Goal: Task Accomplishment & Management: Complete application form

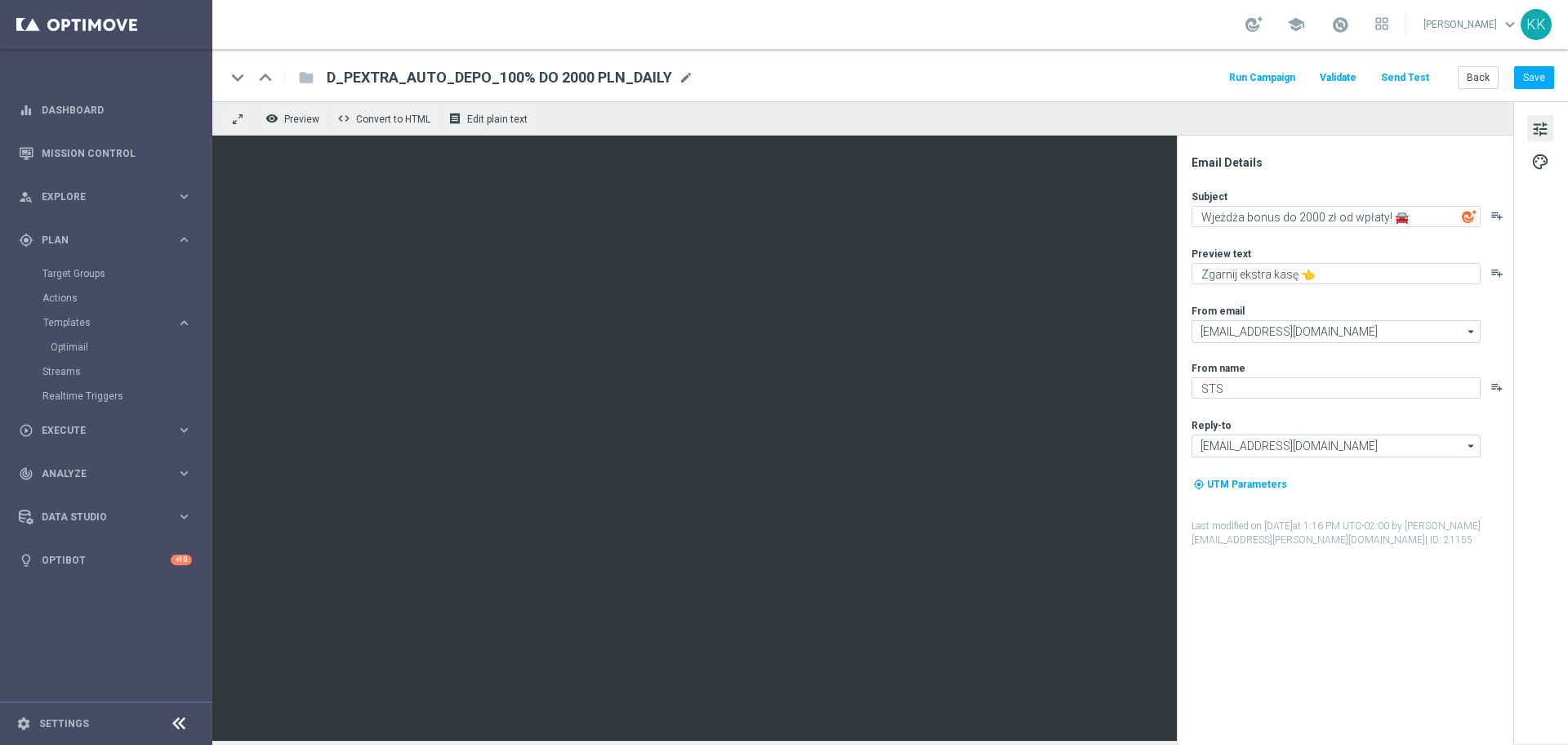
click at [59, 288] on div "Actions" at bounding box center [127, 298] width 169 height 24
click at [67, 295] on link "Actions" at bounding box center [106, 298] width 127 height 13
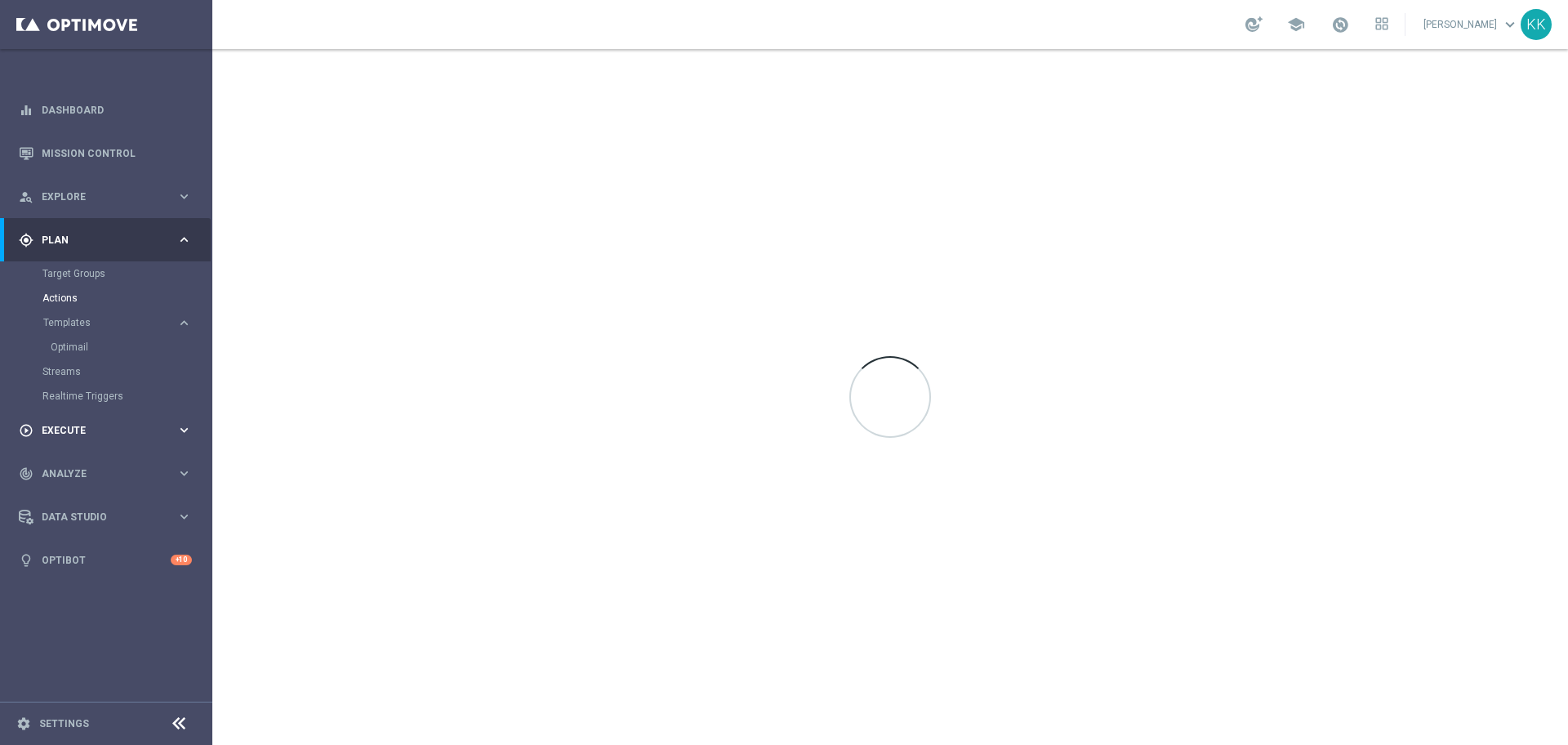
click at [70, 417] on div "play_circle_outline Execute keyboard_arrow_right" at bounding box center [105, 430] width 211 height 43
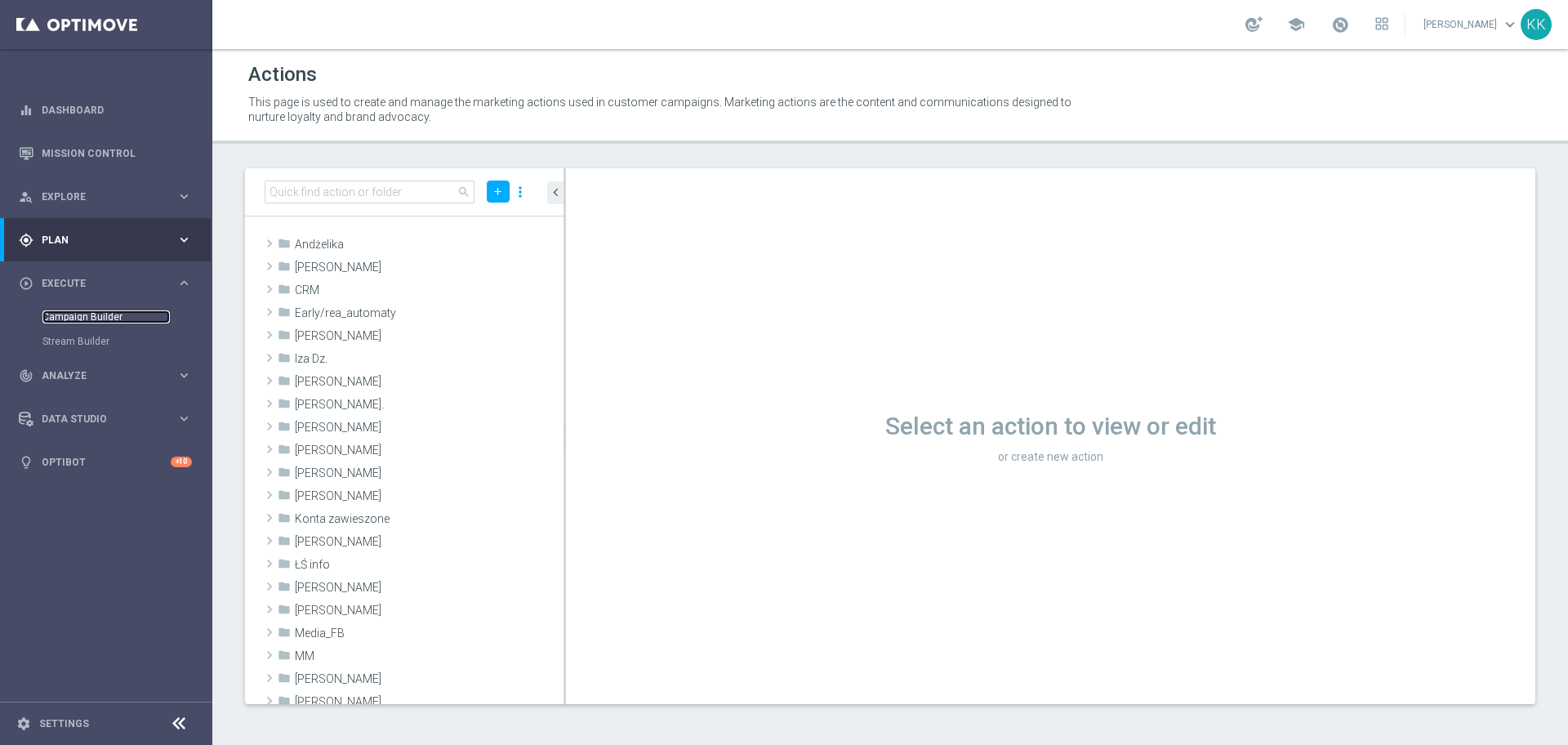
click at [83, 317] on link "Campaign Builder" at bounding box center [106, 317] width 127 height 13
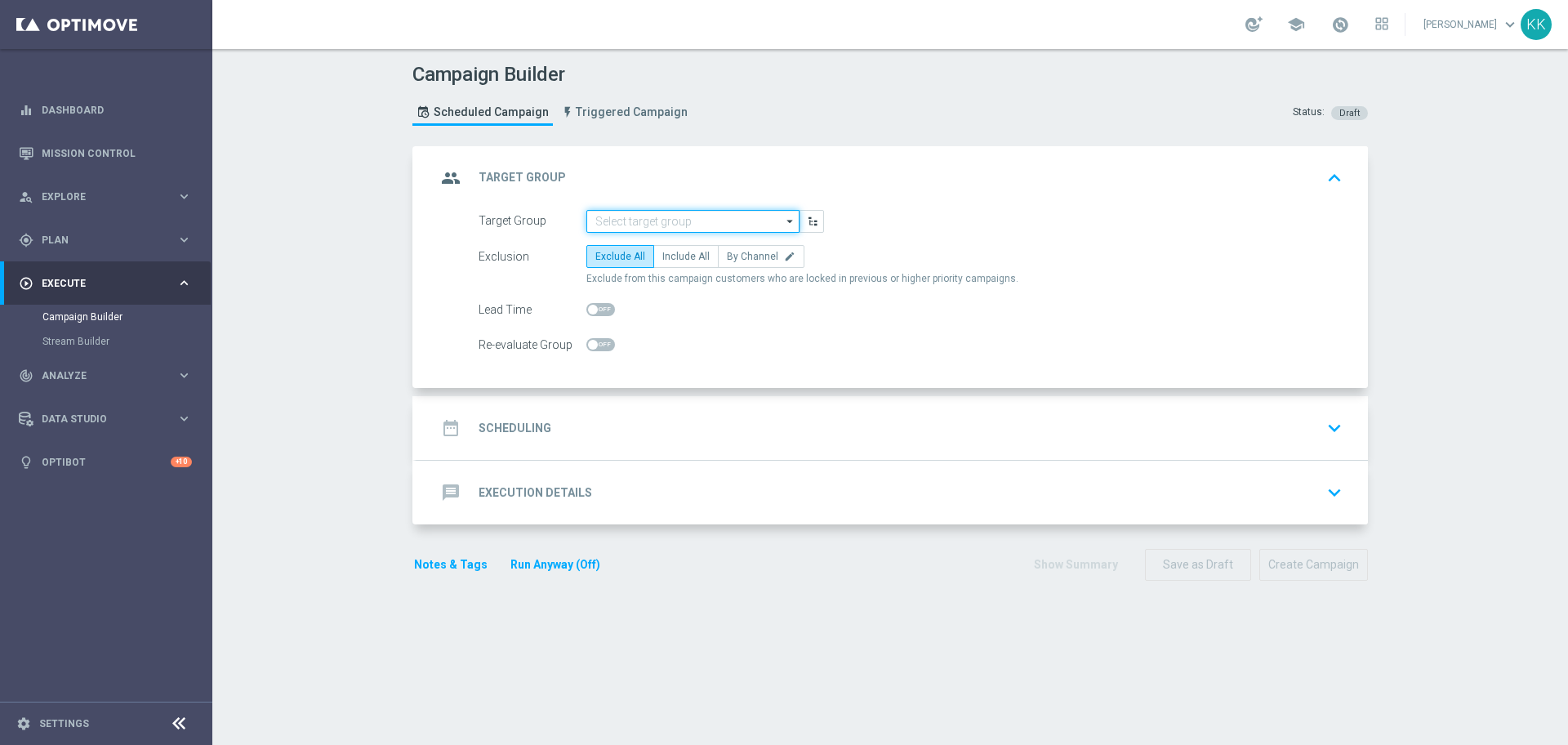
click at [636, 226] on input at bounding box center [693, 221] width 213 height 22
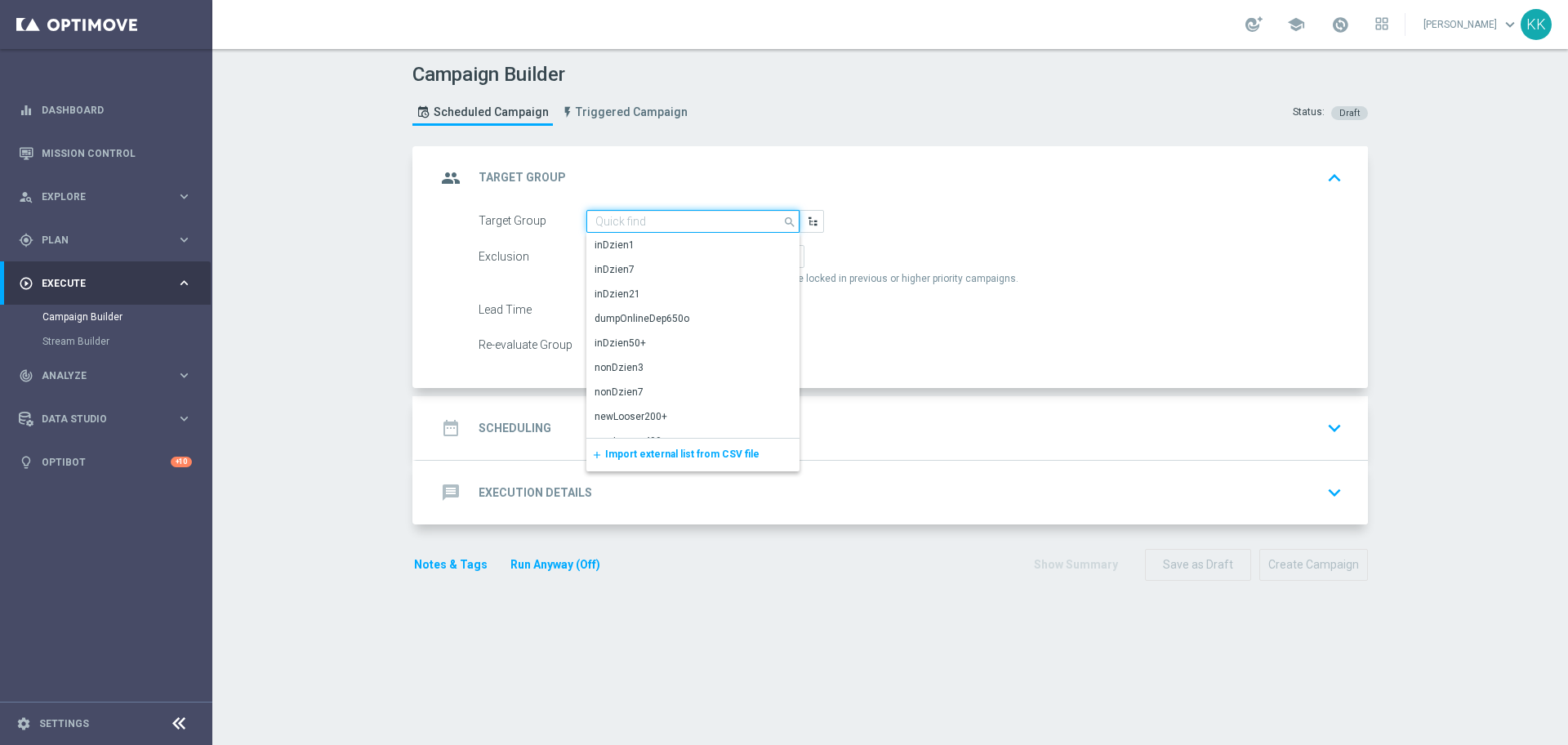
paste input "C_PREM_AUTO_DEPO_50% DO 1000 PLN_DAILY"
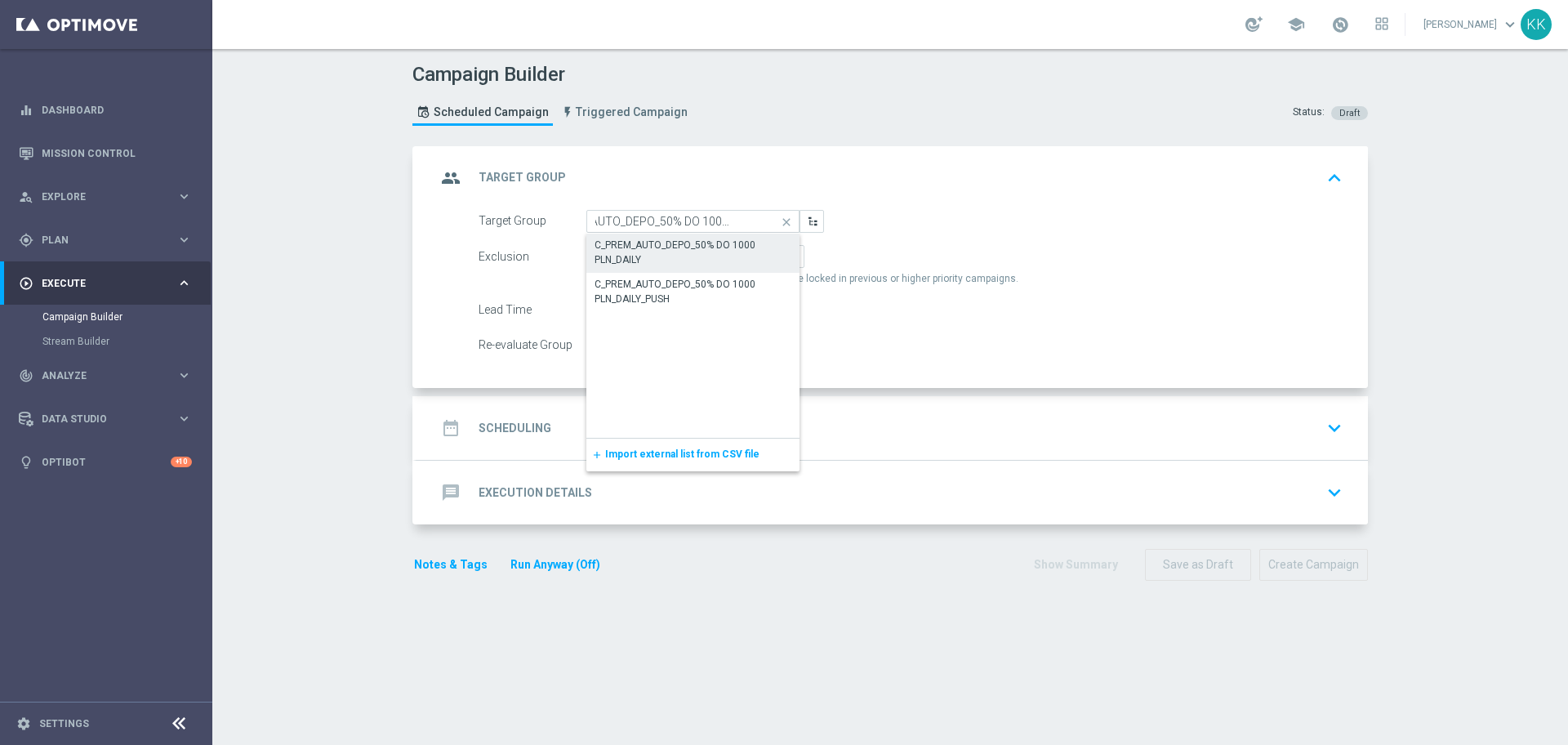
click at [647, 258] on div "C_PREM_AUTO_DEPO_50% DO 1000 PLN_DAILY" at bounding box center [693, 252] width 197 height 29
type input "C_PREM_AUTO_DEPO_50% DO 1000 PLN_DAILY"
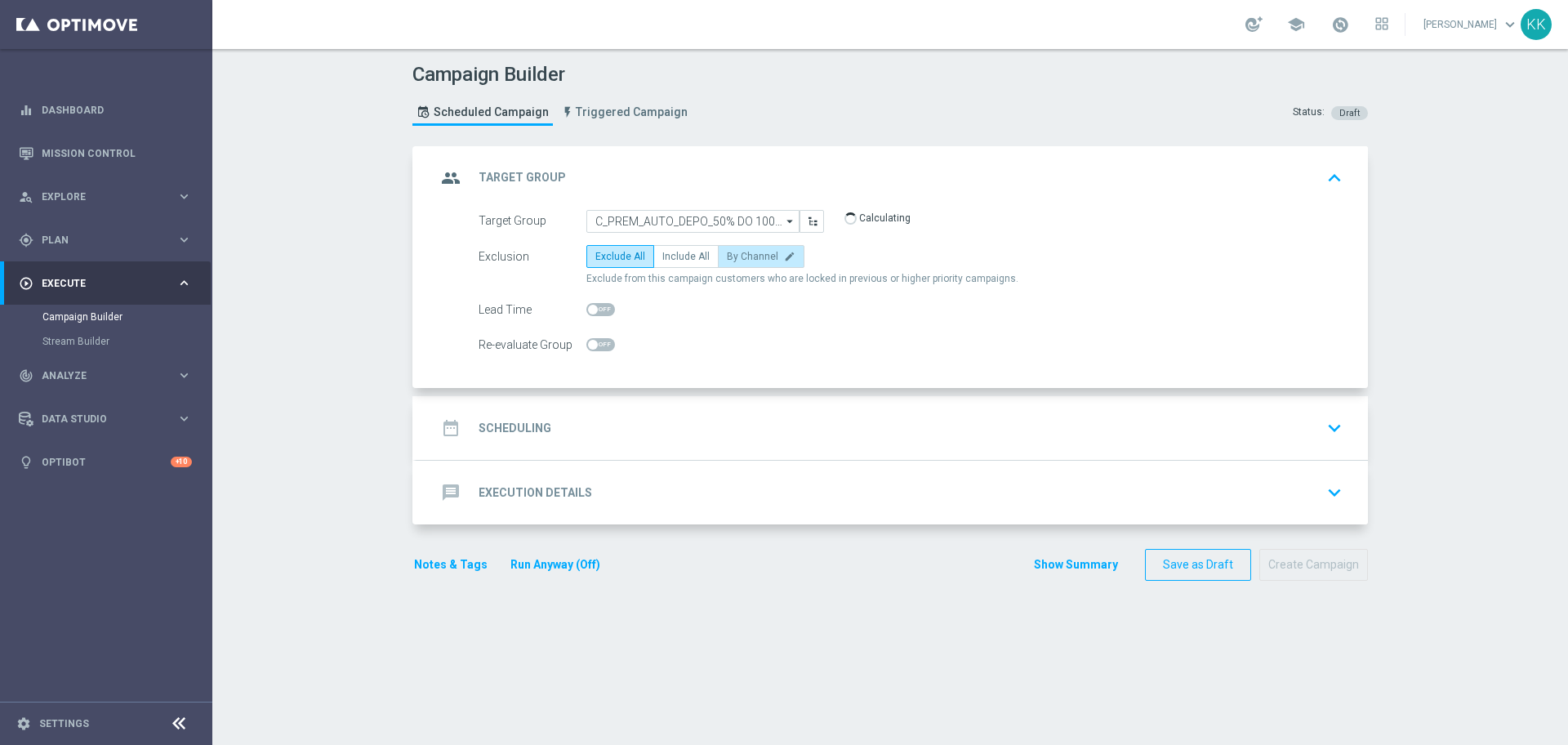
click at [739, 258] on span "By Channel" at bounding box center [753, 257] width 52 height 11
click at [738, 258] on input "By Channel edit" at bounding box center [732, 259] width 10 height 10
radio input "true"
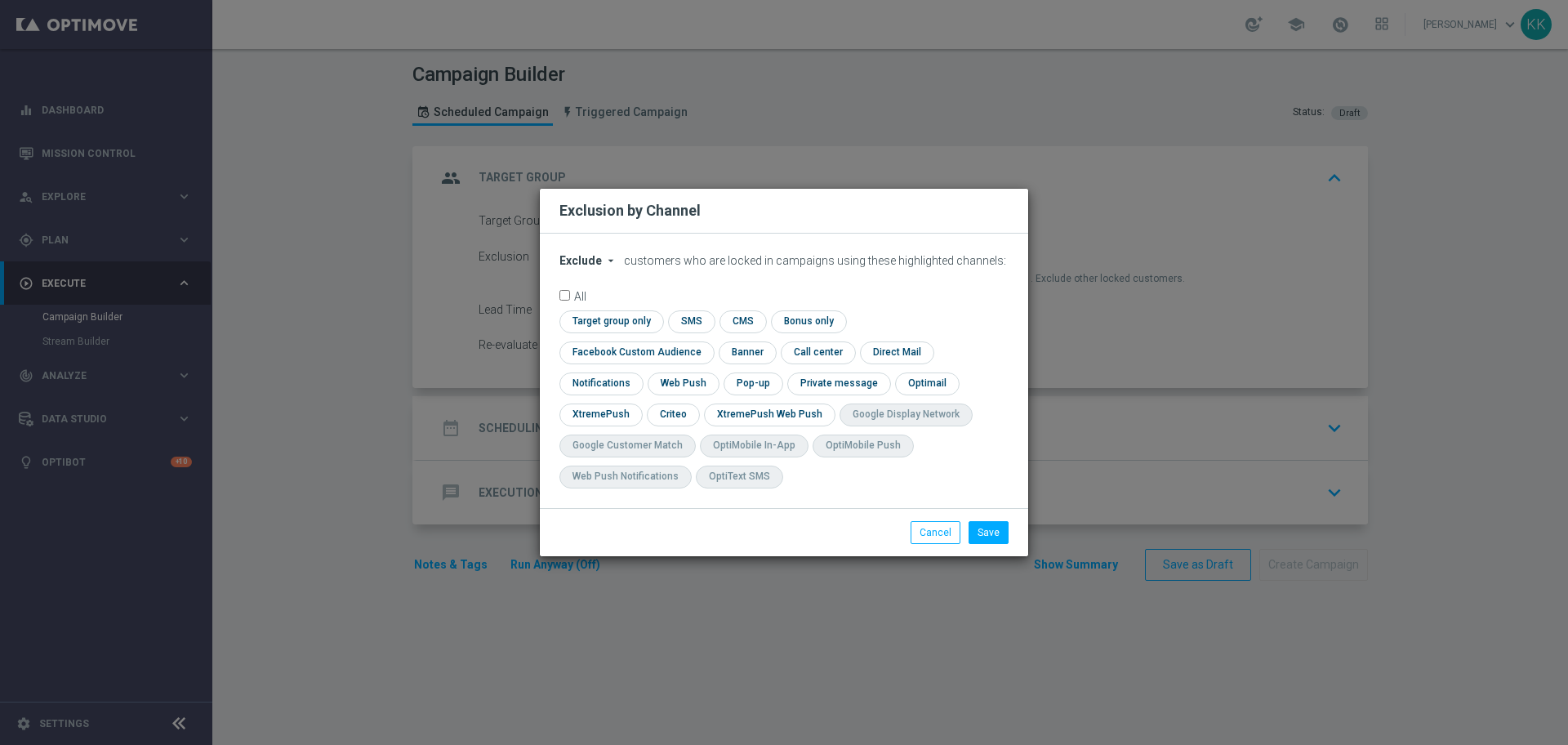
click at [562, 267] on span "Exclude" at bounding box center [580, 261] width 42 height 13
click at [590, 306] on div "Include" at bounding box center [590, 298] width 60 height 20
click at [708, 341] on input "checkbox" at bounding box center [634, 352] width 148 height 22
checkbox input "true"
click at [673, 411] on input "checkbox" at bounding box center [672, 414] width 51 height 22
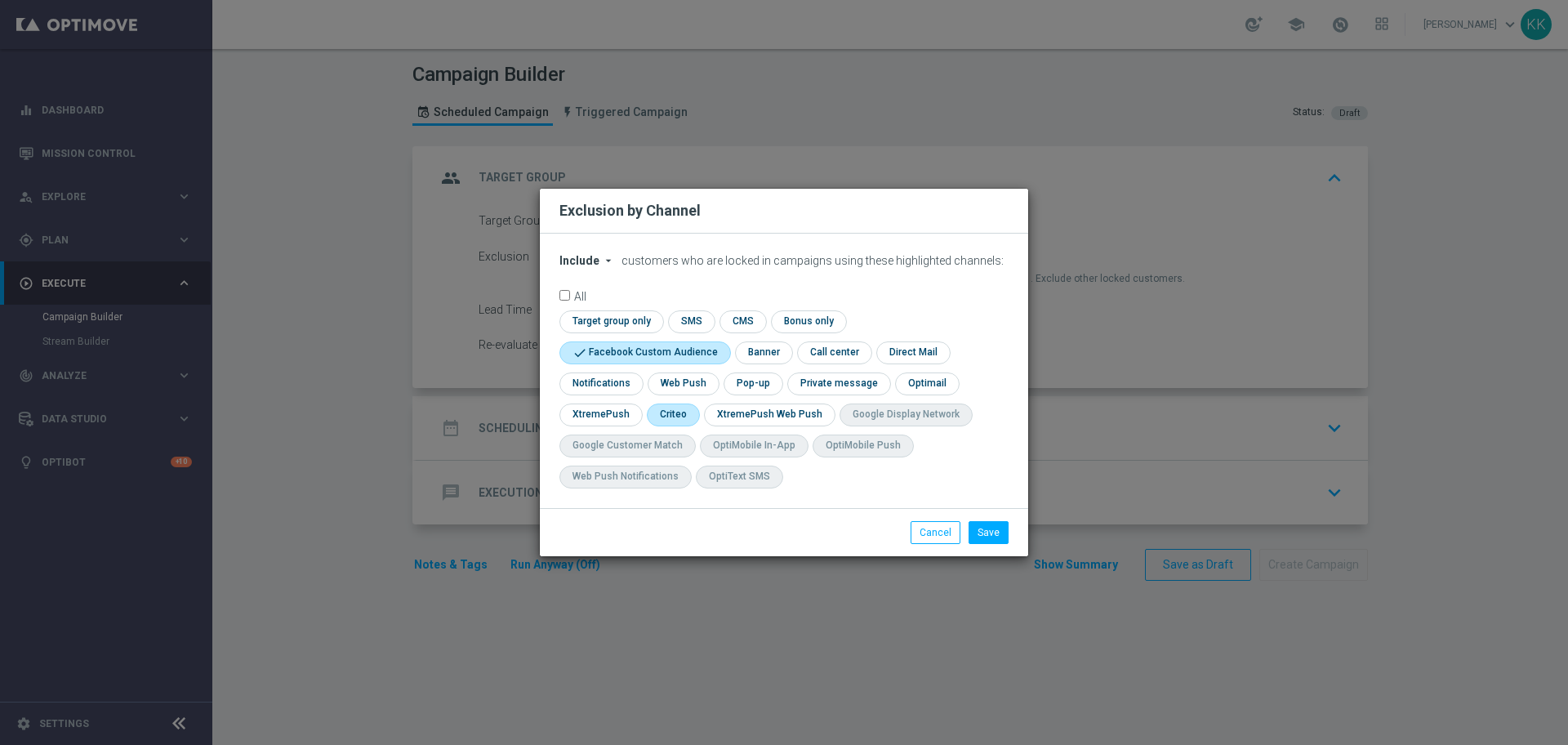
checkbox input "true"
click at [995, 537] on button "Save" at bounding box center [989, 532] width 40 height 22
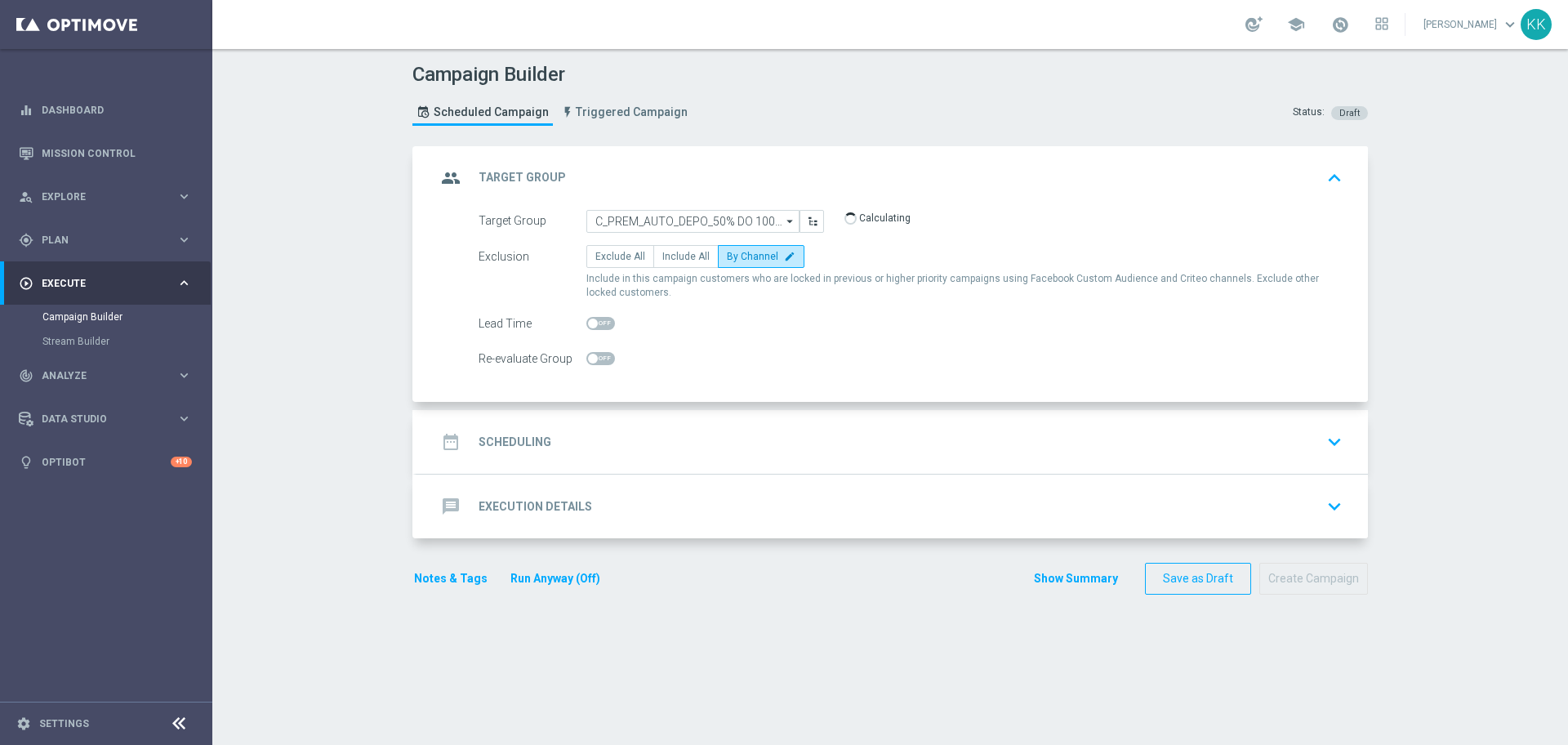
click at [701, 460] on div "date_range Scheduling keyboard_arrow_down" at bounding box center [891, 441] width 951 height 64
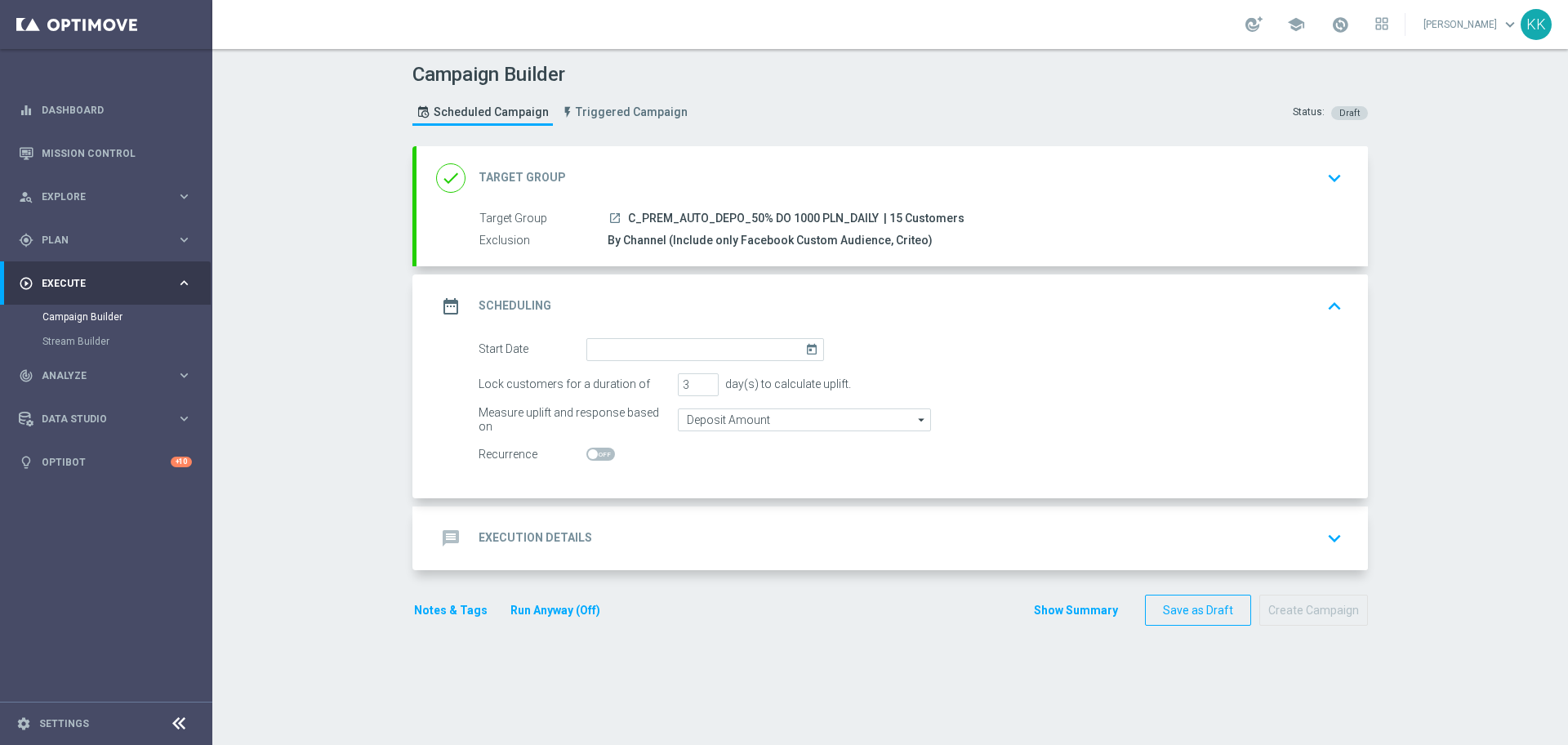
click at [600, 454] on span at bounding box center [601, 454] width 29 height 13
click at [600, 454] on input "checkbox" at bounding box center [601, 454] width 29 height 13
checkbox input "true"
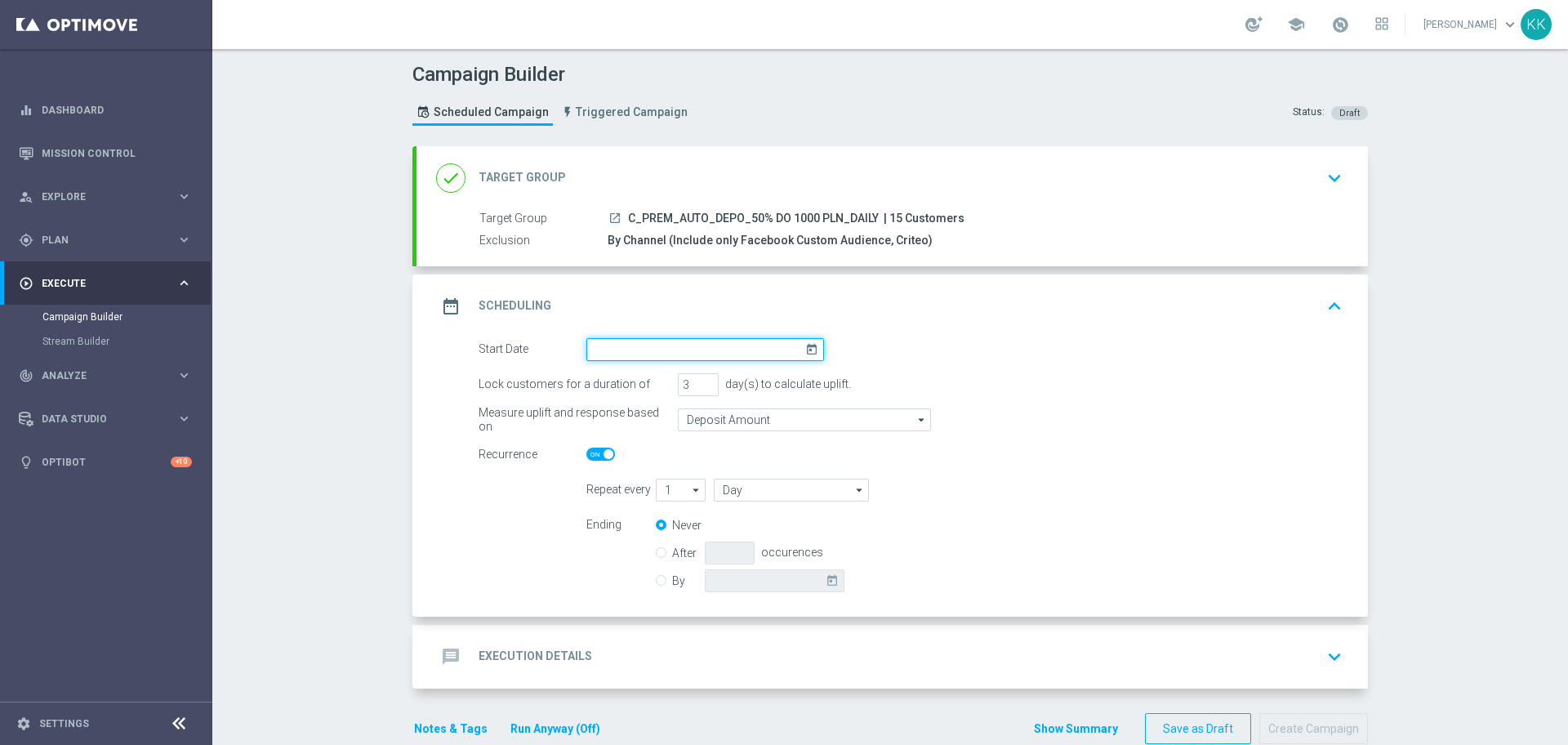
click at [617, 353] on input at bounding box center [706, 350] width 238 height 22
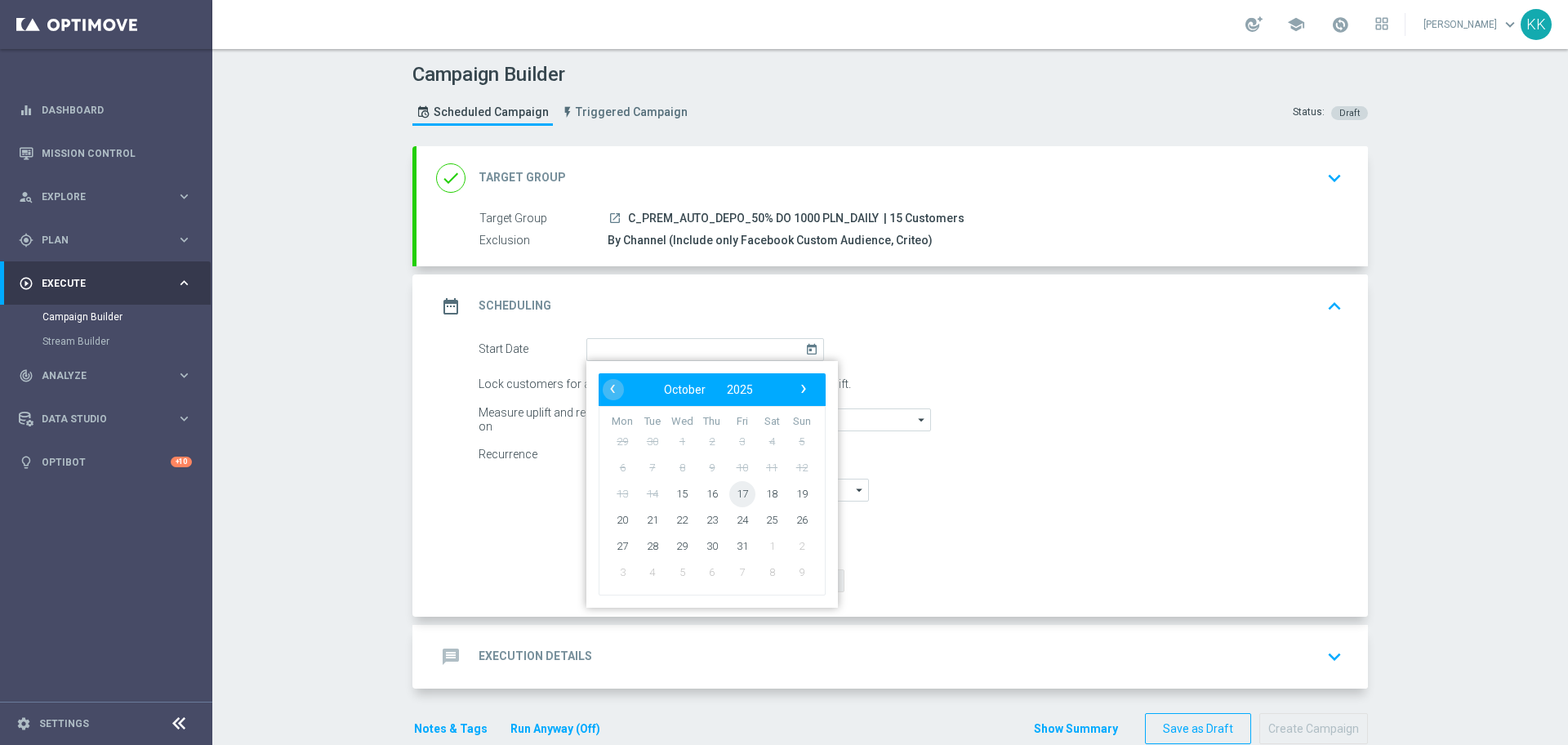
click at [739, 492] on span "17" at bounding box center [742, 493] width 26 height 26
type input "[DATE]"
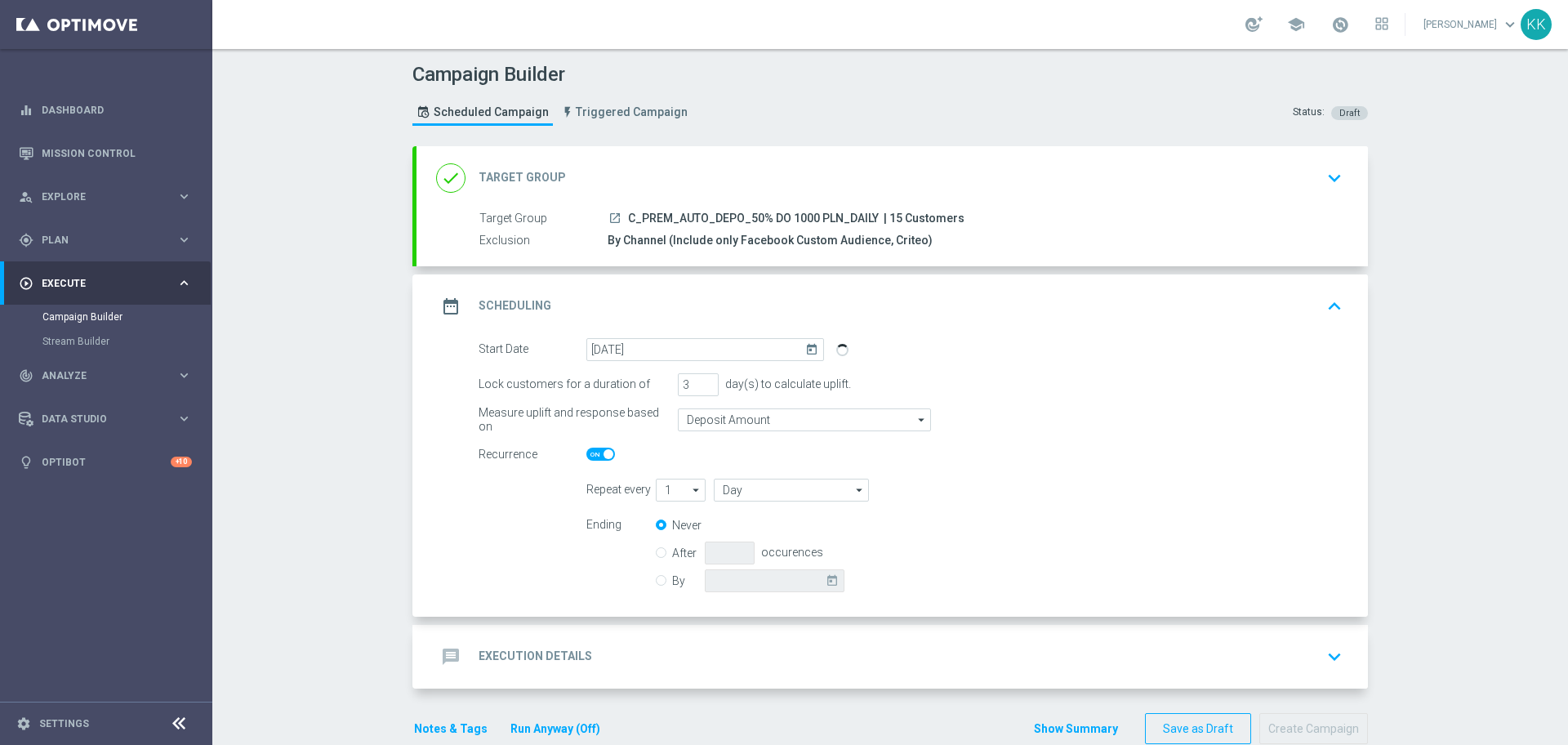
click at [1325, 178] on icon "keyboard_arrow_down" at bounding box center [1335, 178] width 24 height 24
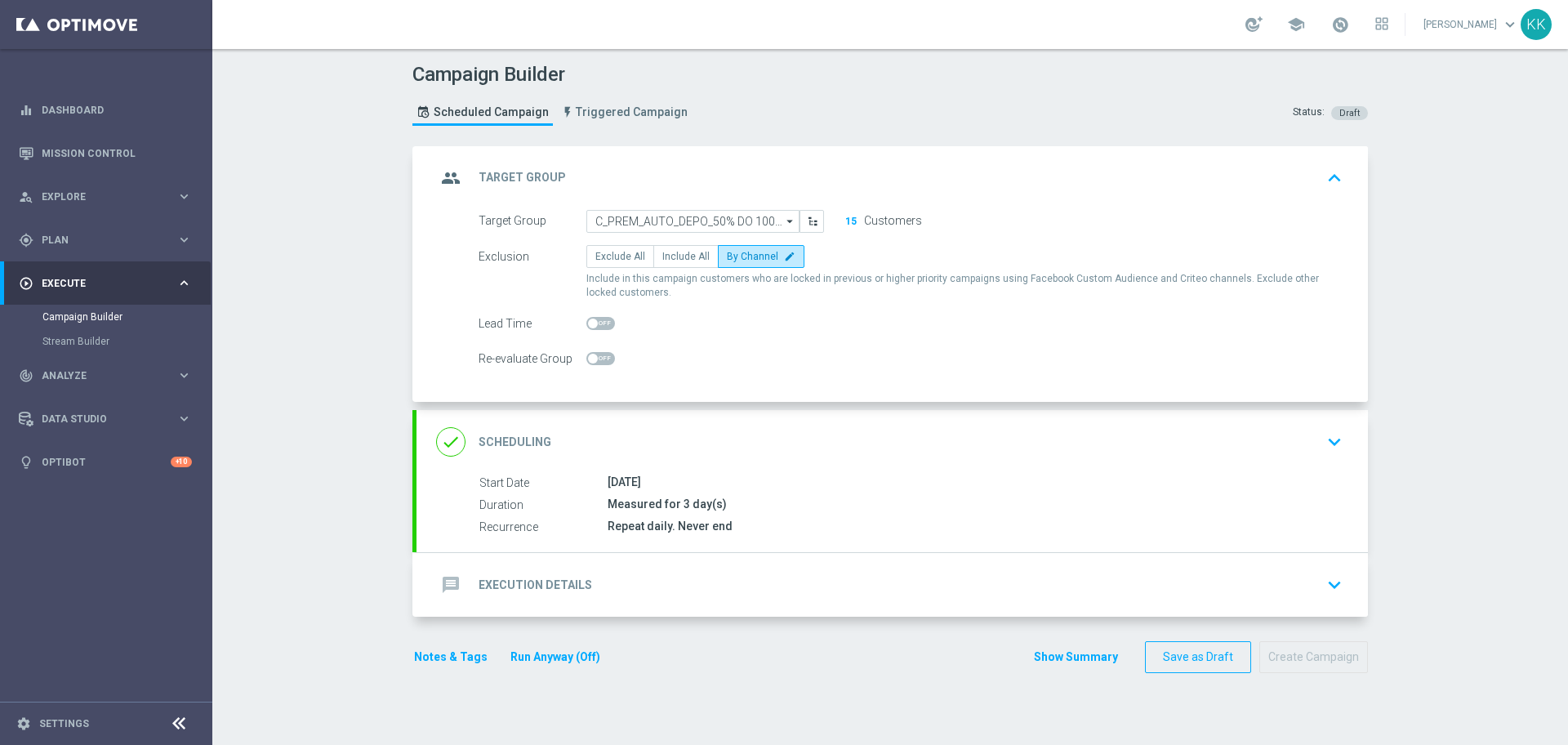
click at [1334, 445] on icon "keyboard_arrow_down" at bounding box center [1335, 441] width 24 height 24
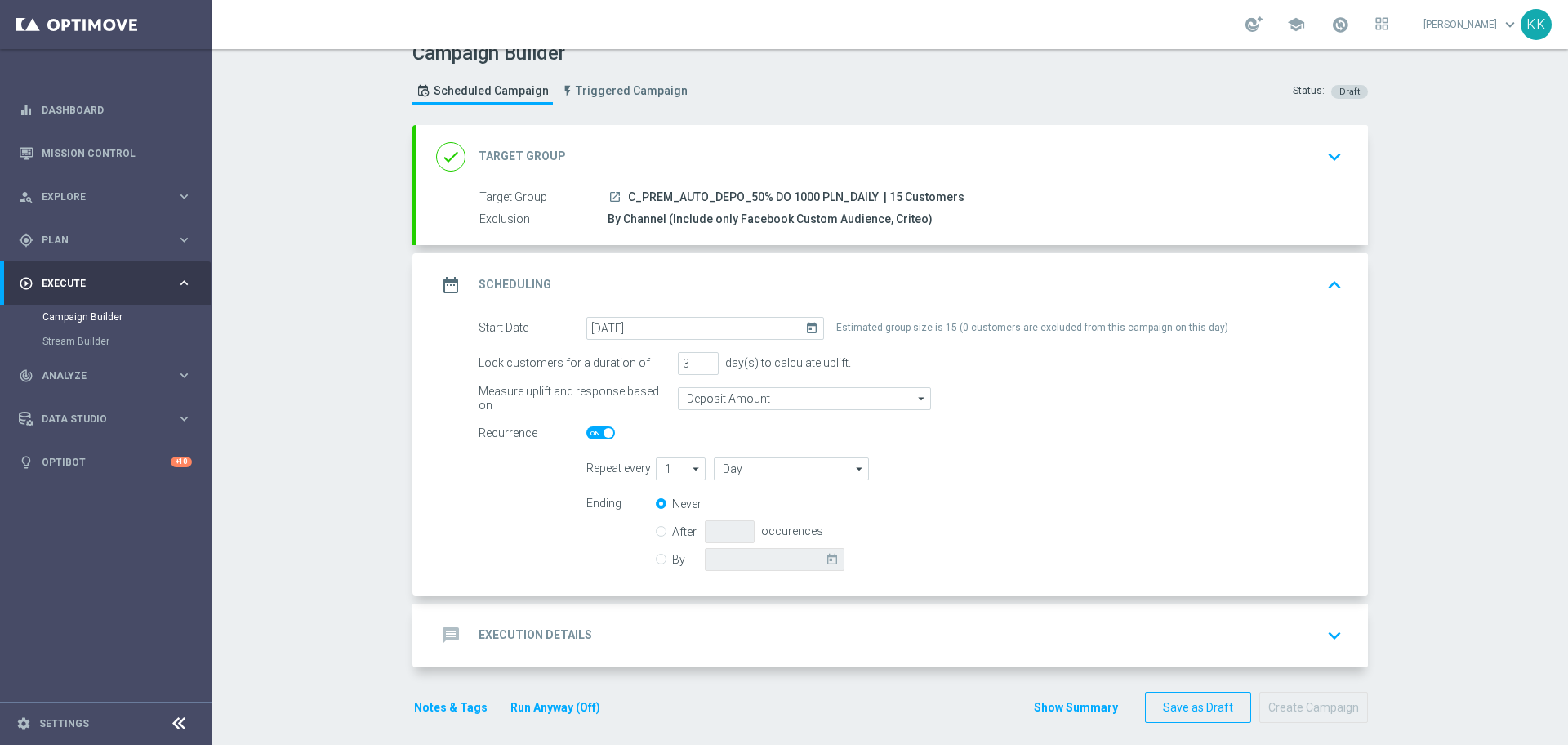
scroll to position [32, 0]
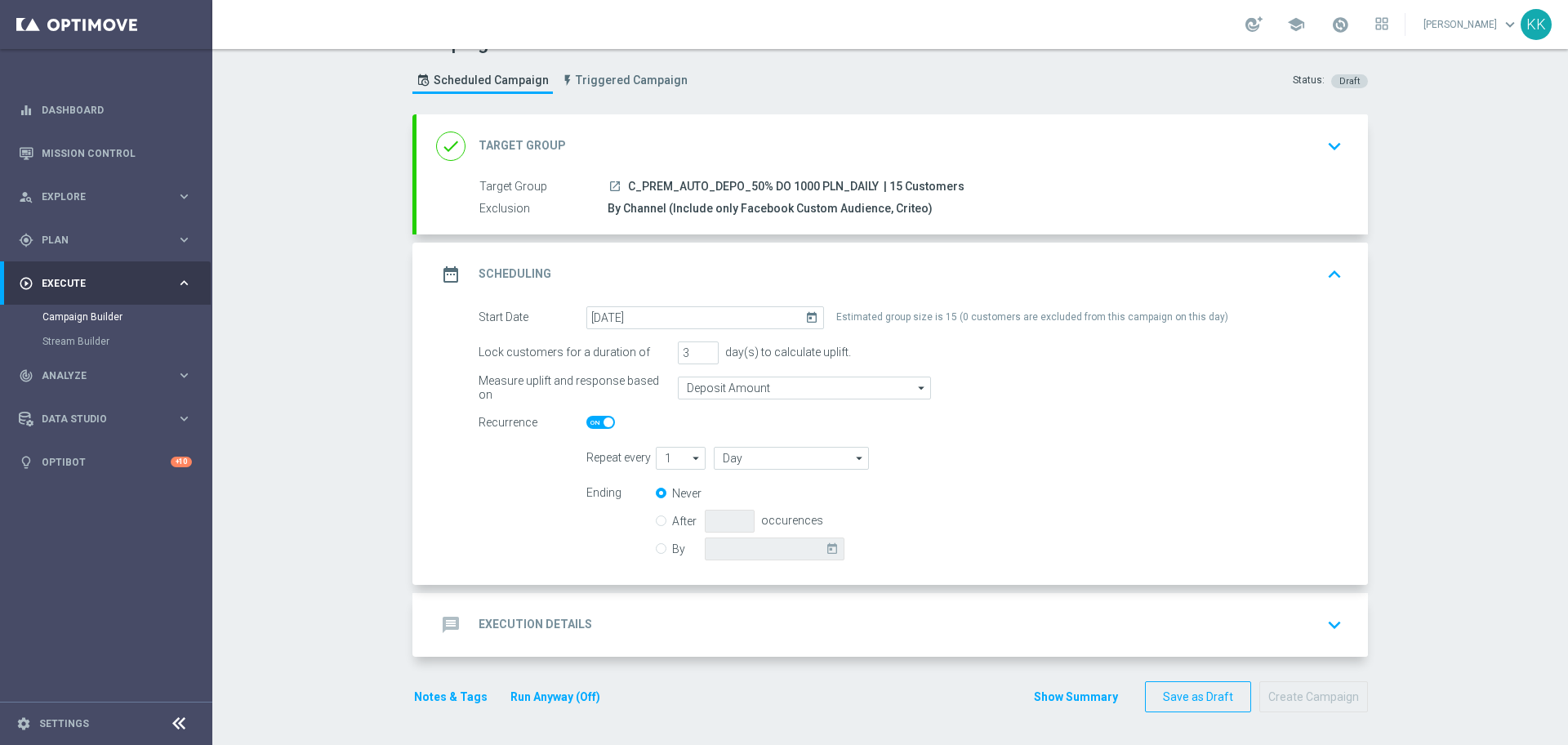
click at [1321, 621] on button "keyboard_arrow_down" at bounding box center [1335, 624] width 28 height 31
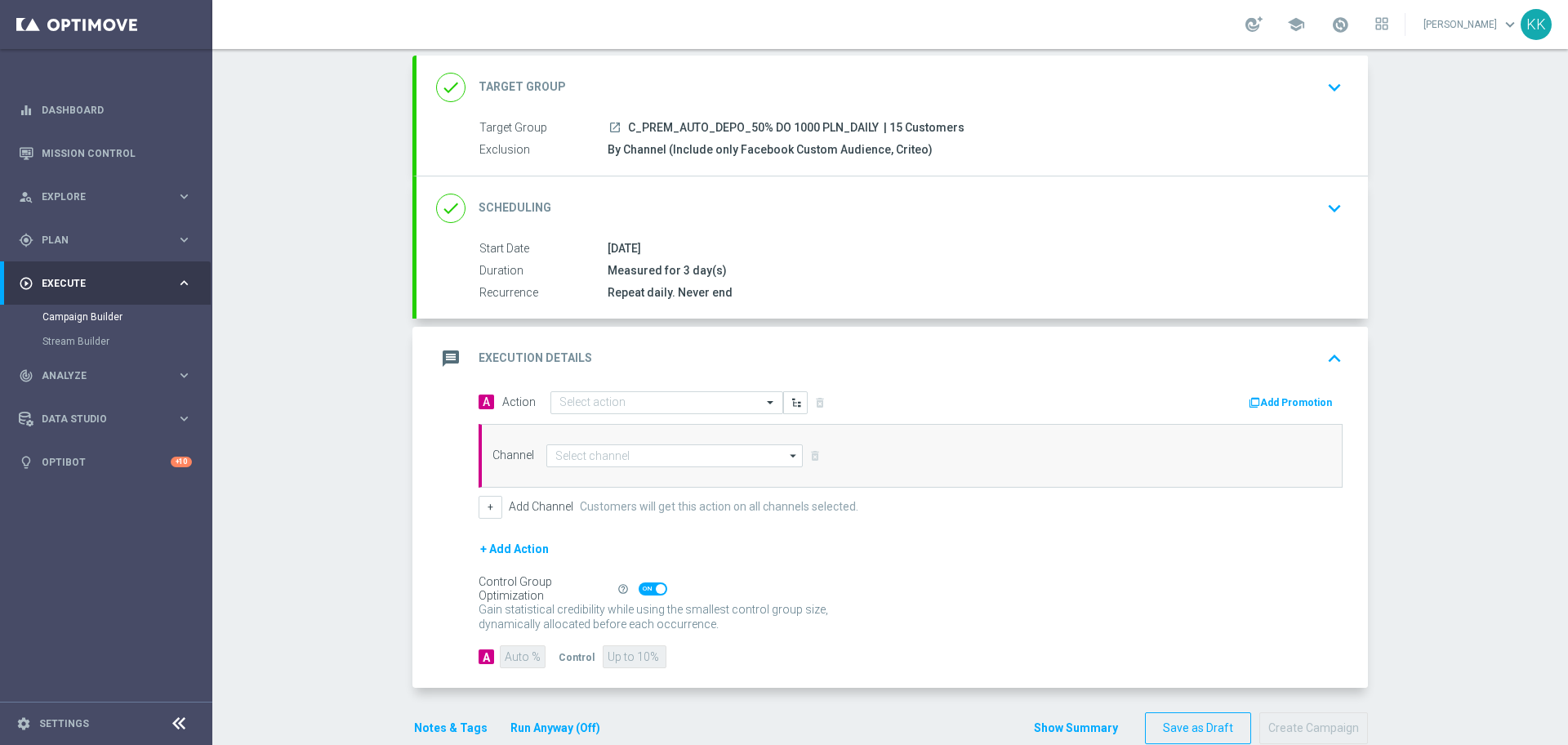
scroll to position [123, 0]
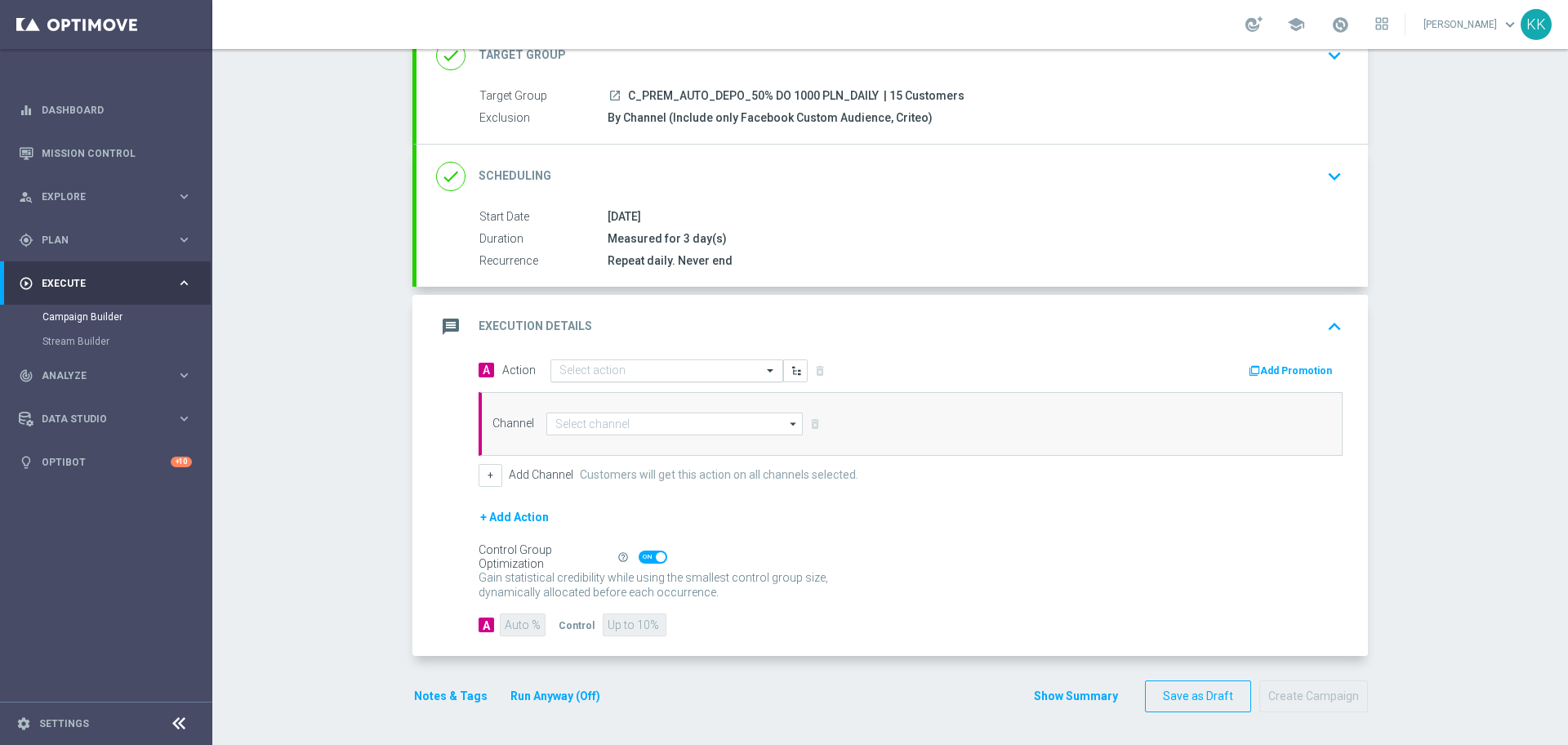
click at [592, 367] on input "text" at bounding box center [650, 371] width 182 height 14
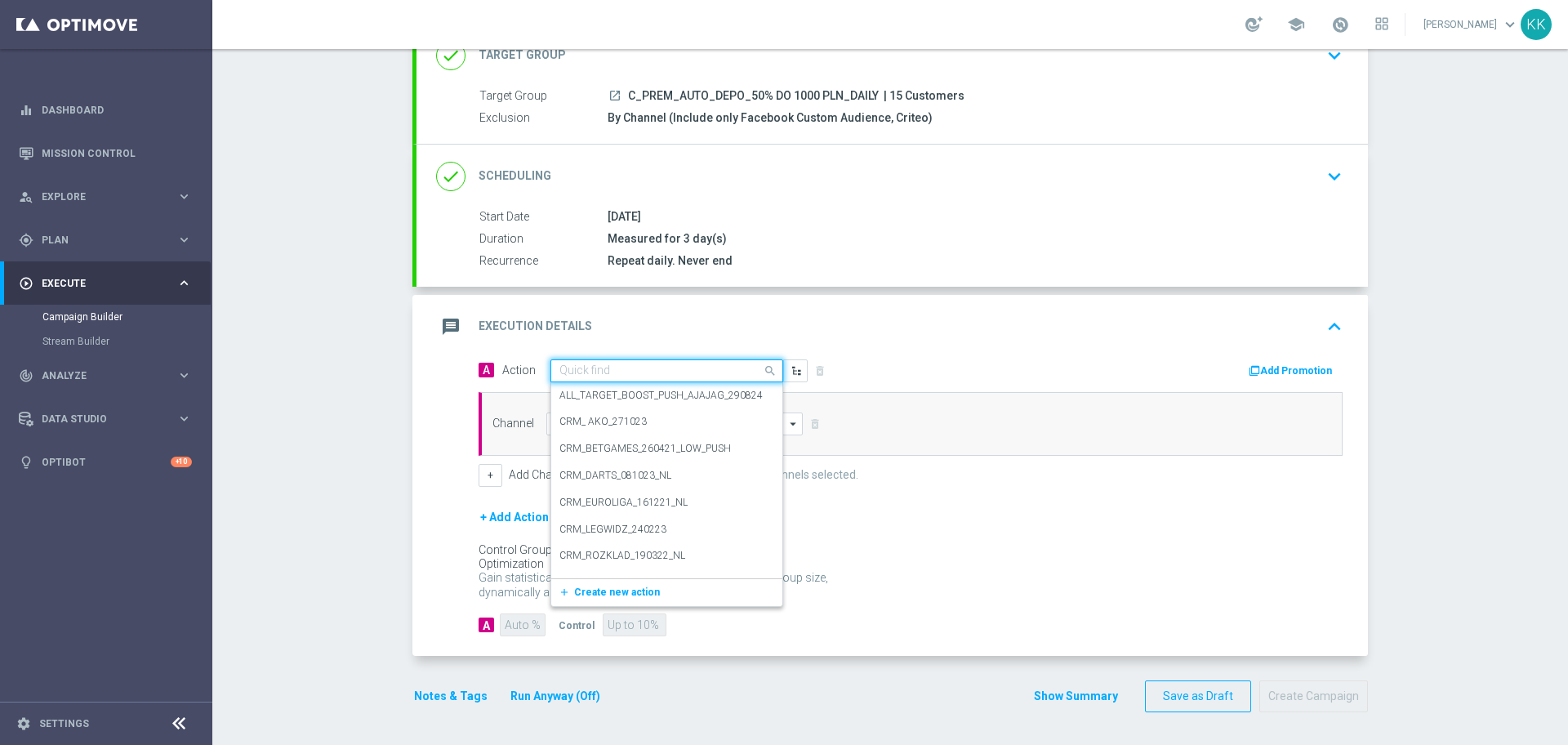
paste input "C_PREM_AUTO_DEPO_50% DO 1000 PLN_DAILY"
type input "C_PREM_AUTO_DEPO_50% DO 1000 PLN_DAILY"
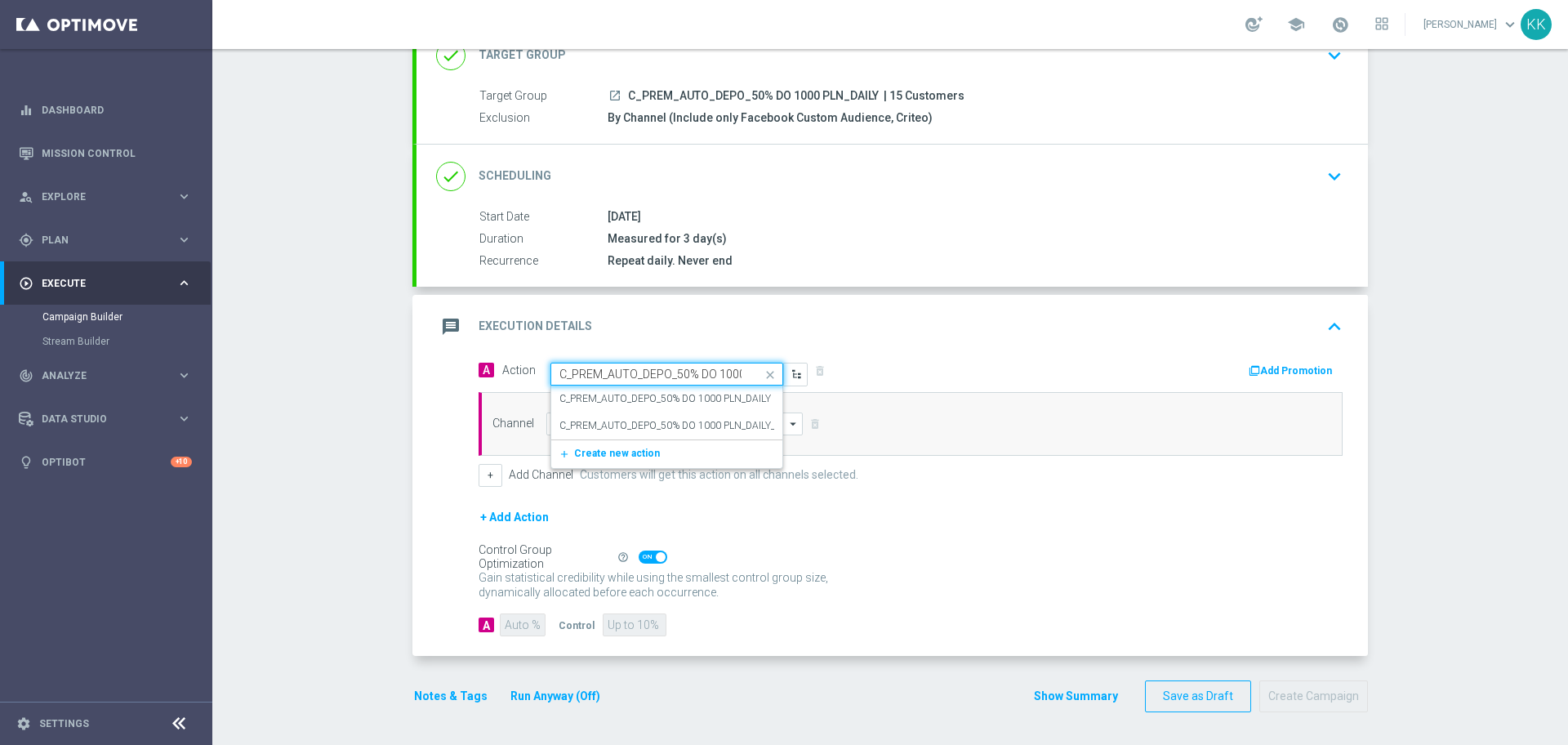
scroll to position [0, 59]
click at [616, 385] on div "C_PREM_AUTO_DEPO_50% DO 1000 PLN_DAILY edit" at bounding box center [666, 398] width 215 height 27
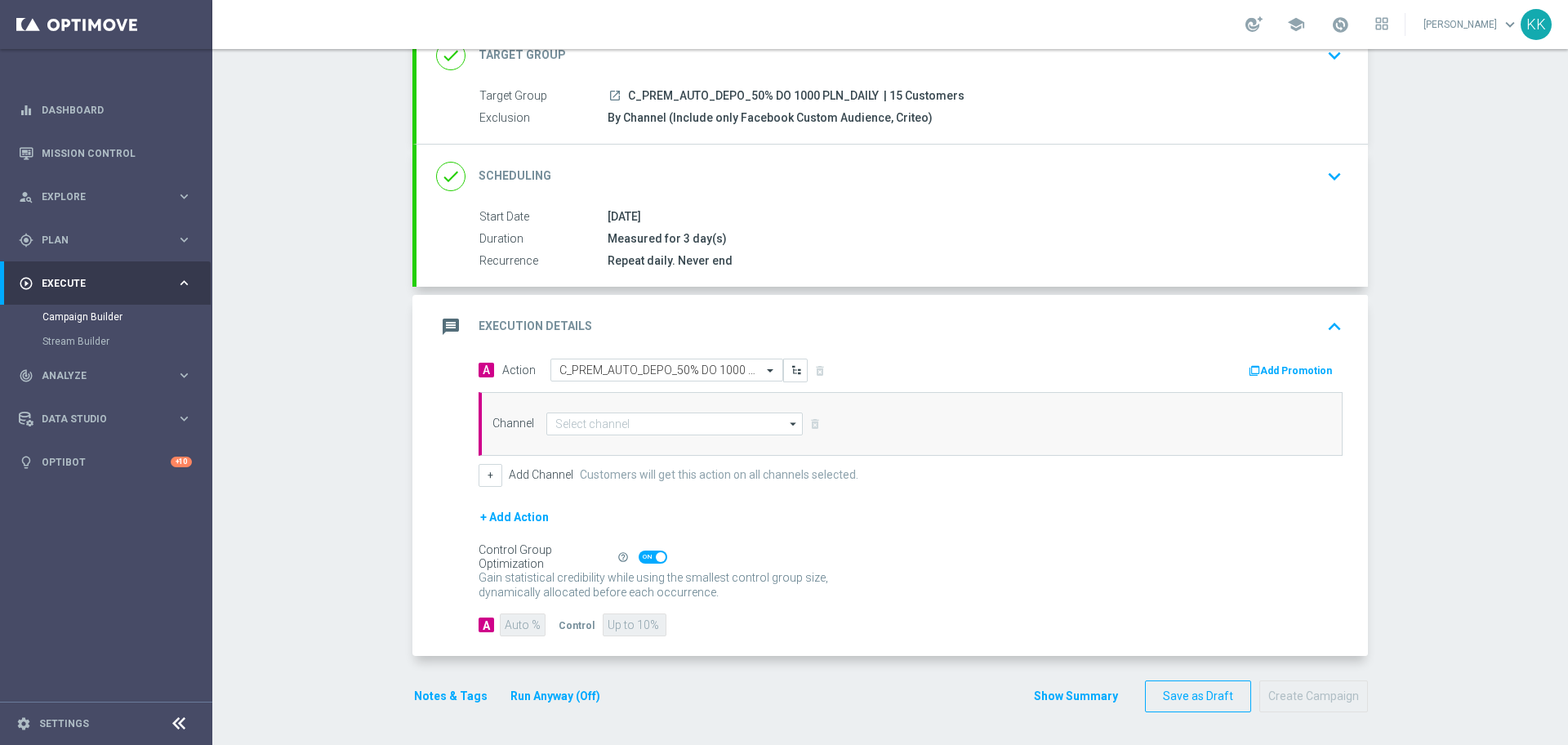
scroll to position [0, 0]
click at [637, 429] on input at bounding box center [675, 424] width 257 height 22
click at [676, 482] on div "Optimail" at bounding box center [675, 471] width 258 height 22
type input "Optimail"
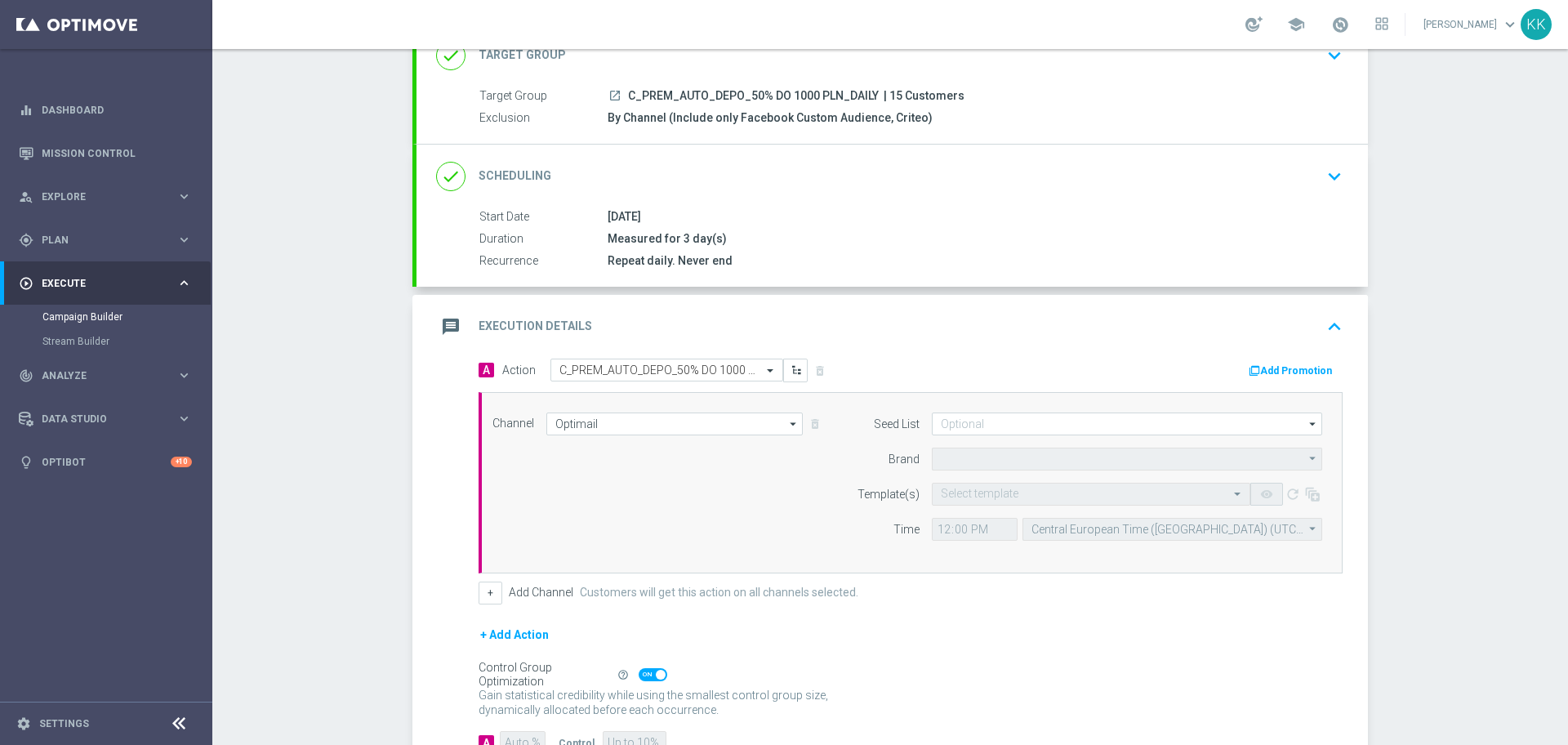
type input "STS"
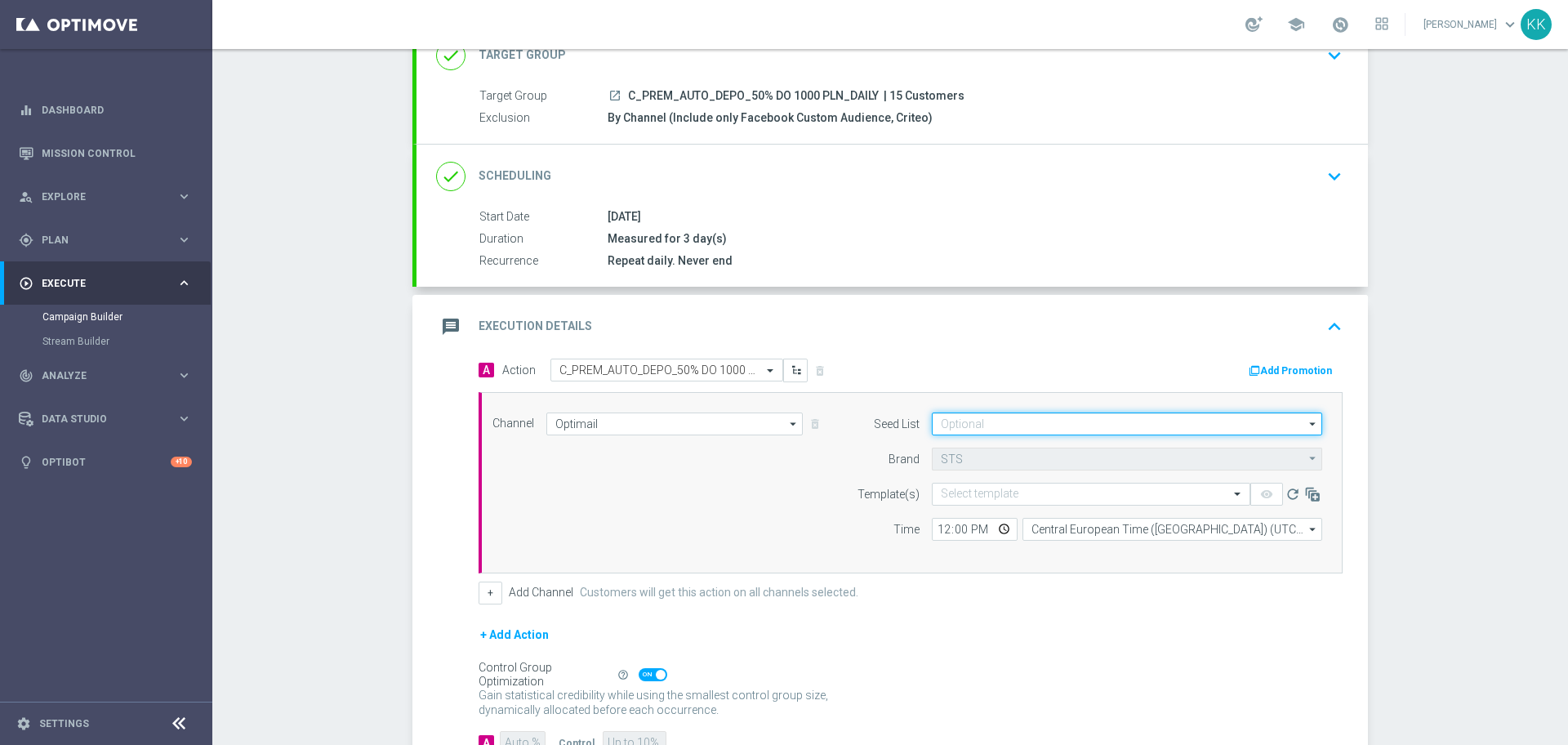
click at [1033, 424] on input at bounding box center [1127, 424] width 391 height 22
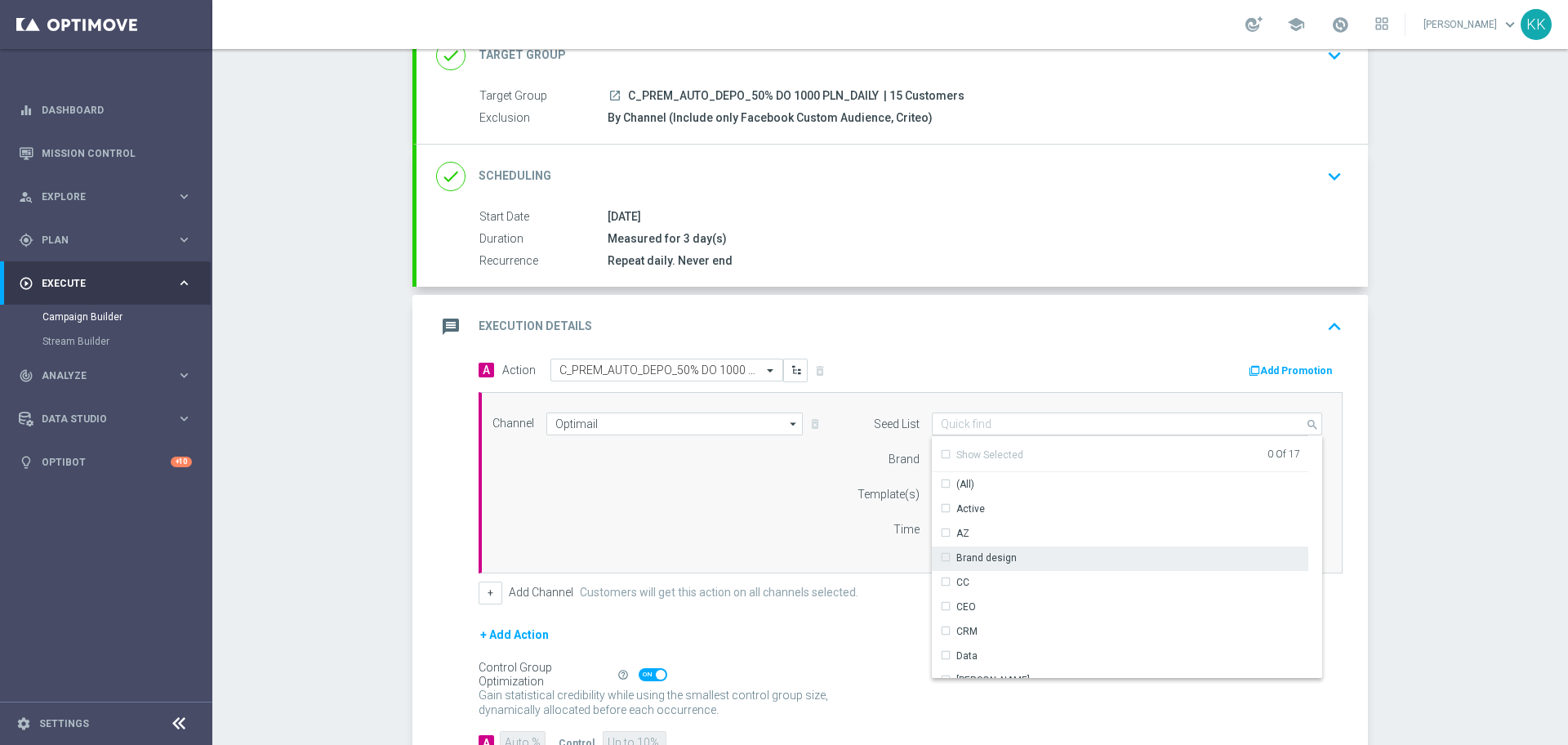
click at [1013, 557] on div "Brand design" at bounding box center [1120, 558] width 377 height 22
click at [941, 558] on div "Brand design" at bounding box center [979, 559] width 77 height 15
click at [794, 537] on div "Channel Optimail Optimail arrow_drop_down Drag here to set row groups Drag here…" at bounding box center [907, 483] width 855 height 141
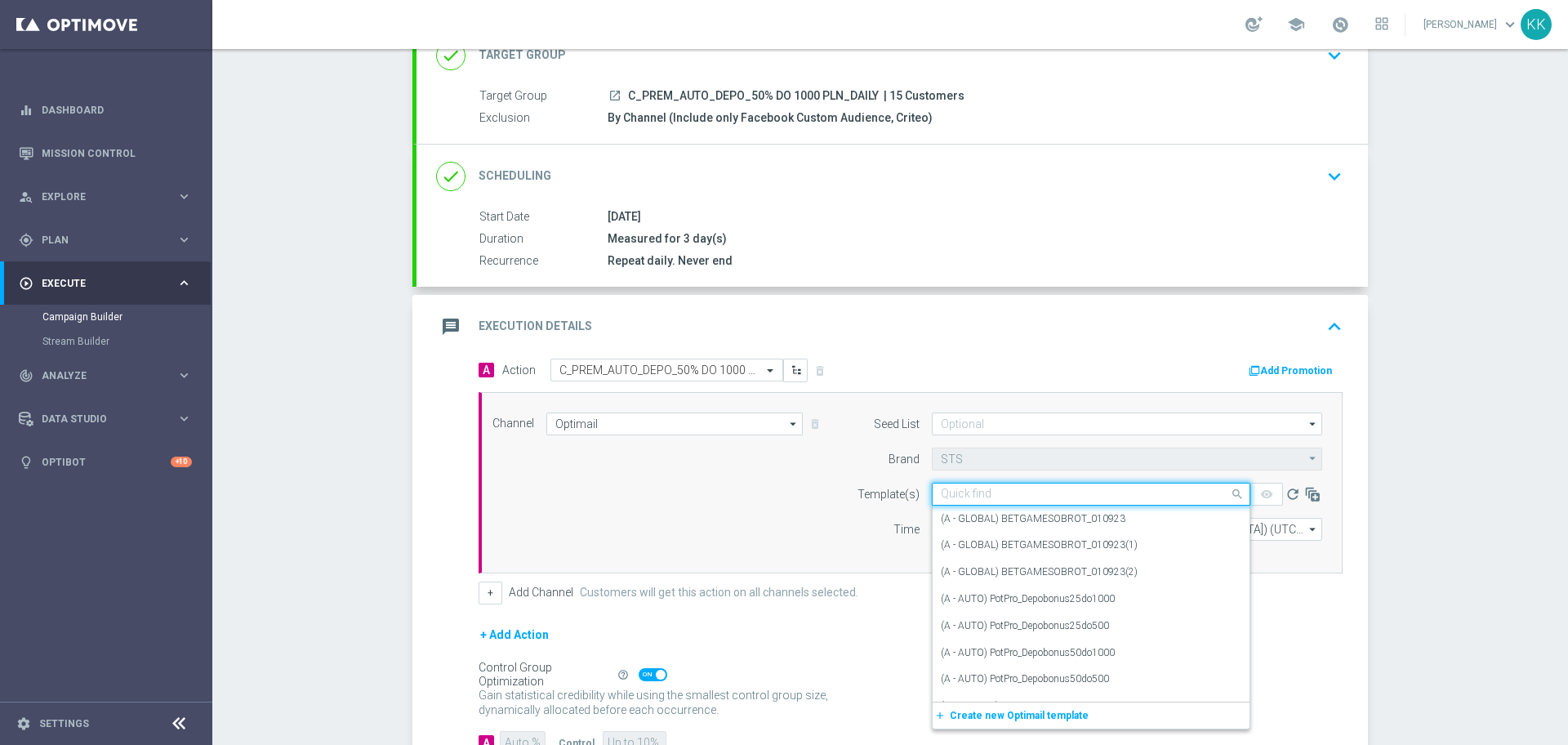
click at [1001, 503] on div "Quick find" at bounding box center [1091, 494] width 319 height 22
paste input "C_PREM_AUTO_DEPO_50% DO 1000 PLN_DAILY"
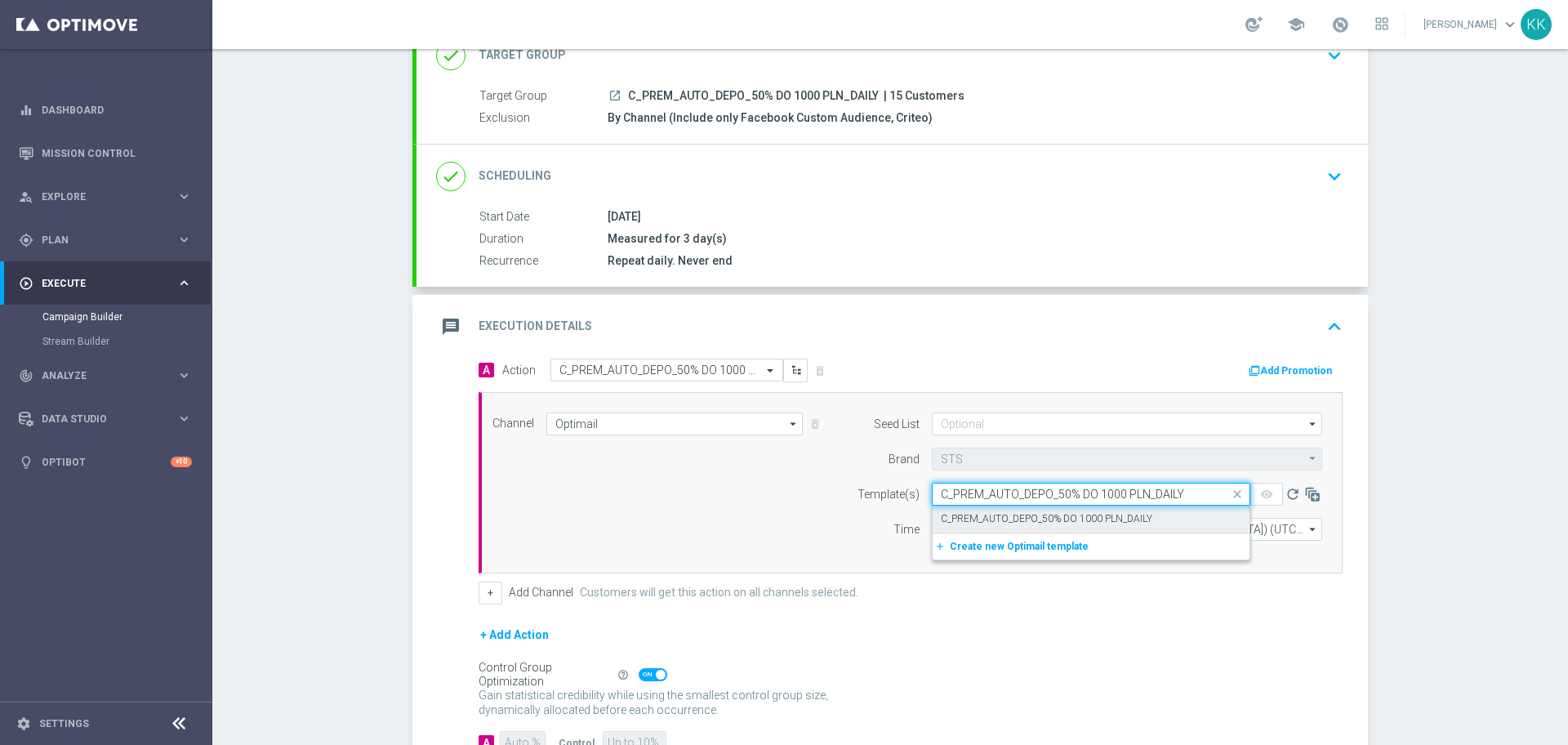
click at [999, 514] on label "C_PREM_AUTO_DEPO_50% DO 1000 PLN_DAILY" at bounding box center [1047, 518] width 212 height 14
type input "C_PREM_AUTO_DEPO_50% DO 1000 PLN_DAILY"
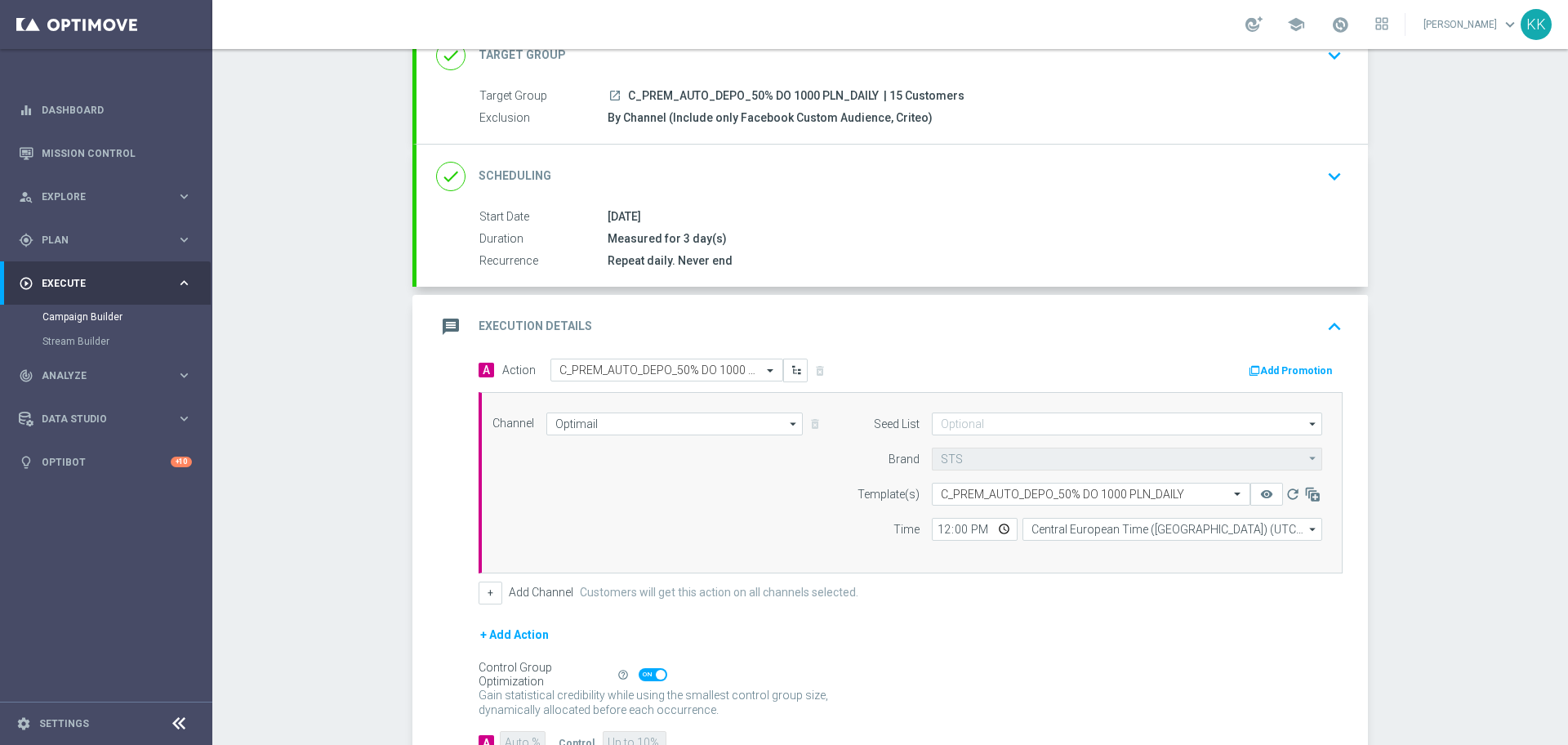
click at [923, 533] on div "12:00 Central European Time ([GEOGRAPHIC_DATA]) (UTC +02:00) Central European T…" at bounding box center [1127, 529] width 415 height 22
click at [939, 535] on input "12:00" at bounding box center [975, 529] width 86 height 22
type input "17:01"
drag, startPoint x: 1171, startPoint y: 527, endPoint x: 1182, endPoint y: 526, distance: 11.0
click at [1172, 526] on input "Central European Time ([GEOGRAPHIC_DATA]) (UTC +02:00)" at bounding box center [1172, 529] width 300 height 22
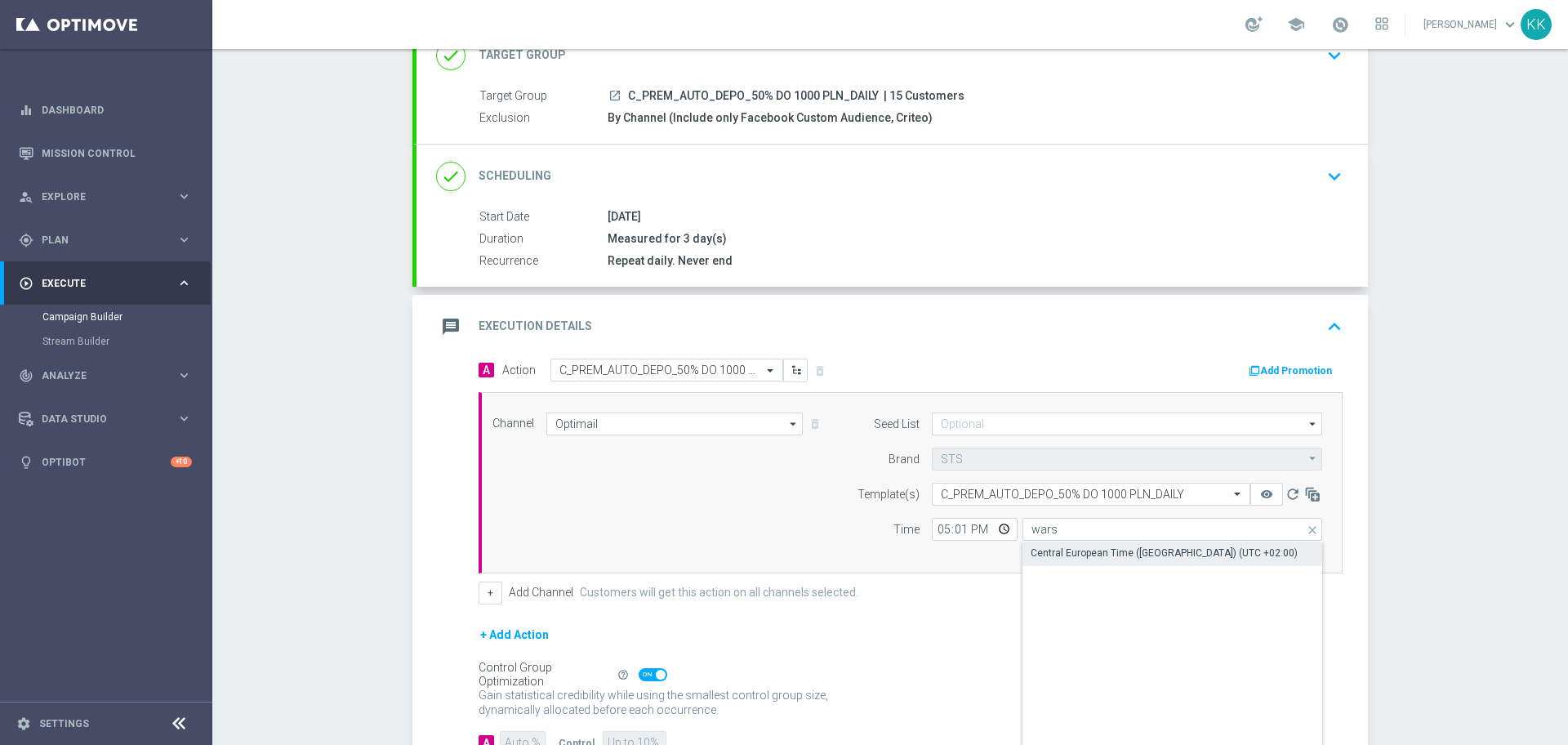
click at [1157, 552] on div "Central European Time ([GEOGRAPHIC_DATA]) (UTC +02:00)" at bounding box center [1164, 553] width 267 height 15
type input "Central European Time ([GEOGRAPHIC_DATA]) (UTC +02:00)"
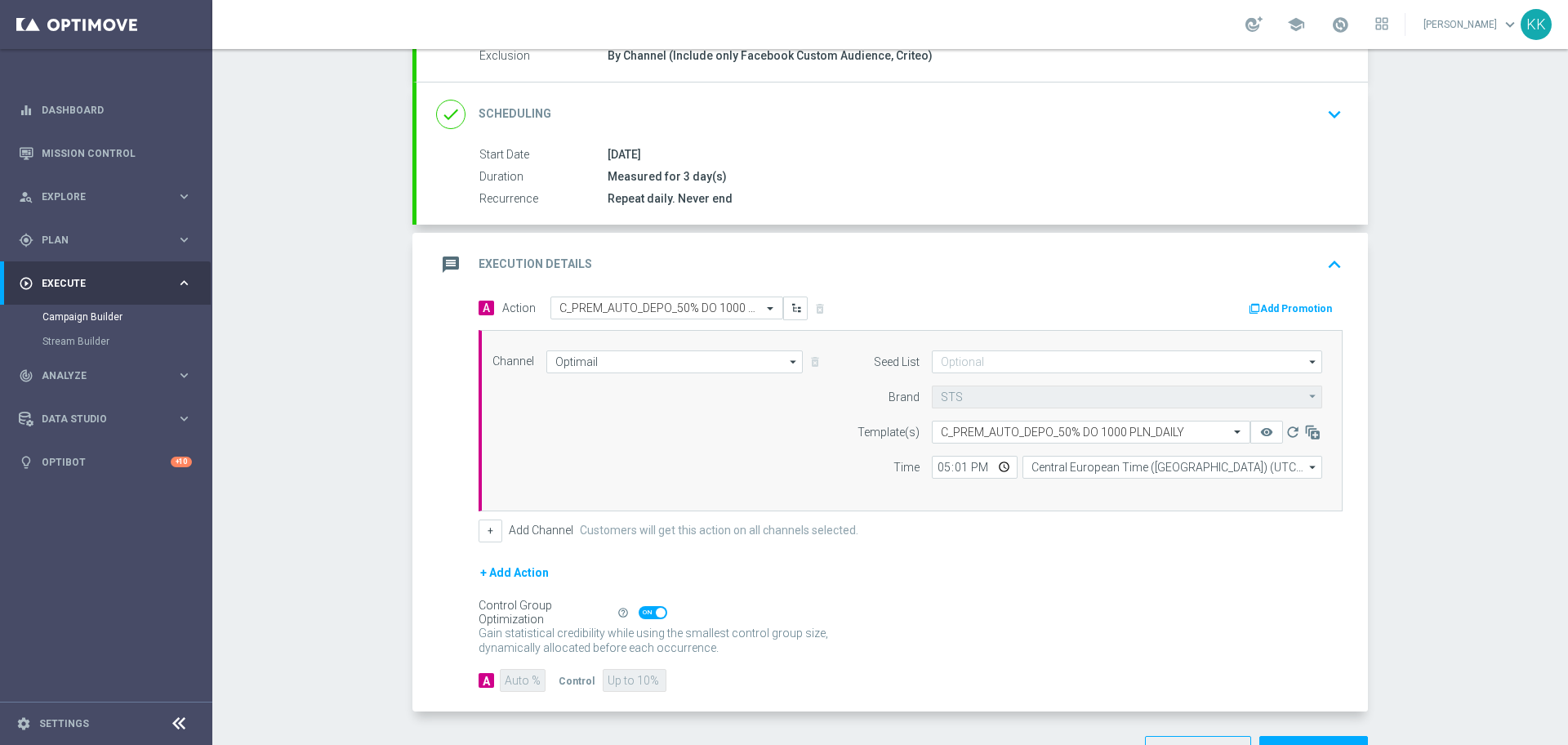
scroll to position [240, 0]
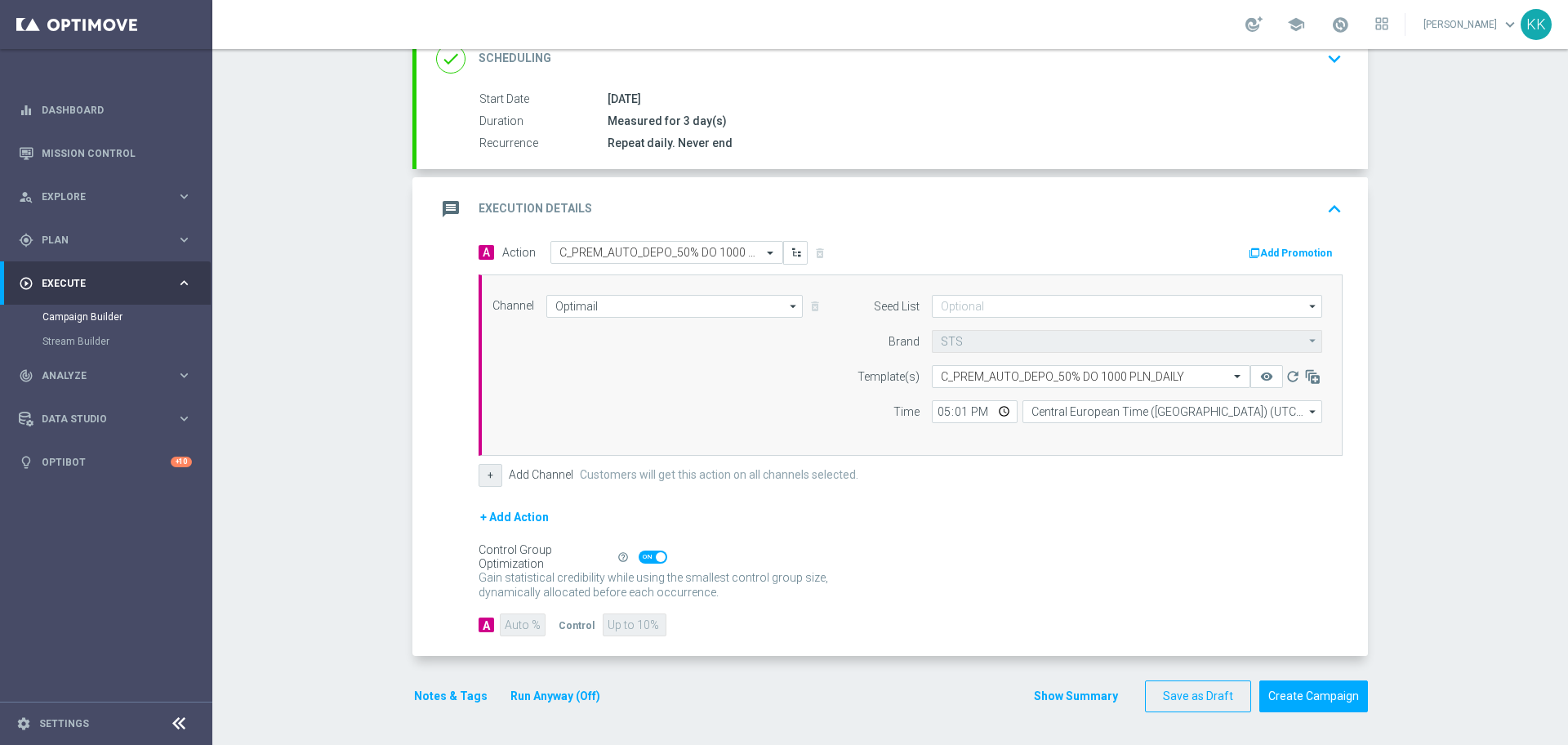
click at [492, 469] on button "+" at bounding box center [490, 475] width 23 height 22
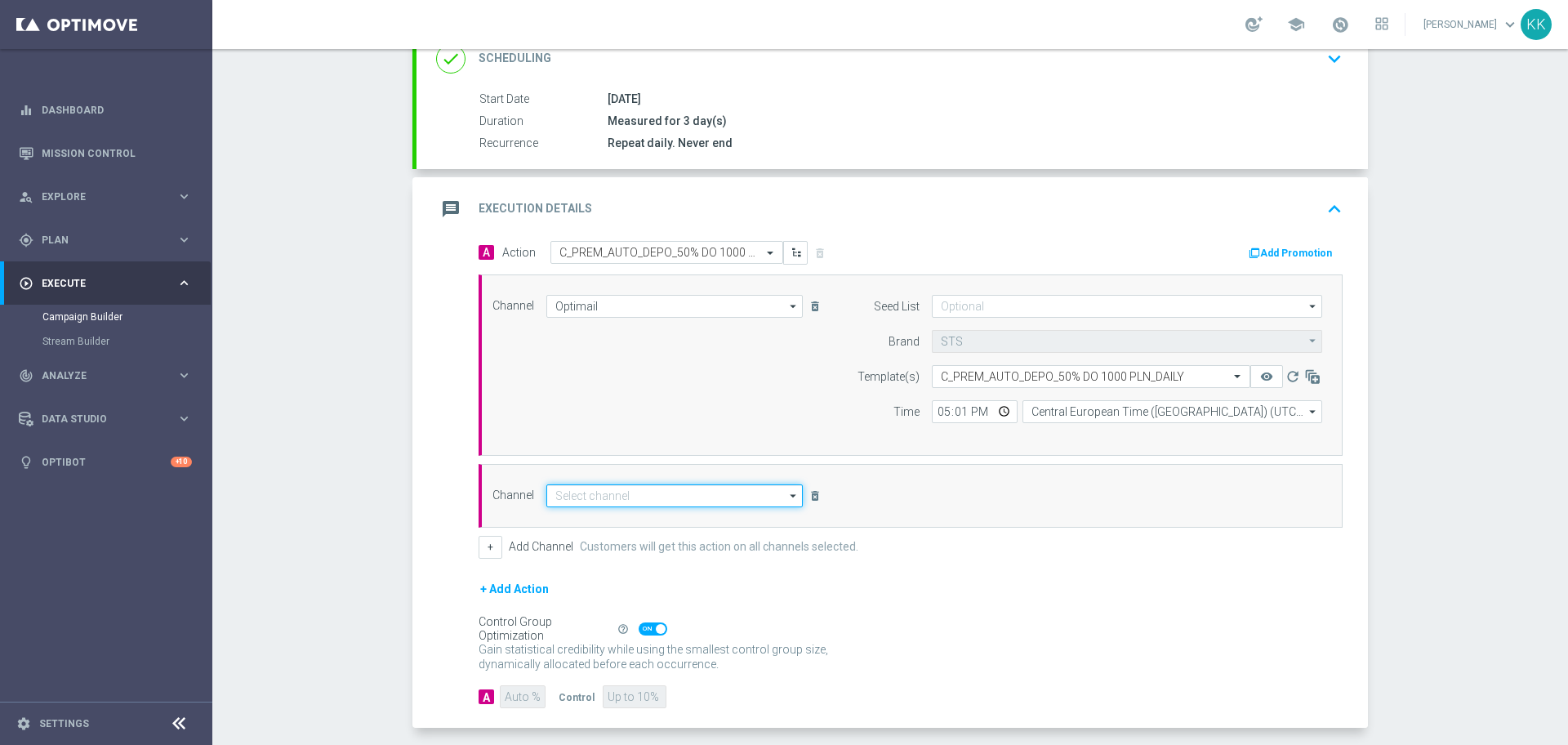
click at [590, 501] on input at bounding box center [675, 496] width 257 height 22
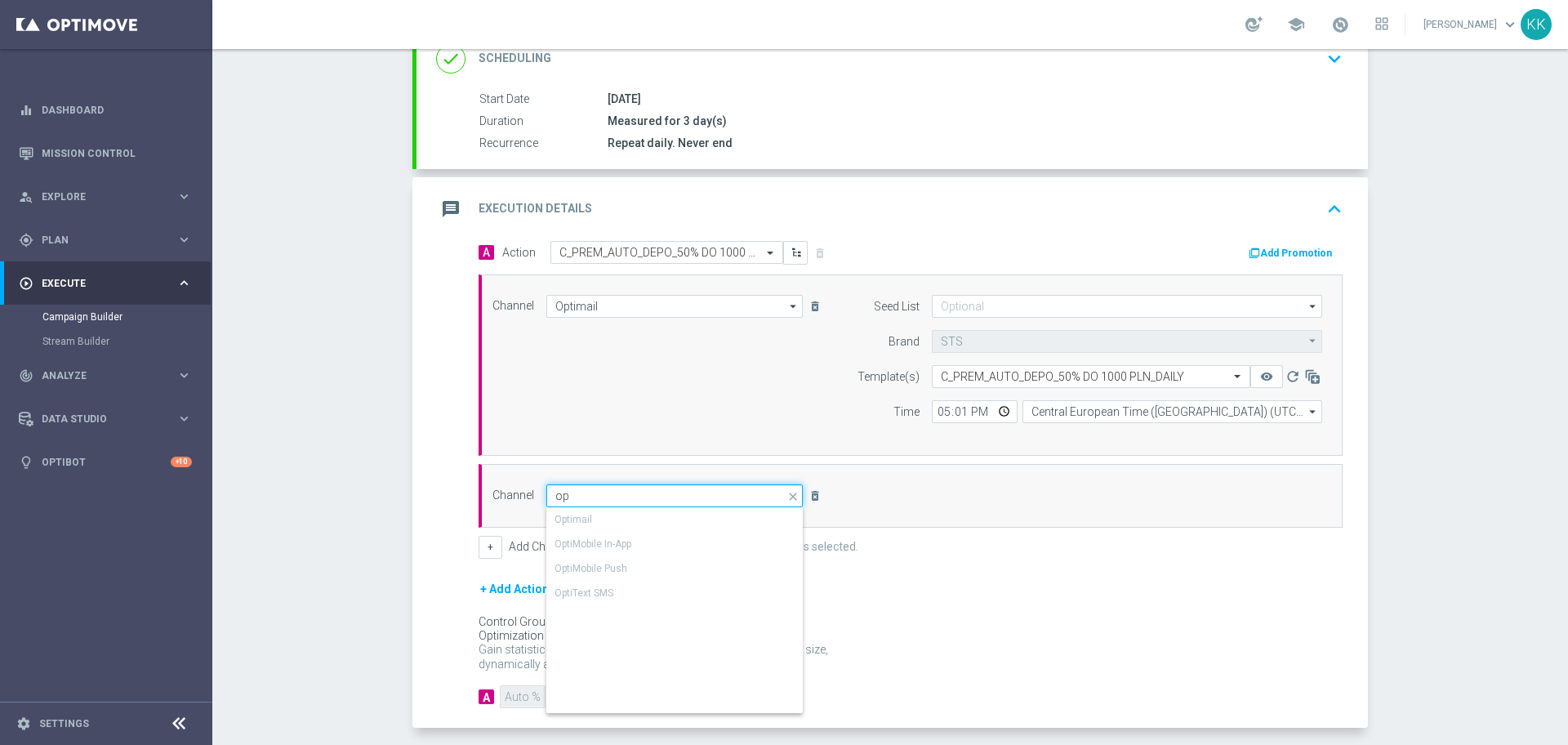
type input "o"
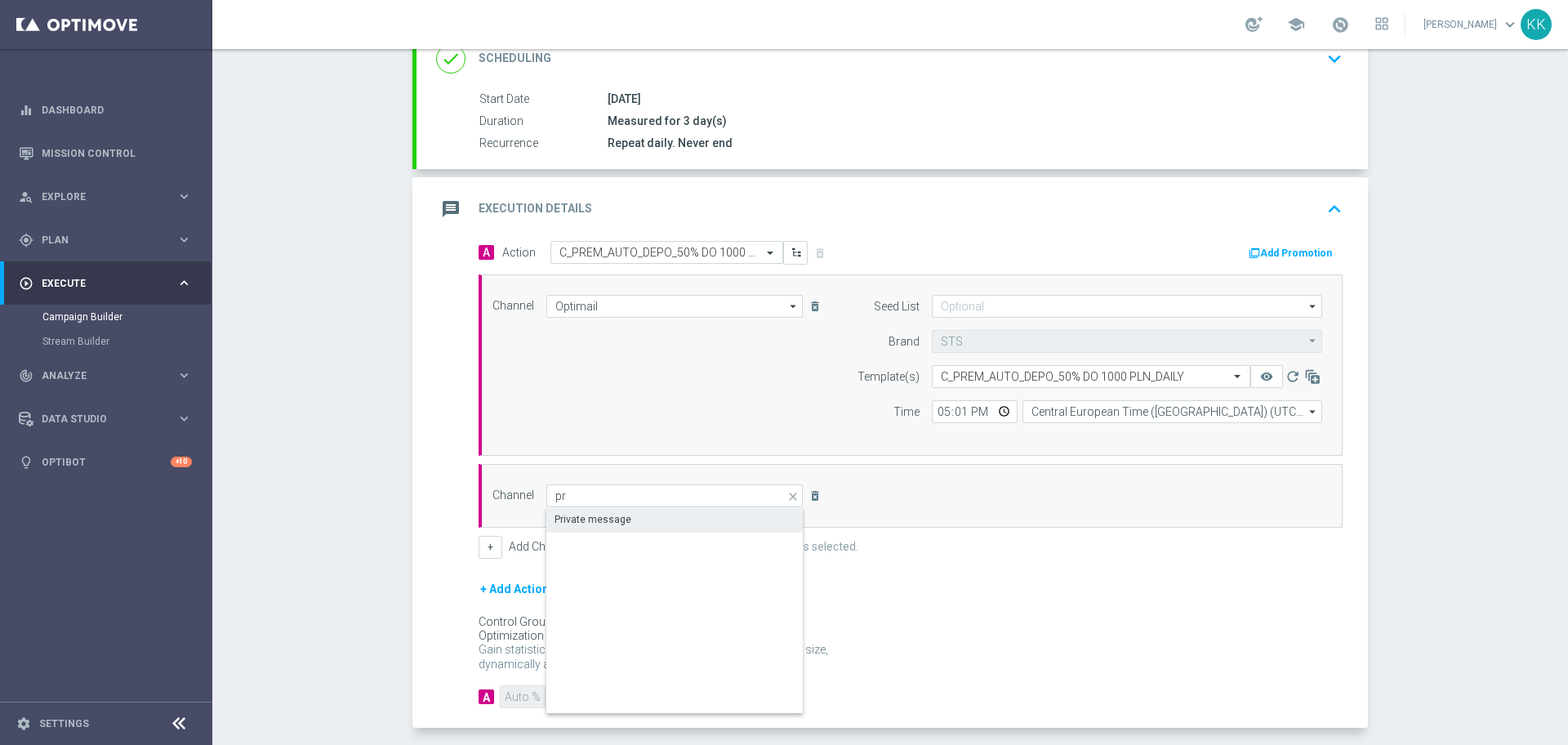
click at [616, 515] on div "Private message" at bounding box center [593, 519] width 77 height 15
type input "Private message"
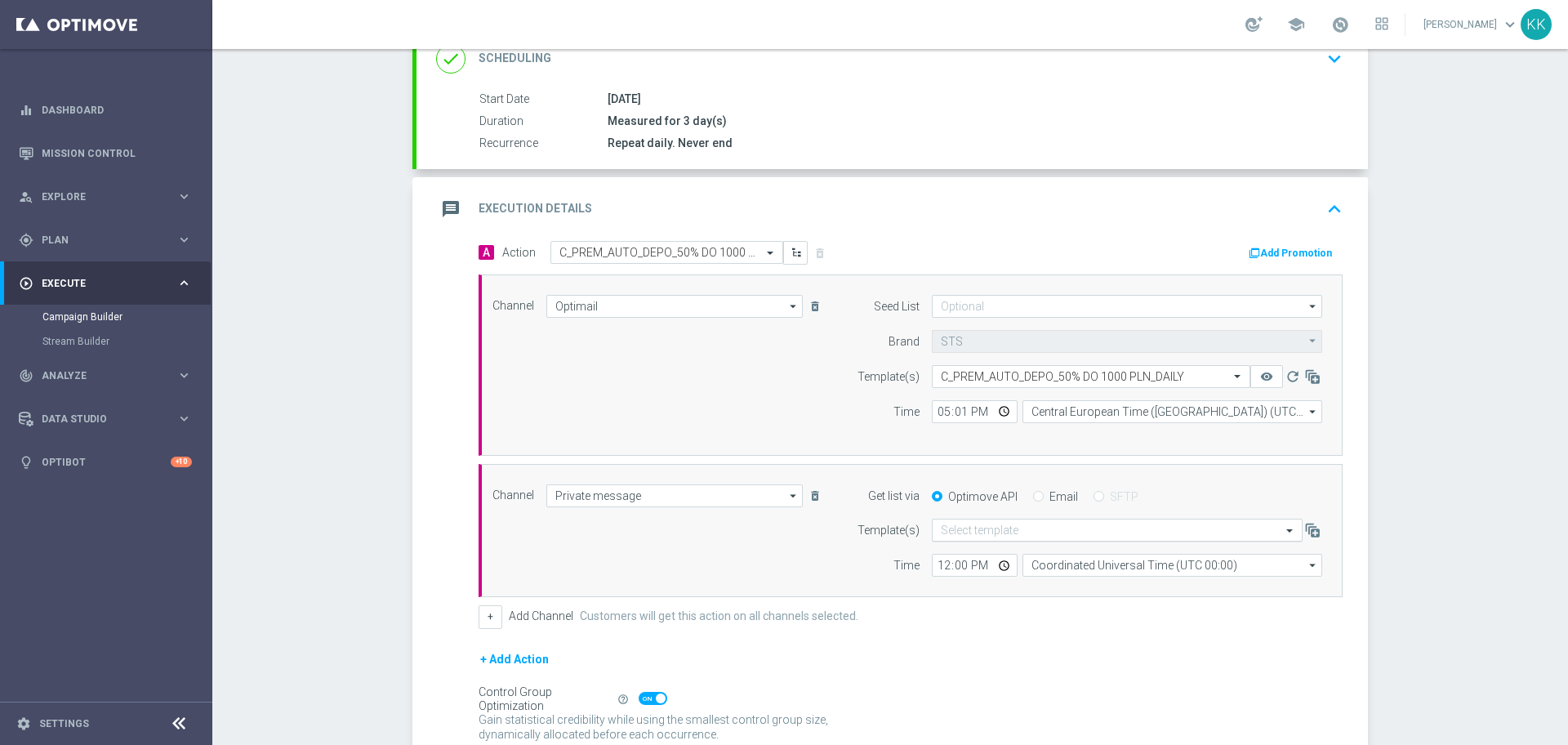
click at [993, 540] on div "Select template" at bounding box center [1117, 529] width 371 height 22
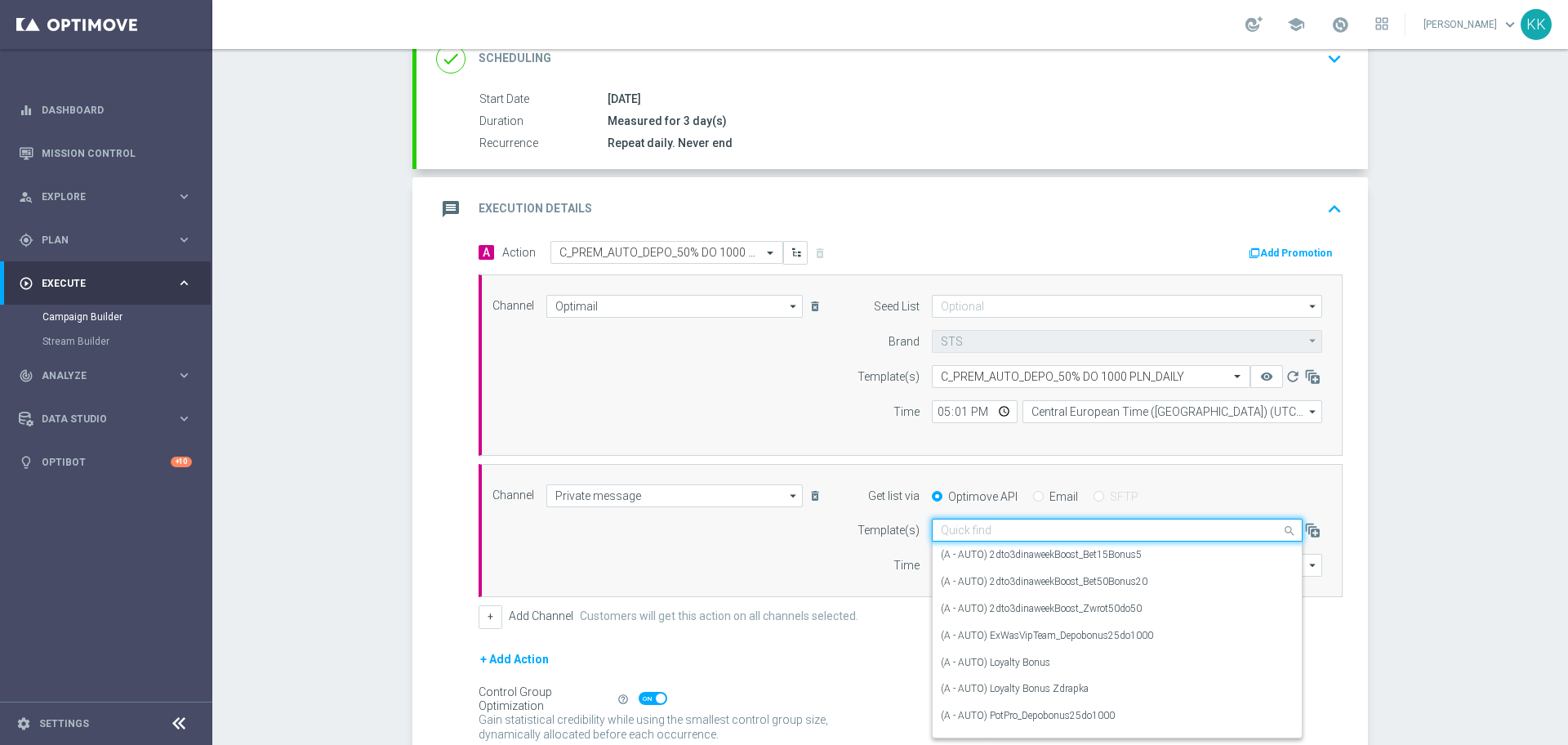
paste input "C_PREM_AUTO_DEPO_50% DO 1000 PLN_DAILY"
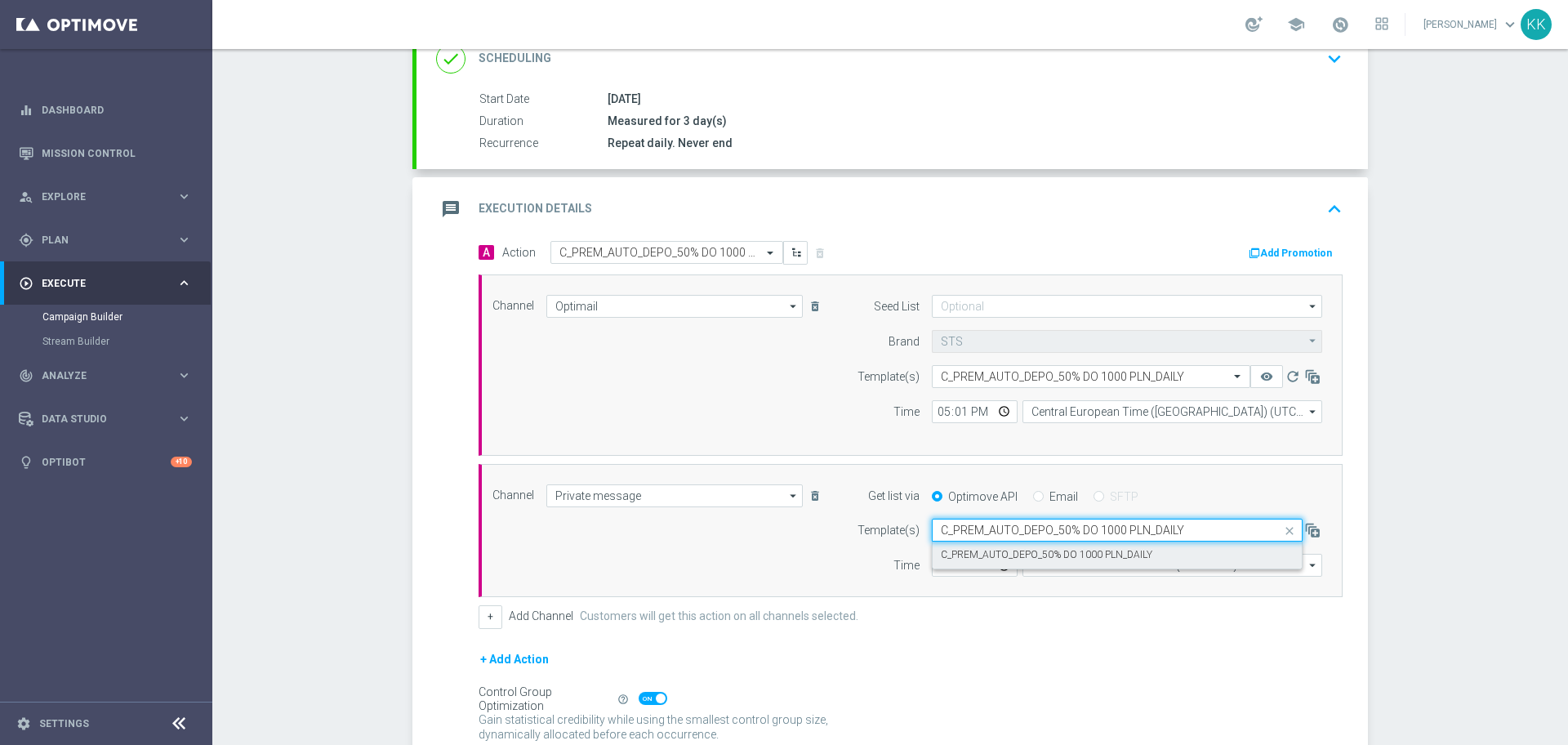
click at [1007, 558] on label "C_PREM_AUTO_DEPO_50% DO 1000 PLN_DAILY" at bounding box center [1047, 555] width 212 height 14
type input "C_PREM_AUTO_DEPO_50% DO 1000 PLN_DAILY"
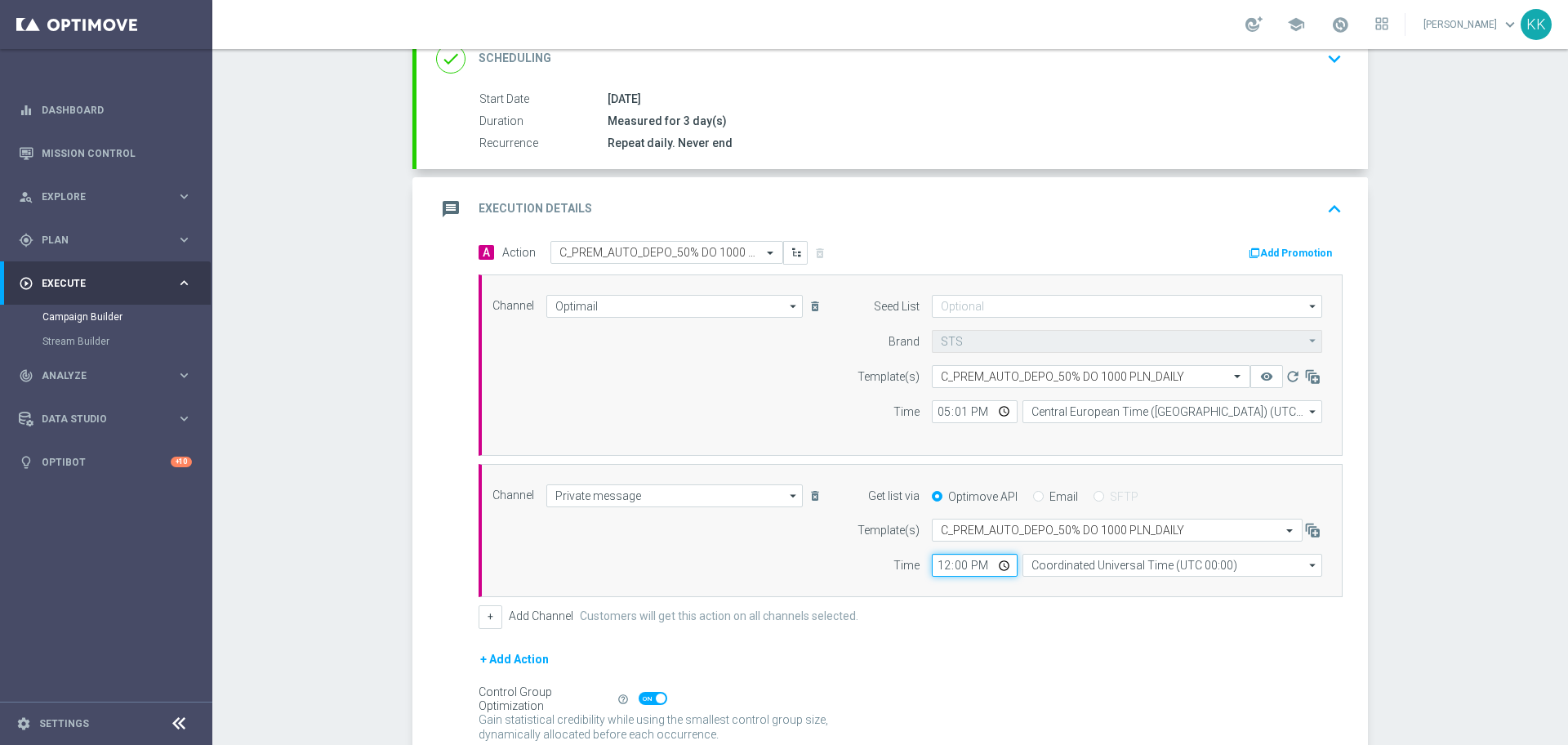
click at [937, 568] on input "12:00" at bounding box center [975, 565] width 86 height 22
type input "17:01"
click at [1082, 553] on form "Template(s) Select template C_PREM_AUTO_DEPO_50% DO 1000 PLN_DAILY Time 17:01 C…" at bounding box center [1084, 547] width 473 height 58
click at [1090, 573] on input "Coordinated Universal Time (UTC 00:00)" at bounding box center [1172, 565] width 300 height 22
click at [1127, 591] on div "Central European Time ([GEOGRAPHIC_DATA]) (UTC +02:00)" at bounding box center [1165, 589] width 267 height 15
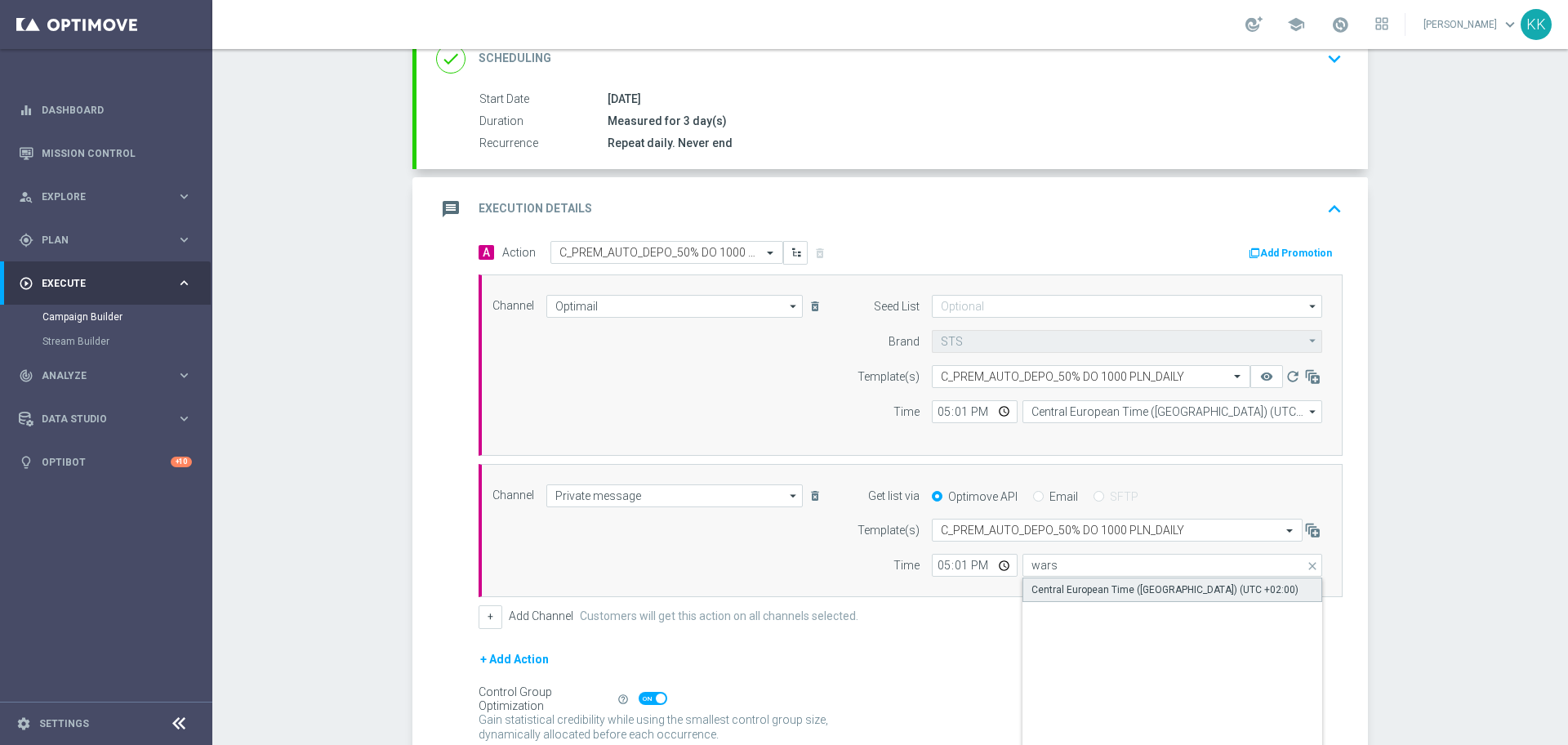
type input "Central European Time ([GEOGRAPHIC_DATA]) (UTC +02:00)"
click at [1298, 251] on button "Add Promotion" at bounding box center [1292, 253] width 91 height 18
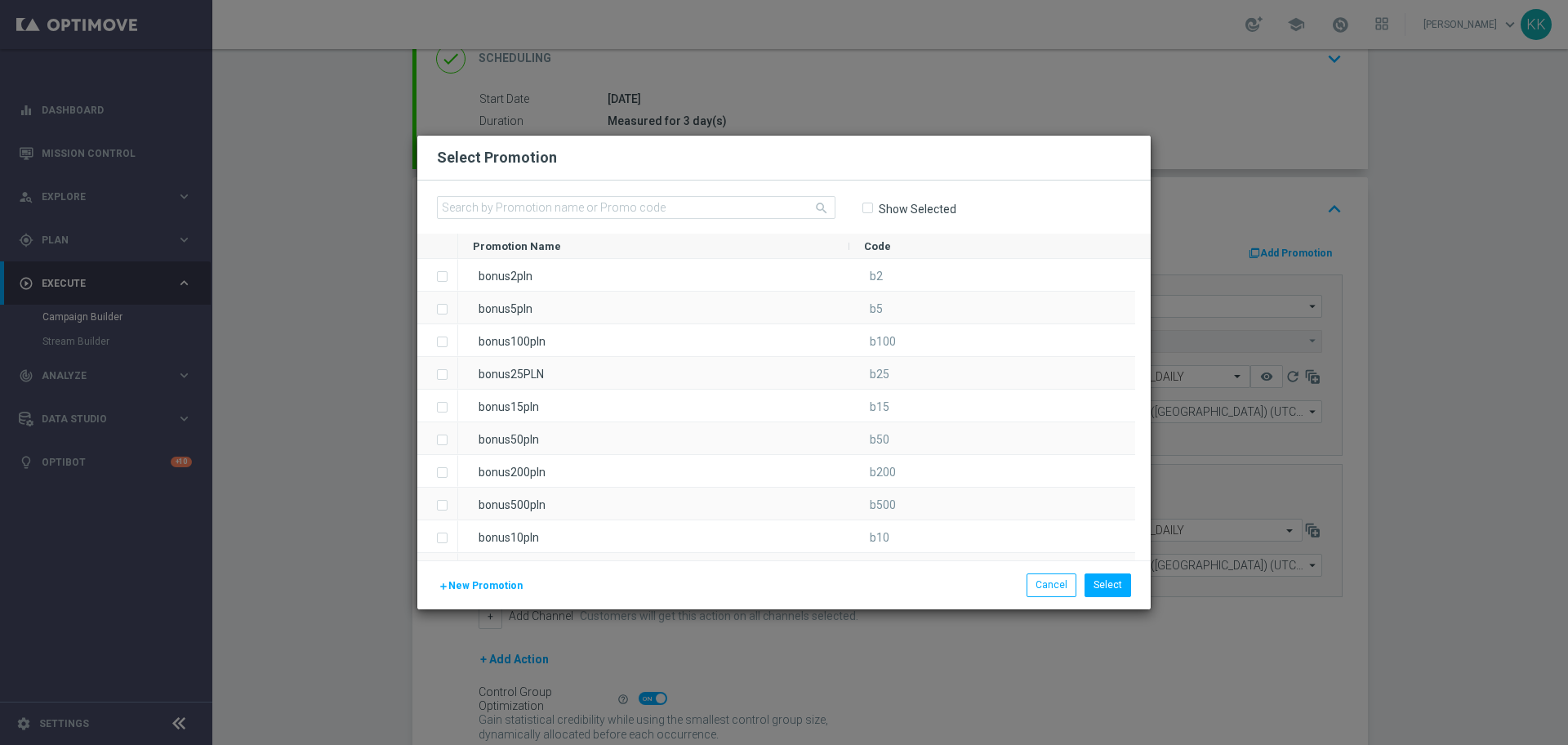
click at [498, 591] on span "New Promotion" at bounding box center [485, 586] width 74 height 11
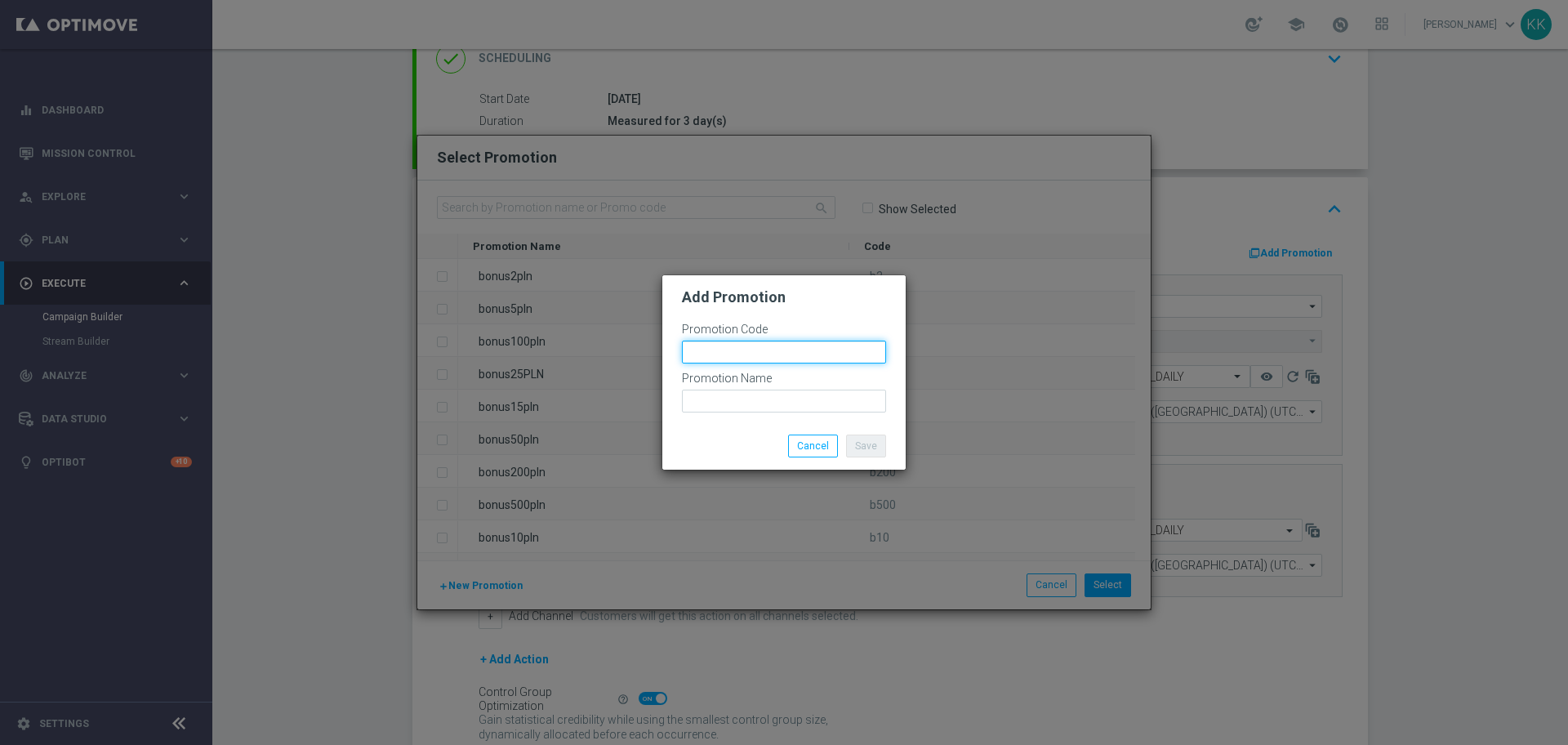
click at [725, 342] on input "text" at bounding box center [784, 351] width 204 height 22
paste input "bonusapi_tg-190493"
type input "bonusapi_tg-190493"
click at [737, 413] on div at bounding box center [784, 417] width 204 height 9
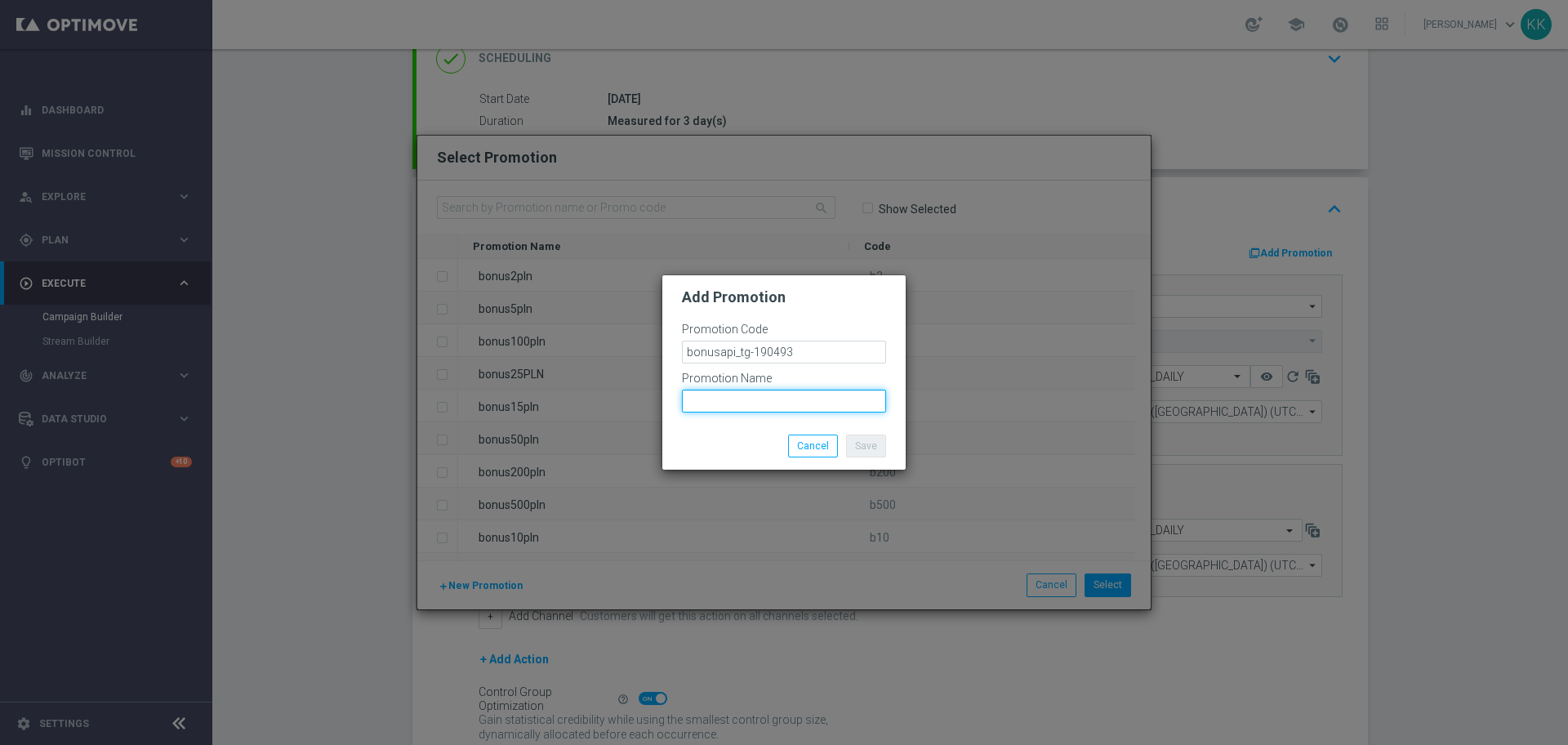
click at [740, 402] on input "text" at bounding box center [784, 401] width 204 height 22
paste input "bonusapi_tg-190493"
type input "bonusapi_tg-190493"
click at [867, 451] on button "Save" at bounding box center [866, 446] width 40 height 22
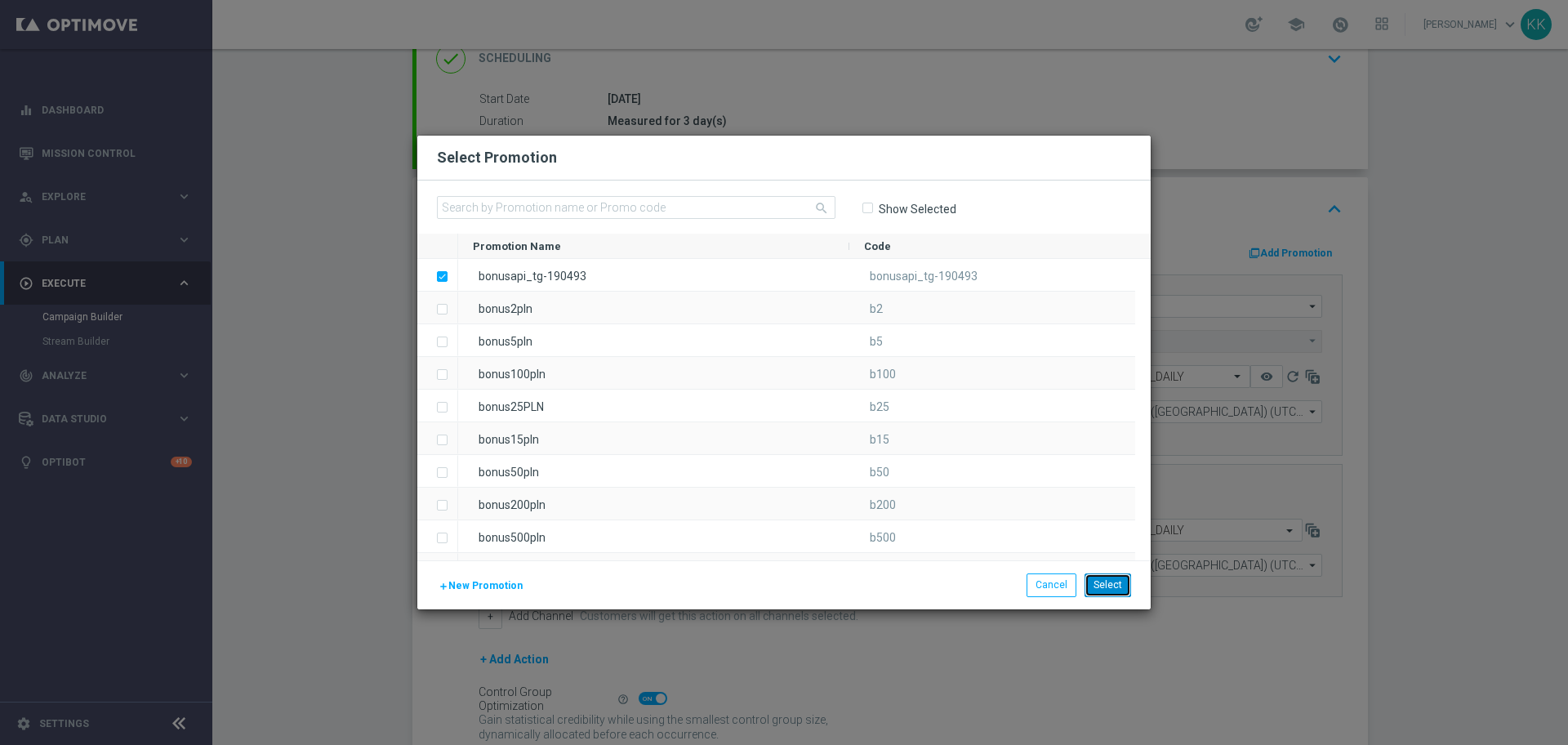
click at [1113, 588] on button "Select" at bounding box center [1108, 585] width 47 height 22
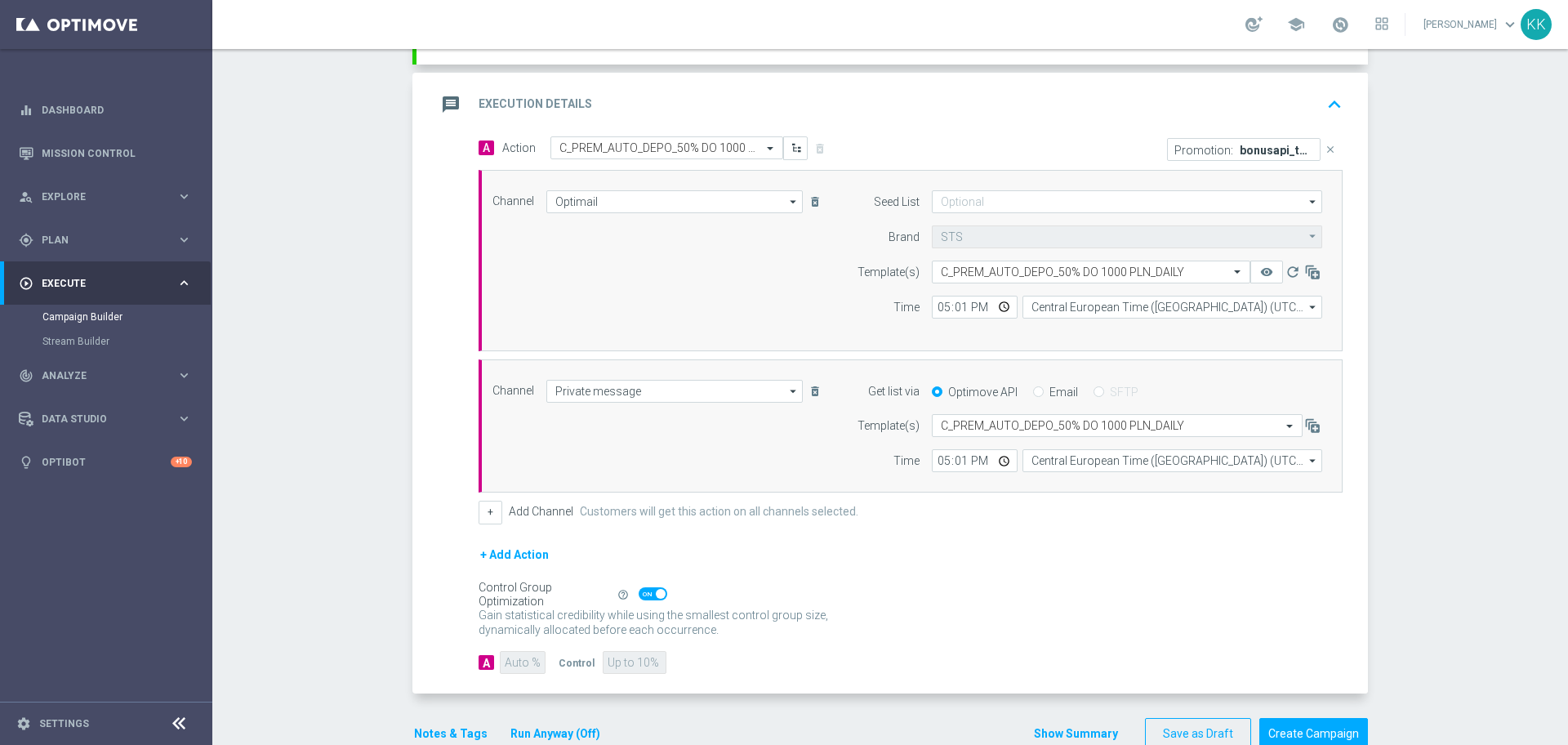
scroll to position [382, 0]
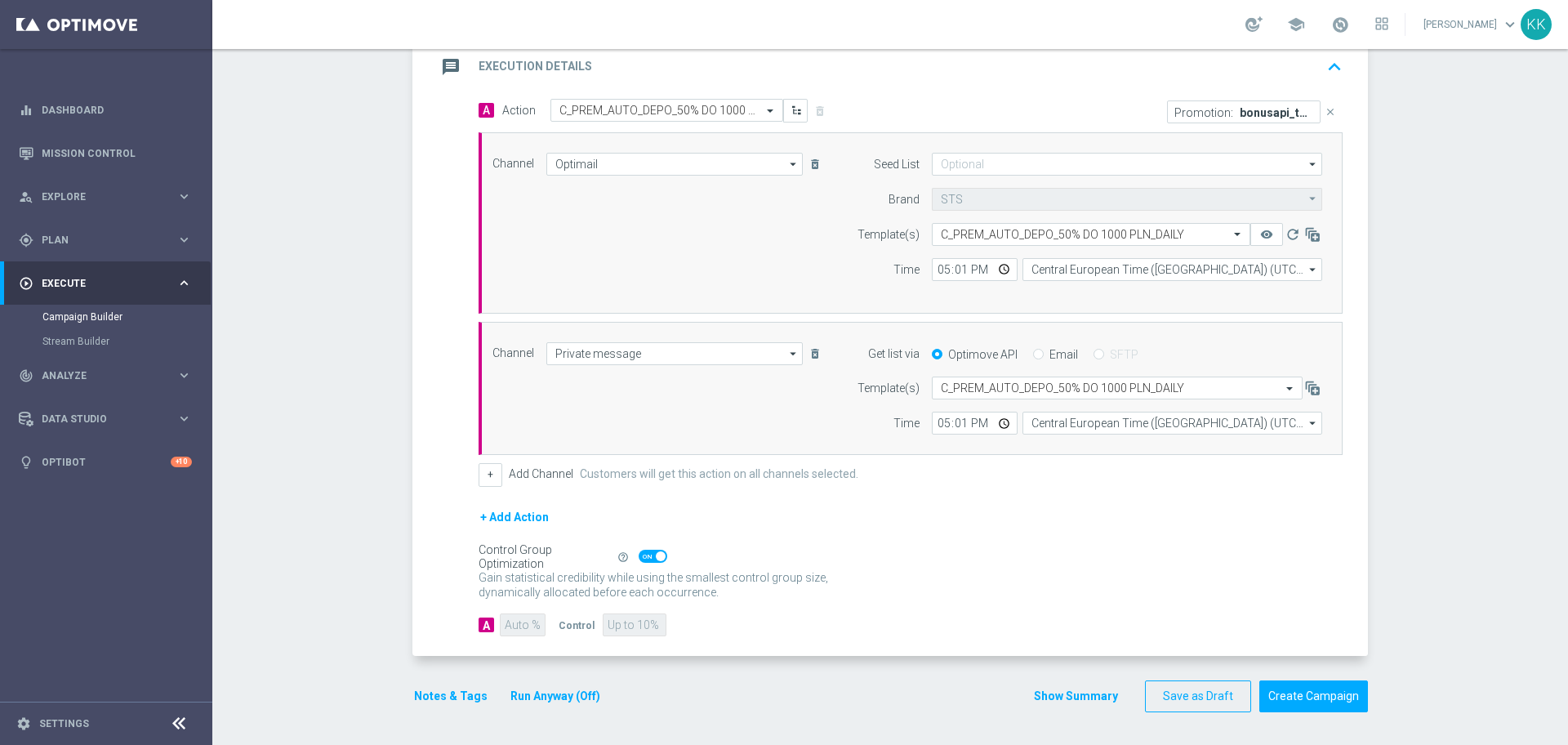
click at [448, 695] on button "Notes & Tags" at bounding box center [451, 696] width 77 height 21
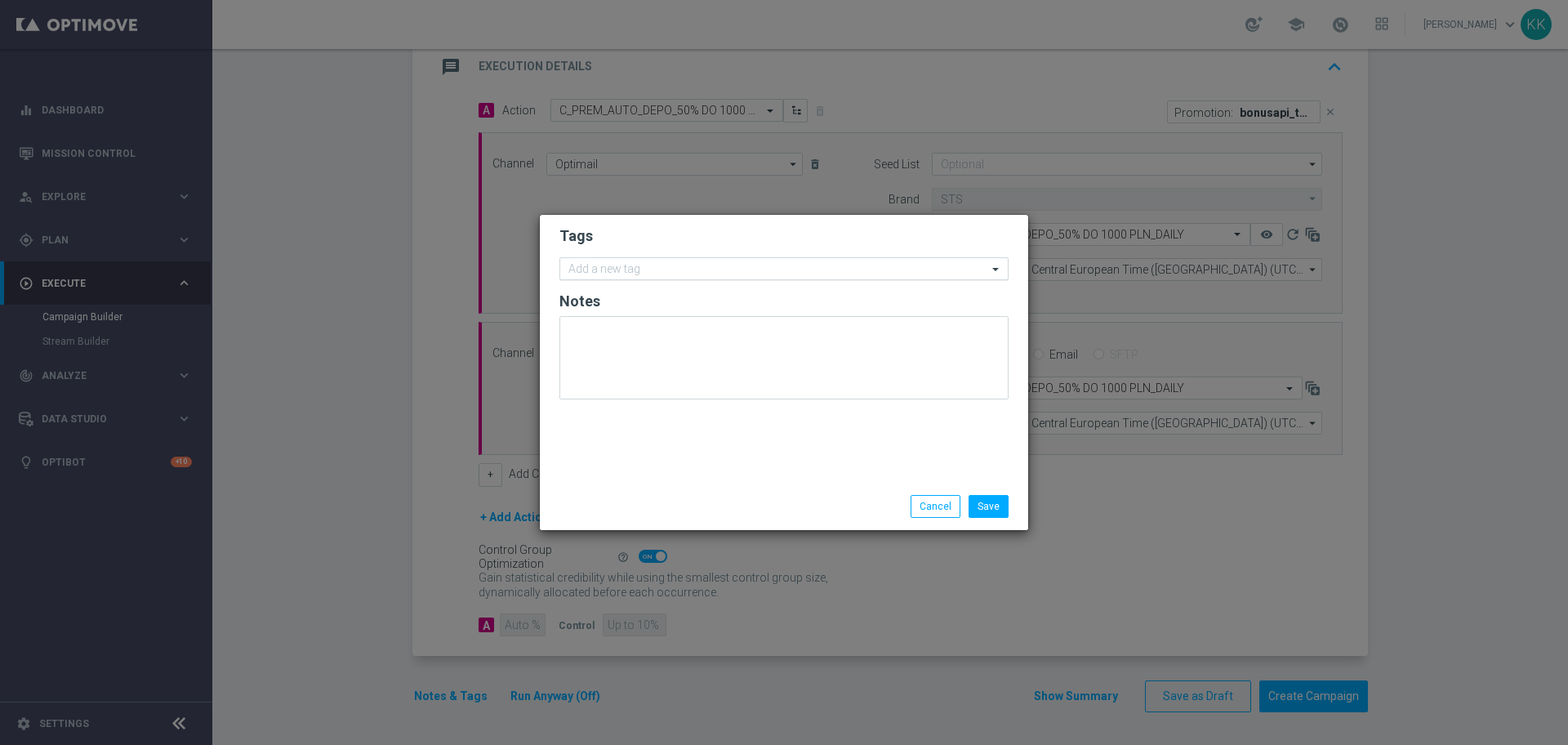
click at [658, 270] on input "text" at bounding box center [778, 270] width 419 height 14
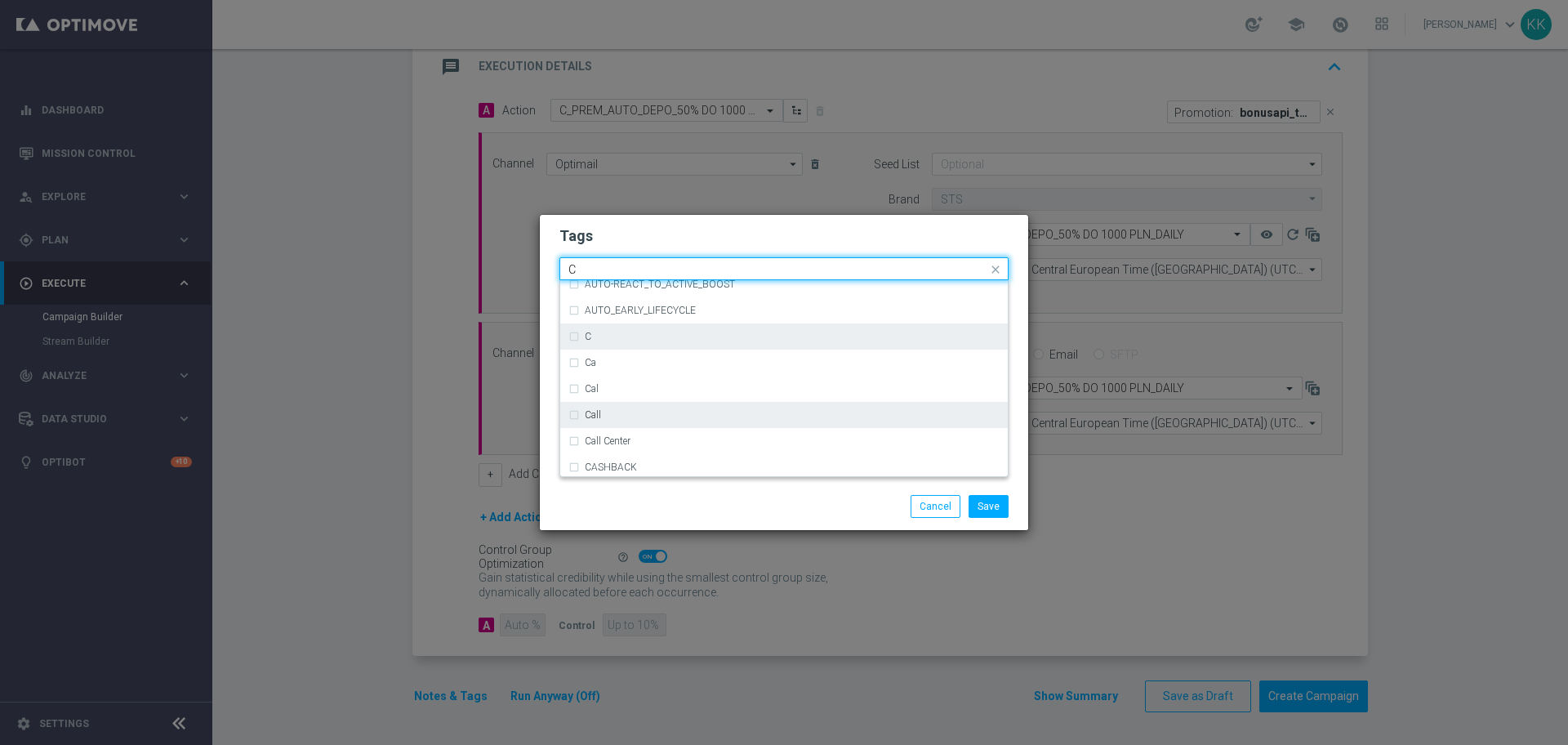
scroll to position [1225, 0]
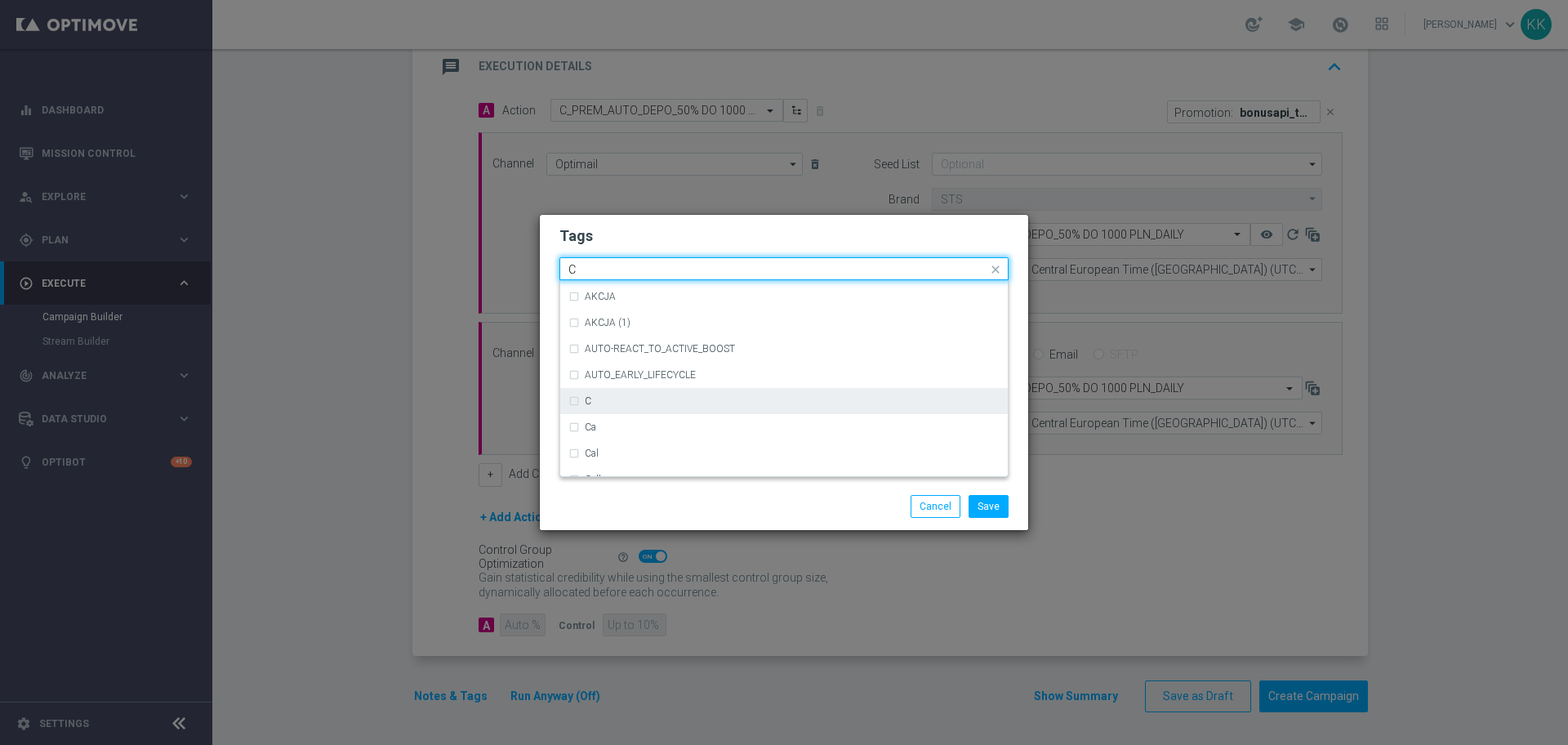
click at [633, 402] on div "C" at bounding box center [792, 401] width 415 height 9
type input "C"
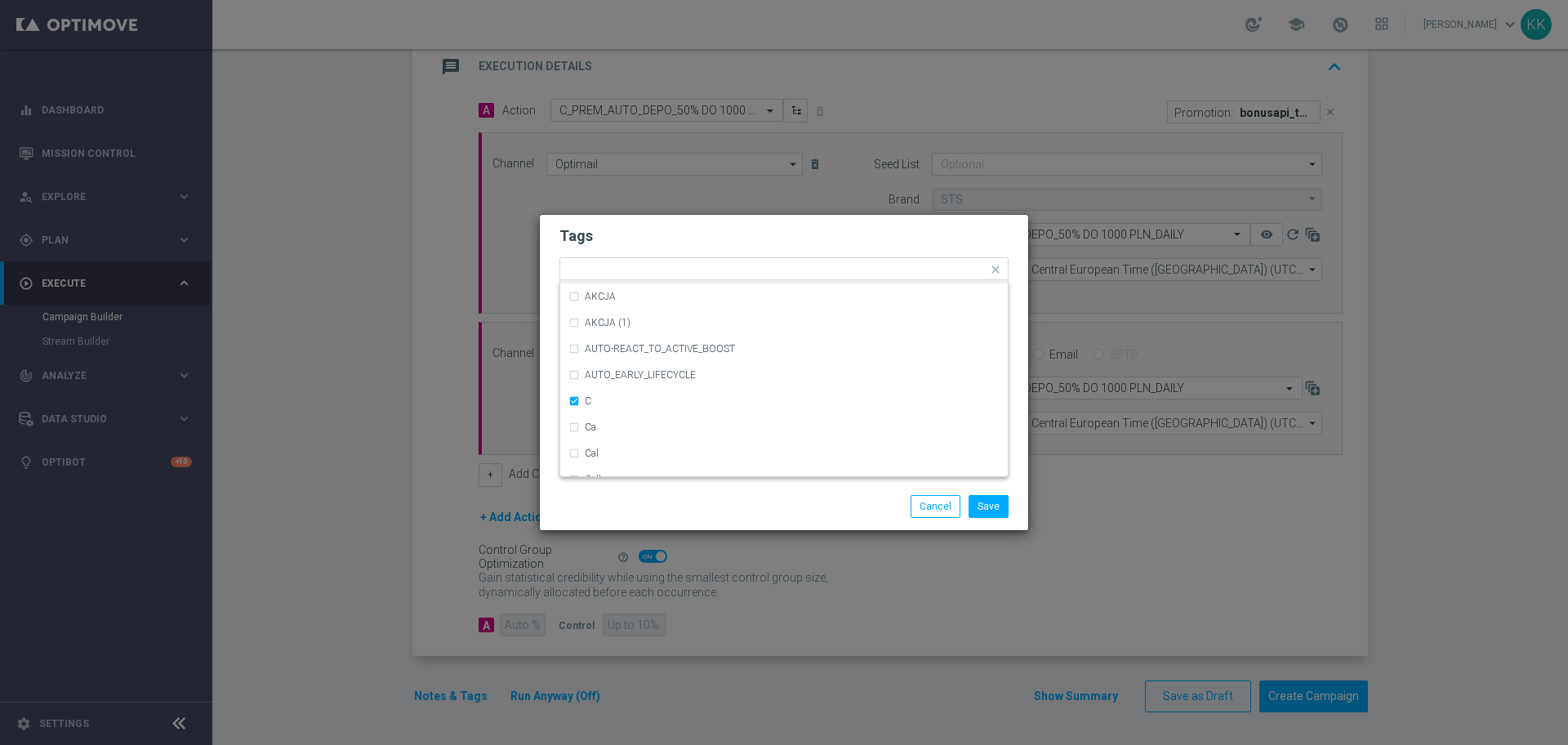
click at [698, 226] on h2 "Tags" at bounding box center [784, 235] width 449 height 20
click at [708, 267] on input "text" at bounding box center [795, 270] width 384 height 14
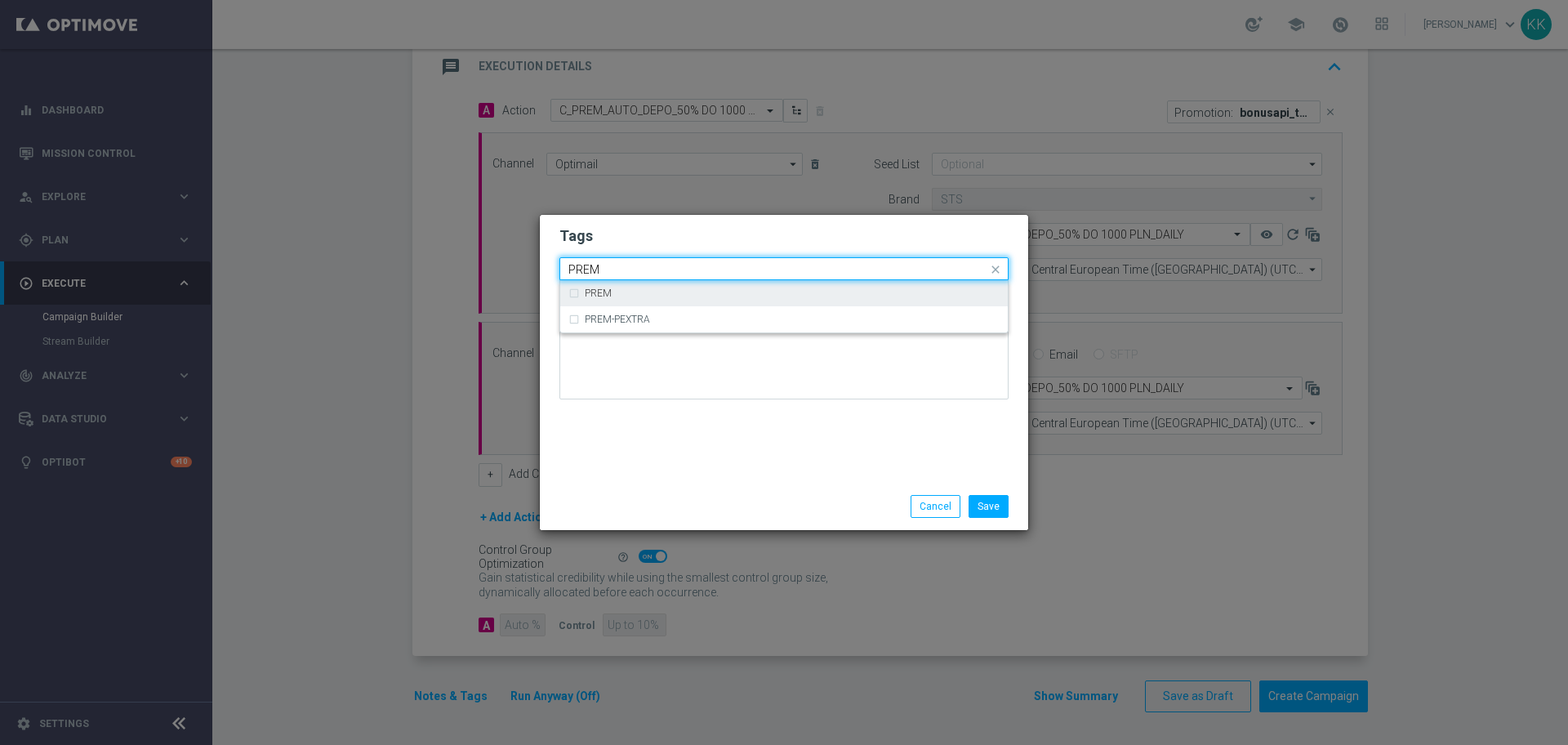
click at [713, 284] on div "PREM" at bounding box center [784, 293] width 431 height 26
type input "PREM"
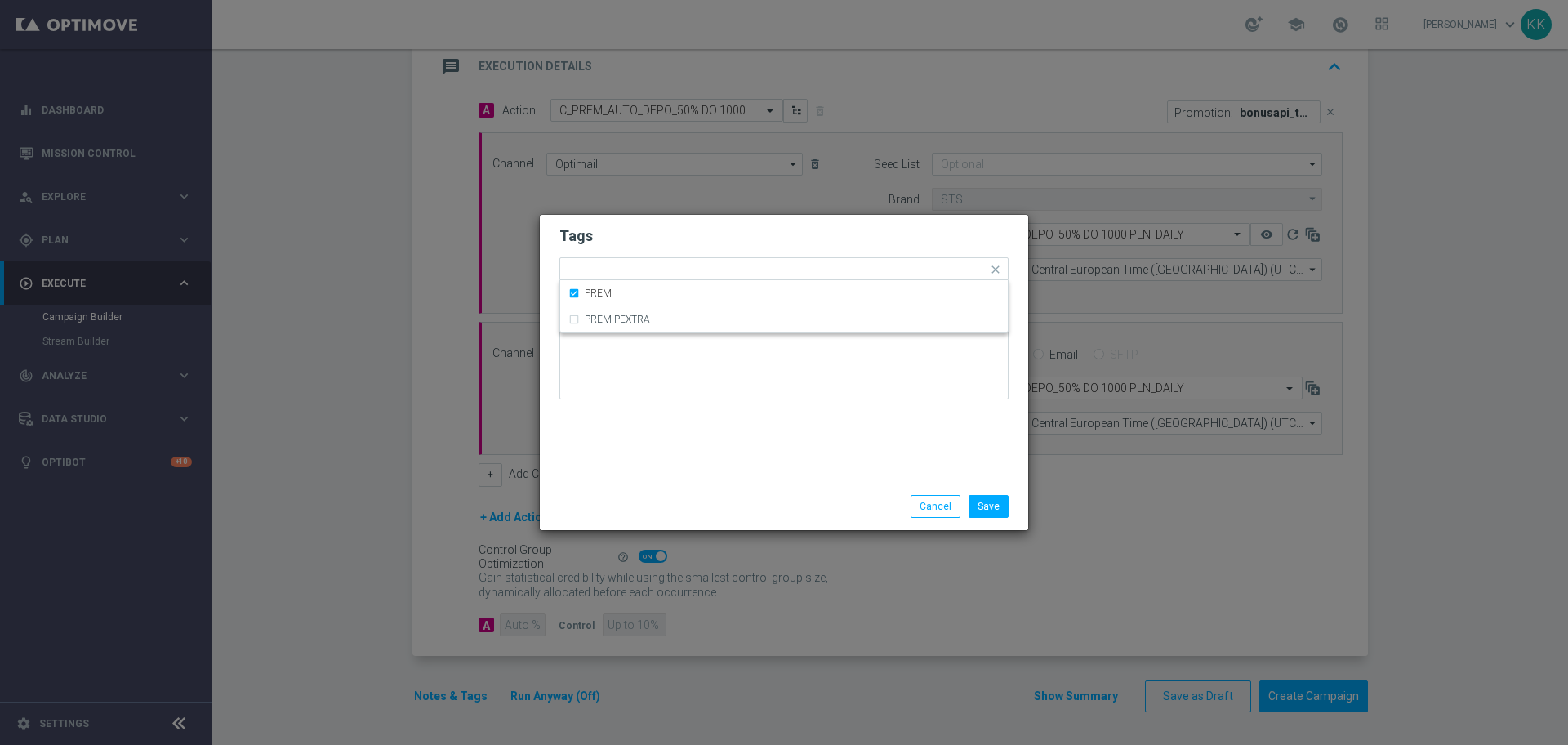
click at [721, 242] on h2 "Tags" at bounding box center [784, 235] width 449 height 20
click at [753, 274] on input "text" at bounding box center [824, 270] width 327 height 14
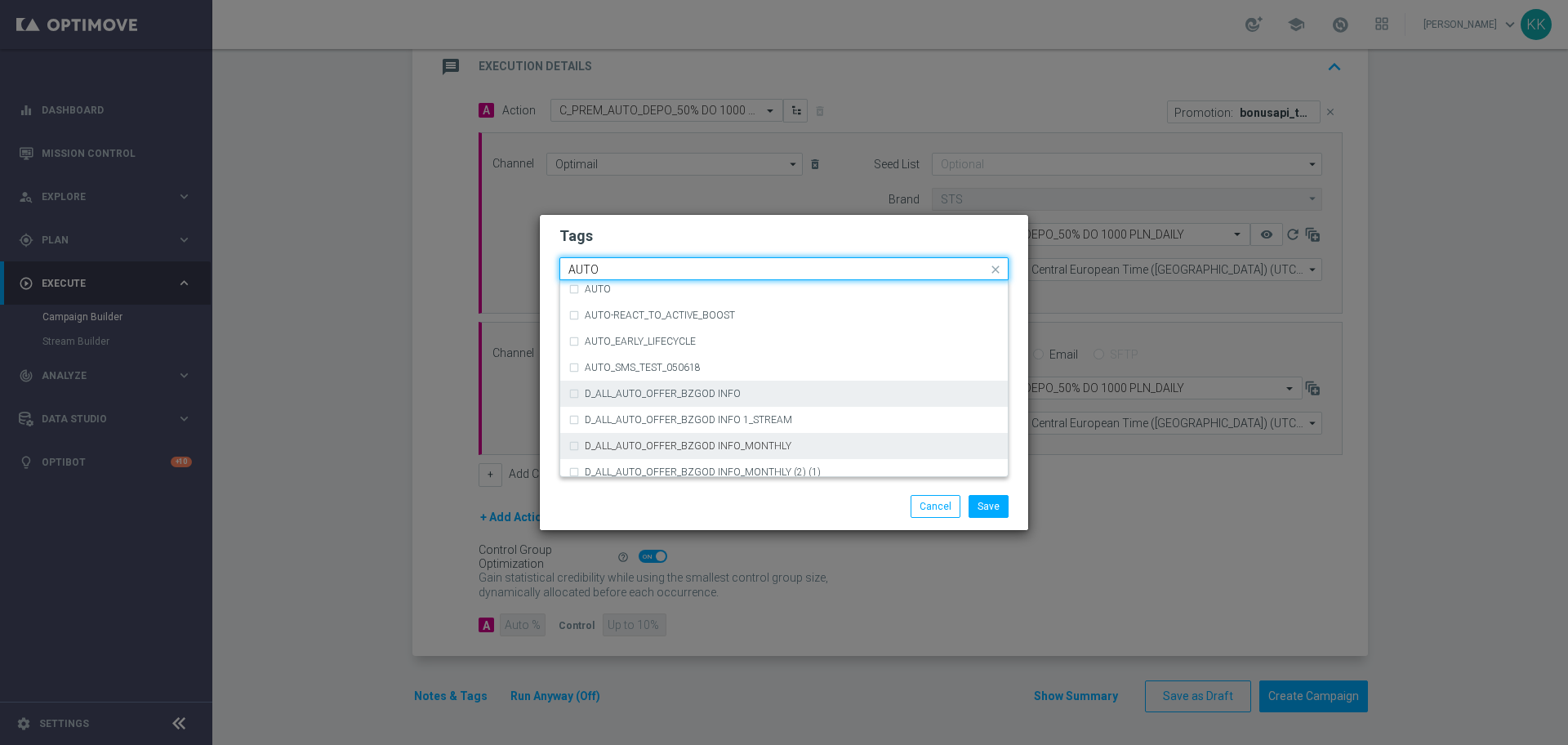
scroll to position [2022, 0]
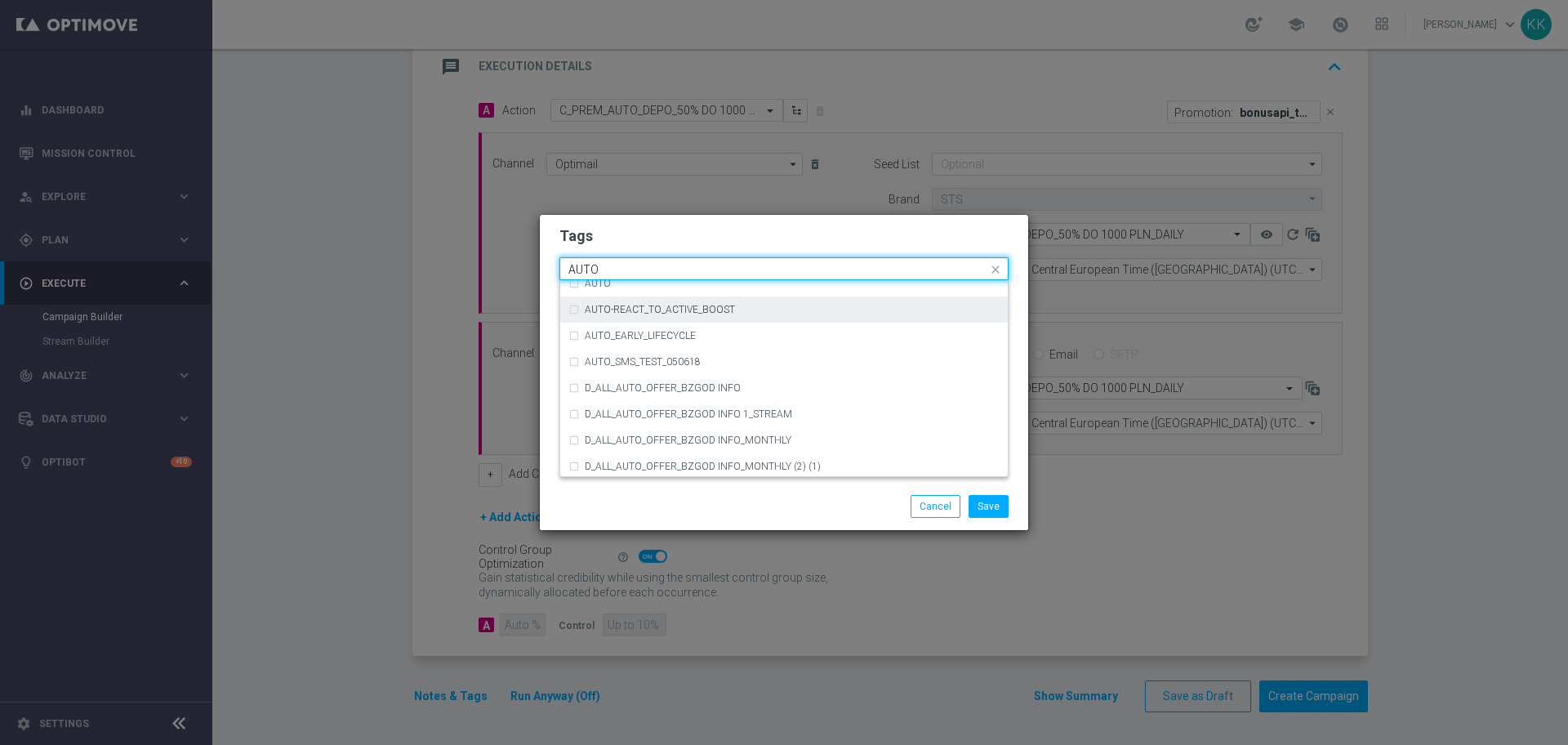
click at [635, 295] on div "AUTO" at bounding box center [784, 283] width 431 height 26
type input "AUTO"
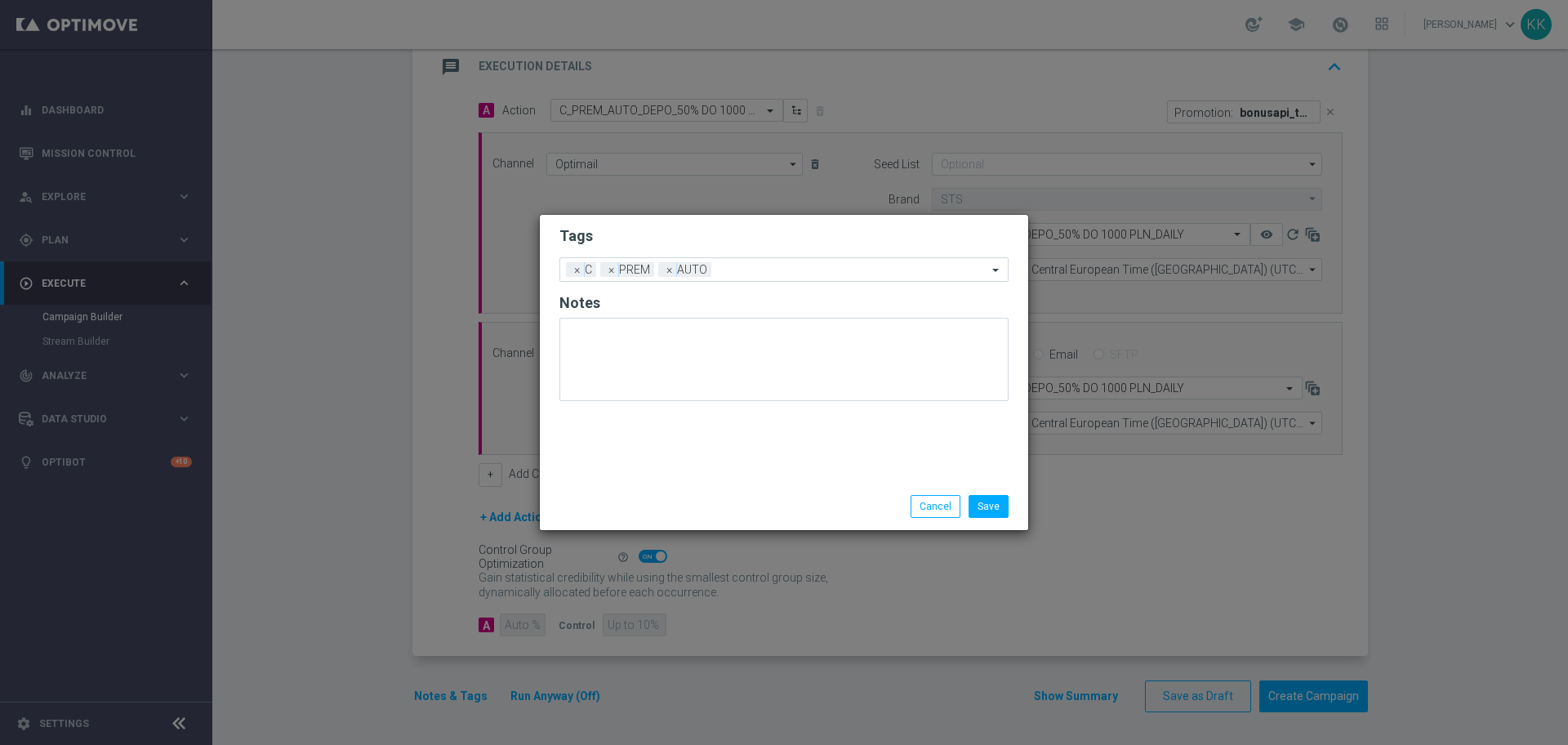
click at [713, 206] on modal-container "Tags Add a new tag × C × PREM × AUTO Notes Save Cancel" at bounding box center [784, 372] width 1568 height 745
click at [759, 273] on input "text" at bounding box center [853, 270] width 270 height 14
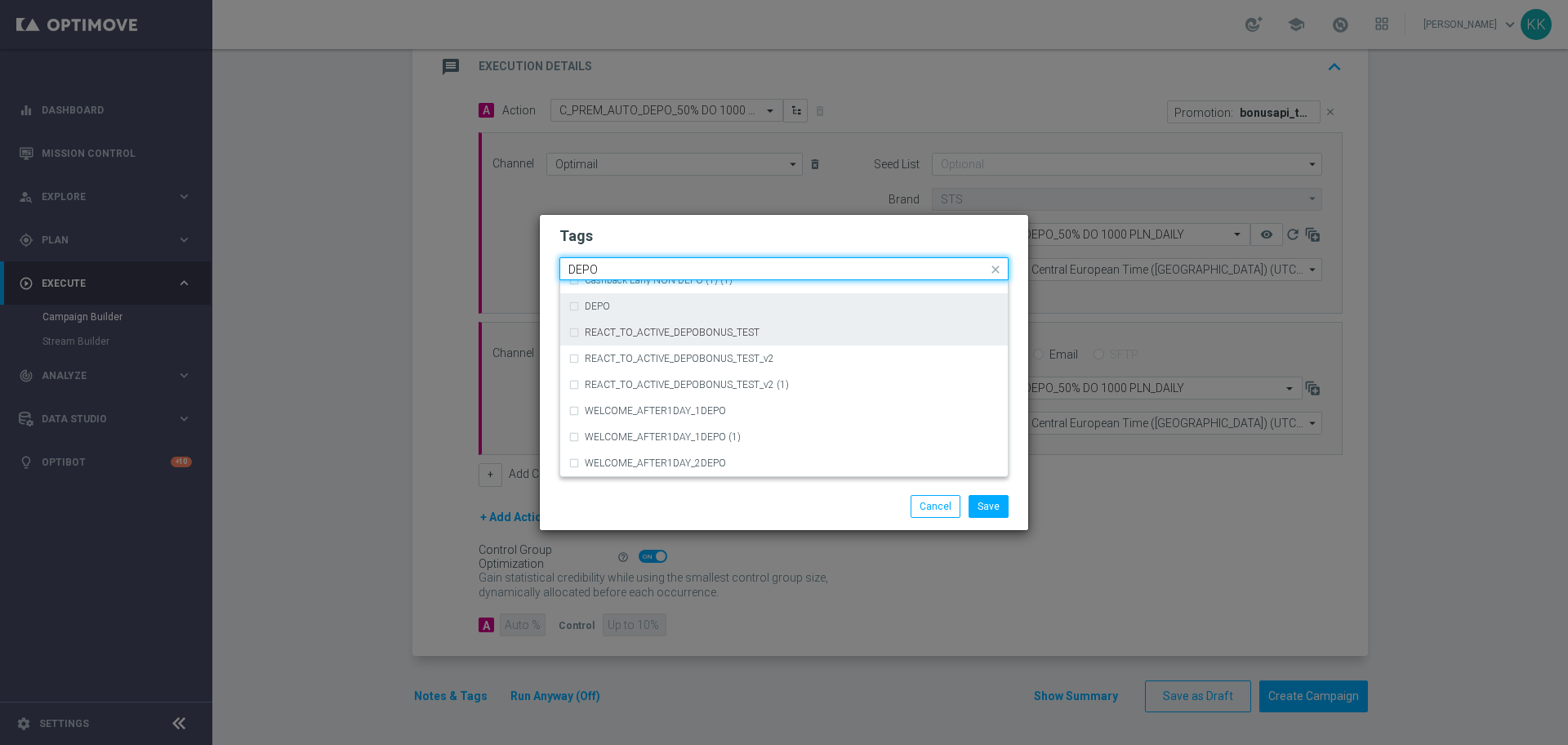
scroll to position [645, 0]
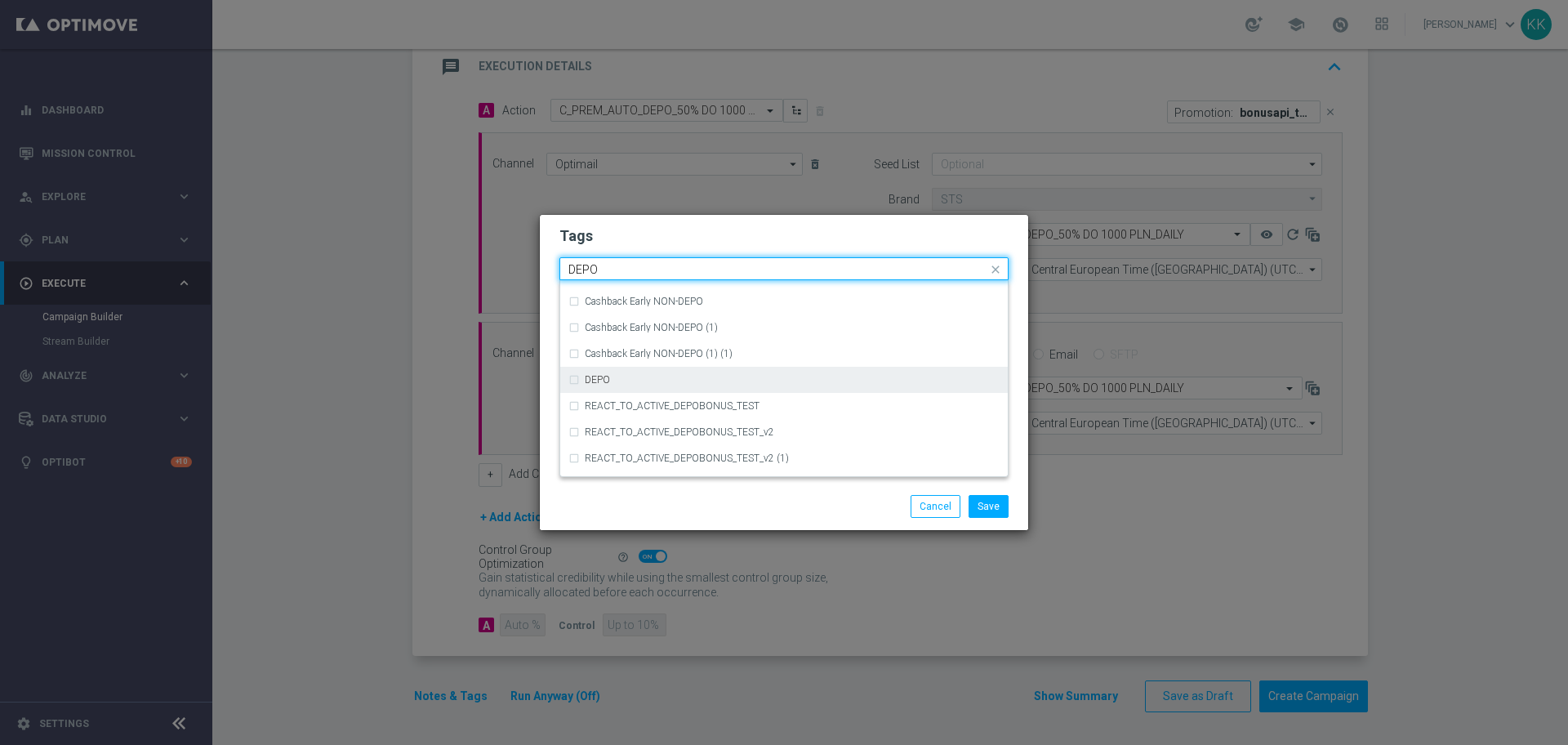
click at [697, 387] on div "DEPO" at bounding box center [784, 380] width 431 height 26
type input "DEPO"
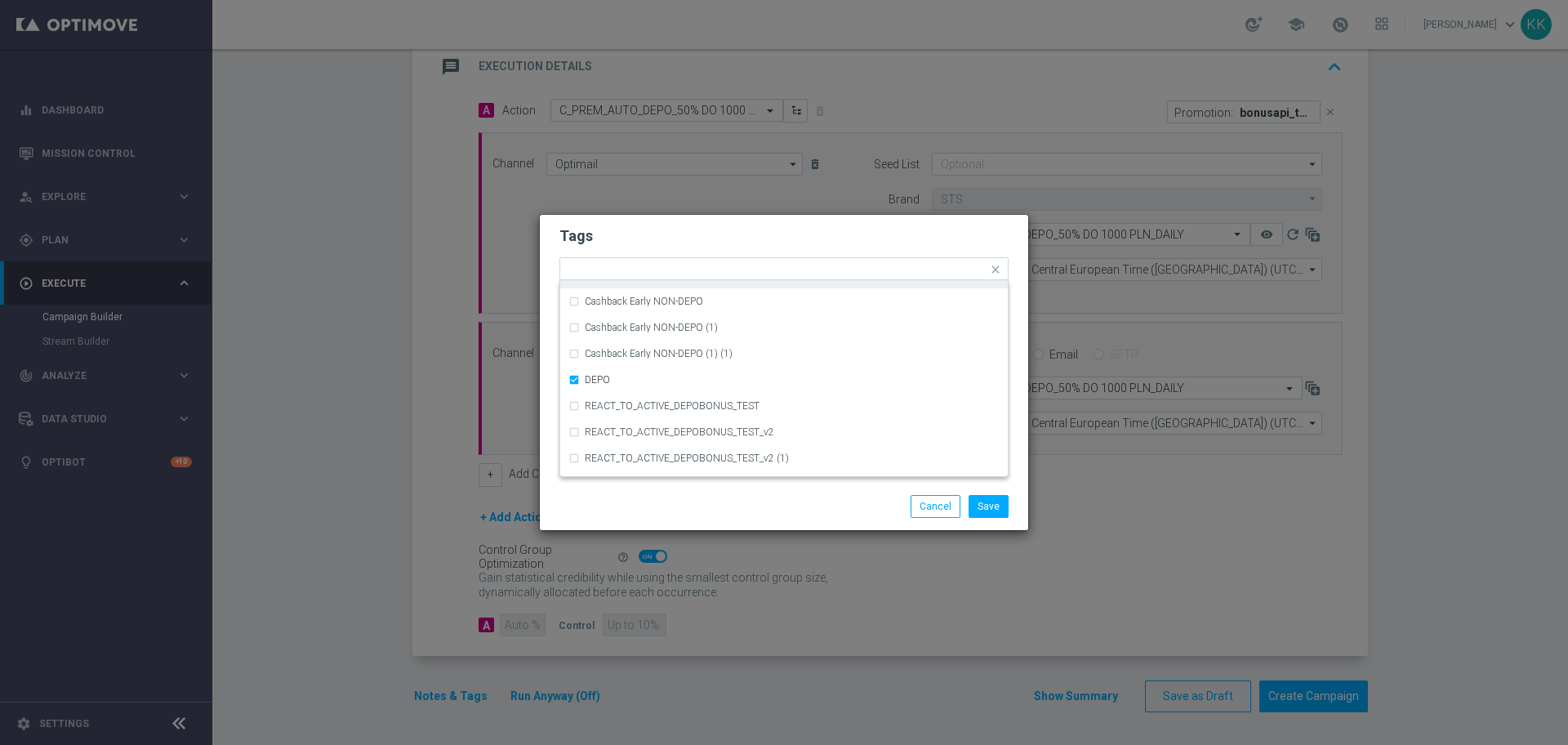
click at [702, 239] on h2 "Tags" at bounding box center [784, 235] width 449 height 20
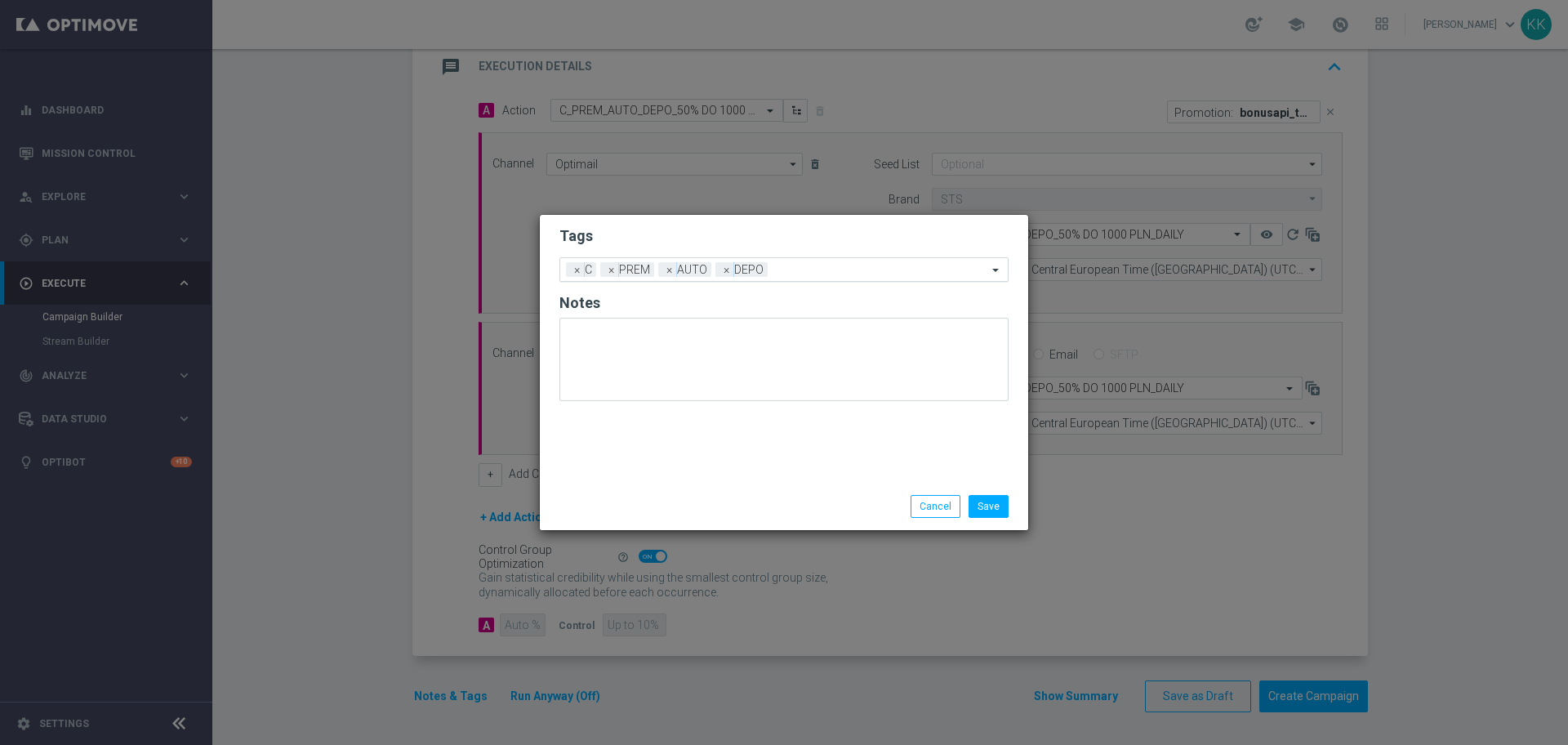
click at [823, 261] on div "Add a new tag × C × PREM × AUTO × DEPO" at bounding box center [774, 269] width 427 height 22
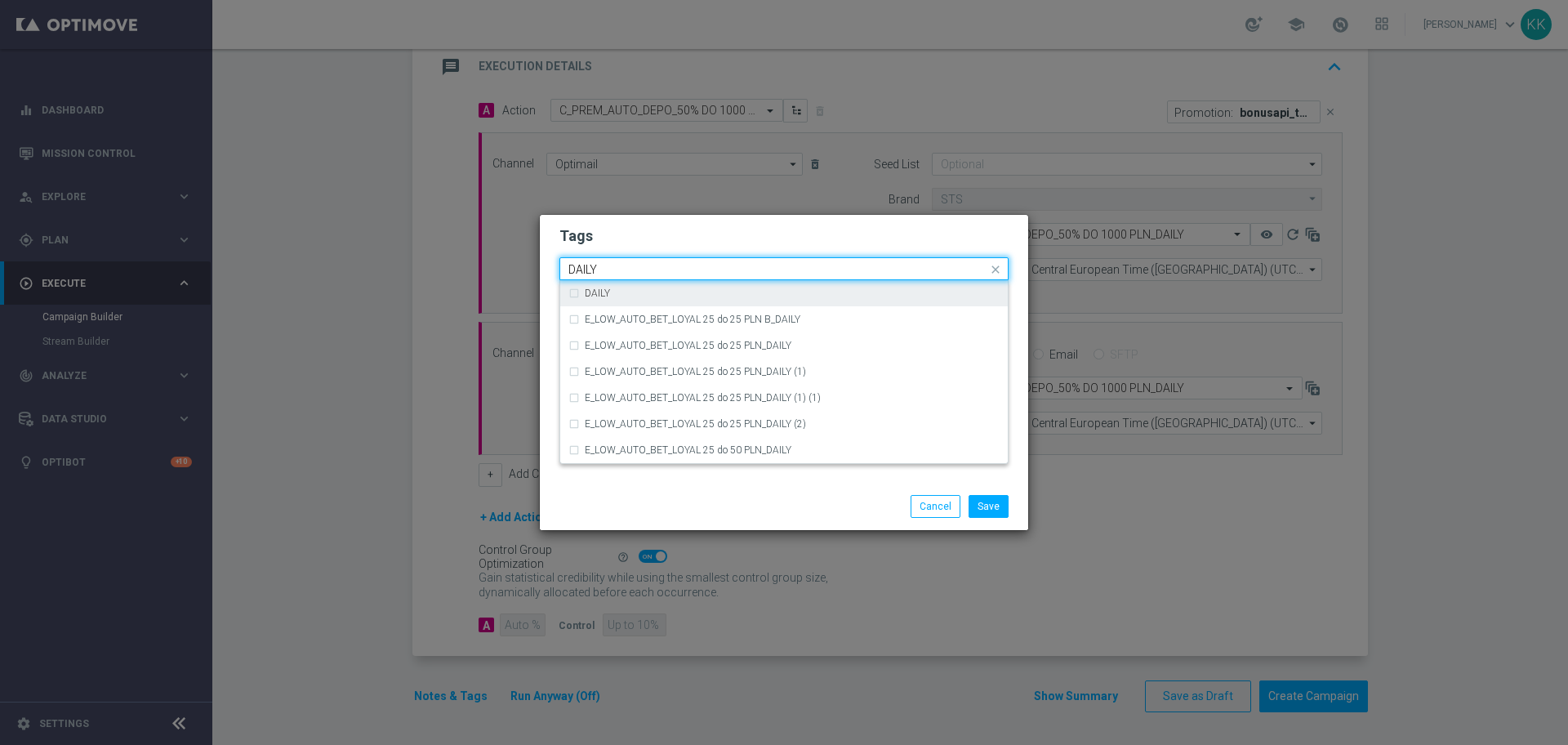
click at [759, 303] on div "DAILY" at bounding box center [784, 293] width 431 height 26
type input "DAILY"
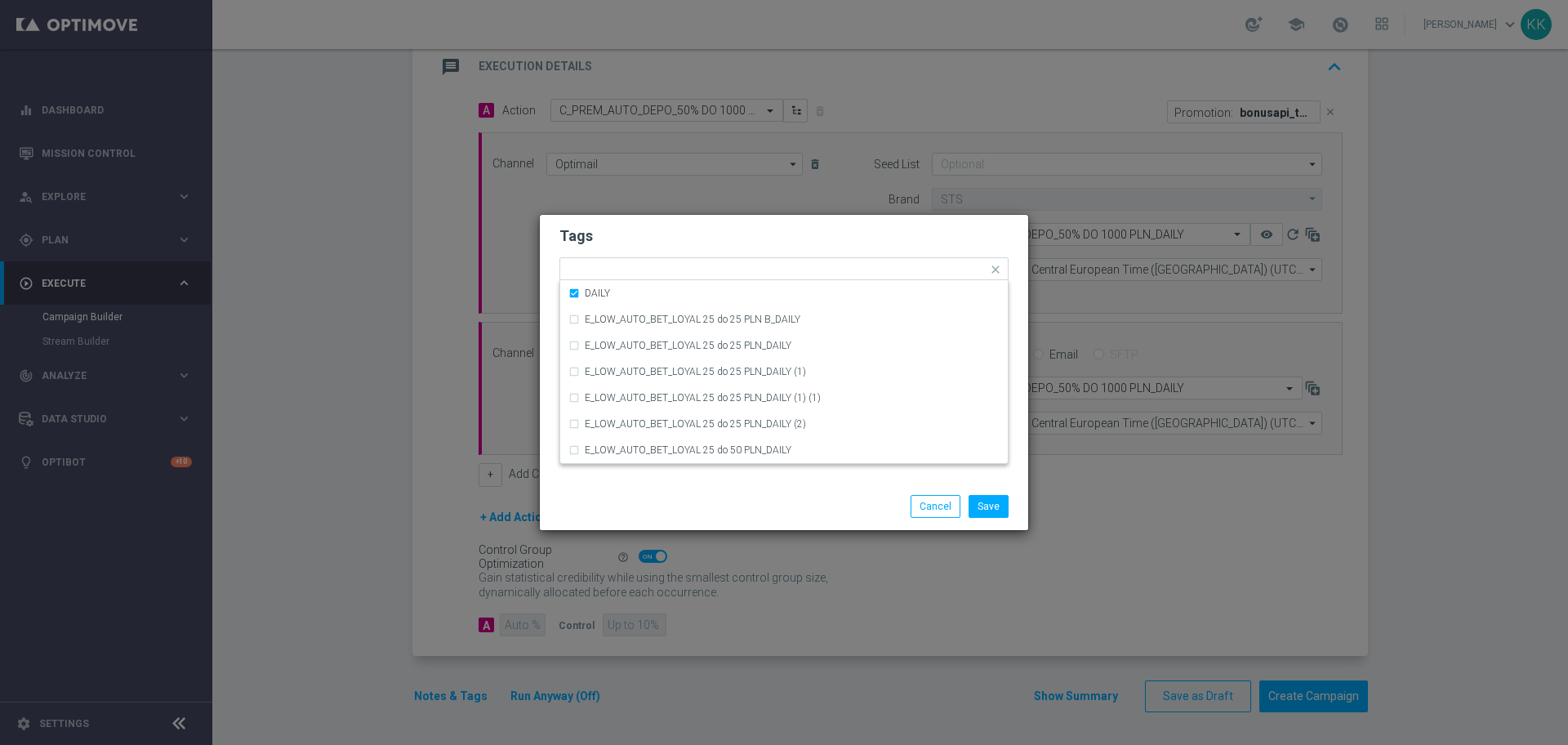
click at [755, 231] on h2 "Tags" at bounding box center [784, 235] width 449 height 20
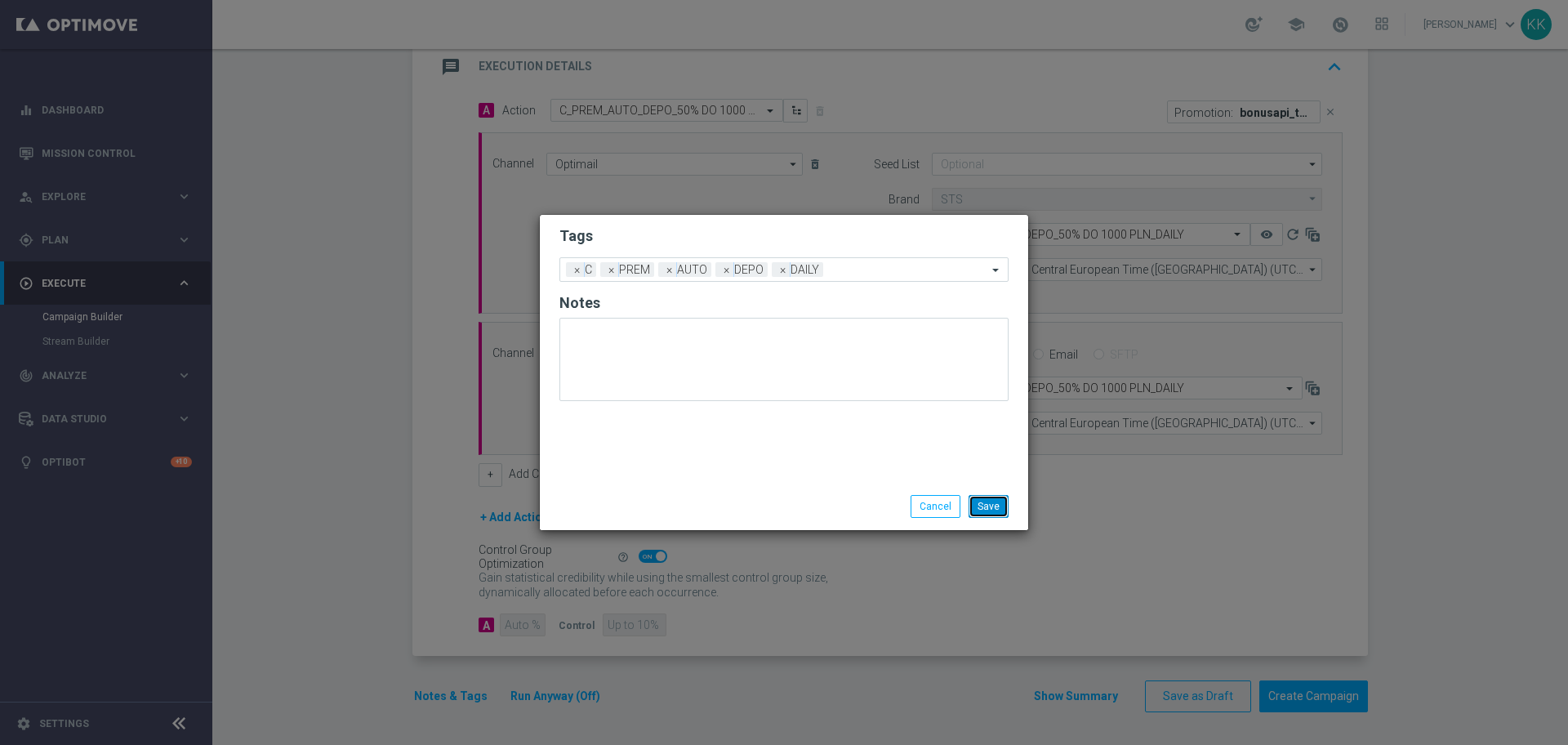
click at [984, 499] on button "Save" at bounding box center [989, 506] width 40 height 22
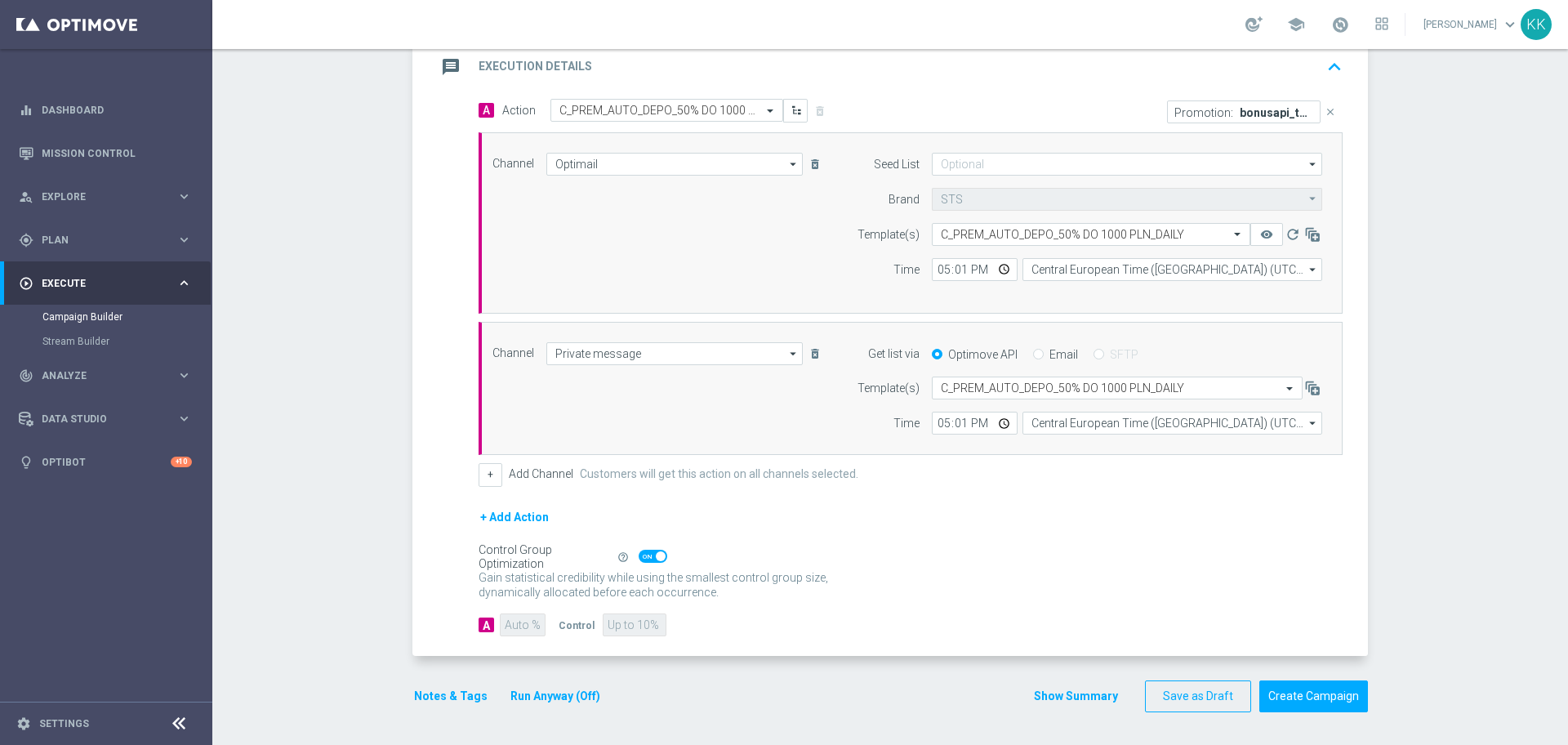
click at [455, 695] on button "Notes & Tags" at bounding box center [451, 696] width 77 height 21
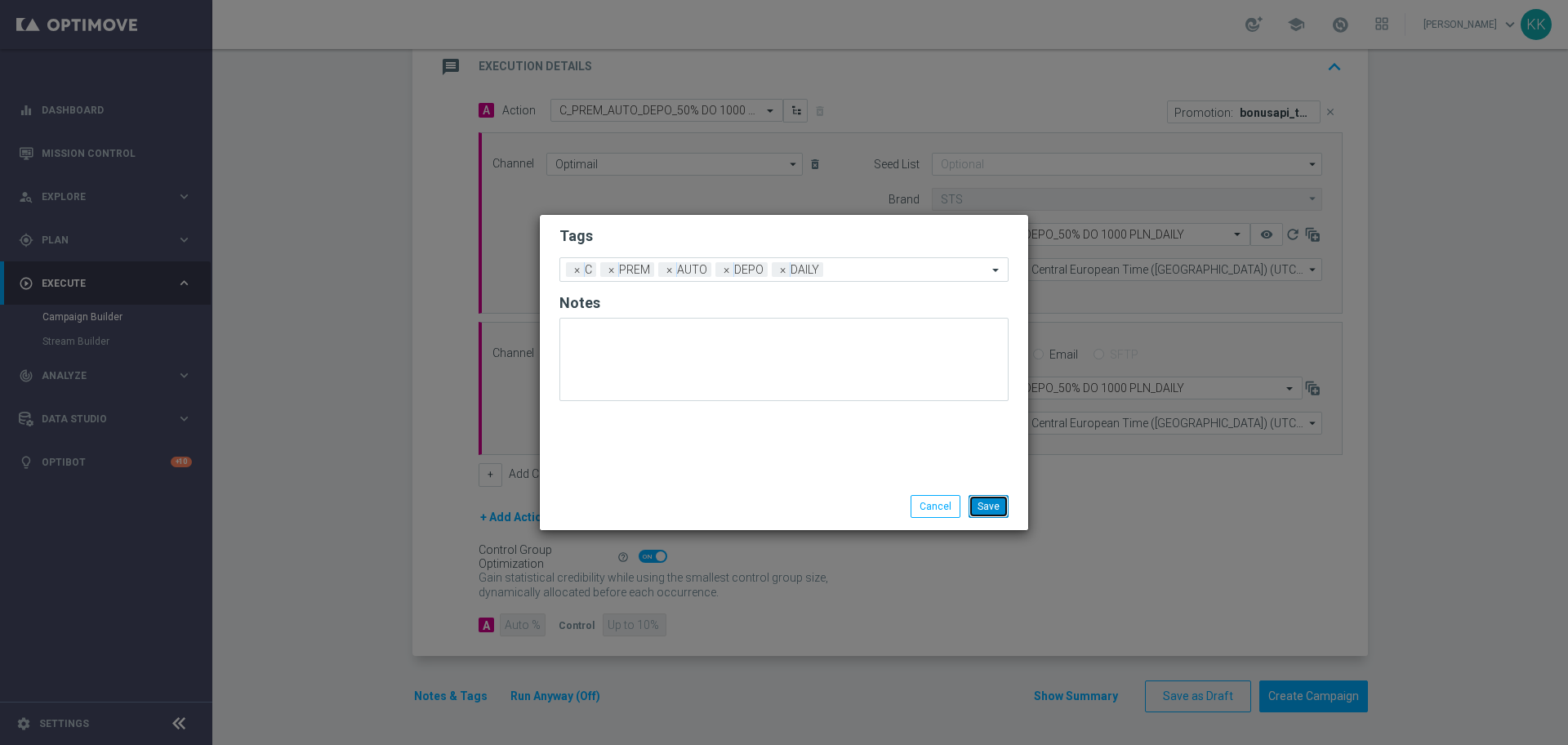
click at [987, 511] on button "Save" at bounding box center [989, 506] width 40 height 22
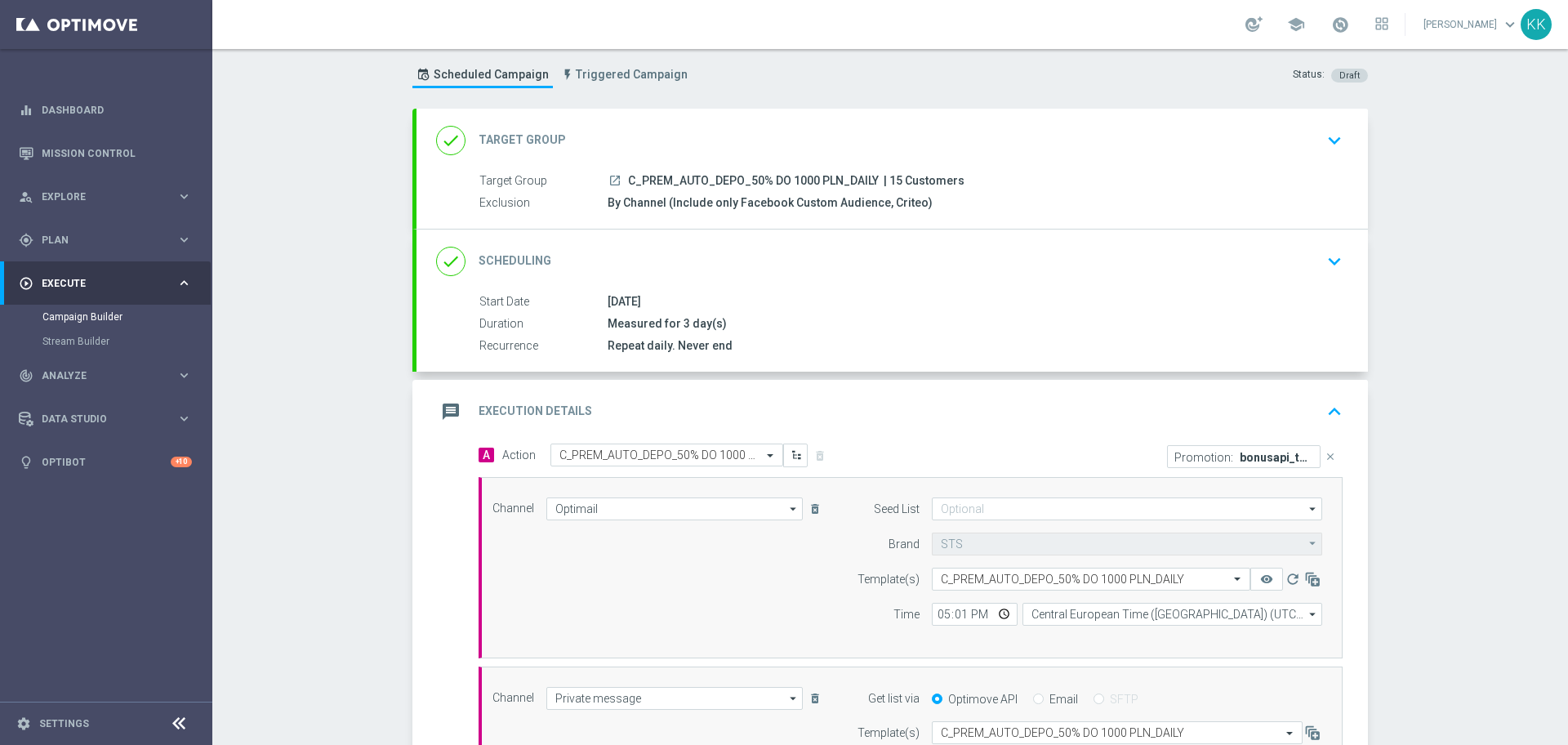
scroll to position [0, 0]
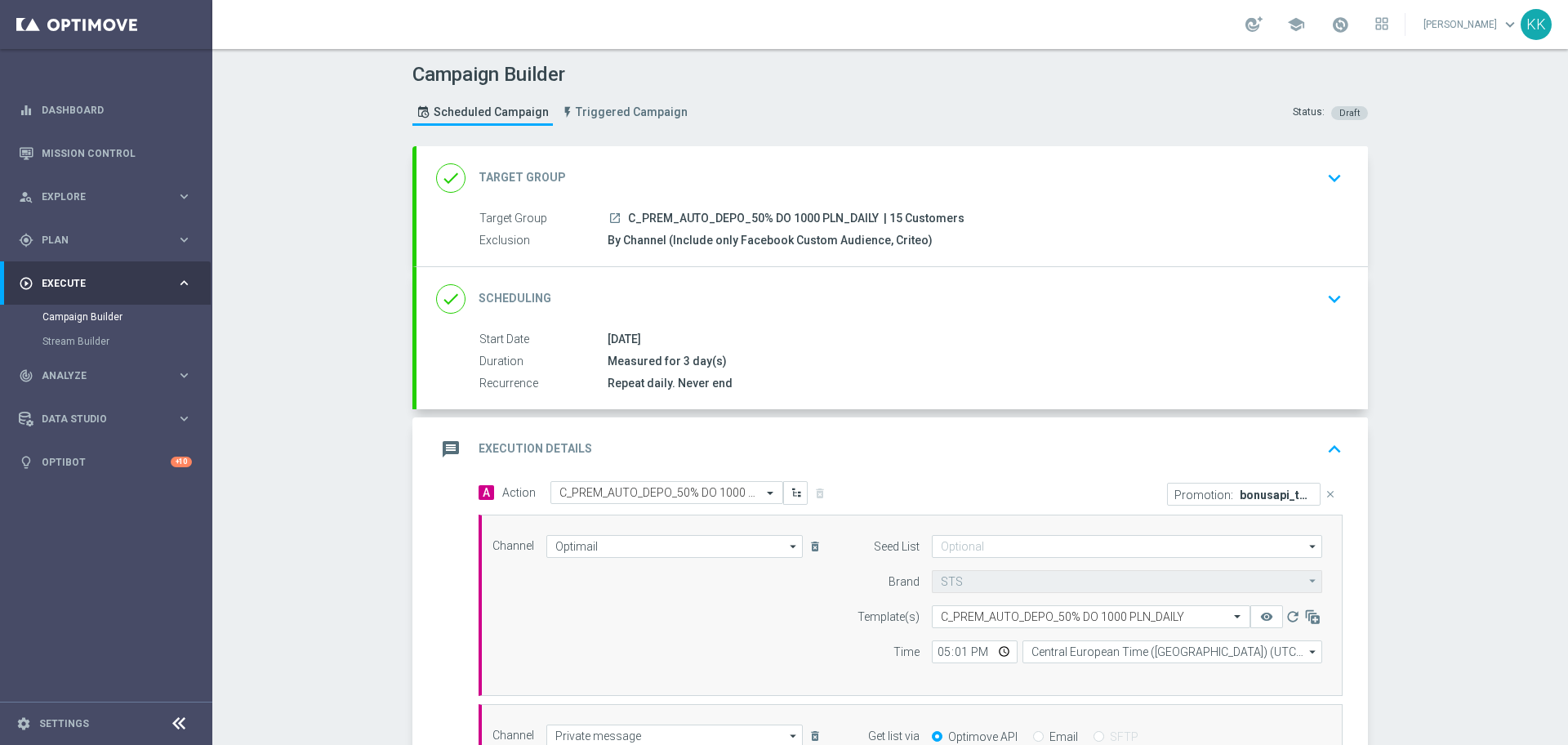
click at [1290, 172] on div "done Target Group keyboard_arrow_down" at bounding box center [891, 177] width 912 height 31
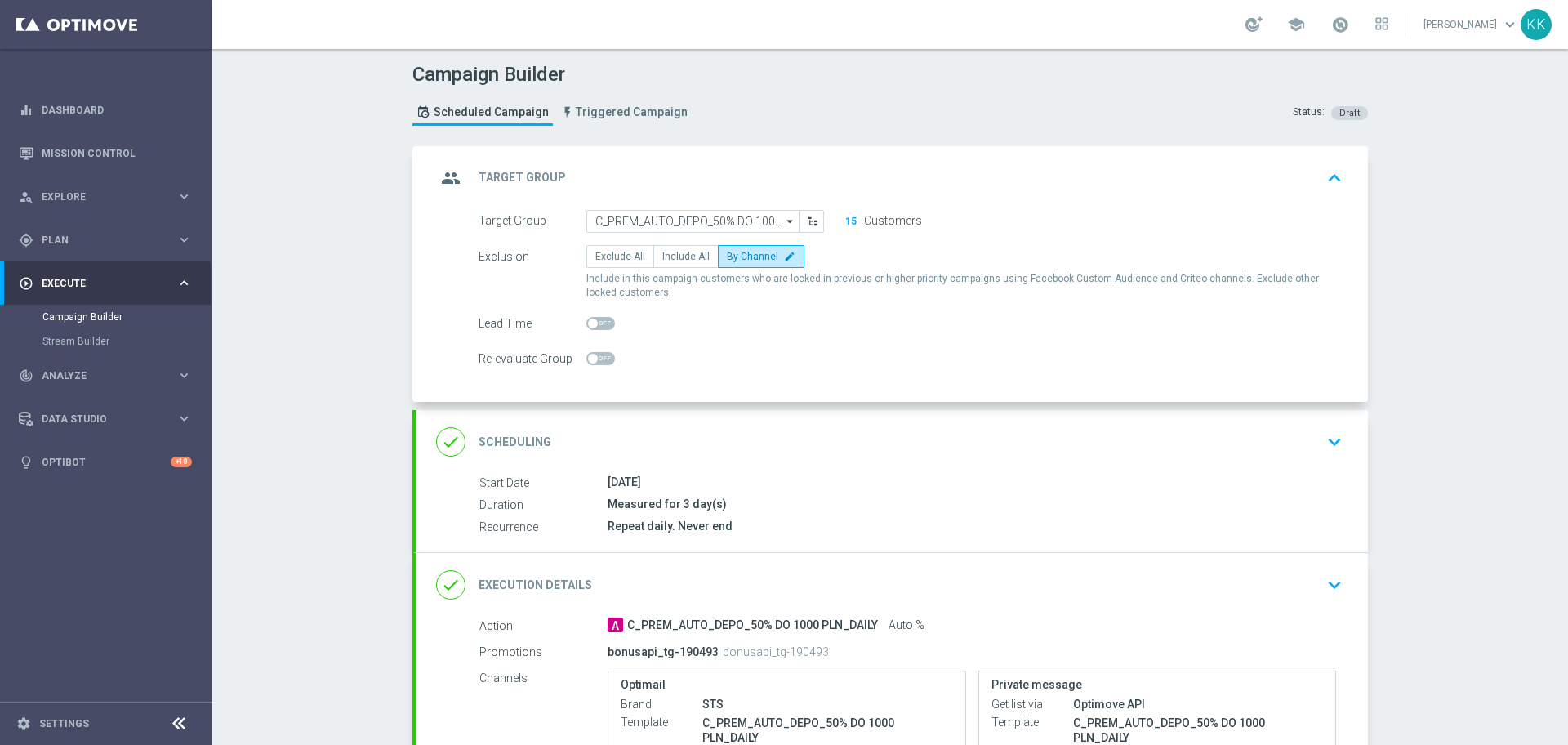
click at [1330, 448] on icon "keyboard_arrow_down" at bounding box center [1335, 441] width 24 height 24
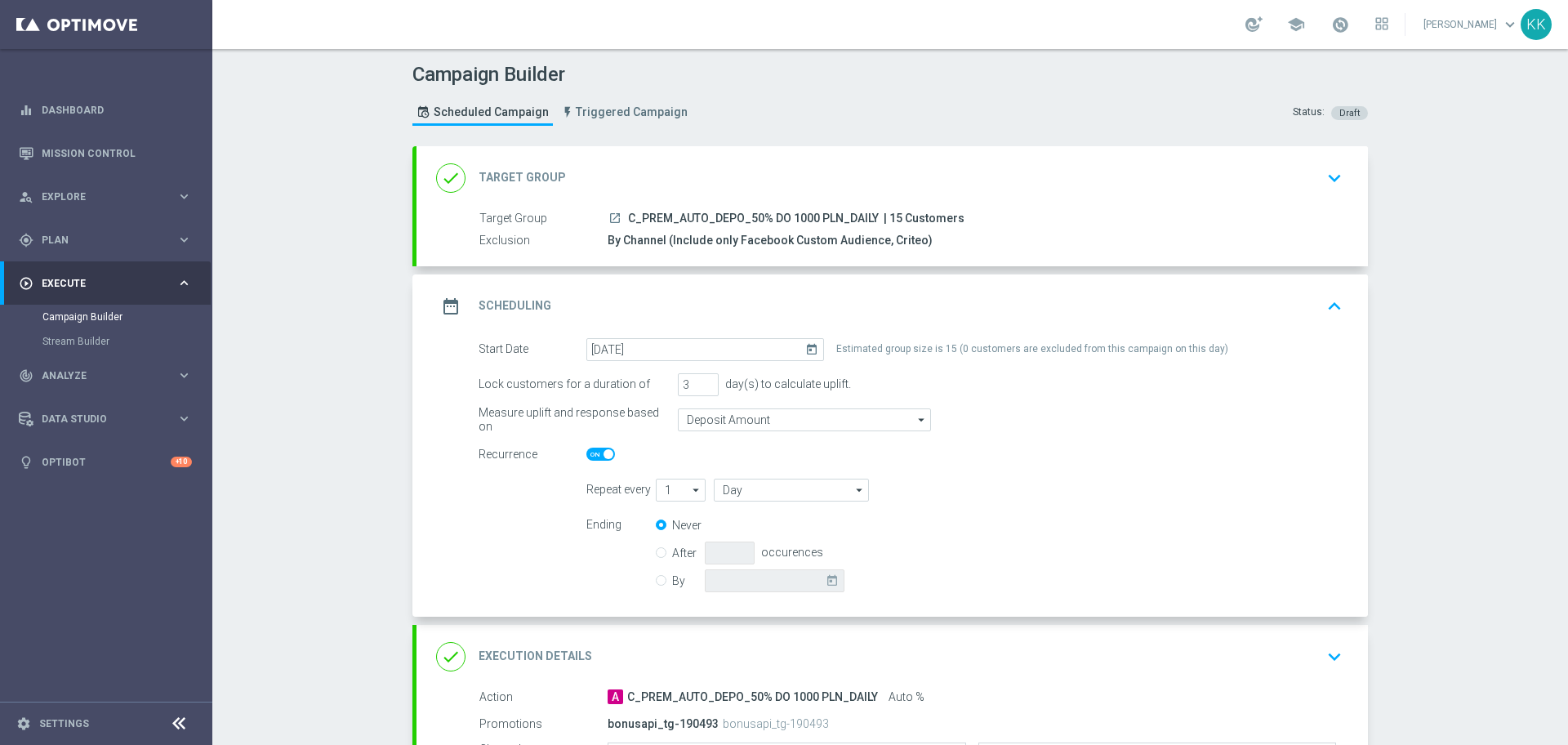
click at [254, 436] on div "Campaign Builder Scheduled Campaign Triggered Campaign Status: Draft done Targe…" at bounding box center [890, 396] width 1356 height 695
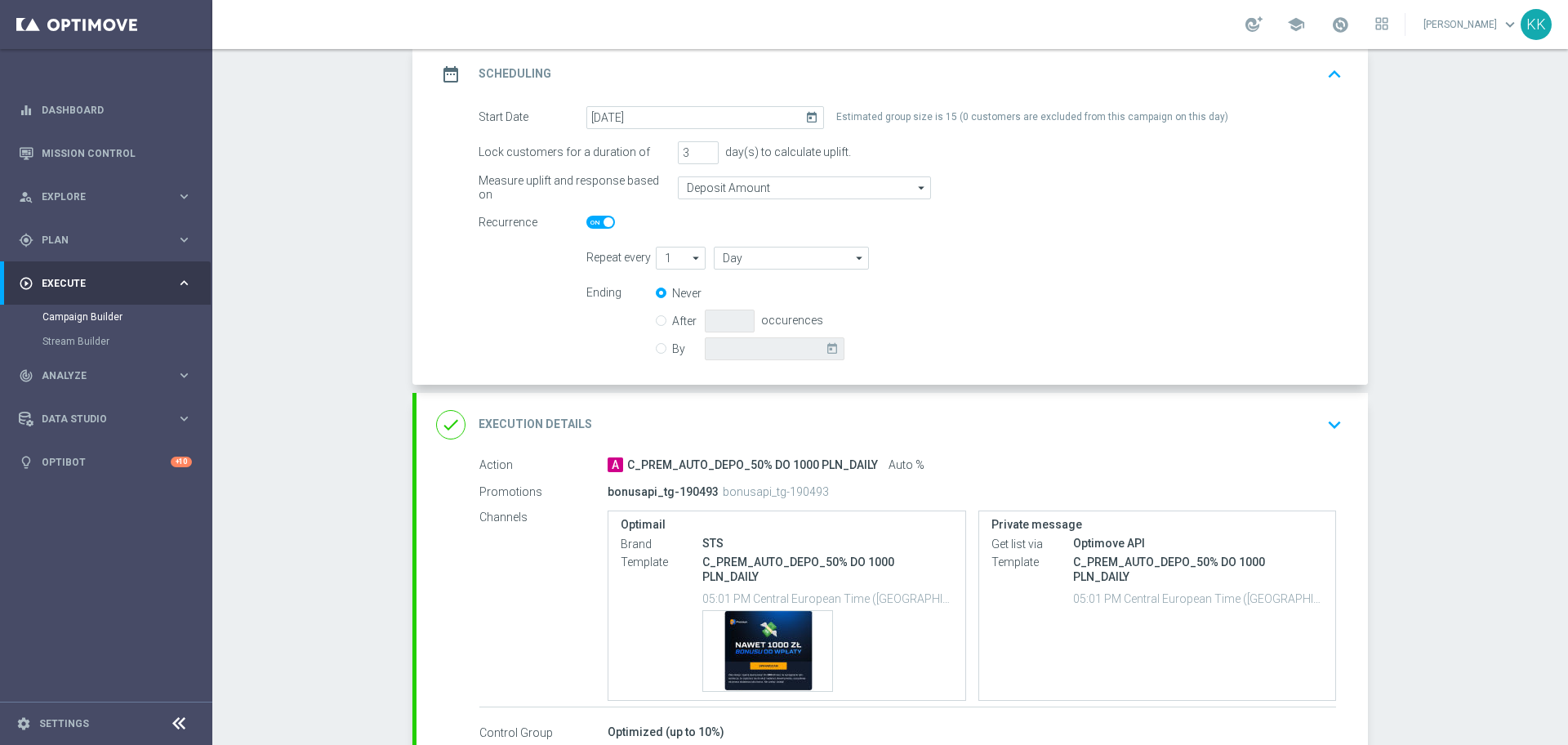
scroll to position [306, 0]
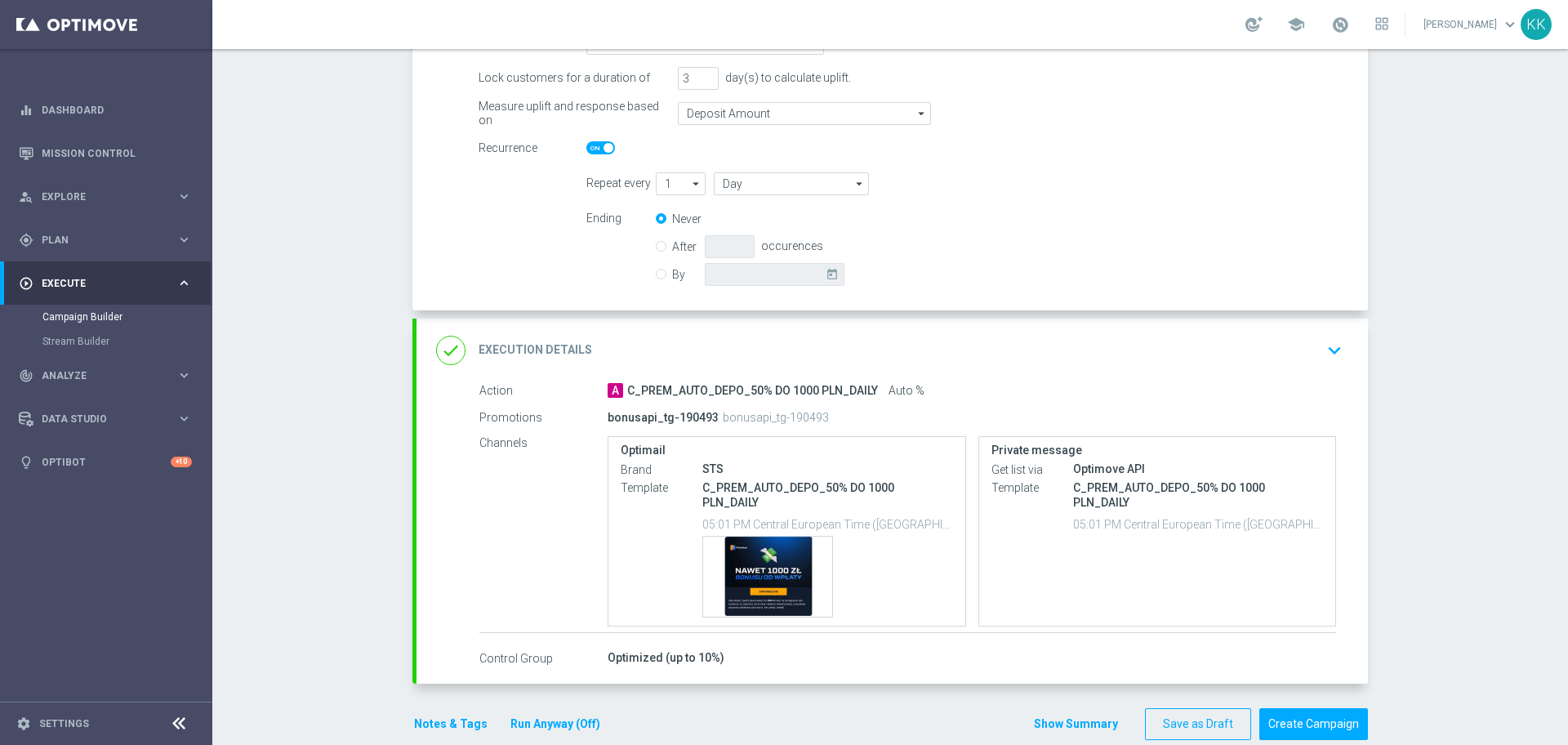
click at [1340, 350] on button "keyboard_arrow_down" at bounding box center [1335, 350] width 28 height 31
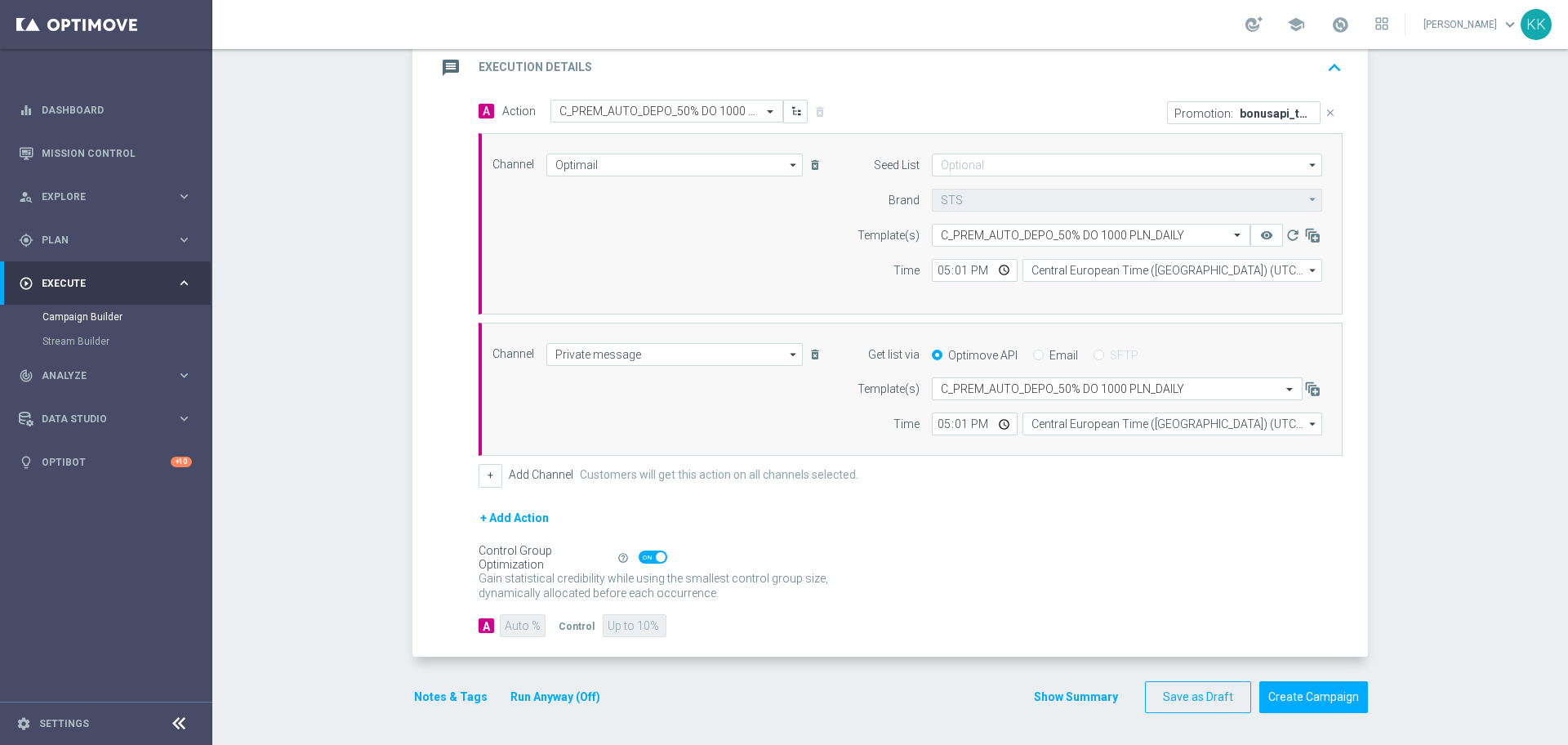
scroll to position [382, 0]
click at [439, 691] on button "Notes & Tags" at bounding box center [451, 696] width 77 height 21
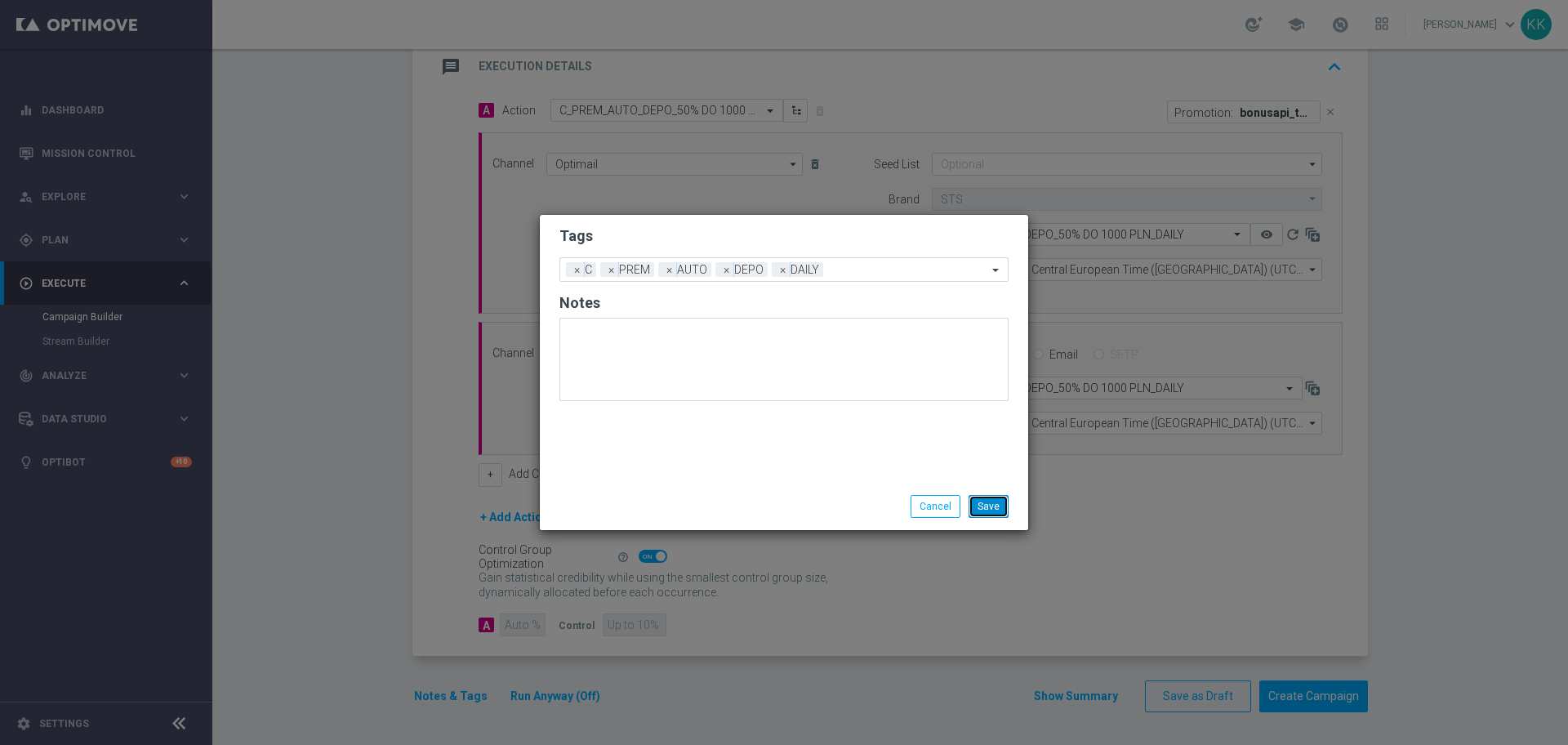
click at [989, 500] on button "Save" at bounding box center [989, 506] width 40 height 22
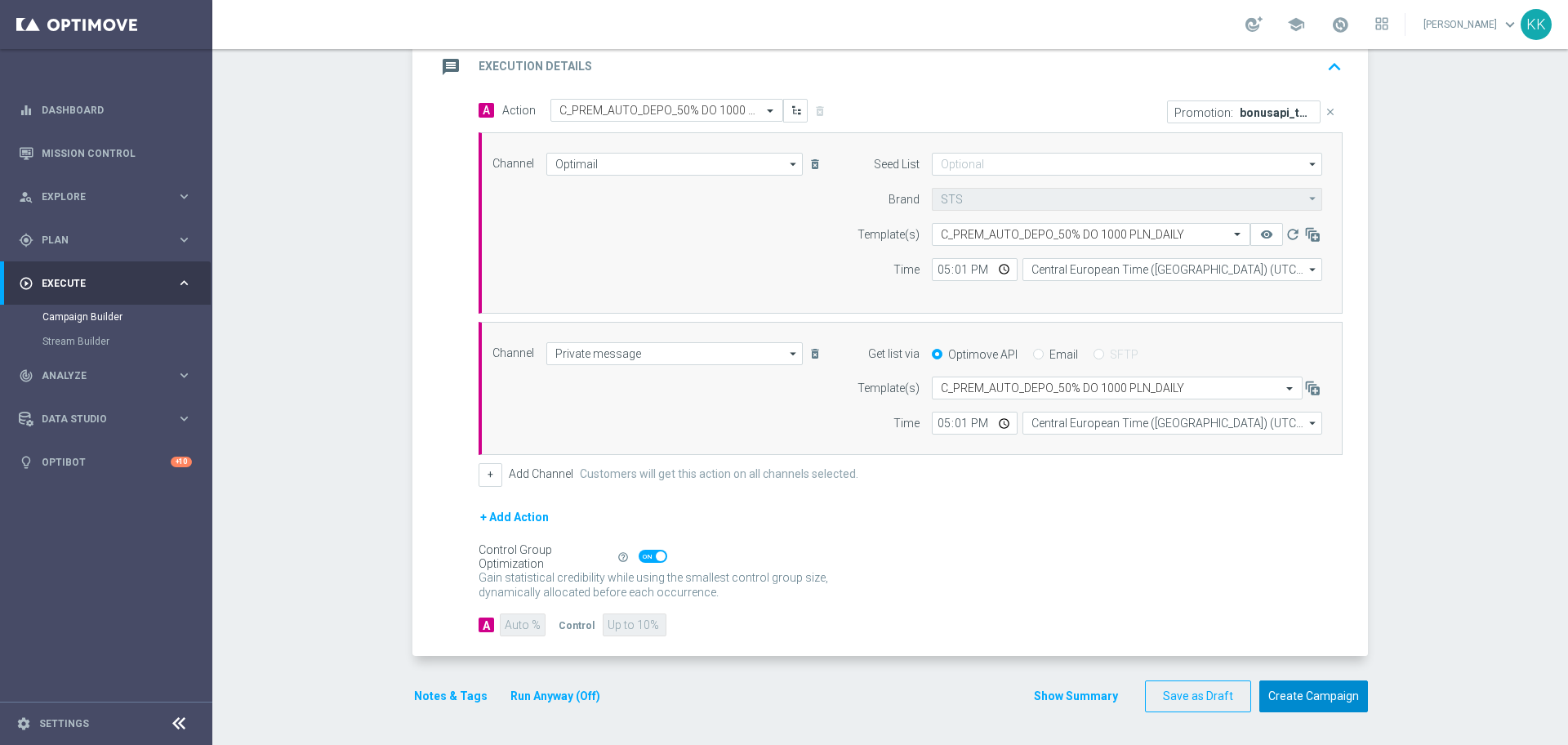
click at [1305, 700] on button "Create Campaign" at bounding box center [1314, 696] width 109 height 32
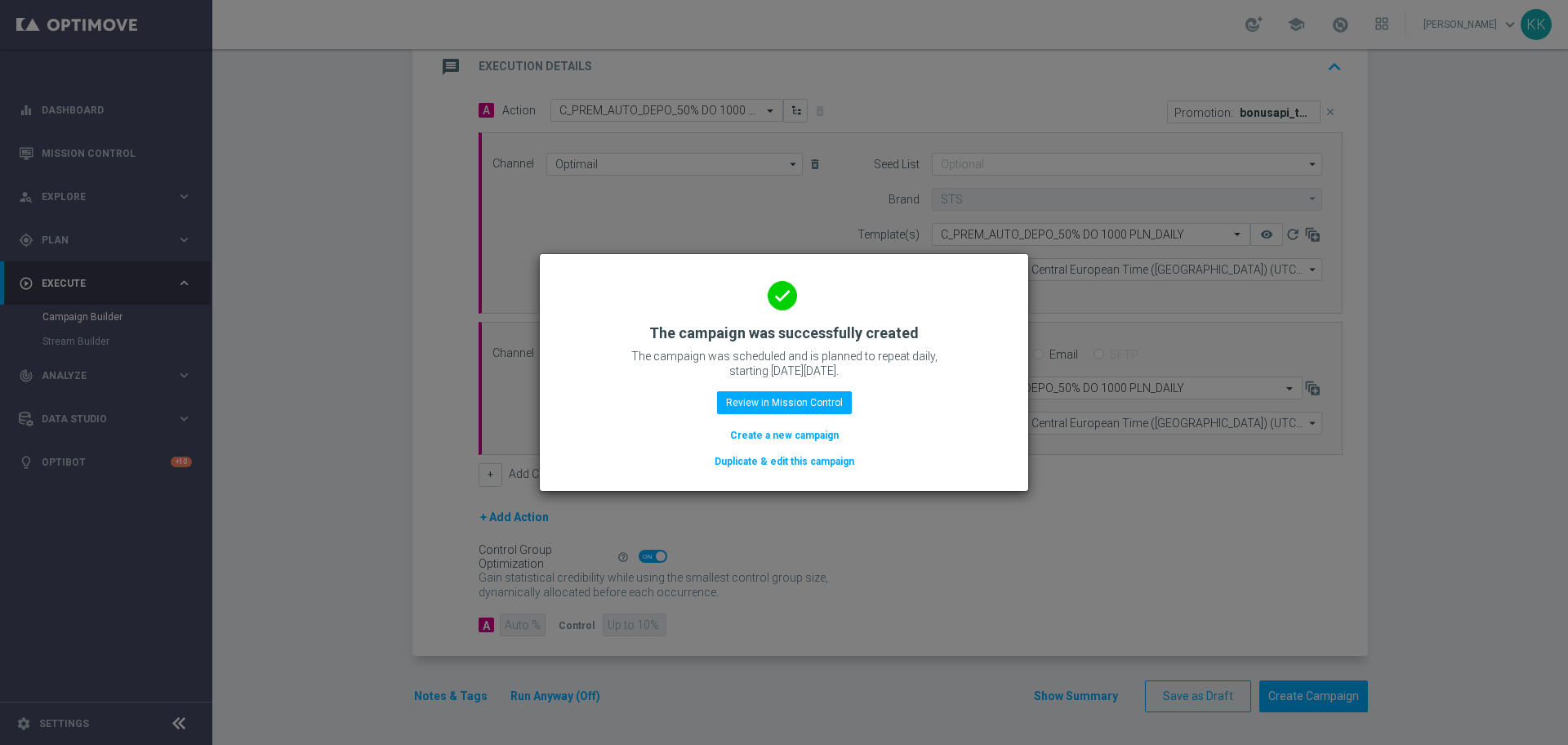
click at [809, 439] on button "Create a new campaign" at bounding box center [784, 435] width 112 height 18
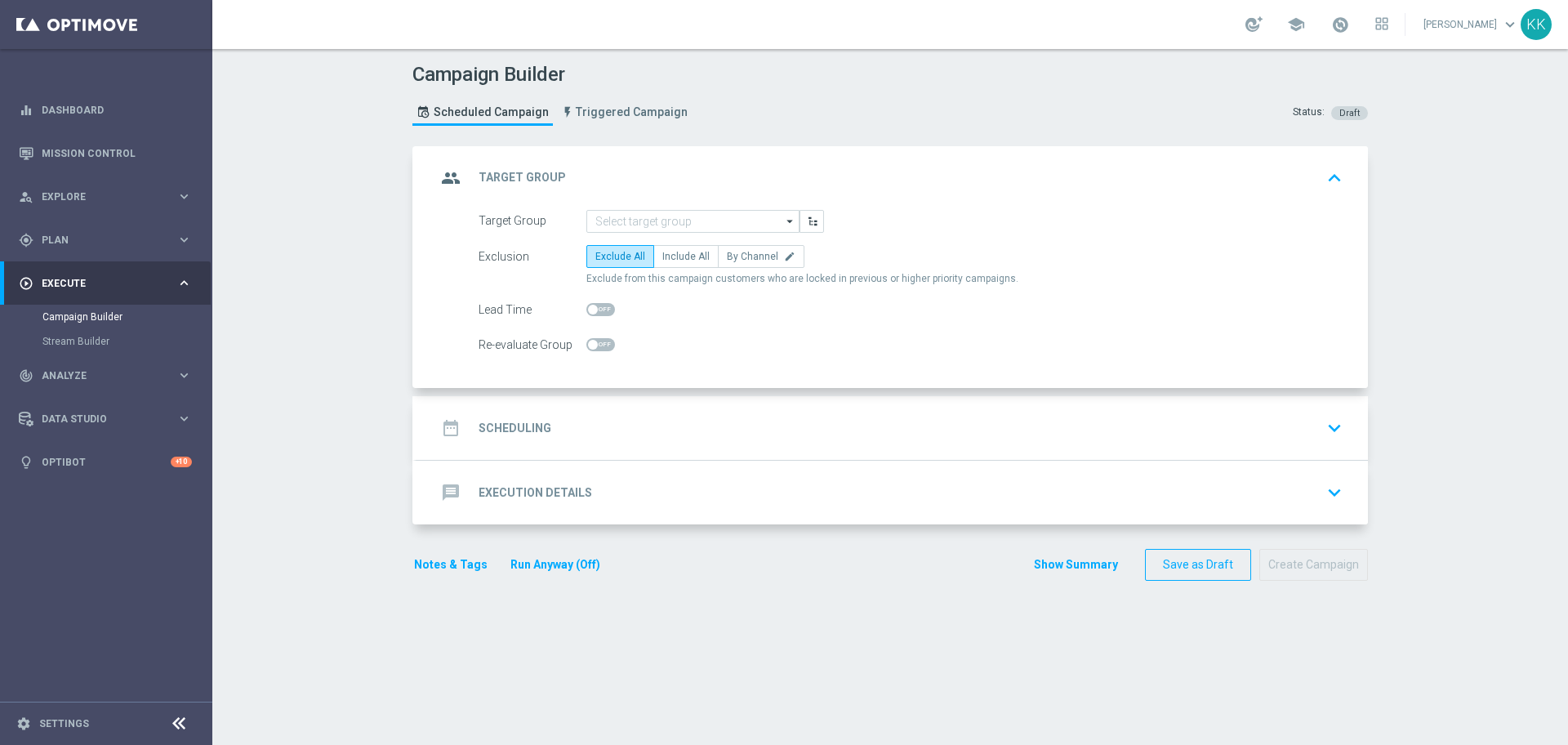
scroll to position [0, 0]
click at [609, 218] on input at bounding box center [693, 221] width 213 height 22
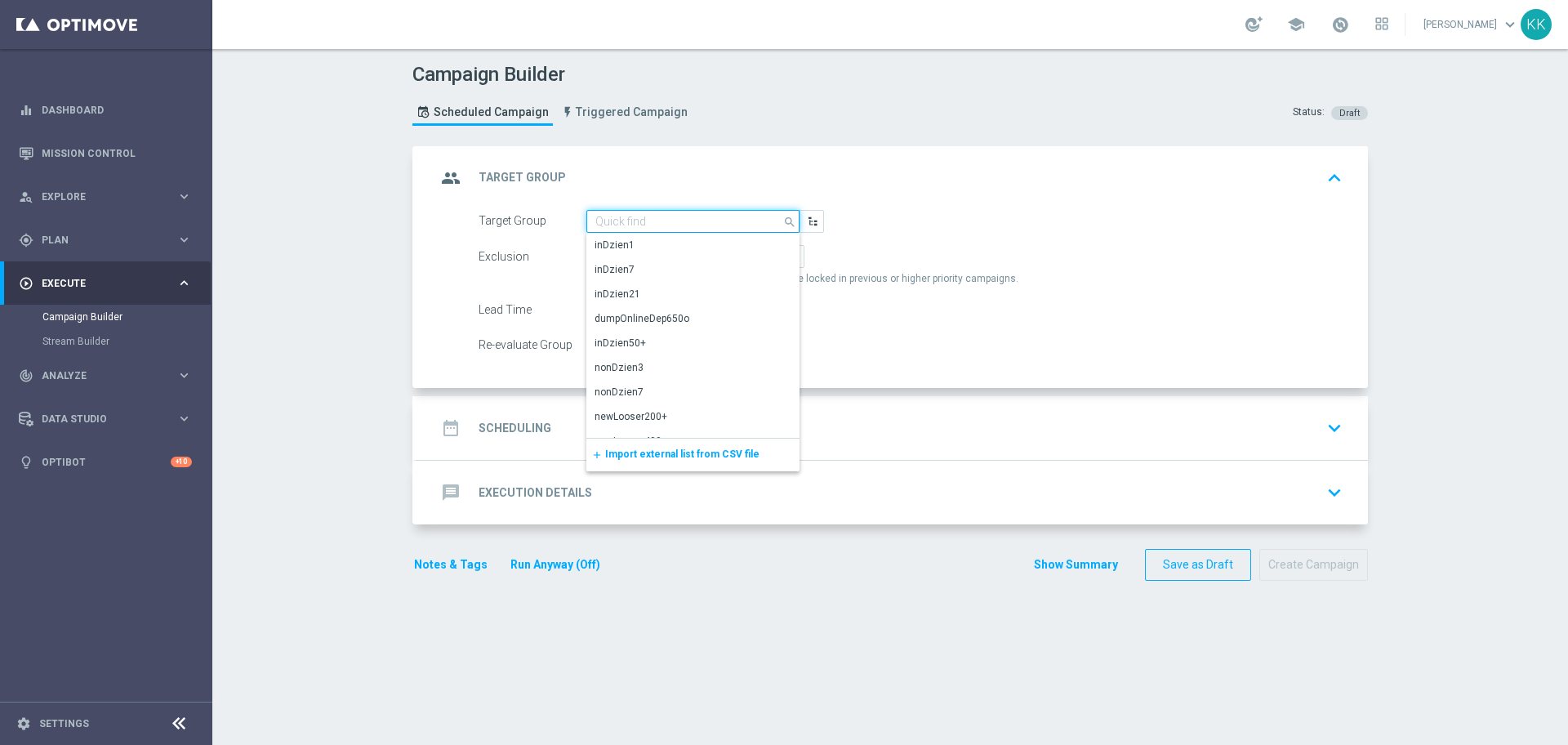
paste input "C_PEXTRA_AUTO_DEPO_50% DO 2000 PLN_DAILY"
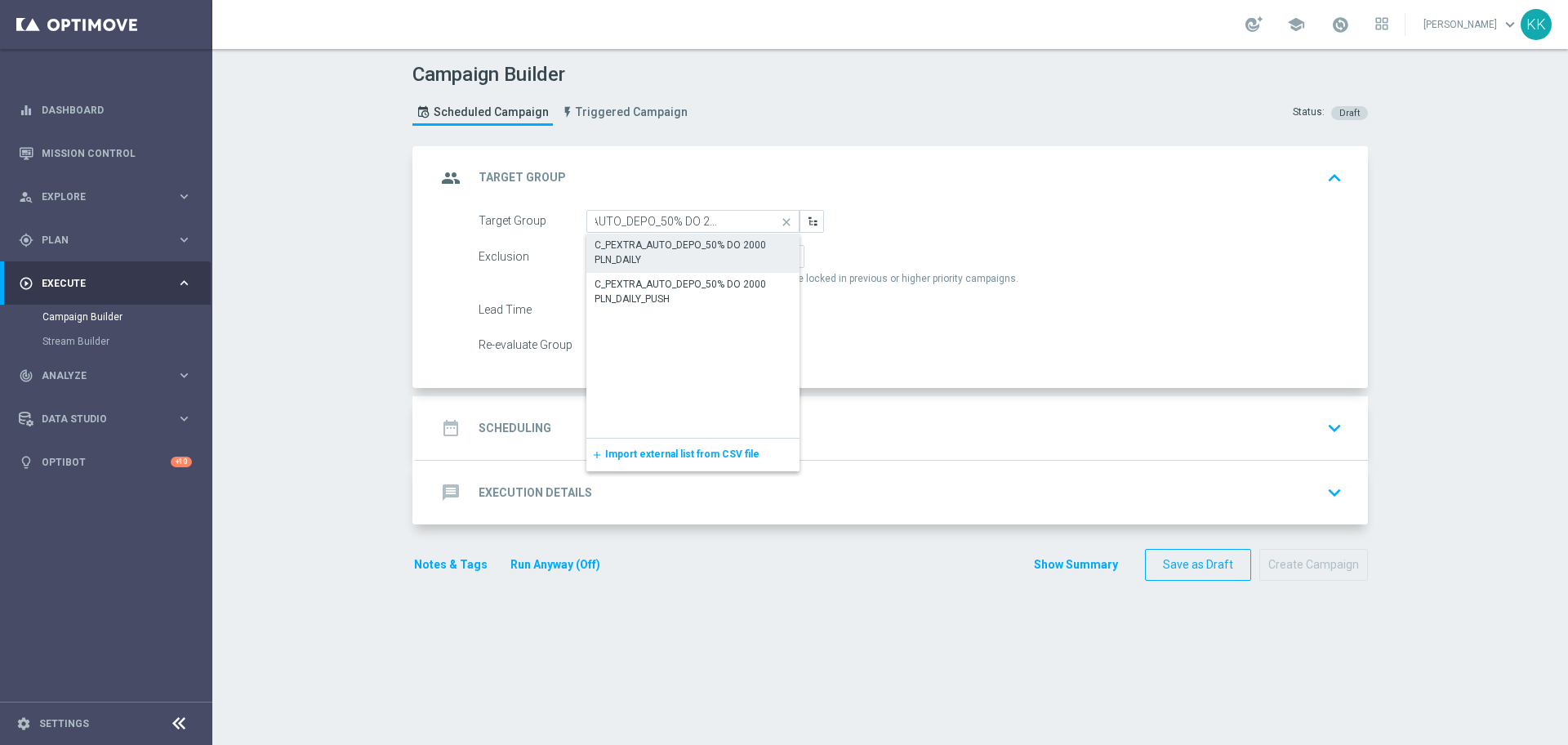
click at [650, 245] on div "C_PEXTRA_AUTO_DEPO_50% DO 2000 PLN_DAILY" at bounding box center [693, 252] width 197 height 29
type input "C_PEXTRA_AUTO_DEPO_50% DO 2000 PLN_DAILY"
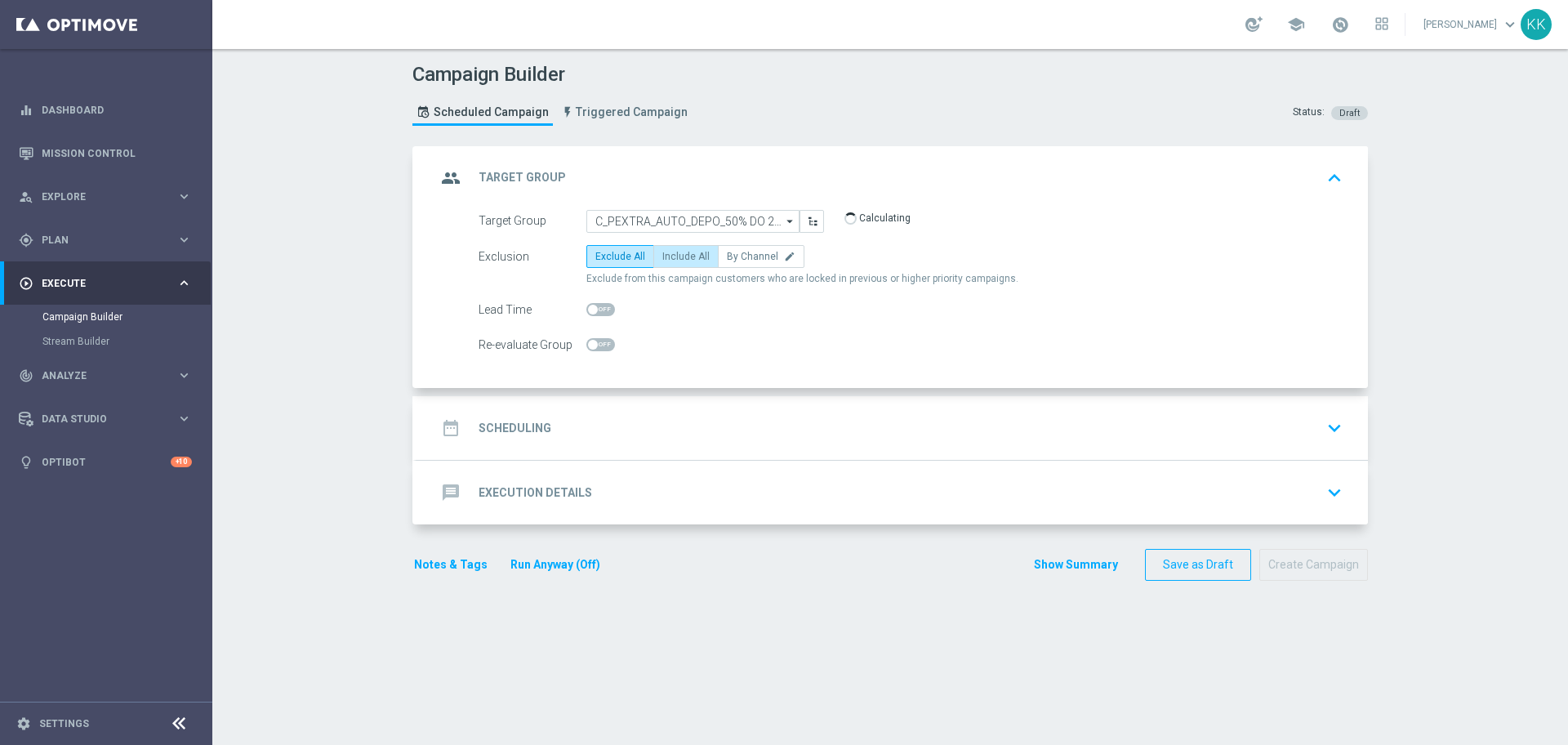
click at [691, 256] on span "Include All" at bounding box center [686, 257] width 48 height 11
click at [673, 256] on input "Include All" at bounding box center [667, 259] width 10 height 10
radio input "true"
click at [772, 248] on label "By Channel edit" at bounding box center [761, 256] width 86 height 22
click at [738, 254] on input "By Channel edit" at bounding box center [732, 259] width 10 height 10
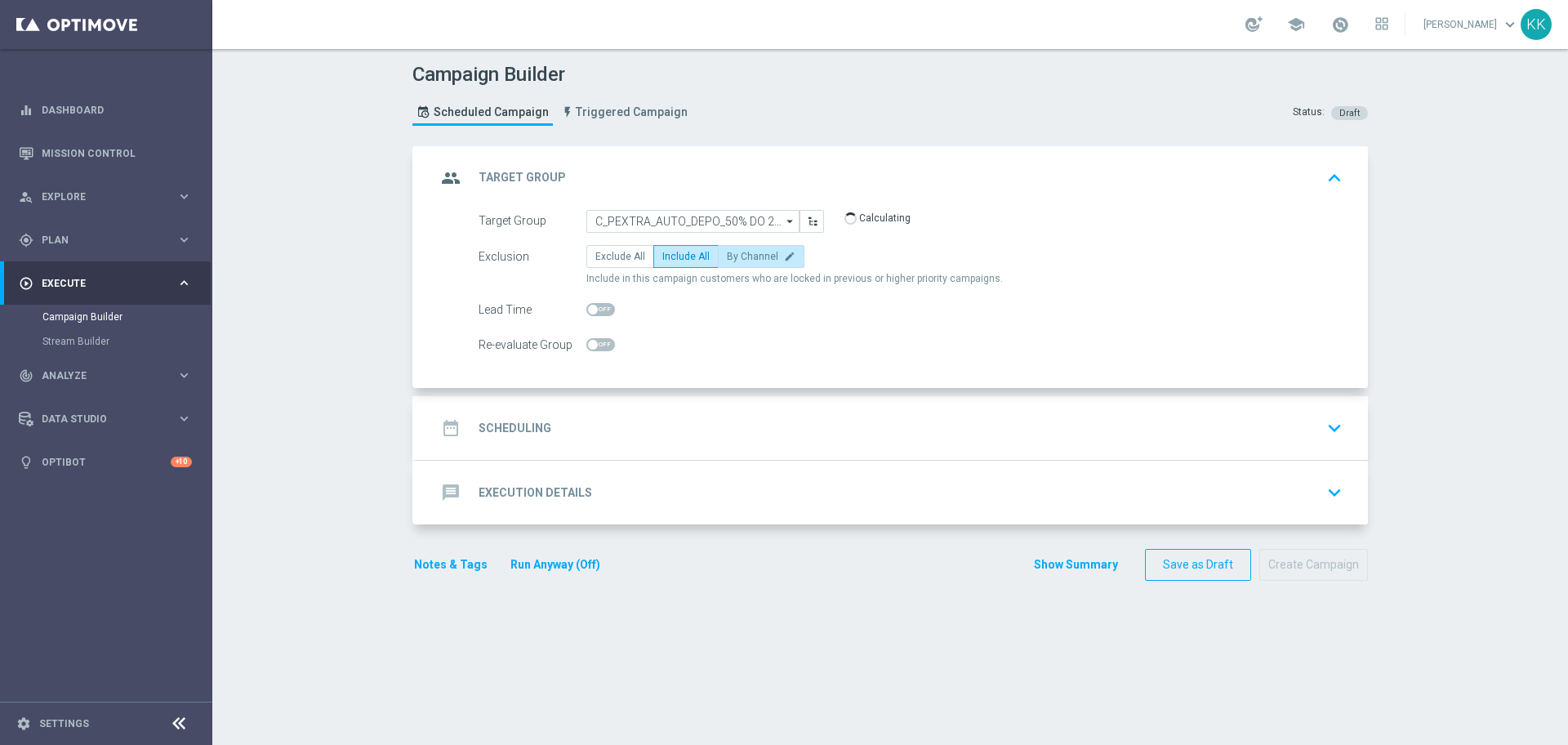
radio input "true"
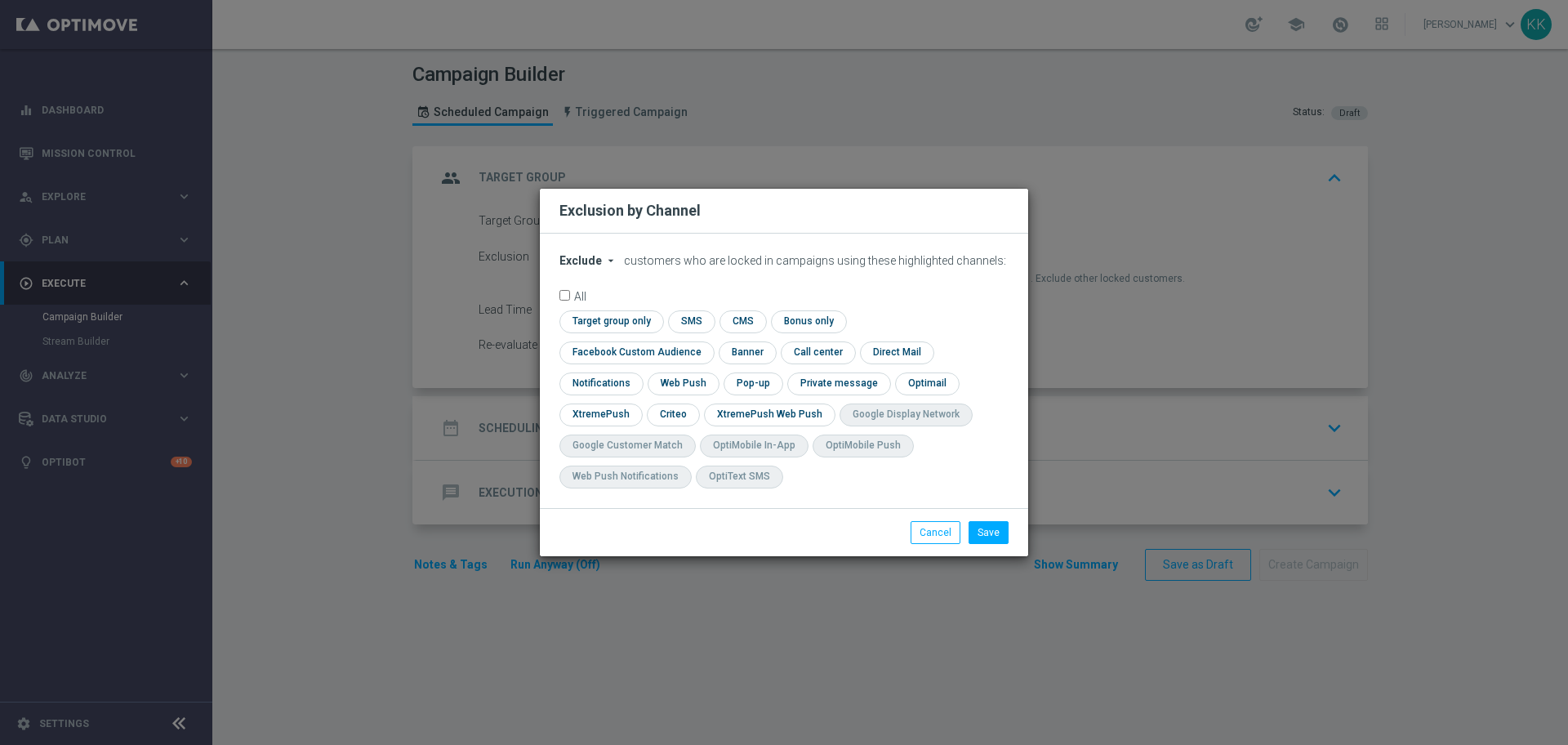
click at [601, 265] on div "Exclude arrow_drop_down × Exclude customers who are locked in campaigns using t…" at bounding box center [784, 370] width 488 height 275
click at [601, 268] on button "Exclude arrow_drop_down" at bounding box center [590, 261] width 62 height 14
click at [610, 308] on div "Include" at bounding box center [590, 298] width 60 height 20
click at [708, 341] on input "checkbox" at bounding box center [634, 352] width 148 height 22
checkbox input "true"
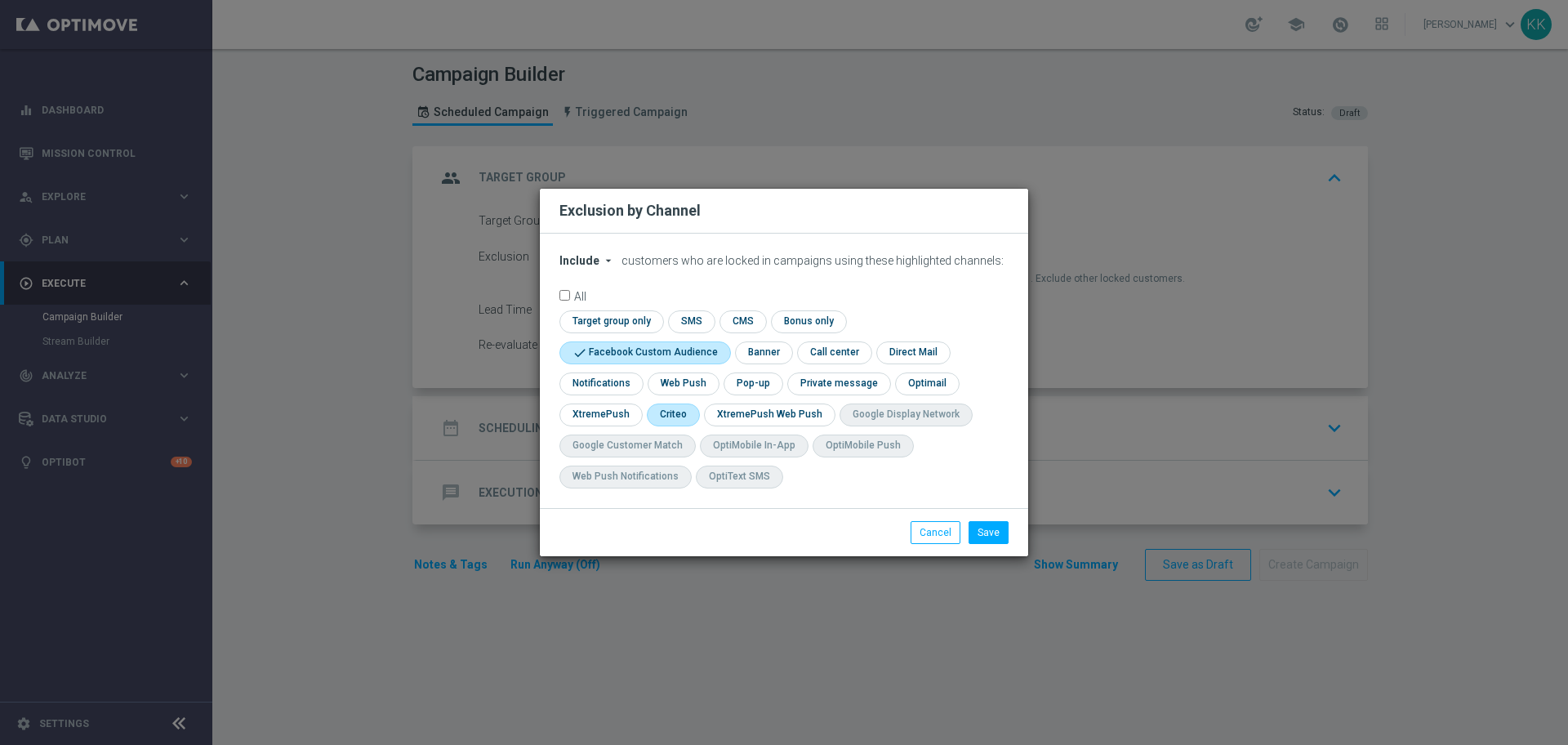
click at [680, 404] on input "checkbox" at bounding box center [672, 414] width 51 height 22
checkbox input "true"
click at [993, 518] on div "Save Cancel" at bounding box center [784, 531] width 488 height 48
click at [999, 526] on button "Save" at bounding box center [989, 532] width 40 height 22
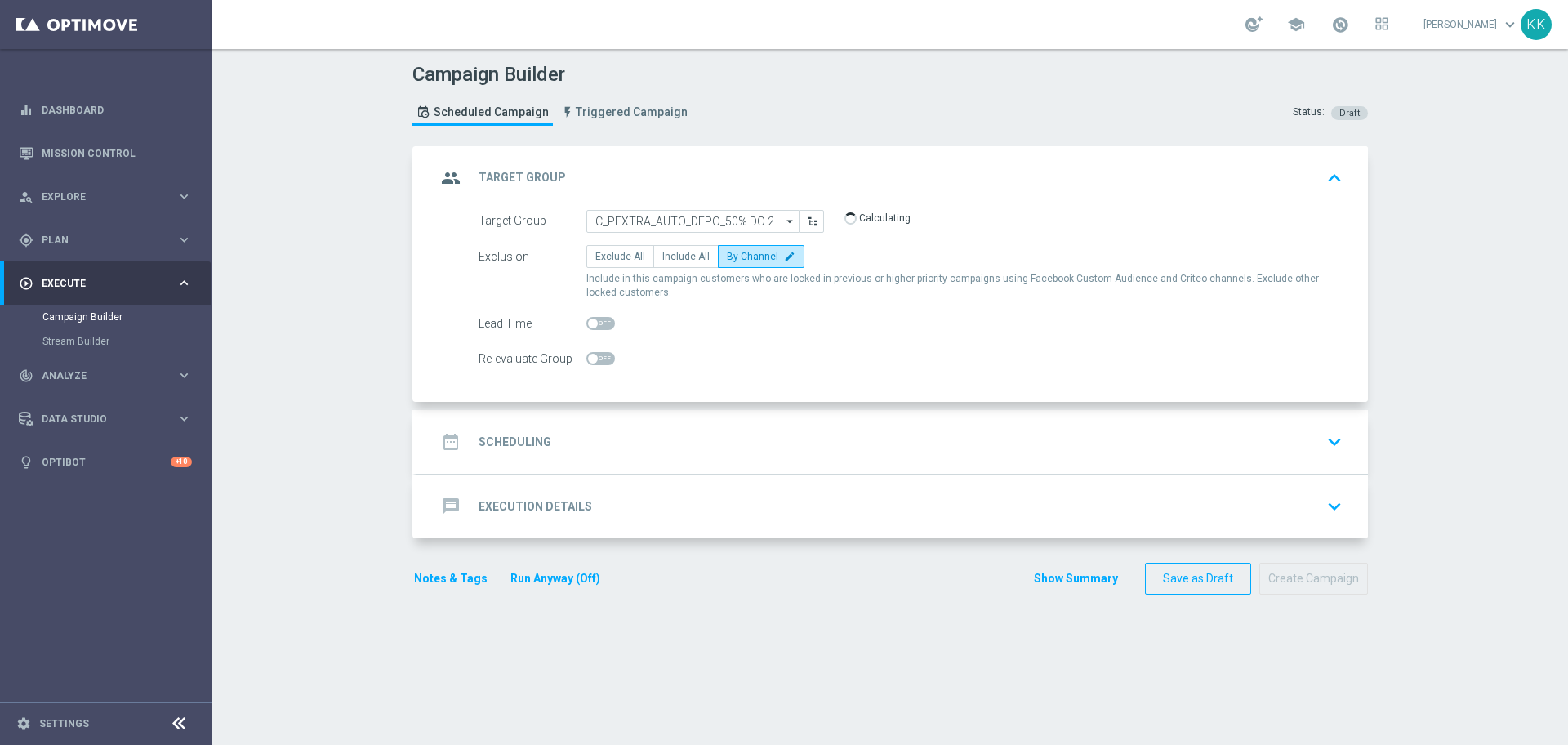
click at [752, 443] on div "date_range Scheduling keyboard_arrow_down" at bounding box center [891, 441] width 912 height 31
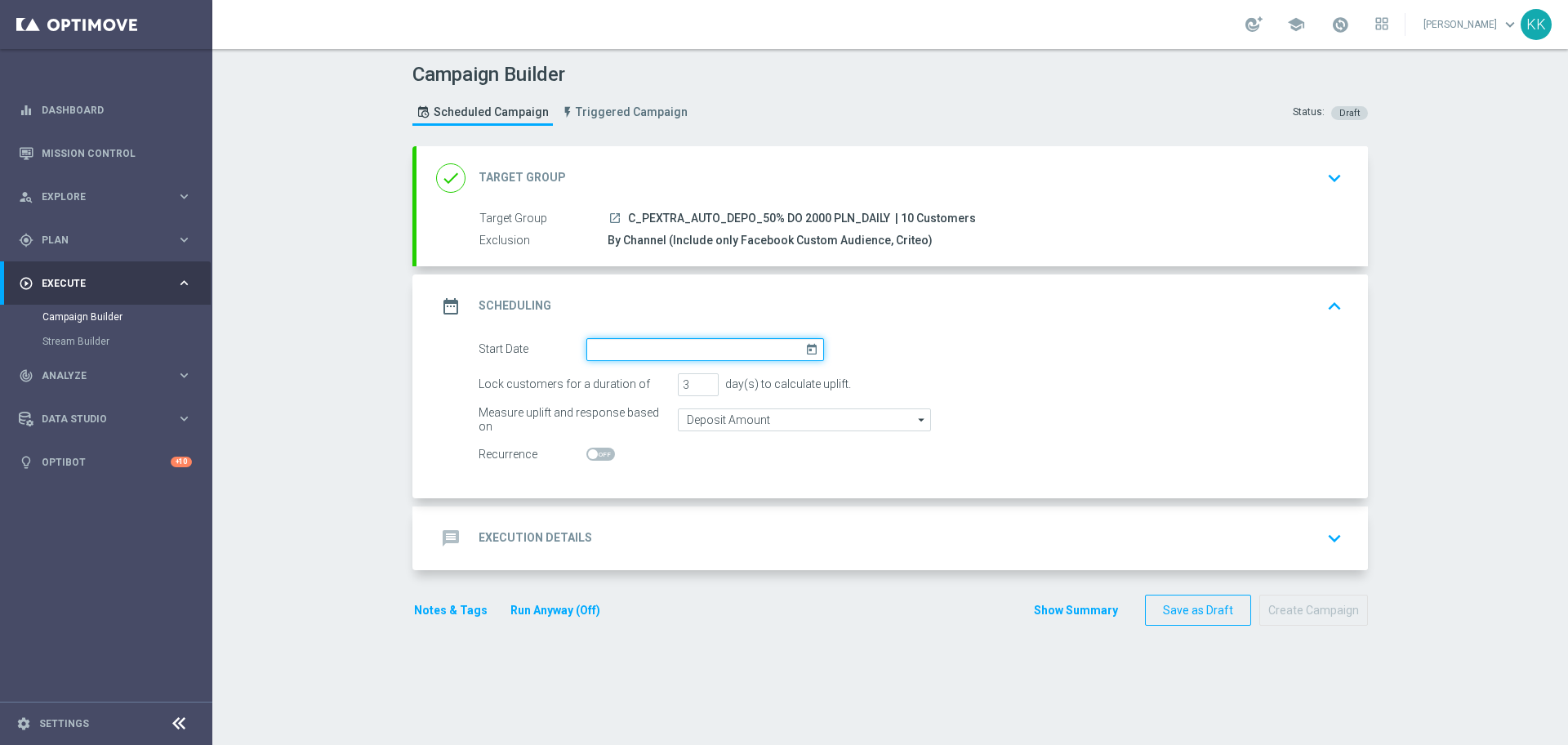
click at [640, 347] on input at bounding box center [706, 350] width 238 height 22
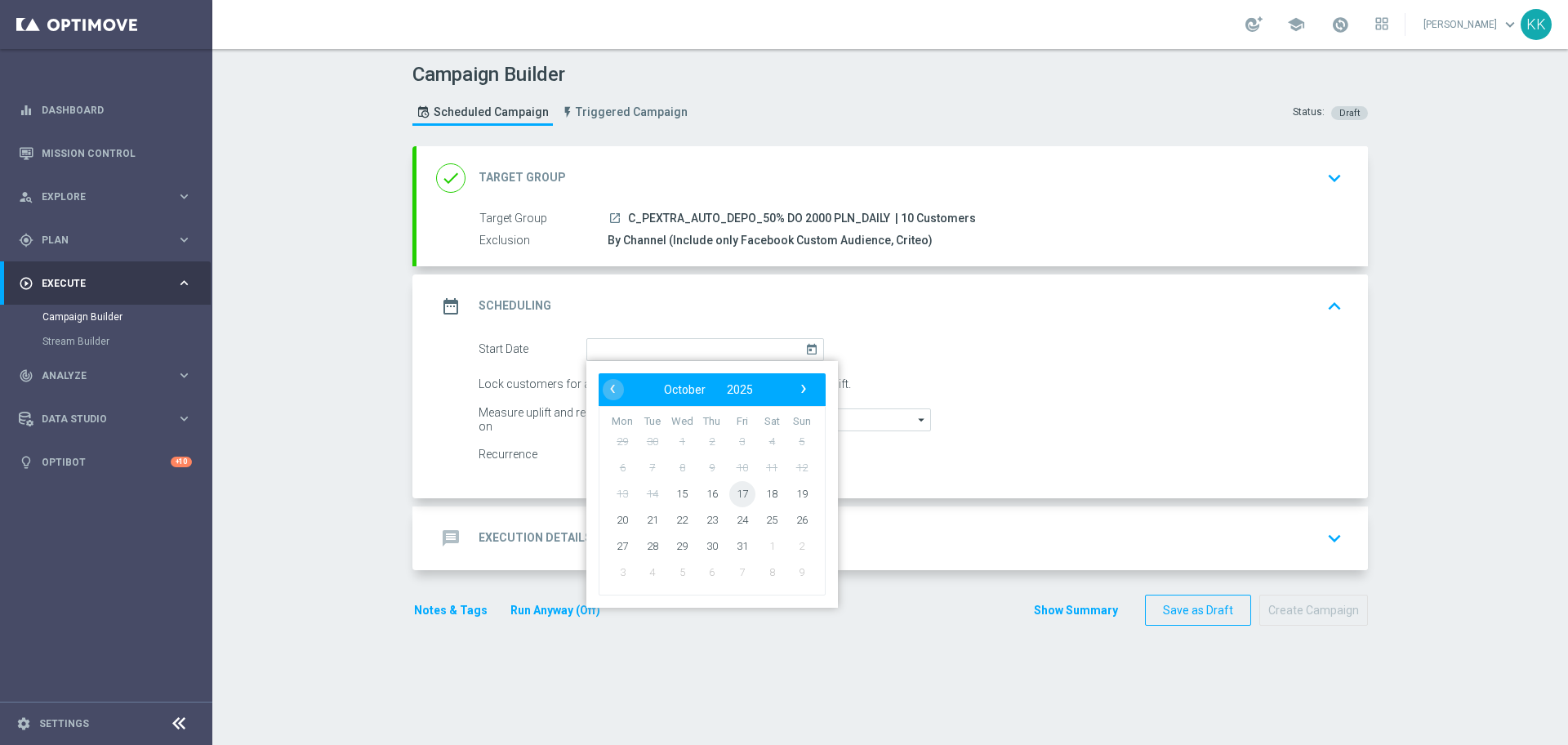
click at [740, 489] on span "17" at bounding box center [742, 493] width 26 height 26
type input "[DATE]"
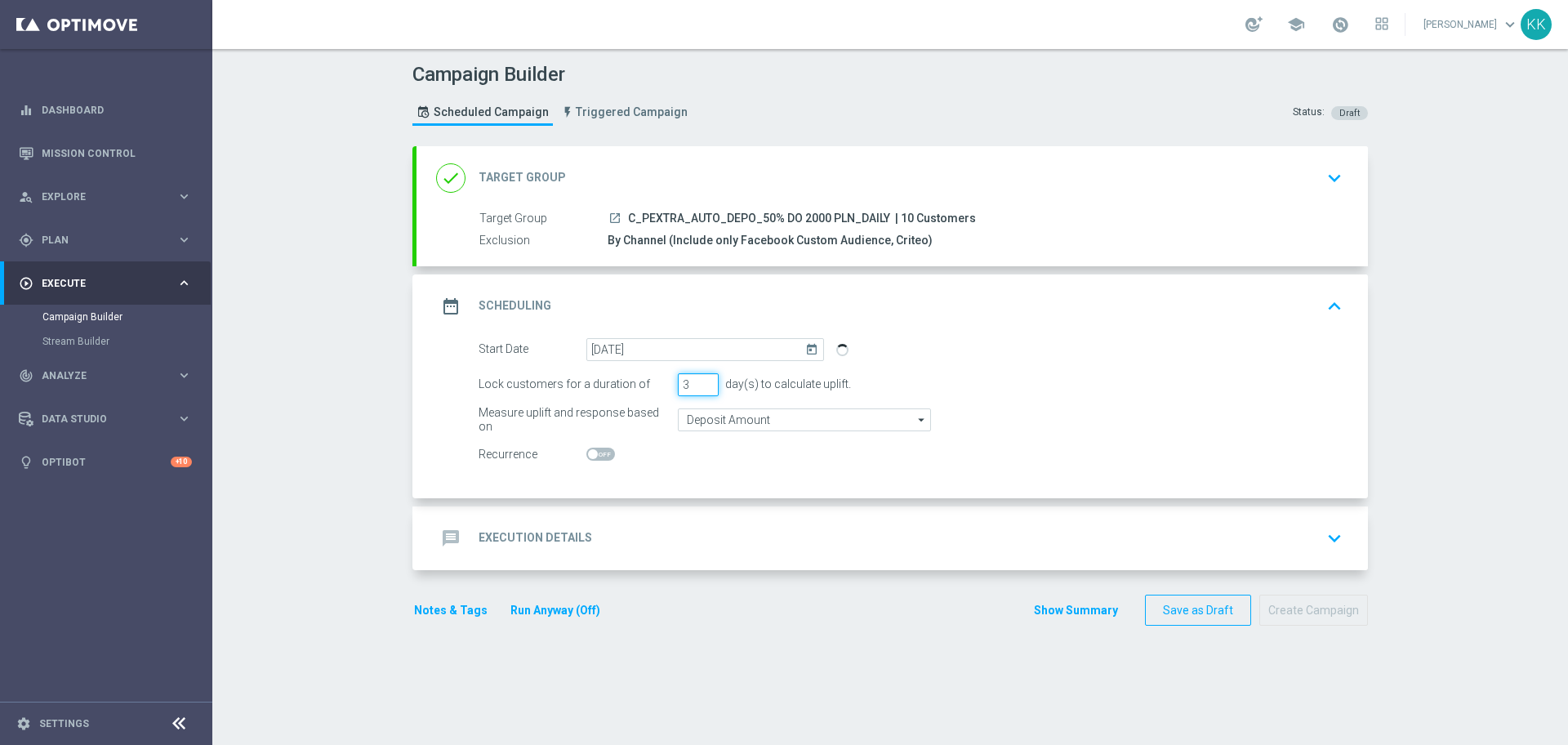
click at [688, 388] on input "3" at bounding box center [698, 384] width 41 height 22
type input "3"
click at [700, 523] on div "message Execution Details keyboard_arrow_down" at bounding box center [891, 538] width 912 height 31
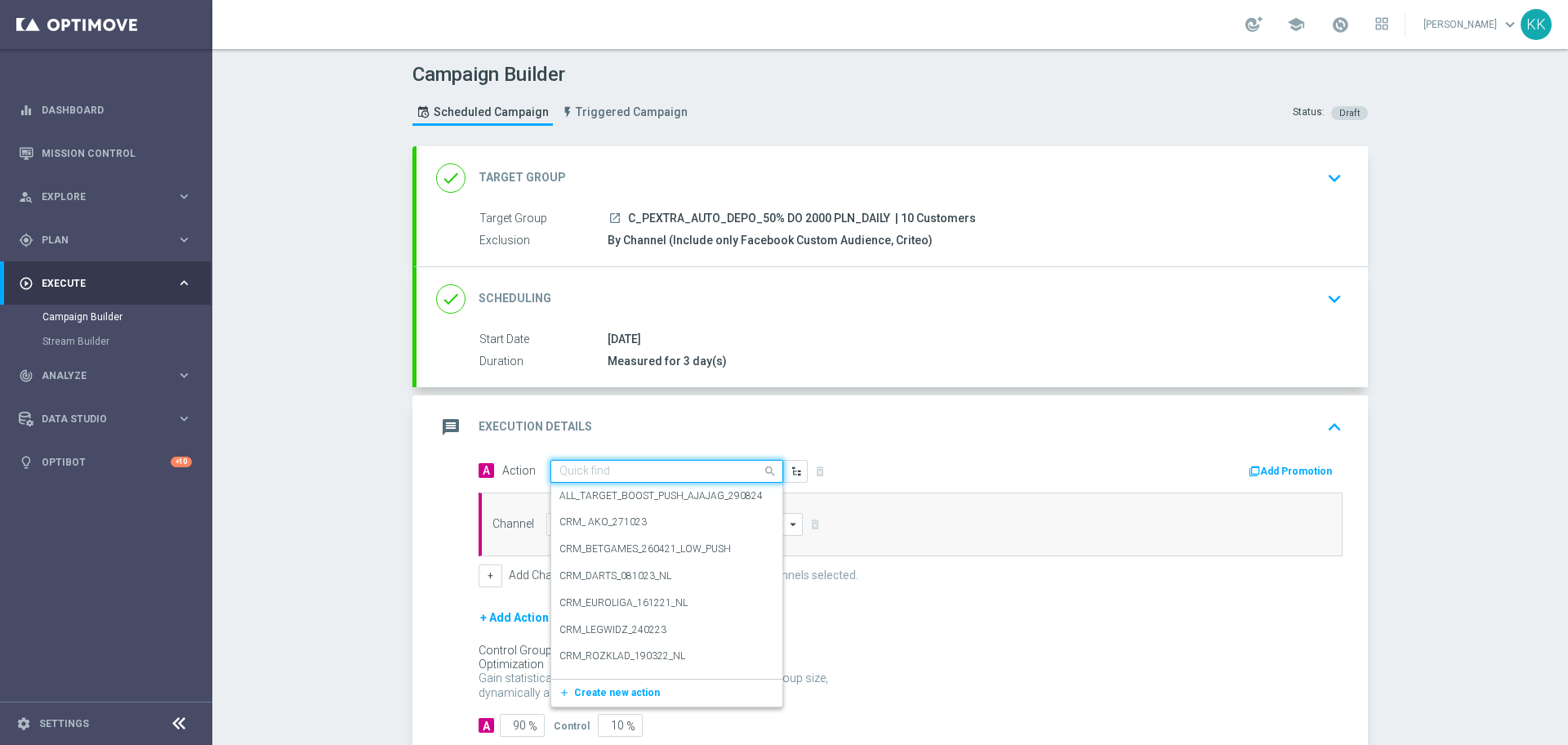
click at [659, 478] on input "text" at bounding box center [650, 471] width 182 height 14
paste input "C_PEXTRA_AUTO_DEPO_50% DO 2000 PLN_DAILY"
type input "C_PEXTRA_AUTO_DEPO_50% DO 2000 PLN_DAILY"
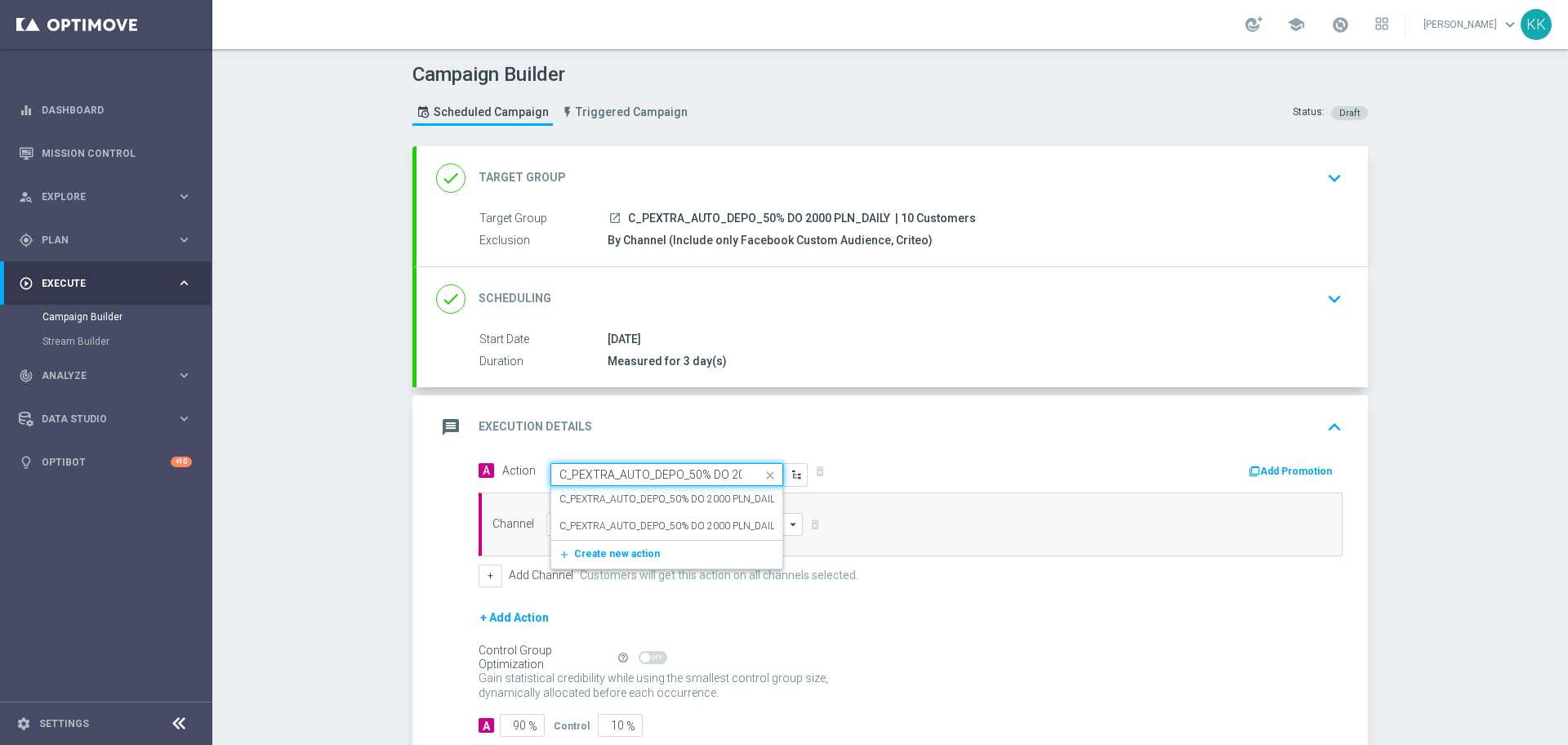
scroll to position [0, 70]
click at [663, 496] on label "C_PEXTRA_AUTO_DEPO_50% DO 2000 PLN_DAILY" at bounding box center [669, 499] width 220 height 14
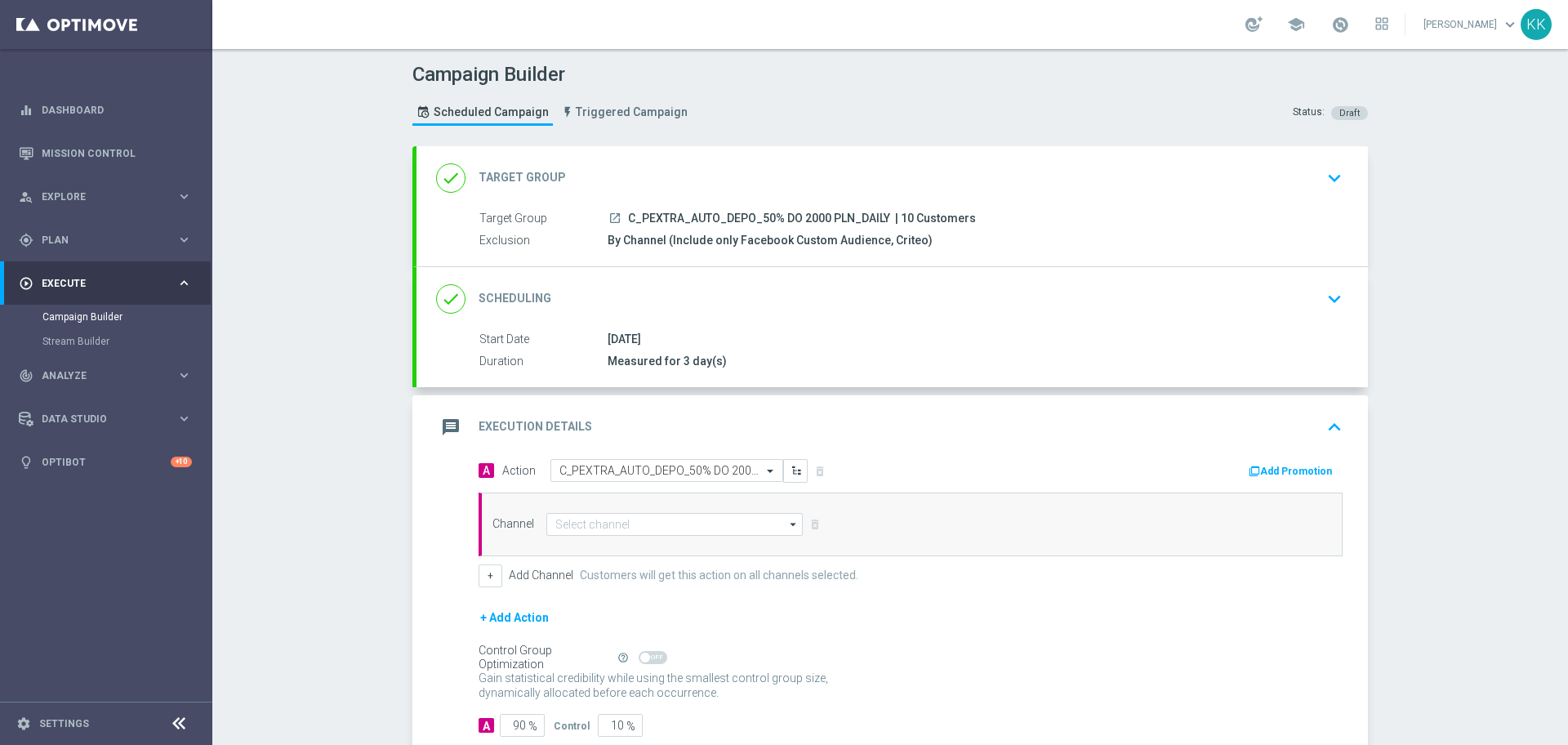
scroll to position [0, 0]
click at [685, 530] on input at bounding box center [675, 524] width 257 height 22
click at [642, 571] on div "Optimail" at bounding box center [675, 573] width 258 height 22
type input "Optimail"
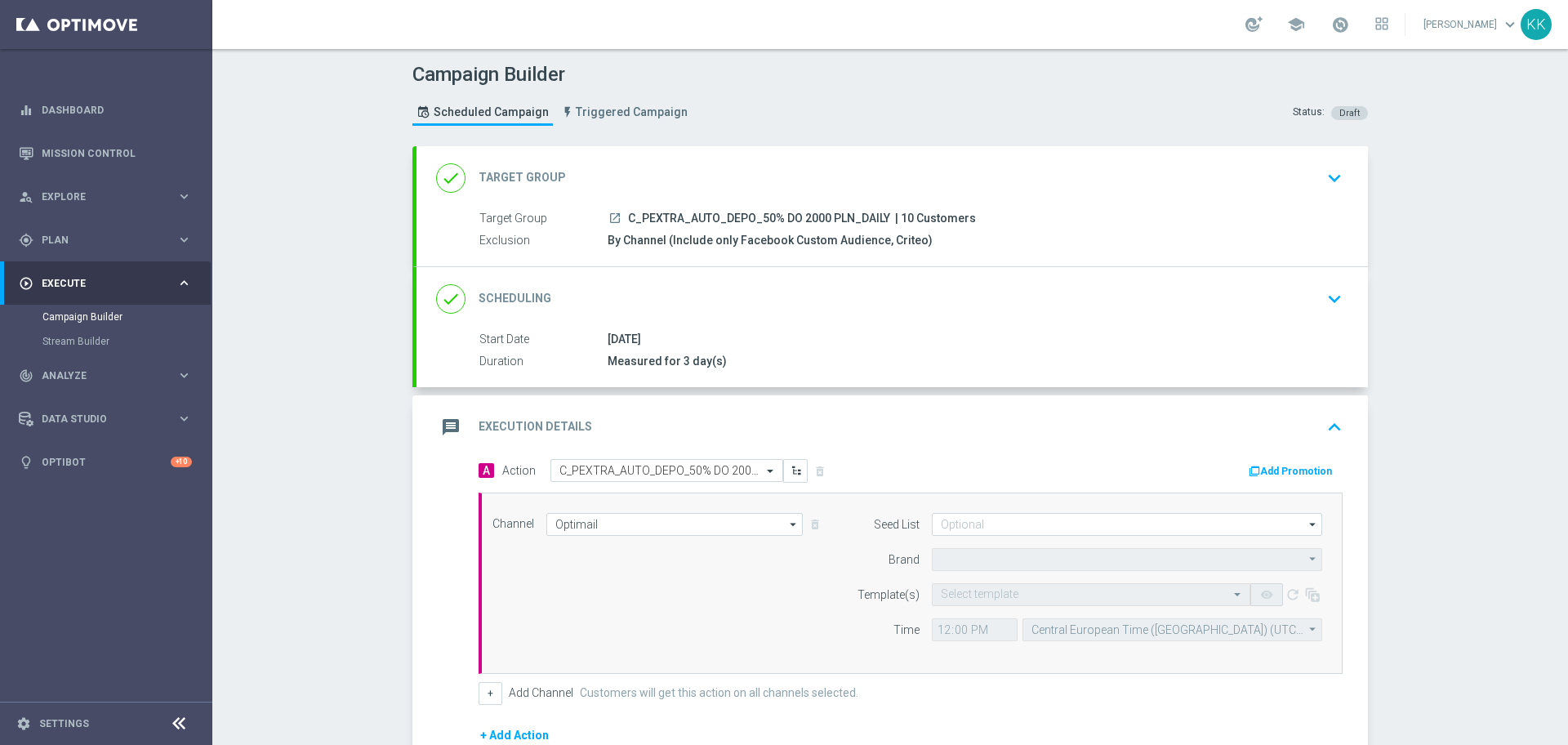
type input "STS"
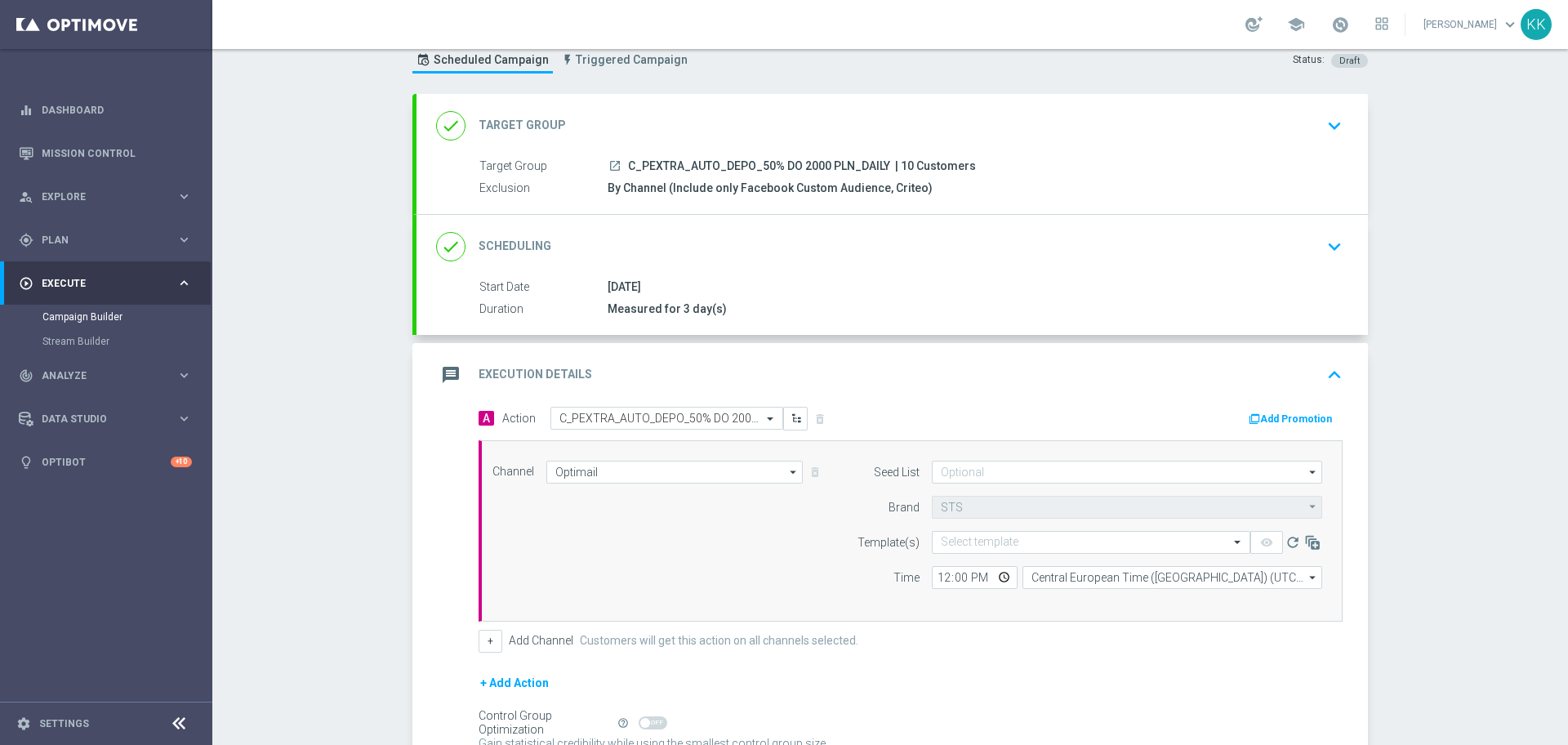
scroll to position [102, 0]
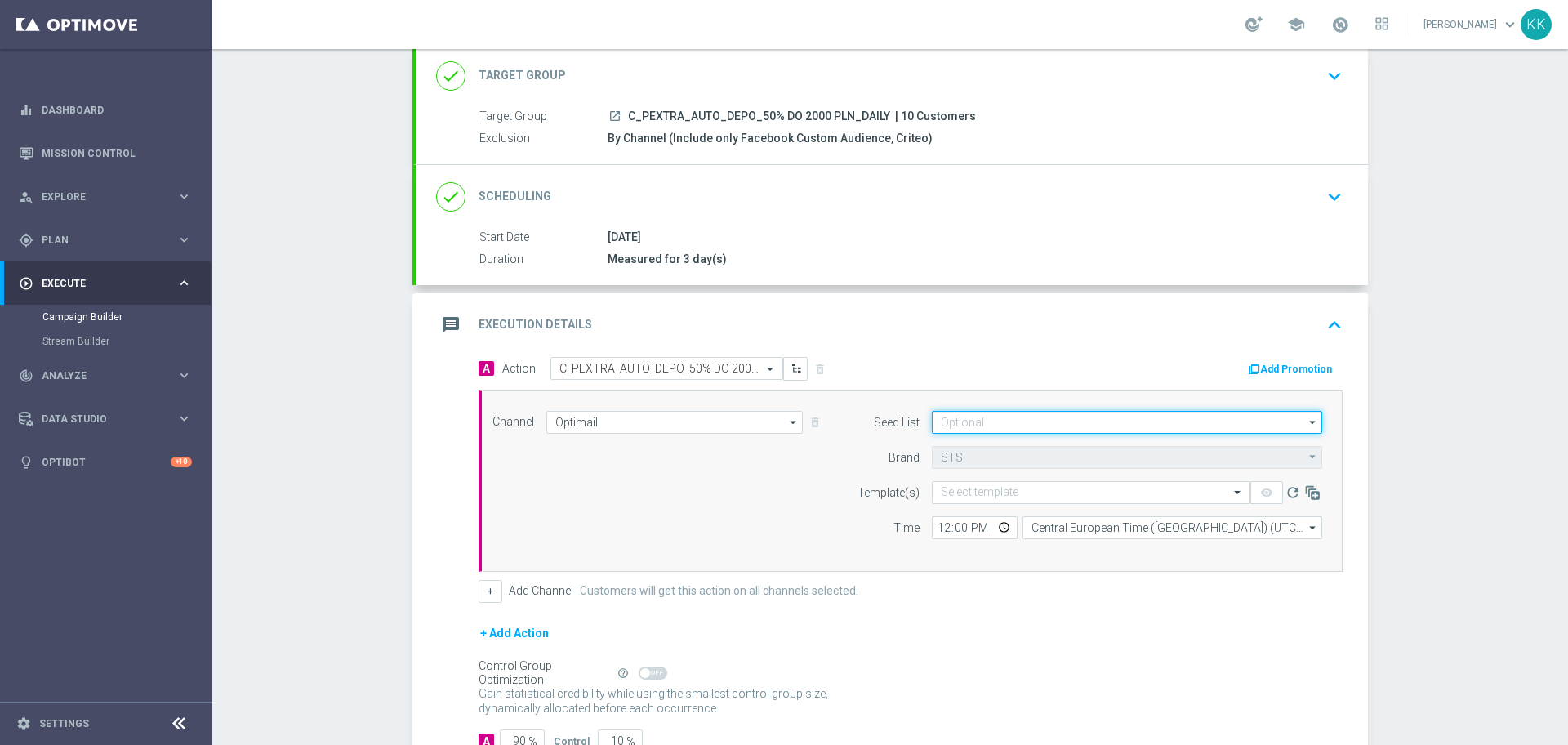
click at [981, 419] on input at bounding box center [1127, 422] width 391 height 22
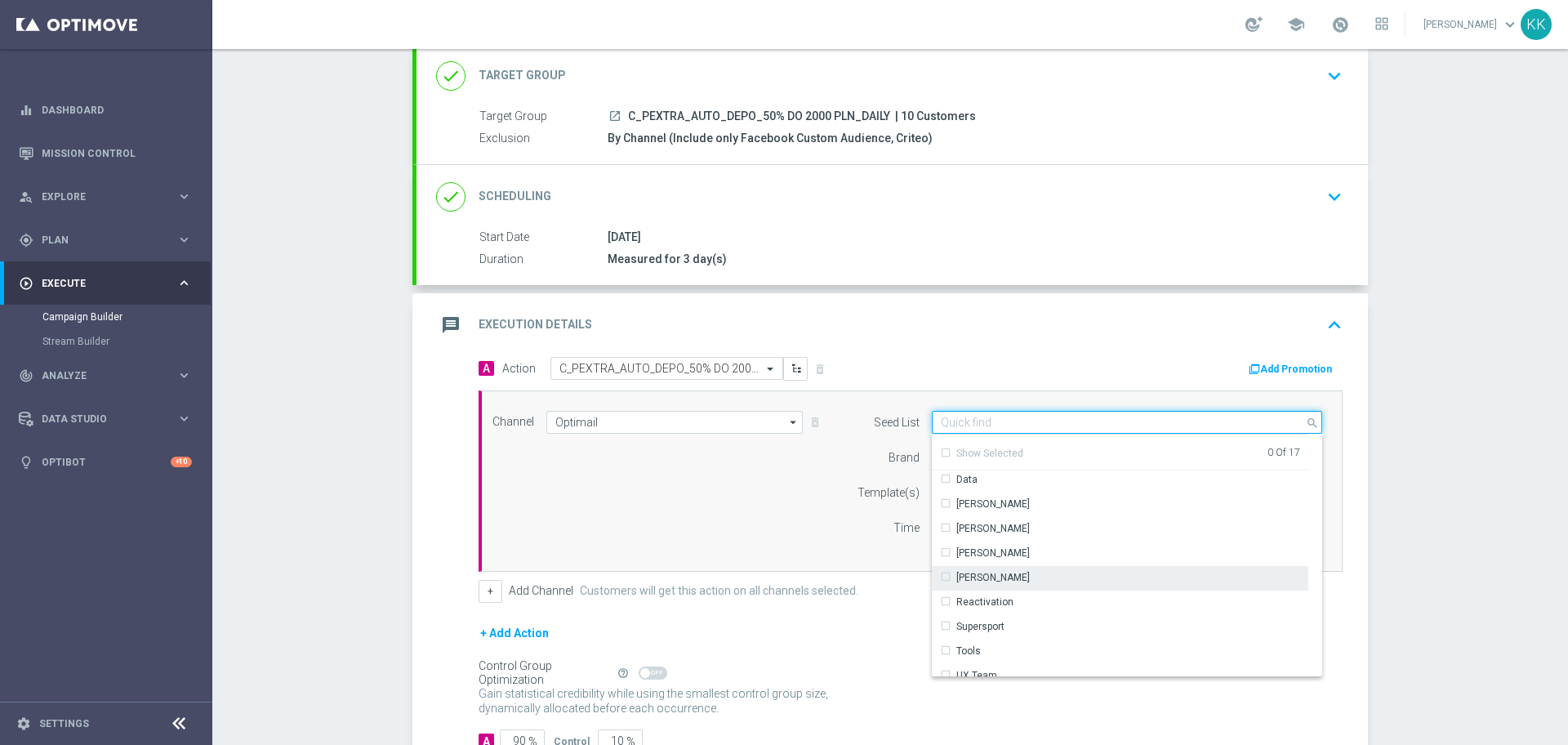
scroll to position [204, 0]
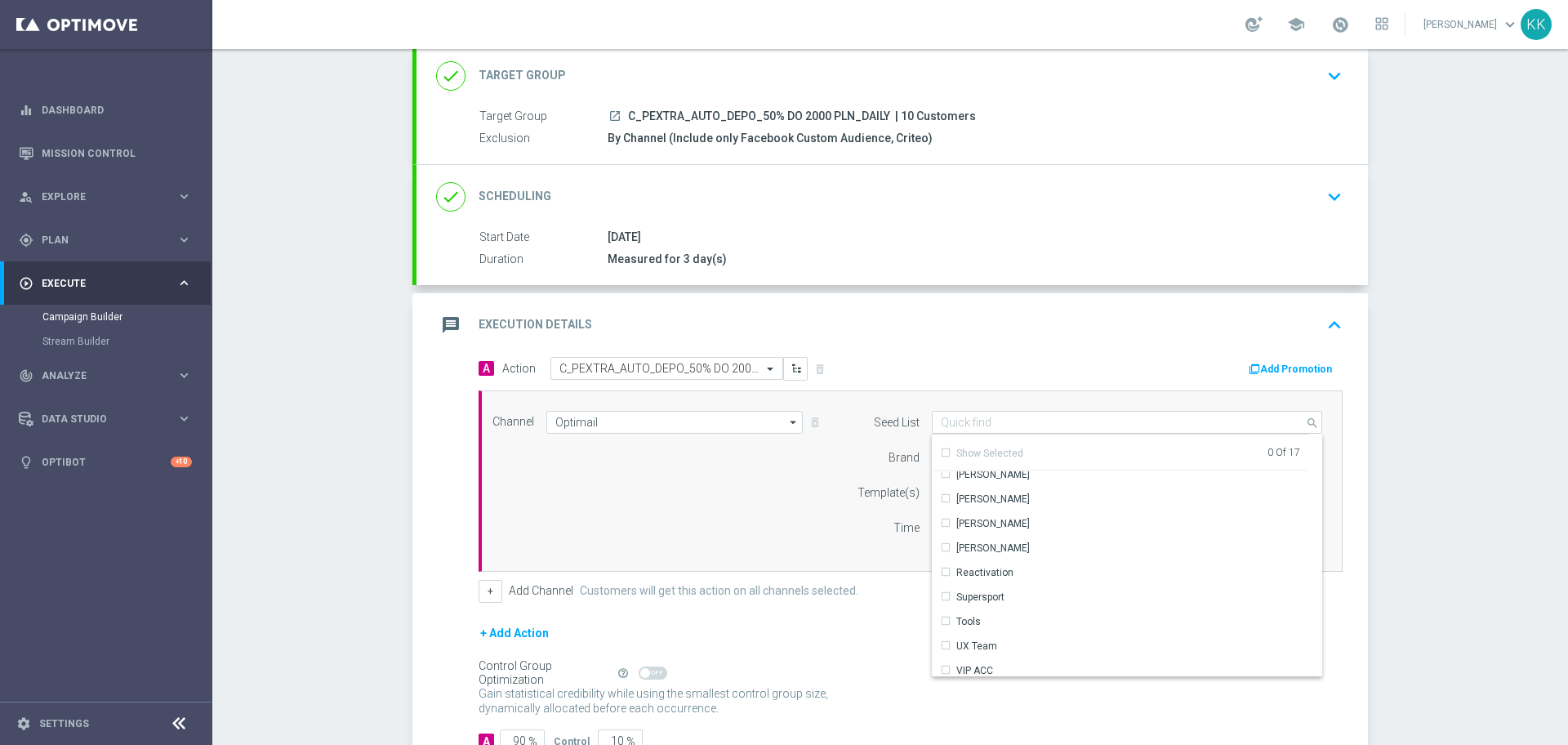
click at [435, 487] on div "A Action Select action C_PEXTRA_AUTO_DEPO_50% DO 2000 PLN_DAILY delete_forever …" at bounding box center [891, 565] width 951 height 416
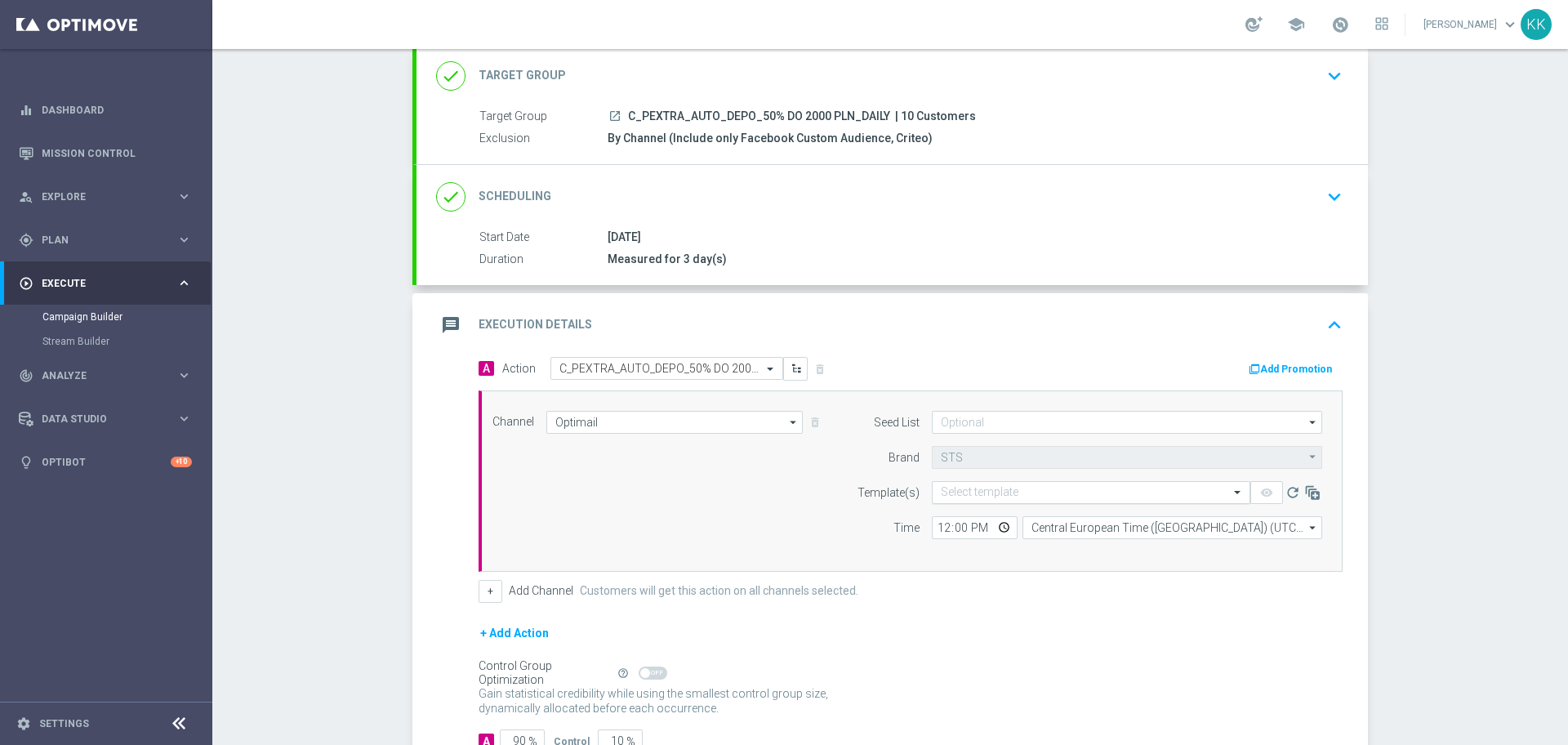
click at [994, 491] on input "text" at bounding box center [1075, 493] width 268 height 14
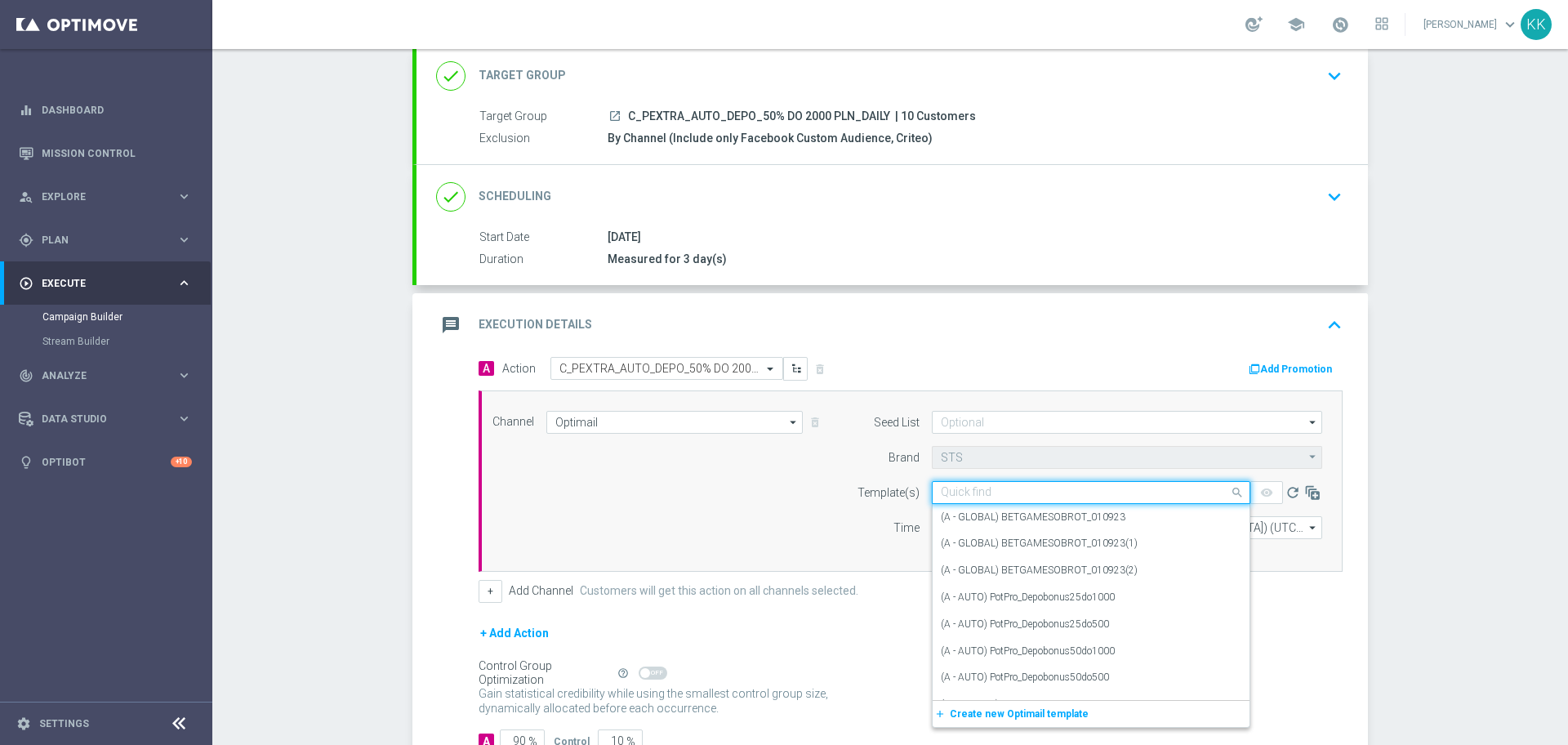
paste input "C_PEXTRA_AUTO_DEPO_50% DO 2000 PLN_DAILY"
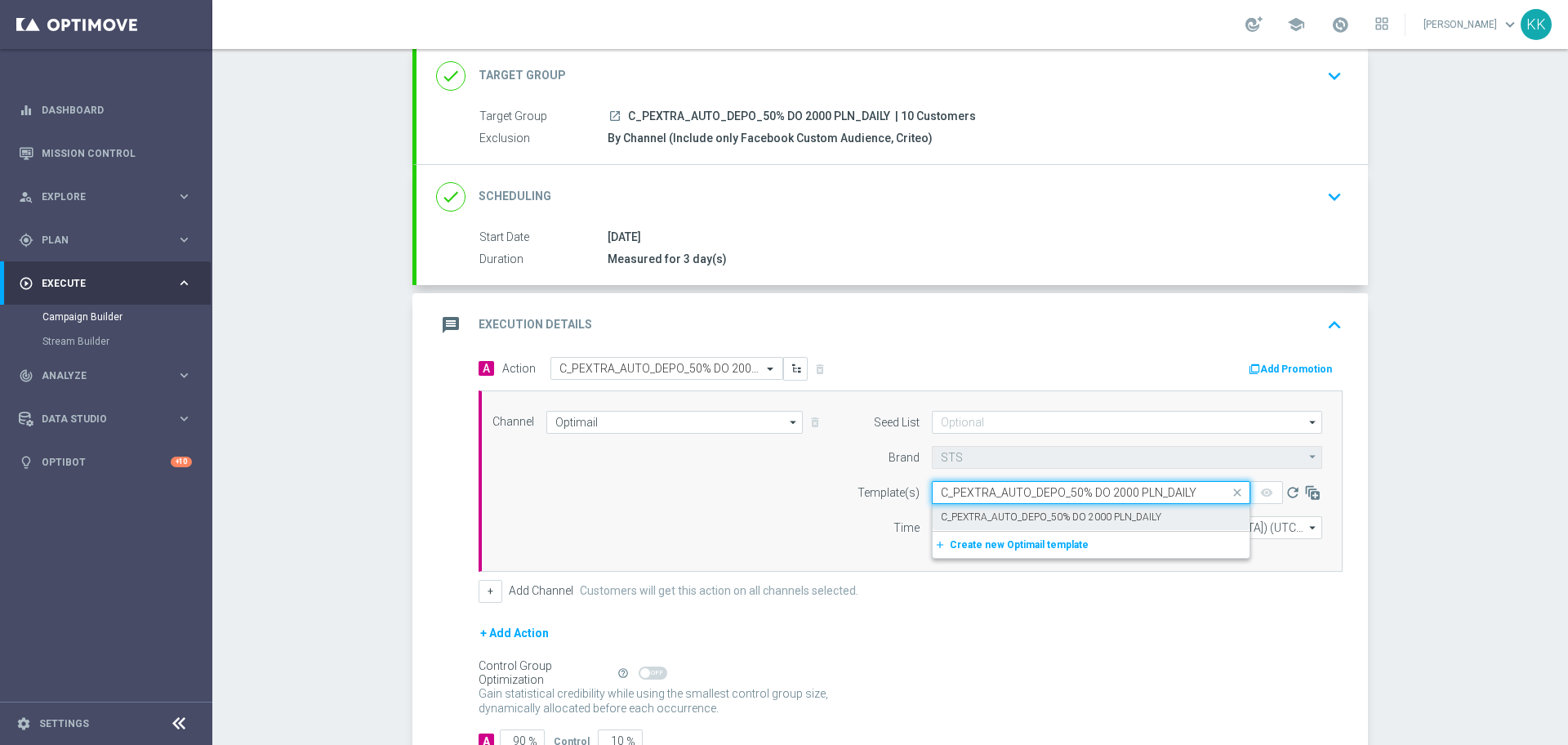
click at [999, 513] on label "C_PEXTRA_AUTO_DEPO_50% DO 2000 PLN_DAILY" at bounding box center [1051, 517] width 220 height 14
type input "C_PEXTRA_AUTO_DEPO_50% DO 2000 PLN_DAILY"
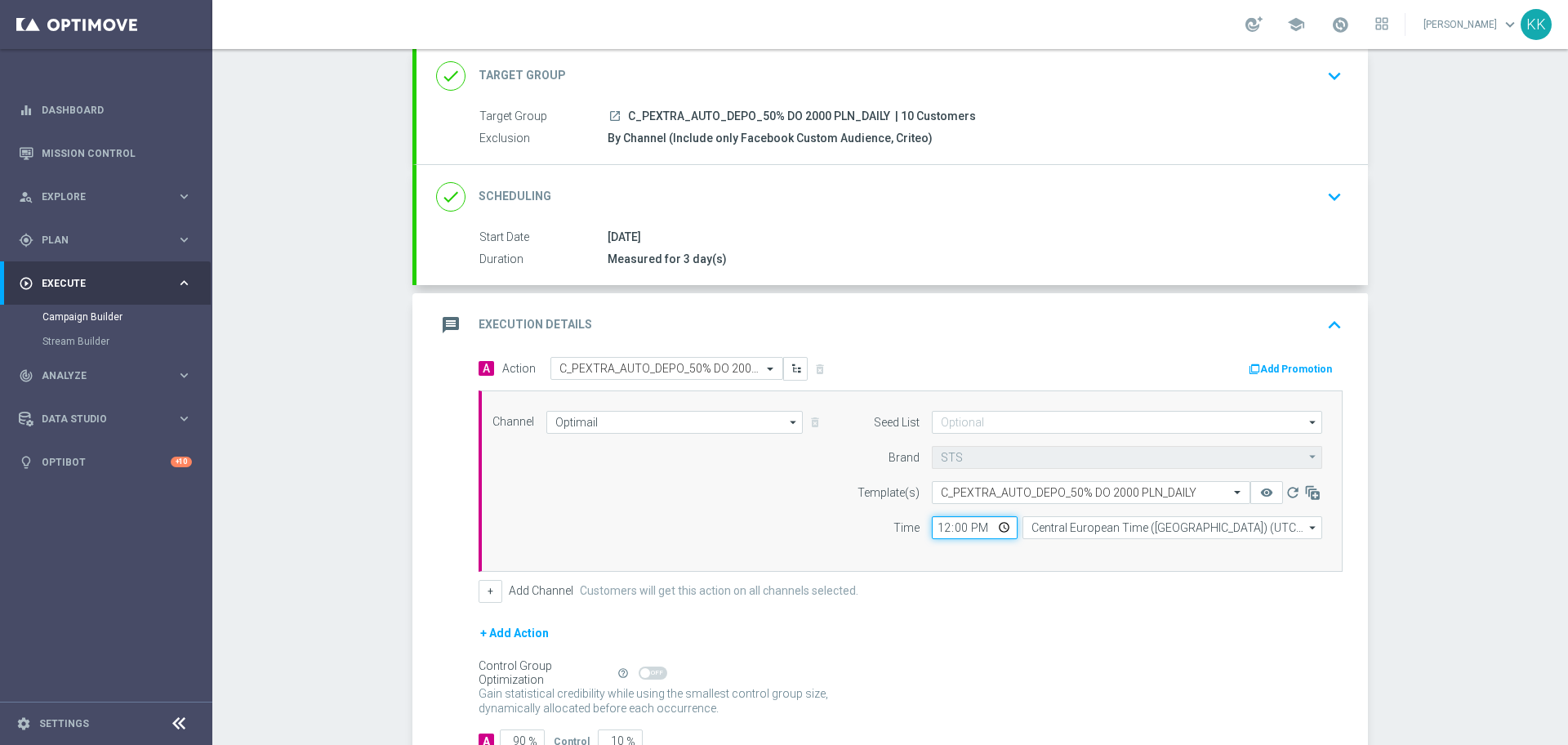
click at [938, 529] on input "12:00" at bounding box center [975, 528] width 86 height 22
type input "17:03"
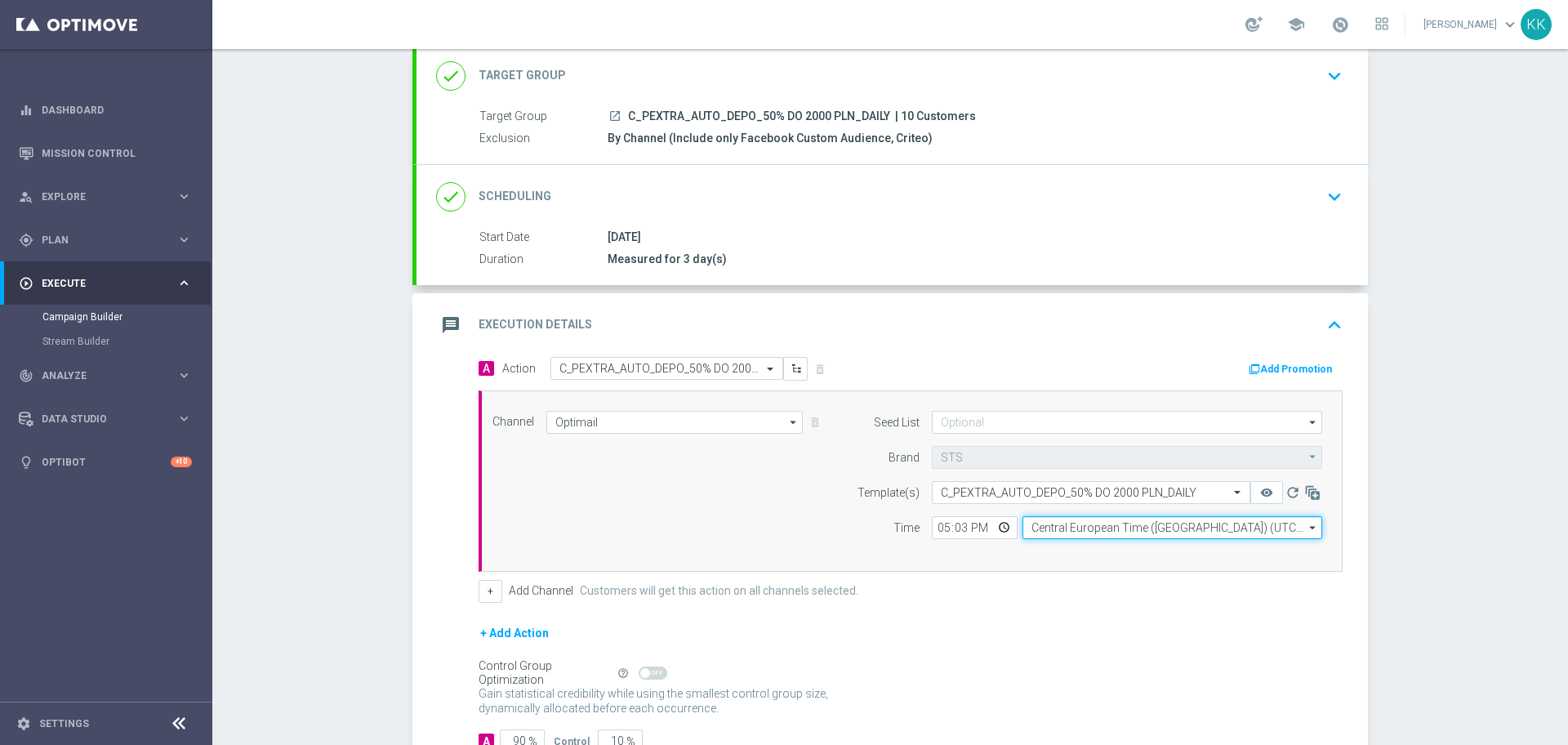
click at [1080, 523] on input "Central European Time ([GEOGRAPHIC_DATA]) (UTC +02:00)" at bounding box center [1172, 528] width 300 height 22
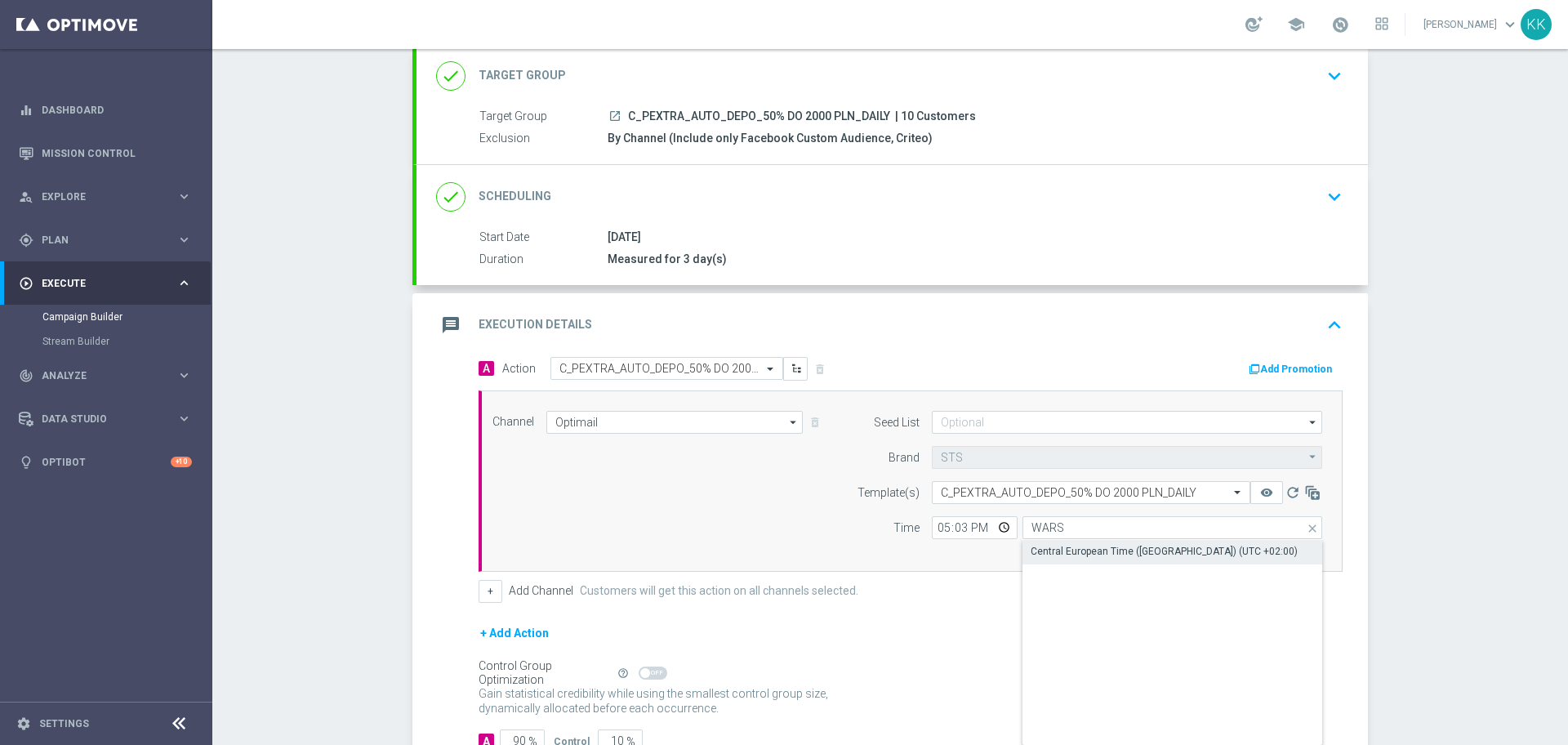
click at [1141, 544] on div "Central European Time ([GEOGRAPHIC_DATA]) (UTC +02:00)" at bounding box center [1172, 551] width 300 height 22
type input "Central European Time ([GEOGRAPHIC_DATA]) (UTC +02:00)"
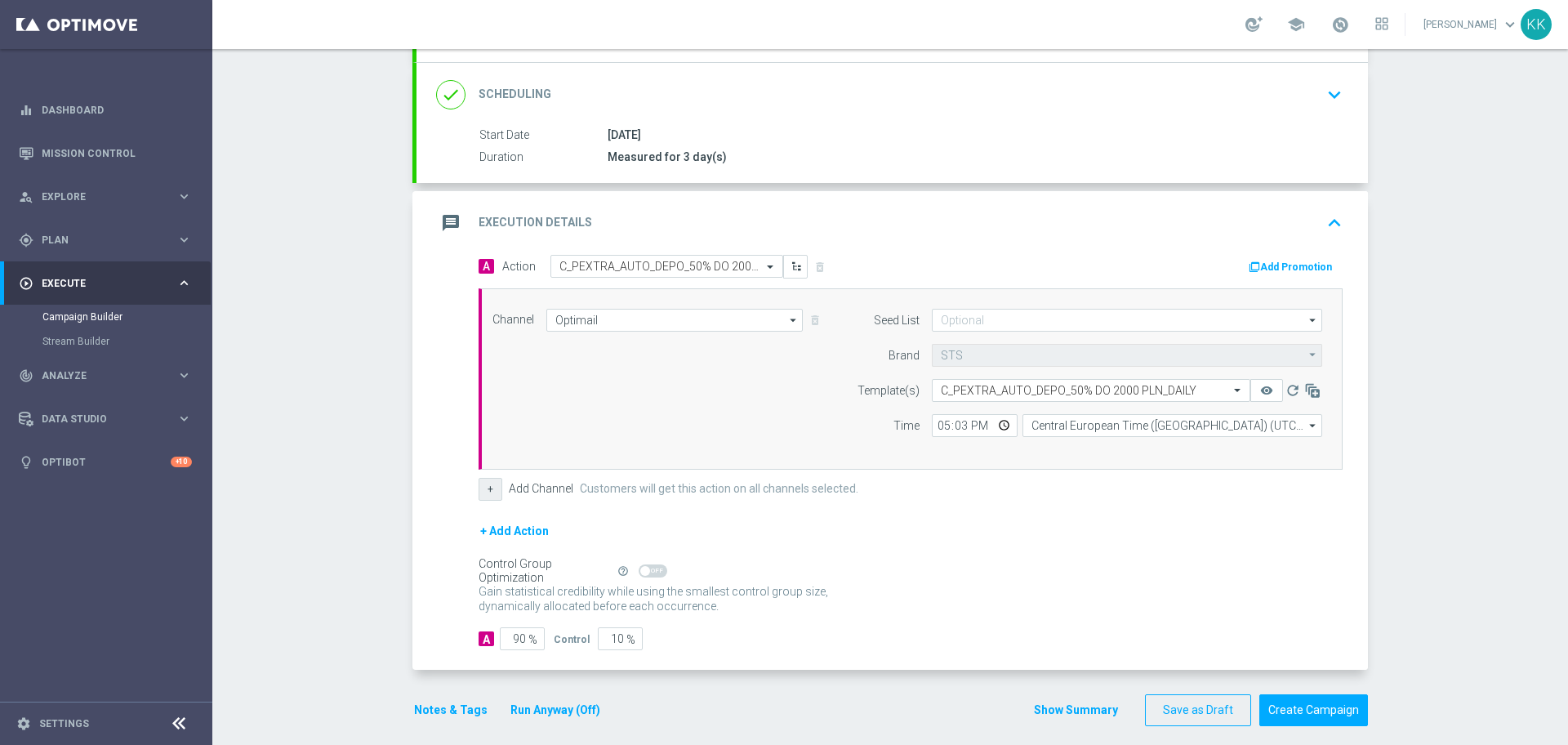
click at [475, 476] on div "A Action Select action C_PEXTRA_AUTO_DEPO_50% DO 2000 PLN_DAILY delete_forever …" at bounding box center [911, 378] width 889 height 246
click at [486, 484] on button "+" at bounding box center [490, 489] width 23 height 22
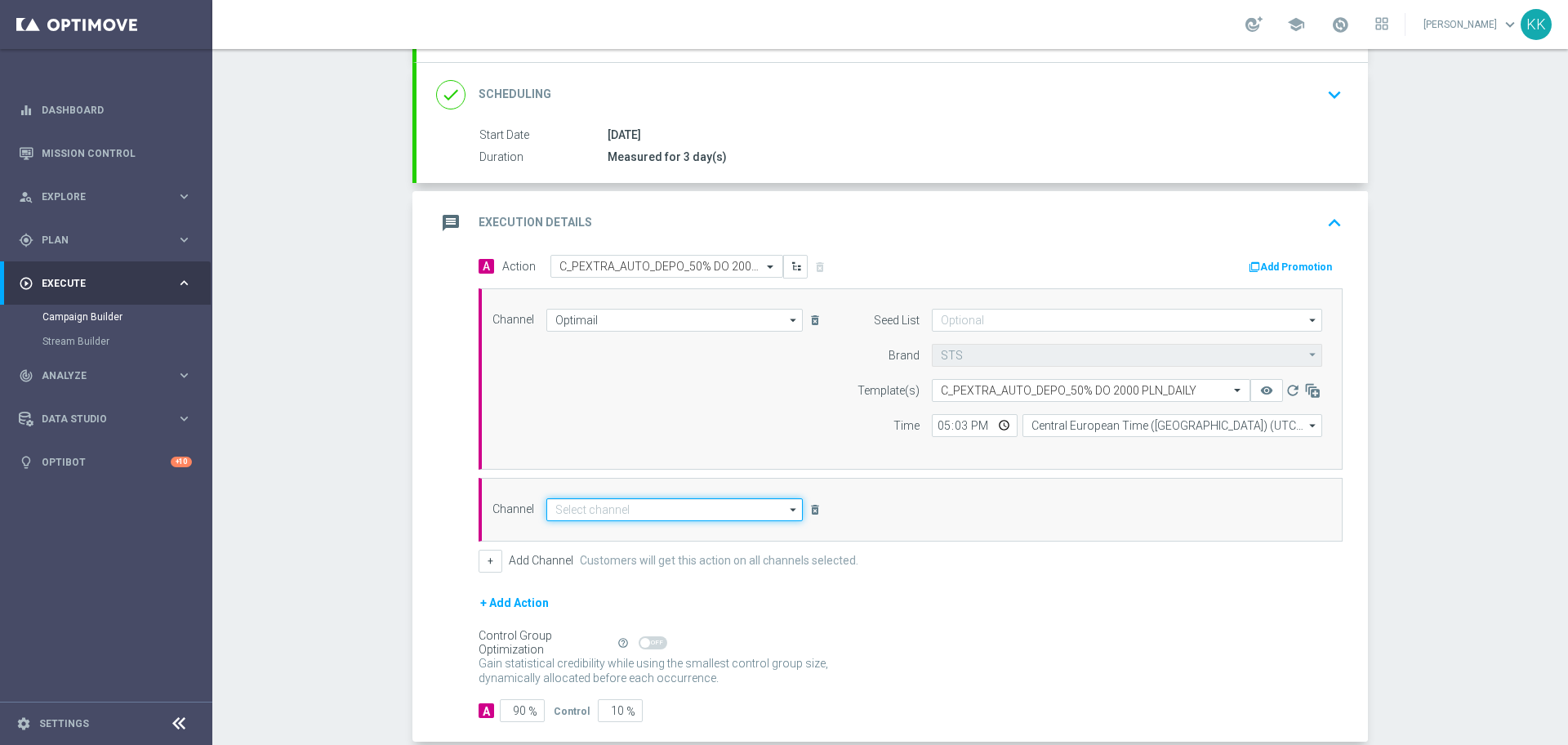
click at [558, 499] on input at bounding box center [675, 510] width 257 height 22
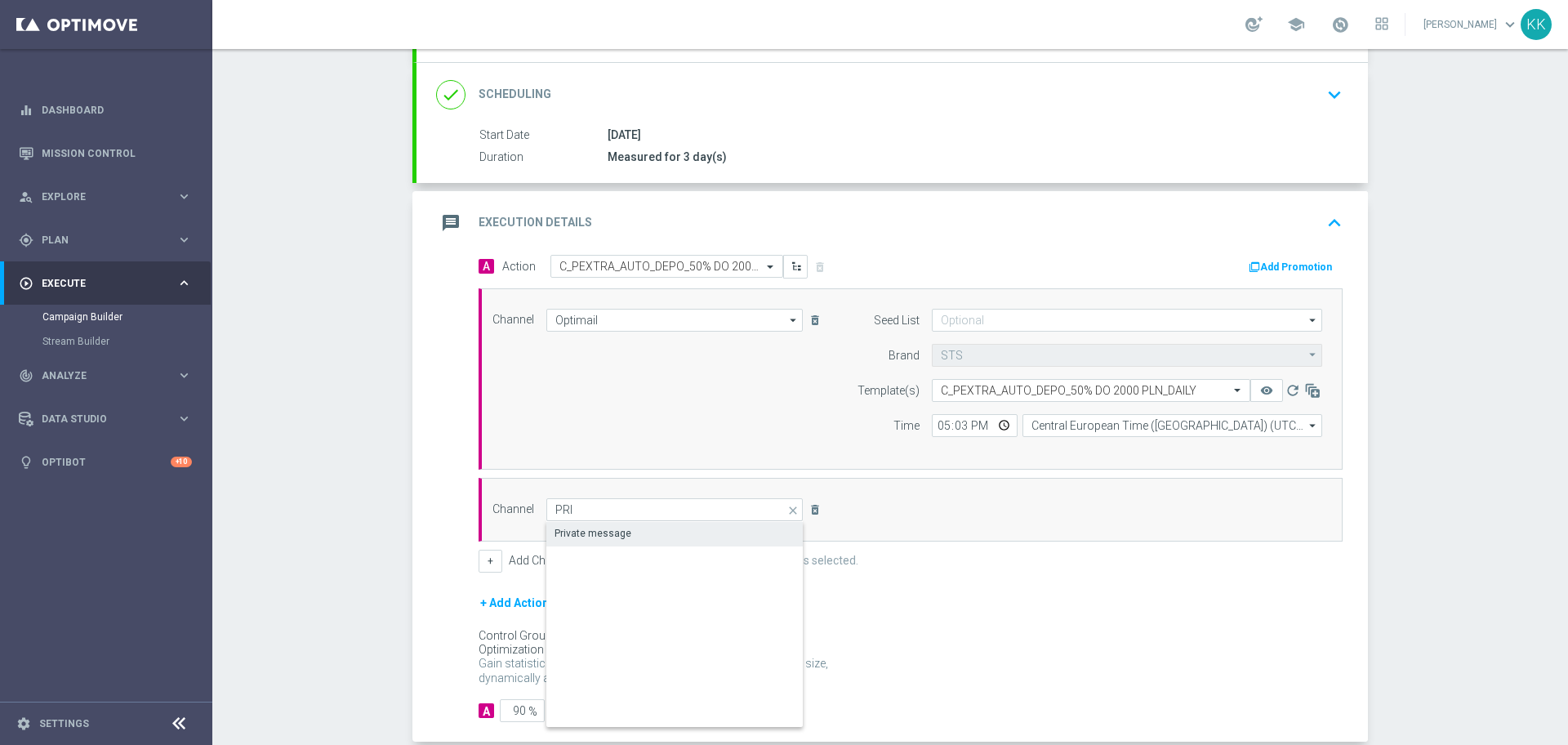
click at [560, 527] on div "Private message" at bounding box center [593, 533] width 77 height 15
type input "Private message"
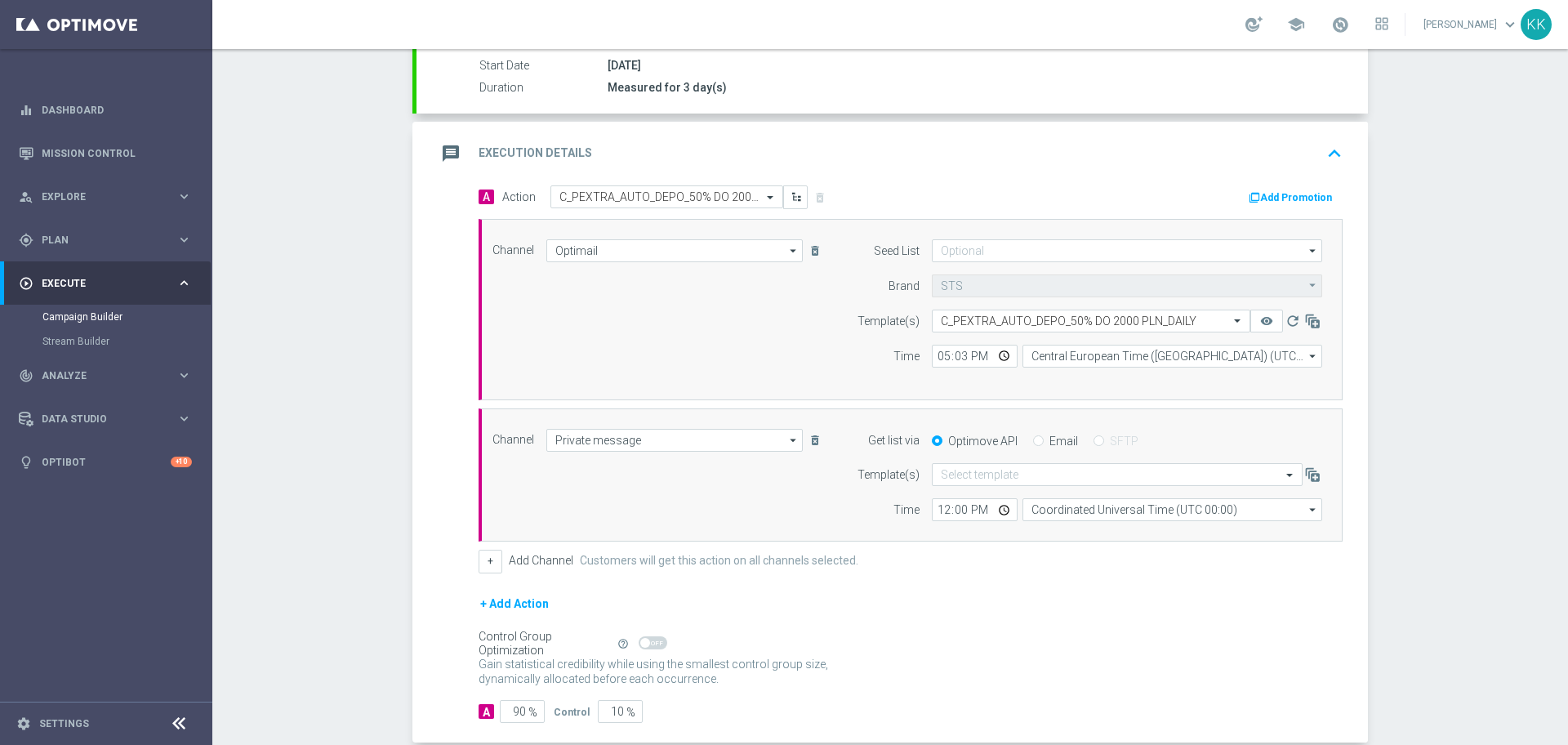
scroll to position [306, 0]
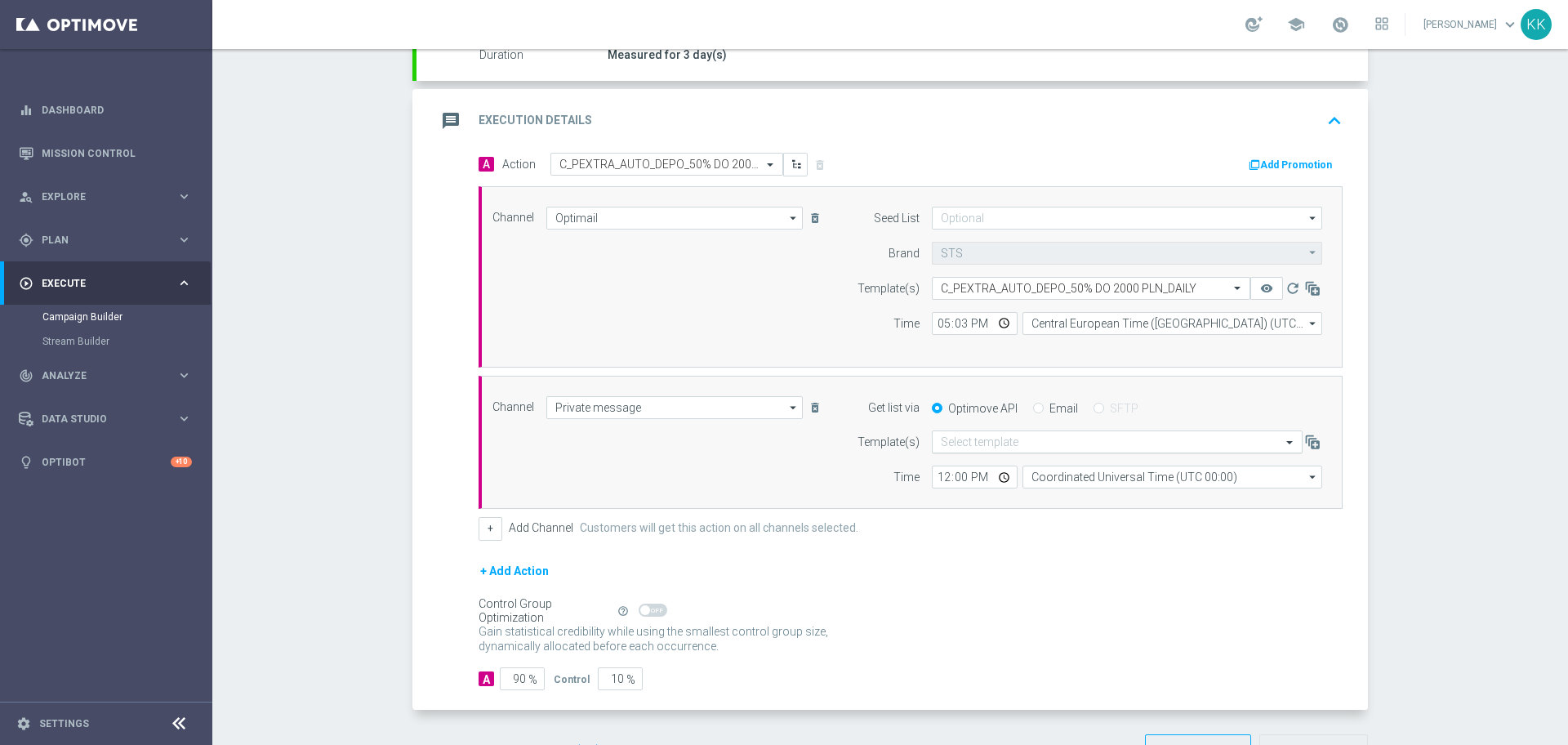
click at [965, 443] on input "text" at bounding box center [1101, 441] width 321 height 14
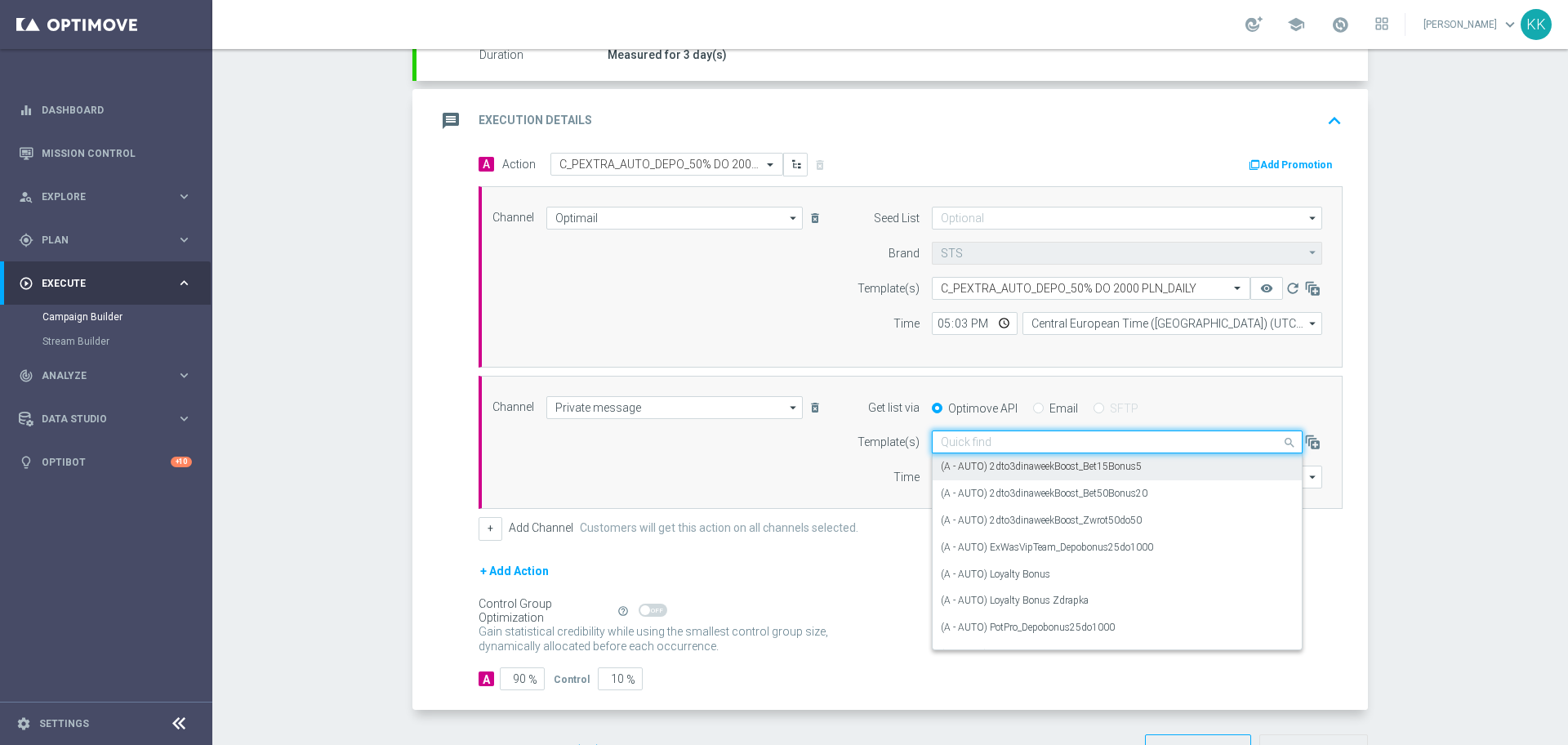
paste input "C_PEXTRA_AUTO_DEPO_50% DO 2000 PLN_DAILY"
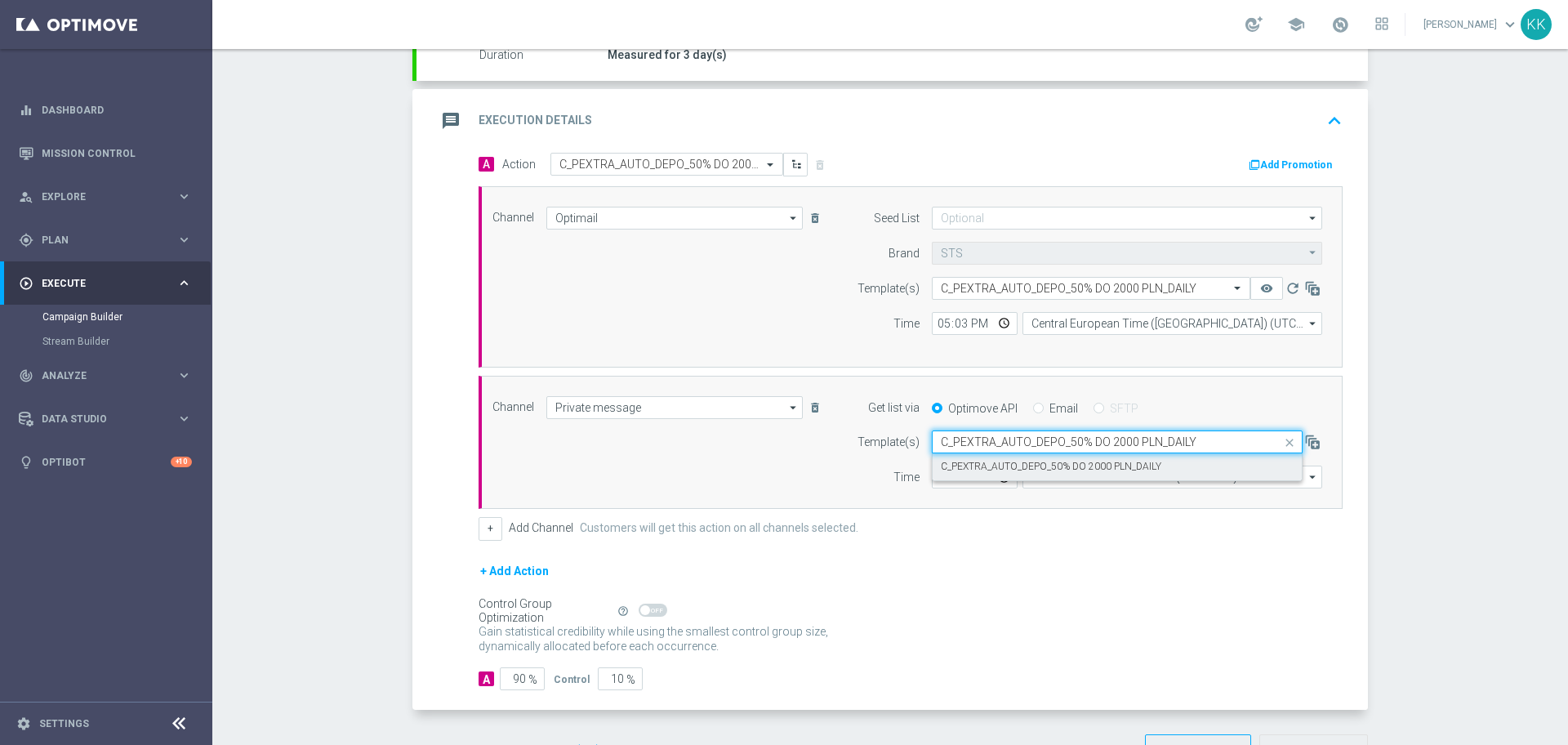
click at [1008, 454] on div "C_PEXTRA_AUTO_DEPO_50% DO 2000 PLN_DAILY" at bounding box center [1117, 467] width 352 height 27
type input "C_PEXTRA_AUTO_DEPO_50% DO 2000 PLN_DAILY"
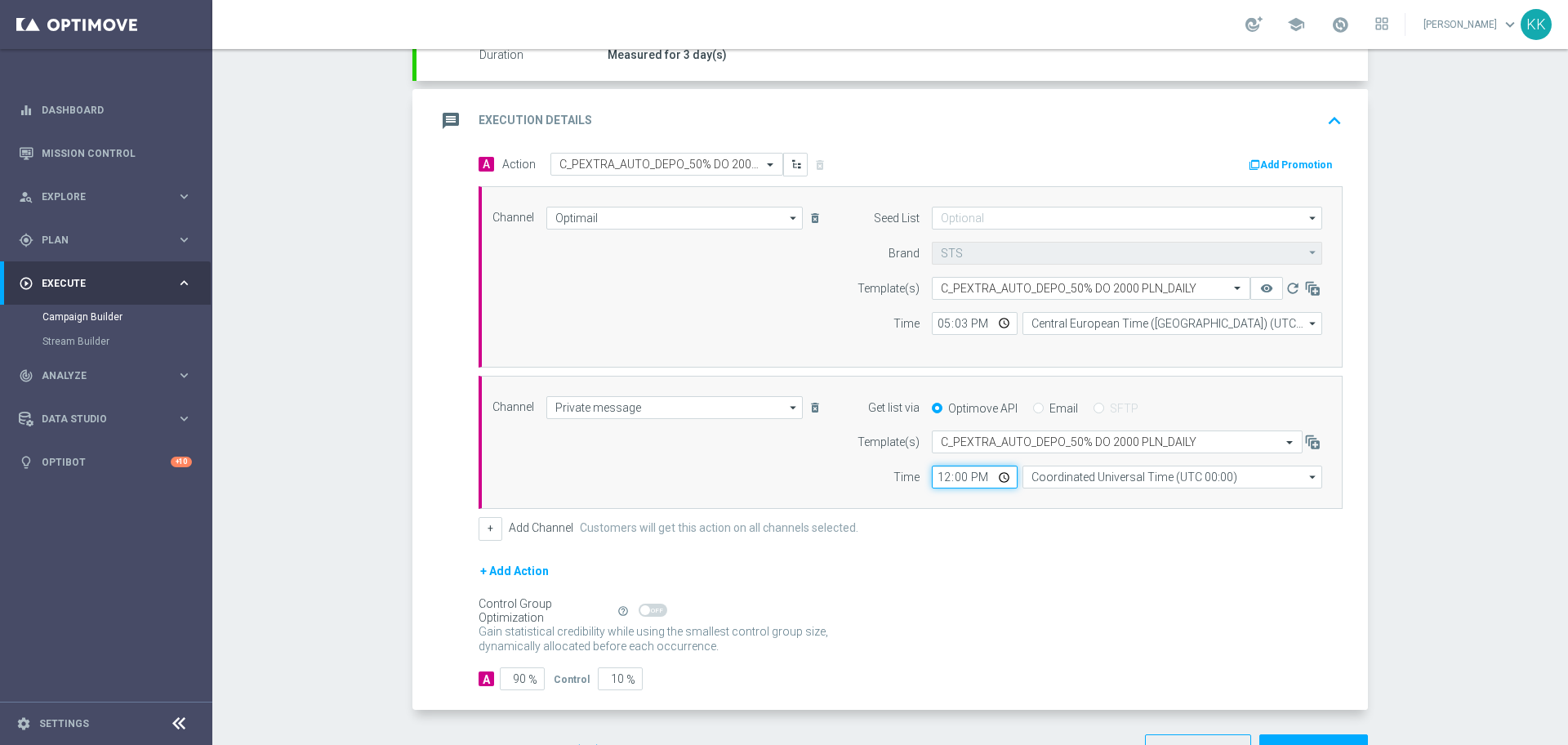
click at [941, 468] on input "12:00" at bounding box center [975, 477] width 86 height 22
type input "17:03"
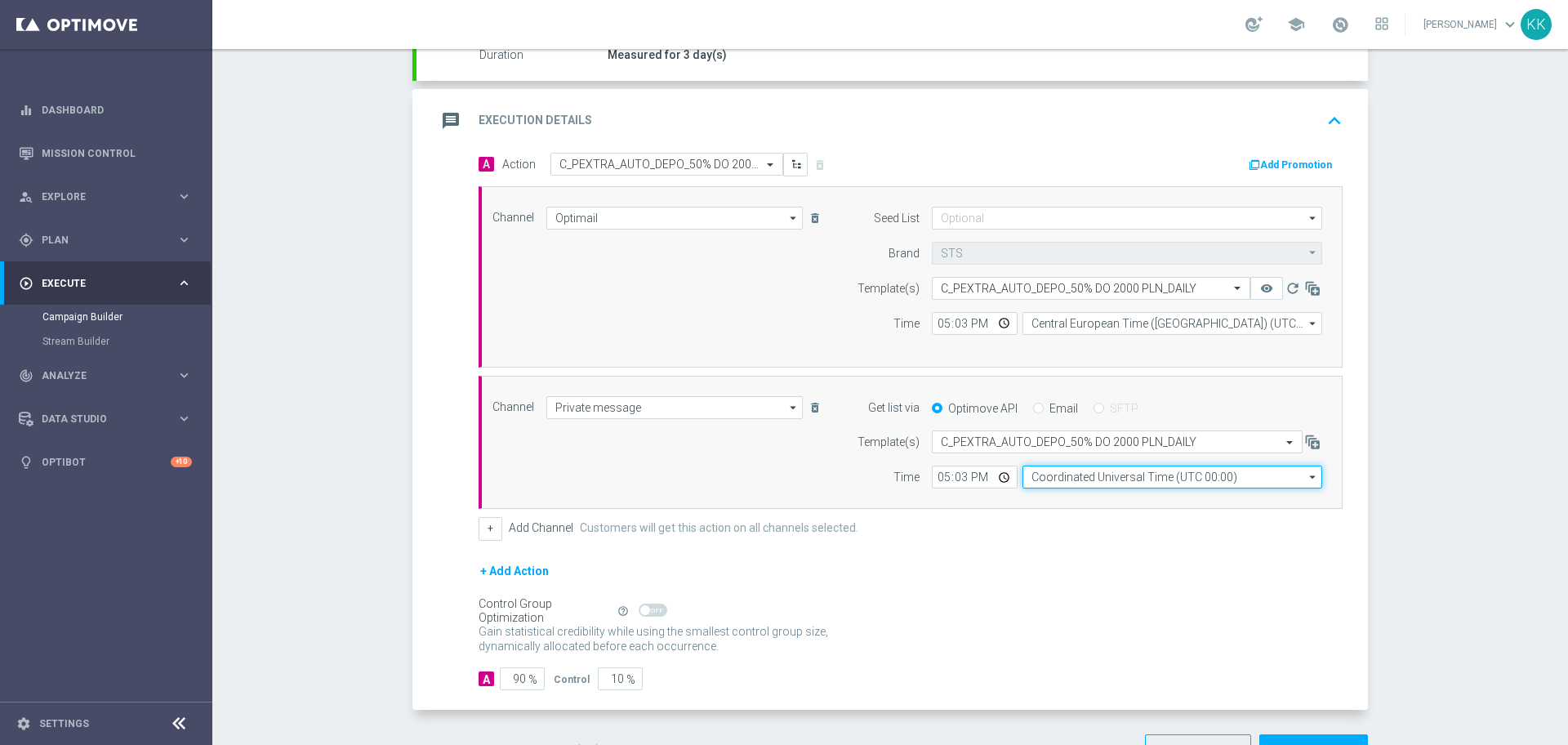
click at [1059, 484] on input "Coordinated Universal Time (UTC 00:00)" at bounding box center [1172, 477] width 300 height 22
click at [1104, 492] on div "Central European Time ([GEOGRAPHIC_DATA]) (UTC +02:00)" at bounding box center [1172, 500] width 300 height 22
type input "Central European Time ([GEOGRAPHIC_DATA]) (UTC +02:00)"
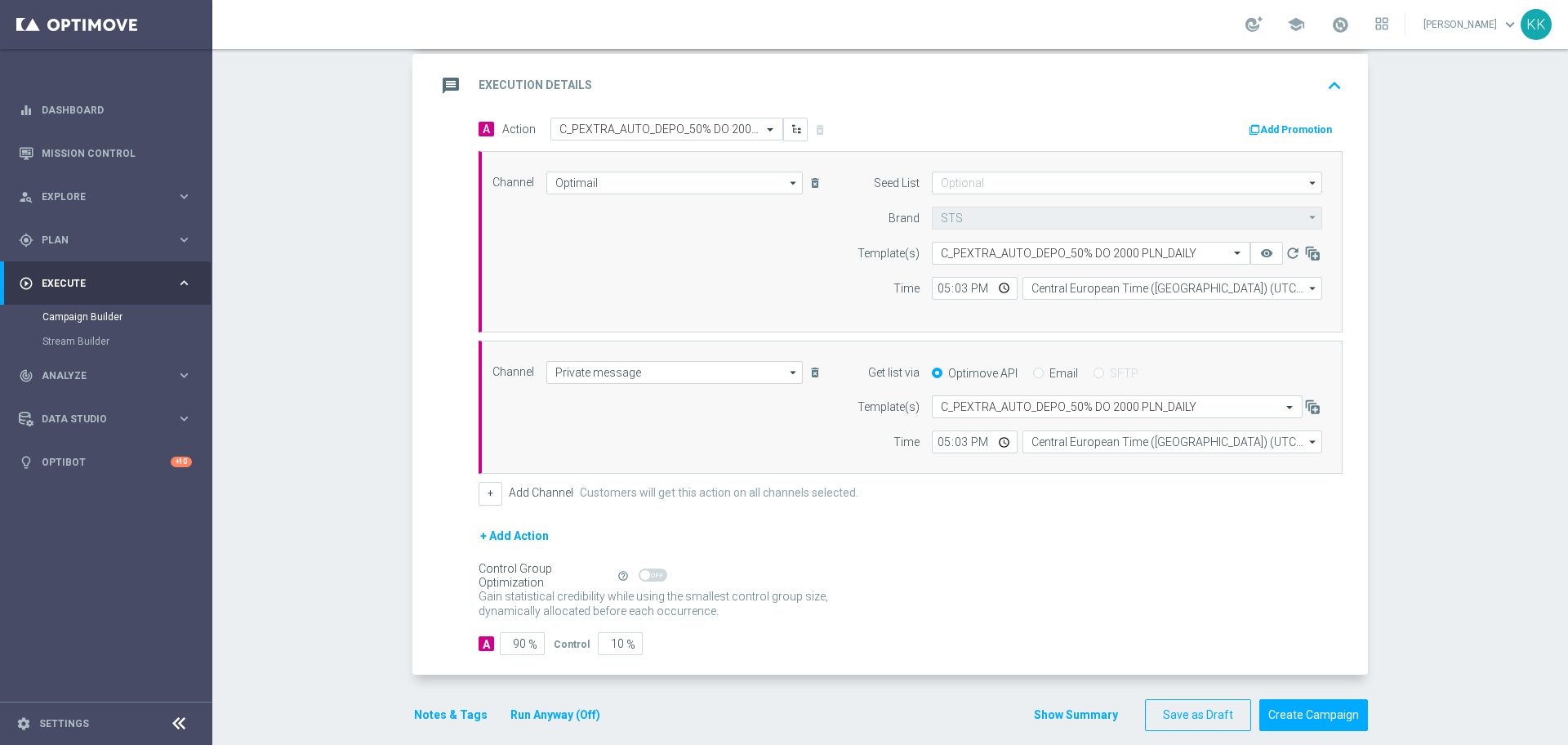
scroll to position [360, 0]
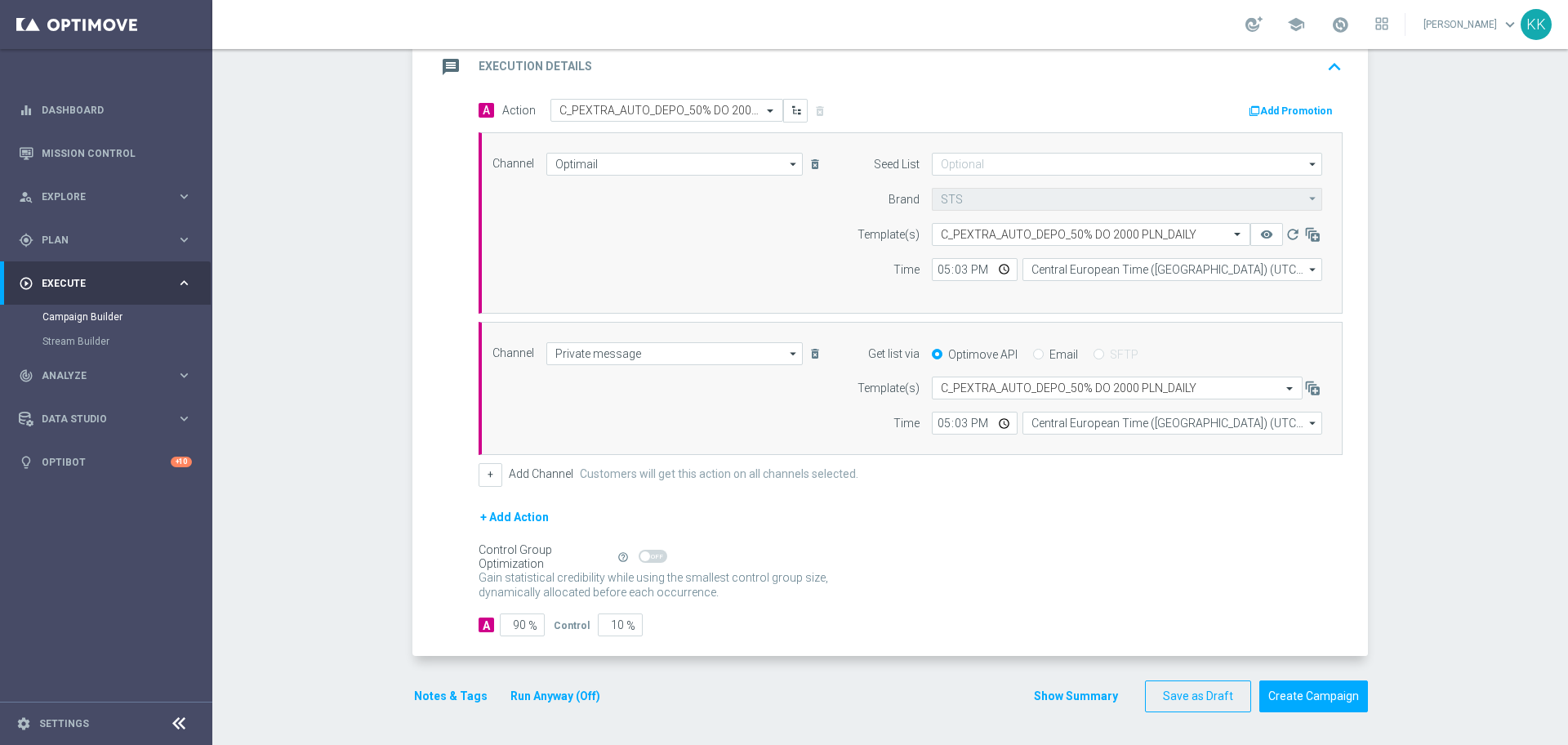
click at [529, 619] on span "%" at bounding box center [533, 626] width 9 height 14
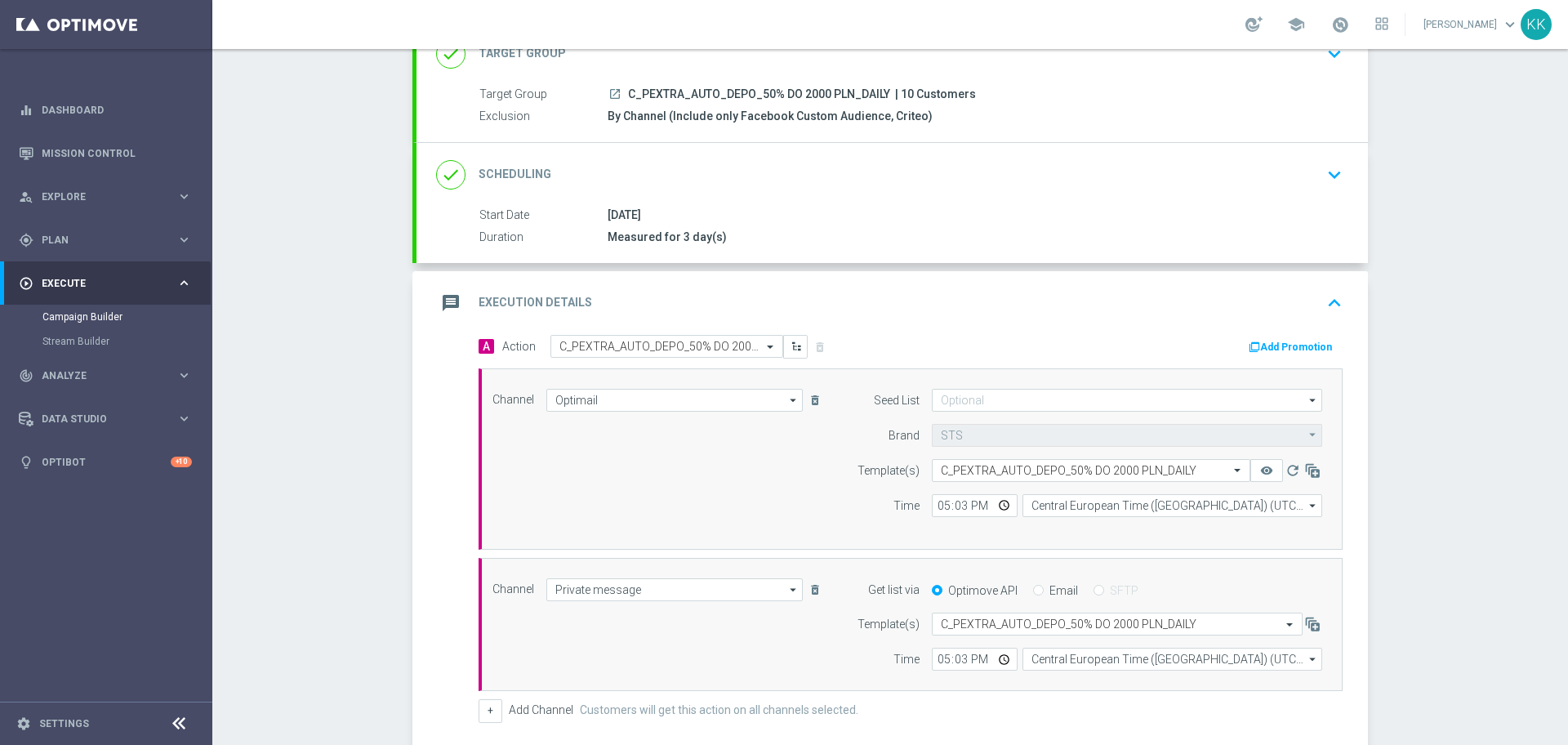
scroll to position [54, 0]
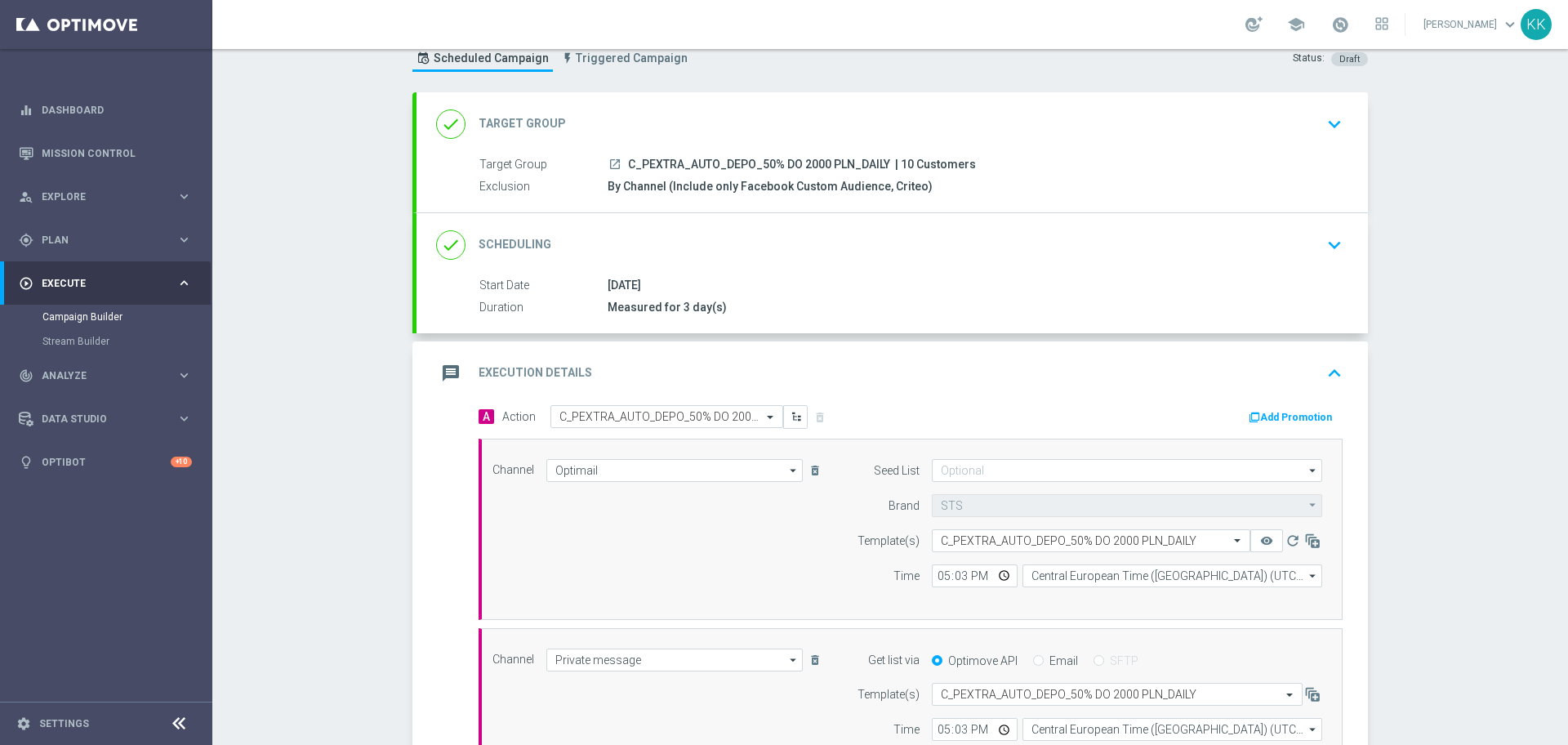
click at [1270, 250] on div "done Scheduling keyboard_arrow_down" at bounding box center [891, 245] width 912 height 31
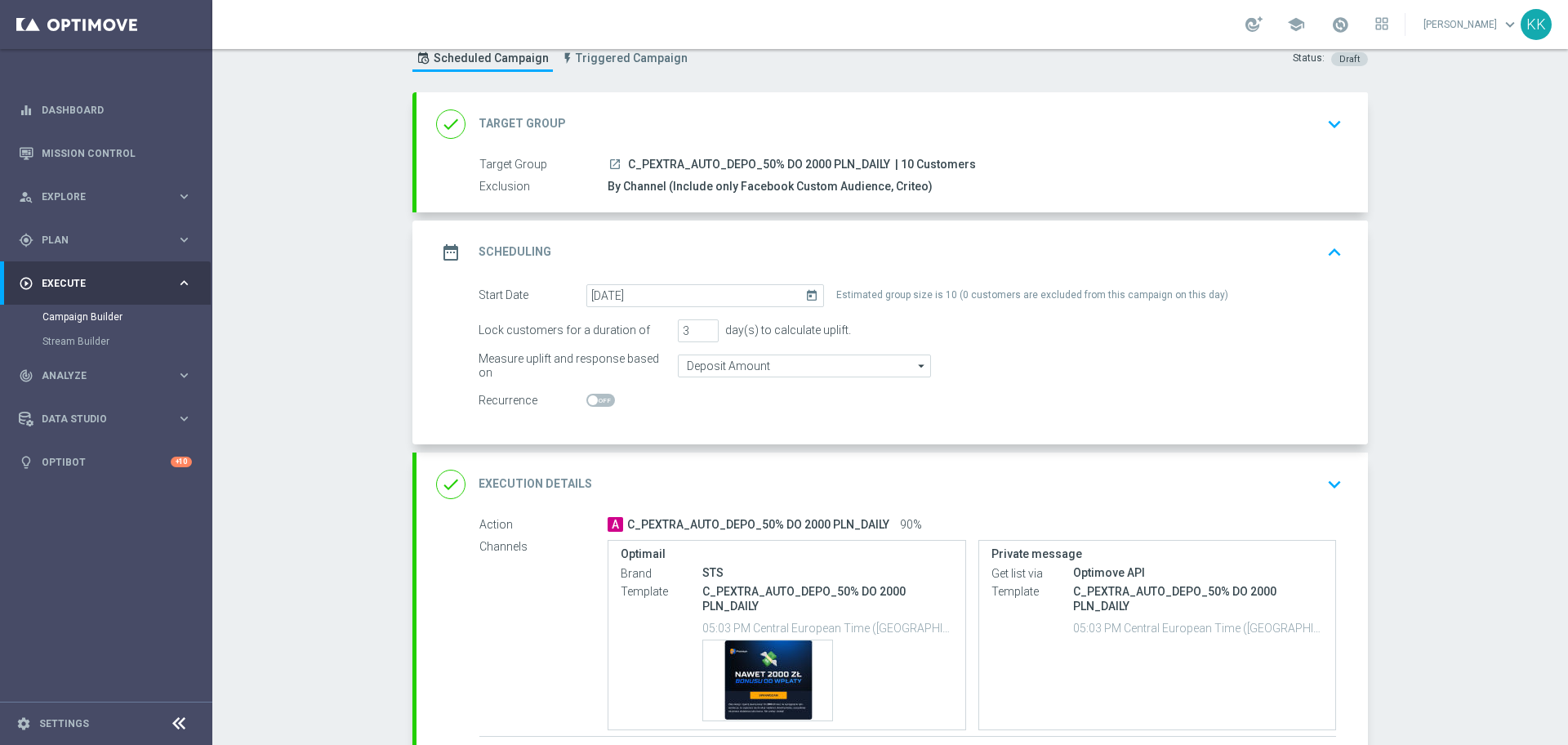
click at [590, 404] on span at bounding box center [601, 400] width 29 height 13
click at [590, 404] on input "checkbox" at bounding box center [601, 400] width 29 height 13
checkbox input "true"
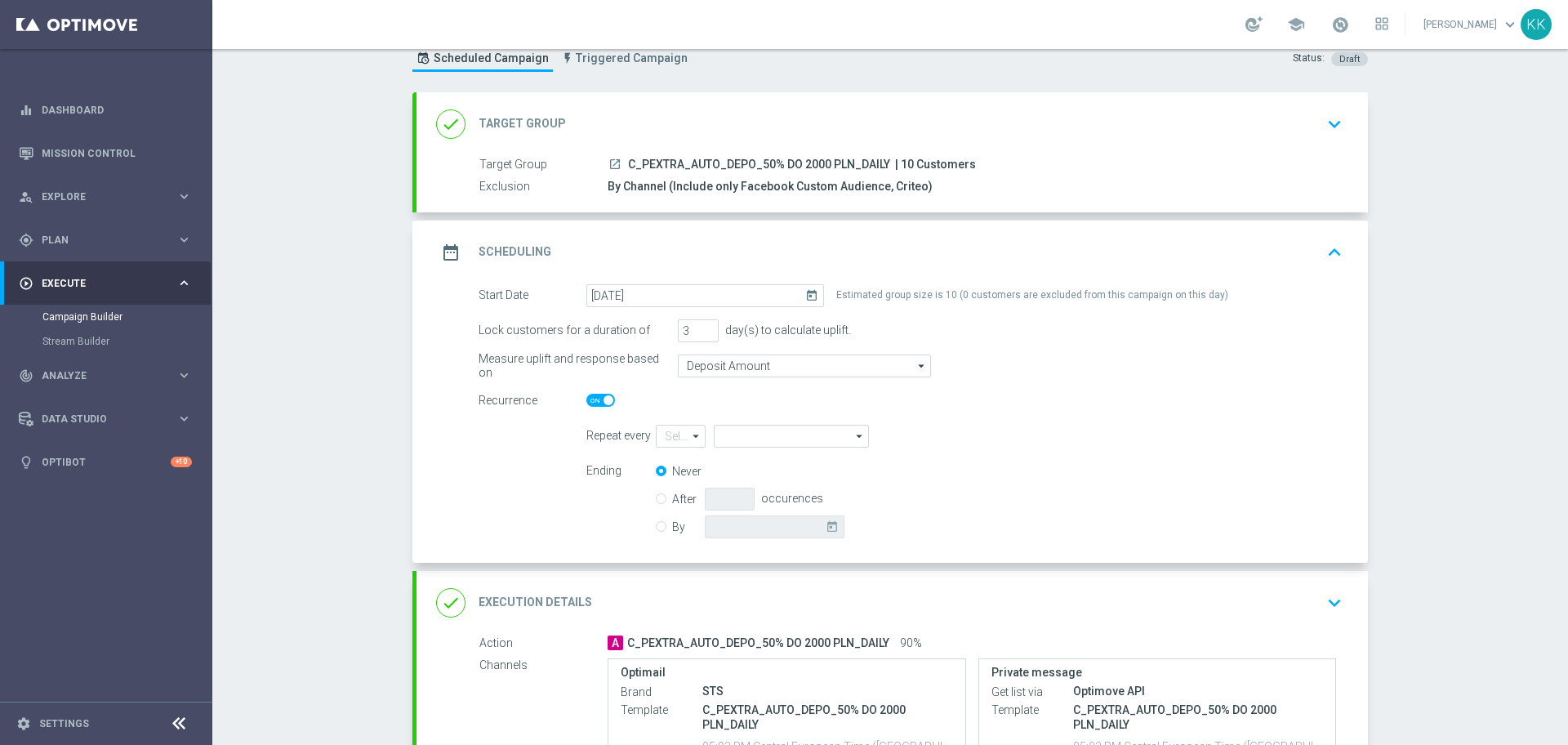
type input "1"
type input "Day"
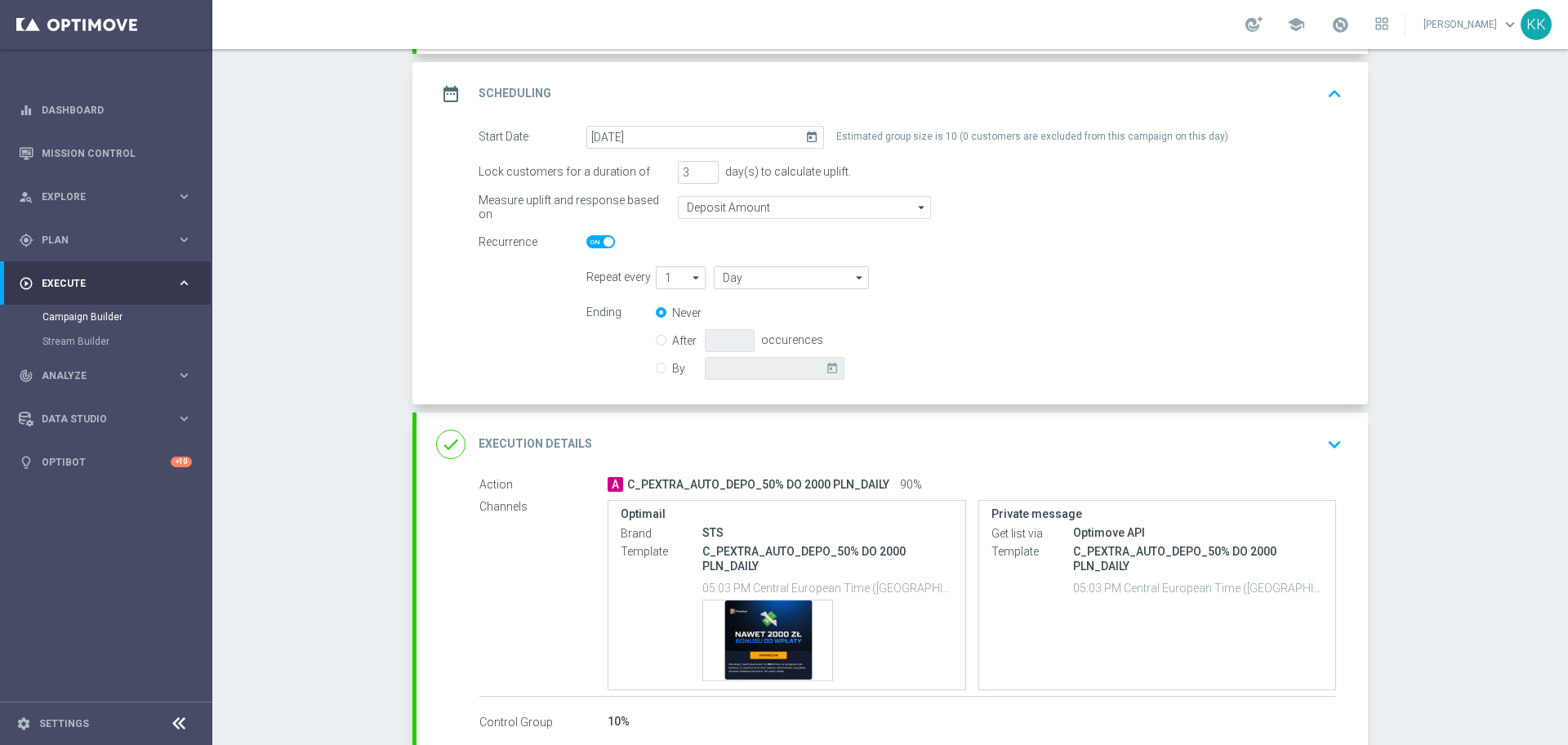
scroll to position [304, 0]
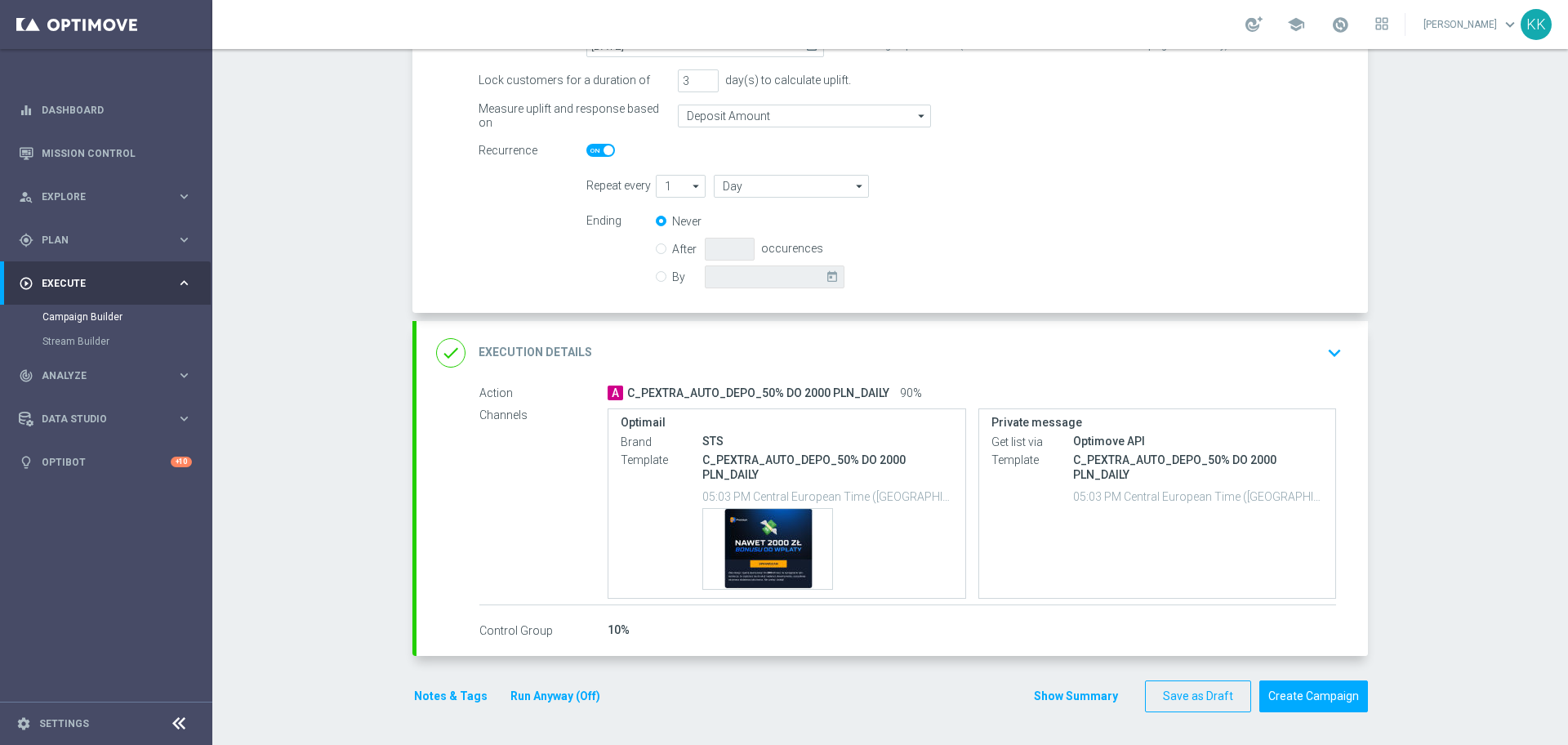
click at [1322, 365] on button "keyboard_arrow_down" at bounding box center [1335, 352] width 28 height 31
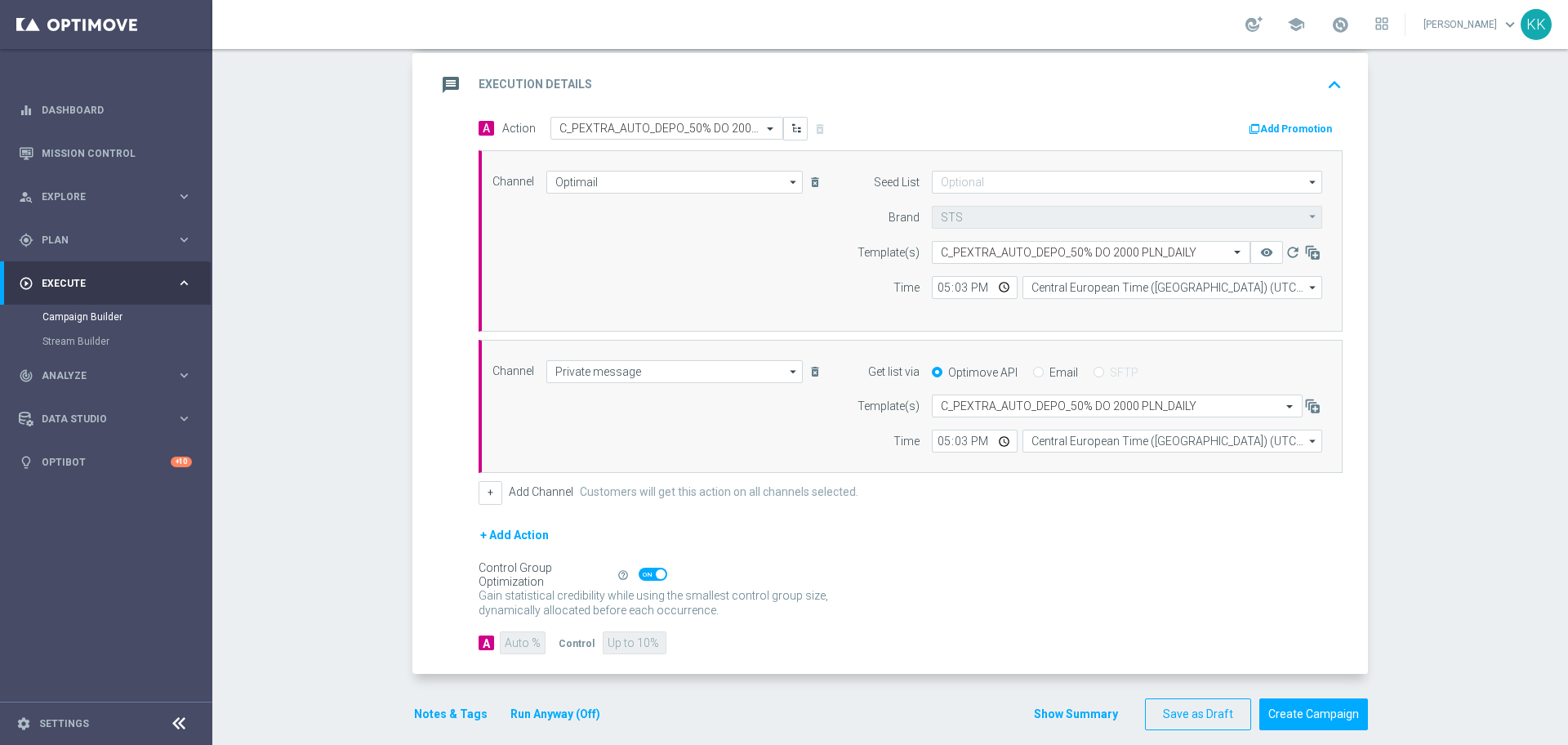
scroll to position [365, 0]
click at [1287, 117] on div "Add Promotion" at bounding box center [1295, 127] width 96 height 20
click at [1294, 131] on button "Add Promotion" at bounding box center [1292, 127] width 91 height 18
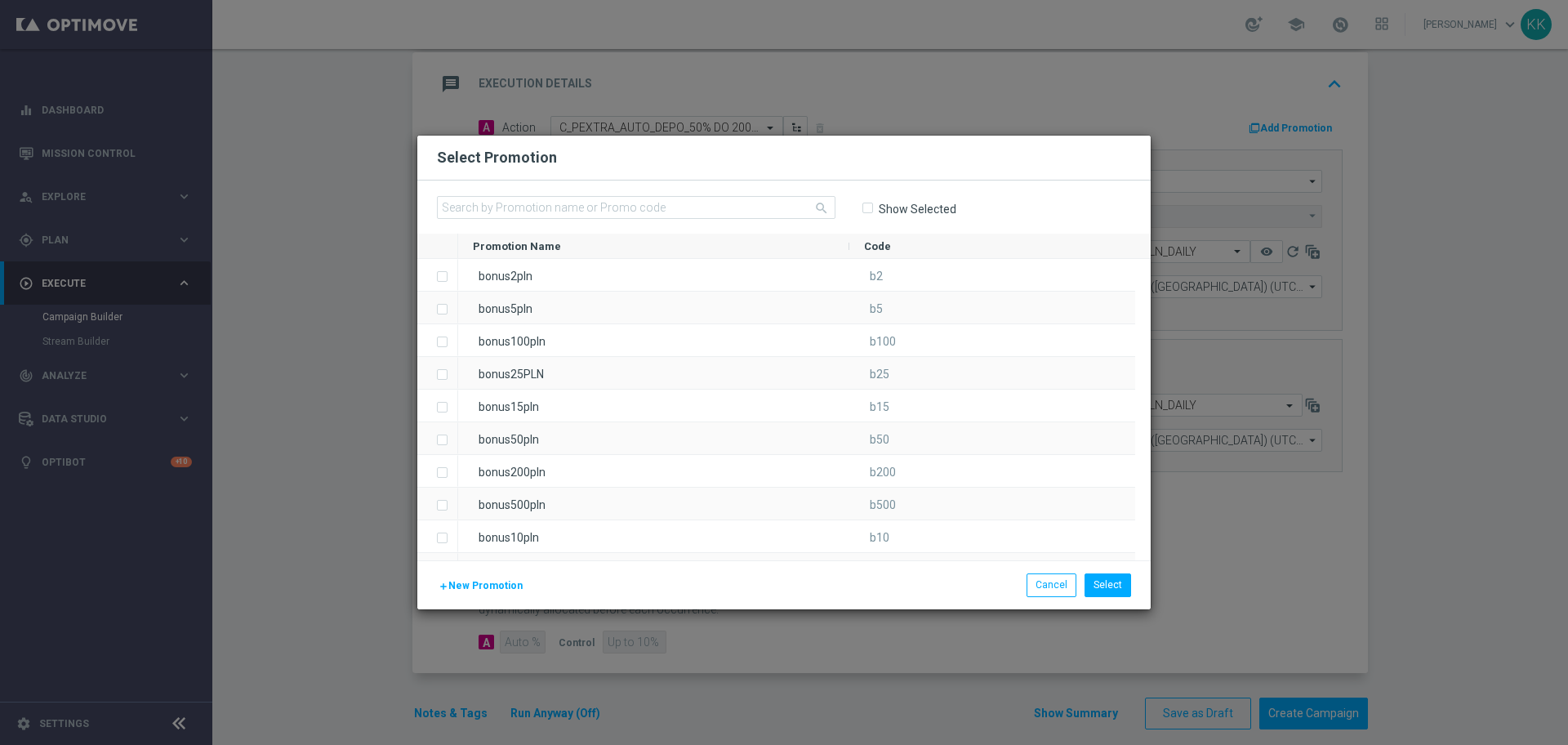
click at [512, 580] on span "New Promotion" at bounding box center [485, 586] width 74 height 11
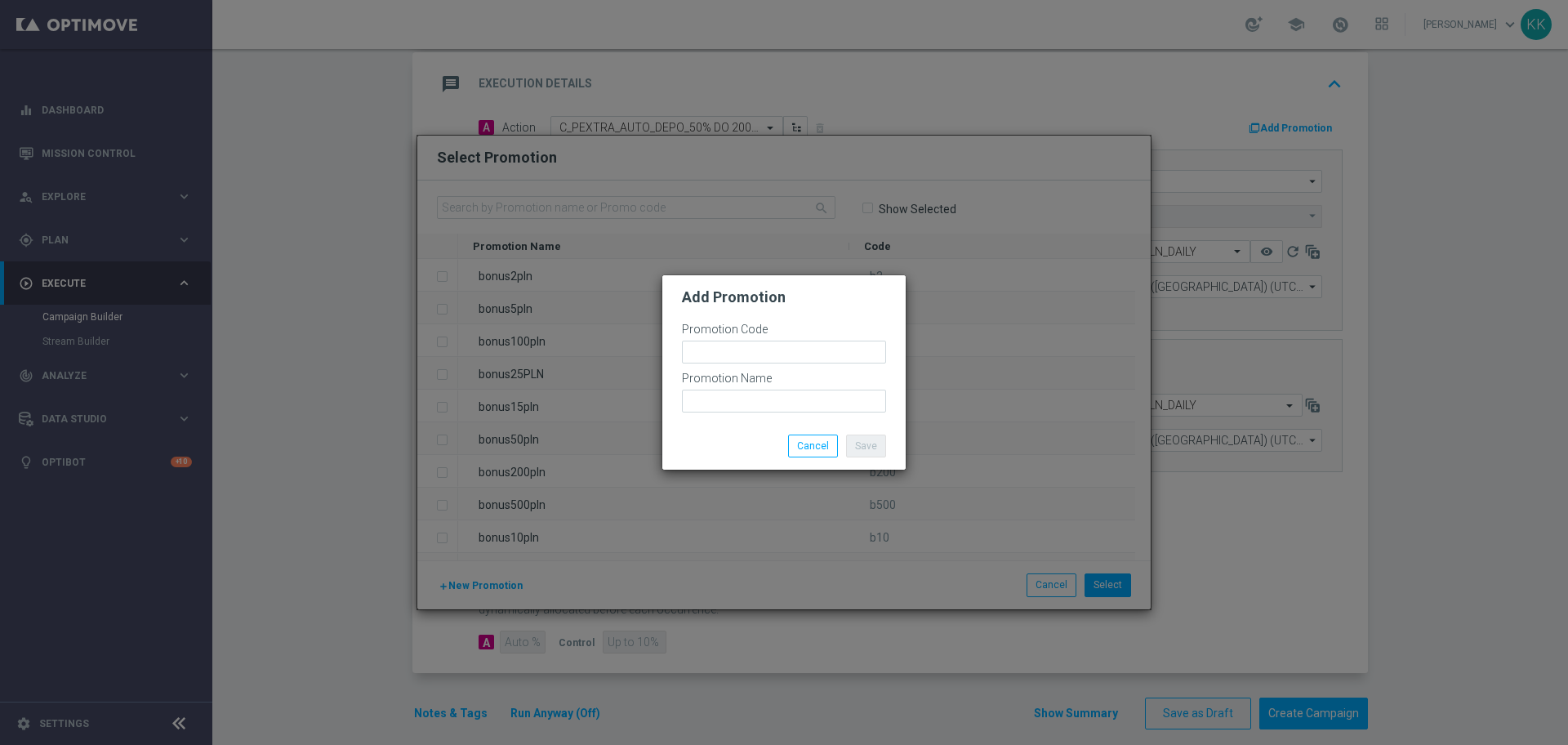
click at [702, 367] on div "Promotion Code" at bounding box center [784, 347] width 204 height 49
click at [712, 354] on input "text" at bounding box center [784, 351] width 204 height 22
paste input "bonusapi_tg-190494"
type input "bonusapi_tg-190494"
click at [732, 424] on div "Save Cancel" at bounding box center [784, 446] width 244 height 48
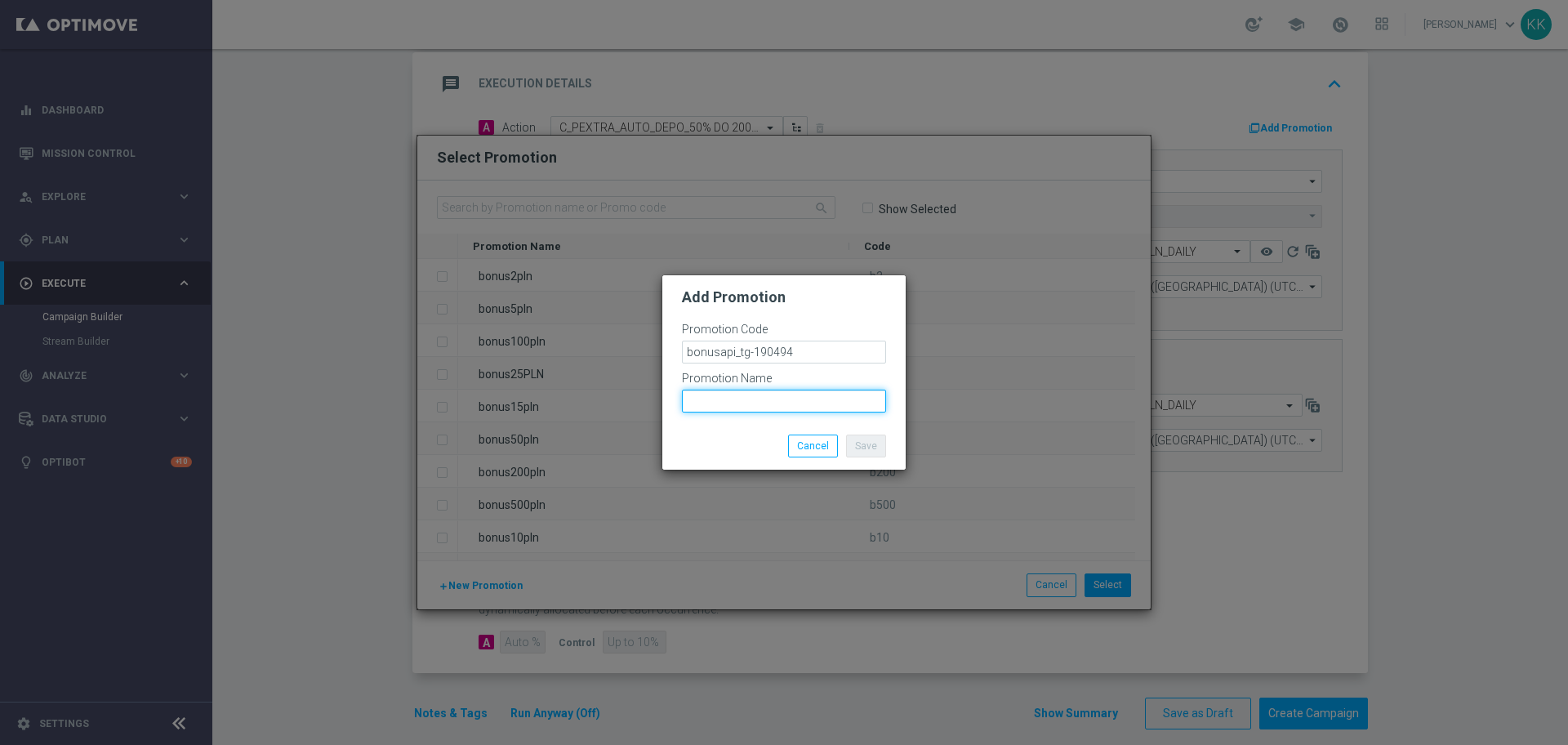
click at [741, 404] on input "text" at bounding box center [784, 401] width 204 height 22
paste input "bonusapi_tg-190494"
type input "bonusapi_tg-190494"
click at [875, 448] on button "Save" at bounding box center [866, 446] width 40 height 22
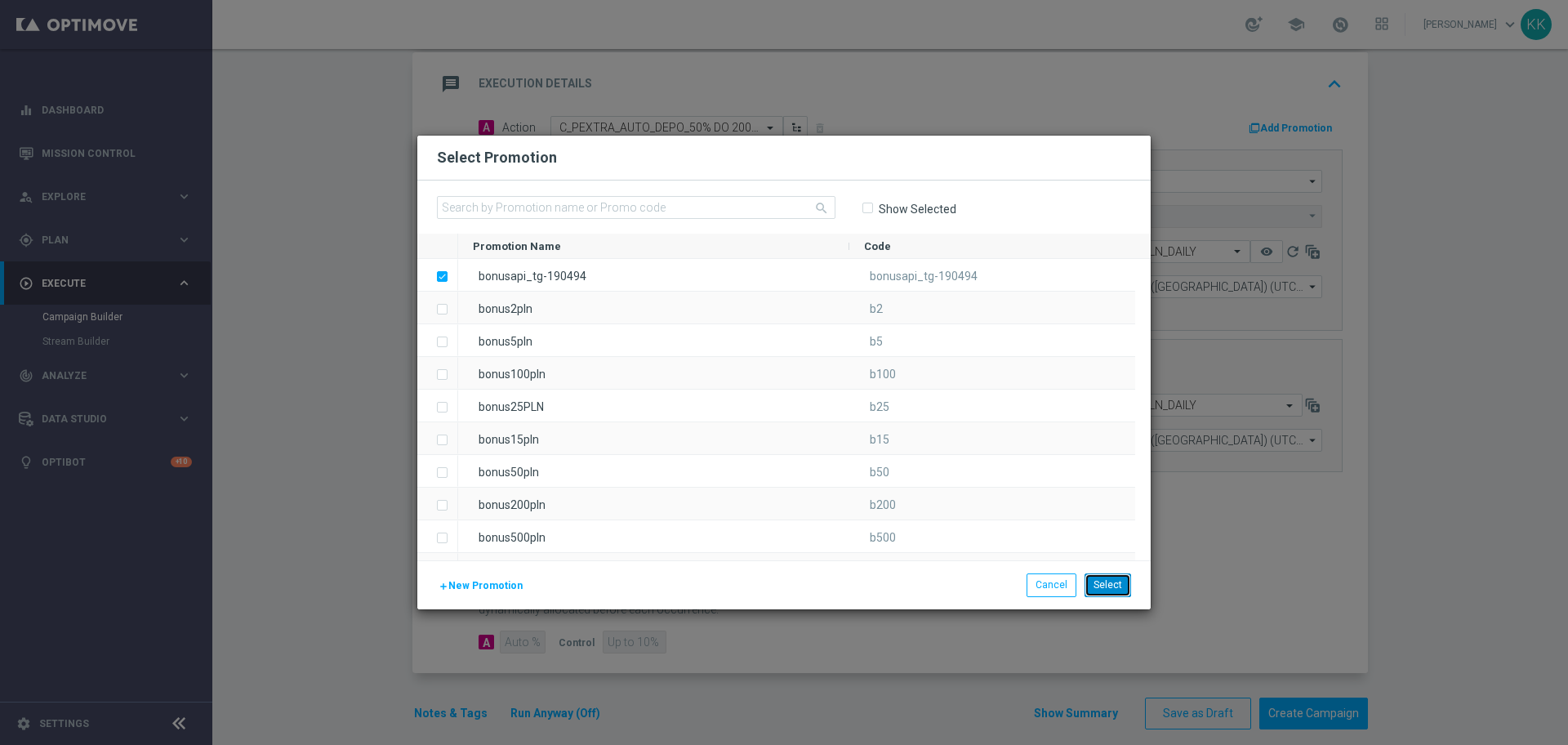
click at [1120, 589] on button "Select" at bounding box center [1108, 585] width 47 height 22
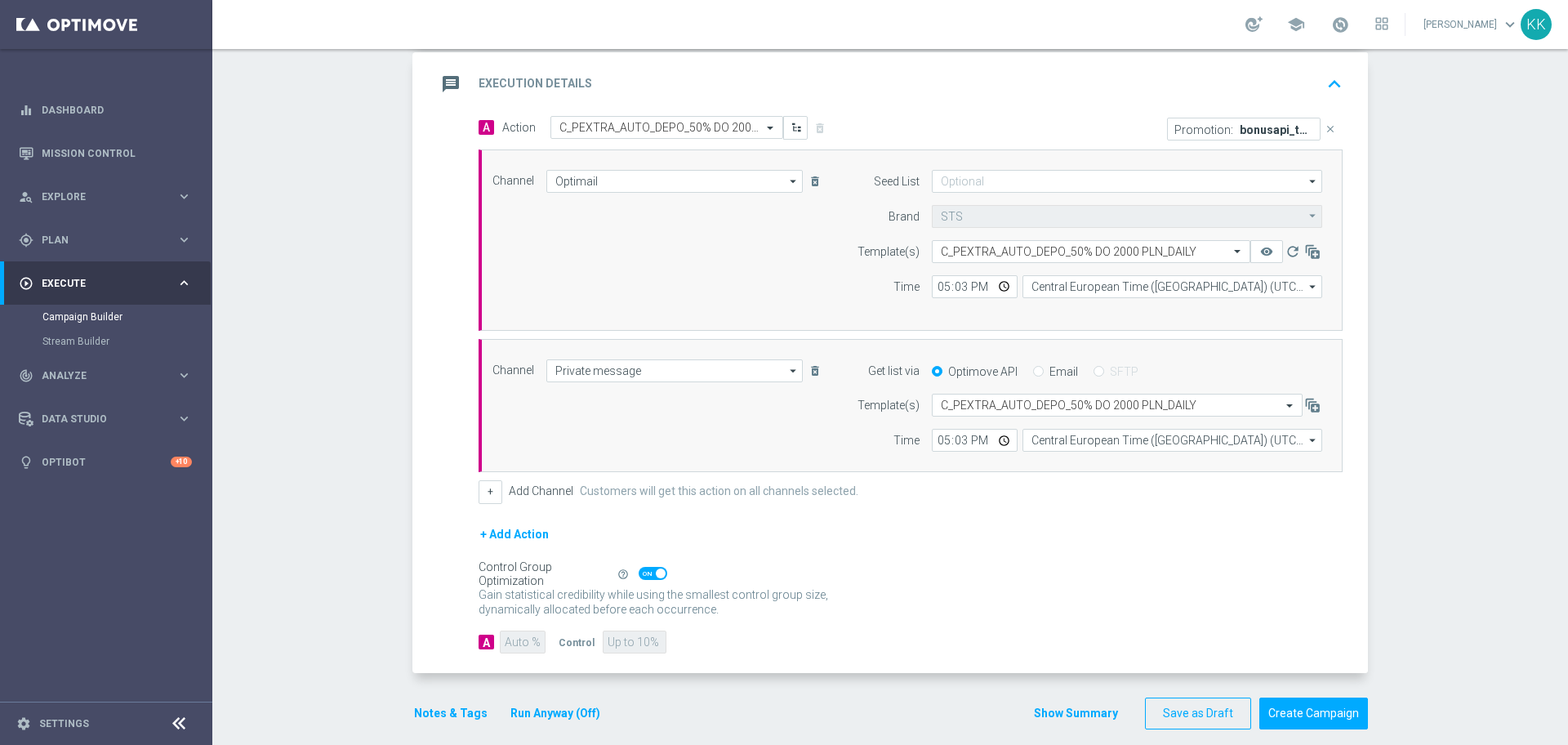
click at [432, 718] on button "Notes & Tags" at bounding box center [451, 713] width 77 height 21
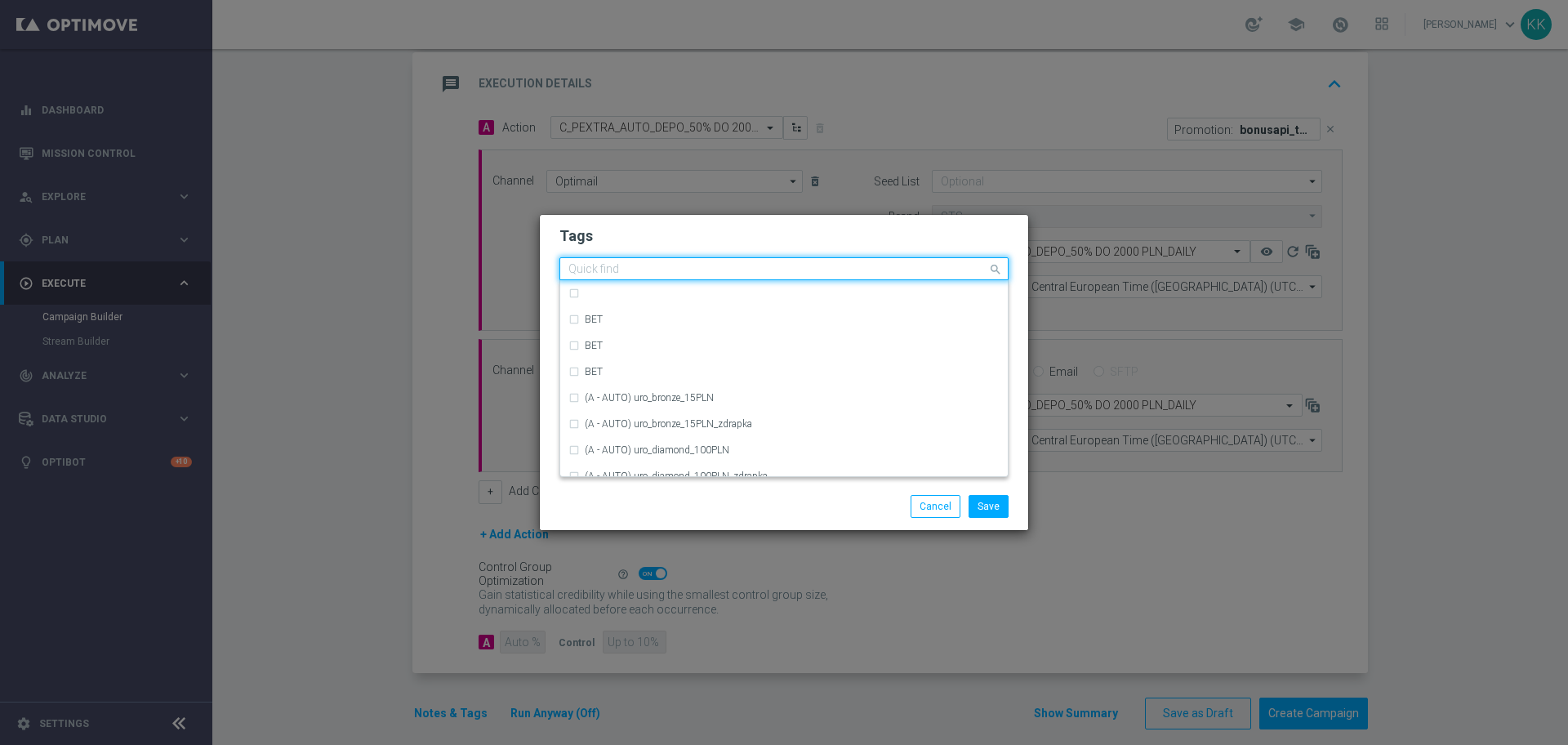
click at [640, 269] on input "text" at bounding box center [778, 270] width 419 height 14
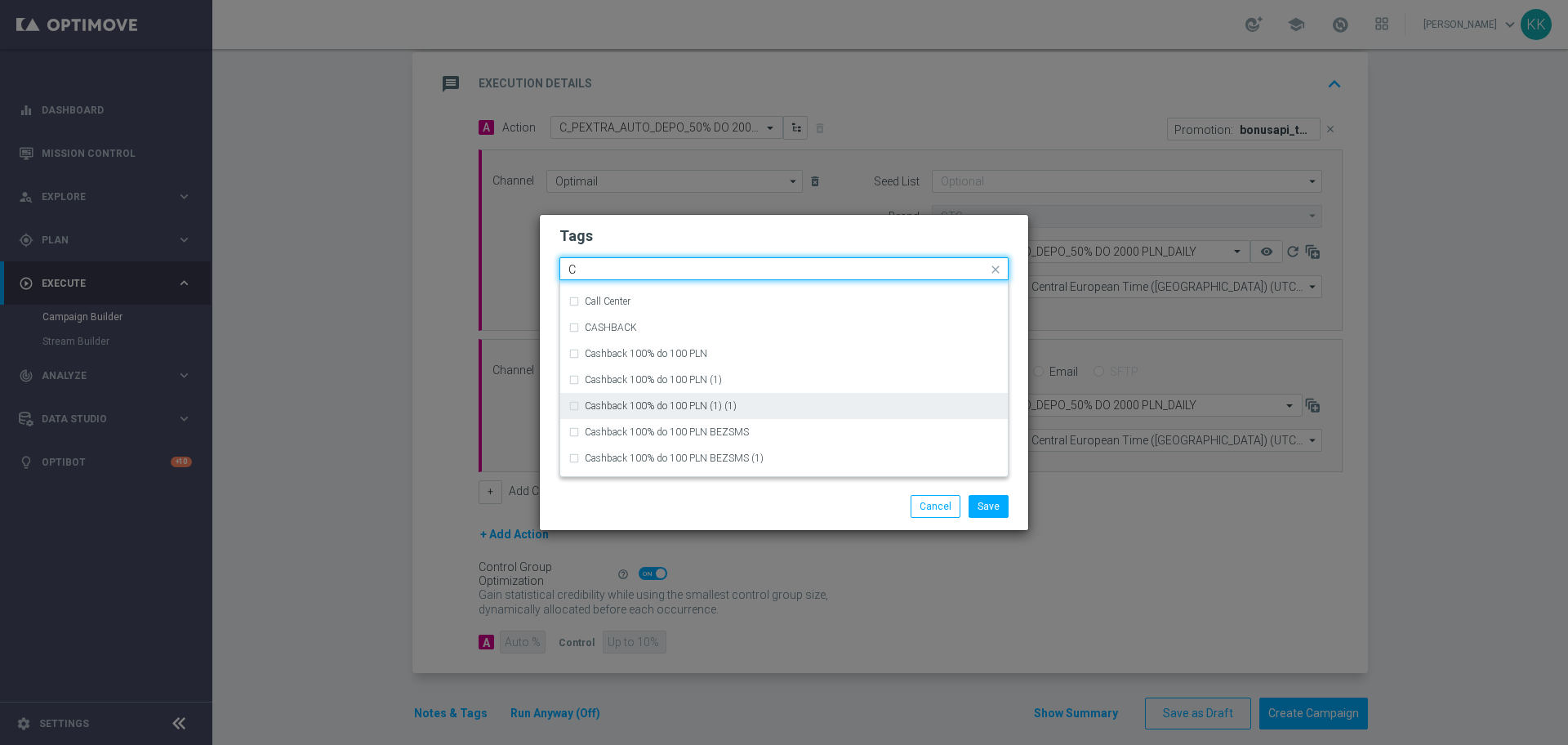
scroll to position [1327, 0]
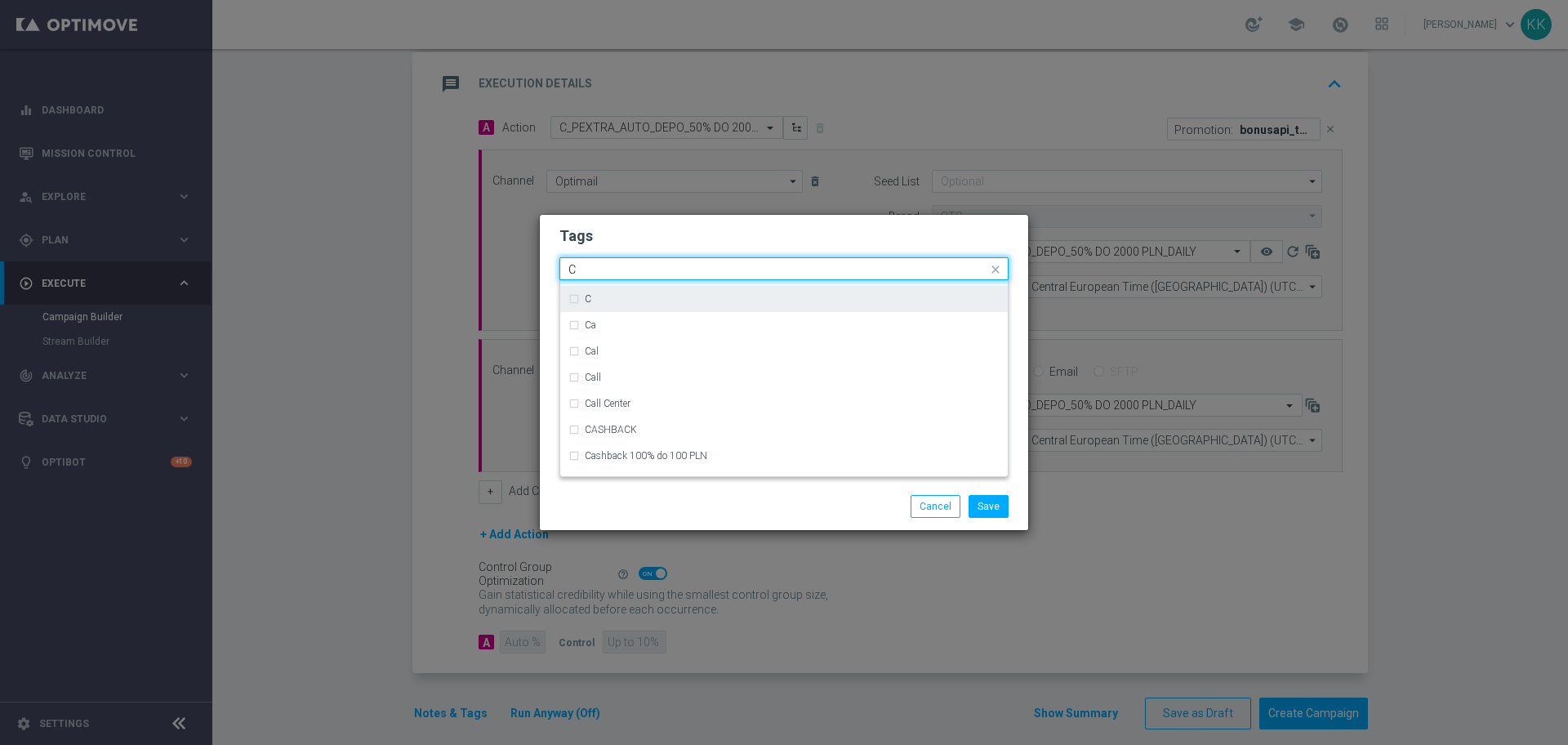
click at [647, 305] on div "C" at bounding box center [784, 299] width 431 height 26
type input "C"
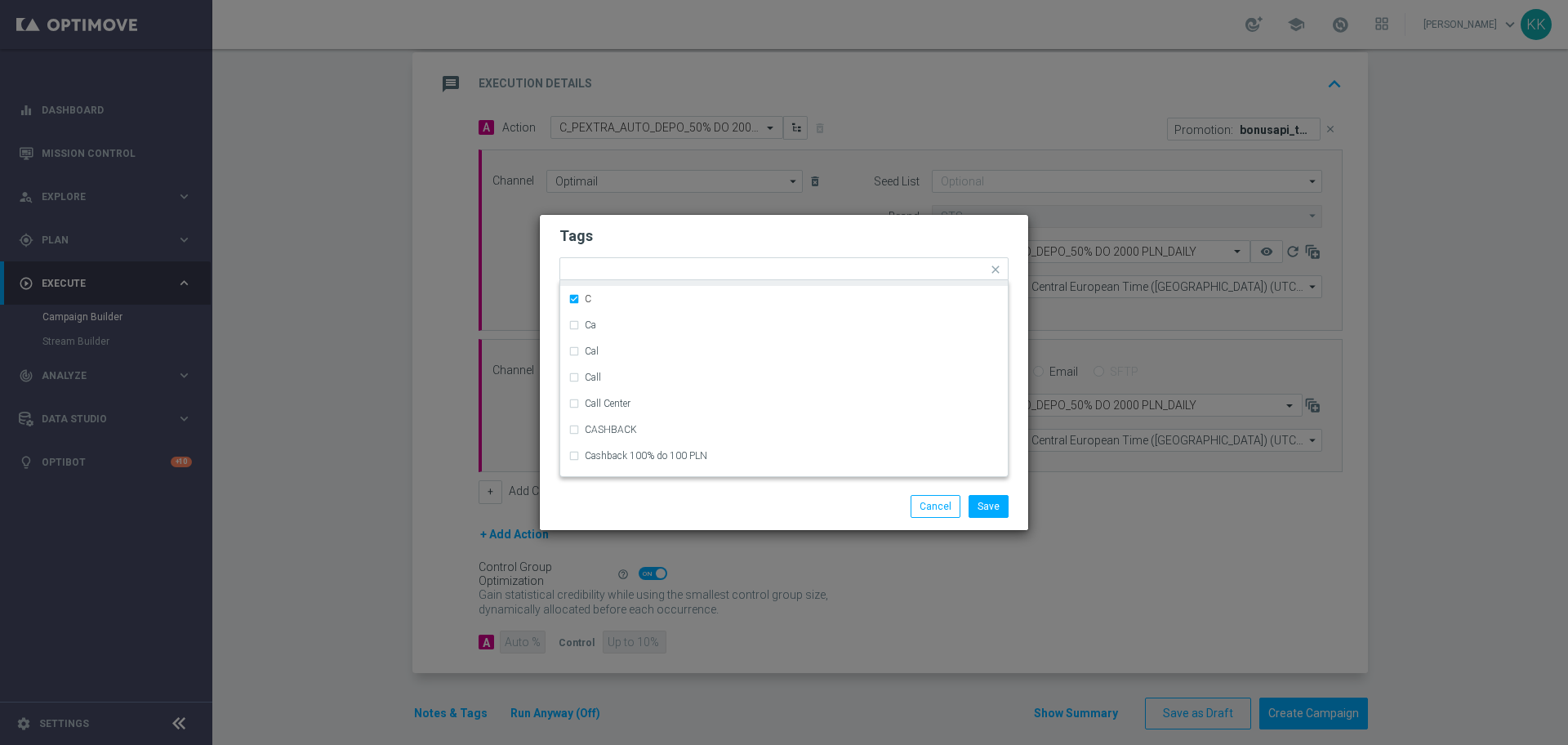
click at [670, 240] on h2 "Tags" at bounding box center [784, 235] width 449 height 20
click at [687, 265] on input "text" at bounding box center [795, 270] width 384 height 14
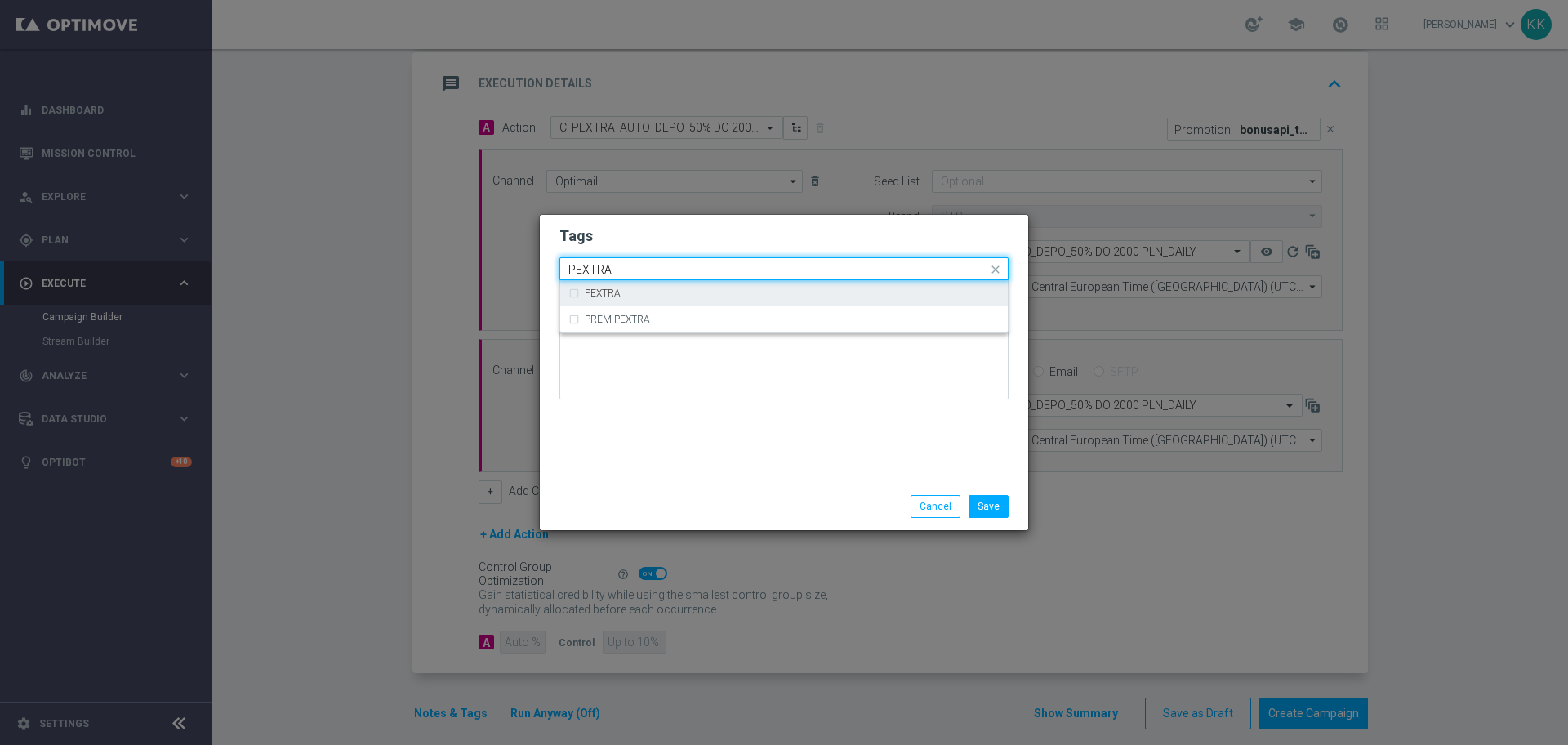
click at [686, 299] on div "PEXTRA" at bounding box center [784, 293] width 431 height 26
type input "PEXTRA"
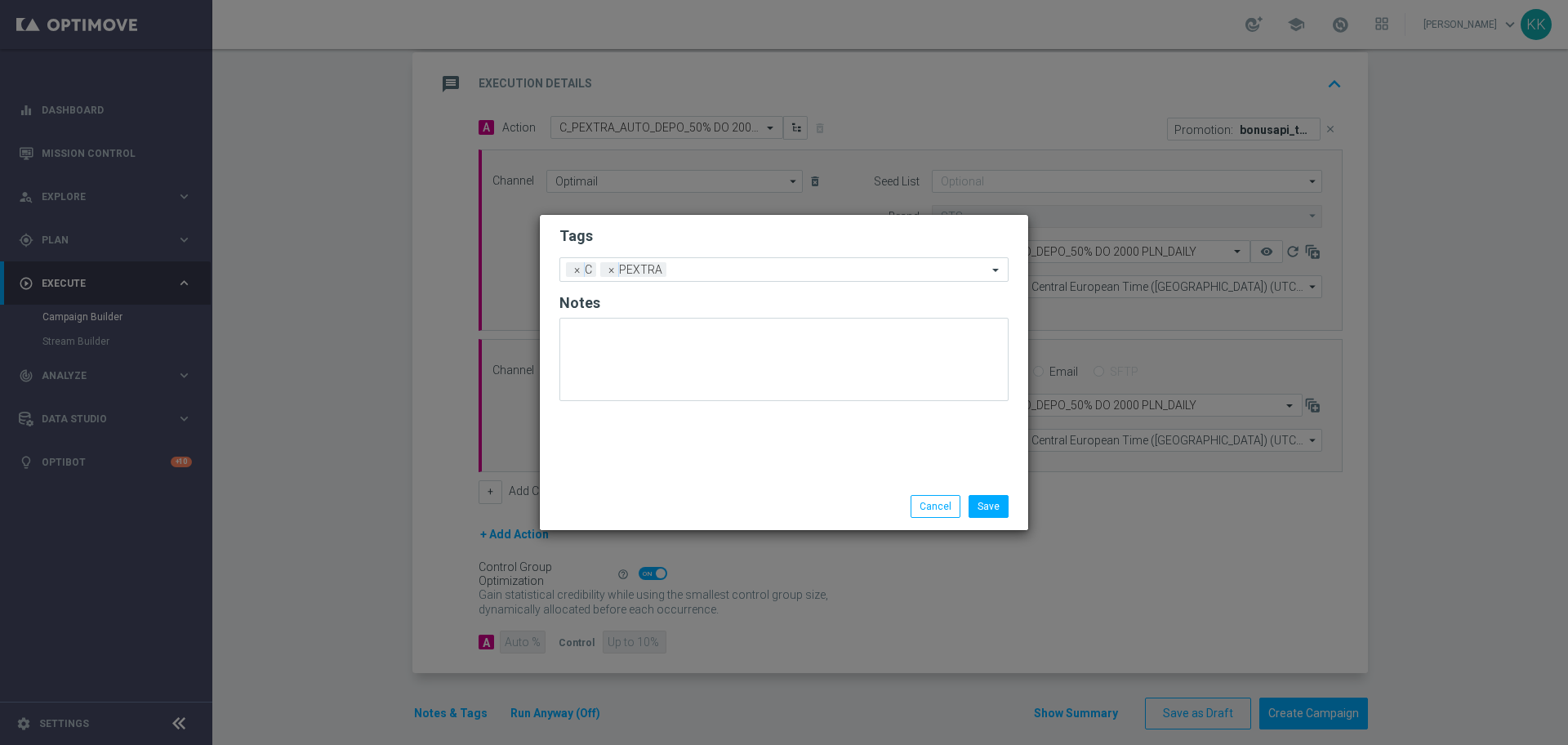
click at [711, 237] on h2 "Tags" at bounding box center [784, 235] width 449 height 20
click at [724, 278] on div at bounding box center [829, 271] width 317 height 16
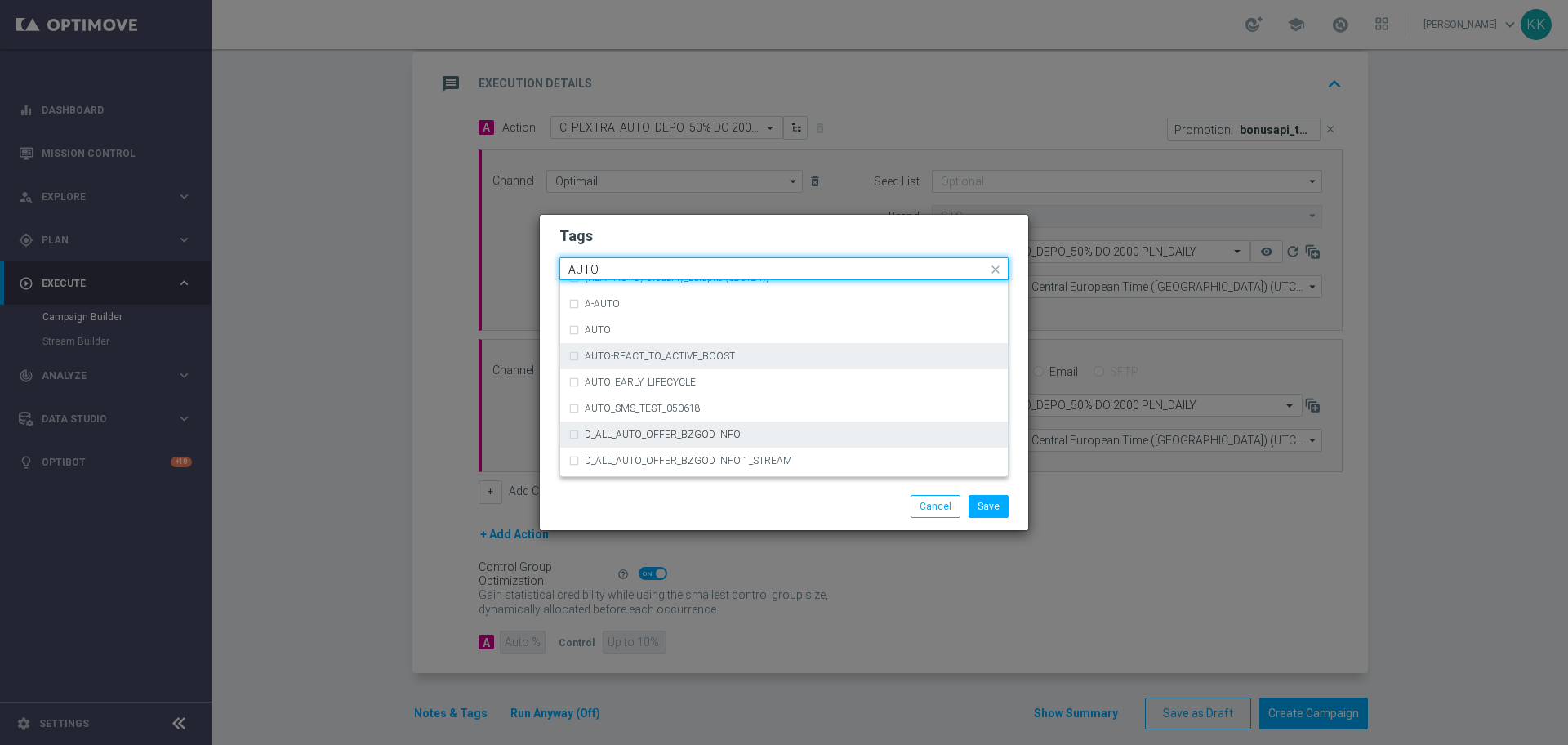
scroll to position [1928, 0]
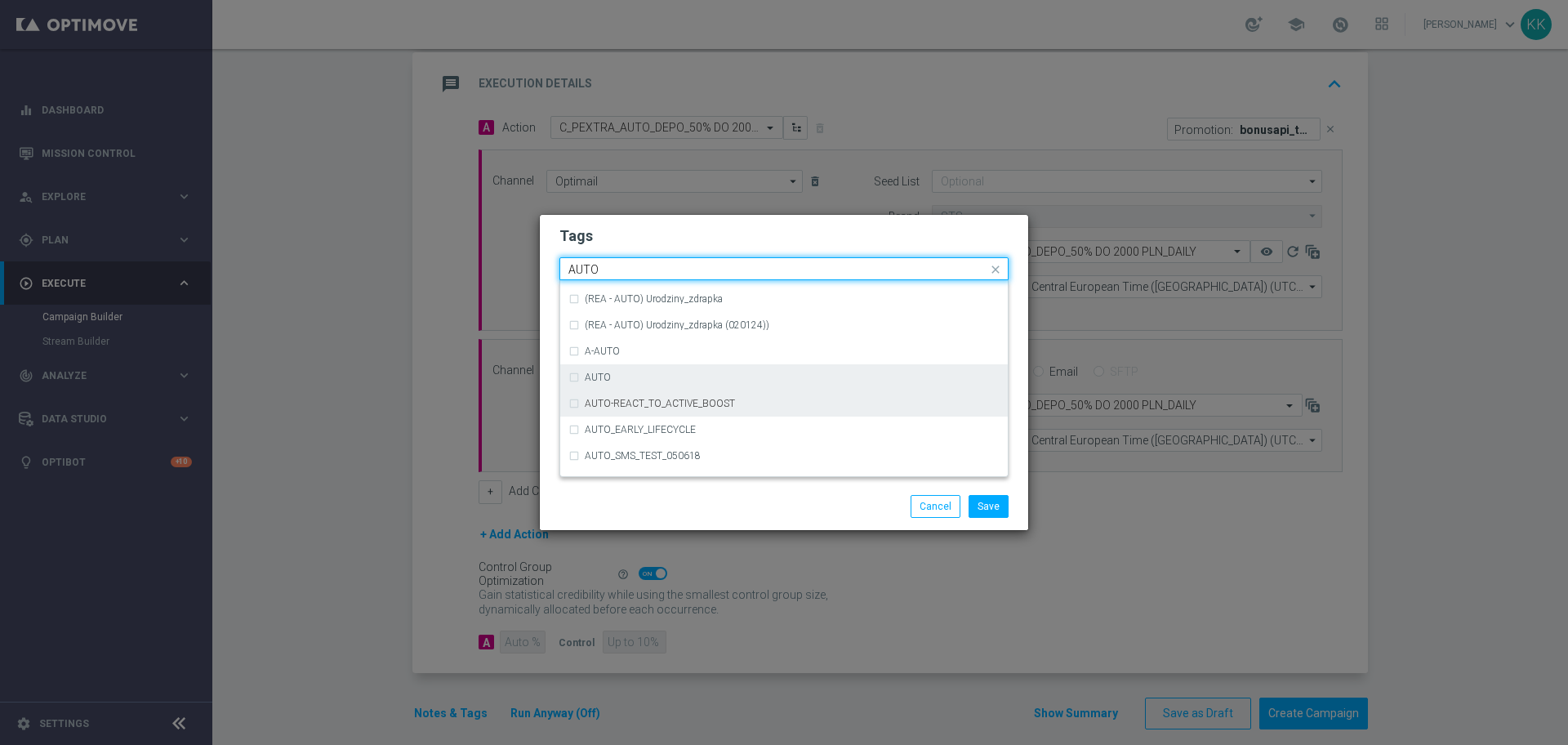
click at [665, 379] on div "AUTO" at bounding box center [792, 377] width 415 height 9
type input "AUTO"
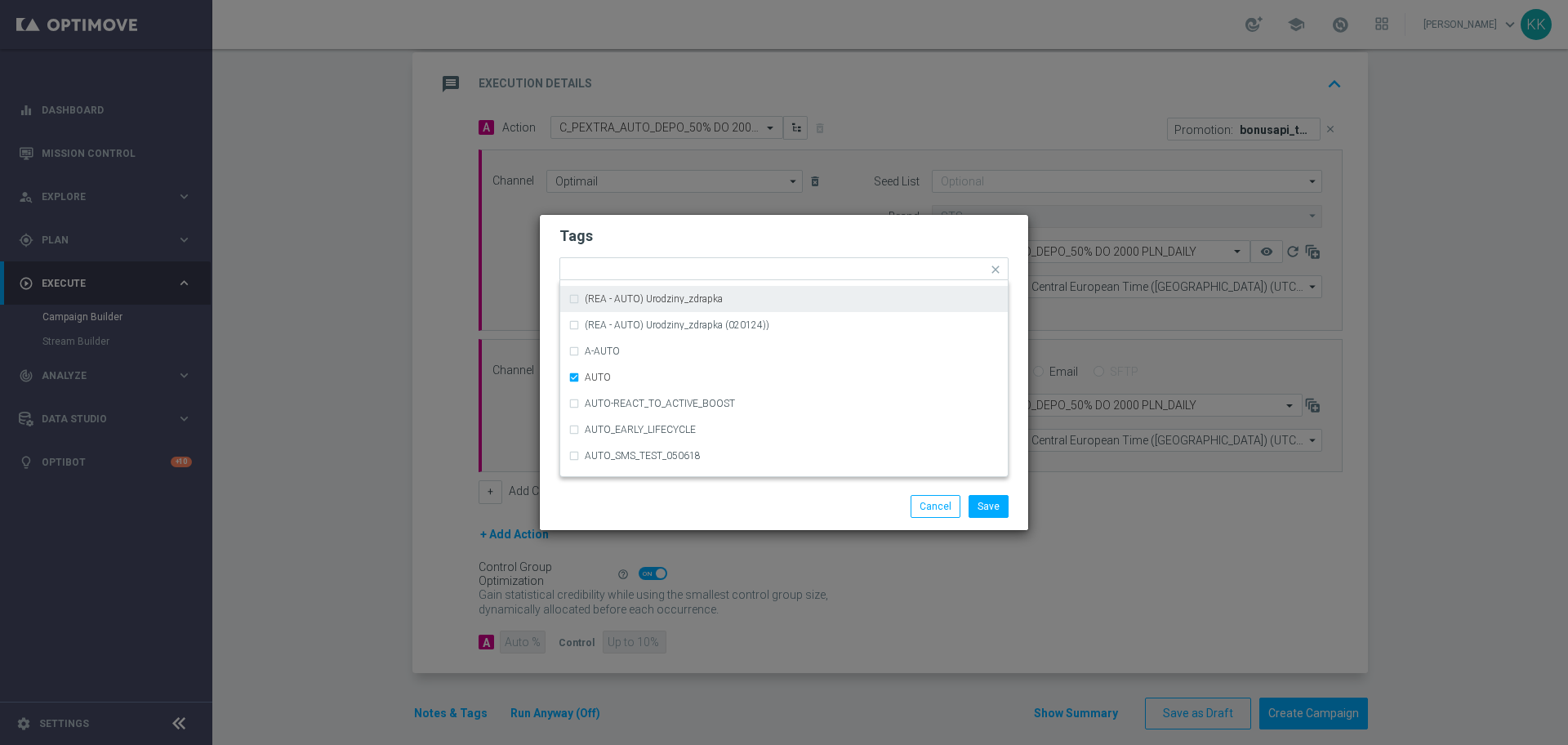
click at [667, 240] on h2 "Tags" at bounding box center [784, 235] width 449 height 20
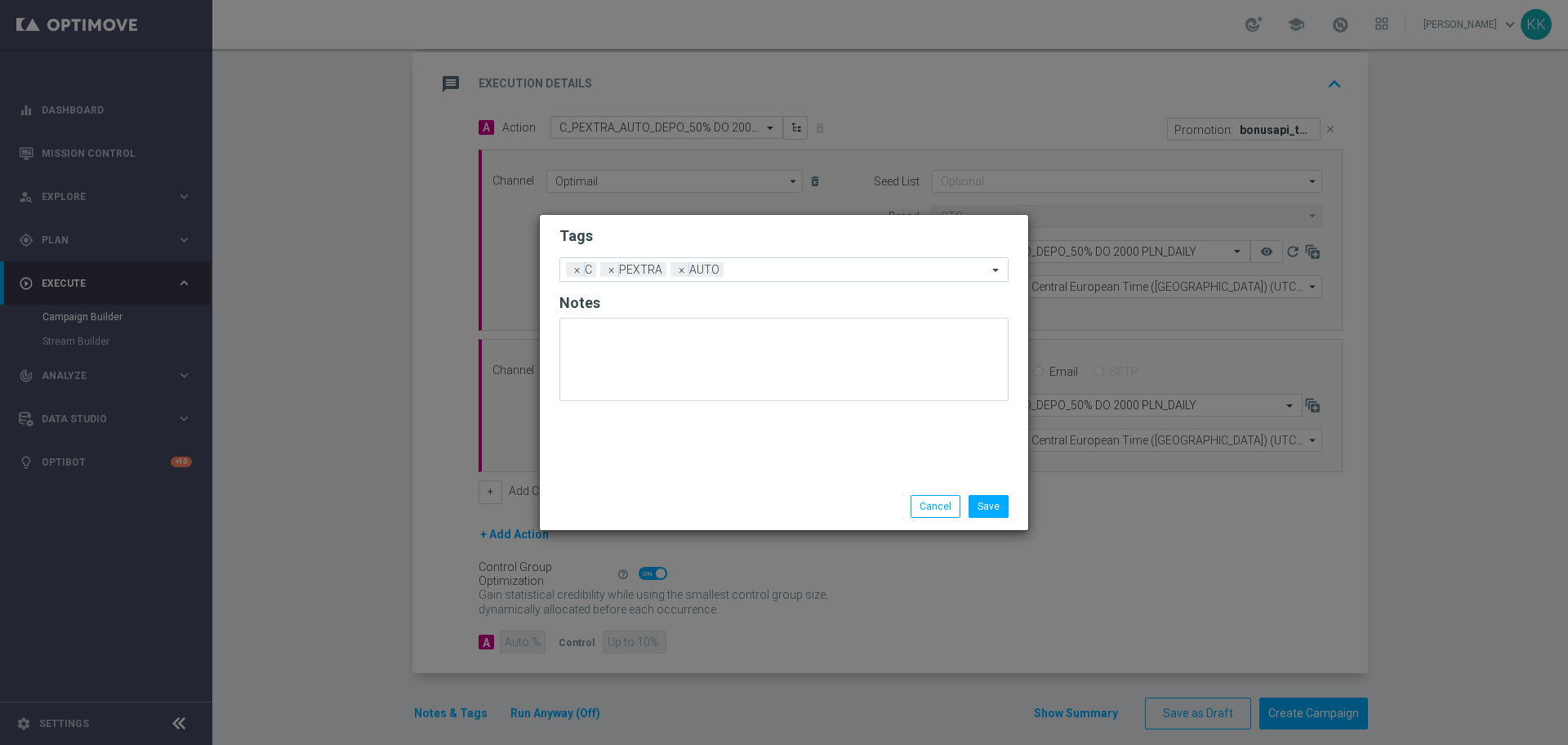
click at [765, 258] on div "Add a new tag × C × PEXTRA × AUTO" at bounding box center [784, 270] width 449 height 24
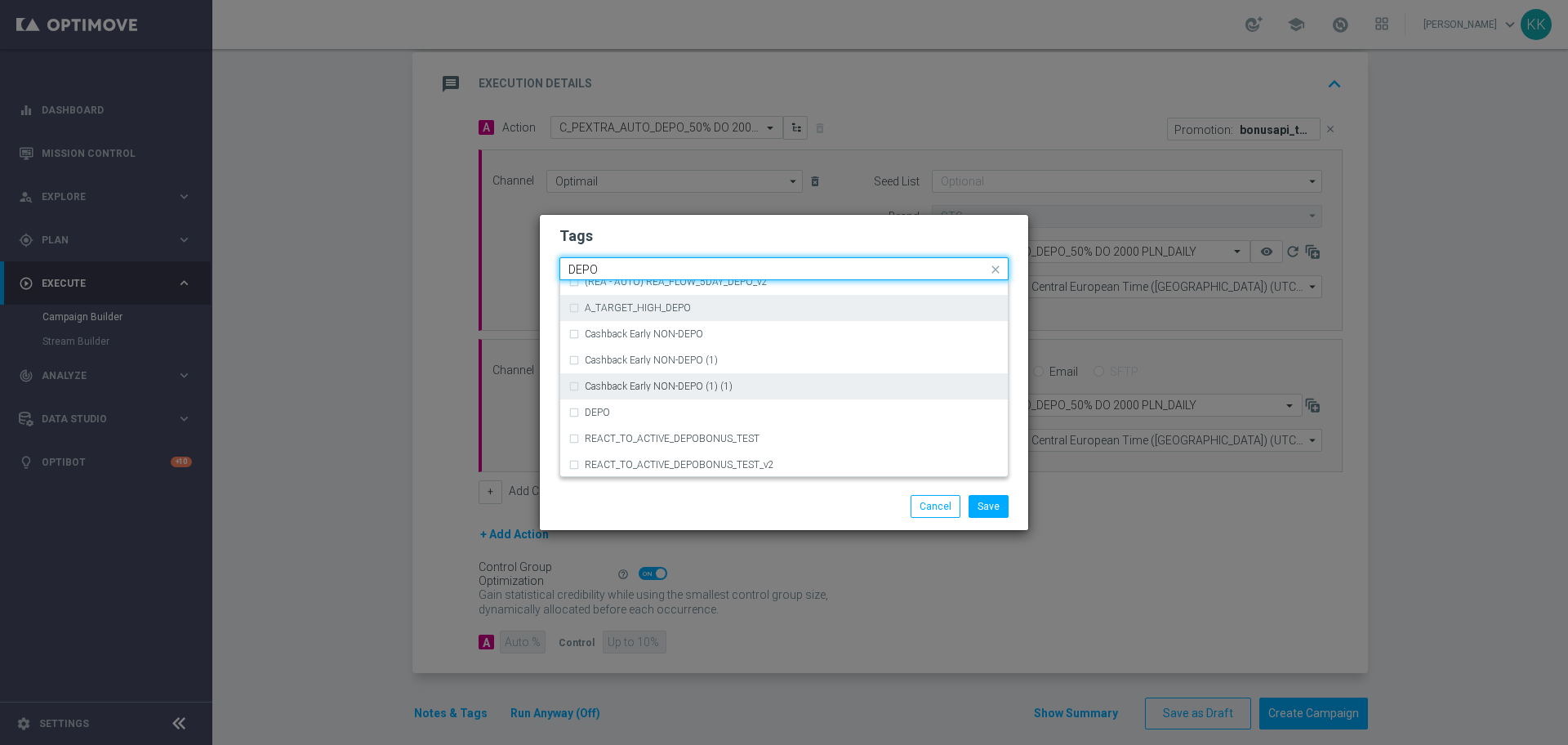
scroll to position [645, 0]
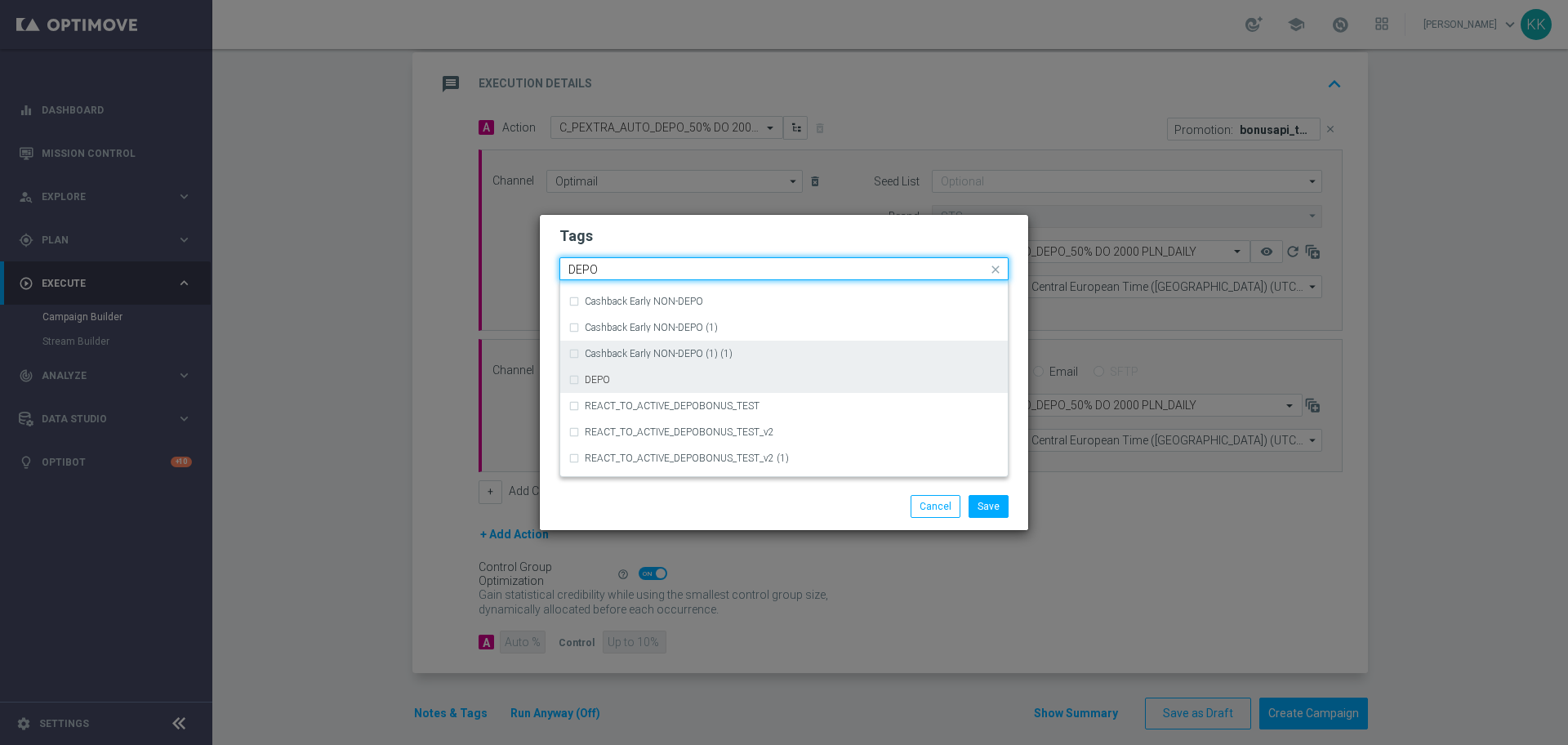
click at [664, 363] on div "Cashback Early NON-DEPO (1) (1)" at bounding box center [784, 353] width 431 height 26
type input "DEPO"
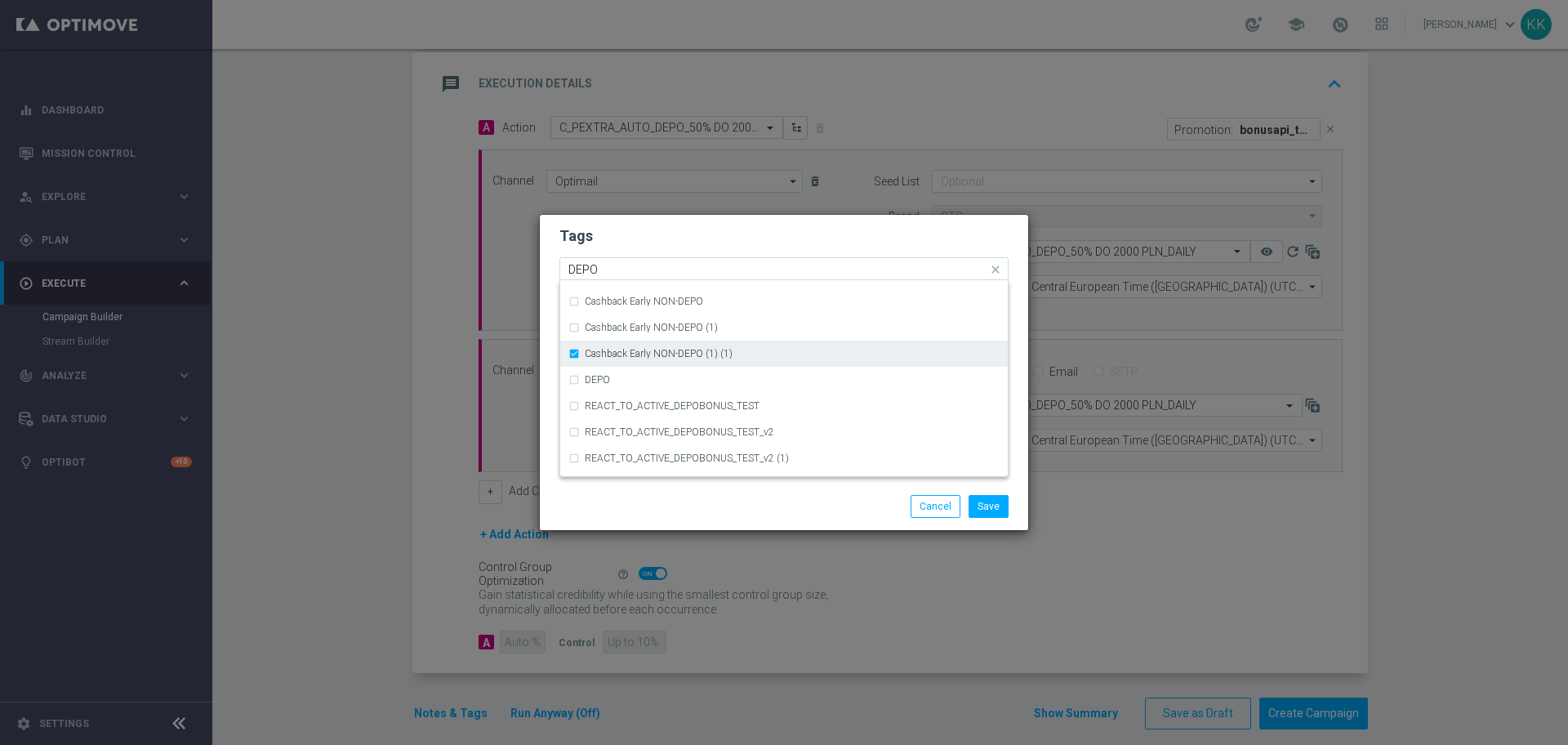
click at [665, 363] on div "Cashback Early NON-DEPO (1) (1)" at bounding box center [784, 353] width 431 height 26
click at [679, 373] on div "DEPO" at bounding box center [784, 380] width 431 height 26
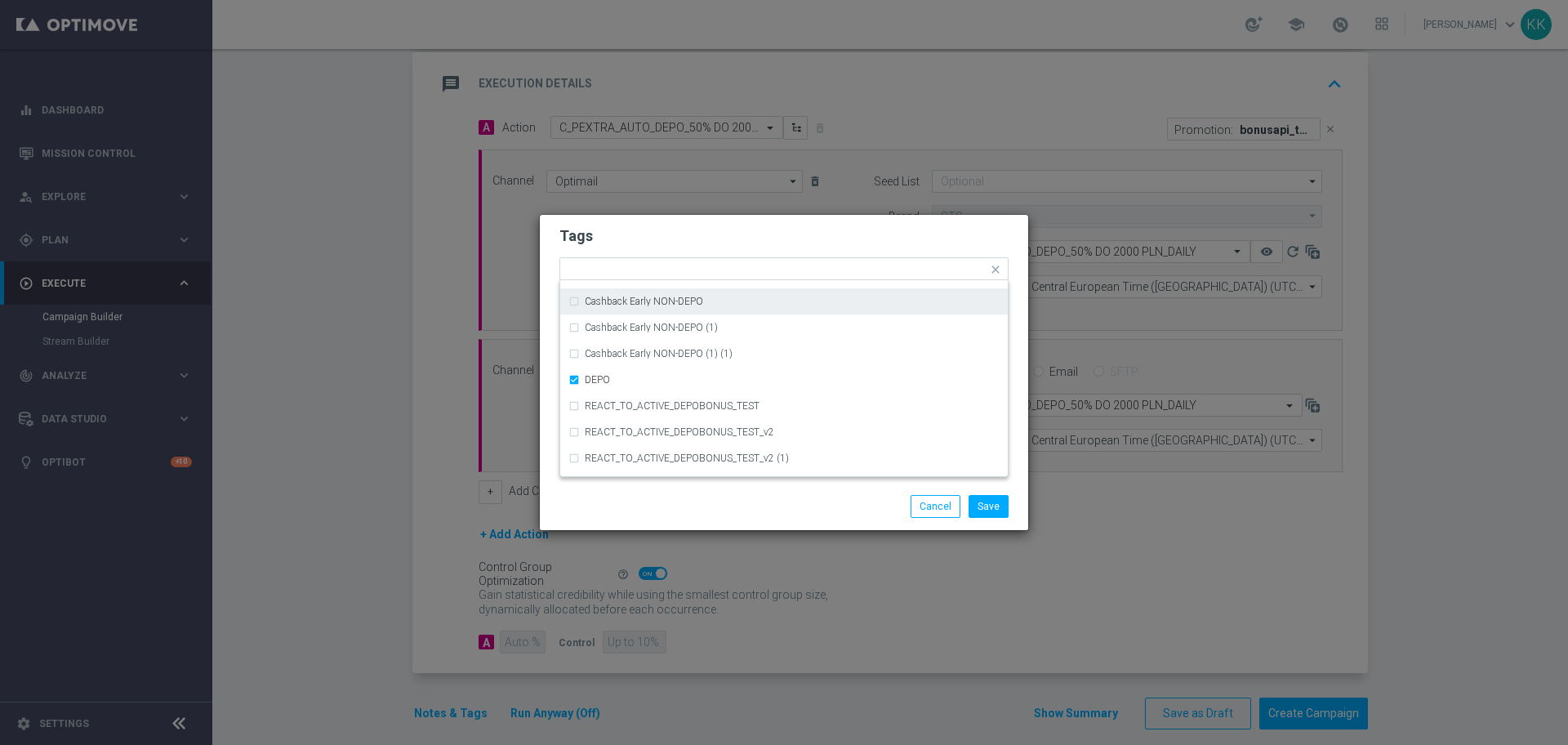
click at [721, 256] on form "Tags Quick find × C × PEXTRA × AUTO × DEPO (REA - AUTO) REA_FLOW_5DAY_DEPO (REA…" at bounding box center [784, 317] width 449 height 189
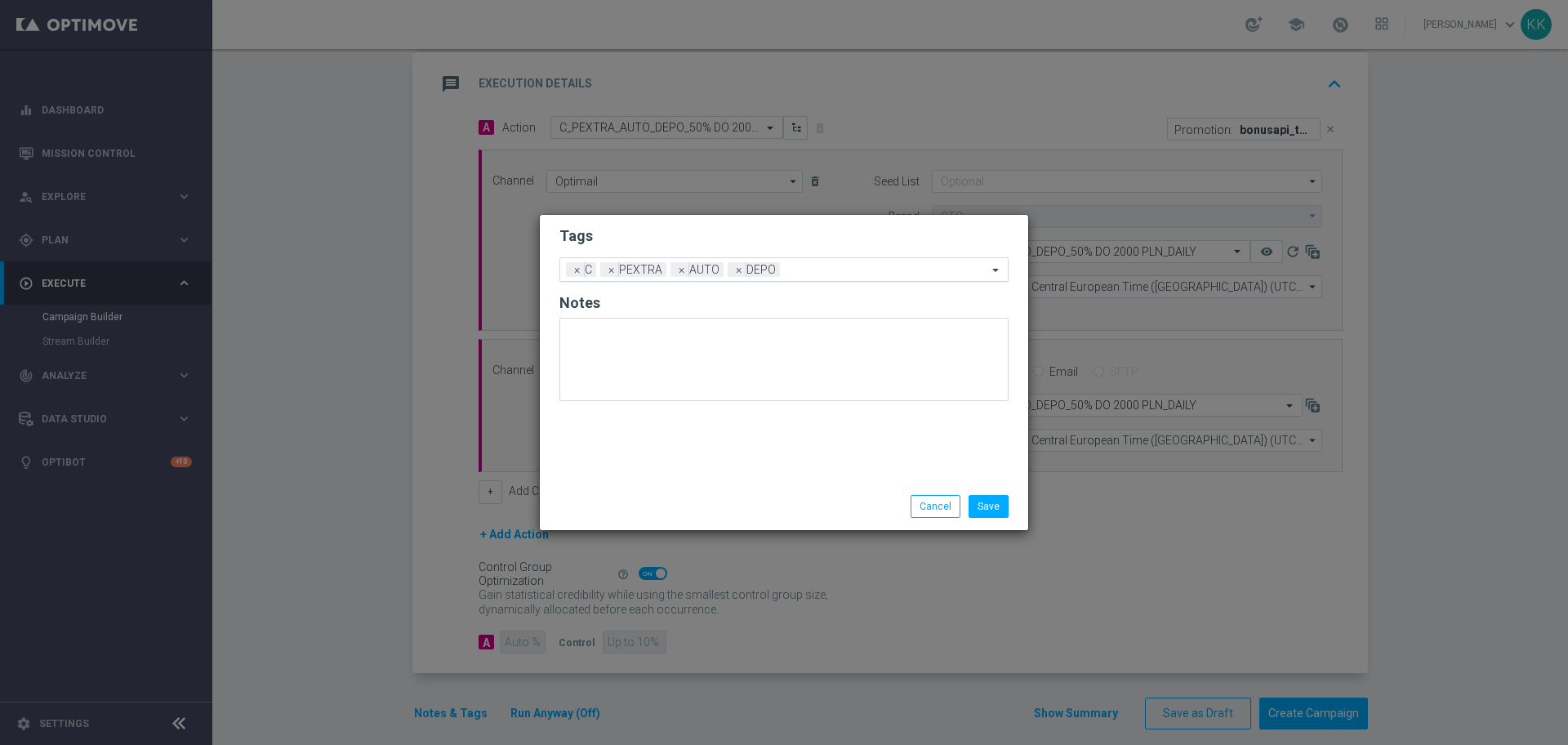
click at [821, 275] on input "text" at bounding box center [887, 270] width 201 height 14
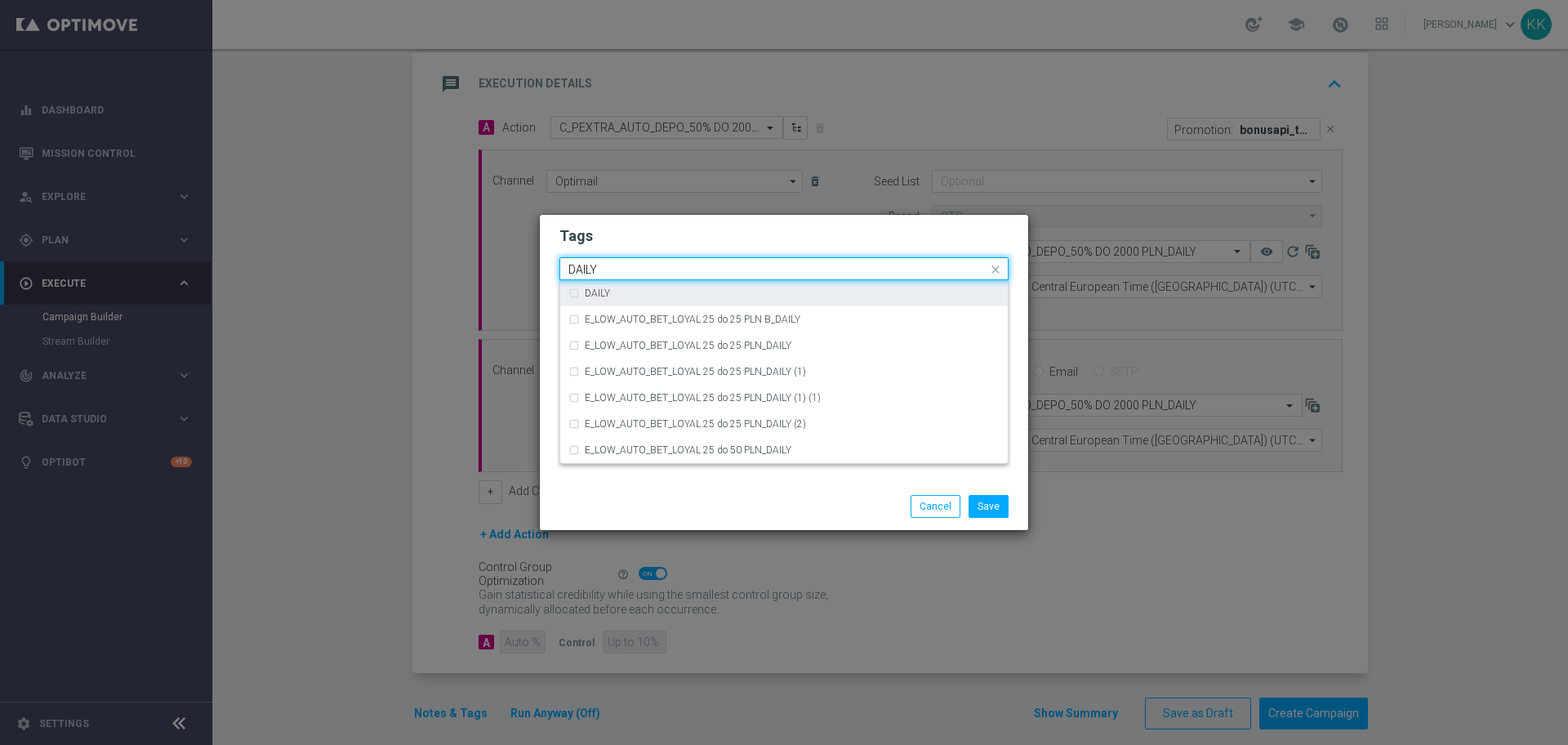
click at [814, 293] on div "DAILY" at bounding box center [792, 293] width 415 height 9
type input "DAILY"
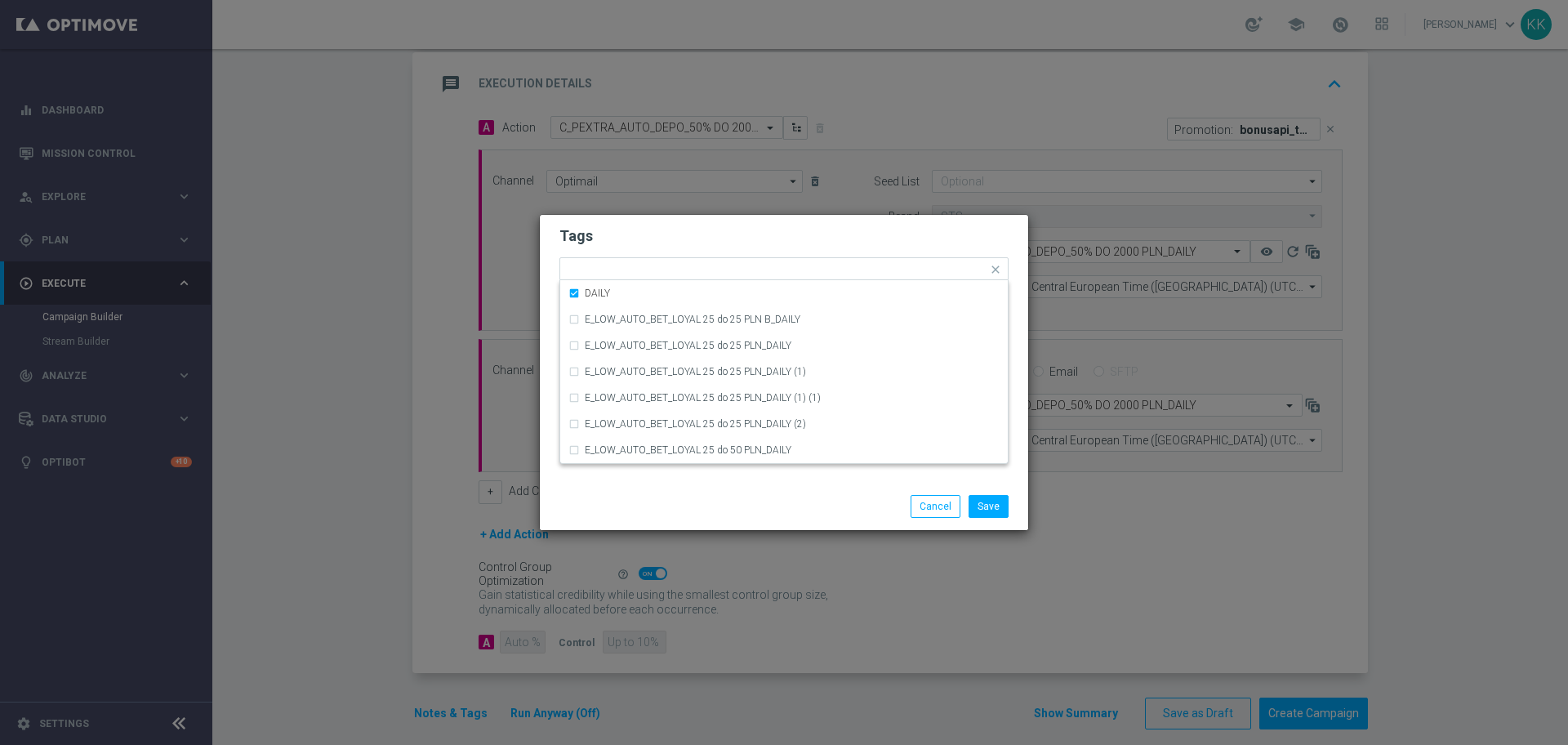
click at [817, 243] on h2 "Tags" at bounding box center [784, 235] width 449 height 20
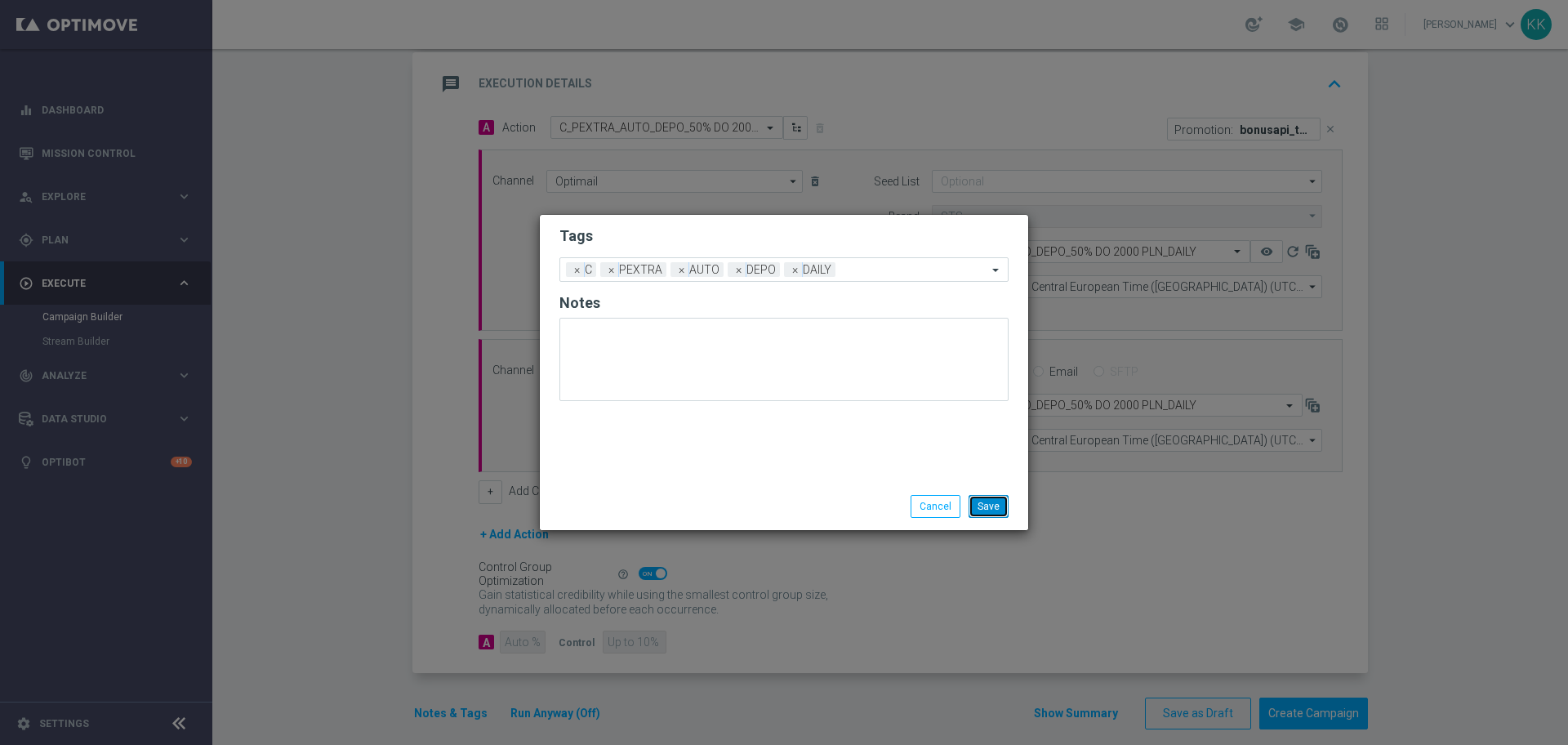
click at [988, 507] on button "Save" at bounding box center [989, 506] width 40 height 22
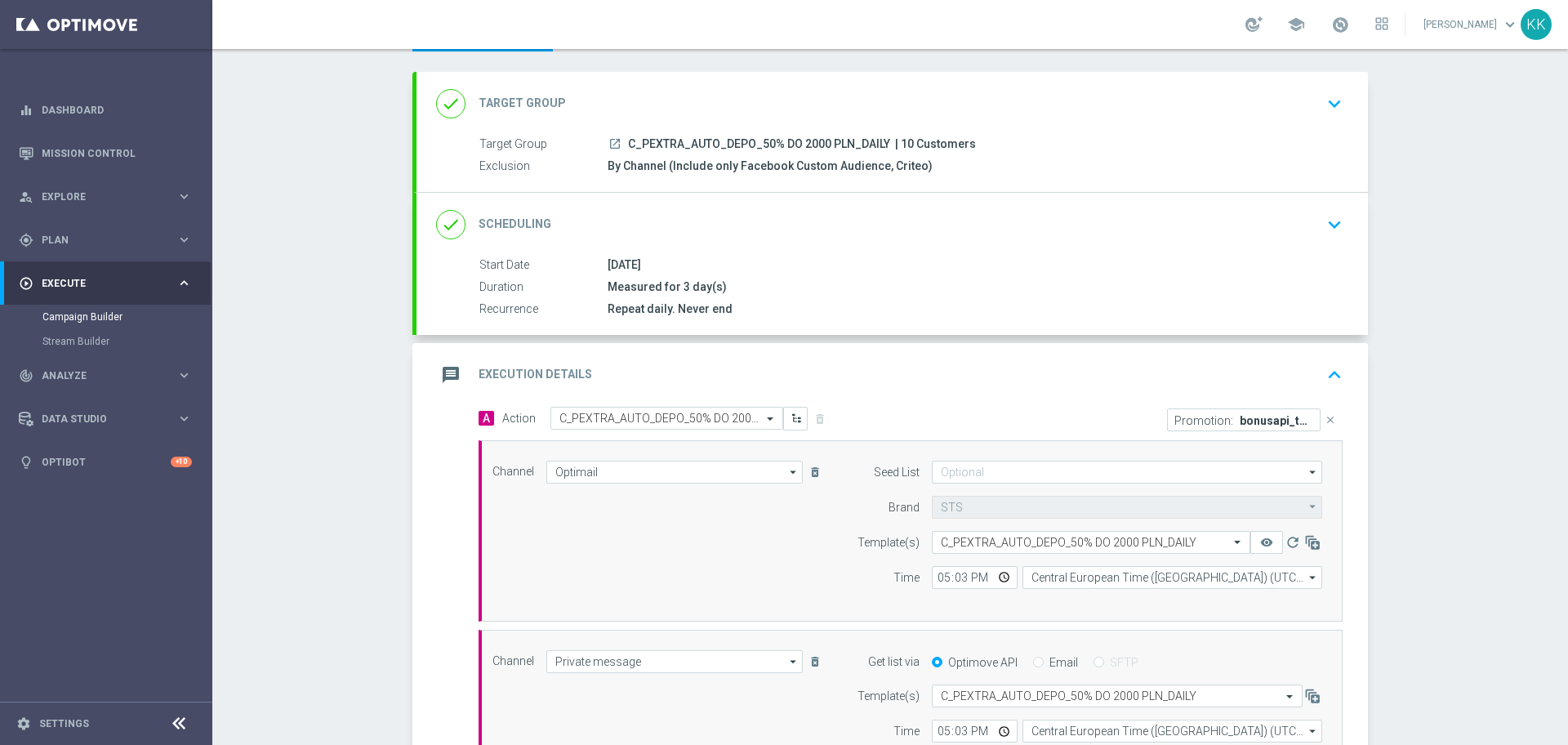
scroll to position [0, 0]
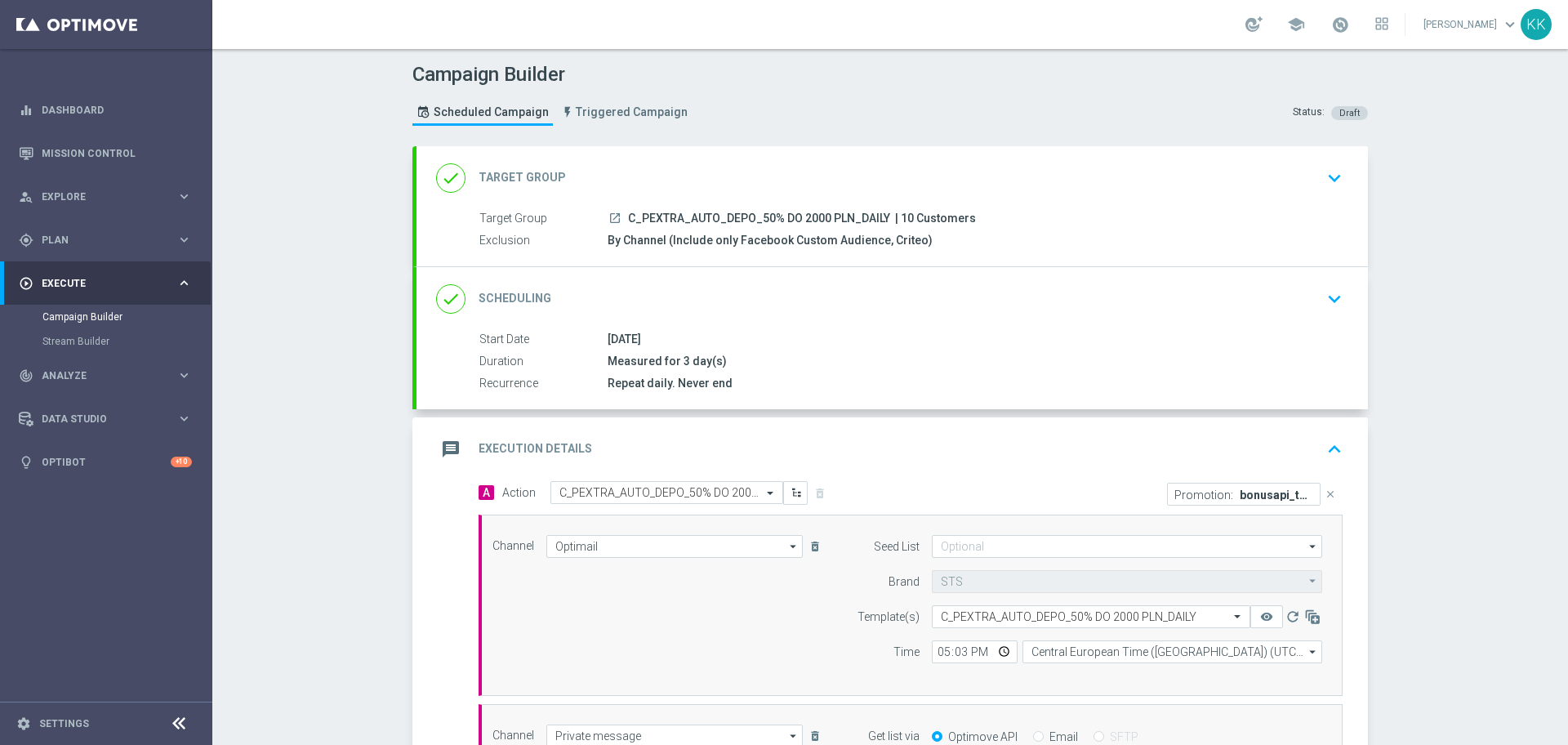
click at [1332, 162] on div "done Target Group keyboard_arrow_down" at bounding box center [891, 178] width 951 height 64
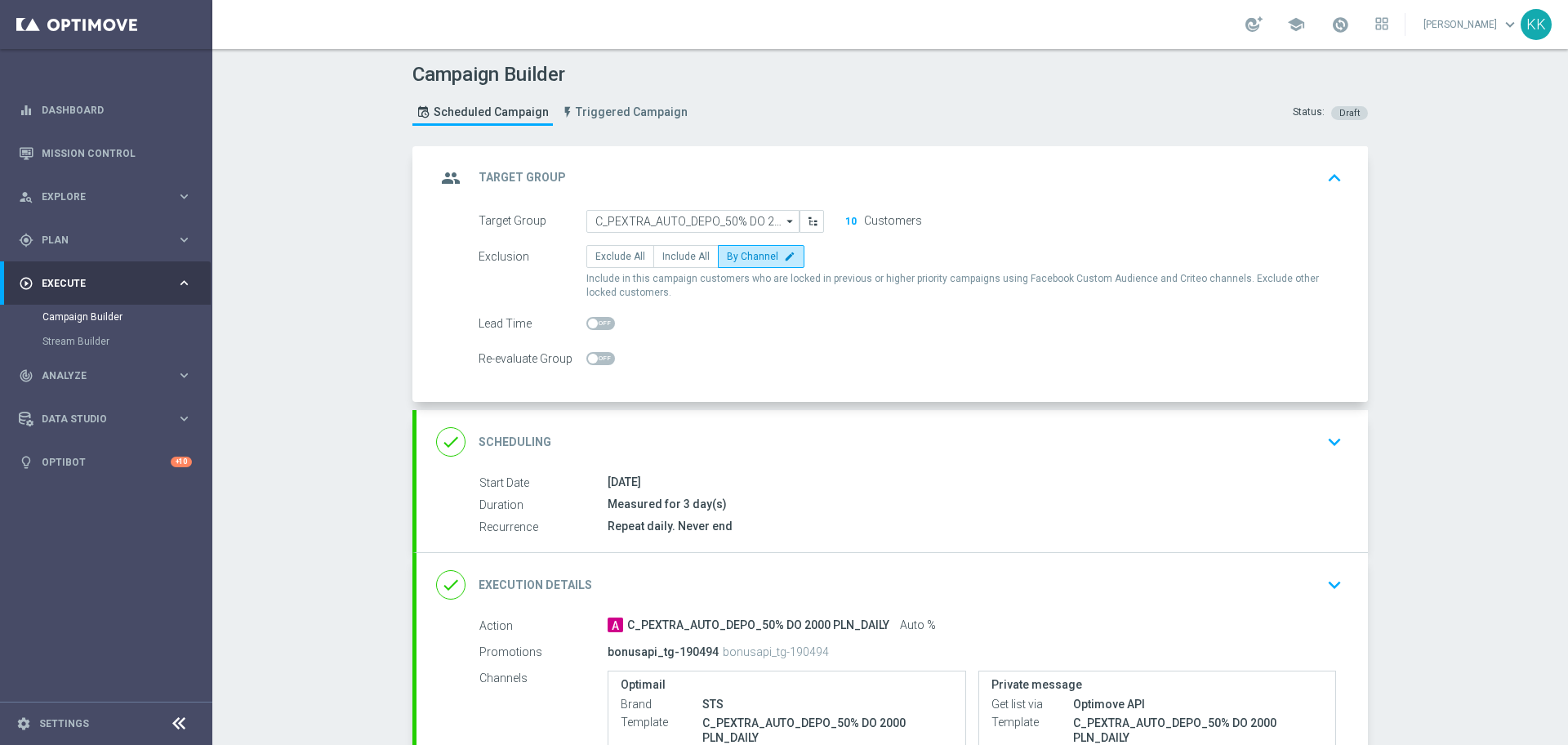
click at [1322, 440] on icon "keyboard_arrow_down" at bounding box center [1335, 441] width 24 height 24
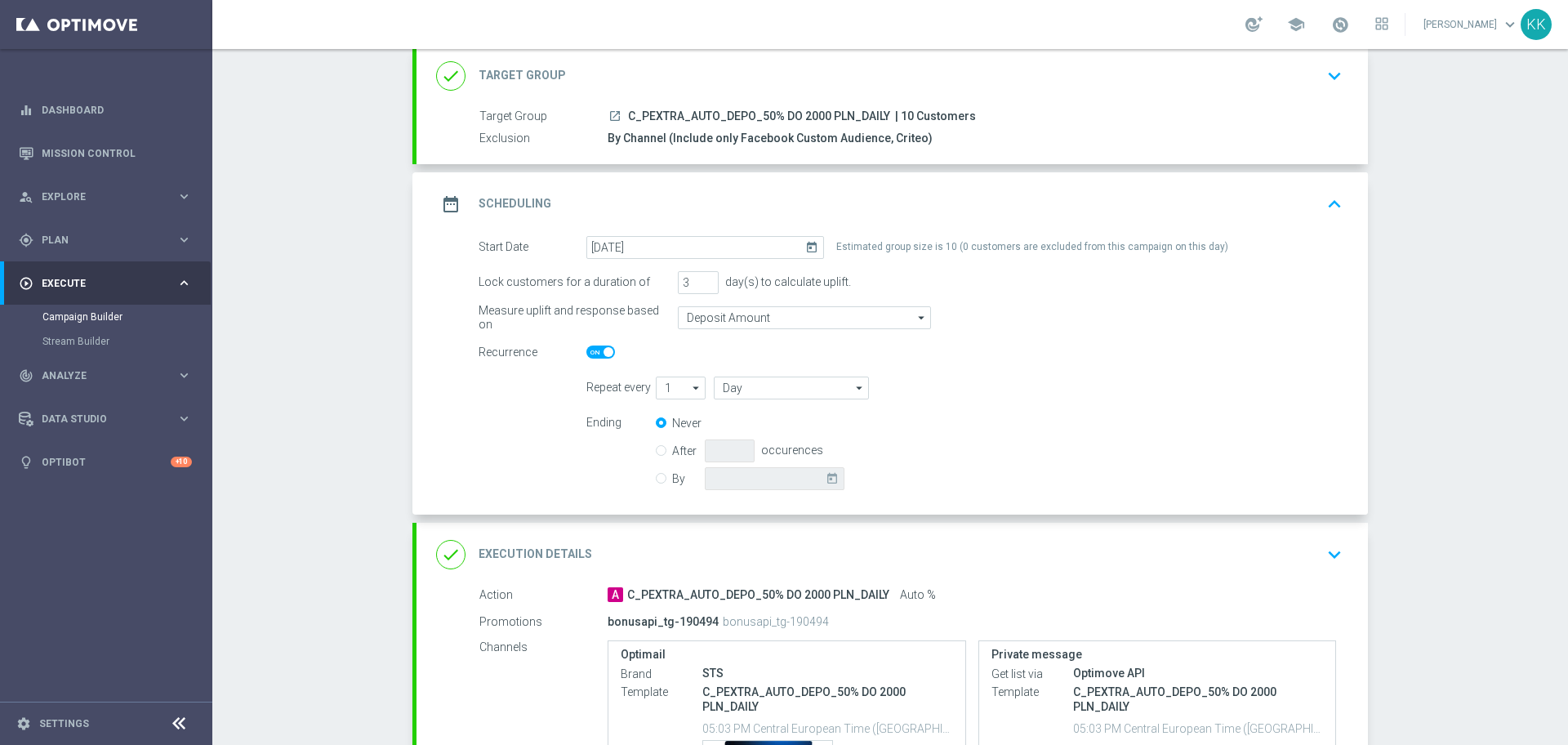
click at [1299, 544] on div "done Execution Details keyboard_arrow_down" at bounding box center [891, 554] width 912 height 31
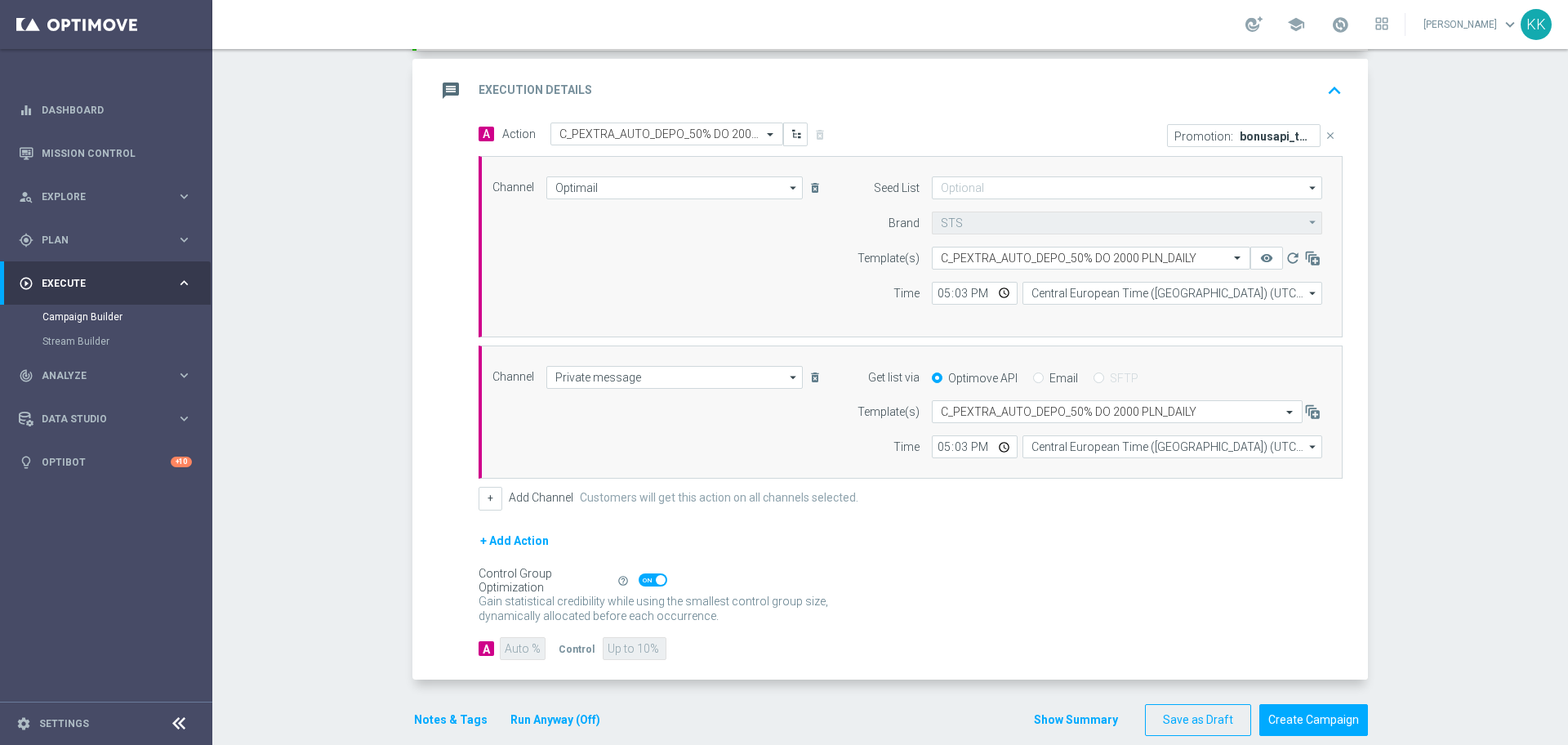
scroll to position [382, 0]
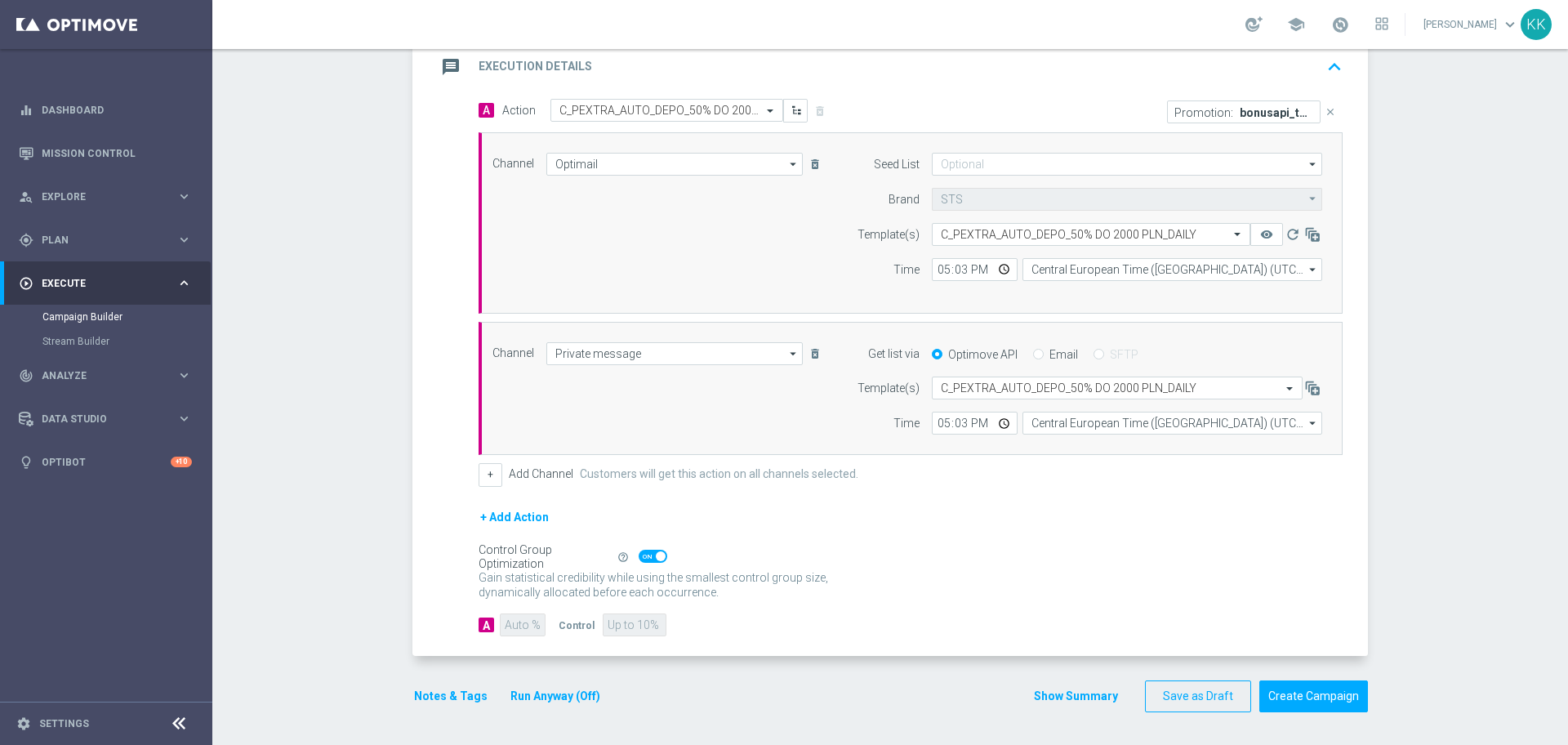
click at [435, 690] on button "Notes & Tags" at bounding box center [451, 696] width 77 height 21
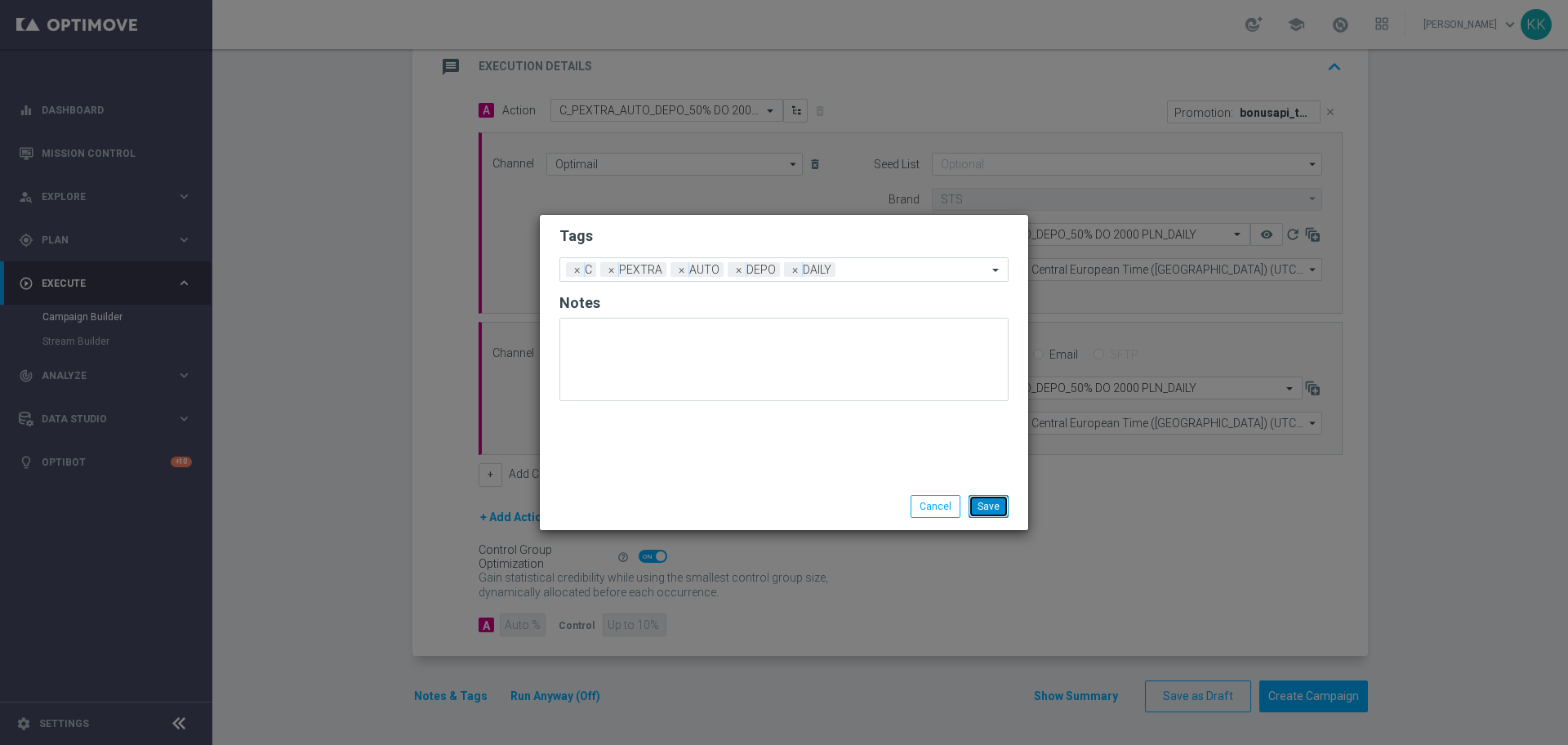
click at [1001, 511] on button "Save" at bounding box center [989, 506] width 40 height 22
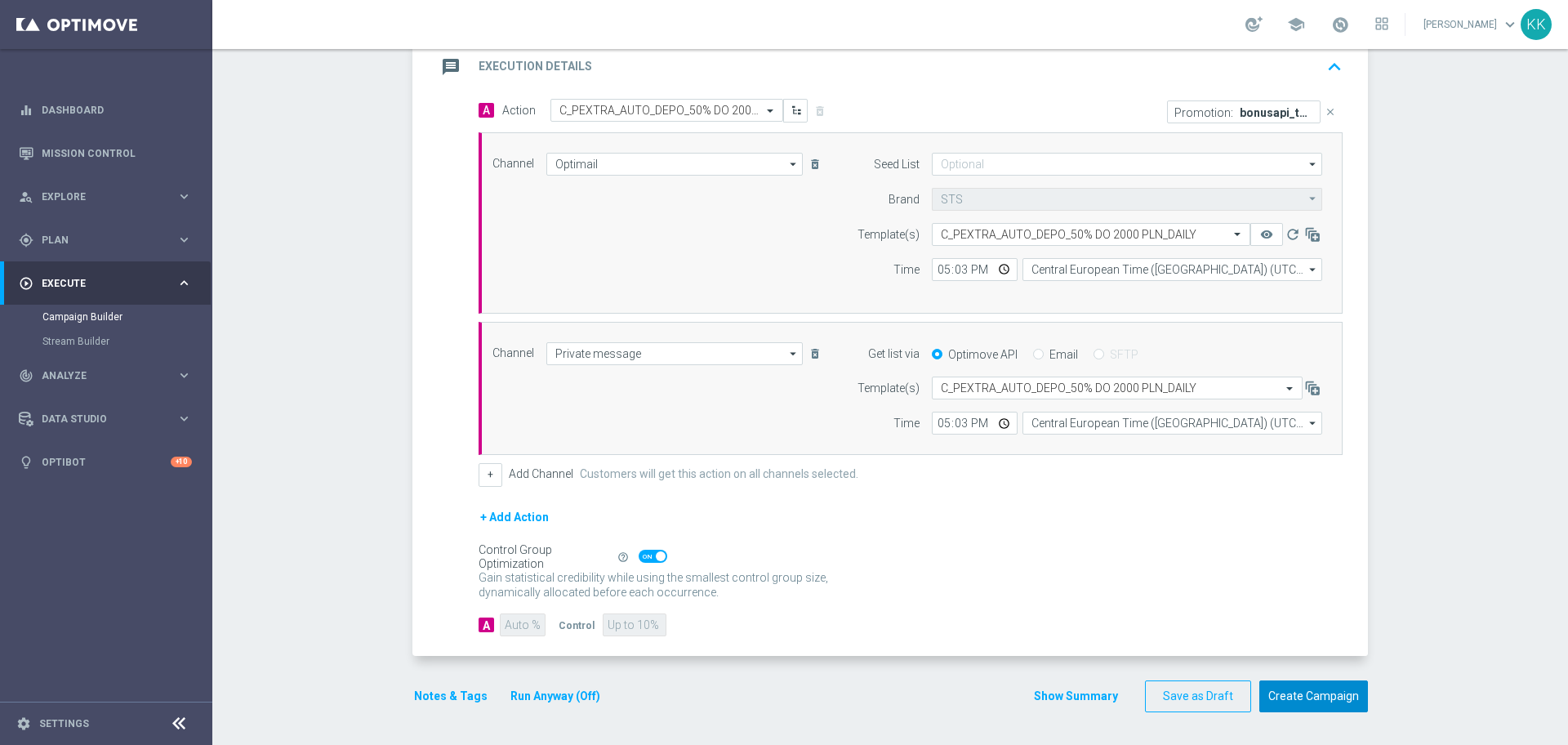
click at [1293, 698] on button "Create Campaign" at bounding box center [1314, 696] width 109 height 32
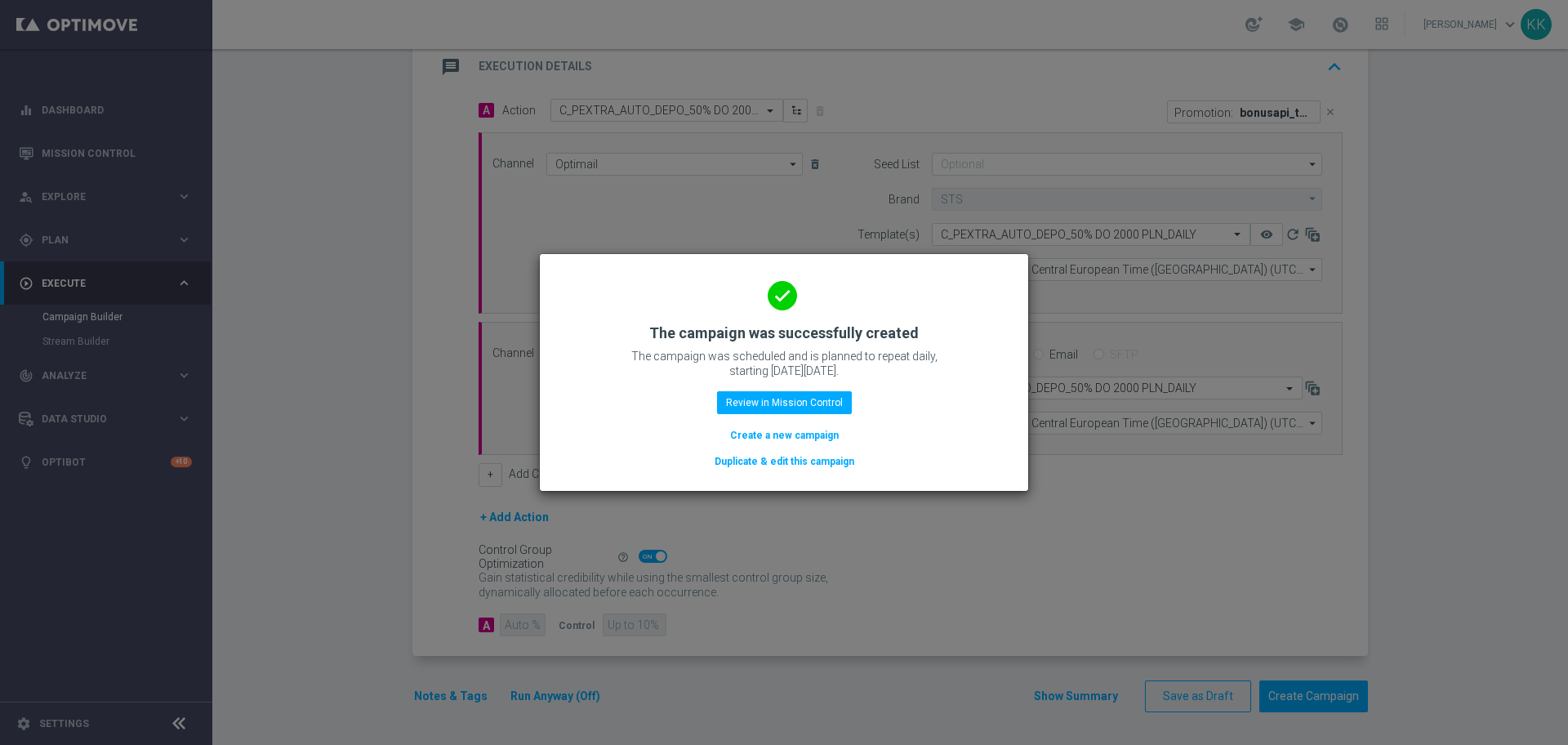
click at [781, 437] on button "Create a new campaign" at bounding box center [784, 435] width 112 height 18
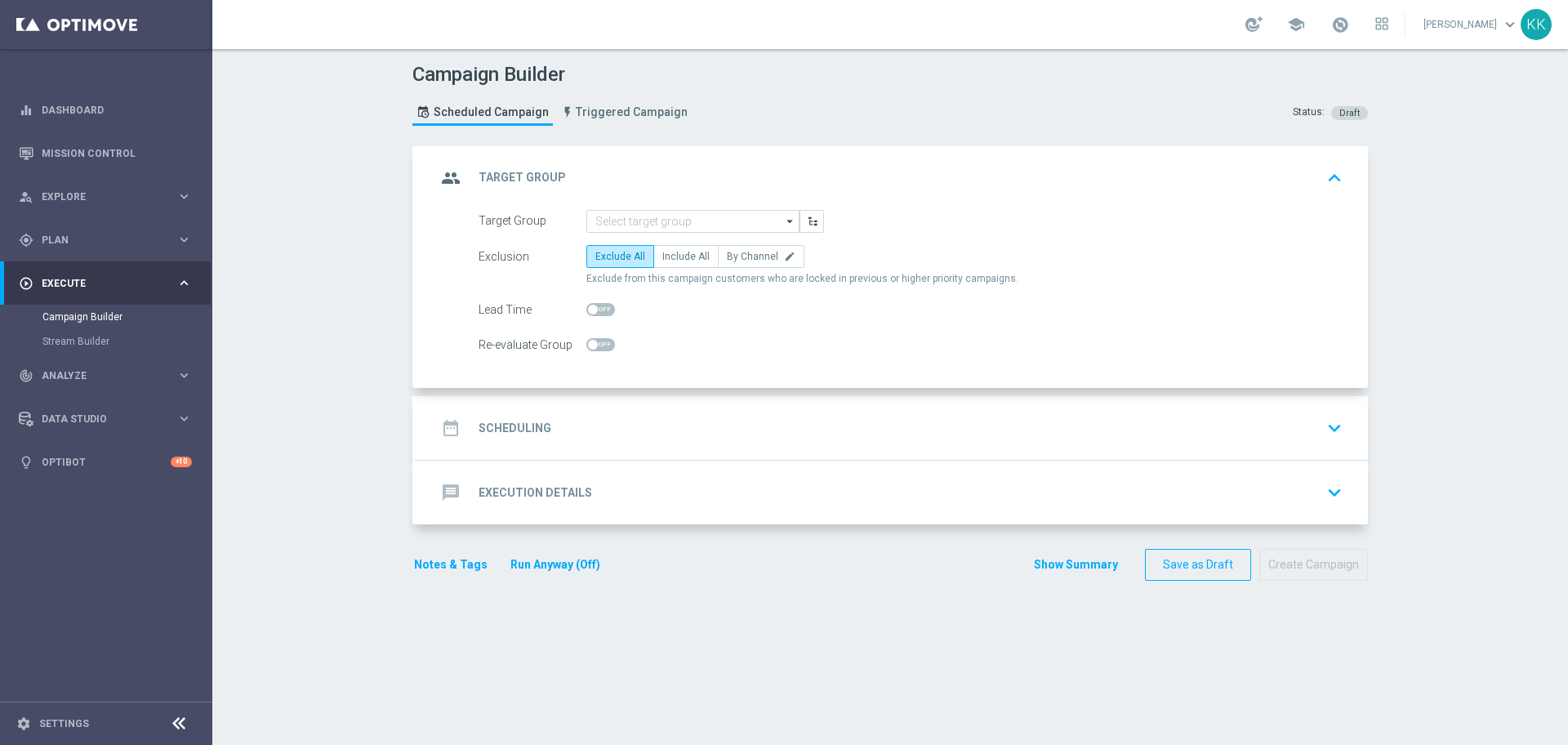
scroll to position [0, 0]
click at [669, 208] on div "group Target Group keyboard_arrow_up" at bounding box center [891, 178] width 951 height 64
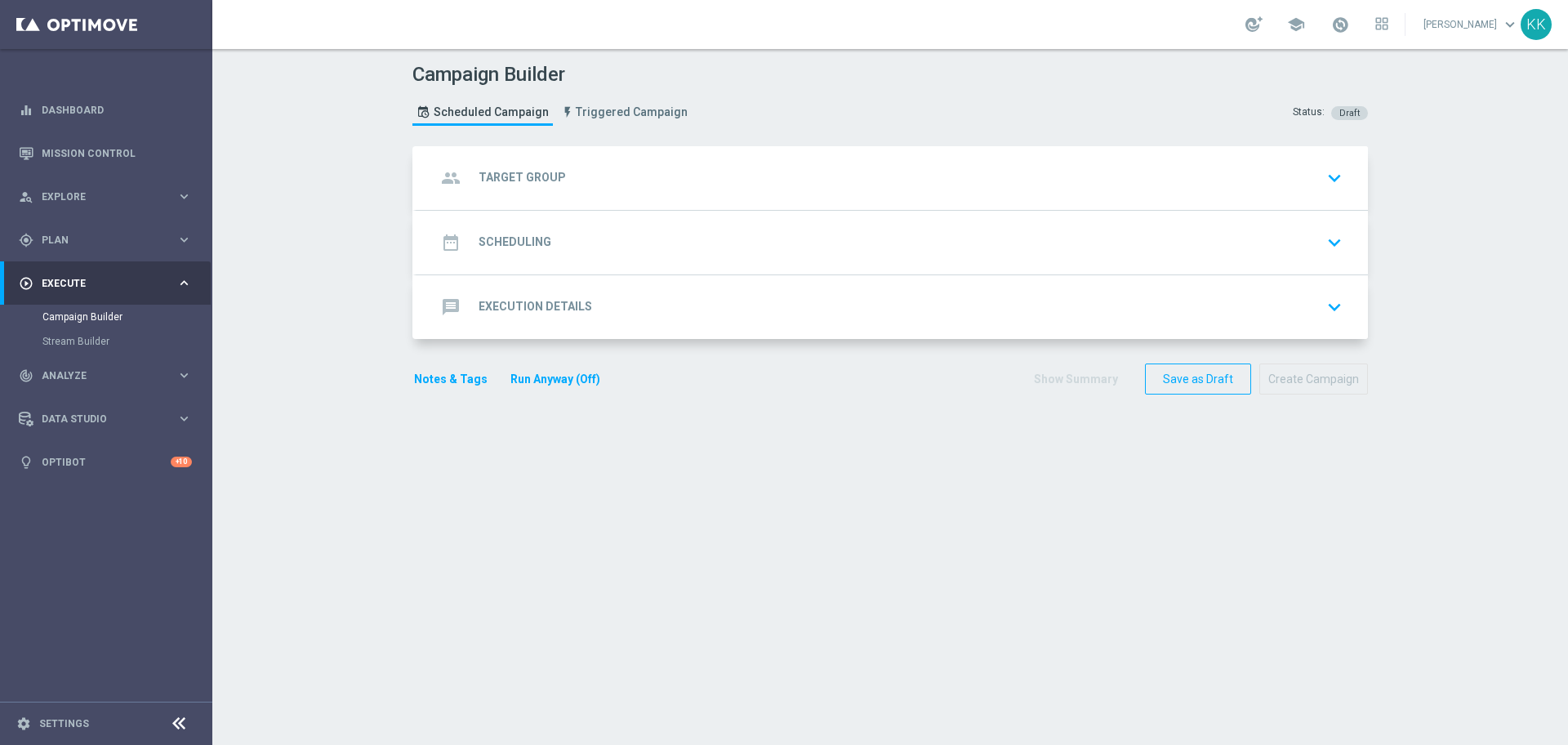
click at [669, 190] on div "group Target Group keyboard_arrow_down" at bounding box center [891, 177] width 912 height 31
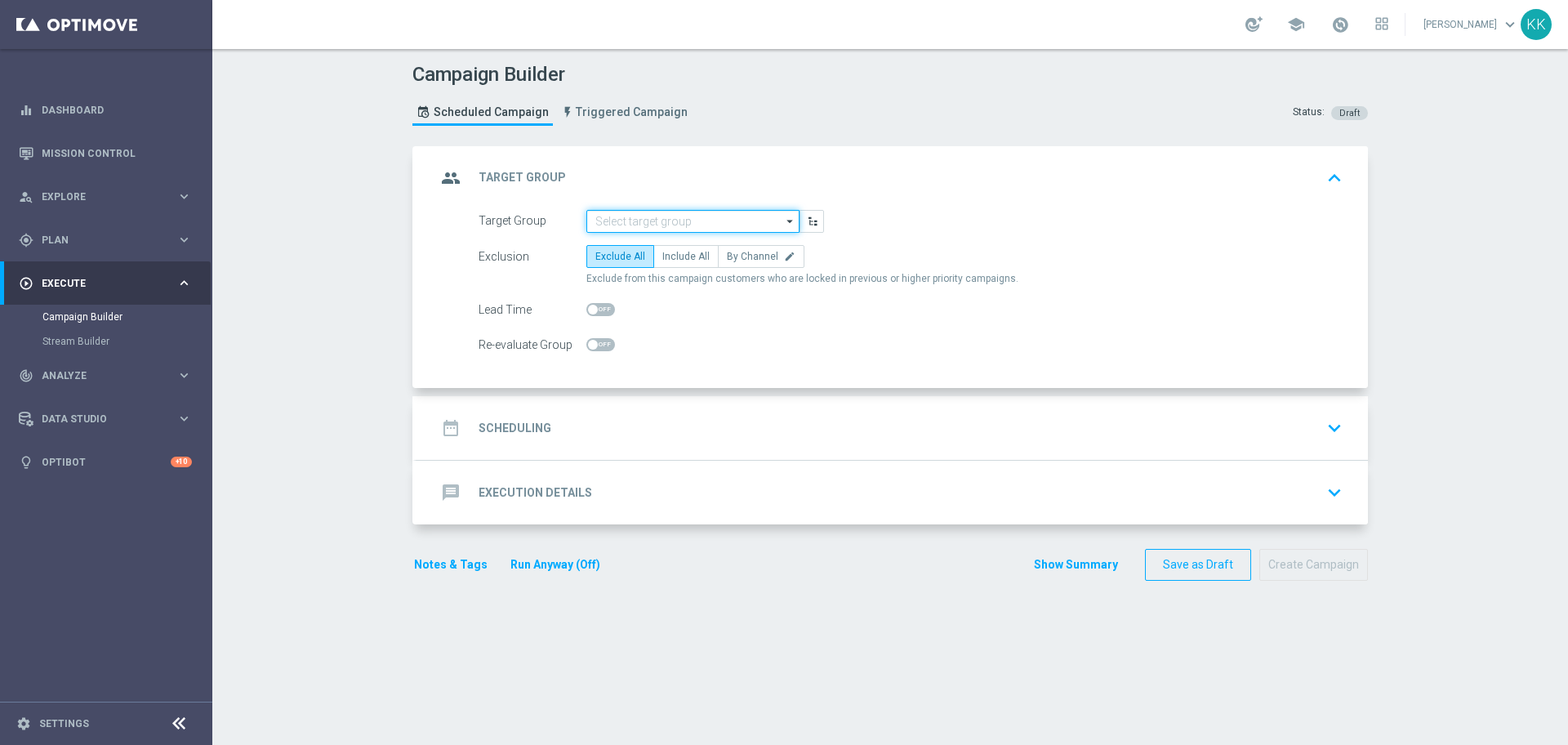
click at [667, 210] on input at bounding box center [693, 221] width 213 height 22
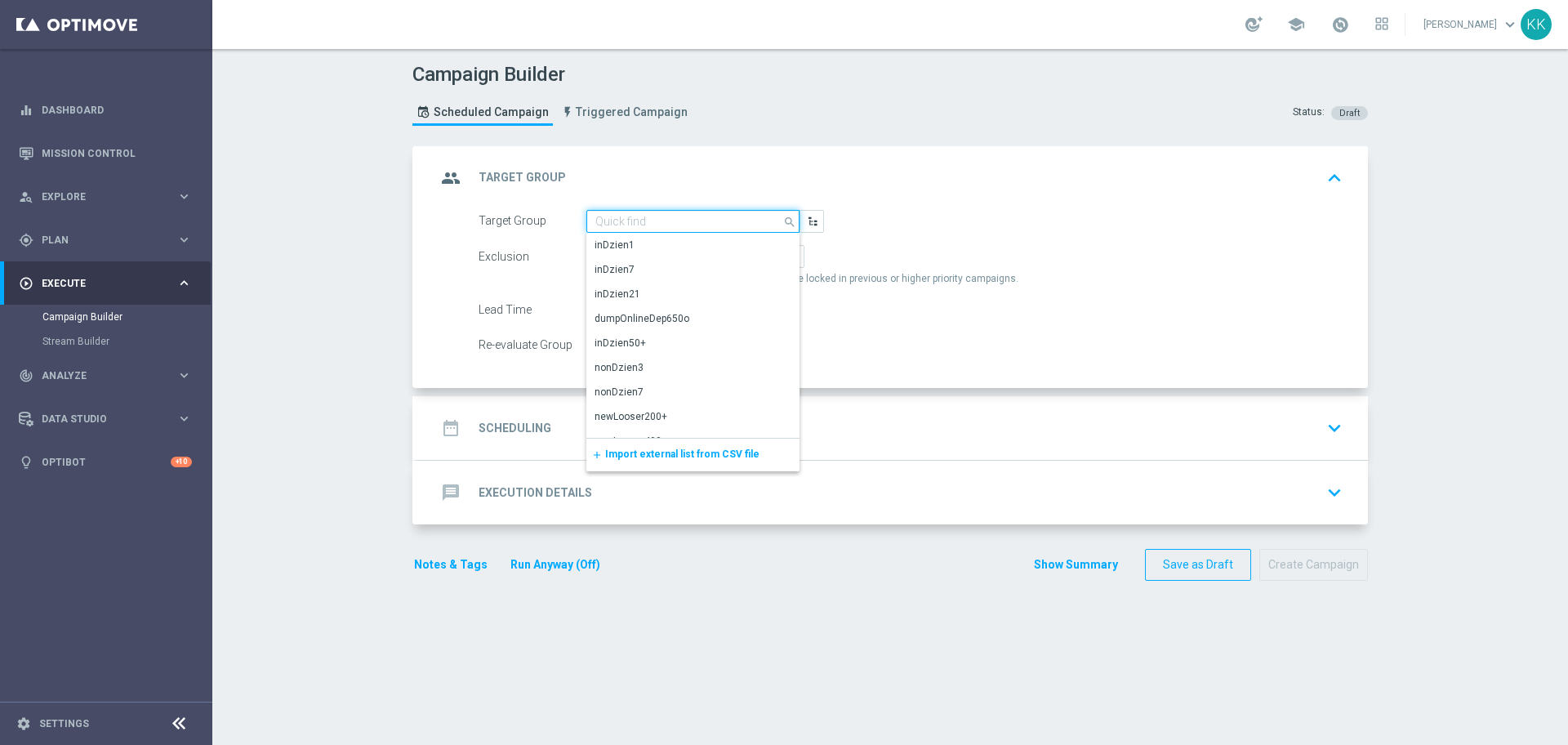
paste input "D_PREM_AUTO_DEPO_100% DO 1000 PLN_DAILY"
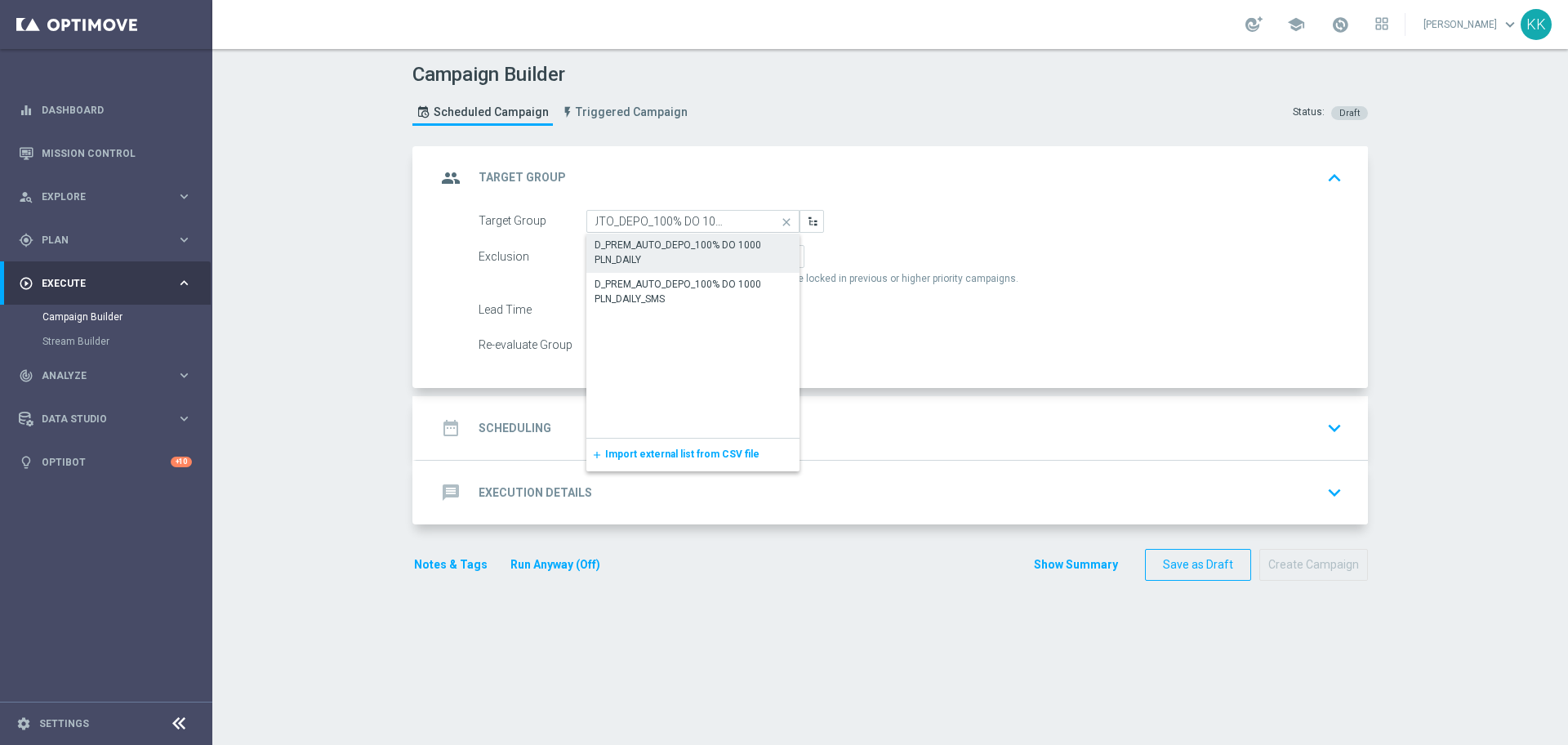
click at [673, 246] on div "D_PREM_AUTO_DEPO_100% DO 1000 PLN_DAILY" at bounding box center [693, 252] width 197 height 29
type input "D_PREM_AUTO_DEPO_100% DO 1000 PLN_DAILY"
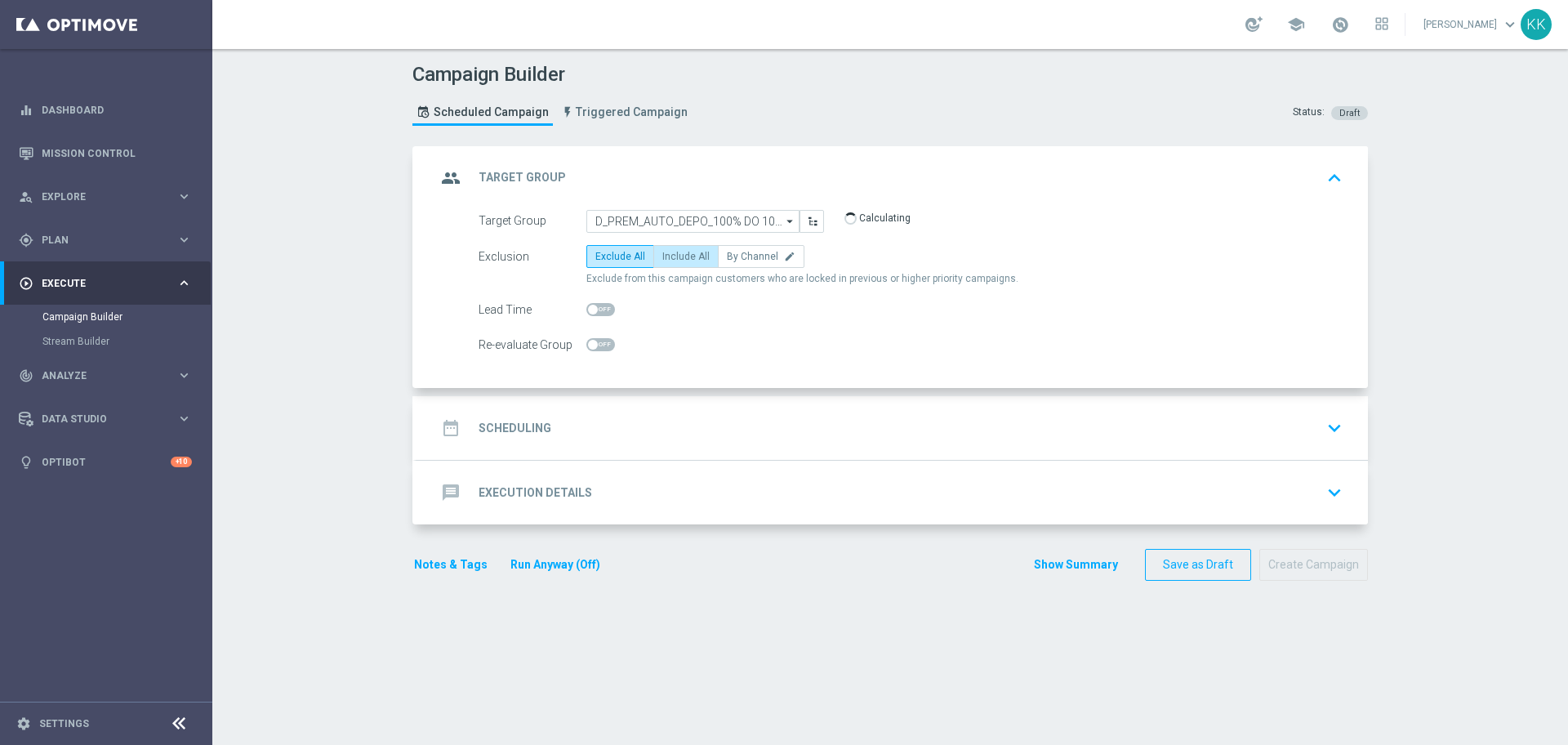
click at [683, 261] on span "Include All" at bounding box center [686, 257] width 48 height 11
click at [673, 261] on input "Include All" at bounding box center [667, 259] width 10 height 10
radio input "true"
click at [736, 254] on span "By Channel" at bounding box center [753, 257] width 52 height 11
click at [736, 254] on input "By Channel edit" at bounding box center [732, 259] width 10 height 10
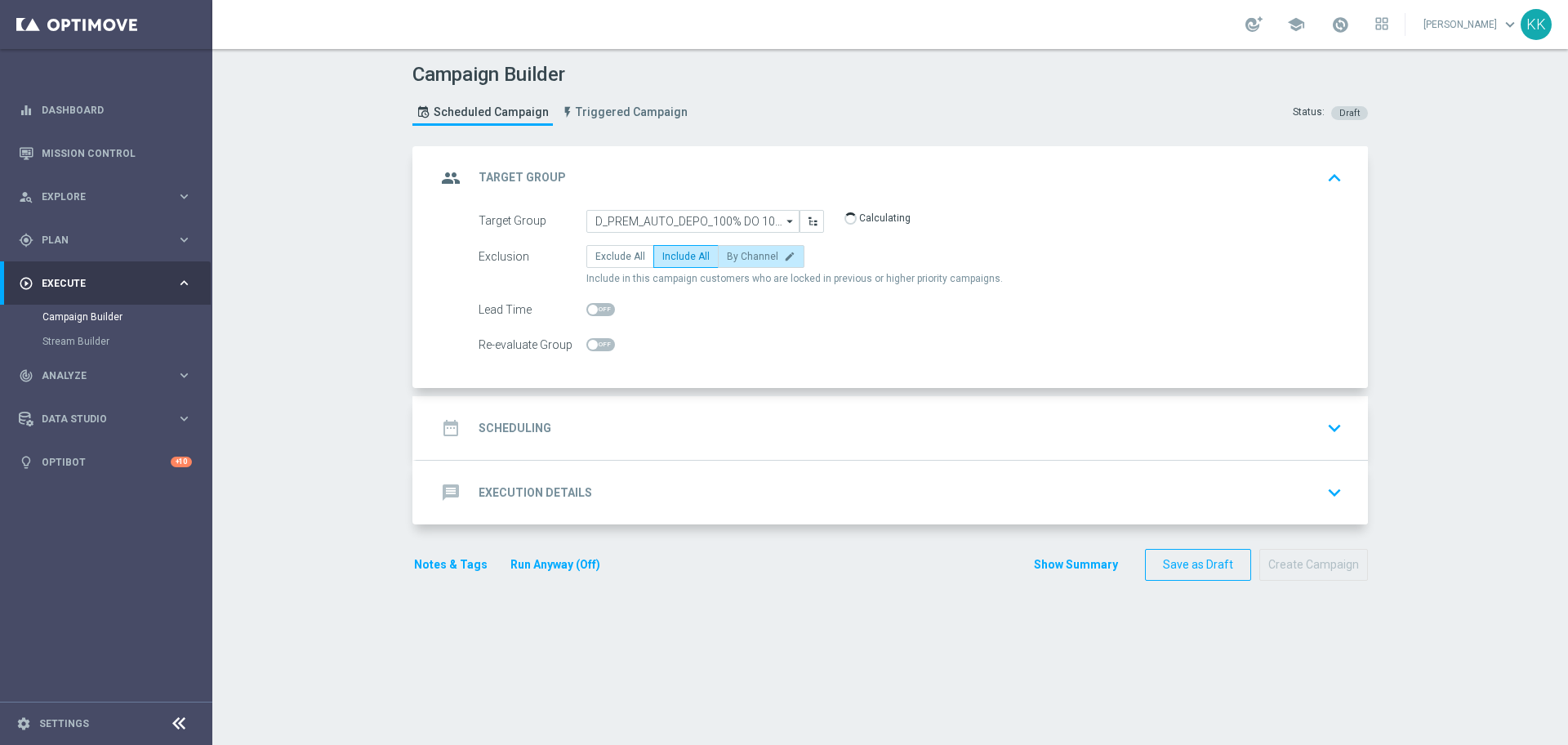
radio input "true"
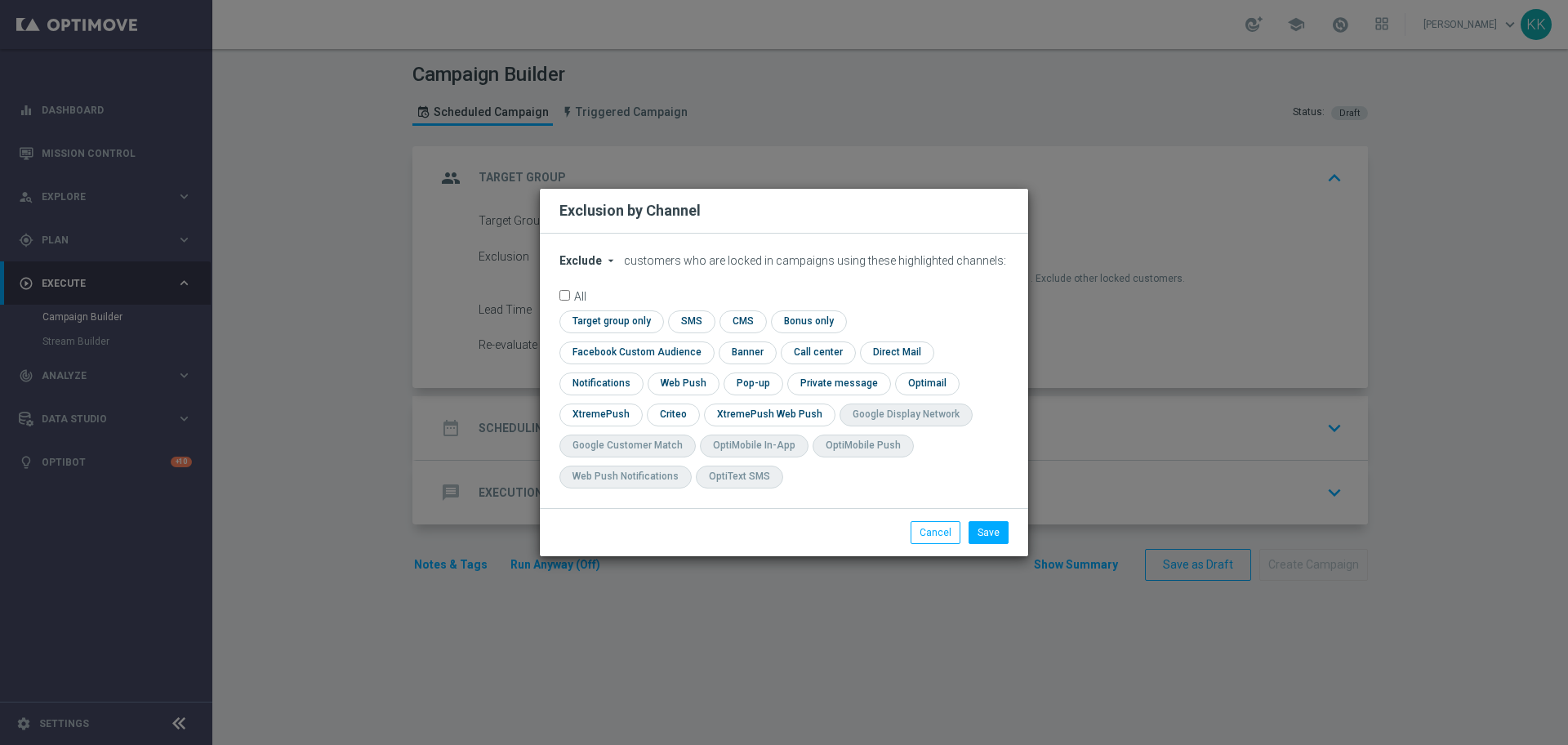
click at [580, 267] on span "Exclude" at bounding box center [580, 261] width 42 height 13
click at [601, 308] on div "Include" at bounding box center [590, 298] width 60 height 20
click at [708, 341] on input "checkbox" at bounding box center [634, 352] width 148 height 22
checkbox input "true"
click at [658, 422] on input "checkbox" at bounding box center [672, 414] width 51 height 22
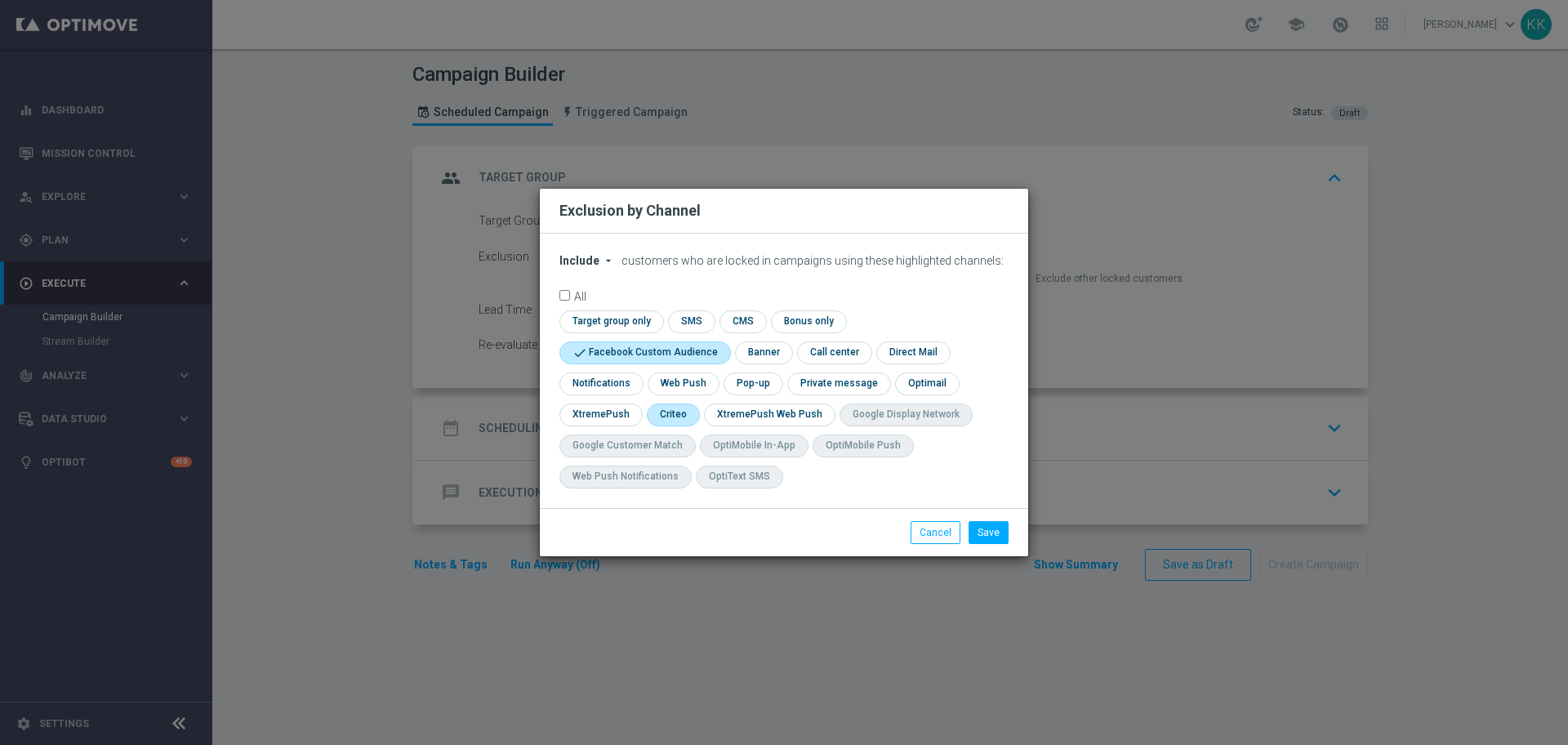
checkbox input "true"
click at [994, 539] on button "Save" at bounding box center [989, 532] width 40 height 22
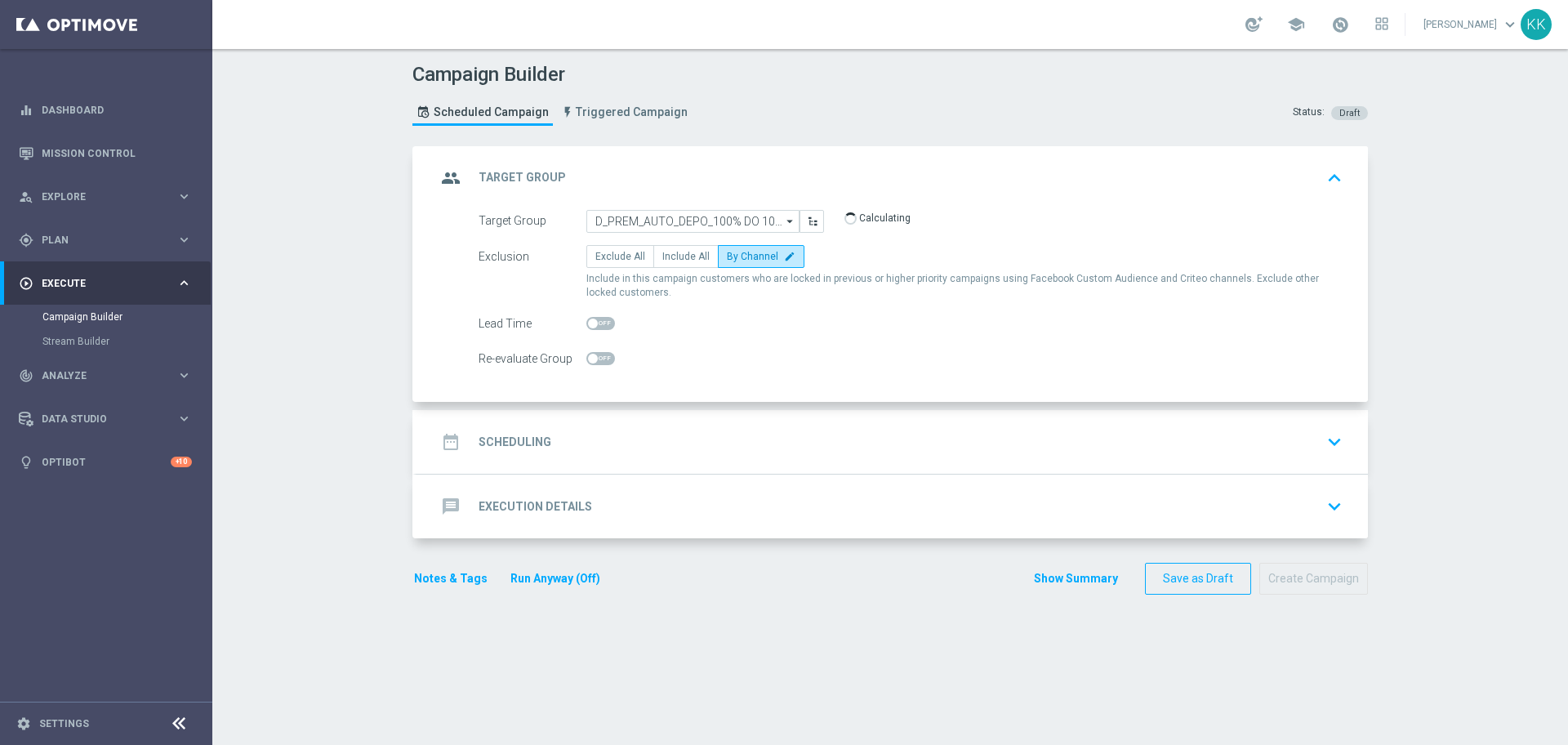
click at [888, 454] on div "date_range Scheduling keyboard_arrow_down" at bounding box center [891, 441] width 912 height 31
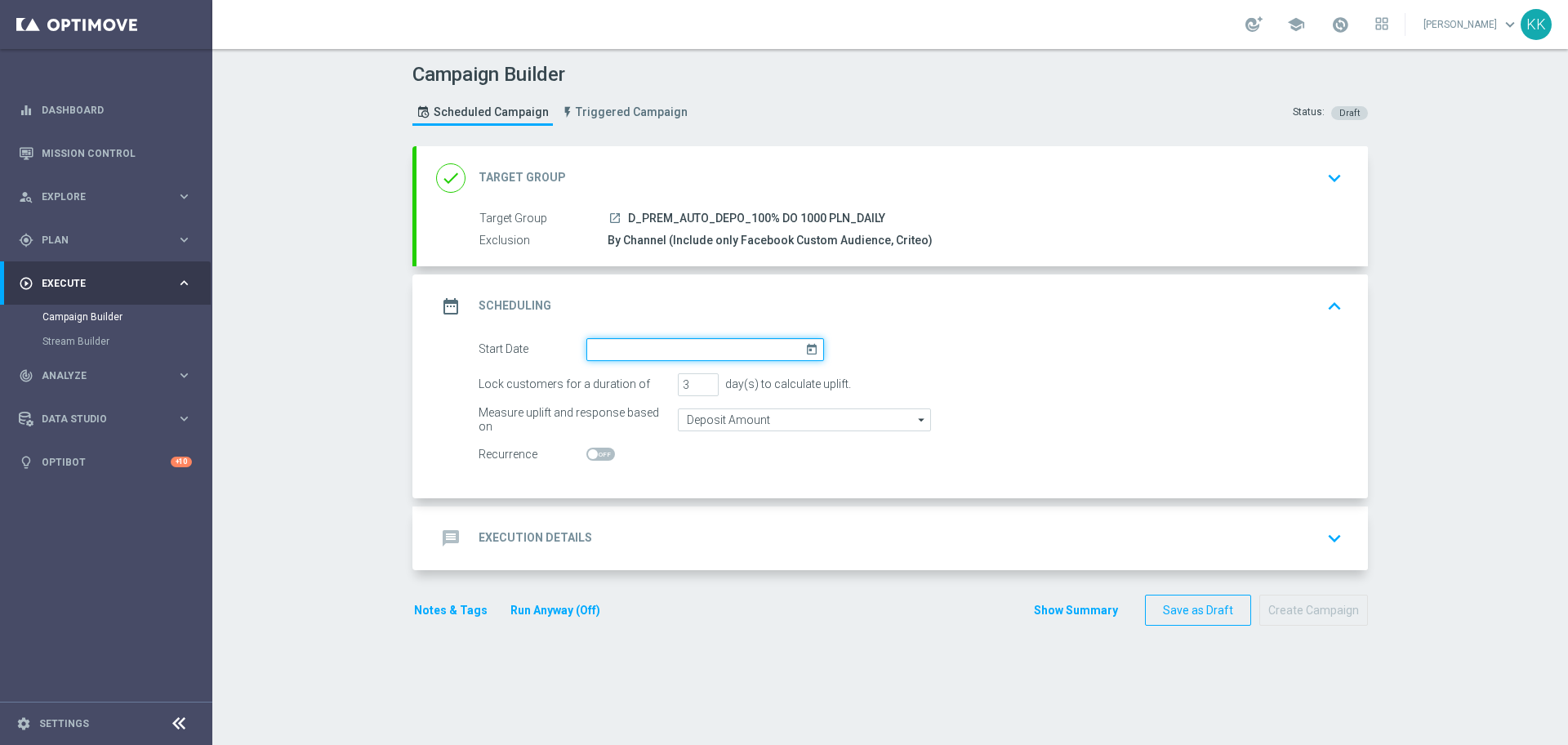
click at [721, 346] on input at bounding box center [706, 350] width 238 height 22
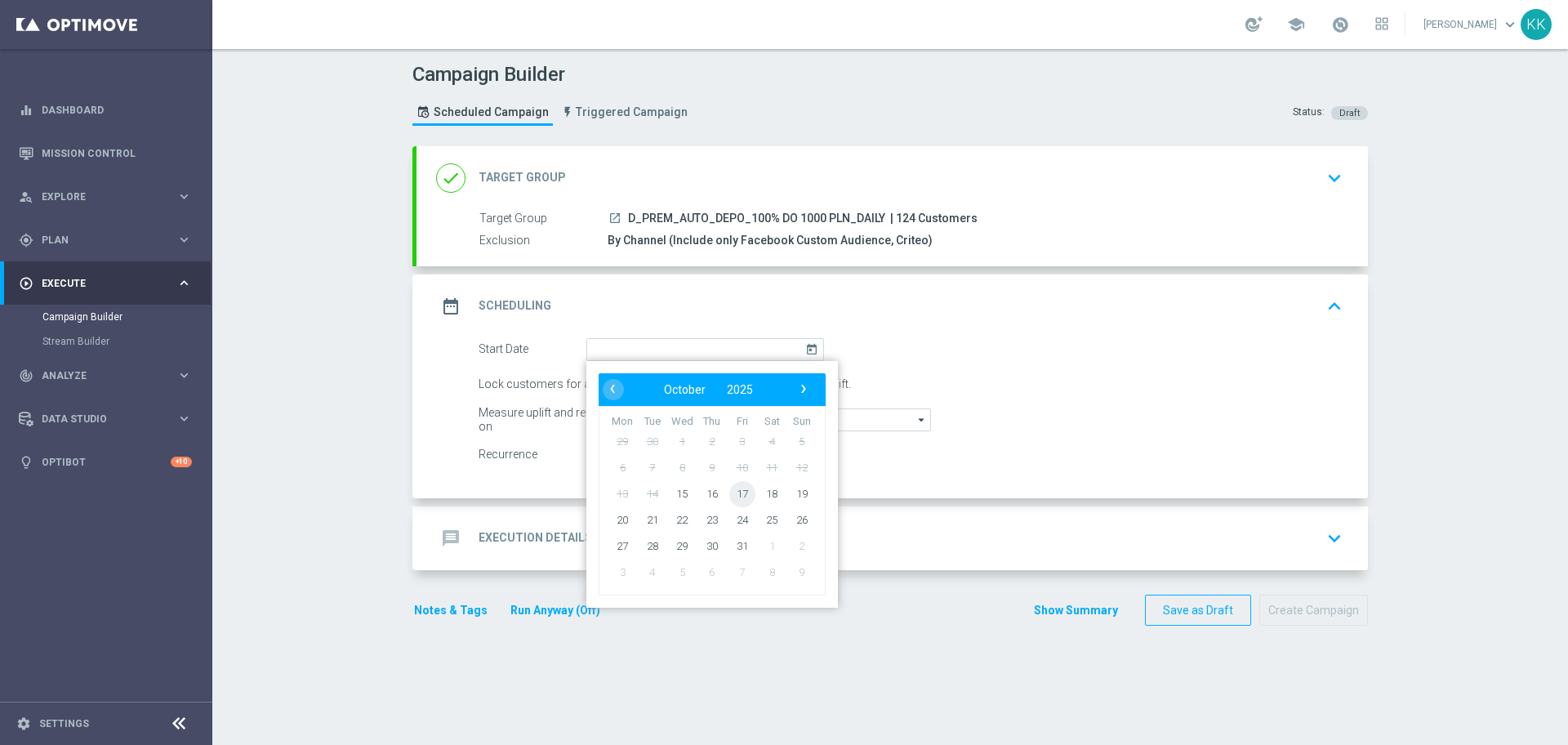
click at [729, 499] on span "17" at bounding box center [742, 493] width 26 height 26
type input "[DATE]"
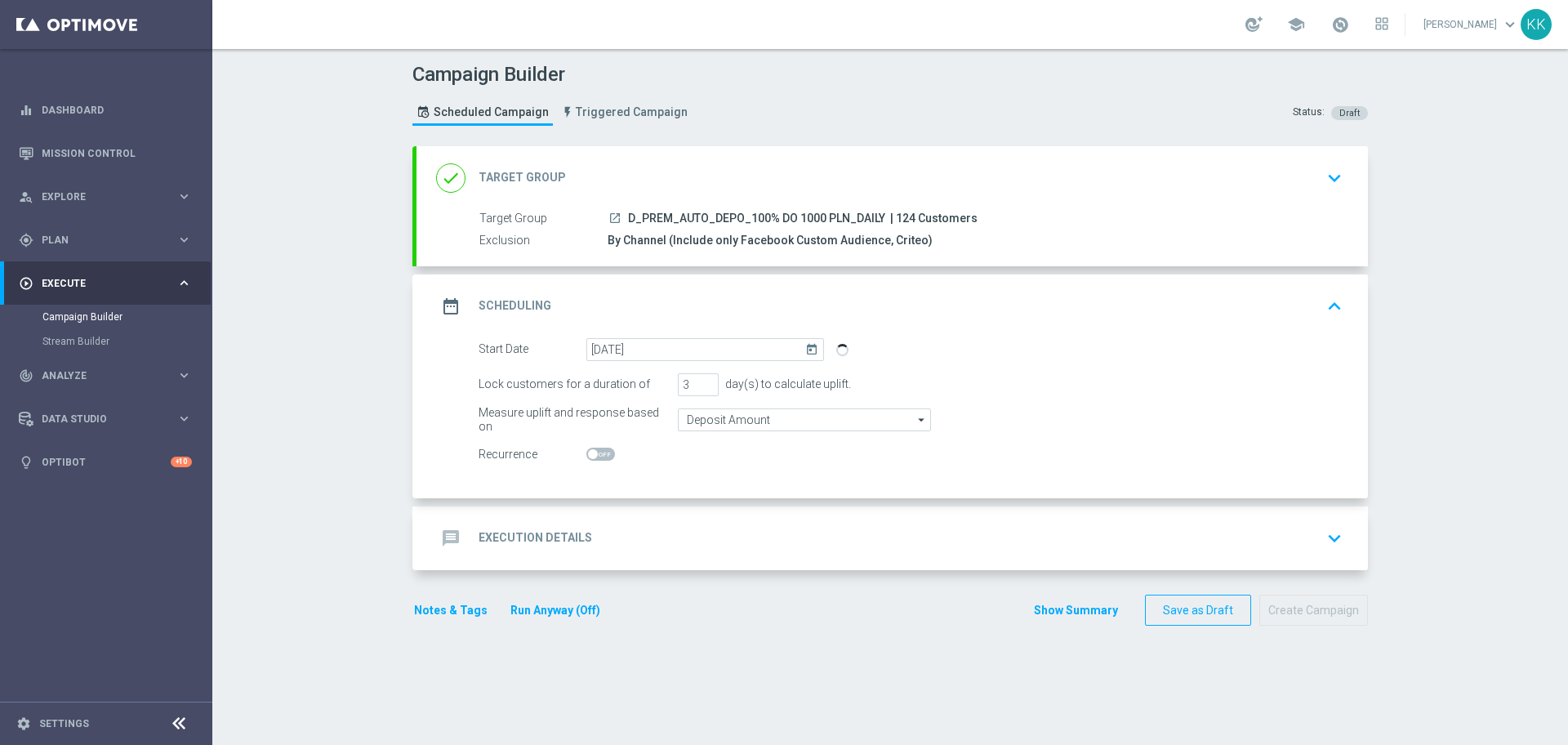
click at [599, 448] on span at bounding box center [601, 454] width 29 height 13
click at [599, 448] on input "checkbox" at bounding box center [601, 454] width 29 height 13
checkbox input "true"
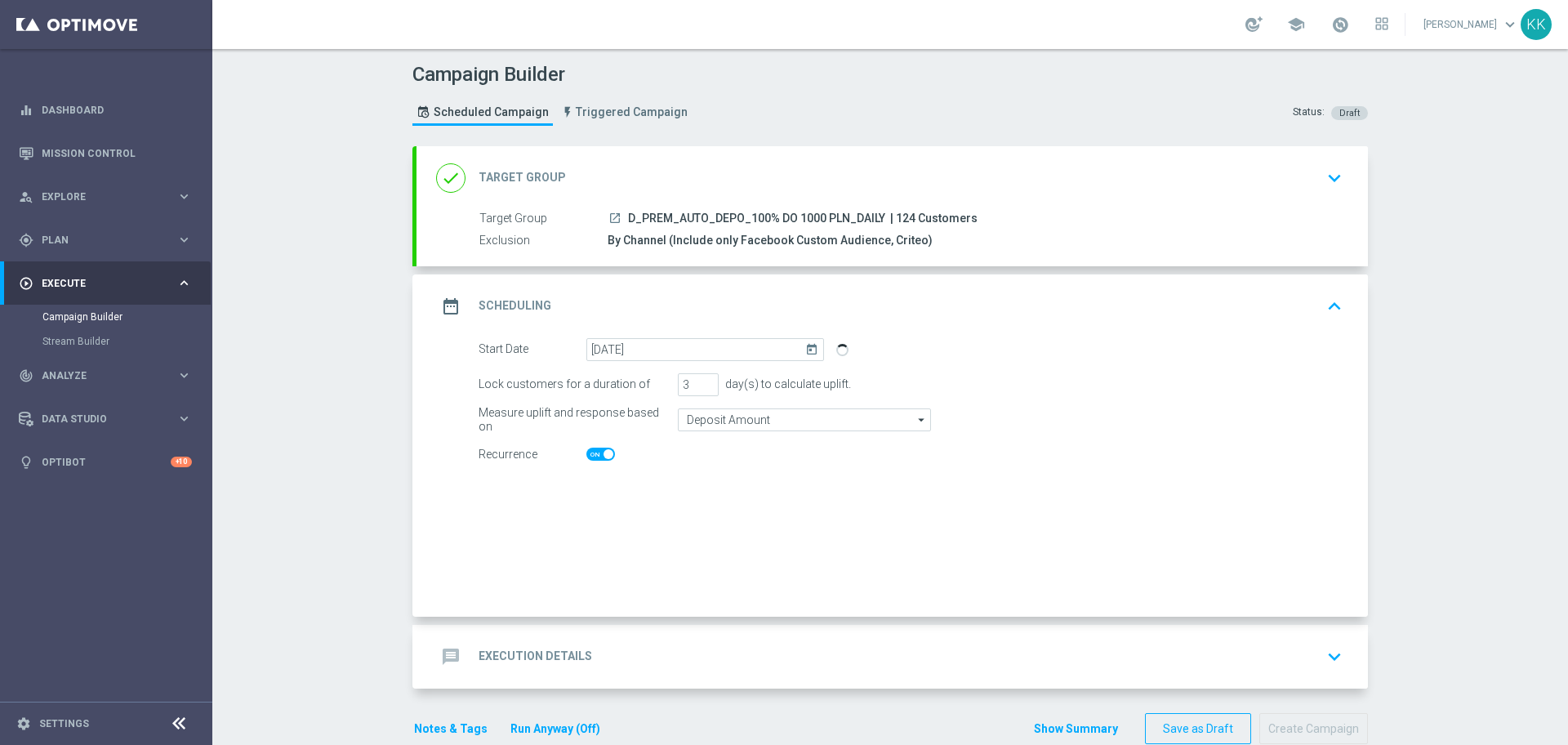
checkbox input "true"
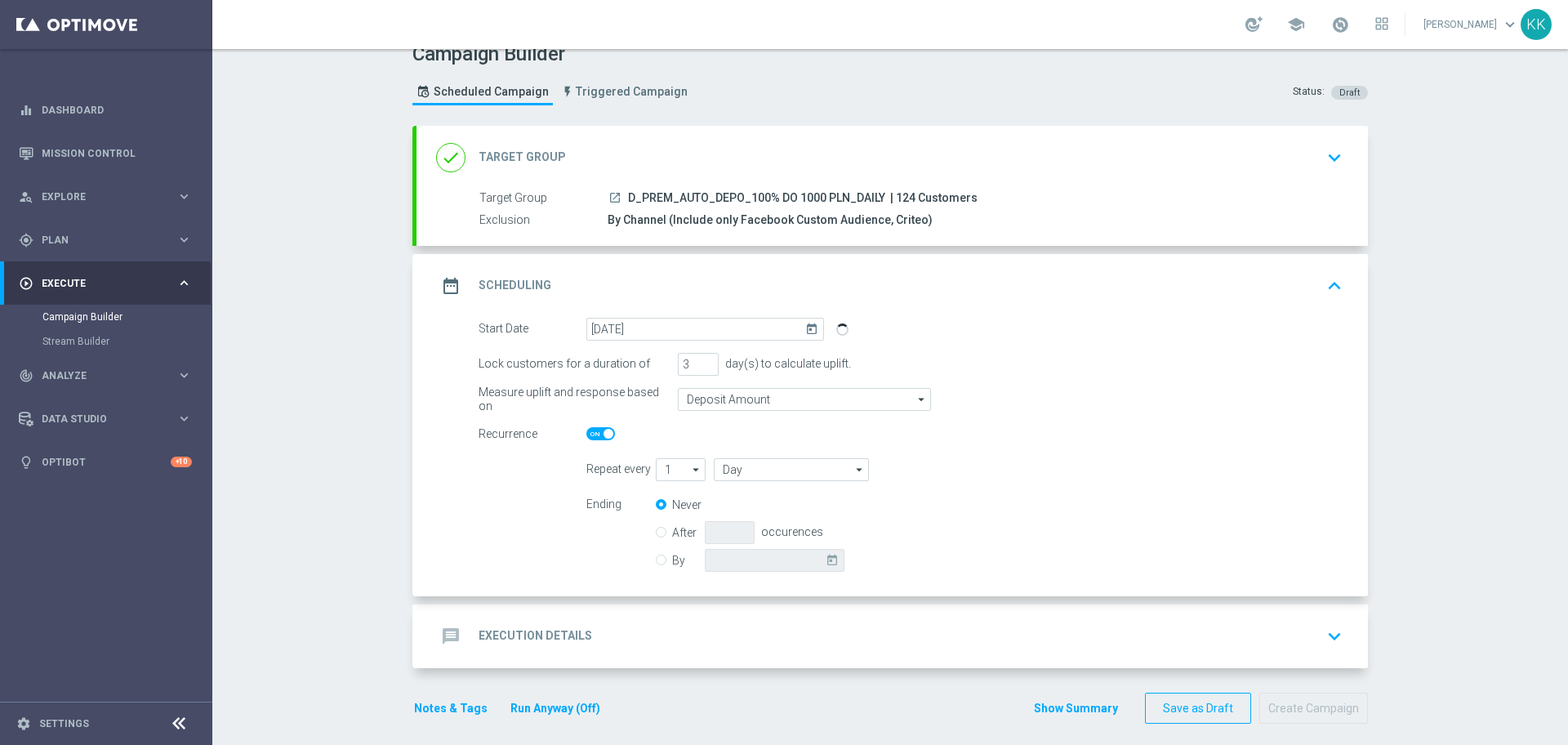
scroll to position [32, 0]
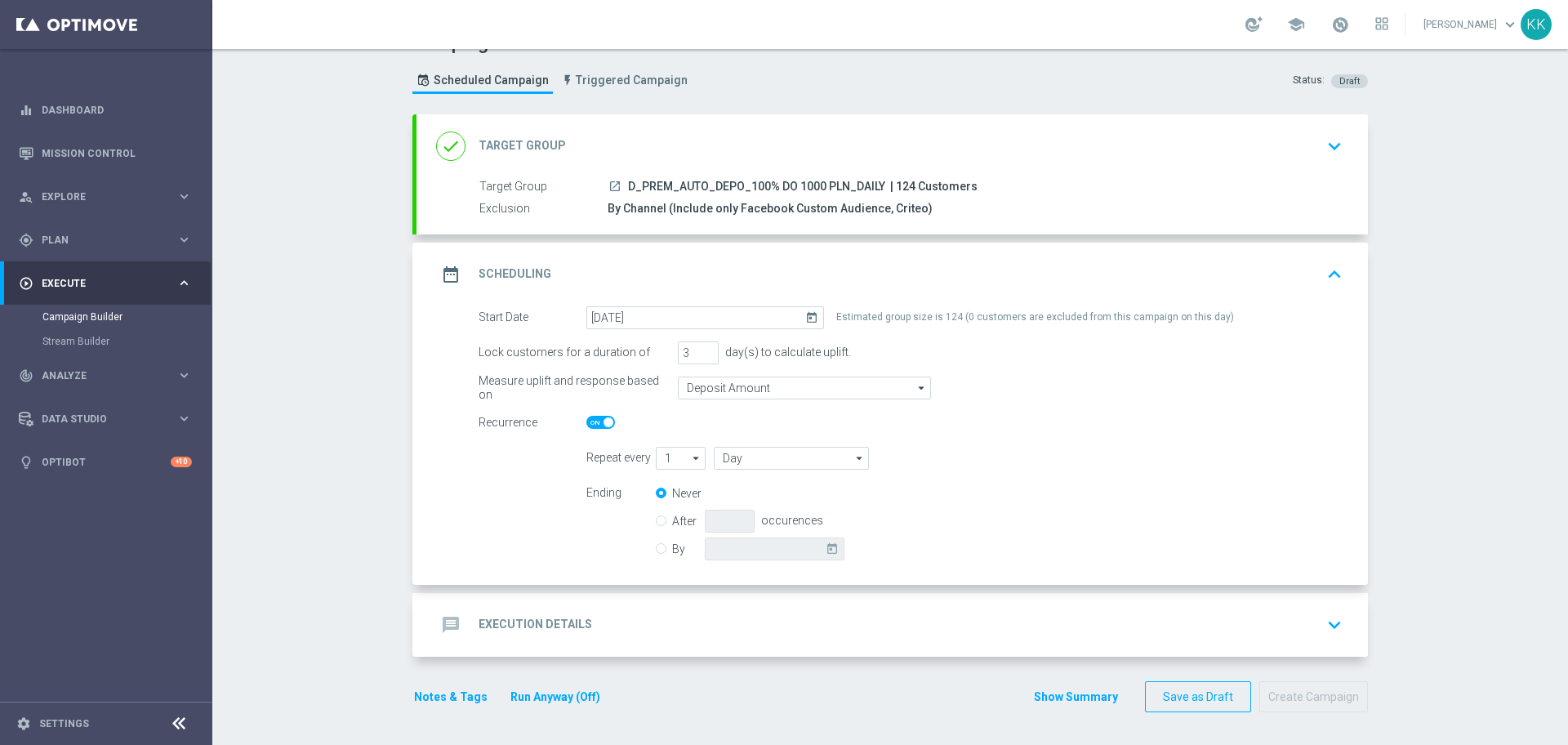
click at [860, 645] on div "message Execution Details keyboard_arrow_down" at bounding box center [891, 625] width 951 height 64
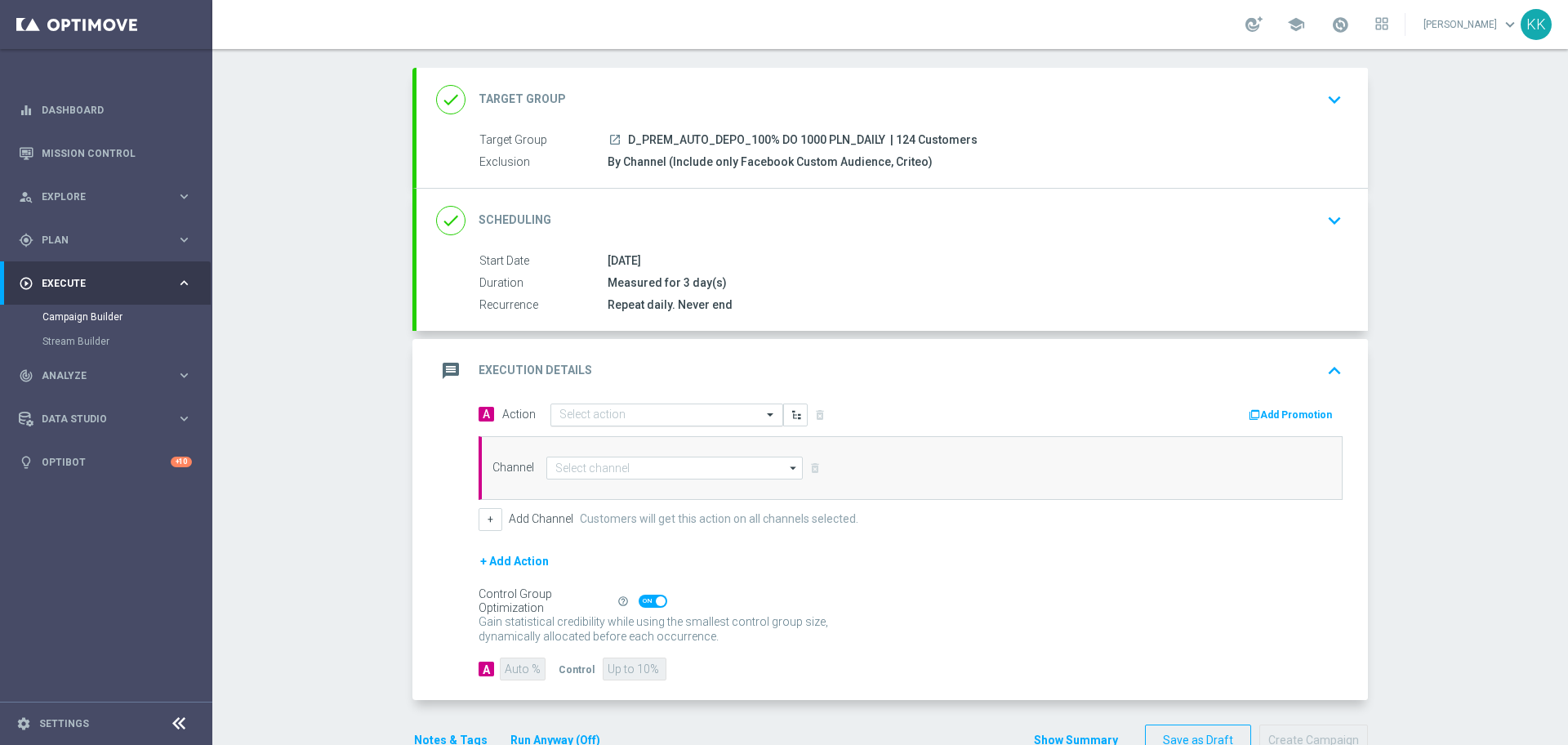
scroll to position [116, 0]
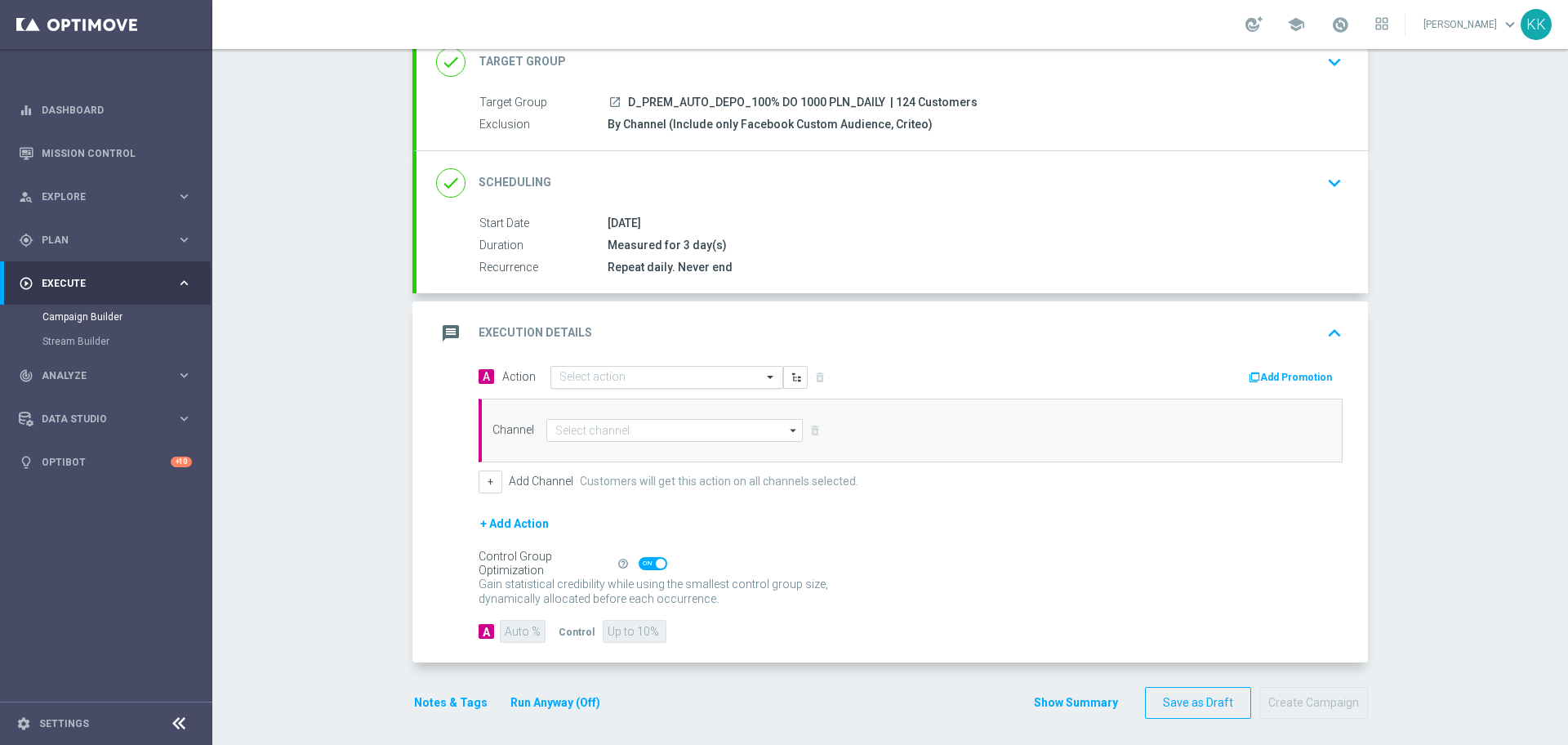
click at [594, 383] on input "text" at bounding box center [650, 378] width 182 height 14
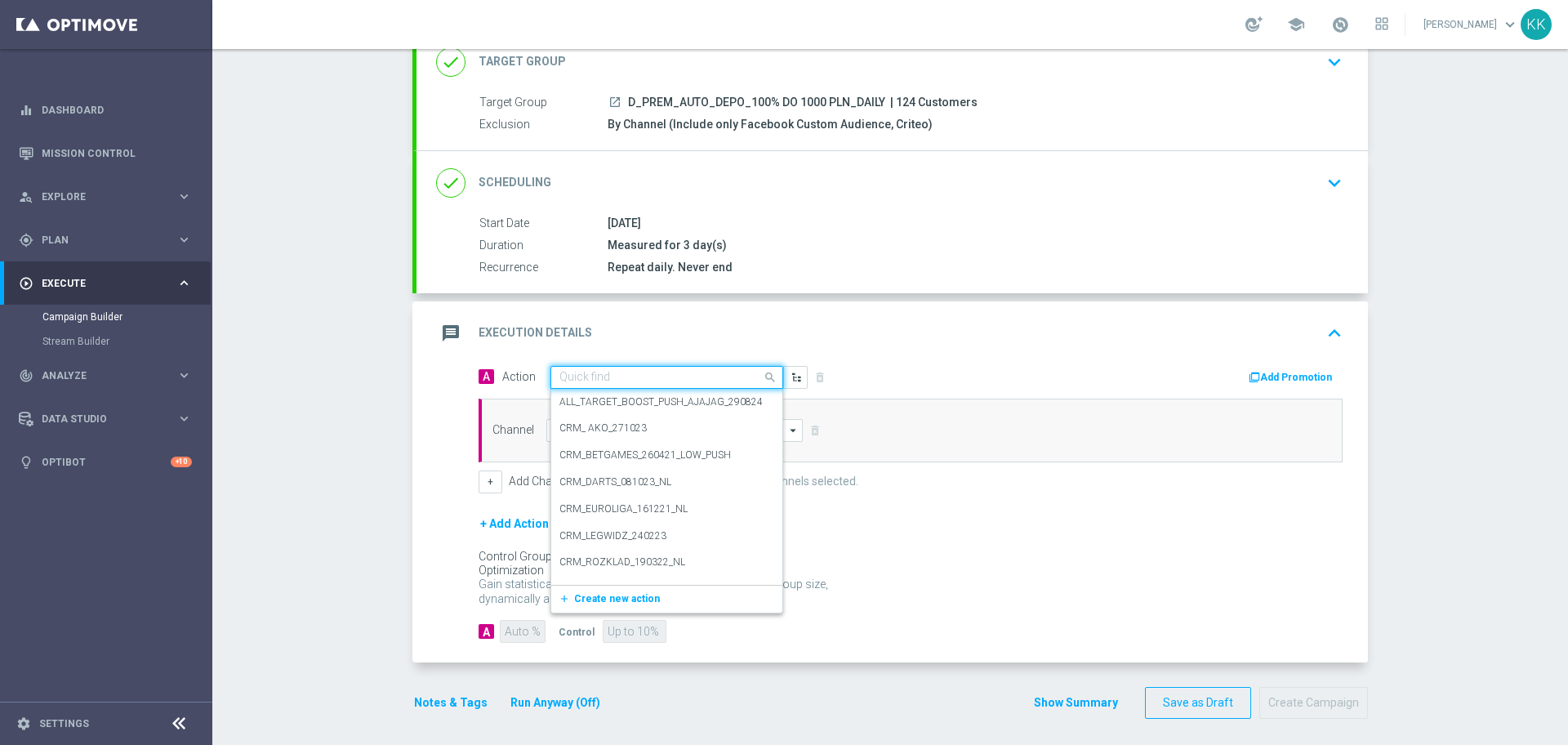
paste input "D_PREM_AUTO_DEPO_100% DO 1000 PLN_DAILY"
type input "D_PREM_AUTO_DEPO_100% DO 1000 PLN_DAILY"
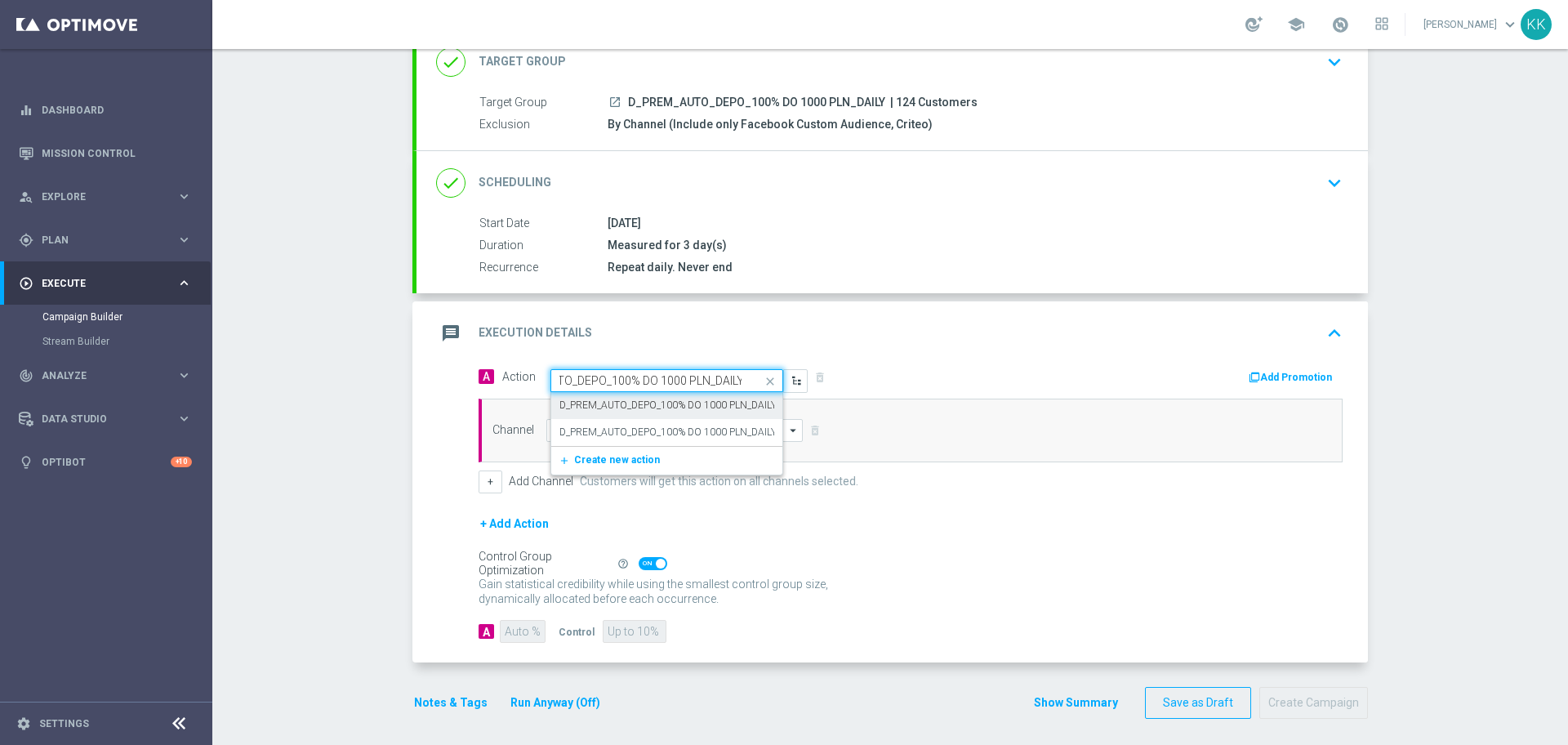
click at [590, 401] on label "D_PREM_AUTO_DEPO_100% DO 1000 PLN_DAILY" at bounding box center [668, 405] width 217 height 14
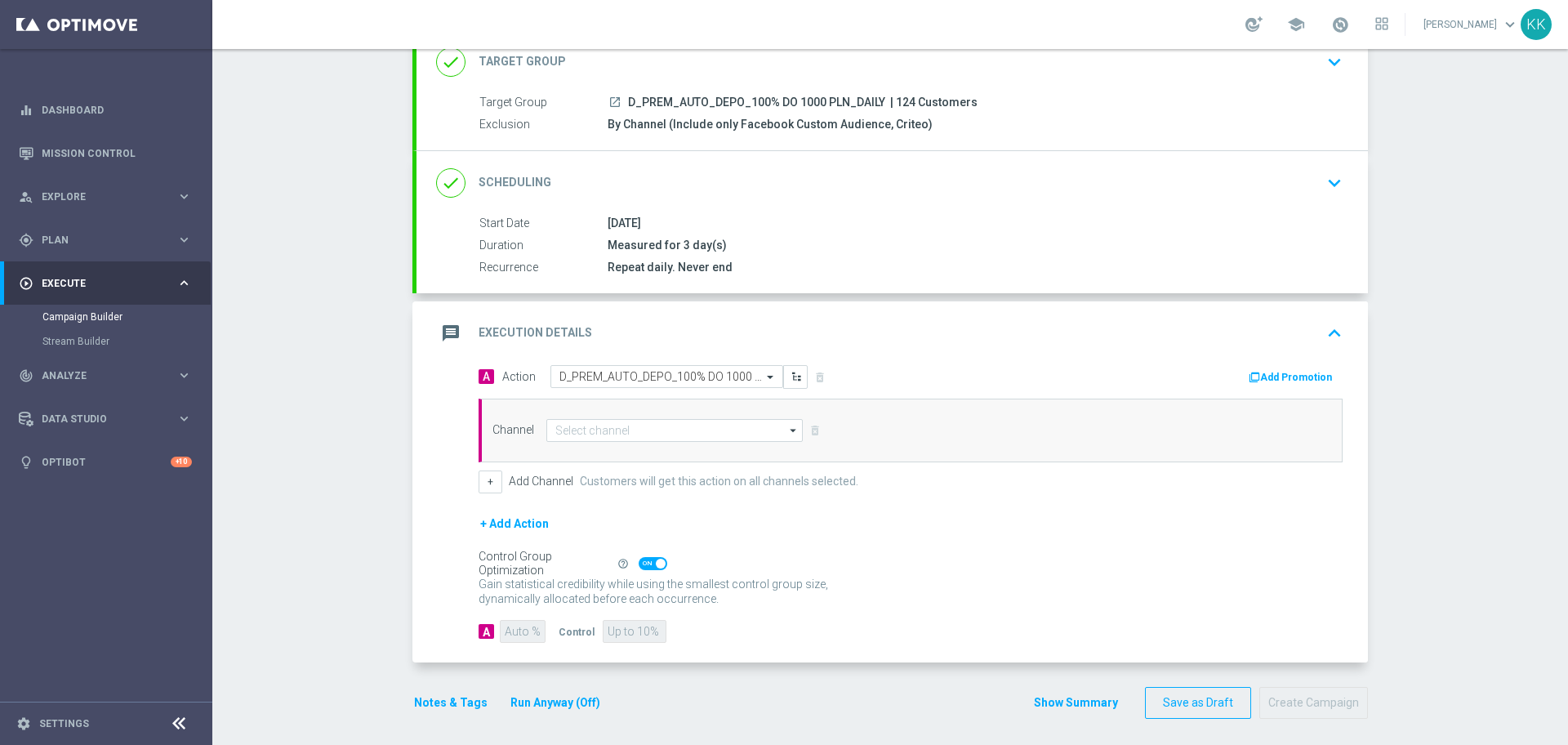
scroll to position [0, 0]
click at [592, 432] on input at bounding box center [675, 430] width 257 height 22
click at [601, 474] on div "Optimail" at bounding box center [675, 479] width 258 height 24
type input "Optimail"
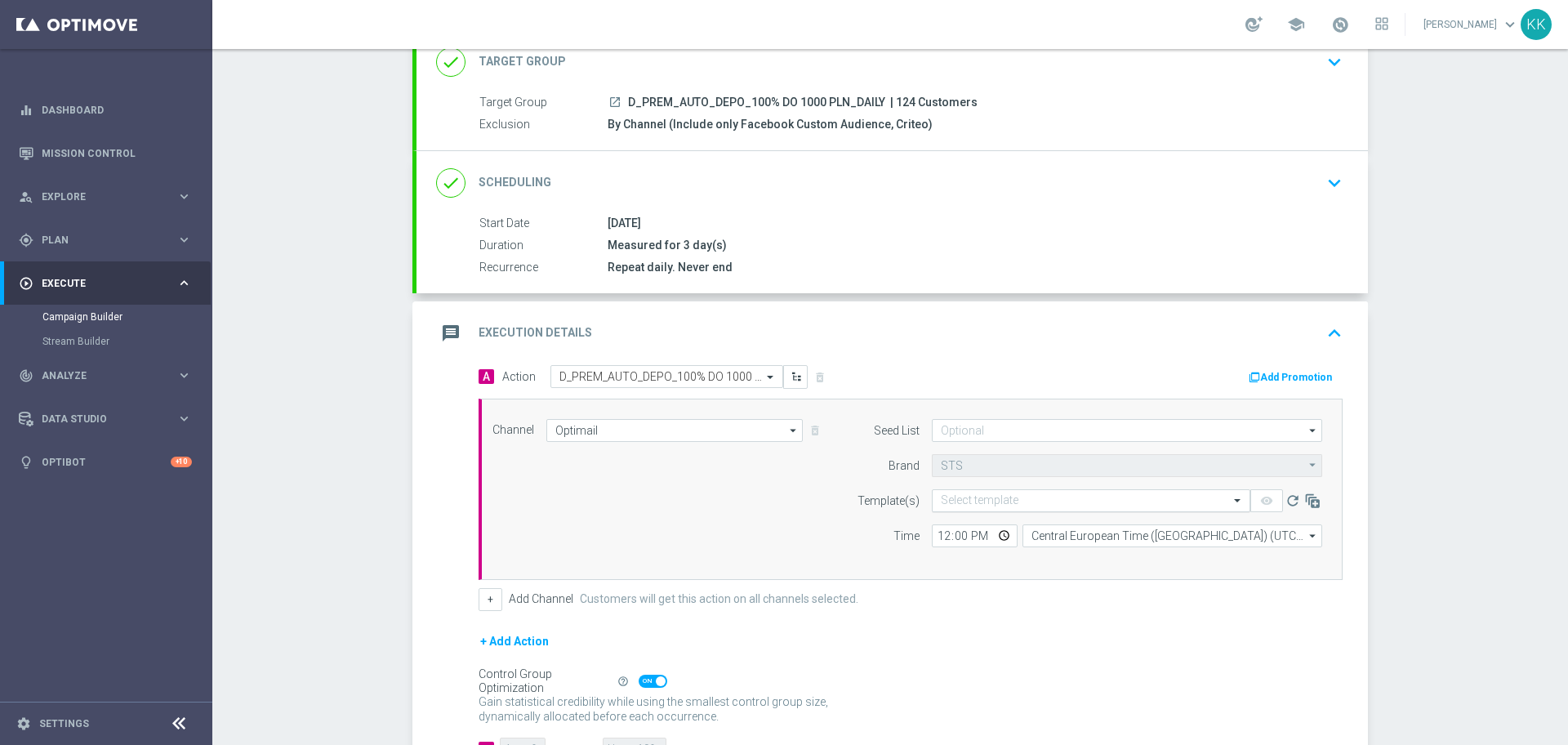
click at [1024, 497] on input "text" at bounding box center [1075, 500] width 268 height 14
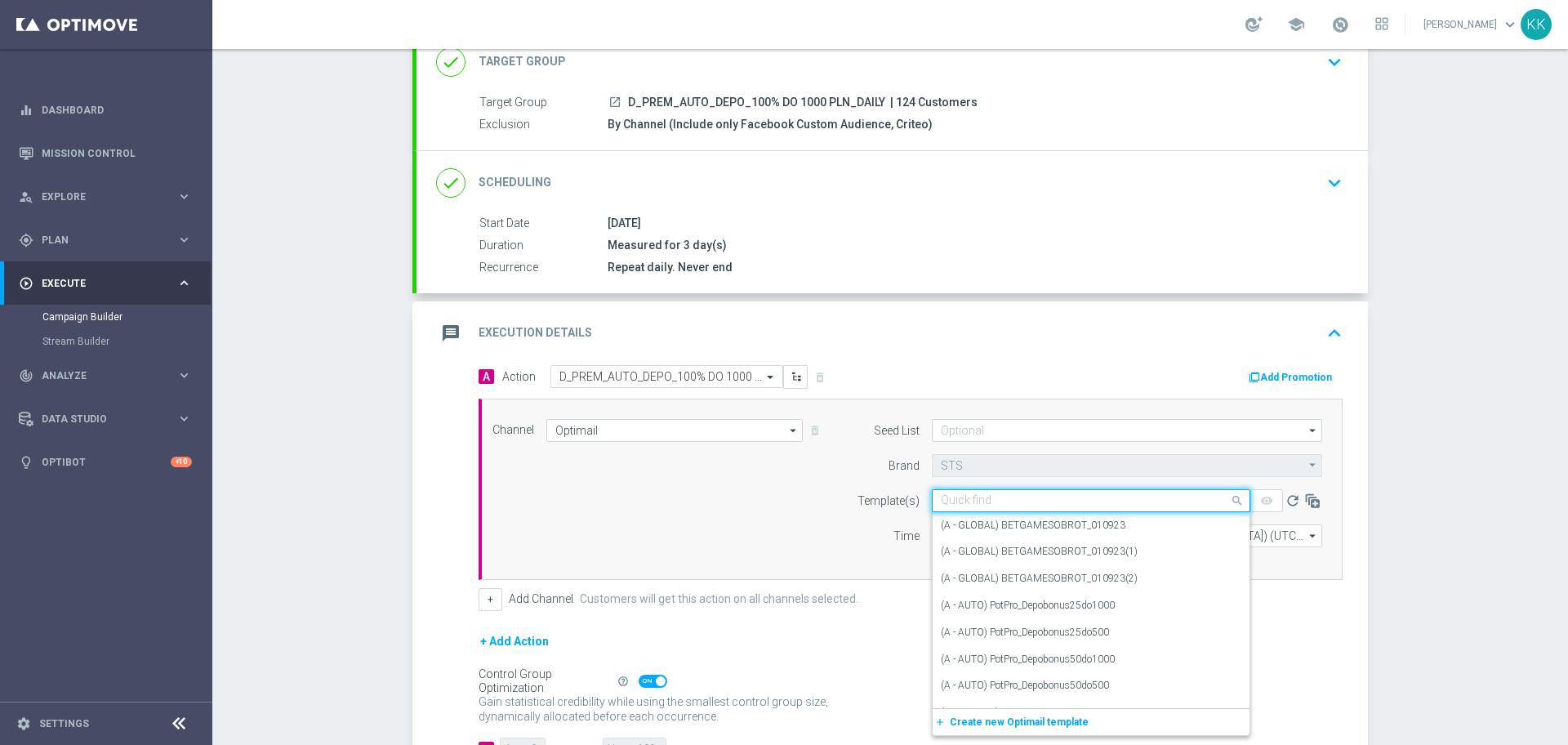
paste input "D_PREM_AUTO_DEPO_100% DO 1000 PLN_DAILY"
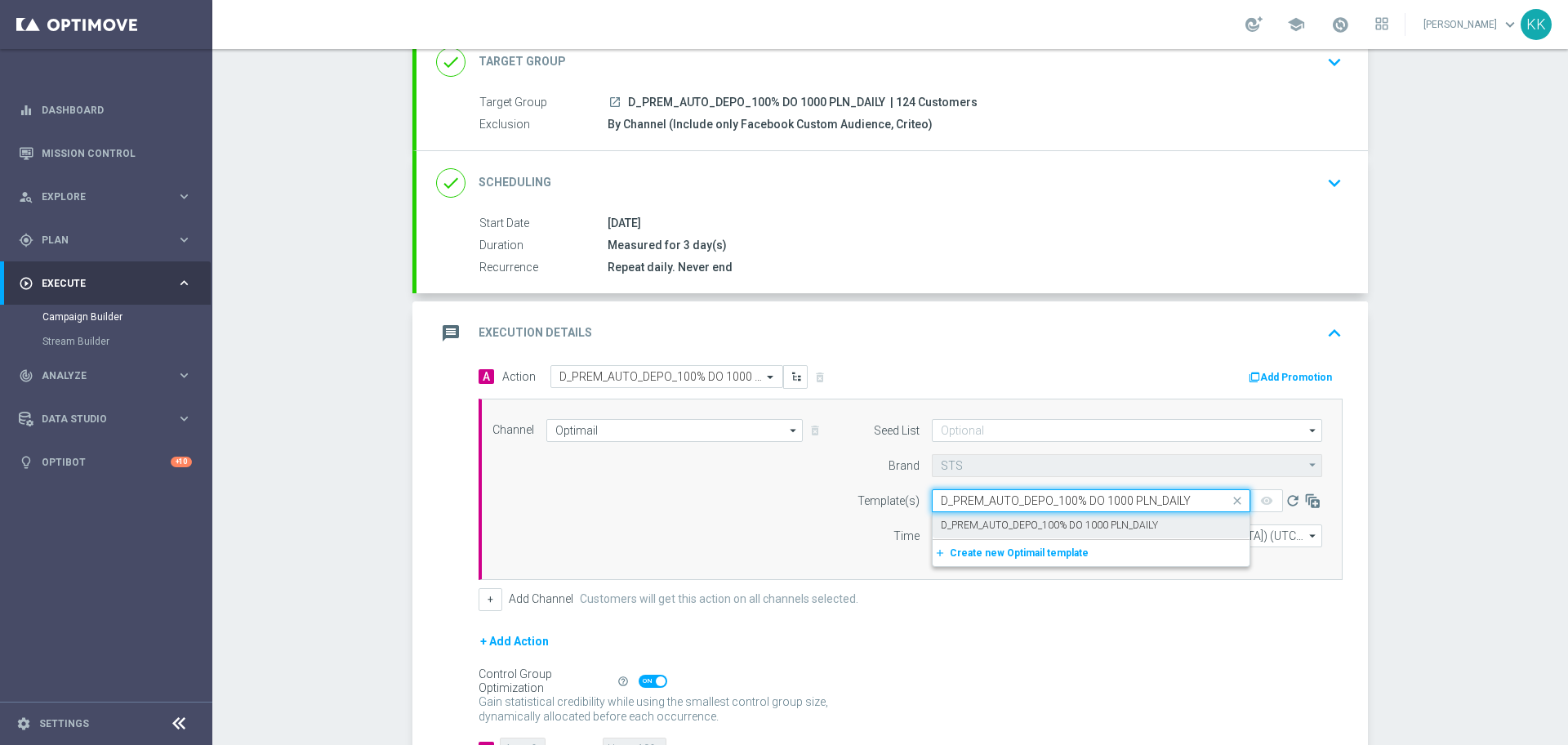
click at [1038, 523] on label "D_PREM_AUTO_DEPO_100% DO 1000 PLN_DAILY" at bounding box center [1050, 525] width 217 height 14
type input "D_PREM_AUTO_DEPO_100% DO 1000 PLN_DAILY"
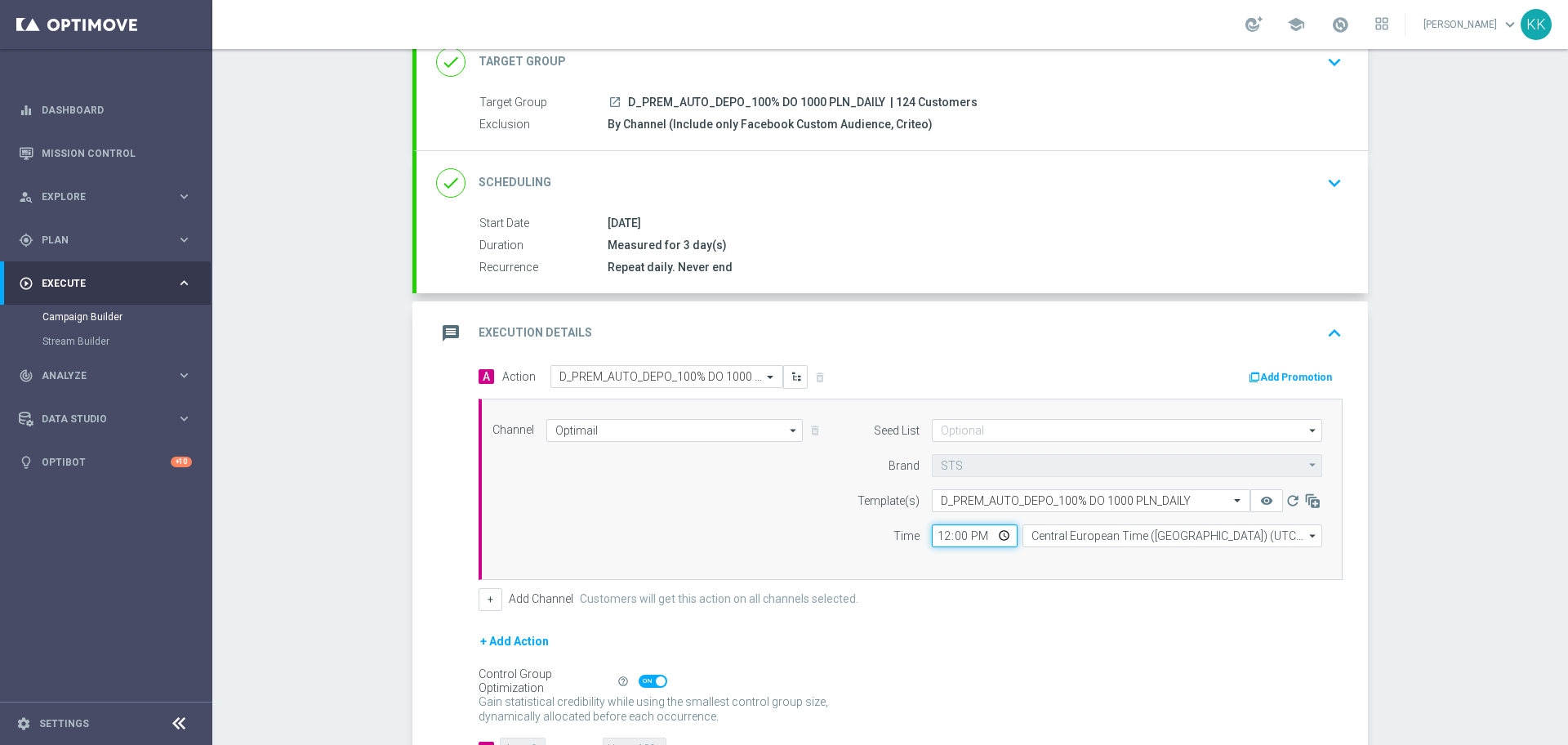
click at [943, 533] on input "12:00" at bounding box center [975, 535] width 86 height 22
type input "17:06"
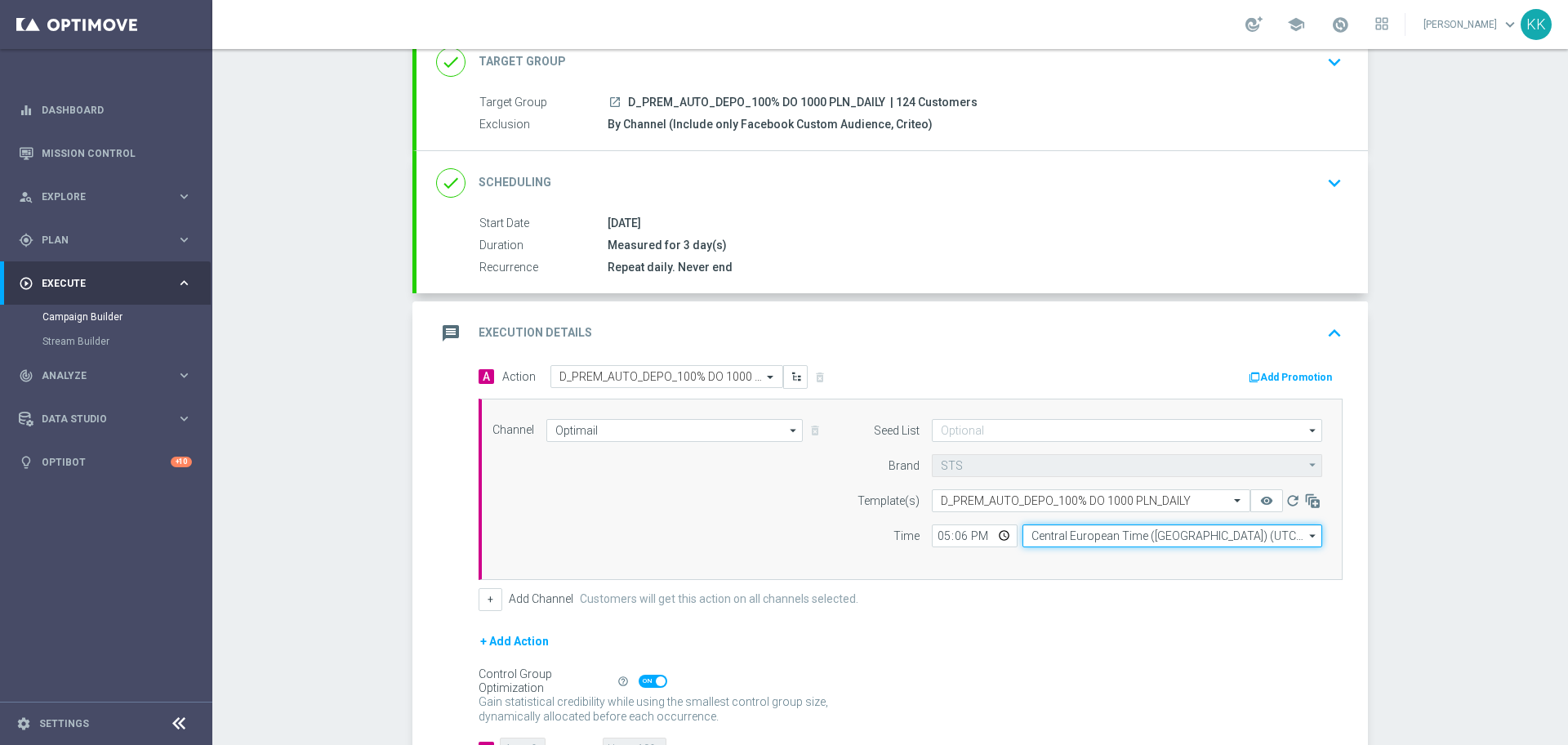
click at [1138, 529] on input "Central European Time ([GEOGRAPHIC_DATA]) (UTC +02:00)" at bounding box center [1172, 535] width 300 height 22
click at [1109, 561] on div "Central European Time ([GEOGRAPHIC_DATA]) (UTC +02:00)" at bounding box center [1164, 559] width 267 height 15
type input "Central European Time ([GEOGRAPHIC_DATA]) (UTC +02:00)"
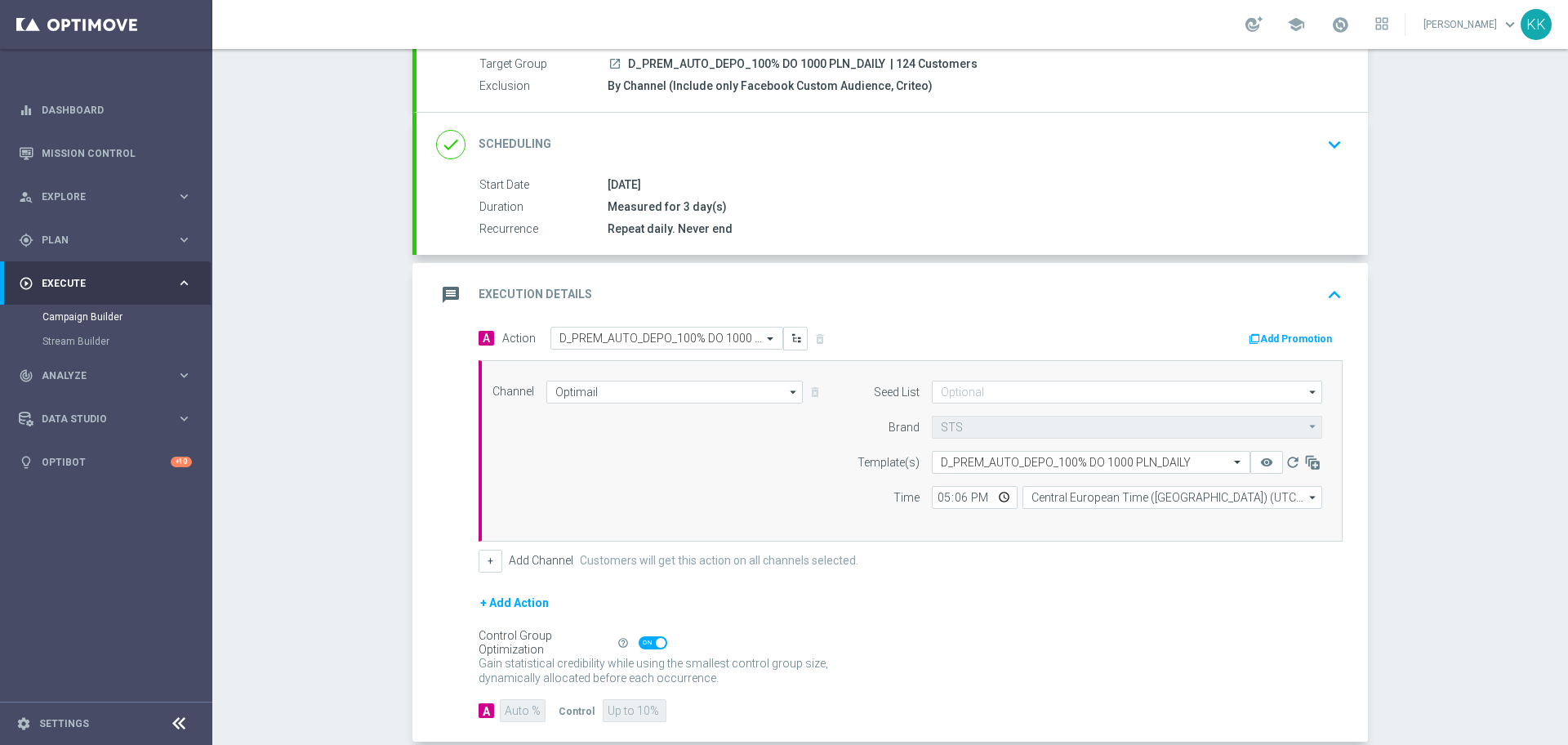
scroll to position [240, 0]
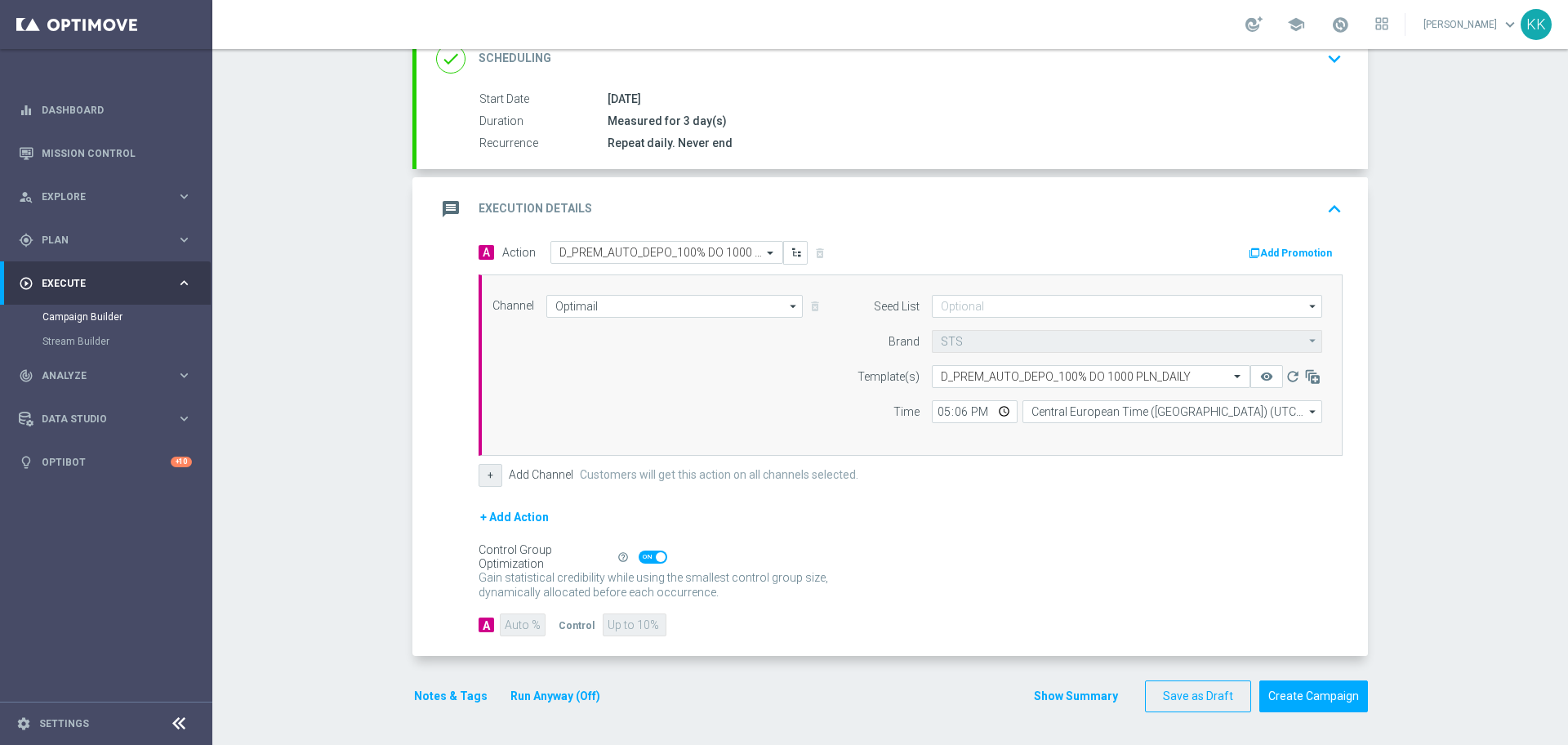
click at [489, 473] on button "+" at bounding box center [490, 475] width 23 height 22
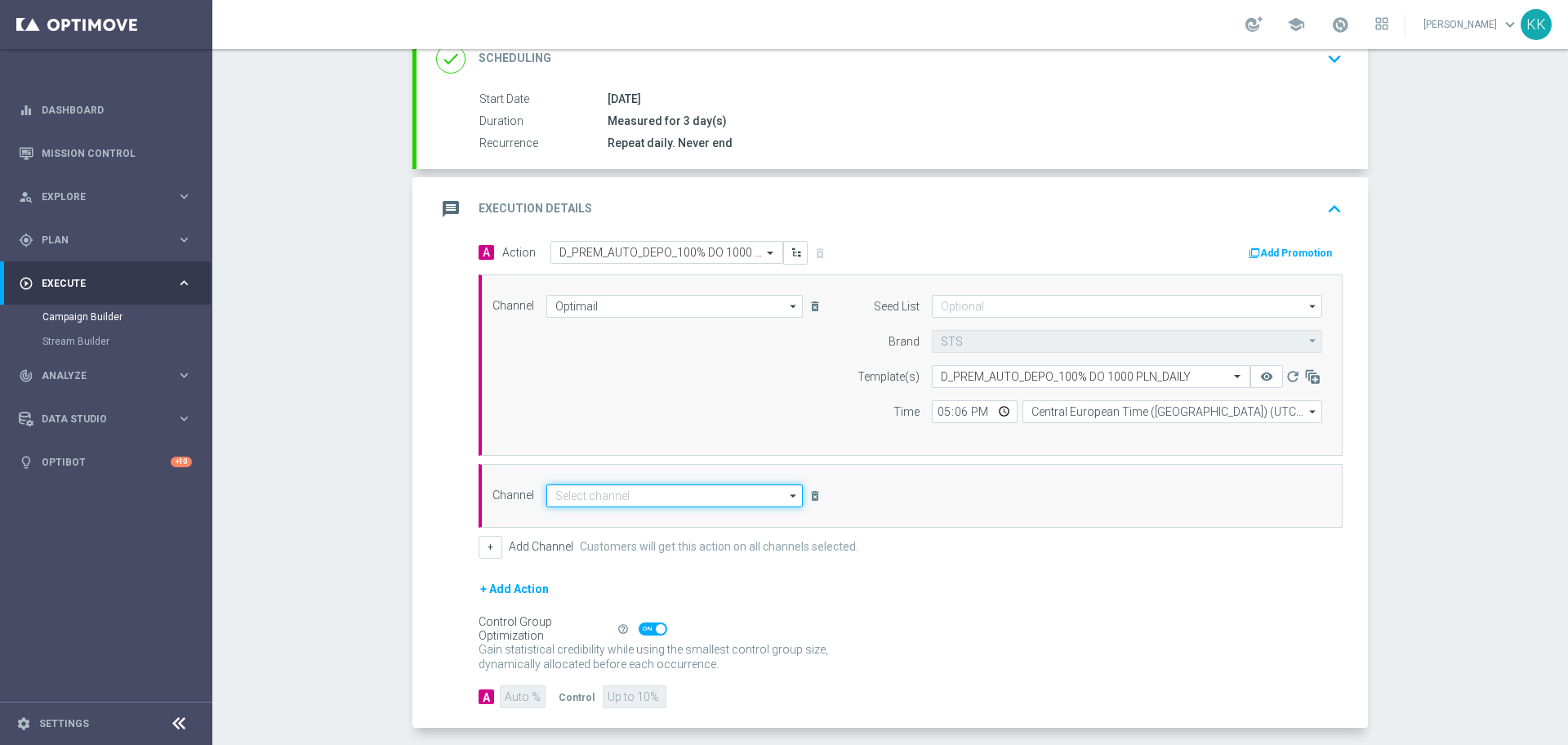
click at [585, 499] on input at bounding box center [675, 496] width 257 height 22
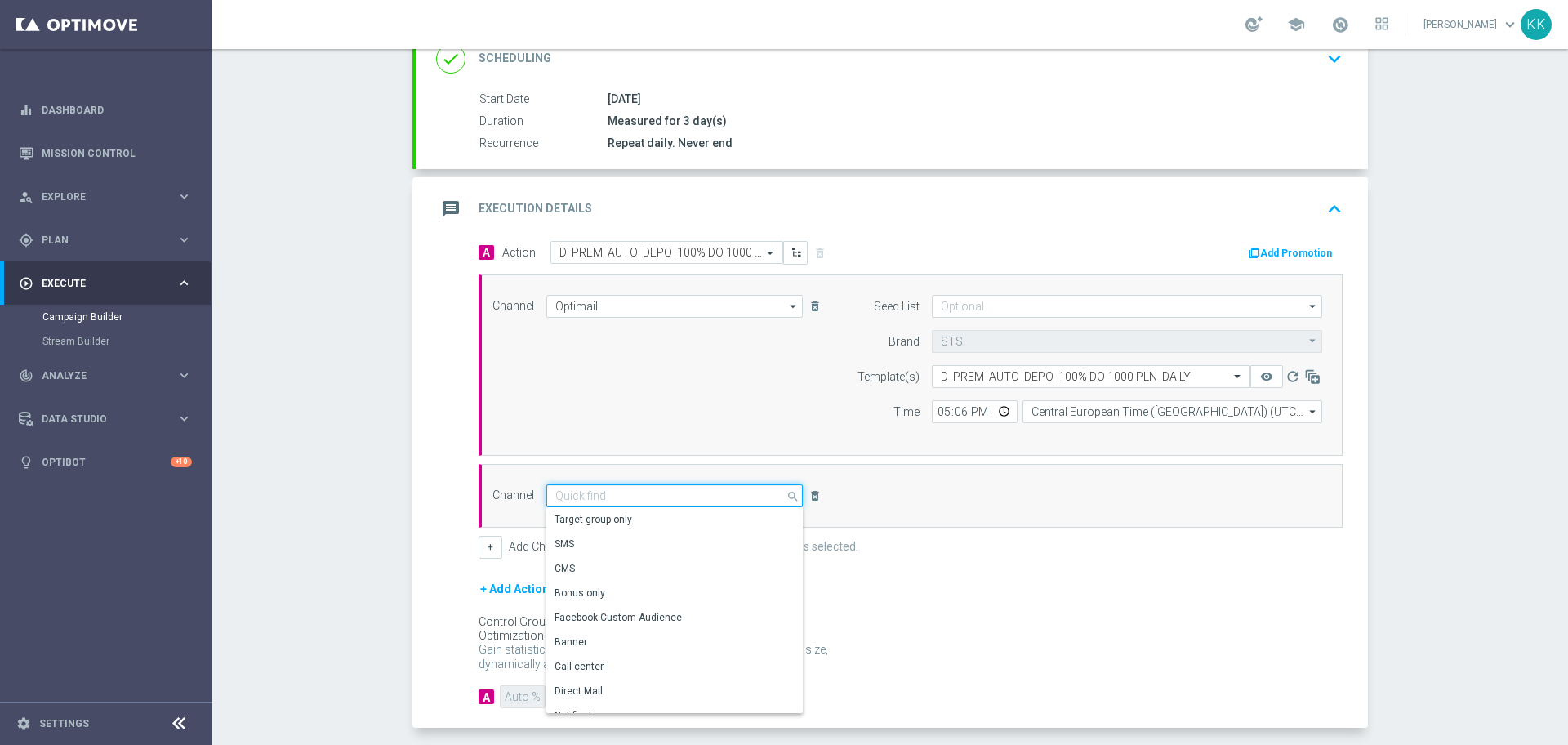
click at [585, 499] on input at bounding box center [675, 496] width 257 height 22
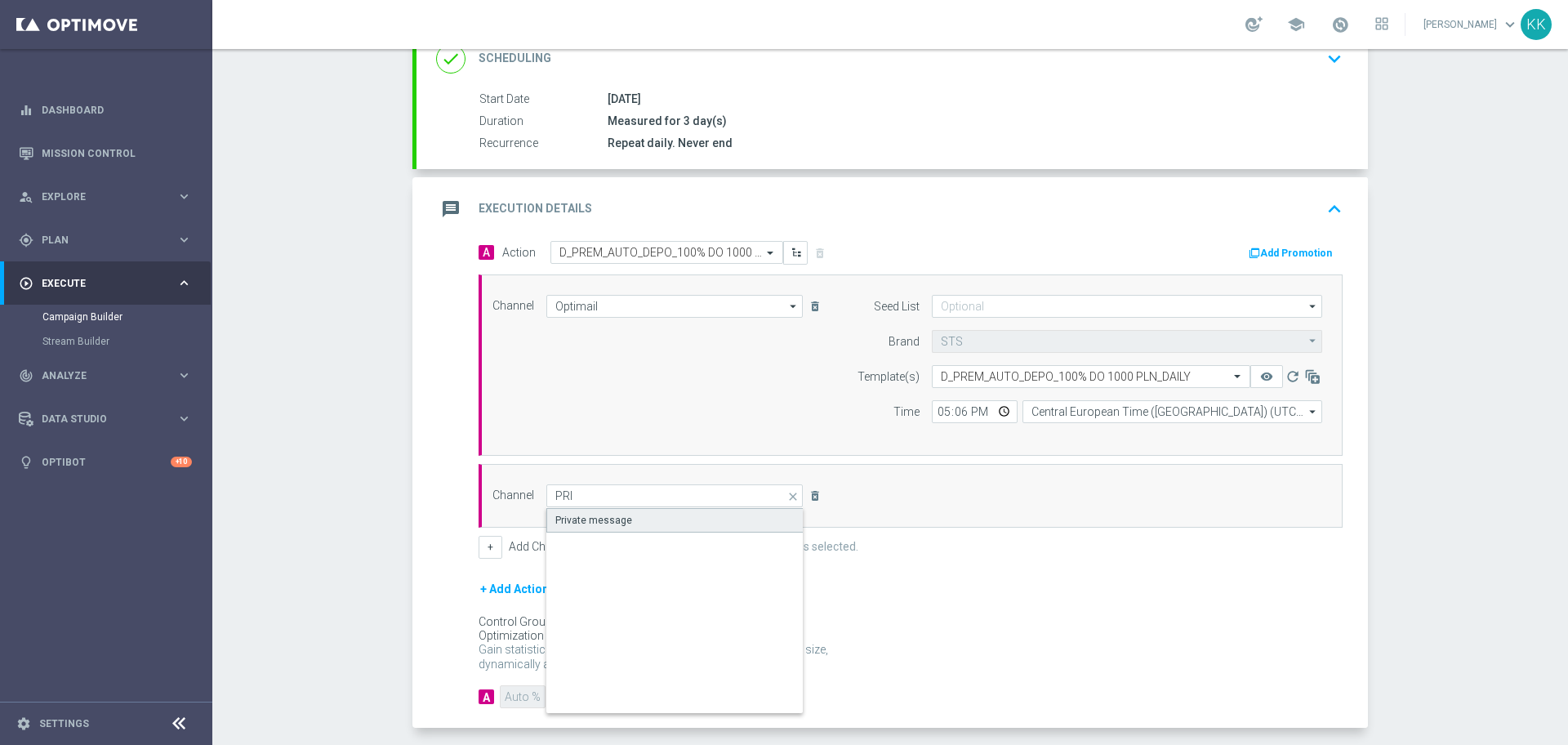
click at [589, 518] on div "Private message" at bounding box center [594, 520] width 77 height 15
type input "Private message"
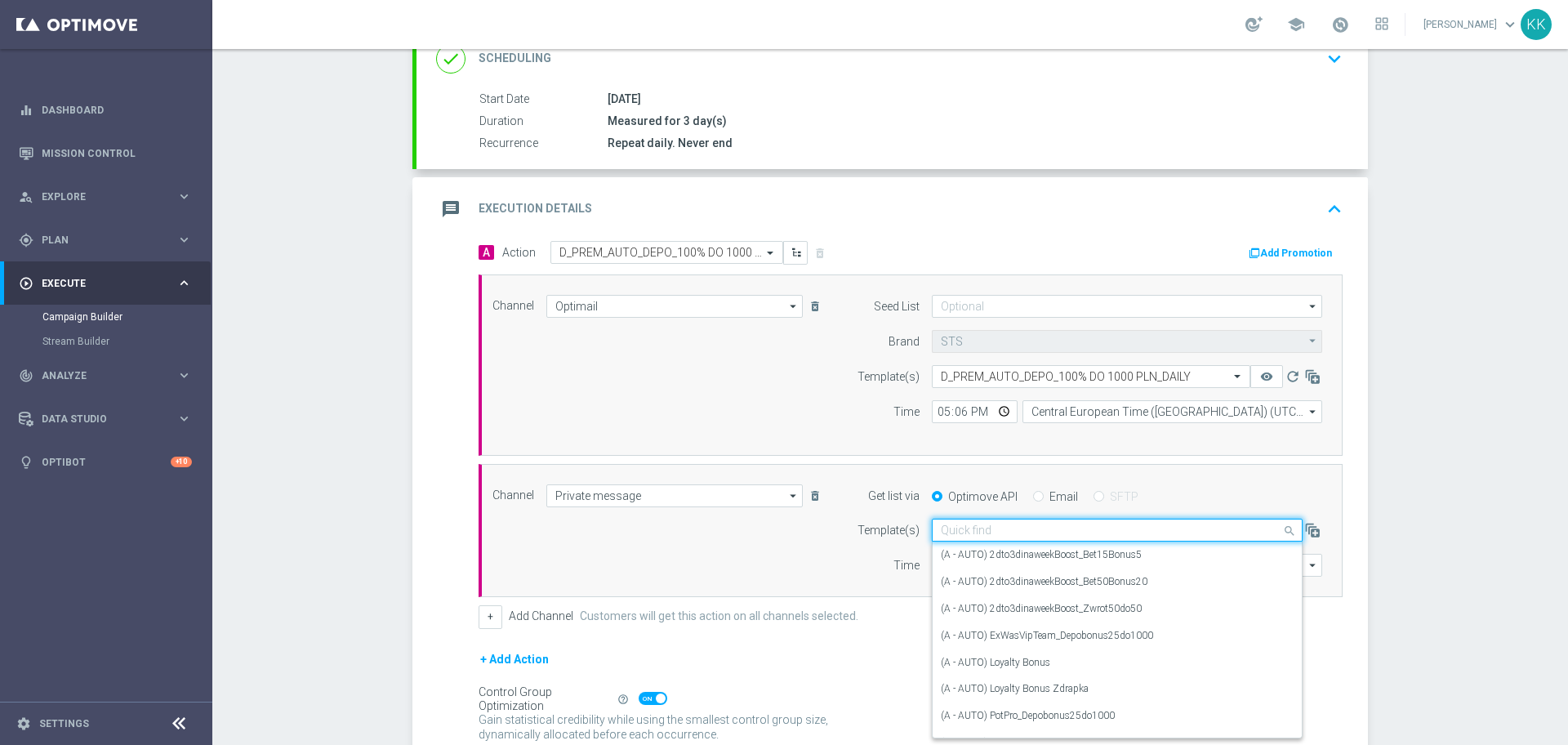
click at [1019, 527] on input "text" at bounding box center [1101, 530] width 321 height 14
paste input "D_PREM_AUTO_DEPO_100% DO 1000 PLN_DAILY"
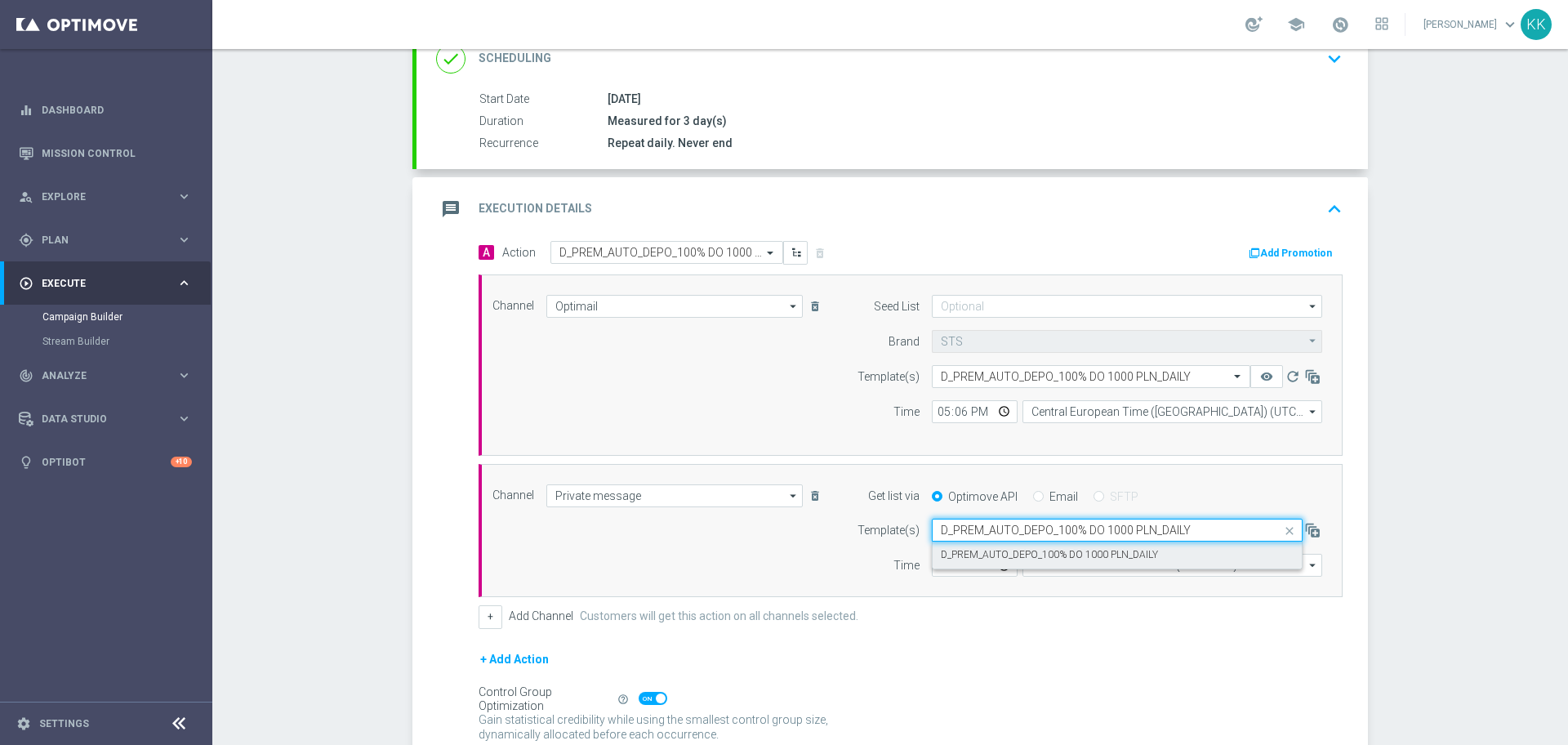
click at [1020, 549] on label "D_PREM_AUTO_DEPO_100% DO 1000 PLN_DAILY" at bounding box center [1050, 555] width 217 height 14
type input "D_PREM_AUTO_DEPO_100% DO 1000 PLN_DAILY"
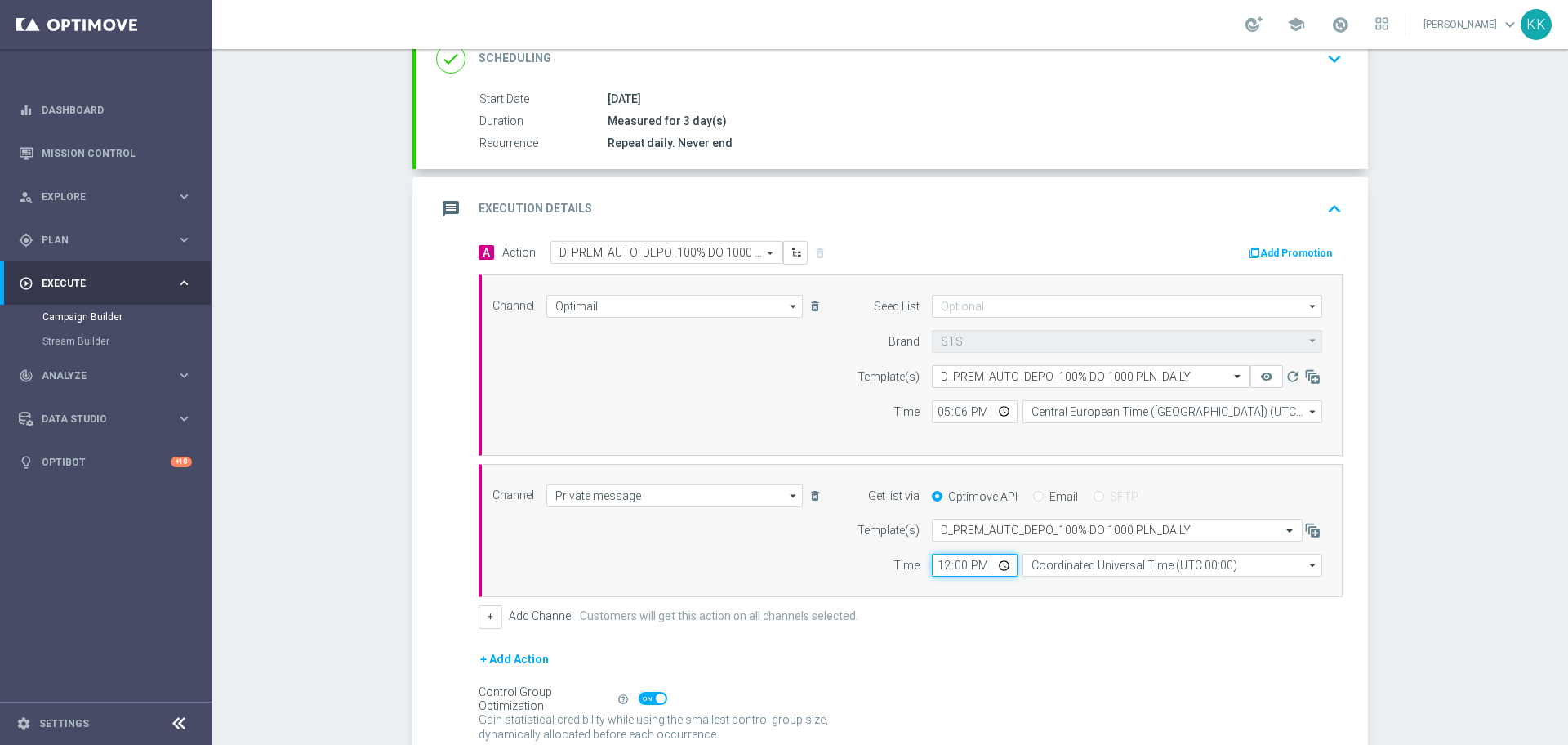
click at [949, 561] on input "12:00" at bounding box center [975, 565] width 86 height 22
click at [922, 553] on form "Template(s) Select template D_PREM_AUTO_DEPO_100% DO 1000 PLN_DAILY Time 12:00 …" at bounding box center [1084, 547] width 473 height 58
click at [932, 567] on input "12:00" at bounding box center [975, 565] width 86 height 22
type input "17:06"
click at [1097, 567] on input "Coordinated Universal Time (UTC 00:00)" at bounding box center [1172, 565] width 300 height 22
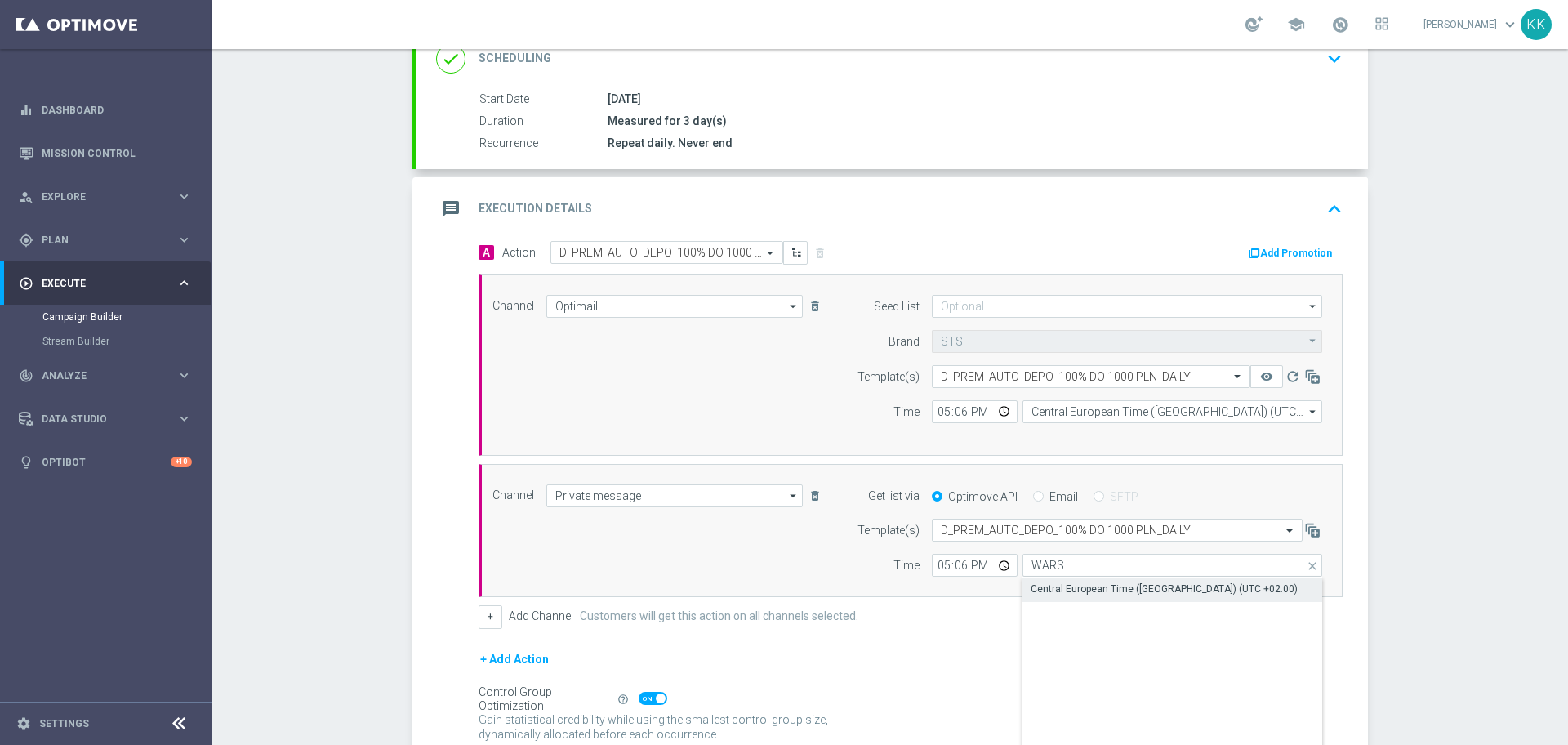
click at [1053, 591] on div "Central European Time ([GEOGRAPHIC_DATA]) (UTC +02:00)" at bounding box center [1164, 589] width 267 height 15
type input "Central European Time ([GEOGRAPHIC_DATA]) (UTC +02:00)"
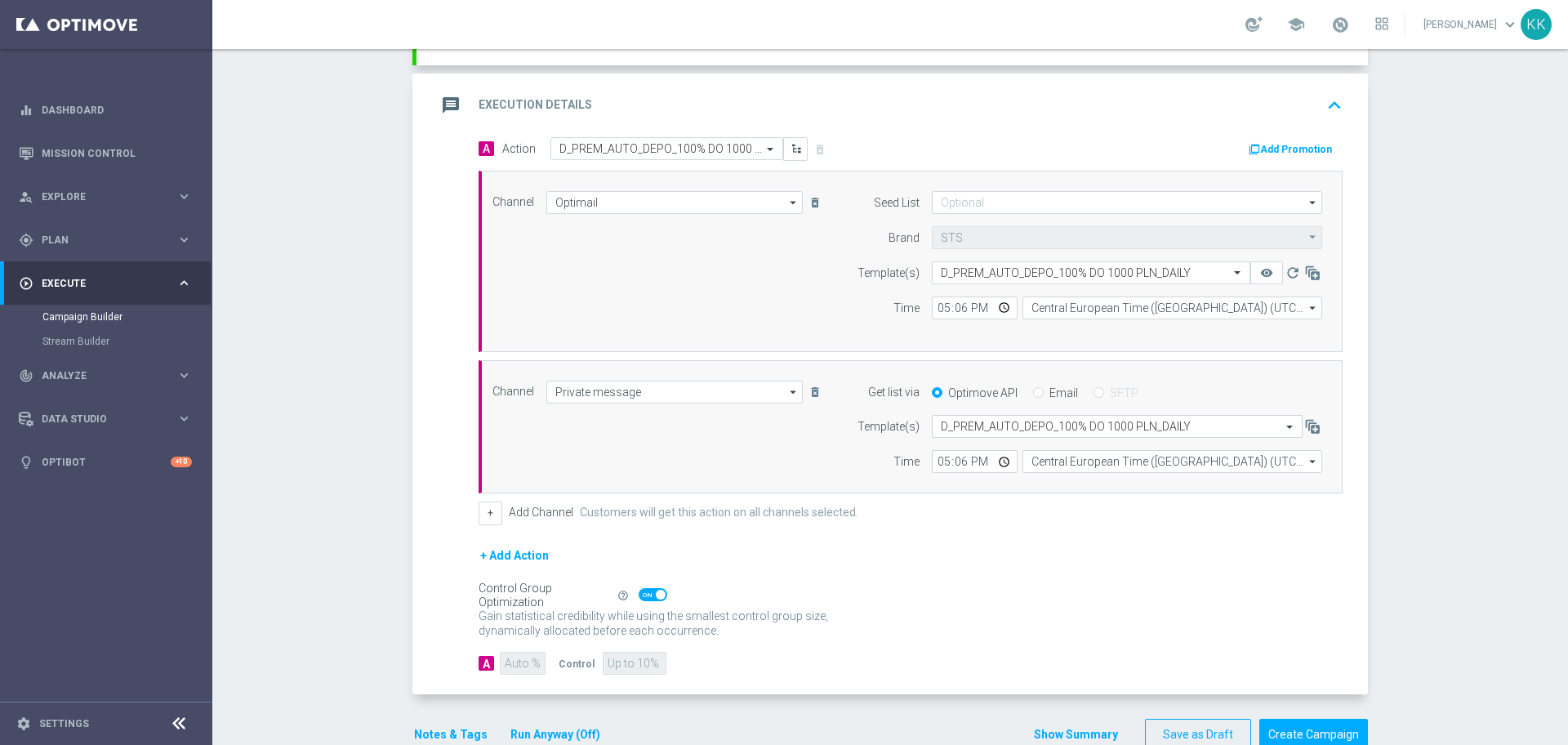
scroll to position [382, 0]
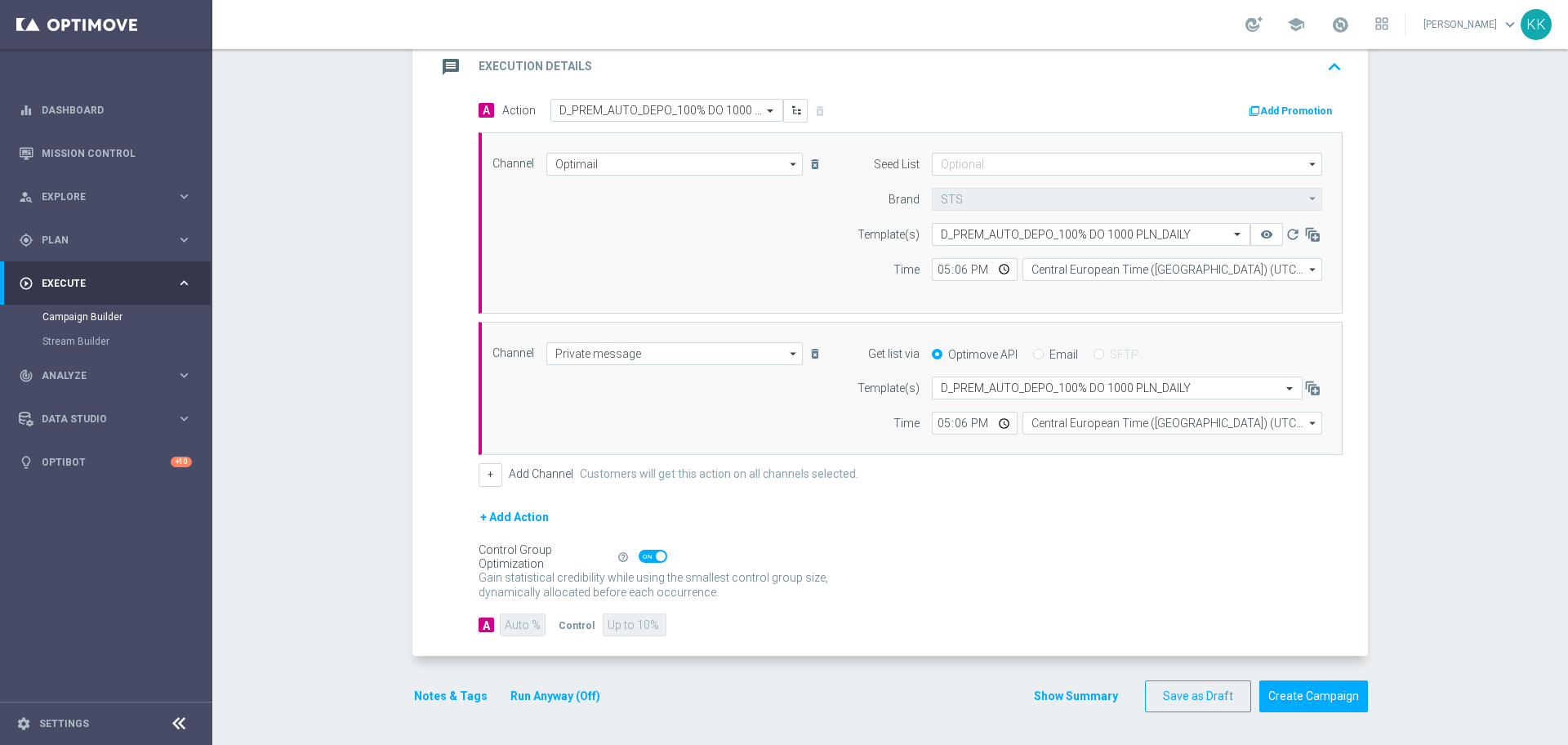
click at [459, 695] on button "Notes & Tags" at bounding box center [451, 696] width 77 height 21
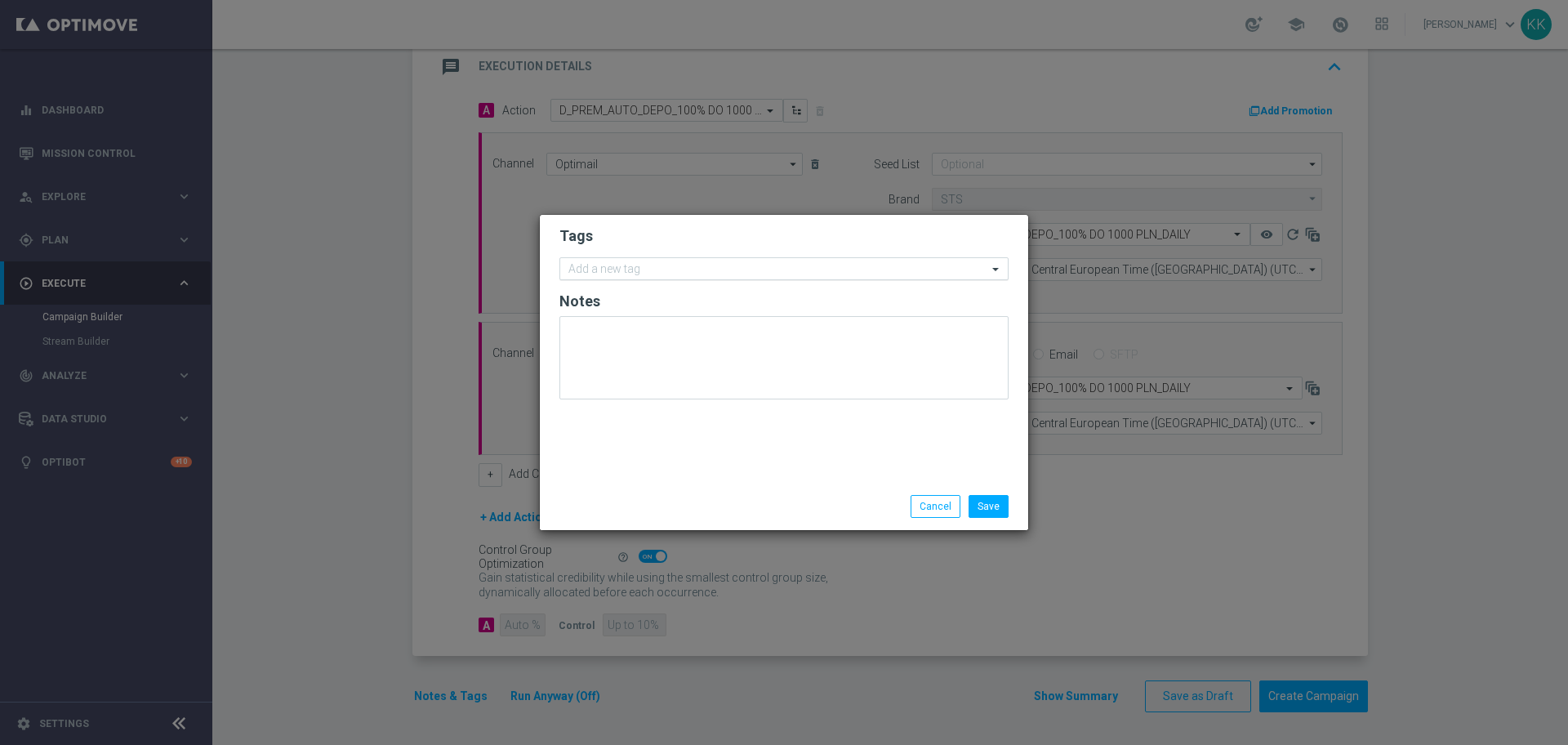
click at [662, 271] on input "text" at bounding box center [778, 270] width 419 height 14
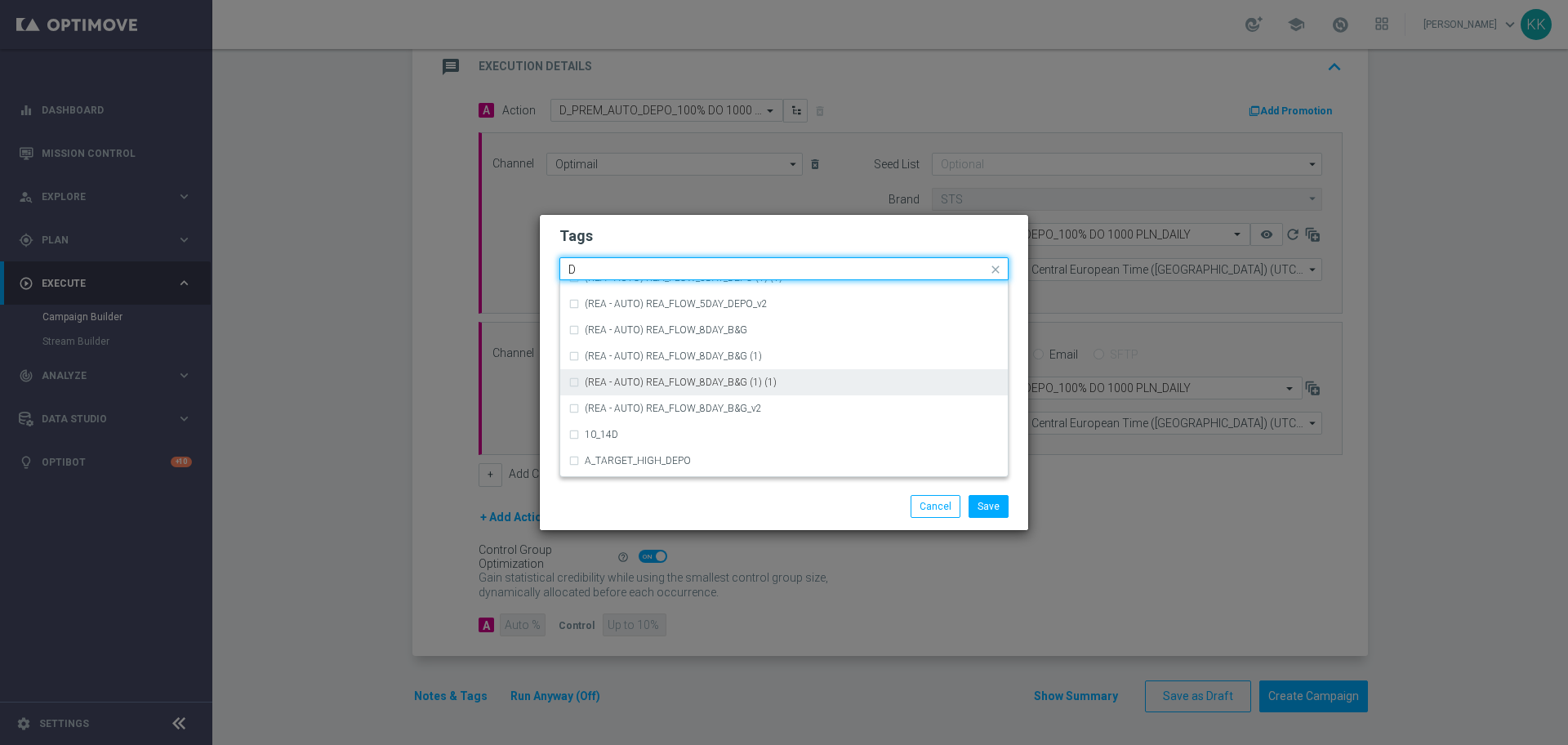
scroll to position [1736, 0]
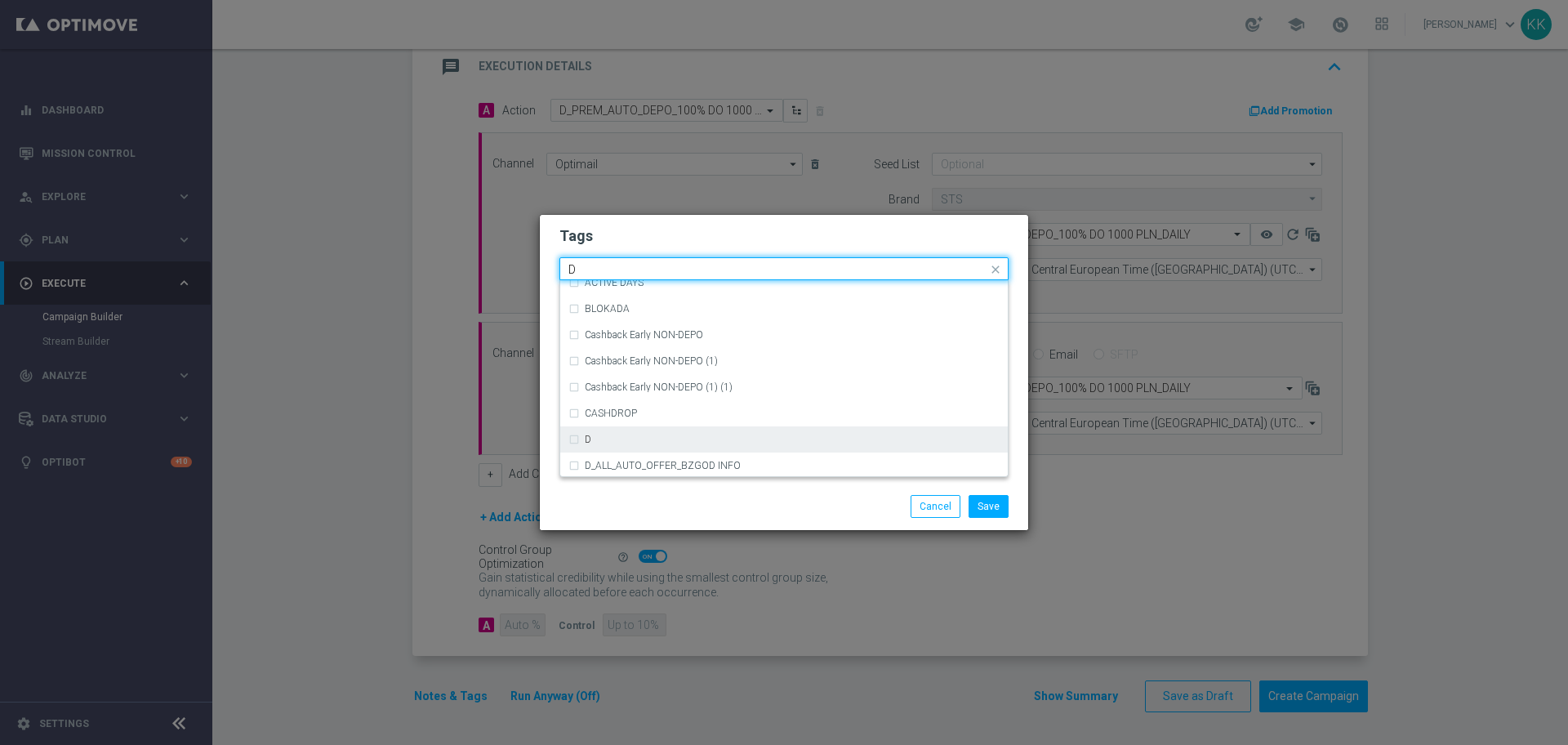
click at [665, 431] on div "D" at bounding box center [784, 440] width 431 height 26
type input "D"
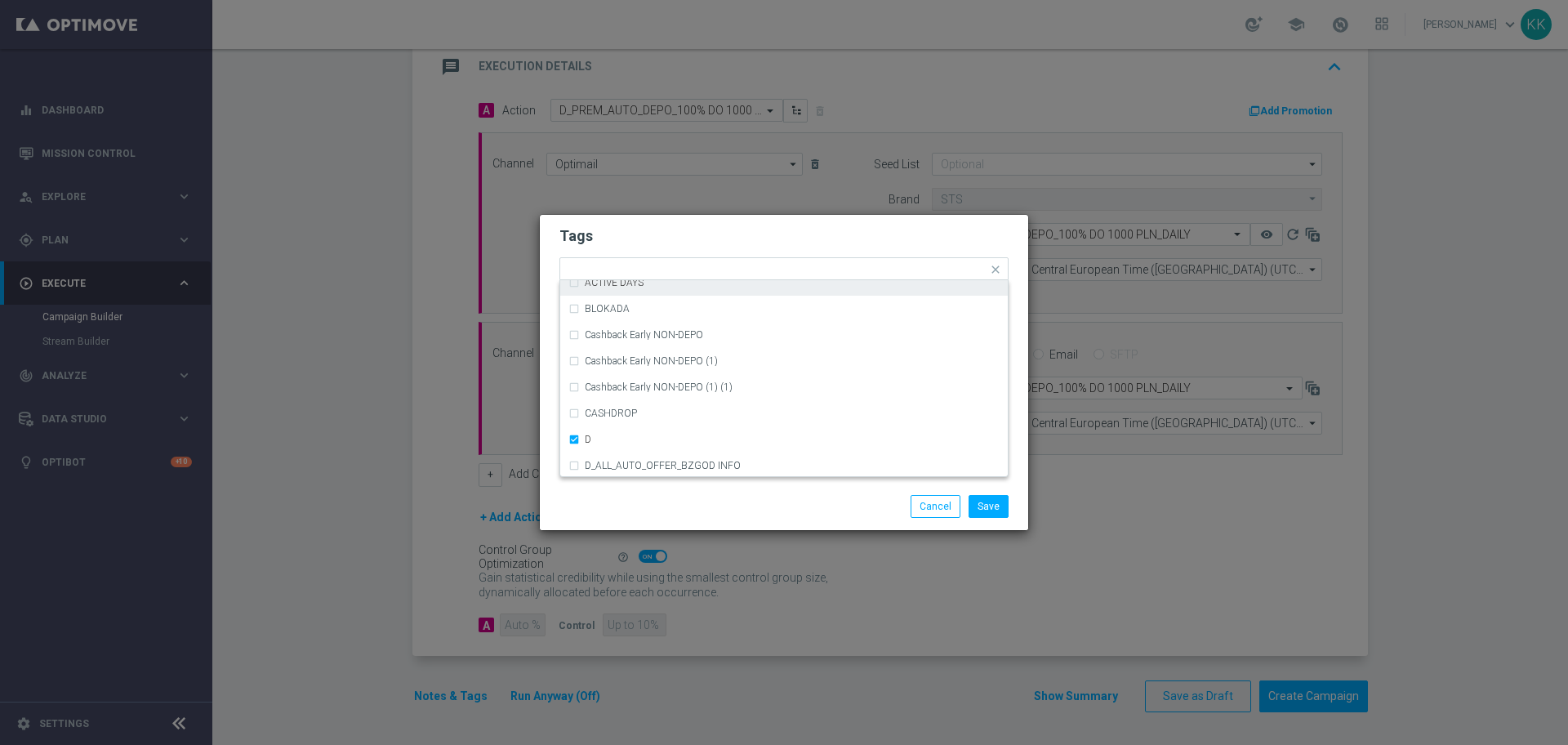
click at [715, 255] on form "Tags Quick find × D (REA - AUTO) REA_FLOW_8DAY_B&G (1) (1) (REA - AUTO) REA_FLO…" at bounding box center [784, 317] width 449 height 189
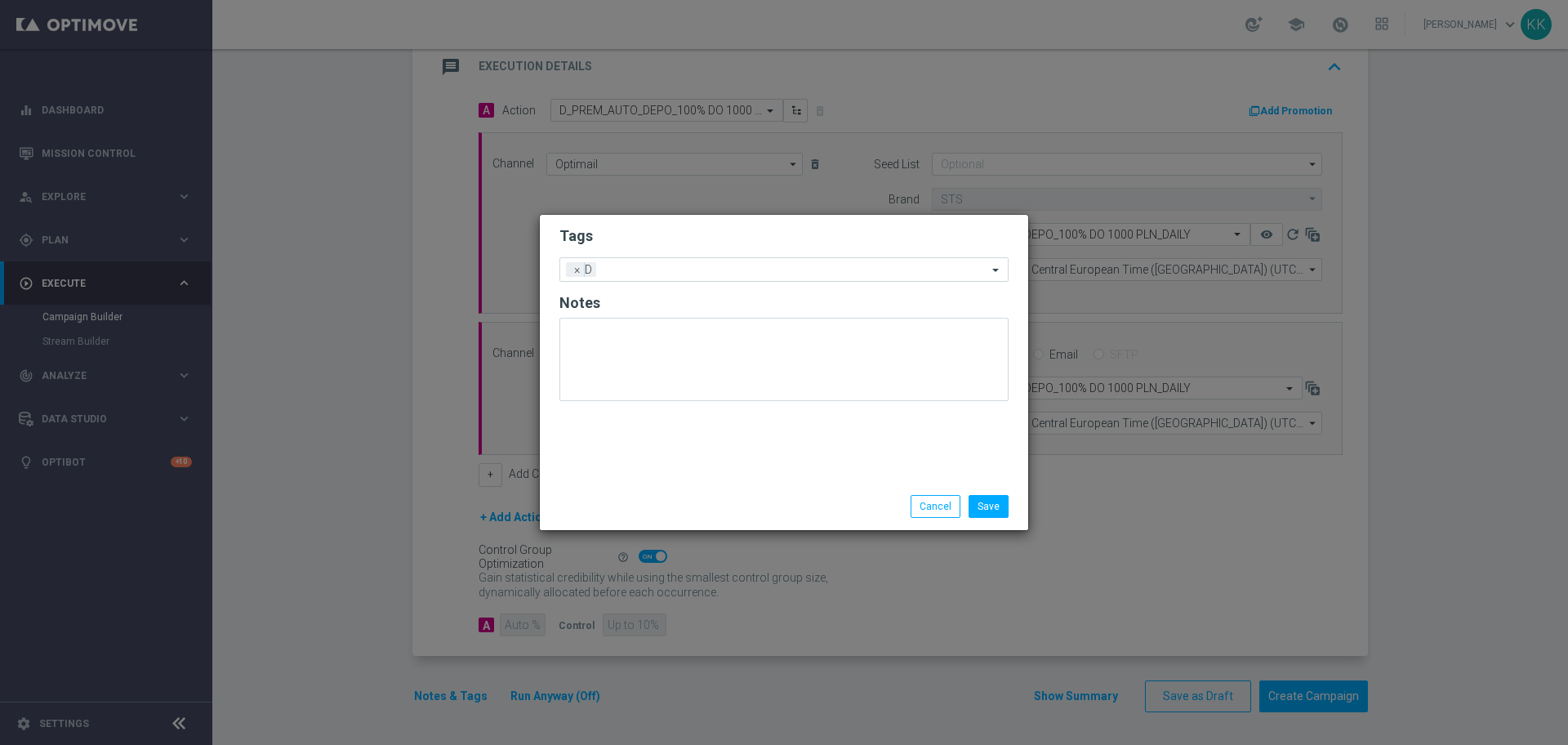
click at [706, 294] on h2 "Notes" at bounding box center [784, 303] width 449 height 20
click at [706, 282] on ng-select "Add a new tag × D" at bounding box center [784, 270] width 449 height 24
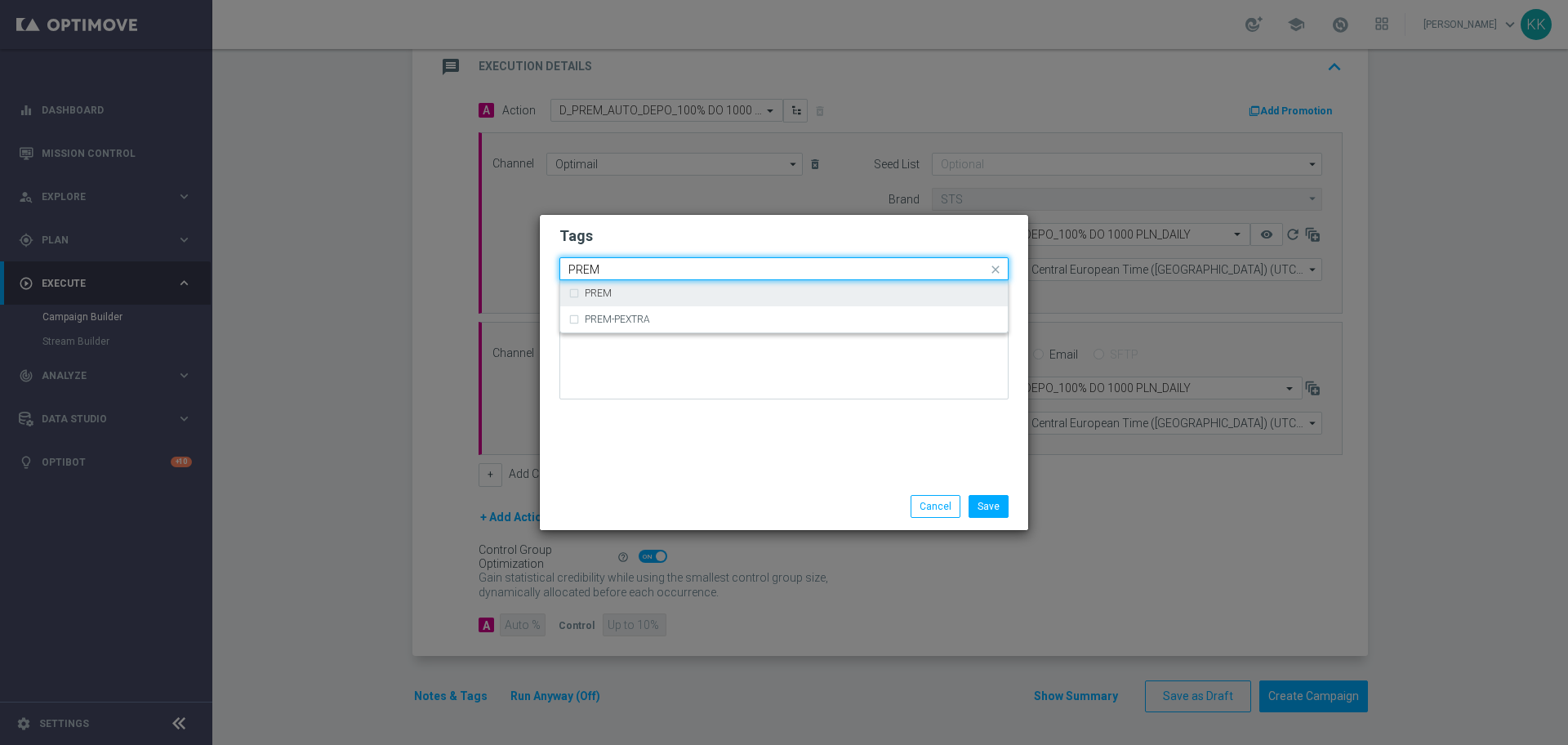
click at [707, 282] on div "PREM" at bounding box center [784, 293] width 431 height 26
type input "PREM"
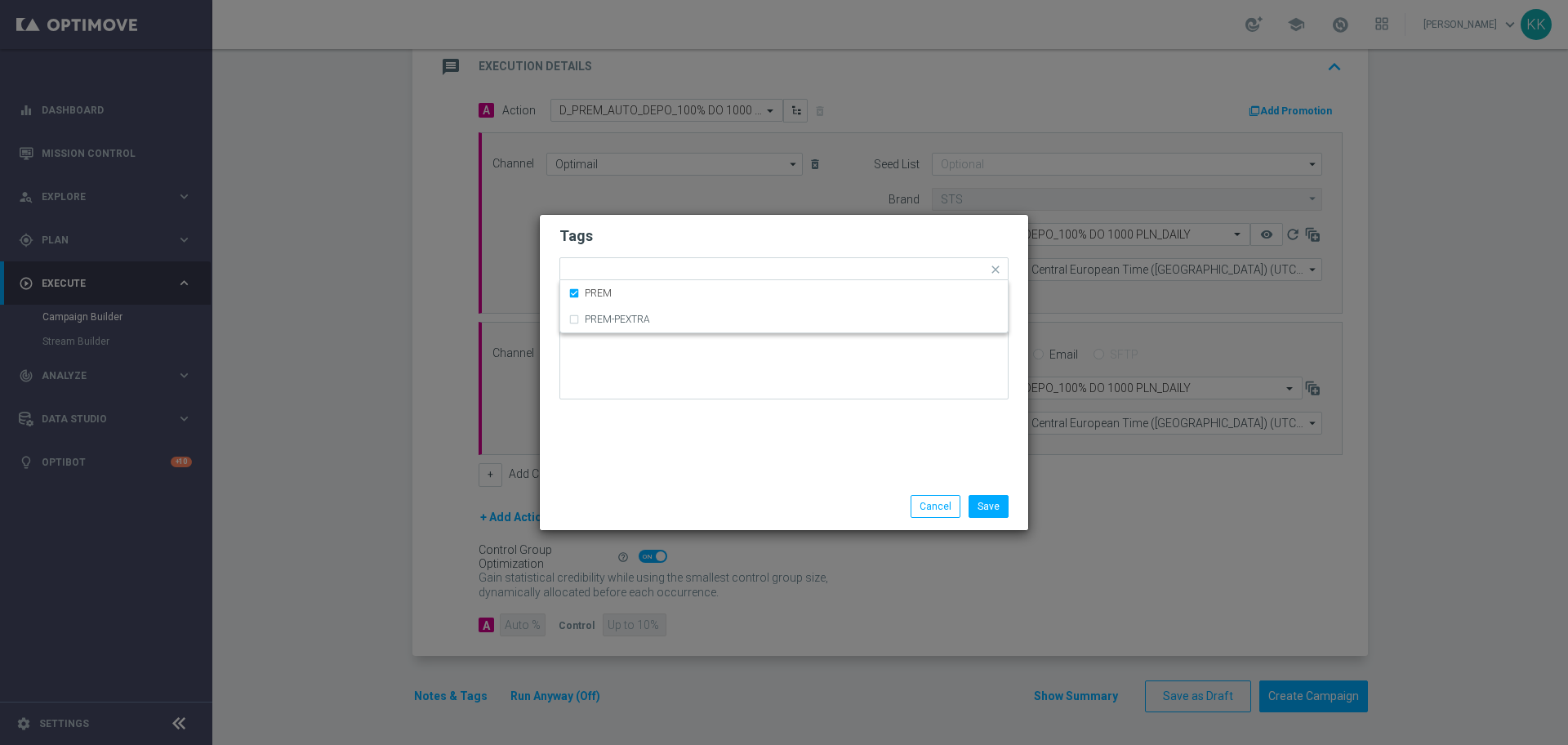
click at [710, 239] on h2 "Tags" at bounding box center [784, 235] width 449 height 20
click at [713, 271] on input "text" at bounding box center [824, 270] width 327 height 14
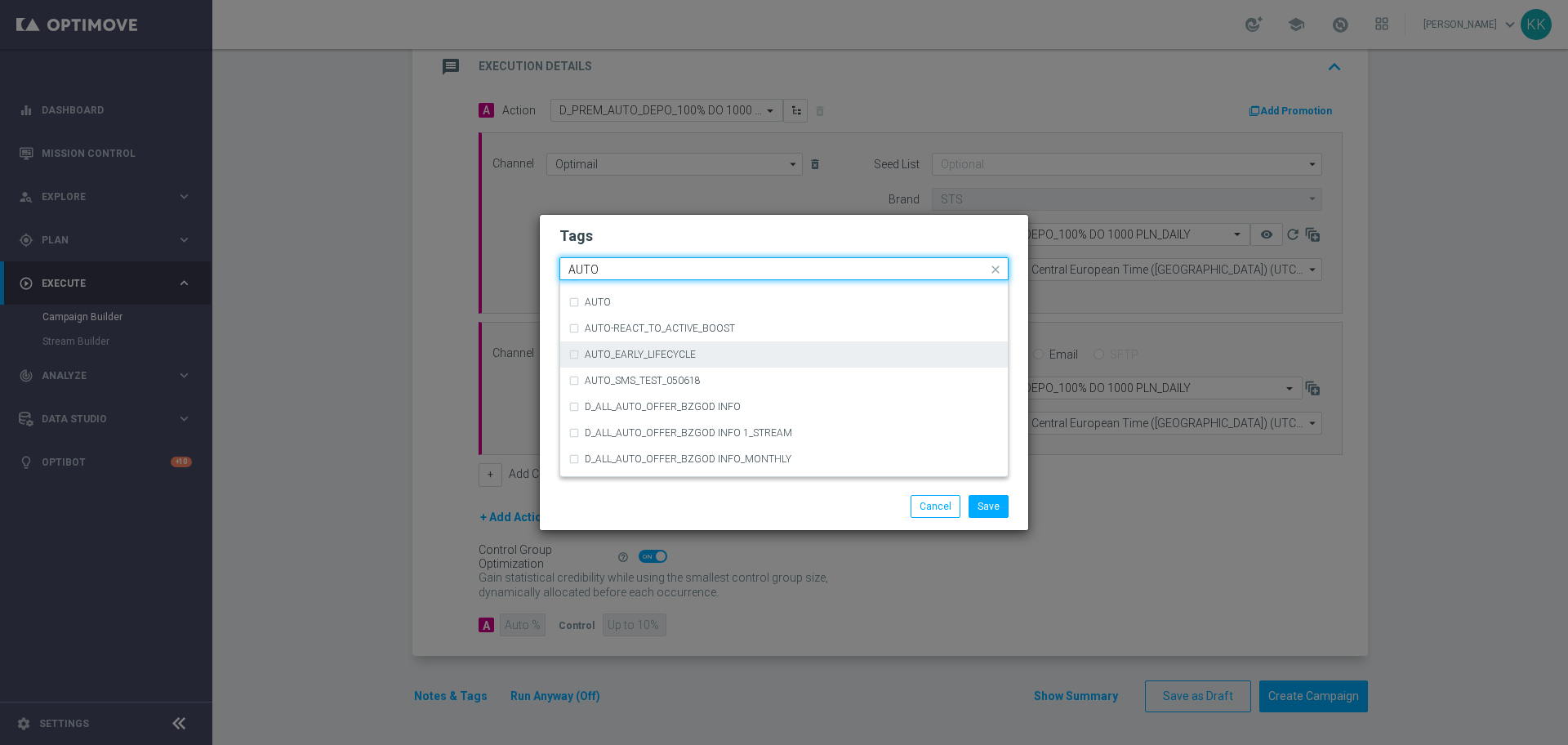
scroll to position [1940, 0]
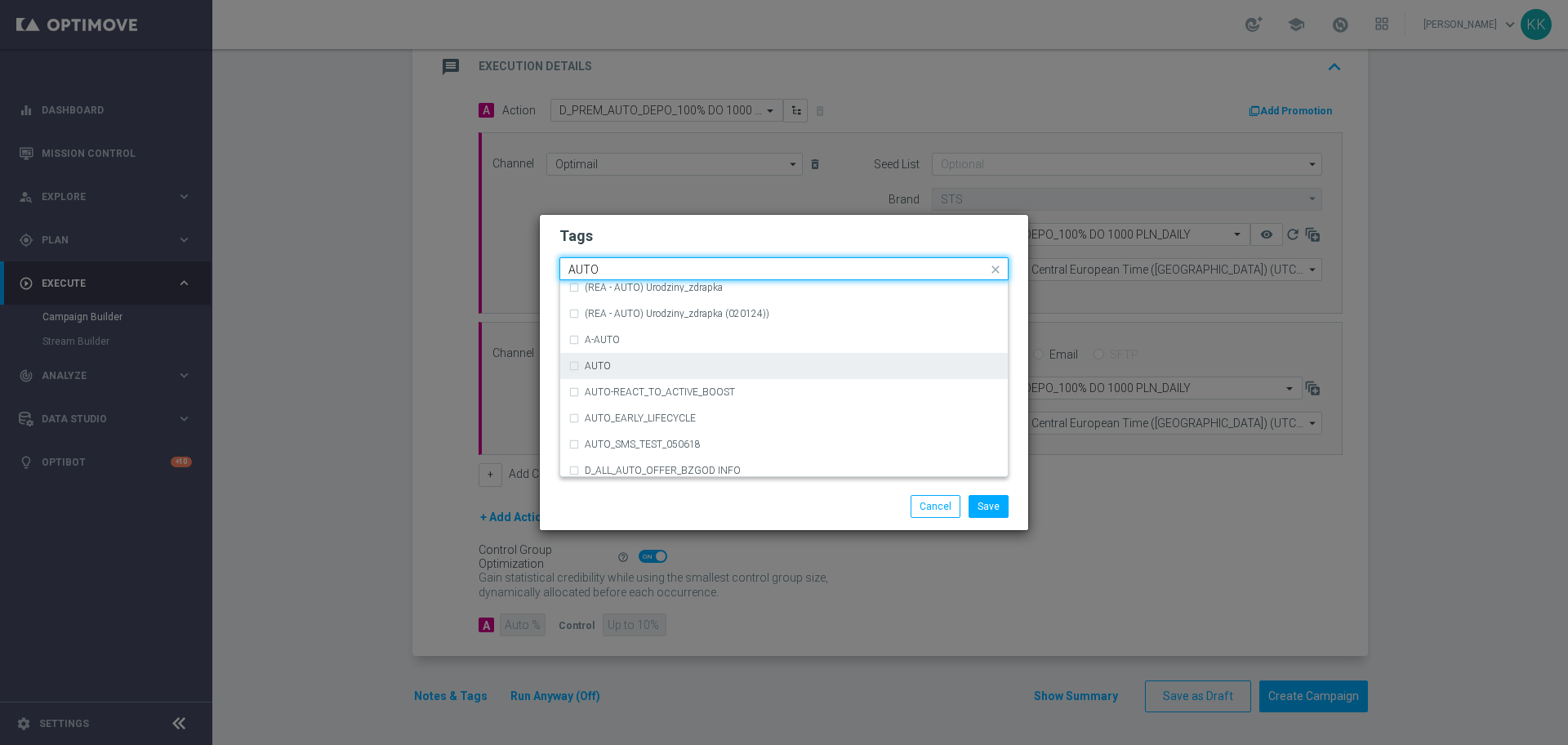
click at [685, 365] on div "AUTO" at bounding box center [792, 365] width 415 height 9
type input "AUTO"
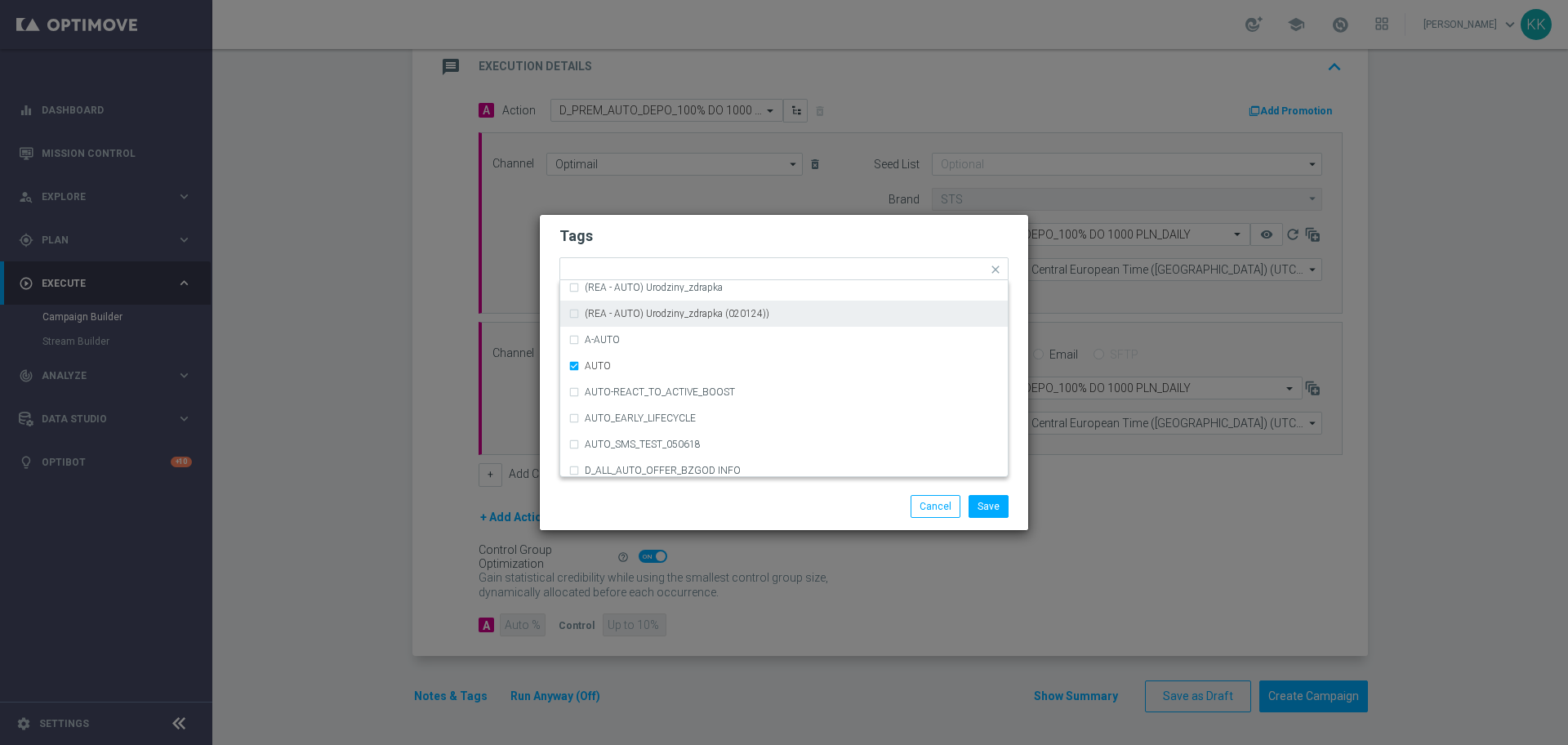
click at [723, 222] on form "Tags Quick find × D × PREM × AUTO (REA - AUTO) REA_FLOW_8DAY_B&G (REA - AUTO) R…" at bounding box center [784, 317] width 449 height 189
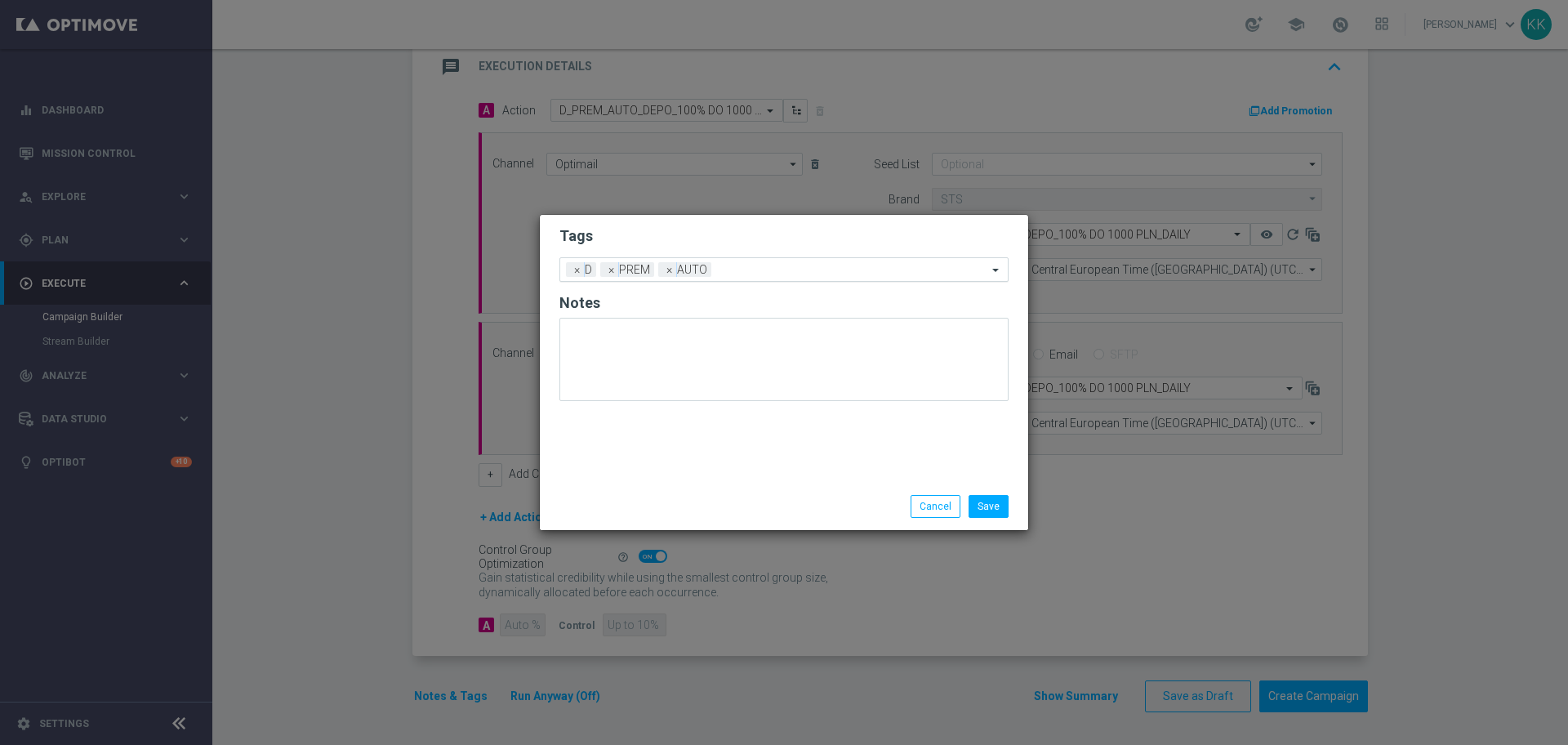
click at [763, 276] on input "text" at bounding box center [853, 270] width 270 height 14
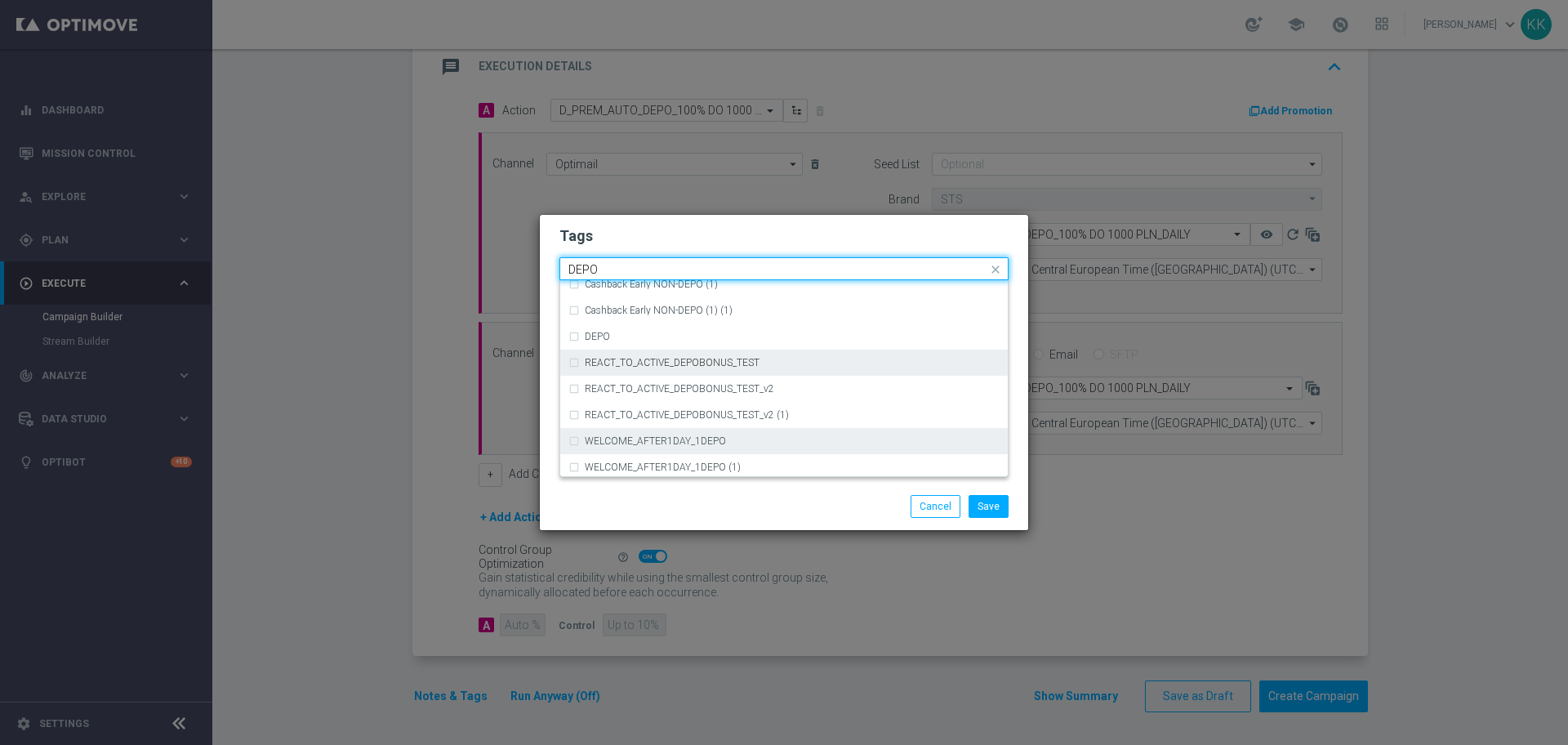
scroll to position [645, 0]
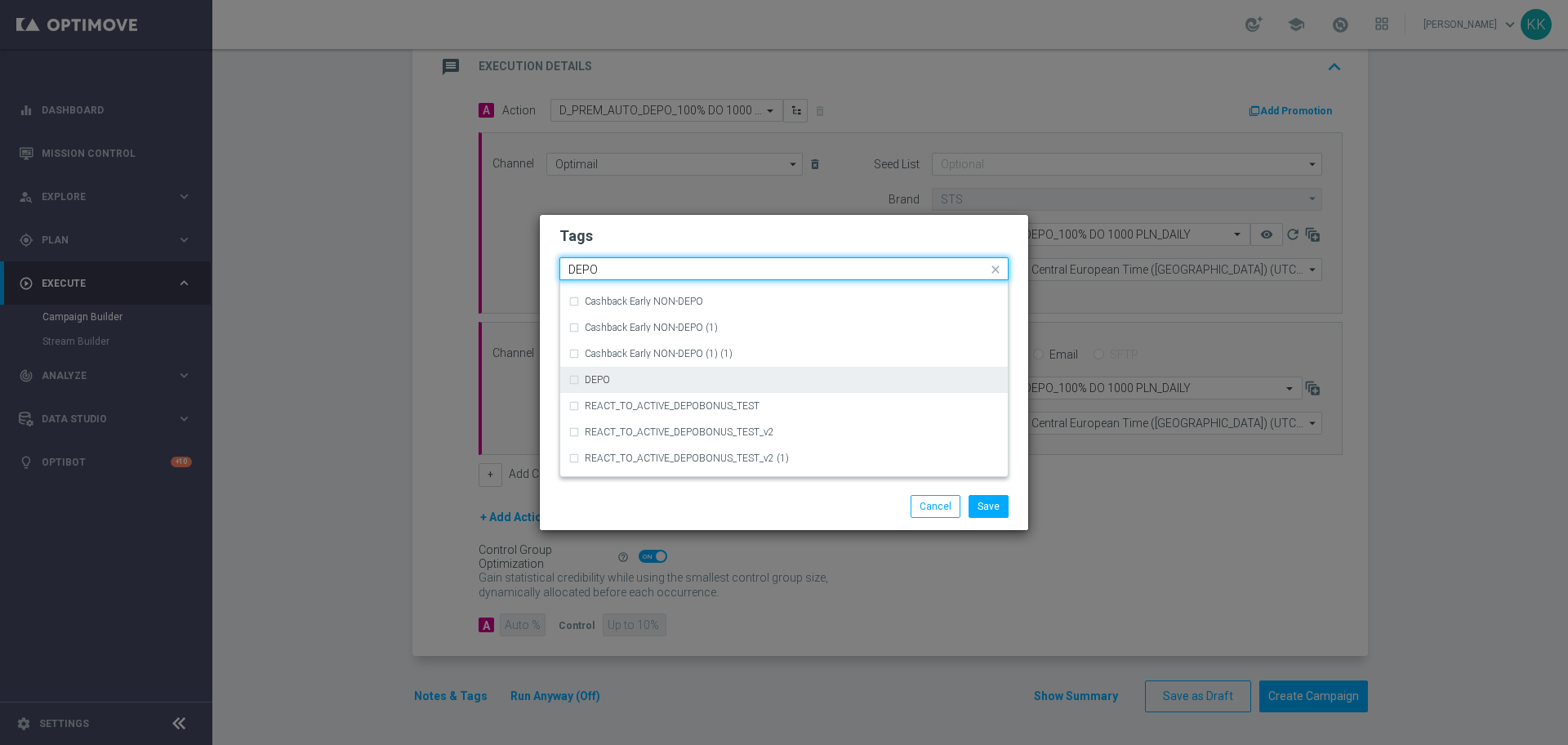
click at [704, 386] on div "DEPO" at bounding box center [784, 380] width 431 height 26
type input "DEPO"
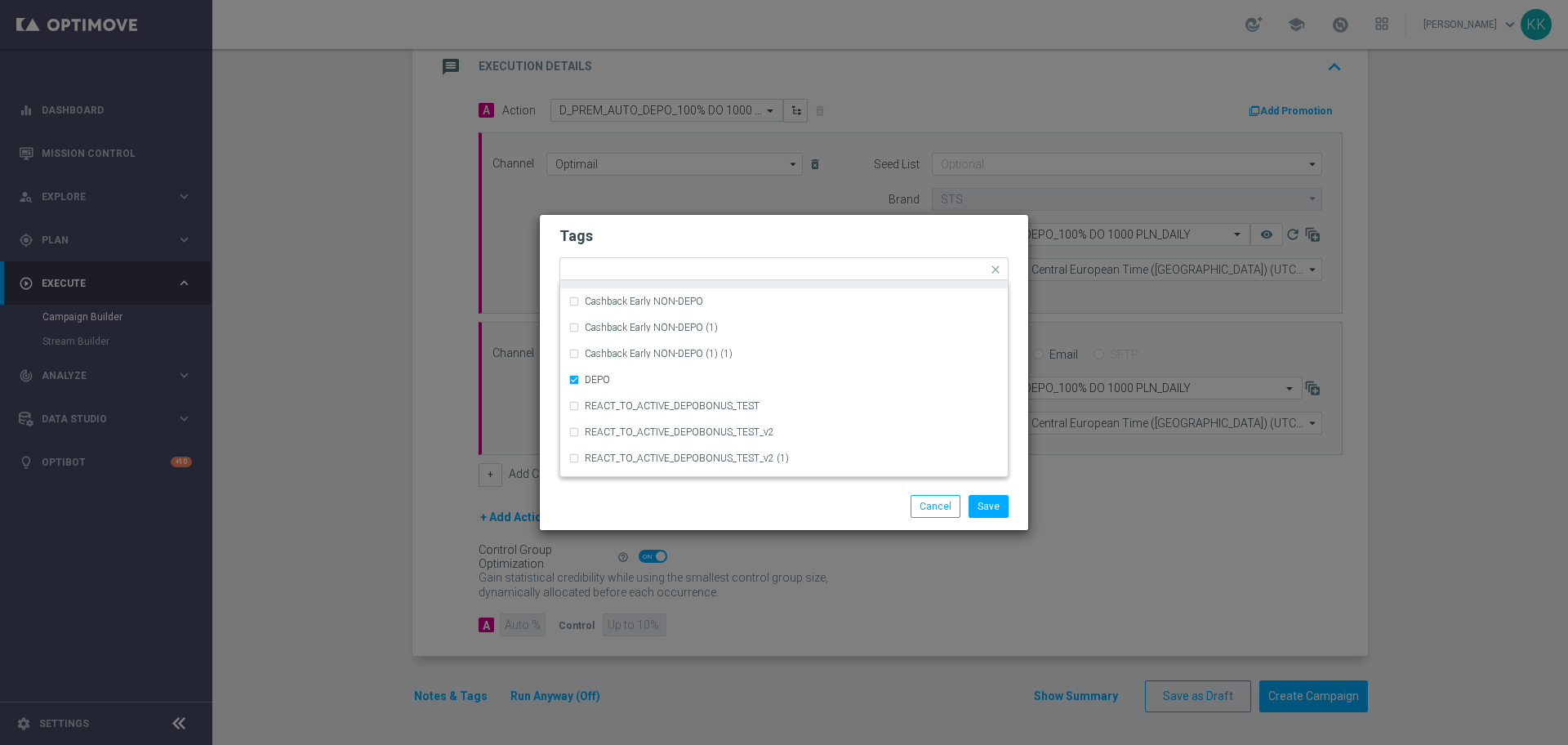
click at [731, 245] on h2 "Tags" at bounding box center [784, 235] width 449 height 20
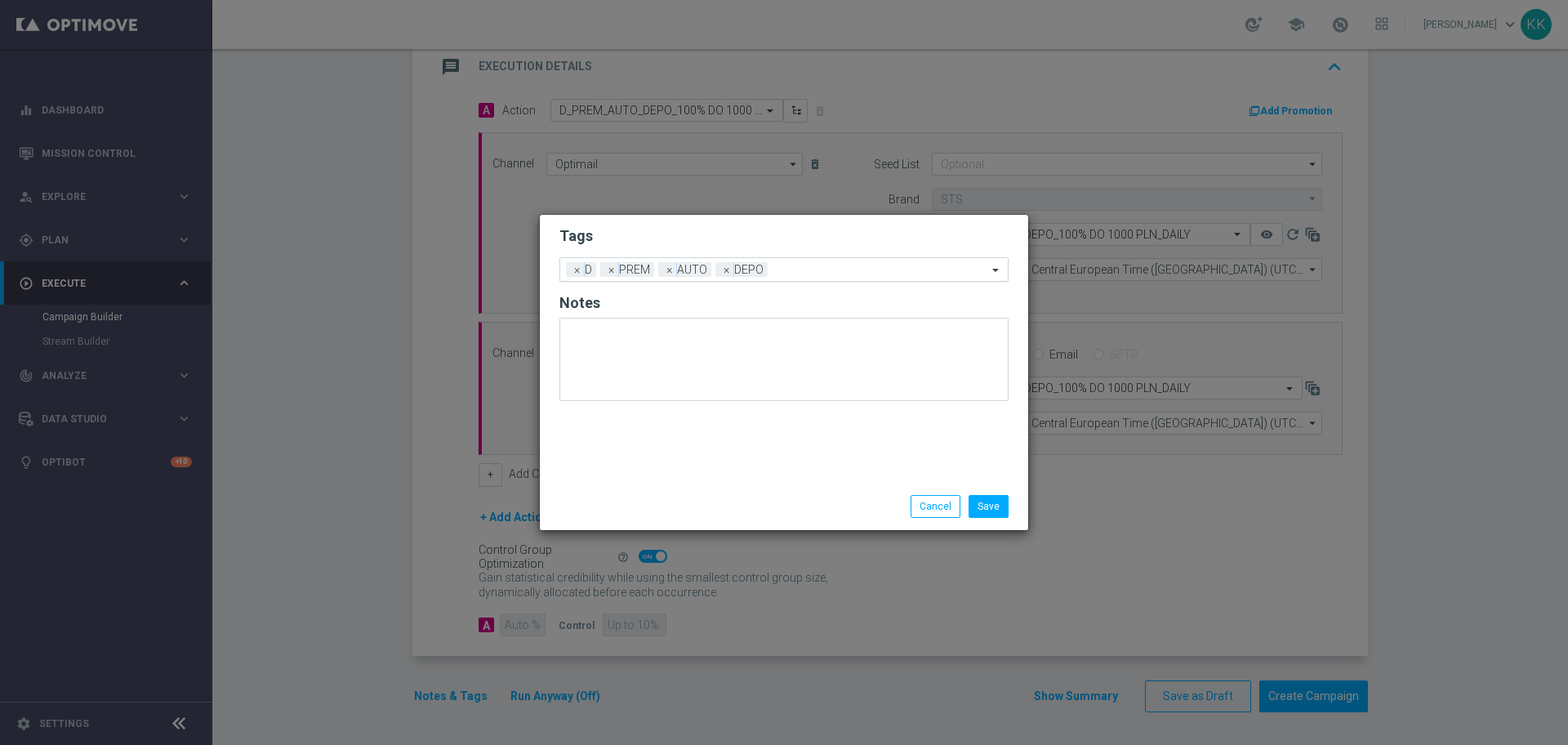
click at [794, 266] on input "text" at bounding box center [880, 270] width 213 height 14
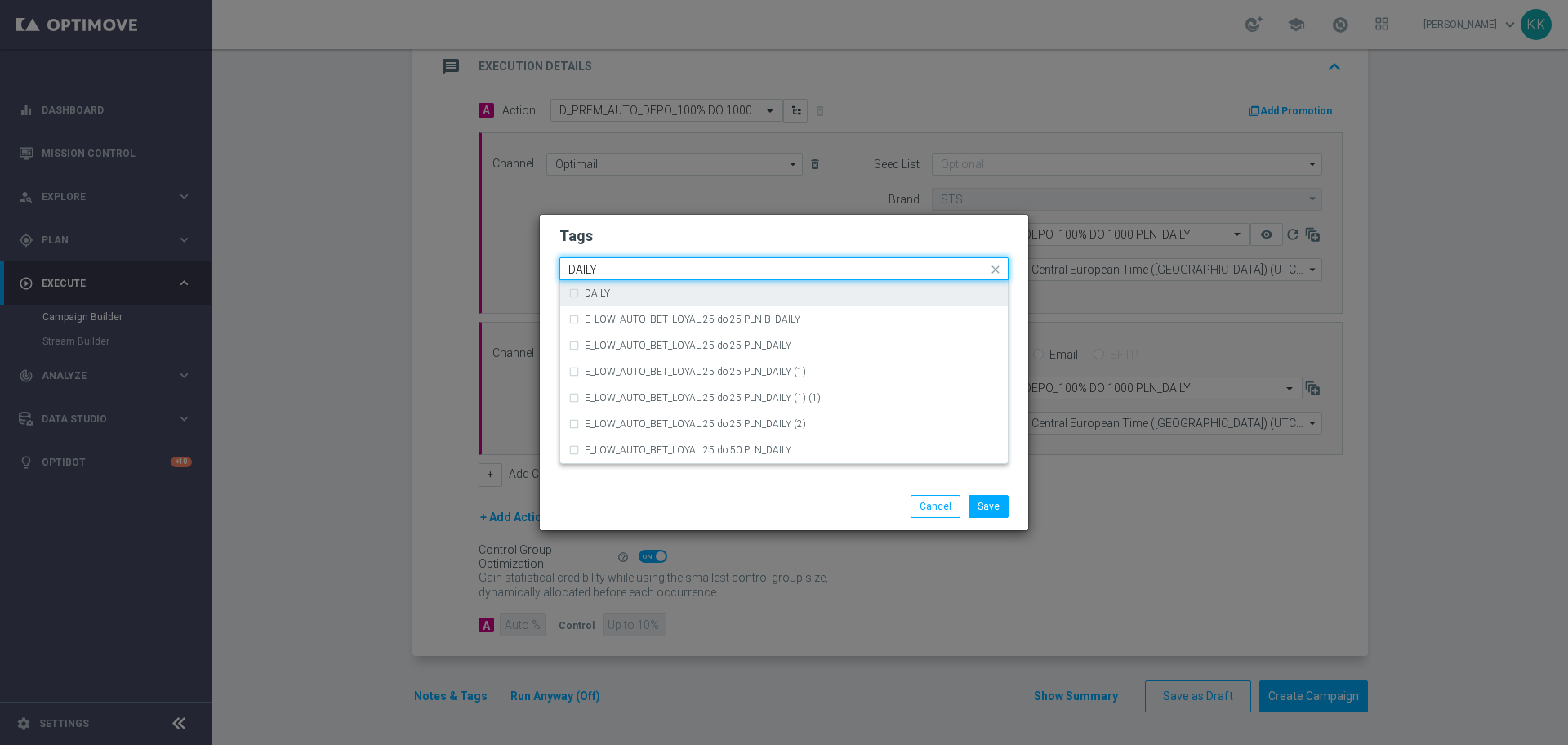
click at [783, 302] on div "DAILY" at bounding box center [784, 293] width 431 height 26
type input "DAILY"
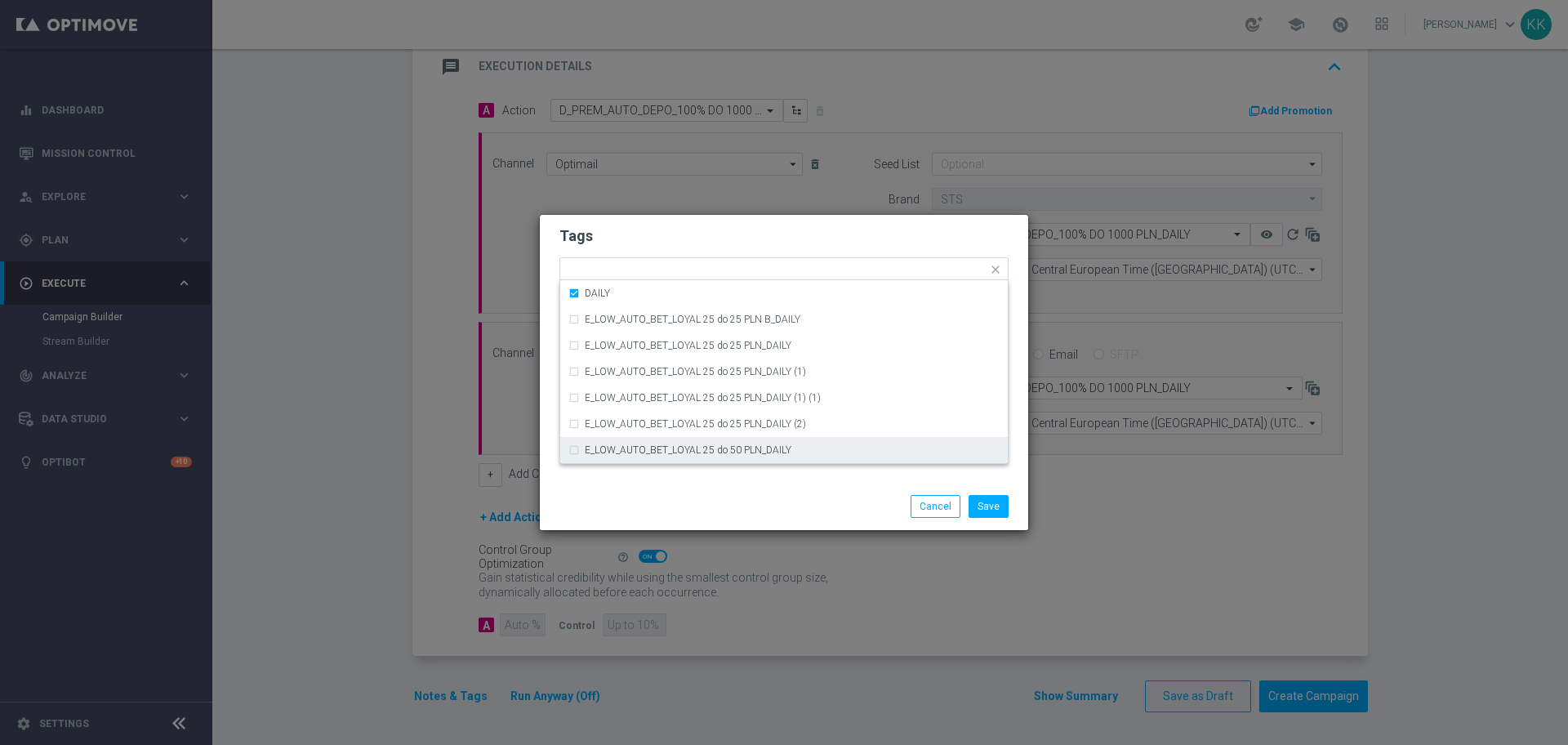
click at [765, 497] on div "Save Cancel" at bounding box center [862, 506] width 316 height 22
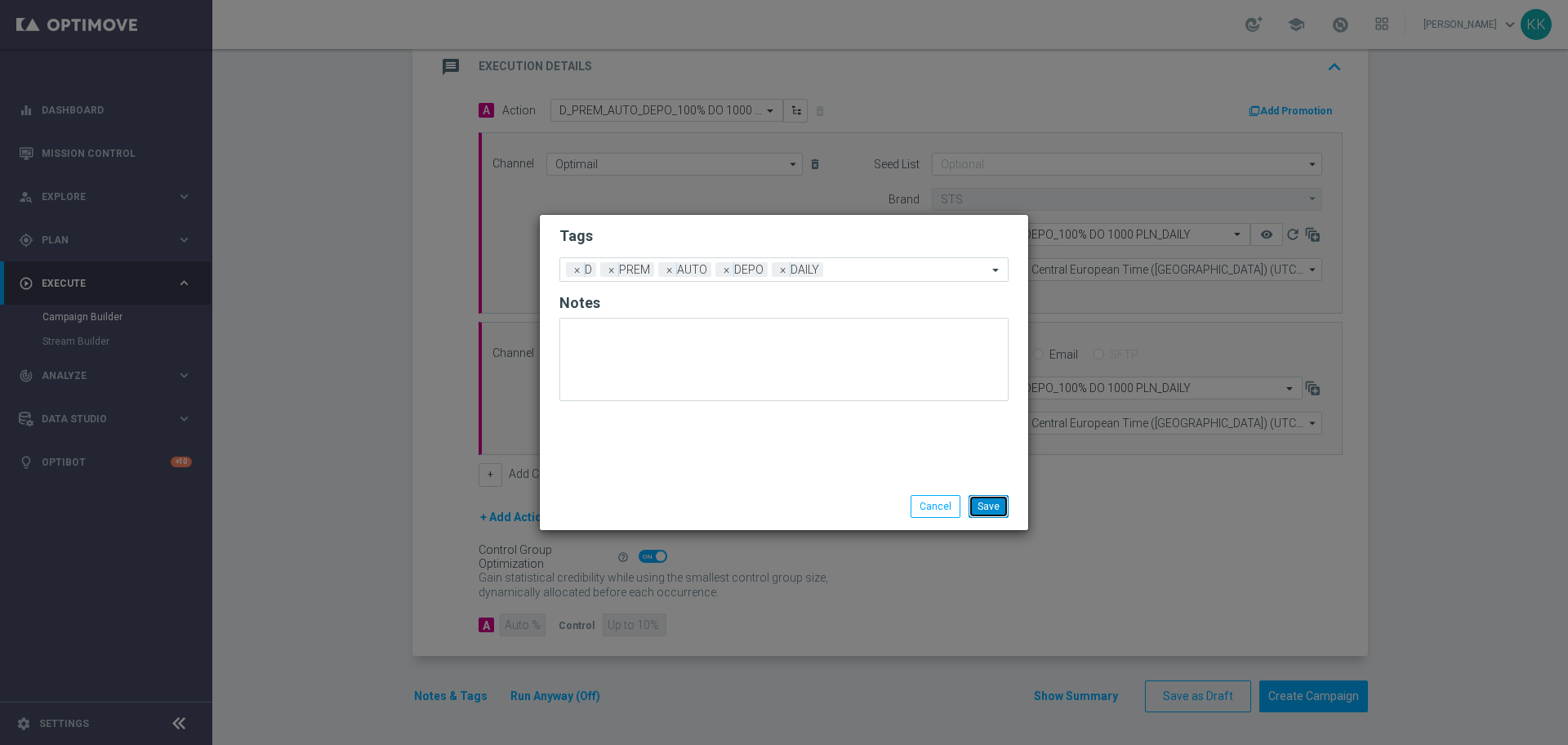
click at [995, 504] on button "Save" at bounding box center [989, 506] width 40 height 22
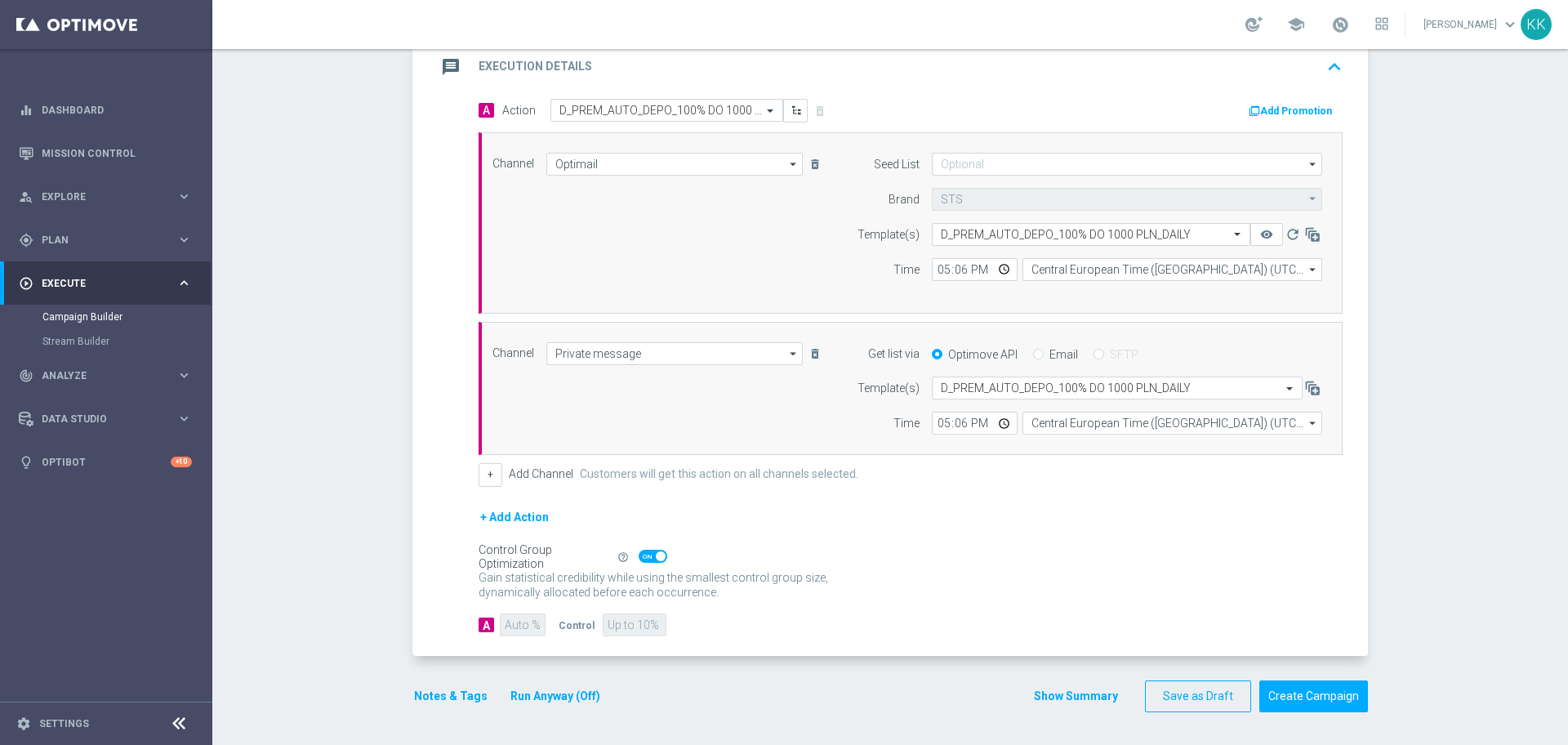
click at [1304, 115] on button "Add Promotion" at bounding box center [1292, 111] width 91 height 18
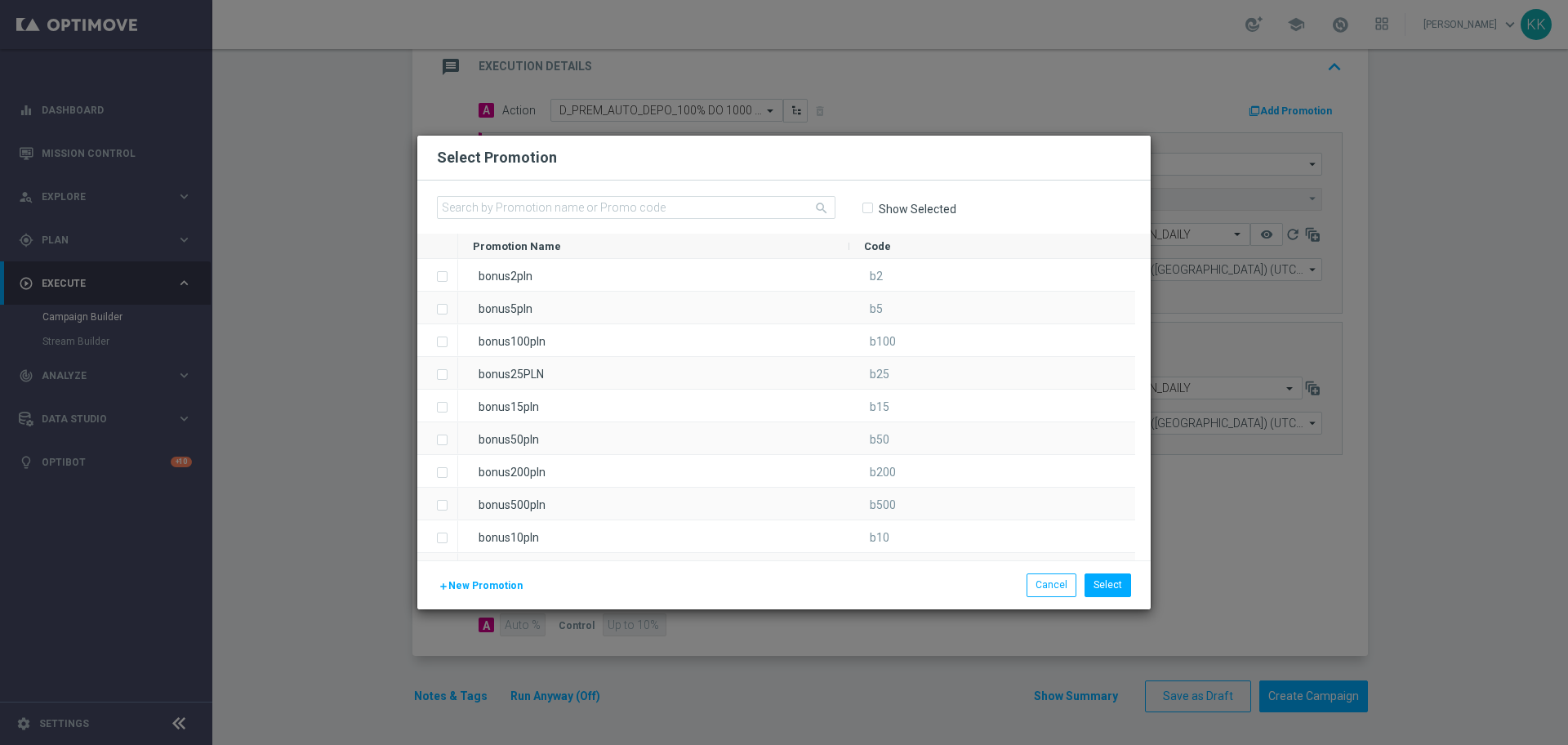
click at [511, 580] on span "New Promotion" at bounding box center [485, 586] width 74 height 11
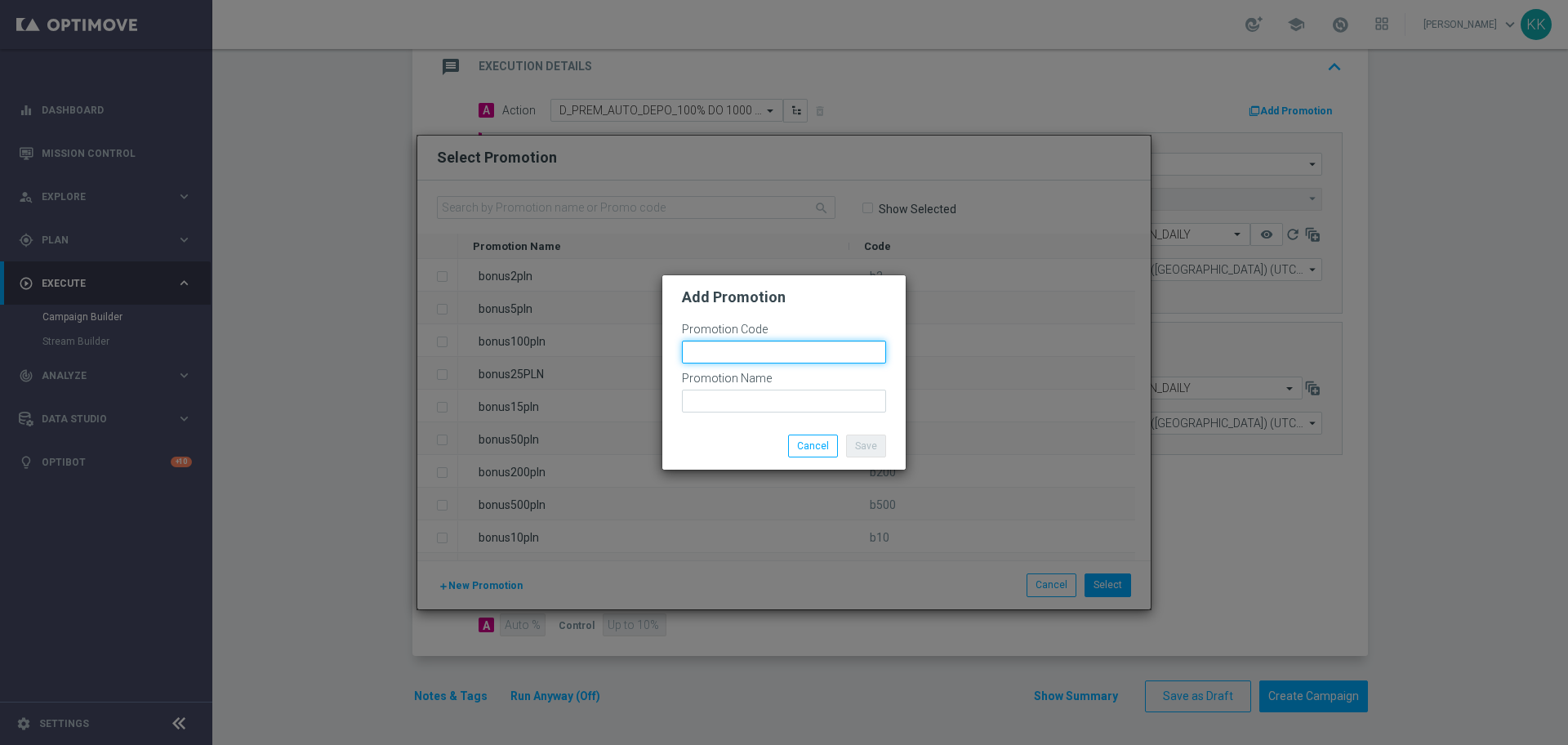
click at [764, 349] on input "text" at bounding box center [784, 351] width 204 height 22
paste input "bonusapi_tg-190495"
type input "bonusapi_tg-190495"
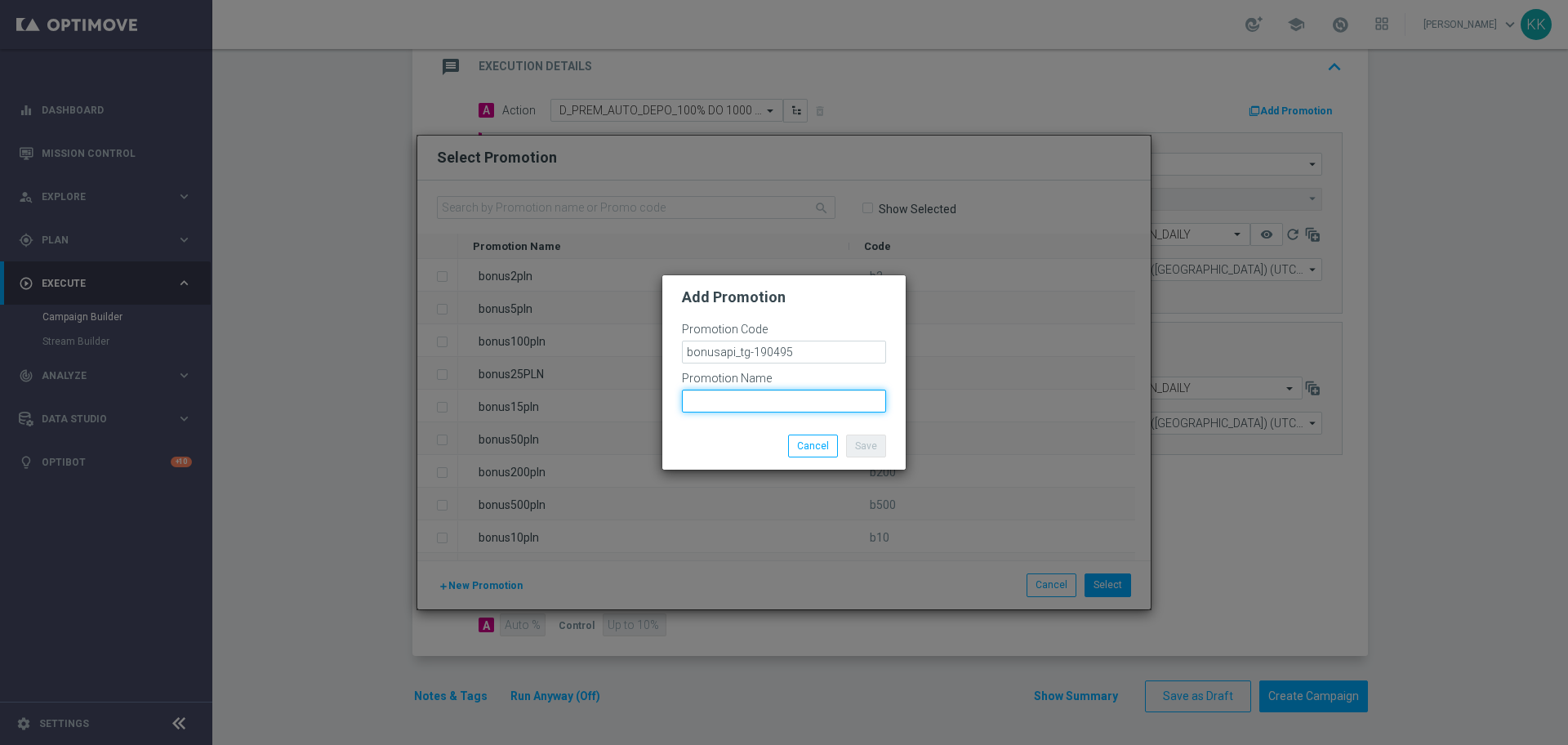
click at [752, 402] on input "text" at bounding box center [784, 401] width 204 height 22
paste input "bonusapi_tg-190495"
type input "bonusapi_tg-190495"
click at [879, 448] on button "Save" at bounding box center [866, 446] width 40 height 22
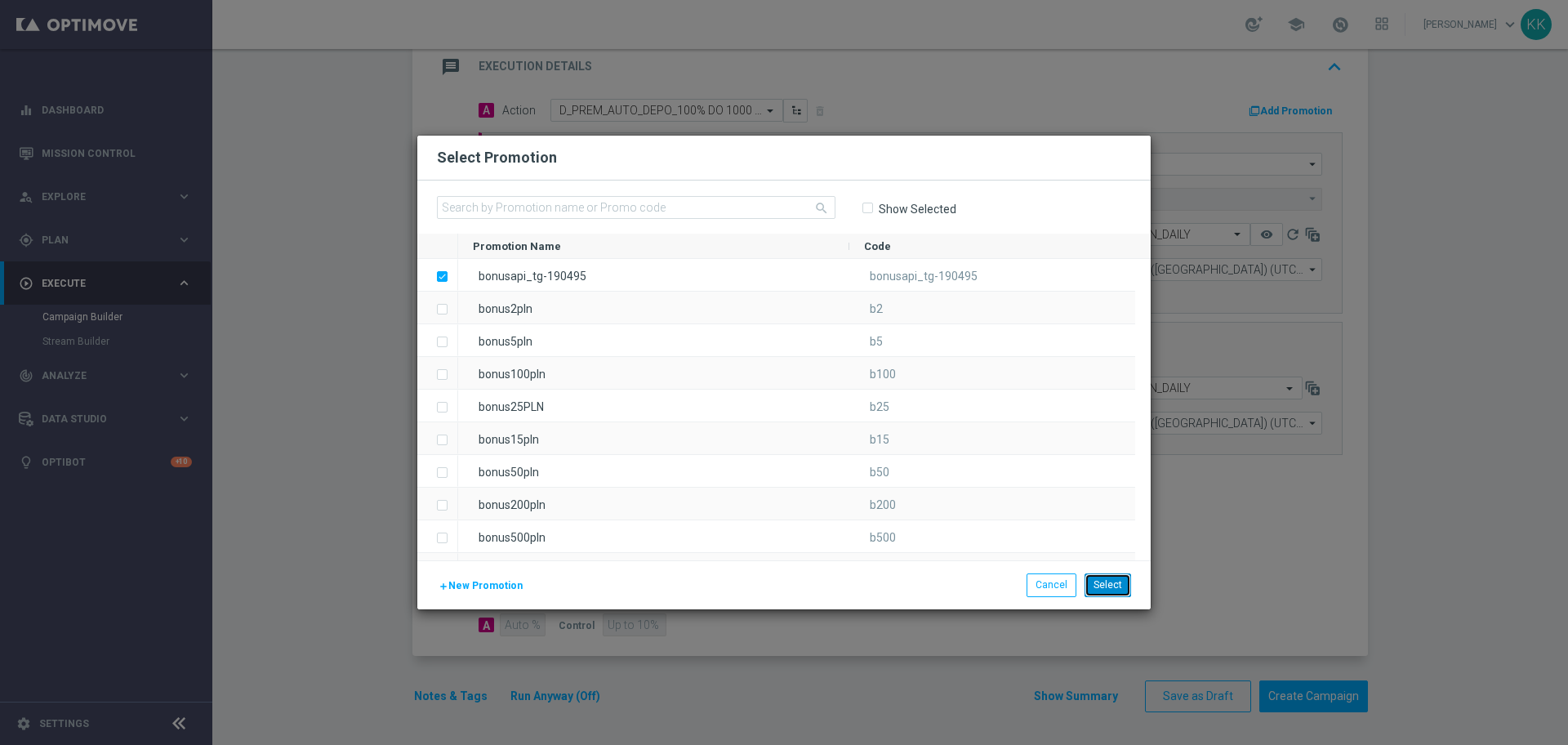
click at [1106, 581] on button "Select" at bounding box center [1108, 585] width 47 height 22
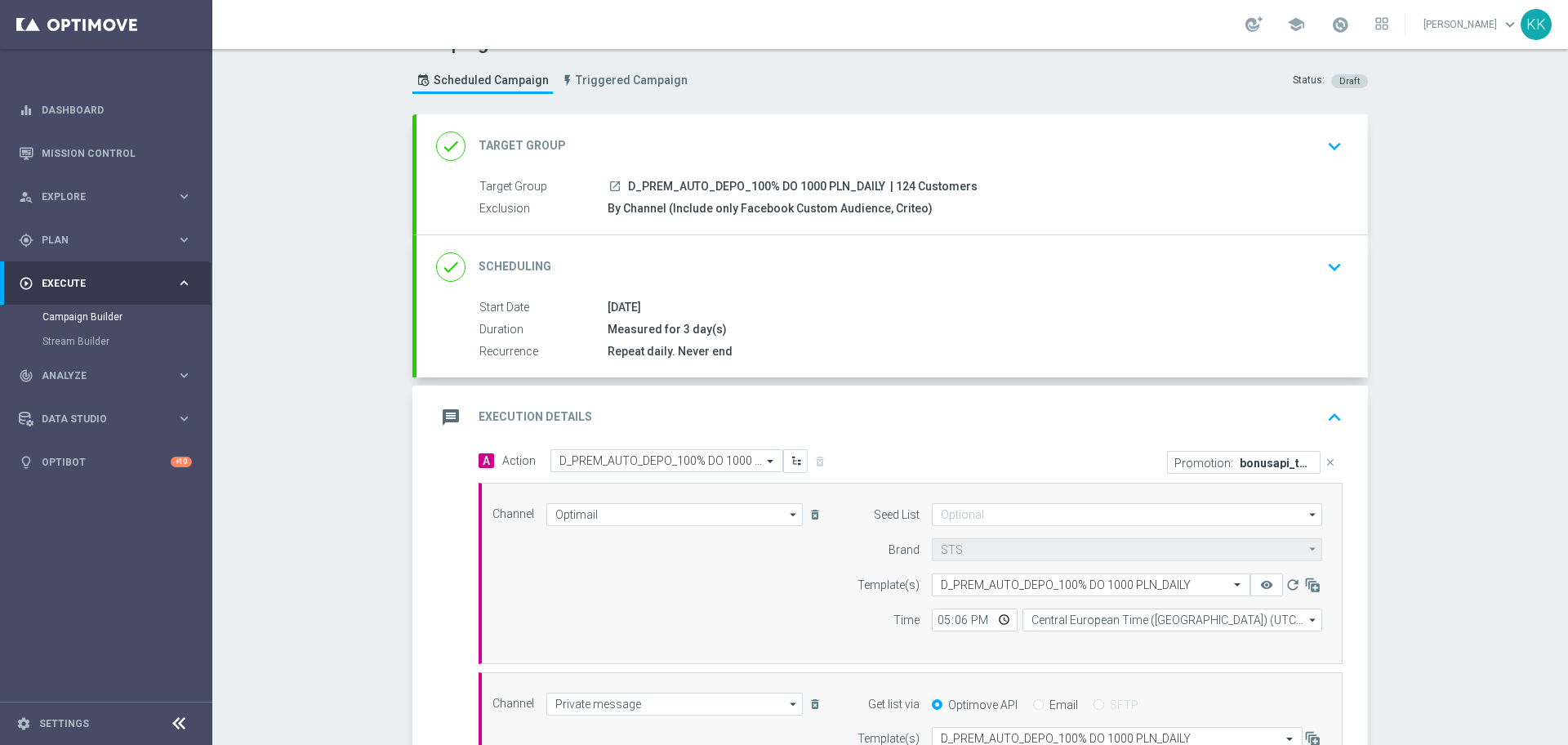
scroll to position [0, 0]
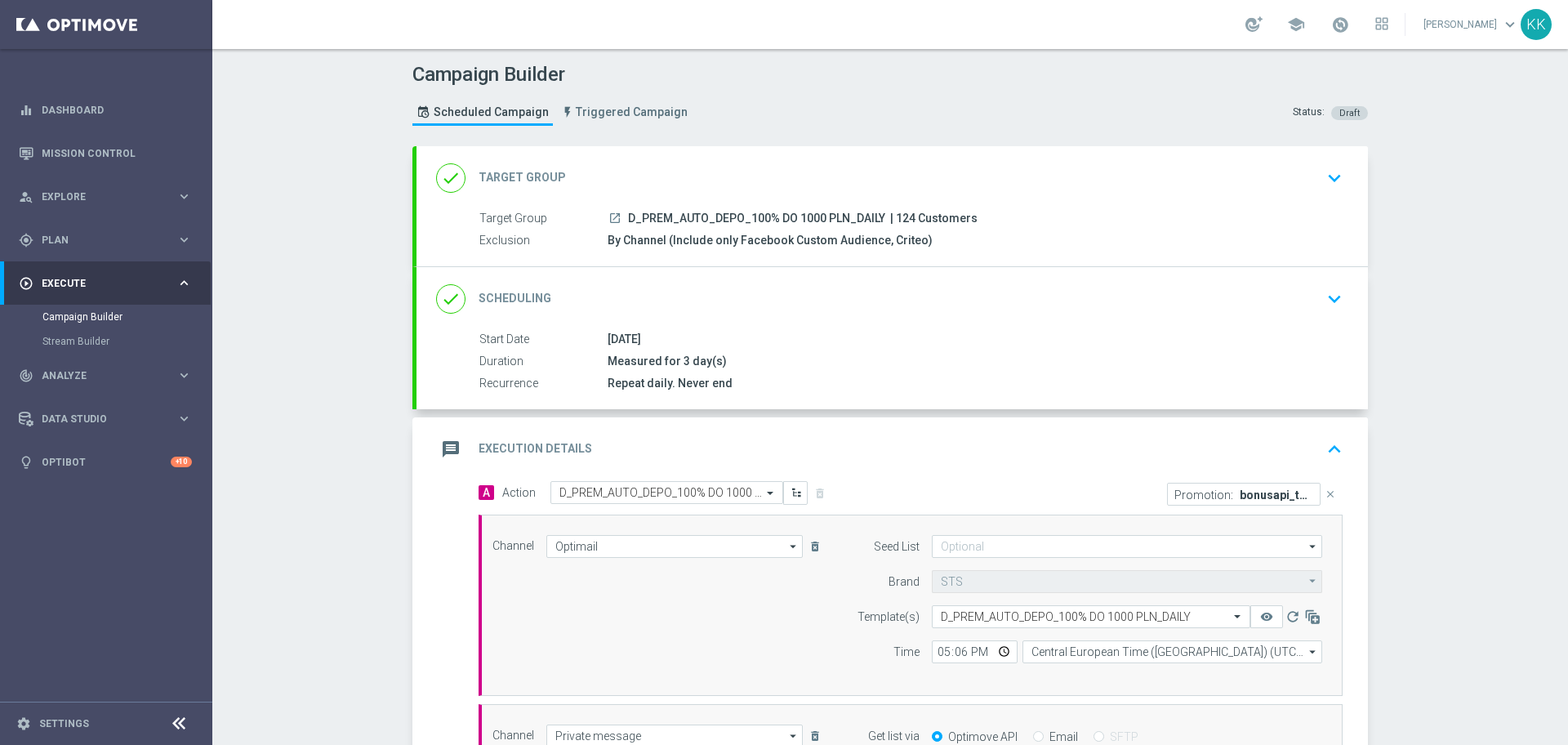
click at [1316, 202] on div "done Target Group keyboard_arrow_down" at bounding box center [891, 178] width 951 height 64
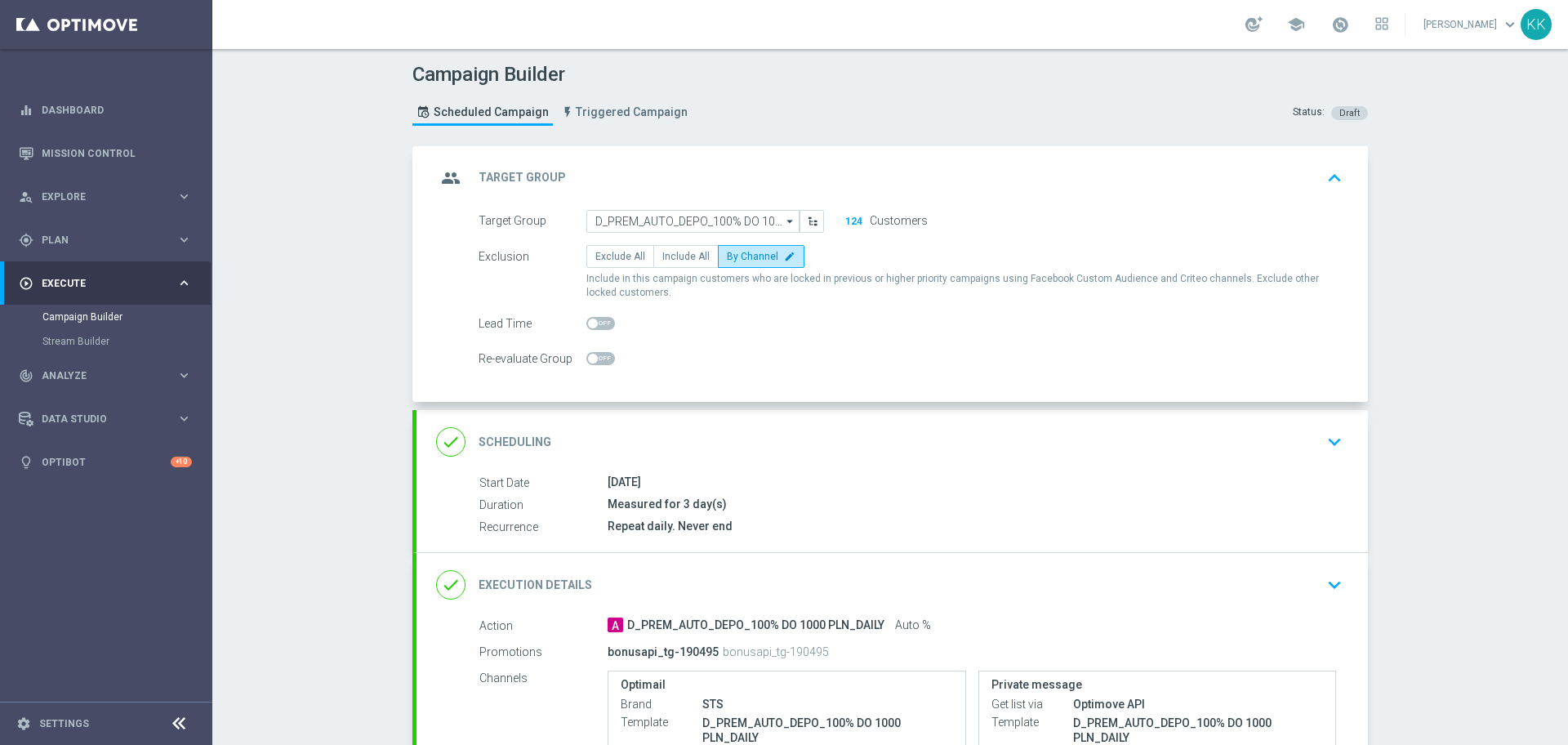
click at [1307, 432] on div "done Scheduling keyboard_arrow_down" at bounding box center [891, 441] width 912 height 31
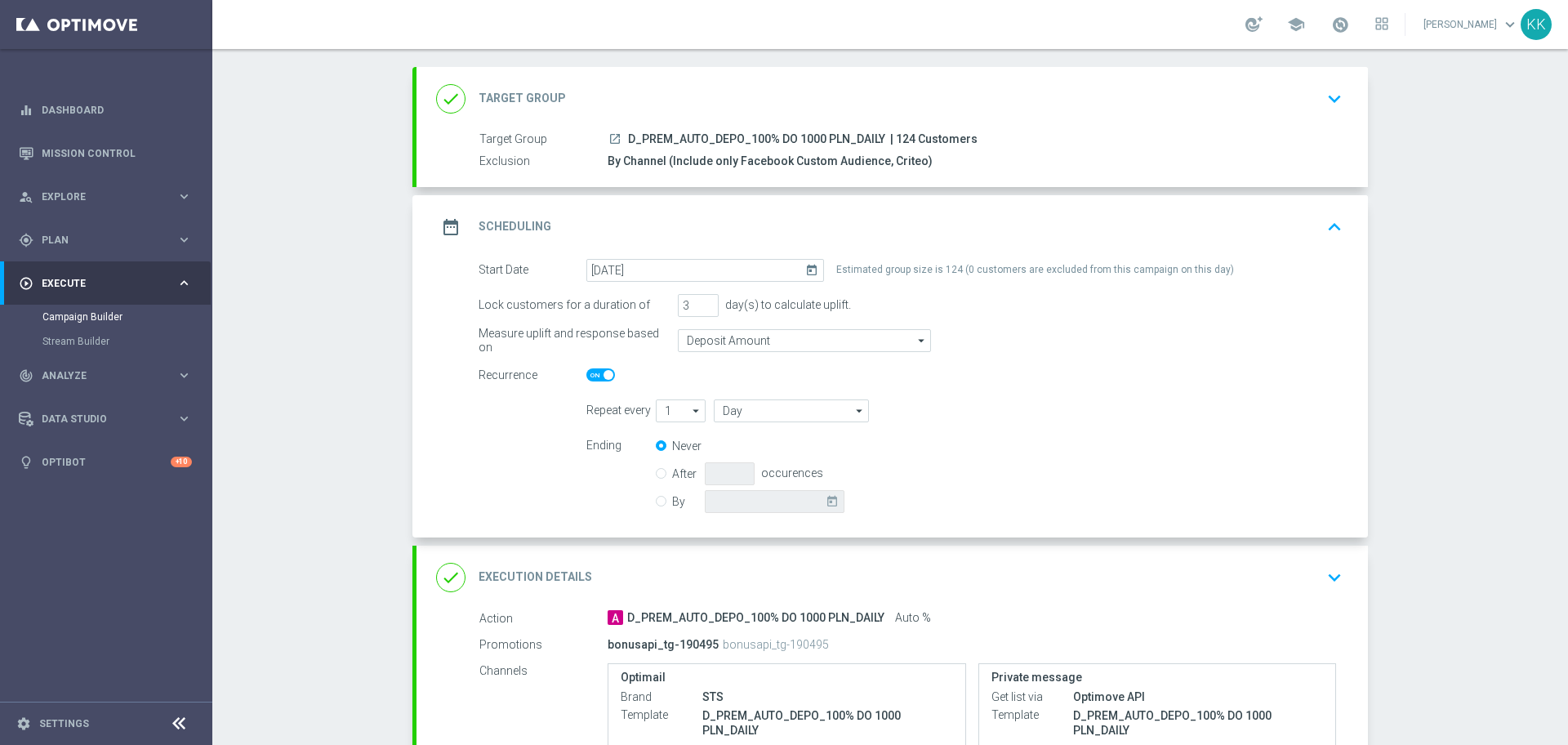
scroll to position [102, 0]
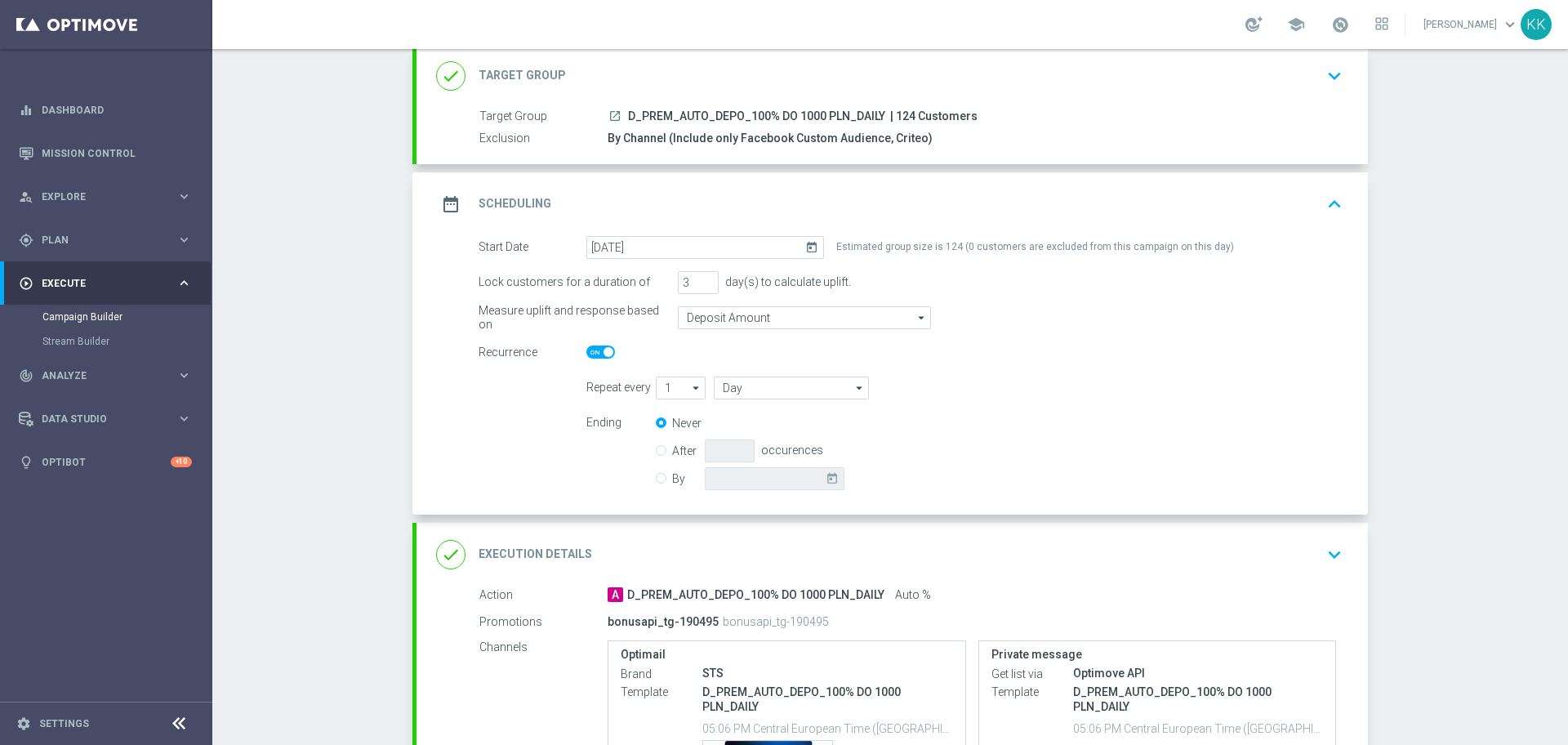
click at [383, 358] on div "Campaign Builder Scheduled Campaign Triggered Campaign Status: Draft done Targe…" at bounding box center [890, 396] width 1356 height 695
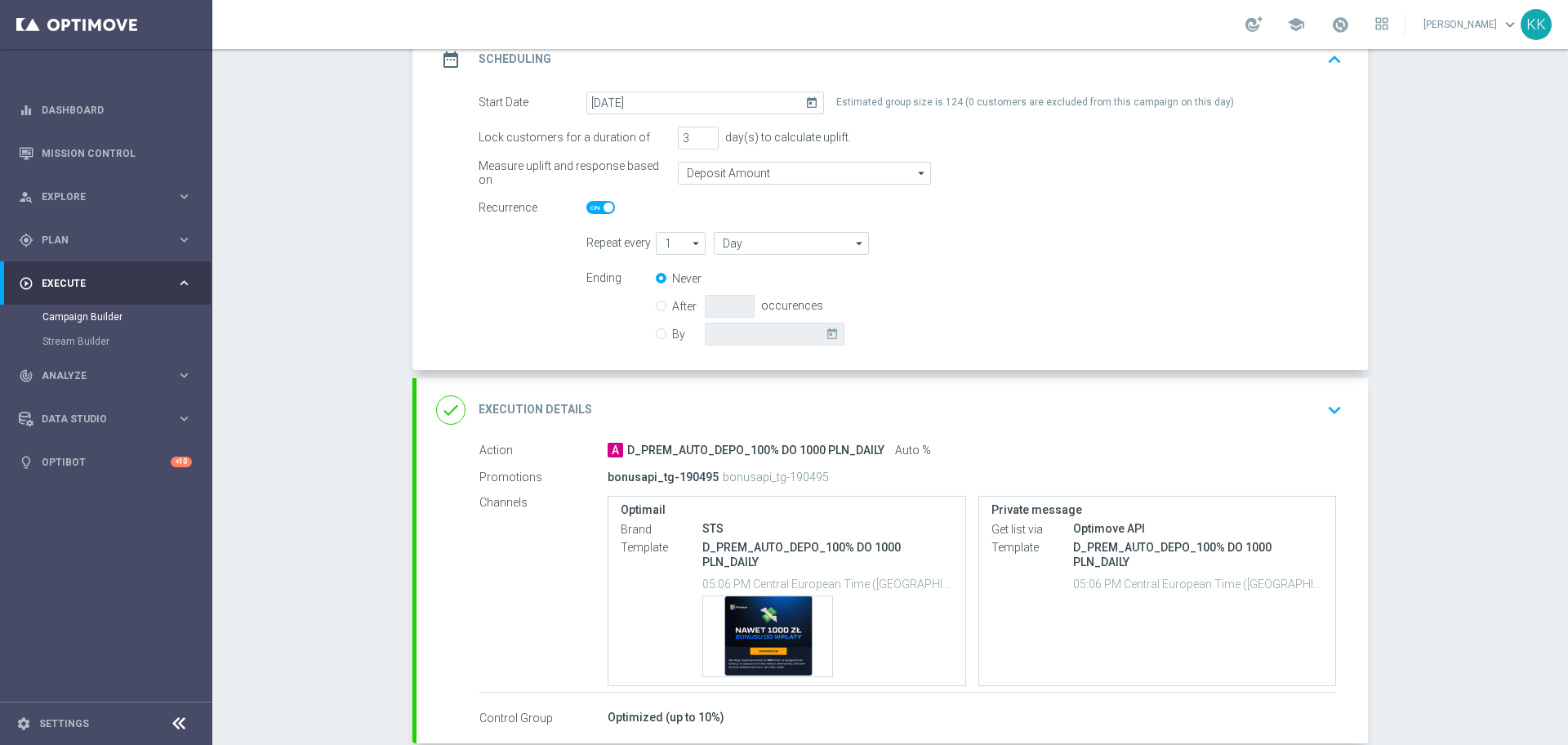
scroll to position [306, 0]
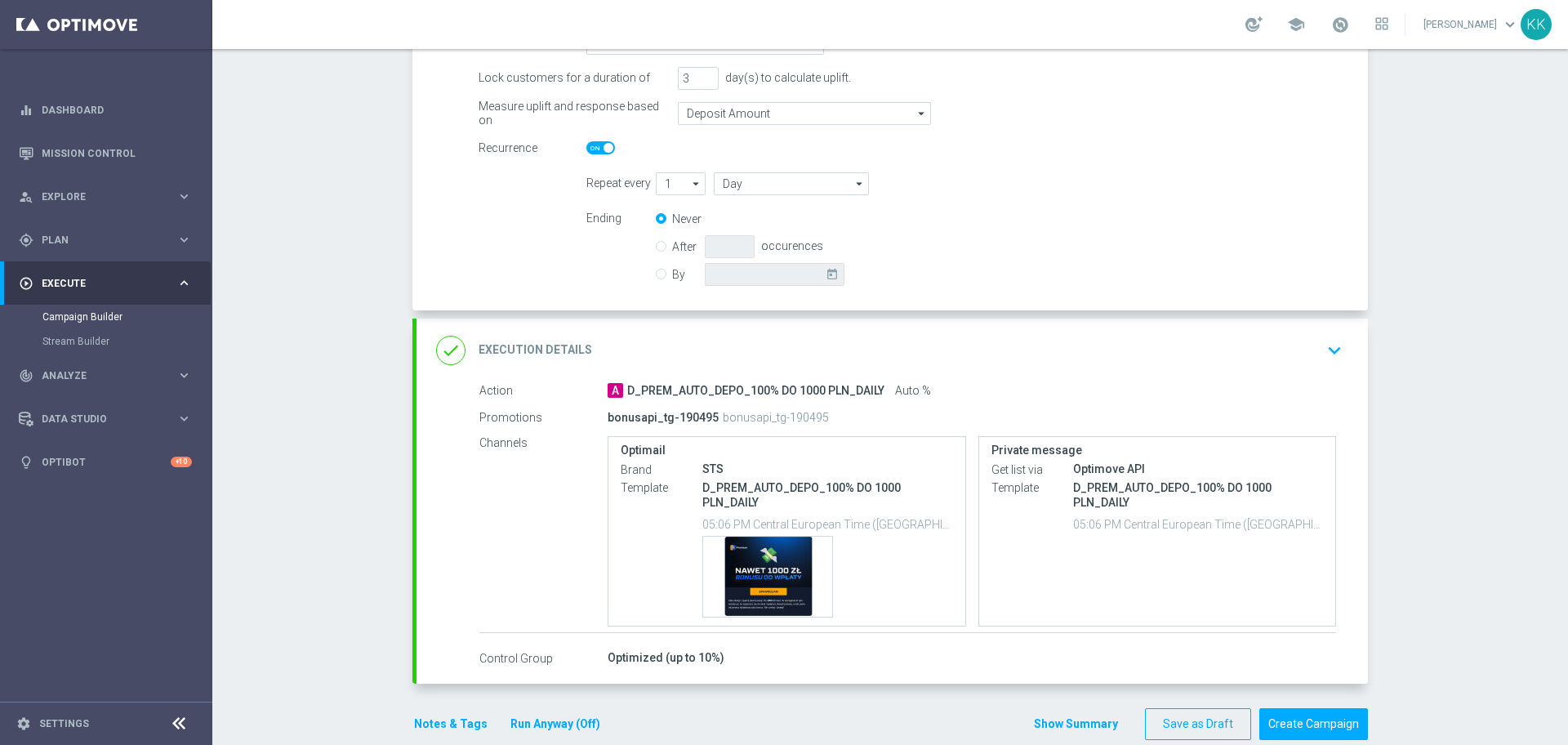
click at [1323, 352] on icon "keyboard_arrow_down" at bounding box center [1335, 350] width 24 height 24
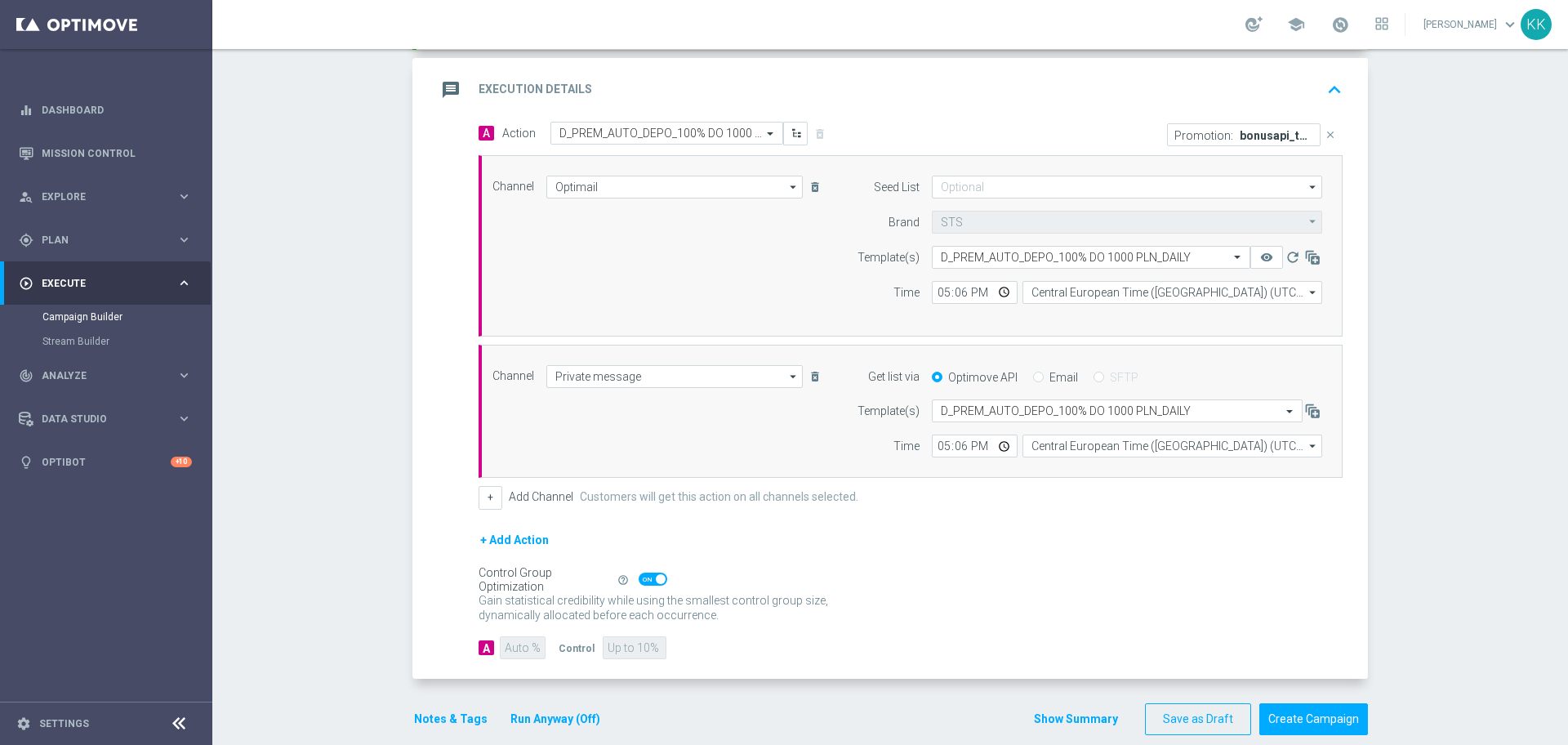
scroll to position [382, 0]
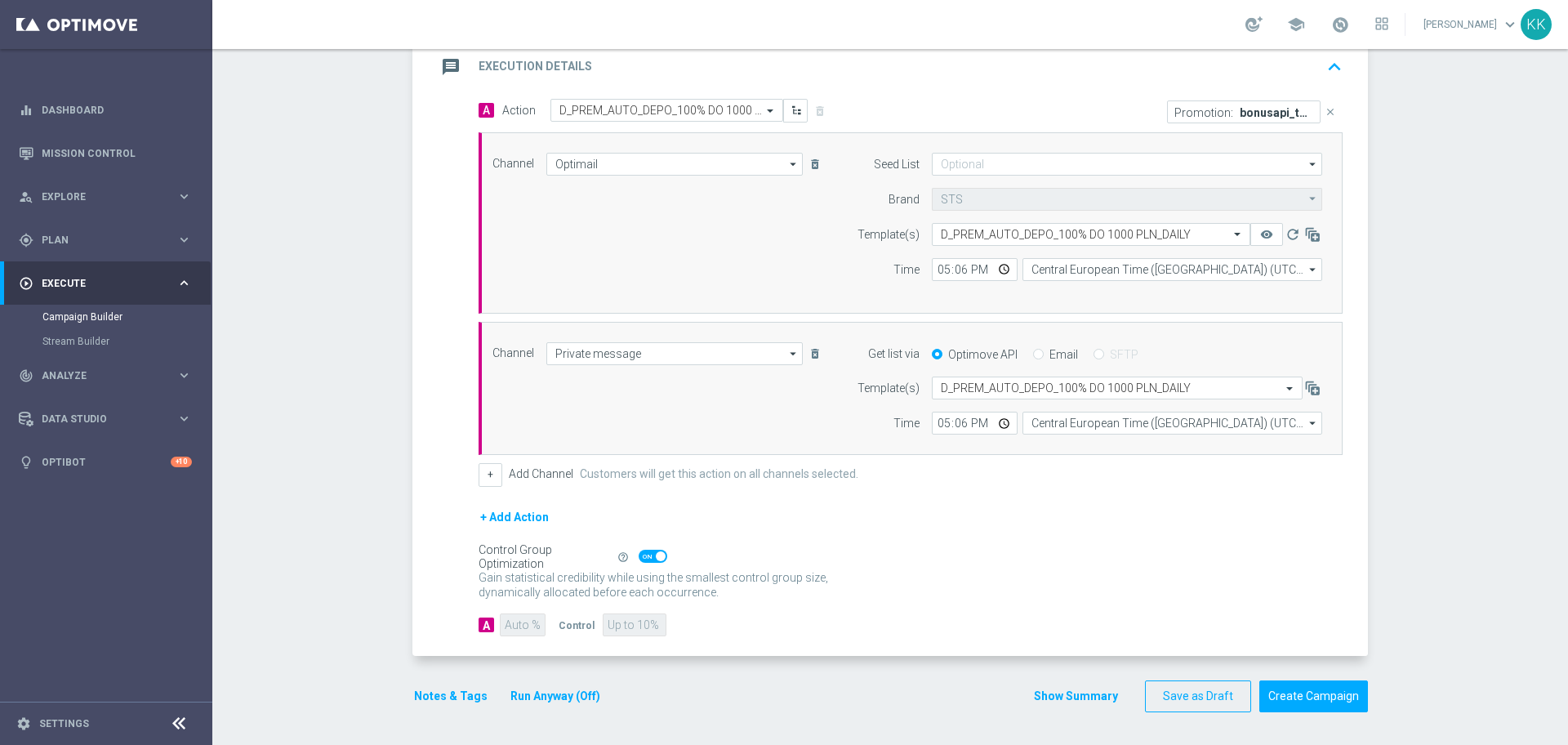
click at [450, 703] on button "Notes & Tags" at bounding box center [451, 696] width 77 height 21
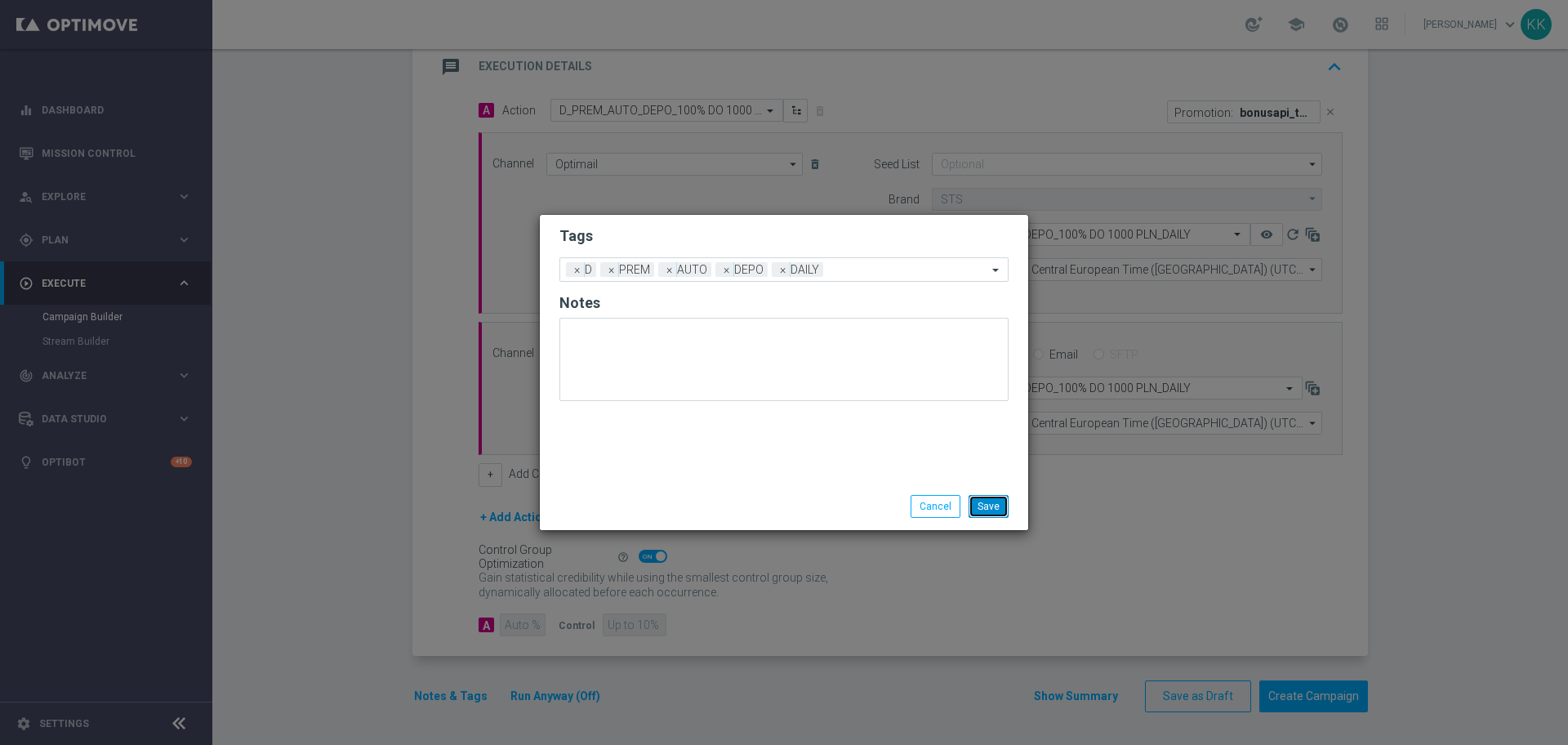
click at [991, 511] on button "Save" at bounding box center [989, 506] width 40 height 22
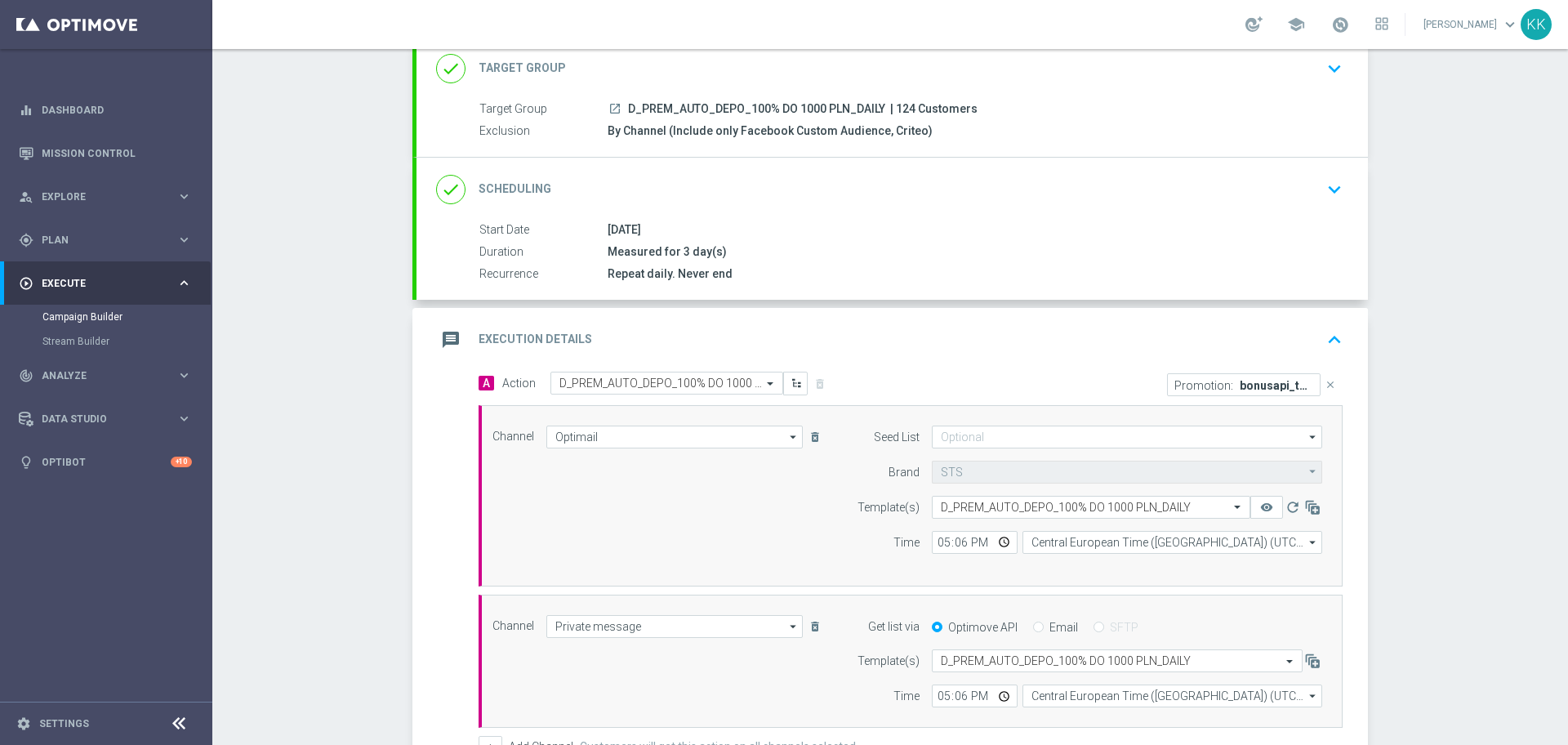
scroll to position [0, 0]
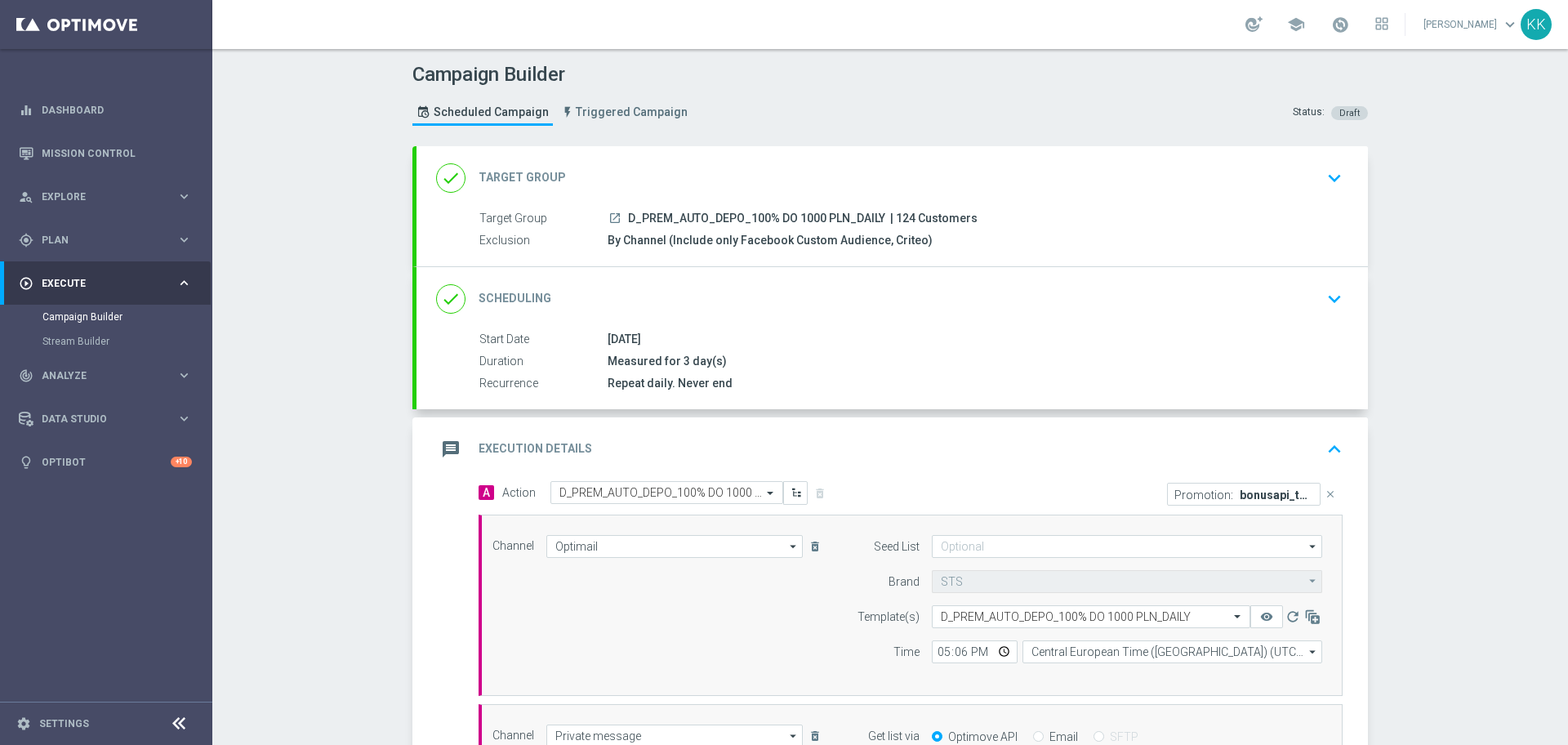
click at [1321, 186] on button "keyboard_arrow_down" at bounding box center [1335, 177] width 28 height 31
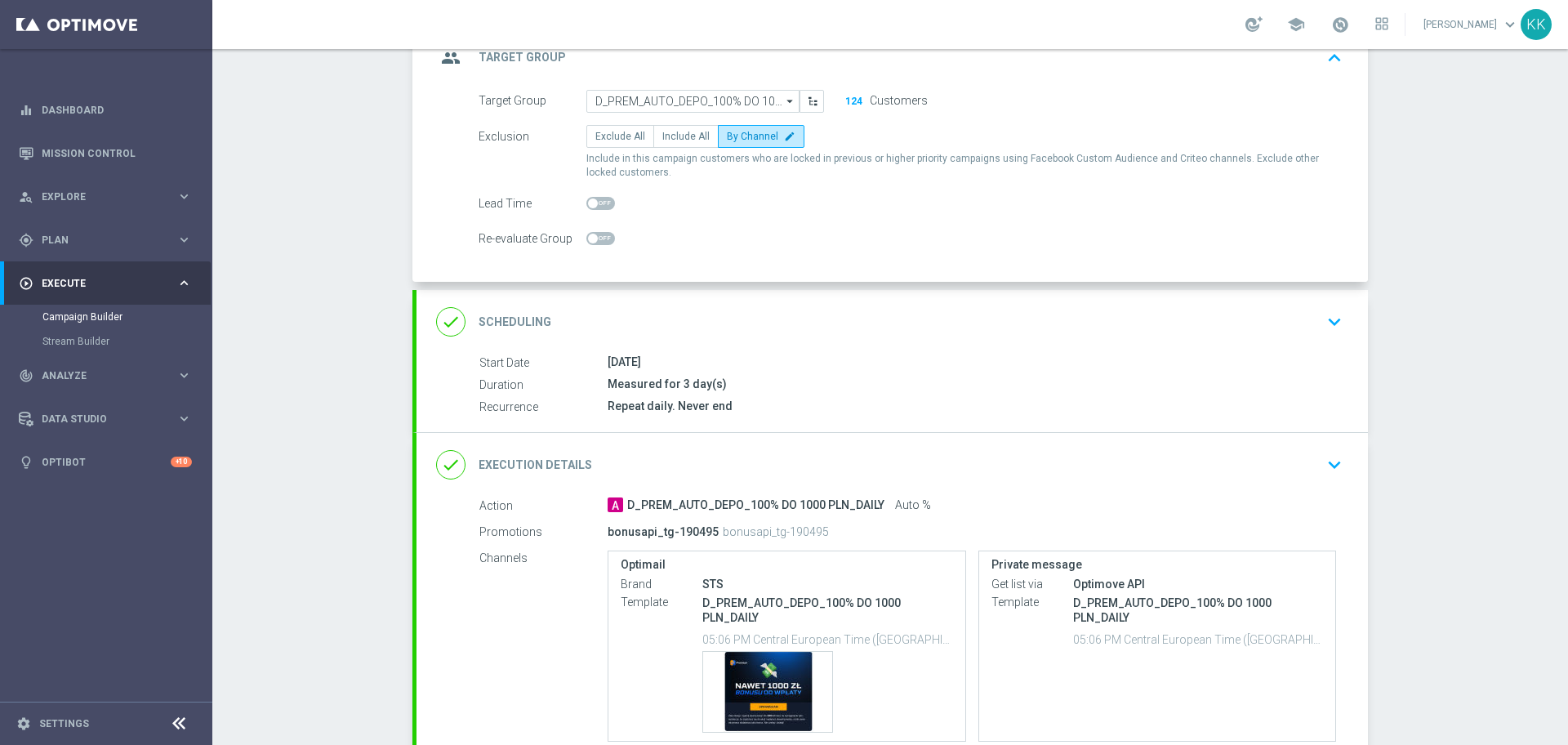
scroll to position [204, 0]
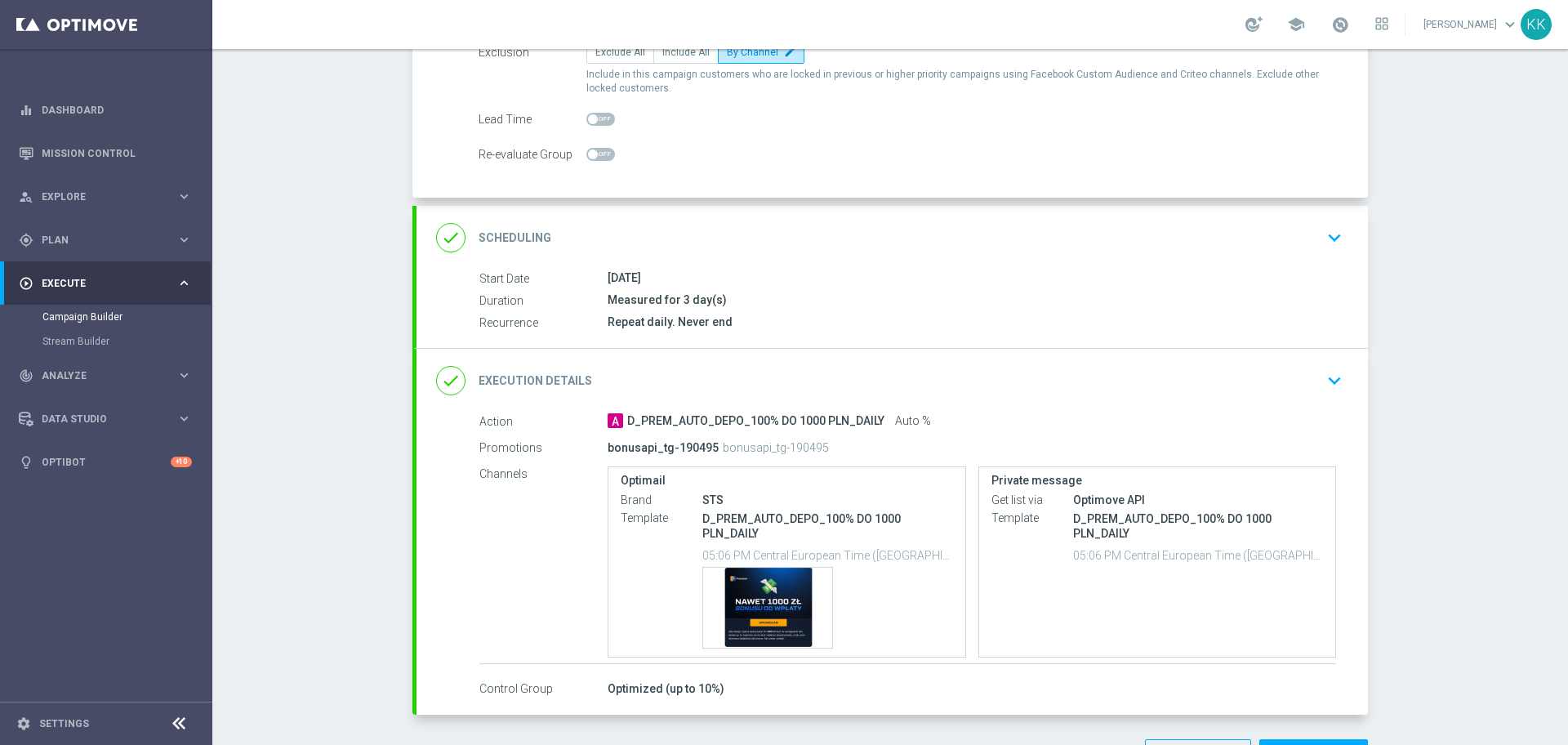
click at [1306, 232] on div "done Scheduling keyboard_arrow_down" at bounding box center [891, 237] width 912 height 31
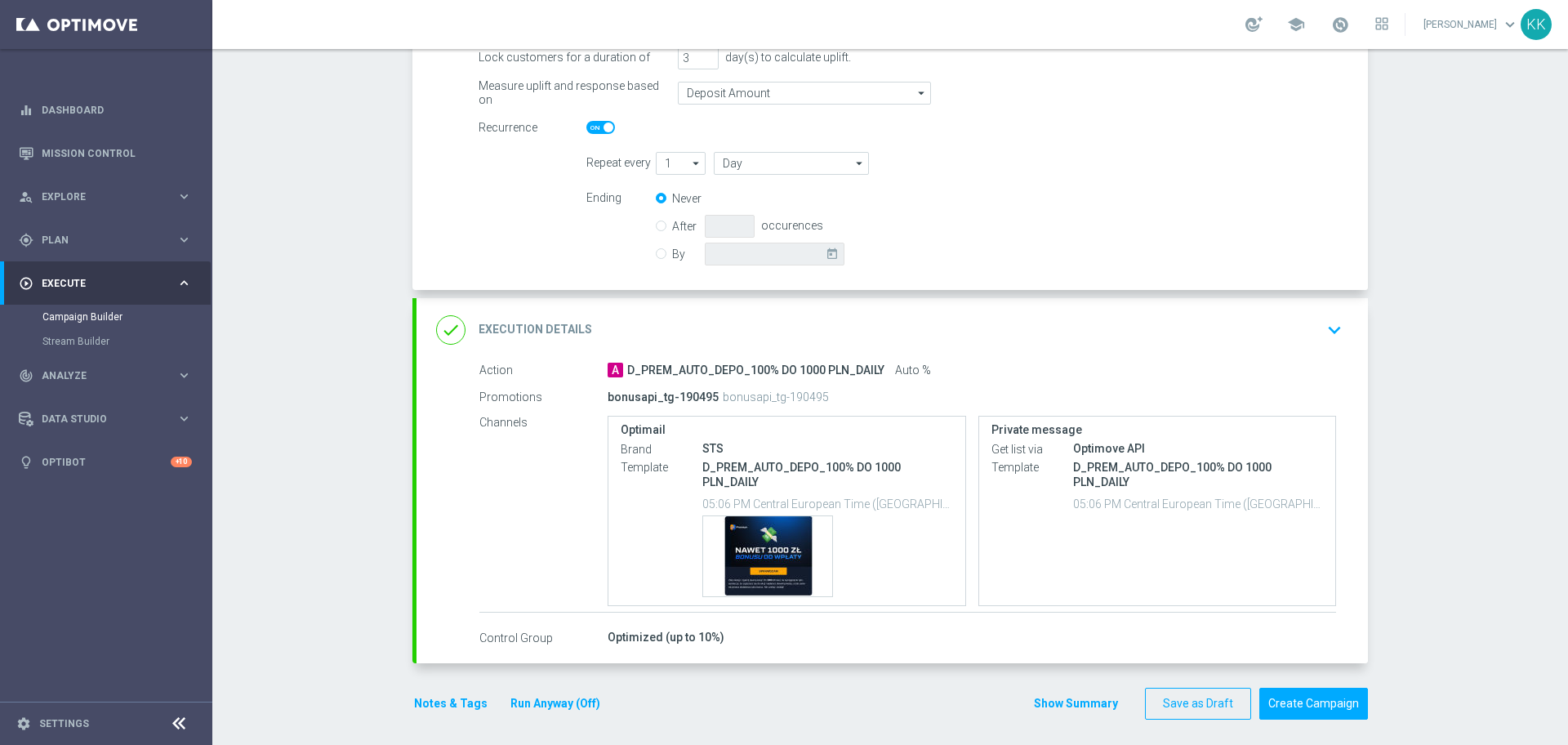
scroll to position [334, 0]
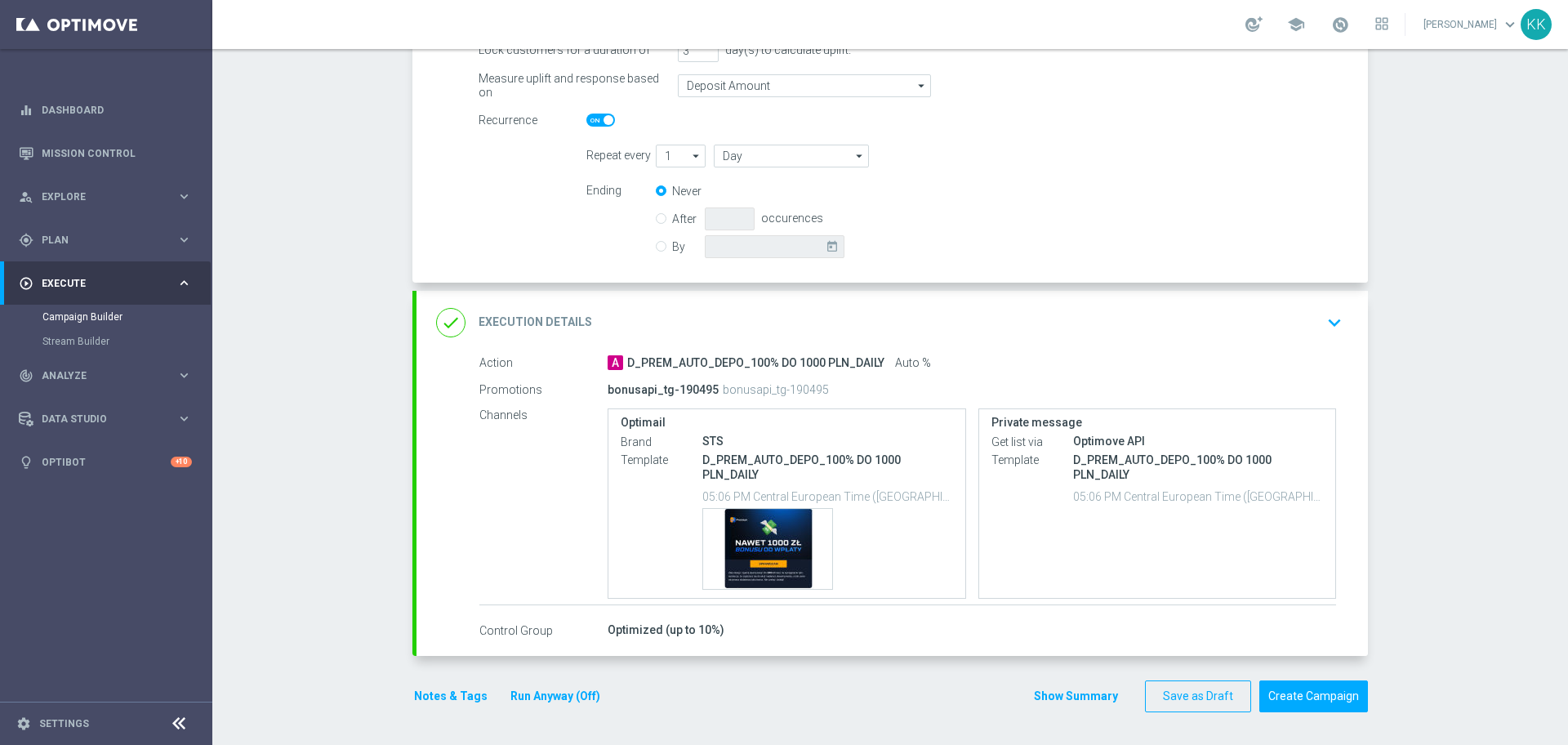
click at [1327, 319] on icon "keyboard_arrow_down" at bounding box center [1335, 322] width 24 height 24
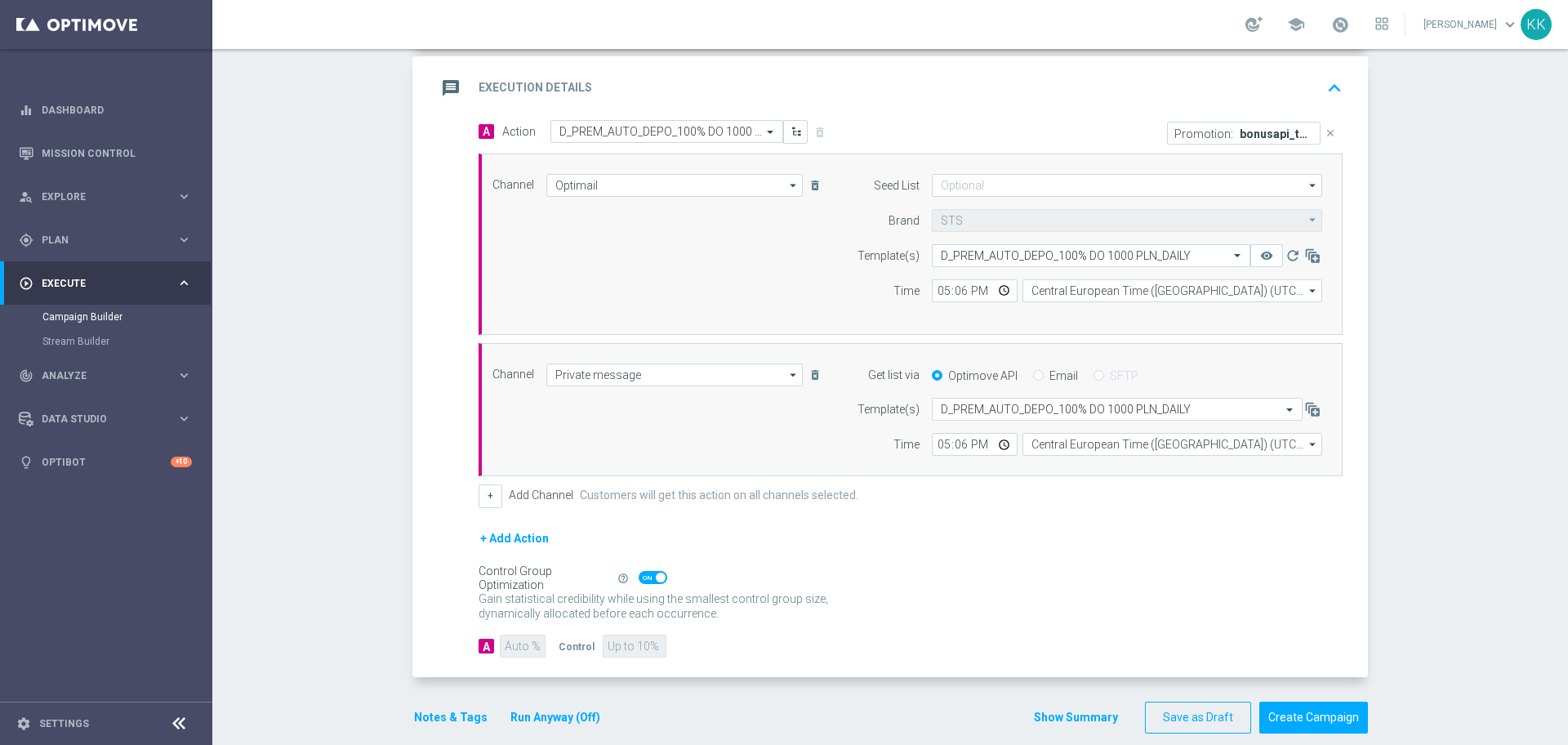
scroll to position [382, 0]
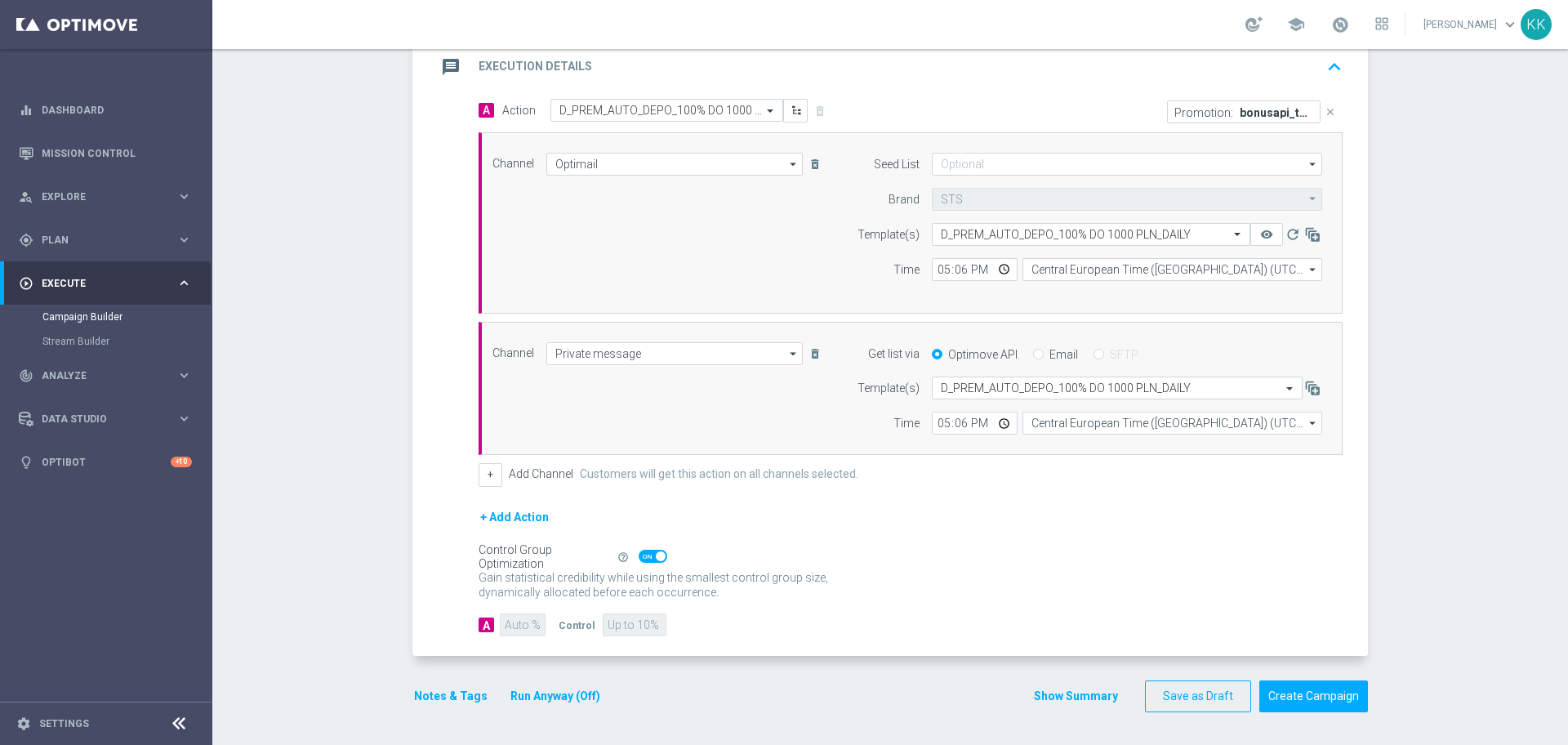
click at [455, 693] on button "Notes & Tags" at bounding box center [451, 696] width 77 height 21
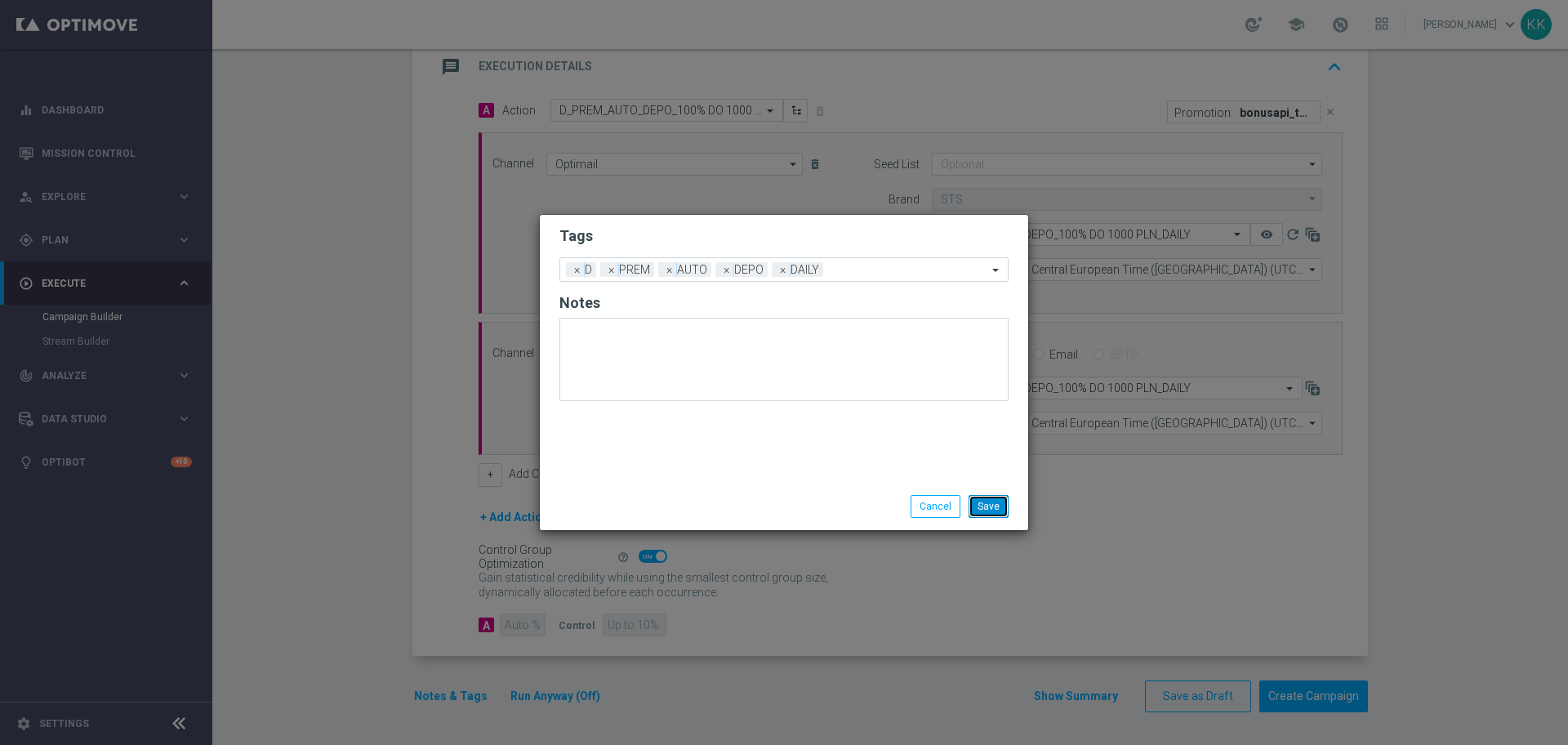
click at [1000, 504] on button "Save" at bounding box center [989, 506] width 40 height 22
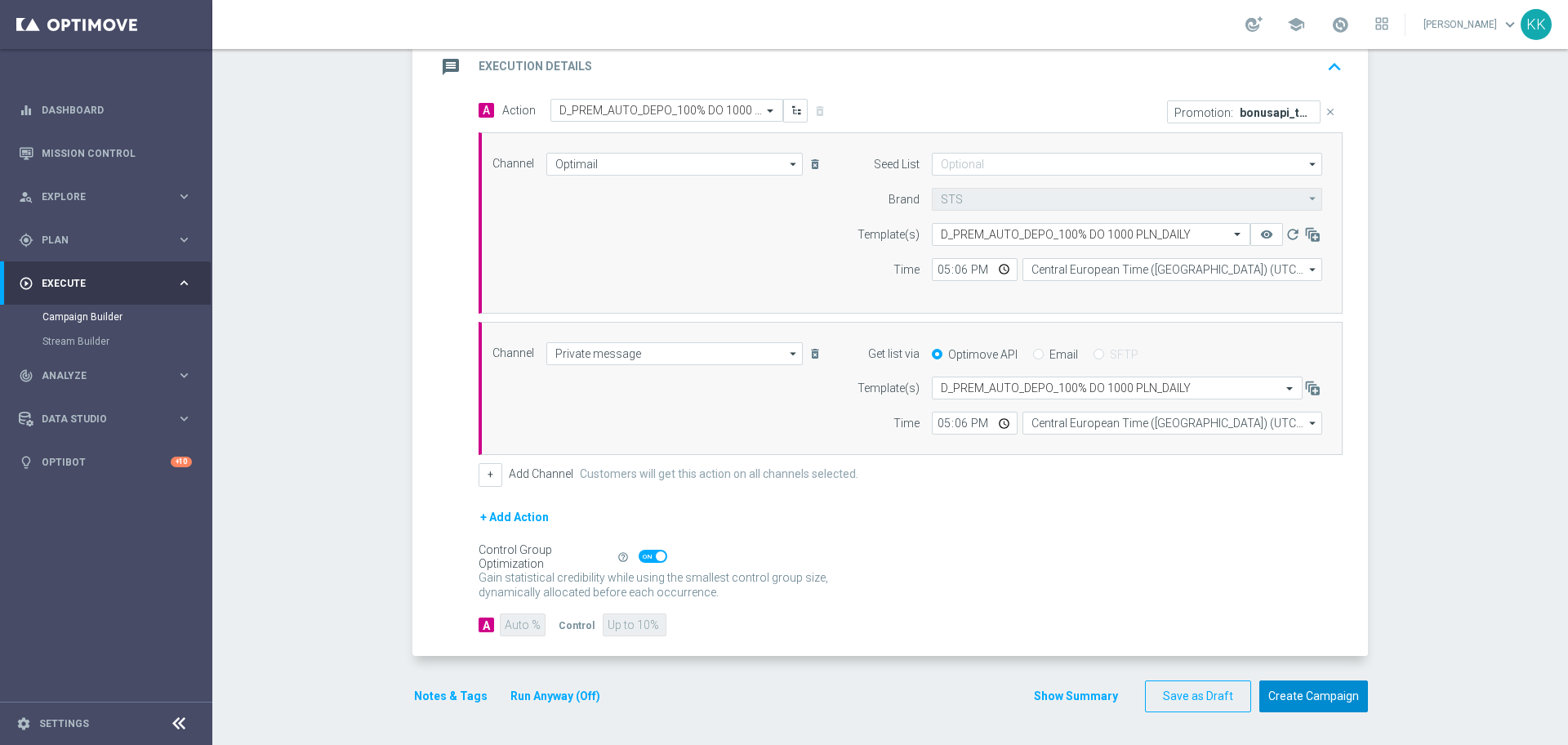
click at [1305, 686] on button "Create Campaign" at bounding box center [1314, 696] width 109 height 32
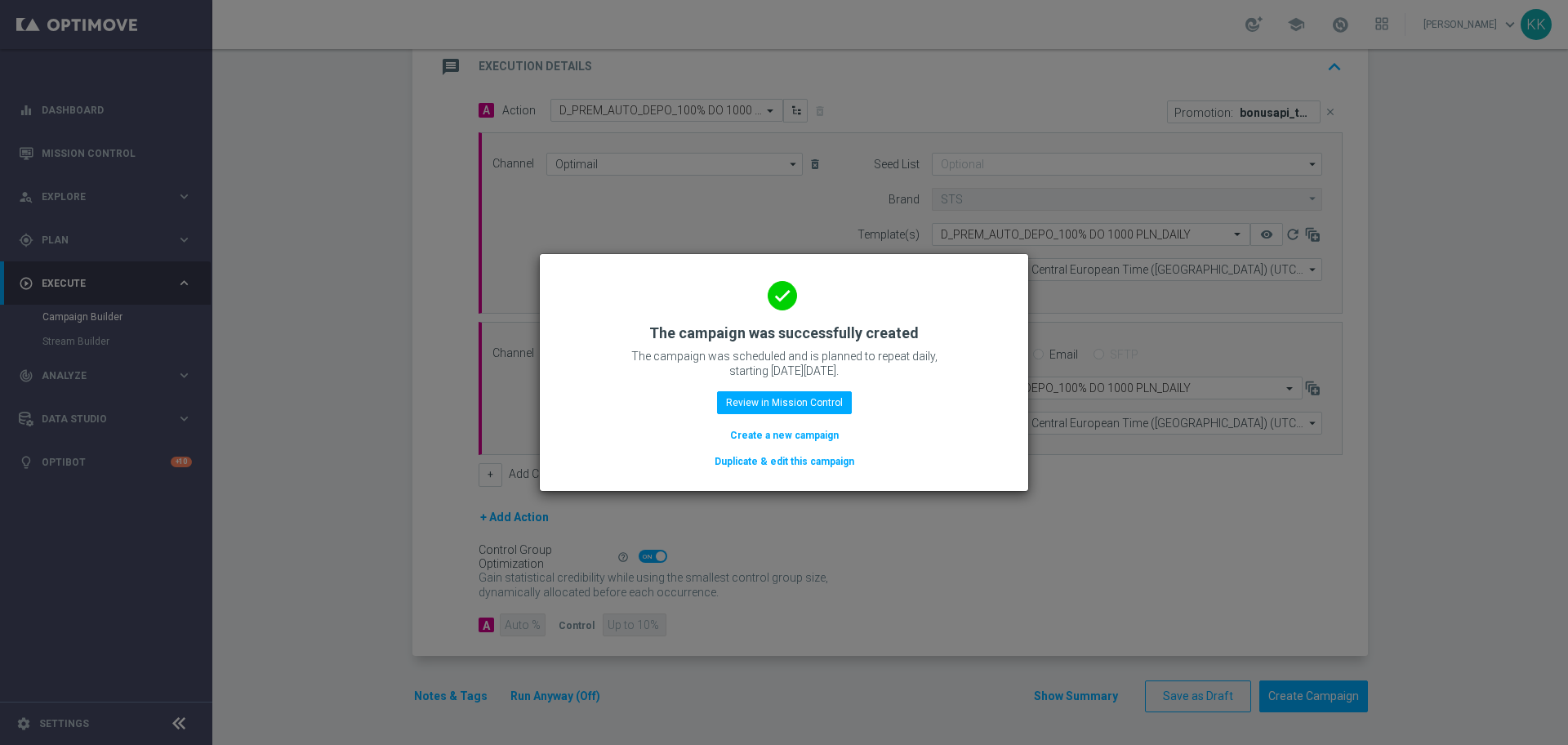
click at [754, 429] on button "Create a new campaign" at bounding box center [784, 435] width 112 height 18
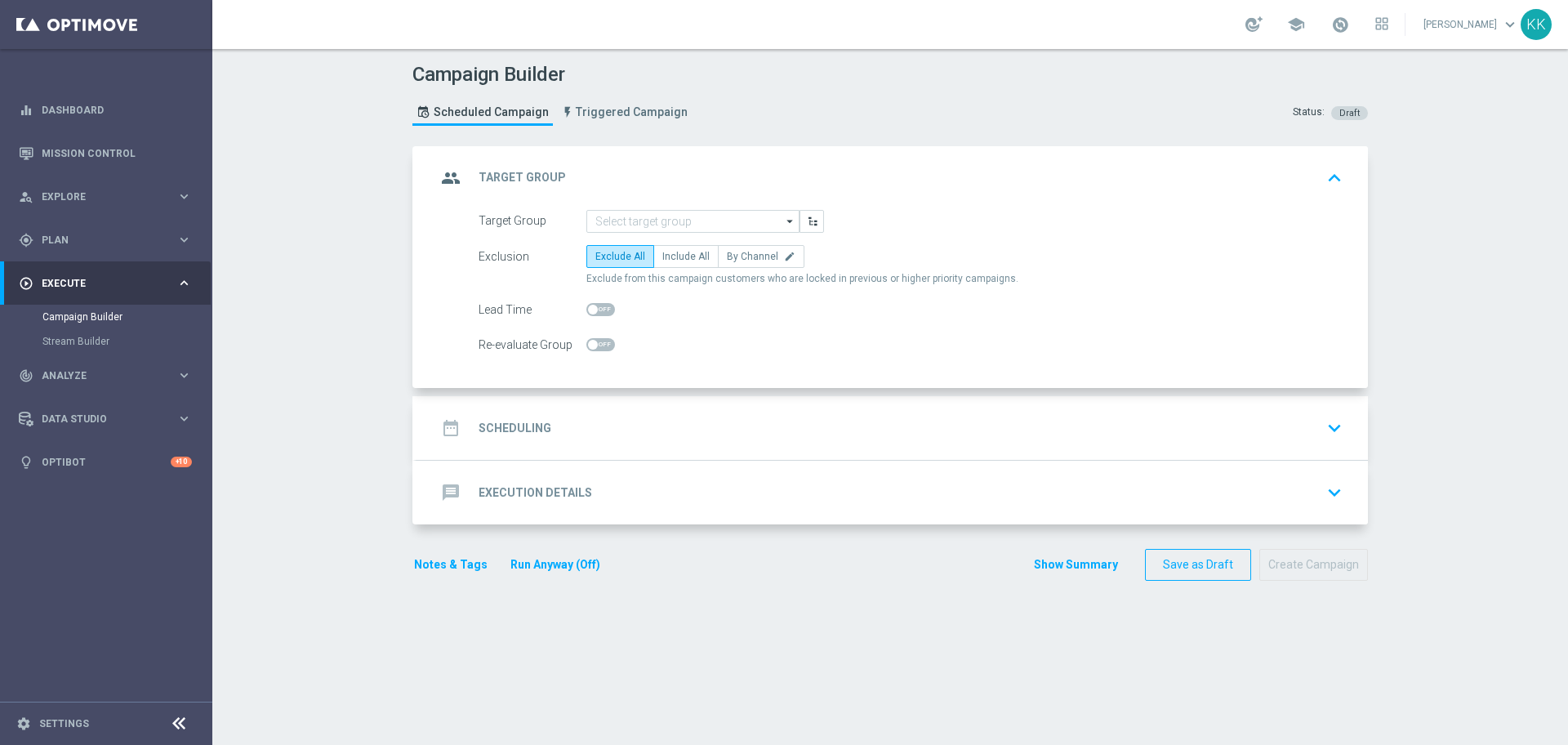
scroll to position [0, 0]
click at [611, 216] on input at bounding box center [693, 221] width 213 height 22
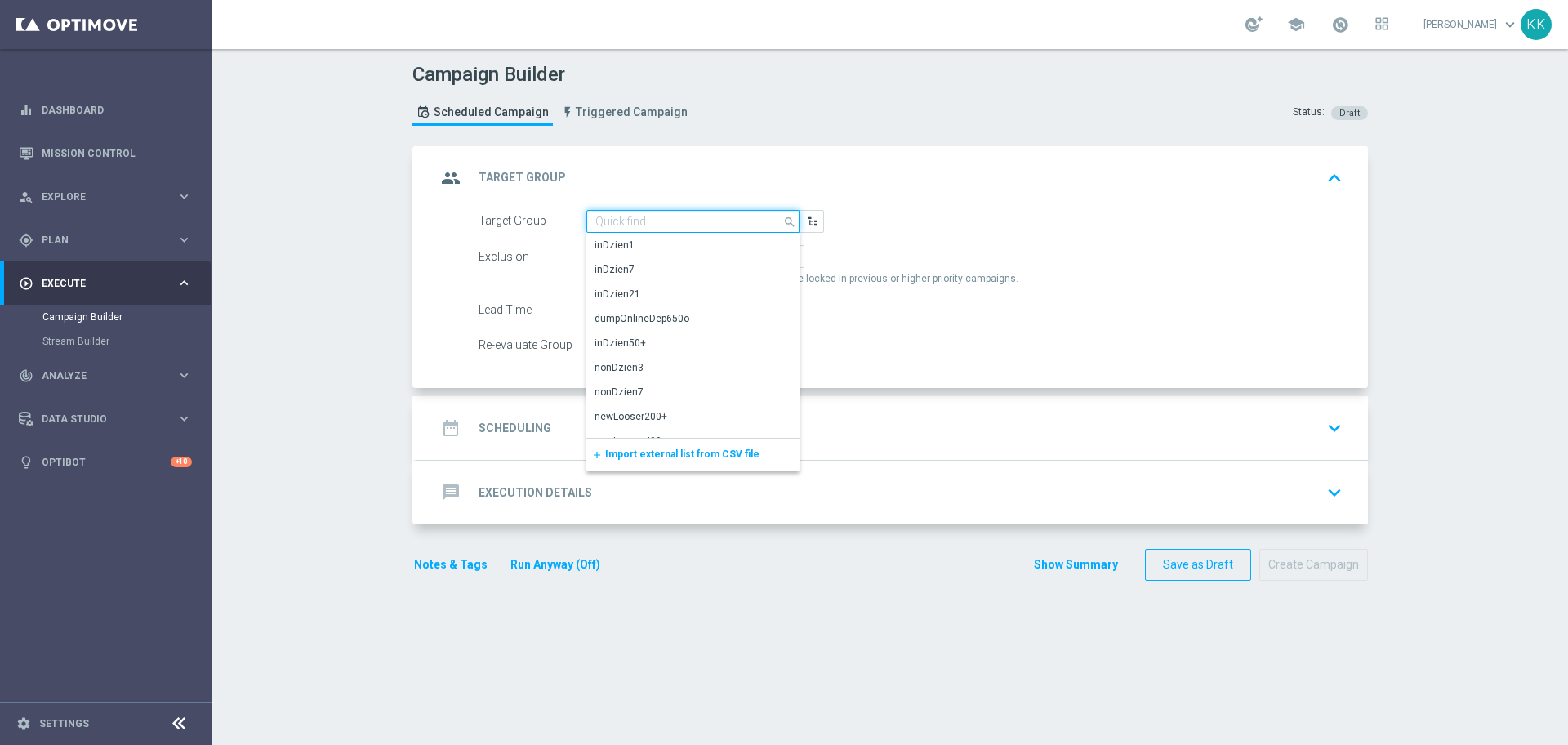
paste input "D_PEXTRA_AUTO_DEPO_100% DO 2000 PLN_DAILY"
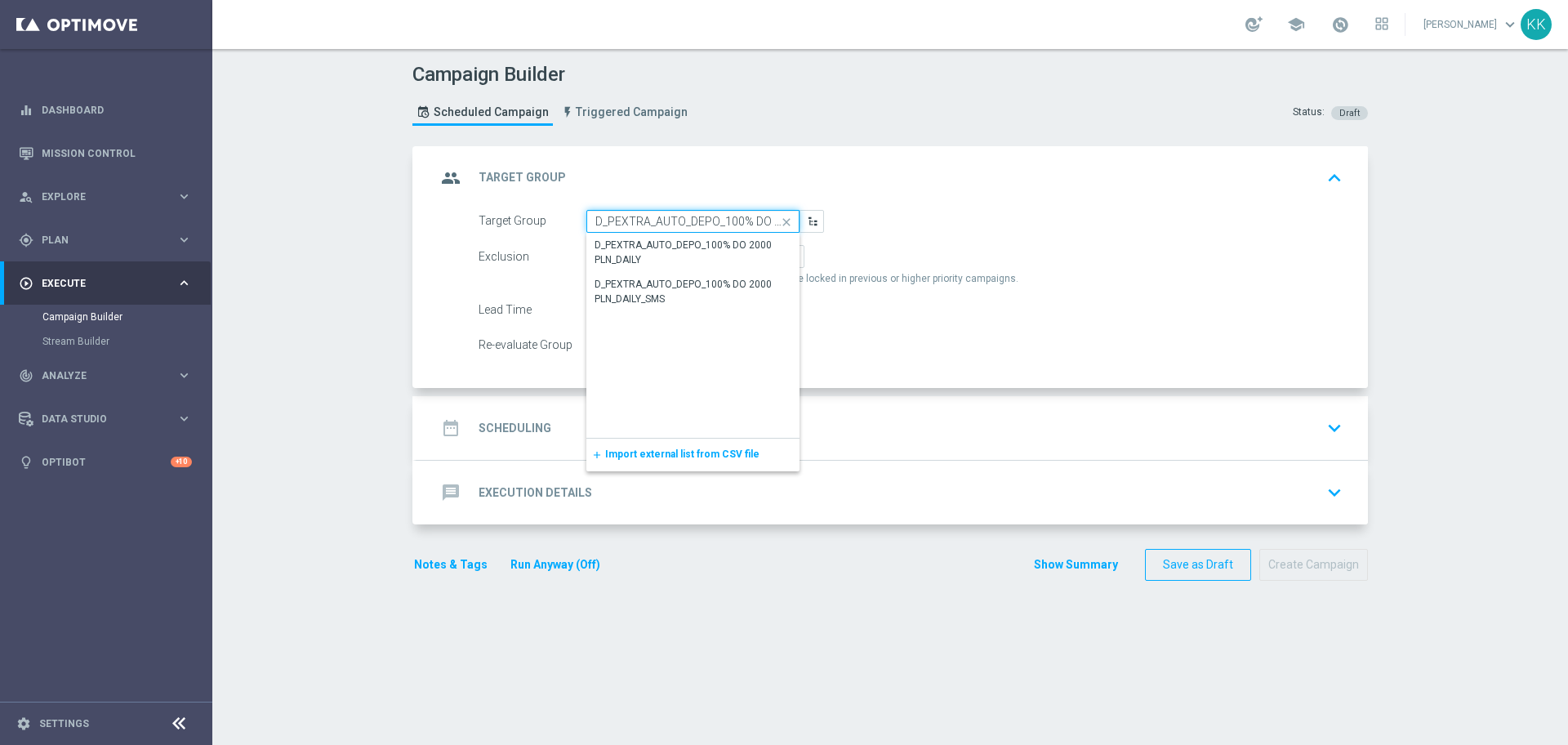
scroll to position [0, 71]
click at [636, 256] on div "D_PEXTRA_AUTO_DEPO_100% DO 2000 PLN_DAILY" at bounding box center [693, 252] width 197 height 29
type input "D_PEXTRA_AUTO_DEPO_100% DO 2000 PLN_DAILY"
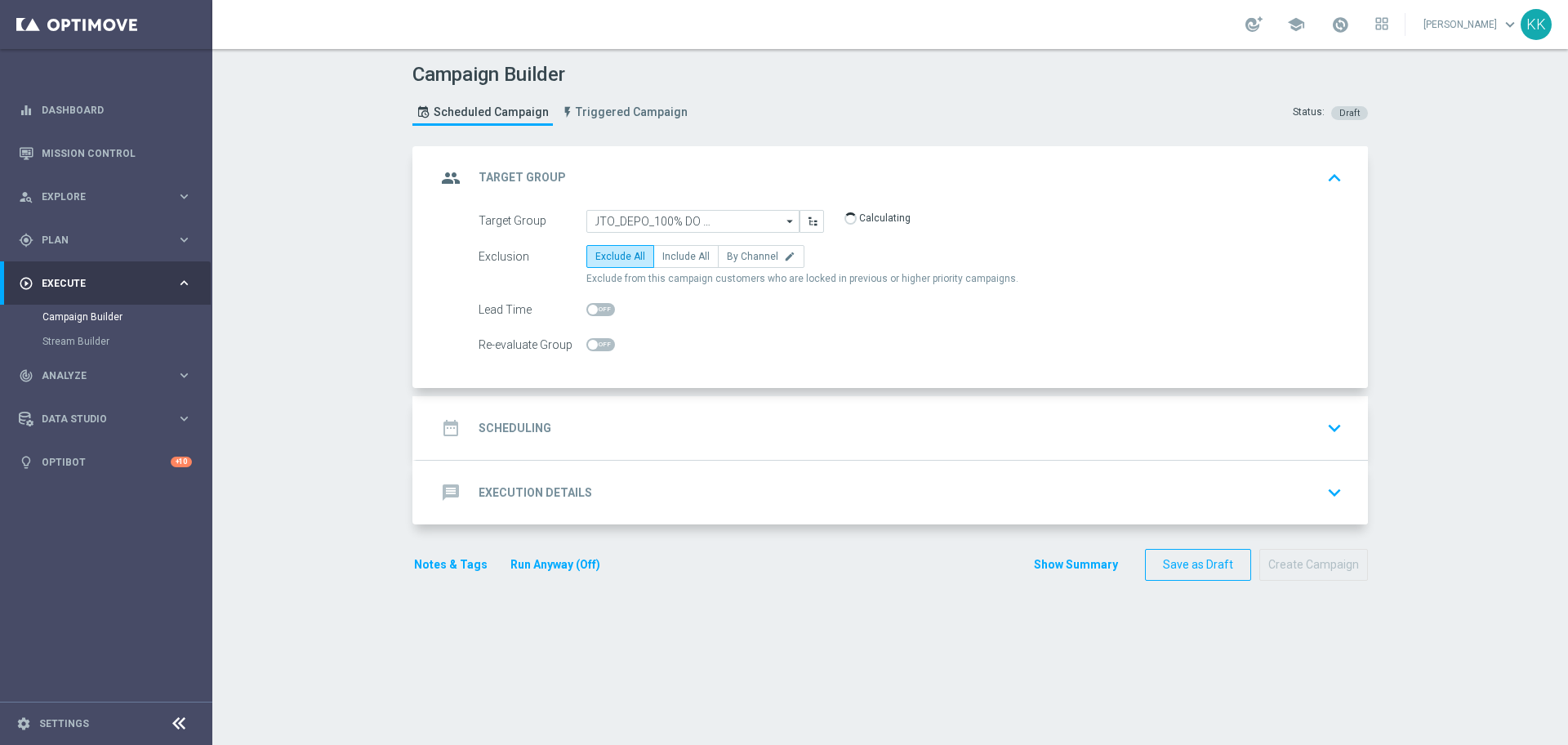
scroll to position [0, 0]
click at [678, 254] on span "Include All" at bounding box center [686, 257] width 48 height 11
click at [673, 254] on input "Include All" at bounding box center [667, 259] width 10 height 10
radio input "true"
click at [784, 258] on icon "edit" at bounding box center [790, 257] width 11 height 11
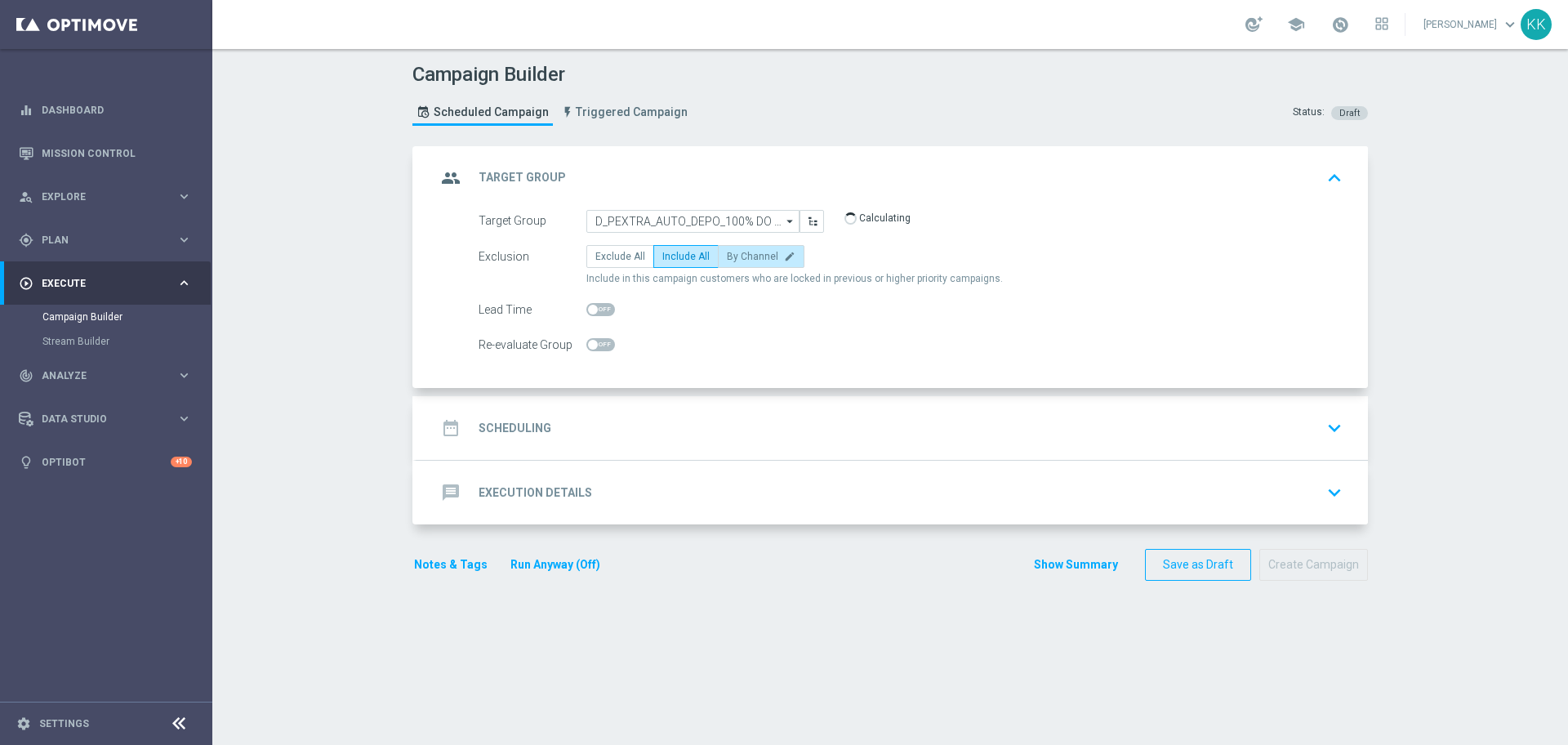
click at [738, 258] on input "By Channel edit" at bounding box center [732, 259] width 10 height 10
radio input "true"
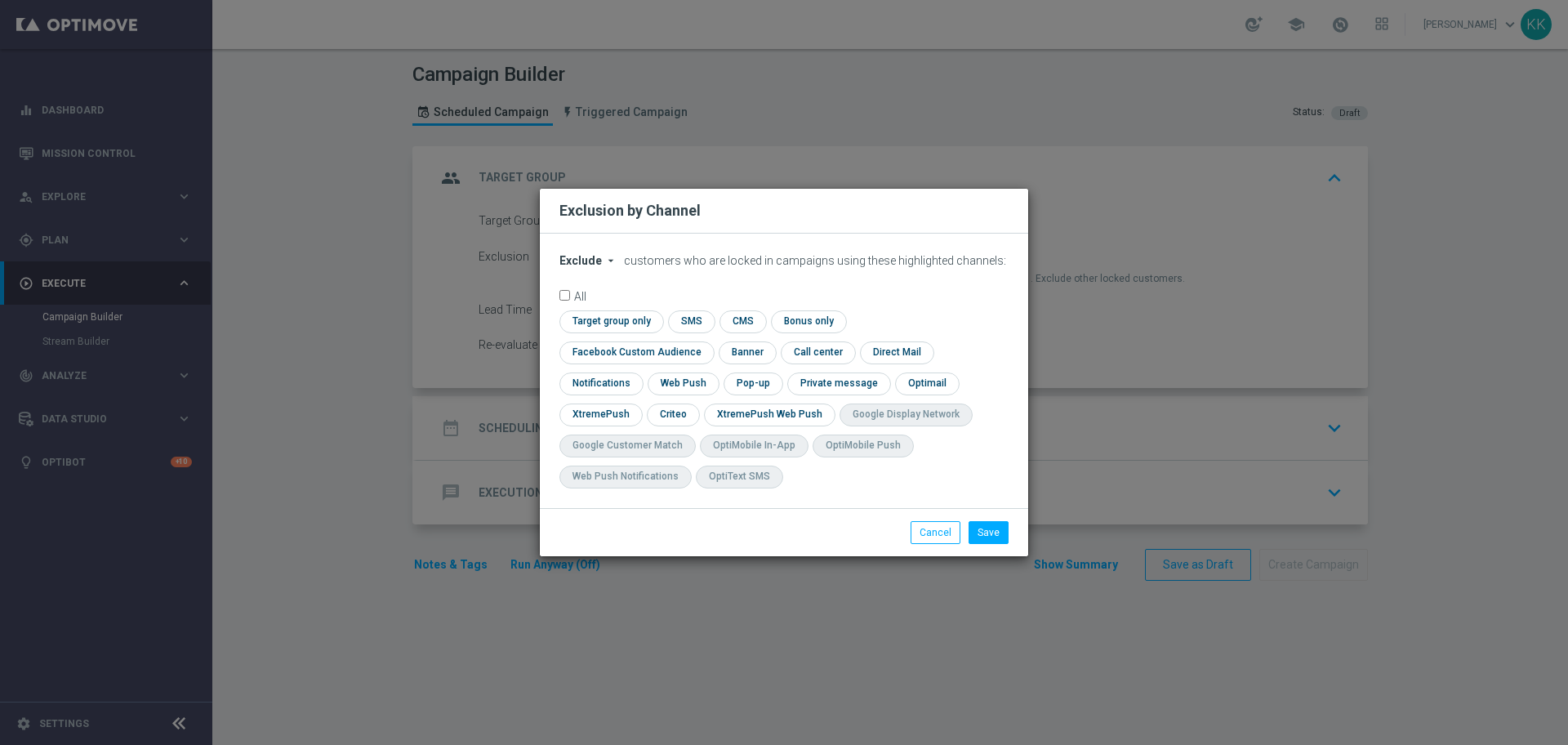
click at [578, 267] on span "Exclude" at bounding box center [580, 261] width 42 height 13
click at [603, 308] on div "Include" at bounding box center [590, 298] width 60 height 20
click at [708, 341] on input "checkbox" at bounding box center [634, 352] width 148 height 22
checkbox input "true"
click at [663, 416] on input "checkbox" at bounding box center [672, 414] width 51 height 22
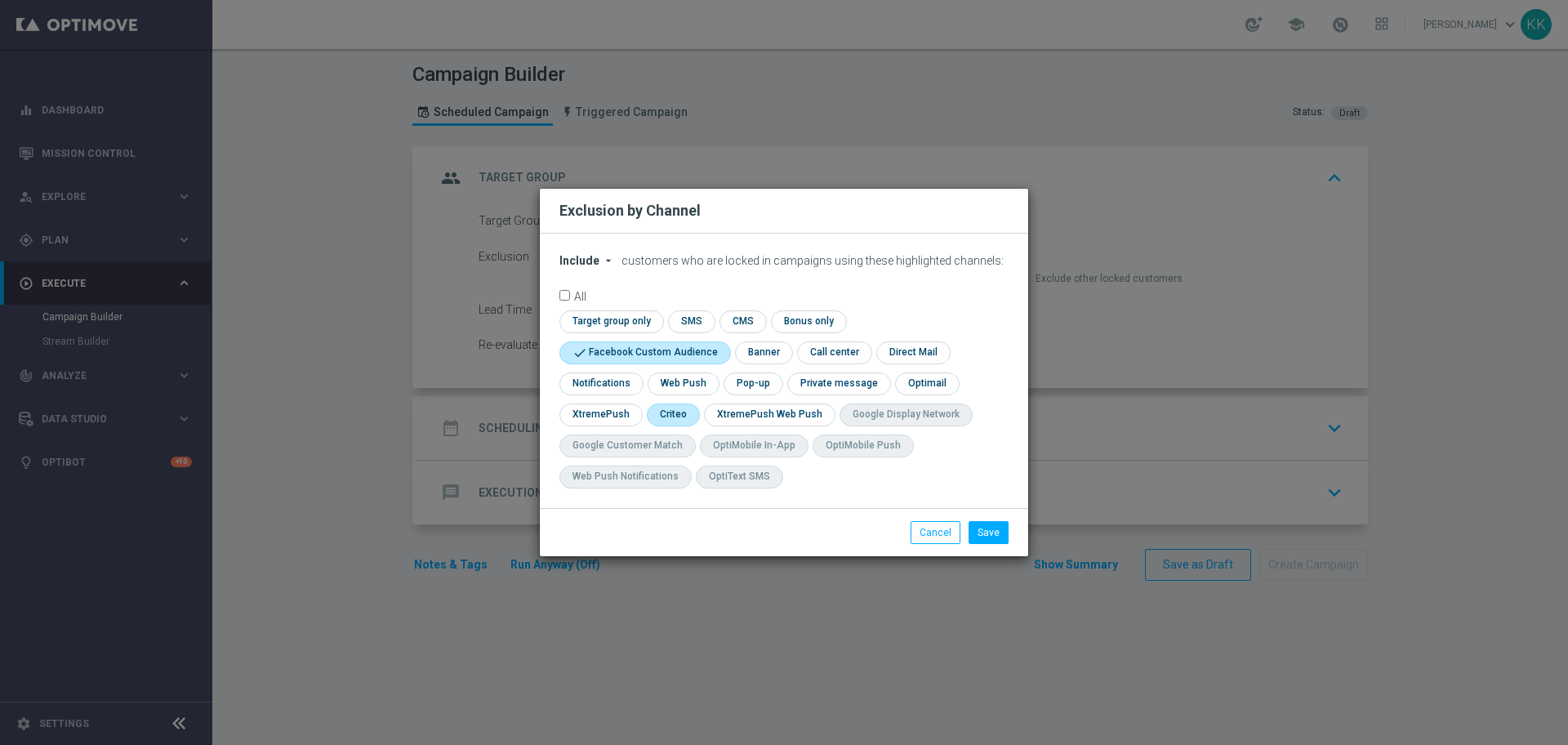
checkbox input "true"
click at [981, 527] on button "Save" at bounding box center [989, 532] width 40 height 22
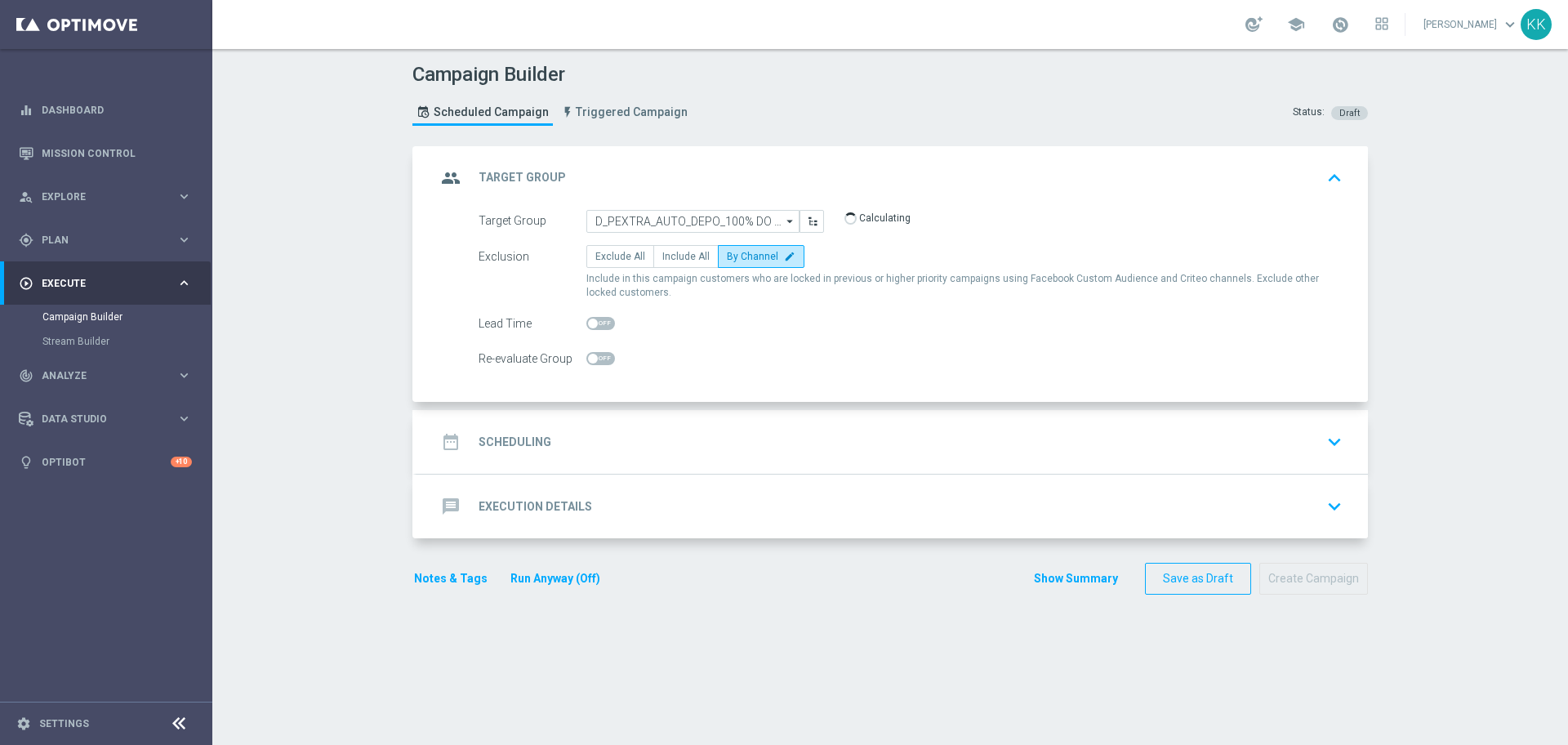
click at [958, 433] on div "date_range Scheduling keyboard_arrow_down" at bounding box center [891, 441] width 912 height 31
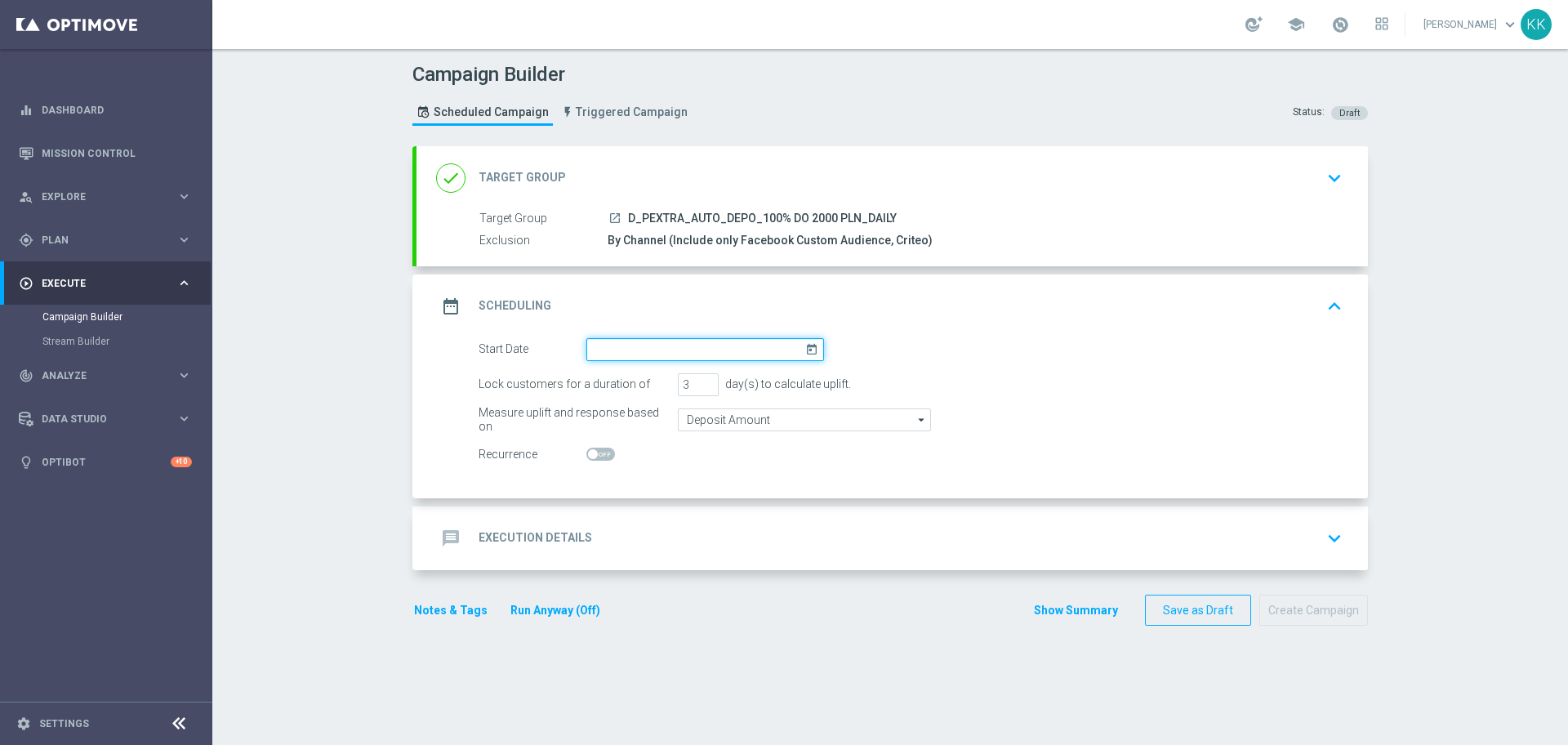
click at [604, 339] on input at bounding box center [706, 350] width 238 height 22
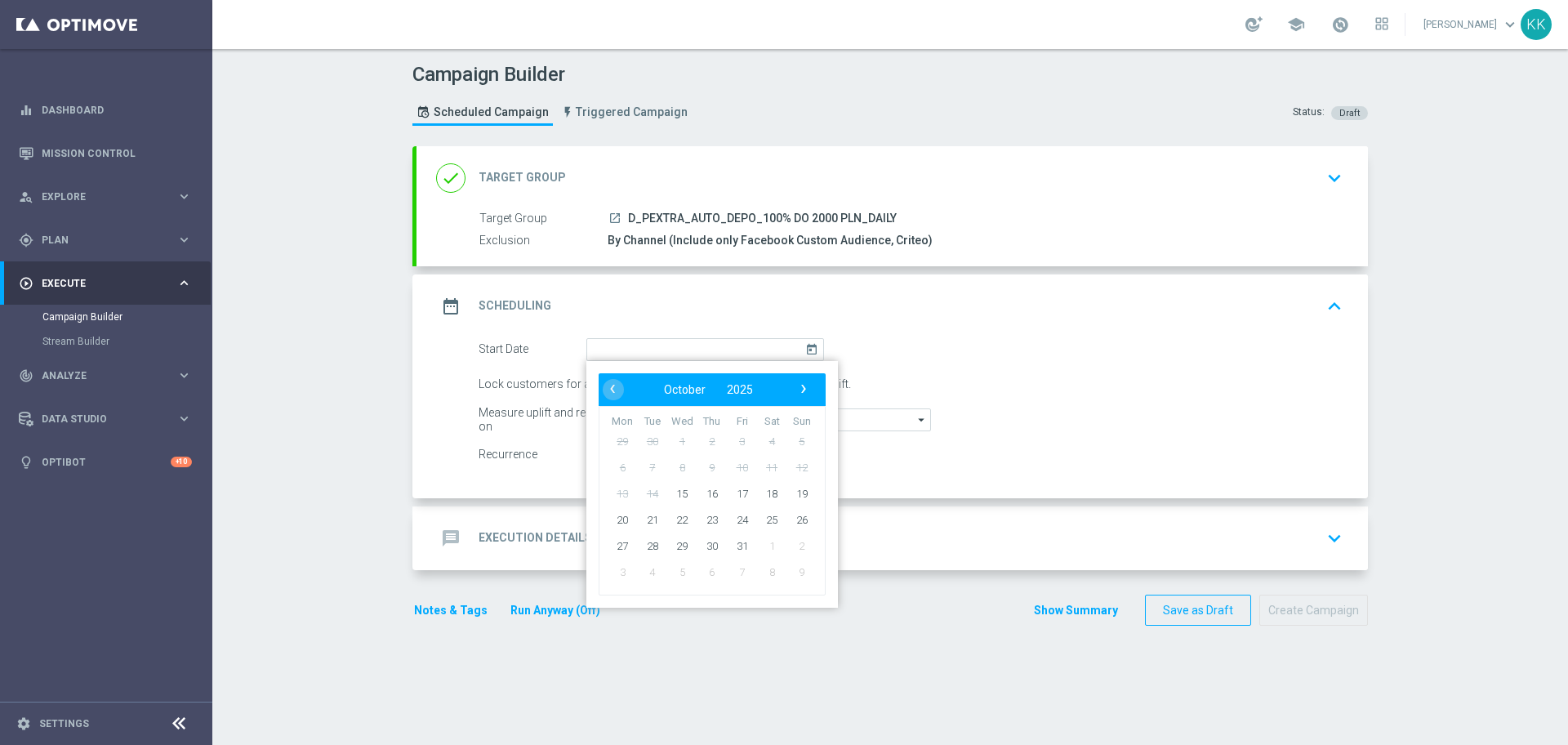
type input "[DATE]"
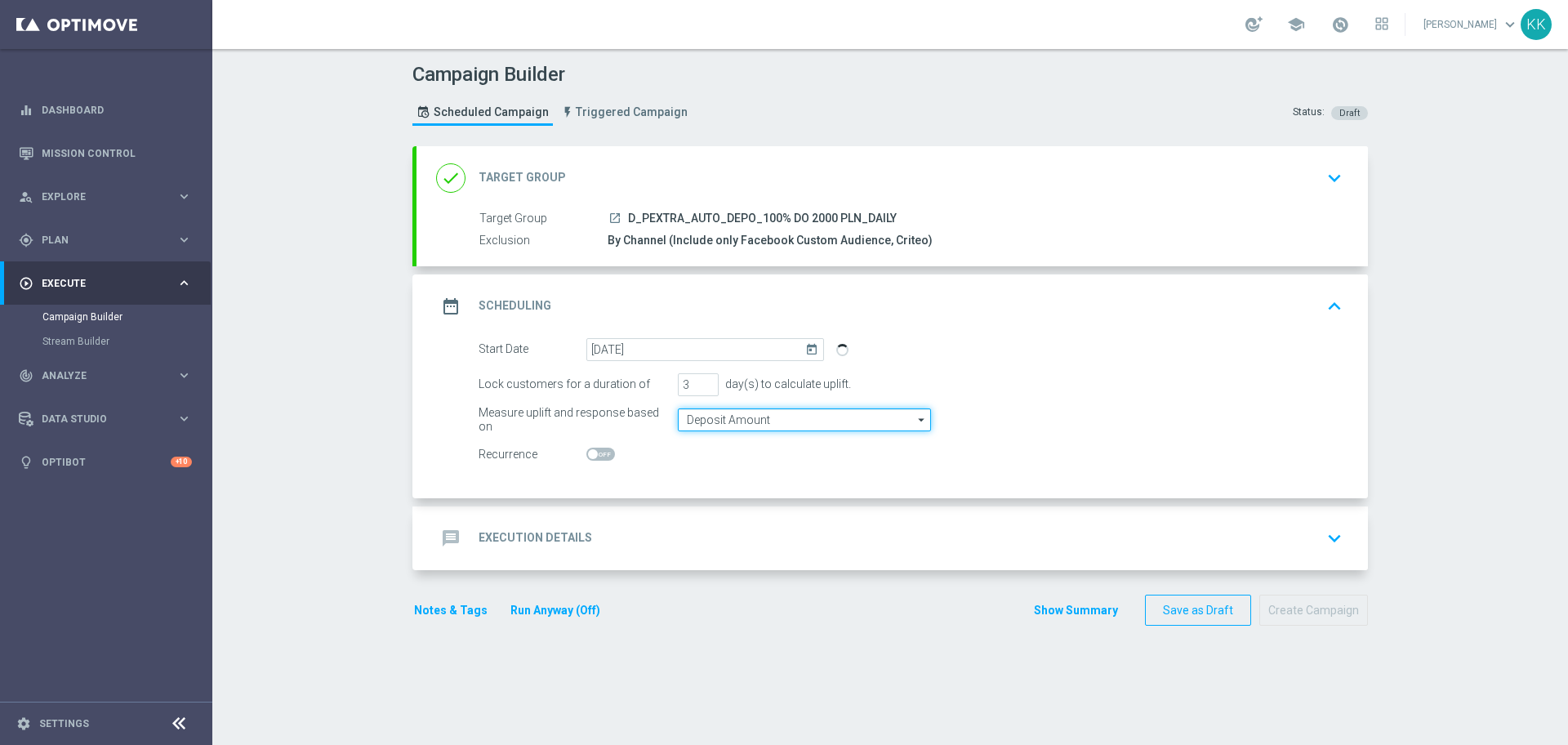
click at [735, 425] on input "Deposit Amount" at bounding box center [804, 420] width 253 height 22
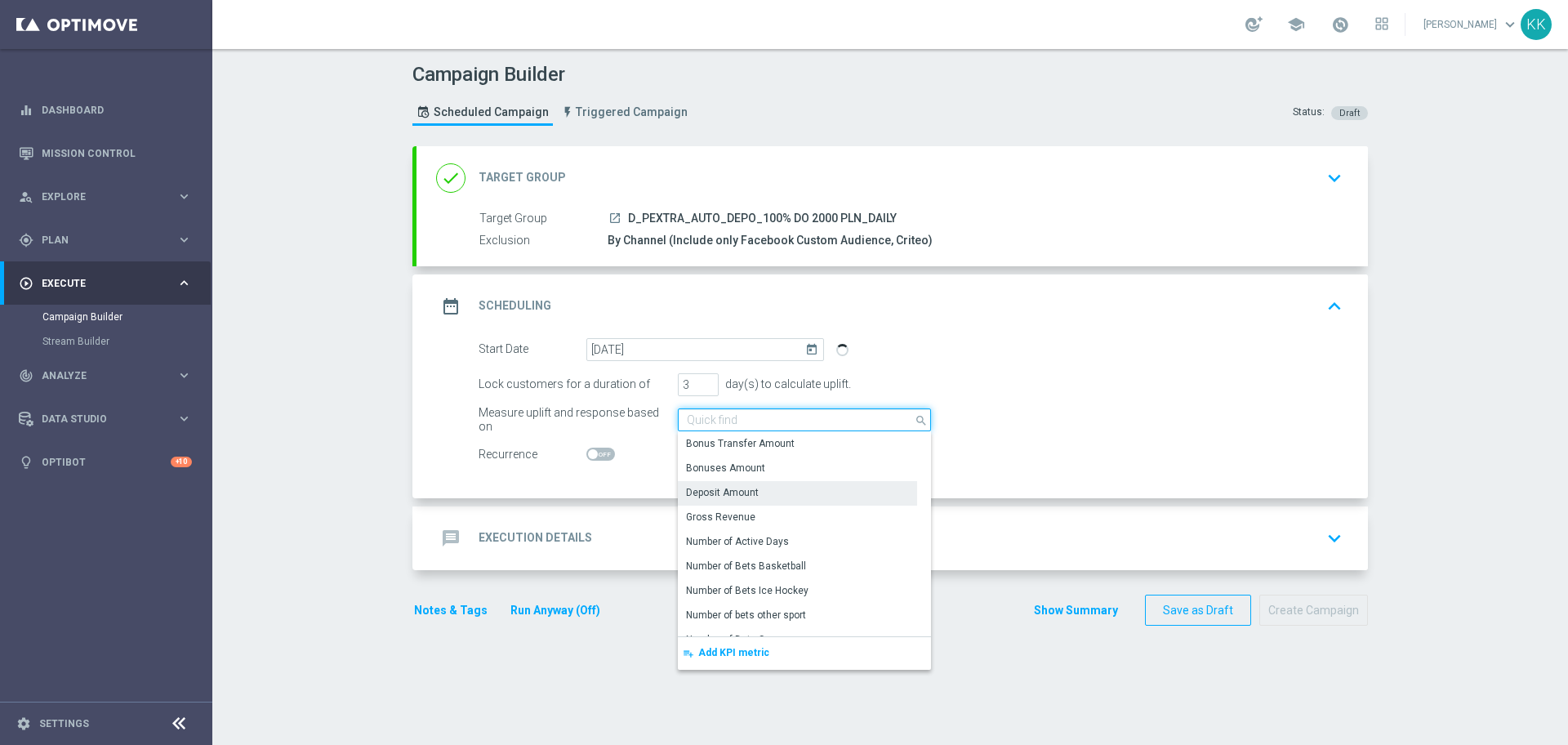
click at [738, 425] on input at bounding box center [804, 420] width 253 height 22
click at [989, 369] on form "Start Date [DATE] [DATE] Lock customers for a duration of 3 day(s) to calculate…" at bounding box center [911, 402] width 864 height 128
type input "Deposit Amount"
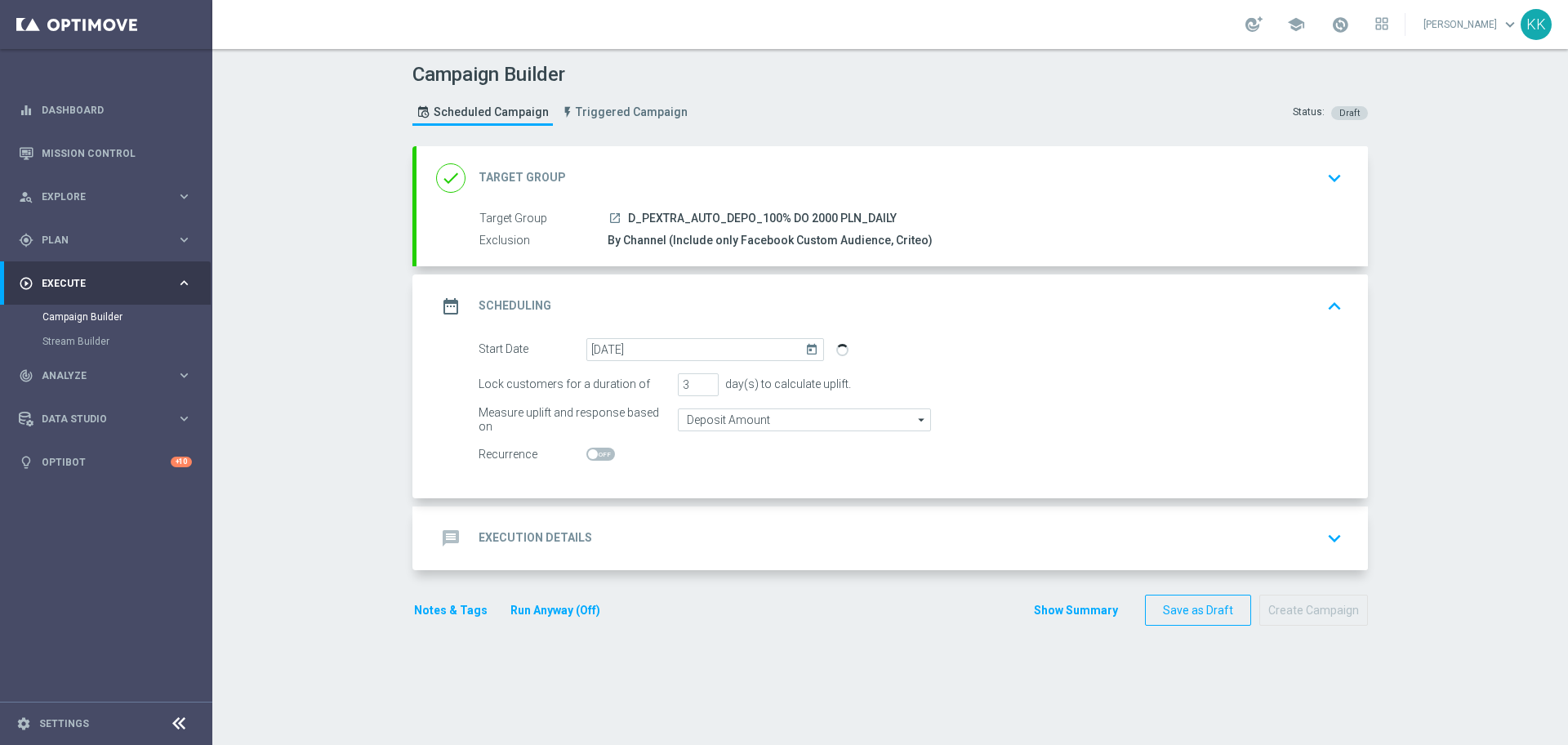
click at [601, 453] on span at bounding box center [601, 454] width 29 height 13
click at [601, 453] on input "checkbox" at bounding box center [601, 454] width 29 height 13
checkbox input "true"
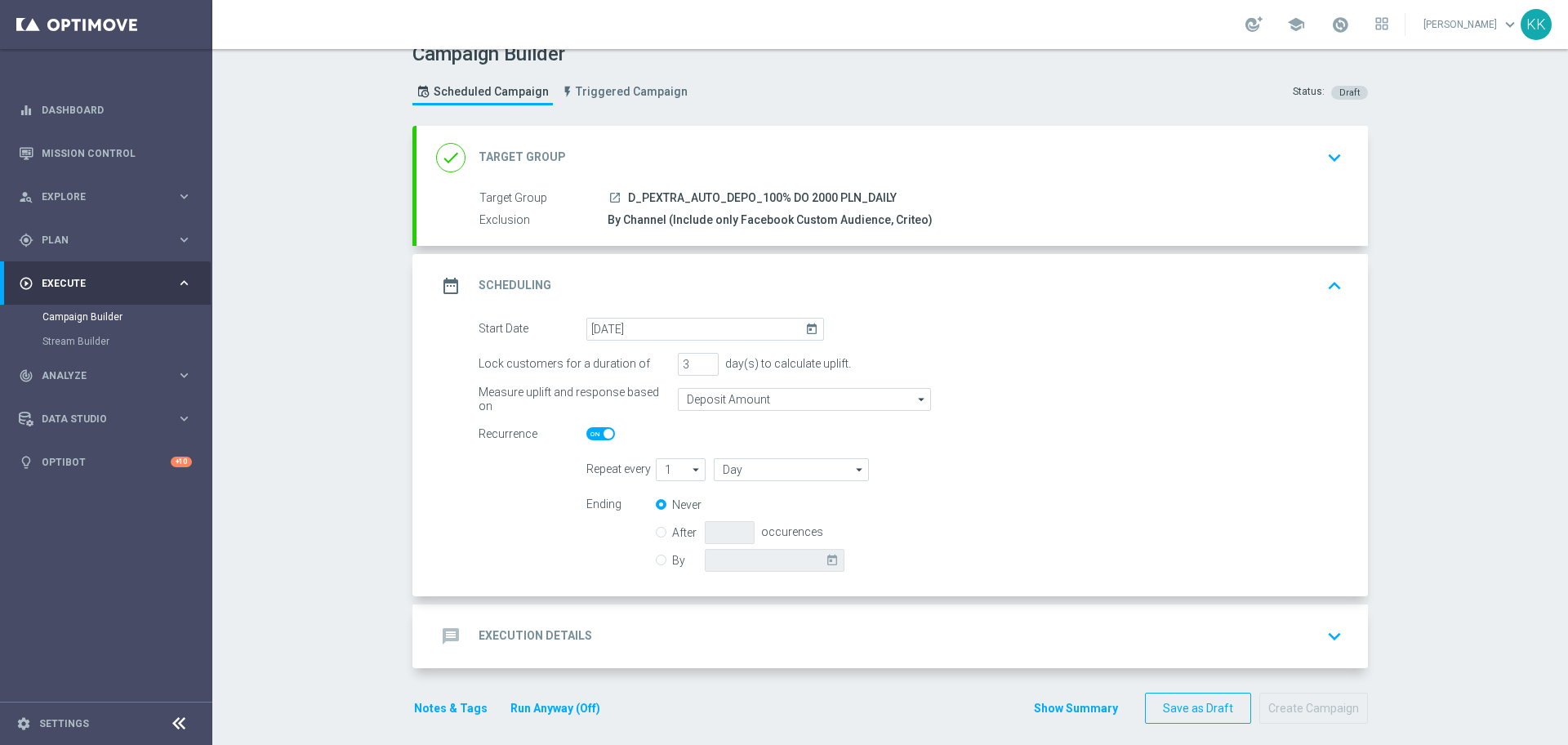
scroll to position [32, 0]
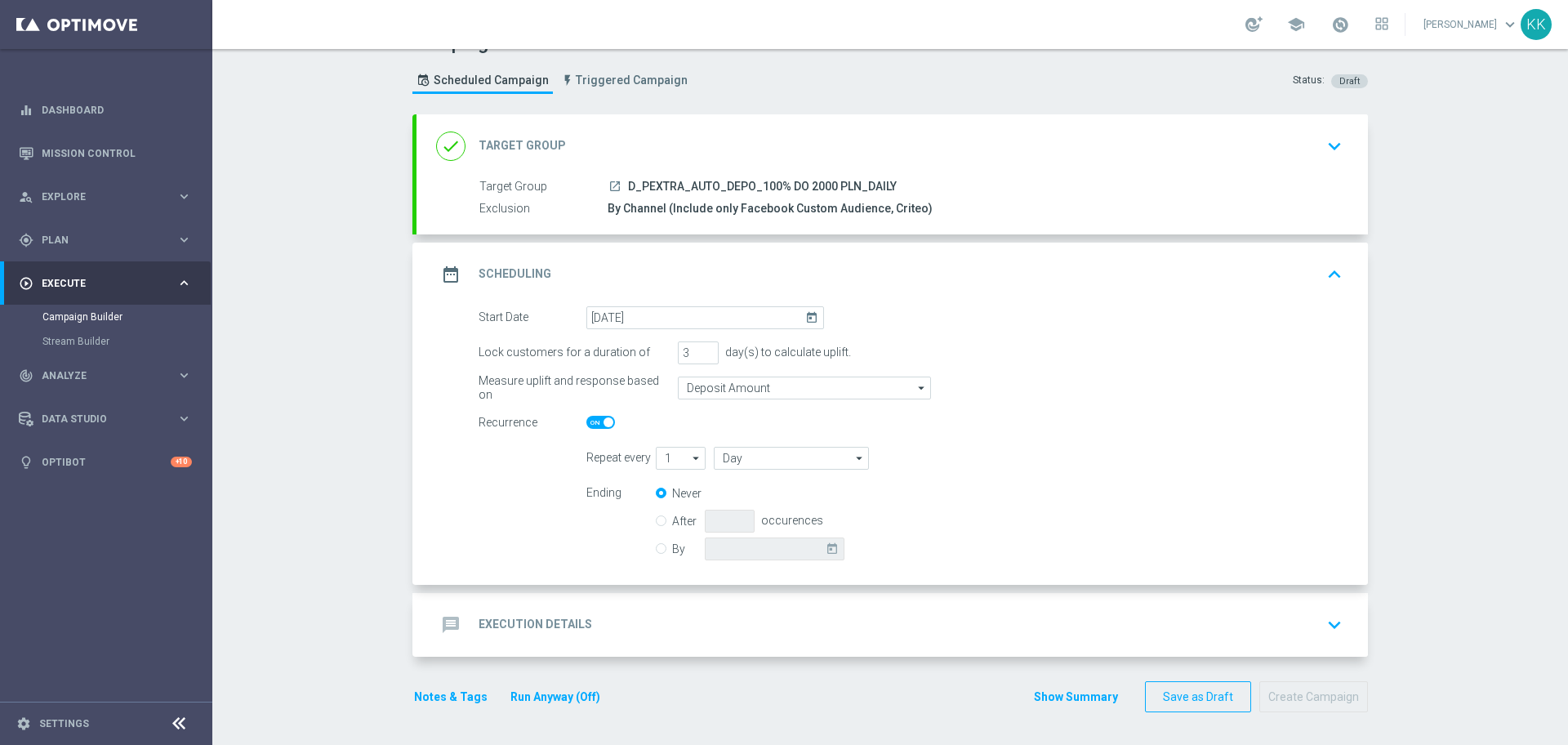
click at [1217, 615] on div "message Execution Details keyboard_arrow_down" at bounding box center [891, 624] width 912 height 31
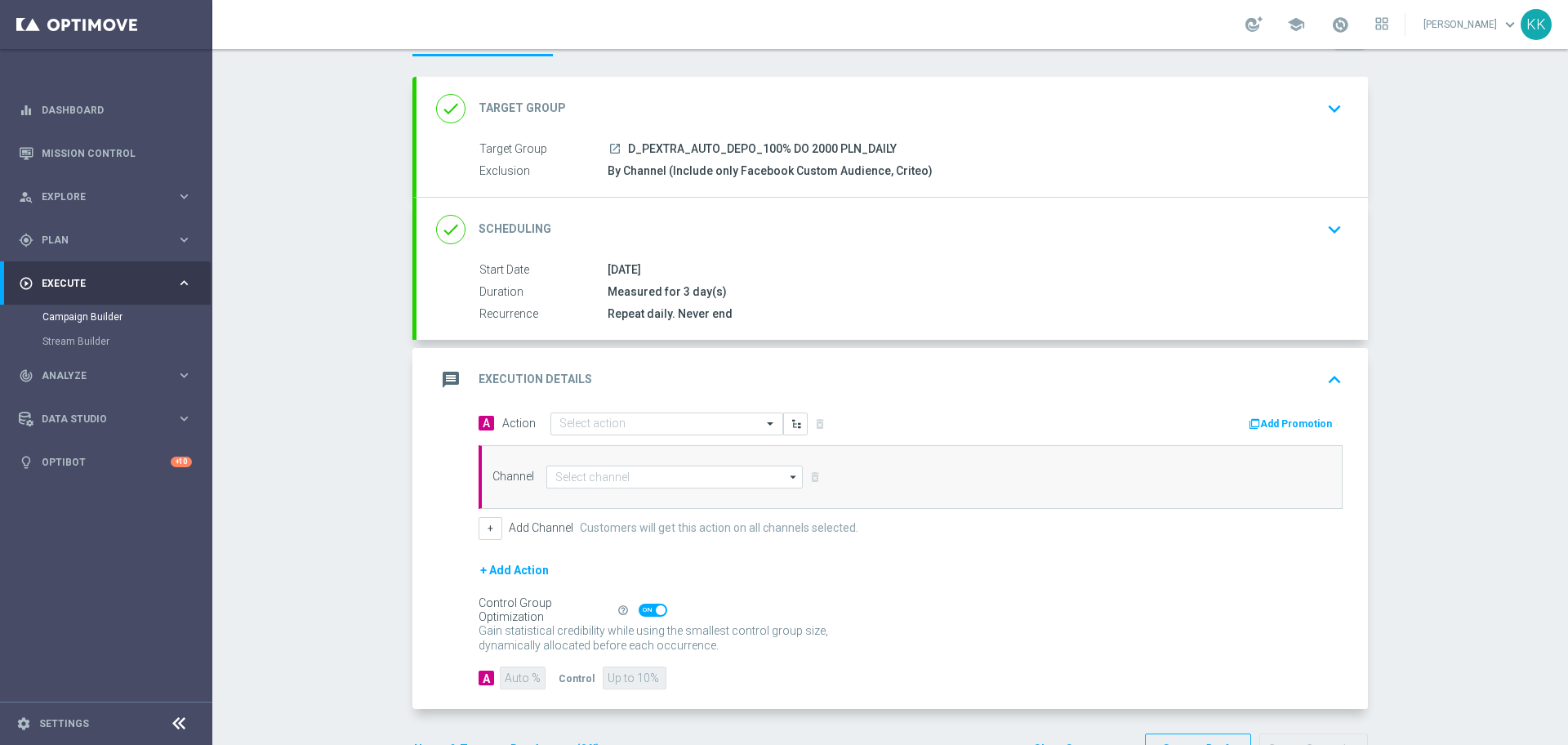
scroll to position [112, 0]
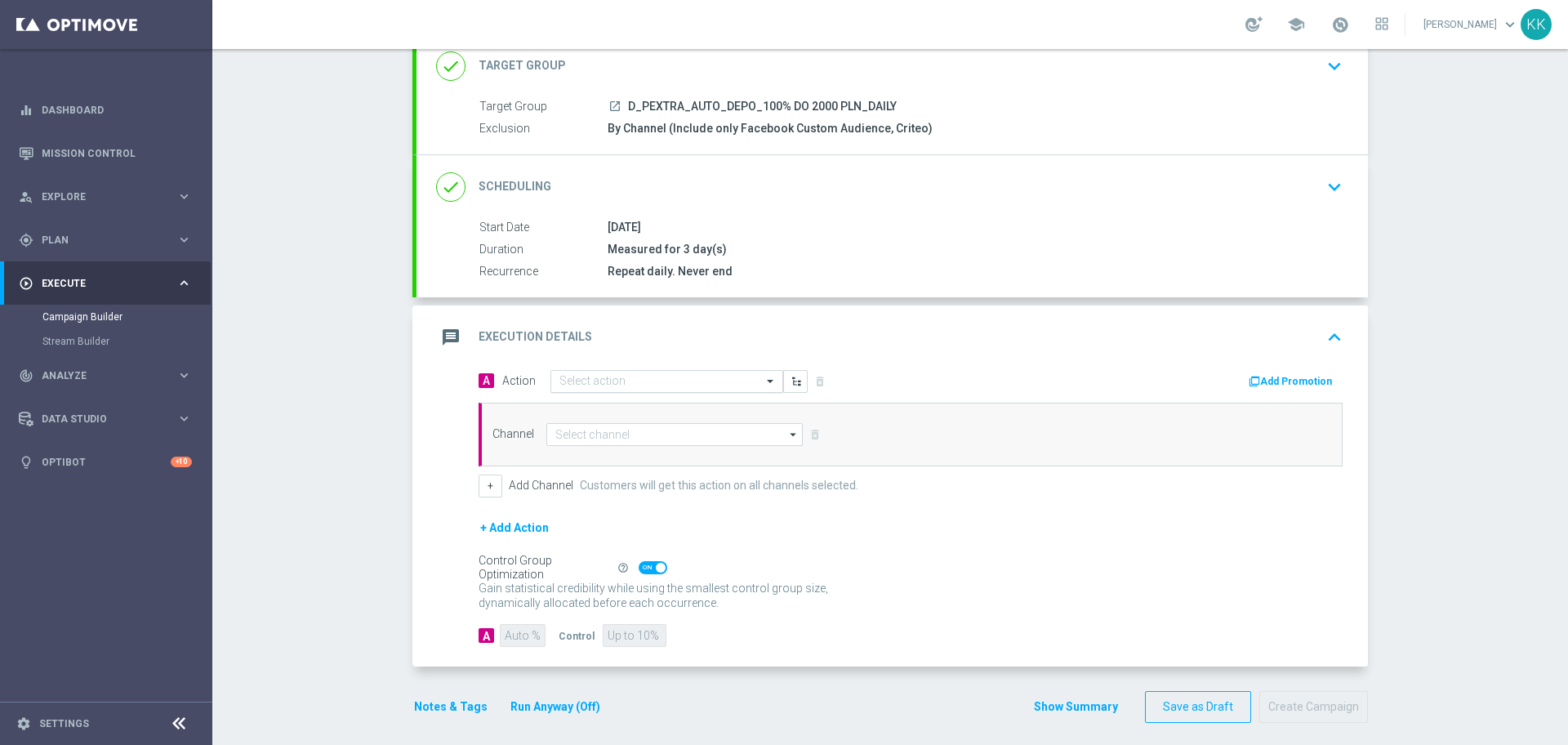
click at [577, 388] on input "text" at bounding box center [650, 381] width 182 height 14
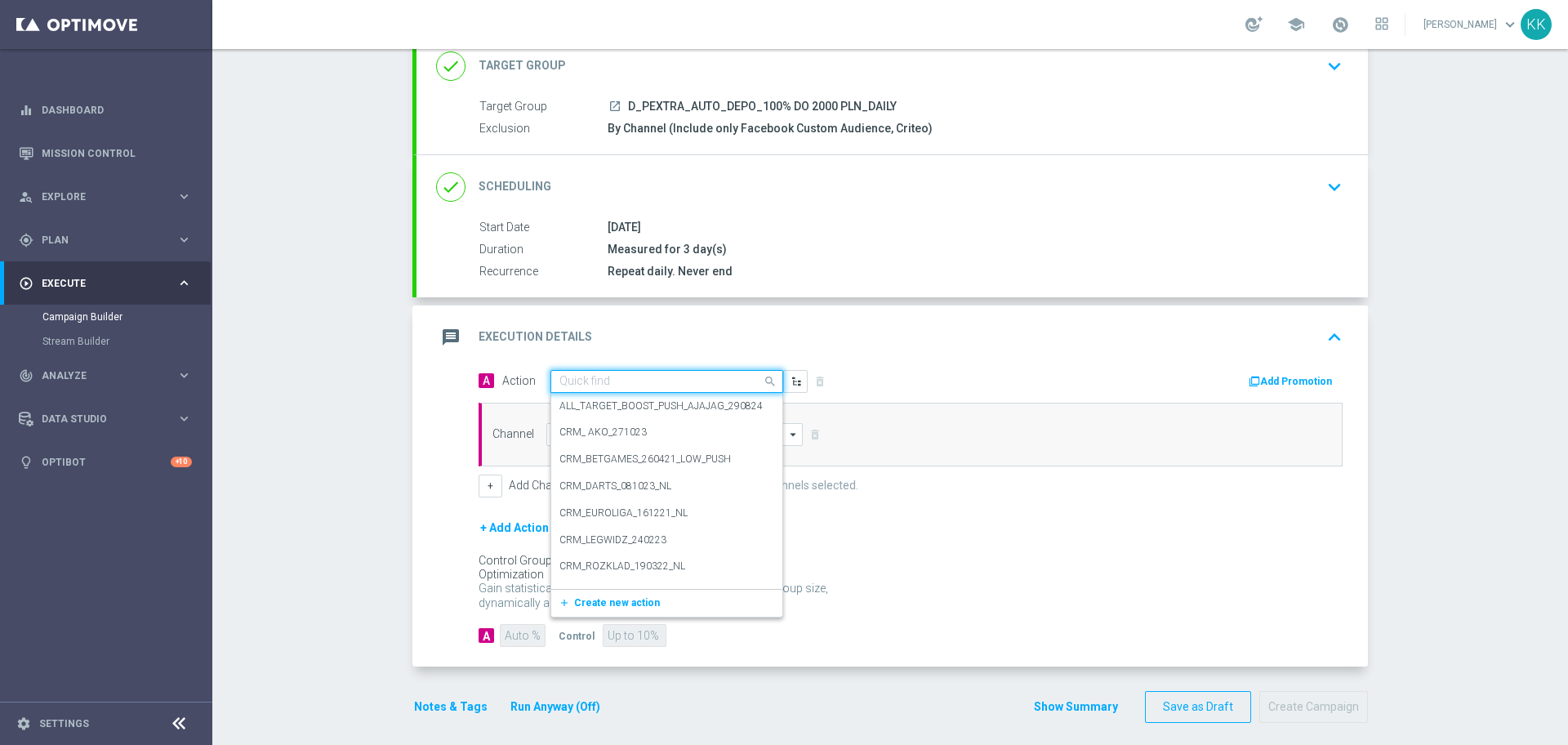
paste input "D_PEXTRA_AUTO_DEPO_100% DO 2000 PLN_DAILY"
type input "D_PEXTRA_AUTO_DEPO_100% DO 2000 PLN_DAILY"
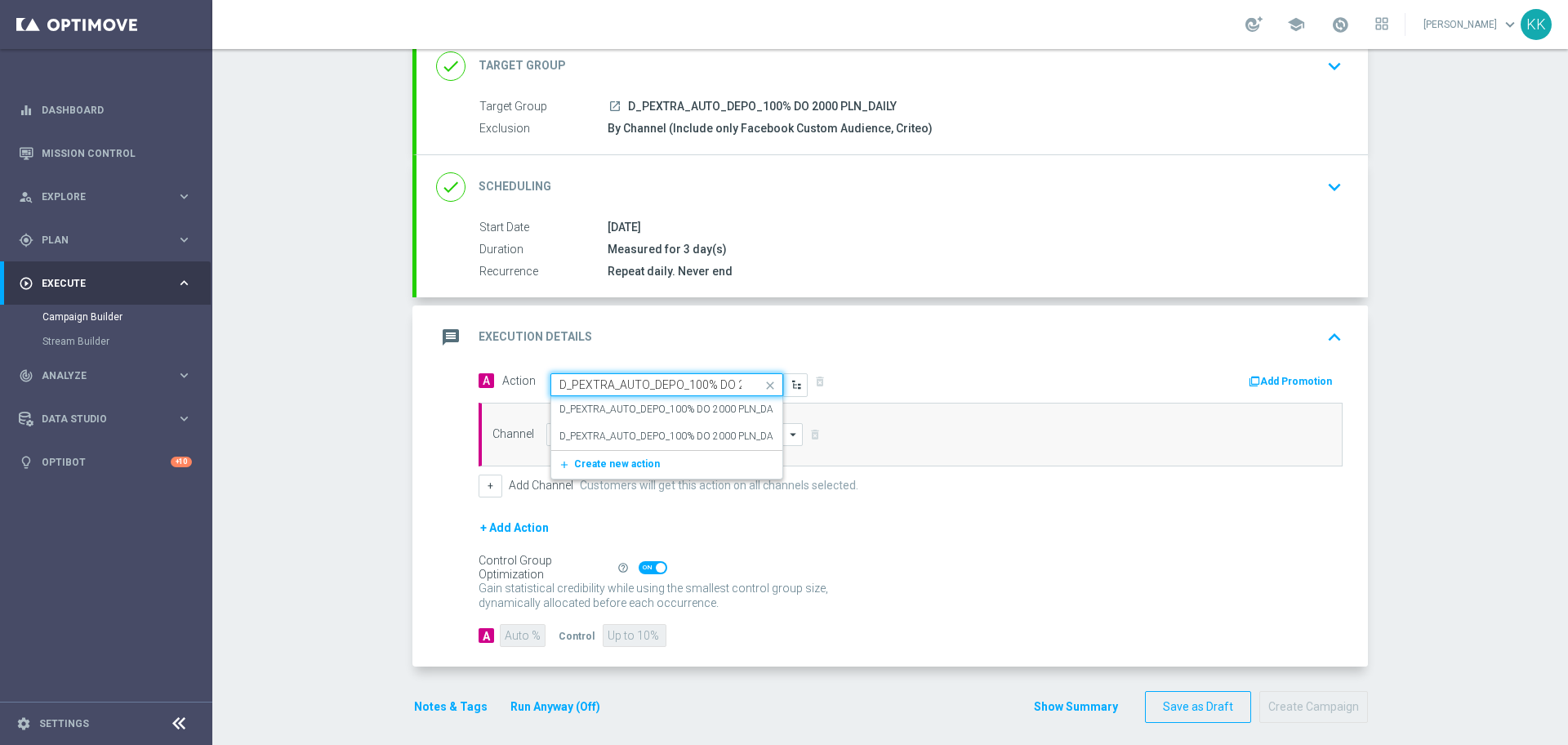
scroll to position [0, 76]
drag, startPoint x: 581, startPoint y: 402, endPoint x: 597, endPoint y: 420, distance: 24.1
click at [581, 403] on label "D_PEXTRA_AUTO_DEPO_100% DO 2000 PLN_DAILY" at bounding box center [672, 410] width 226 height 14
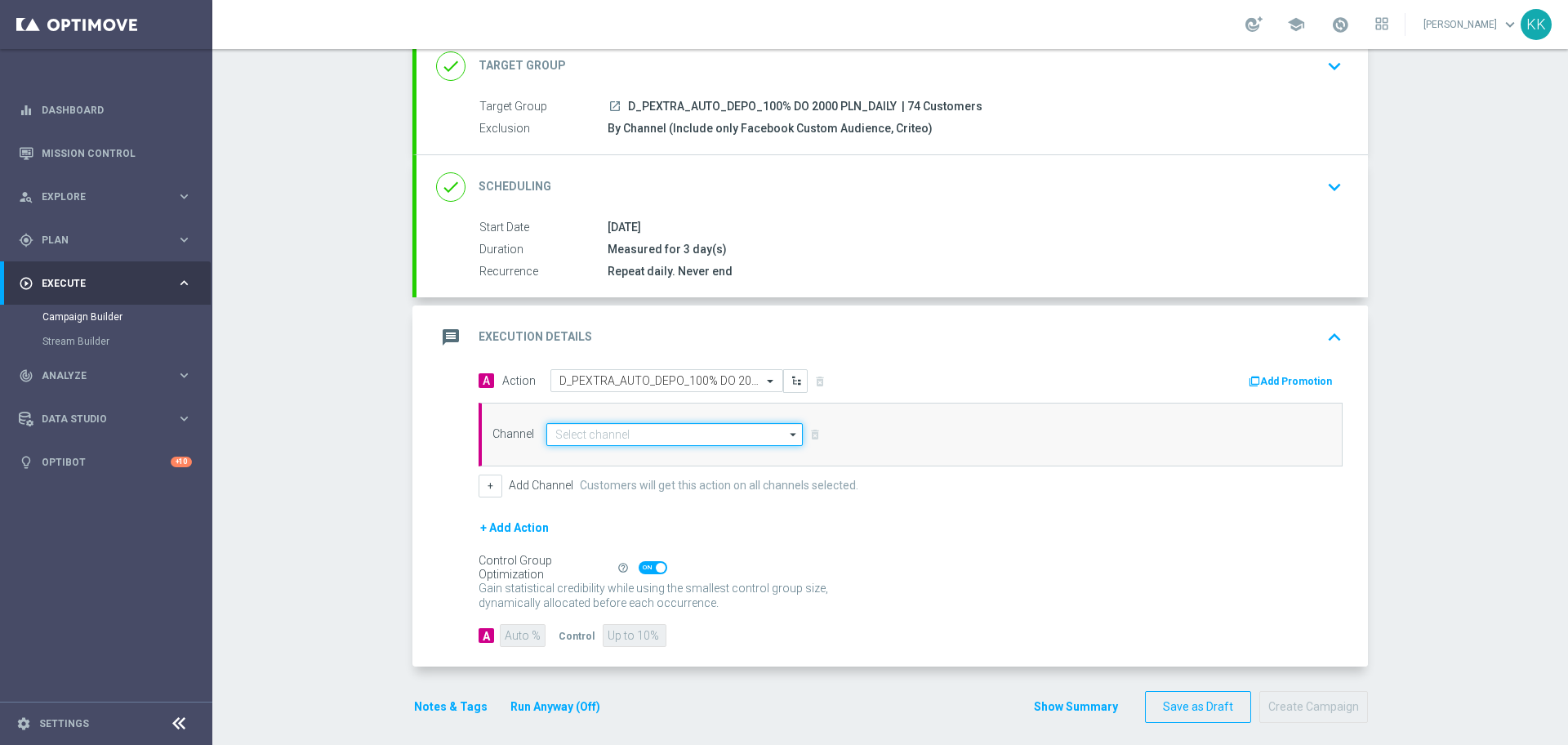
click at [639, 443] on input at bounding box center [675, 434] width 257 height 22
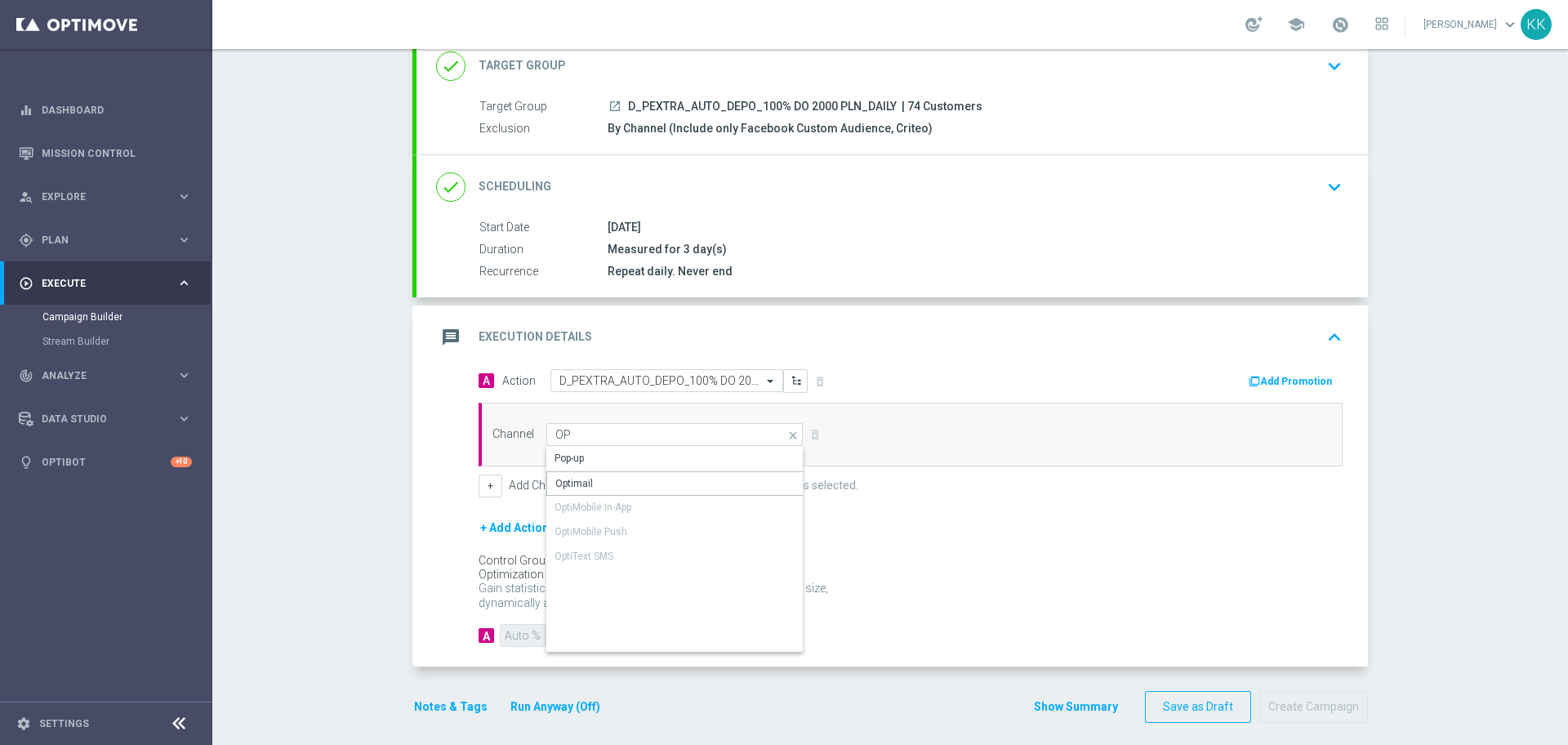
click at [610, 496] on div "Pop-up Optimail OptiMobile In-App OptiMobile Push OptiText SMS" at bounding box center [675, 508] width 258 height 123
click at [608, 487] on div "Optimail" at bounding box center [675, 484] width 258 height 24
type input "Optimail"
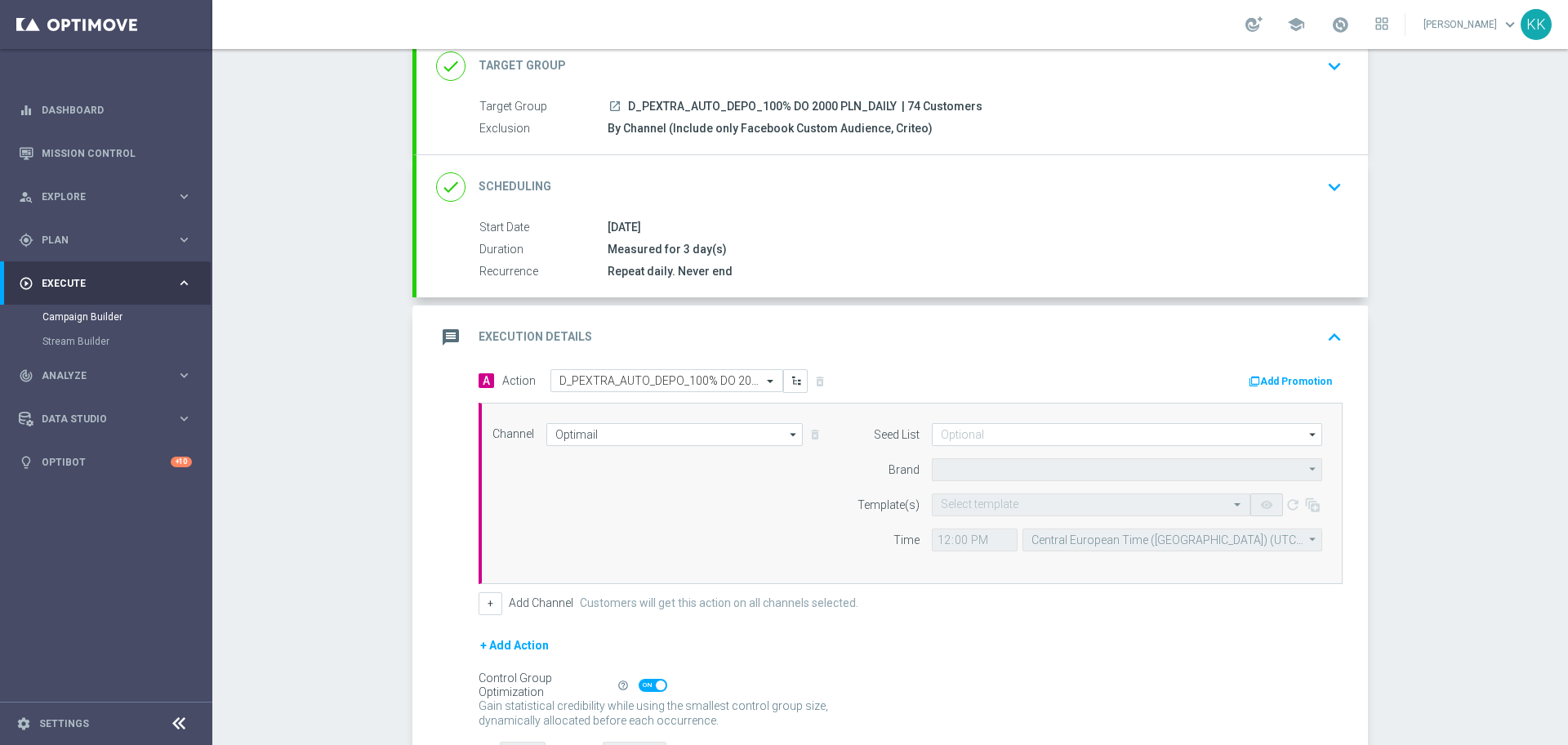
type input "STS"
click at [993, 502] on input "text" at bounding box center [1075, 505] width 268 height 14
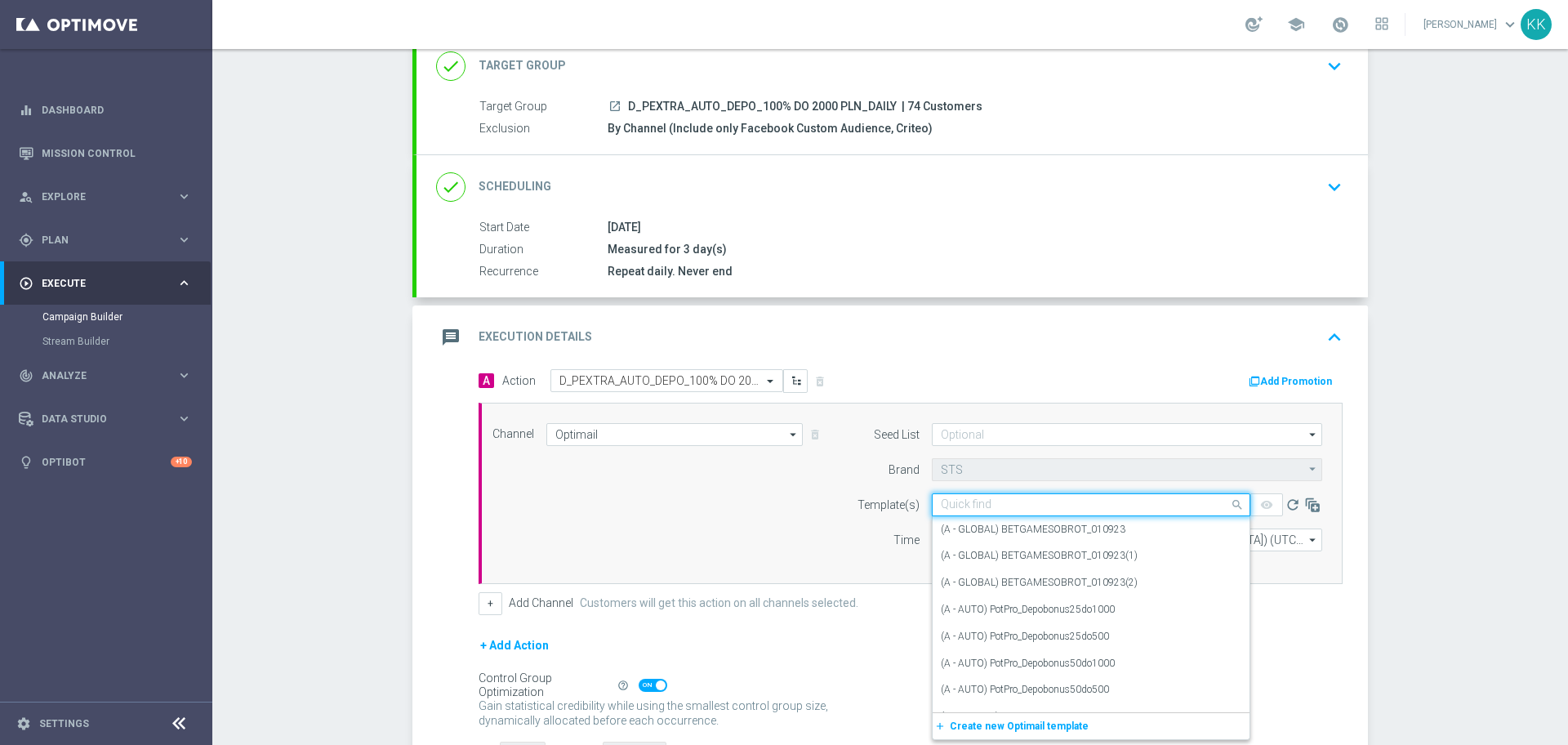
paste input "D_PEXTRA_AUTO_DEPO_100% DO 2000 PLN_DAILY"
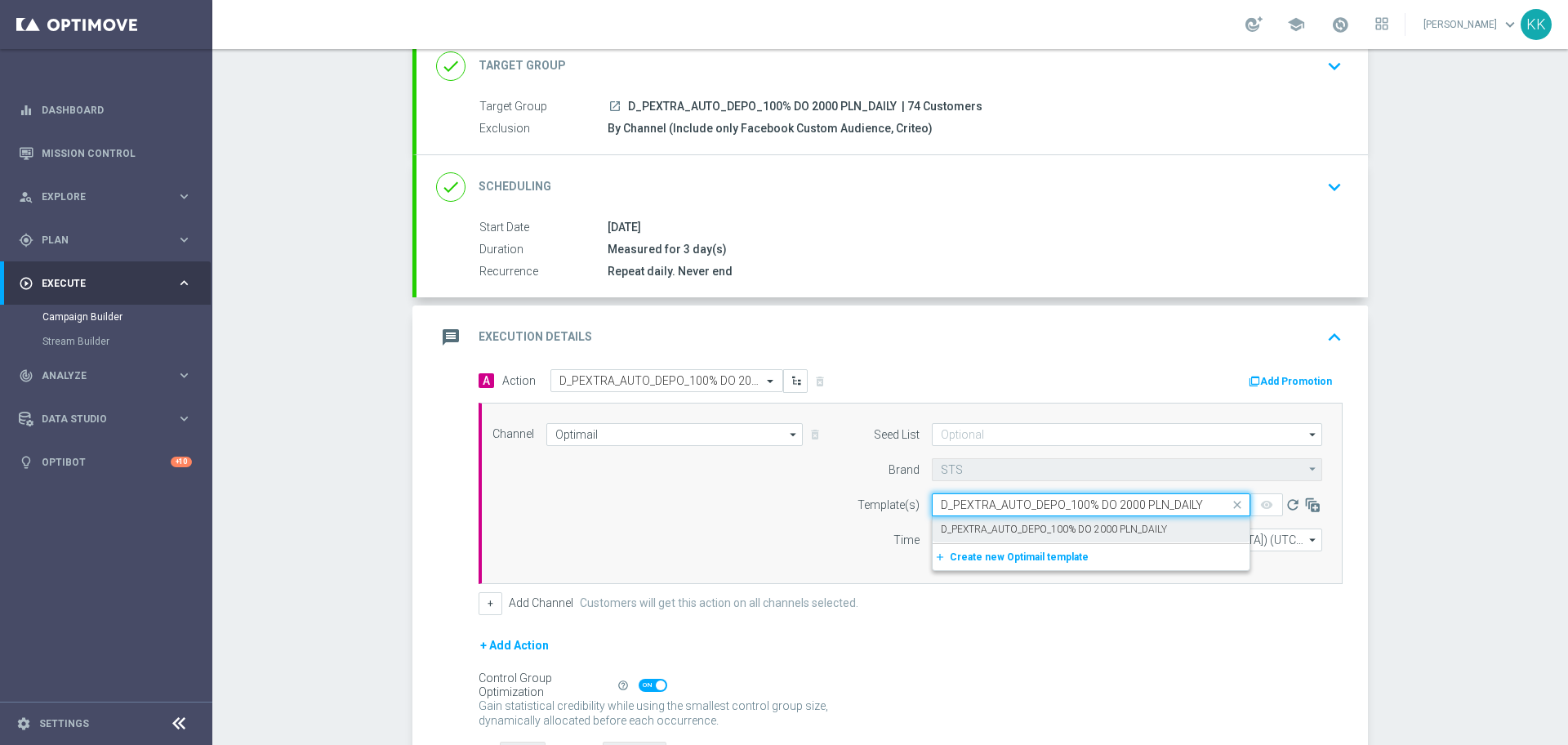
click at [993, 517] on div "D_PEXTRA_AUTO_DEPO_100% DO 2000 PLN_DAILY" at bounding box center [1091, 529] width 301 height 27
type input "D_PEXTRA_AUTO_DEPO_100% DO 2000 PLN_DAILY"
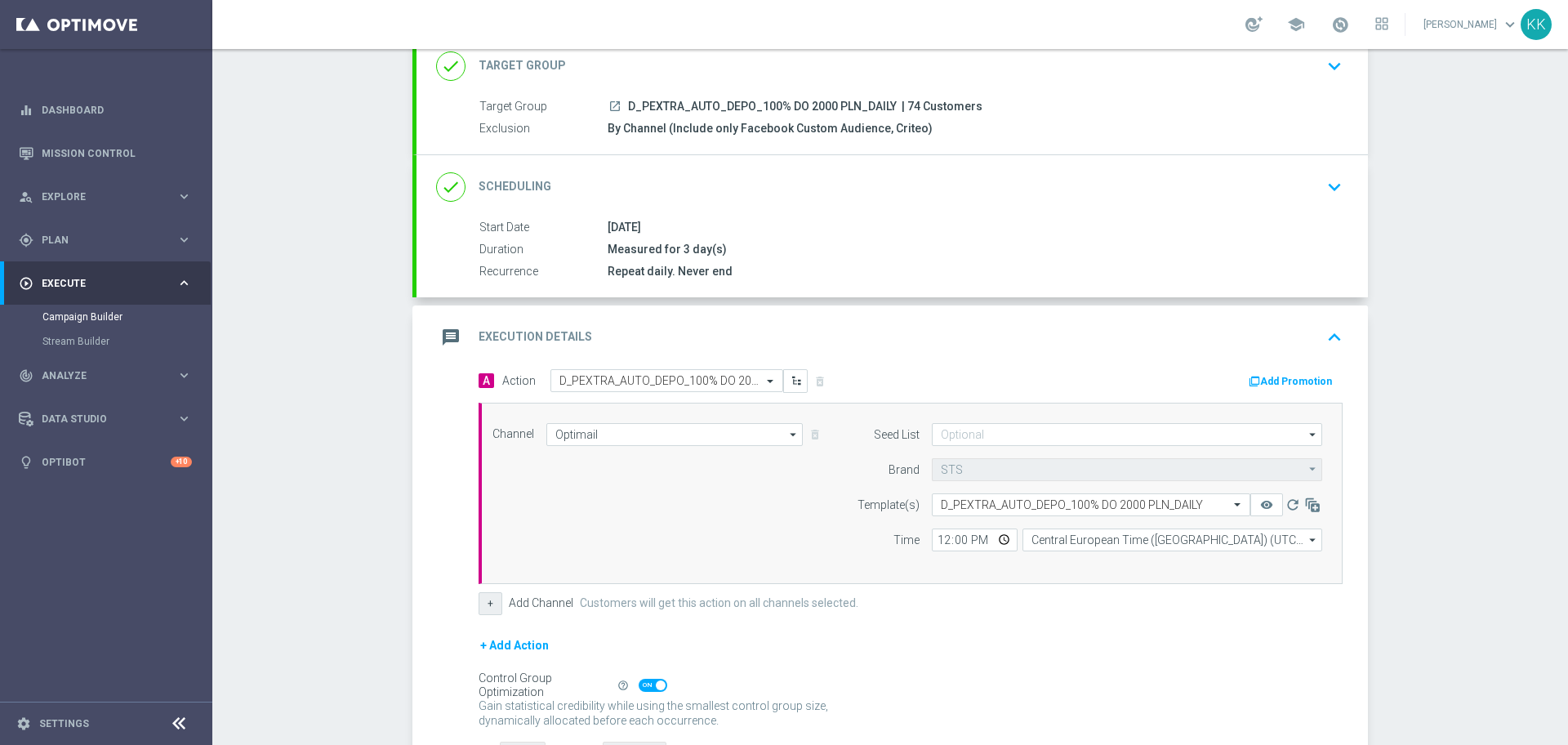
click at [479, 601] on button "+" at bounding box center [490, 603] width 23 height 22
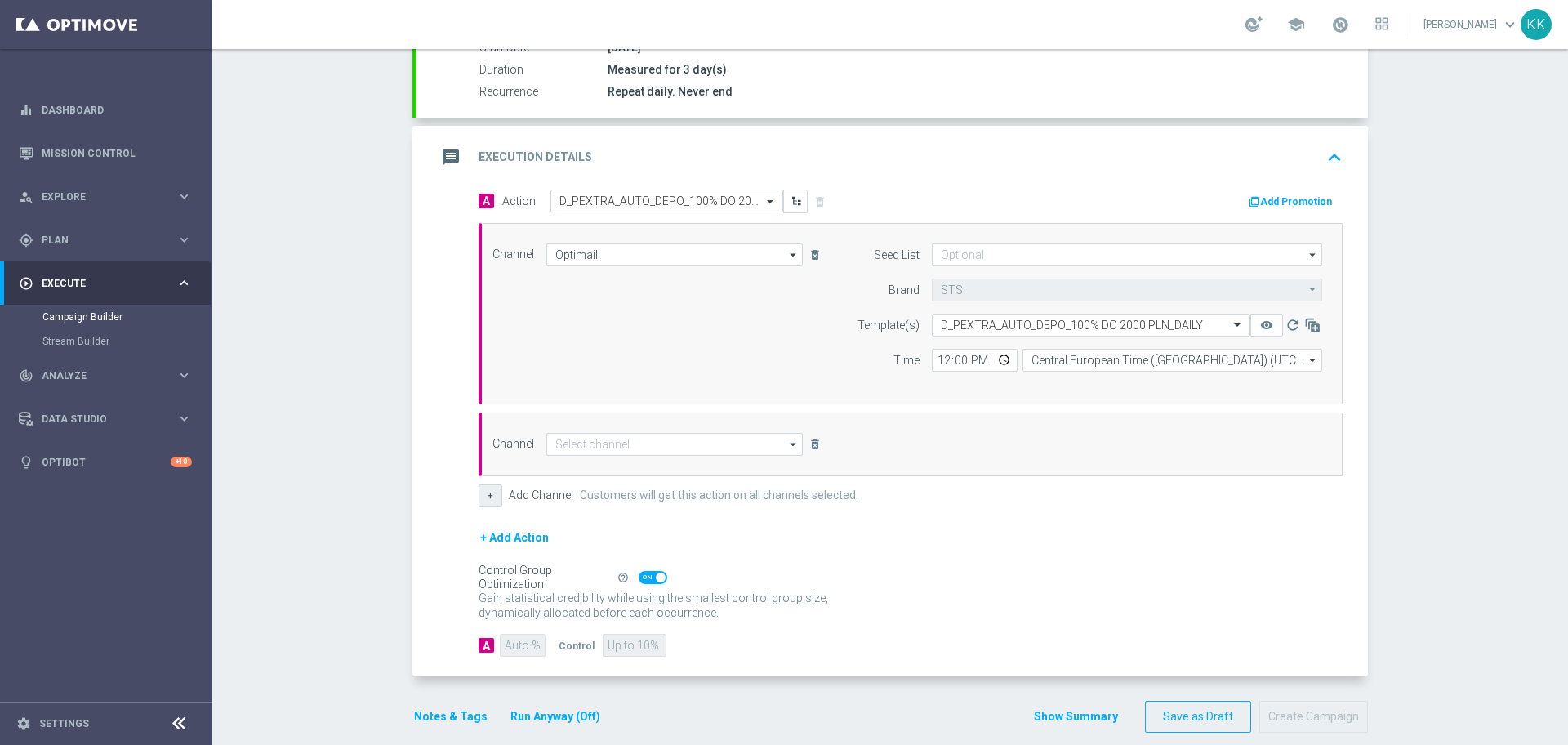
scroll to position [312, 0]
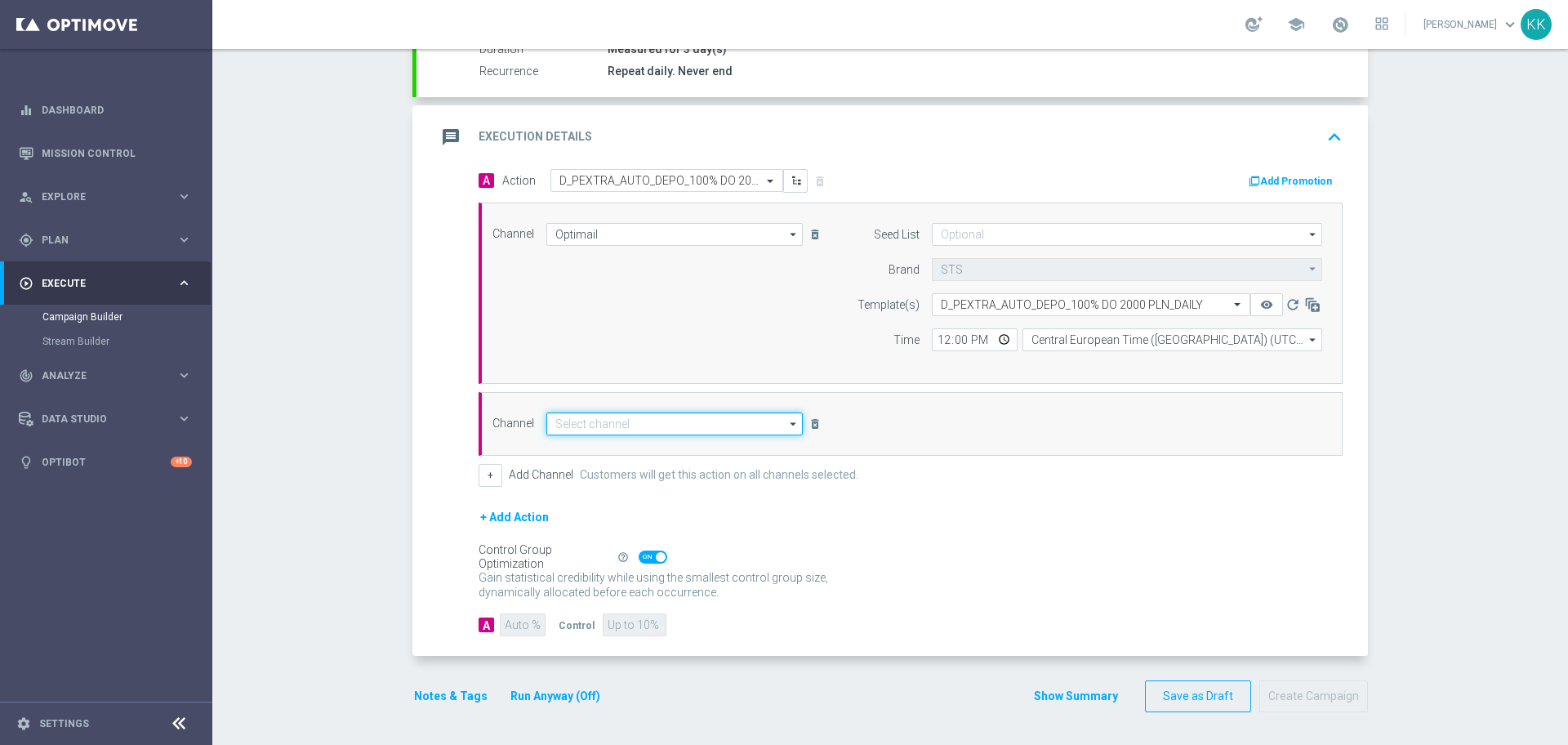
click at [571, 423] on input at bounding box center [675, 424] width 257 height 22
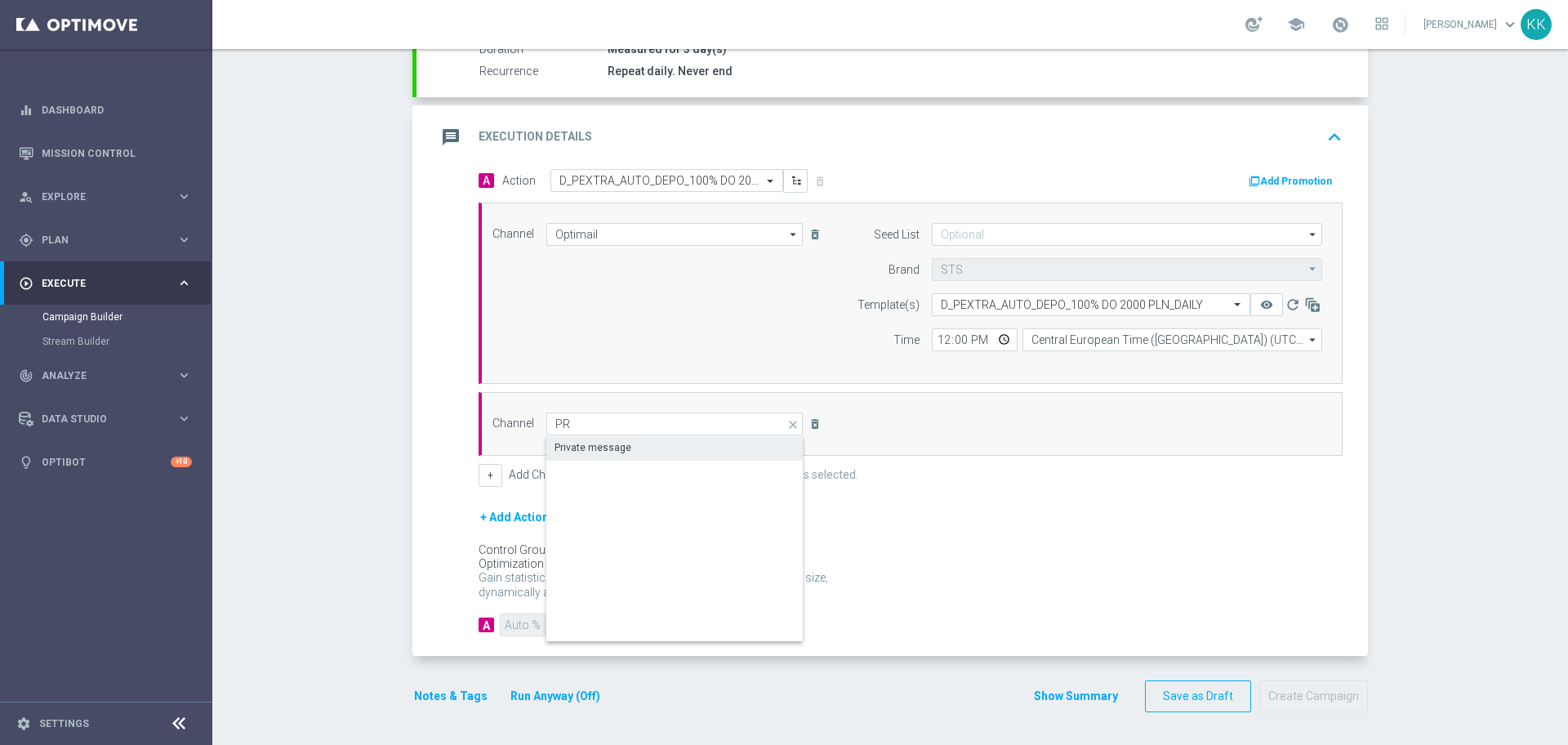
click at [575, 450] on div "Private message" at bounding box center [593, 448] width 77 height 15
type input "Private message"
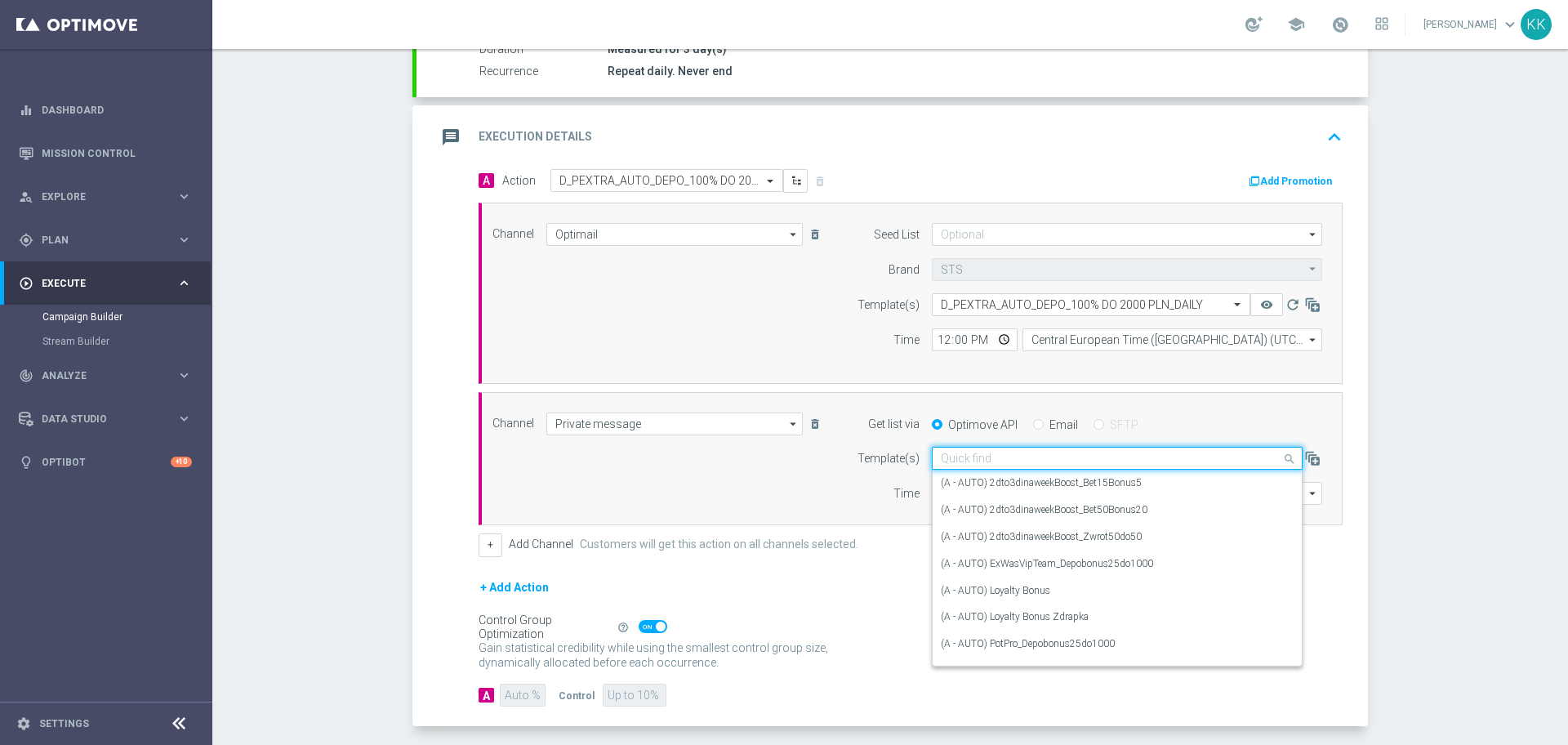
click at [982, 465] on input "text" at bounding box center [1101, 458] width 321 height 14
paste input "D_PEXTRA_AUTO_DEPO_100% DO 2000 PLN_DAILY"
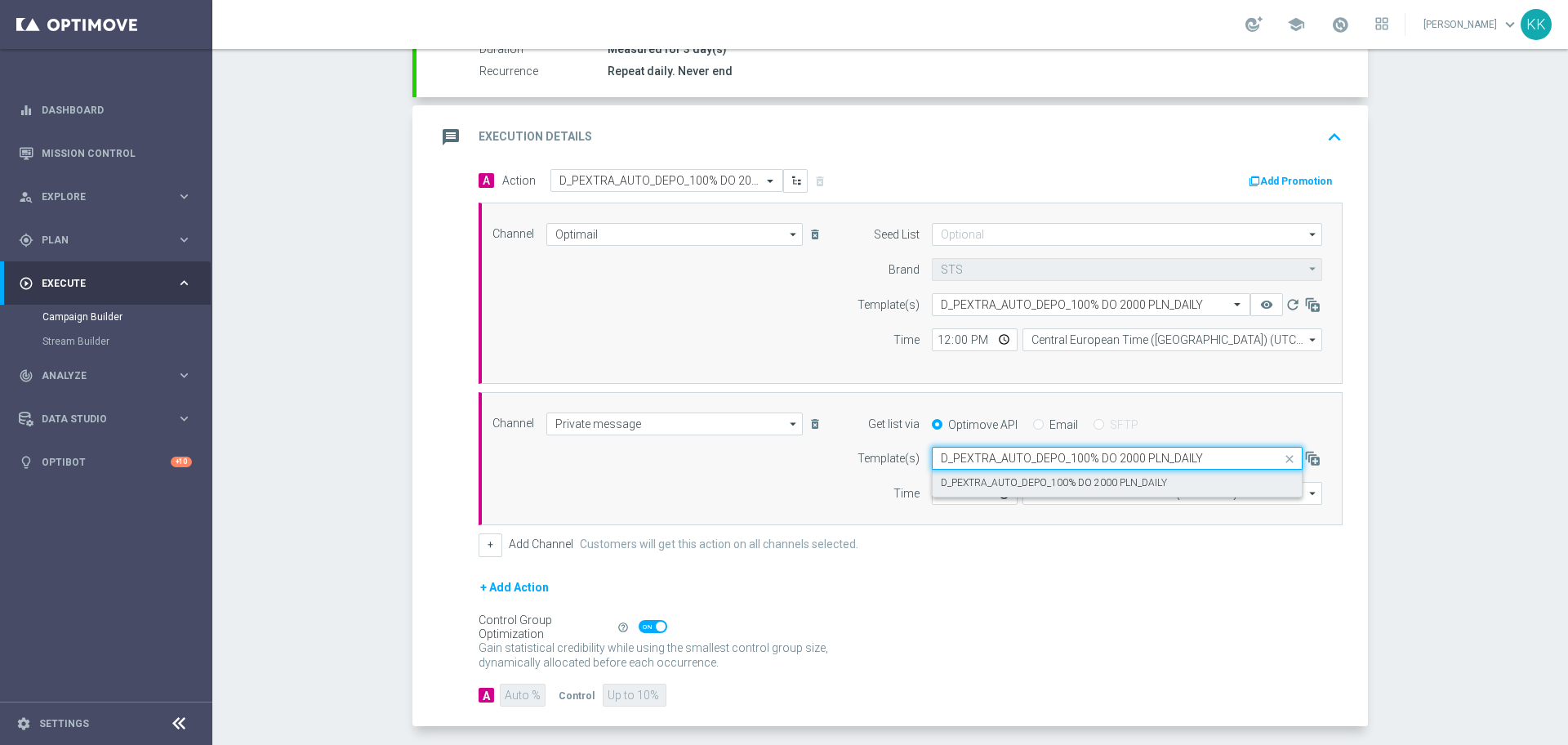
click at [996, 473] on div "D_PEXTRA_AUTO_DEPO_100% DO 2000 PLN_DAILY" at bounding box center [1117, 483] width 352 height 27
type input "D_PEXTRA_AUTO_DEPO_100% DO 2000 PLN_DAILY"
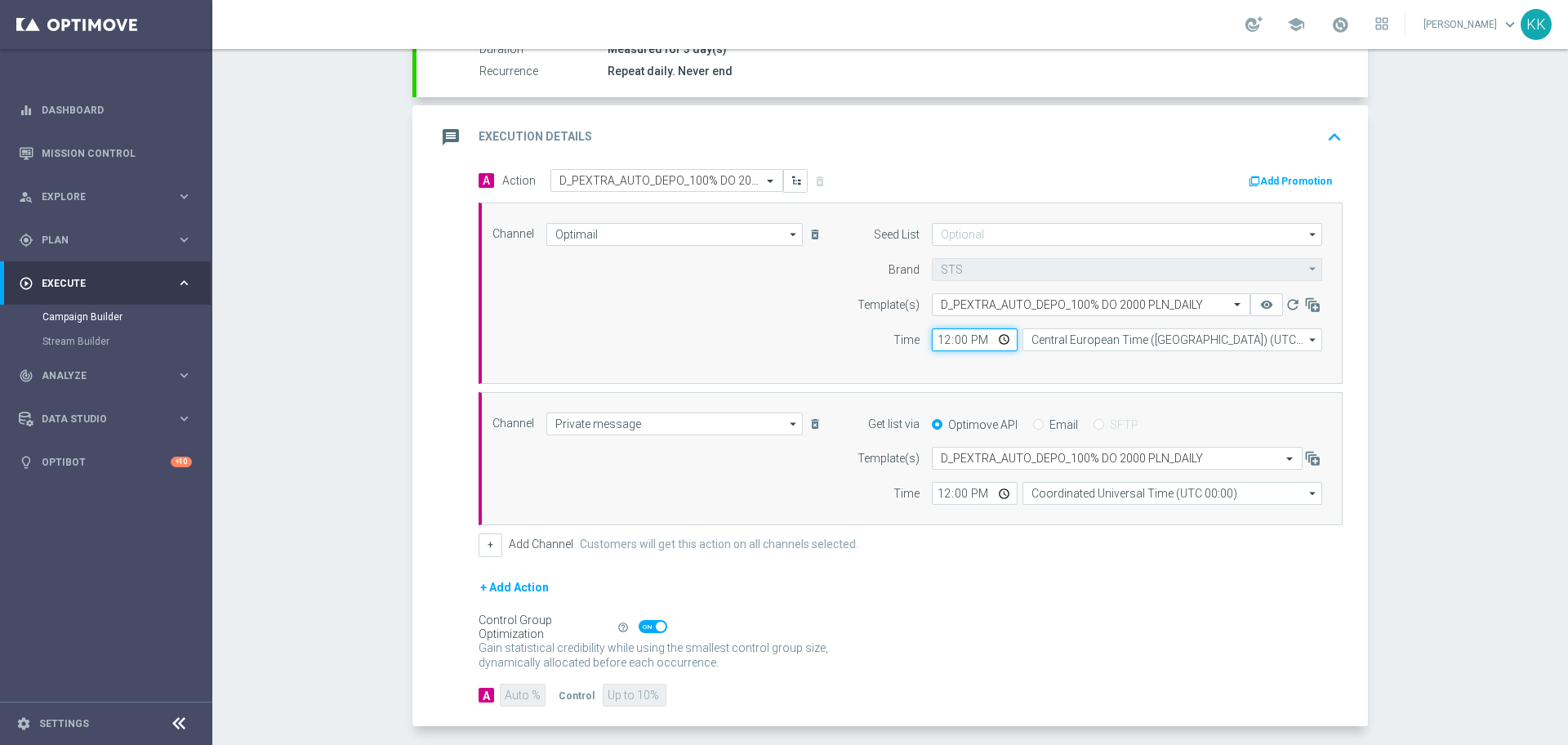
click at [939, 347] on input "12:00" at bounding box center [975, 339] width 86 height 22
type input "18:00"
click at [933, 344] on input "18:08" at bounding box center [975, 339] width 86 height 22
type input "17:08"
click at [1030, 333] on input "Central European Time ([GEOGRAPHIC_DATA]) (UTC +02:00)" at bounding box center [1172, 339] width 300 height 22
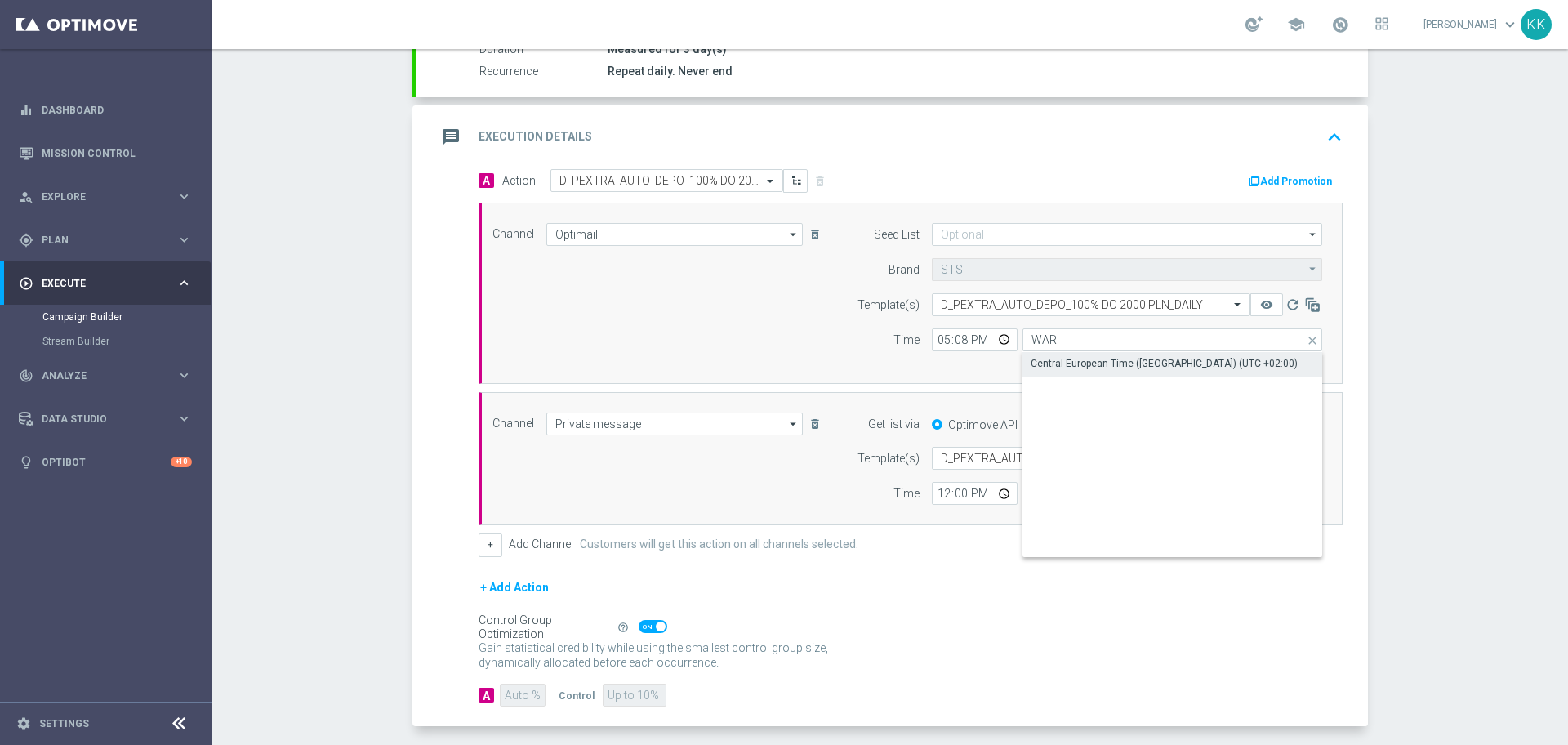
click at [1060, 370] on div "Central European Time ([GEOGRAPHIC_DATA]) (UTC +02:00)" at bounding box center [1164, 364] width 267 height 15
type input "Central European Time ([GEOGRAPHIC_DATA]) (UTC +02:00)"
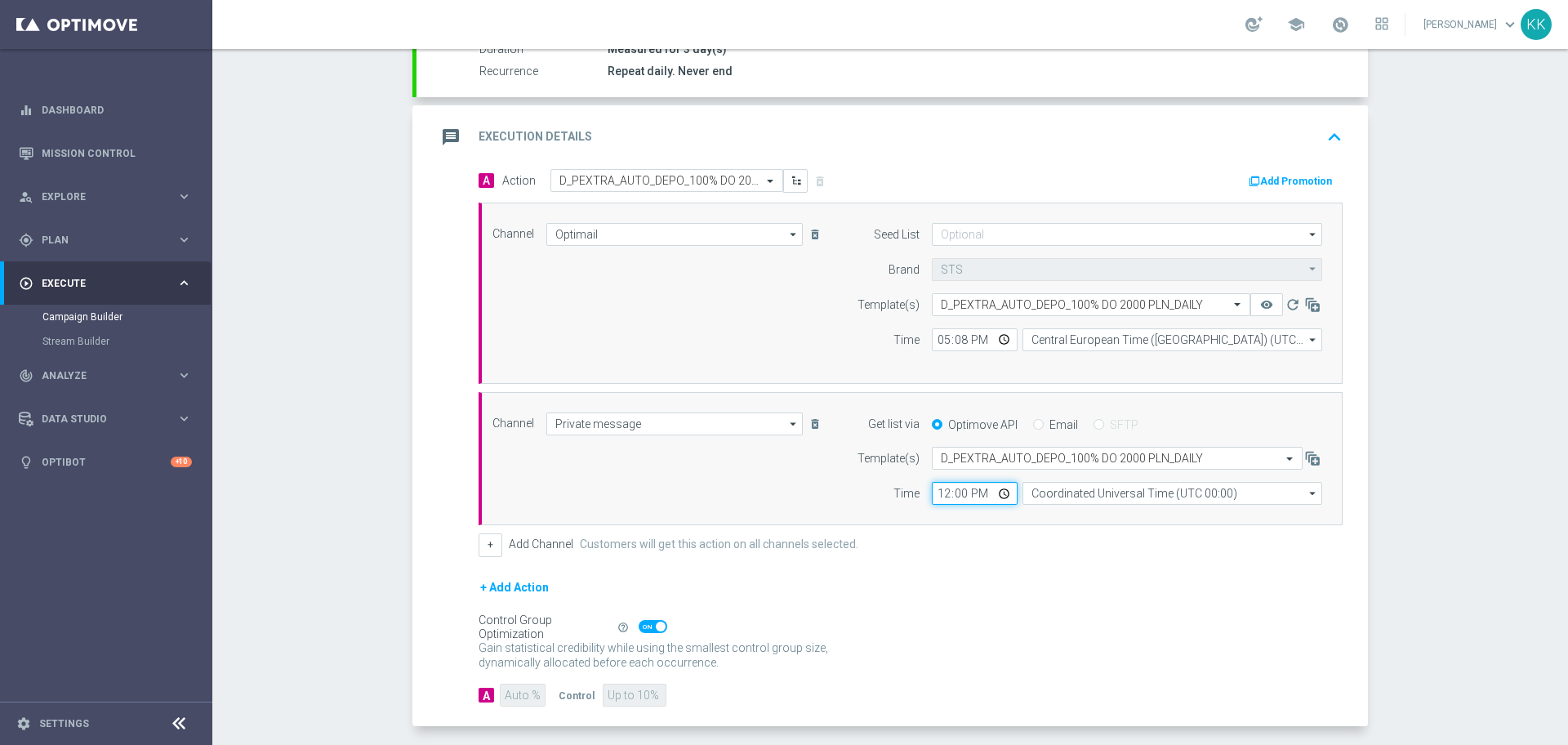
click at [936, 488] on input "12:00" at bounding box center [975, 493] width 86 height 22
type input "17:08"
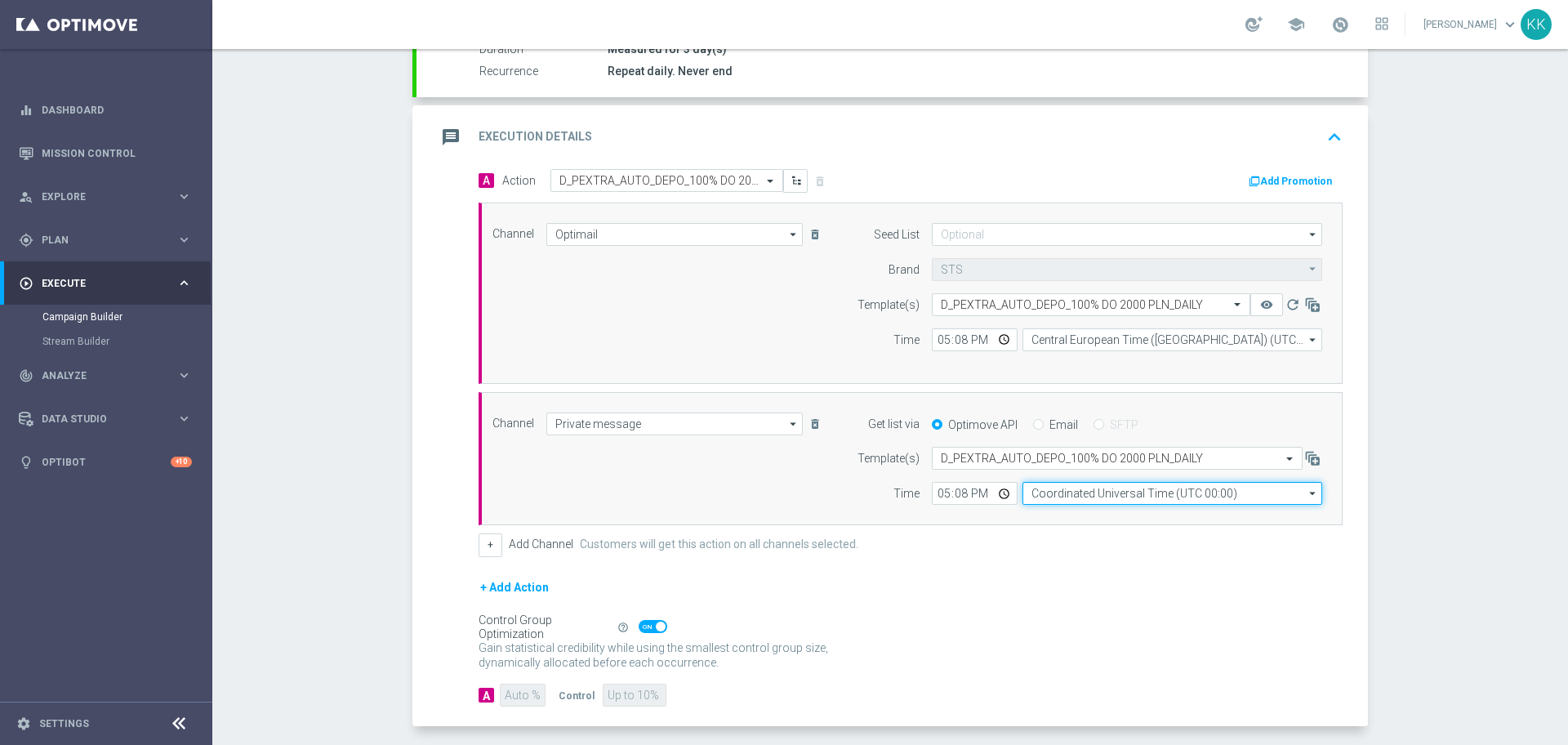
click at [1108, 501] on input "Coordinated Universal Time (UTC 00:00)" at bounding box center [1172, 493] width 300 height 22
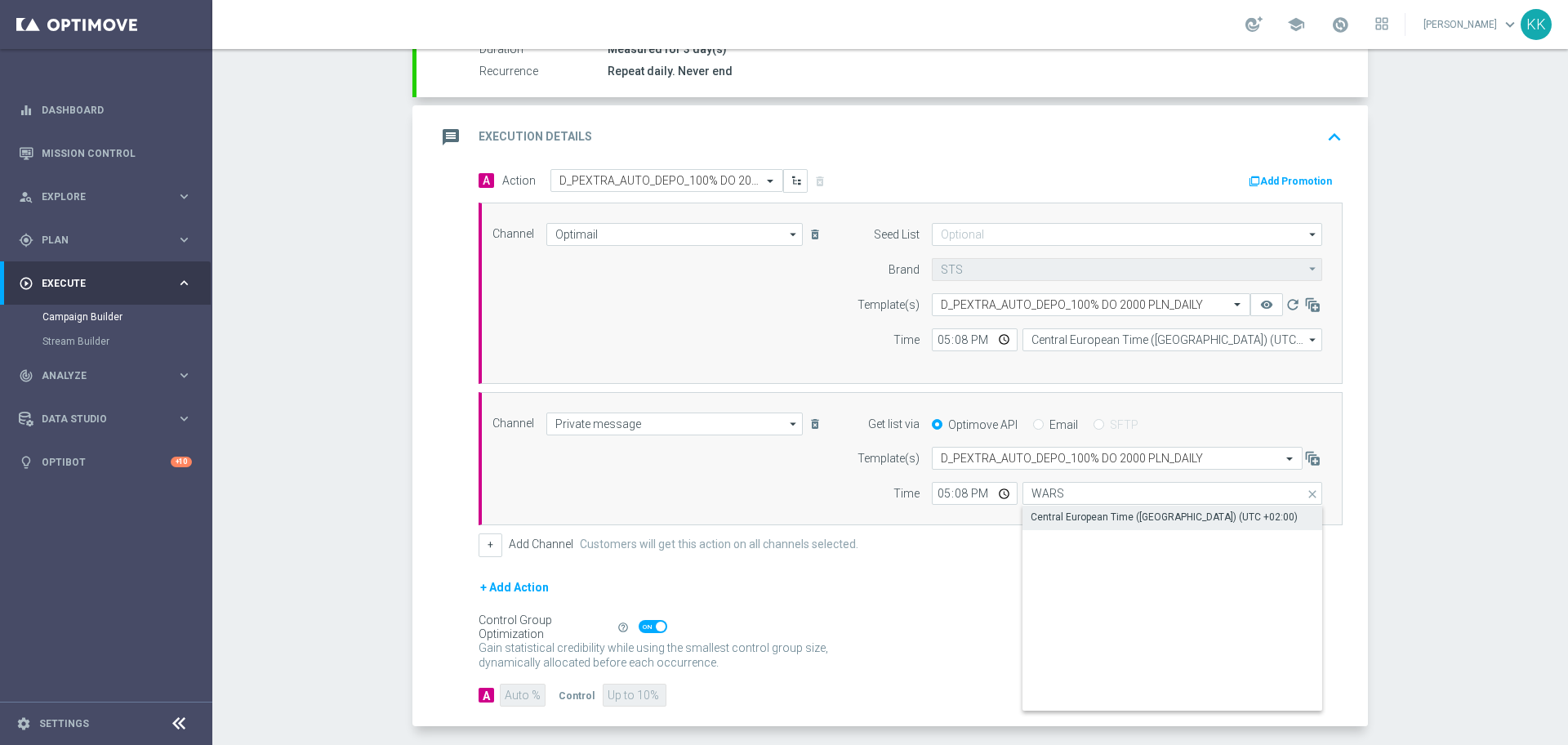
click at [1102, 514] on div "Central European Time ([GEOGRAPHIC_DATA]) (UTC +02:00)" at bounding box center [1164, 517] width 267 height 15
type input "Central European Time ([GEOGRAPHIC_DATA]) (UTC +02:00)"
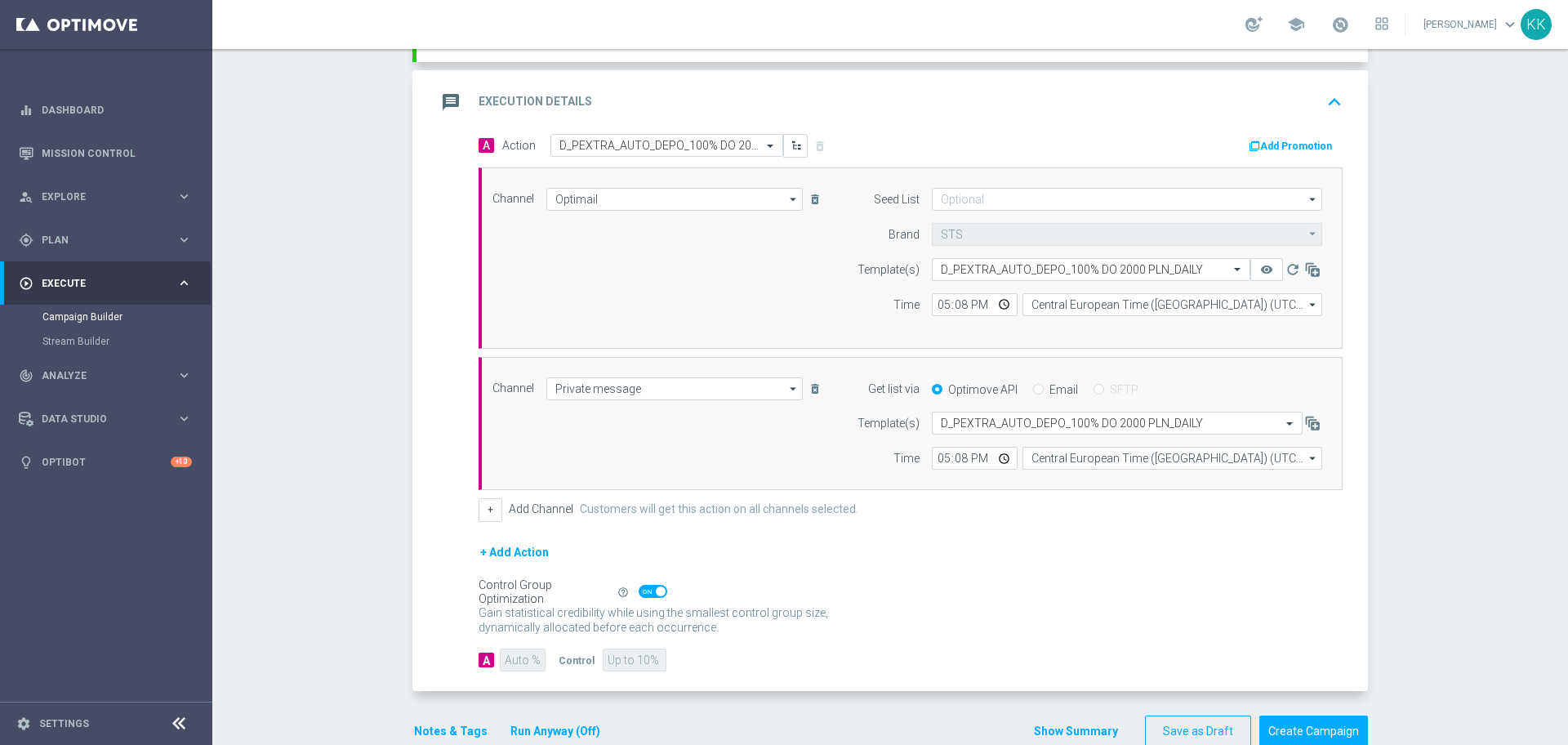
scroll to position [382, 0]
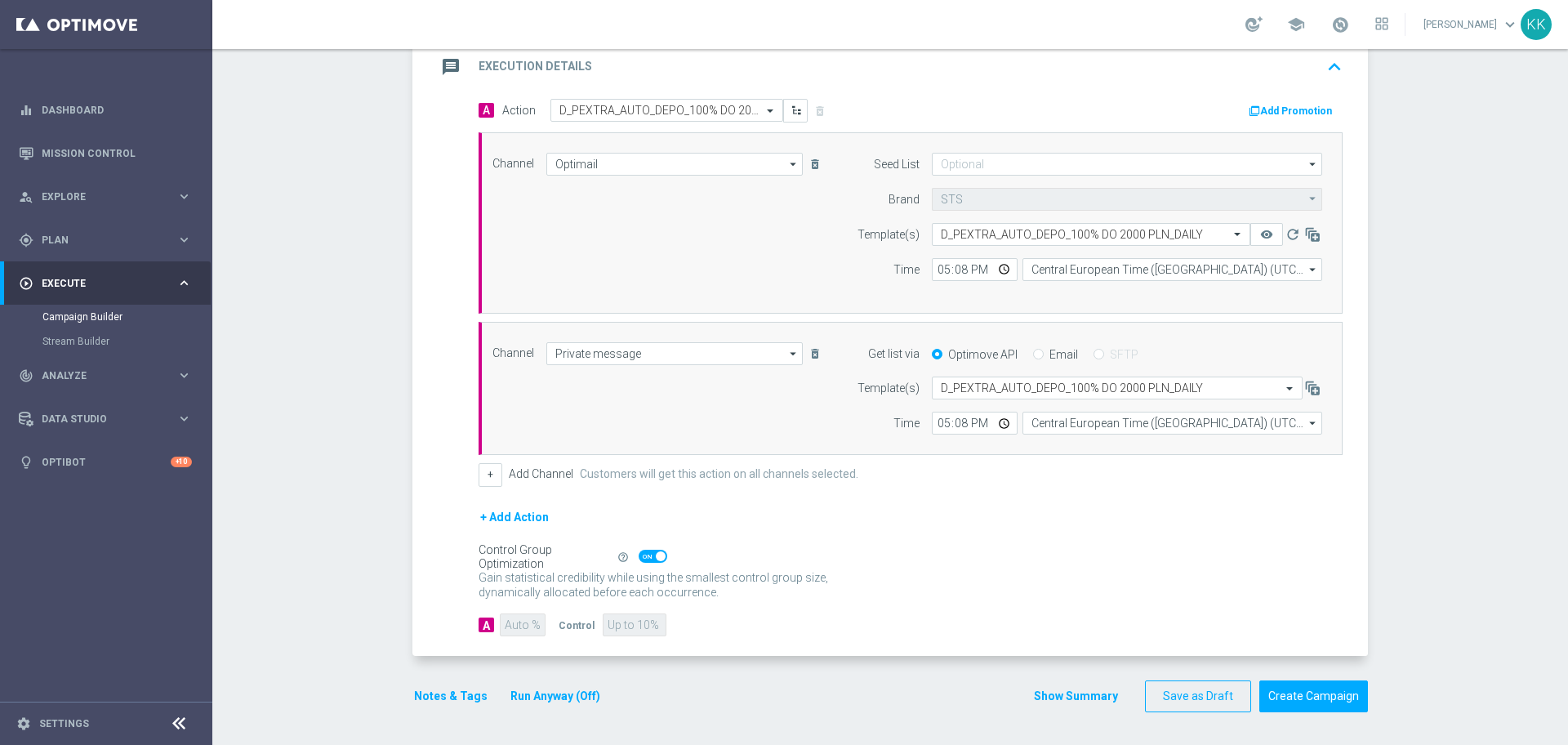
click at [1278, 114] on button "Add Promotion" at bounding box center [1292, 111] width 91 height 18
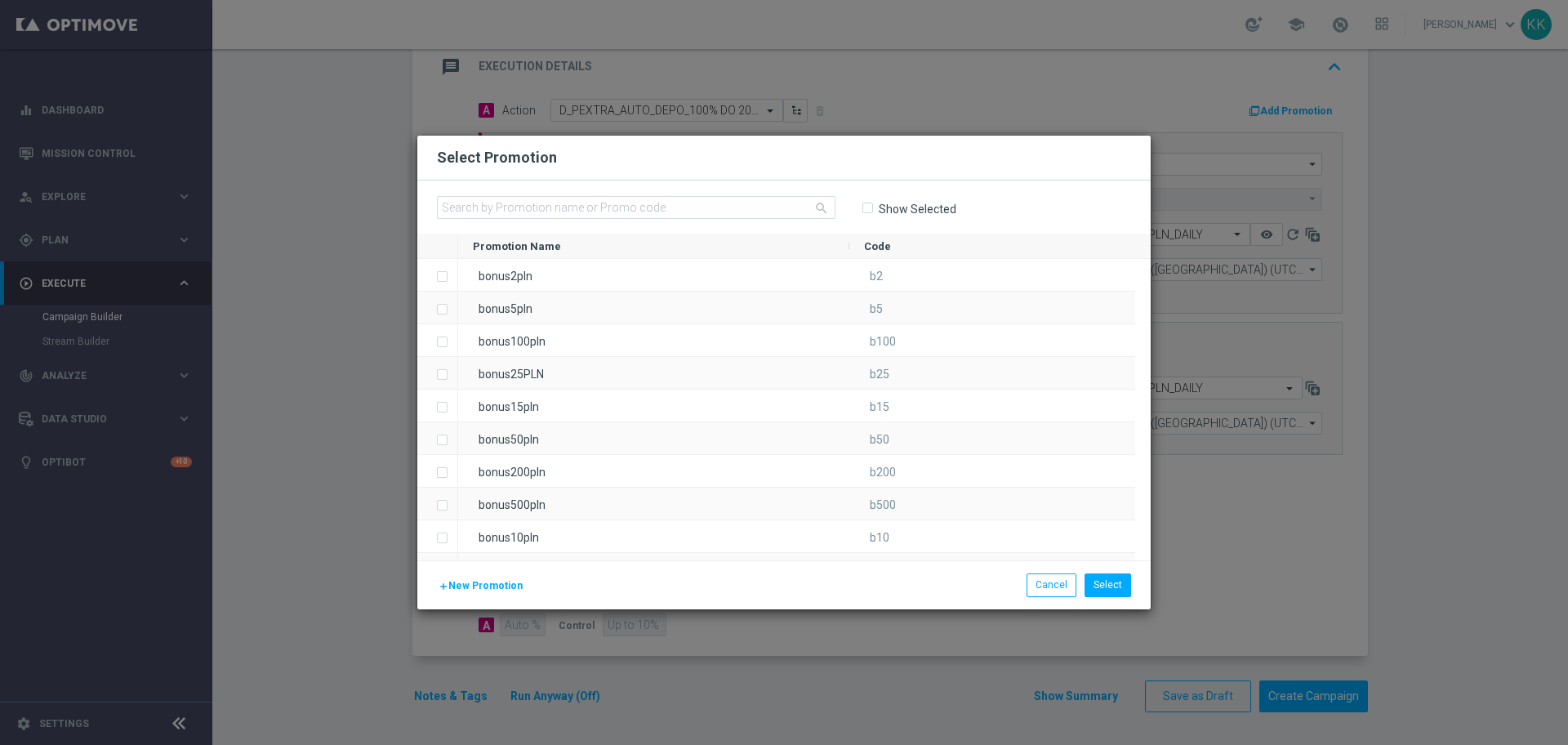
click at [470, 592] on button "add New Promotion" at bounding box center [480, 585] width 87 height 18
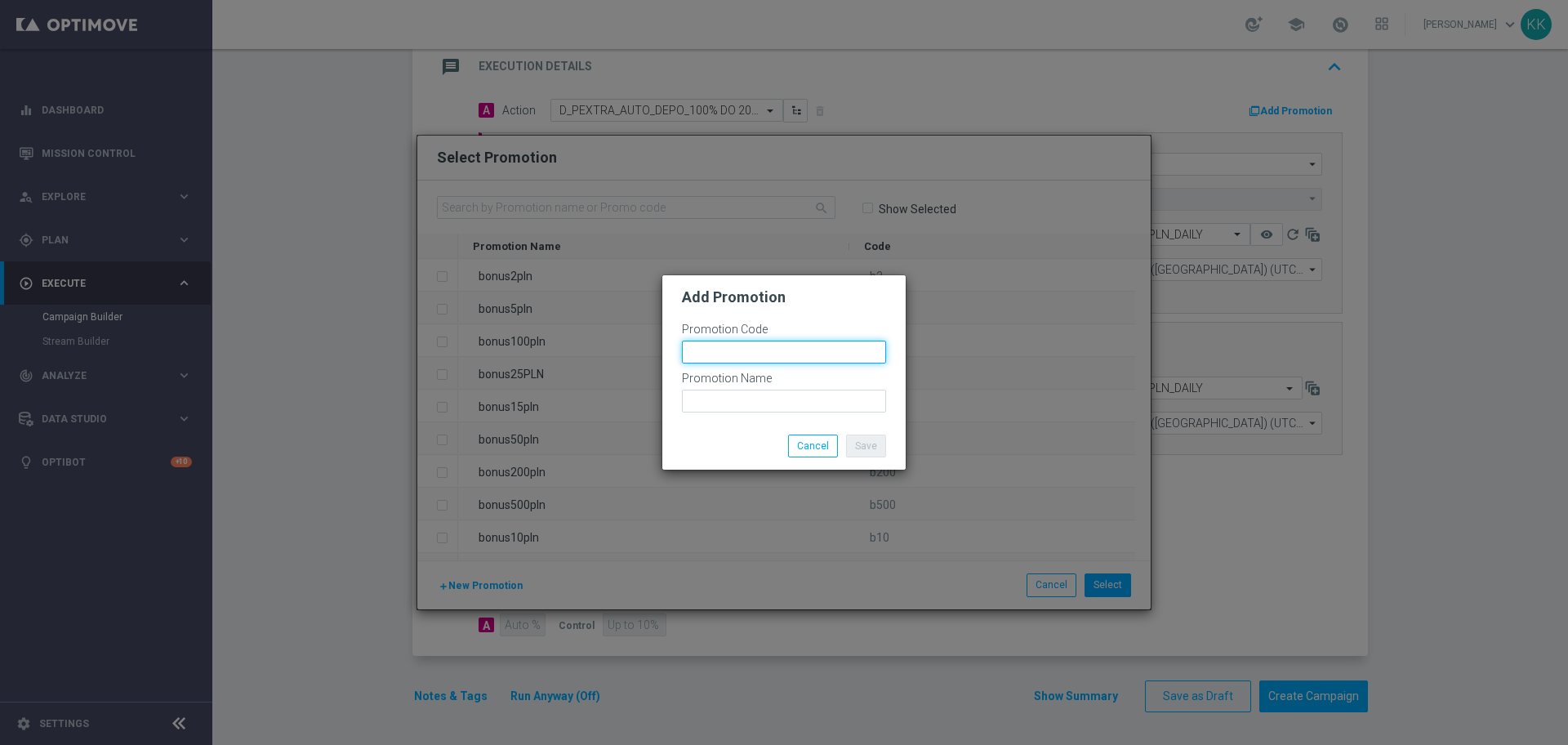
click at [810, 358] on input "text" at bounding box center [784, 351] width 204 height 22
paste input "bonusapi_tg-190496"
type input "bonusapi_tg-190496"
click at [784, 386] on div "Promotion Name" at bounding box center [784, 393] width 204 height 41
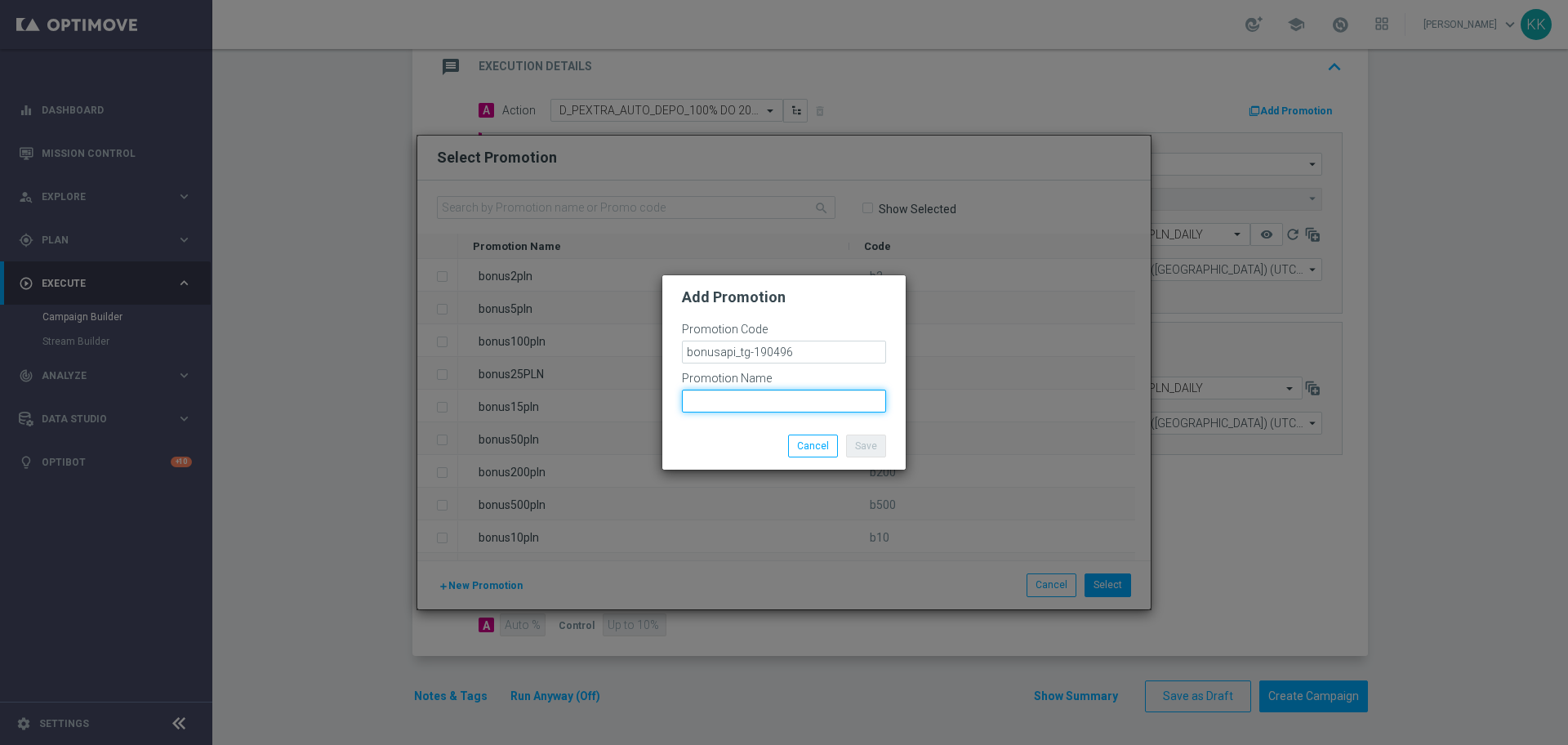
click at [785, 397] on input "text" at bounding box center [784, 401] width 204 height 22
paste input "bonusapi_tg-190496"
type input "bonusapi_tg-190496"
click at [850, 446] on button "Save" at bounding box center [866, 446] width 40 height 22
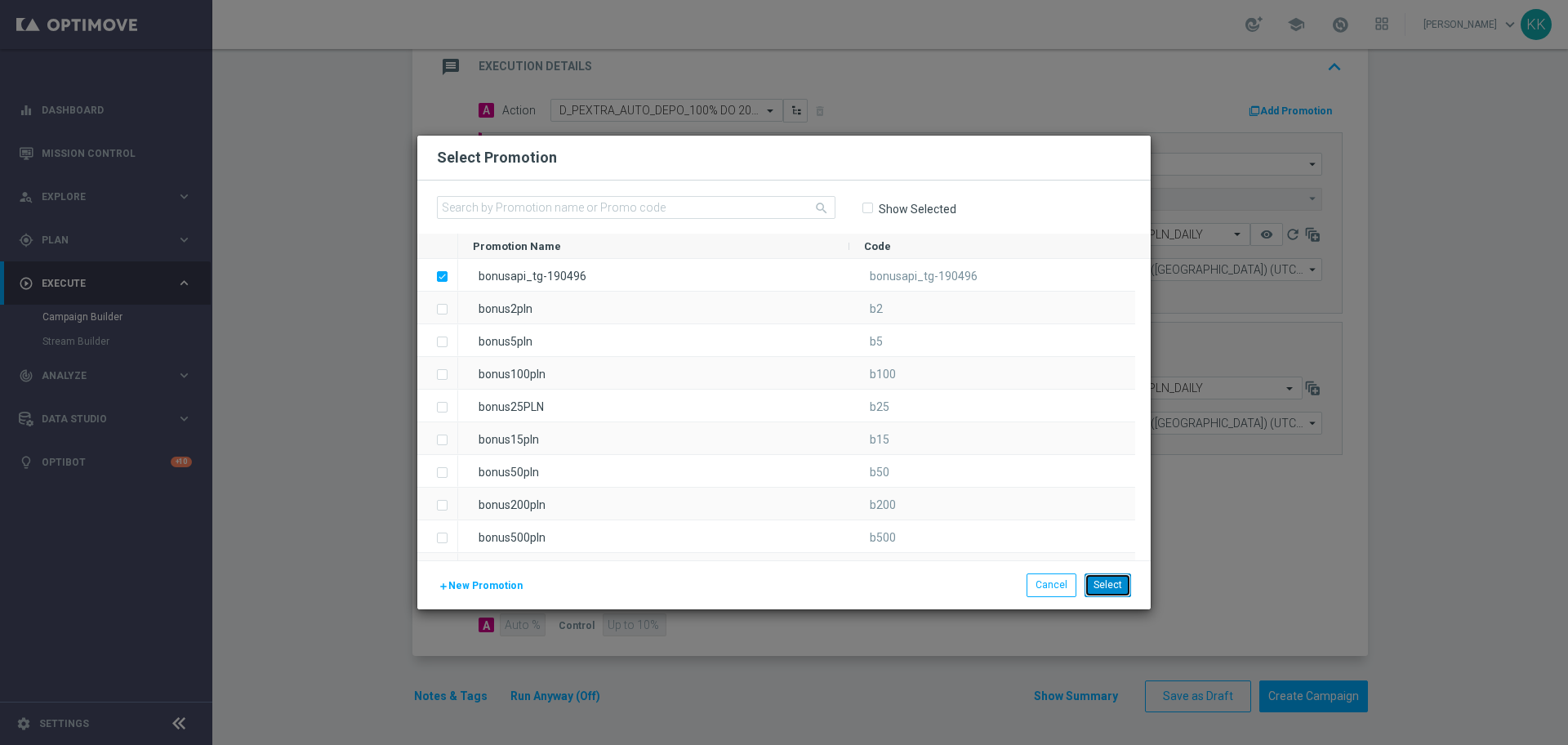
click at [1095, 581] on button "Select" at bounding box center [1108, 585] width 47 height 22
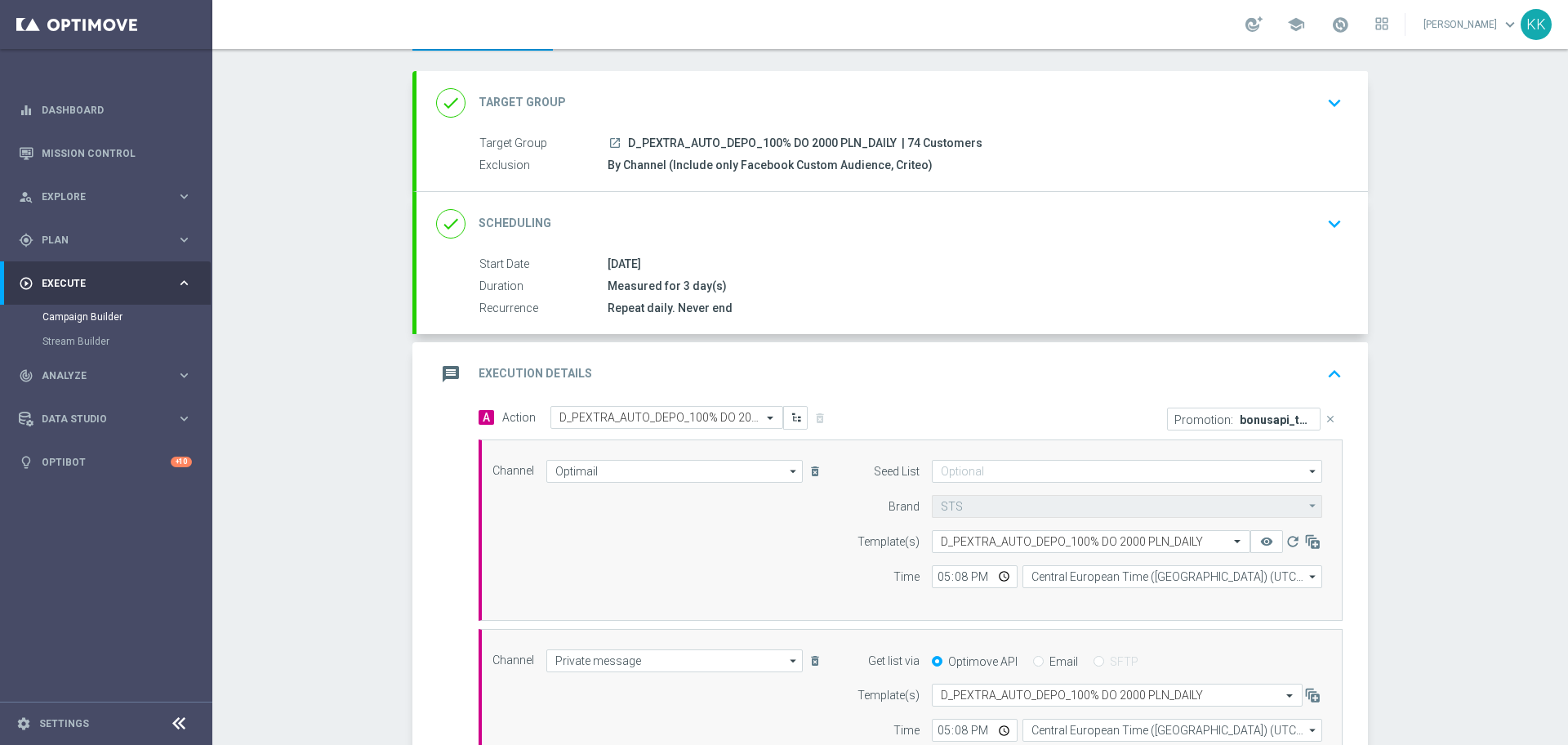
scroll to position [0, 0]
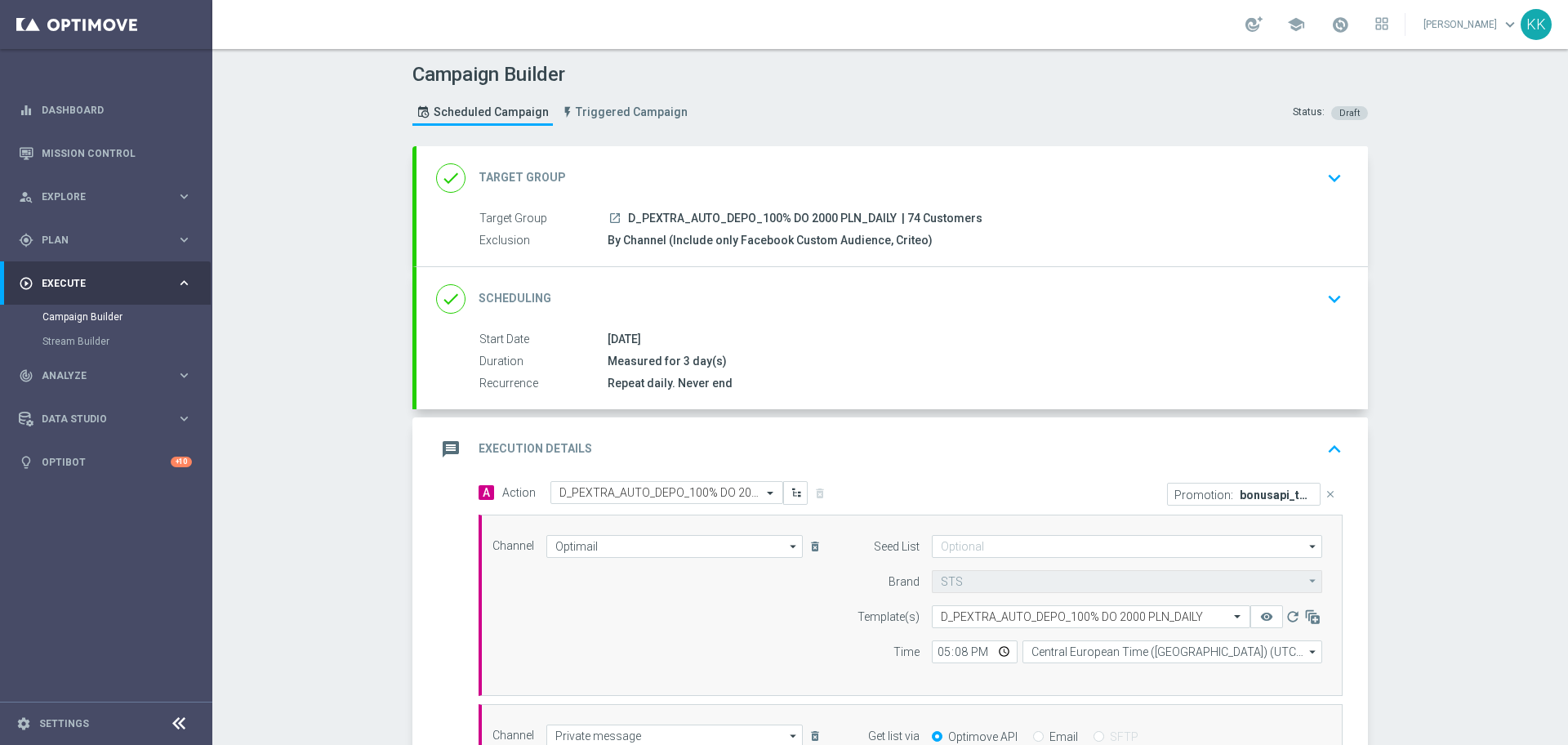
click at [1312, 184] on div "done Target Group keyboard_arrow_down" at bounding box center [891, 177] width 912 height 31
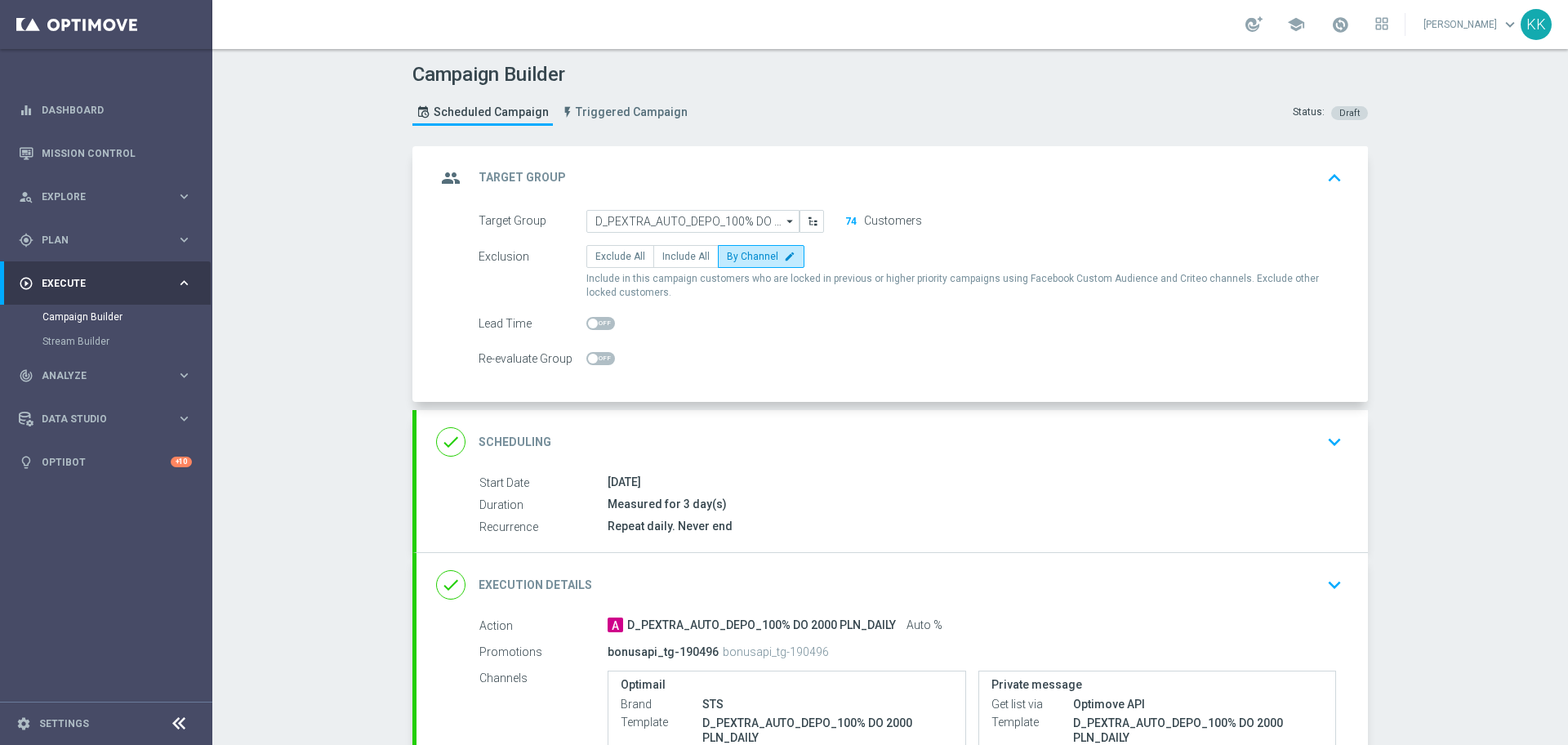
click at [1324, 442] on icon "keyboard_arrow_down" at bounding box center [1335, 441] width 24 height 24
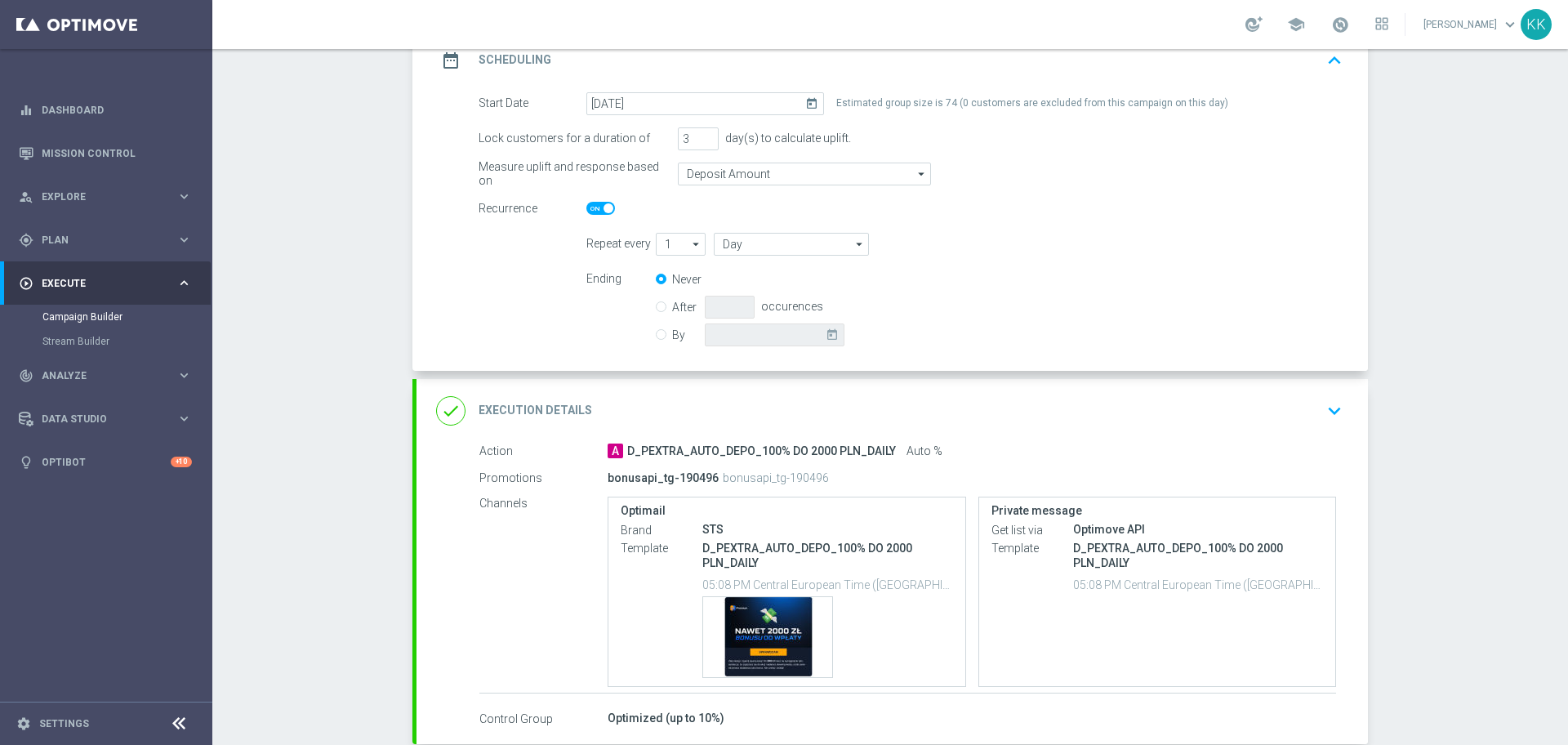
scroll to position [306, 0]
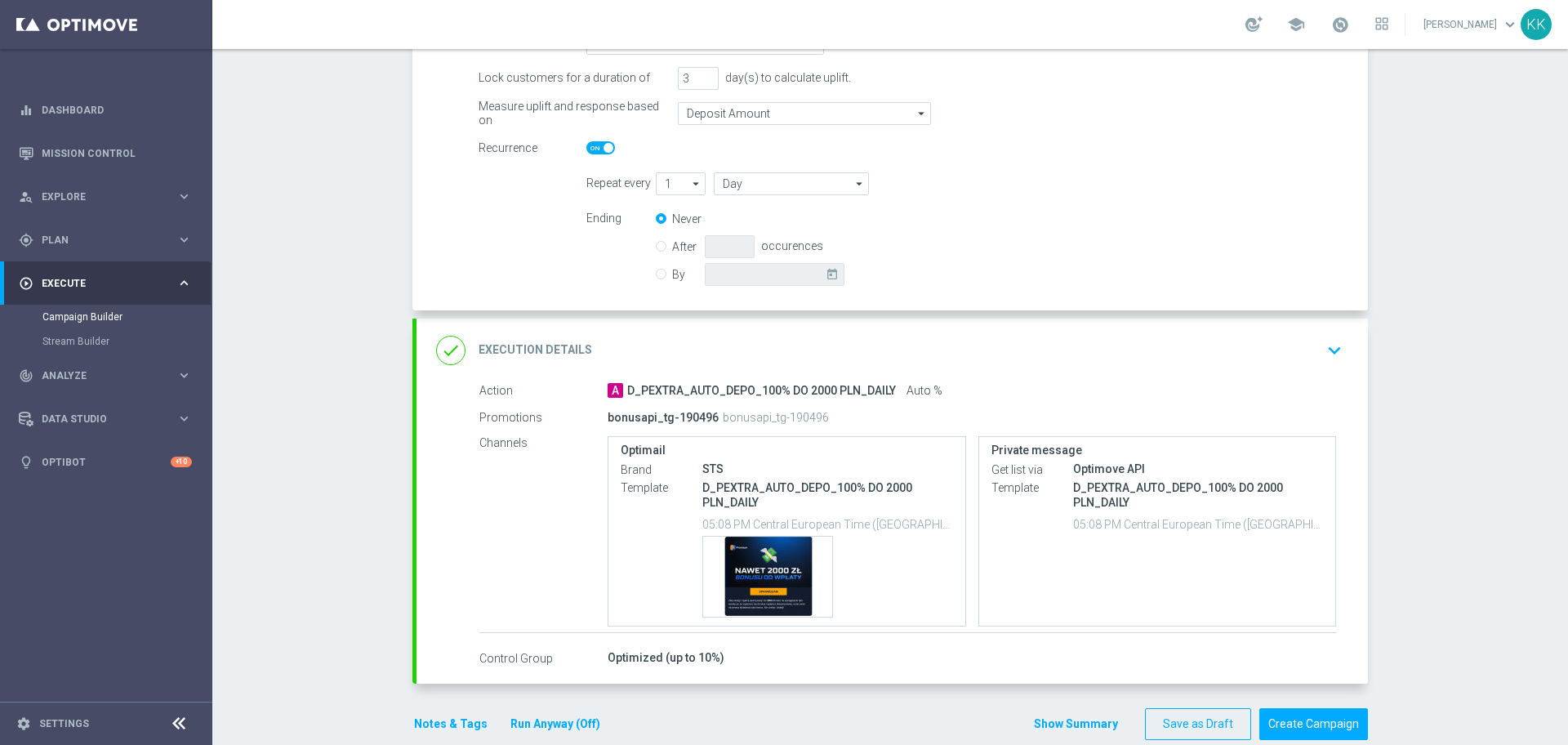
click at [1289, 357] on div "done Execution Details keyboard_arrow_down" at bounding box center [891, 350] width 912 height 31
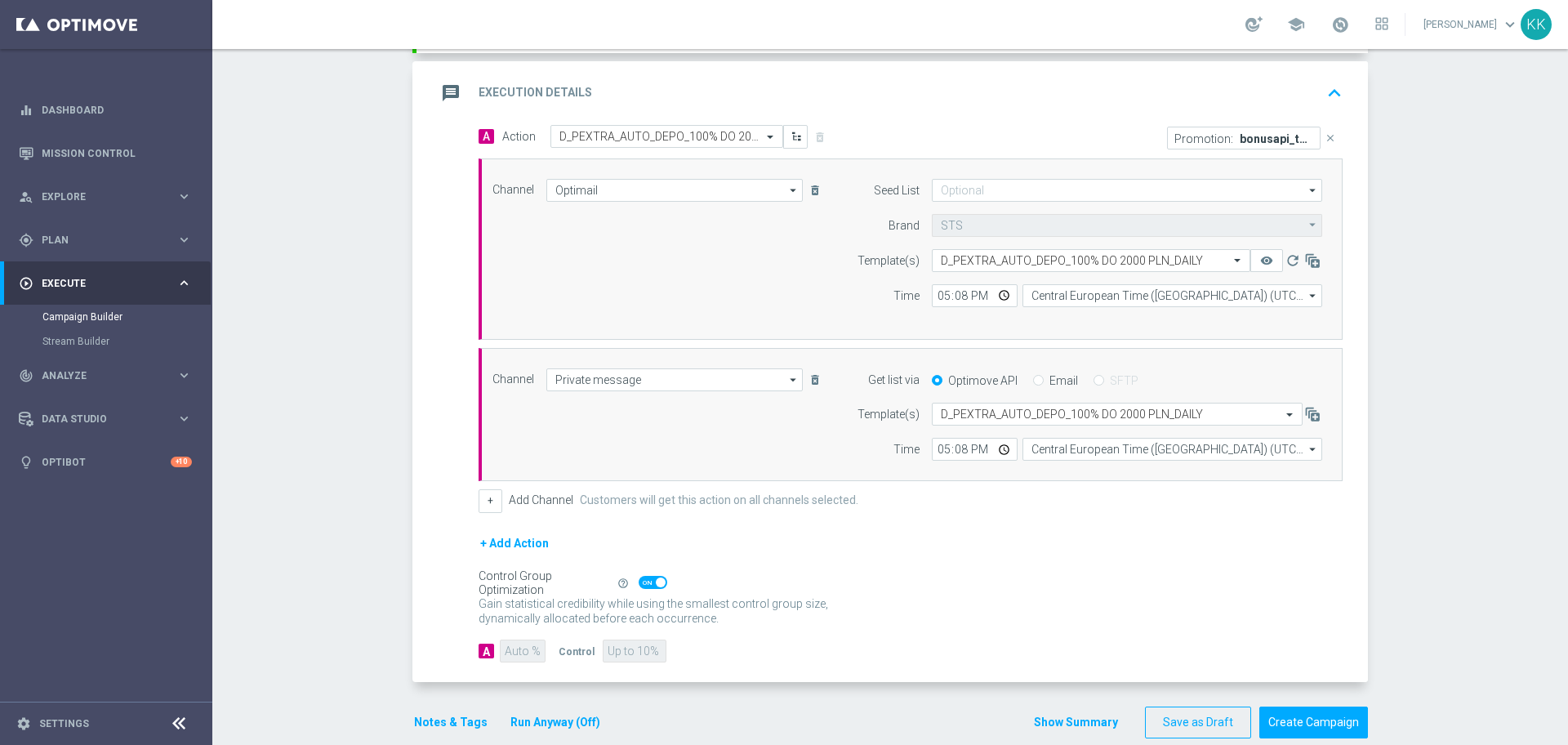
scroll to position [382, 0]
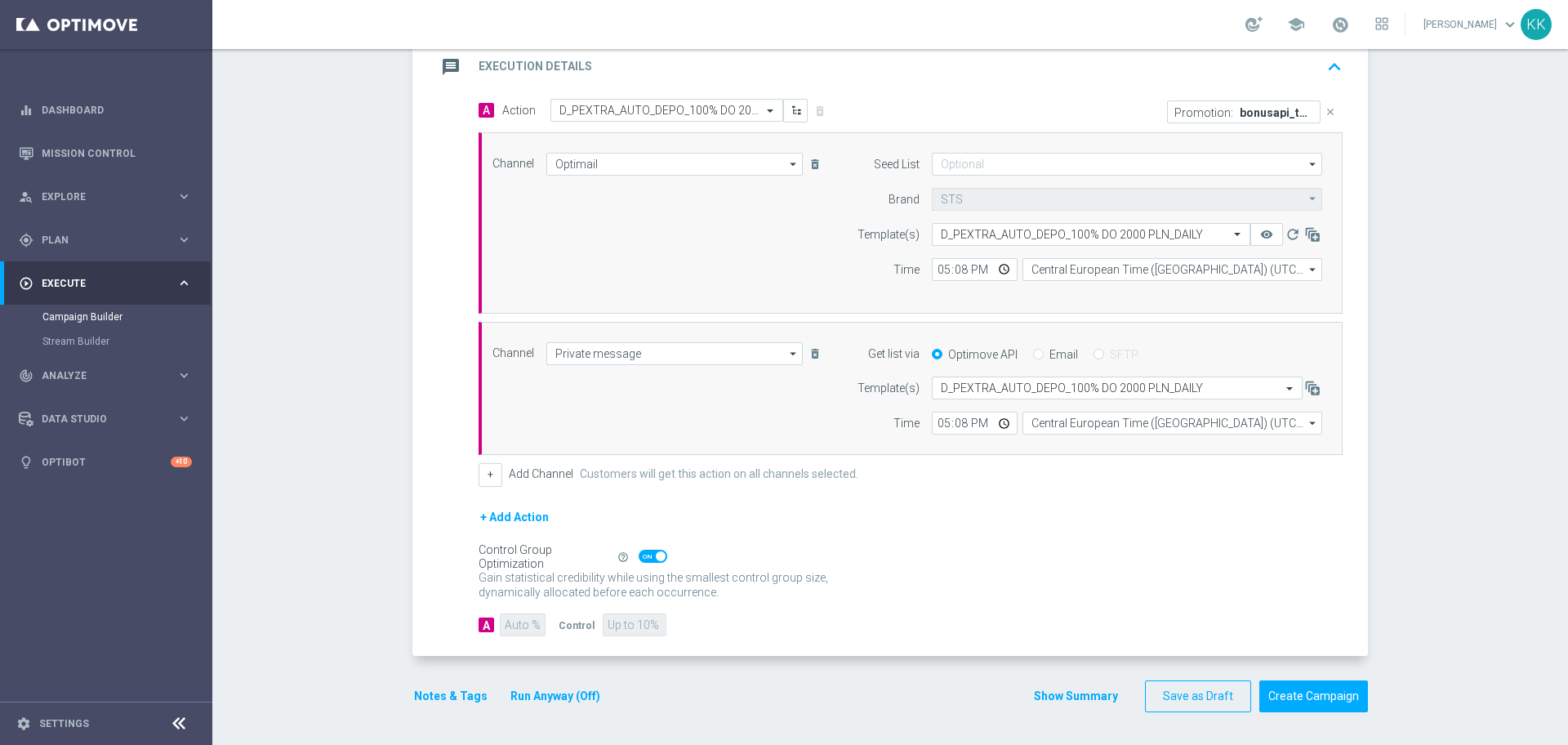
click at [460, 700] on button "Notes & Tags" at bounding box center [451, 696] width 77 height 21
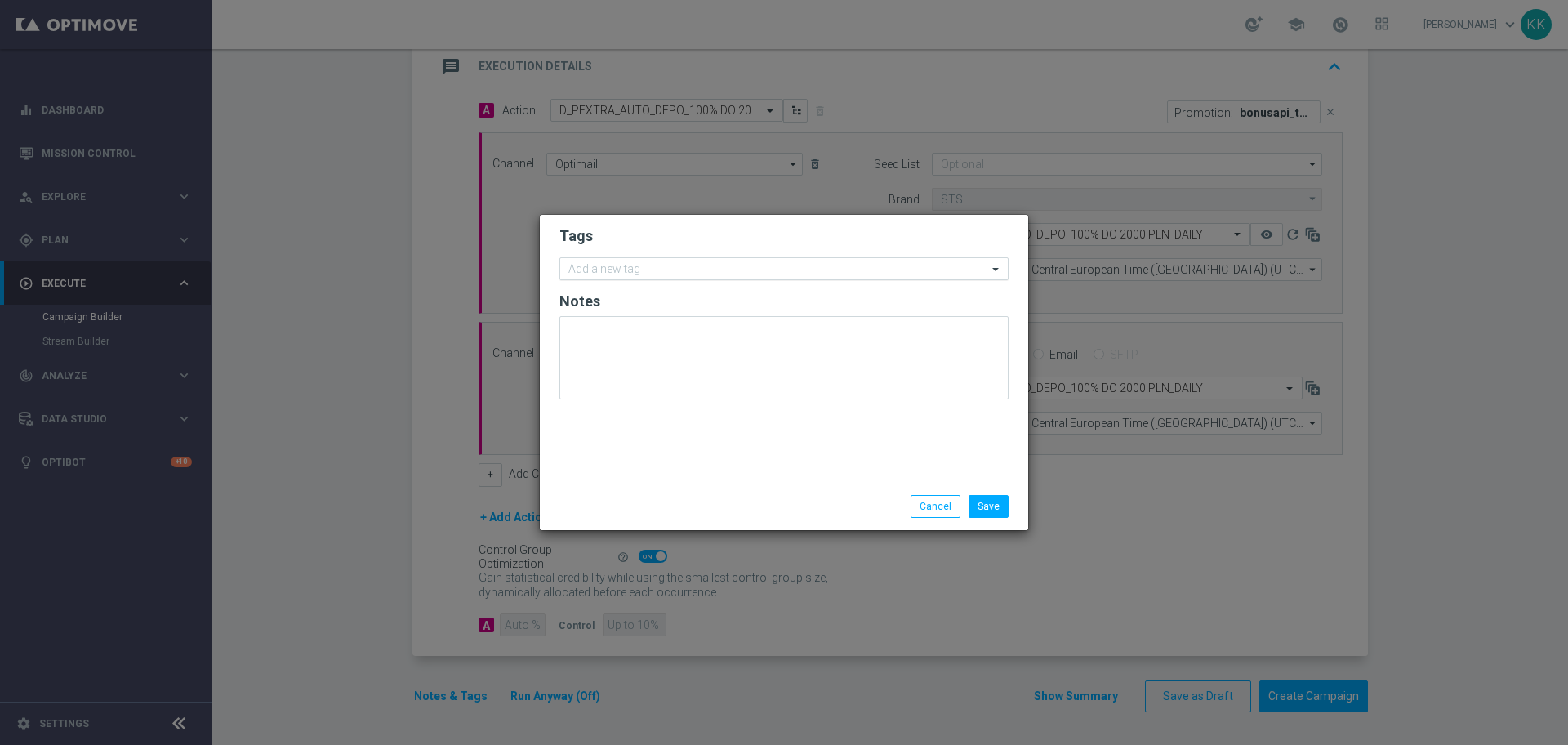
click at [704, 279] on div "Add a new tag" at bounding box center [784, 269] width 449 height 22
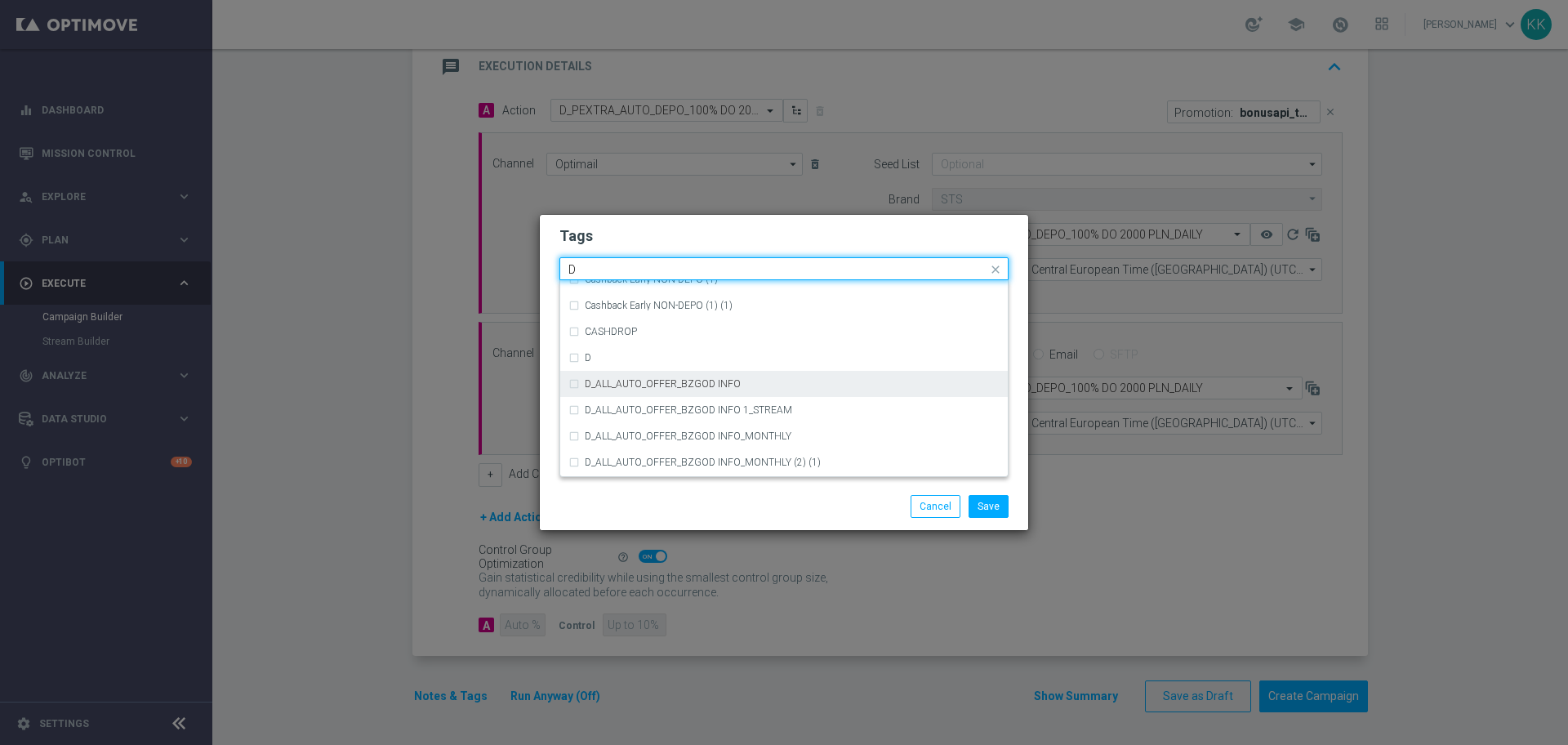
scroll to position [1838, 0]
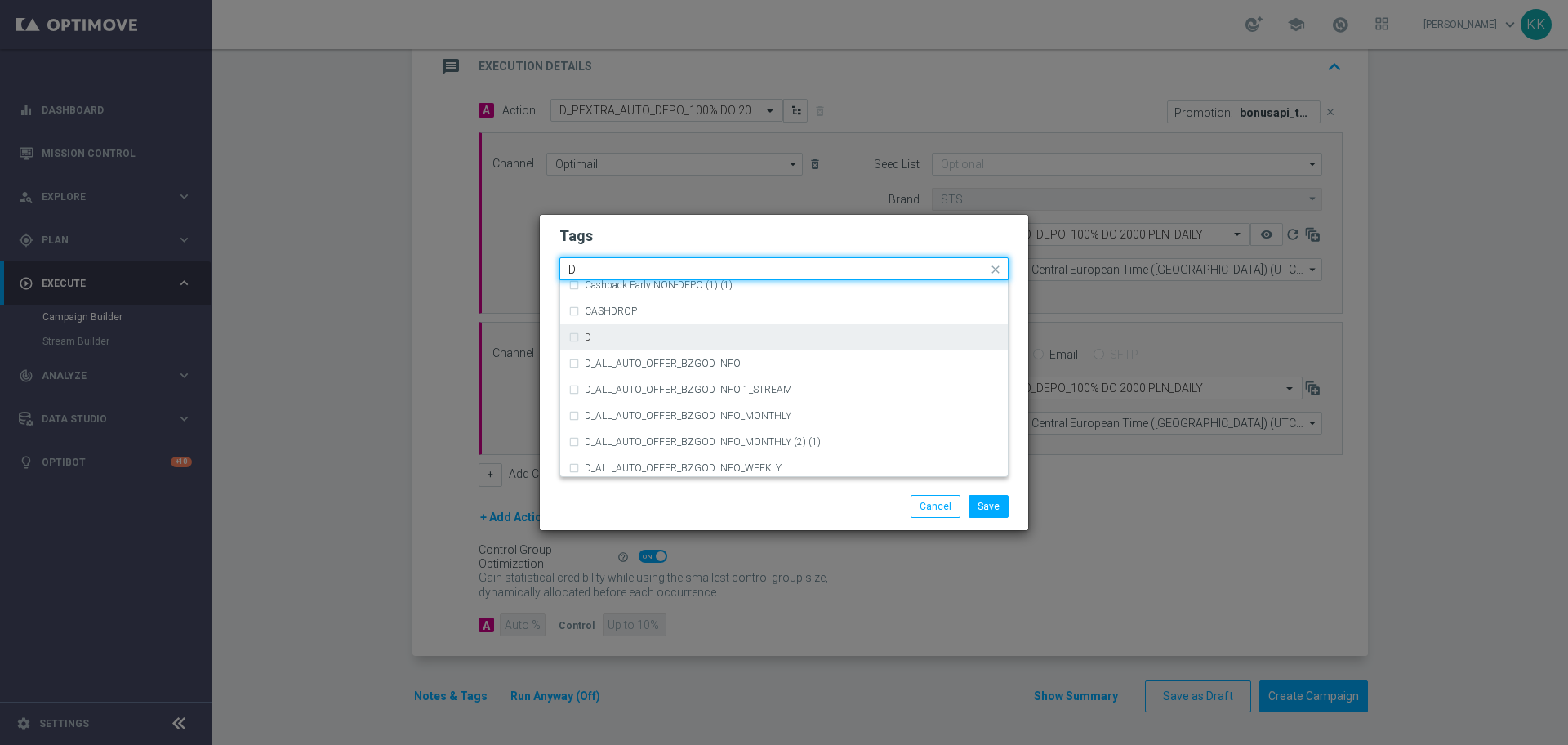
click at [753, 339] on div "D" at bounding box center [792, 337] width 415 height 9
type input "D"
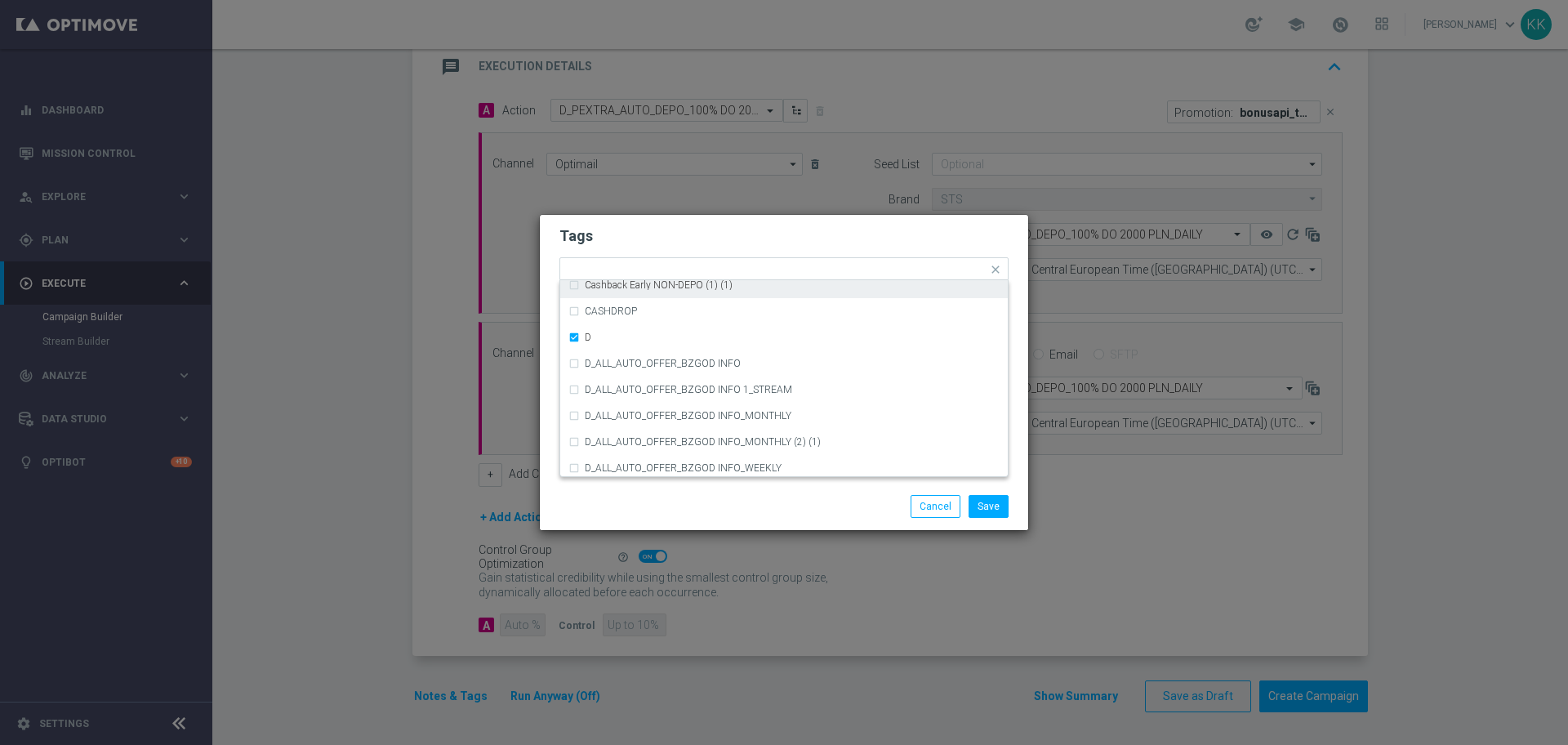
click at [740, 227] on h2 "Tags" at bounding box center [784, 235] width 449 height 20
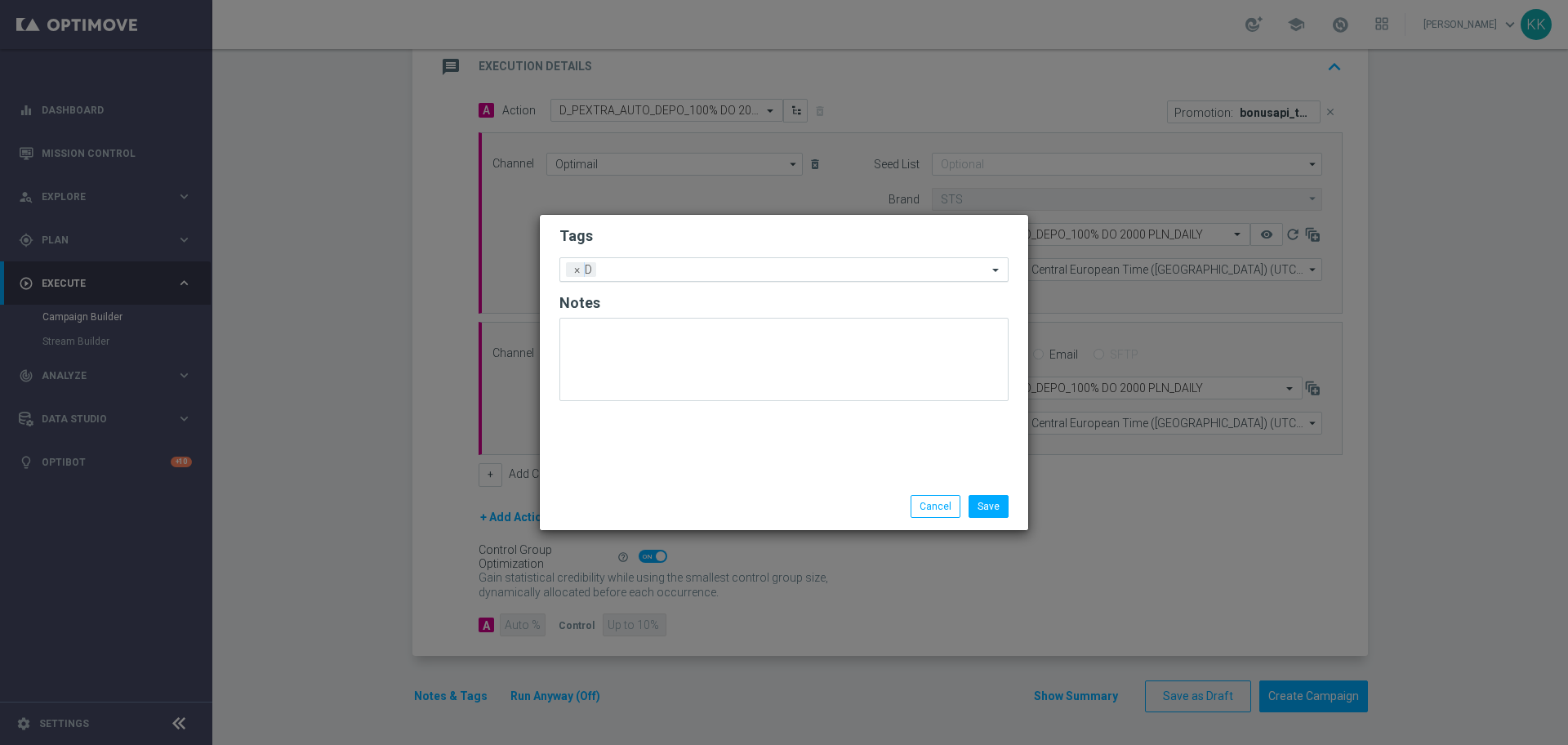
click at [750, 258] on div "Add a new tag × D" at bounding box center [784, 270] width 449 height 24
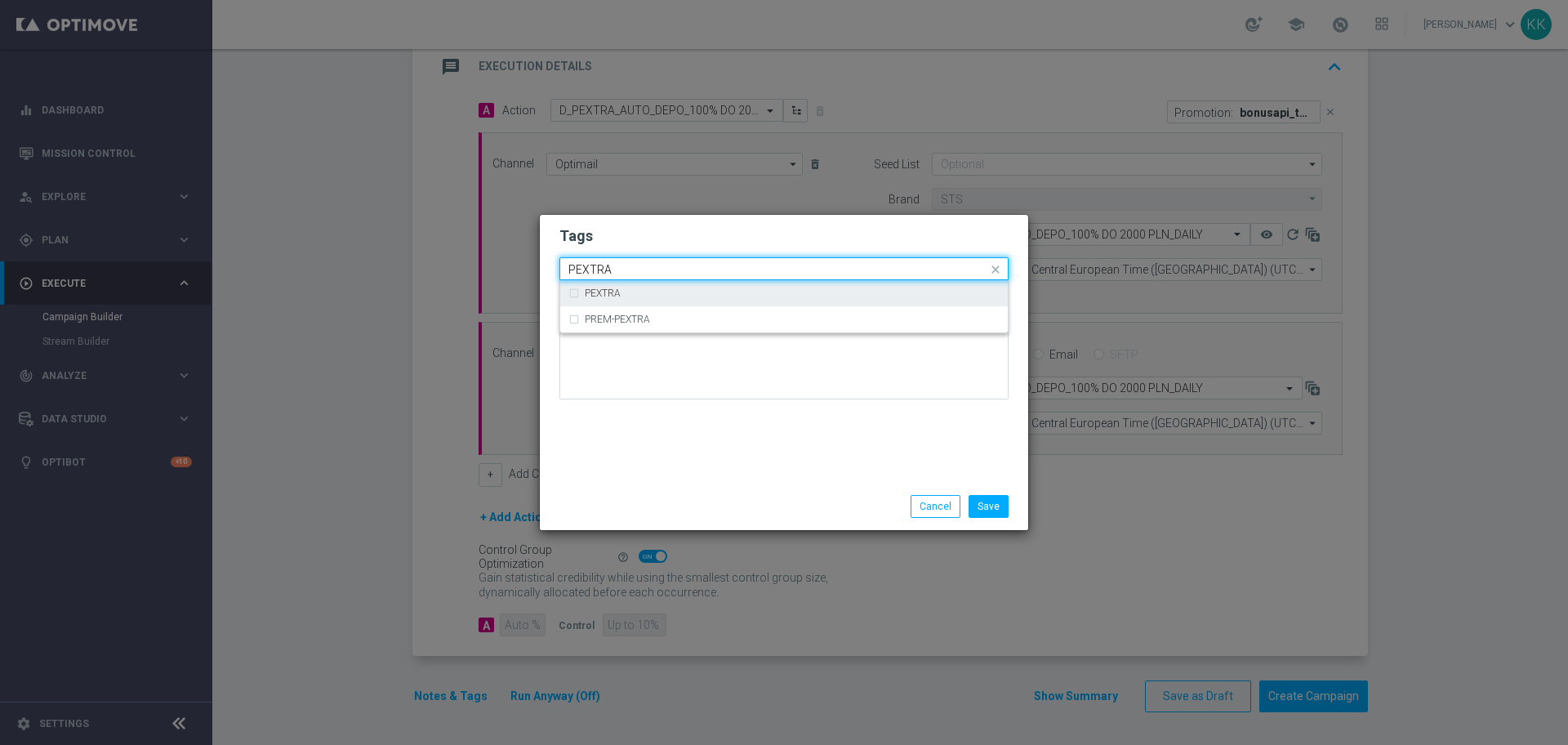
click at [617, 287] on div "PEXTRA" at bounding box center [784, 293] width 431 height 26
type input "PEXTRA"
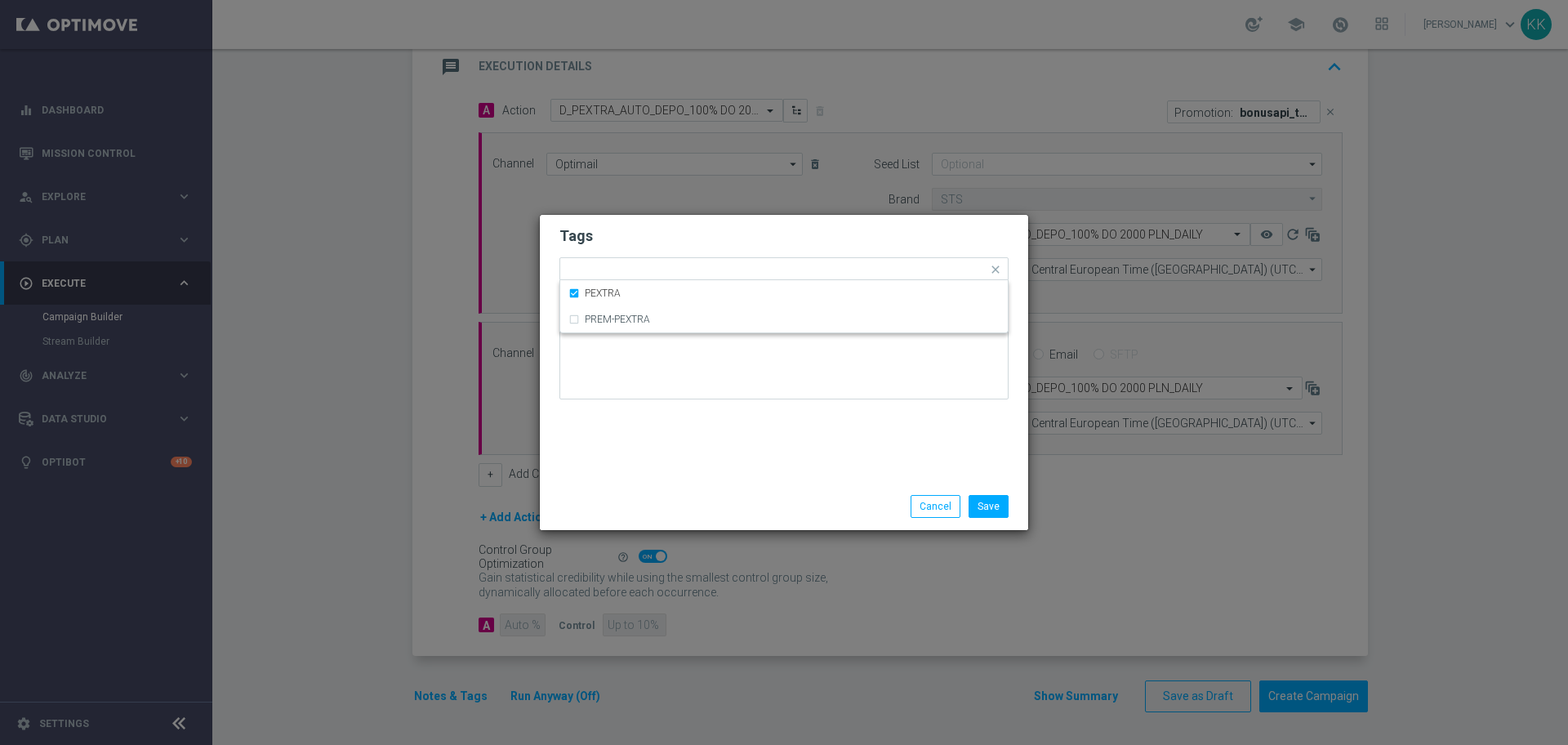
click at [690, 252] on form "Tags Quick find × D × PEXTRA PEXTRA PREM-PEXTRA Notes" at bounding box center [784, 317] width 449 height 189
click at [716, 255] on form "Tags Add a new tag × D × PEXTRA Notes" at bounding box center [784, 318] width 449 height 191
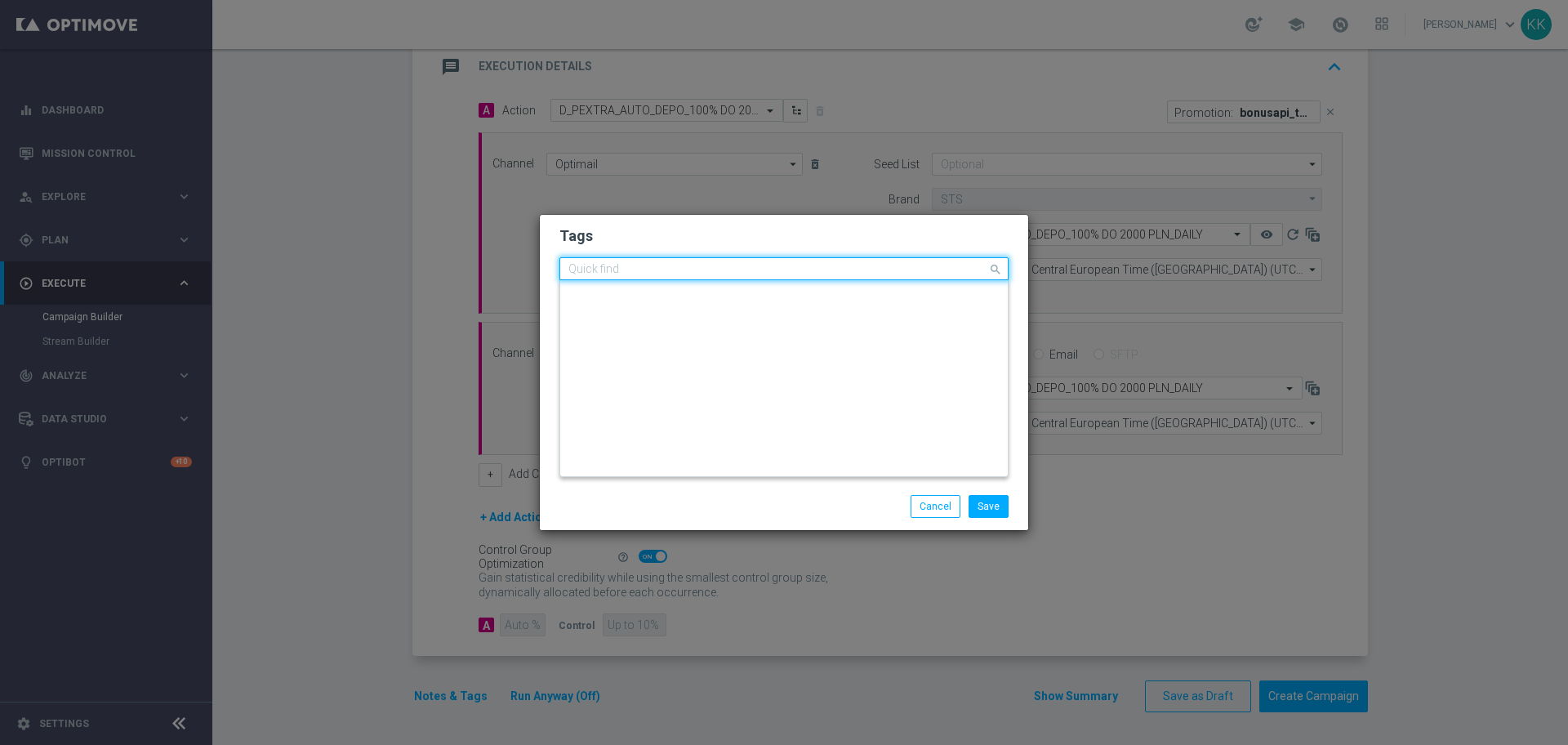
click at [716, 259] on div "Quick find × D × PEXTRA" at bounding box center [774, 269] width 427 height 21
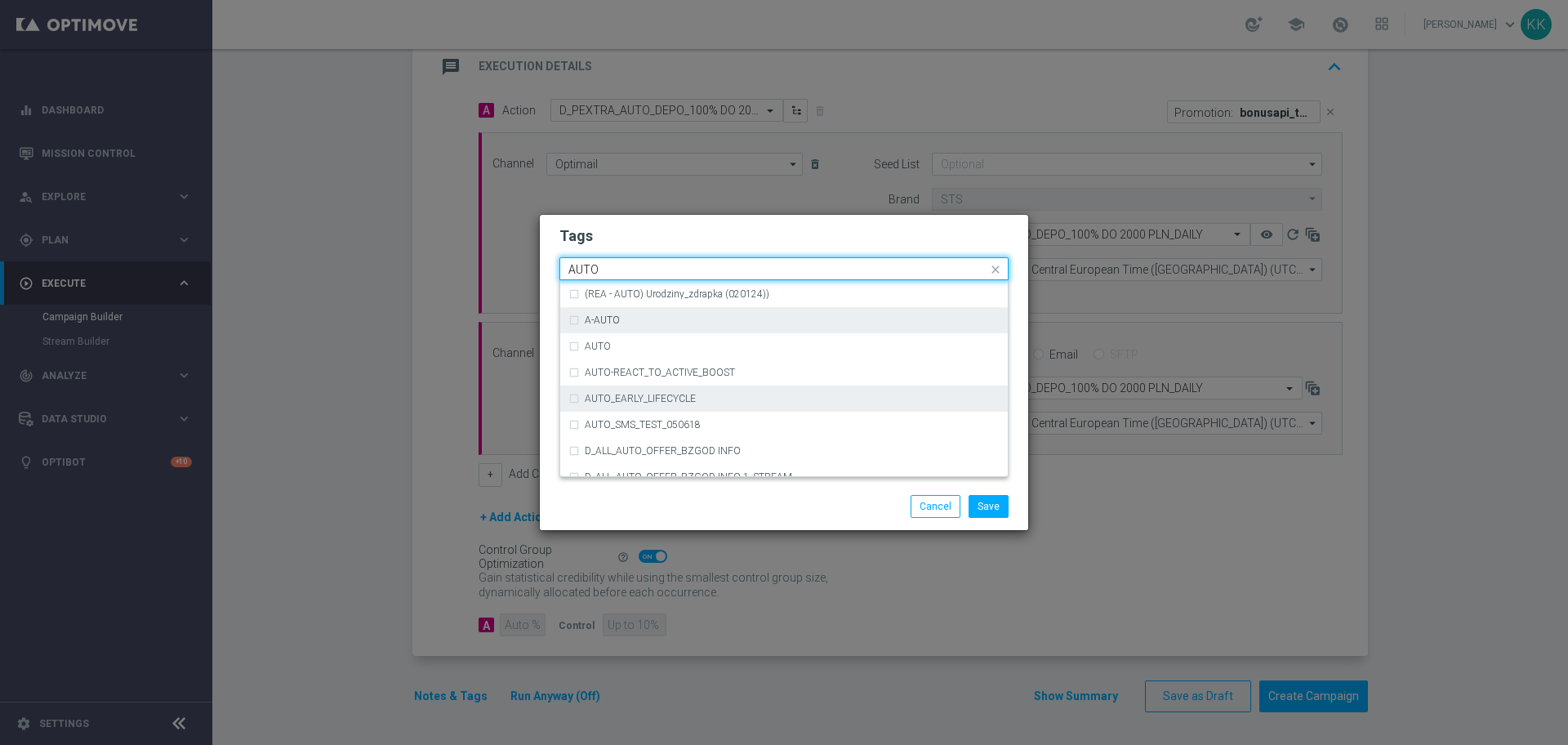
scroll to position [1923, 0]
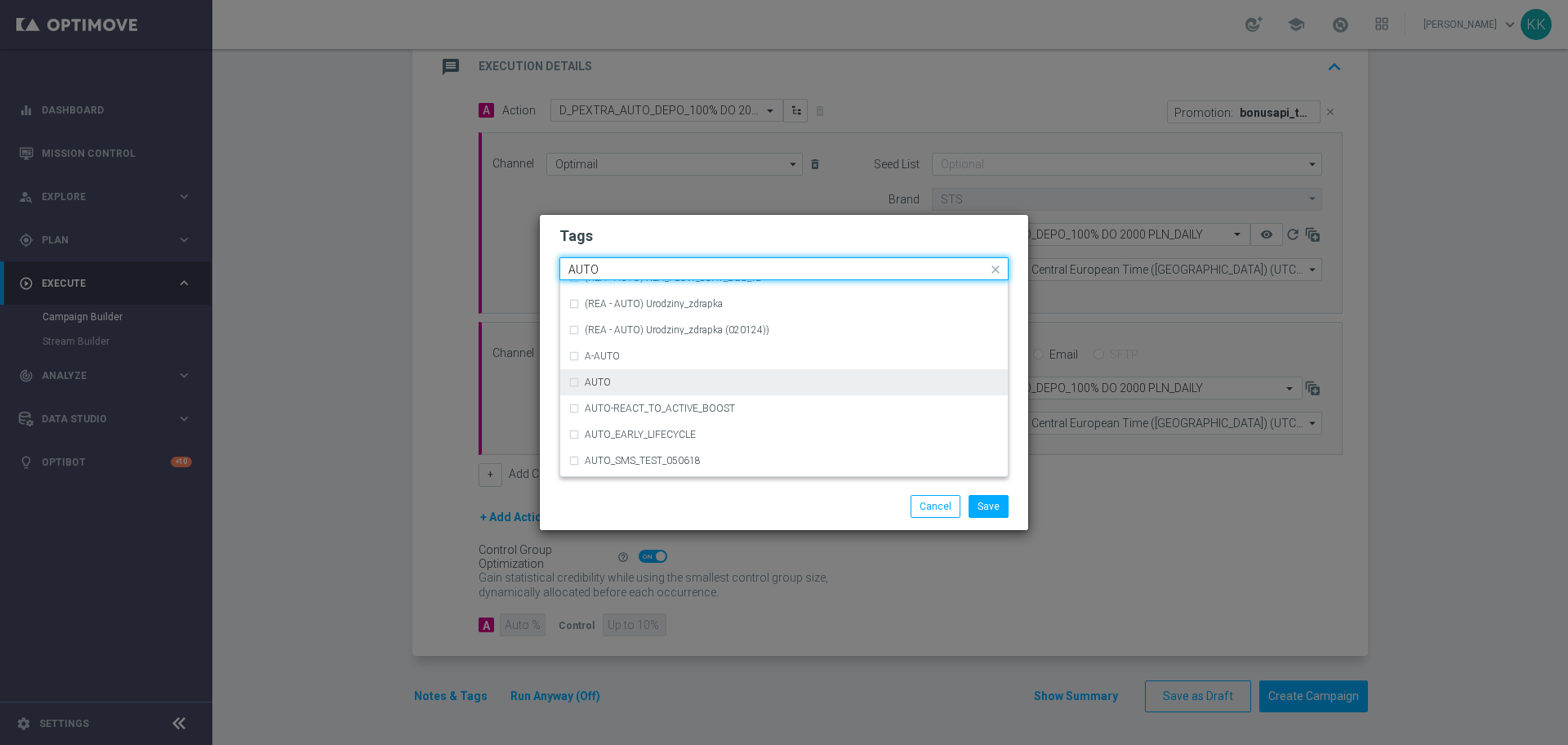
click at [667, 386] on div "AUTO" at bounding box center [792, 382] width 415 height 9
type input "AUTO"
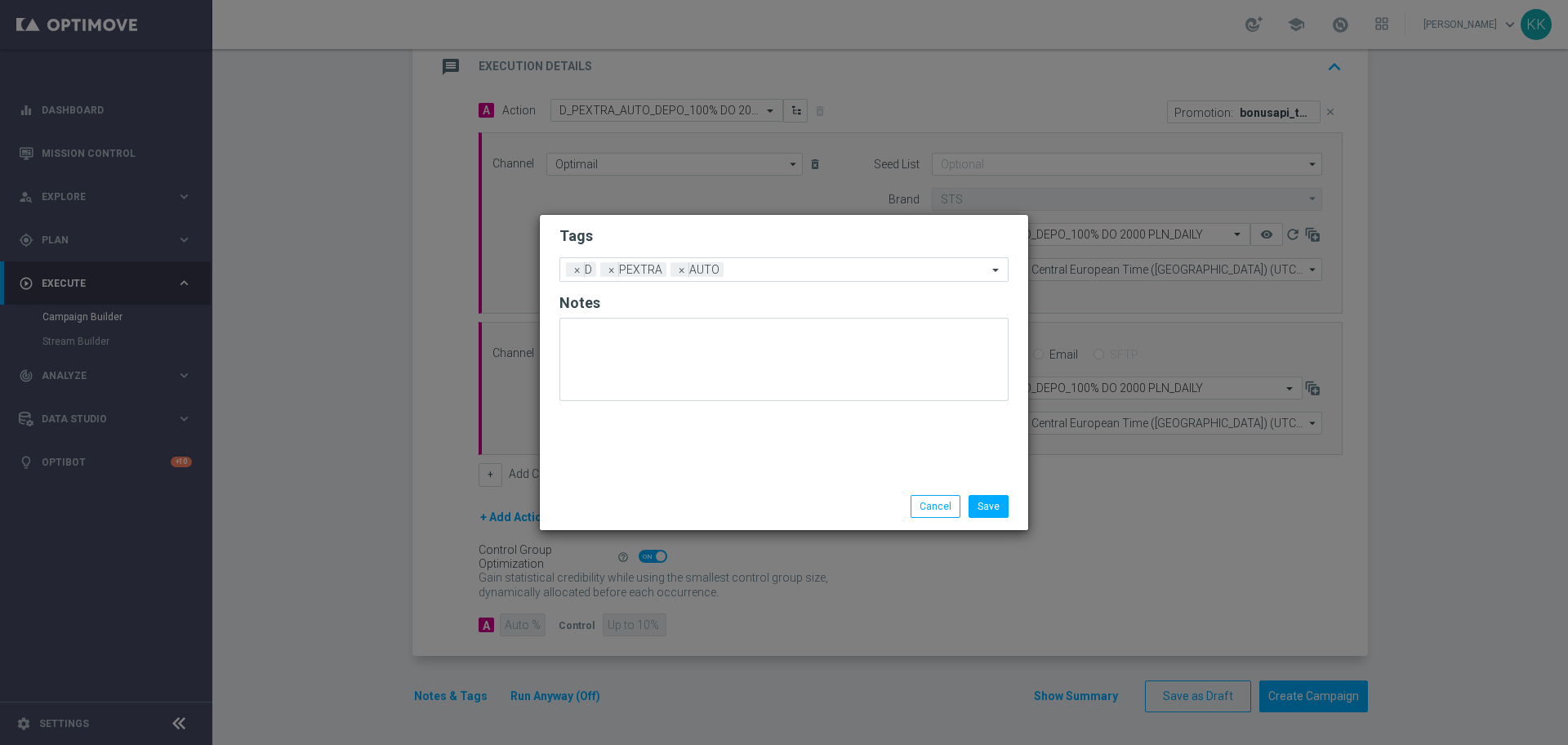
click at [731, 251] on form "Tags Add a new tag × D × PEXTRA × AUTO Notes" at bounding box center [784, 318] width 449 height 191
click at [791, 276] on input "text" at bounding box center [859, 270] width 258 height 14
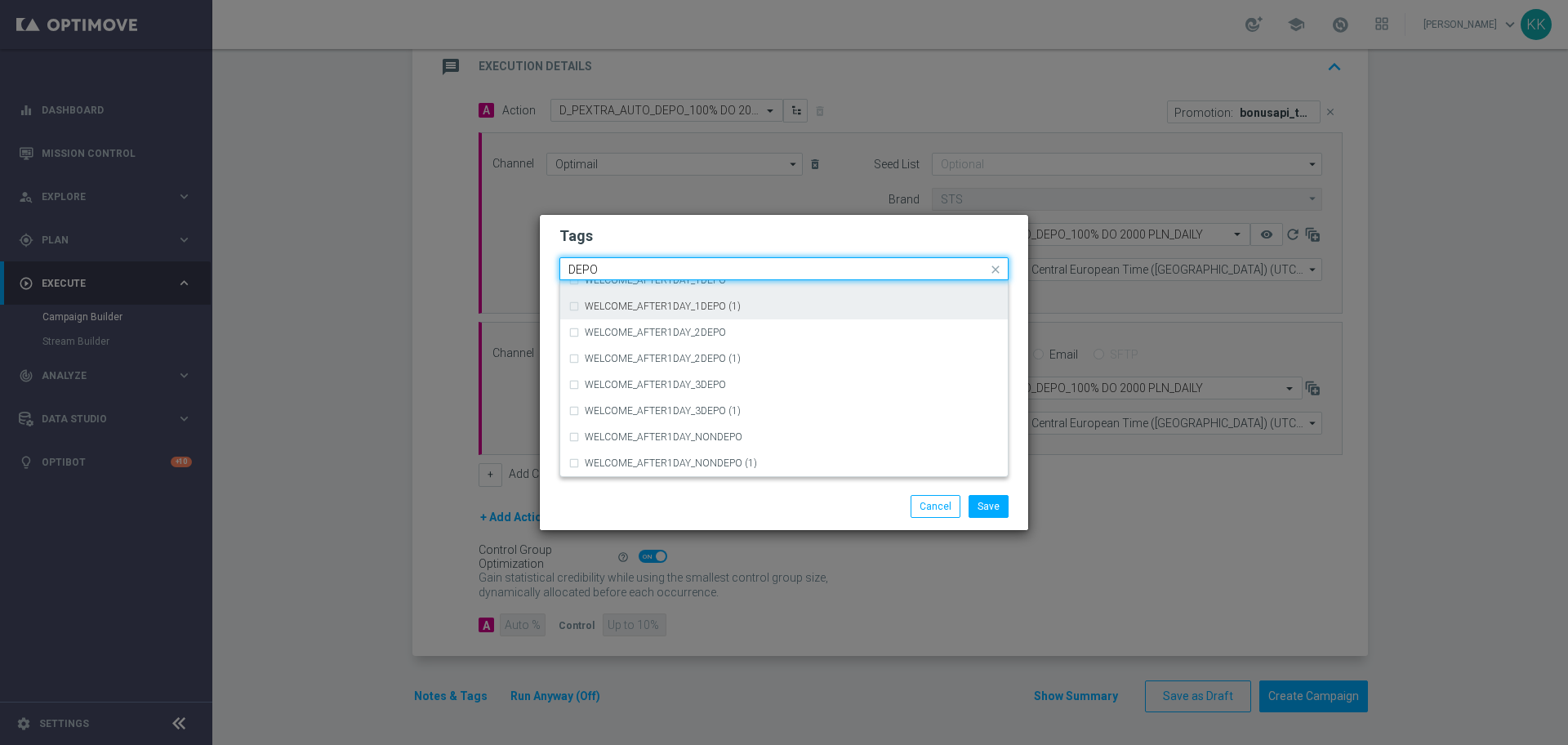
scroll to position [645, 0]
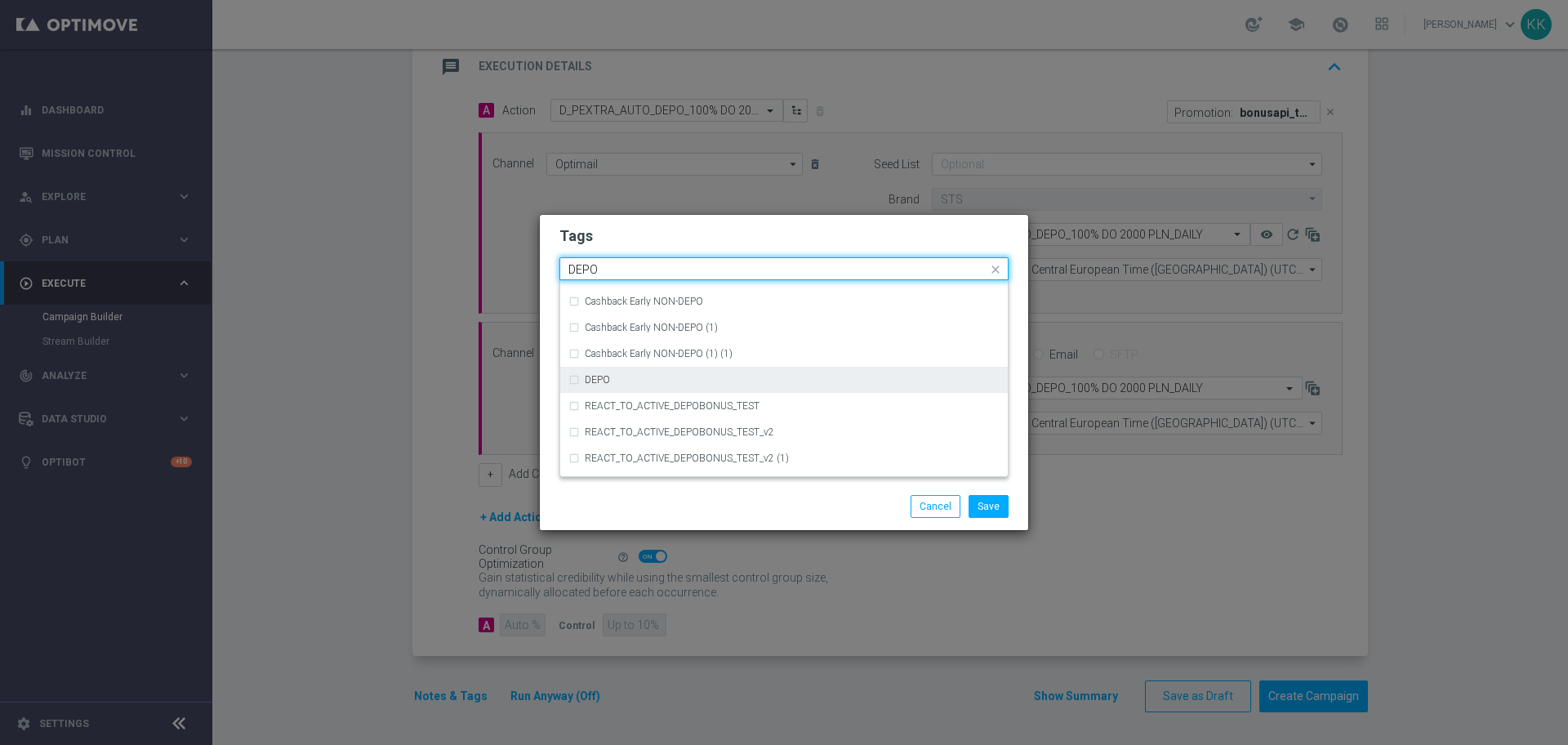
click at [682, 375] on div "DEPO" at bounding box center [792, 380] width 415 height 9
type input "DEPO"
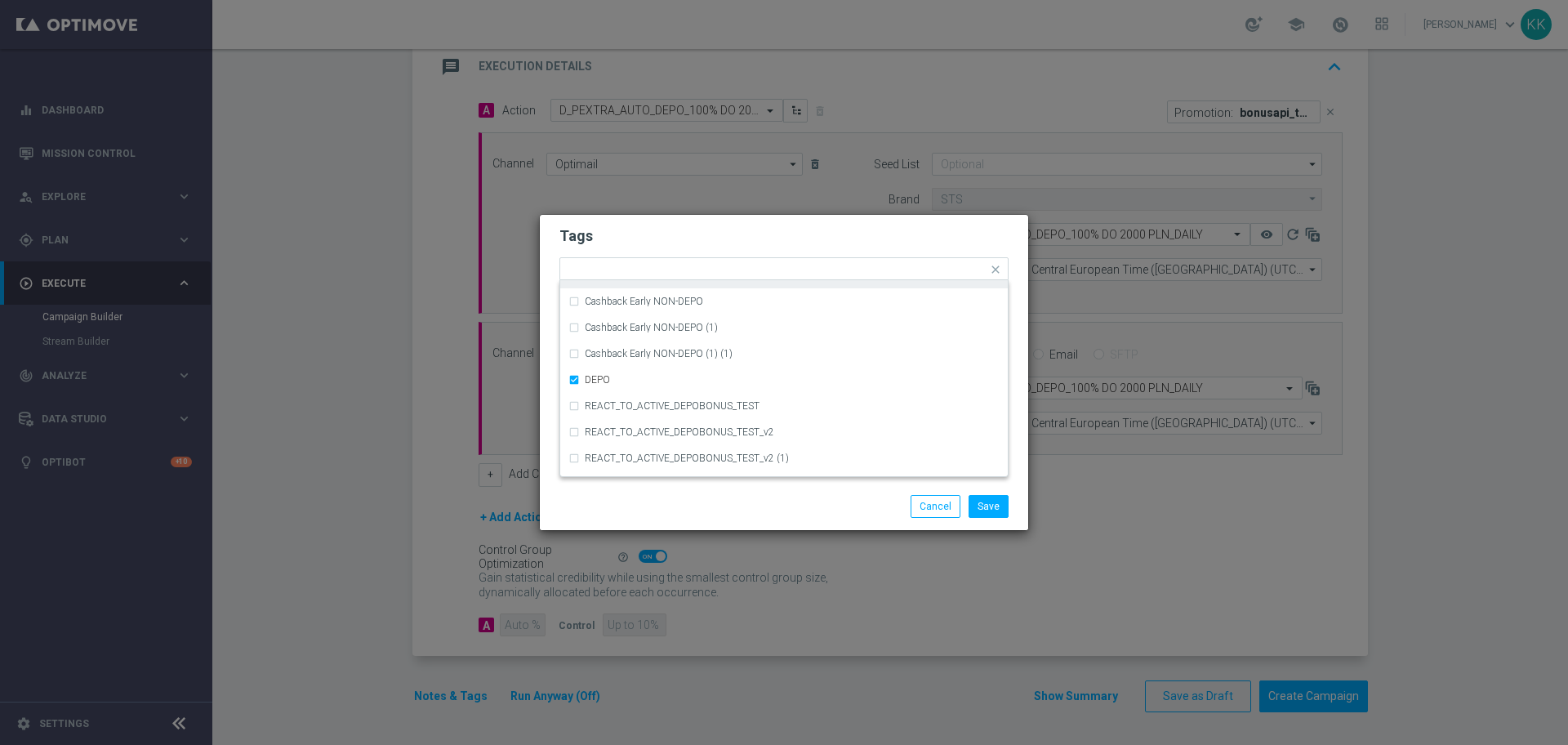
click at [740, 242] on h2 "Tags" at bounding box center [784, 235] width 449 height 20
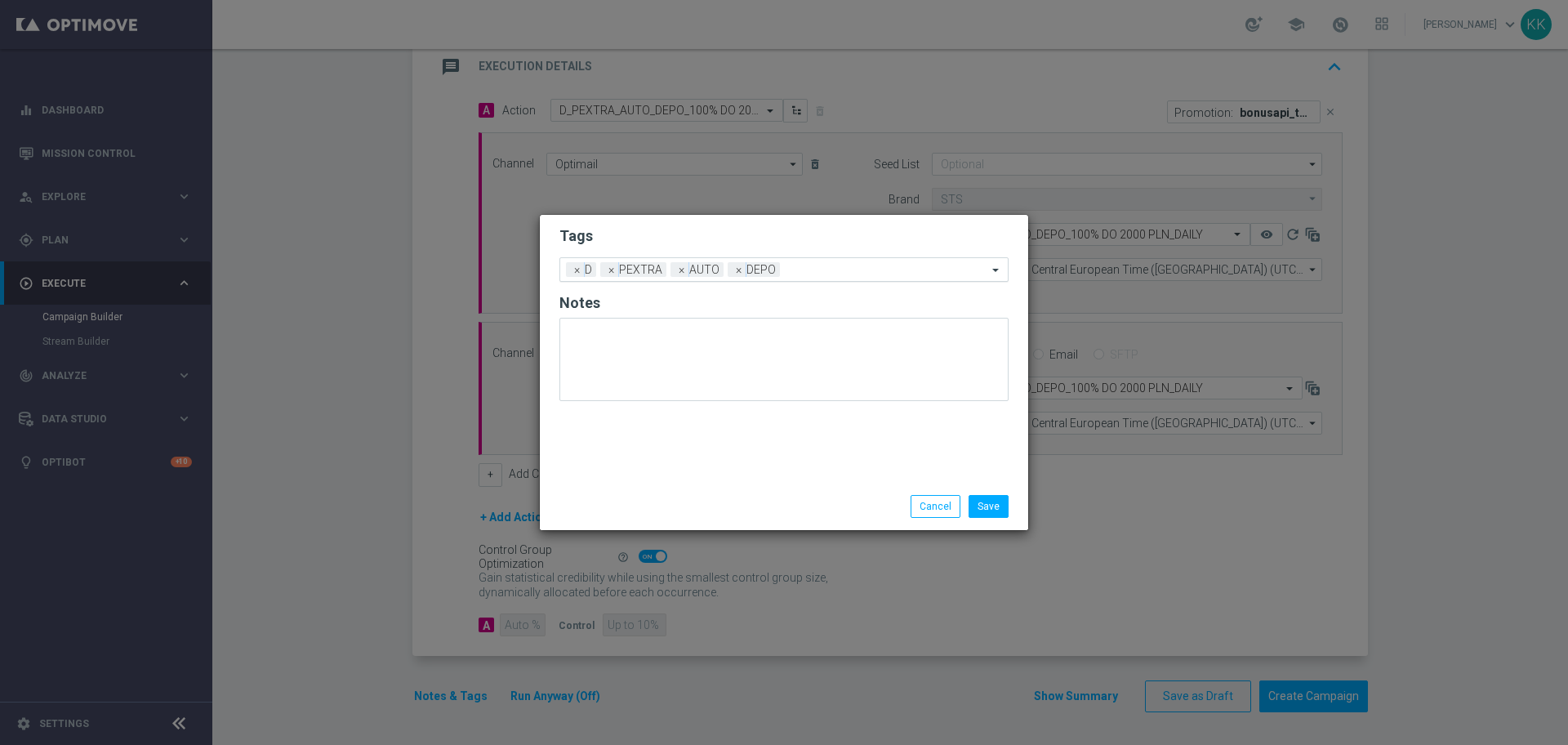
click at [812, 264] on input "text" at bounding box center [887, 270] width 201 height 14
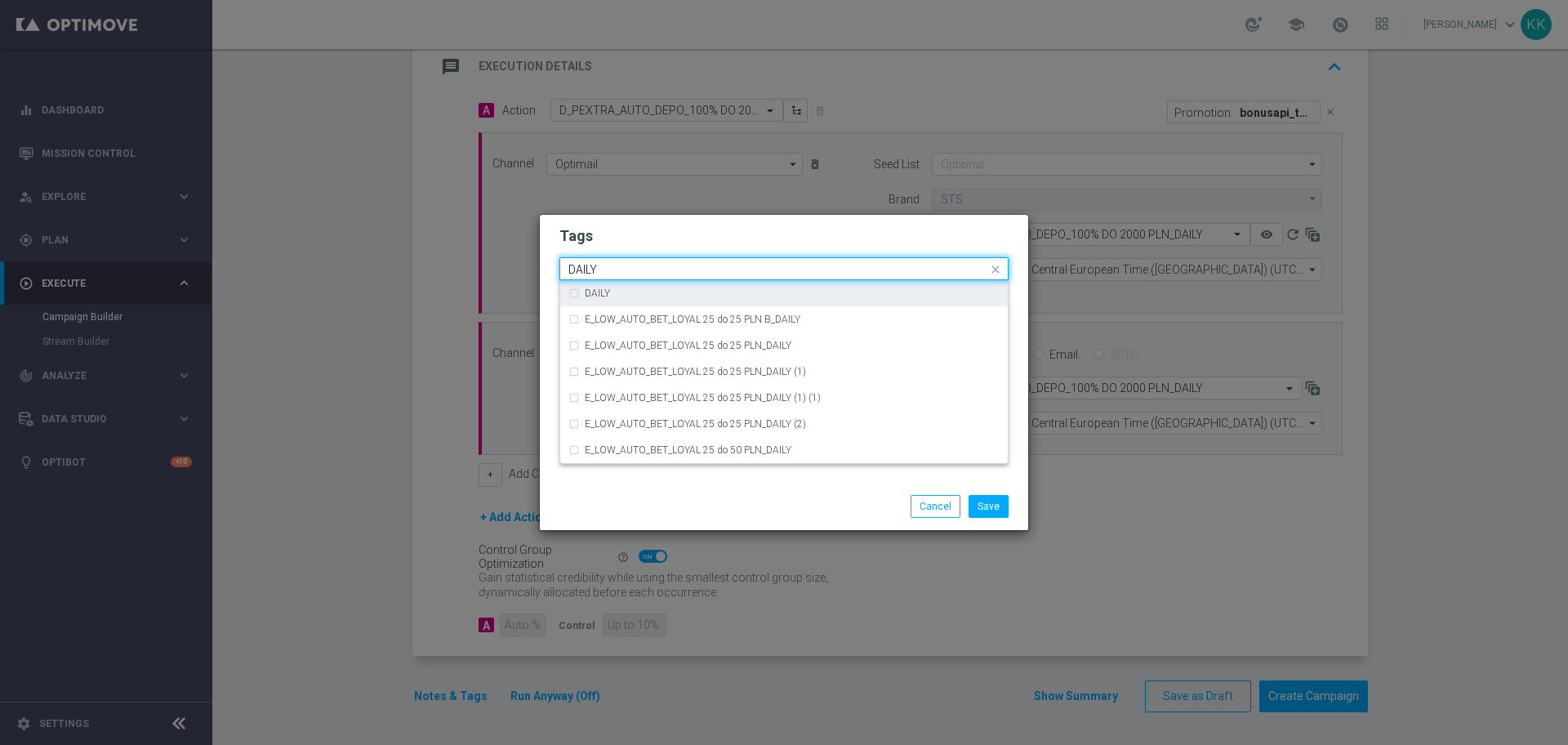
click at [754, 304] on div "DAILY" at bounding box center [784, 293] width 431 height 26
type input "DAILY"
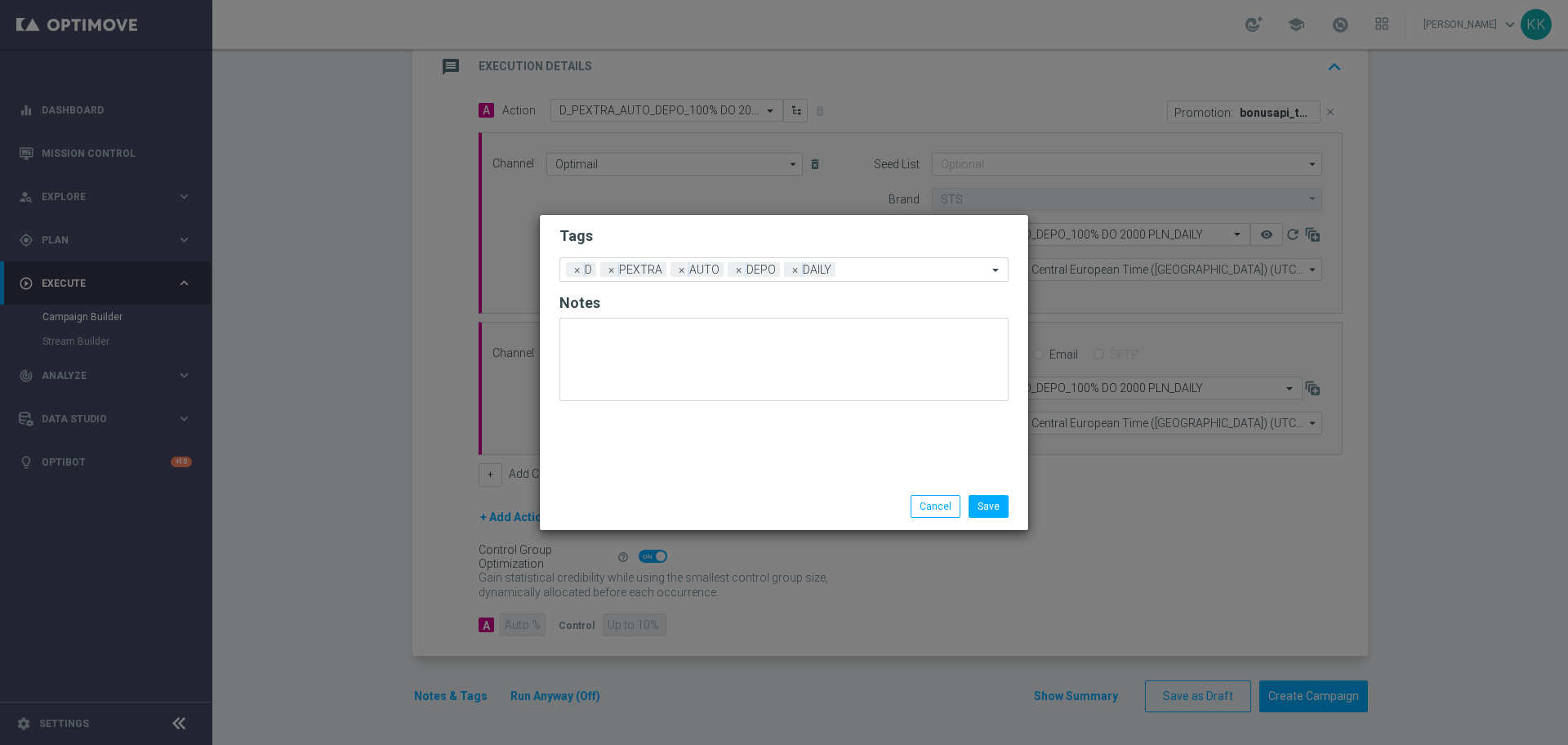
click at [784, 218] on div "Tags Add a new tag × D × PEXTRA × AUTO × DEPO × DAILY Notes" at bounding box center [784, 349] width 488 height 268
click at [995, 512] on button "Save" at bounding box center [989, 506] width 40 height 22
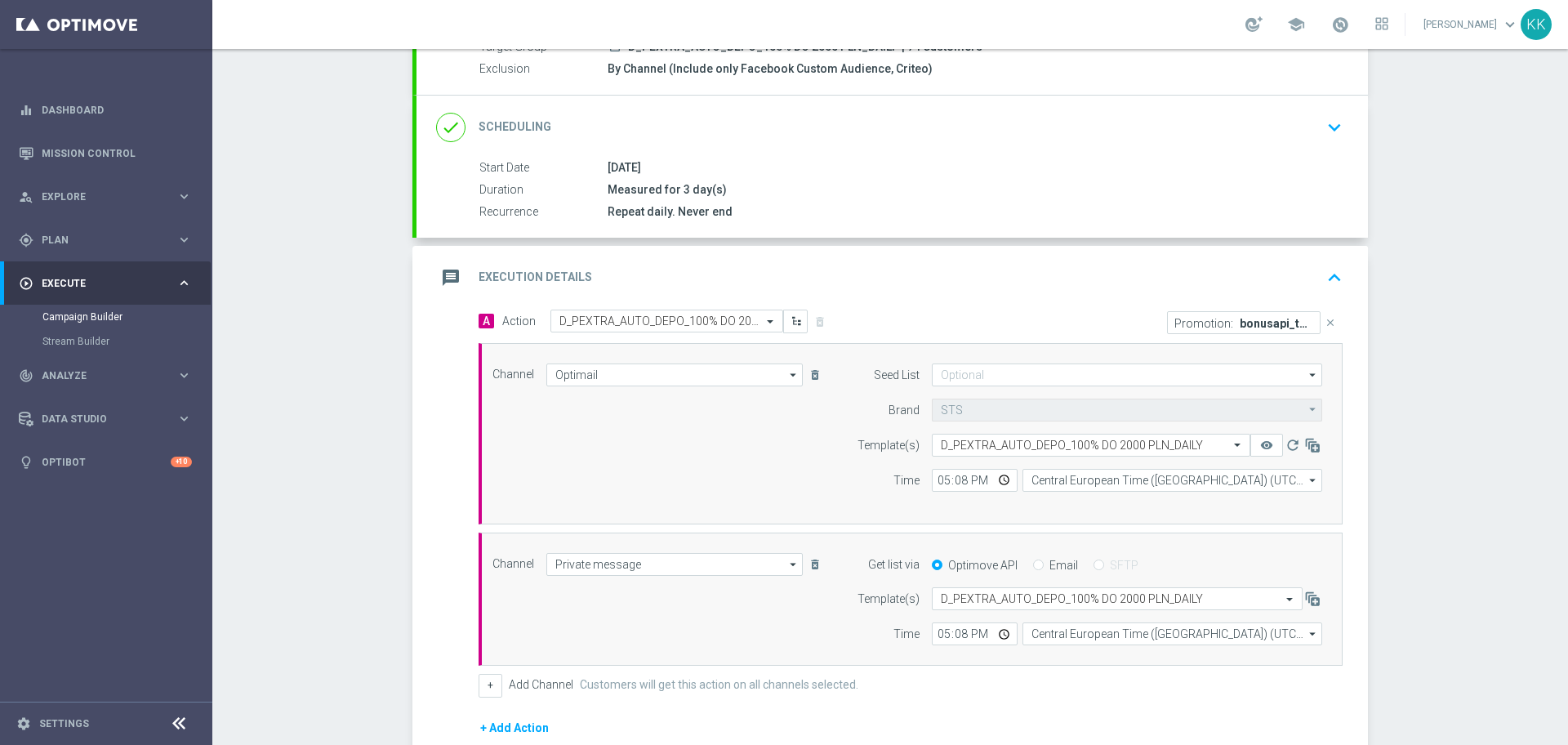
scroll to position [76, 0]
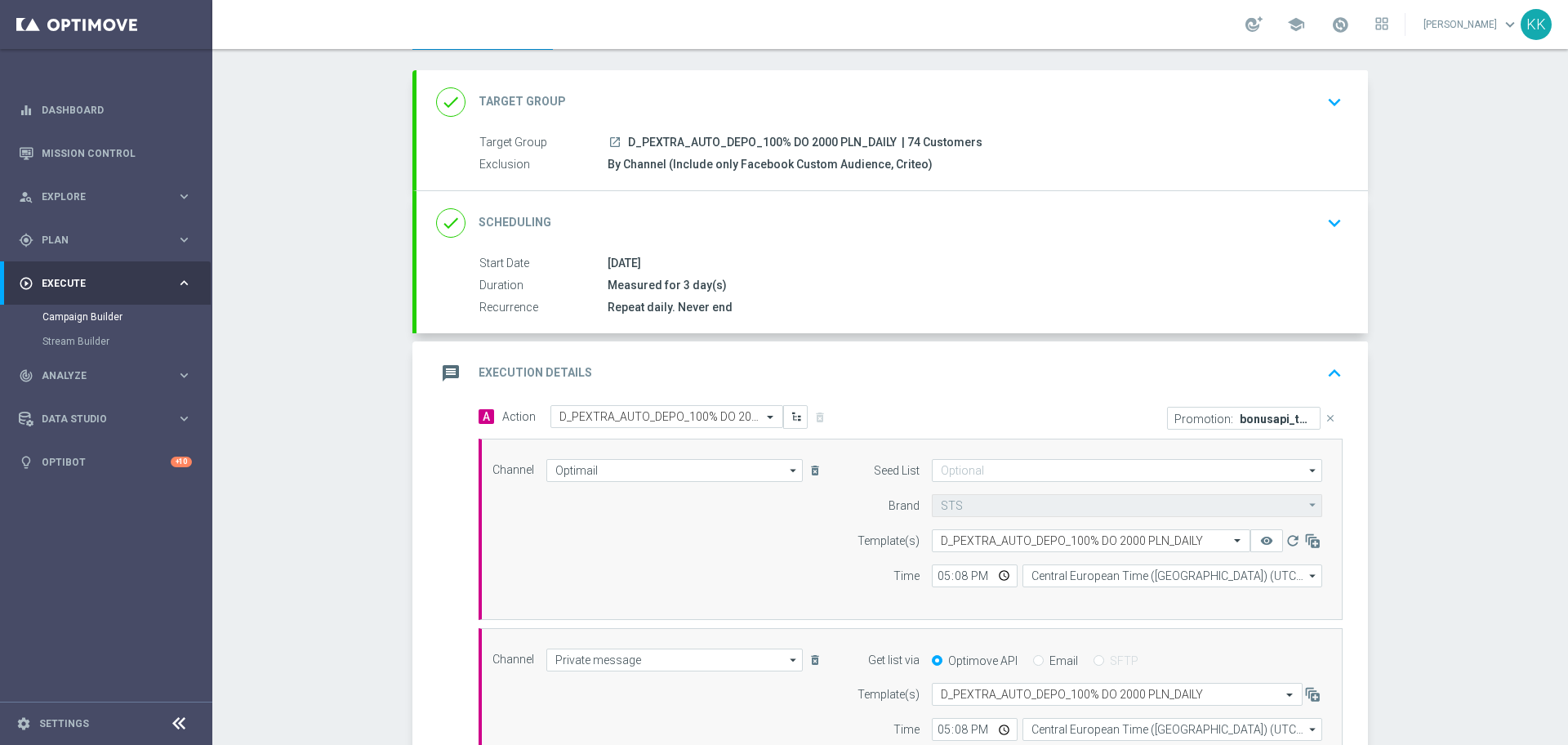
click at [1324, 80] on div "done Target Group keyboard_arrow_down" at bounding box center [891, 102] width 951 height 64
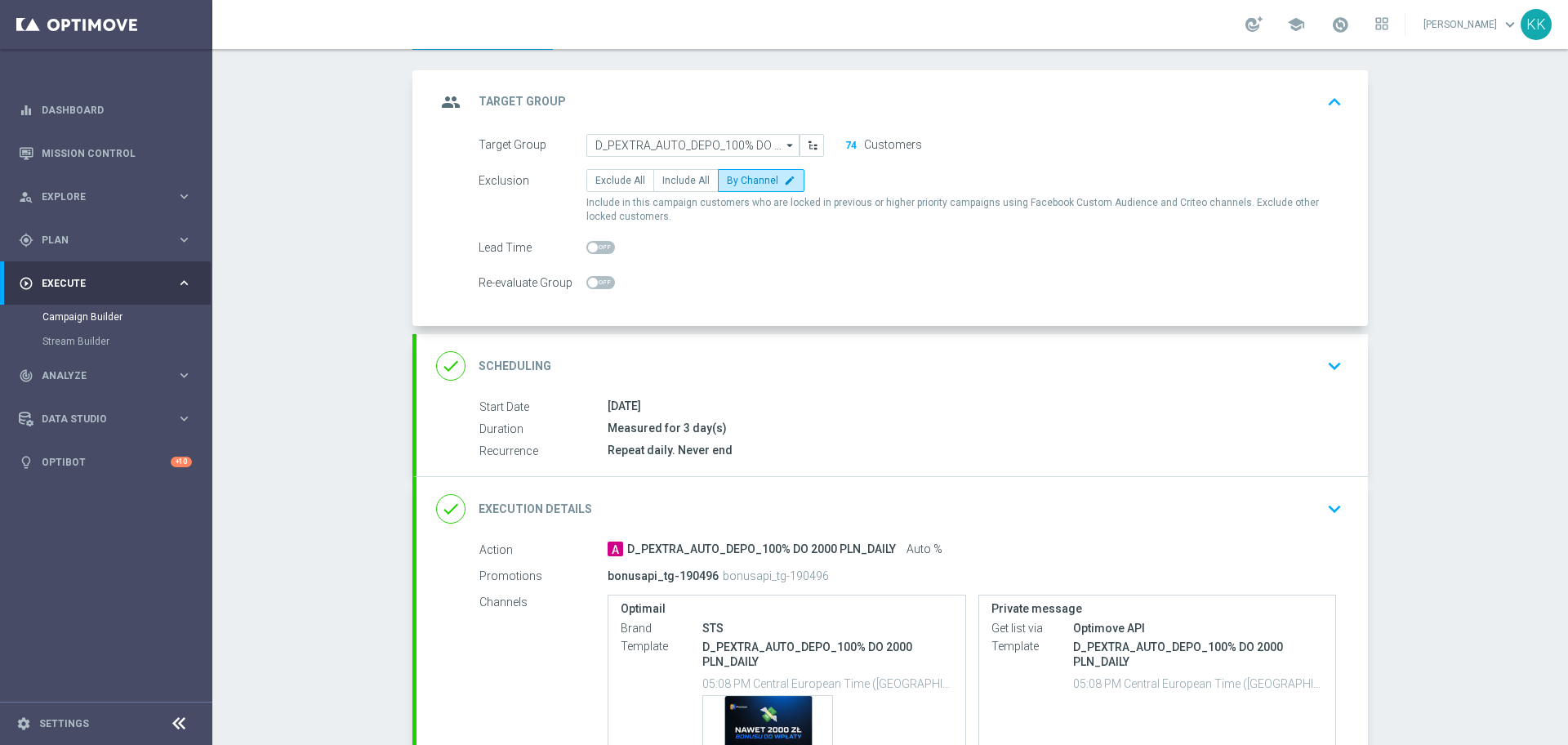
click at [1324, 375] on icon "keyboard_arrow_down" at bounding box center [1335, 365] width 24 height 24
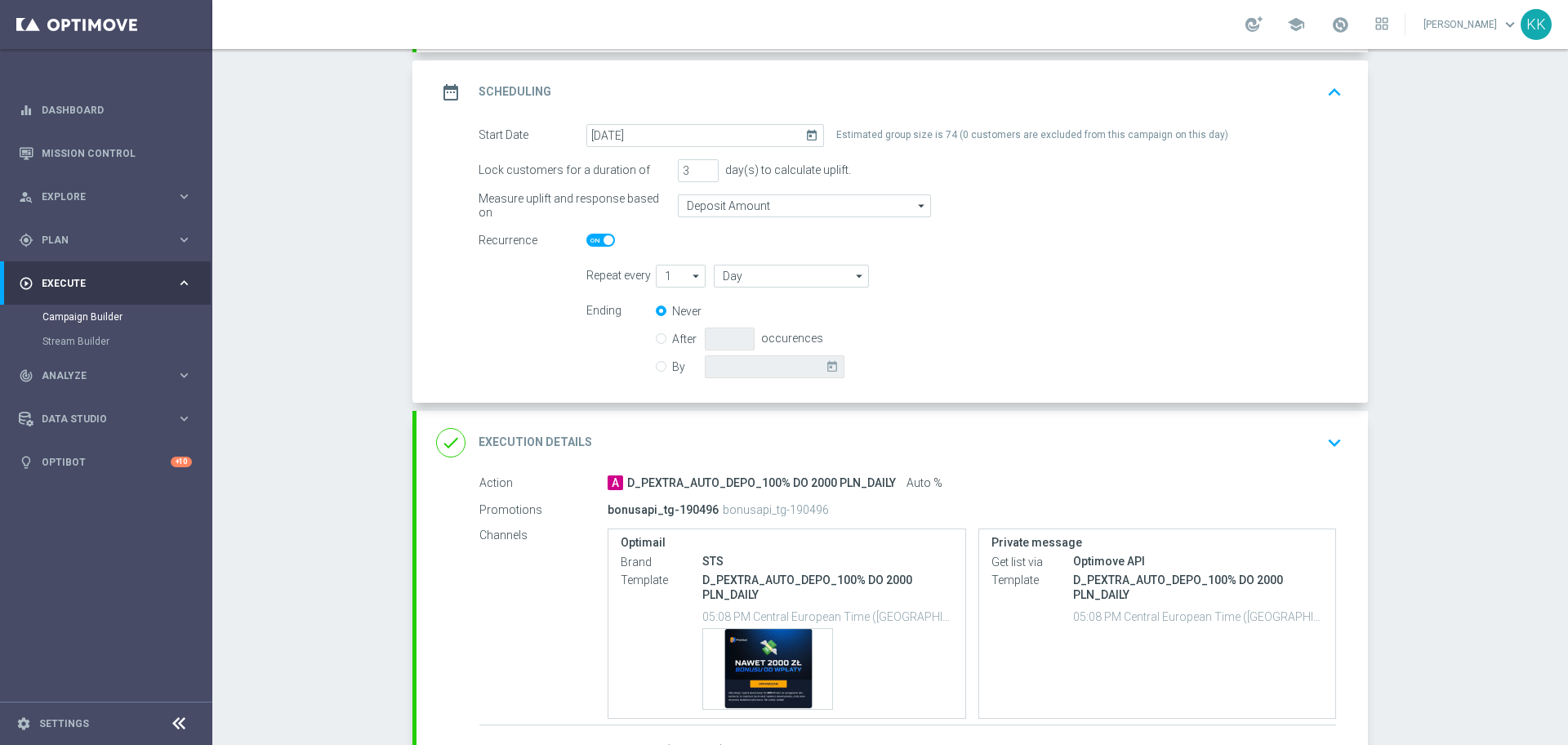
scroll to position [280, 0]
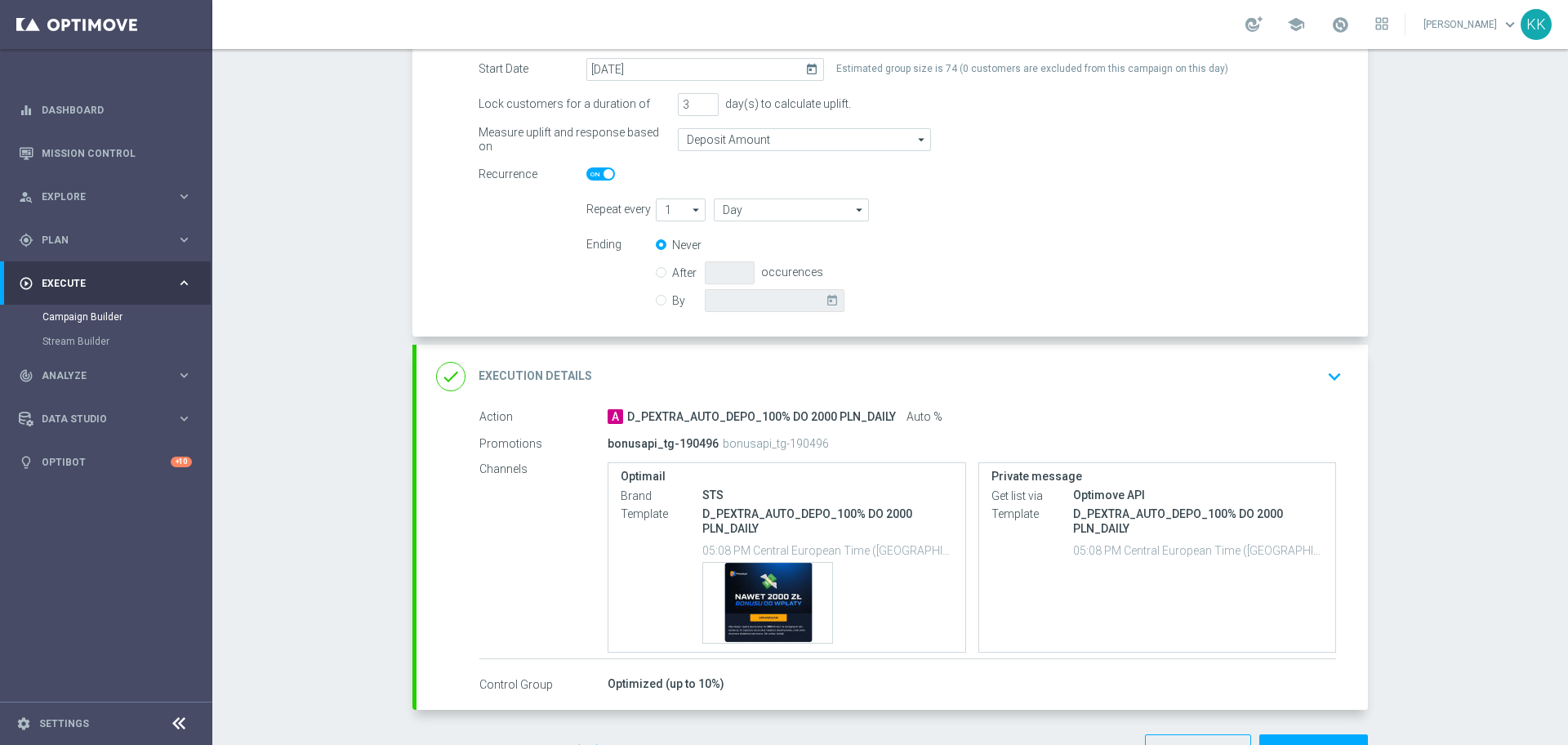
click at [1303, 384] on div "done Execution Details keyboard_arrow_down" at bounding box center [891, 376] width 912 height 31
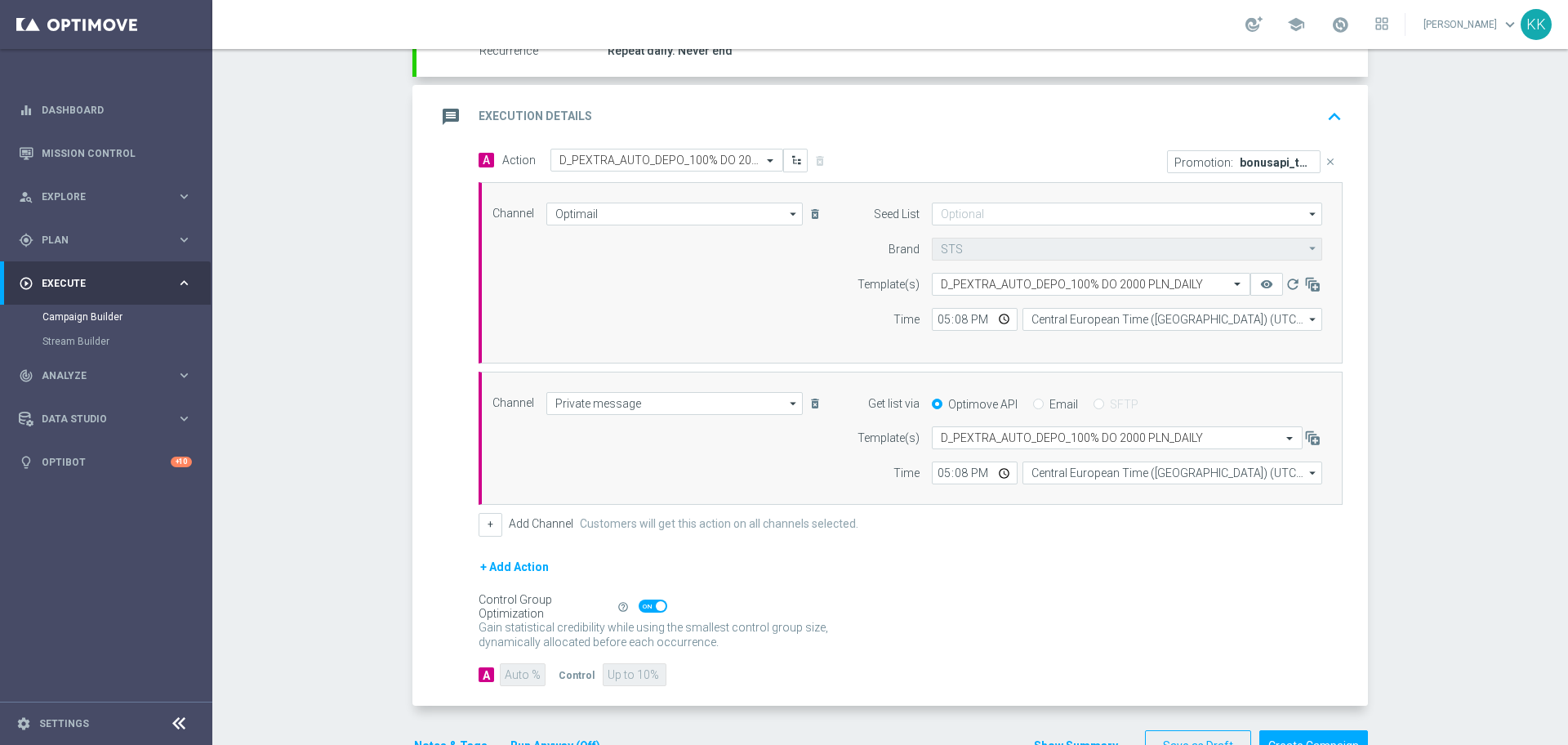
scroll to position [382, 0]
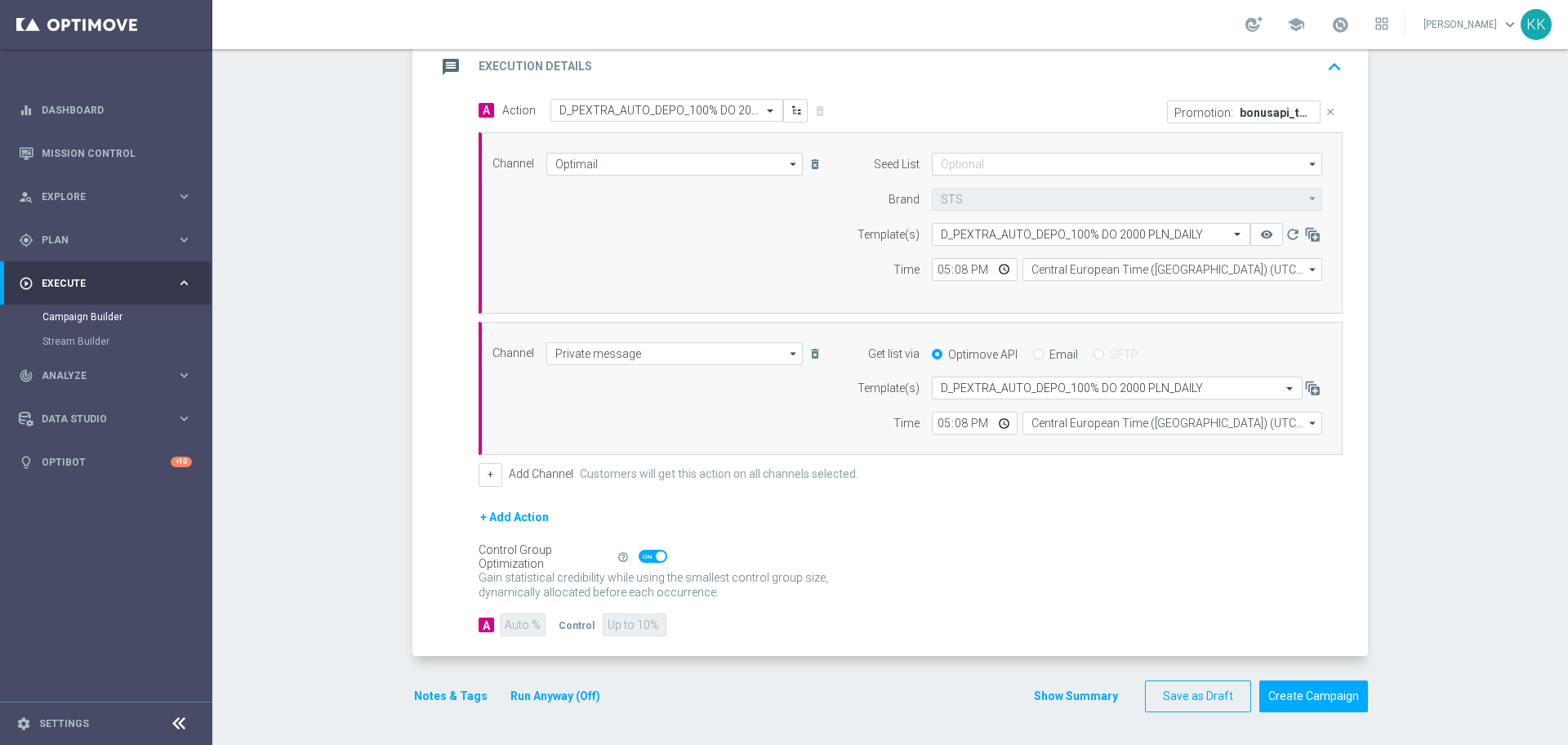
click at [443, 690] on button "Notes & Tags" at bounding box center [451, 696] width 77 height 21
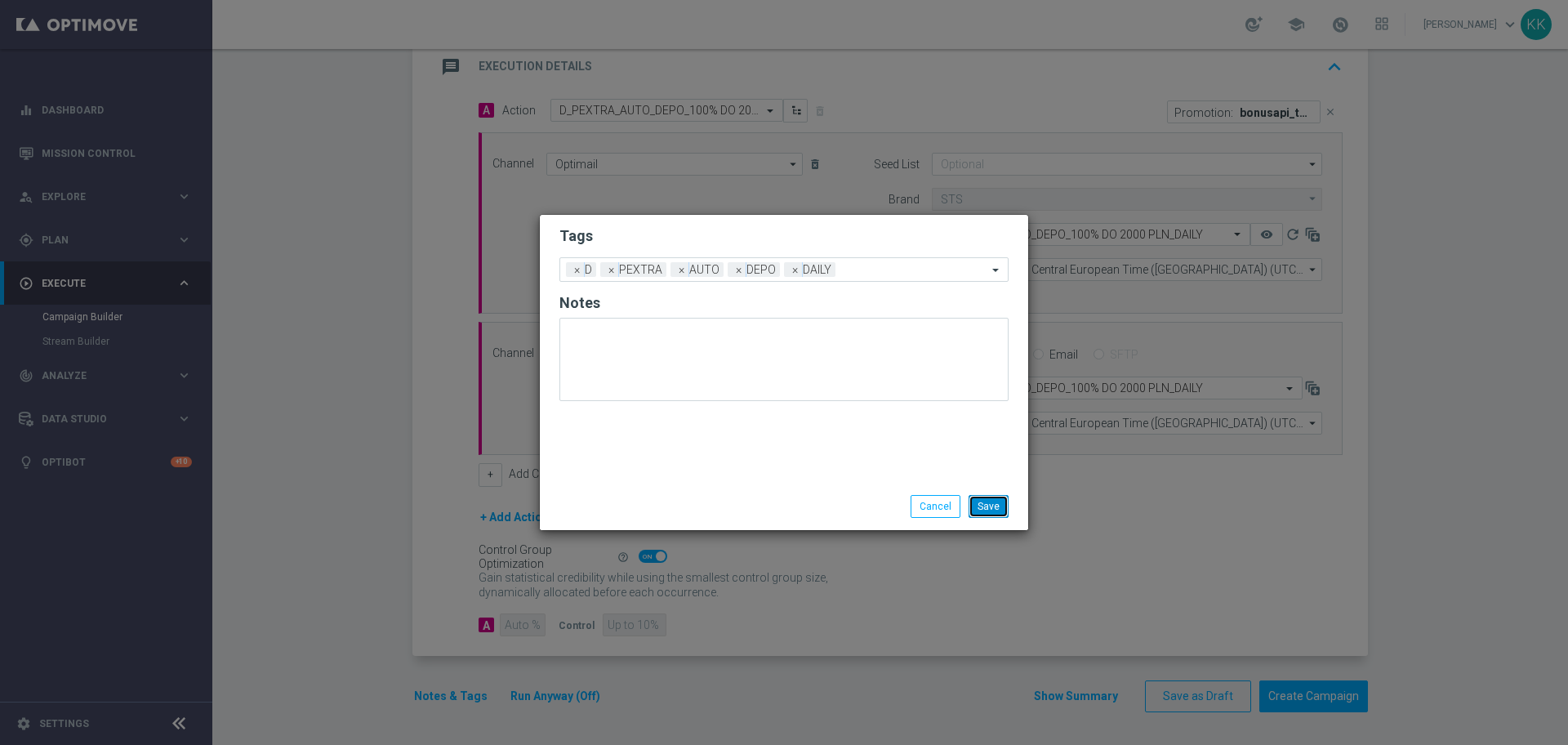
click at [990, 512] on button "Save" at bounding box center [989, 506] width 40 height 22
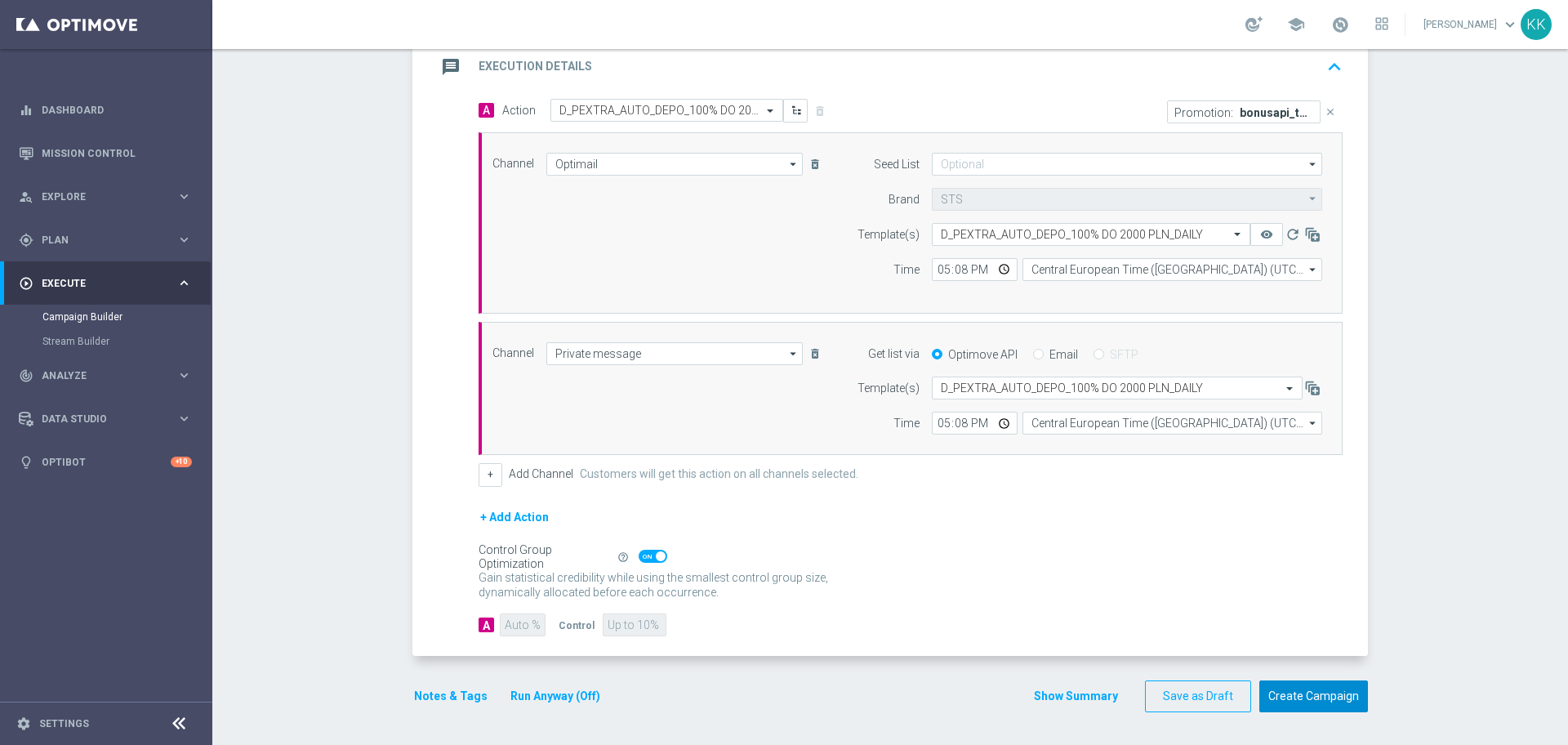
click at [1327, 696] on button "Create Campaign" at bounding box center [1314, 696] width 109 height 32
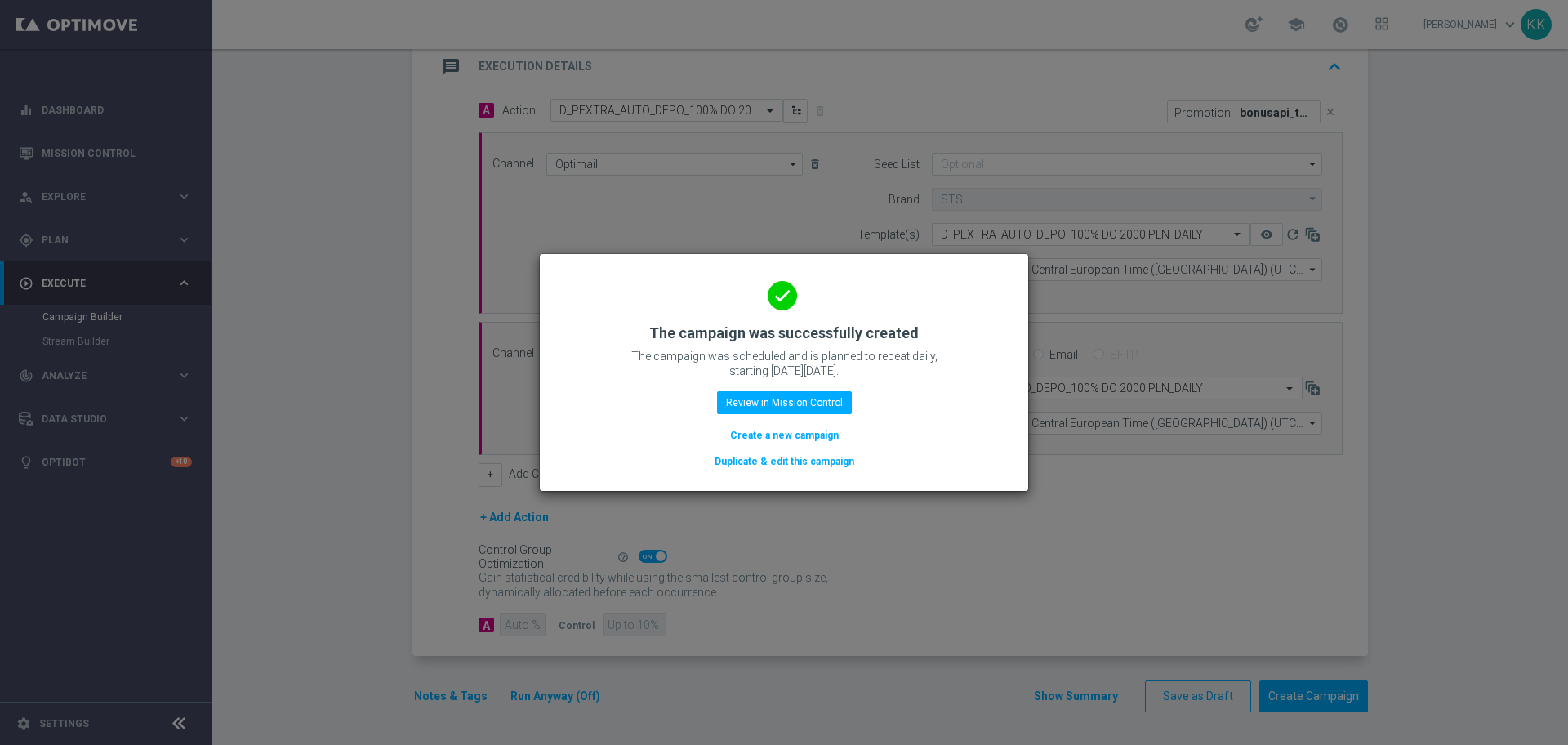
click at [784, 440] on button "Create a new campaign" at bounding box center [784, 435] width 112 height 18
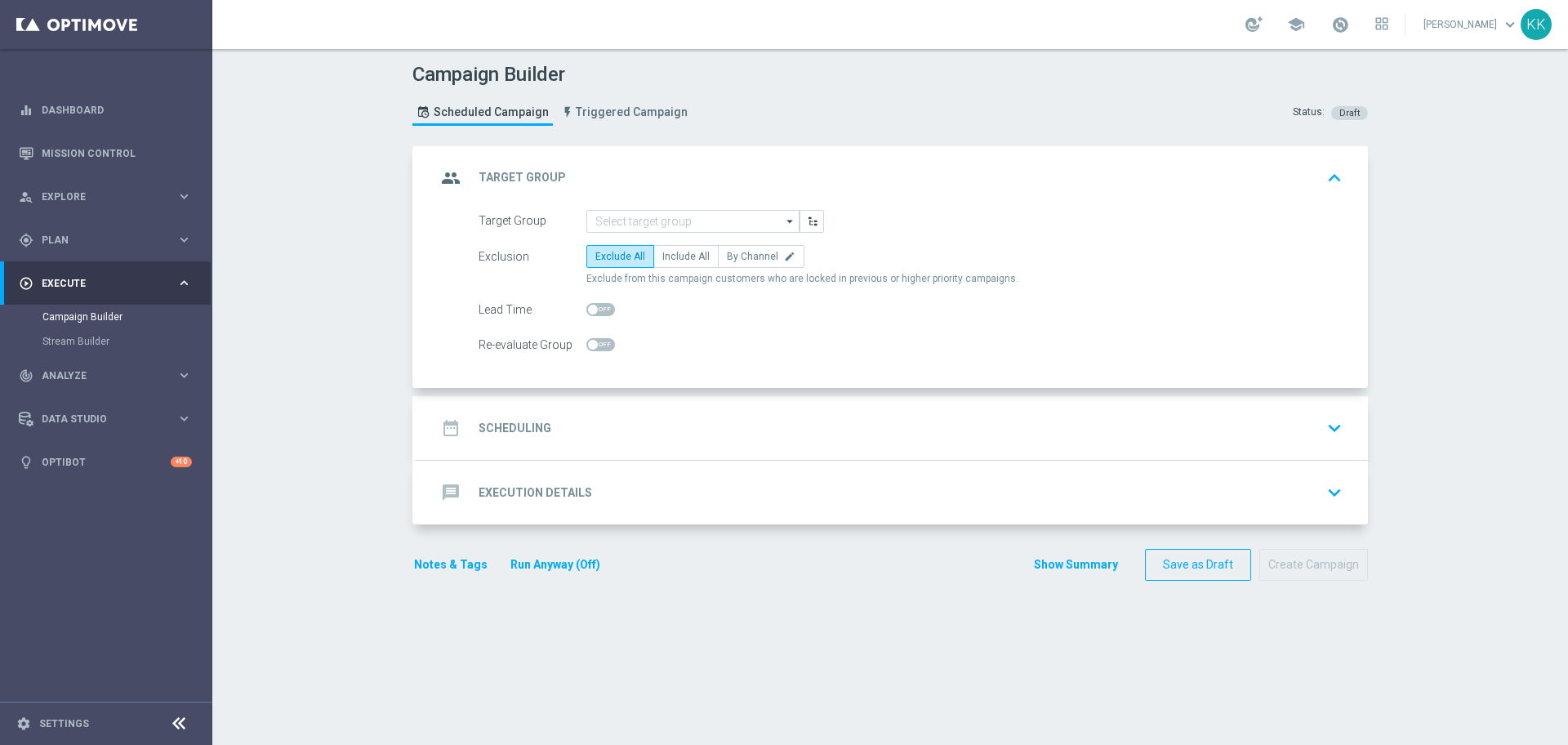
scroll to position [0, 0]
click at [634, 216] on input at bounding box center [693, 221] width 213 height 22
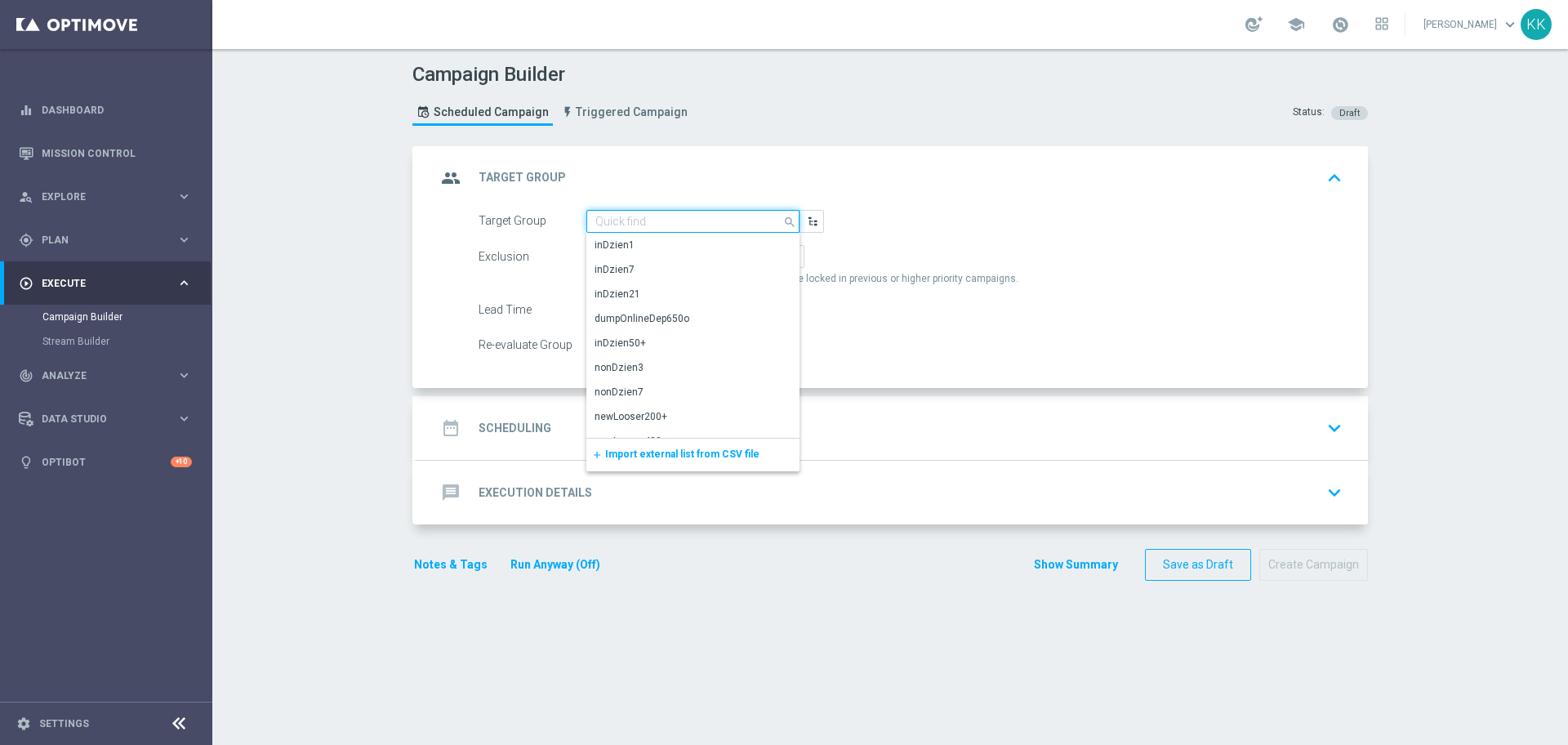
paste input "C_PREM_AUTO_DEPO_50% DO 1000 PLN_DAILY_PUSH"
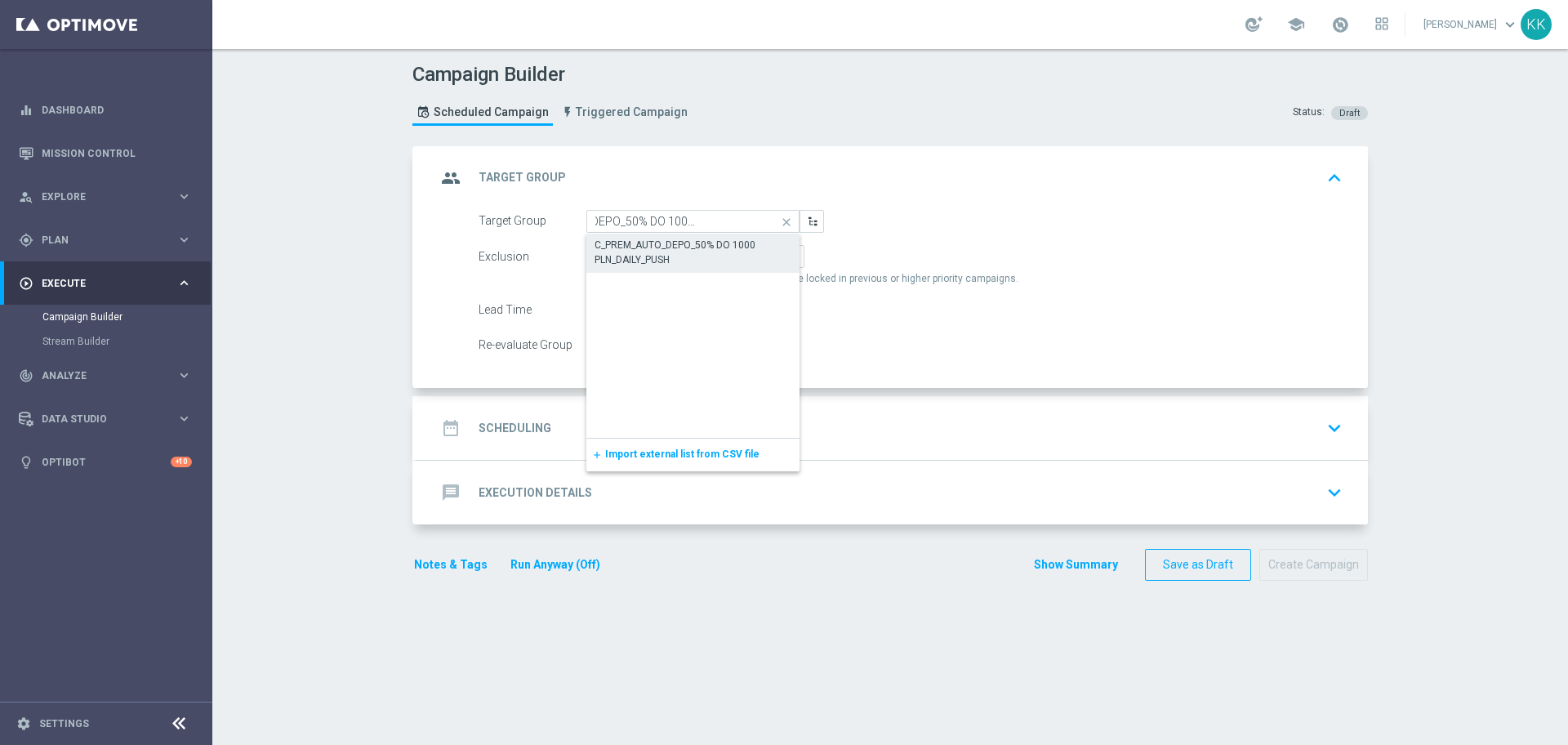
click at [707, 248] on div "C_PREM_AUTO_DEPO_50% DO 1000 PLN_DAILY_PUSH" at bounding box center [693, 252] width 197 height 29
type input "C_PREM_AUTO_DEPO_50% DO 1000 PLN_DAILY_PUSH"
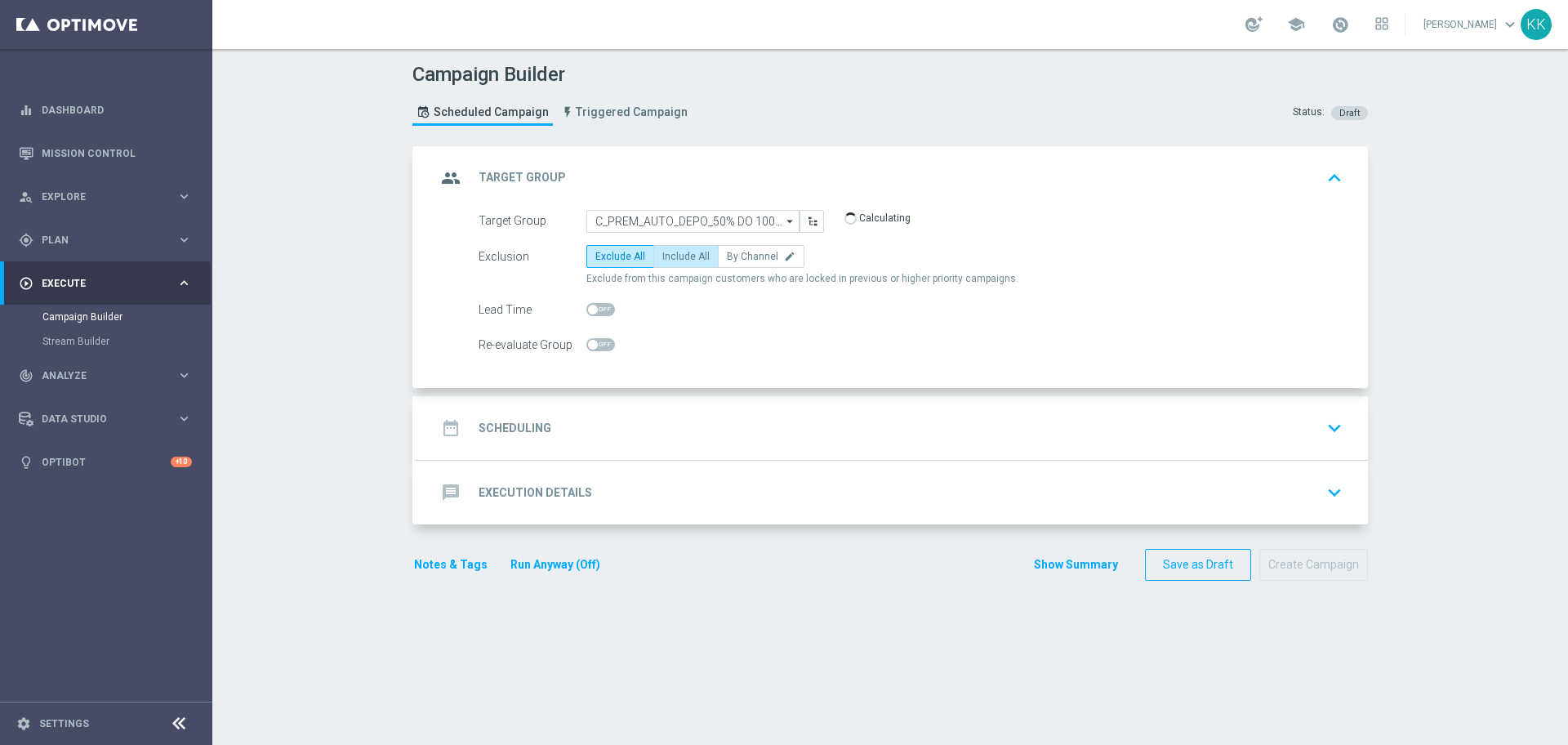
click at [690, 261] on span "Include All" at bounding box center [686, 257] width 48 height 11
click at [673, 261] on input "Include All" at bounding box center [667, 259] width 10 height 10
radio input "true"
click at [595, 344] on span at bounding box center [601, 345] width 29 height 13
click at [595, 344] on input "checkbox" at bounding box center [601, 345] width 29 height 13
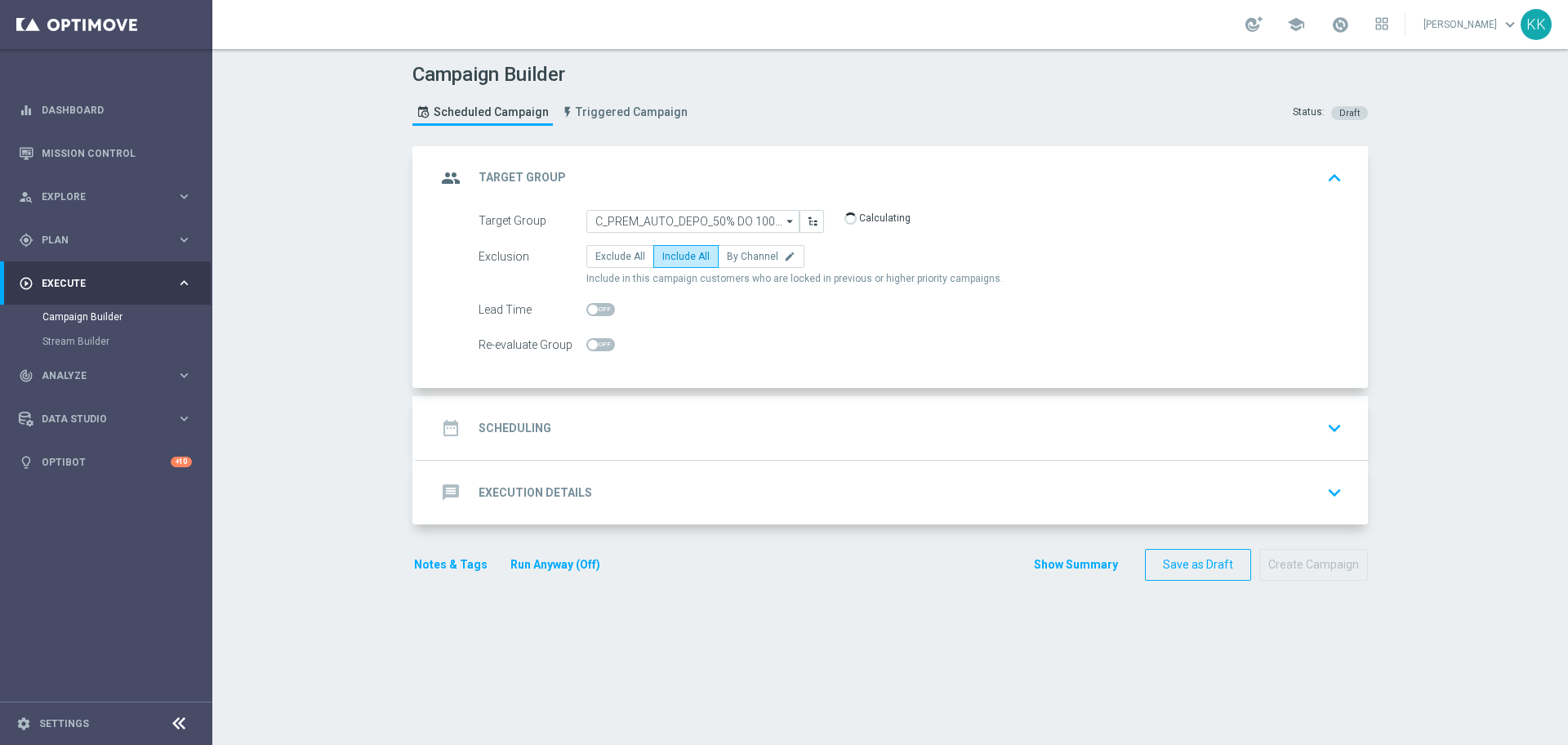
checkbox input "true"
click at [631, 423] on div "date_range Scheduling keyboard_arrow_down" at bounding box center [891, 427] width 912 height 31
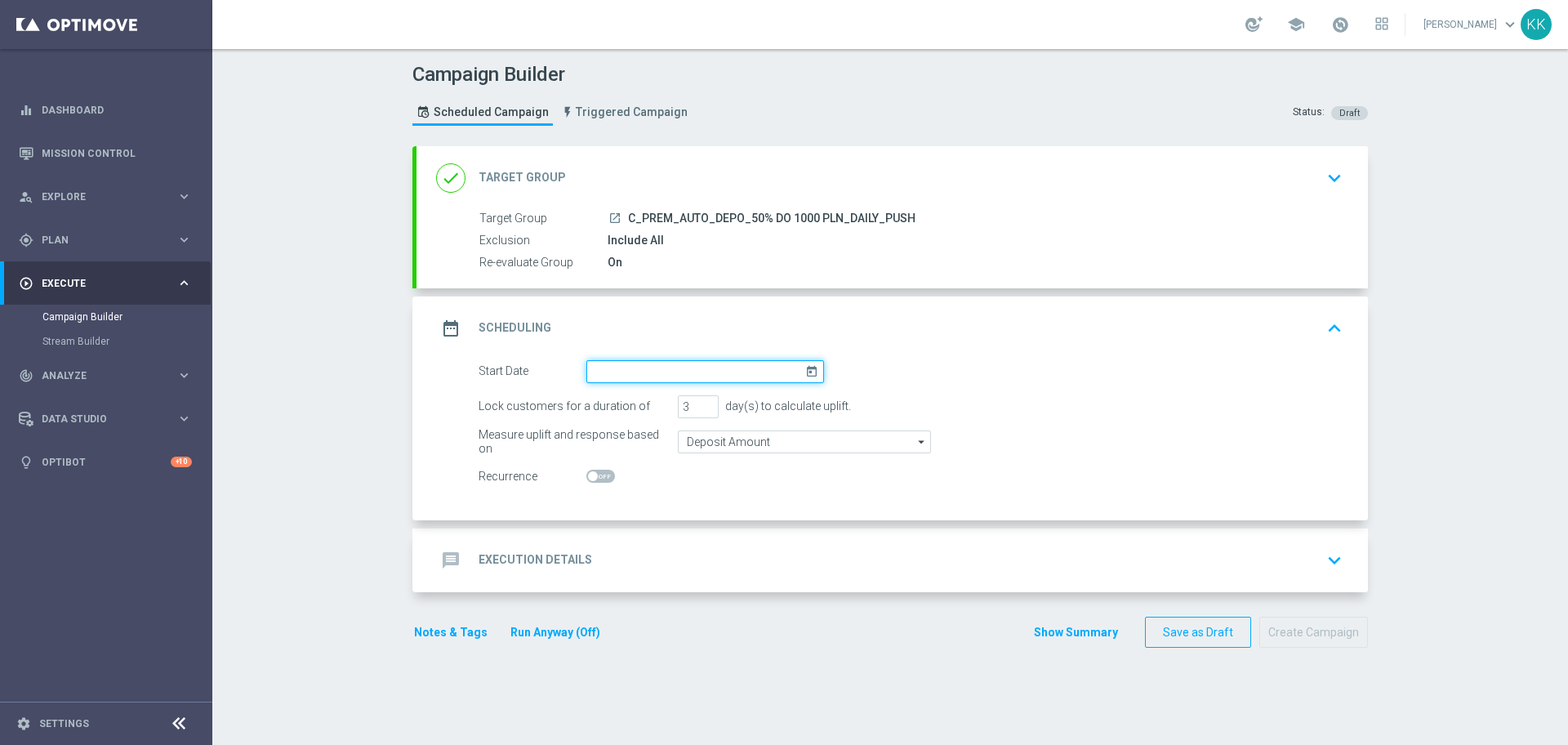
click at [629, 367] on input at bounding box center [706, 371] width 238 height 22
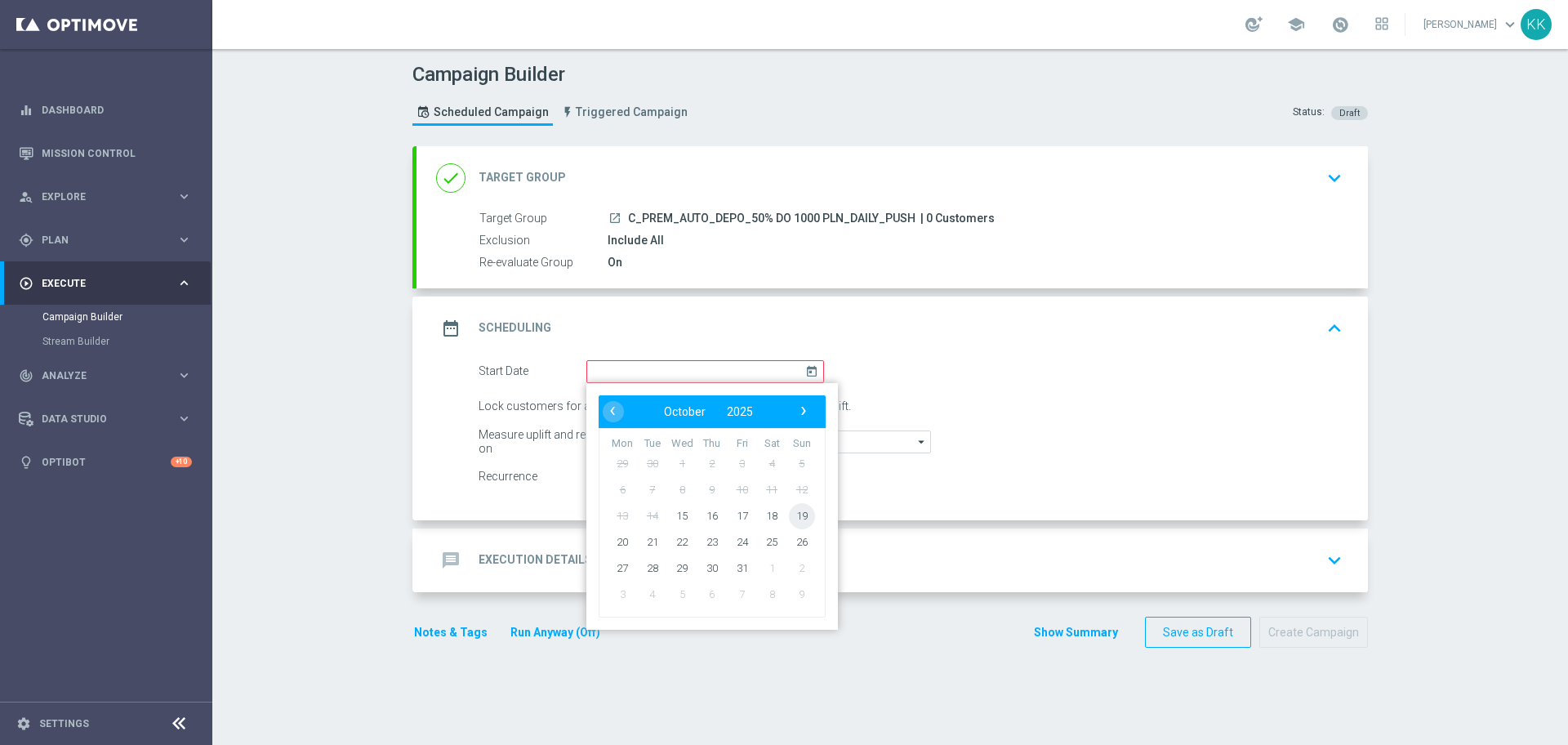
click at [791, 519] on span "19" at bounding box center [802, 515] width 26 height 26
type input "[DATE]"
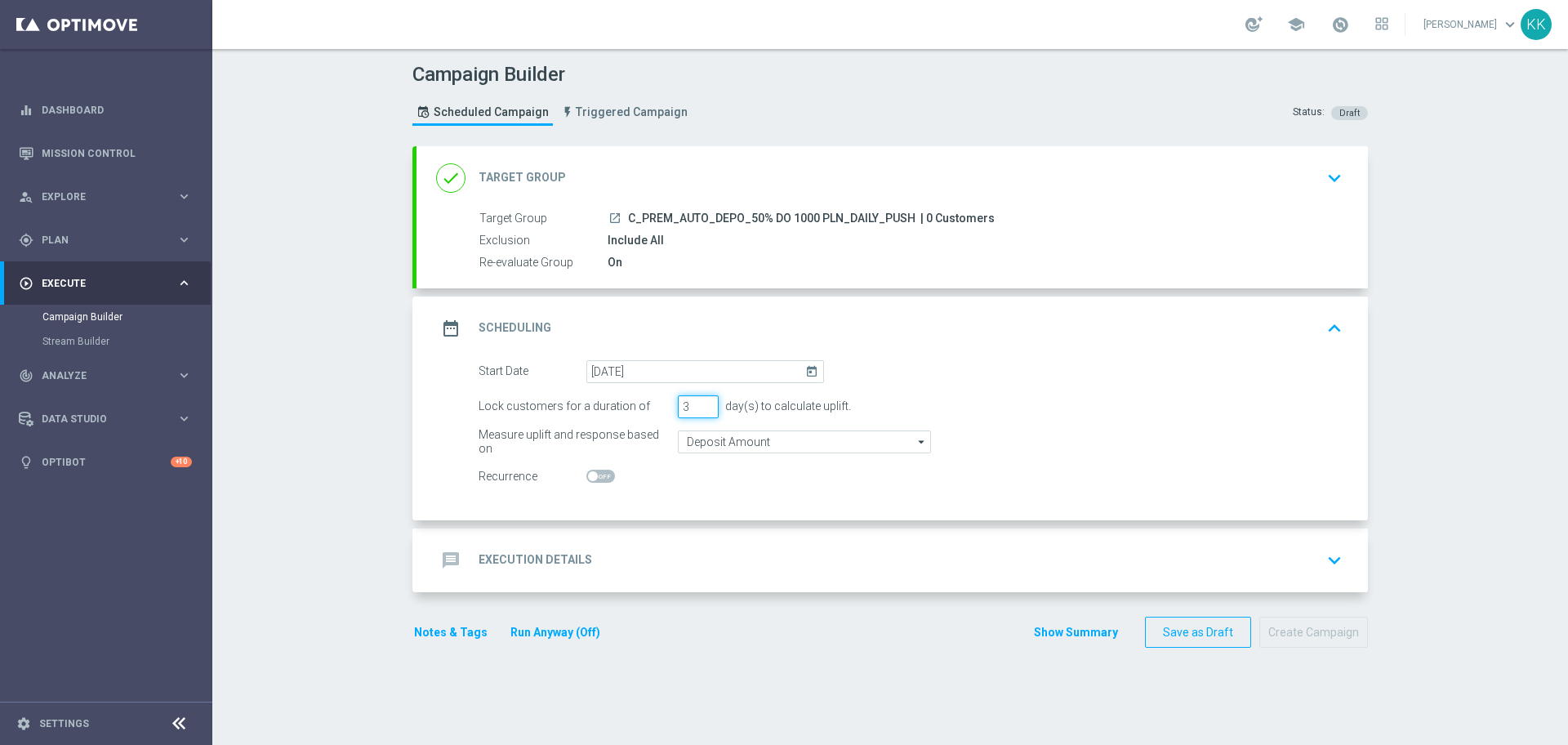
click at [682, 403] on input "3" at bounding box center [698, 407] width 41 height 22
type input "1"
click at [737, 440] on input "Deposit Amount" at bounding box center [804, 441] width 253 height 22
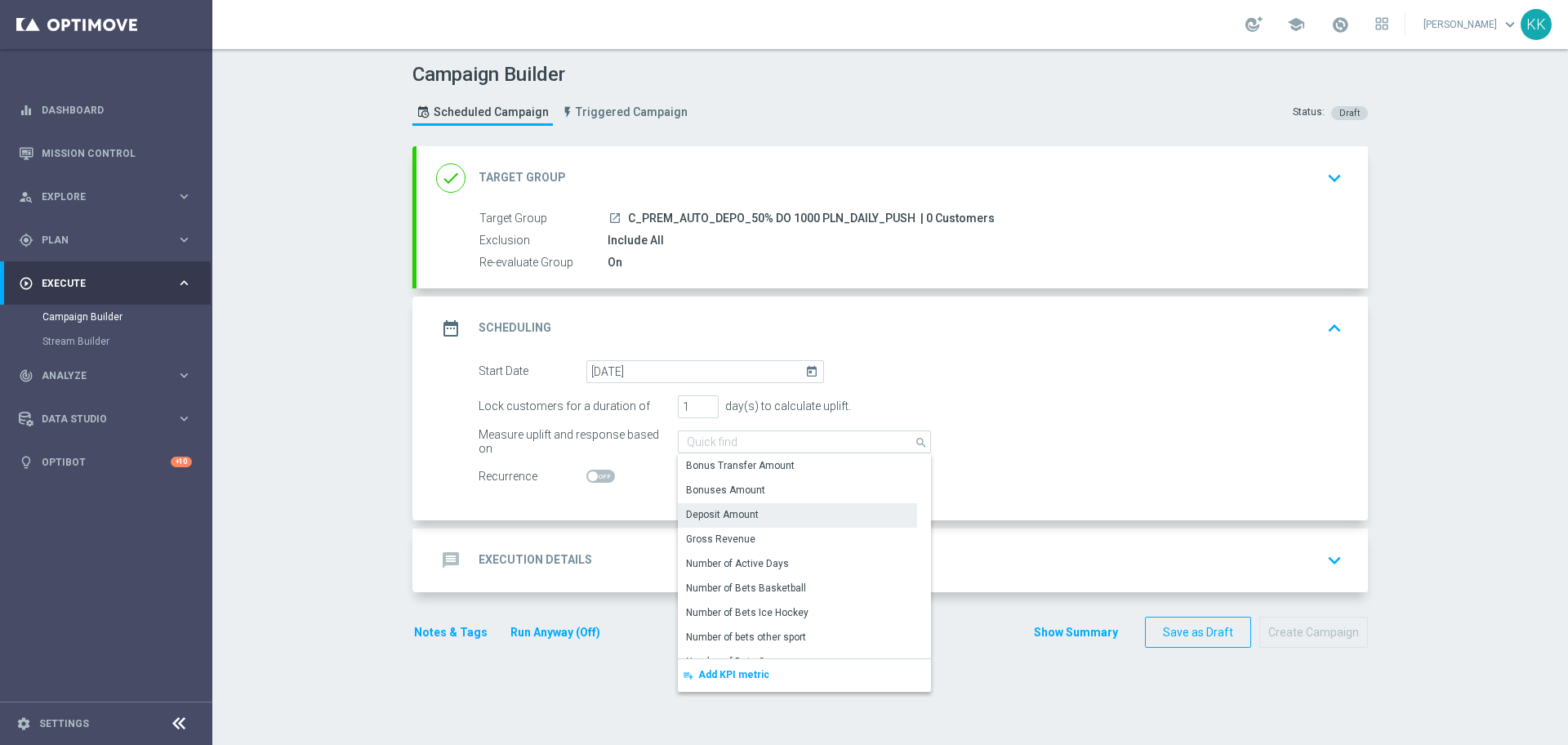
drag, startPoint x: 352, startPoint y: 422, endPoint x: 376, endPoint y: 429, distance: 25.0
click at [351, 429] on div "Campaign Builder Scheduled Campaign Triggered Campaign Status: Draft done Targe…" at bounding box center [890, 396] width 1356 height 695
type input "Deposit Amount"
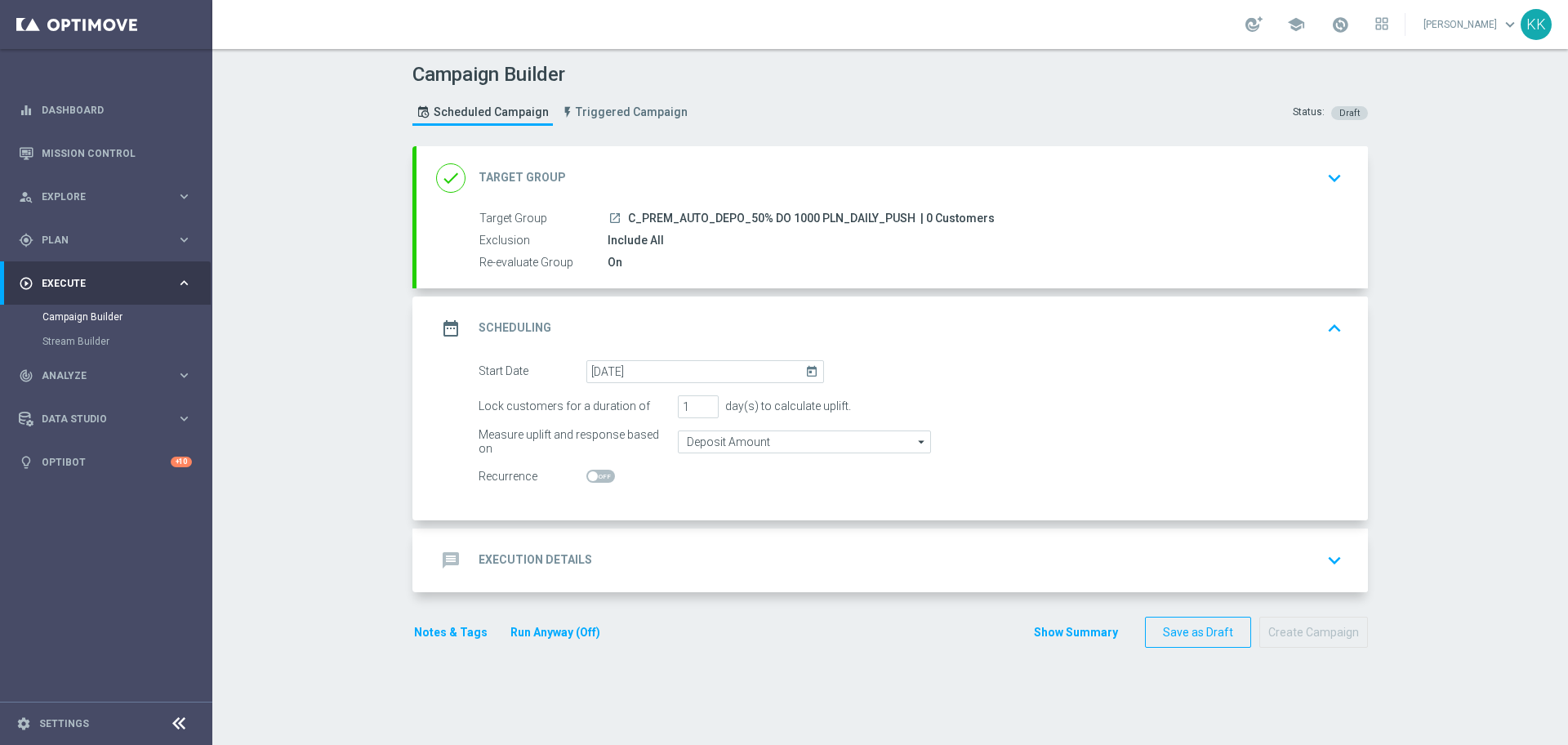
click at [594, 482] on span at bounding box center [601, 476] width 29 height 13
click at [594, 482] on input "checkbox" at bounding box center [601, 476] width 29 height 13
checkbox input "true"
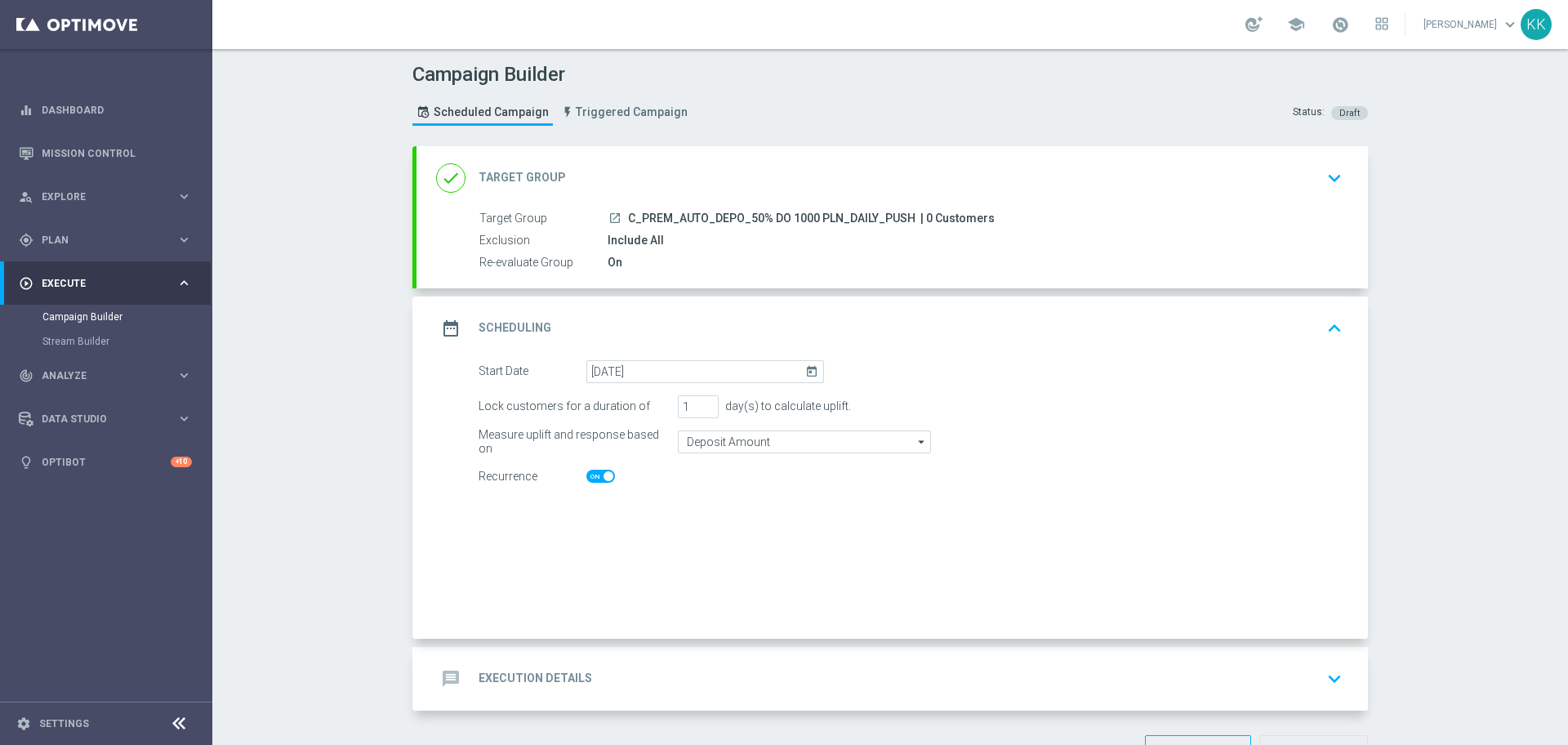
checkbox input "true"
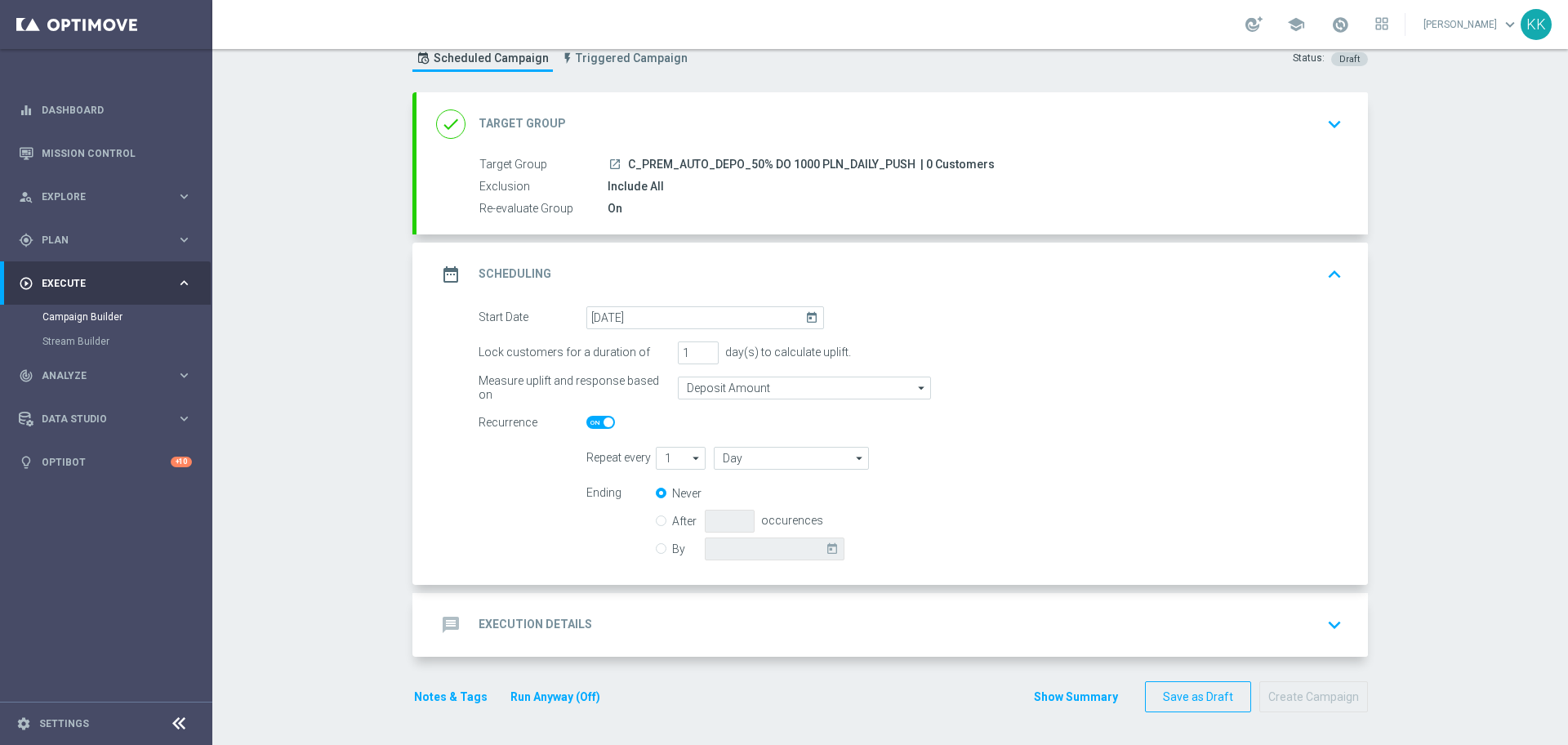
click at [650, 624] on div "message Execution Details keyboard_arrow_down" at bounding box center [891, 624] width 912 height 31
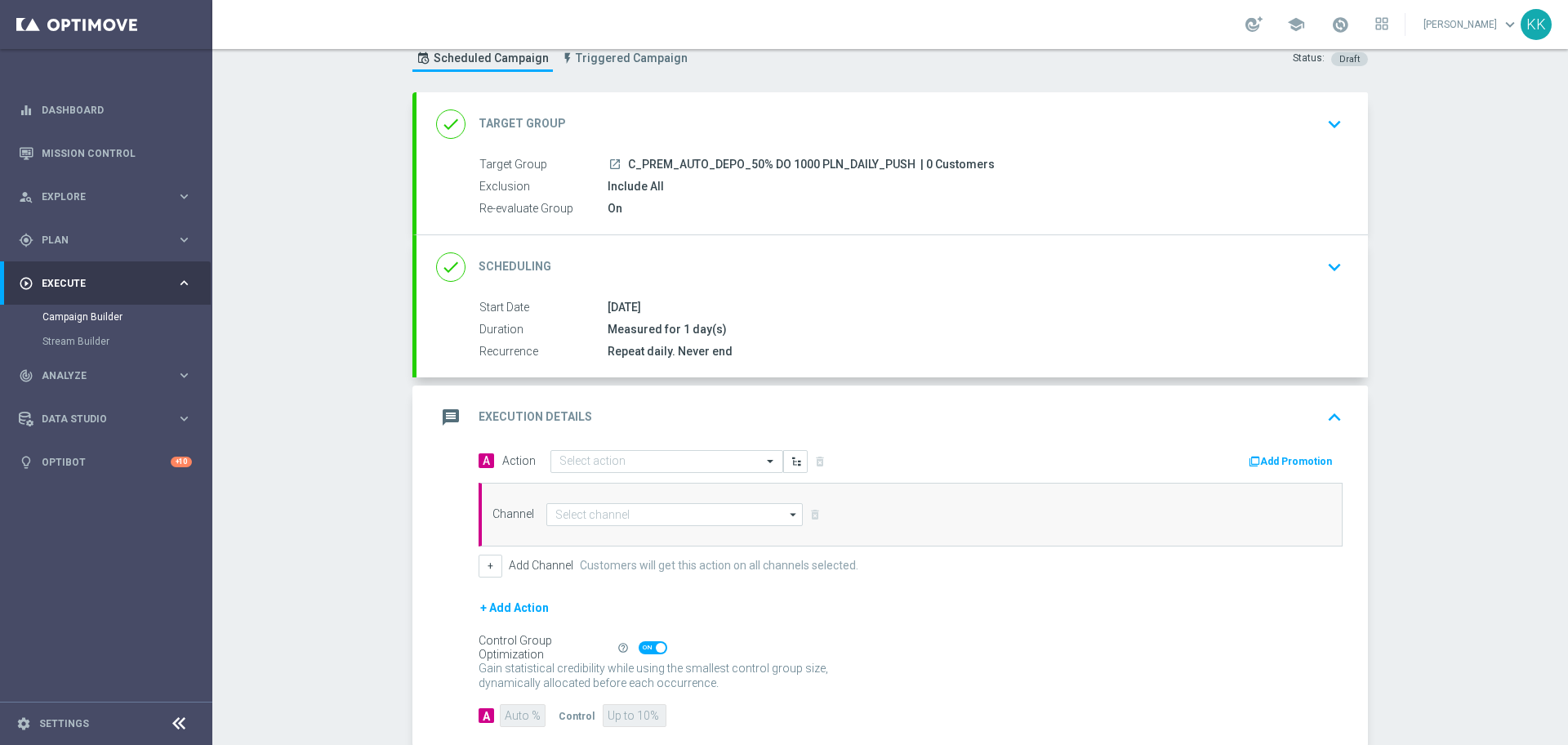
scroll to position [134, 0]
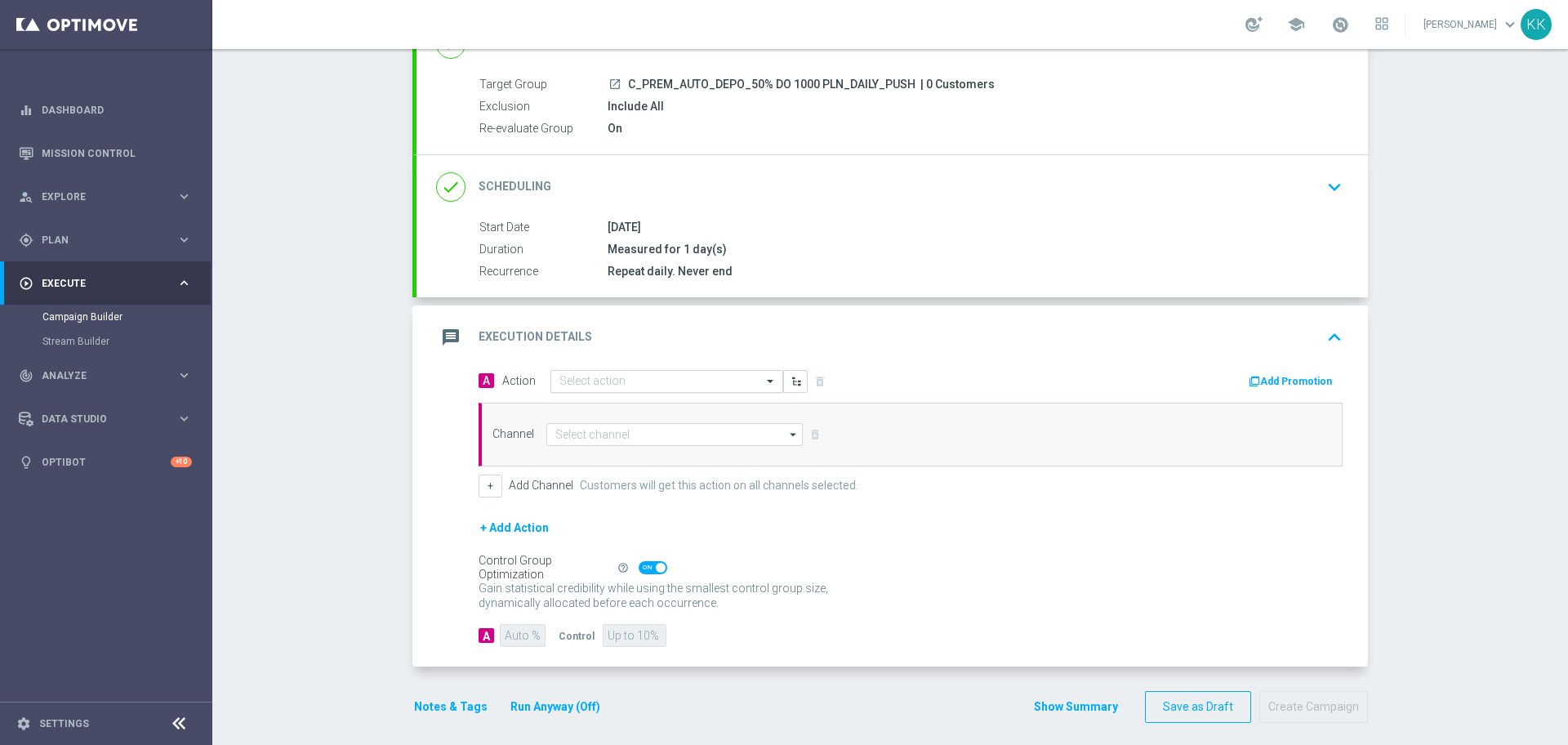
click at [638, 378] on input "text" at bounding box center [650, 381] width 182 height 14
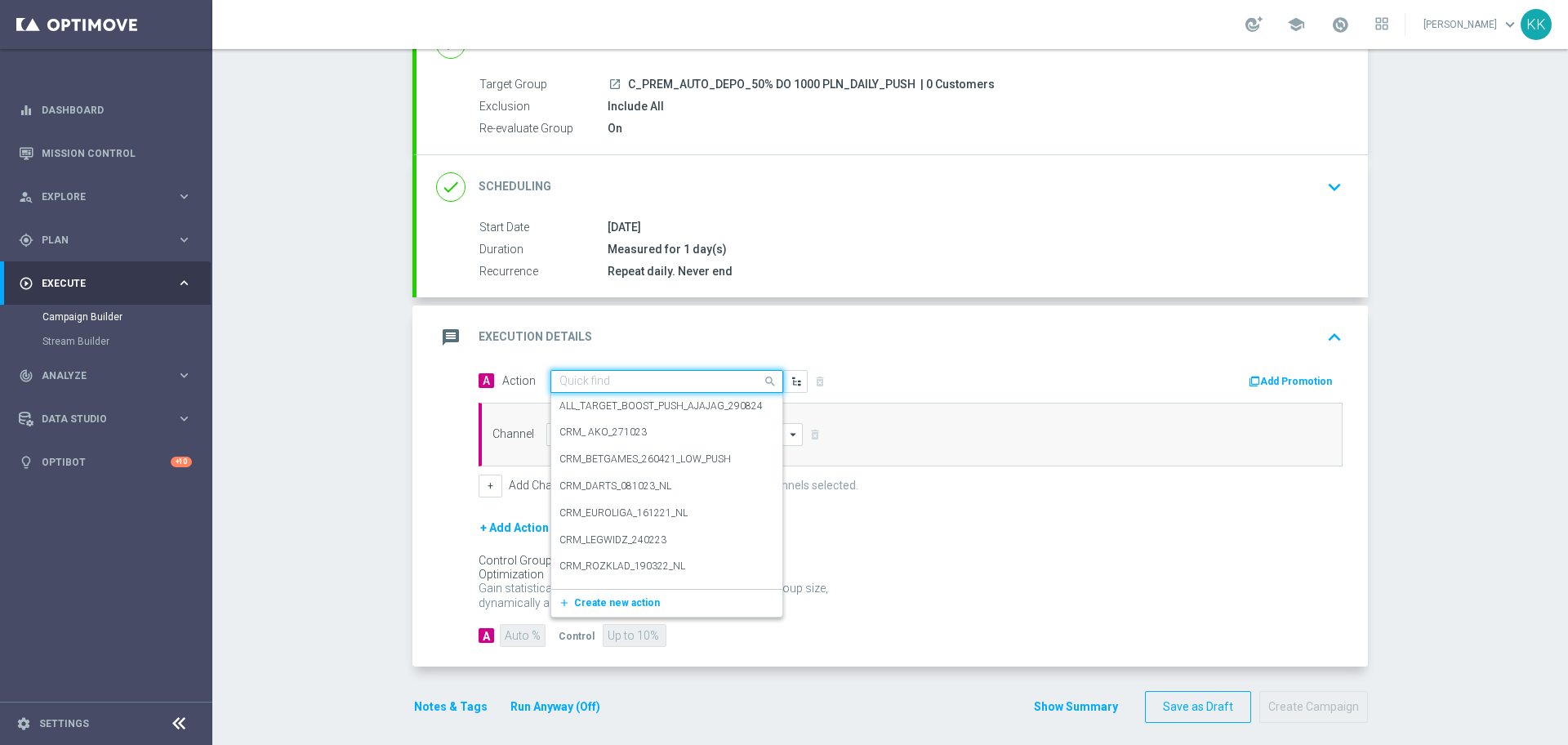
paste input "C_PREM_AUTO_DEPO_50% DO 1000 PLN_DAILY_PUSH"
type input "C_PREM_AUTO_DEPO_50% DO 1000 PLN_DAILY_PUSH"
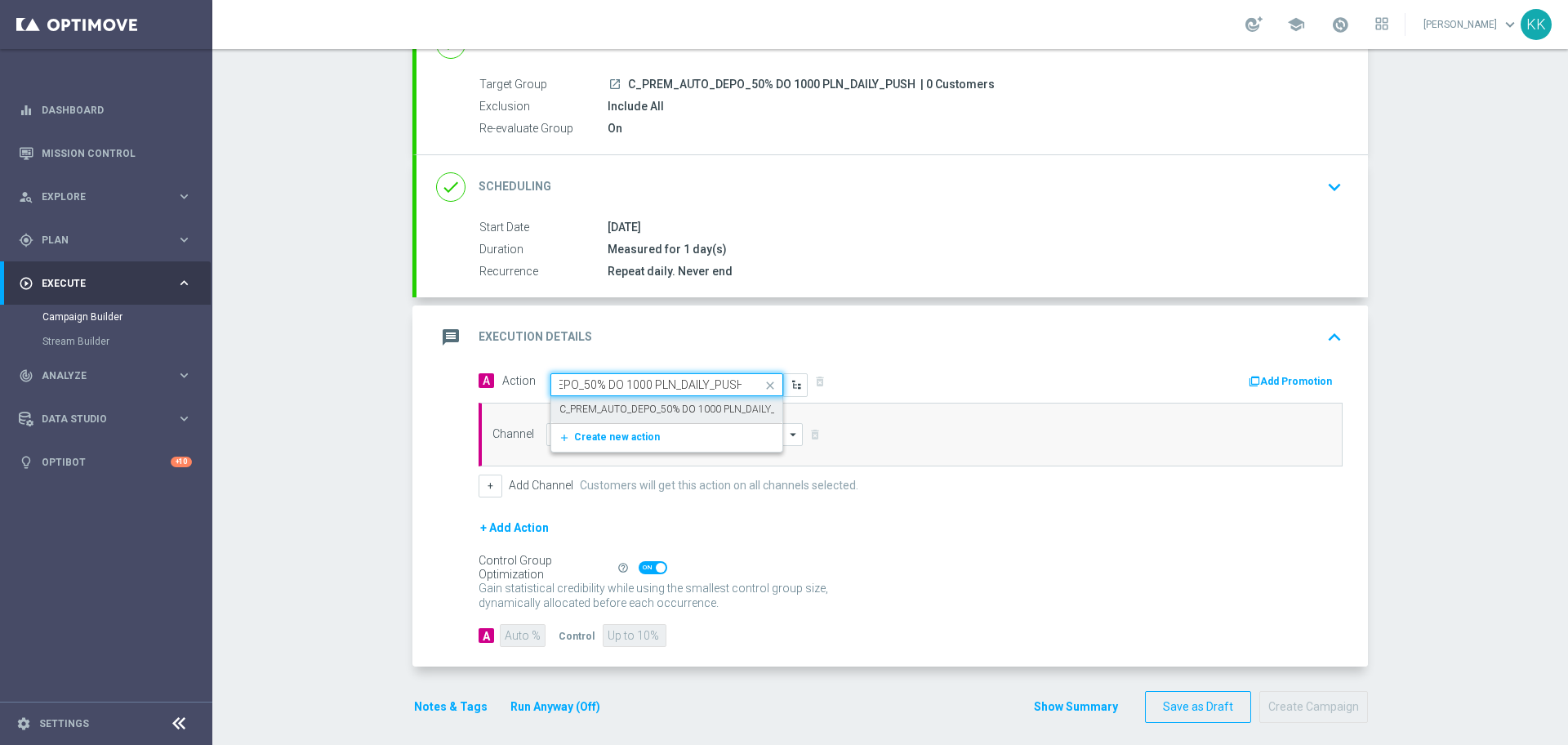
click at [645, 407] on label "C_PREM_AUTO_DEPO_50% DO 1000 PLN_DAILY_PUSH" at bounding box center [679, 410] width 241 height 14
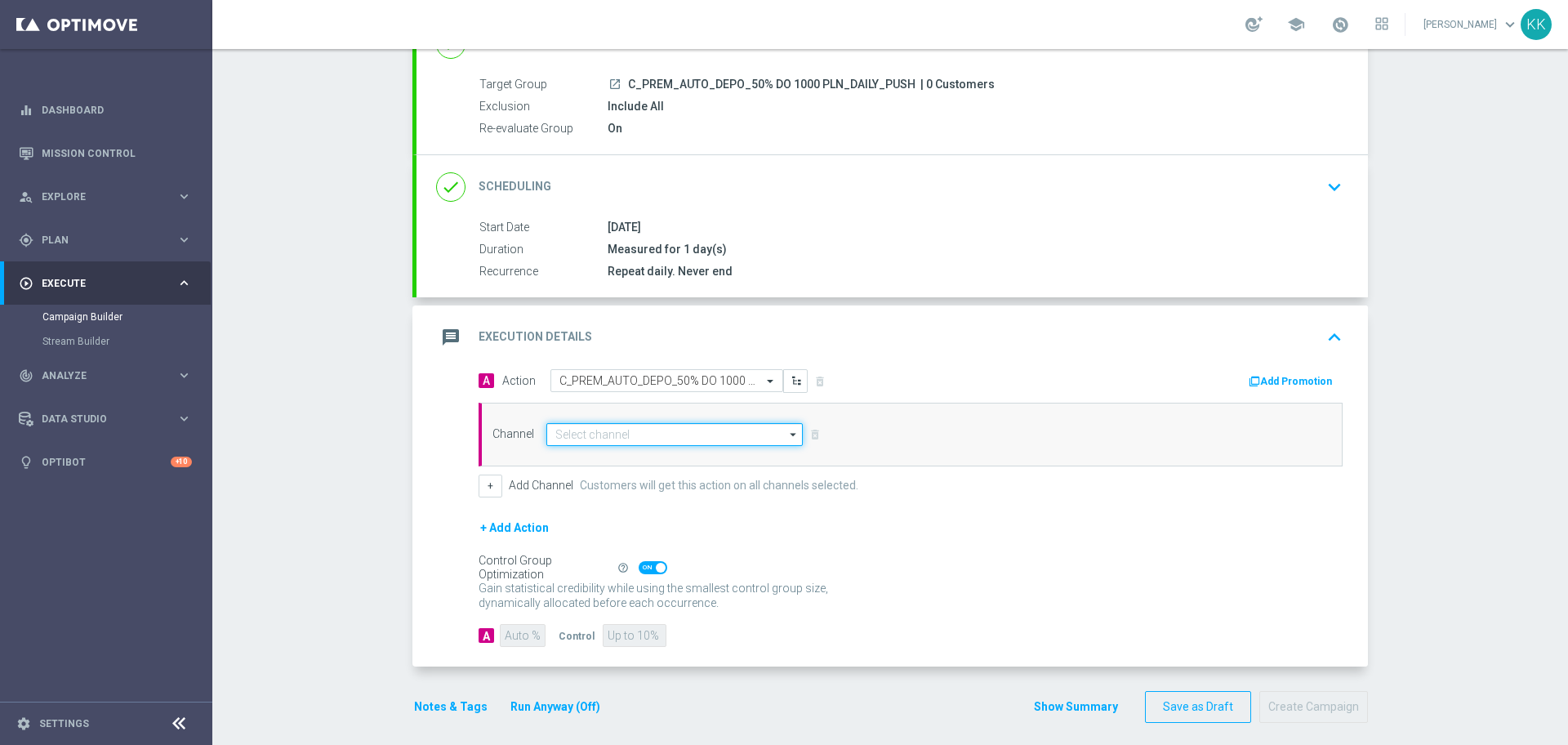
click at [627, 440] on input at bounding box center [675, 434] width 257 height 22
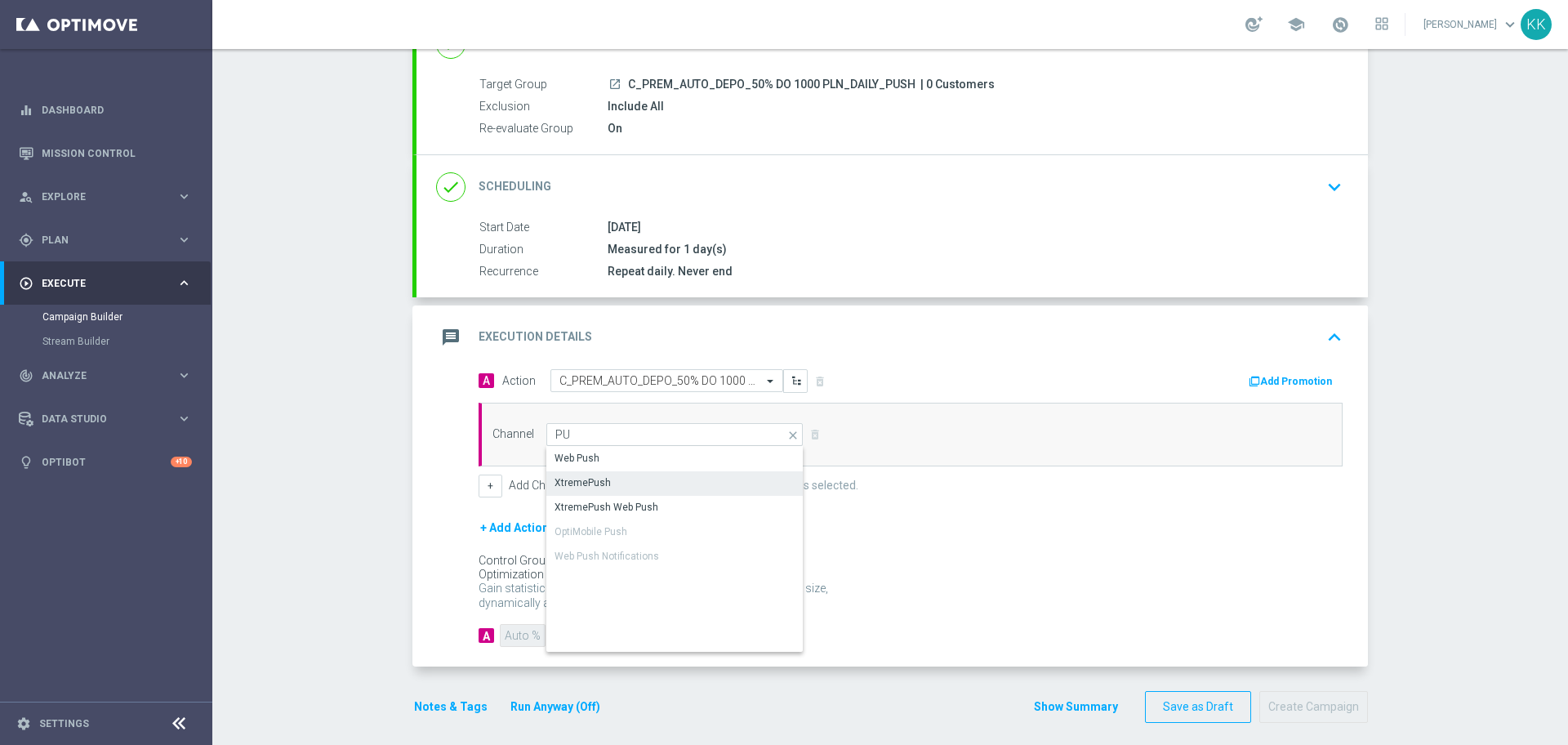
click at [624, 494] on div "XtremePush" at bounding box center [675, 484] width 258 height 24
click at [735, 487] on div "XtremePush" at bounding box center [675, 484] width 258 height 24
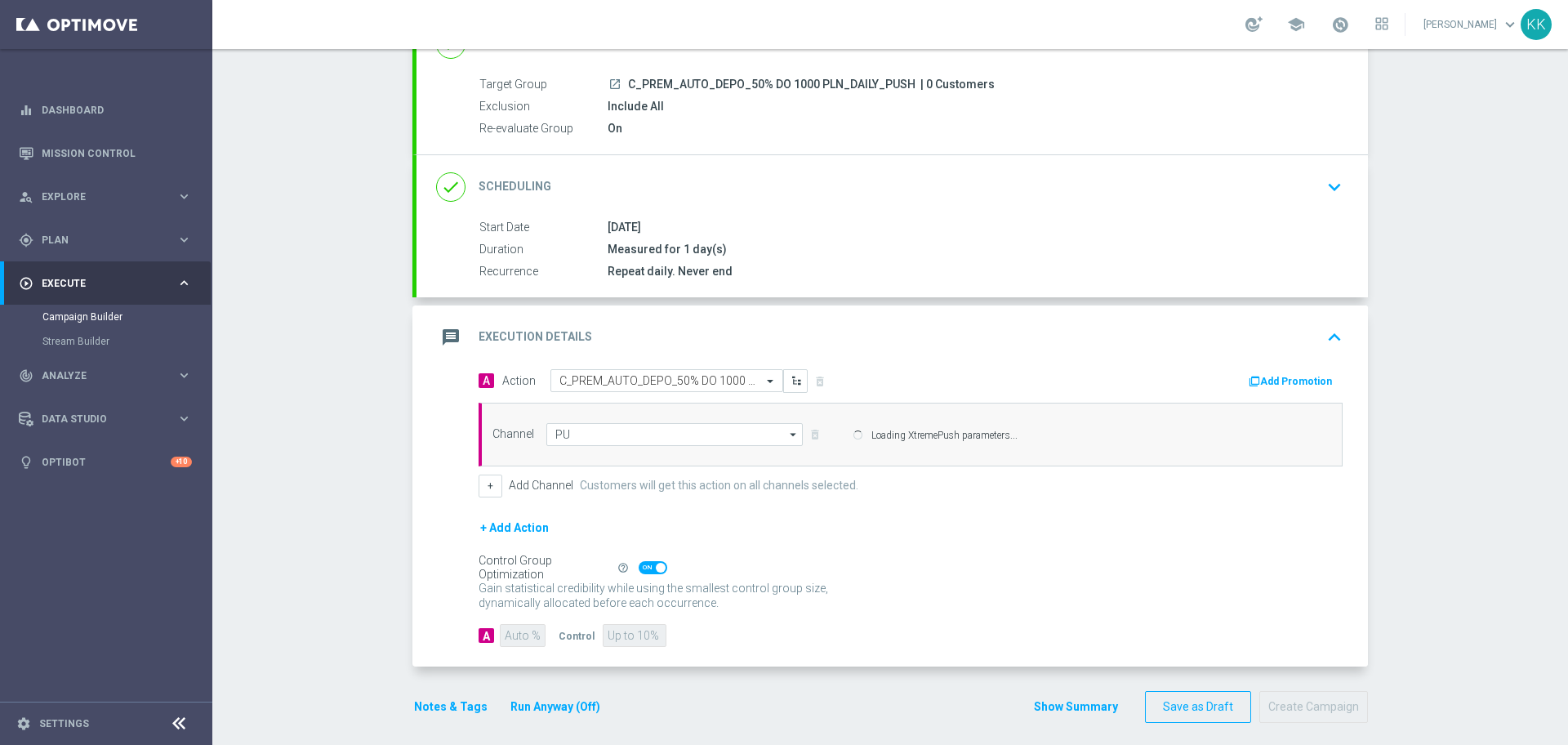
type input "XtremePush"
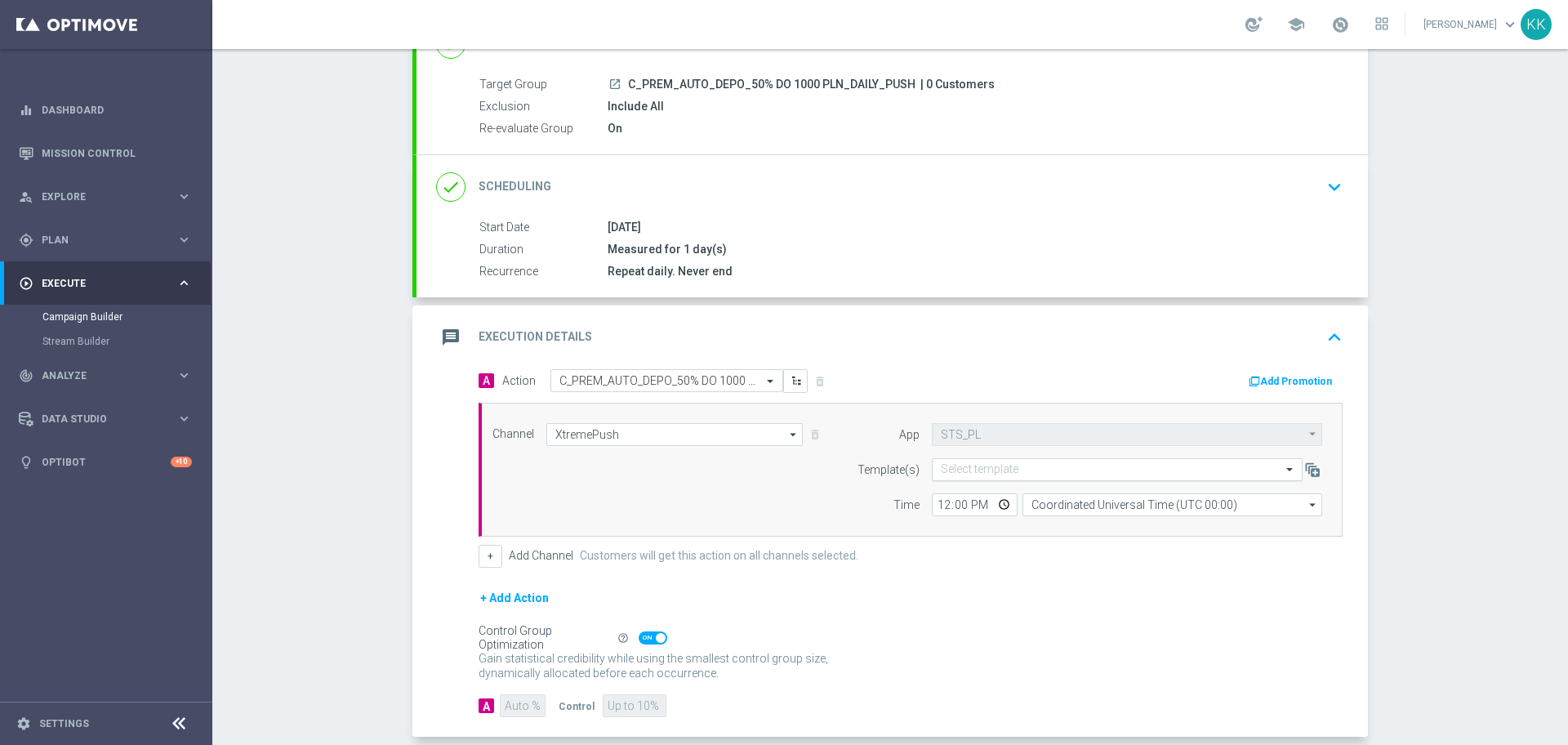
click at [971, 467] on input "text" at bounding box center [1101, 469] width 321 height 14
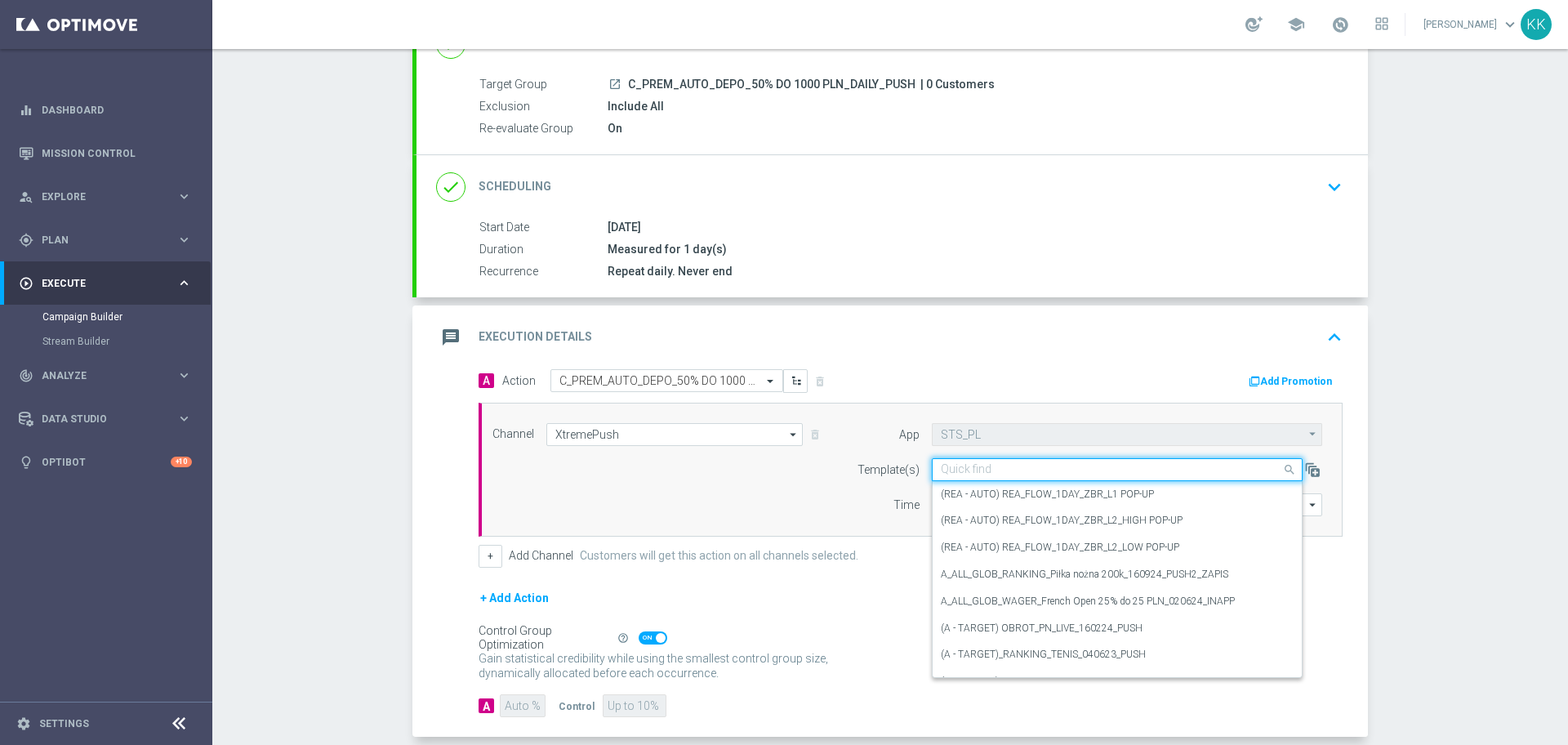
paste input "C_PREM_AUTO_DEPO_50% DO 1000 PLN_DAILY_PUSH"
type input "C_PREM_AUTO_DEPO_50% DO 1000 PLN_DAILY_PUSH"
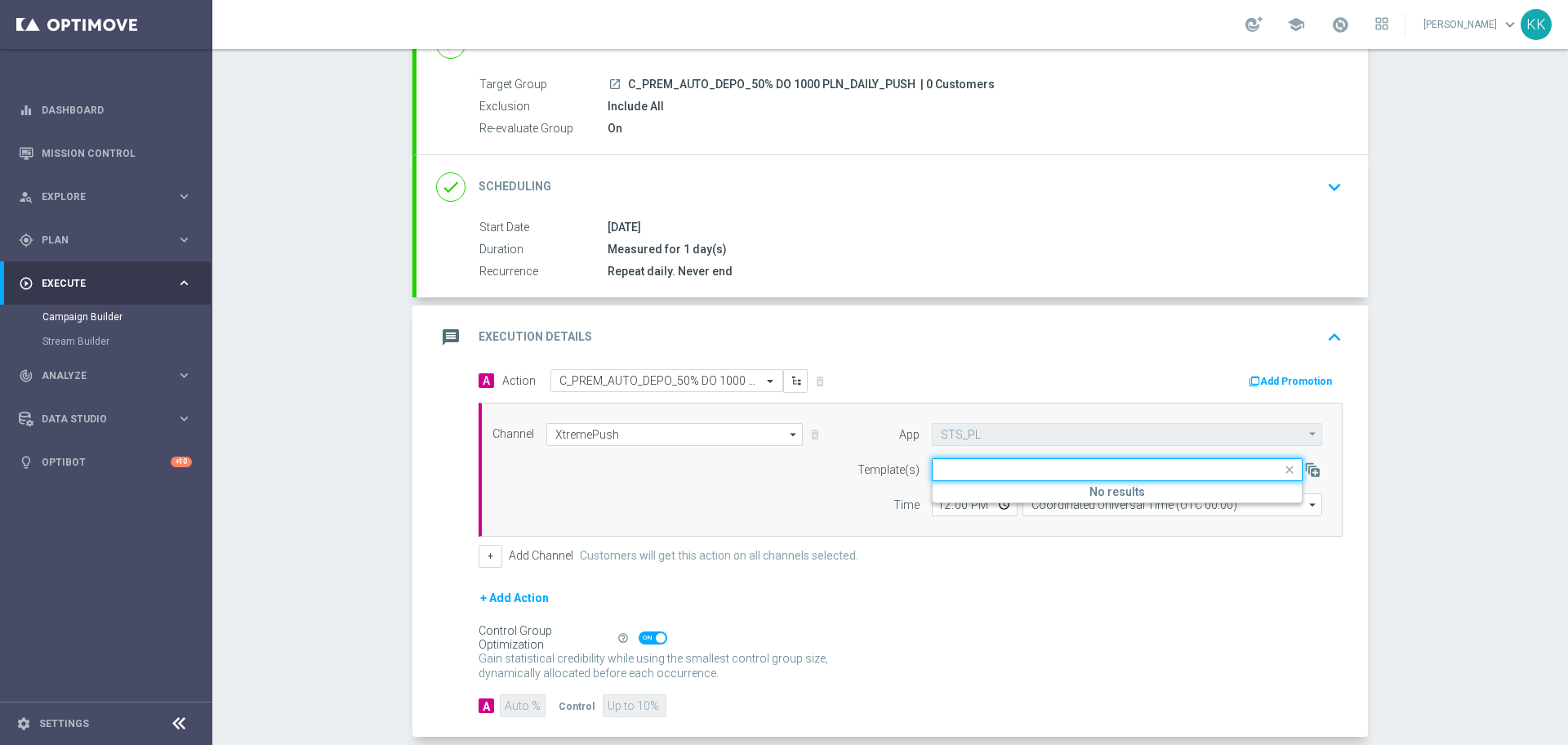
click at [1459, 408] on div "Campaign Builder Scheduled Campaign Triggered Campaign Status: Draft done Targe…" at bounding box center [890, 396] width 1356 height 695
click at [1015, 470] on input "text" at bounding box center [1101, 469] width 321 height 14
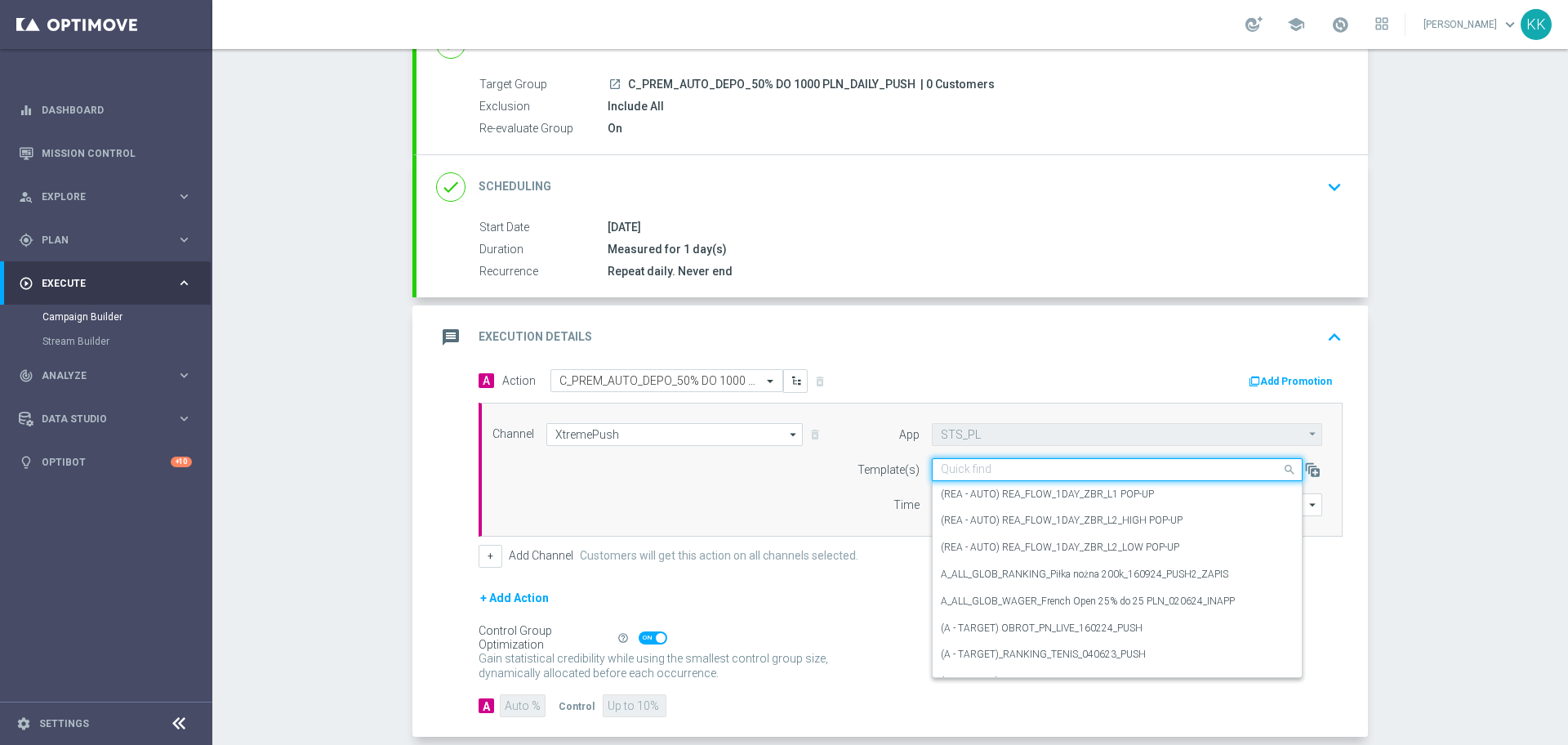
paste input "C_PREM_AUTO_DEPO_50% DO 1000 PLN_DAILY_PUSH"
click at [1015, 470] on input "C_PREM_AUTO_DEPO_50% DO 1000 PLN_DAILY_PUSH" at bounding box center [1101, 469] width 321 height 14
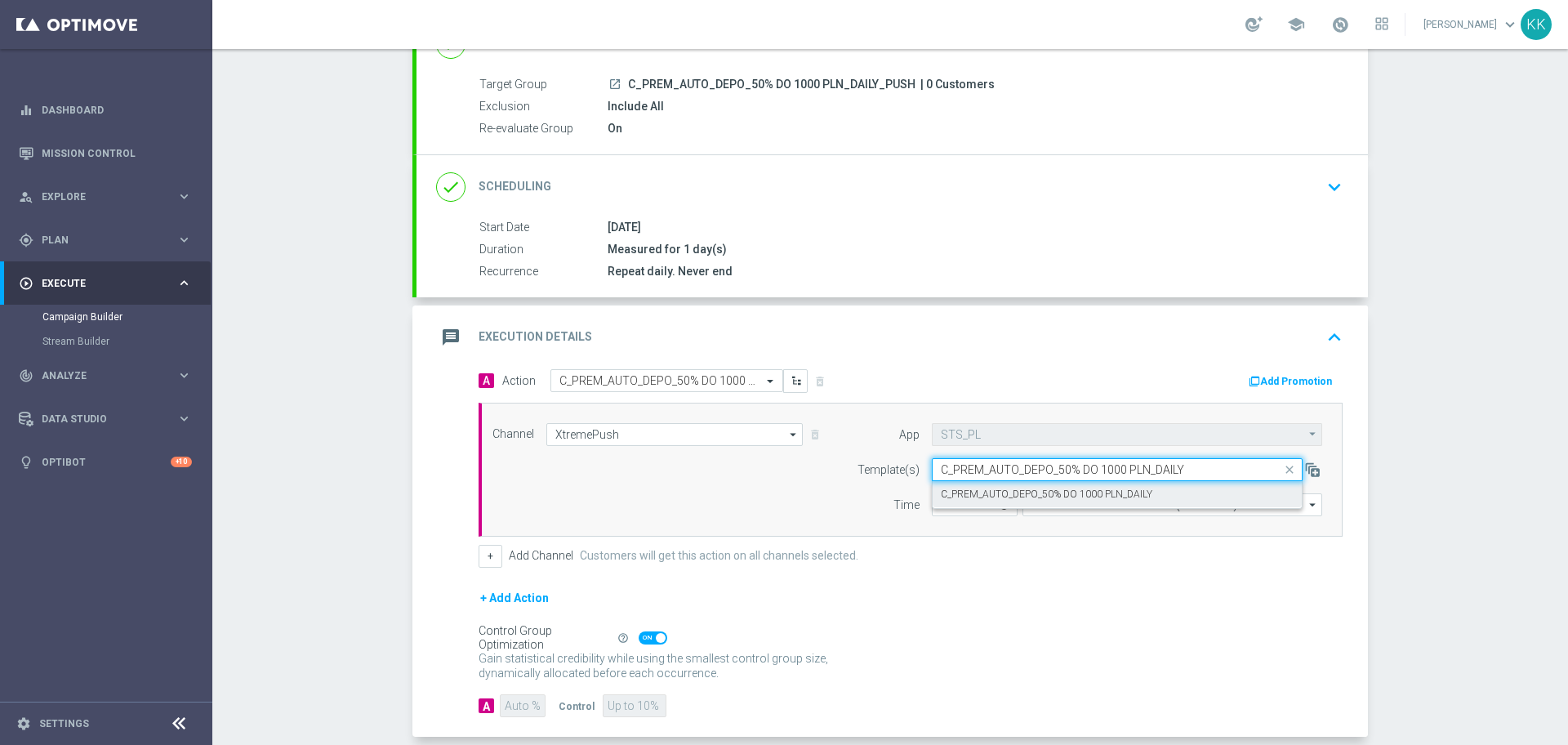
click at [1019, 487] on label "C_PREM_AUTO_DEPO_50% DO 1000 PLN_DAILY" at bounding box center [1047, 494] width 212 height 14
type input "C_PREM_AUTO_DEPO_50% DO 1000 PLN_DAILY"
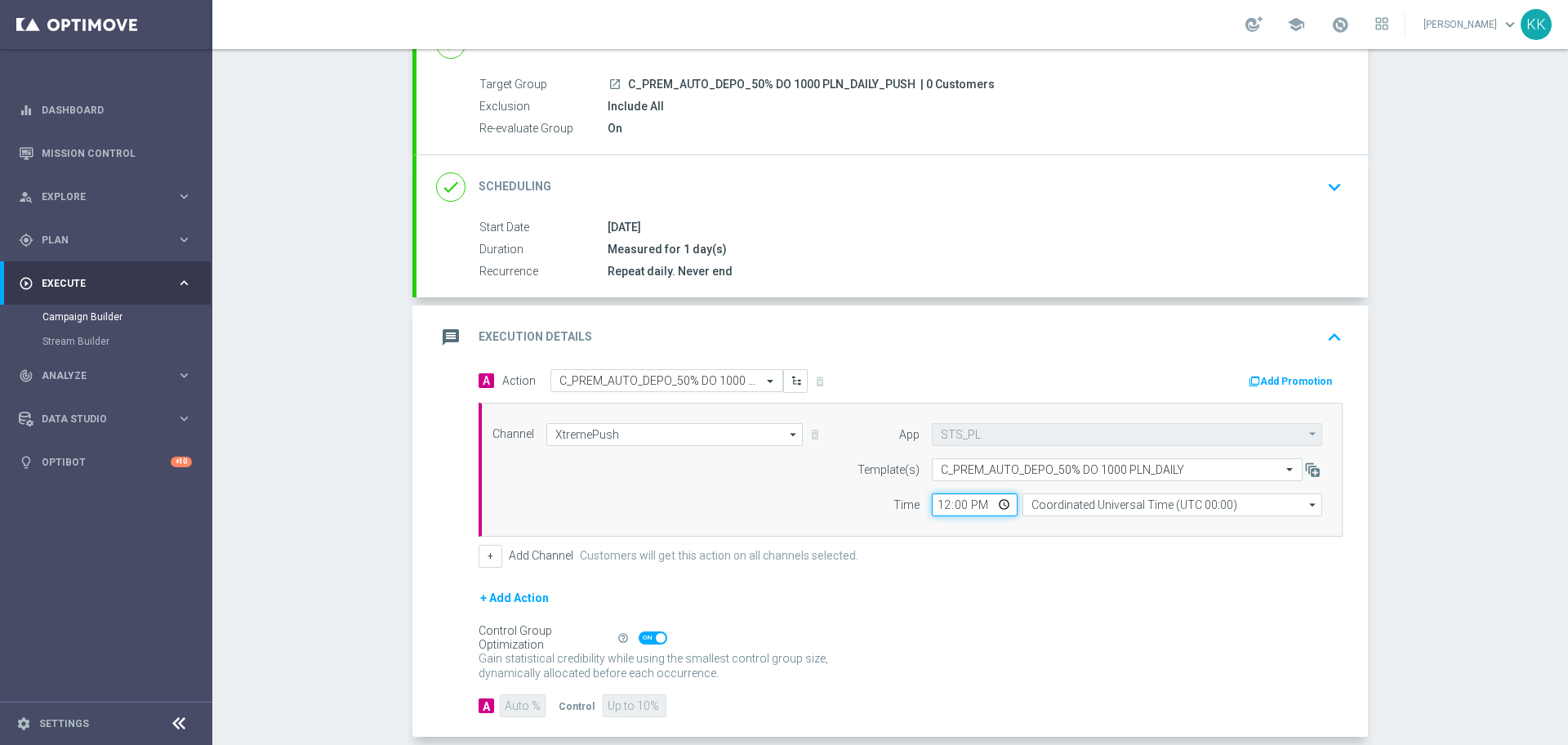
click at [935, 504] on input "12:00" at bounding box center [975, 504] width 86 height 22
type input "18:01"
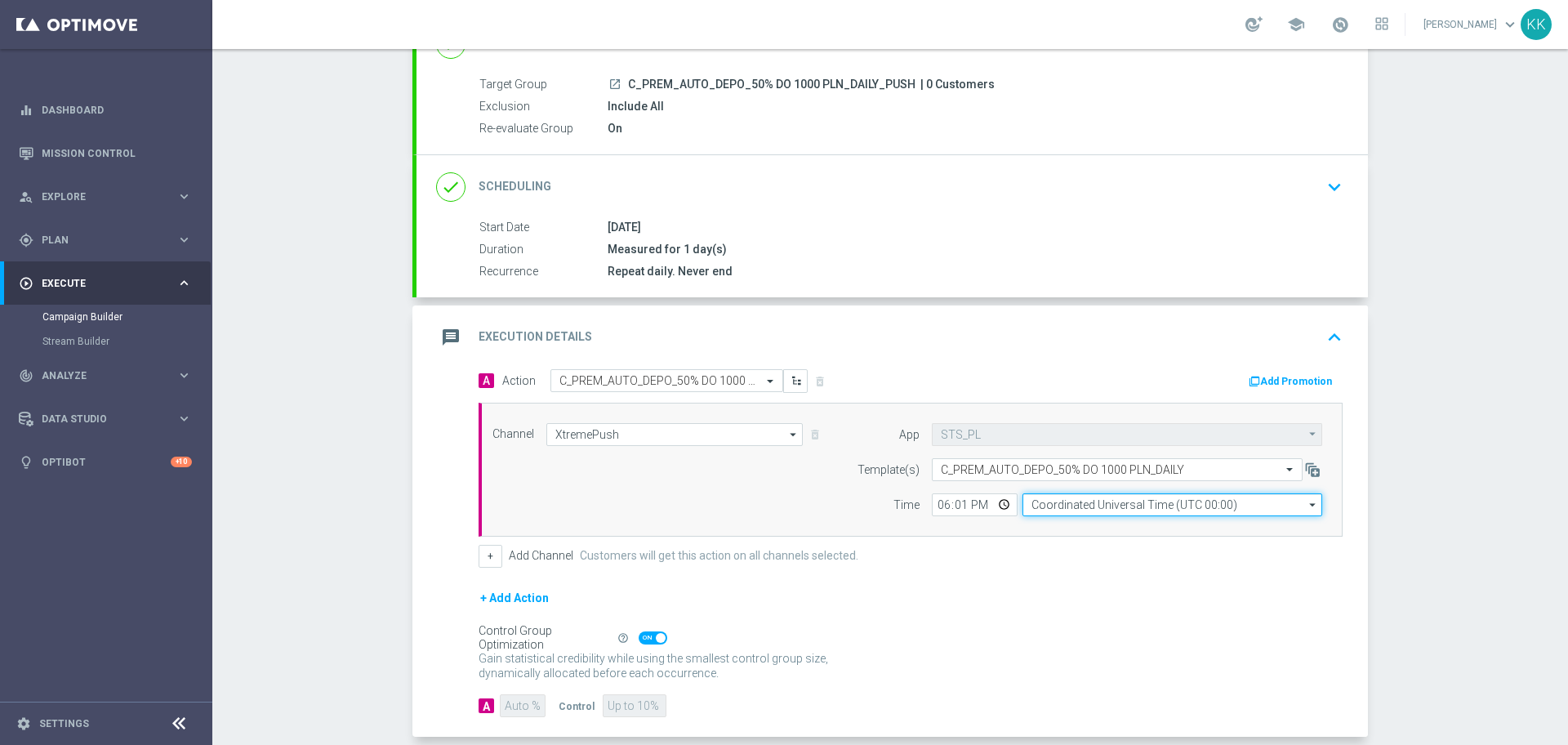
click at [1098, 507] on input "Coordinated Universal Time (UTC 00:00)" at bounding box center [1172, 504] width 300 height 22
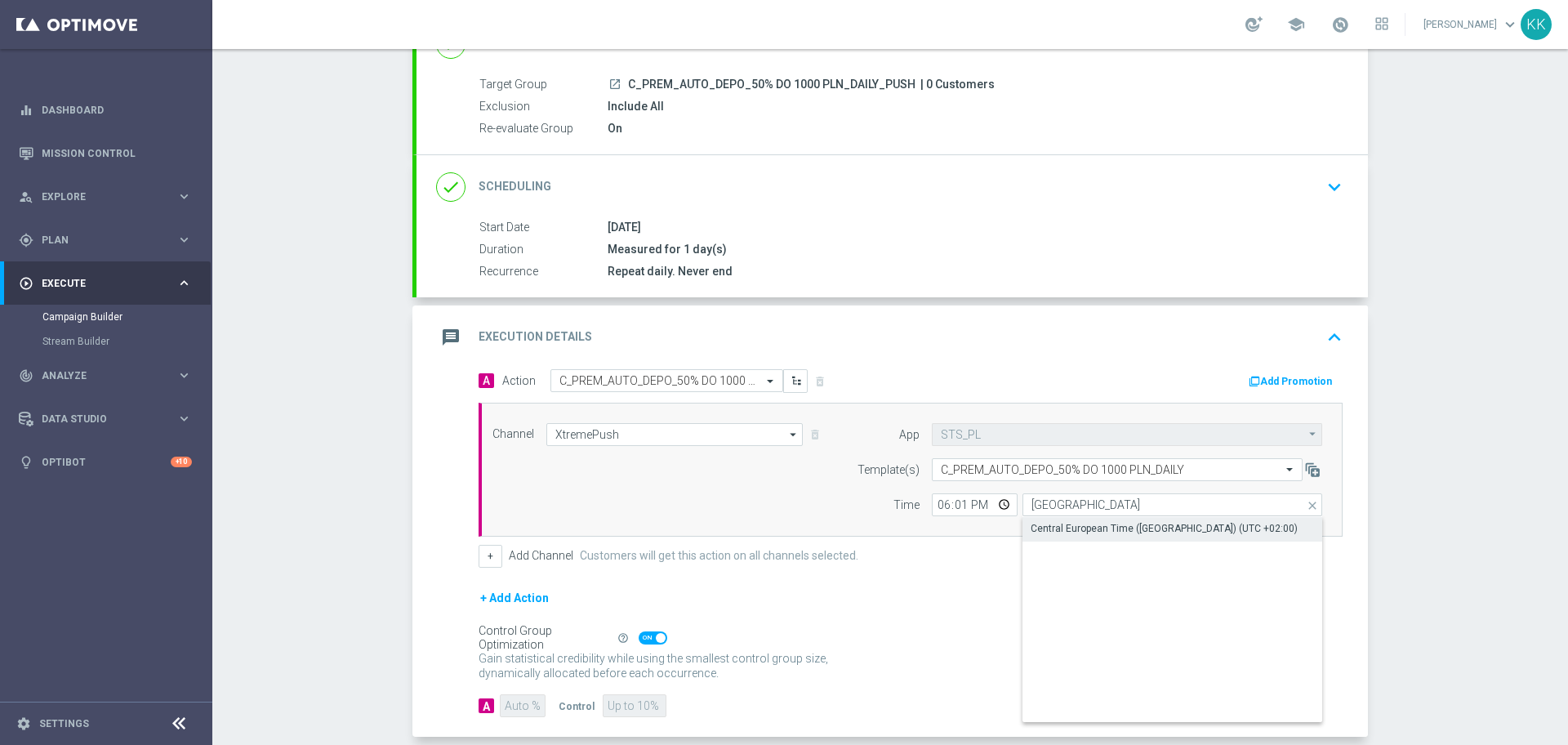
click at [1094, 530] on div "Central European Time ([GEOGRAPHIC_DATA]) (UTC +02:00)" at bounding box center [1164, 529] width 267 height 15
type input "Central European Time ([GEOGRAPHIC_DATA]) (UTC +02:00)"
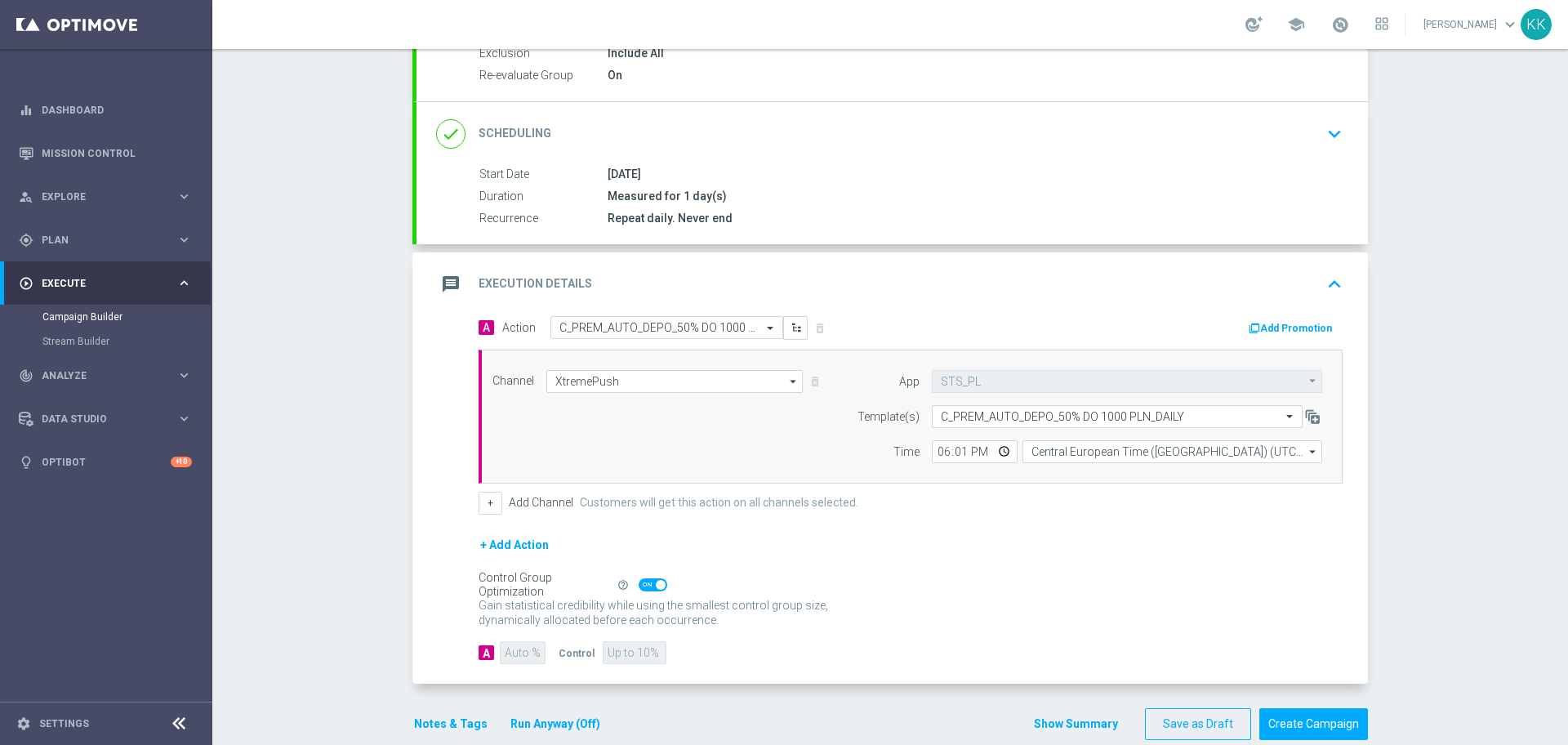
scroll to position [215, 0]
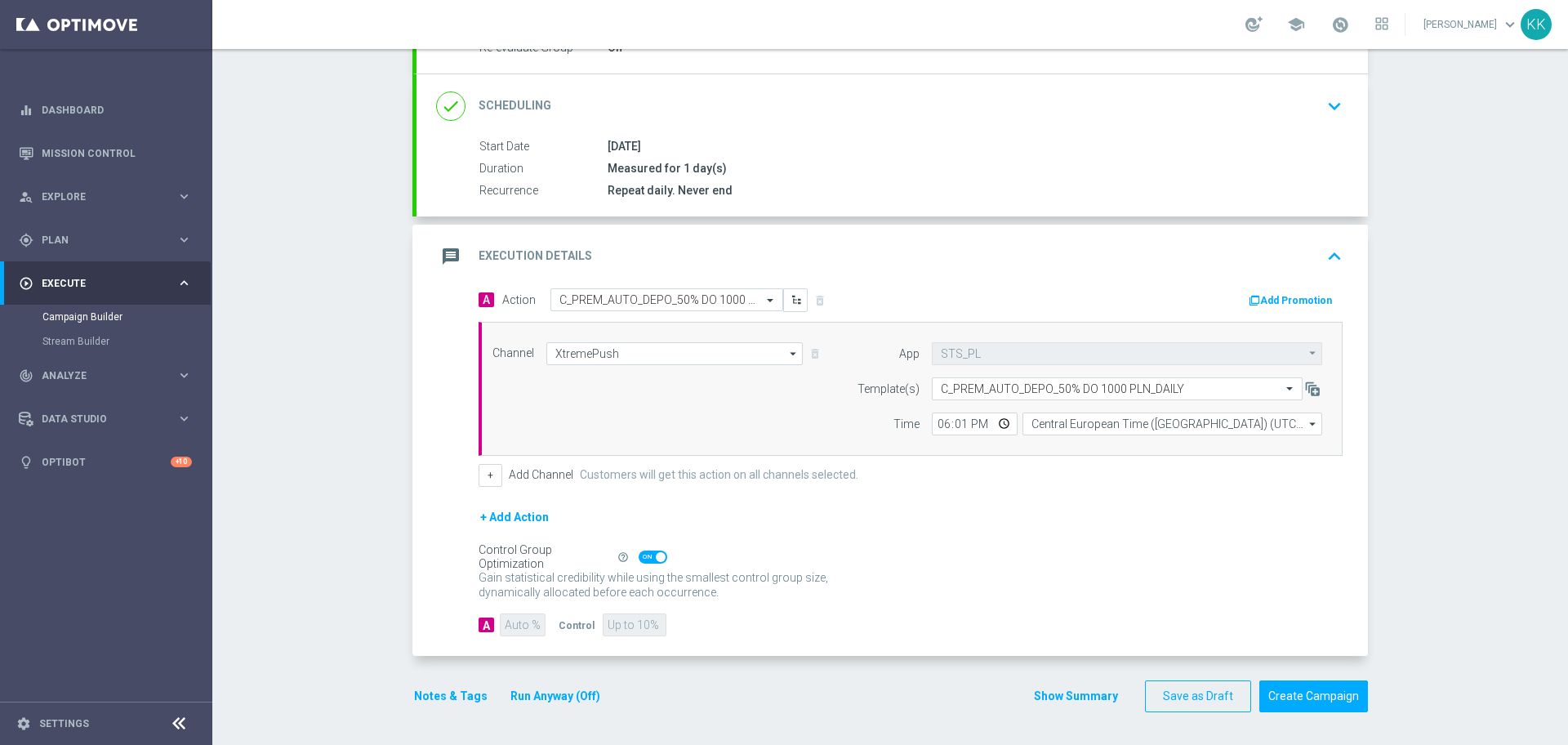
click at [443, 682] on div "Notes & Tags Run Anyway (Off)" at bounding box center [516, 696] width 209 height 32
click at [459, 693] on button "Notes & Tags" at bounding box center [451, 696] width 77 height 21
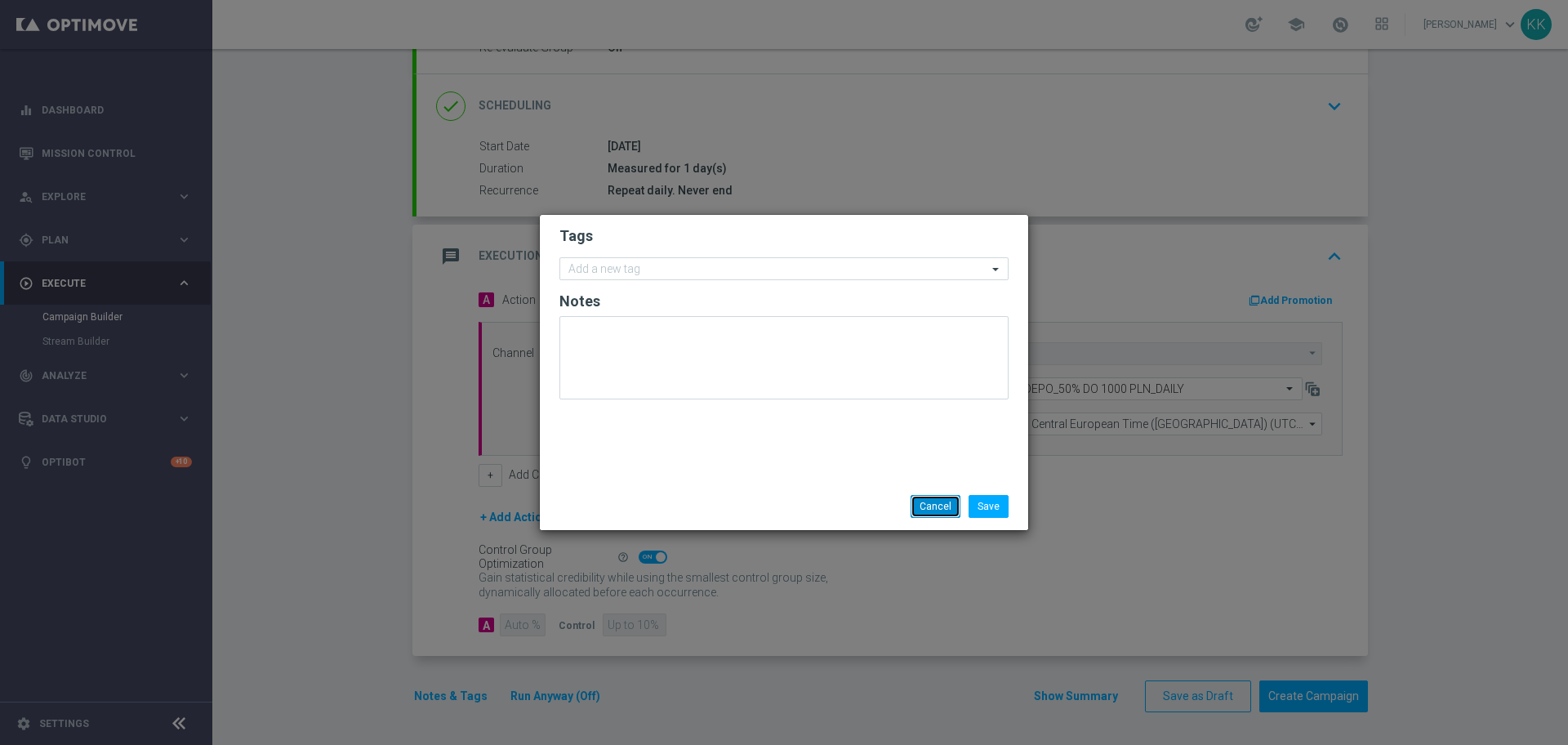
click at [927, 512] on button "Cancel" at bounding box center [935, 506] width 50 height 22
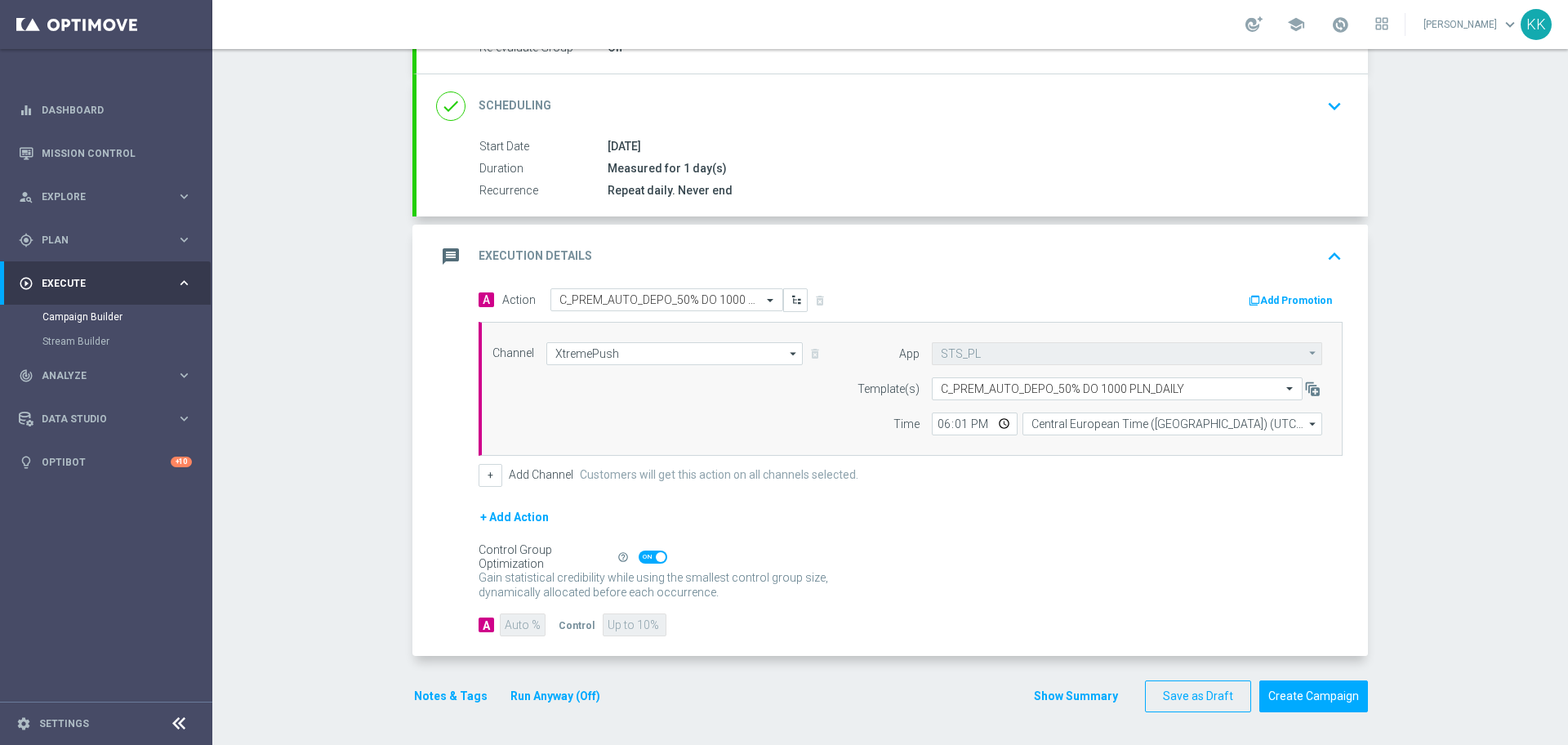
click at [648, 558] on span at bounding box center [652, 557] width 29 height 13
click at [648, 558] on input "checkbox" at bounding box center [652, 557] width 29 height 13
checkbox input "false"
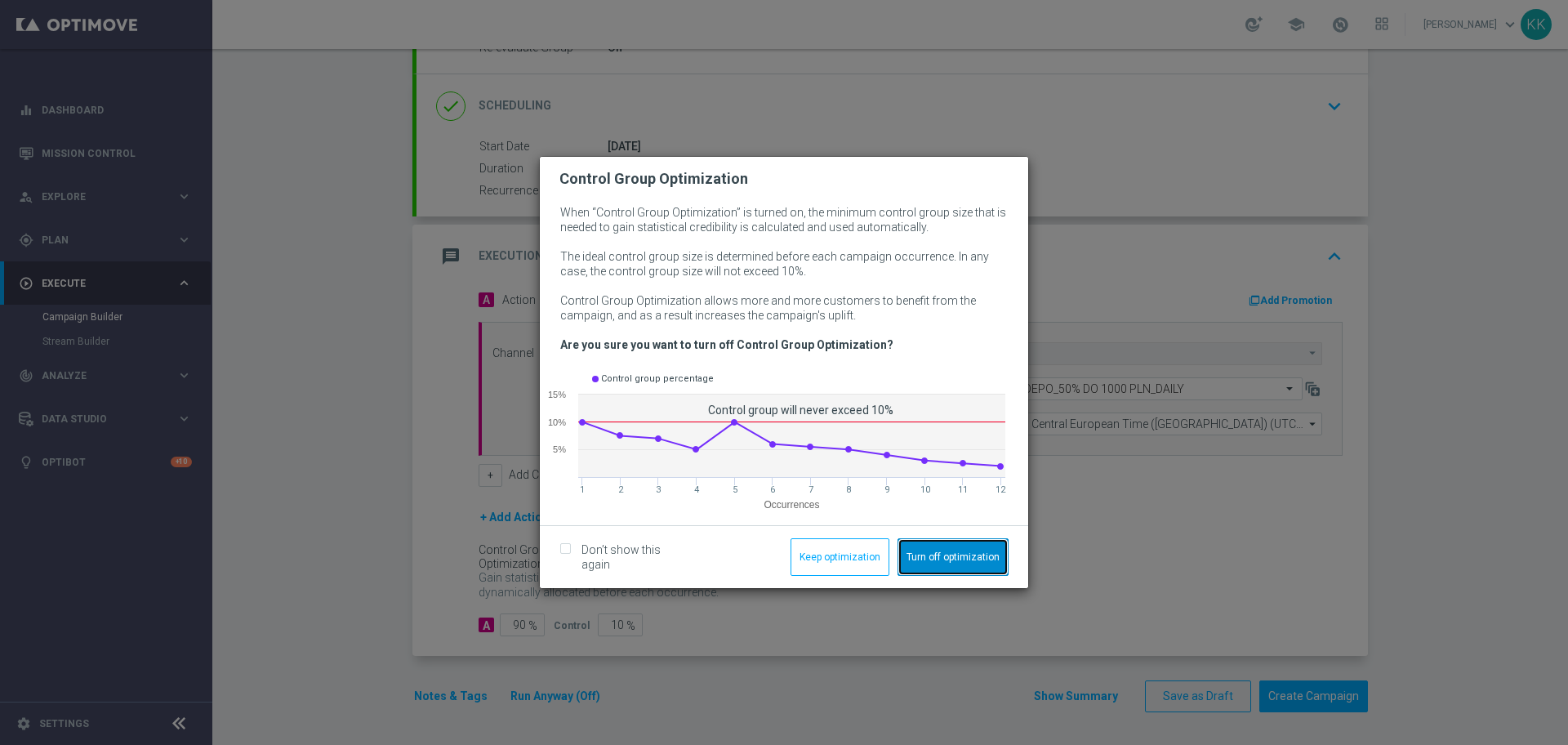
click at [944, 555] on button "Turn off optimization" at bounding box center [953, 557] width 112 height 37
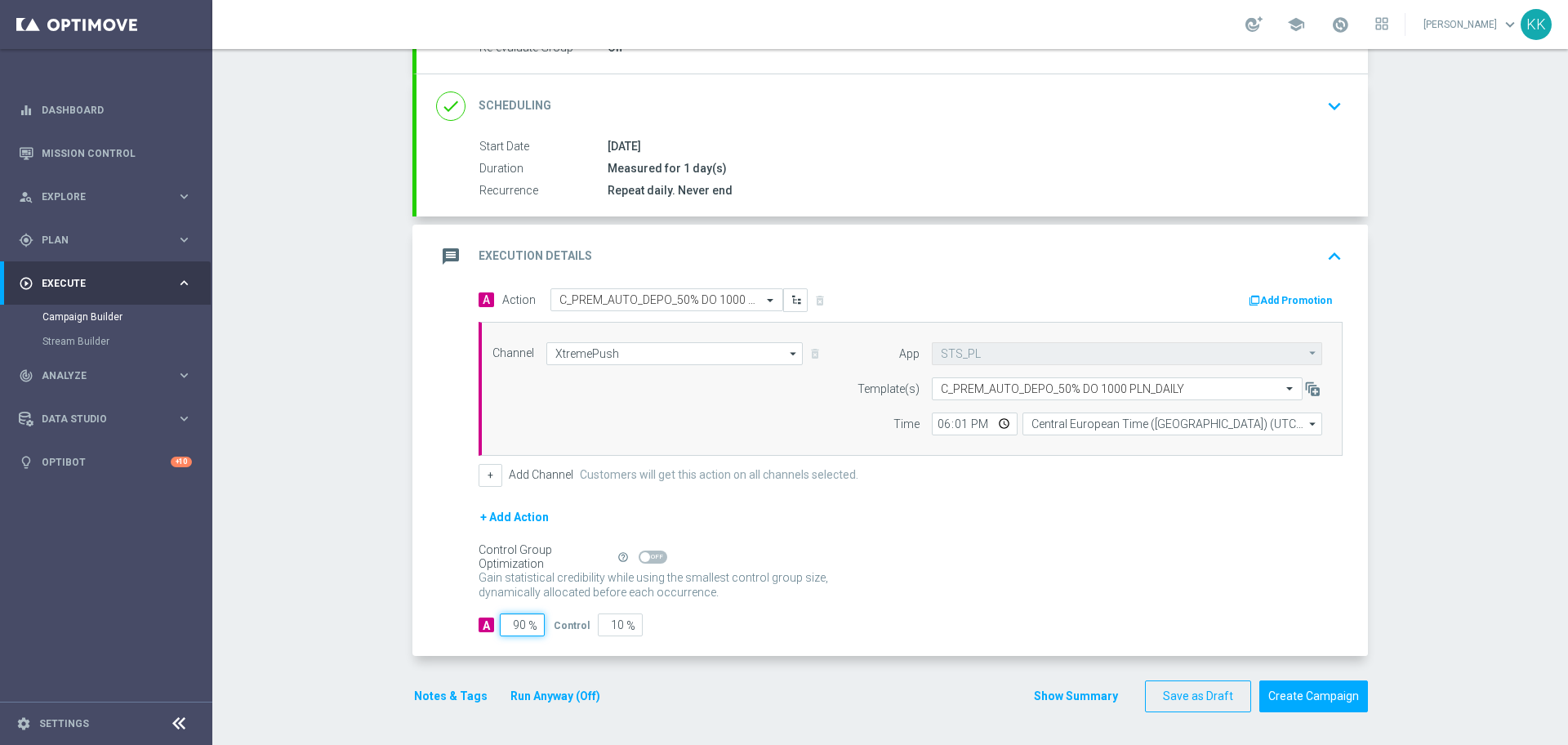
click at [515, 626] on input "90" at bounding box center [522, 624] width 45 height 22
type input "9"
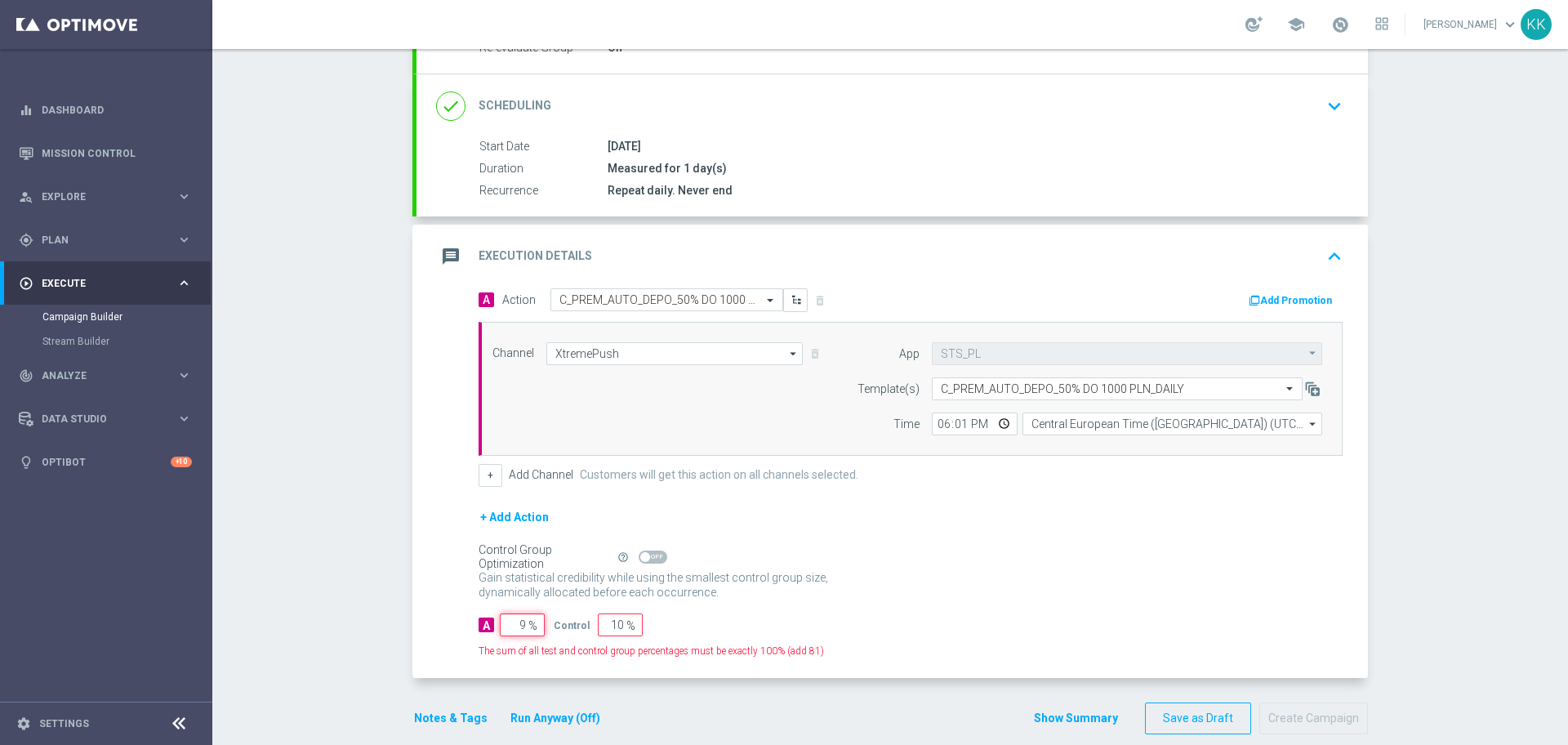
type input "91"
type input "95"
type input "5"
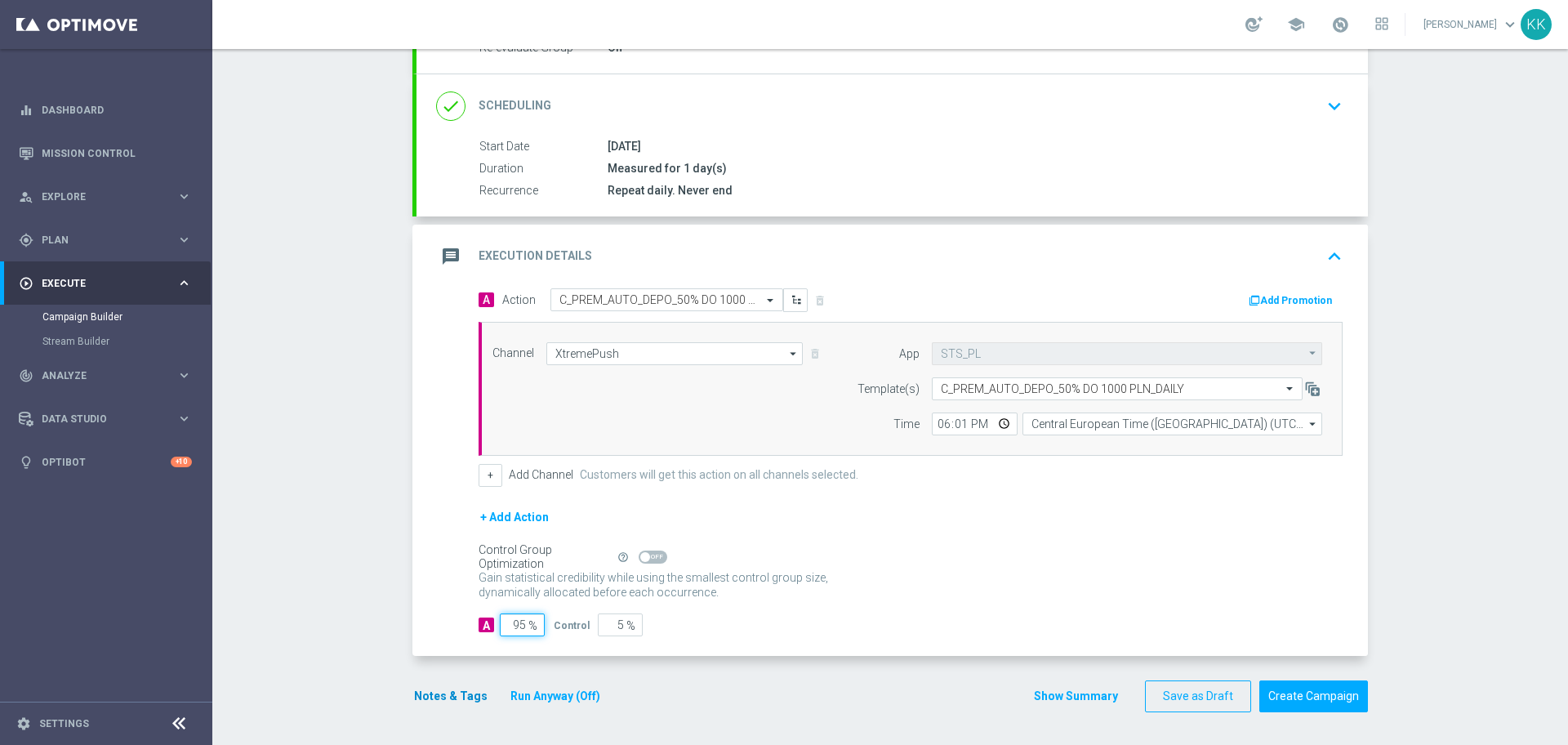
type input "95"
click at [436, 693] on button "Notes & Tags" at bounding box center [451, 696] width 77 height 21
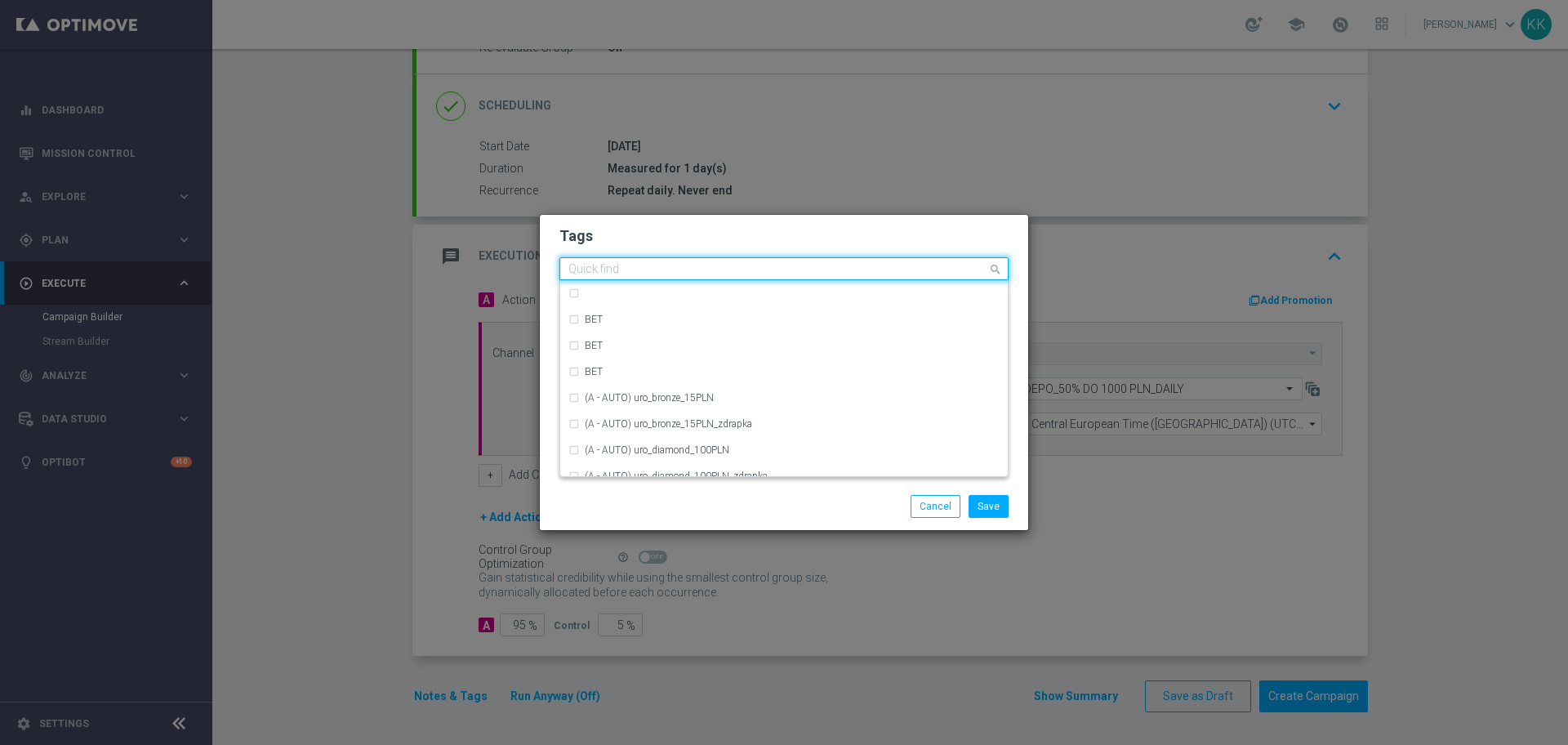
click at [703, 265] on input "text" at bounding box center [778, 270] width 419 height 14
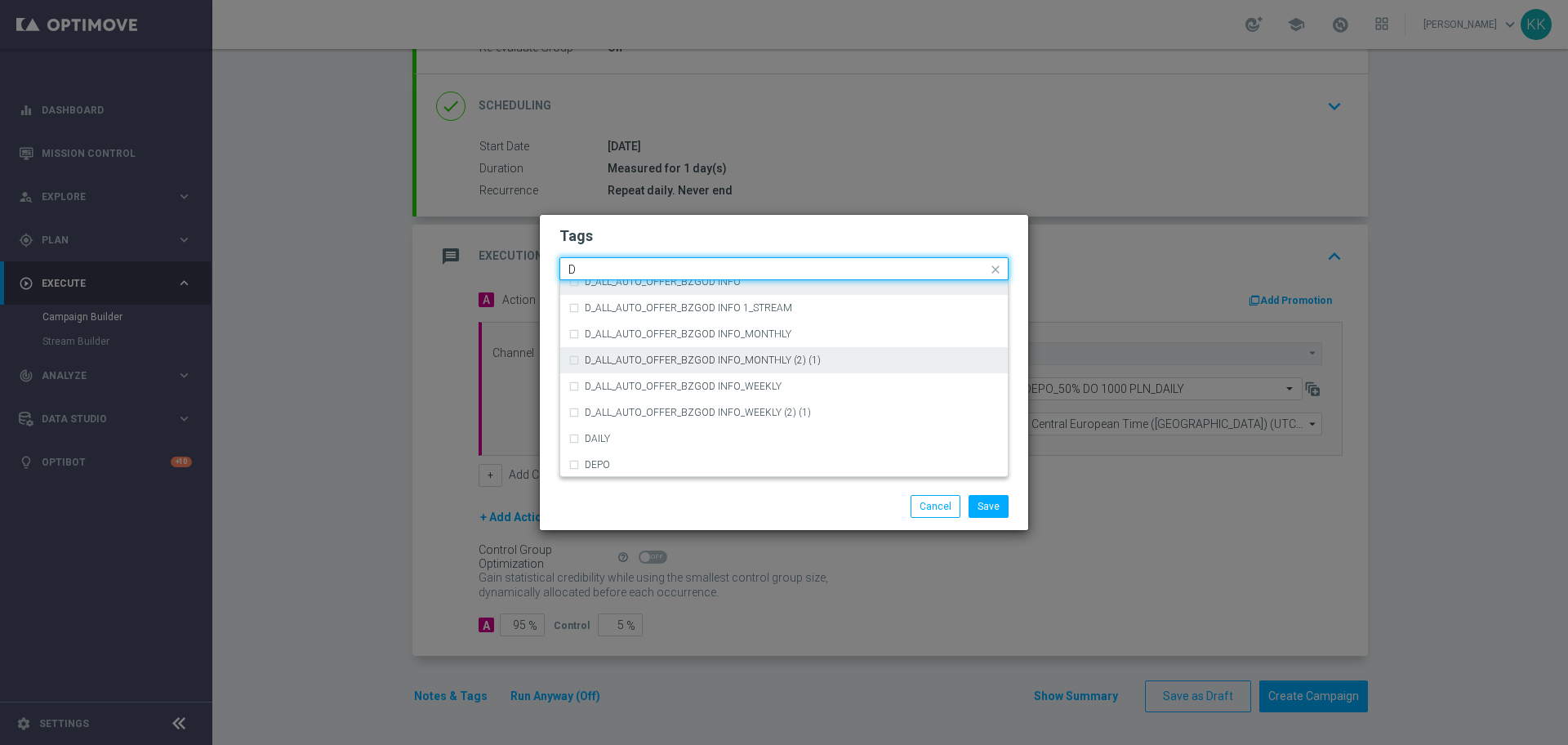
scroll to position [1821, 0]
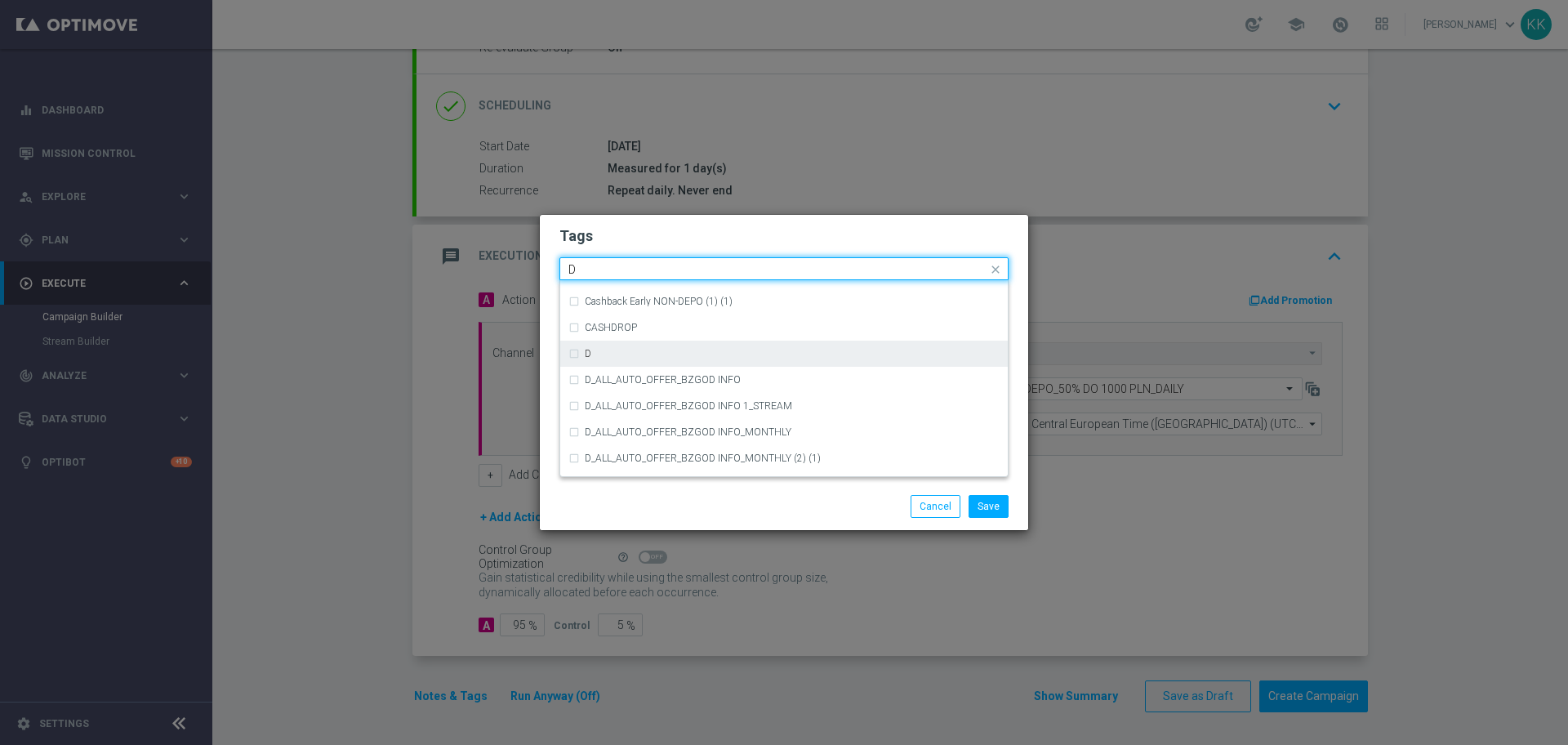
click at [710, 360] on div "D" at bounding box center [784, 353] width 431 height 26
type input "D"
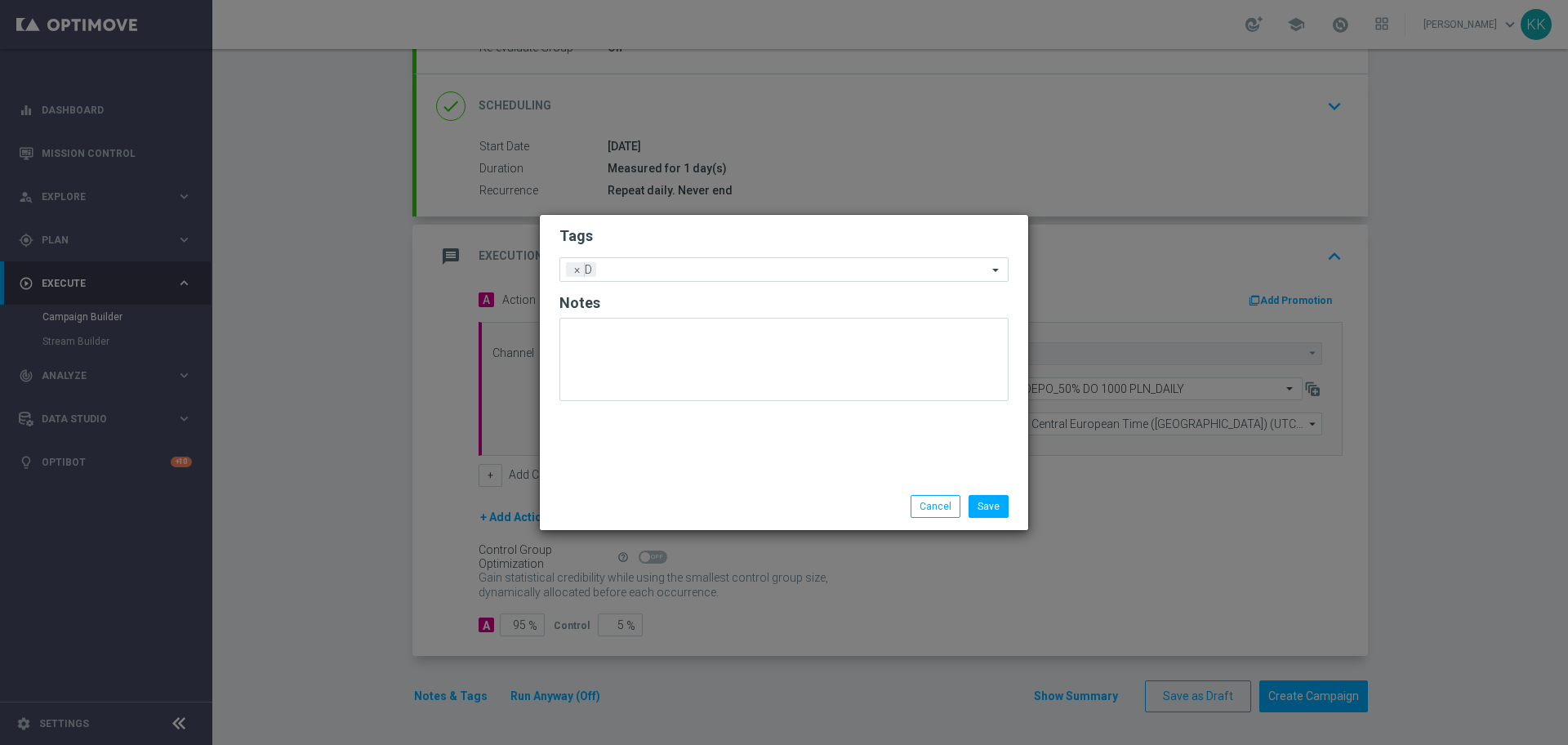
click at [758, 218] on div "Tags Add a new tag × D Notes" at bounding box center [784, 349] width 488 height 268
click at [757, 256] on form "Tags Add a new tag × D Notes" at bounding box center [784, 318] width 449 height 191
click at [762, 263] on input "text" at bounding box center [795, 270] width 384 height 14
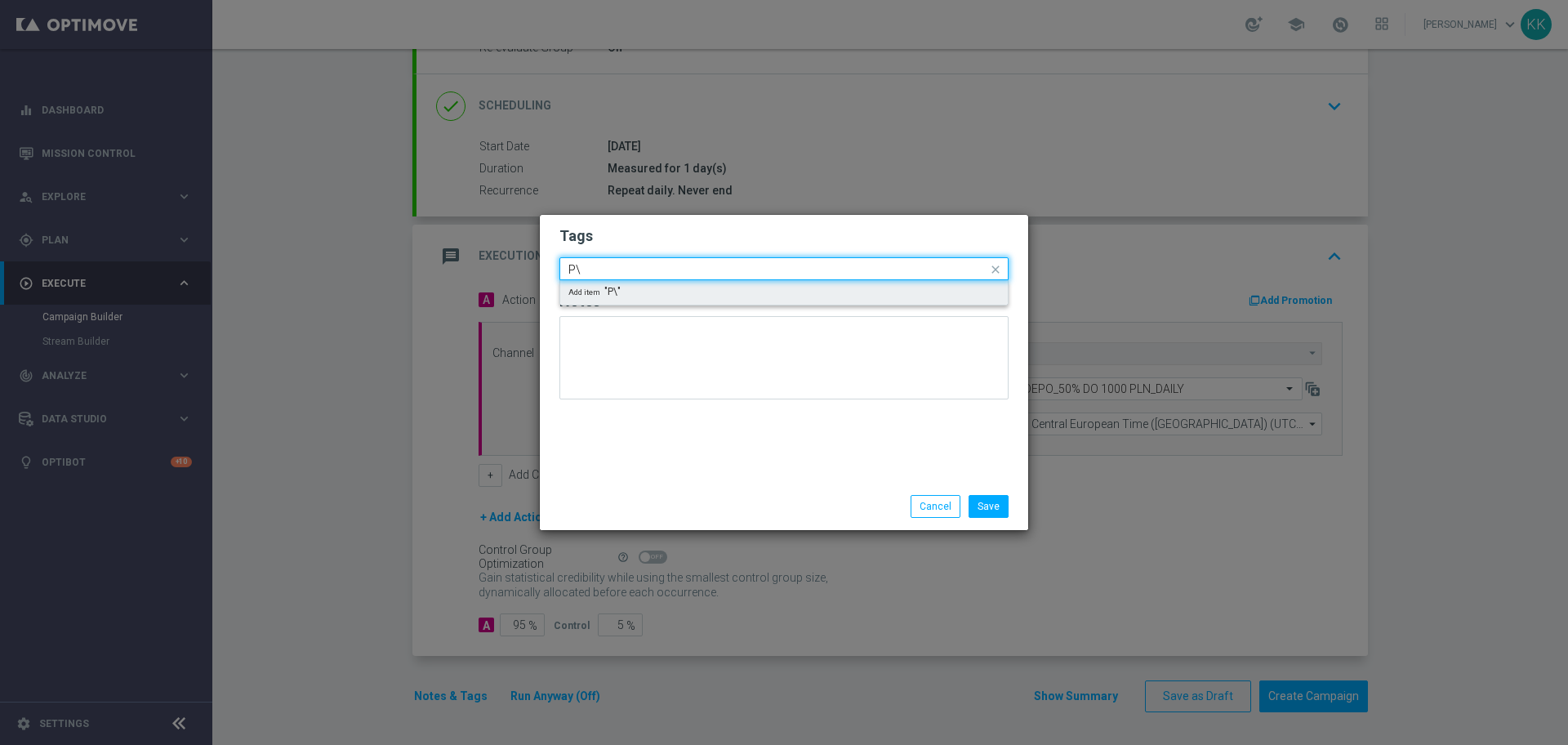
type input "P"
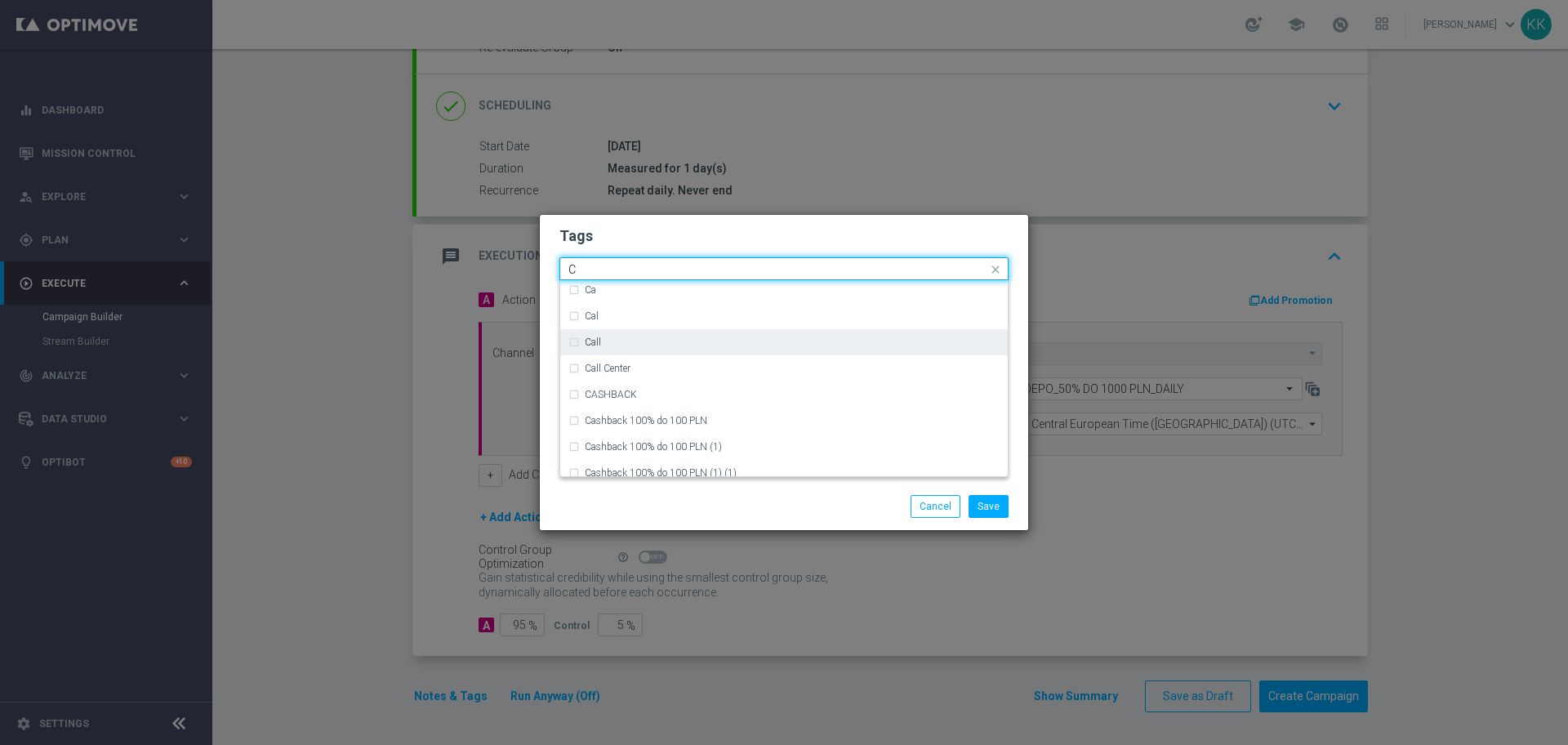
scroll to position [1327, 0]
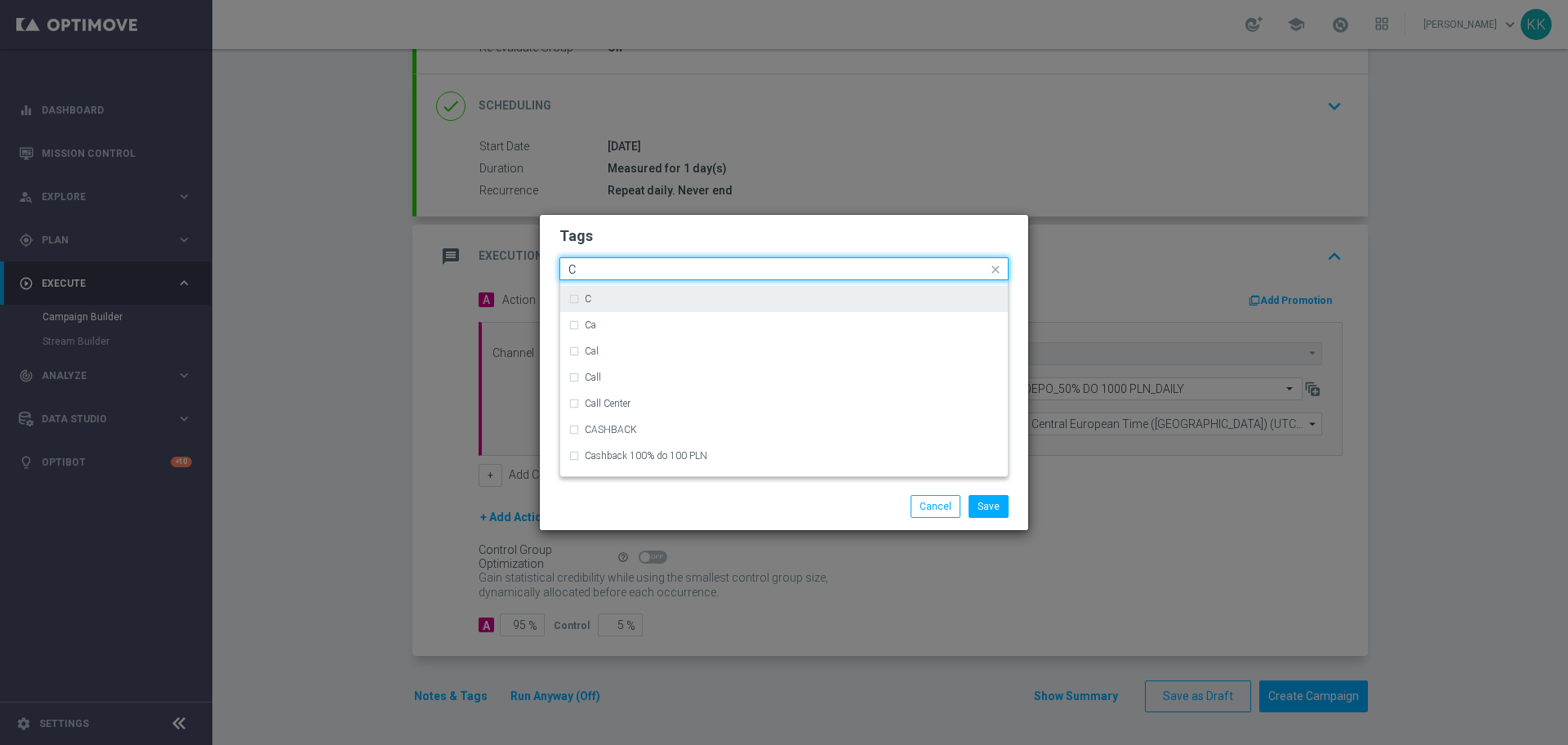
click at [723, 302] on div "C" at bounding box center [792, 299] width 415 height 9
type input "C"
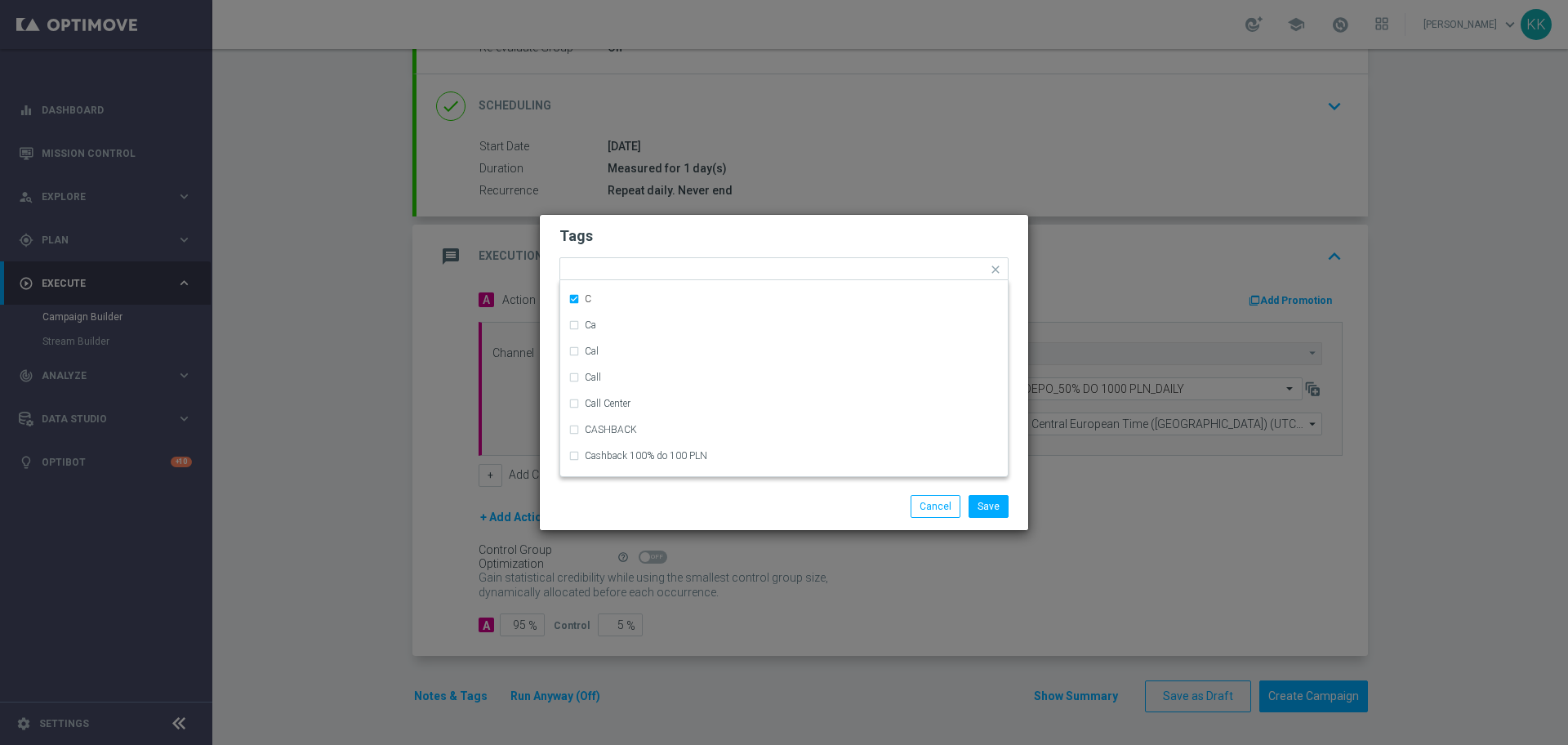
click at [744, 237] on h2 "Tags" at bounding box center [784, 235] width 449 height 20
click at [745, 263] on input "text" at bounding box center [813, 270] width 351 height 14
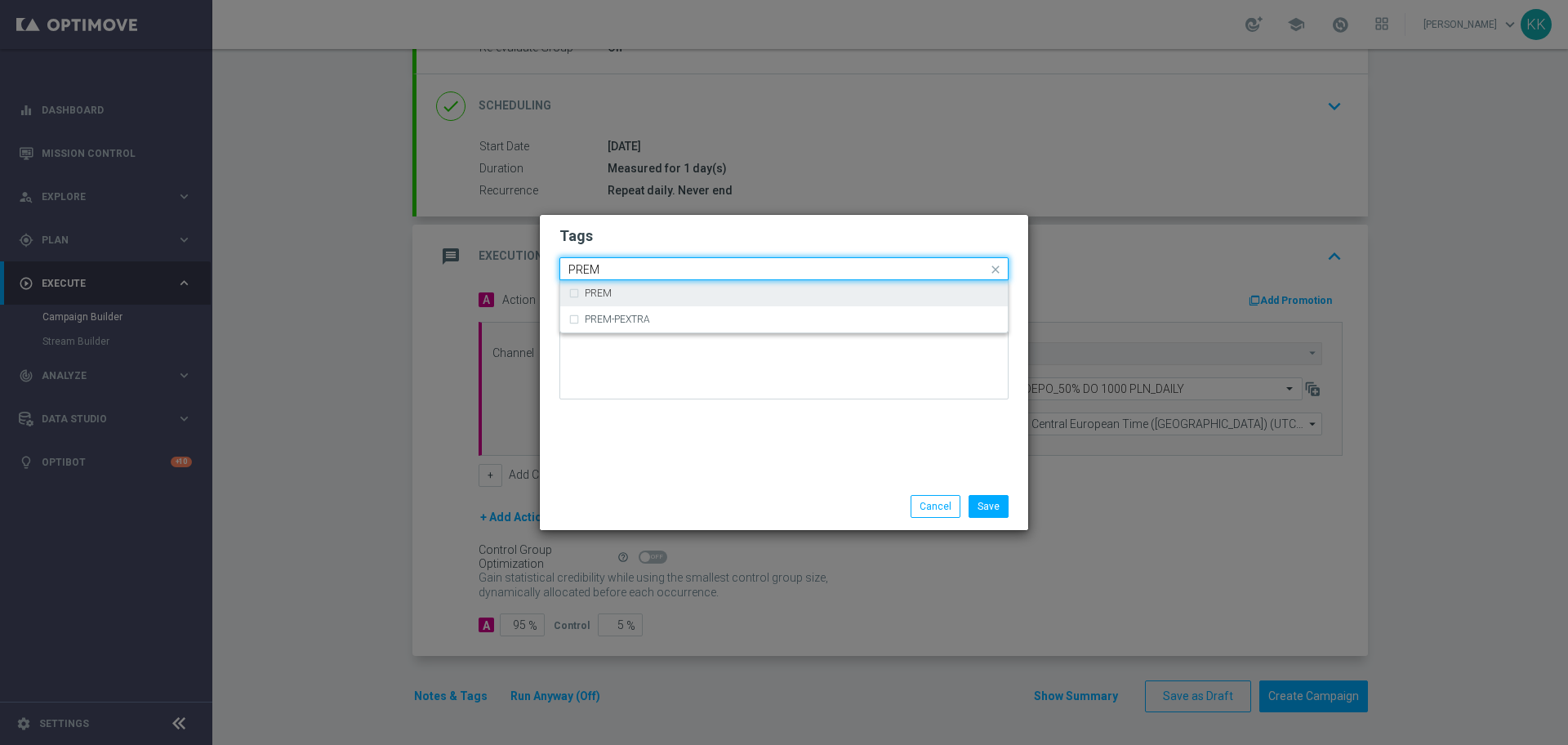
click at [704, 291] on div "PREM" at bounding box center [792, 293] width 415 height 9
type input "PREM"
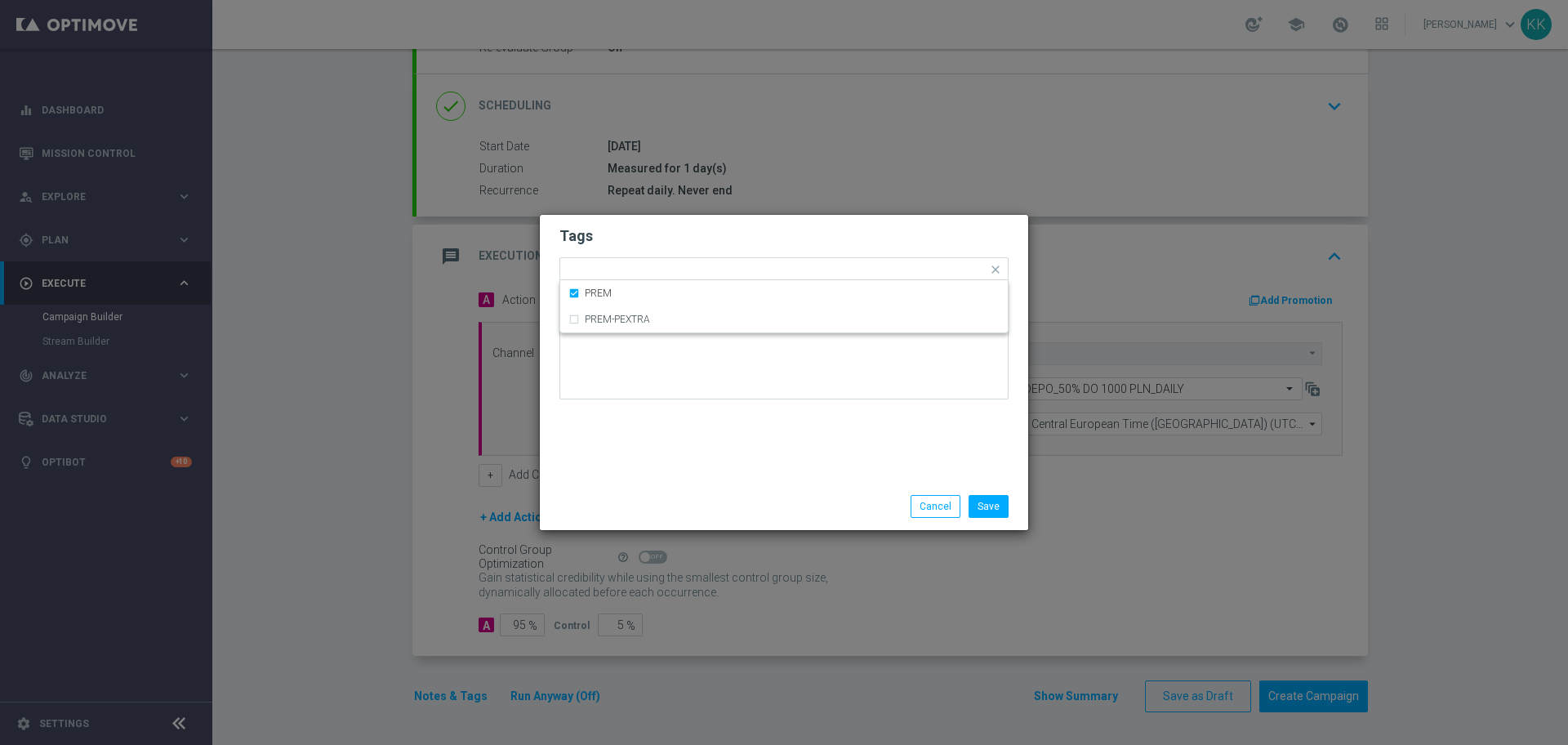
drag, startPoint x: 736, startPoint y: 226, endPoint x: 723, endPoint y: 238, distance: 17.7
click at [735, 226] on h2 "Tags" at bounding box center [784, 235] width 449 height 20
click at [573, 266] on span "×" at bounding box center [577, 270] width 15 height 15
click at [670, 263] on input "text" at bounding box center [824, 270] width 327 height 14
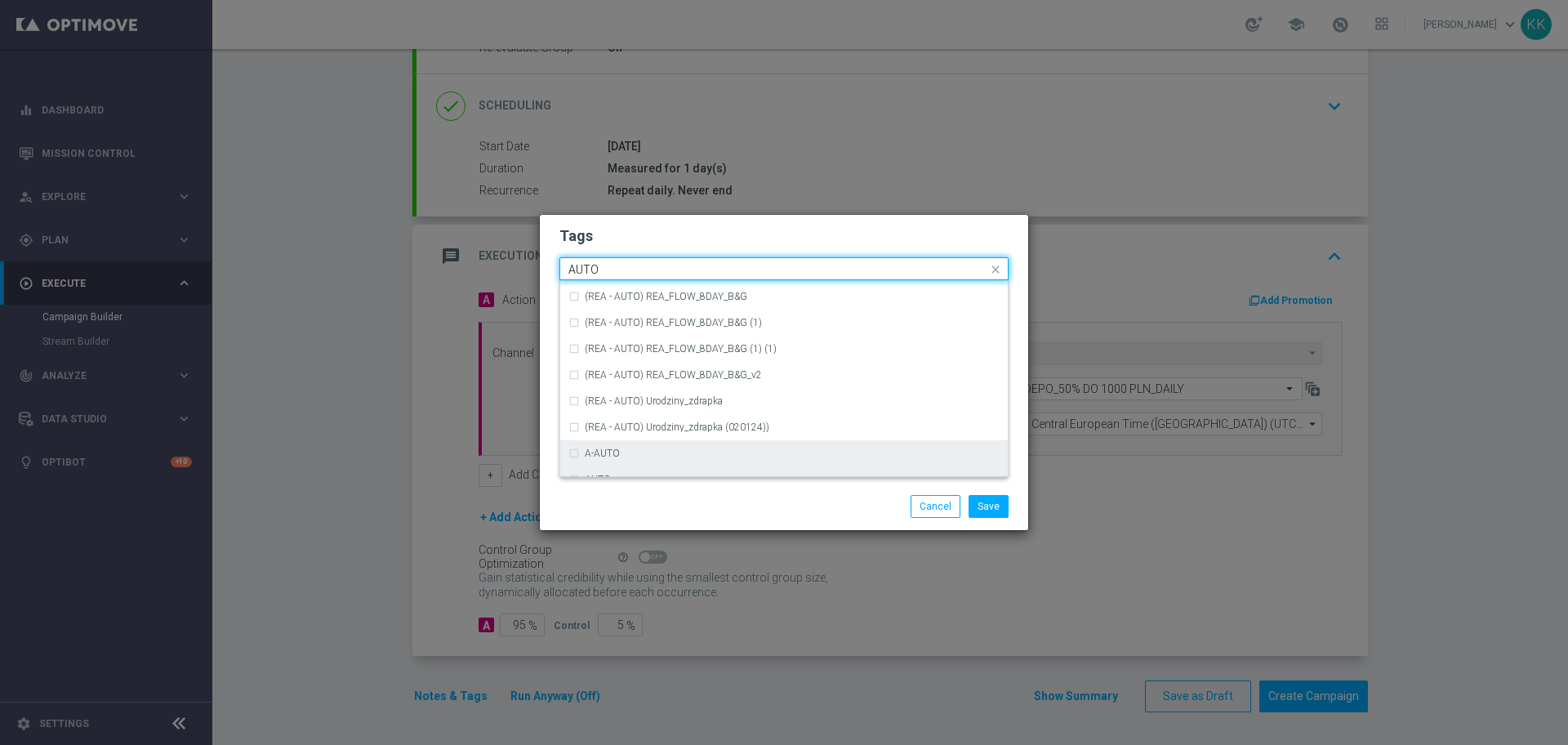
scroll to position [1928, 0]
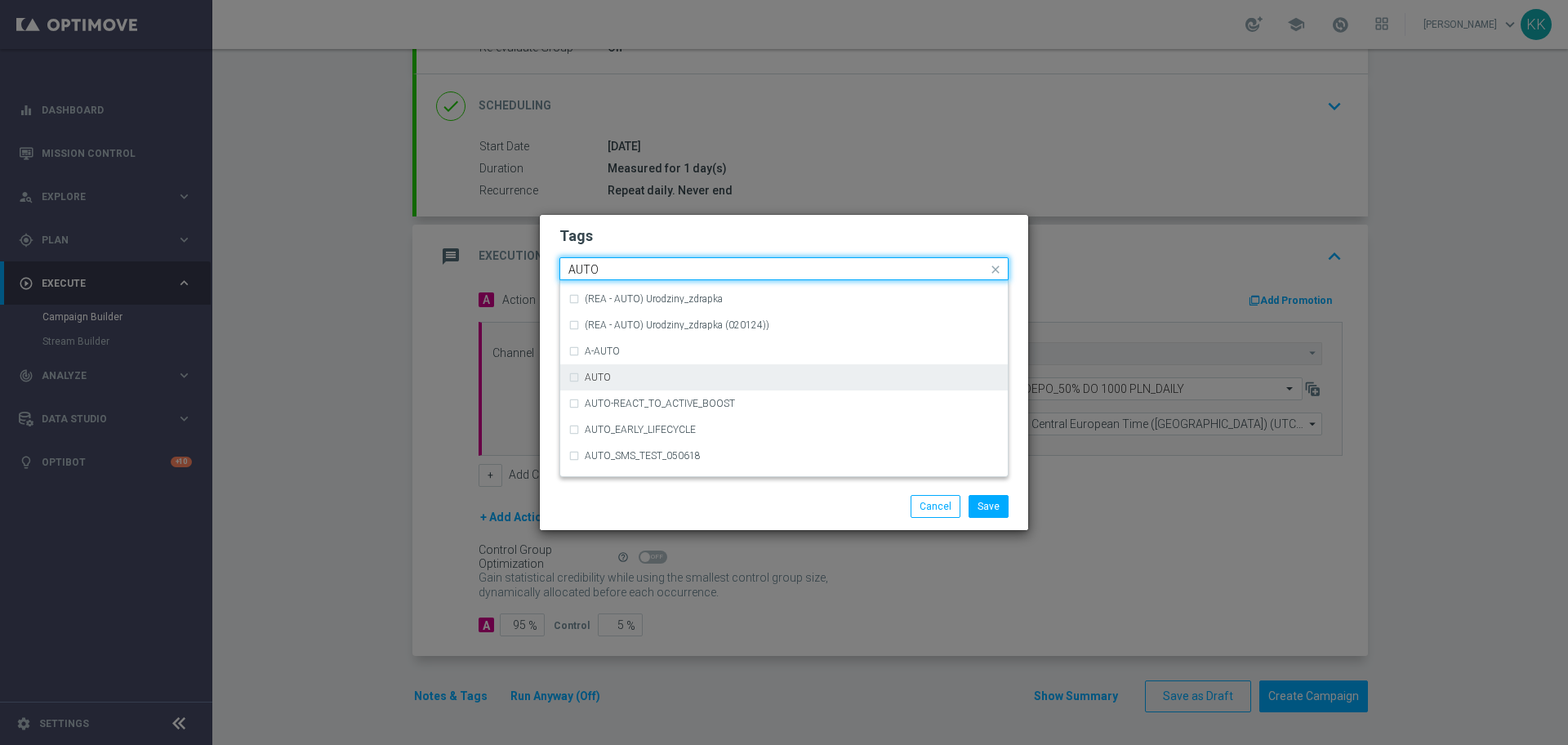
click at [570, 378] on div "AUTO" at bounding box center [784, 378] width 431 height 26
type input "AUTO"
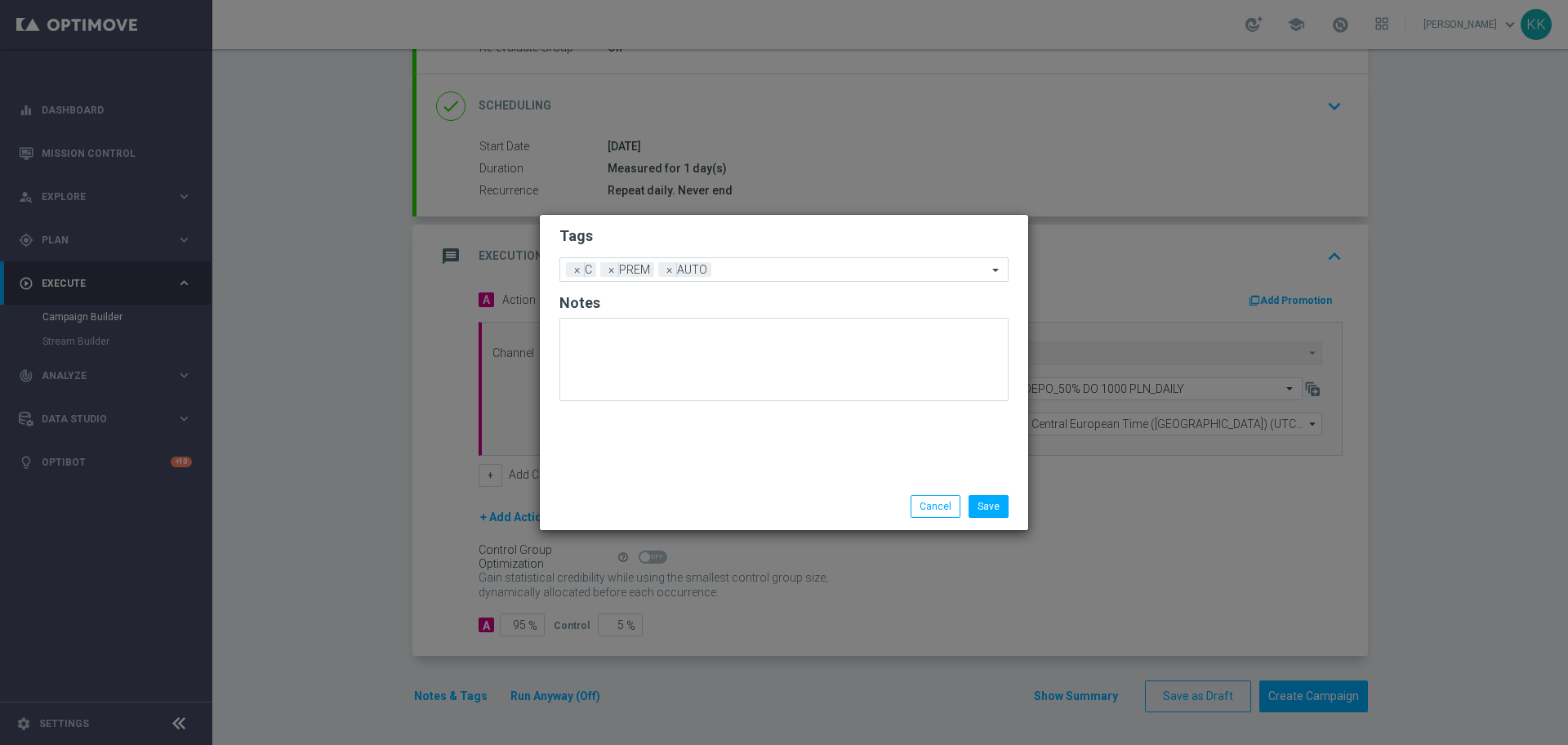
click at [677, 230] on h2 "Tags" at bounding box center [784, 235] width 449 height 20
click at [774, 270] on input "text" at bounding box center [853, 270] width 270 height 14
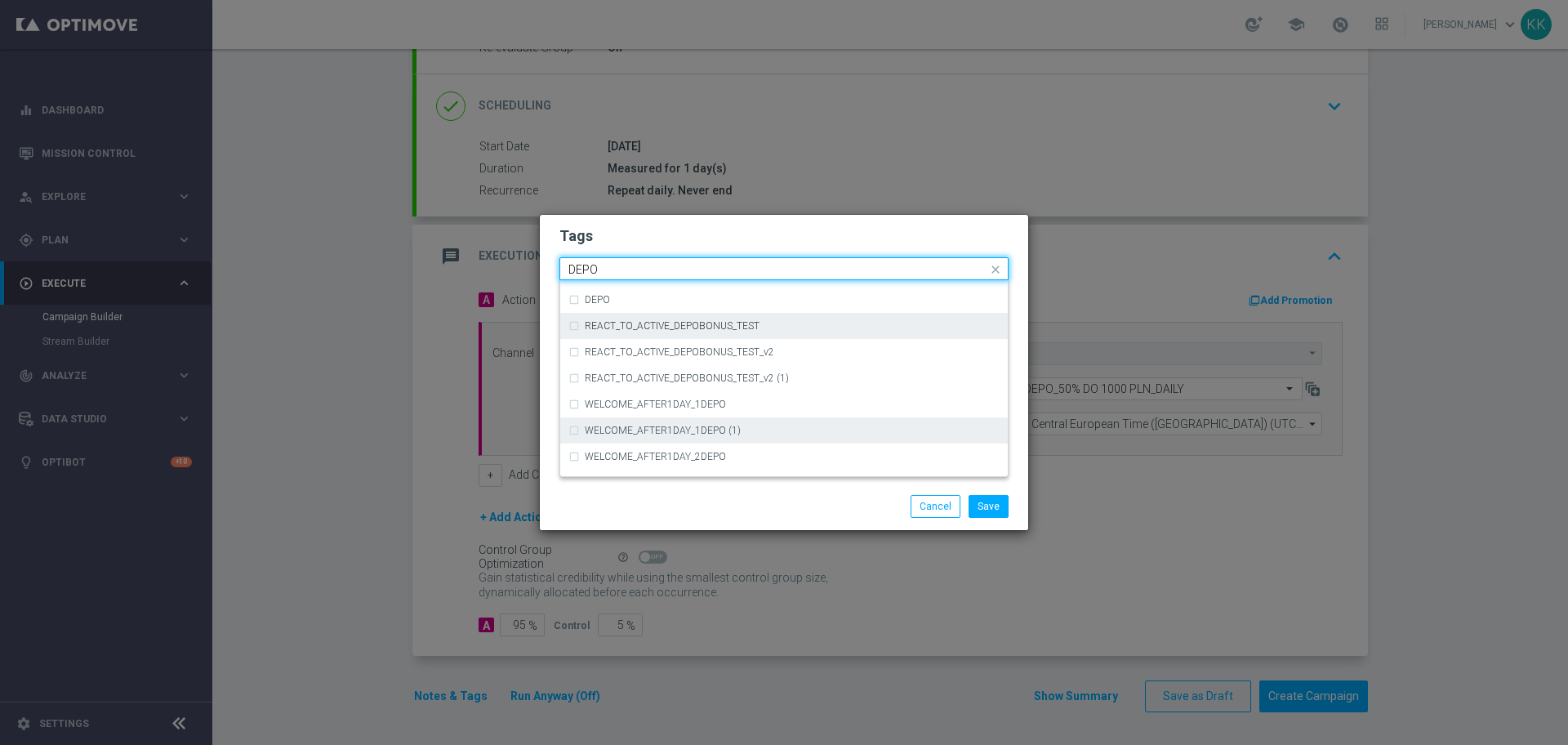
scroll to position [645, 0]
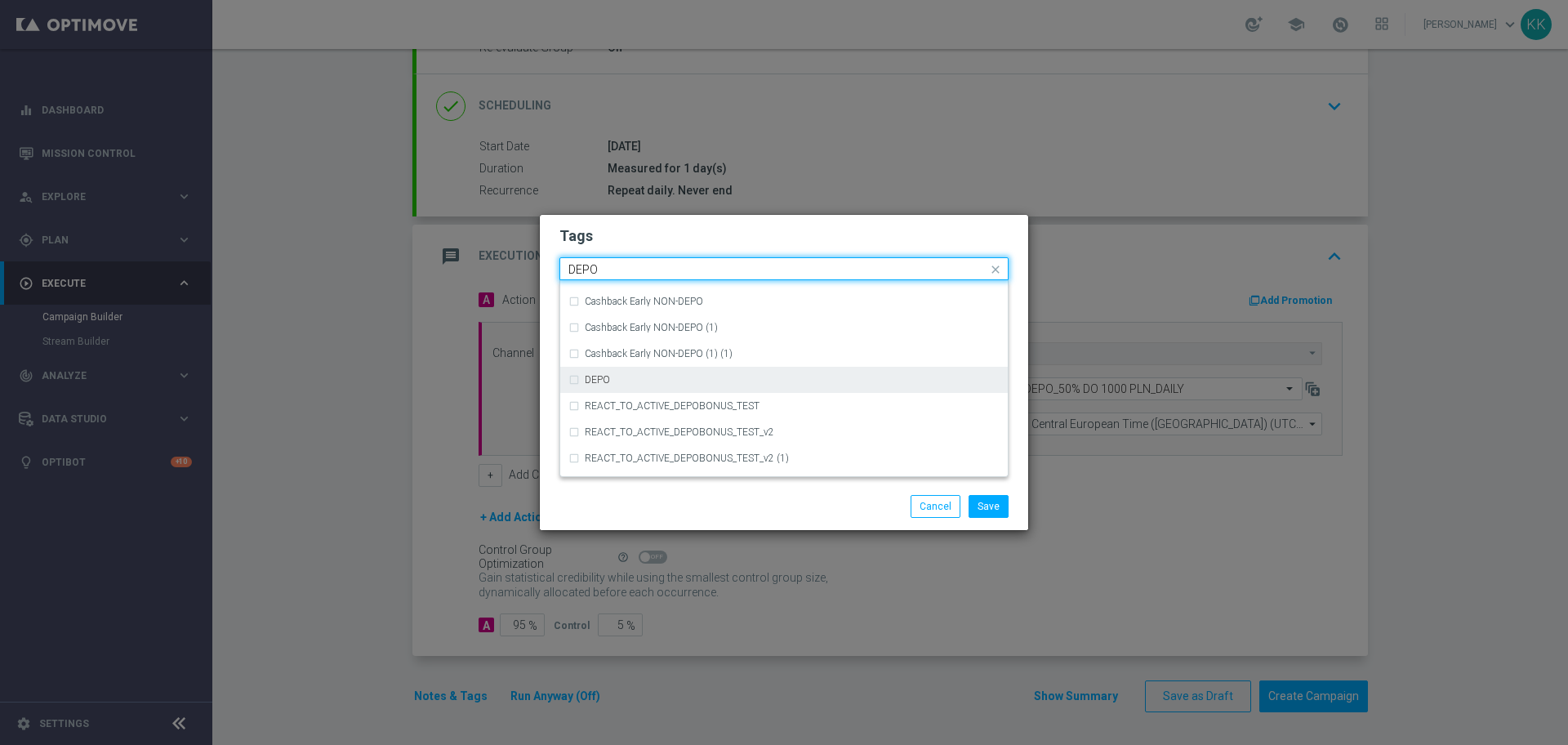
click at [657, 385] on div "DEPO" at bounding box center [784, 380] width 431 height 26
type input "DEPO"
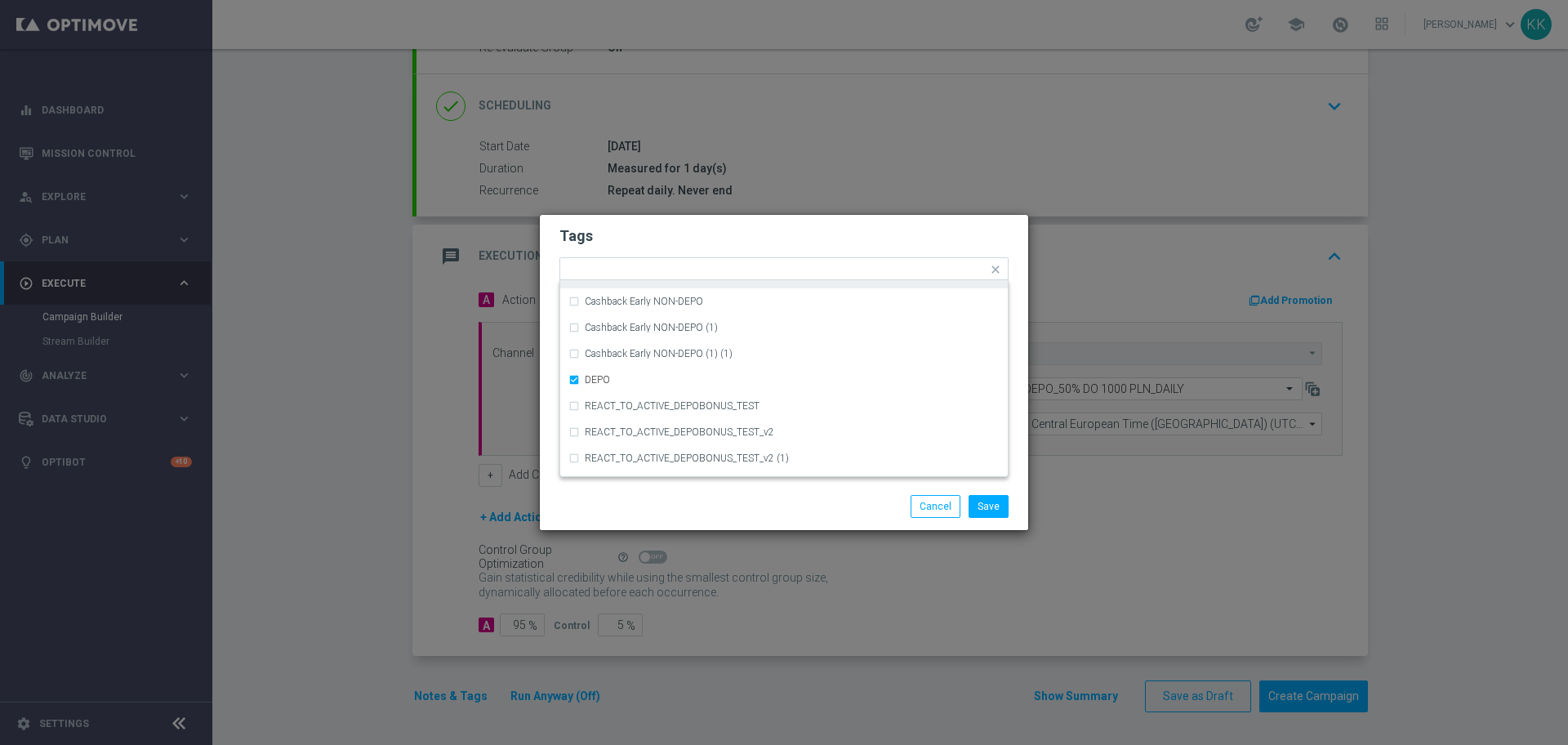
click at [719, 245] on h2 "Tags" at bounding box center [784, 235] width 449 height 20
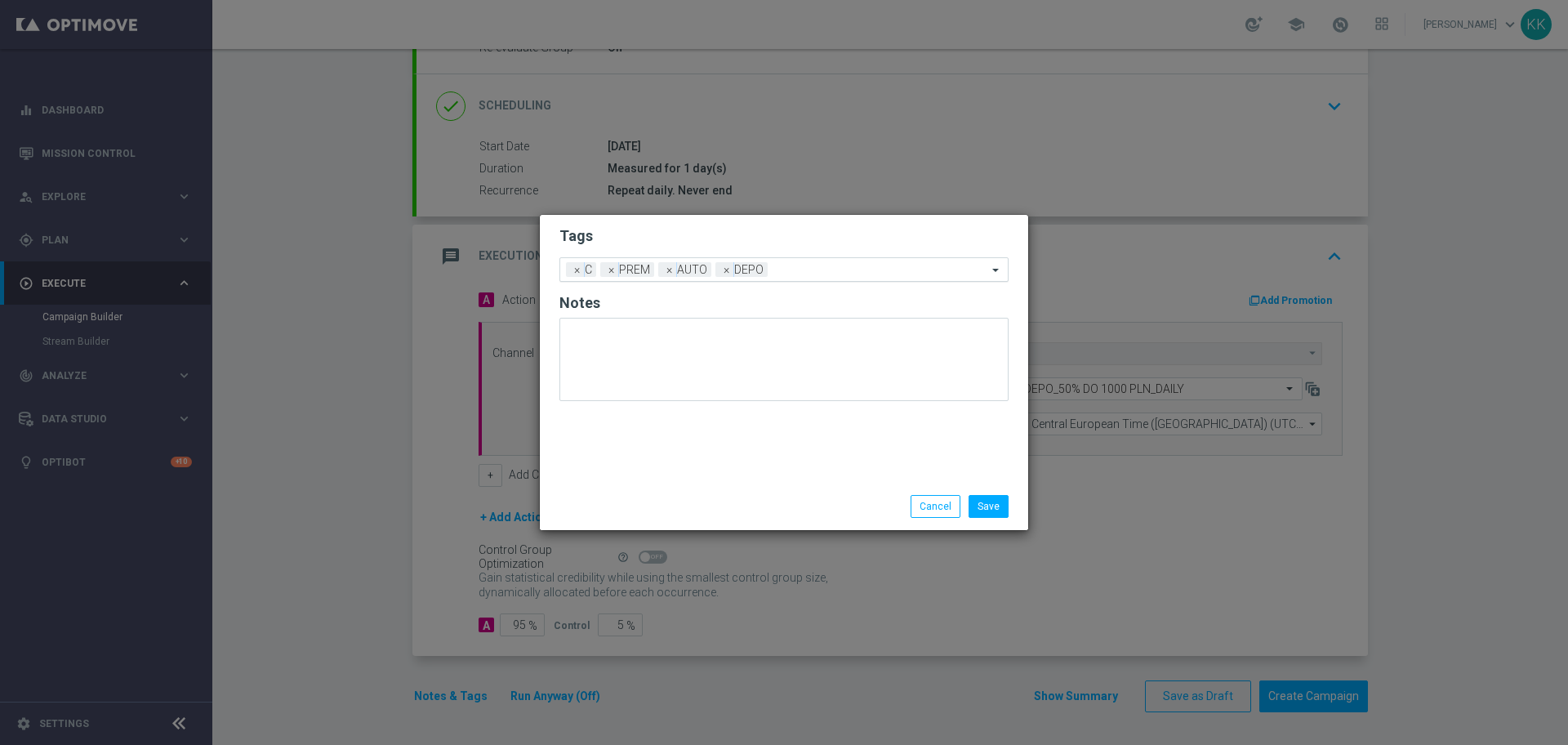
click at [794, 270] on input "text" at bounding box center [880, 270] width 213 height 14
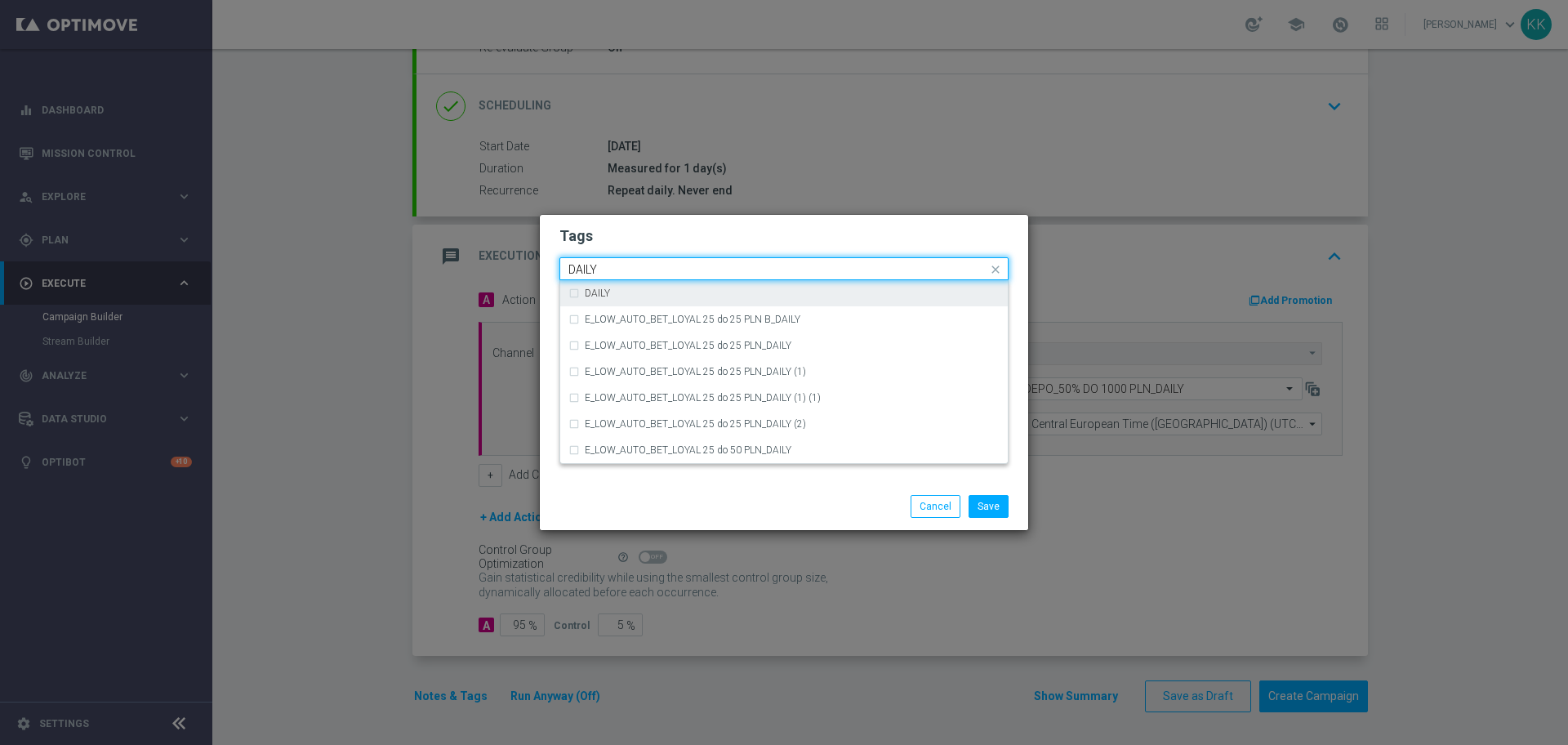
click at [742, 297] on div "DAILY" at bounding box center [792, 293] width 415 height 9
type input "DAILY"
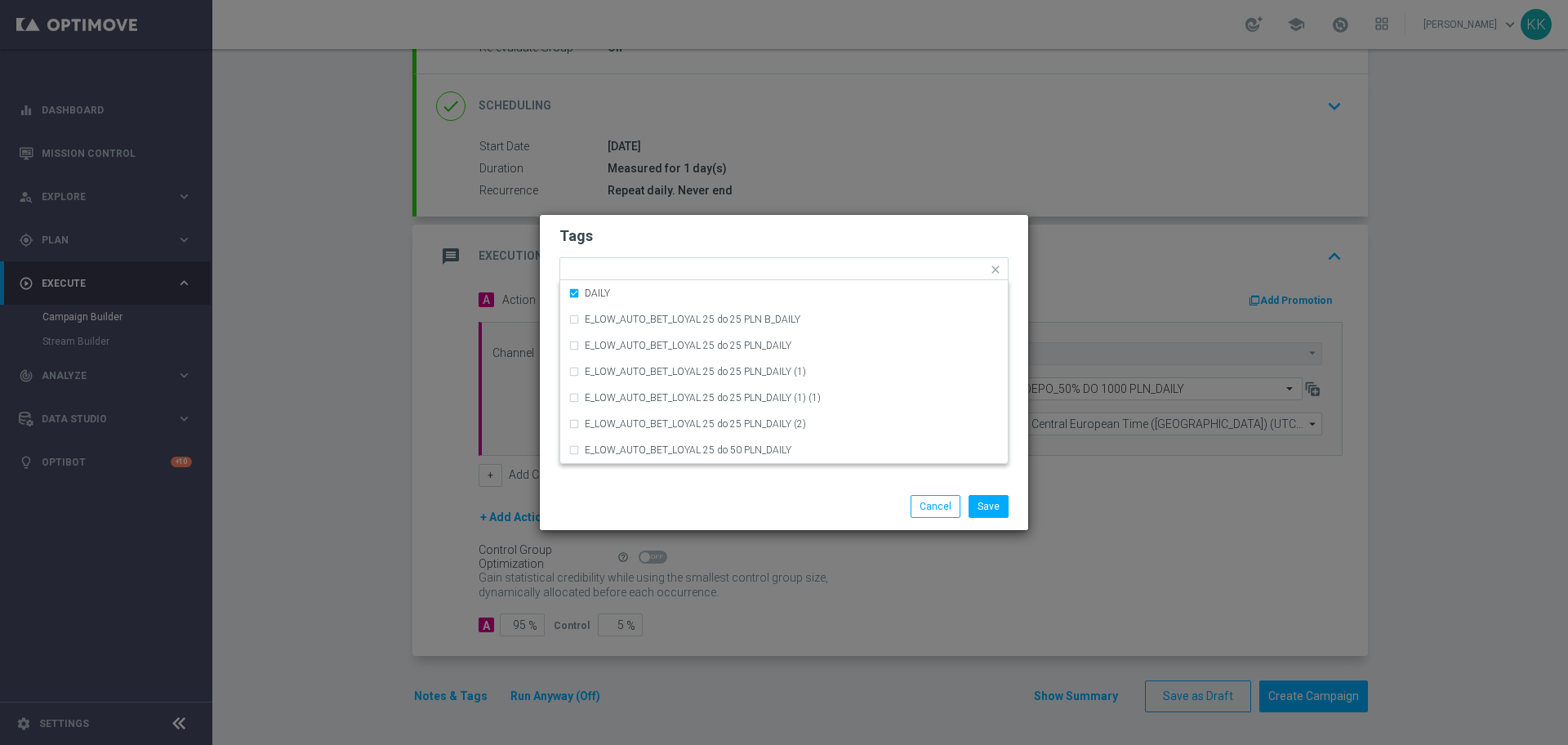
click at [752, 249] on form "Tags Quick find × C × PREM × AUTO × DEPO × DAILY DAILY E_LOW_AUTO_BET_LOYAL 25 …" at bounding box center [784, 317] width 449 height 189
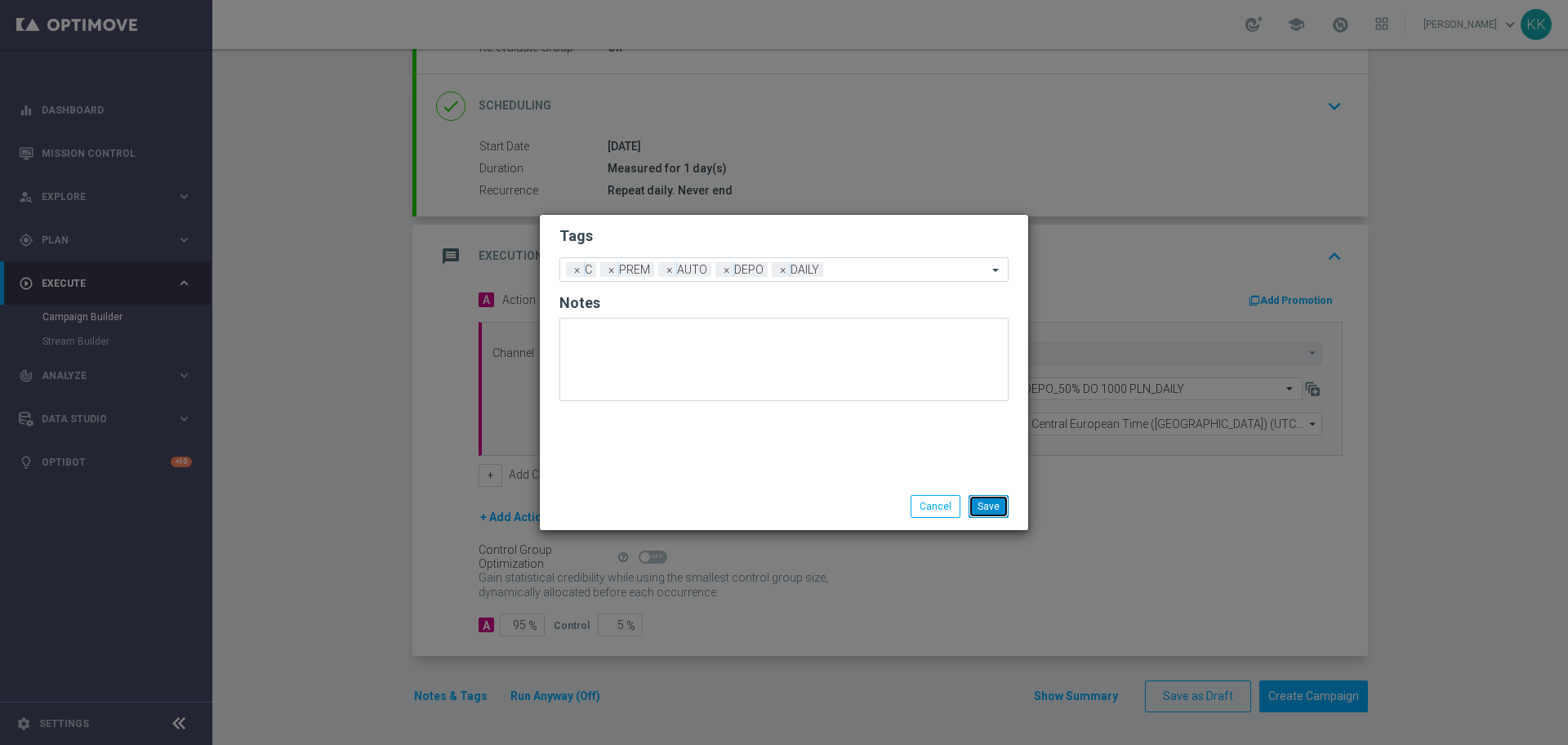
click at [986, 509] on button "Save" at bounding box center [989, 506] width 40 height 22
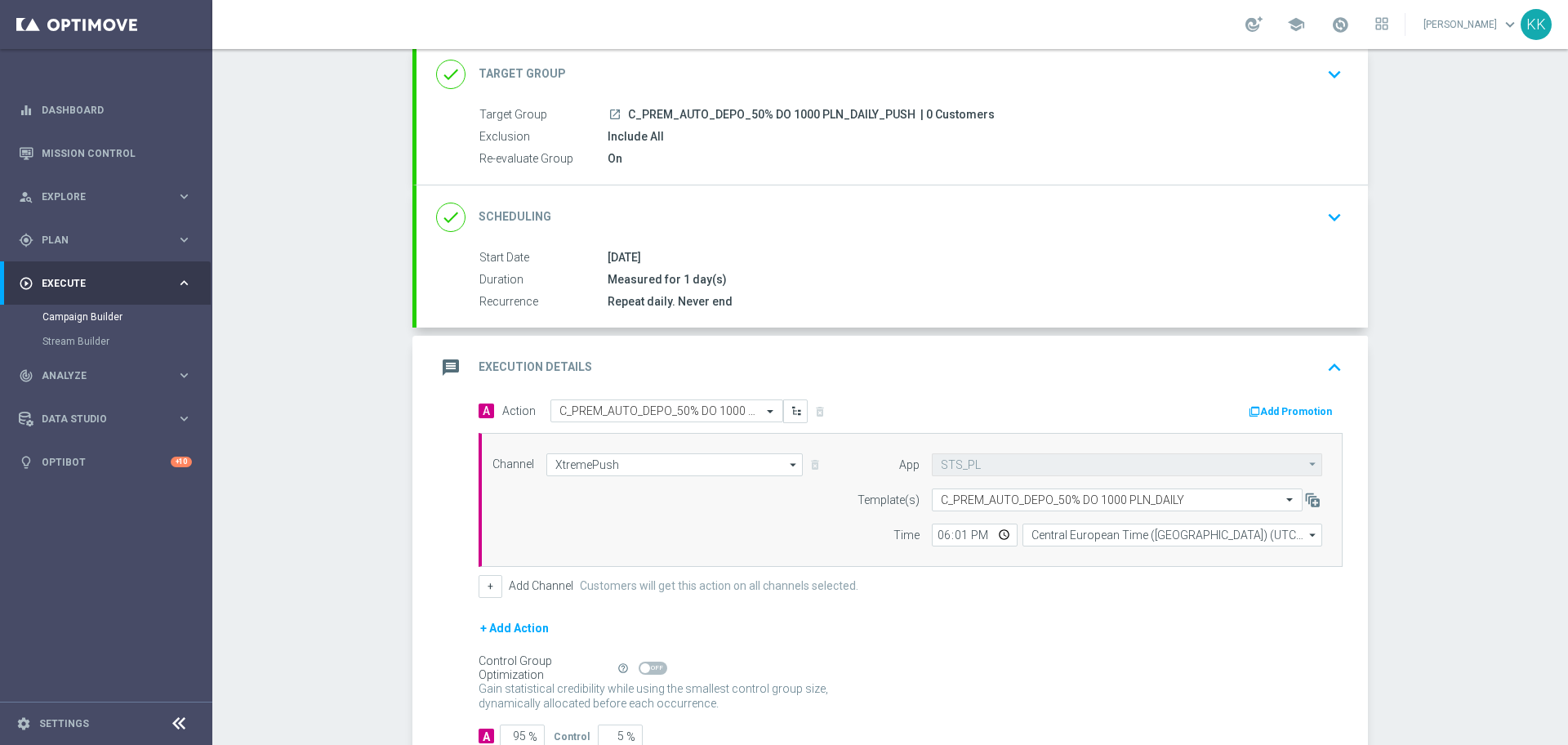
scroll to position [0, 0]
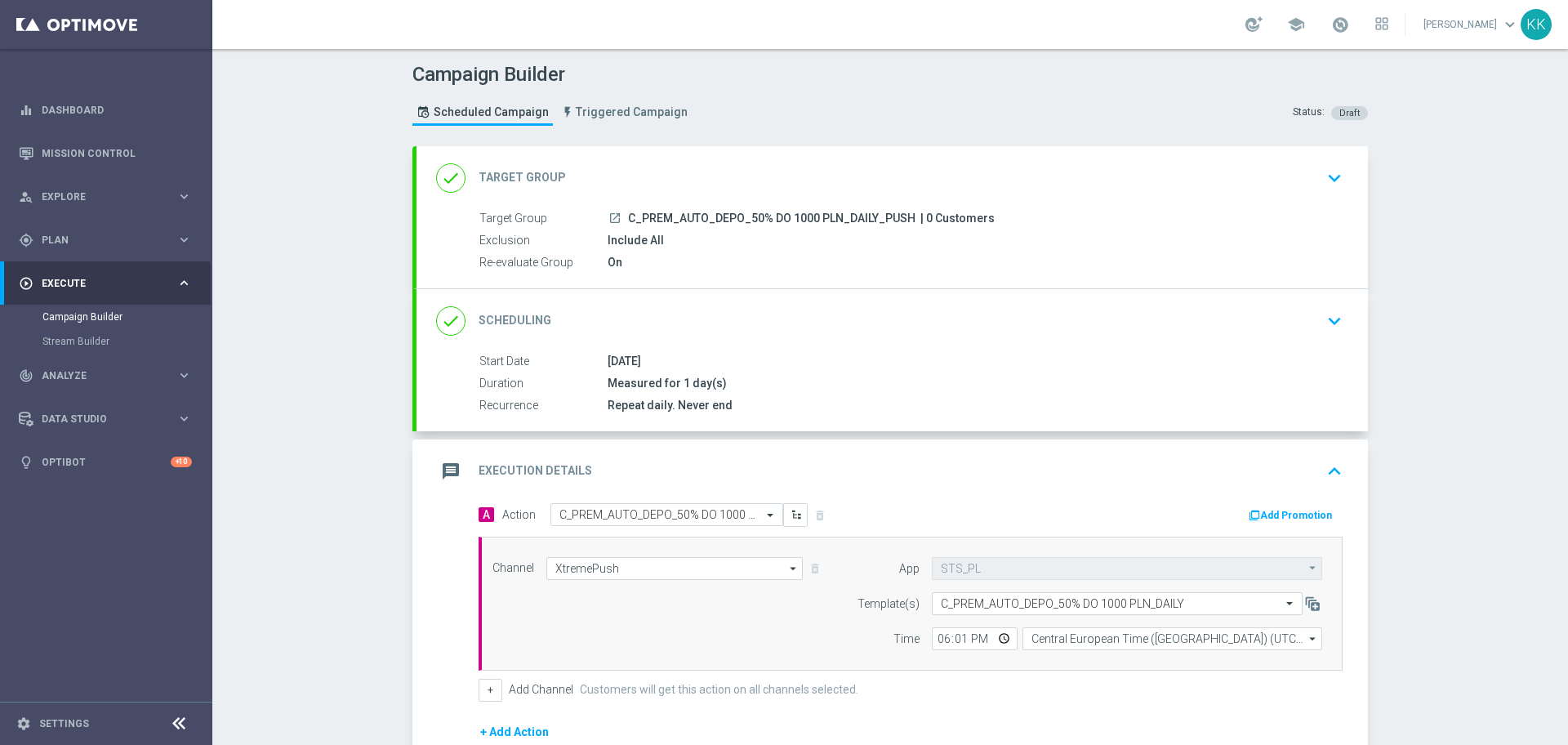
click at [1322, 184] on icon "keyboard_arrow_down" at bounding box center [1335, 178] width 24 height 24
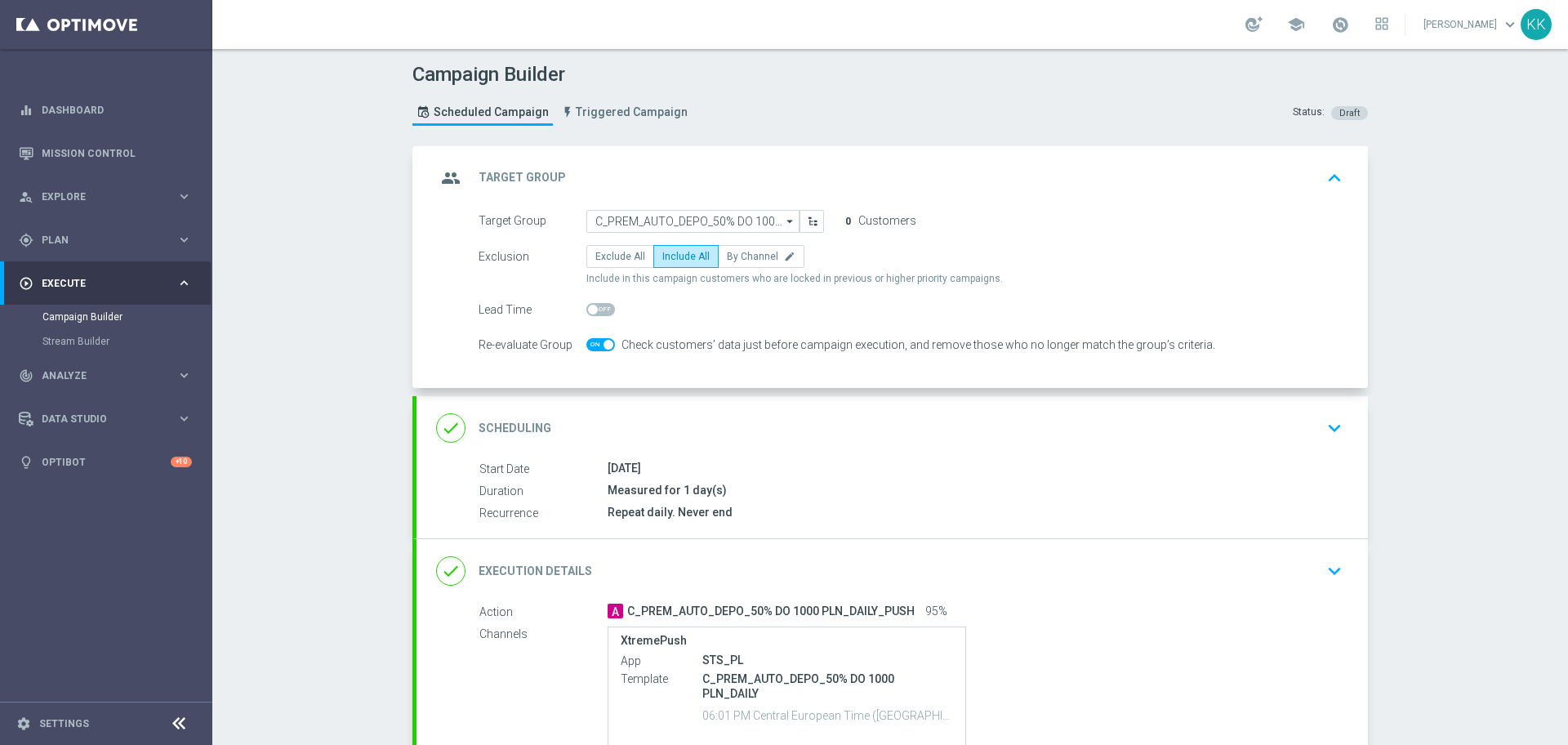
click at [1242, 425] on div "done Scheduling keyboard_arrow_down" at bounding box center [891, 427] width 912 height 31
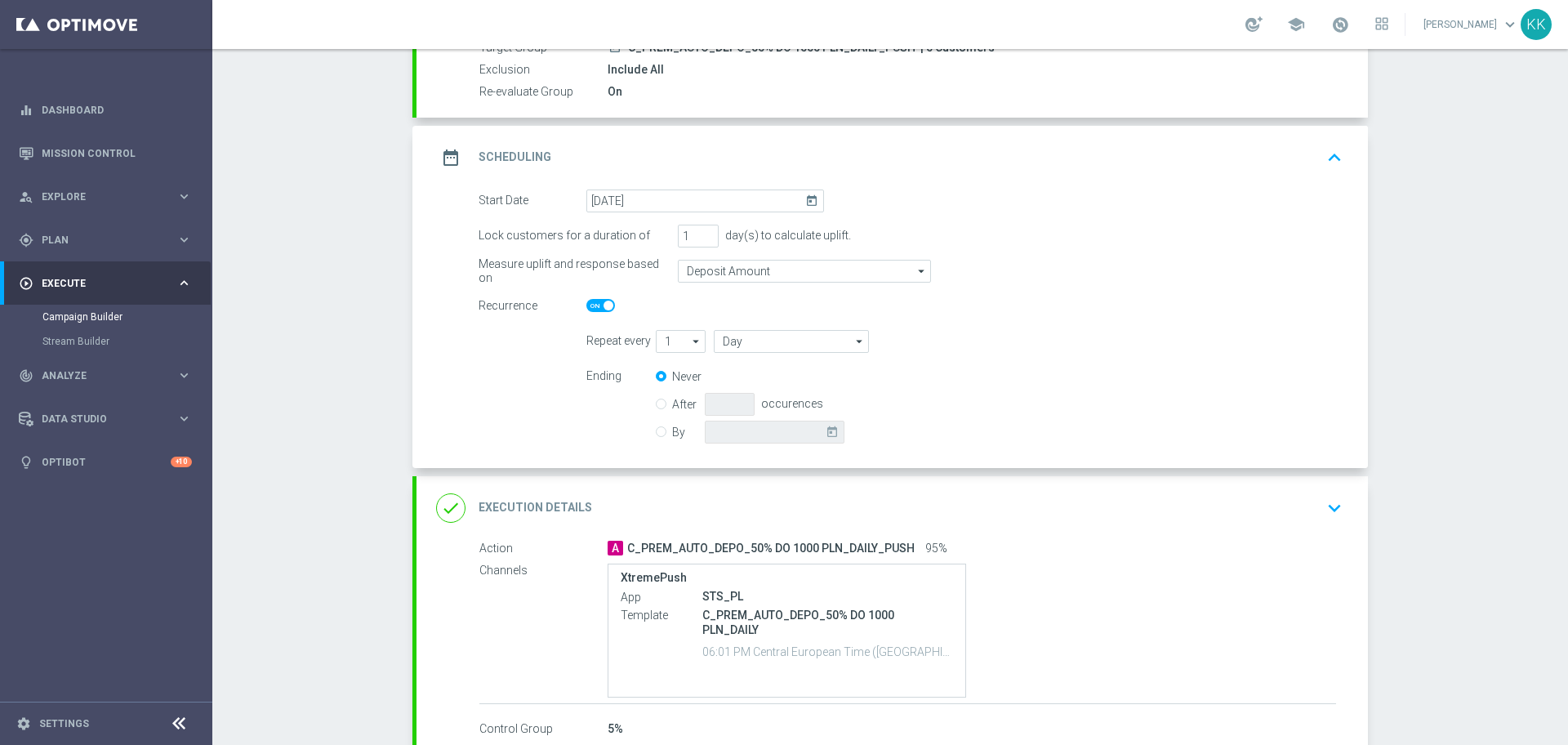
scroll to position [204, 0]
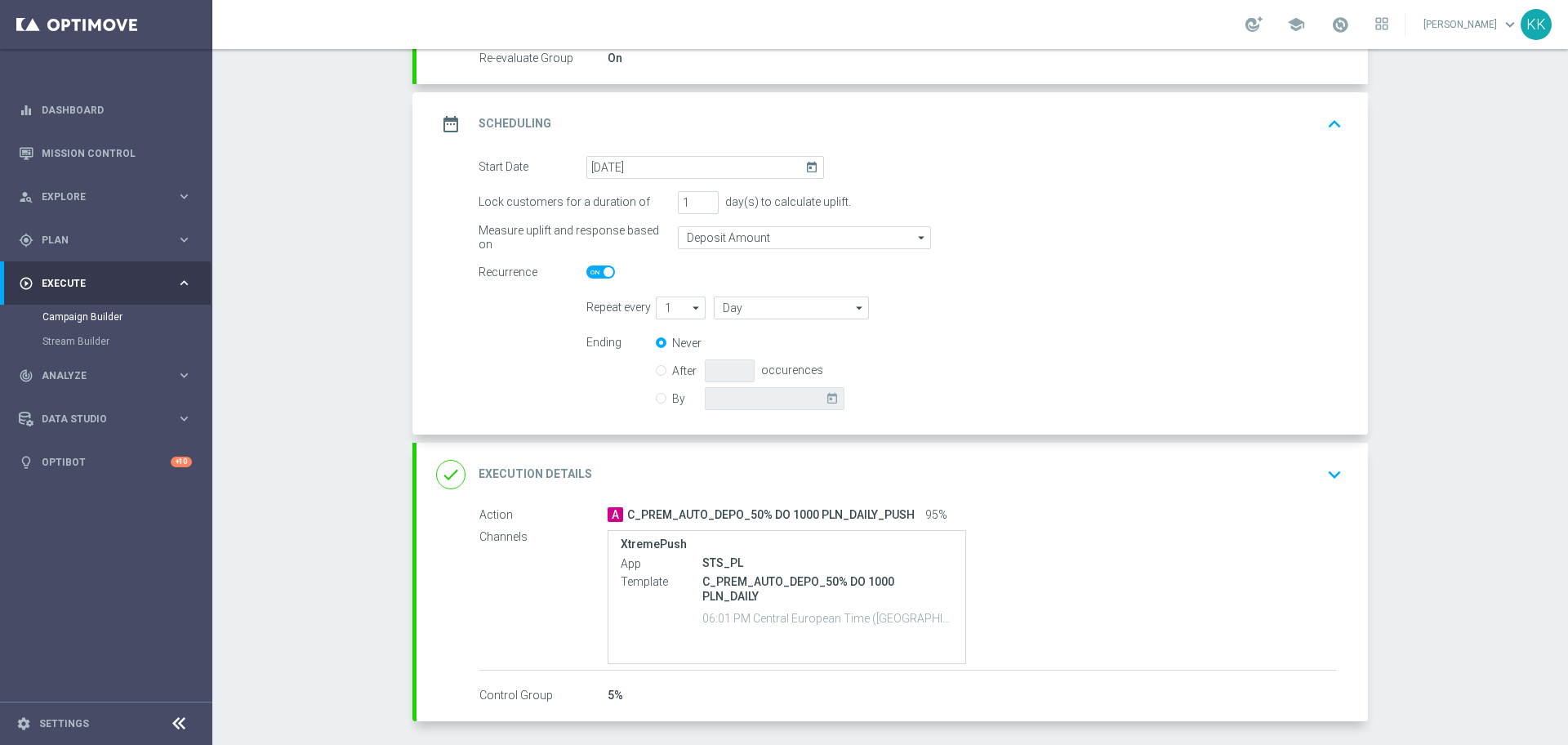
click at [1332, 476] on icon "keyboard_arrow_down" at bounding box center [1335, 474] width 24 height 24
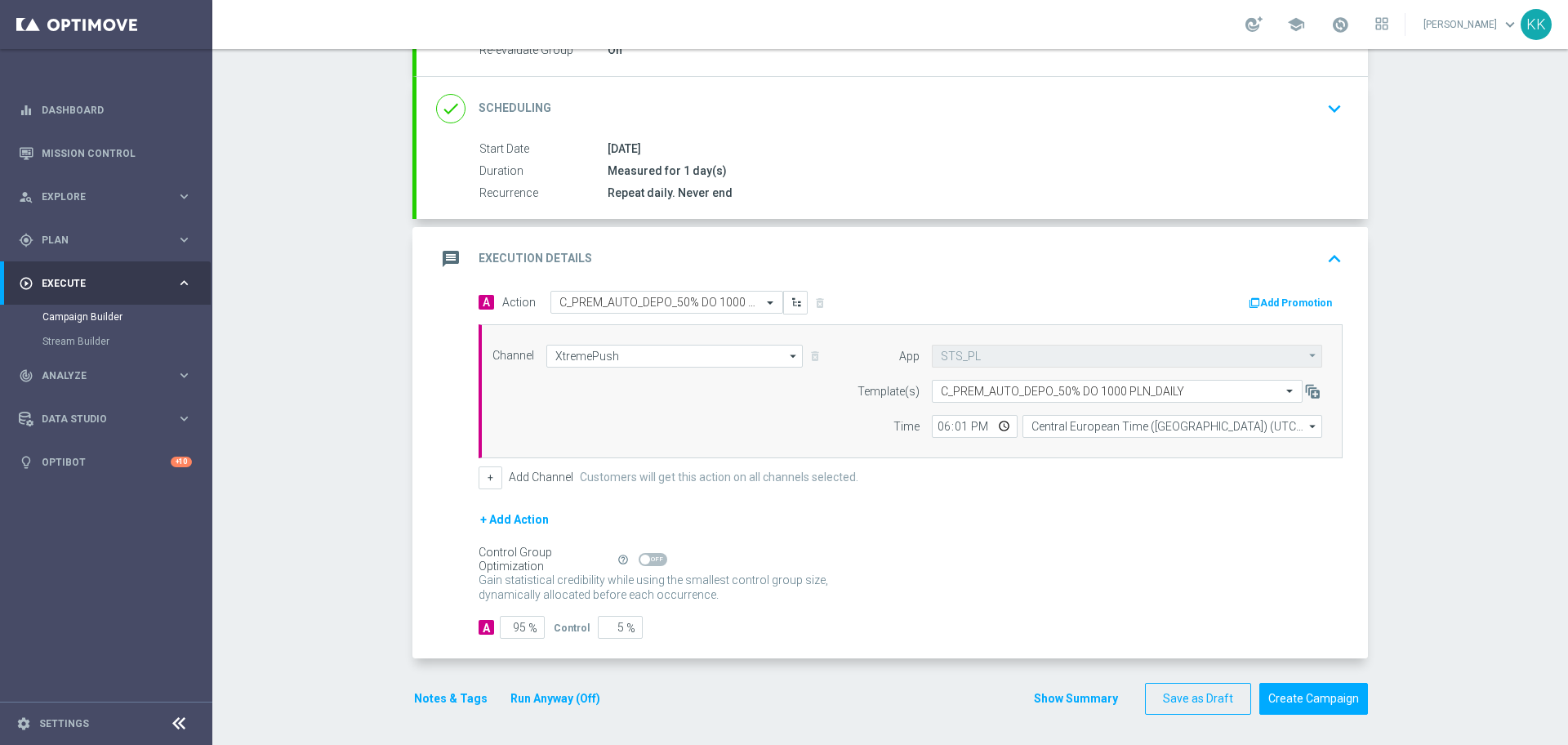
scroll to position [215, 0]
click at [441, 703] on button "Notes & Tags" at bounding box center [451, 696] width 77 height 21
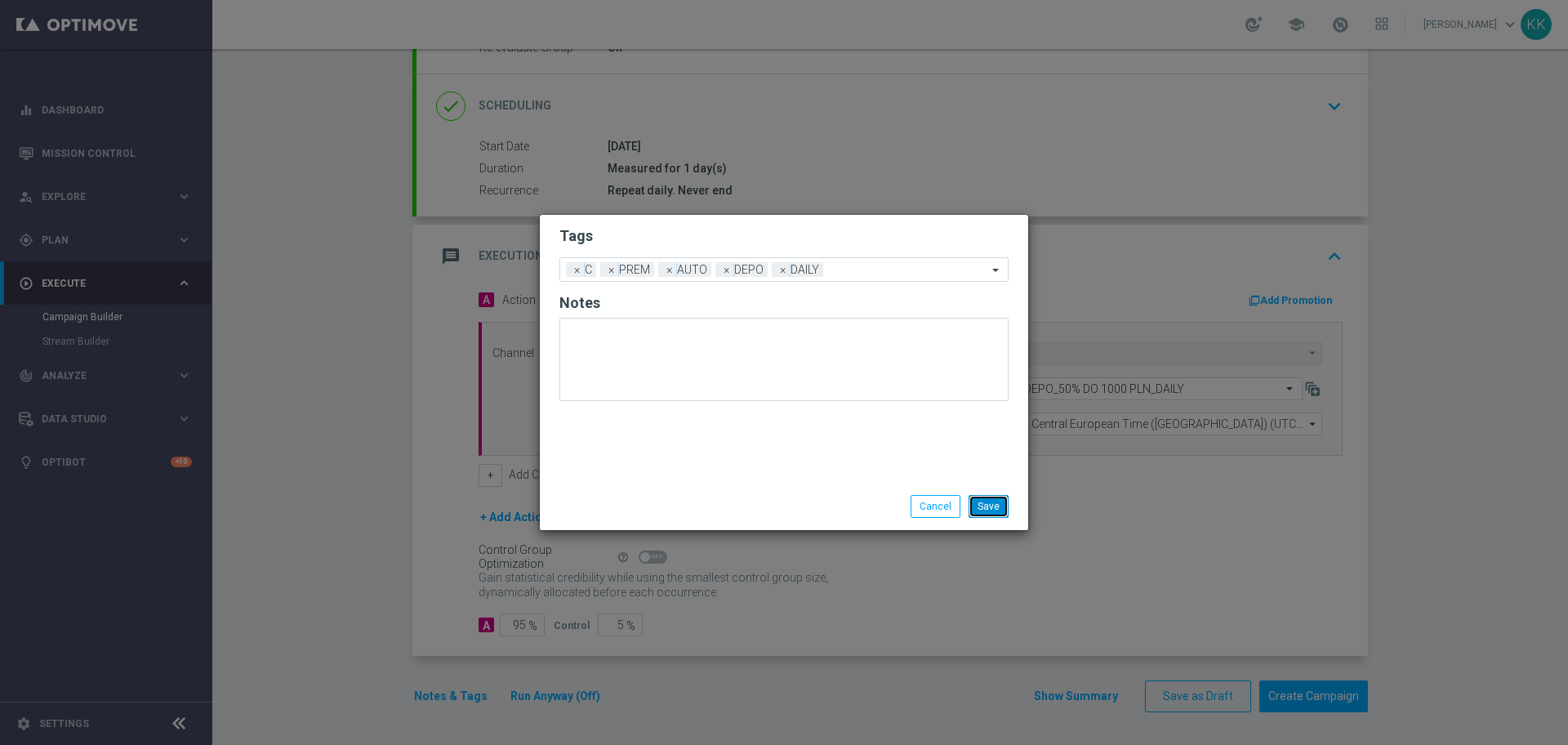
click at [999, 505] on button "Save" at bounding box center [989, 506] width 40 height 22
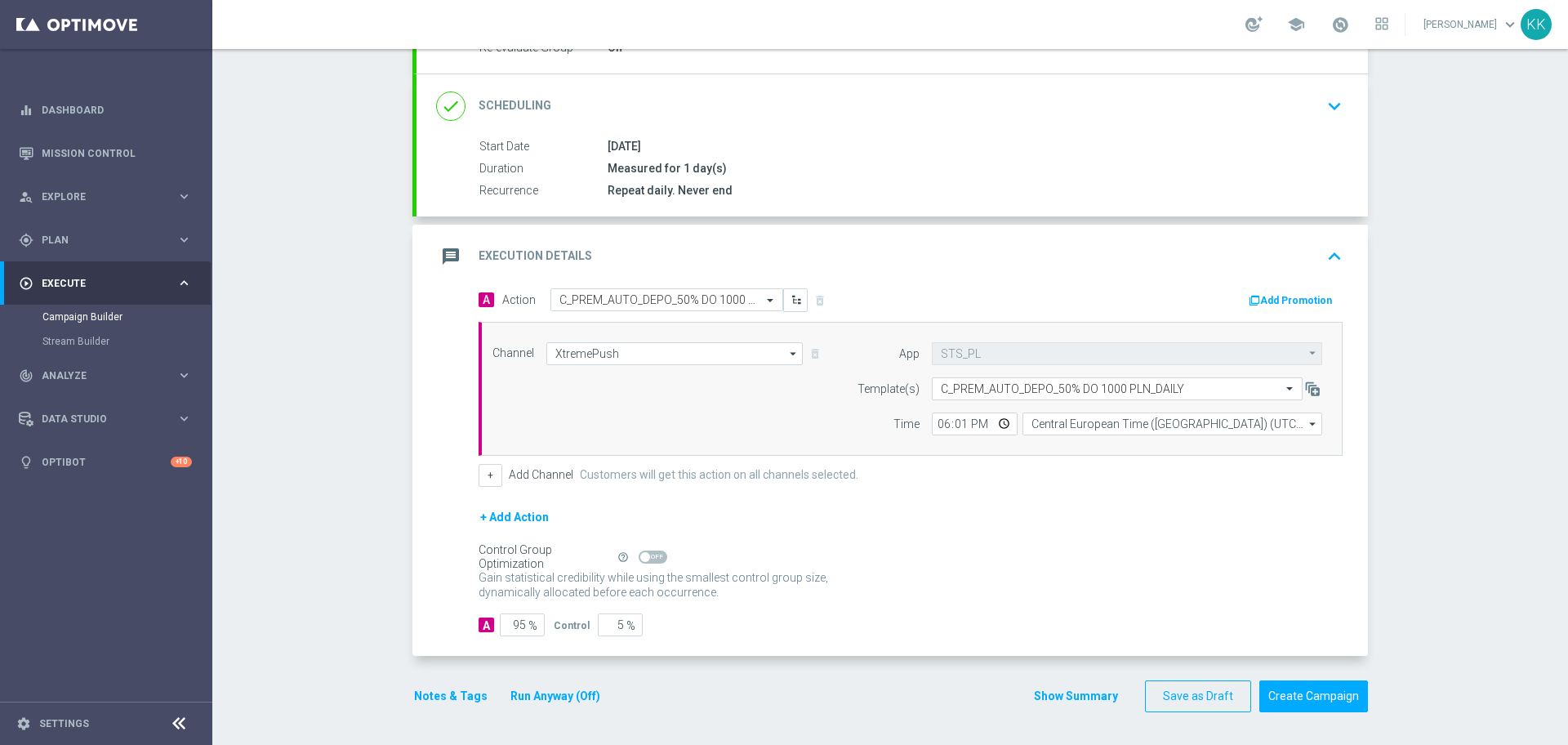
click at [415, 693] on button "Notes & Tags" at bounding box center [451, 696] width 77 height 21
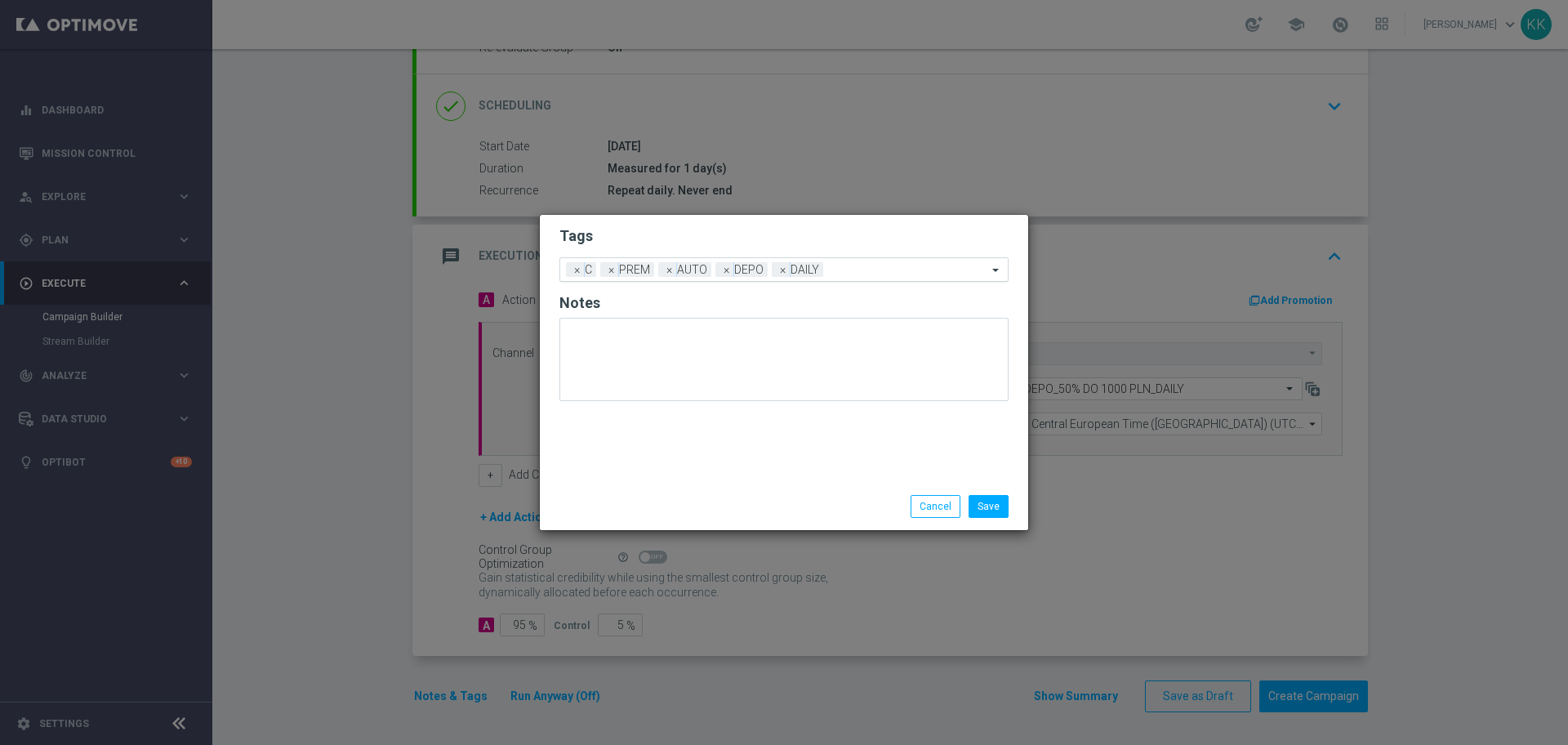
click at [862, 261] on div "Add a new tag × C × PREM × AUTO × DEPO × DAILY" at bounding box center [774, 269] width 427 height 22
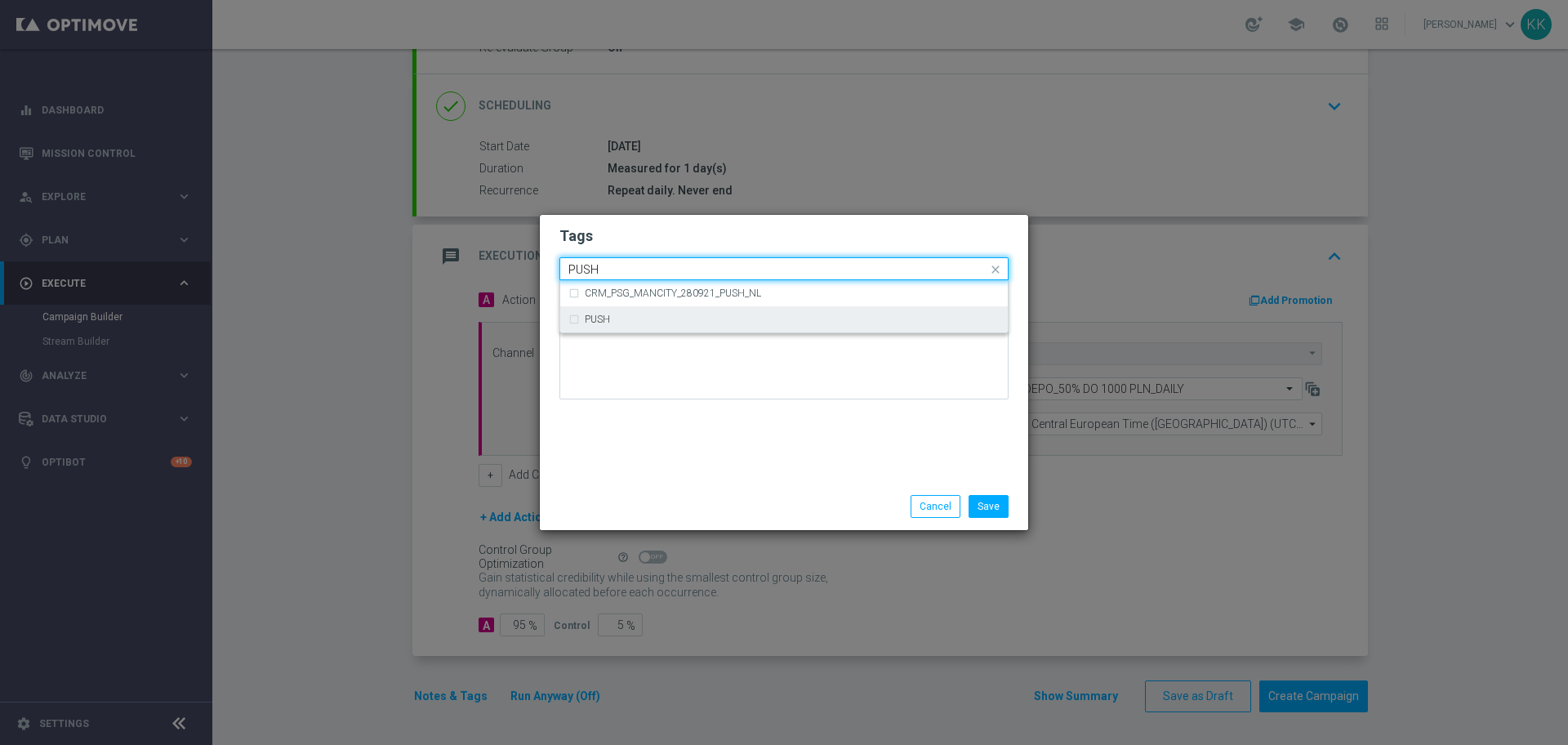
click at [840, 319] on div "PUSH" at bounding box center [792, 320] width 415 height 9
type input "PUSH"
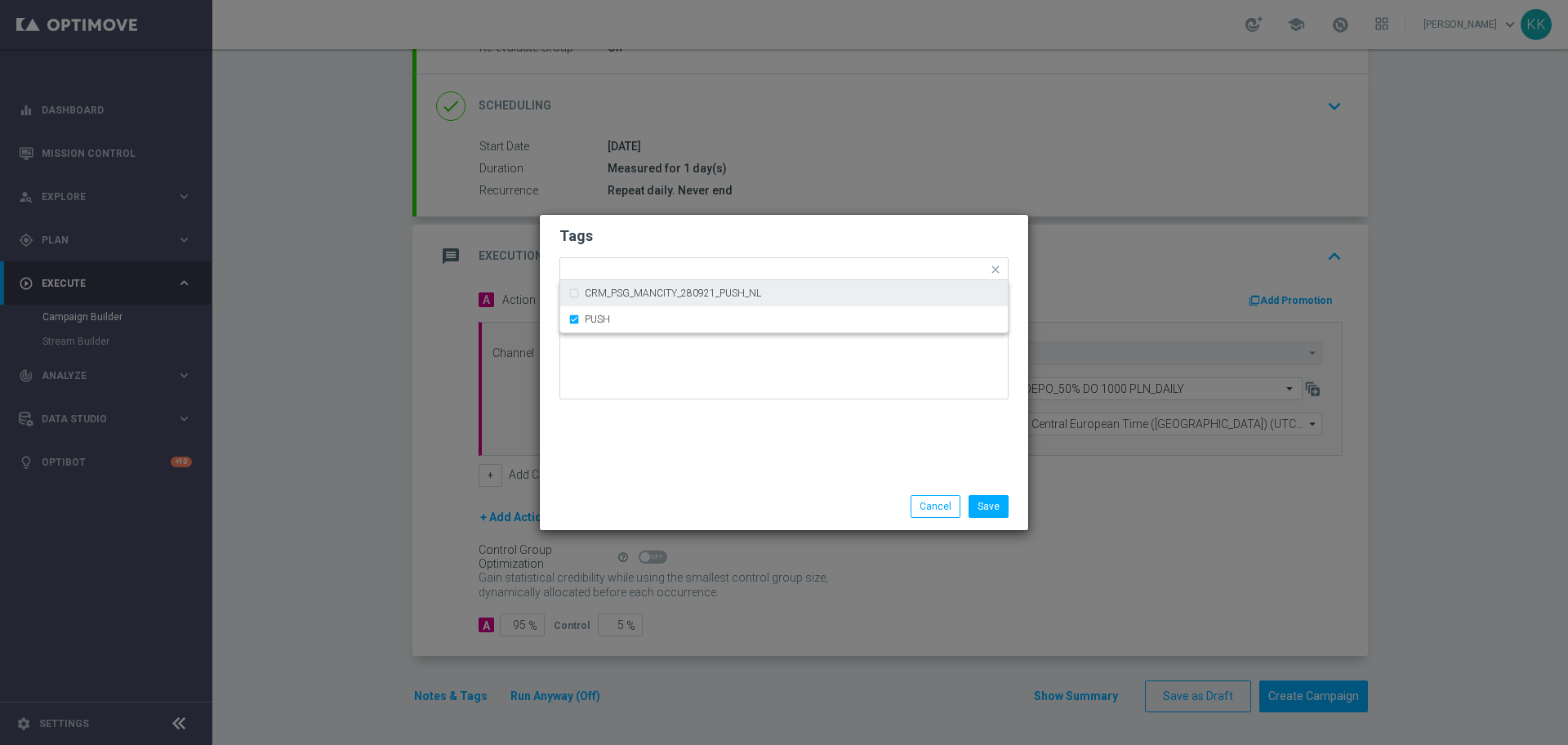
click at [840, 218] on div "Tags Quick find × C × PREM × AUTO × DEPO × DAILY × PUSH CRM_PSG_MANCITY_280921_…" at bounding box center [784, 349] width 488 height 268
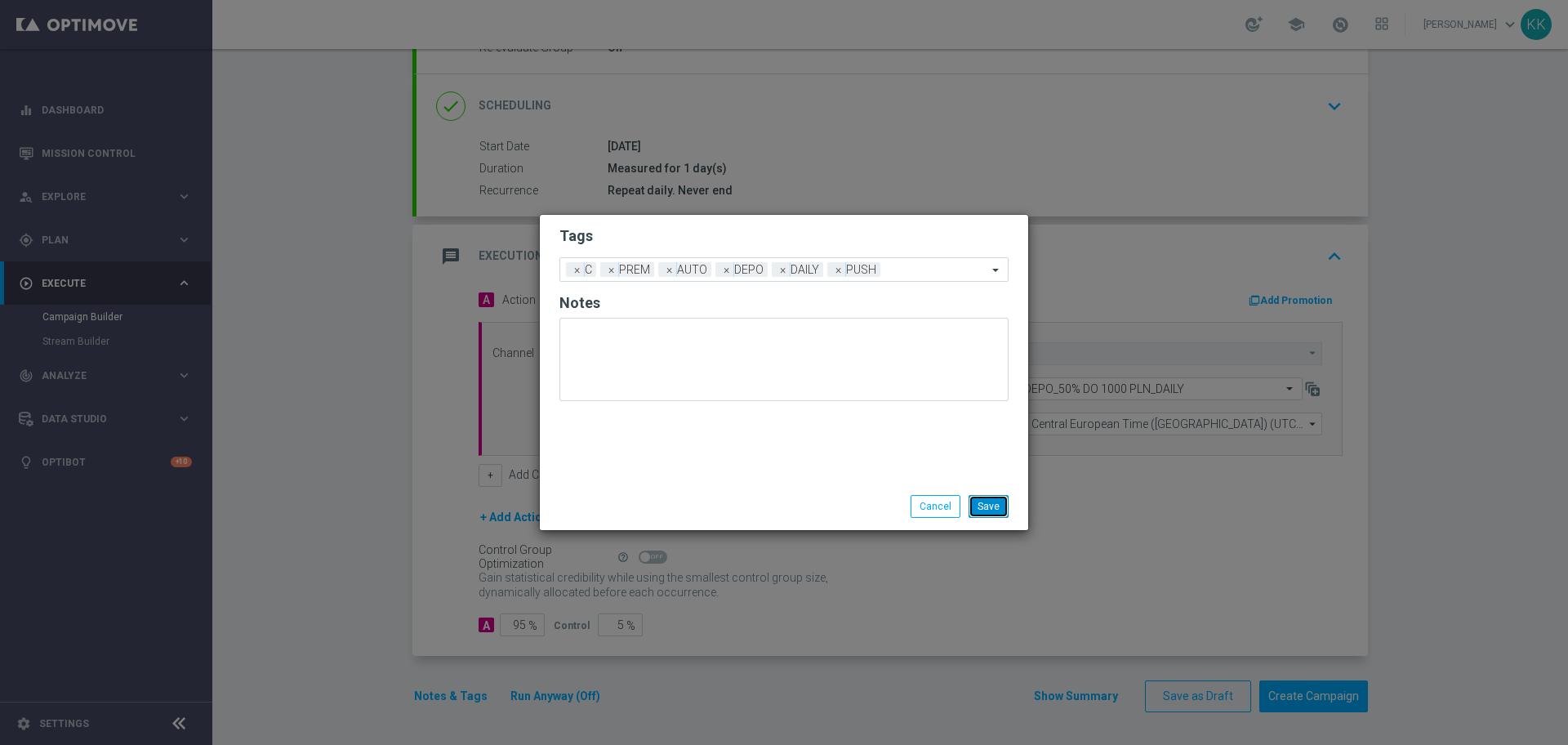
click at [992, 503] on button "Save" at bounding box center [989, 506] width 40 height 22
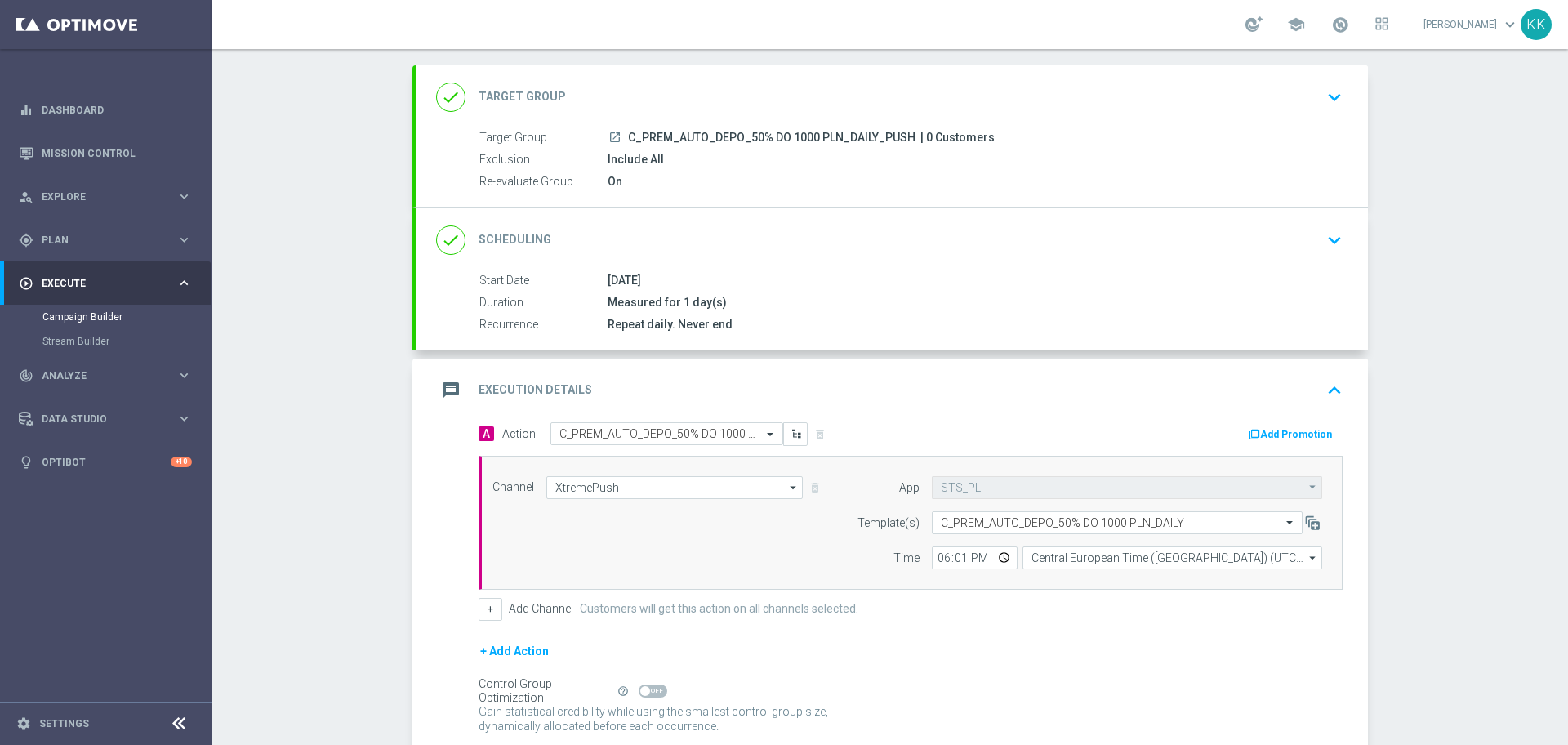
scroll to position [0, 0]
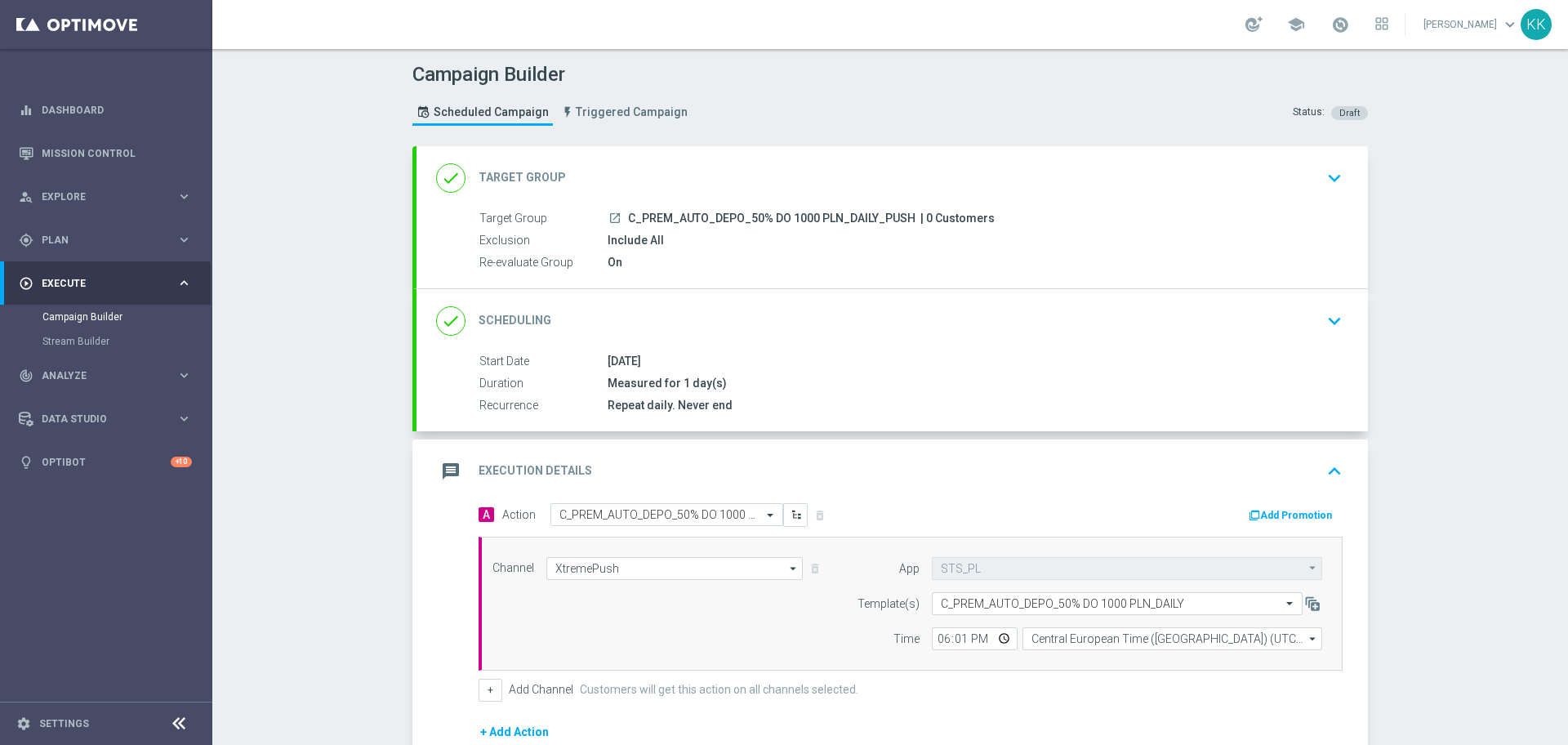
click at [1326, 168] on icon "keyboard_arrow_down" at bounding box center [1335, 178] width 24 height 24
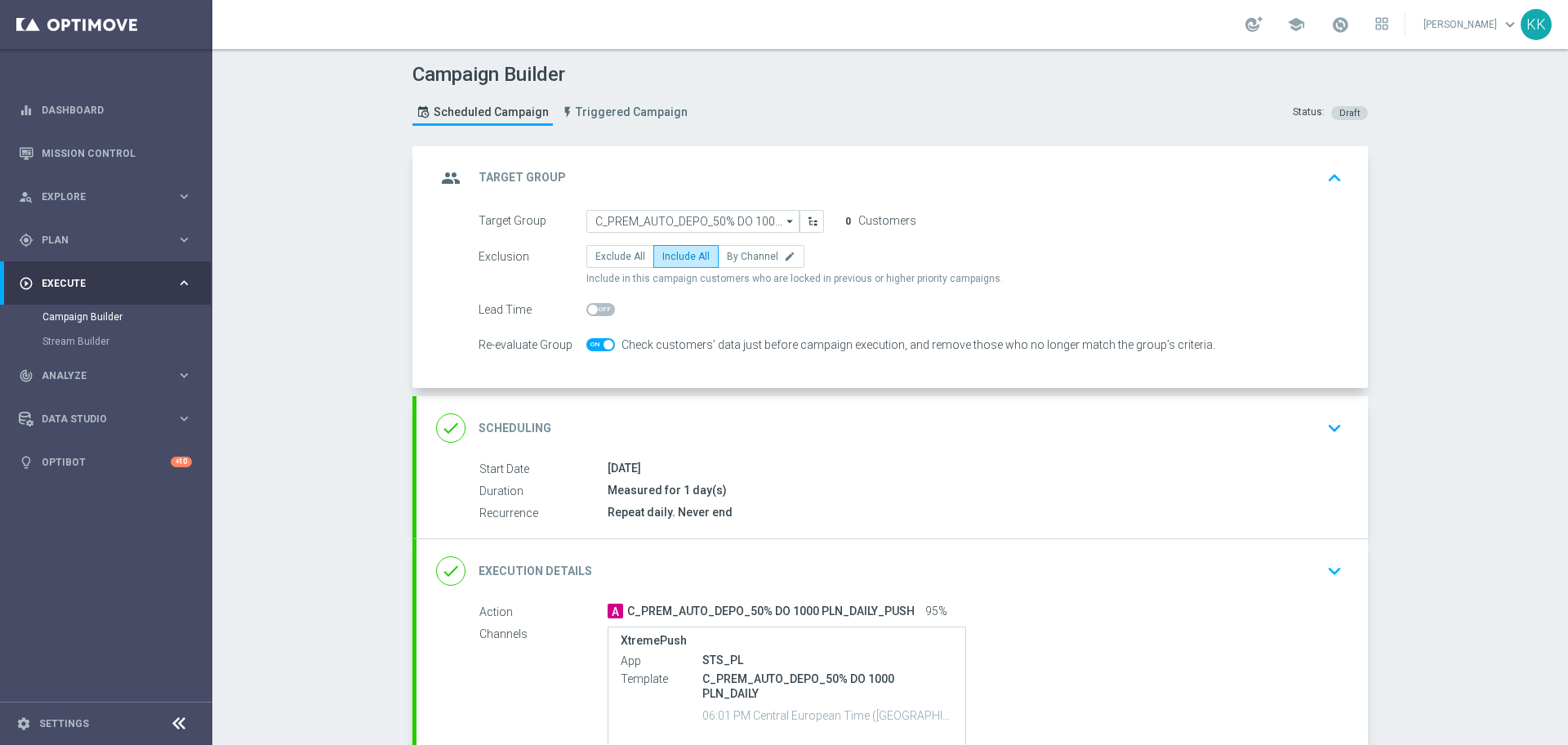
click at [1325, 425] on icon "keyboard_arrow_down" at bounding box center [1335, 428] width 24 height 24
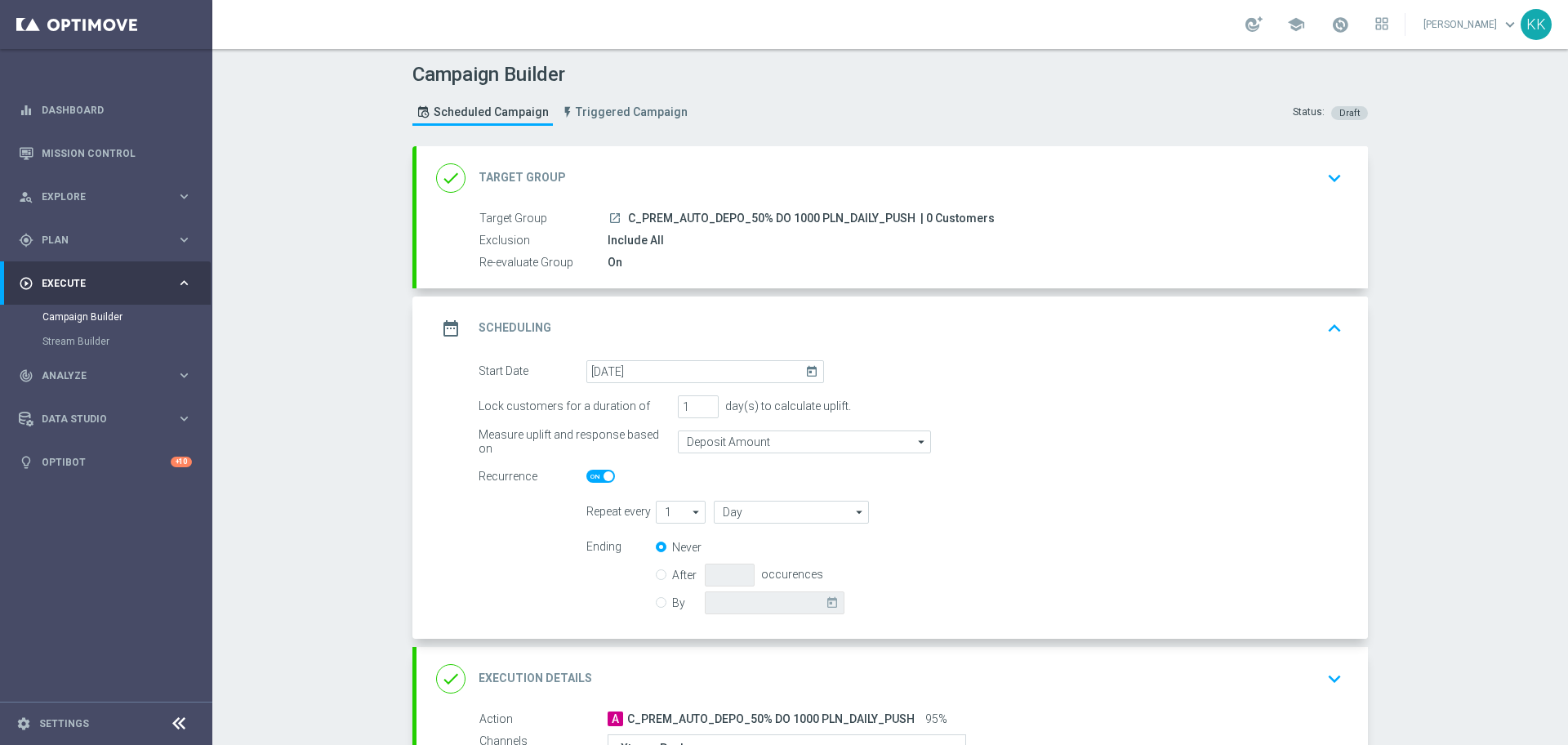
click at [269, 345] on div "Campaign Builder Scheduled Campaign Triggered Campaign Status: Draft done Targe…" at bounding box center [890, 396] width 1356 height 695
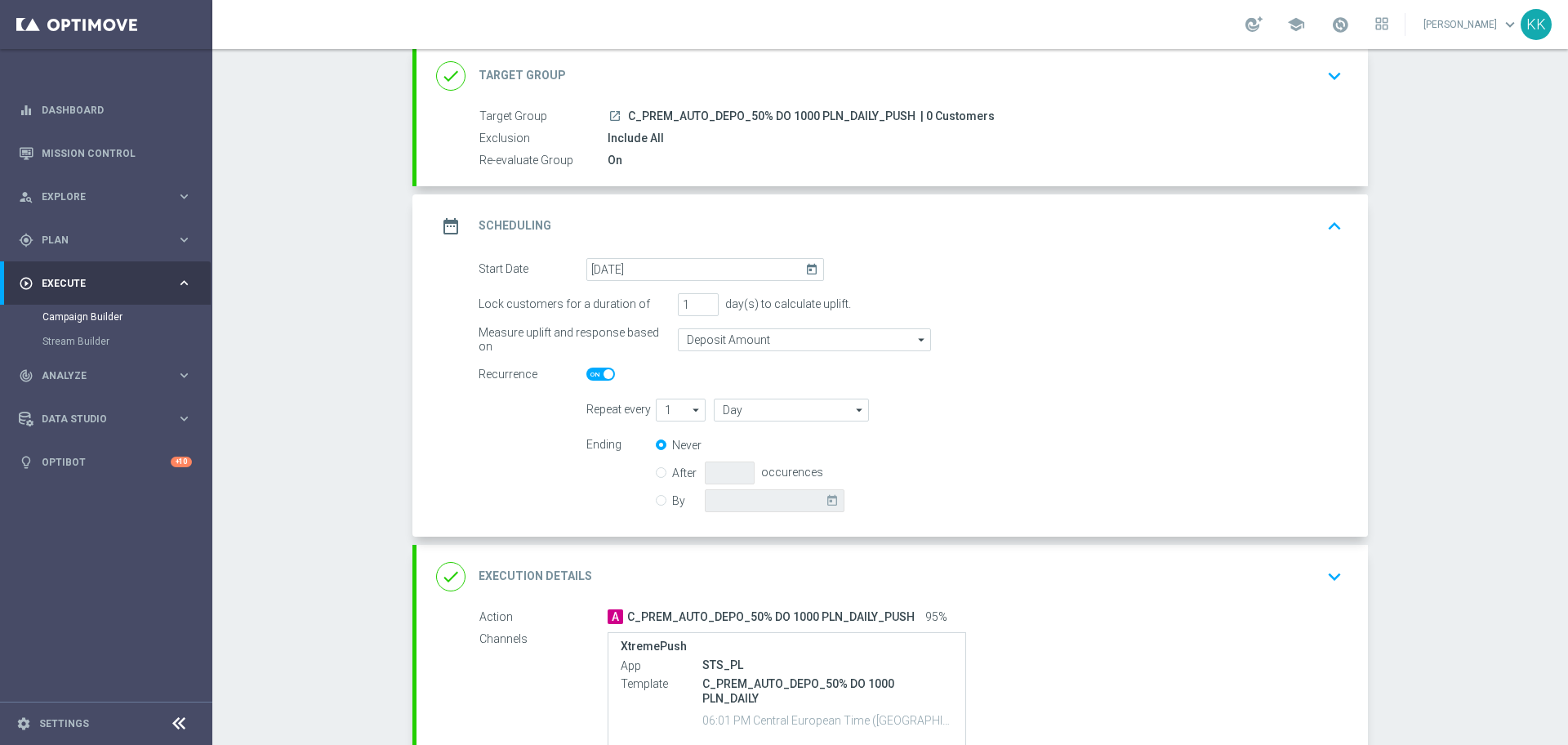
scroll to position [269, 0]
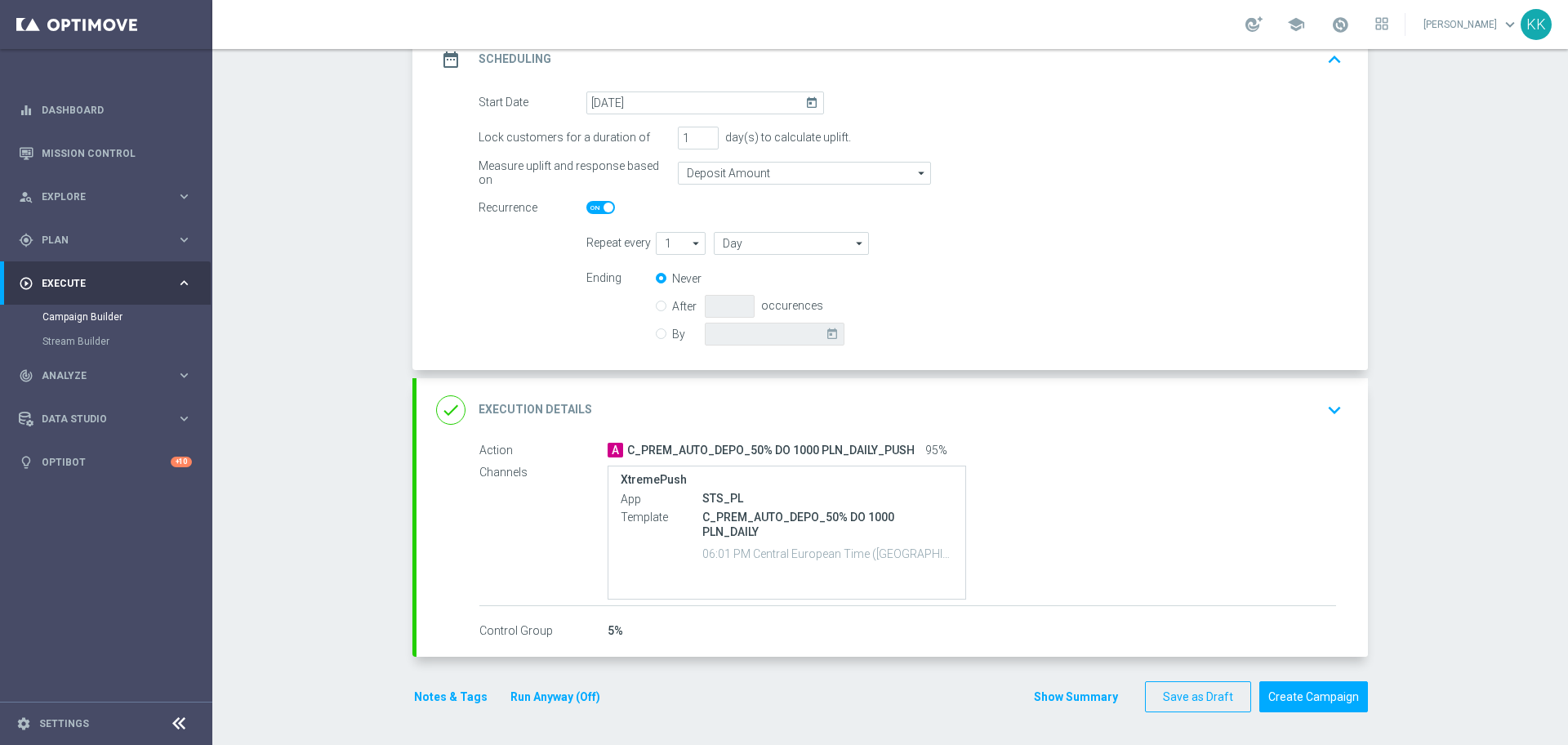
click at [1291, 408] on div "done Execution Details keyboard_arrow_down" at bounding box center [891, 410] width 912 height 31
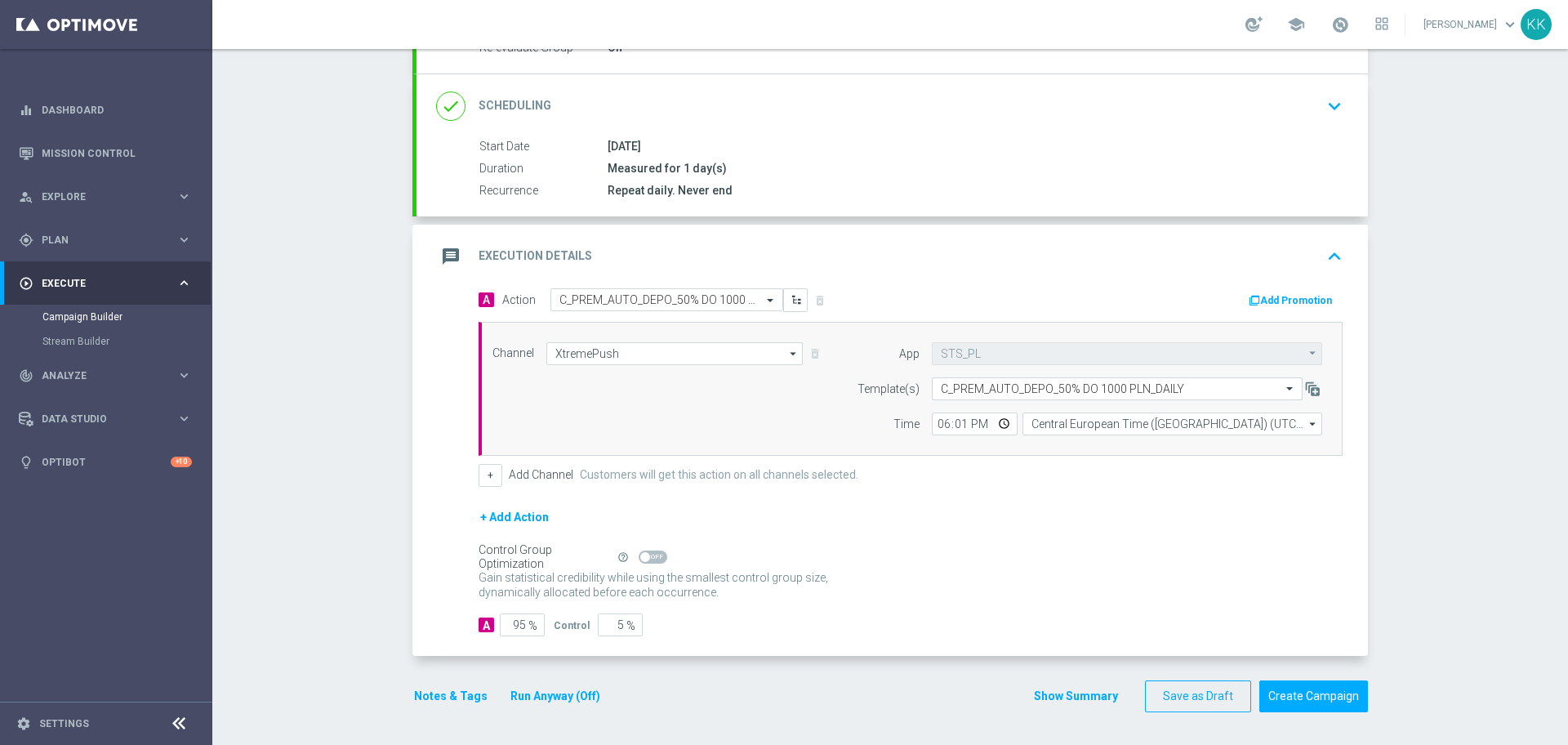
scroll to position [215, 0]
click at [453, 695] on button "Notes & Tags" at bounding box center [451, 696] width 77 height 21
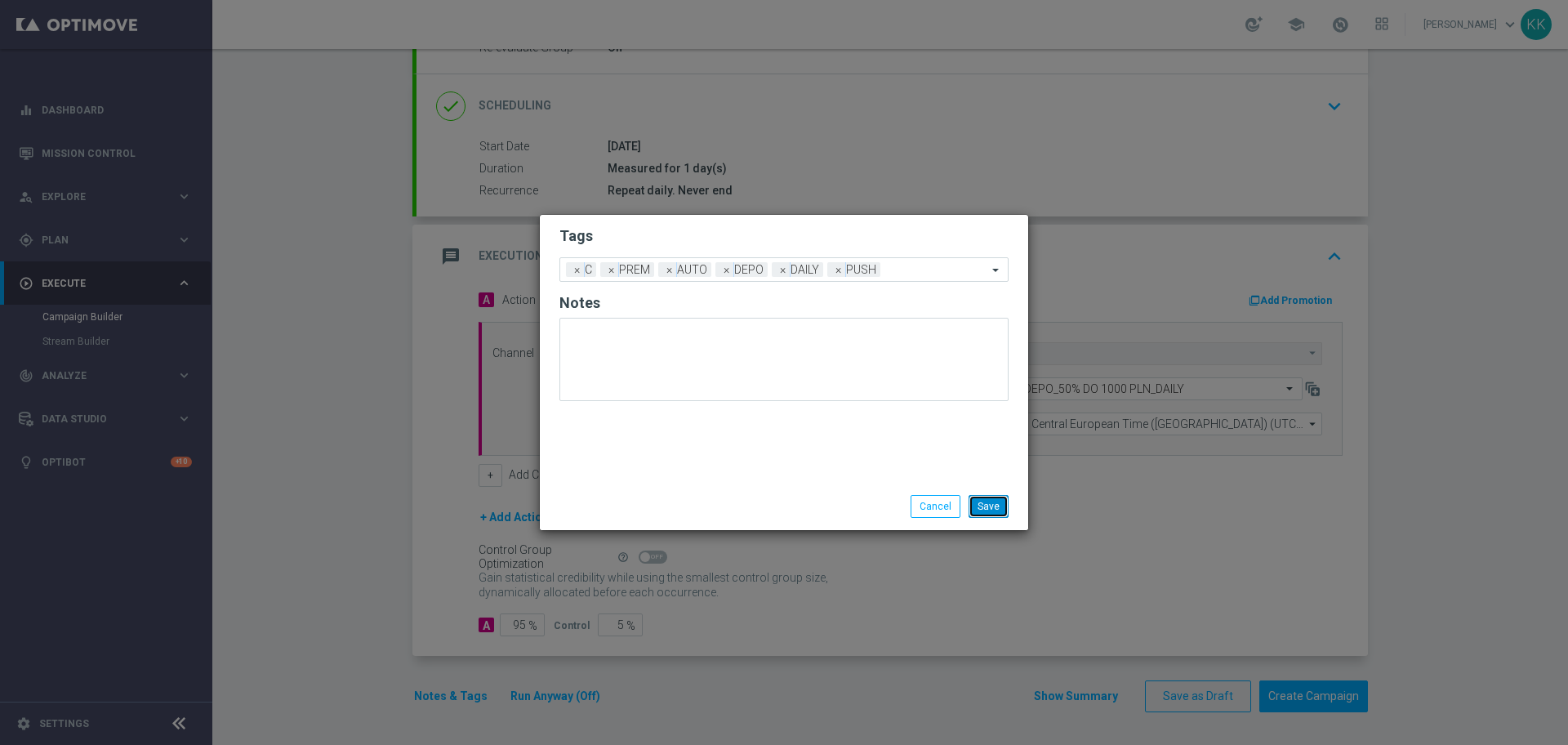
click at [1001, 510] on button "Save" at bounding box center [989, 506] width 40 height 22
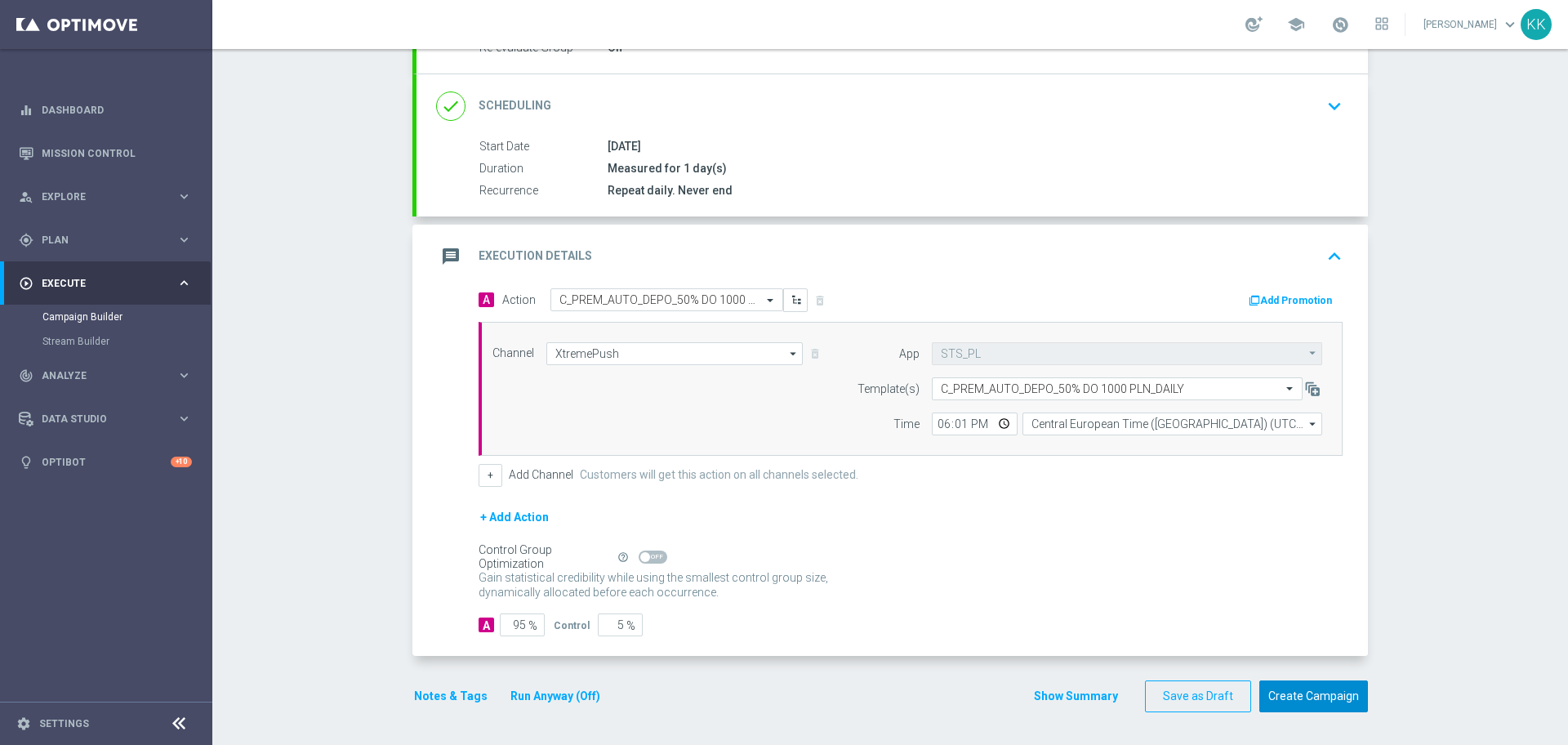
click at [1301, 689] on button "Create Campaign" at bounding box center [1314, 696] width 109 height 32
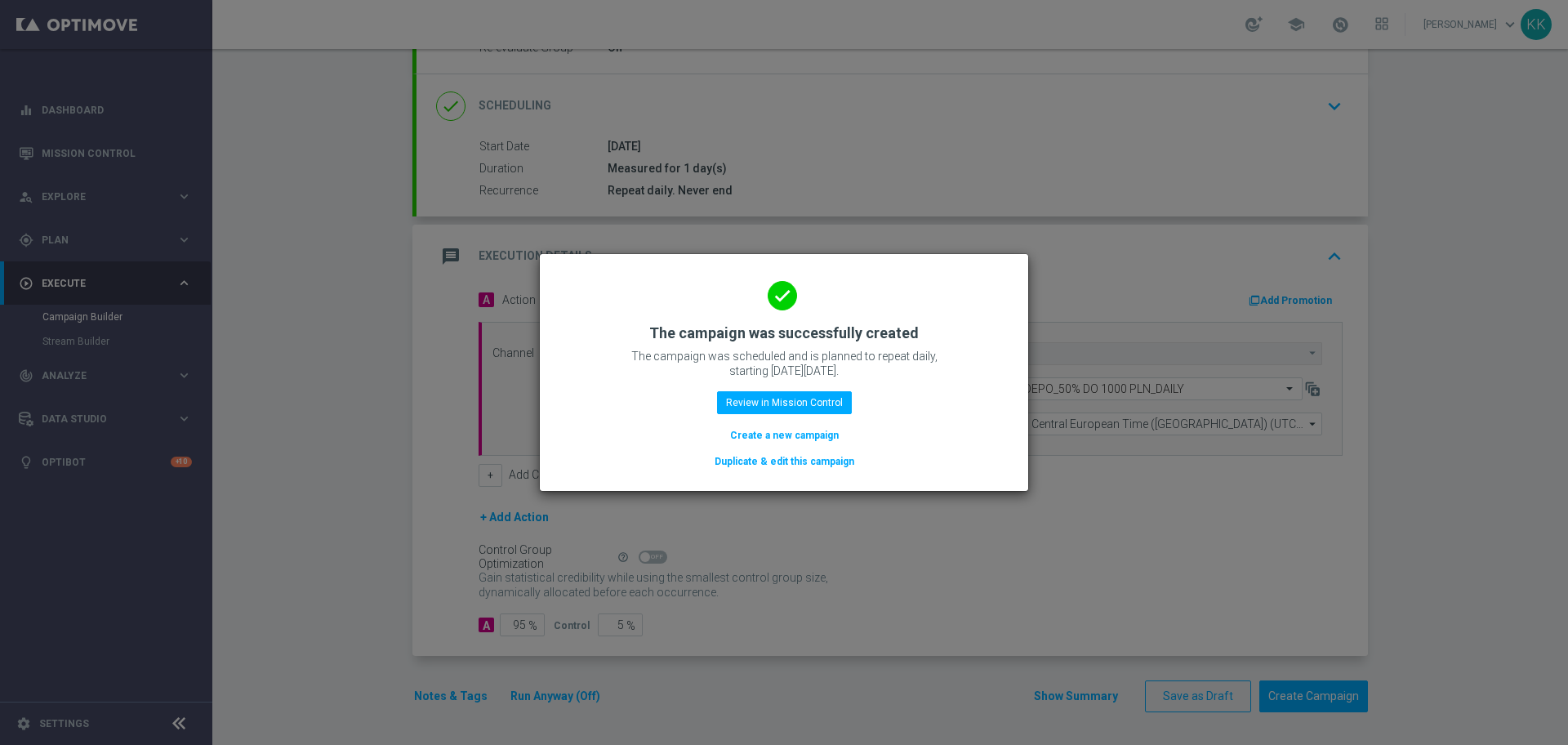
click at [786, 433] on button "Create a new campaign" at bounding box center [784, 435] width 112 height 18
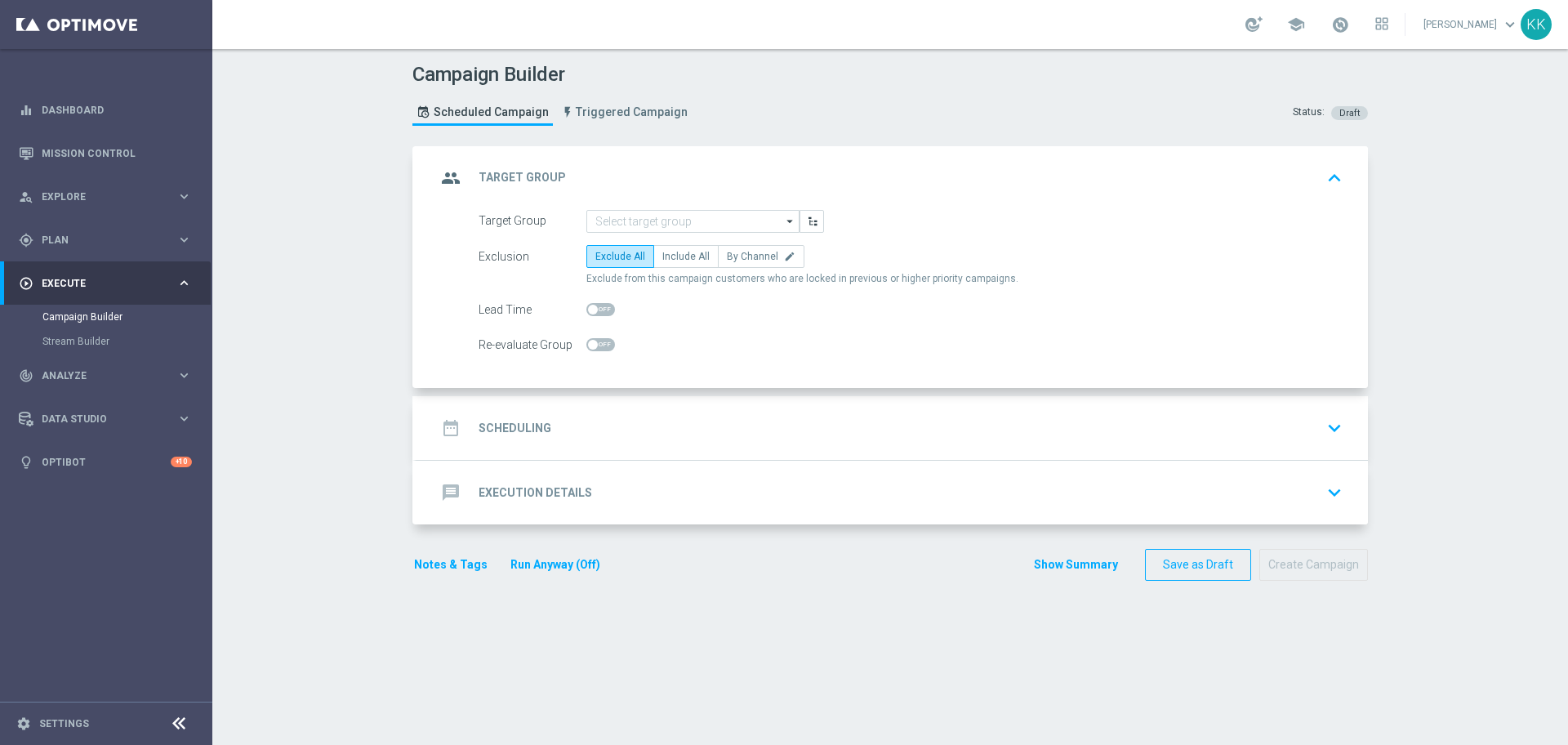
scroll to position [0, 0]
click at [622, 214] on input at bounding box center [693, 221] width 213 height 22
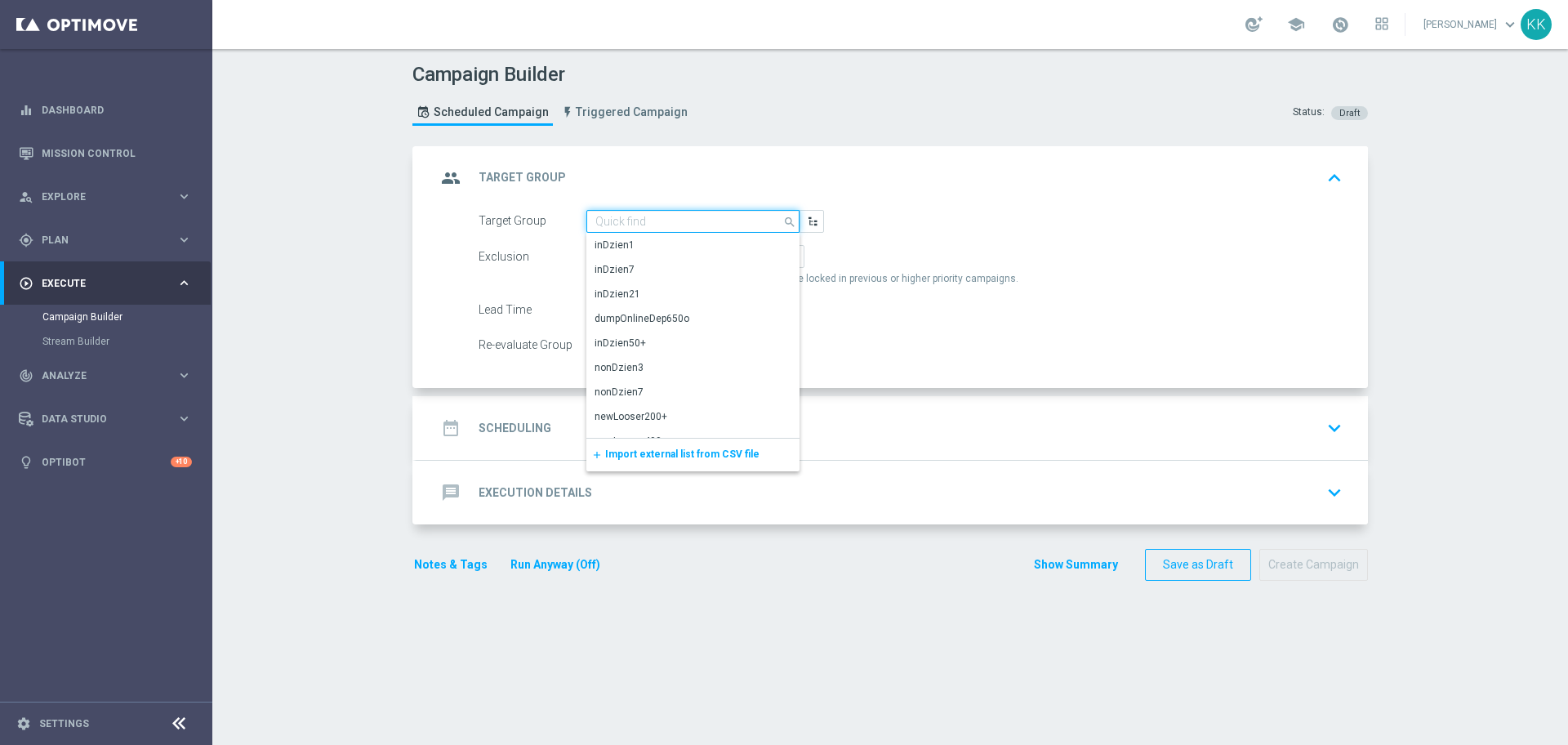
paste input "C_PEXTRA_AUTO_DEPO_50% DO 2000 PLN_DAILY_PUSH"
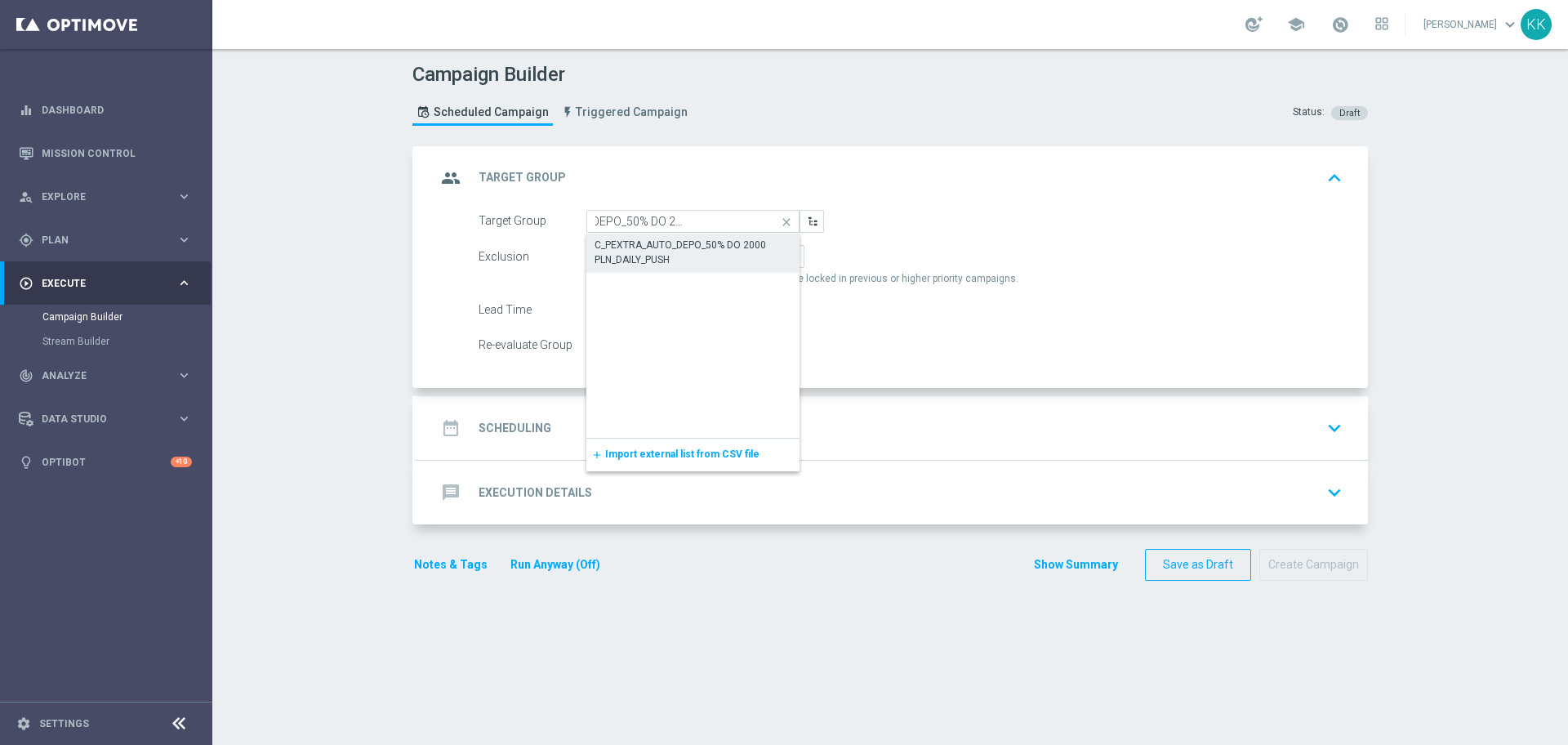
click at [631, 248] on div "C_PEXTRA_AUTO_DEPO_50% DO 2000 PLN_DAILY_PUSH" at bounding box center [693, 252] width 197 height 29
type input "C_PEXTRA_AUTO_DEPO_50% DO 2000 PLN_DAILY_PUSH"
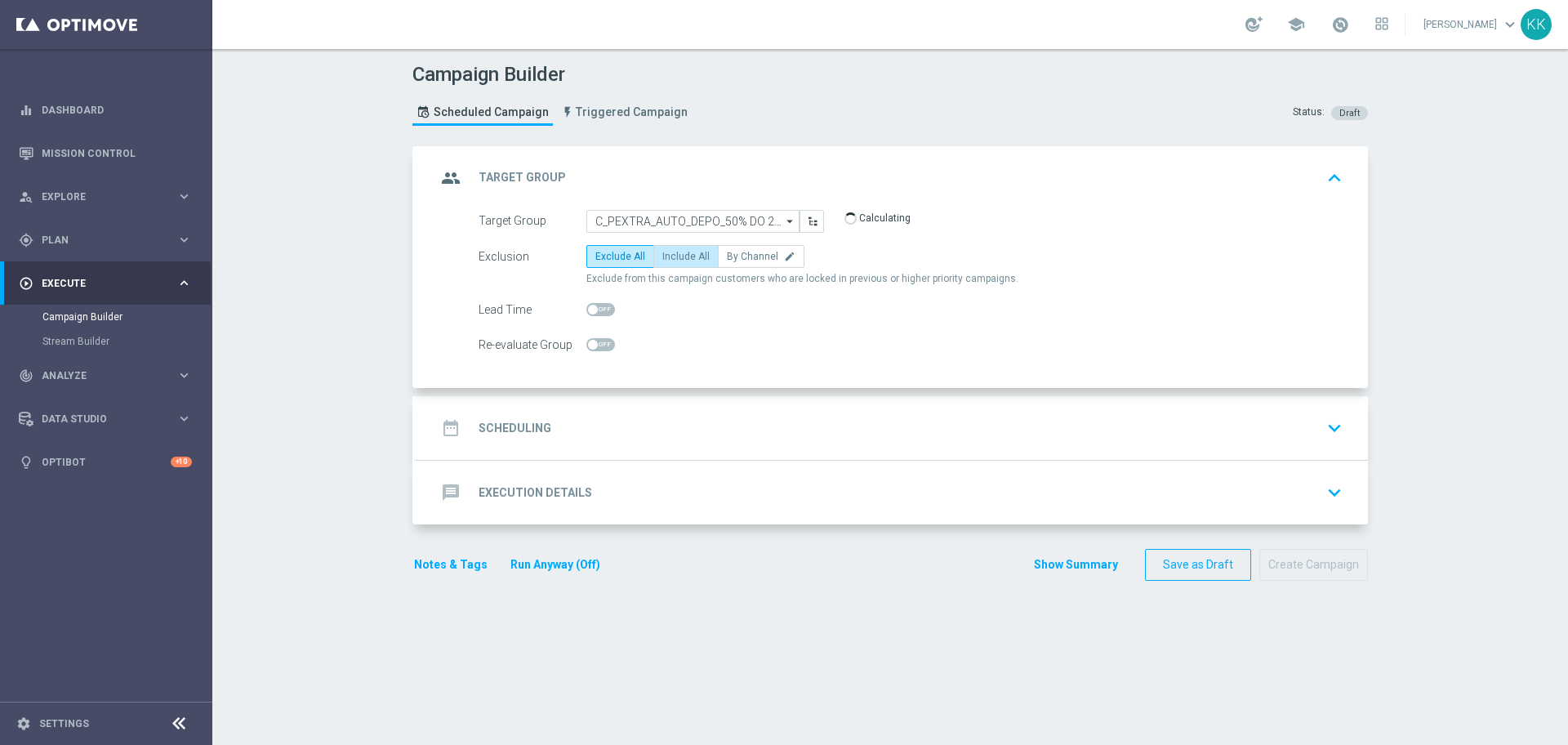
click at [678, 261] on span "Include All" at bounding box center [686, 257] width 48 height 11
click at [673, 261] on input "Include All" at bounding box center [667, 259] width 10 height 10
radio input "true"
click at [596, 349] on span at bounding box center [601, 345] width 29 height 13
click at [596, 349] on input "checkbox" at bounding box center [601, 345] width 29 height 13
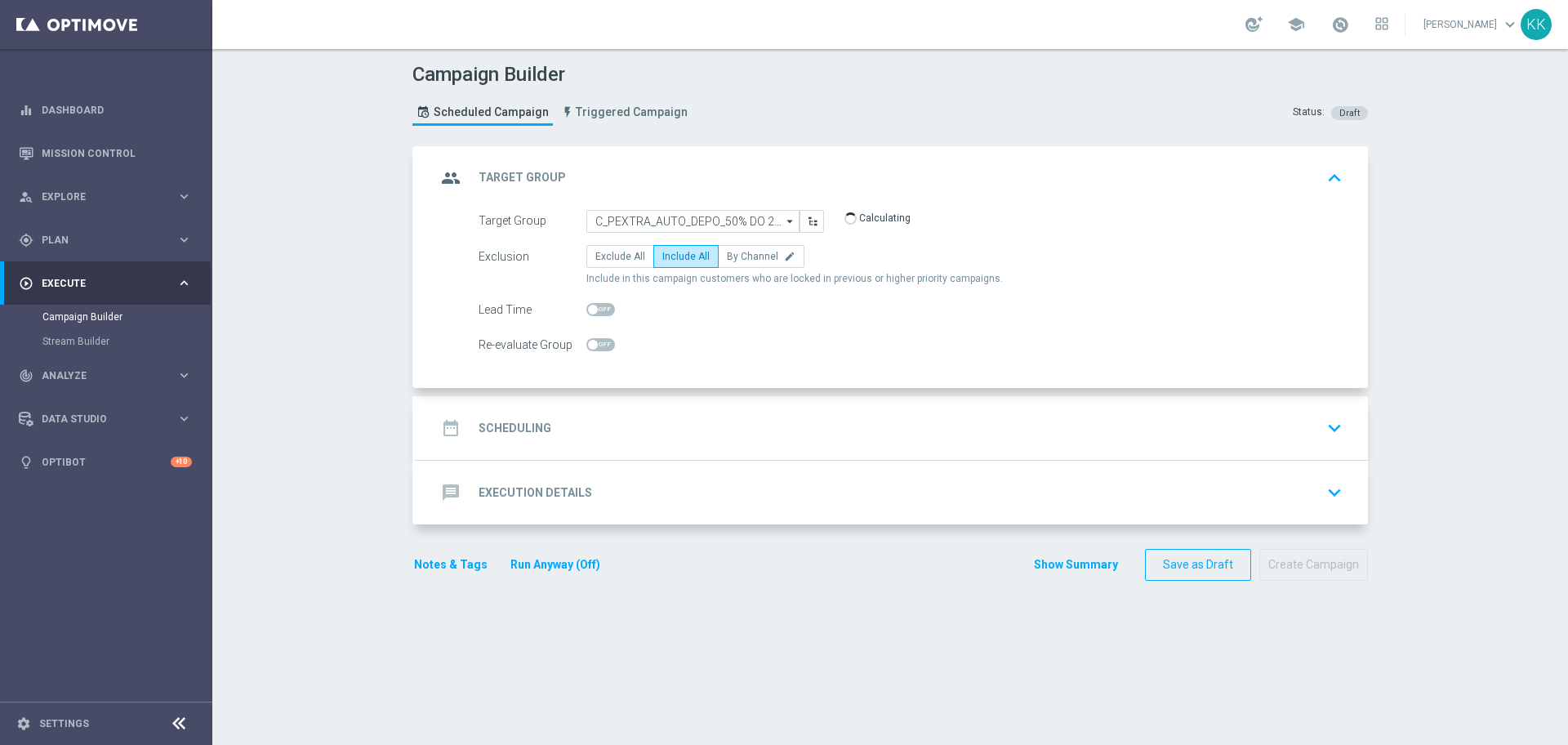
checkbox input "true"
click at [618, 440] on div "date_range Scheduling keyboard_arrow_down" at bounding box center [891, 427] width 912 height 31
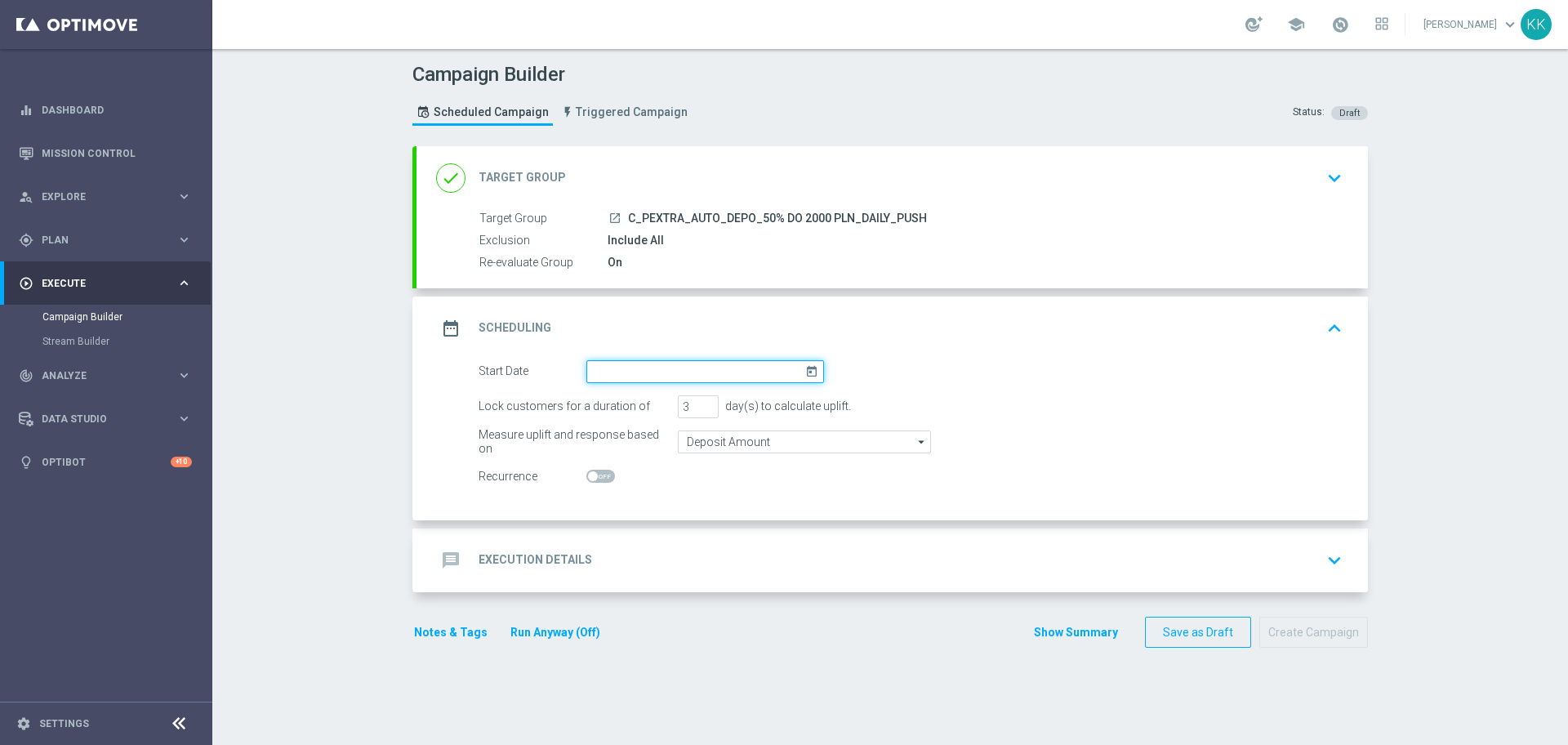
click at [623, 373] on input at bounding box center [706, 371] width 238 height 22
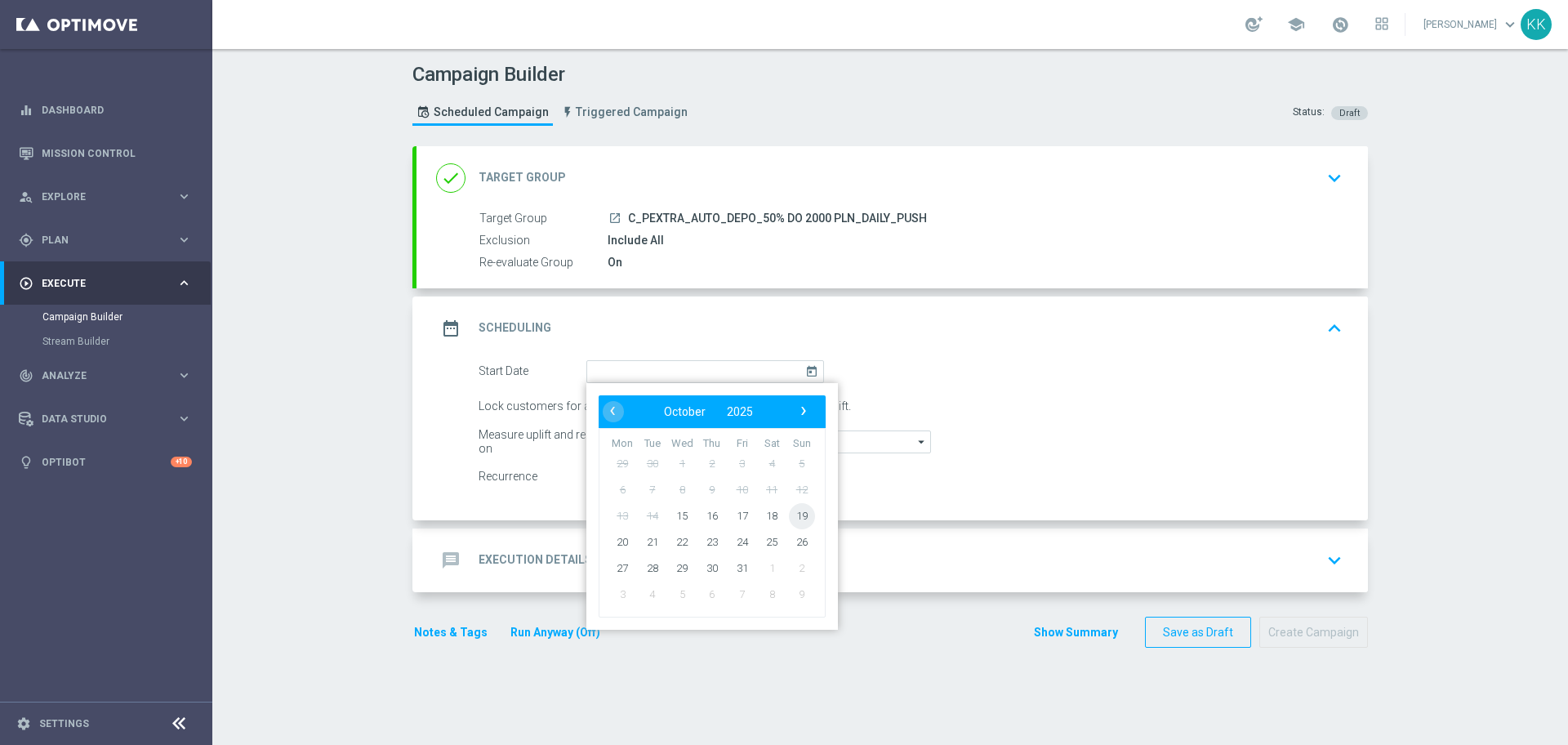
click at [793, 513] on span "19" at bounding box center [802, 515] width 26 height 26
type input "[DATE]"
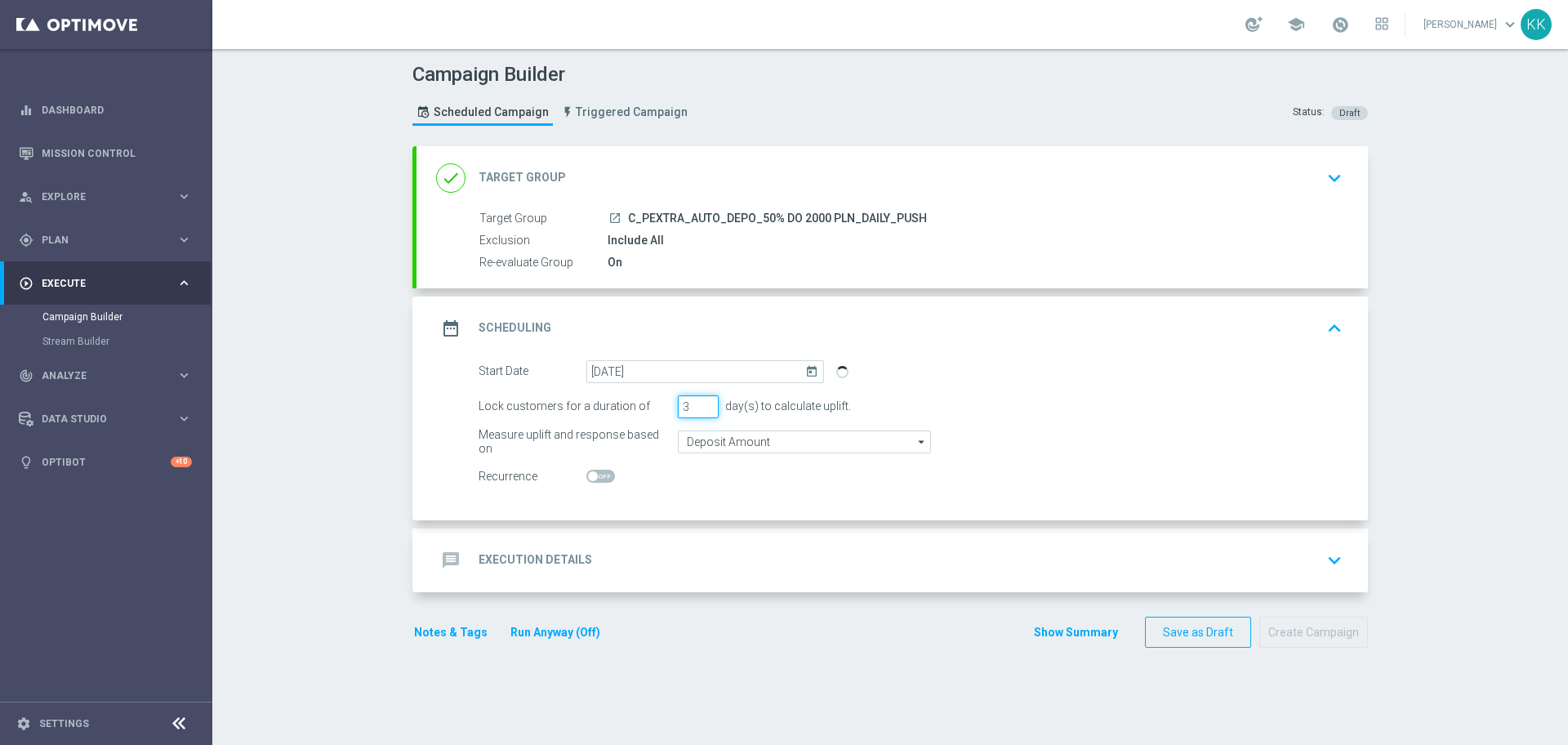
drag, startPoint x: 664, startPoint y: 404, endPoint x: 654, endPoint y: 404, distance: 10.0
click at [655, 404] on div "Lock customers for a duration of 3 day(s) to calculate uplift." at bounding box center [911, 407] width 889 height 22
type input "1"
click at [606, 473] on span at bounding box center [601, 476] width 29 height 13
click at [606, 473] on input "checkbox" at bounding box center [601, 476] width 29 height 13
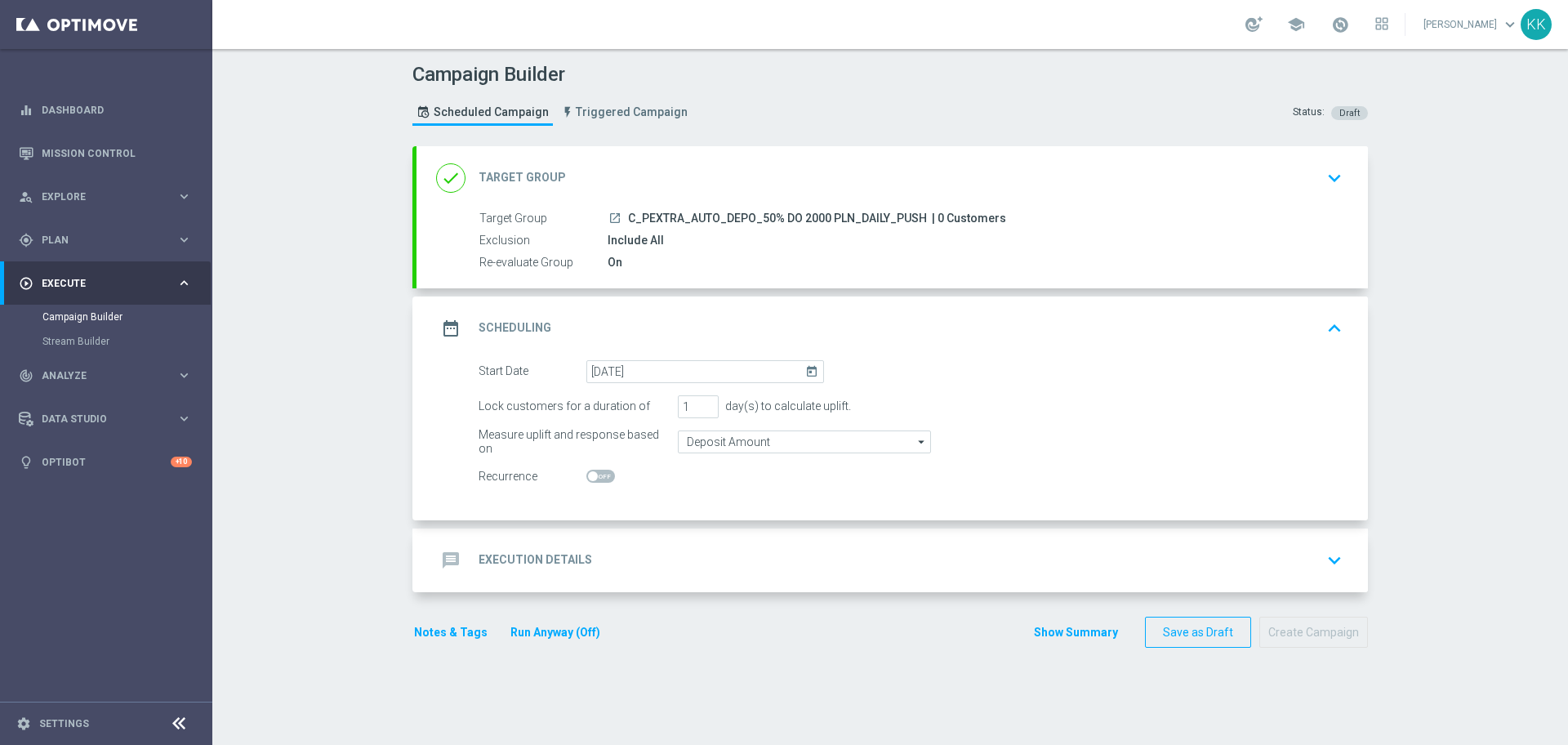
checkbox input "true"
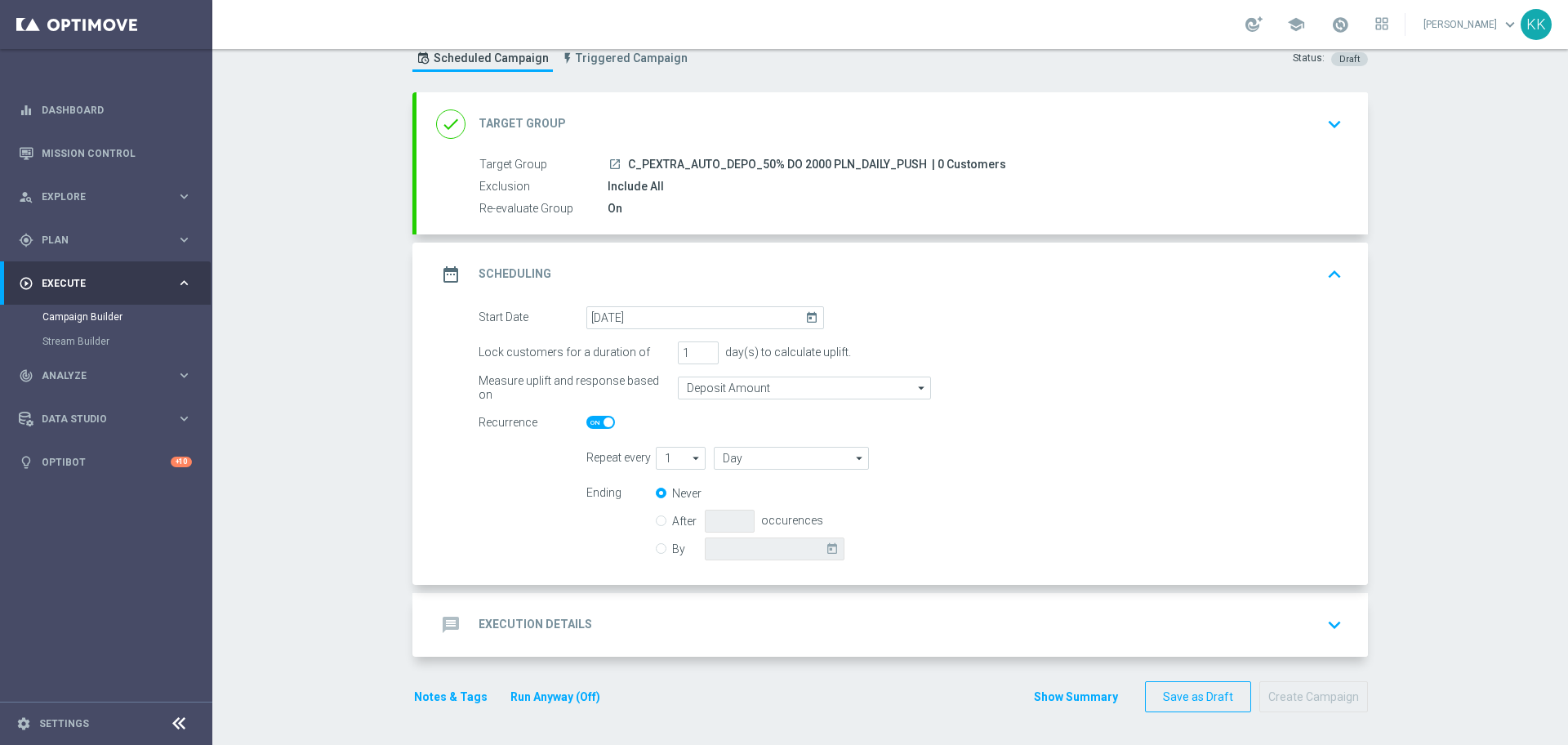
click at [681, 609] on div "message Execution Details keyboard_arrow_down" at bounding box center [891, 624] width 912 height 31
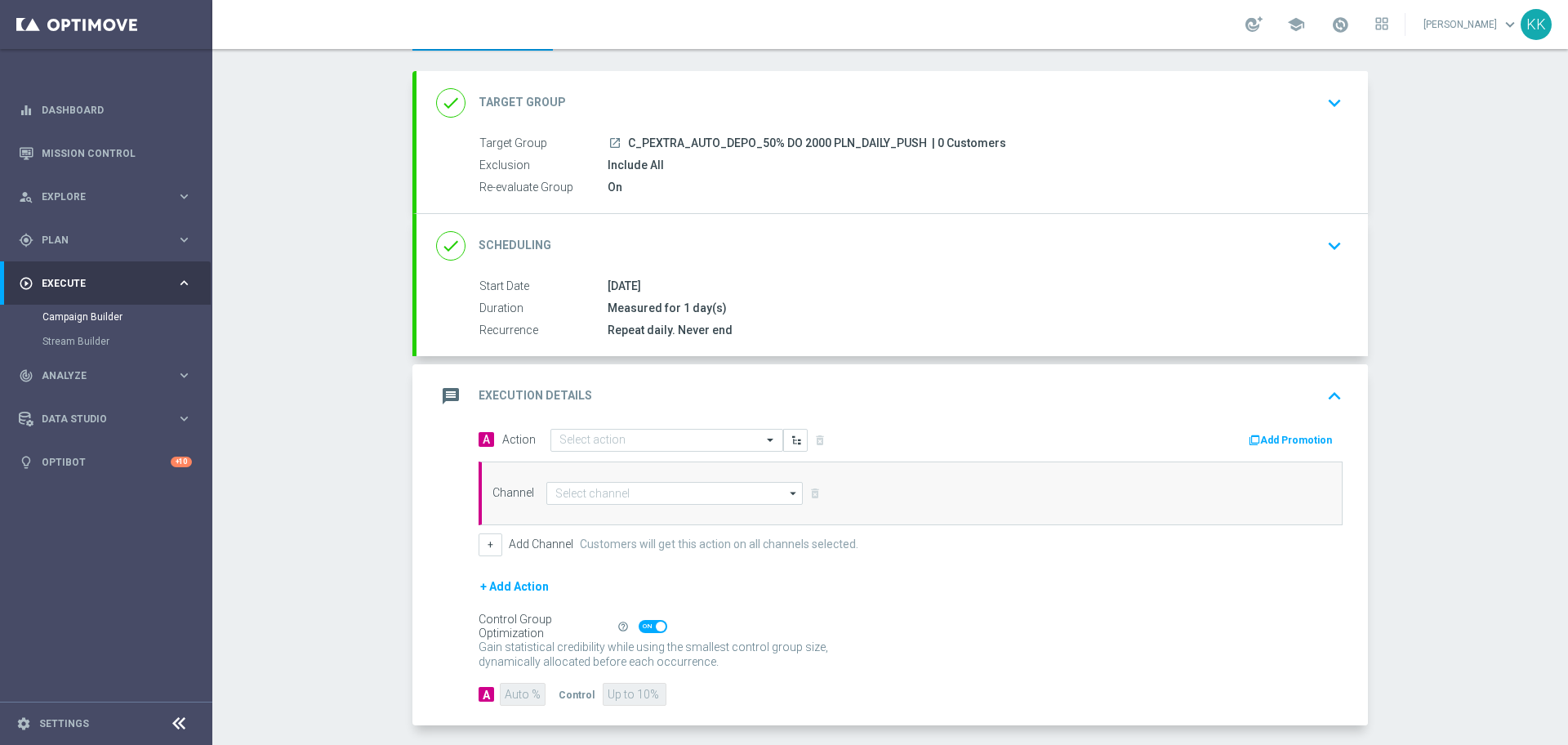
scroll to position [102, 0]
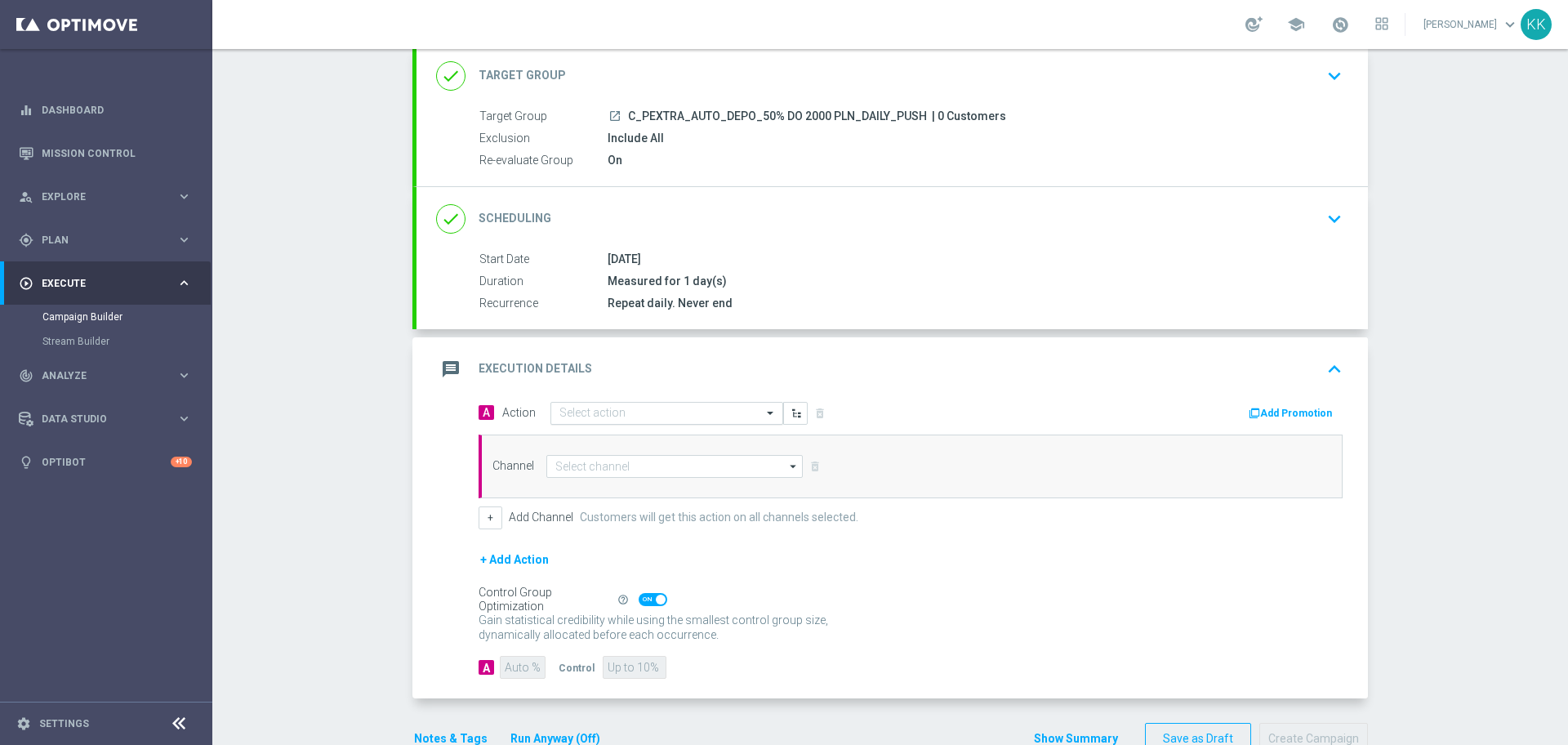
click at [611, 415] on input "text" at bounding box center [650, 413] width 182 height 14
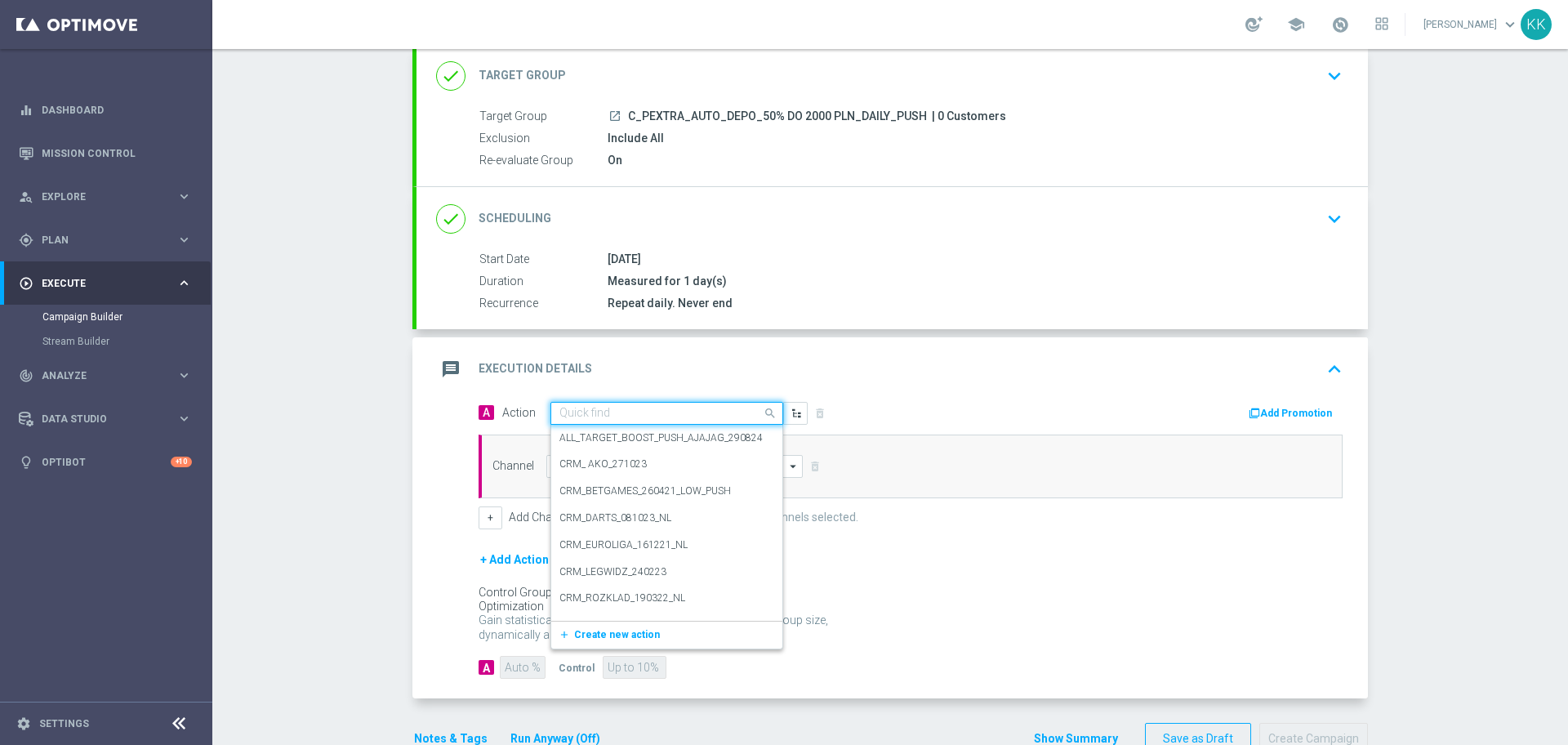
paste input "C_PEXTRA_AUTO_DEPO_50% DO 2000 PLN_DAILY_PUSH"
type input "C_PEXTRA_AUTO_DEPO_50% DO 2000 PLN_DAILY_PUSH"
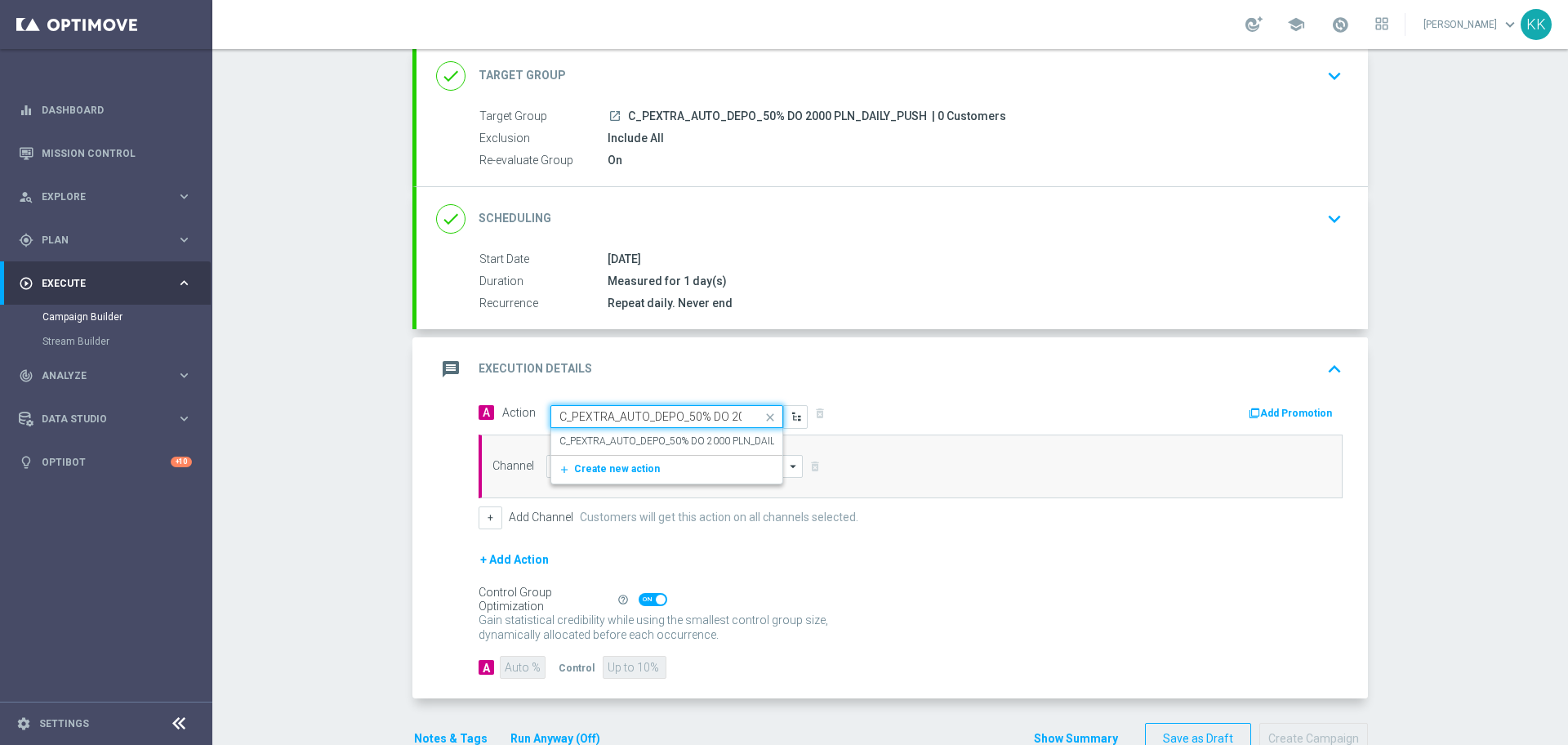
scroll to position [0, 105]
click at [621, 444] on label "C_PEXTRA_AUTO_DEPO_50% DO 2000 PLN_DAILY_PUSH" at bounding box center [684, 441] width 250 height 14
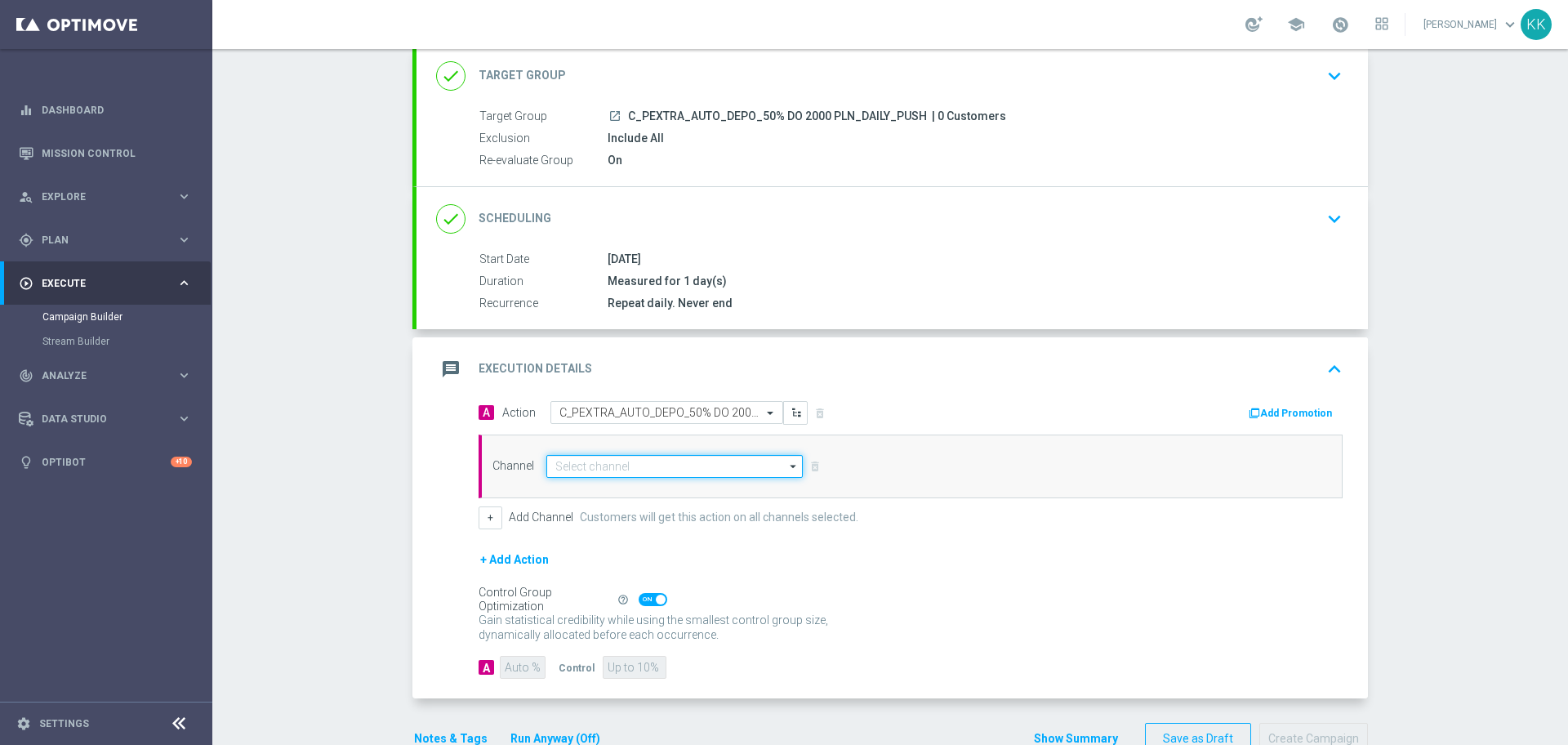
click at [620, 473] on input at bounding box center [675, 466] width 257 height 22
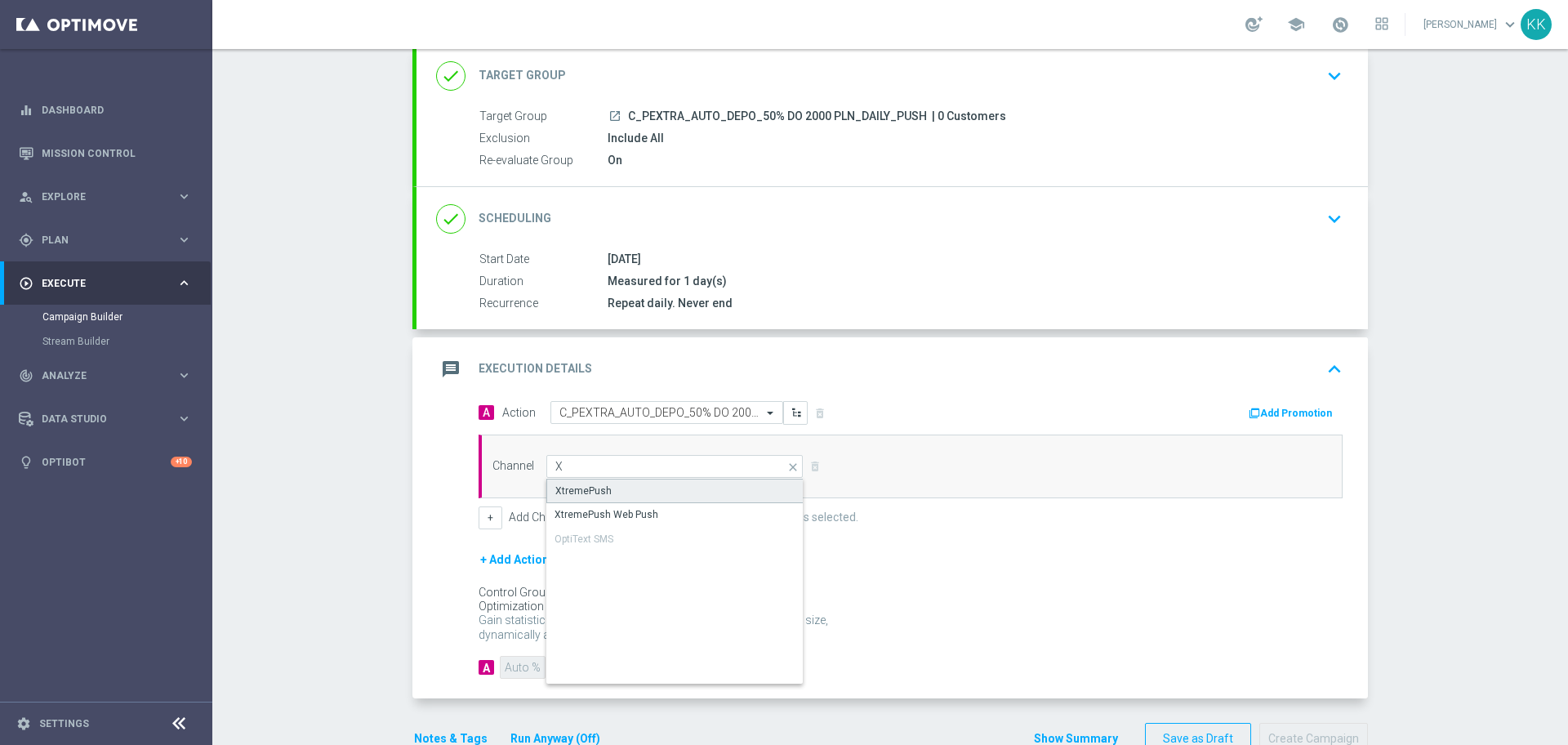
click at [616, 495] on div "XtremePush" at bounding box center [675, 491] width 258 height 24
type input "XtremePush"
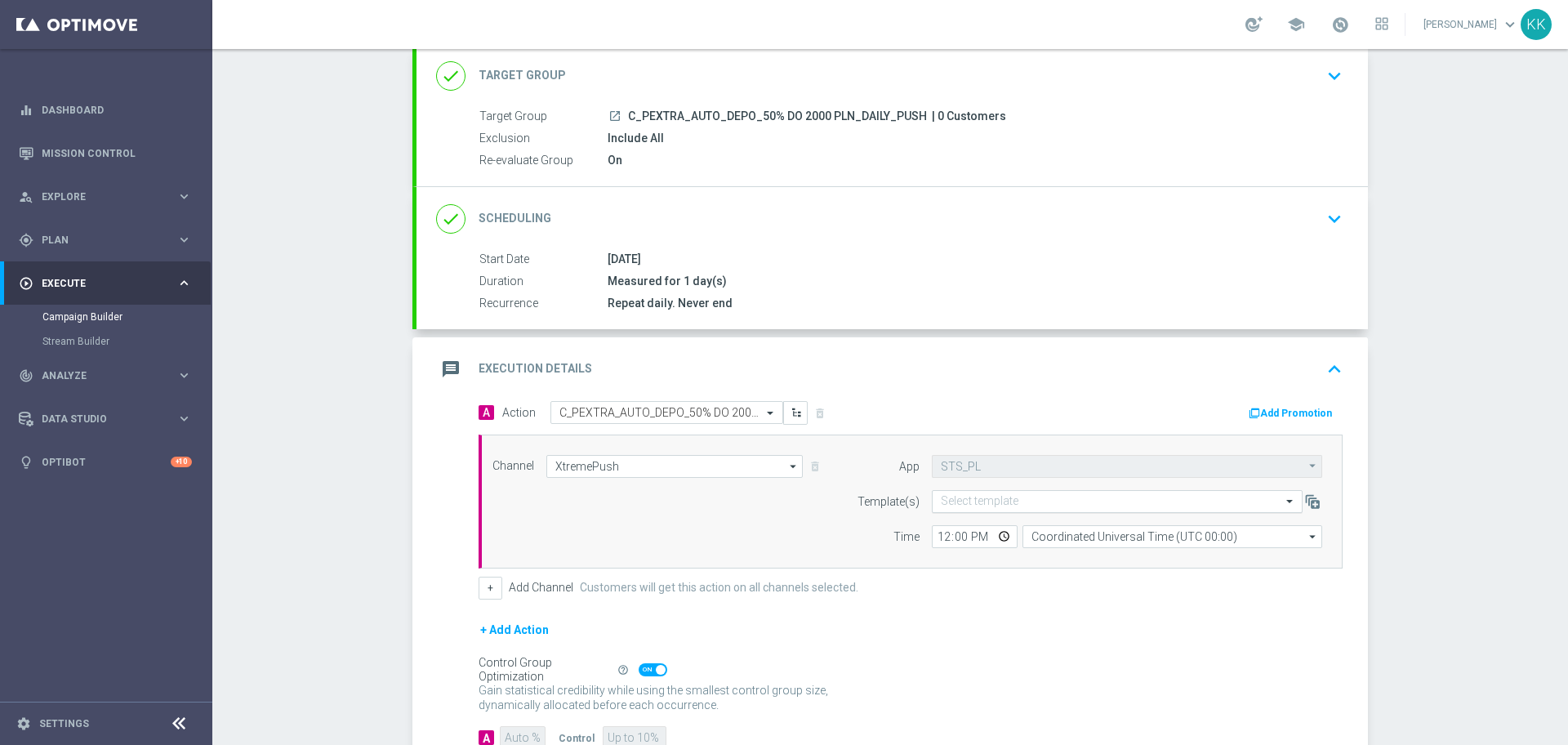
click at [981, 492] on div "Select template" at bounding box center [1117, 501] width 371 height 22
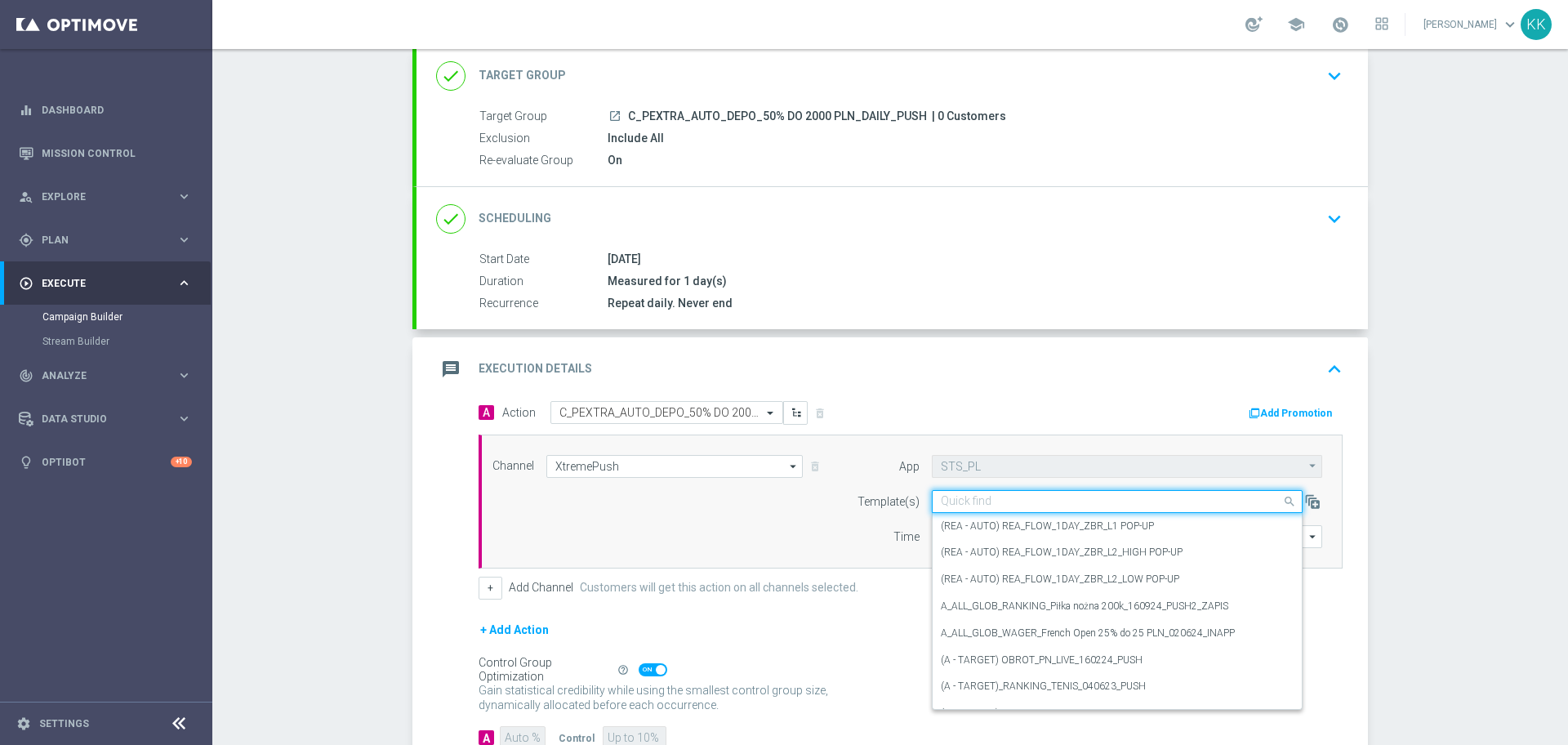
paste input "C_PEXTRA_AUTO_DEPO_50% DO 2000 PLN_DAILY_PUSH"
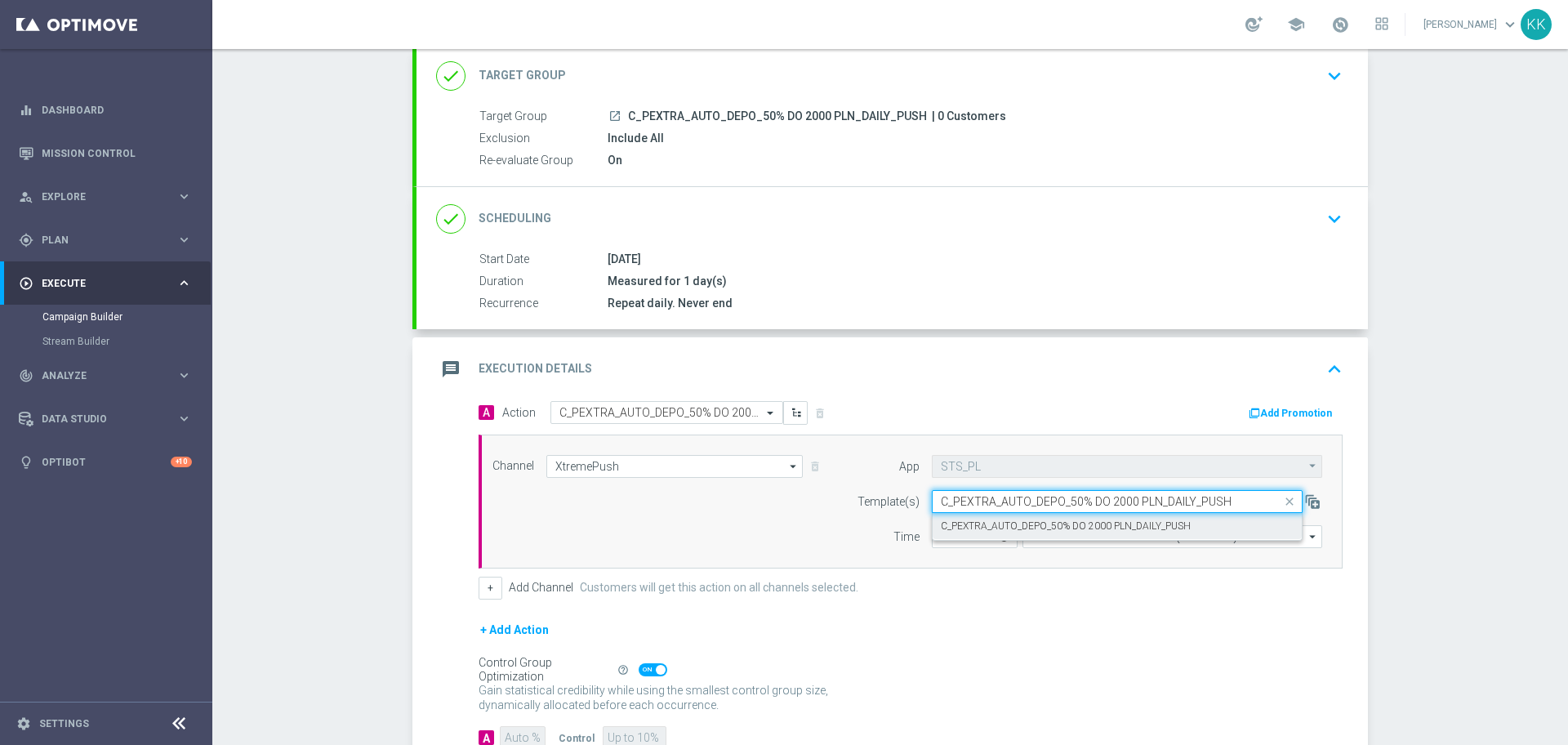
click at [993, 530] on label "C_PEXTRA_AUTO_DEPO_50% DO 2000 PLN_DAILY_PUSH" at bounding box center [1066, 526] width 250 height 14
type input "C_PEXTRA_AUTO_DEPO_50% DO 2000 PLN_DAILY_PUSH"
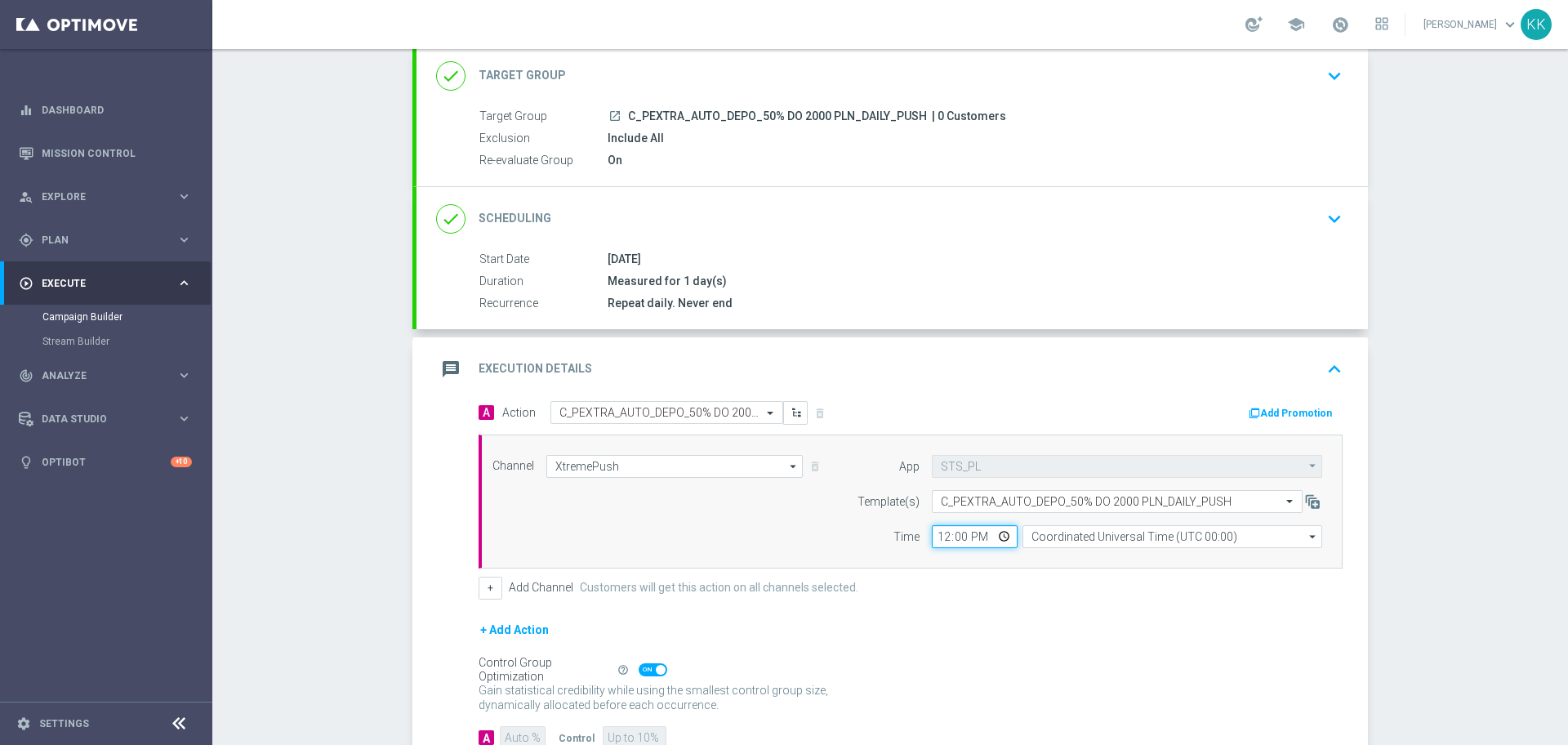
click at [933, 540] on input "12:00" at bounding box center [975, 536] width 86 height 22
type input "18:03"
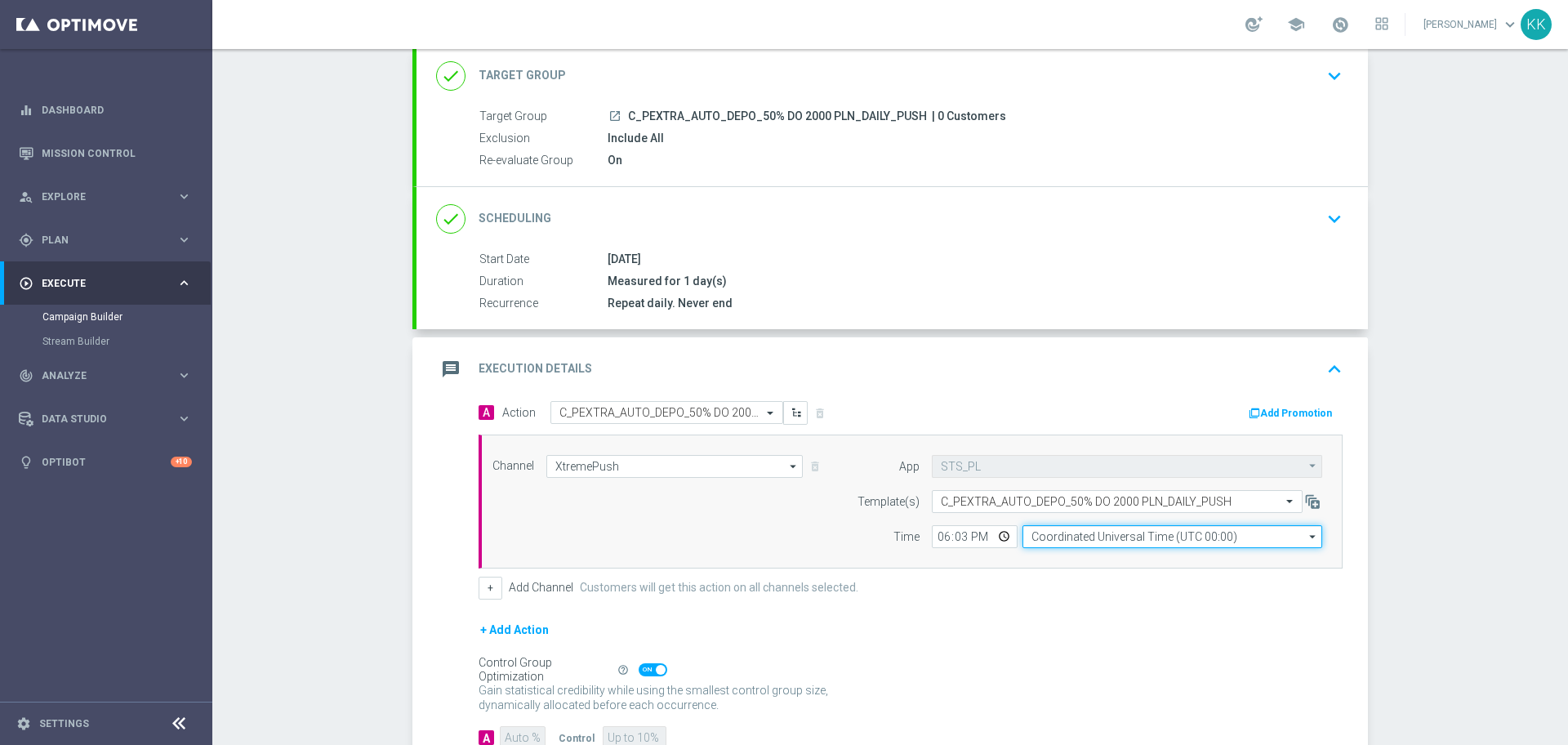
click at [1097, 530] on input "Coordinated Universal Time (UTC 00:00)" at bounding box center [1172, 536] width 300 height 22
click at [1077, 575] on div "Central European Time ([GEOGRAPHIC_DATA]) (UTC +02:00)" at bounding box center [1172, 651] width 300 height 205
click at [1077, 571] on div "Central European Time ([GEOGRAPHIC_DATA]) (UTC +02:00)" at bounding box center [1172, 560] width 300 height 22
type input "Central European Time ([GEOGRAPHIC_DATA]) (UTC +02:00)"
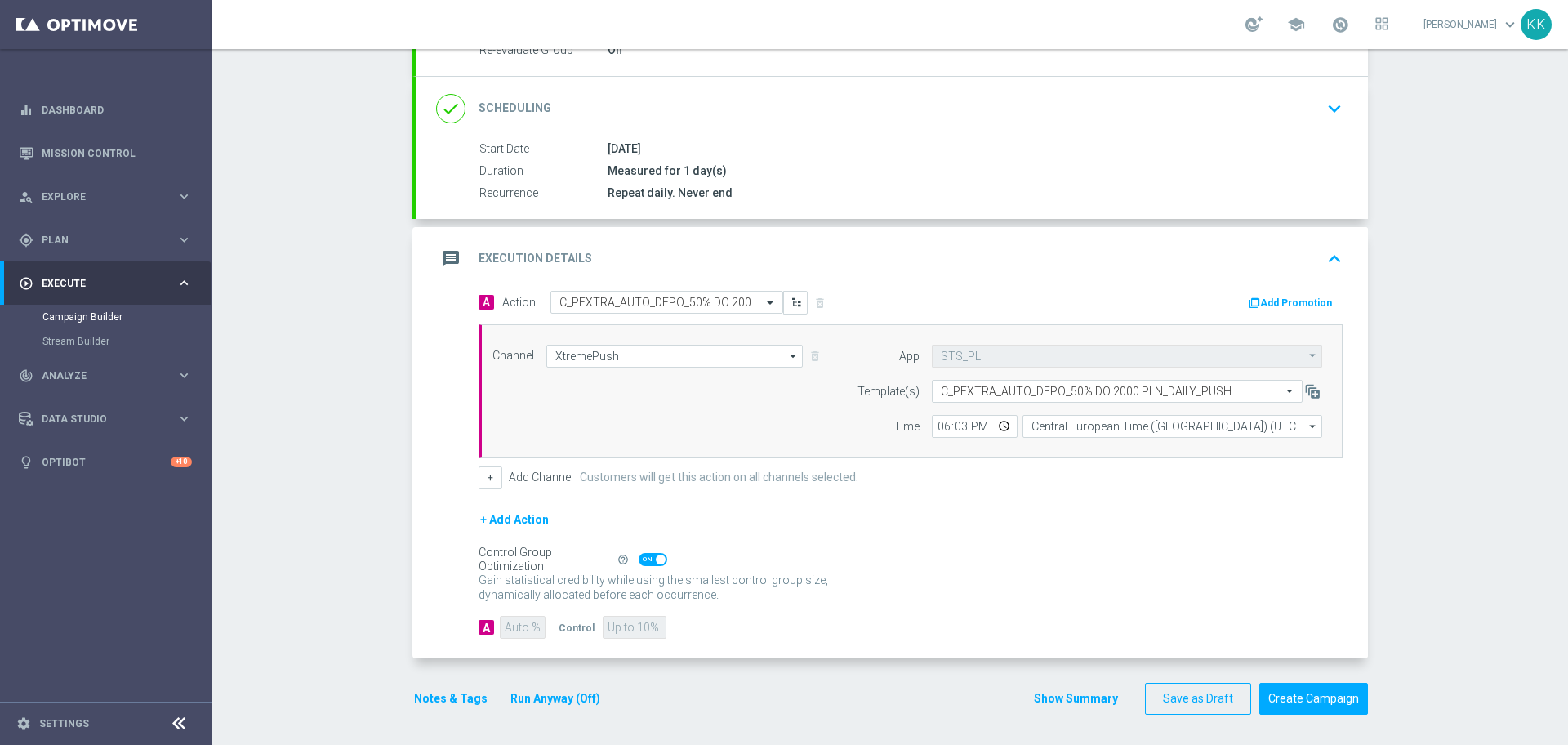
scroll to position [215, 0]
click at [638, 557] on span at bounding box center [652, 557] width 29 height 13
click at [638, 557] on input "checkbox" at bounding box center [652, 557] width 29 height 13
checkbox input "false"
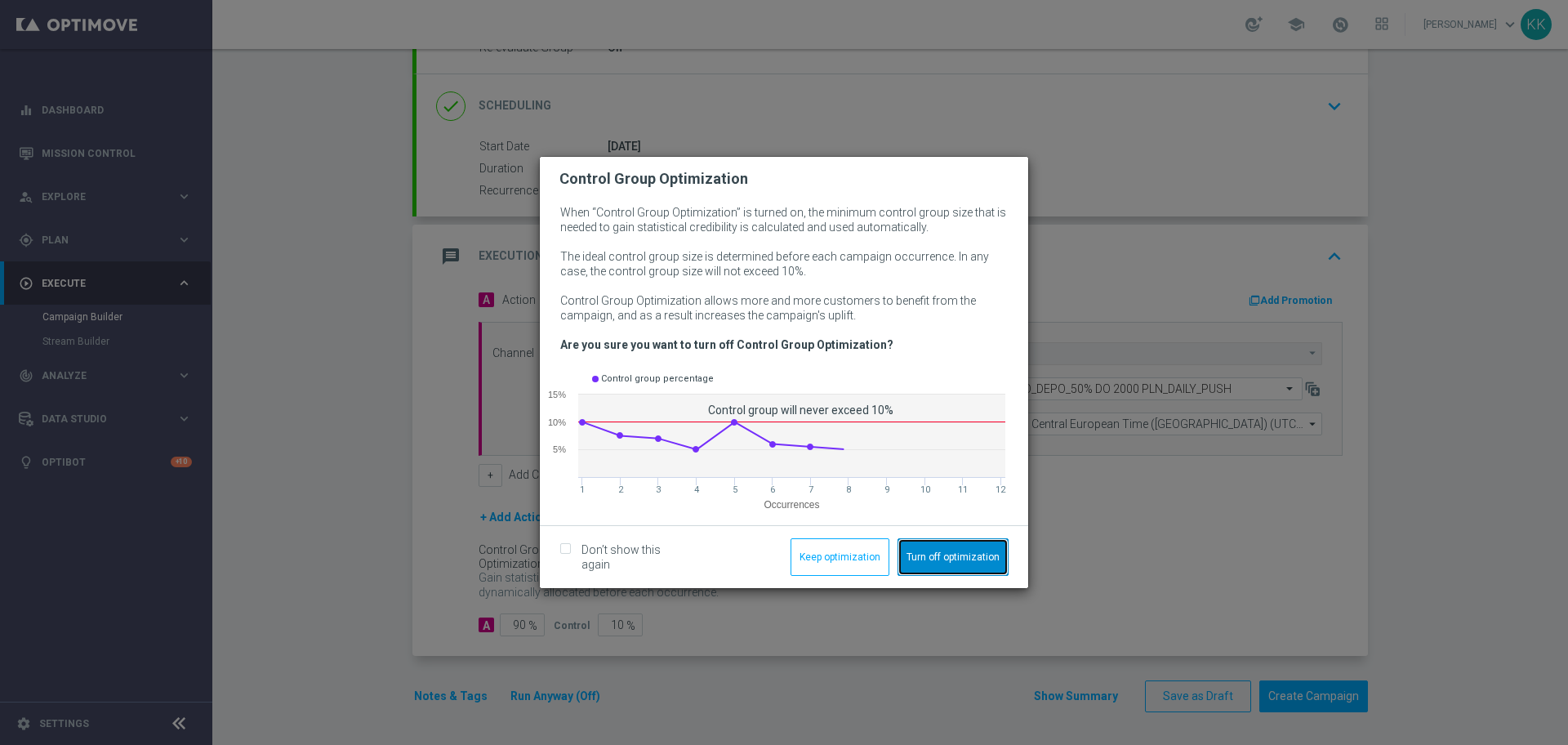
drag, startPoint x: 961, startPoint y: 561, endPoint x: 952, endPoint y: 560, distance: 9.1
click at [952, 560] on button "Turn off optimization" at bounding box center [953, 557] width 112 height 37
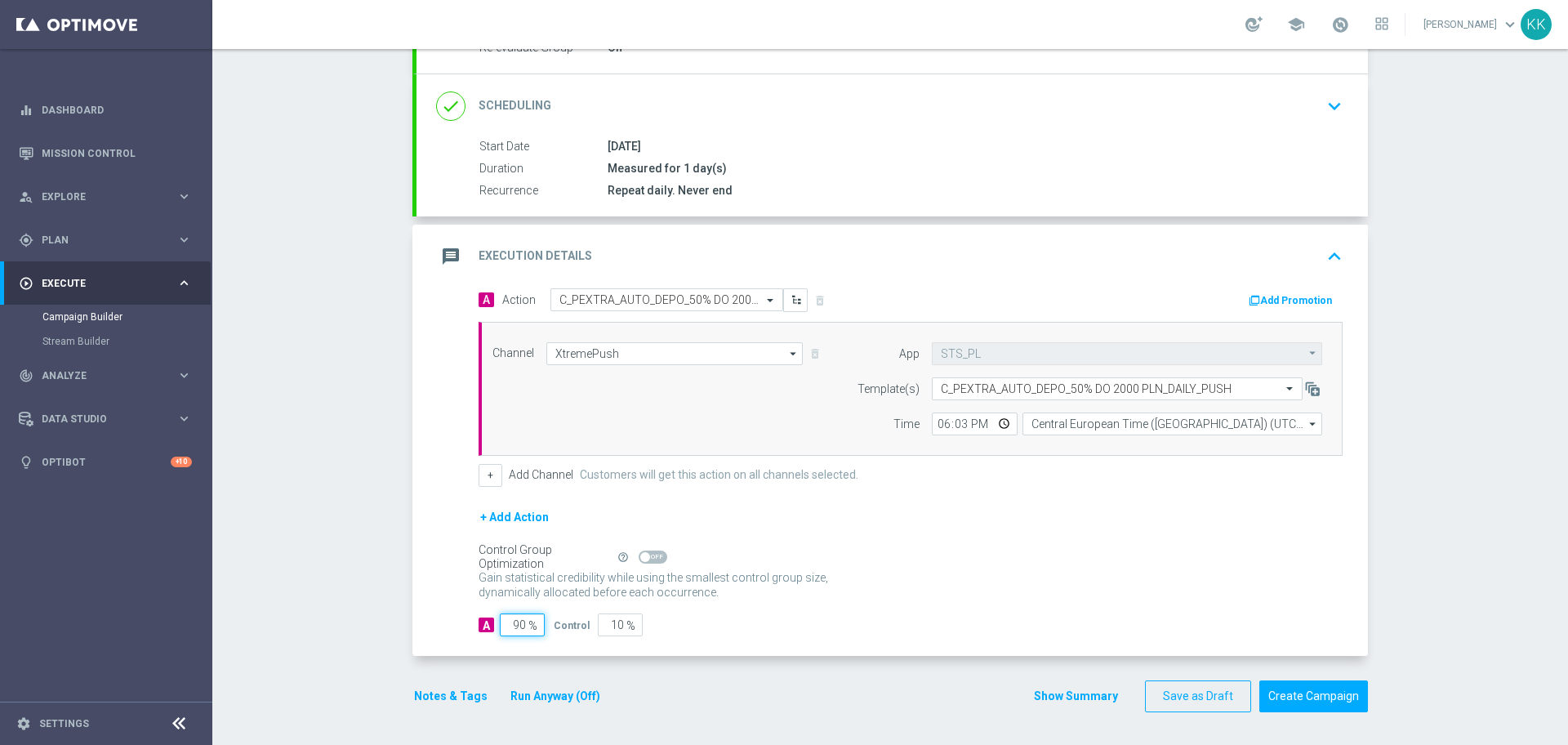
click at [518, 627] on input "90" at bounding box center [522, 624] width 45 height 22
type input "9"
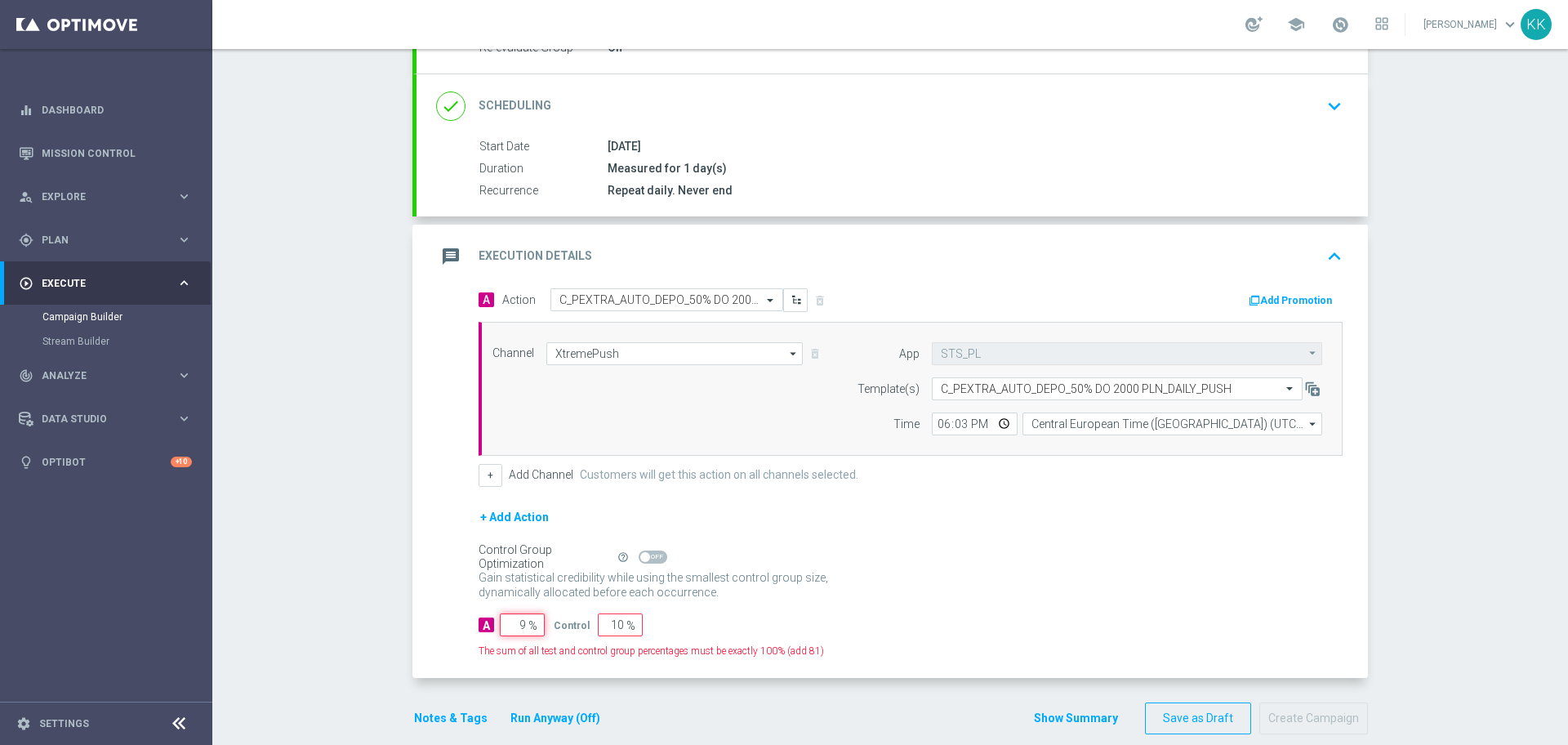
type input "91"
type input "95"
type input "5"
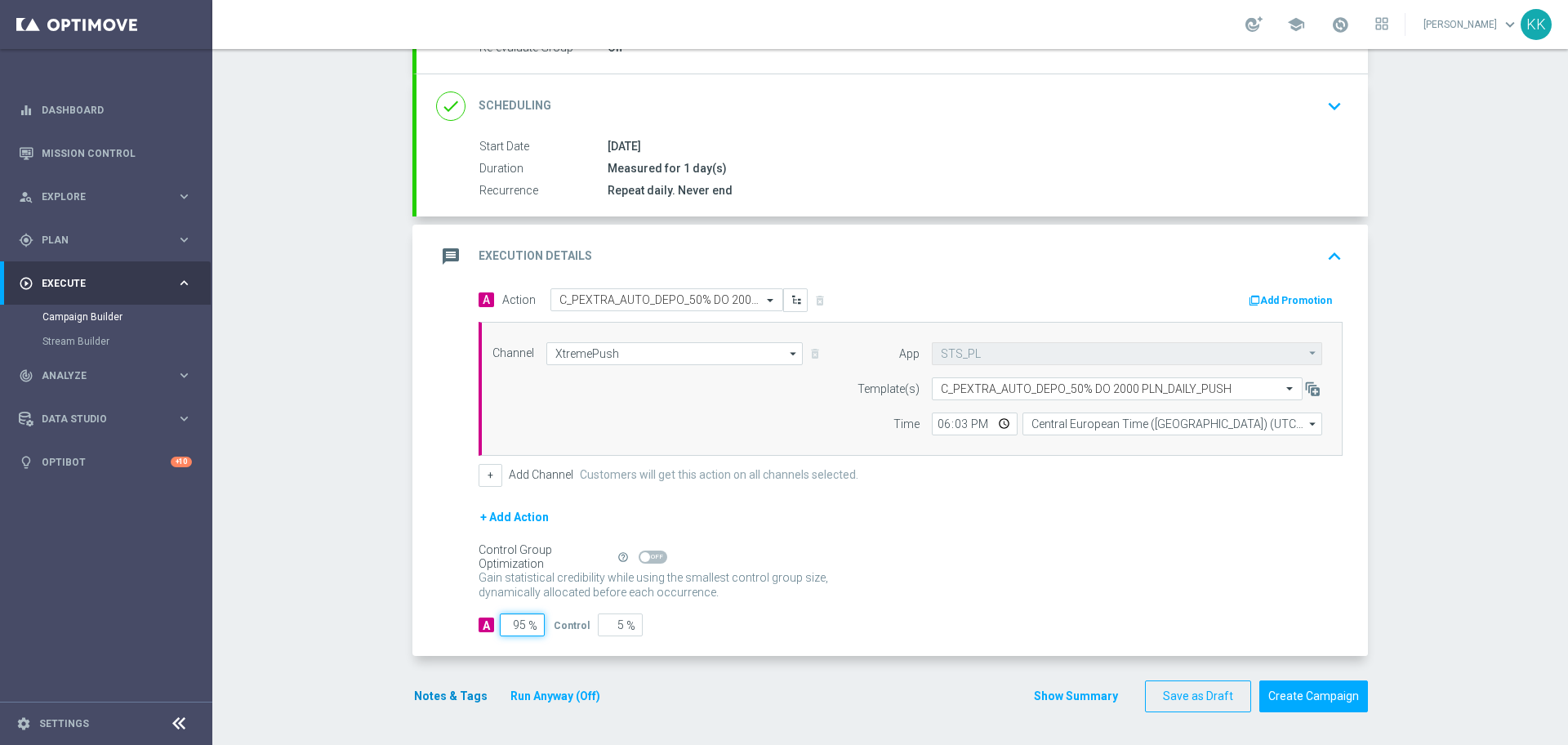
type input "95"
click at [460, 692] on button "Notes & Tags" at bounding box center [451, 696] width 77 height 21
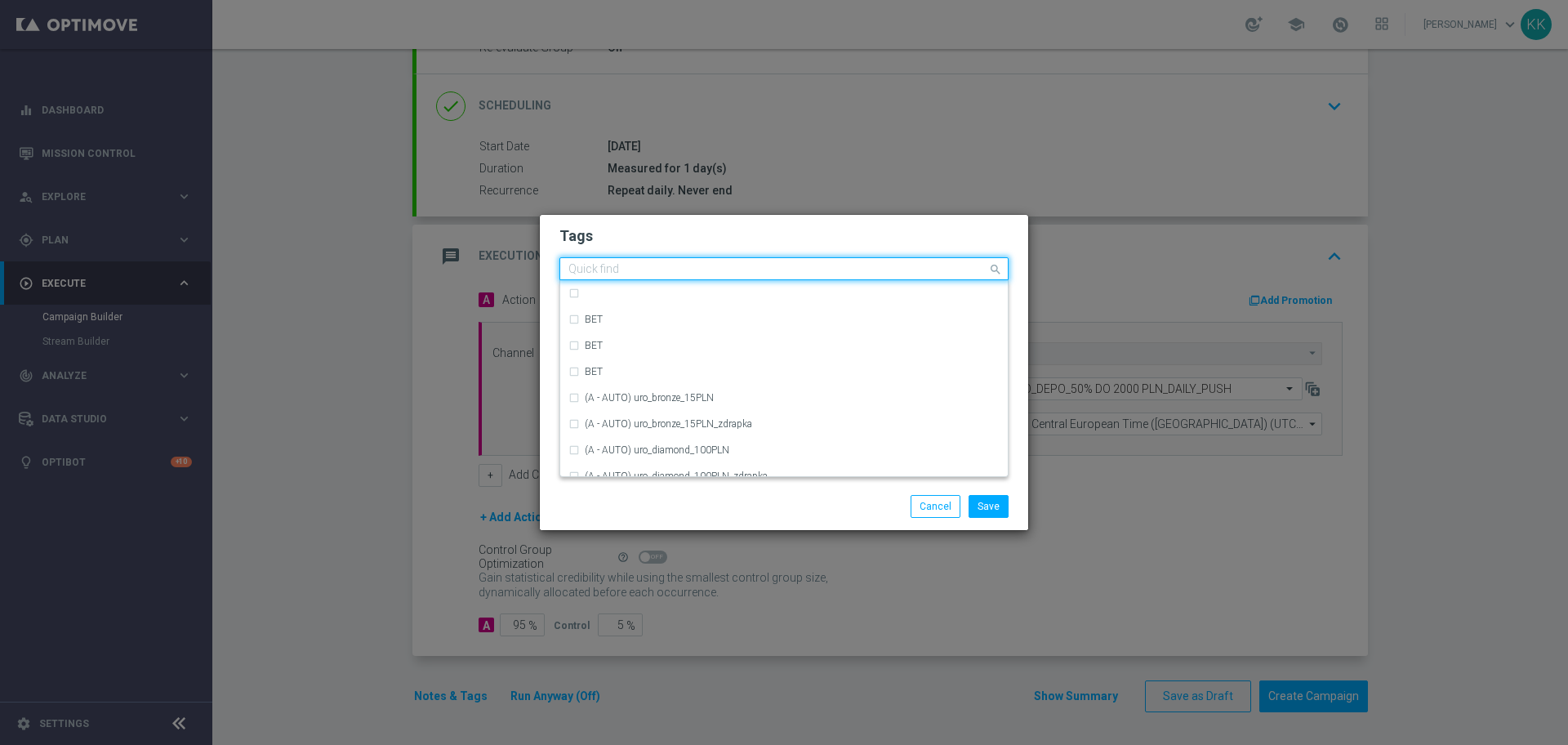
click at [709, 259] on div "Quick find" at bounding box center [774, 269] width 427 height 21
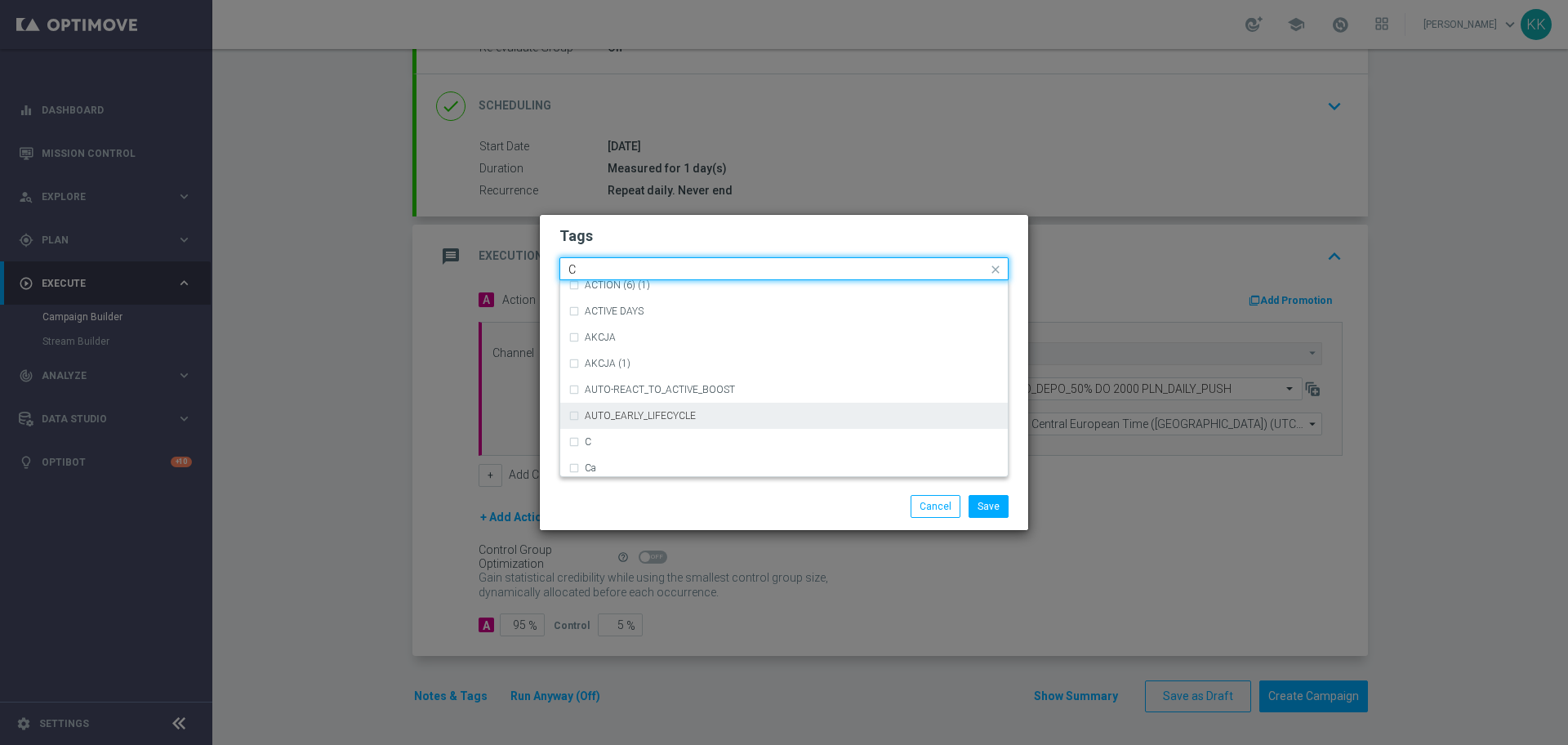
scroll to position [1233, 0]
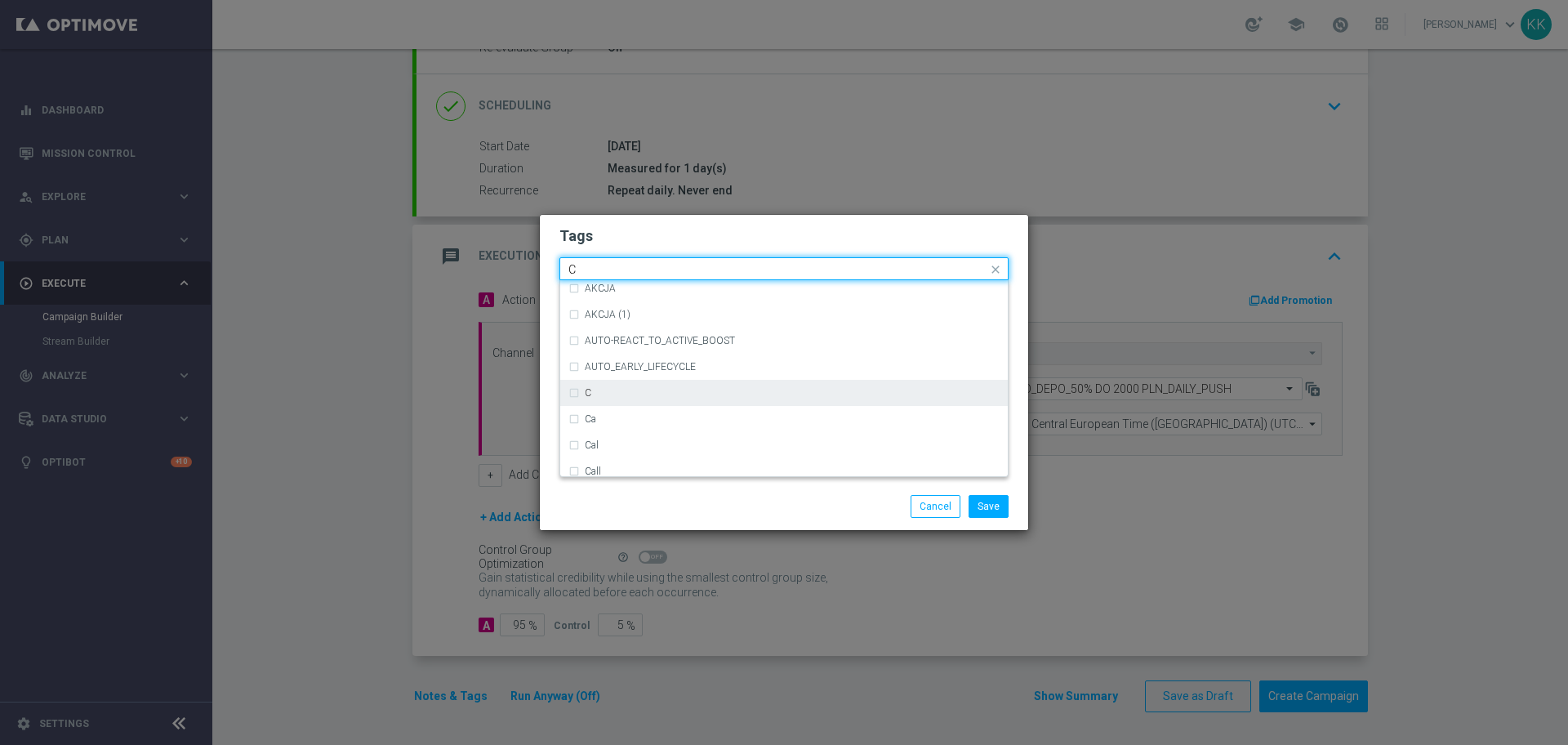
click at [661, 397] on div "C" at bounding box center [792, 393] width 415 height 9
type input "C"
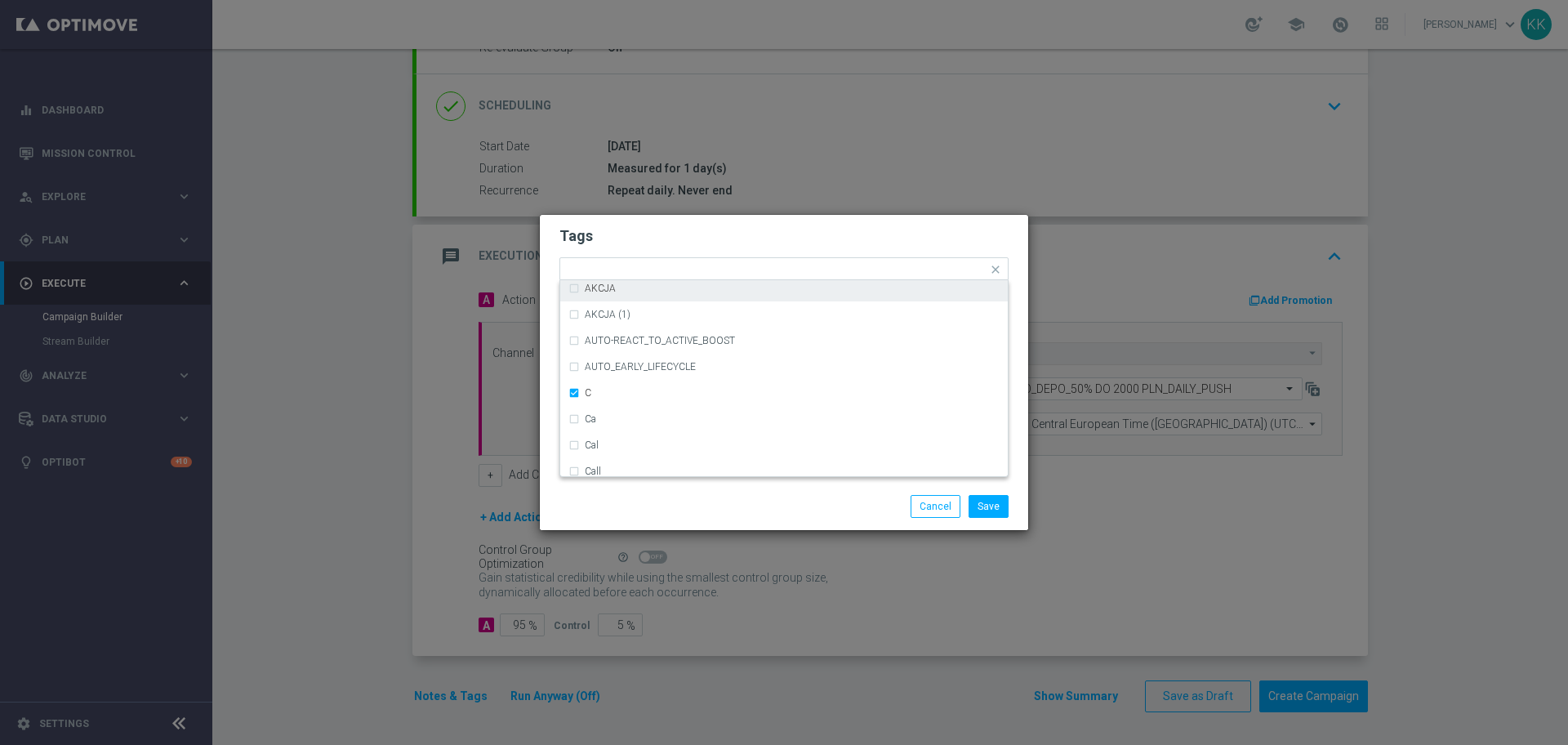
click at [681, 248] on form "Tags Quick find × C ACTION (5) (1) ACTION (6) ACTION (6) (1) ACTIVE DAYS AKCJA …" at bounding box center [784, 317] width 449 height 189
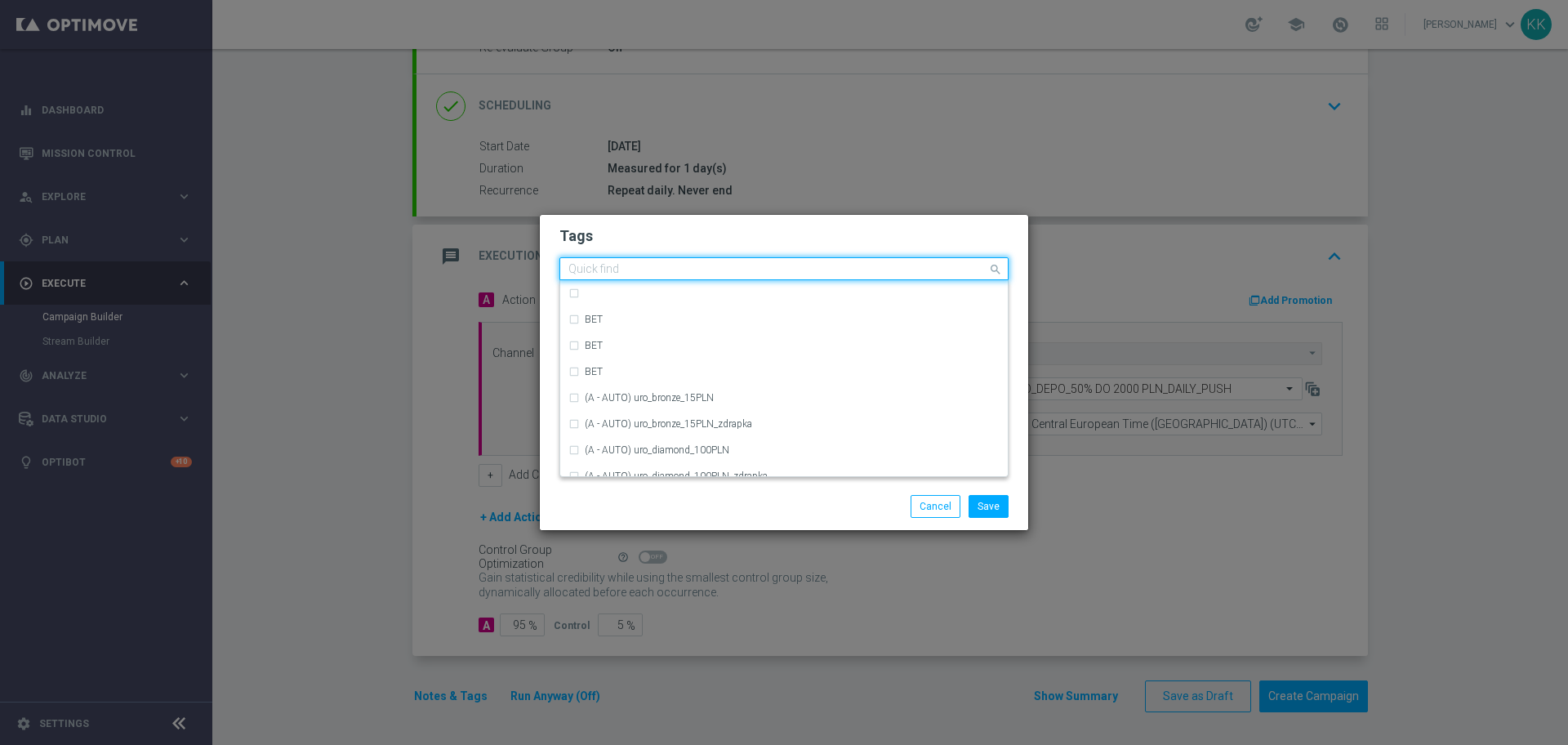
click at [702, 269] on input "text" at bounding box center [778, 270] width 419 height 14
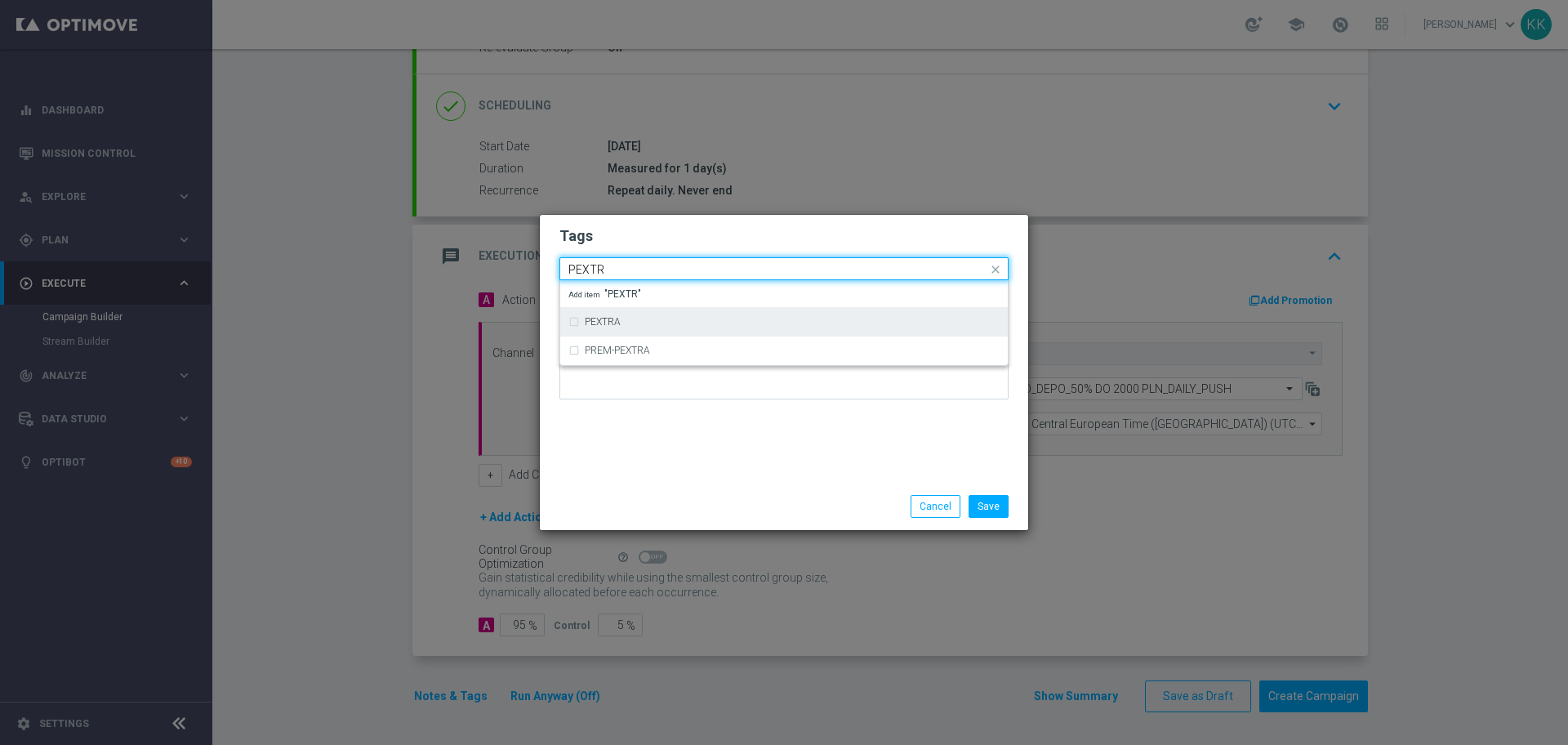
click at [694, 315] on div "PEXTRA" at bounding box center [784, 321] width 431 height 26
type input "PEXTR"
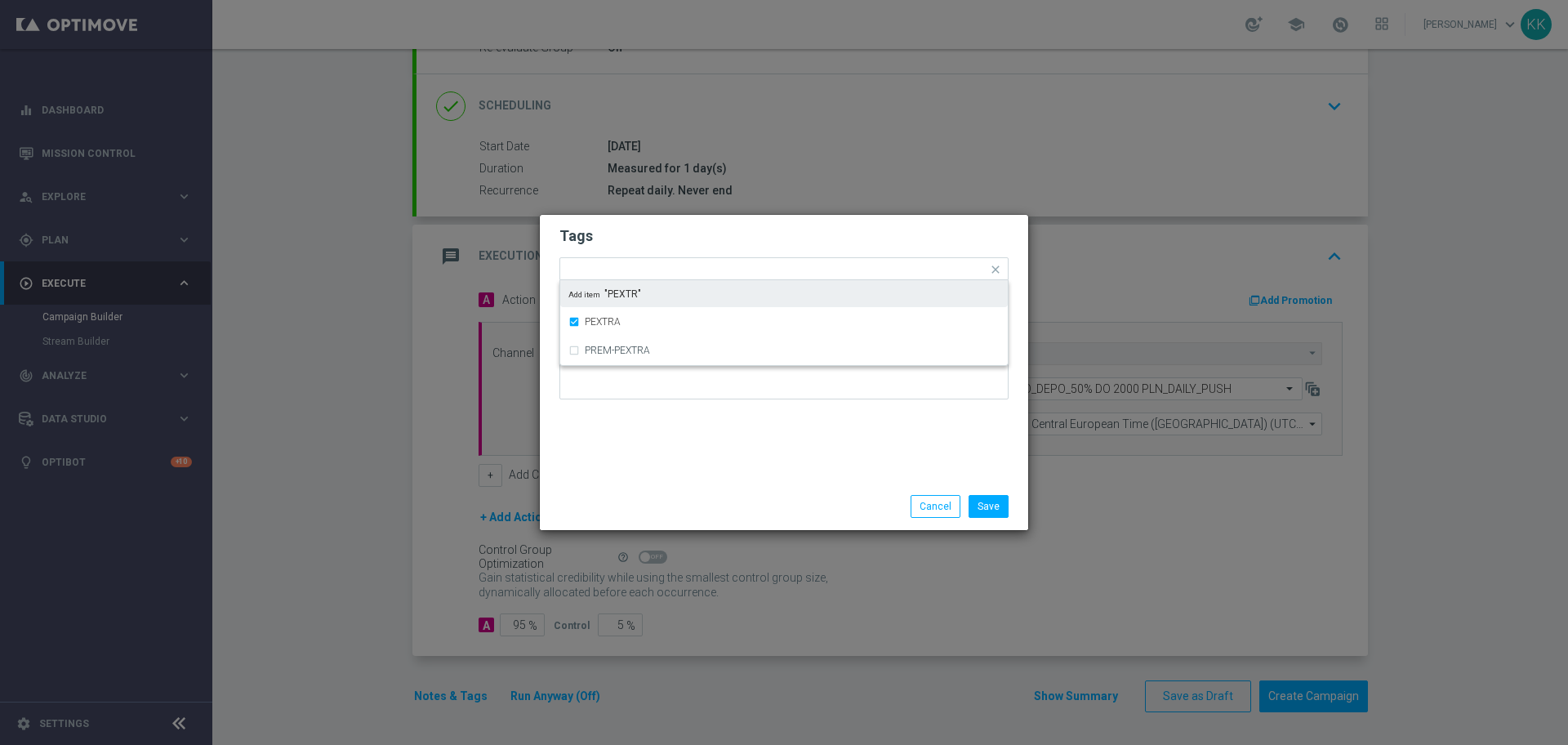
click at [707, 216] on div "Tags Quick find × C × PEXTRA PEXTRA PREM-PEXTRA Add item "PEXTR" Notes" at bounding box center [784, 349] width 488 height 268
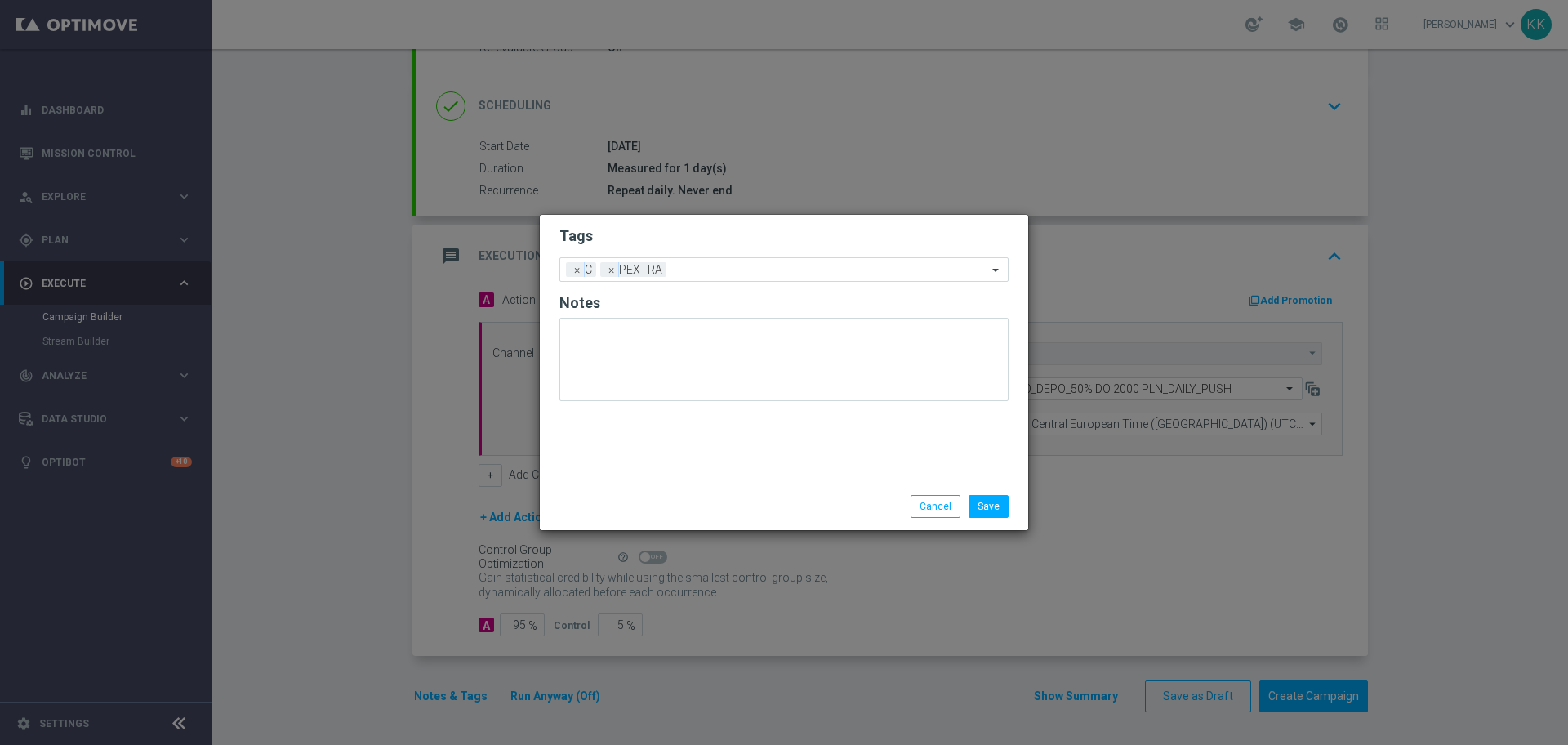
click at [715, 256] on form "Tags Add a new tag × C × PEXTRA Notes" at bounding box center [784, 318] width 449 height 191
click at [715, 263] on input "text" at bounding box center [830, 270] width 315 height 14
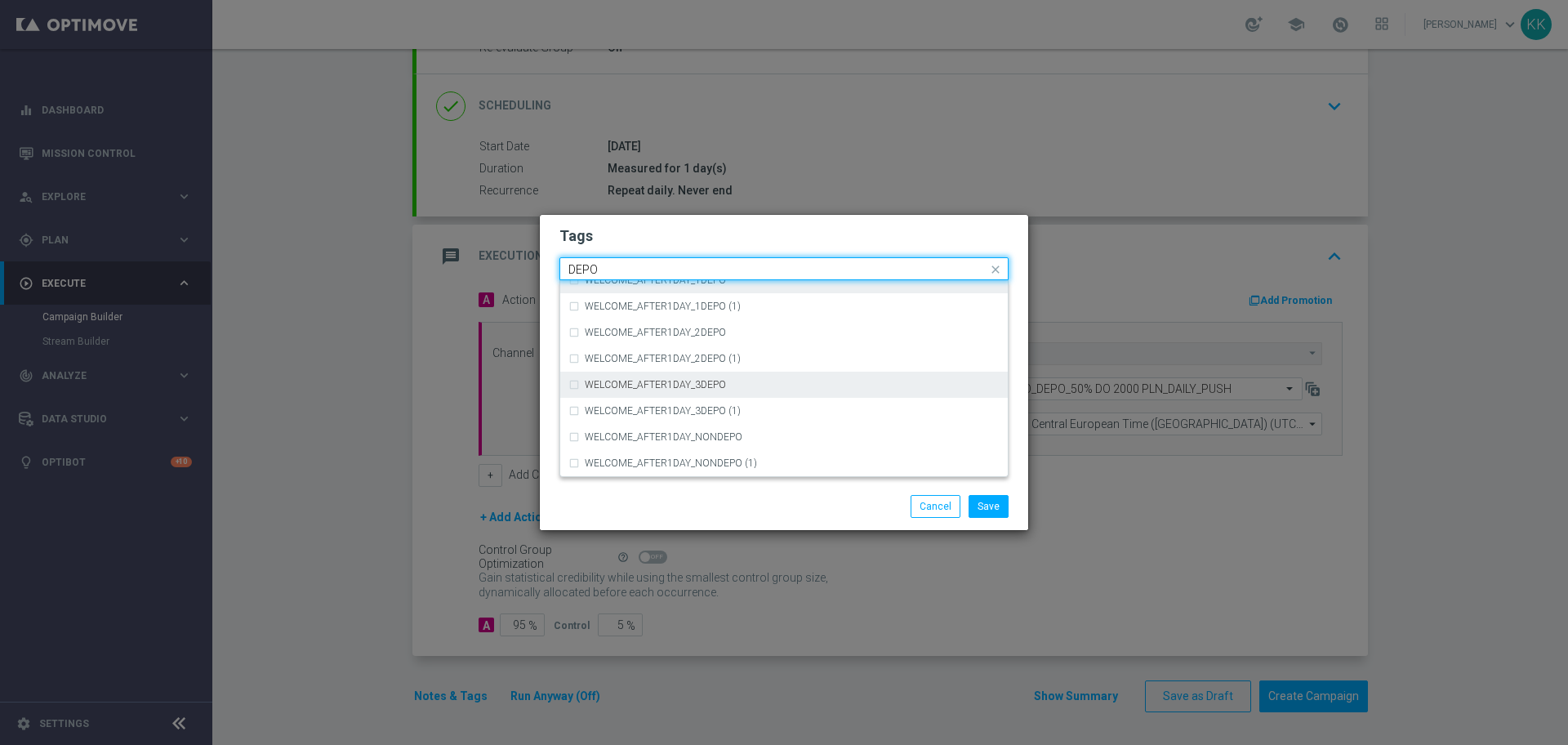
scroll to position [645, 0]
click at [674, 378] on div "DEPO" at bounding box center [792, 380] width 415 height 9
type input "DEPO"
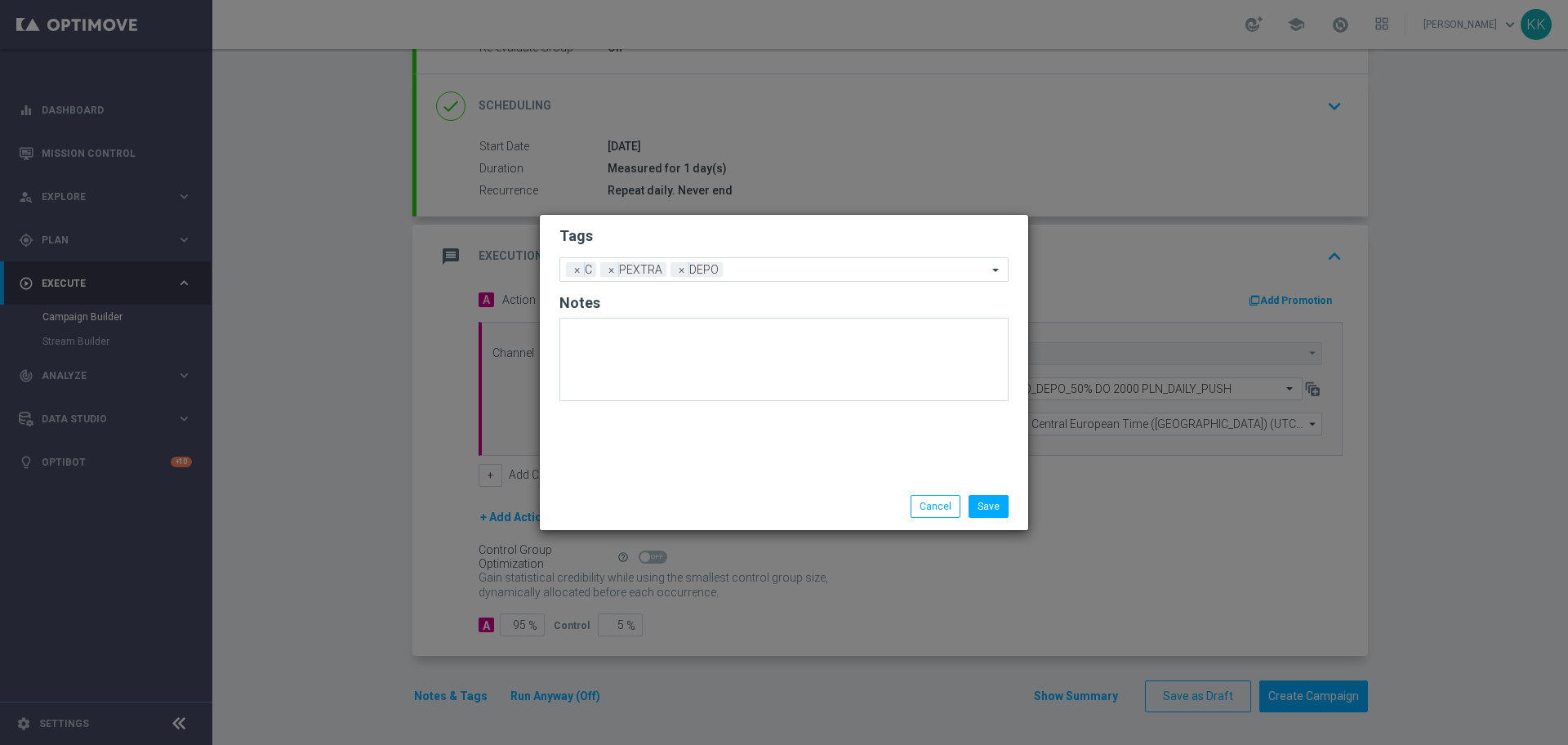
click at [741, 240] on h2 "Tags" at bounding box center [784, 235] width 449 height 20
click at [784, 270] on input "text" at bounding box center [858, 270] width 258 height 14
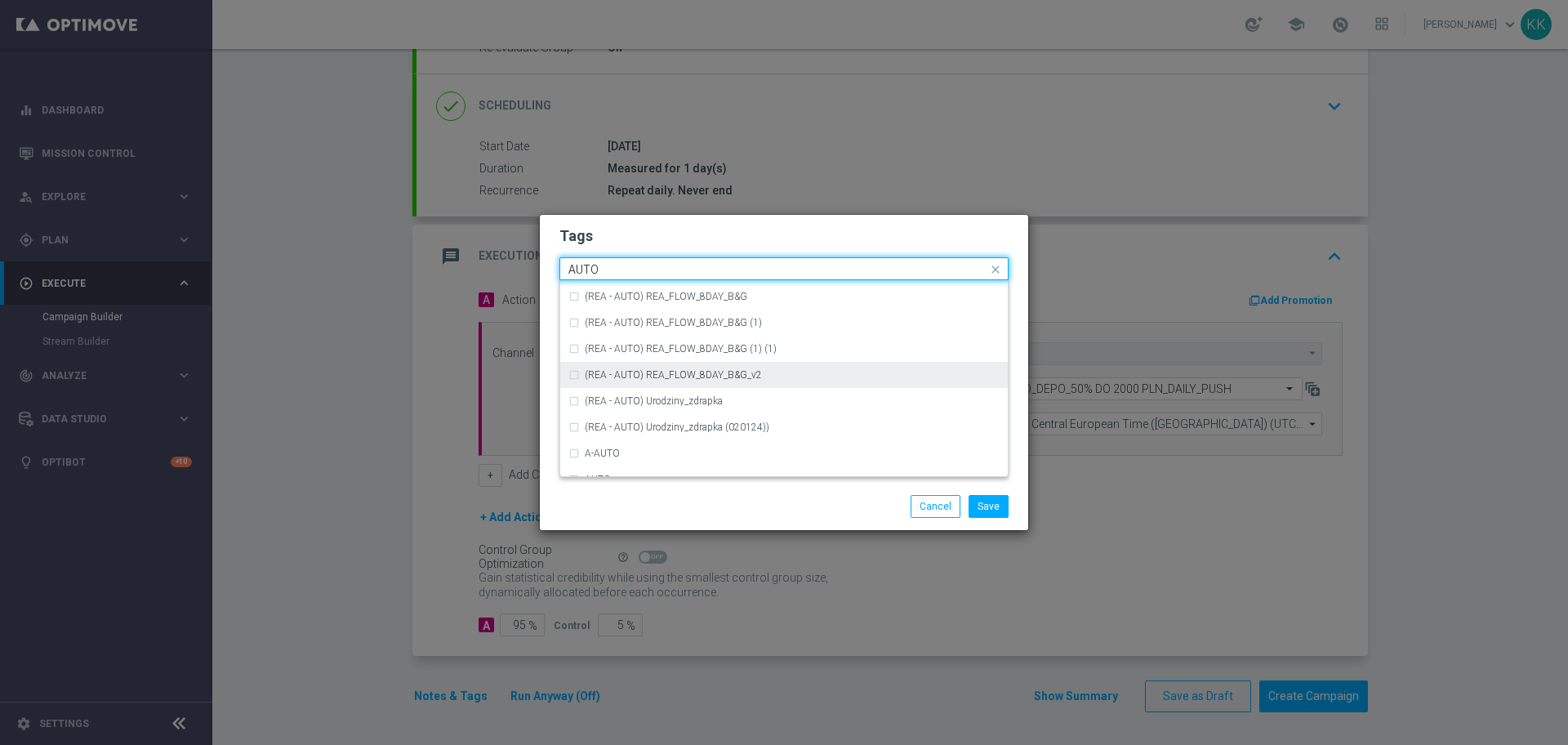
scroll to position [1928, 0]
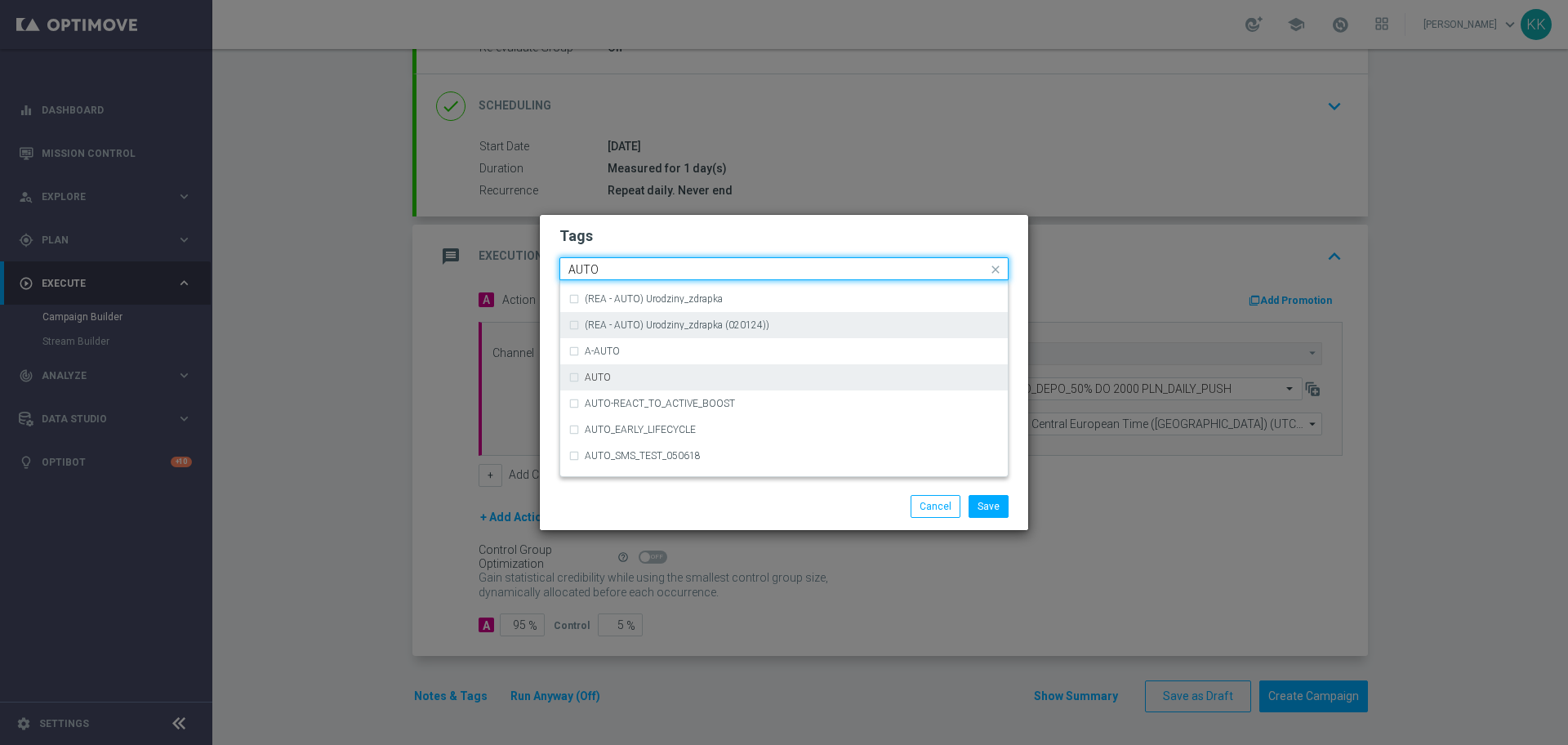
drag, startPoint x: 669, startPoint y: 373, endPoint x: 678, endPoint y: 335, distance: 39.1
click at [667, 373] on div "AUTO" at bounding box center [792, 377] width 415 height 9
type input "AUTO"
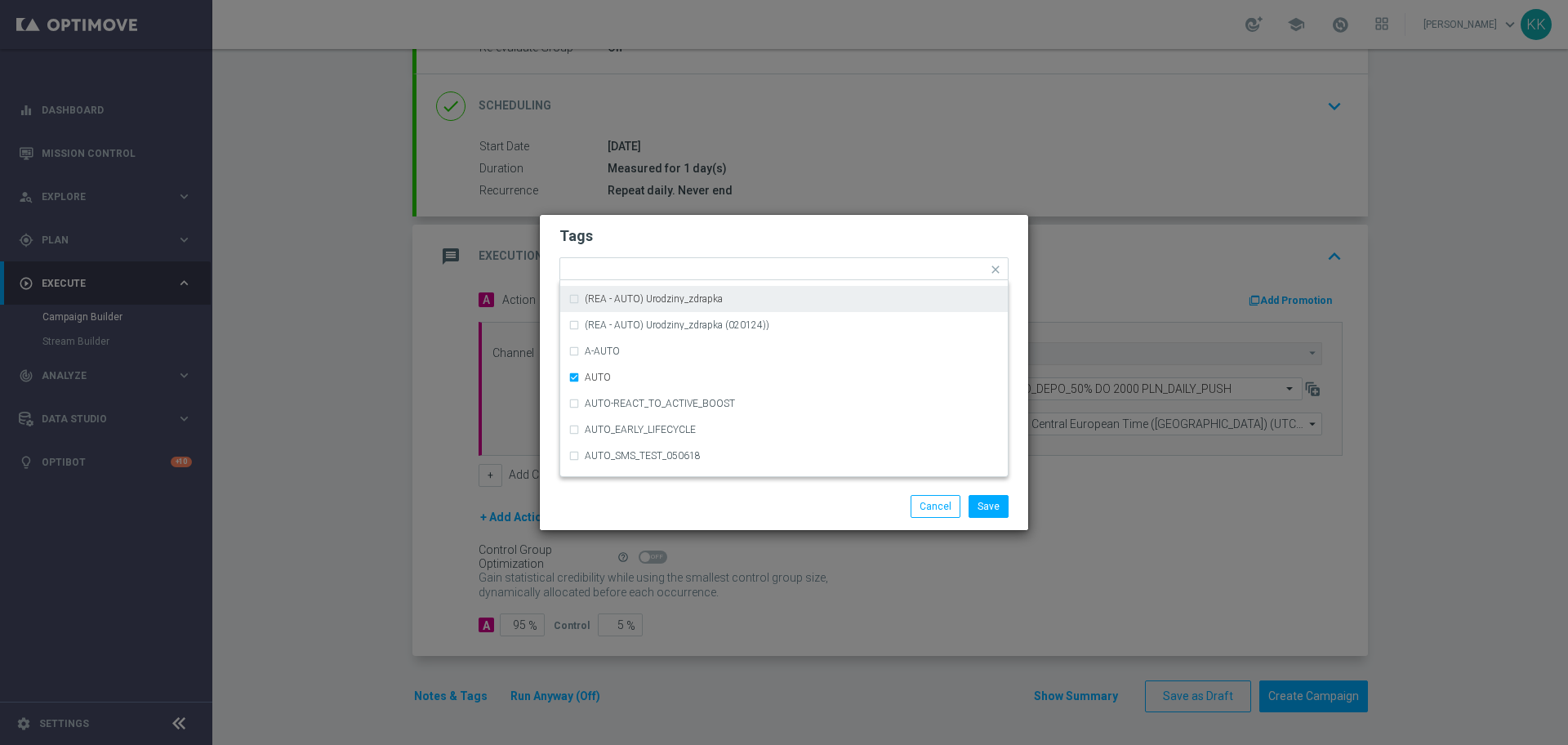
click at [740, 227] on h2 "Tags" at bounding box center [784, 235] width 449 height 20
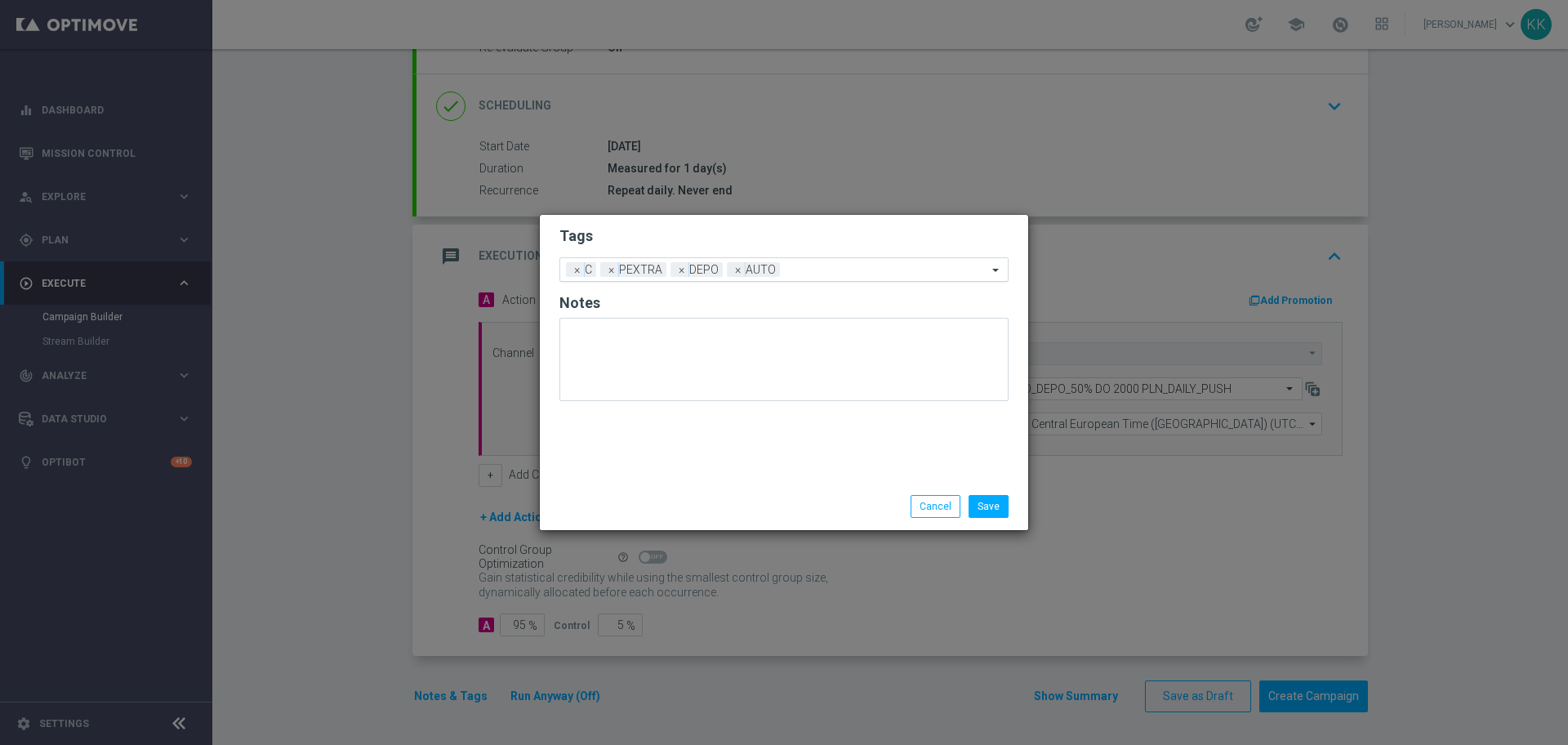
click at [811, 272] on input "text" at bounding box center [887, 270] width 201 height 14
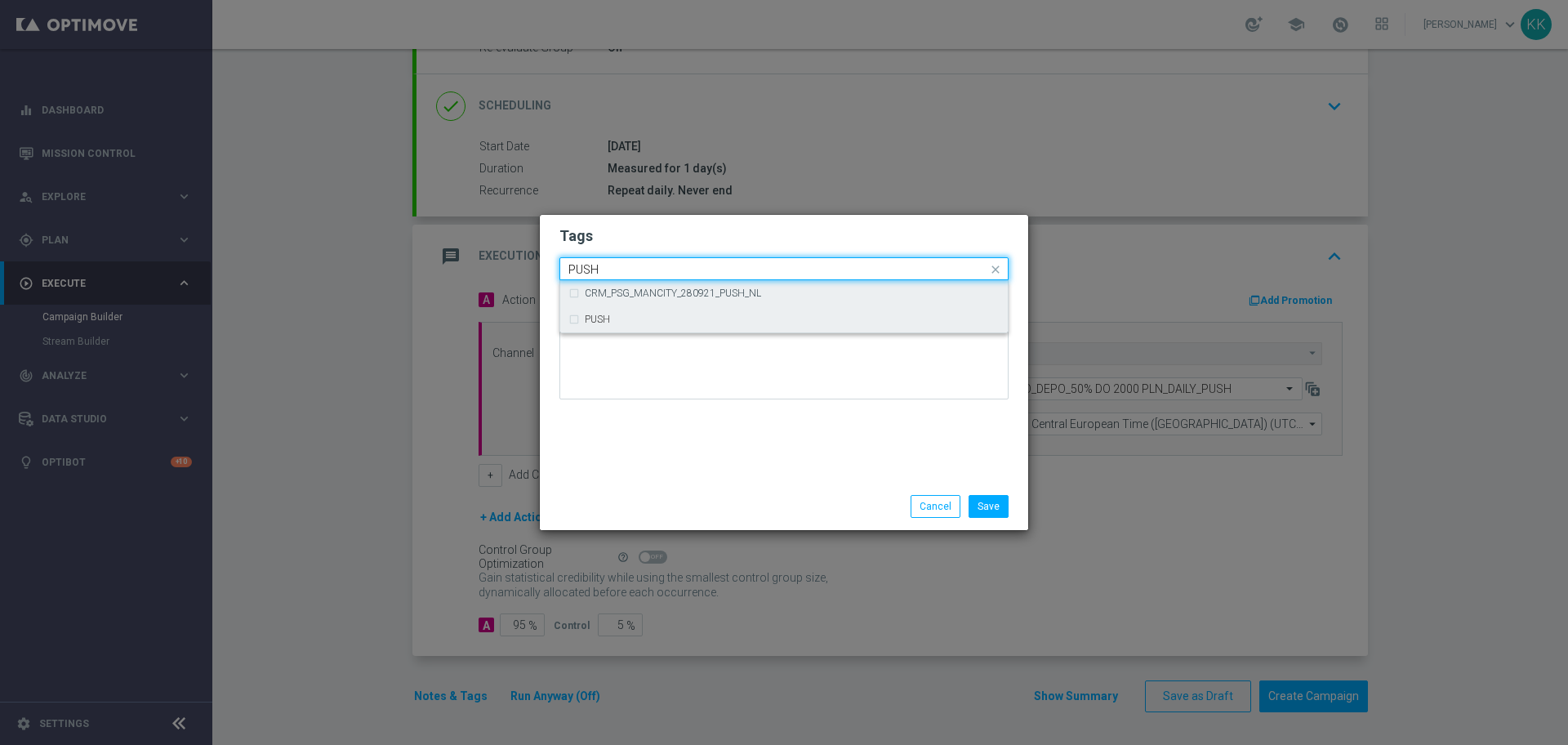
click at [760, 292] on div "CRM_PSG_MANCITY_280921_PUSH_NL" at bounding box center [792, 293] width 415 height 9
type input "PUSH"
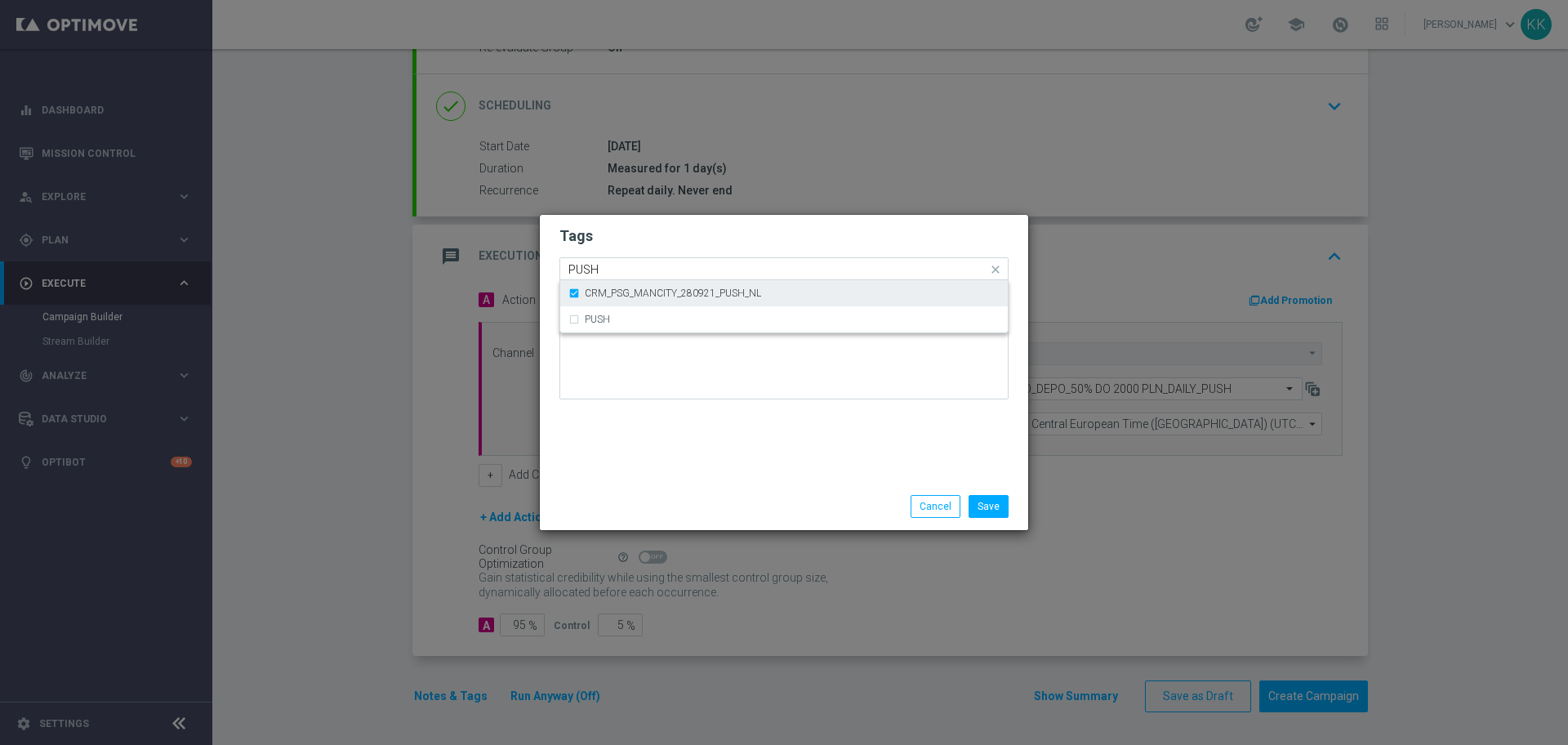
click at [760, 292] on div "CRM_PSG_MANCITY_280921_PUSH_NL" at bounding box center [792, 293] width 415 height 9
click at [765, 316] on div "PUSH" at bounding box center [792, 320] width 415 height 9
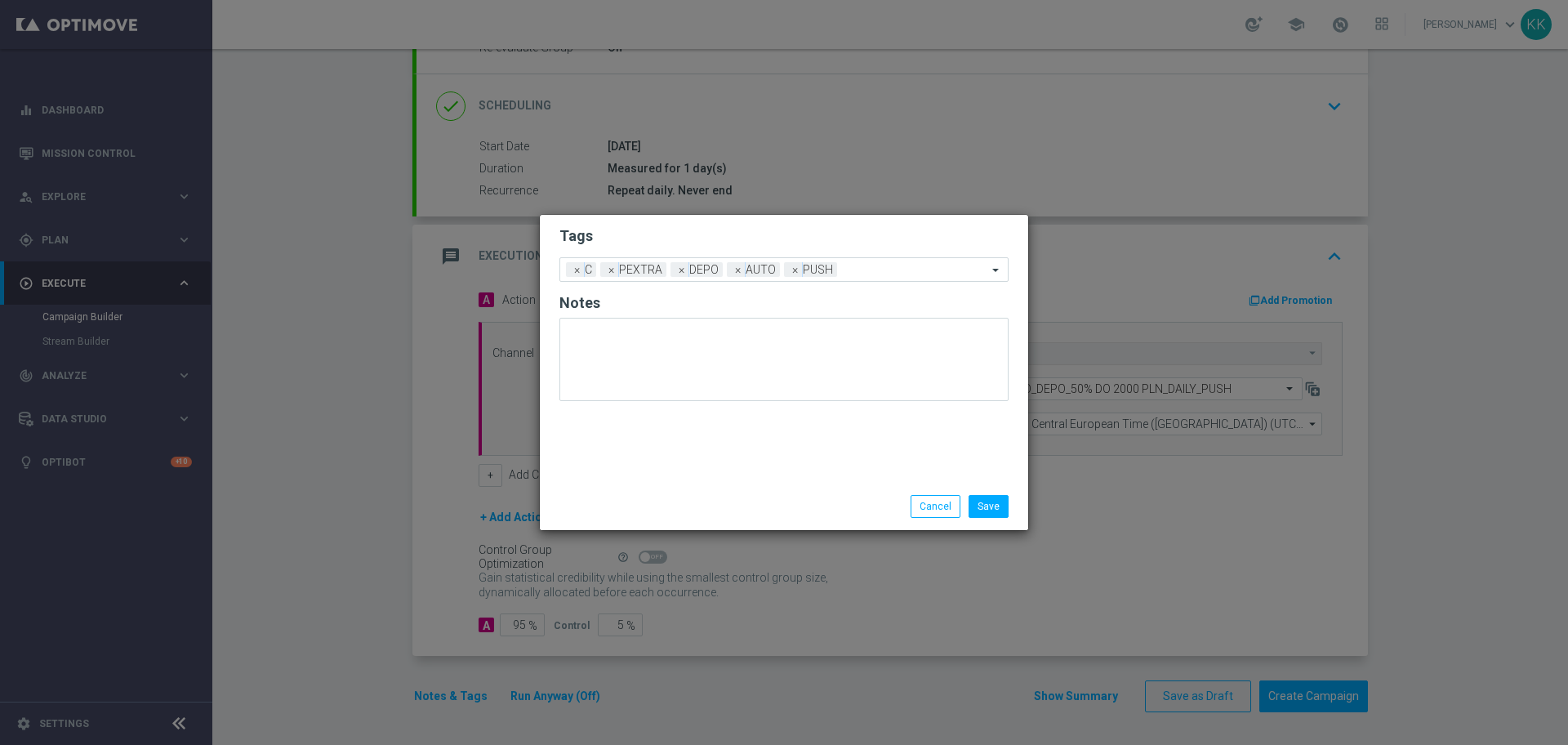
click at [784, 228] on h2 "Tags" at bounding box center [784, 235] width 449 height 20
click at [1001, 522] on div "Save Cancel" at bounding box center [784, 506] width 488 height 48
click at [989, 499] on button "Save" at bounding box center [989, 506] width 40 height 22
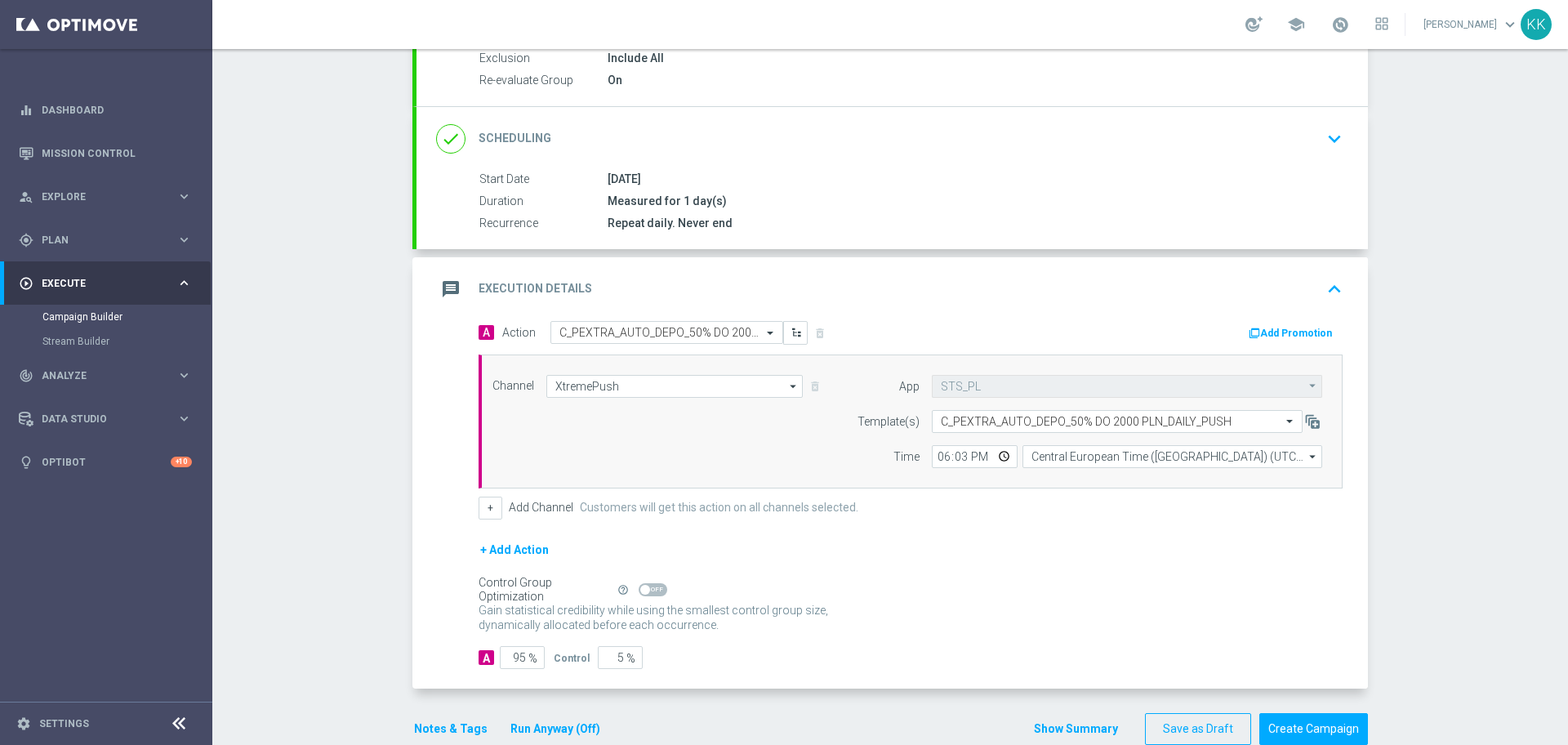
scroll to position [215, 0]
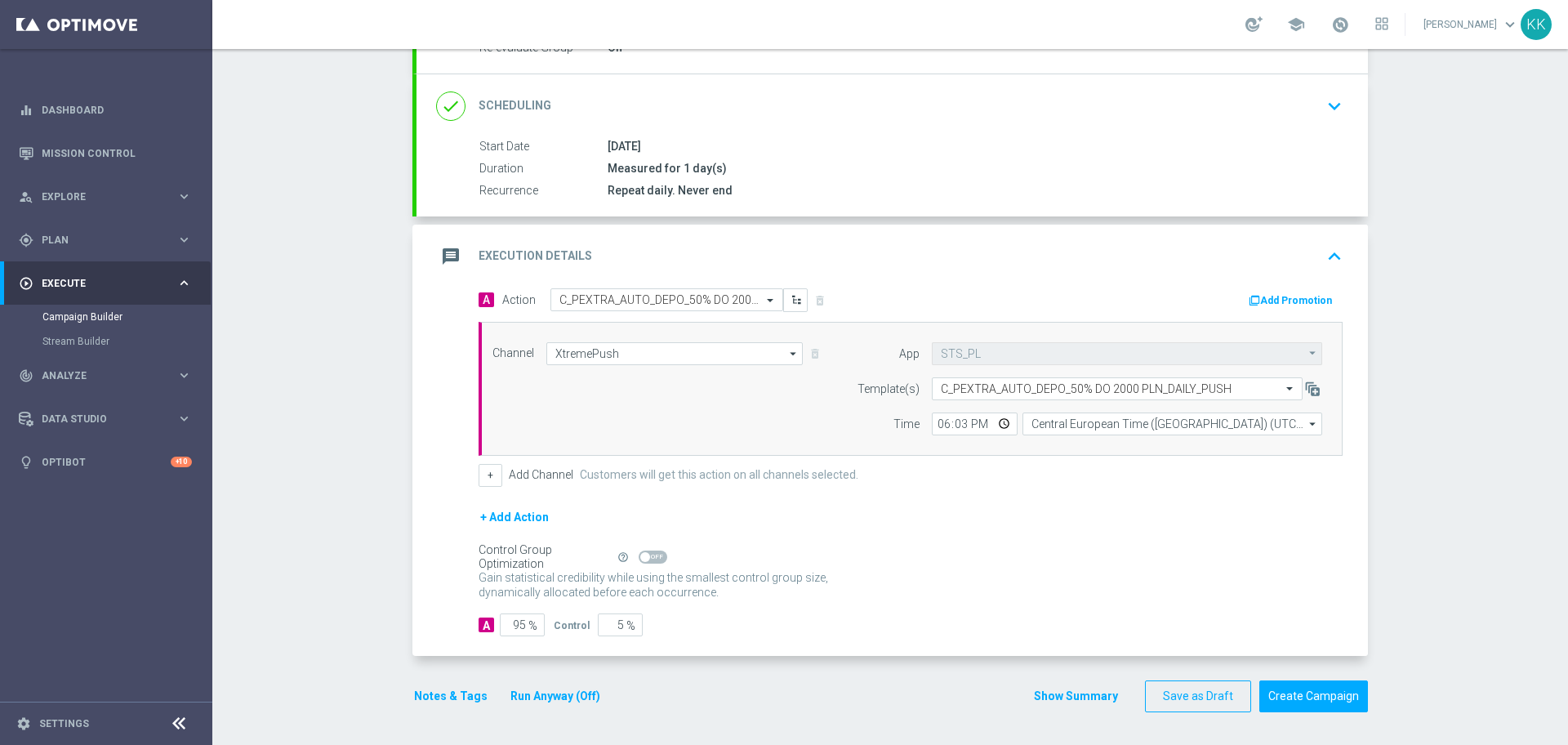
click at [452, 693] on button "Notes & Tags" at bounding box center [451, 696] width 77 height 21
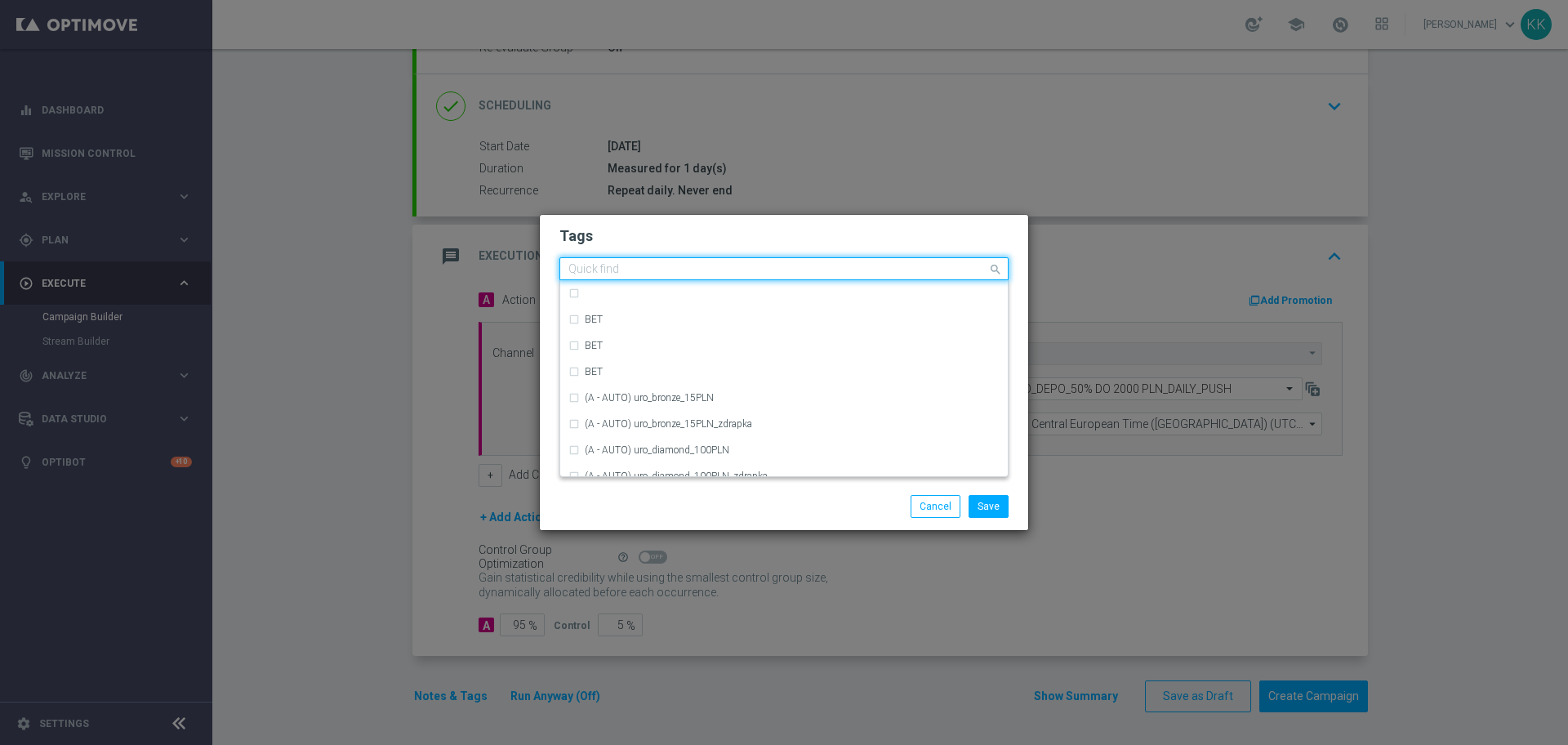
click at [866, 265] on input "text" at bounding box center [778, 270] width 419 height 14
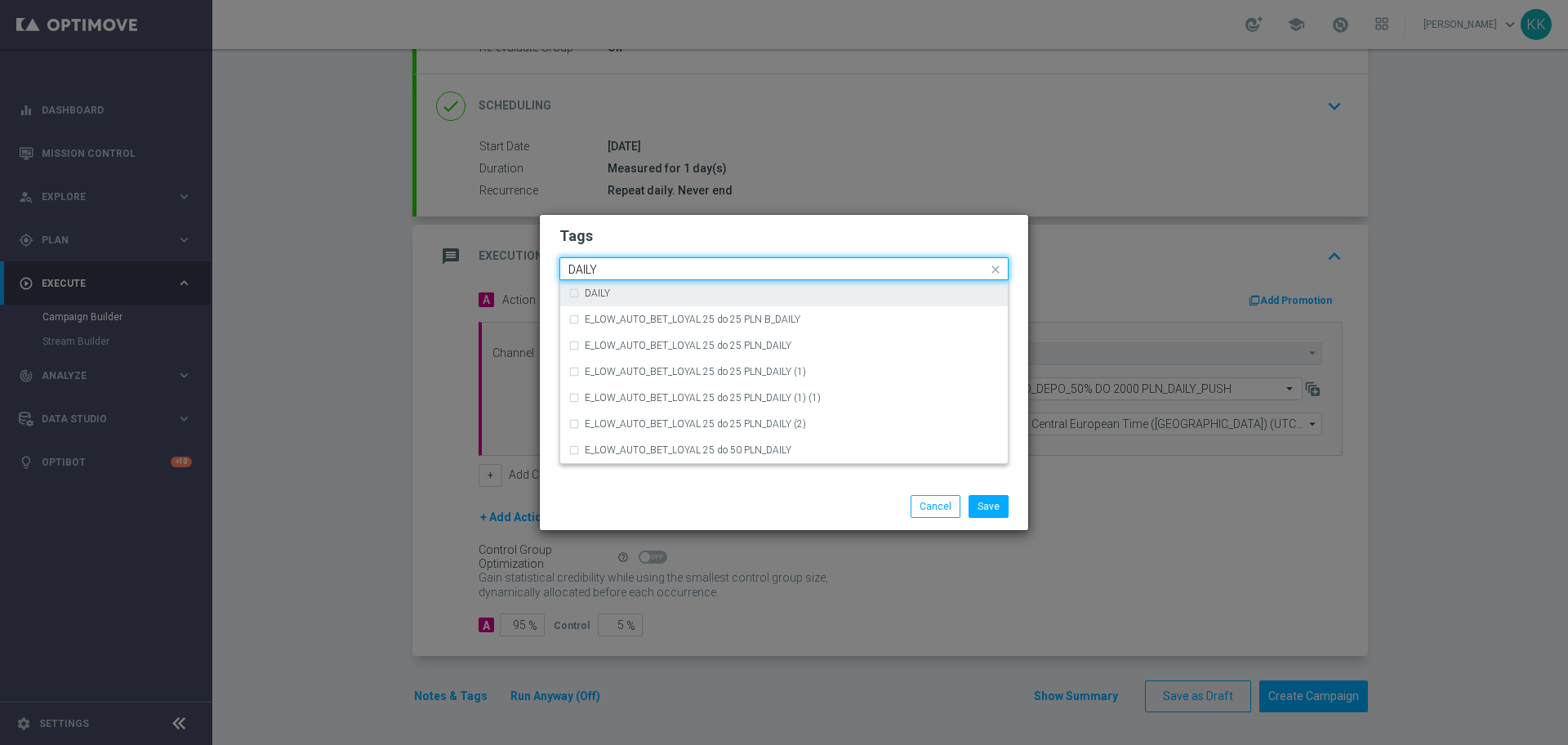
click at [858, 291] on div "DAILY" at bounding box center [792, 293] width 415 height 9
type input "DAILY"
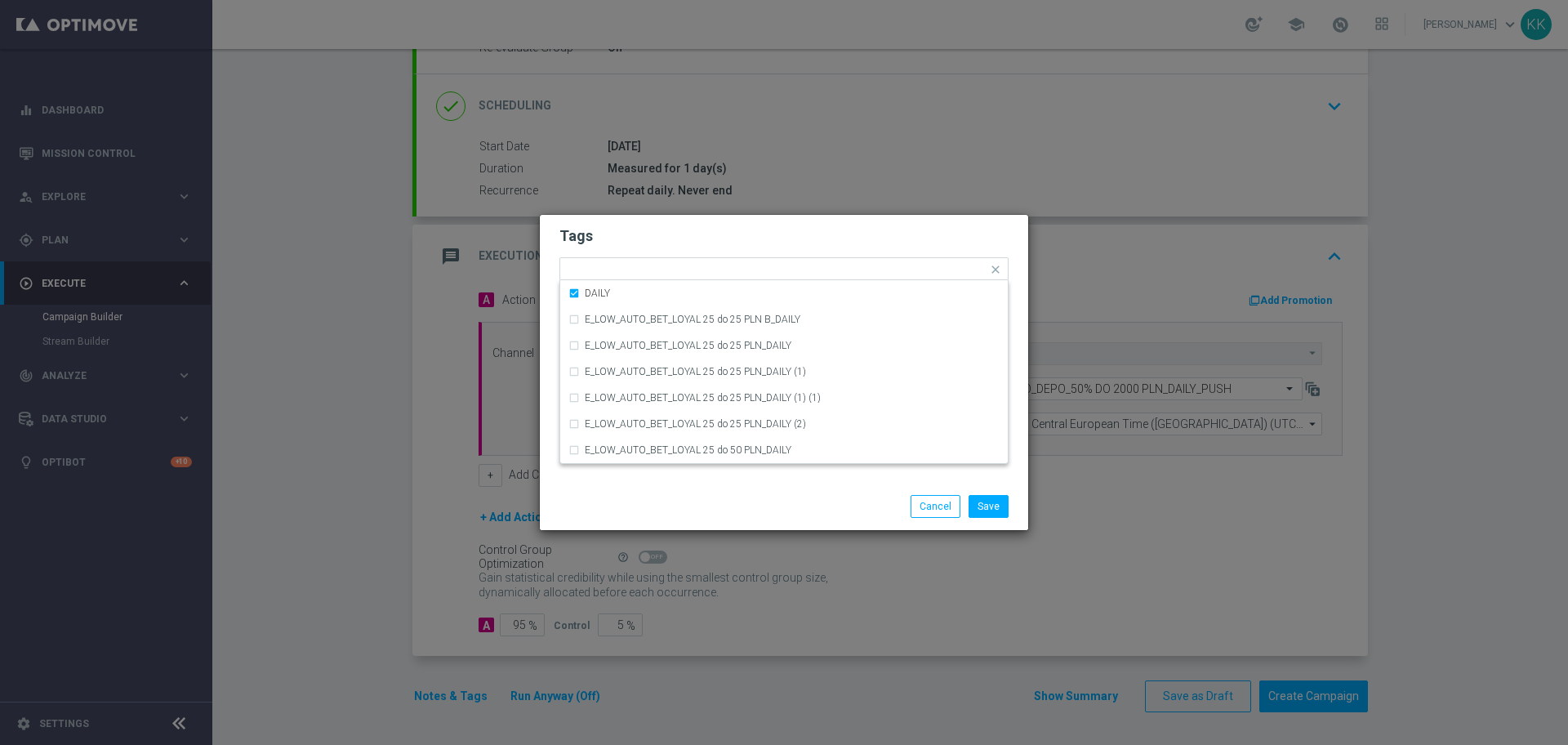
click at [861, 231] on h2 "Tags" at bounding box center [784, 235] width 449 height 20
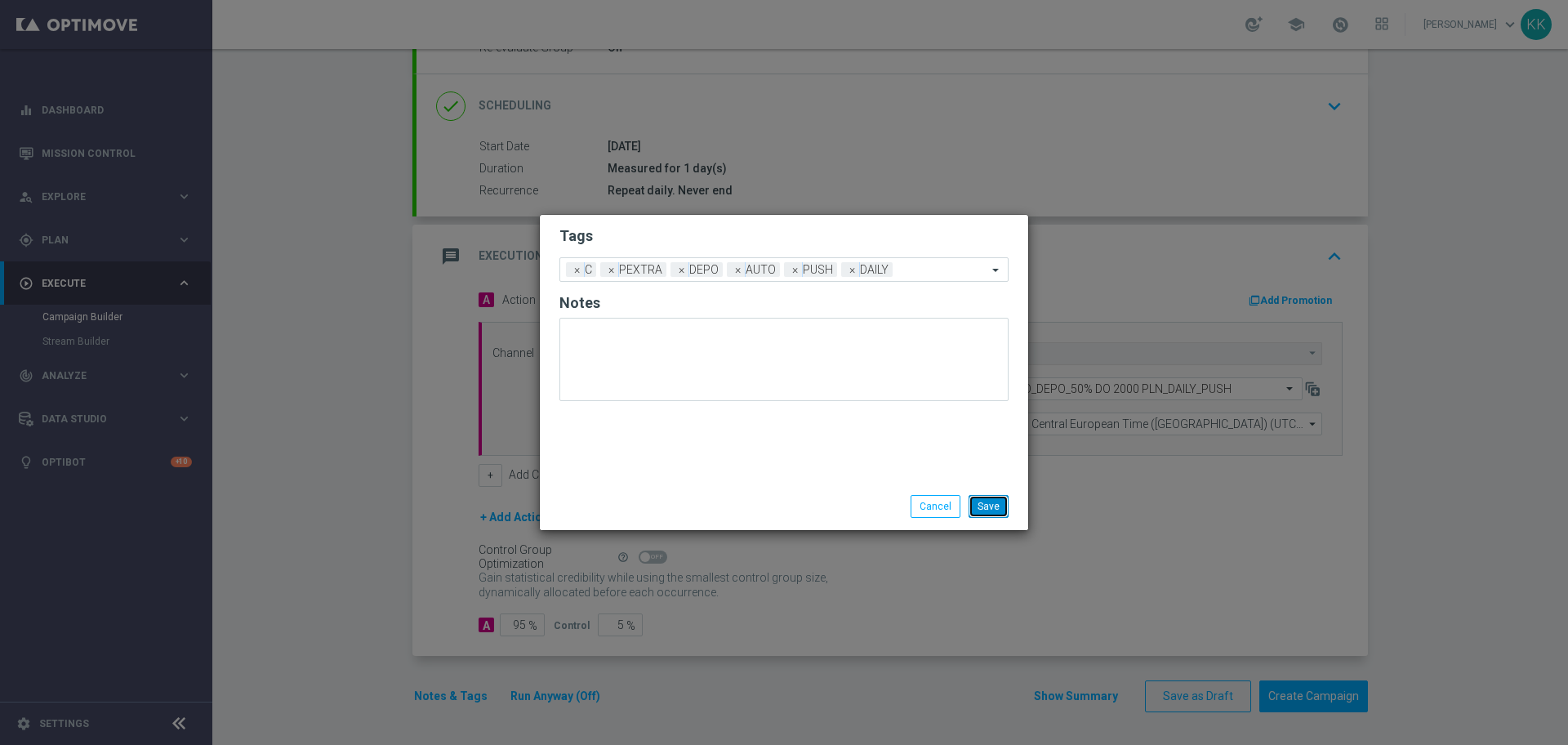
click at [987, 495] on button "Save" at bounding box center [989, 506] width 40 height 22
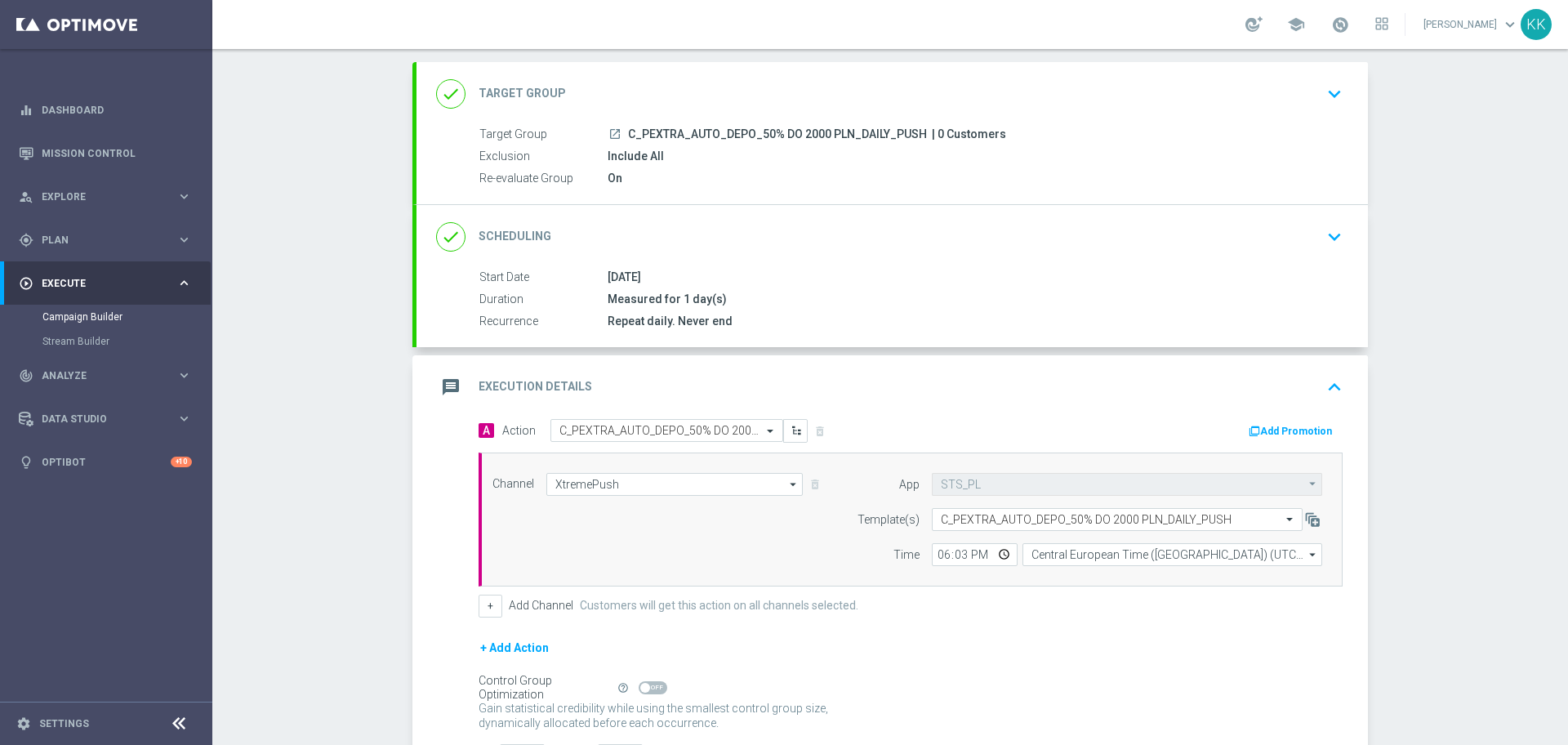
scroll to position [0, 0]
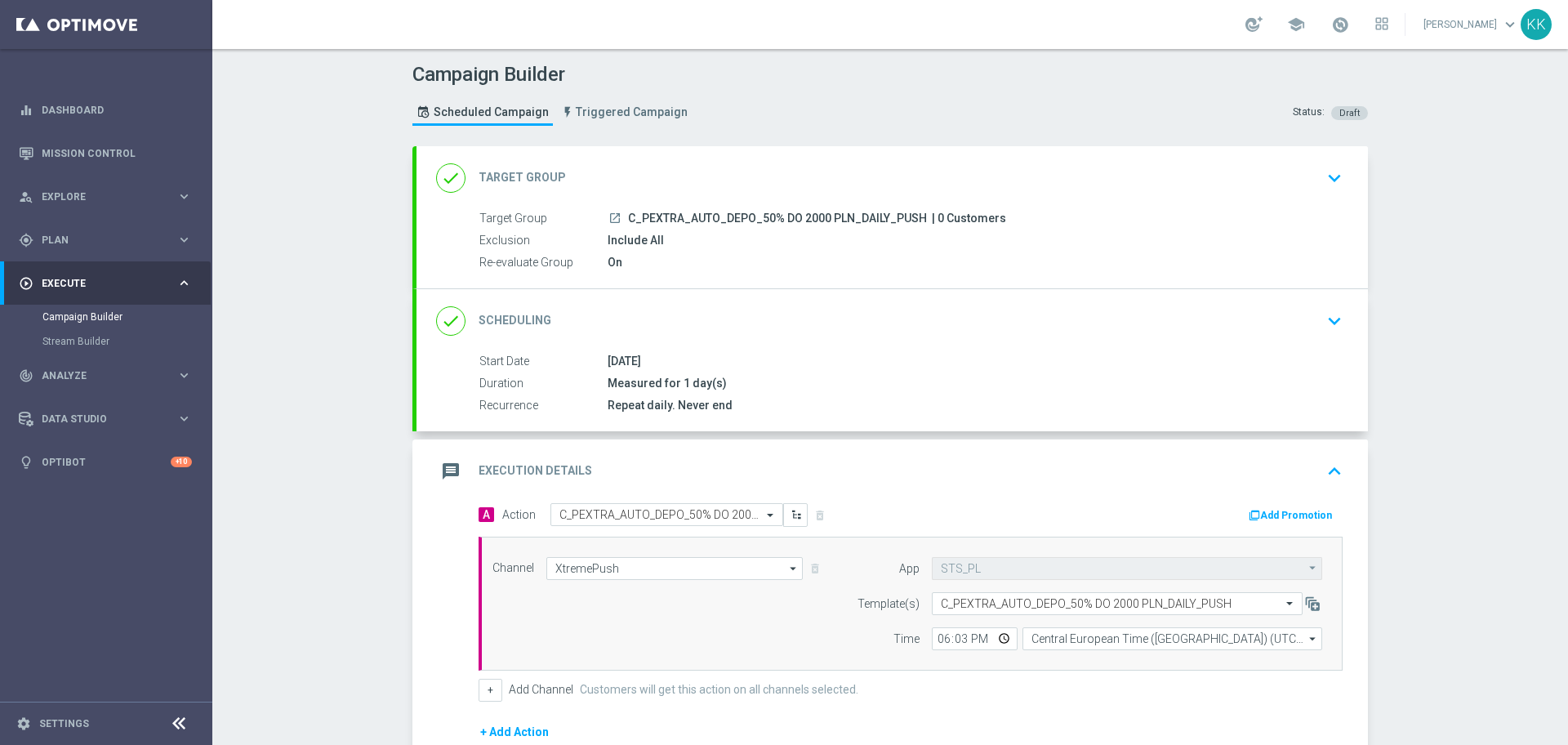
click at [1340, 186] on button "keyboard_arrow_down" at bounding box center [1335, 177] width 28 height 31
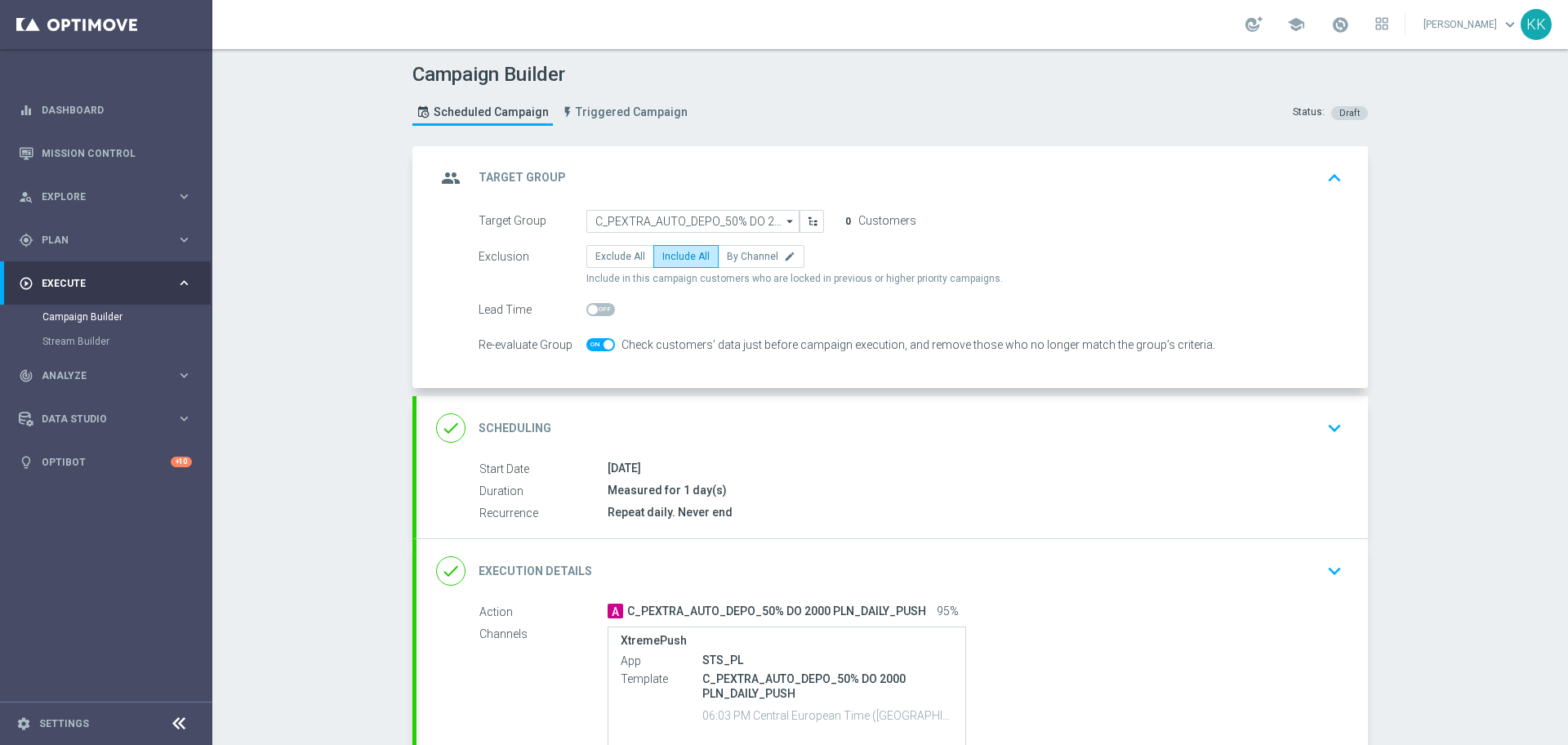
click at [1305, 433] on div "done Scheduling keyboard_arrow_down" at bounding box center [891, 427] width 912 height 31
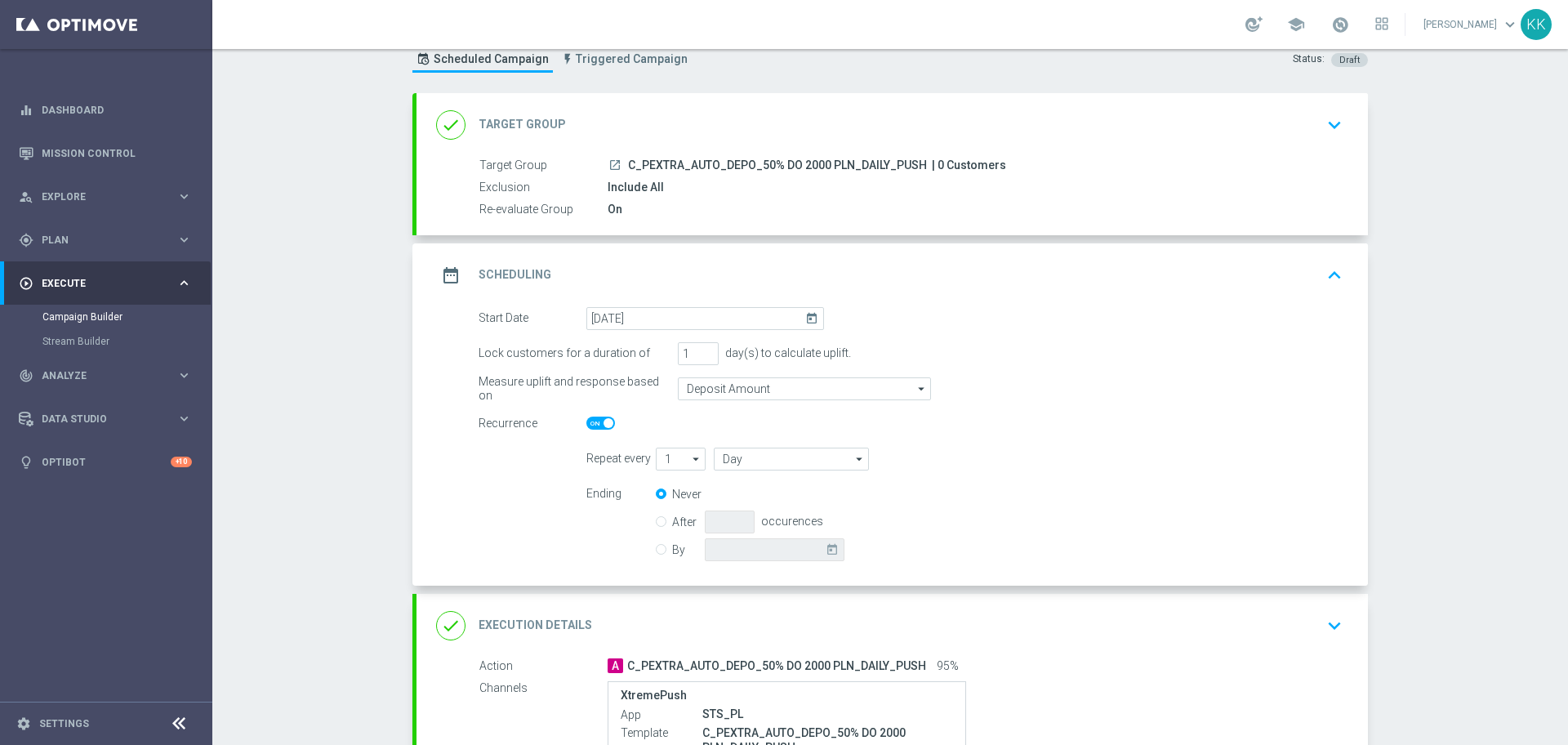
scroll to position [102, 0]
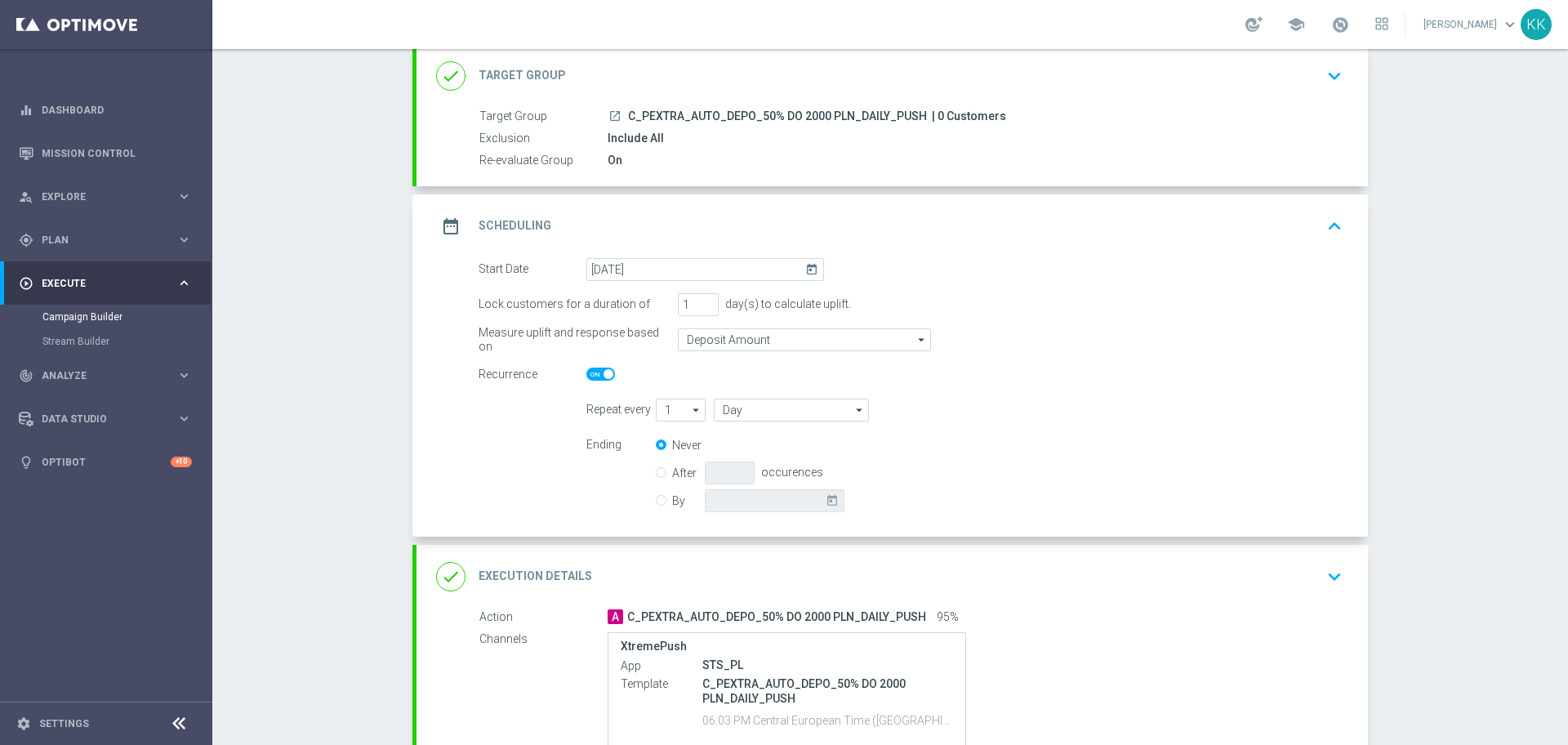
click at [1327, 571] on icon "keyboard_arrow_down" at bounding box center [1335, 576] width 24 height 24
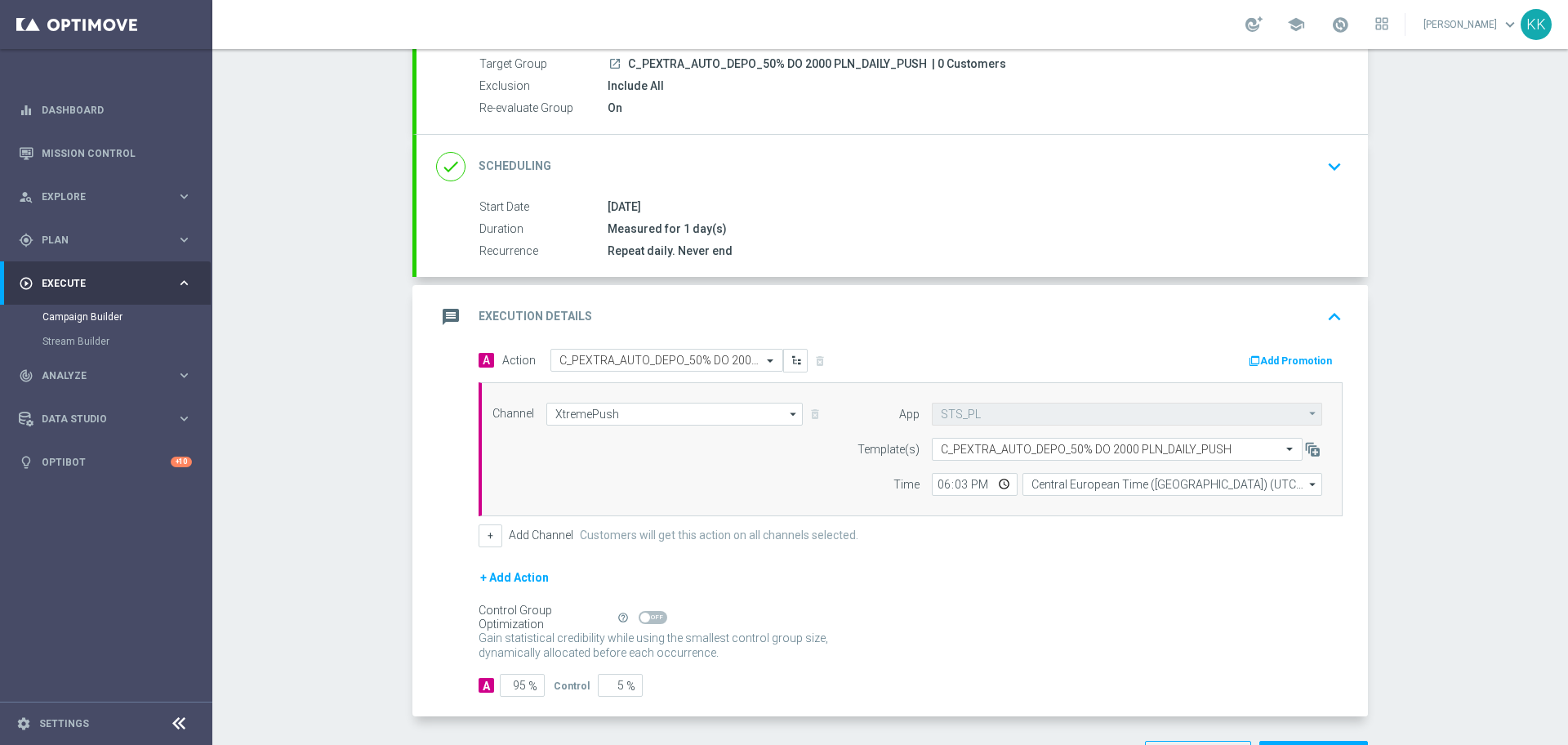
scroll to position [215, 0]
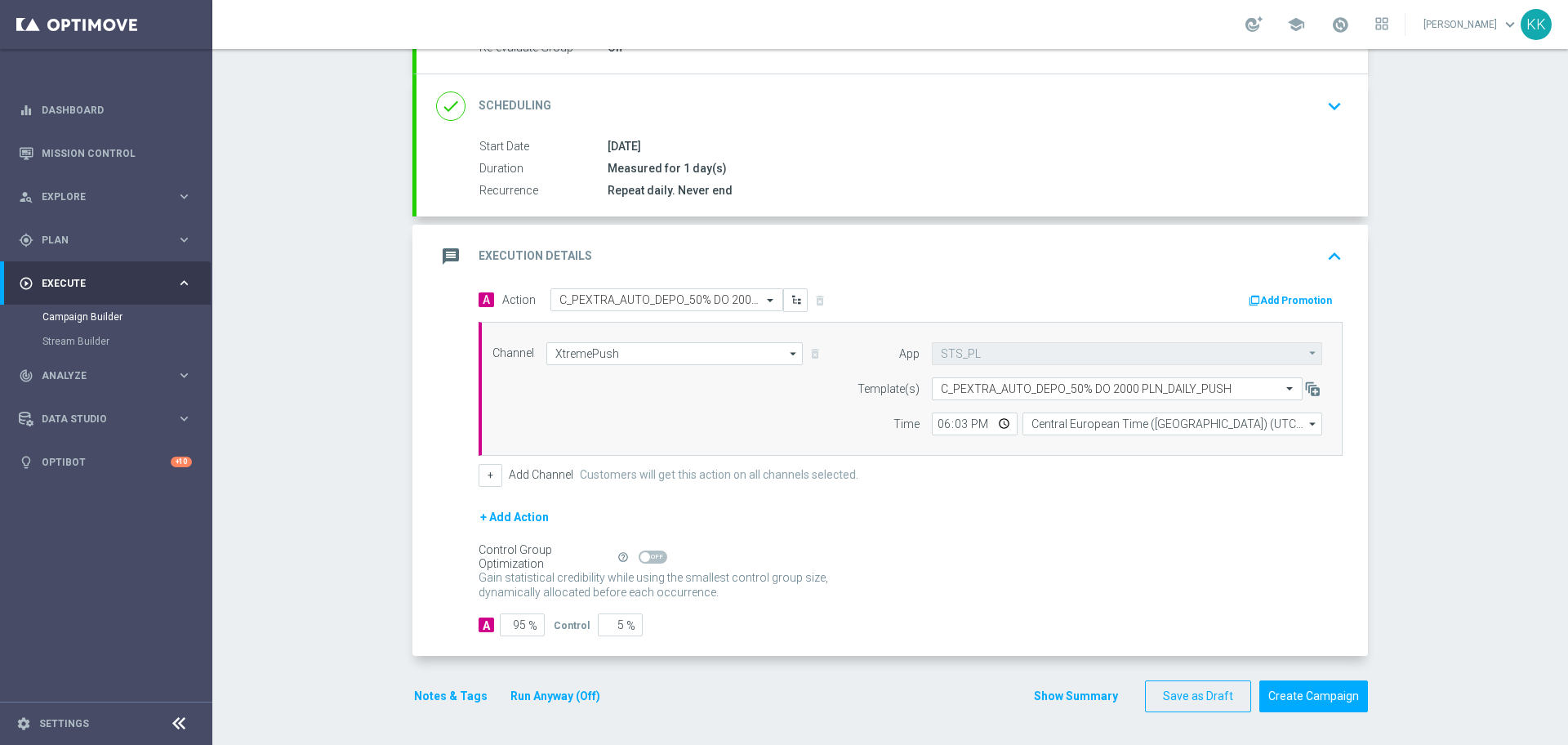
click at [446, 693] on button "Notes & Tags" at bounding box center [451, 696] width 77 height 21
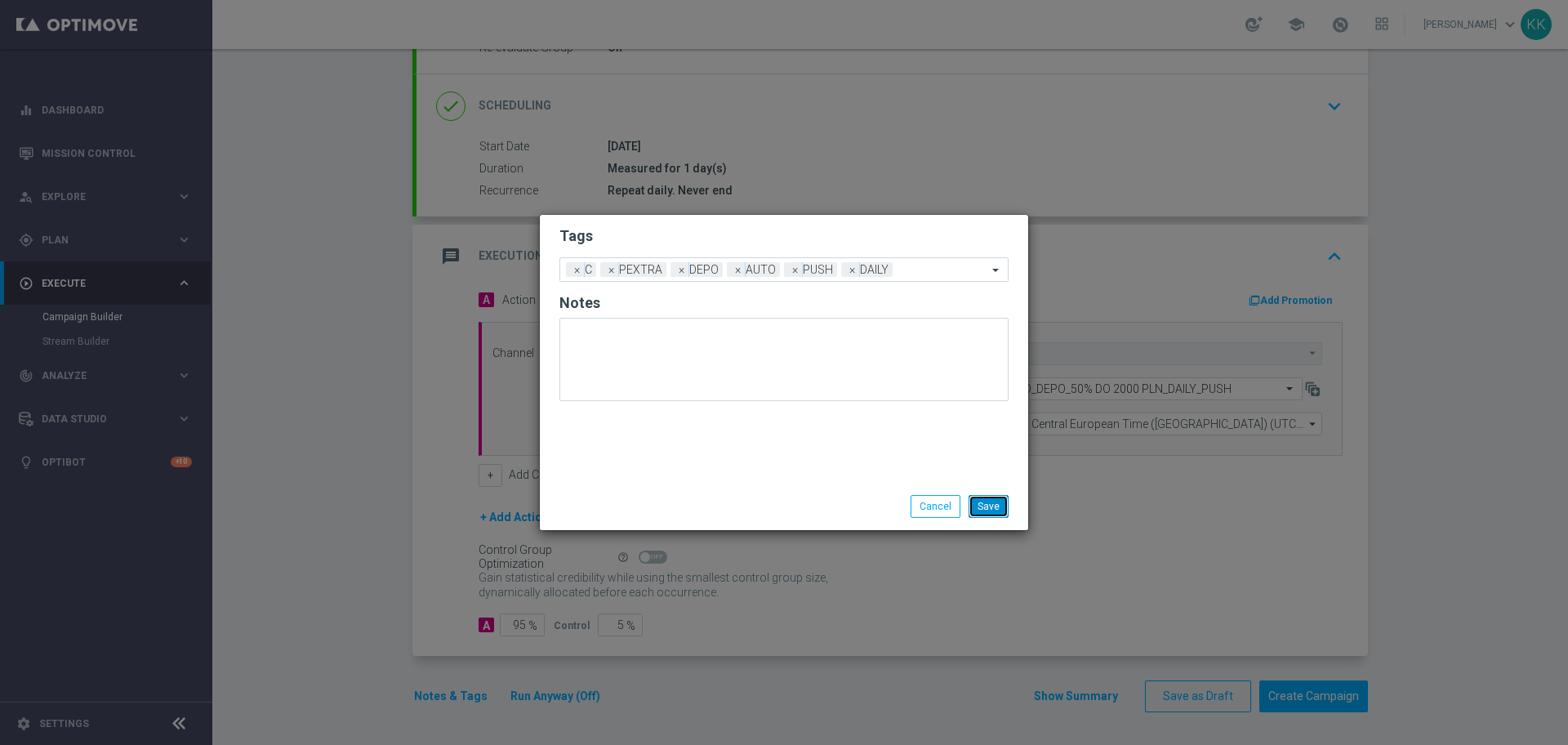
click at [1003, 505] on button "Save" at bounding box center [989, 506] width 40 height 22
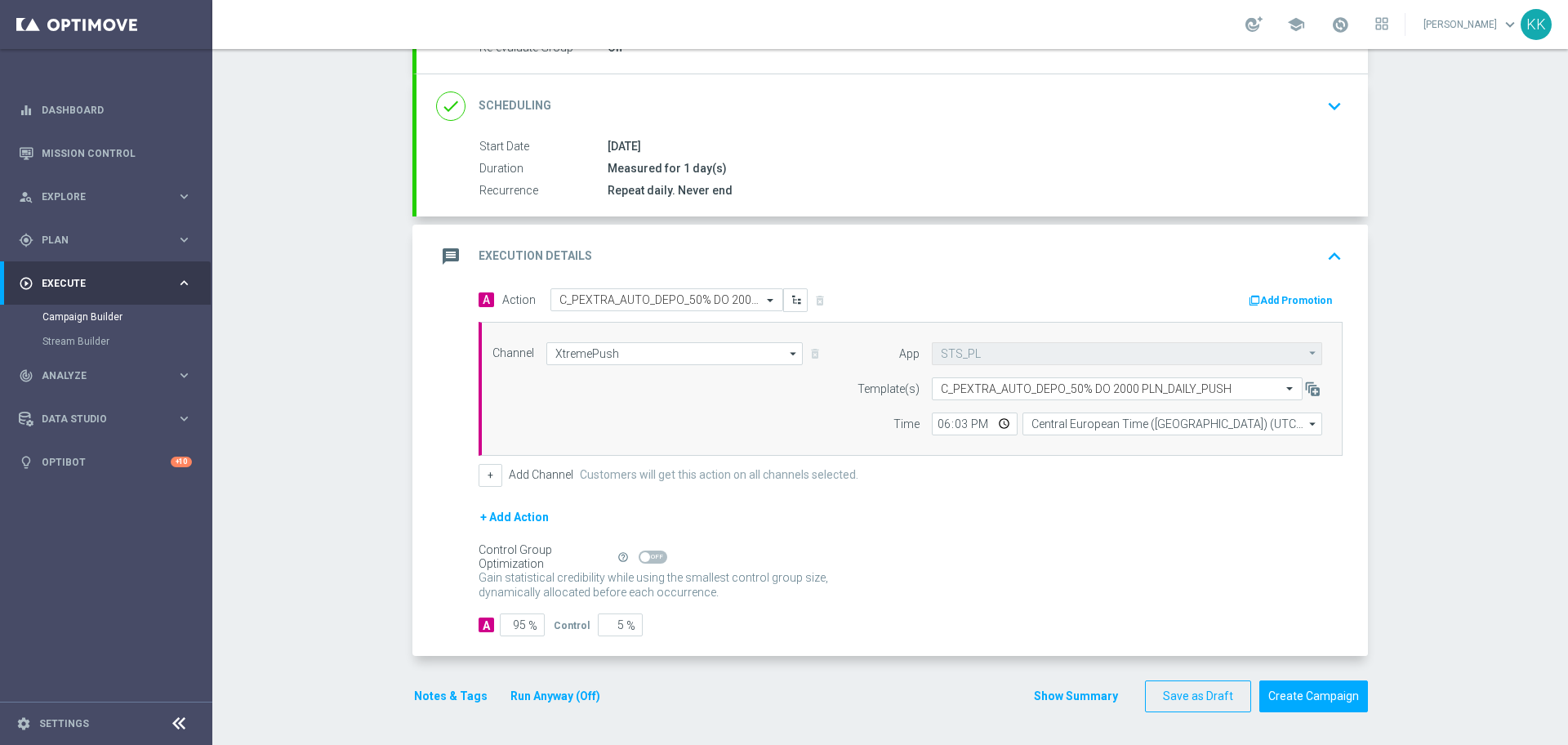
click at [1312, 720] on div "done Target Group keyboard_arrow_down Target Group launch C_PEXTRA_AUTO_DEPO_50…" at bounding box center [890, 330] width 956 height 797
click at [1311, 705] on button "Create Campaign" at bounding box center [1314, 696] width 109 height 32
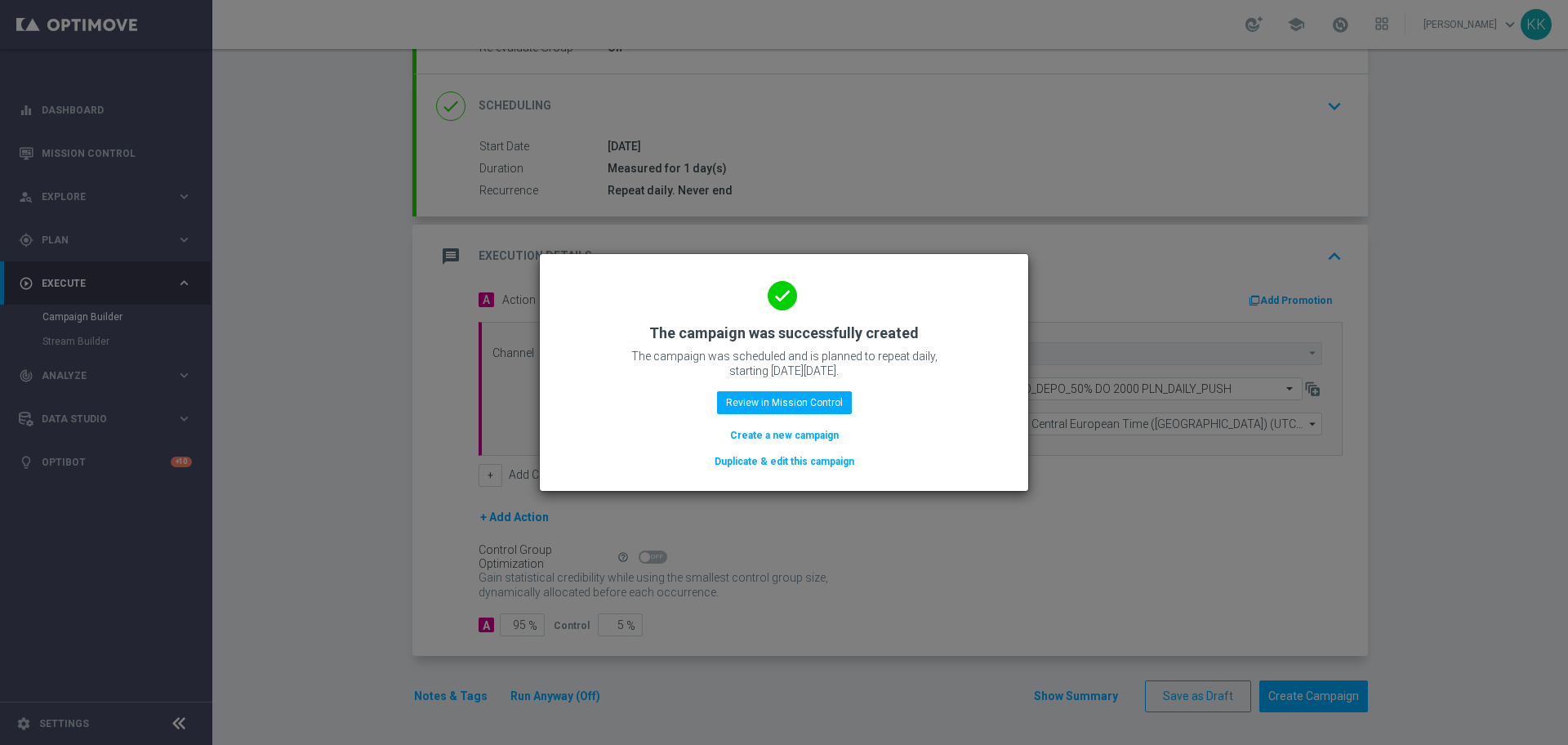
click at [811, 435] on button "Create a new campaign" at bounding box center [784, 435] width 112 height 18
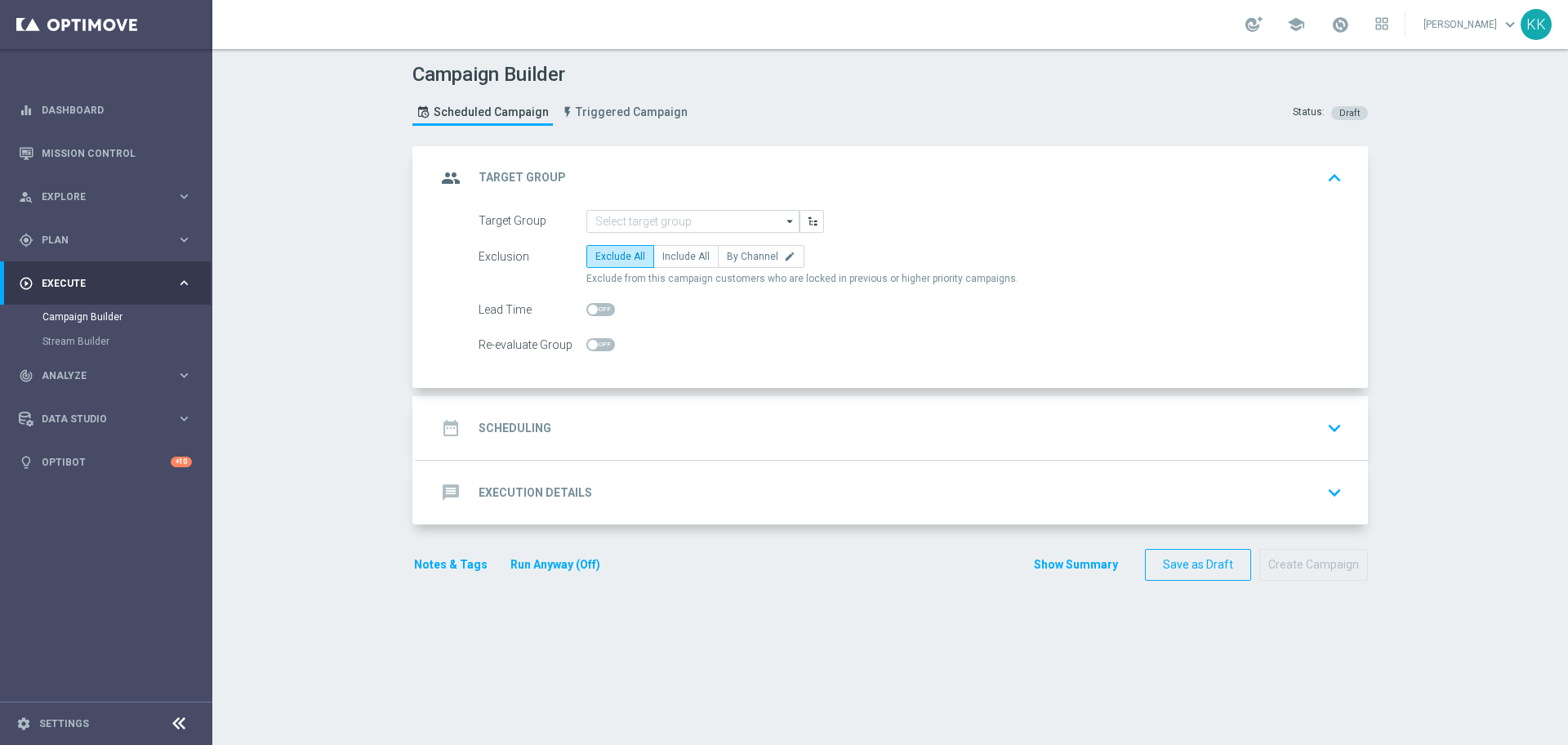
scroll to position [0, 0]
click at [740, 214] on input at bounding box center [693, 221] width 213 height 22
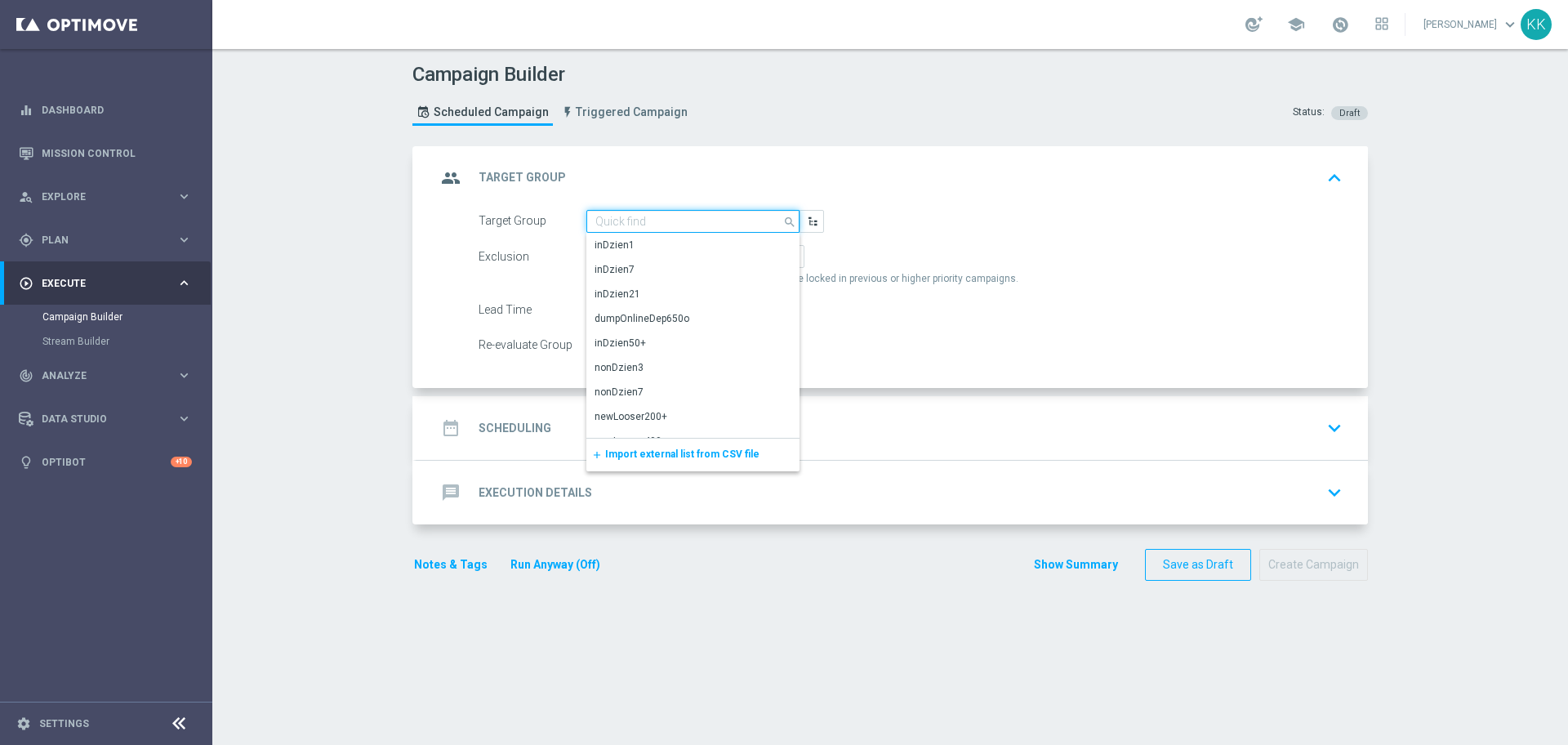
paste input "D_PREM_AUTO_DEPO_100% DO 1000 PLN_DAILY_SMS"
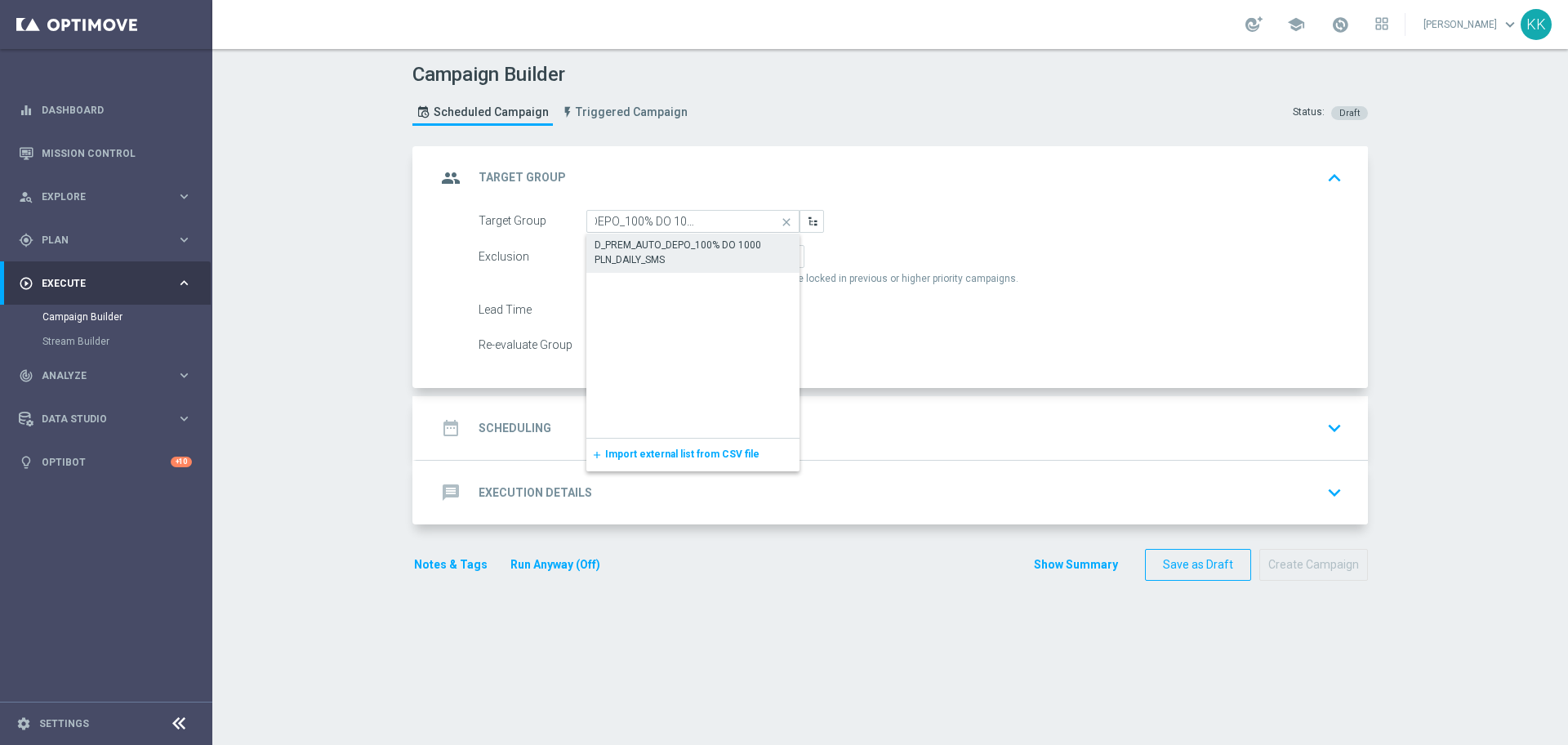
click at [724, 248] on div "D_PREM_AUTO_DEPO_100% DO 1000 PLN_DAILY_SMS" at bounding box center [693, 252] width 197 height 29
type input "D_PREM_AUTO_DEPO_100% DO 1000 PLN_DAILY_SMS"
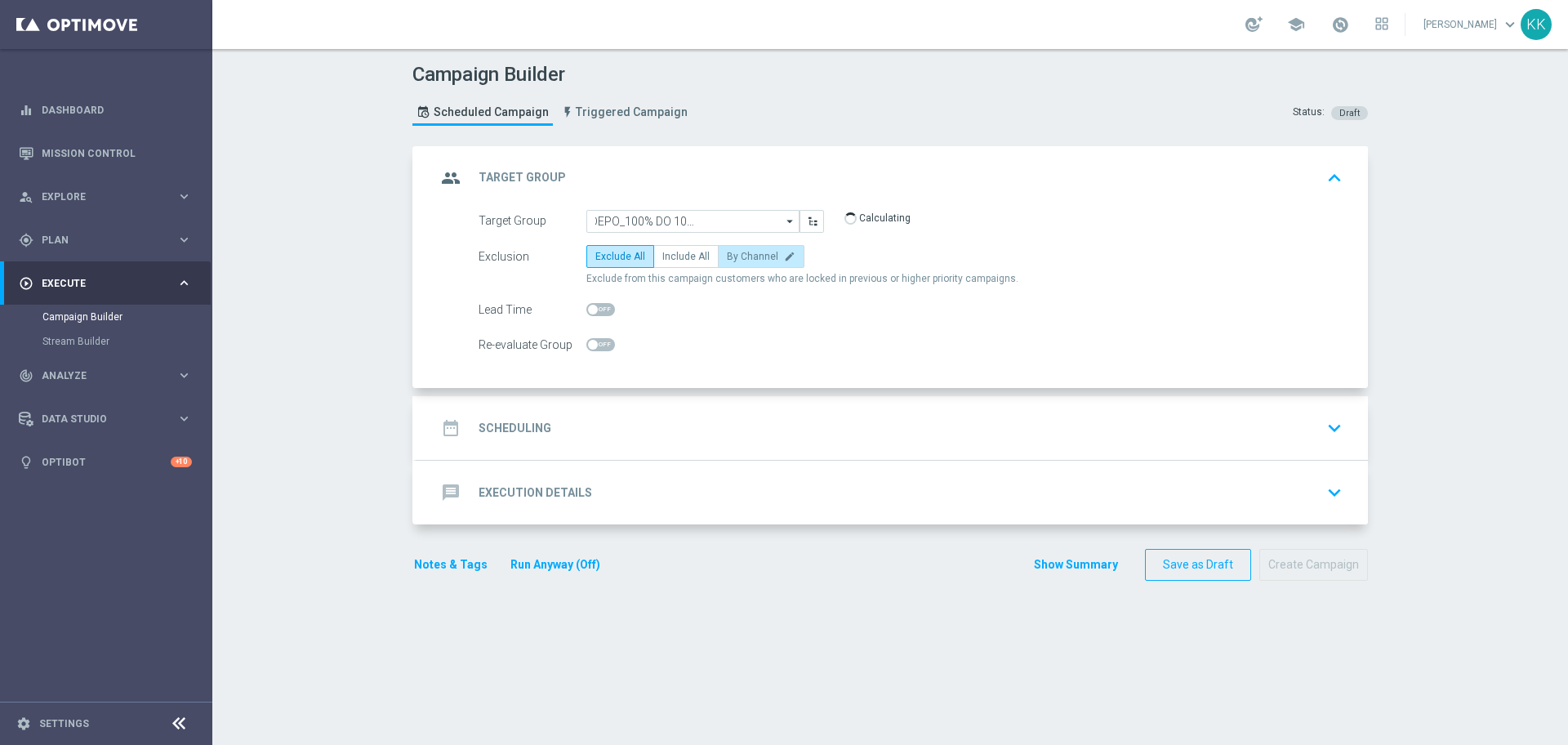
scroll to position [0, 0]
click at [694, 258] on span "Include All" at bounding box center [686, 257] width 48 height 11
click at [673, 258] on input "Include All" at bounding box center [667, 259] width 10 height 10
radio input "true"
click at [598, 338] on span at bounding box center [601, 345] width 29 height 13
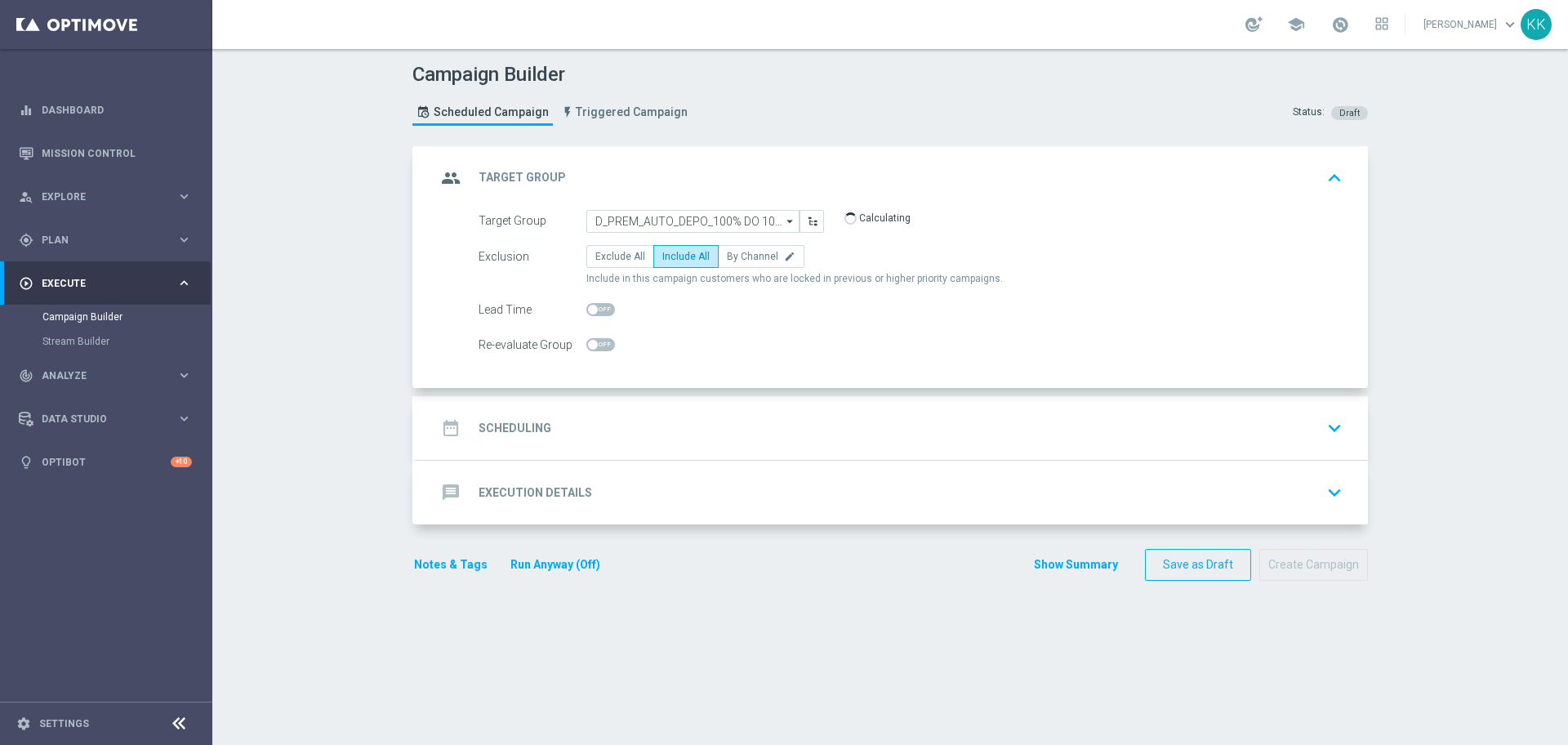
click at [598, 338] on input "checkbox" at bounding box center [601, 345] width 29 height 13
checkbox input "true"
click at [740, 419] on div "date_range Scheduling keyboard_arrow_down" at bounding box center [891, 427] width 912 height 31
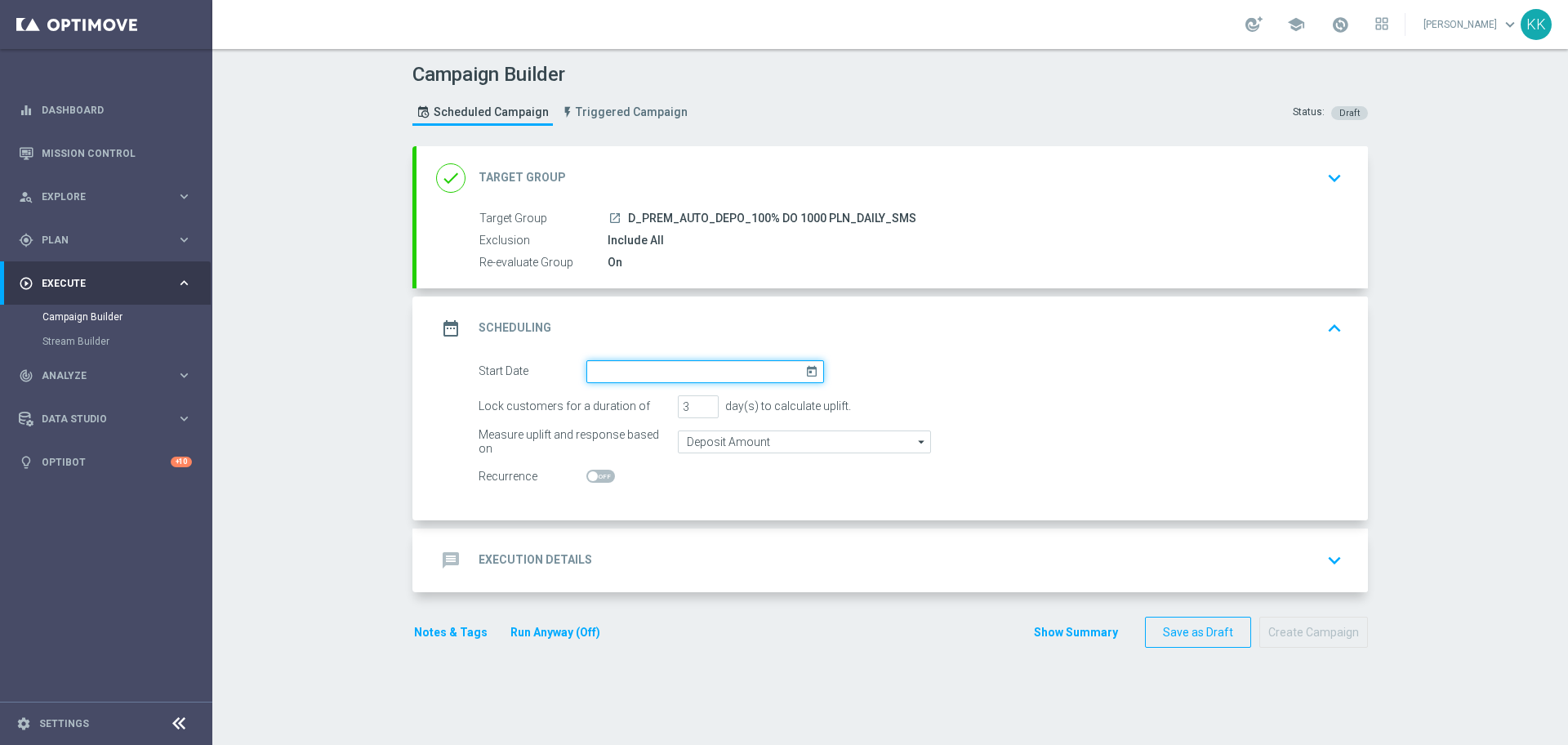
click at [657, 380] on input at bounding box center [706, 371] width 238 height 22
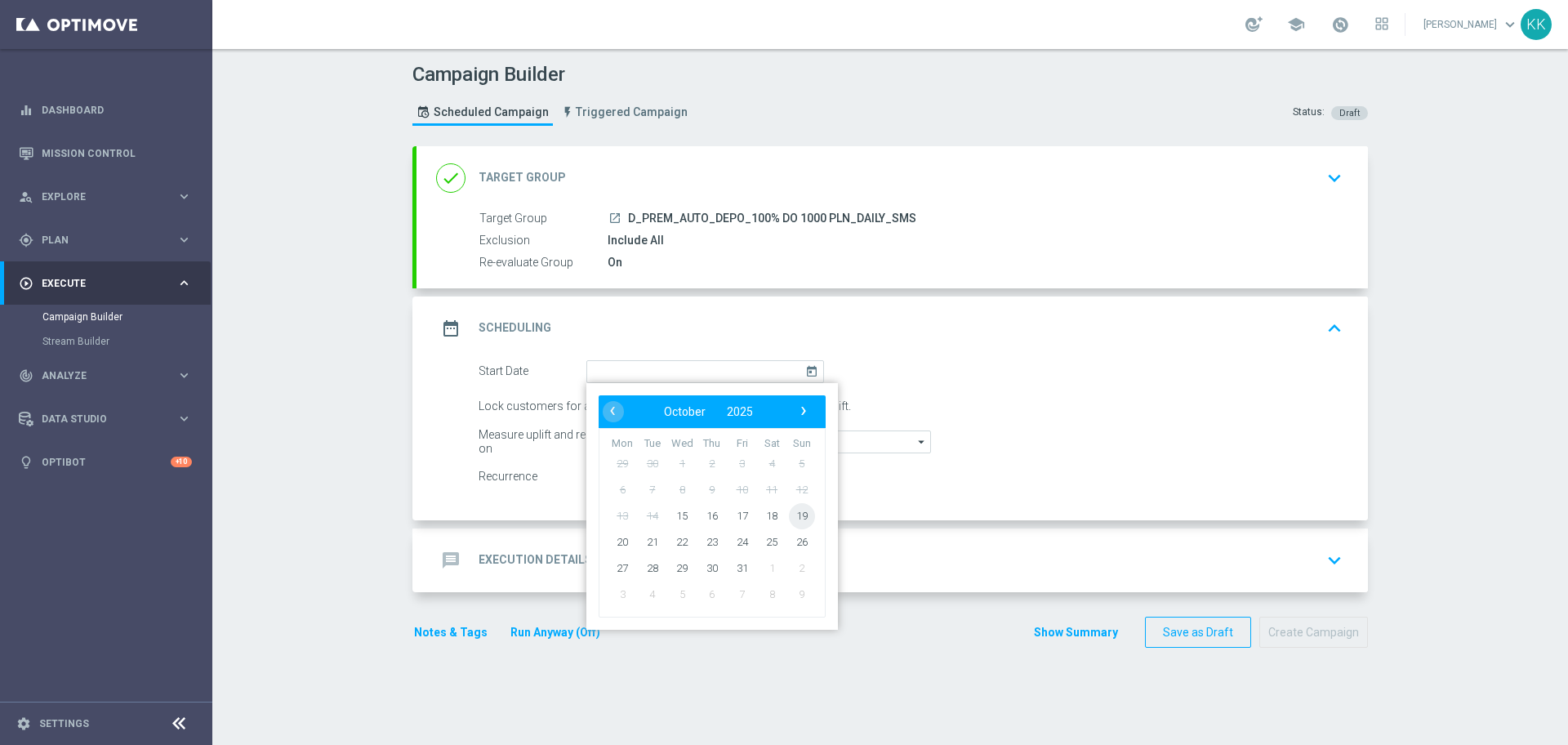
click at [804, 522] on span "19" at bounding box center [802, 515] width 26 height 26
type input "[DATE]"
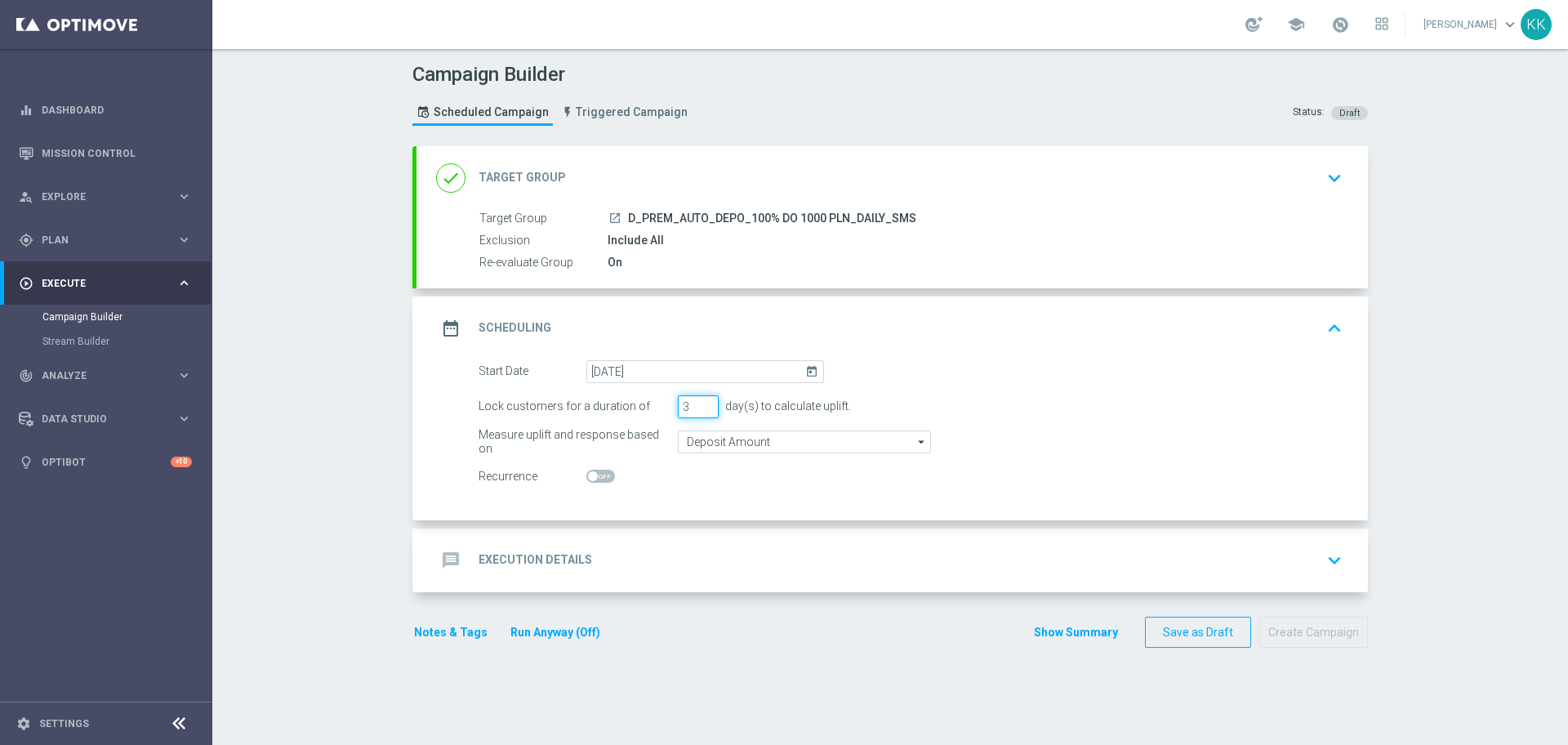
drag, startPoint x: 682, startPoint y: 411, endPoint x: 518, endPoint y: 412, distance: 164.0
click at [514, 412] on div "Lock customers for a duration of 3 day(s) to calculate uplift." at bounding box center [911, 407] width 889 height 22
type input "1"
click at [603, 480] on span at bounding box center [601, 476] width 29 height 13
click at [603, 480] on input "checkbox" at bounding box center [601, 476] width 29 height 13
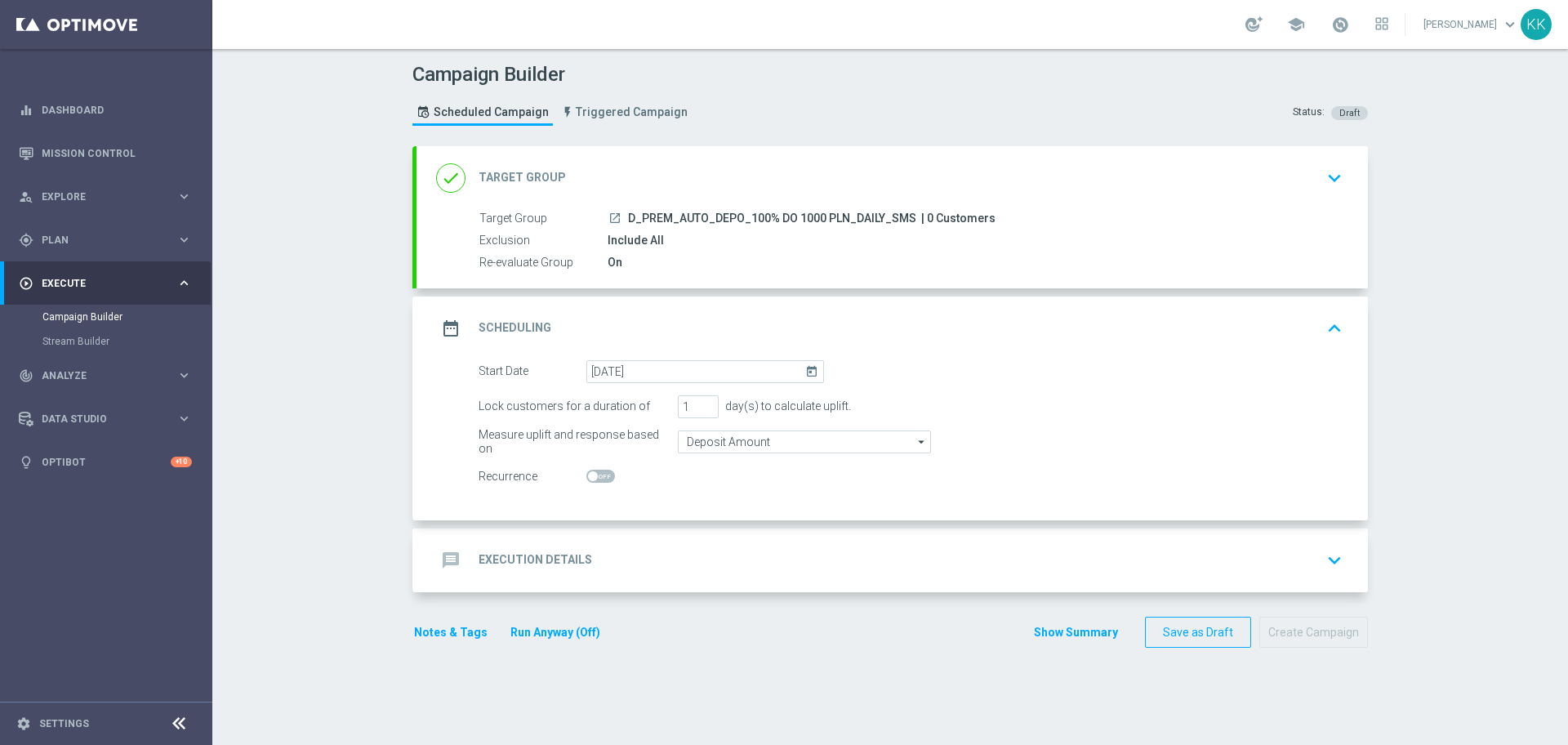
checkbox input "true"
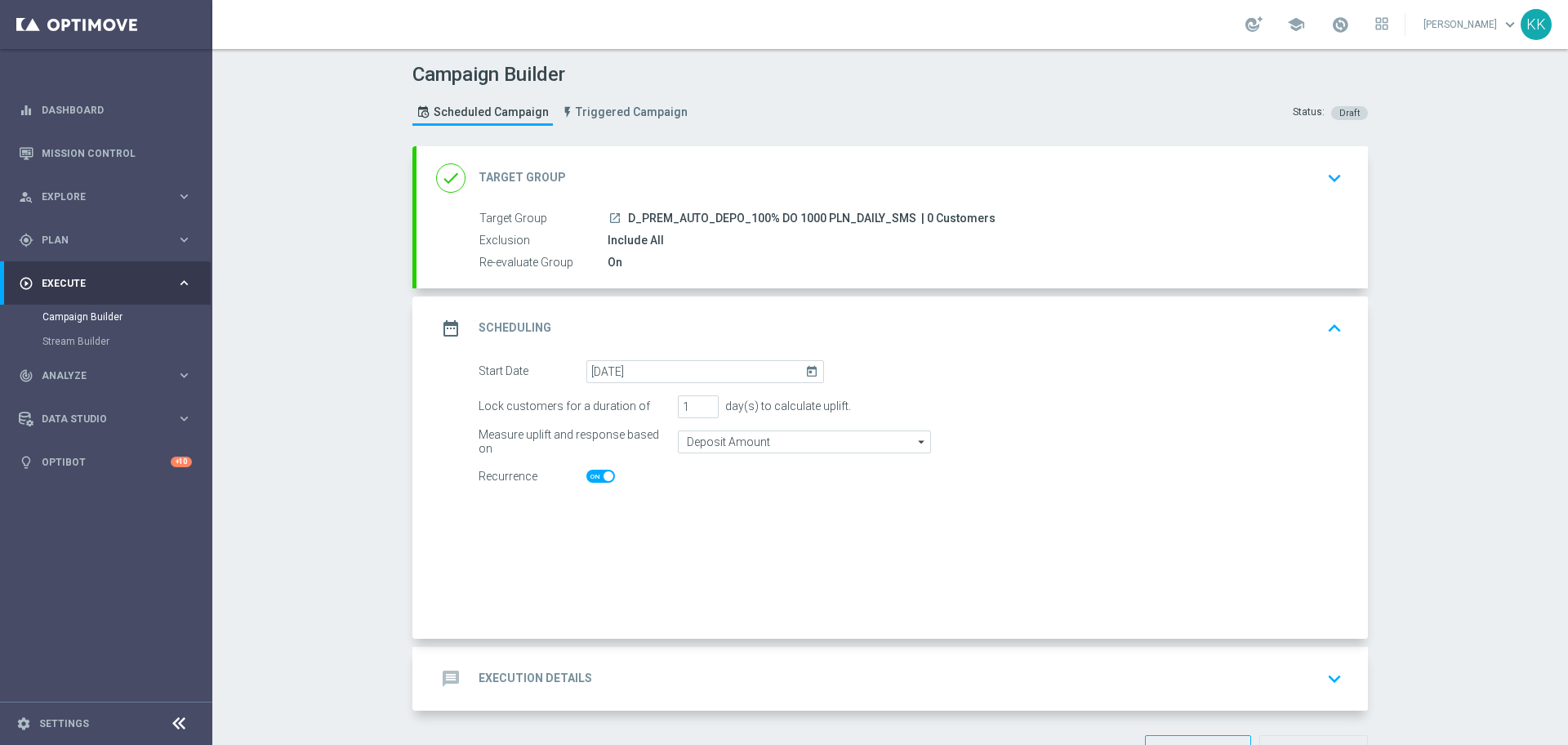
checkbox input "true"
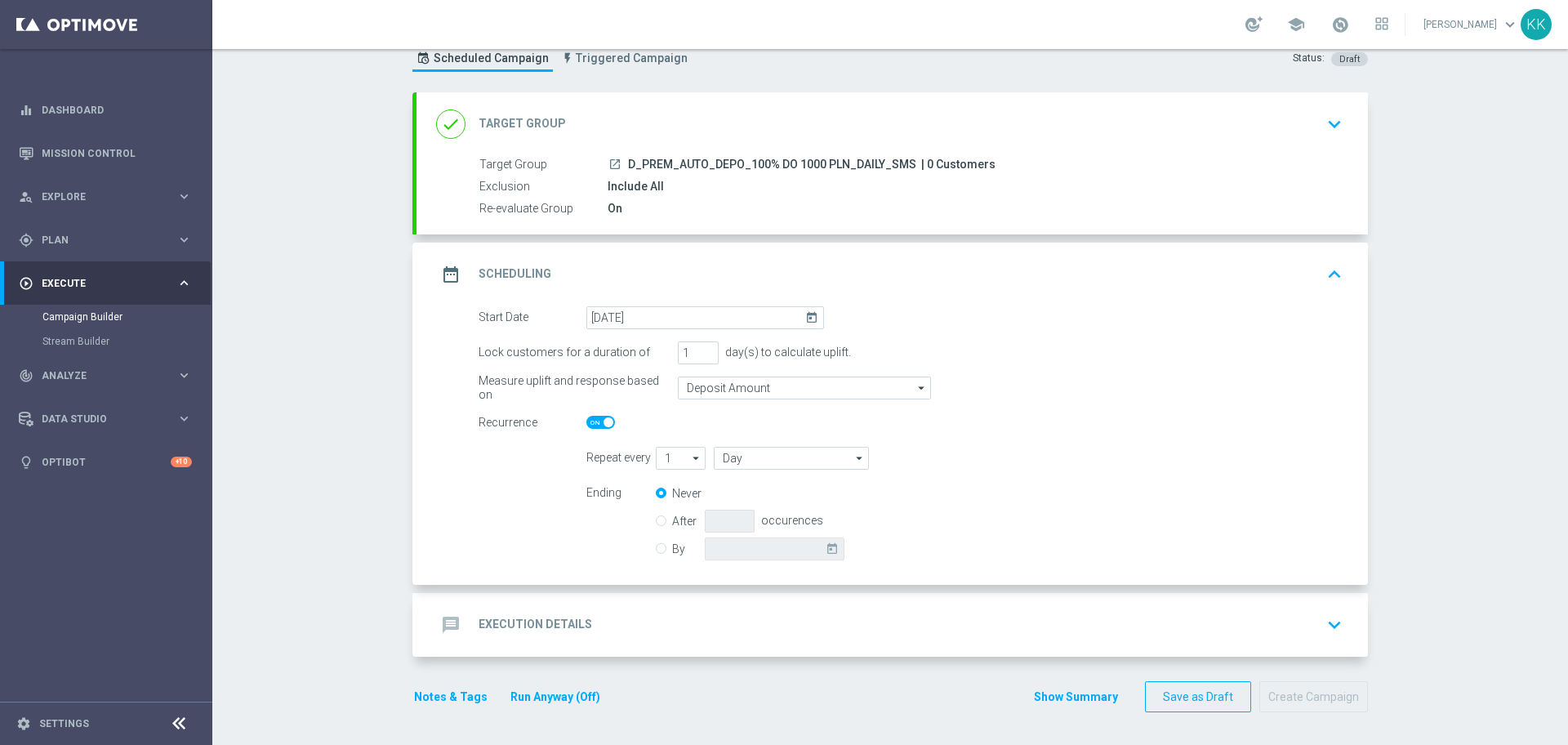
click at [679, 623] on div "message Execution Details keyboard_arrow_down" at bounding box center [891, 624] width 912 height 31
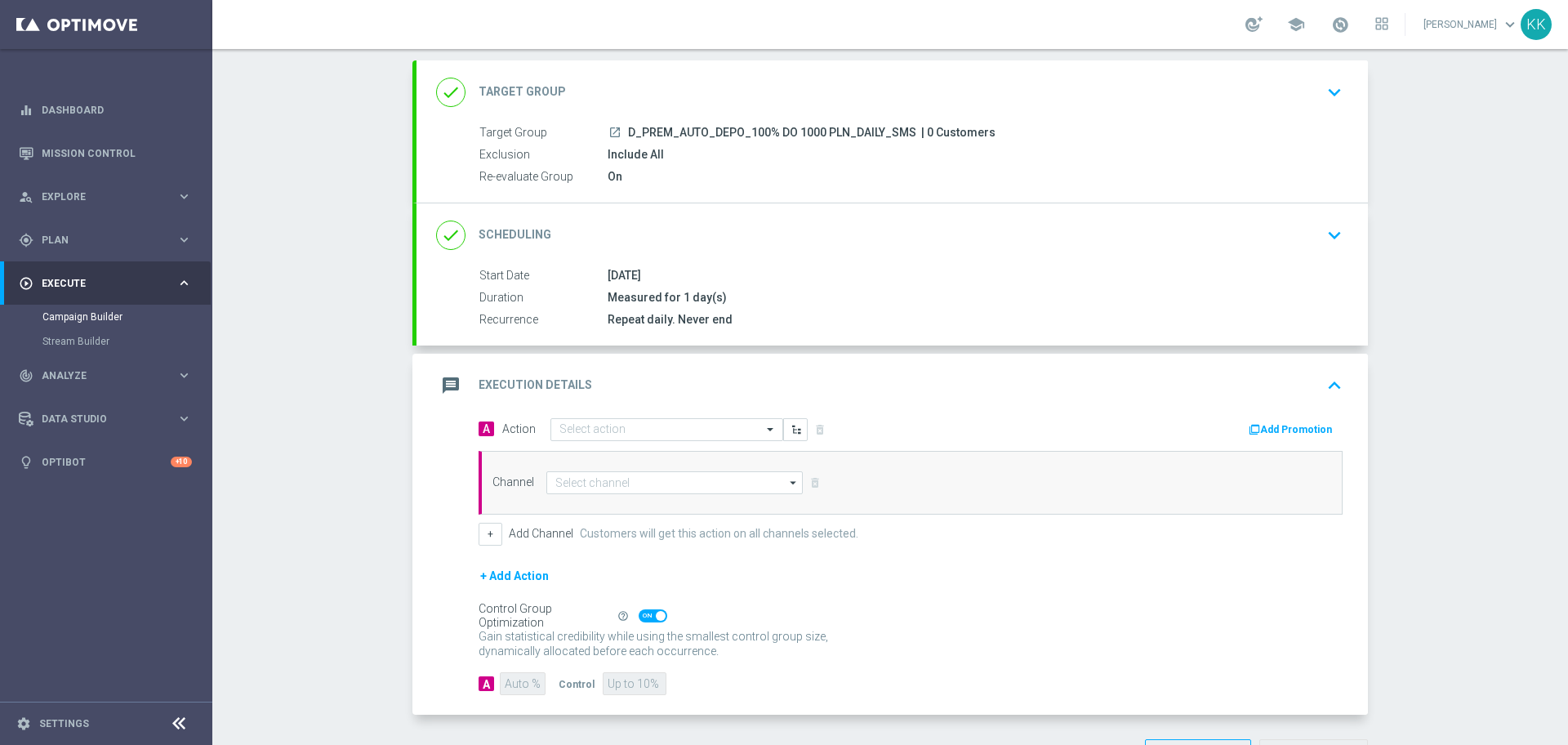
scroll to position [117, 0]
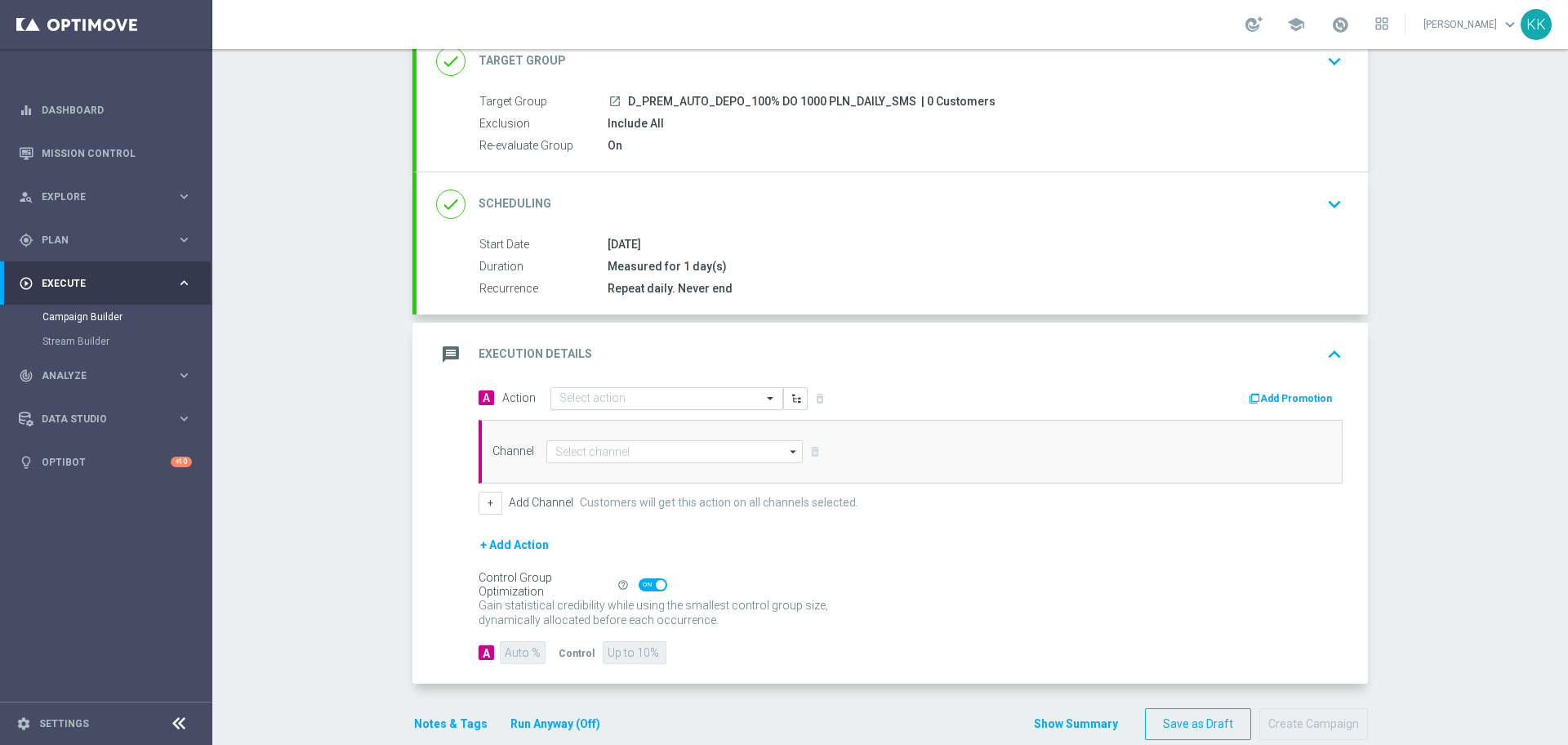
click at [642, 405] on input "text" at bounding box center [650, 398] width 182 height 14
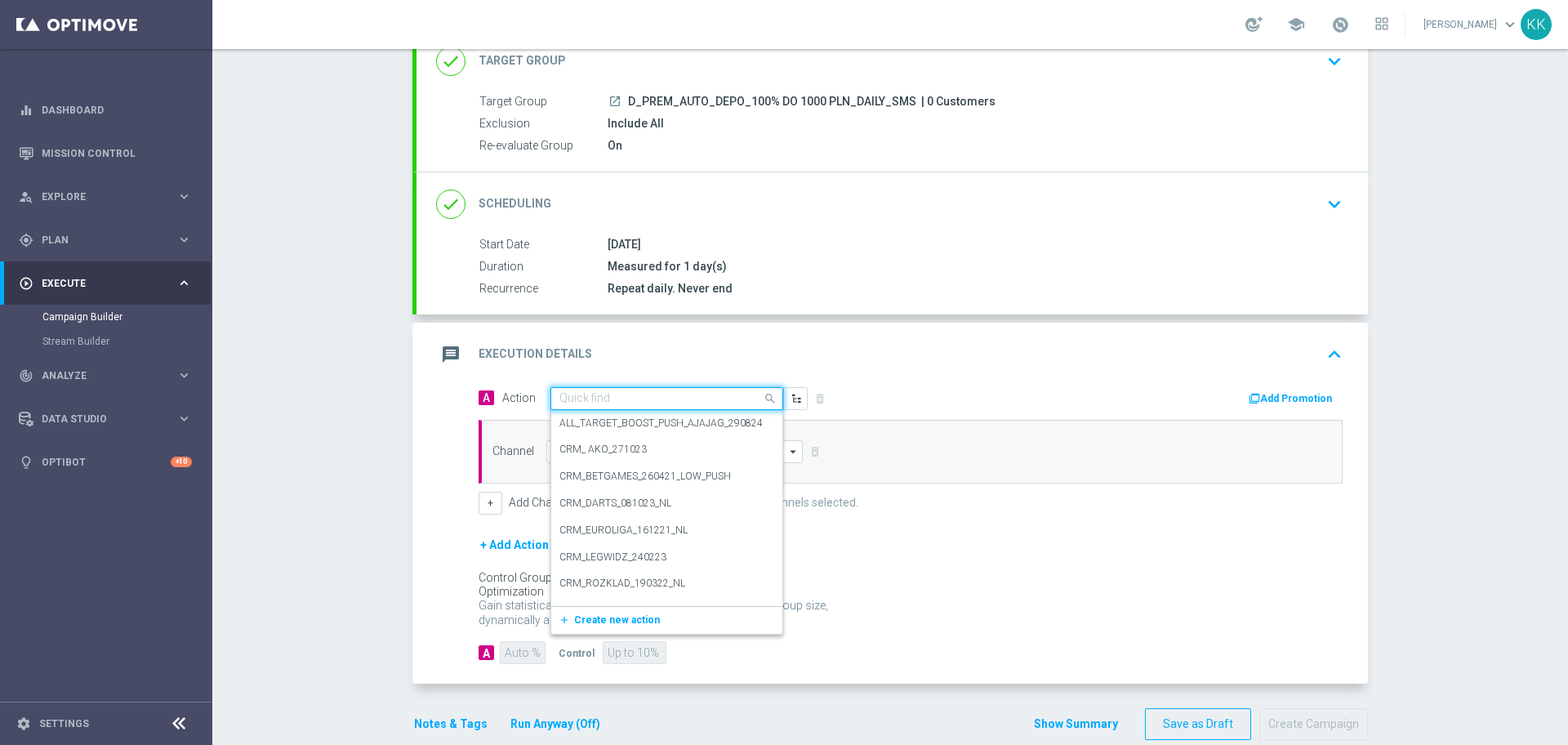
paste input "D_PREM_AUTO_DEPO_100% DO 1000 PLN_DAILY_SMS"
type input "D_PREM_AUTO_DEPO_100% DO 1000 PLN_DAILY_SMS"
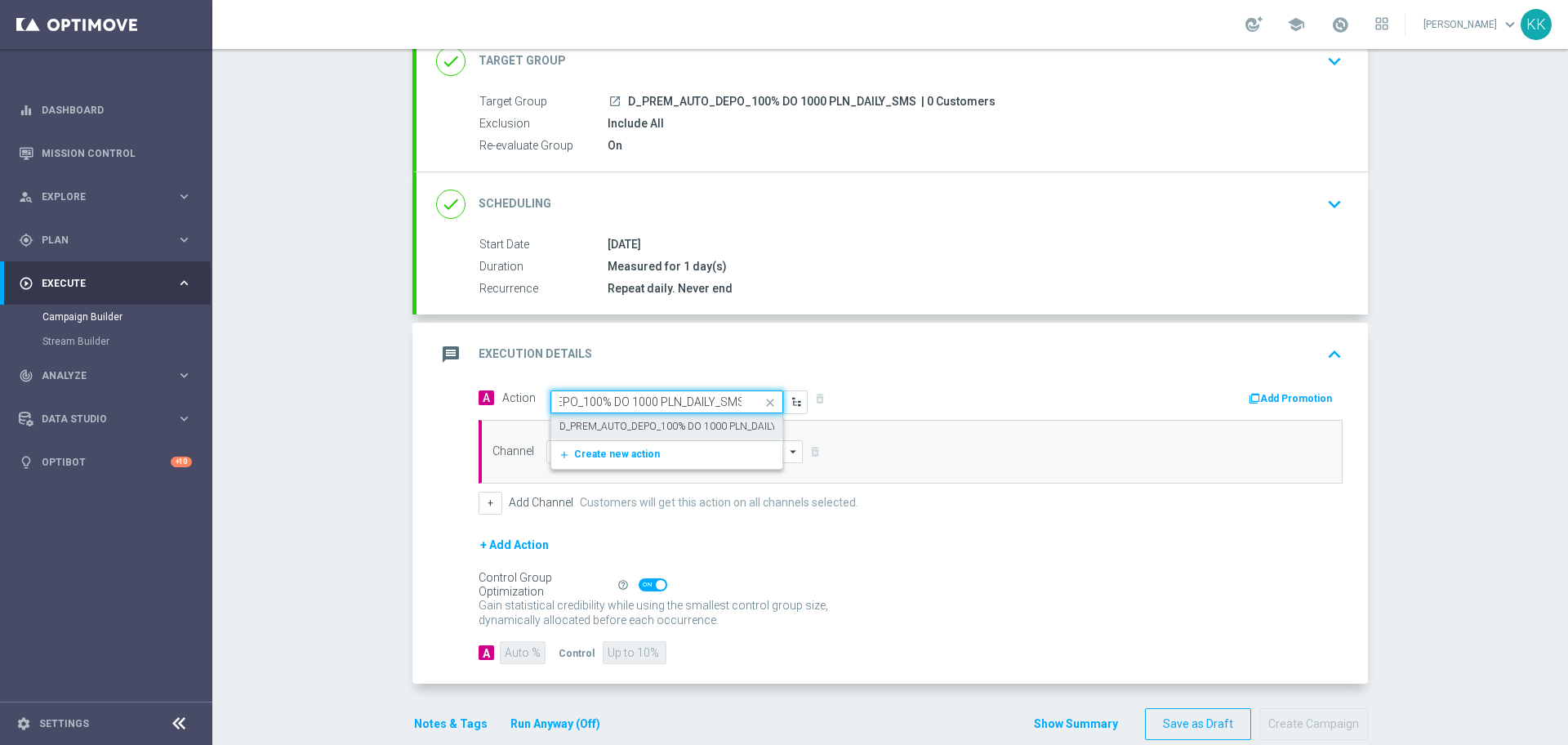
click at [646, 425] on label "D_PREM_AUTO_DEPO_100% DO 1000 PLN_DAILY_SMS" at bounding box center [680, 426] width 242 height 14
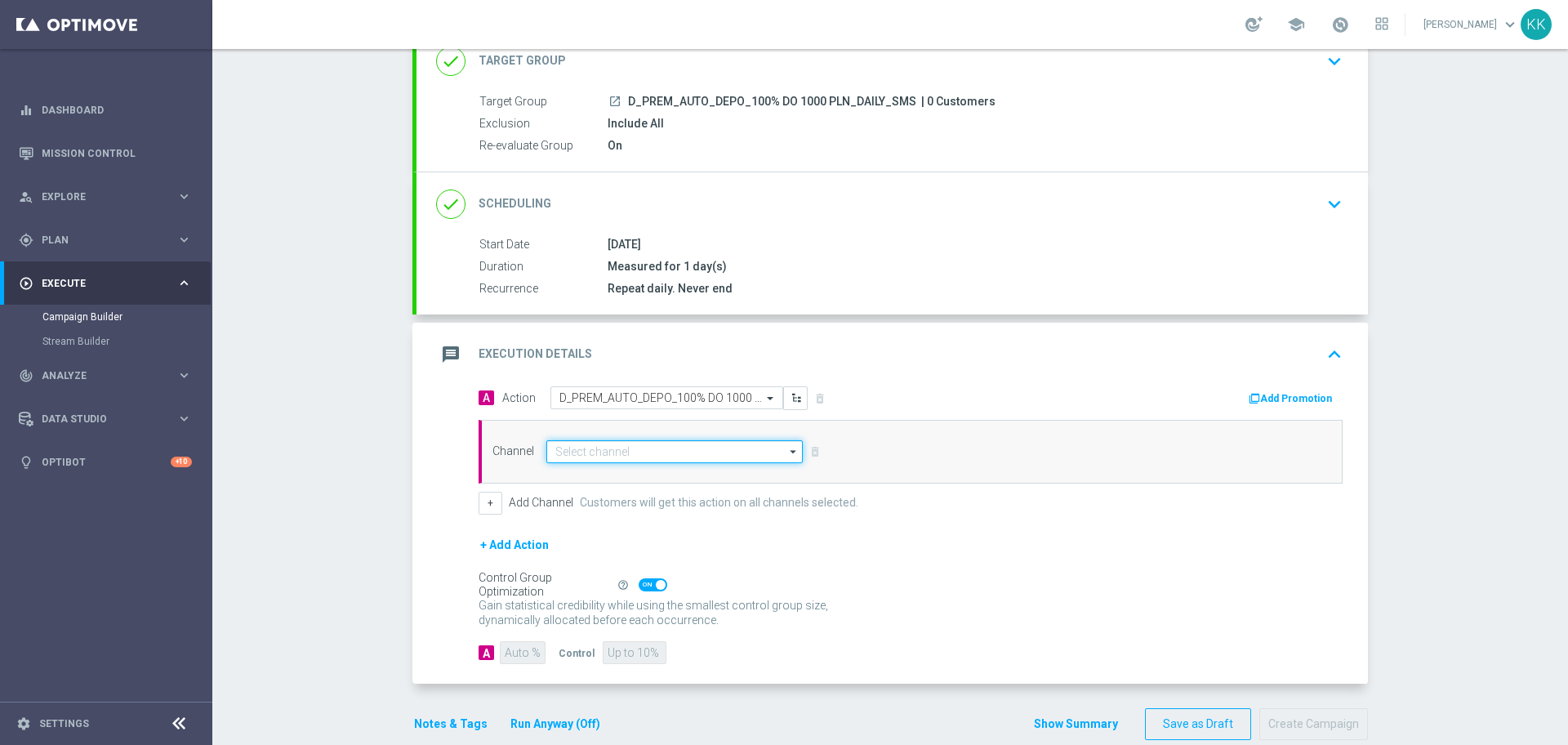
click at [635, 454] on input at bounding box center [675, 452] width 257 height 22
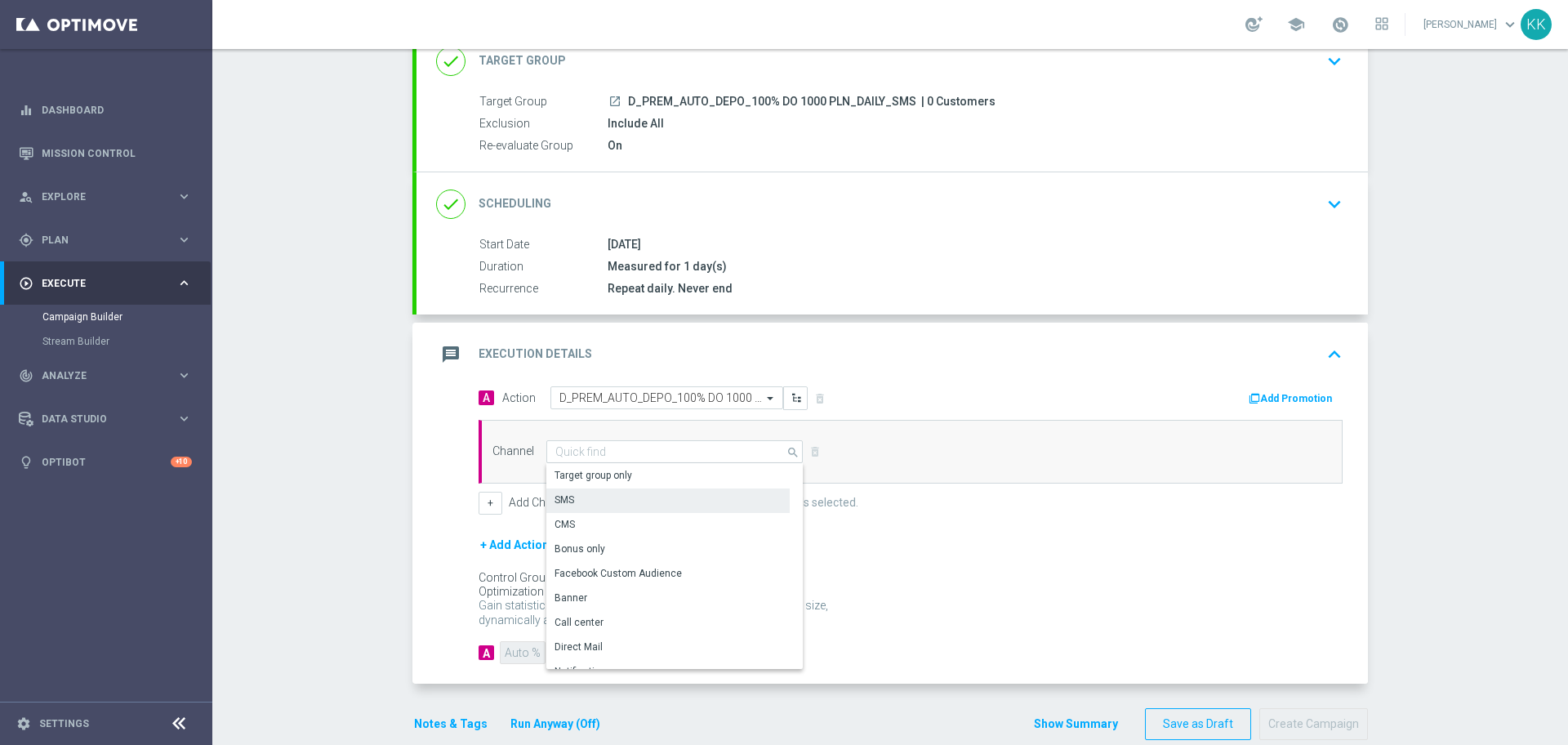
click at [635, 512] on div "SMS" at bounding box center [668, 500] width 244 height 24
click at [658, 502] on div "SMS" at bounding box center [668, 500] width 244 height 24
type input "SMS"
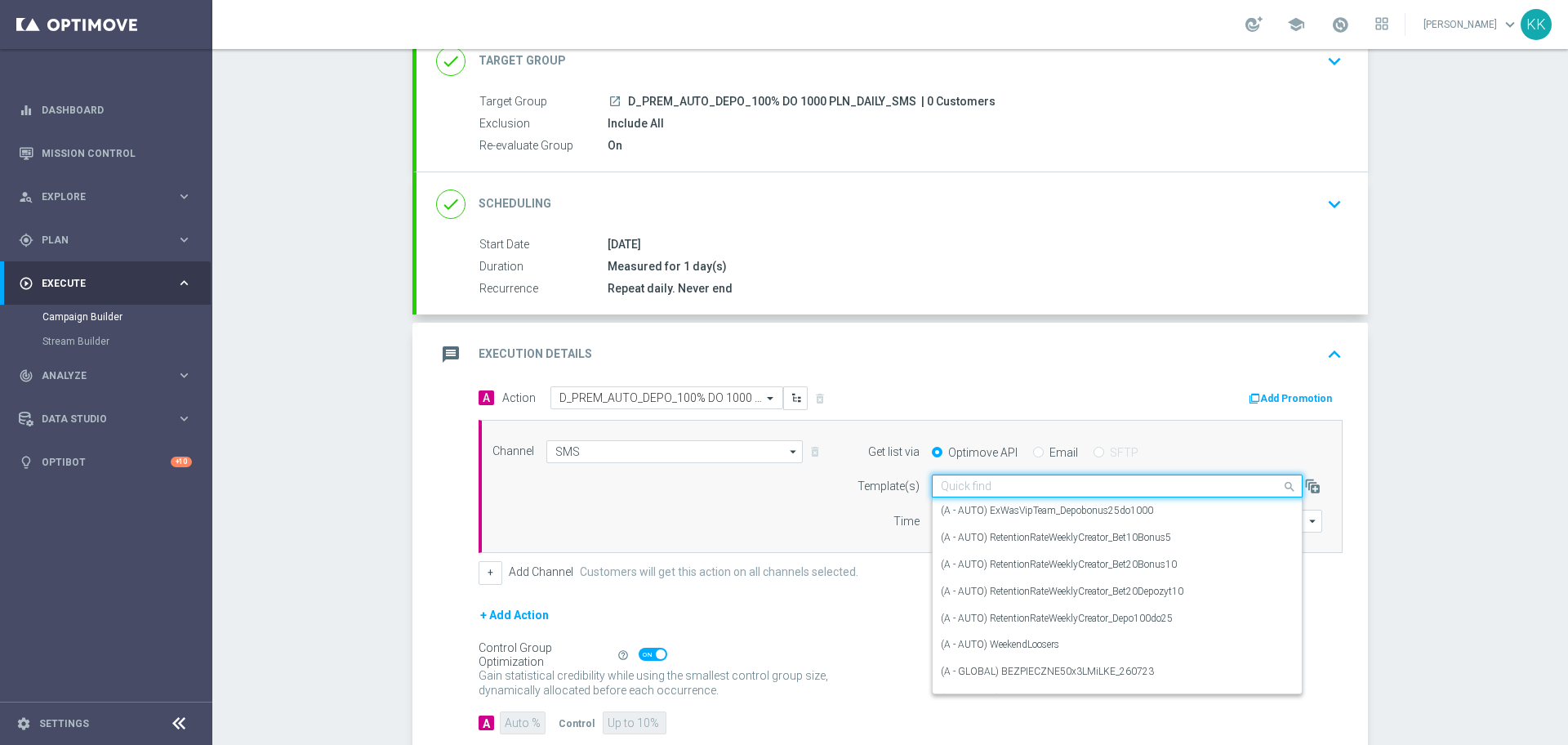
click at [990, 490] on input "text" at bounding box center [1101, 486] width 321 height 14
paste input "D_PREM_AUTO_DEPO_100% DO 1000 PLN_DAILY_SMS"
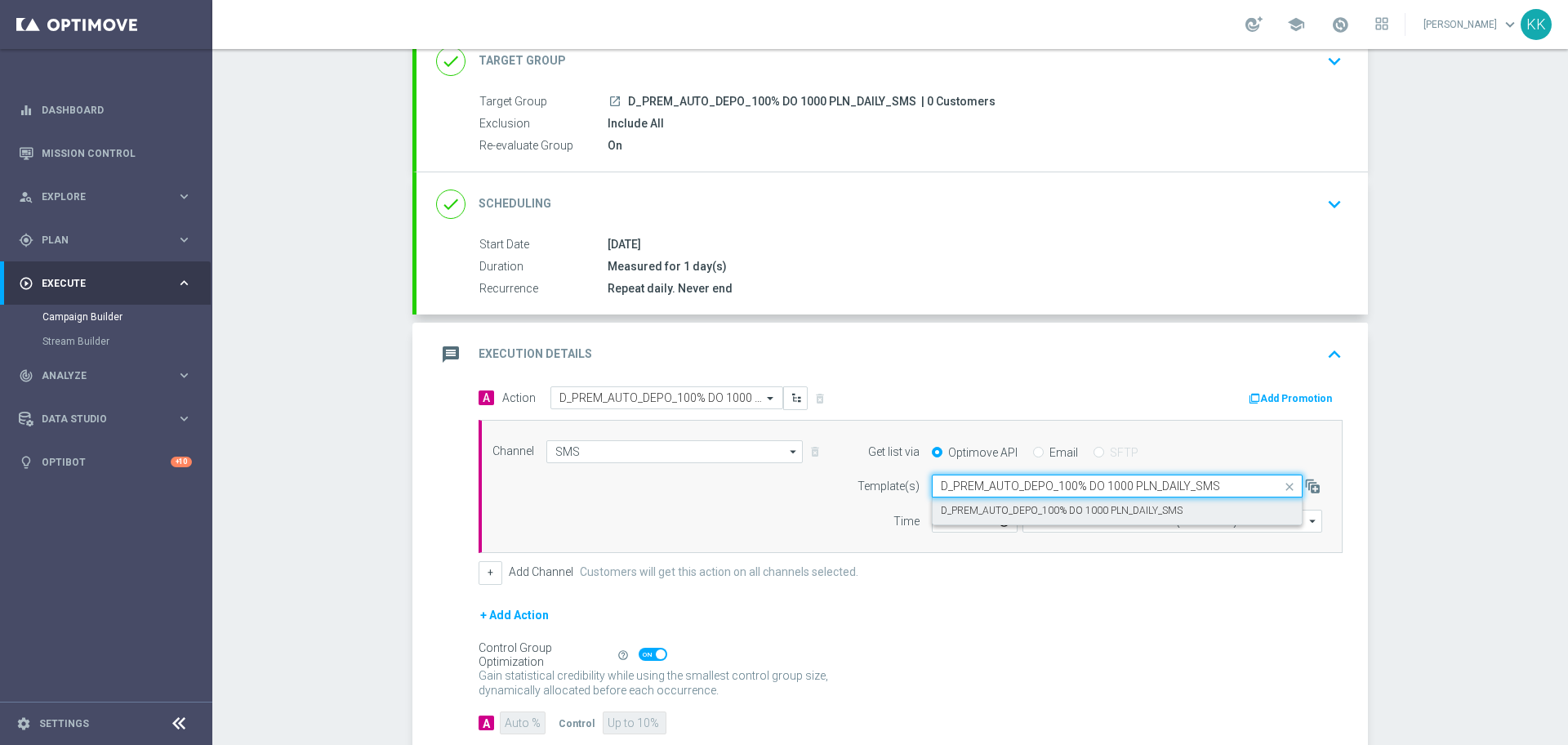
click at [986, 499] on div "D_PREM_AUTO_DEPO_100% DO 1000 PLN_DAILY_SMS" at bounding box center [1117, 511] width 352 height 27
type input "D_PREM_AUTO_DEPO_100% DO 1000 PLN_DAILY_SMS"
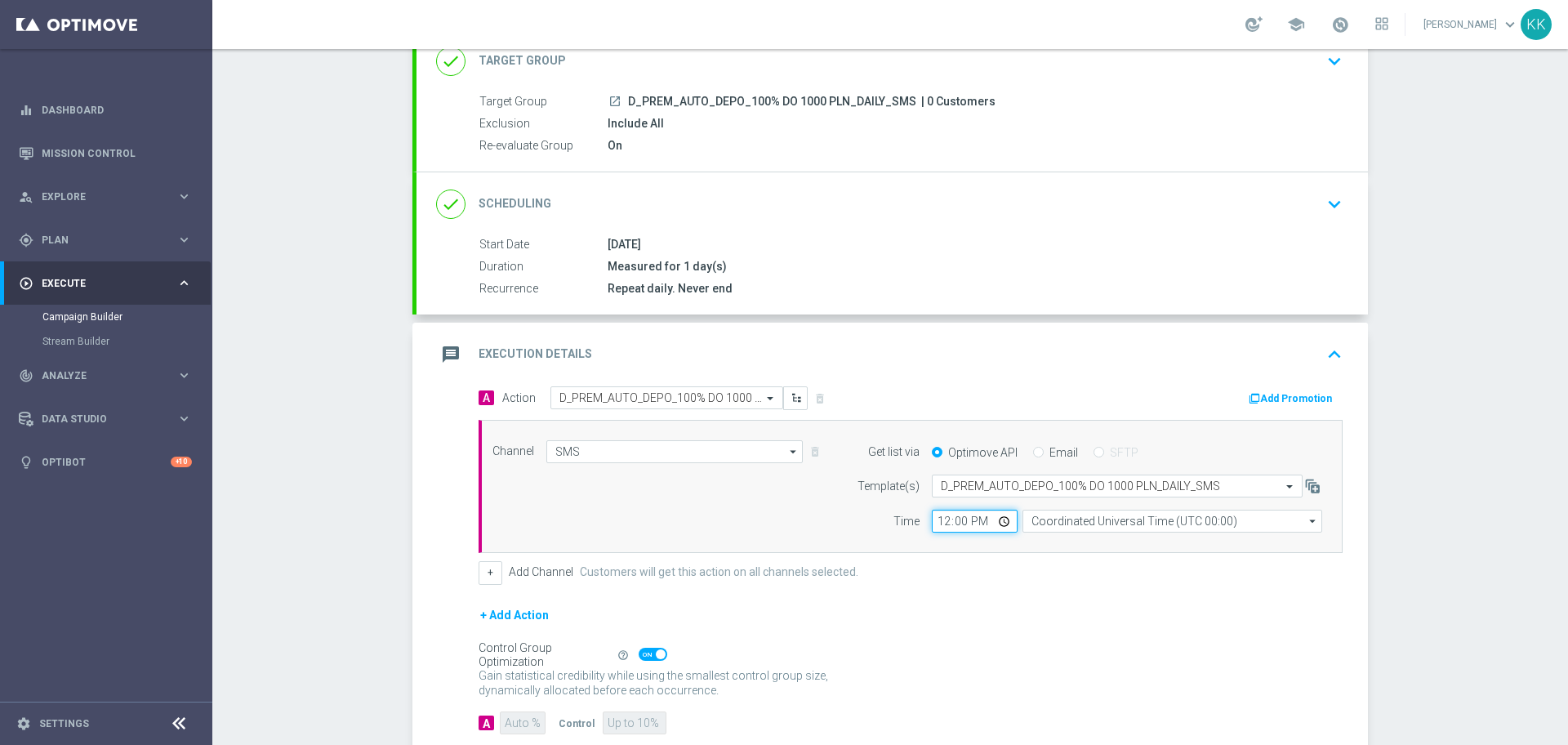
click at [932, 516] on input "12:00" at bounding box center [975, 521] width 86 height 22
type input "18:06"
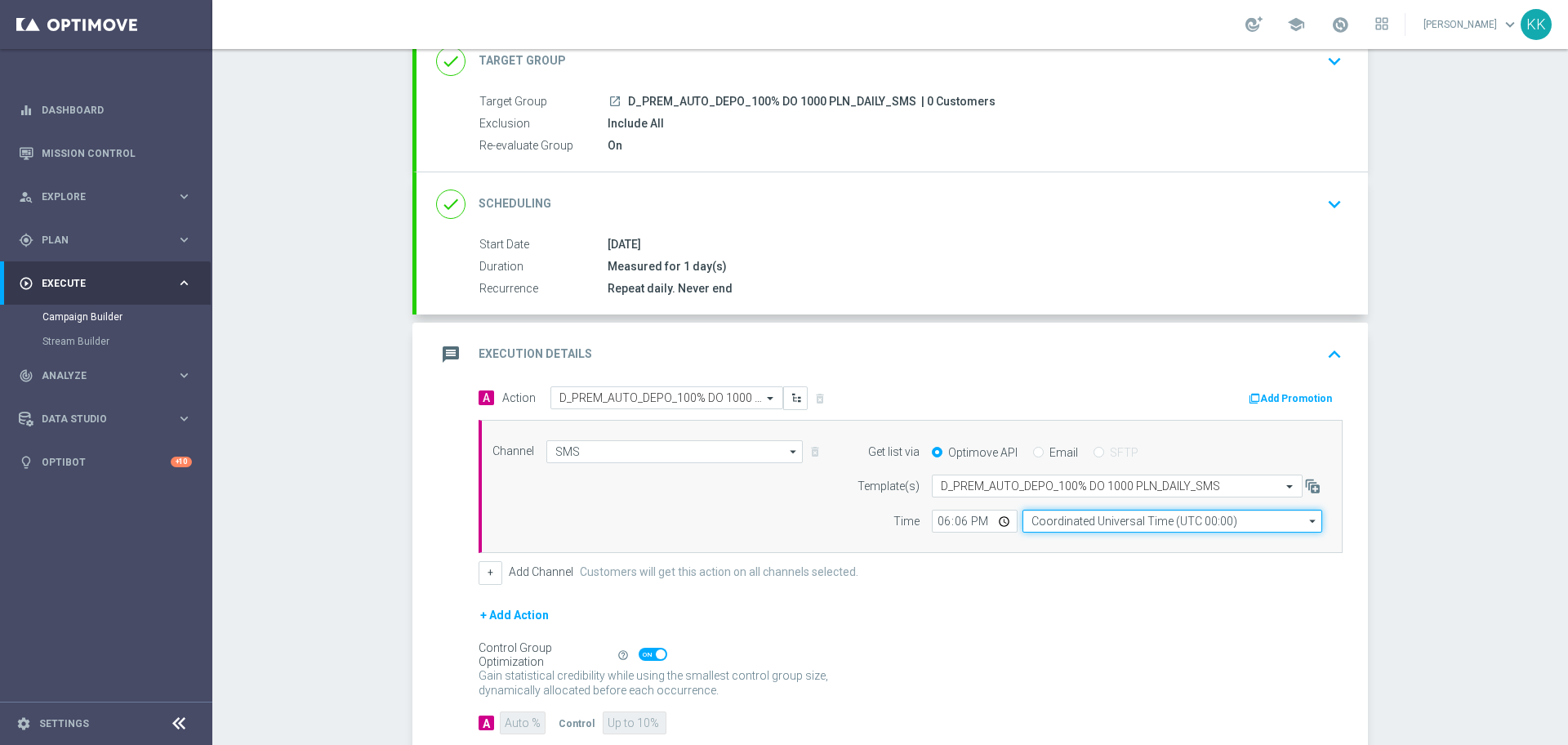
click at [1104, 529] on input "Coordinated Universal Time (UTC 00:00)" at bounding box center [1172, 521] width 300 height 22
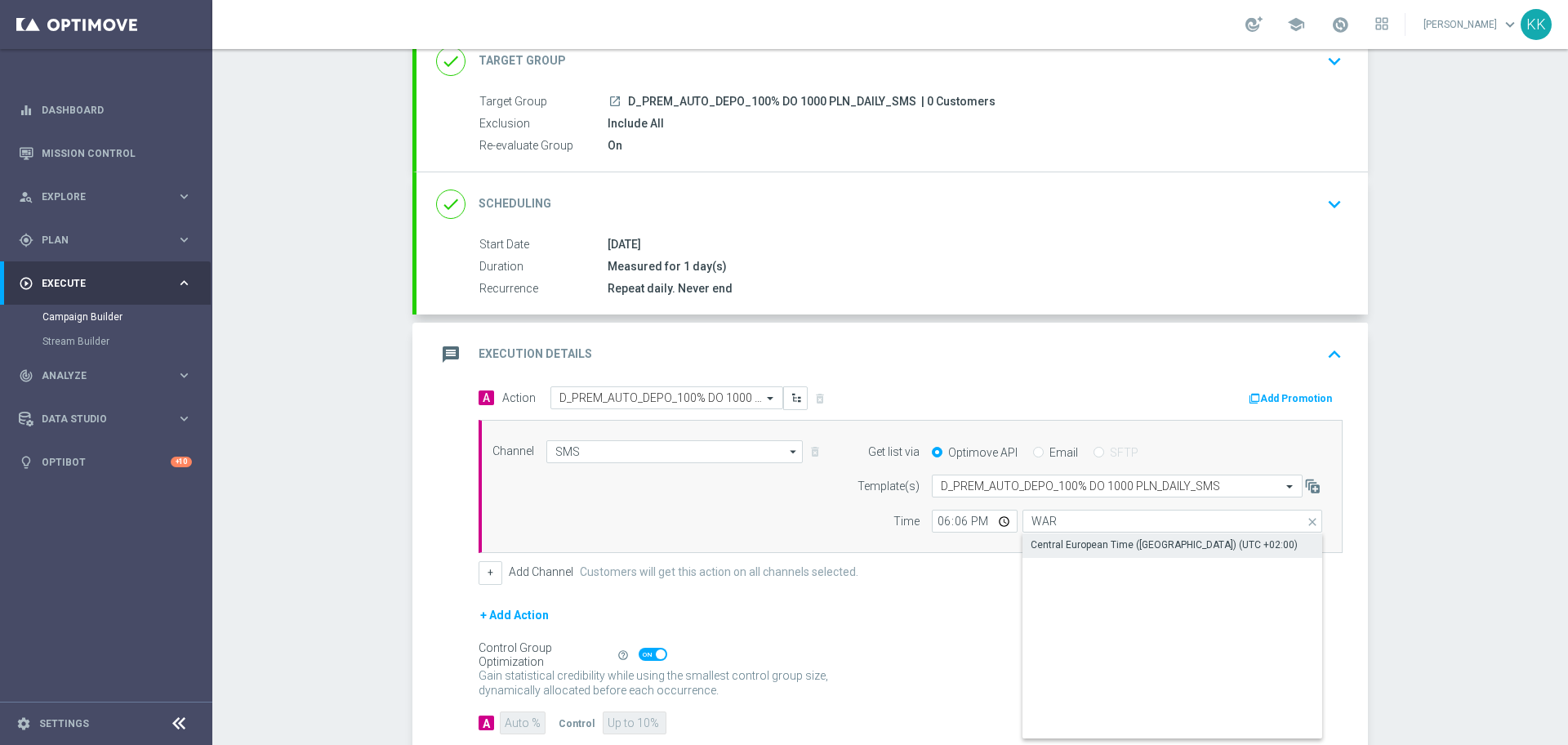
click at [1097, 546] on div "Central European Time ([GEOGRAPHIC_DATA]) (UTC +02:00)" at bounding box center [1164, 544] width 267 height 15
type input "Central European Time ([GEOGRAPHIC_DATA]) (UTC +02:00)"
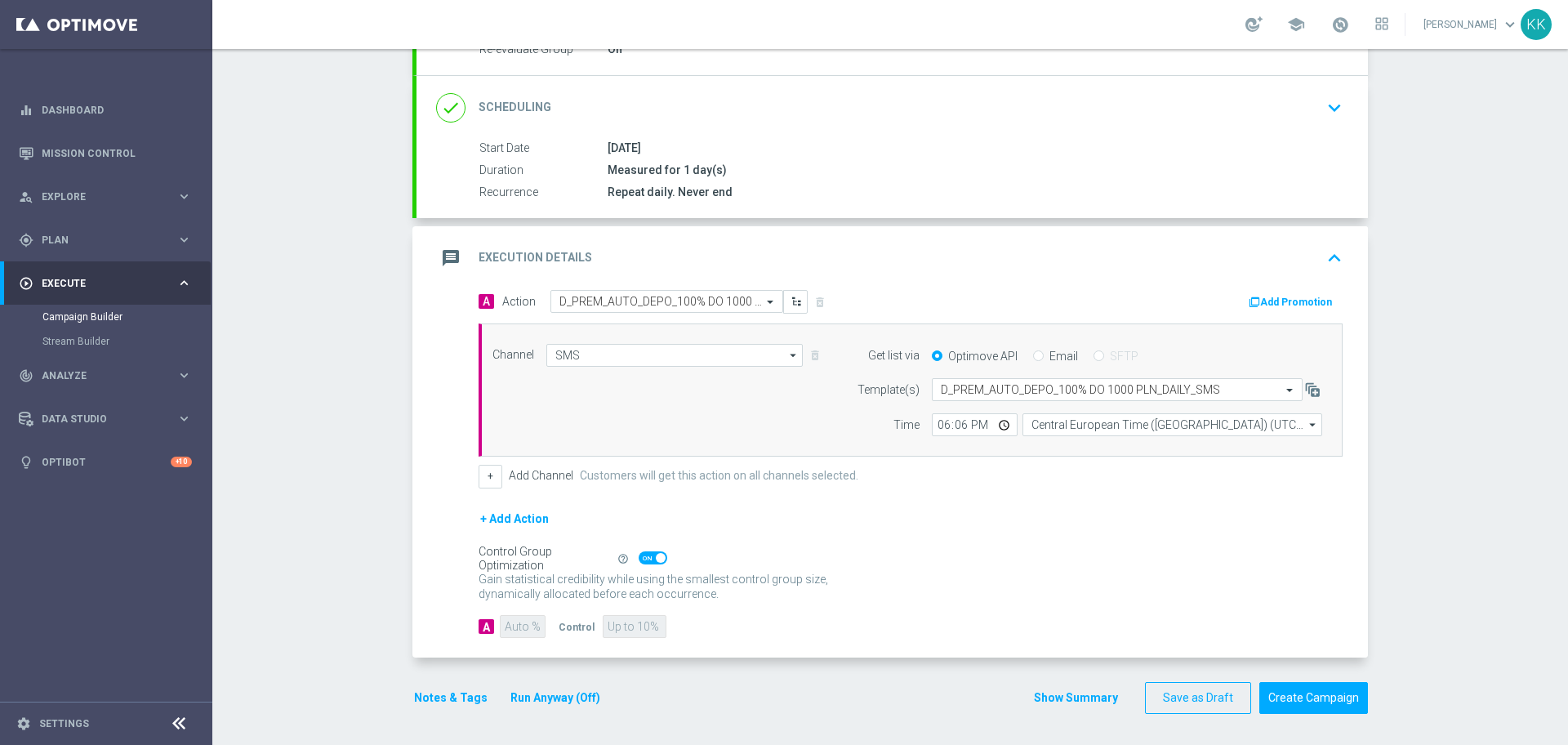
scroll to position [215, 0]
click at [646, 555] on span at bounding box center [652, 556] width 29 height 13
click at [646, 555] on input "checkbox" at bounding box center [652, 556] width 29 height 13
checkbox input "false"
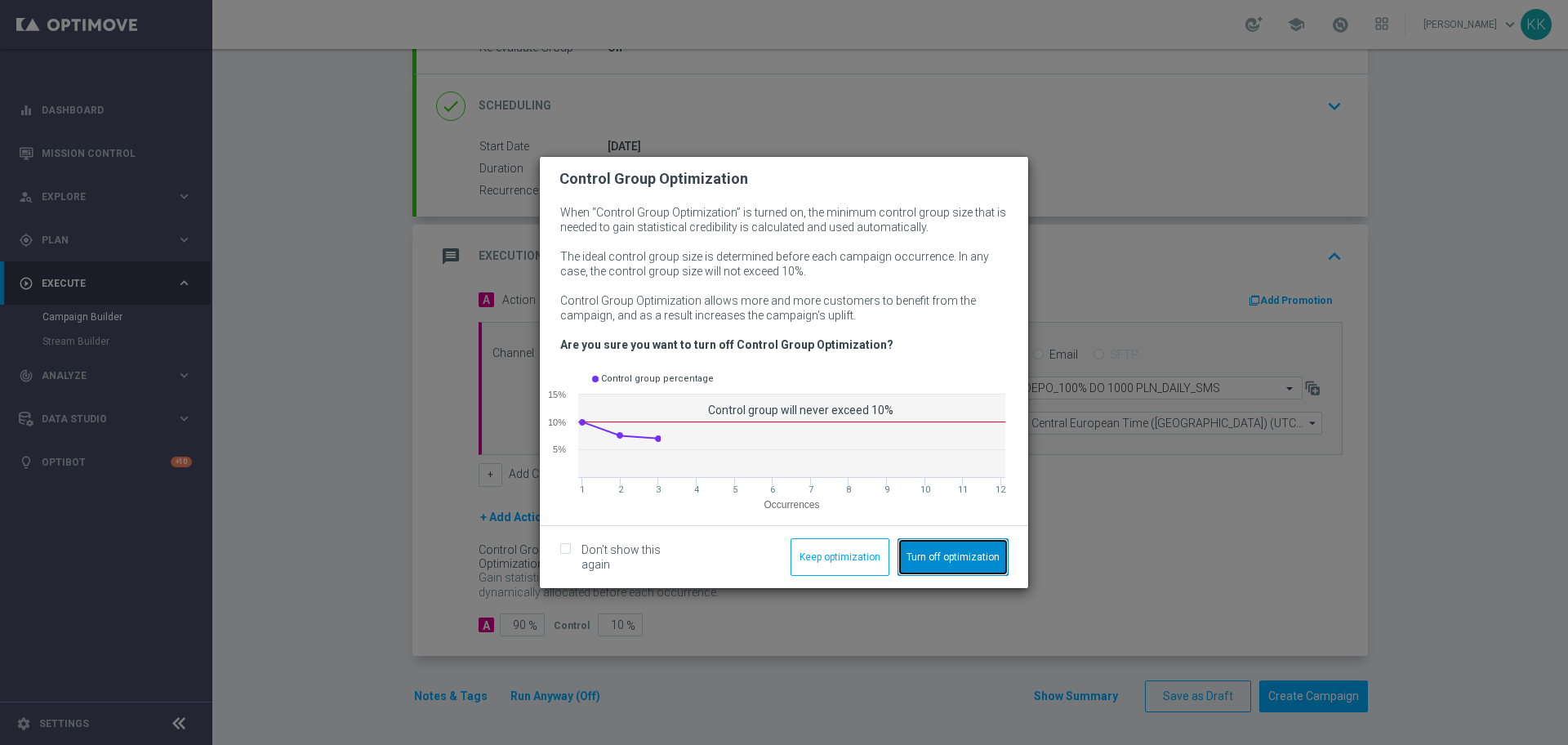
click at [928, 552] on button "Turn off optimization" at bounding box center [953, 557] width 112 height 37
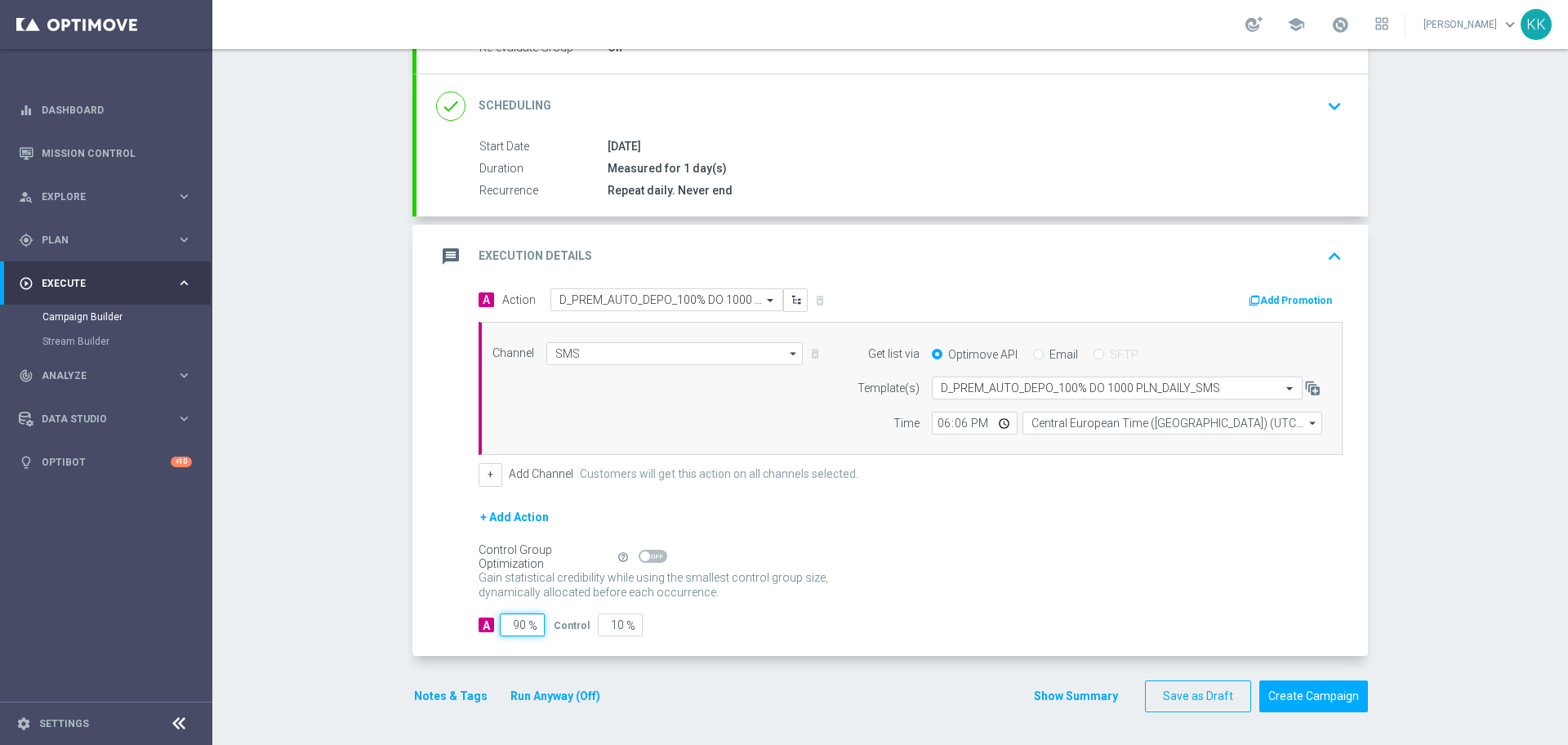
click at [511, 624] on input "90" at bounding box center [522, 624] width 45 height 22
type input "9"
type input "91"
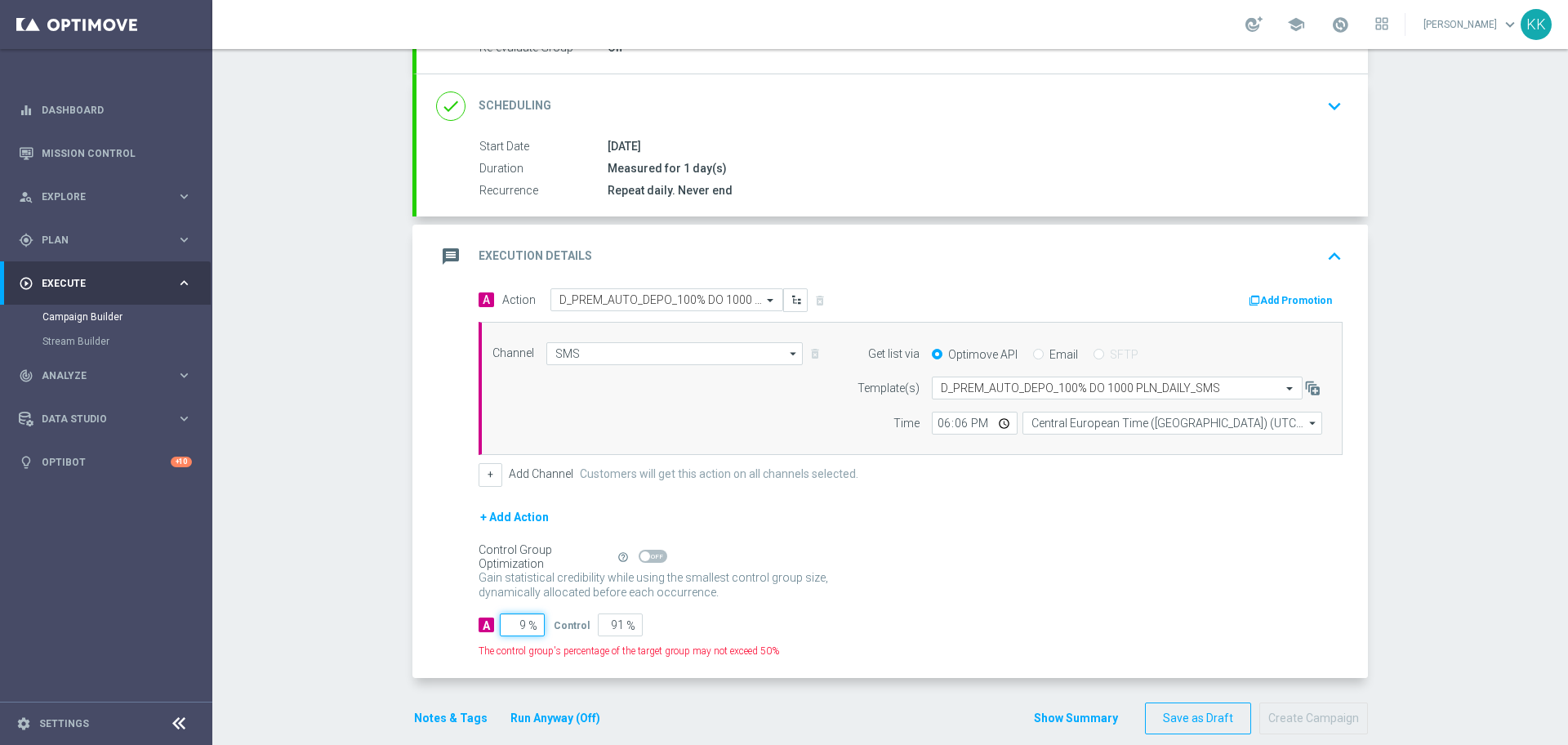
type input "95"
type input "5"
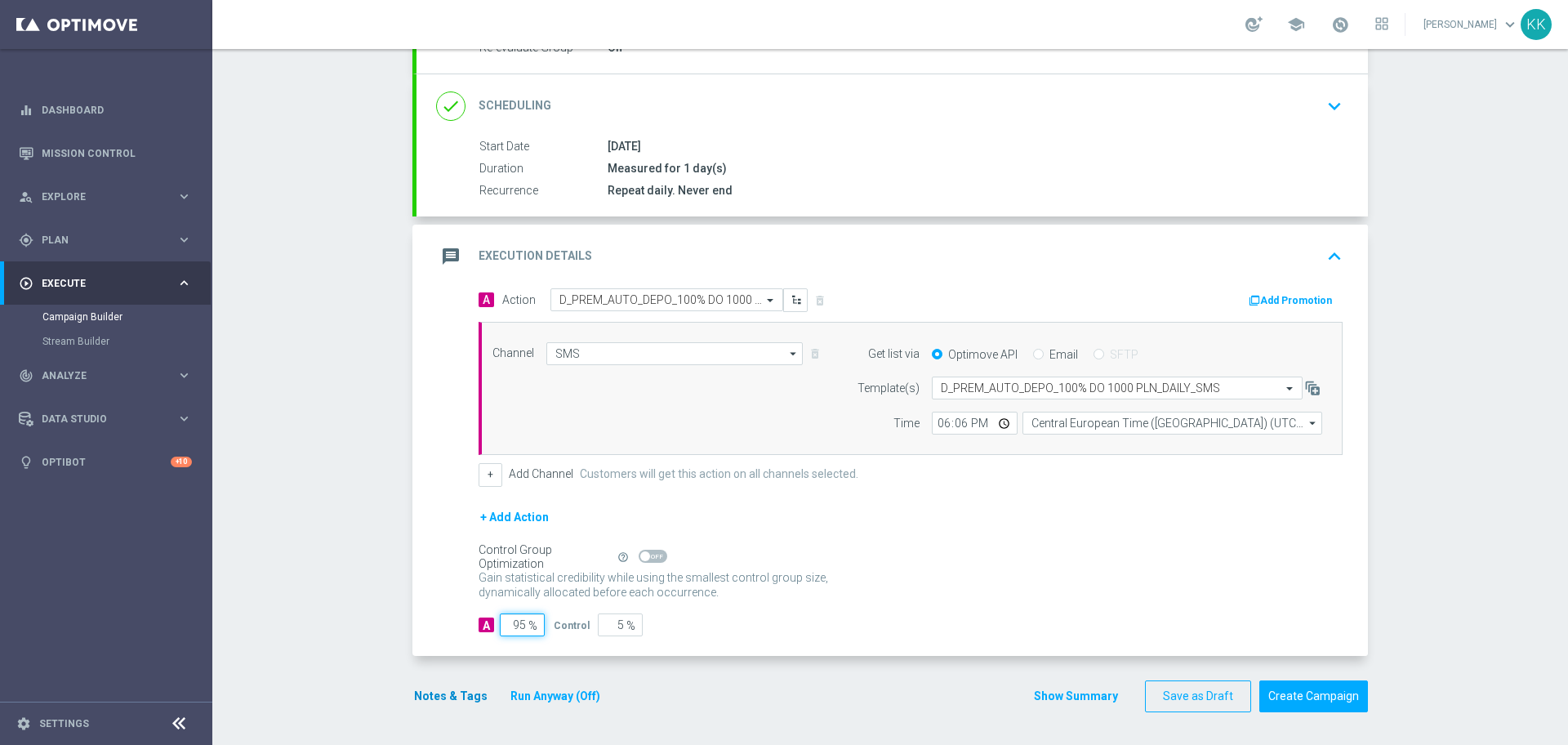
type input "95"
click at [445, 691] on button "Notes & Tags" at bounding box center [451, 696] width 77 height 21
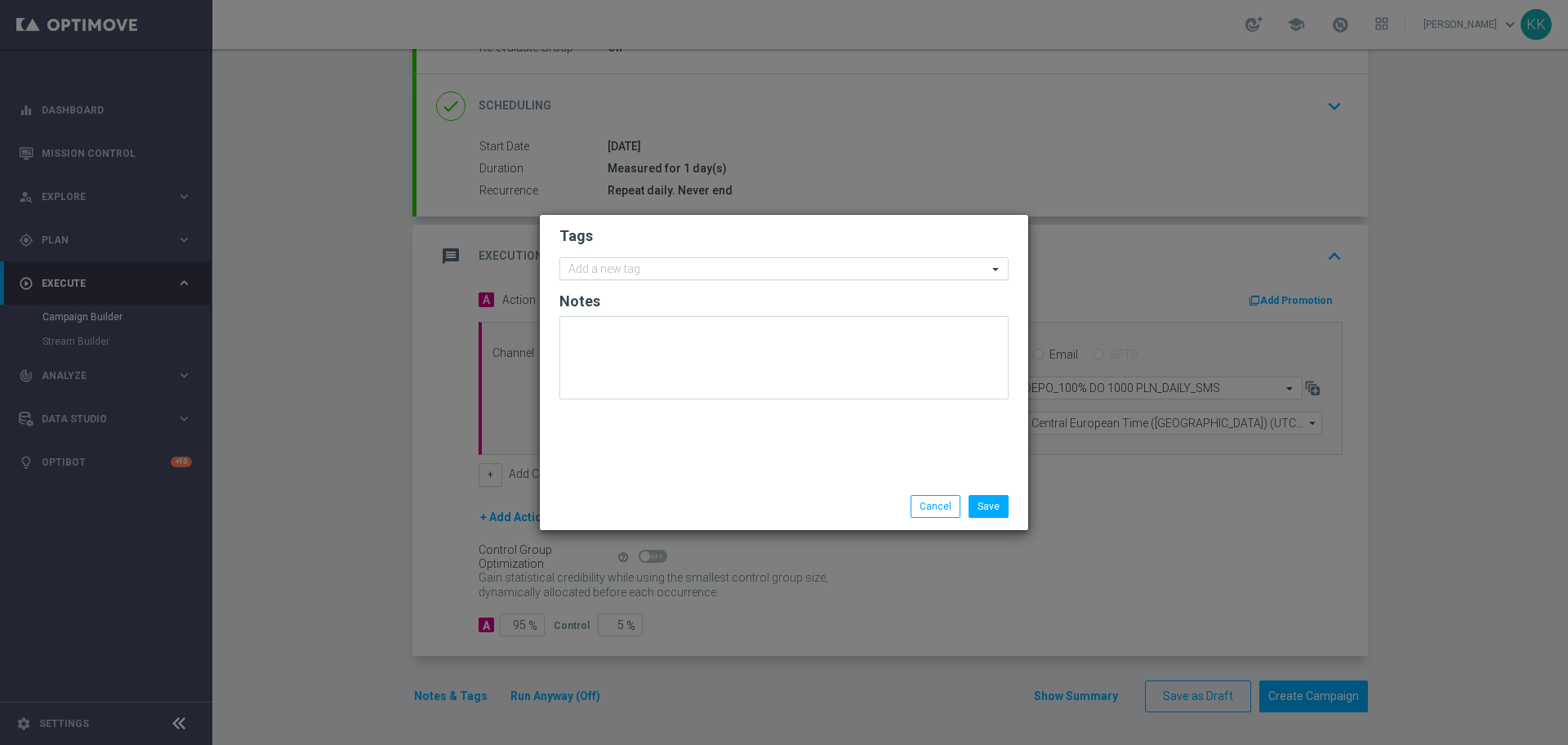
drag, startPoint x: 682, startPoint y: 256, endPoint x: 695, endPoint y: 262, distance: 14.3
click at [679, 255] on form "Tags Add a new tag Notes" at bounding box center [784, 317] width 449 height 189
click at [705, 278] on div at bounding box center [777, 271] width 422 height 16
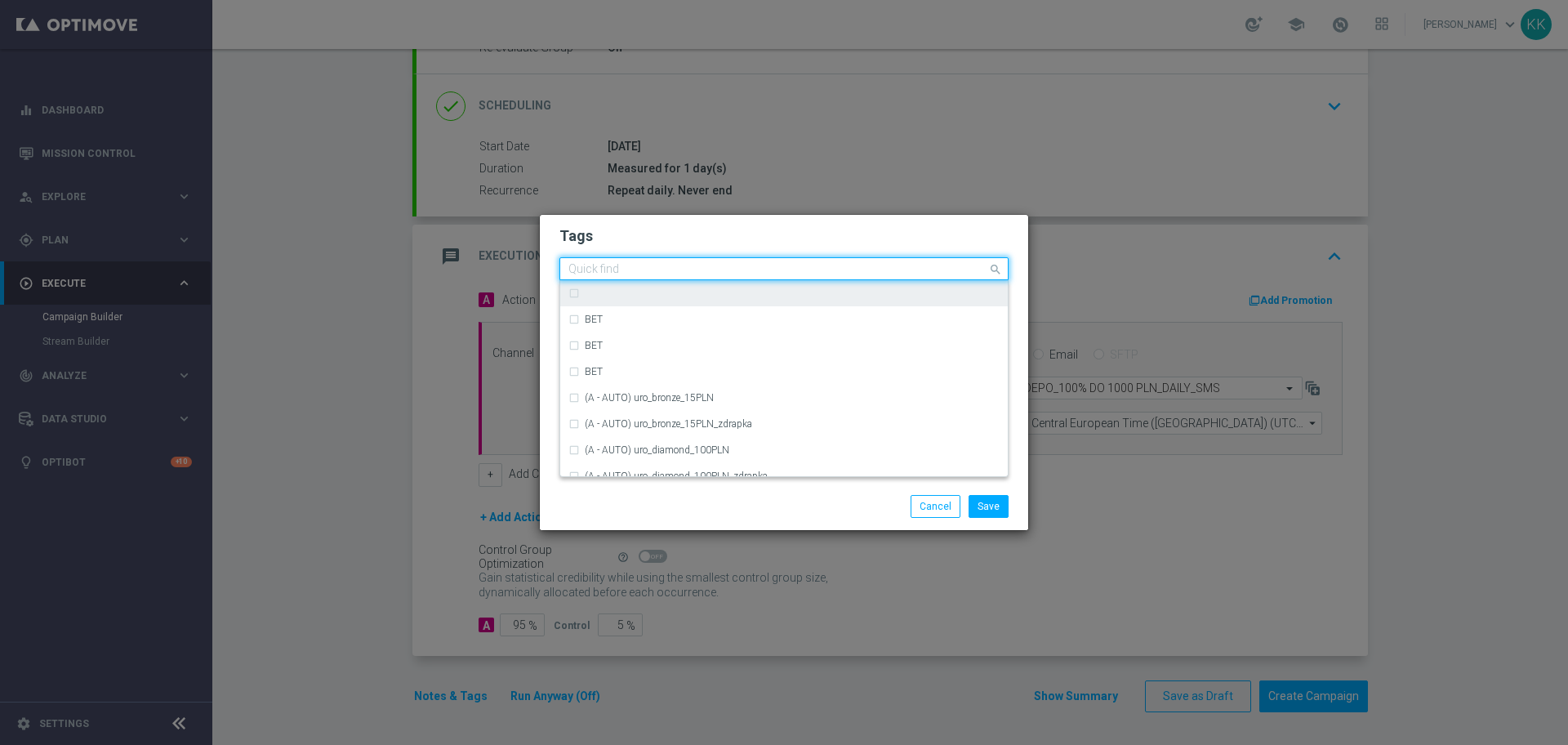
type input "S"
type input "D"
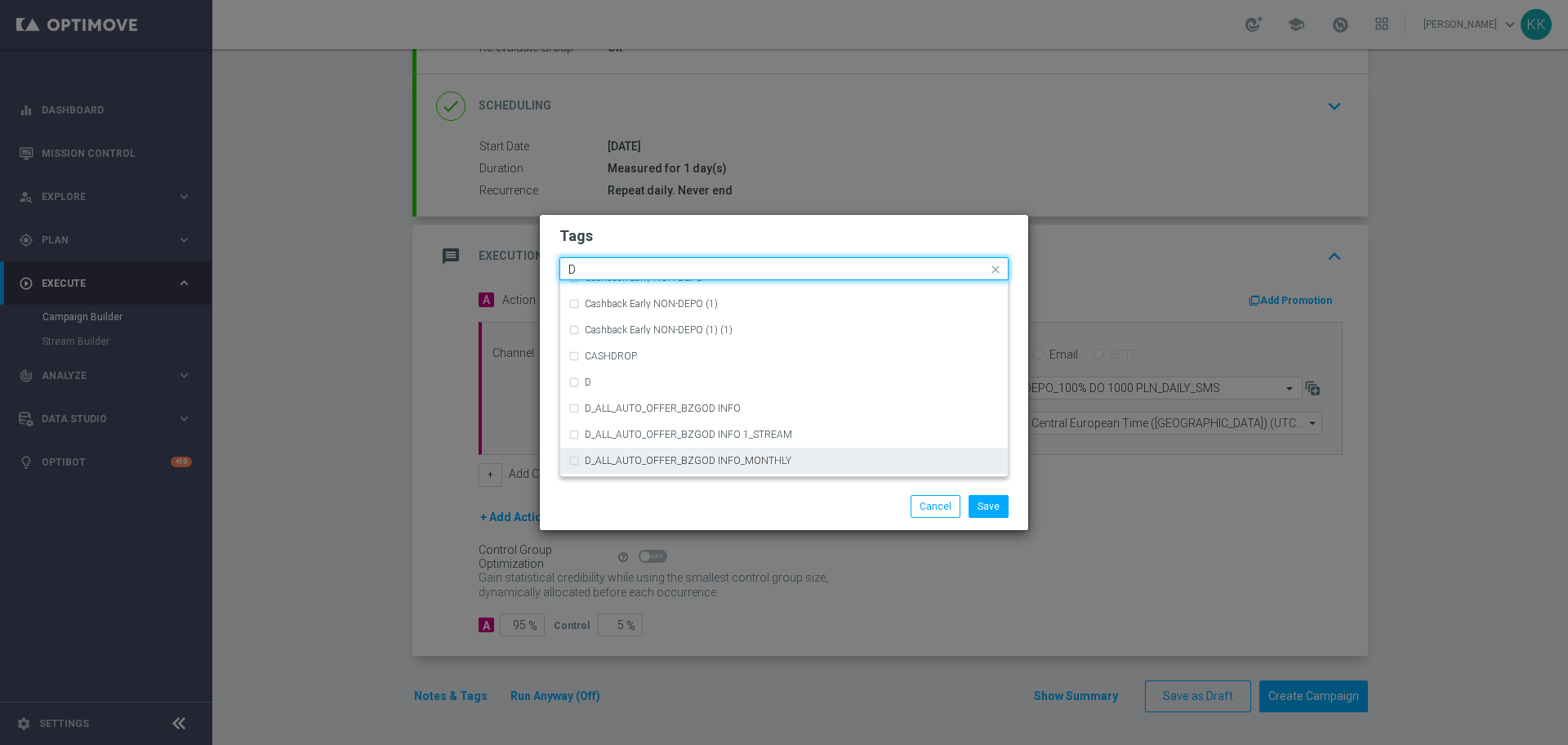
scroll to position [1821, 0]
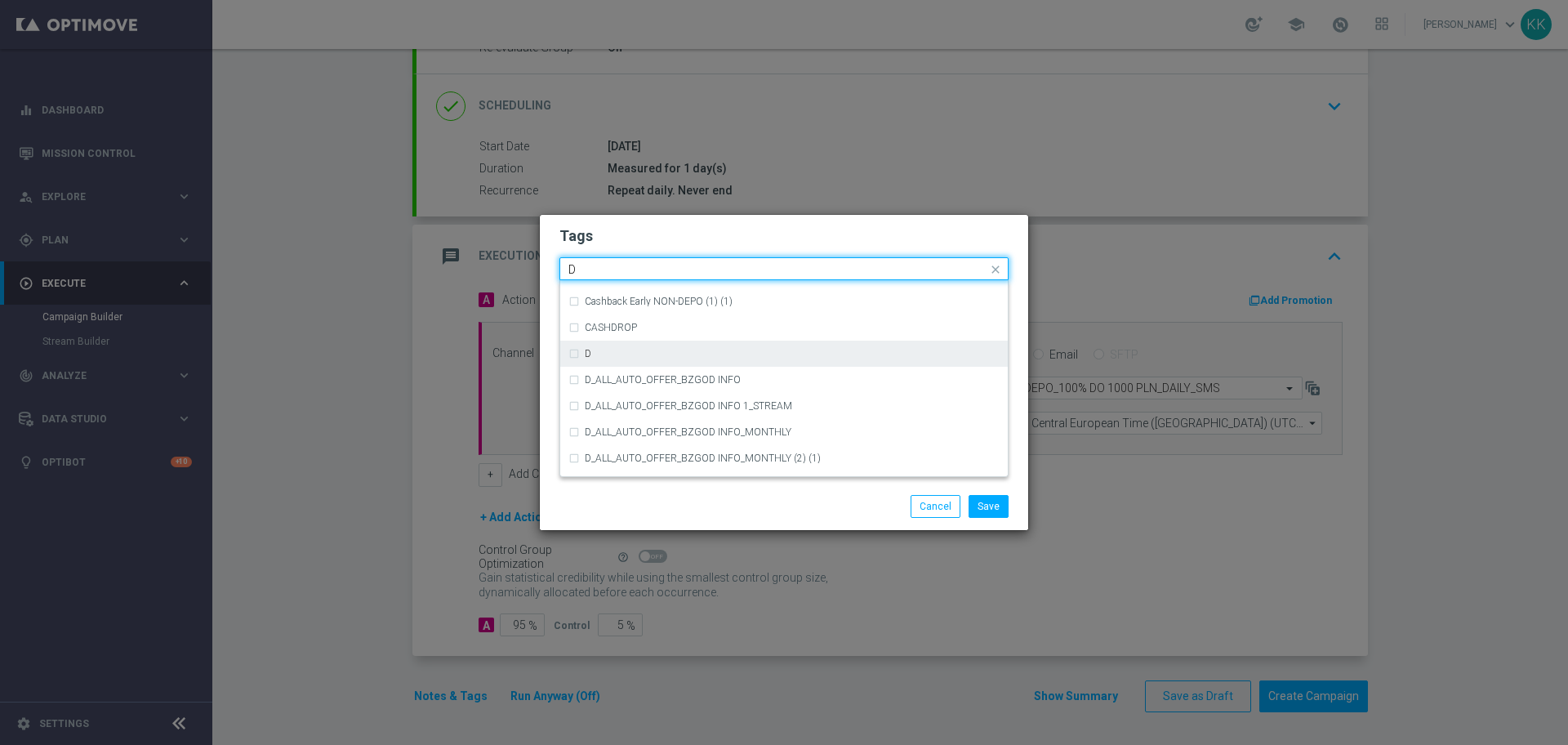
click at [652, 350] on div "D" at bounding box center [792, 353] width 415 height 9
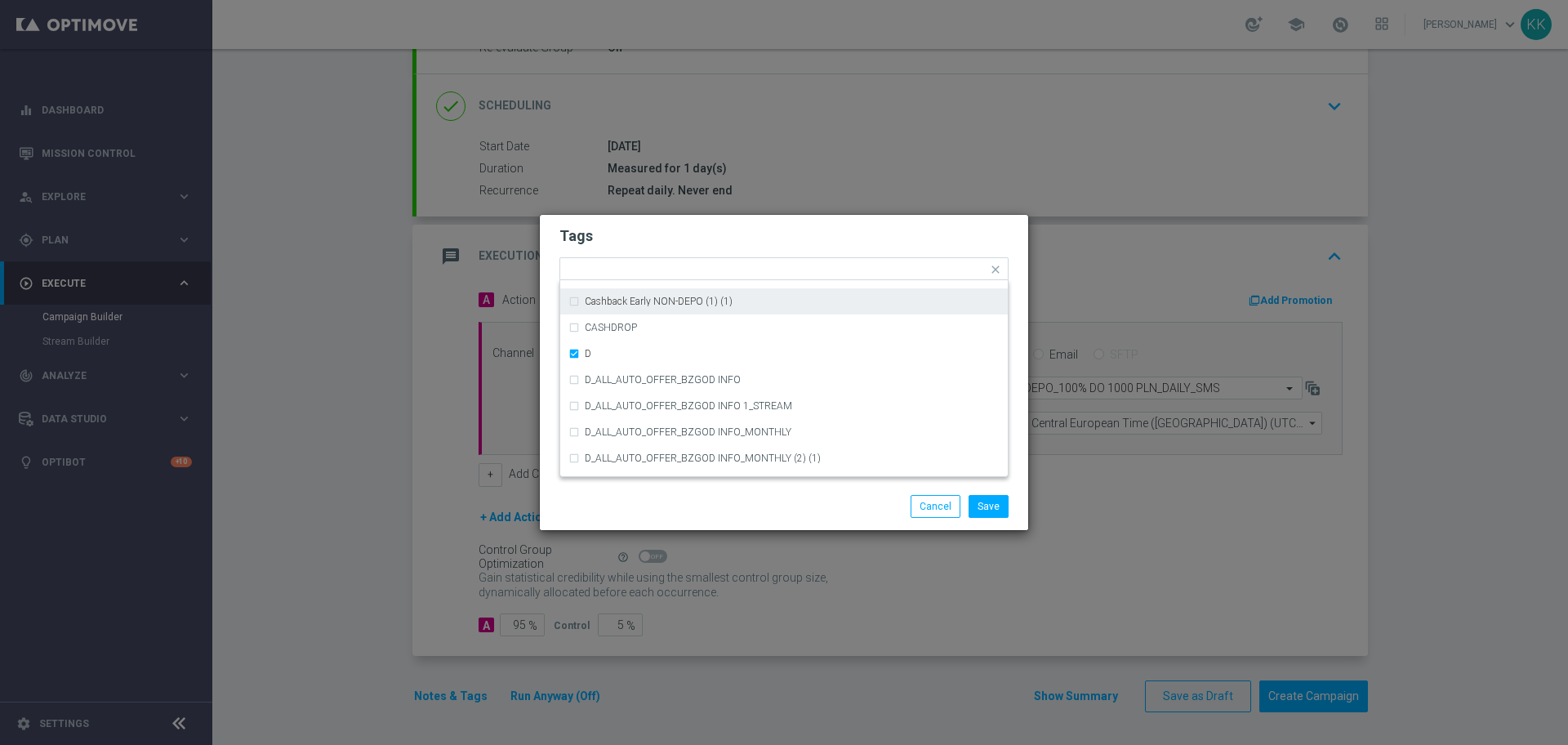
click at [717, 215] on div "Tags Quick find × D A_TARGET_HIGH_DEPO ACTIVE DAYS BLOKADA Cashback Early NON-D…" at bounding box center [784, 349] width 488 height 268
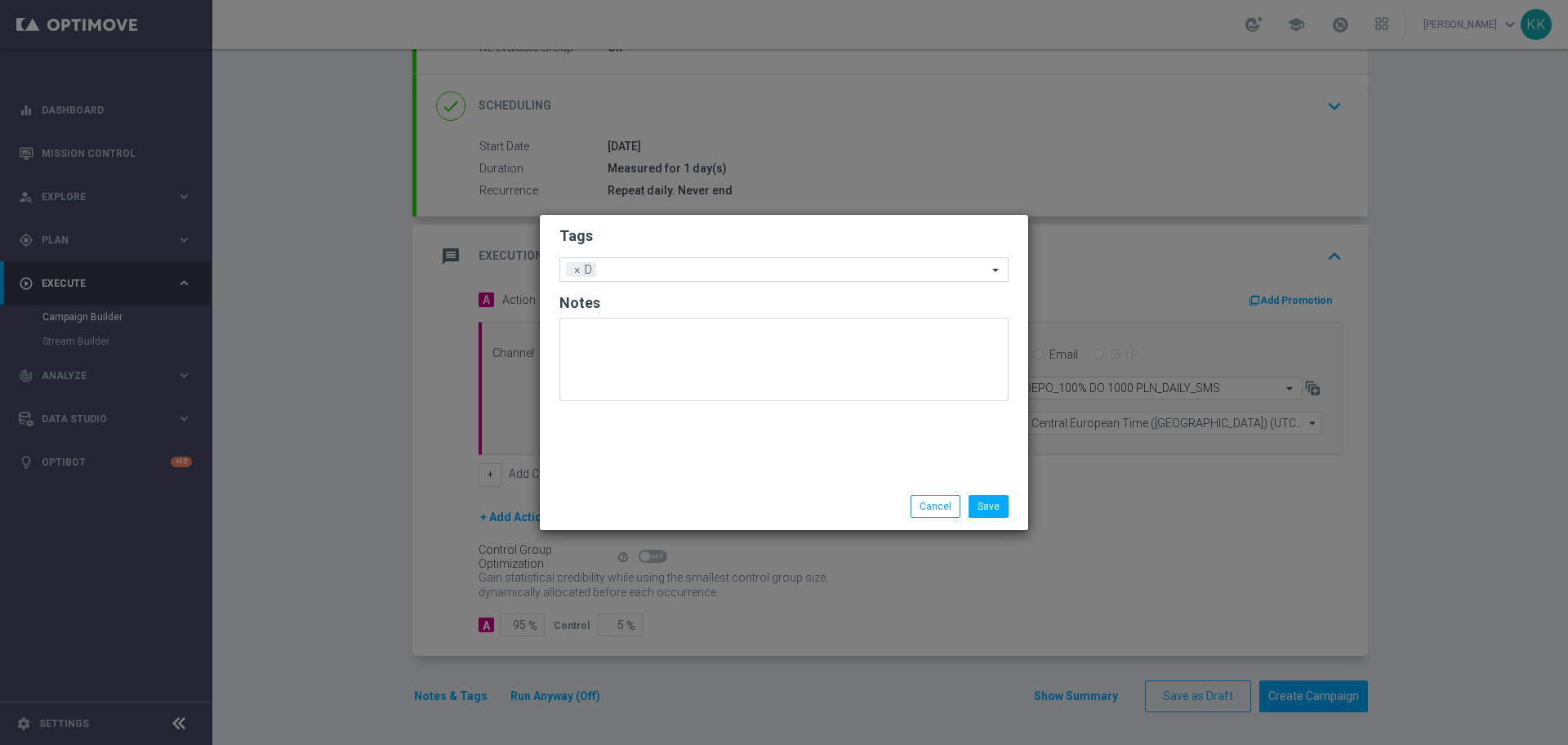
click at [747, 265] on input "text" at bounding box center [795, 270] width 384 height 14
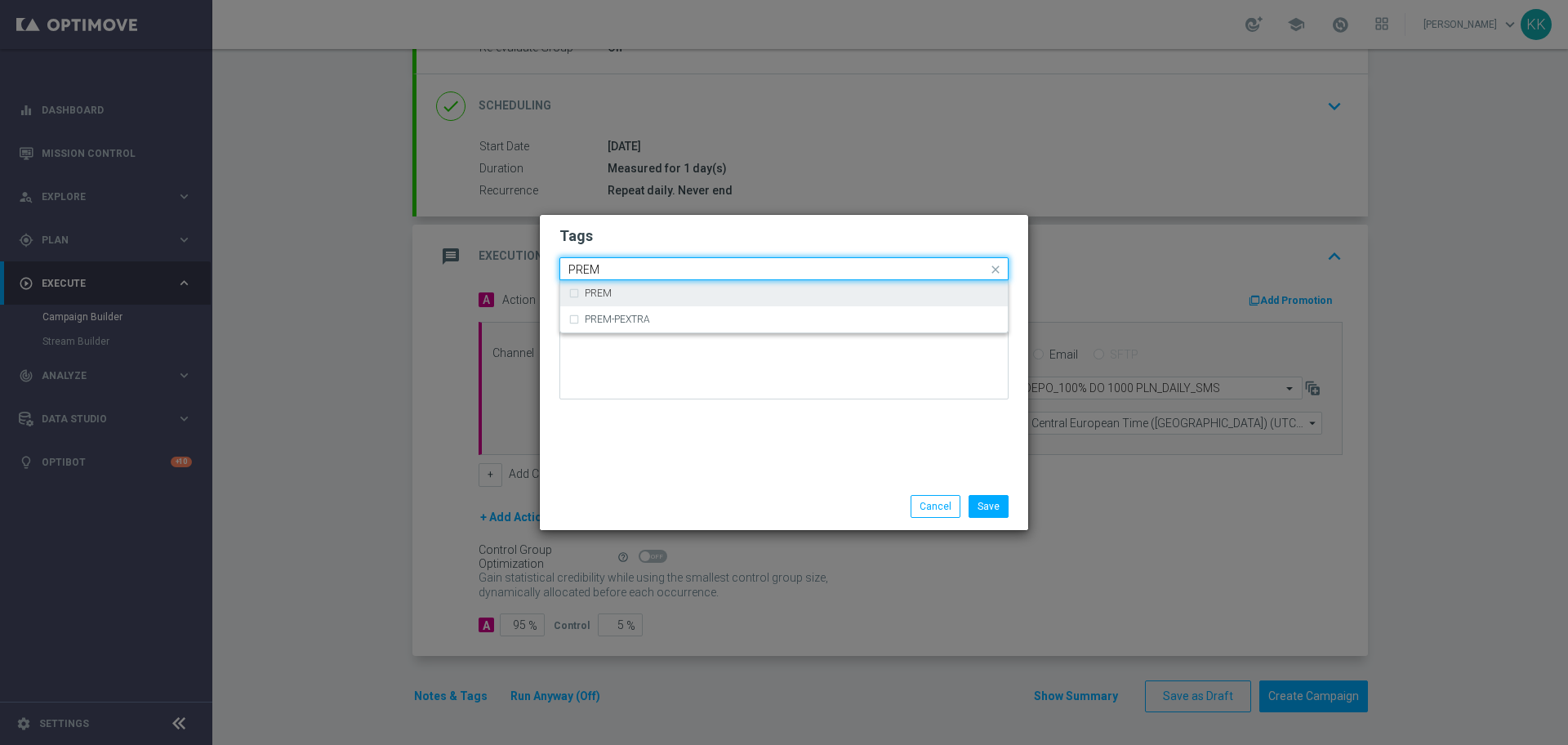
click at [712, 284] on div "PREM" at bounding box center [784, 293] width 431 height 26
type input "PREM"
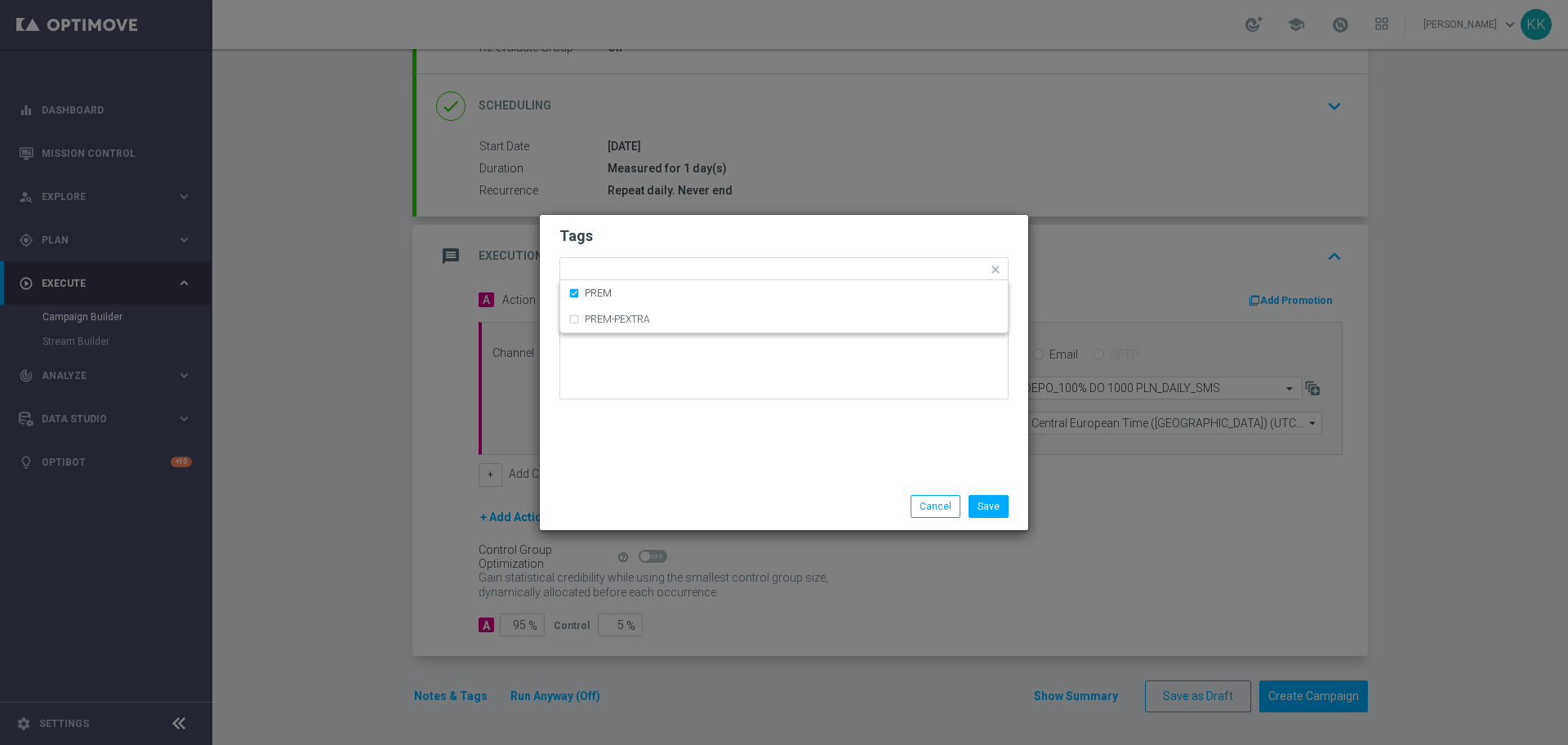
click at [727, 245] on h2 "Tags" at bounding box center [784, 235] width 449 height 20
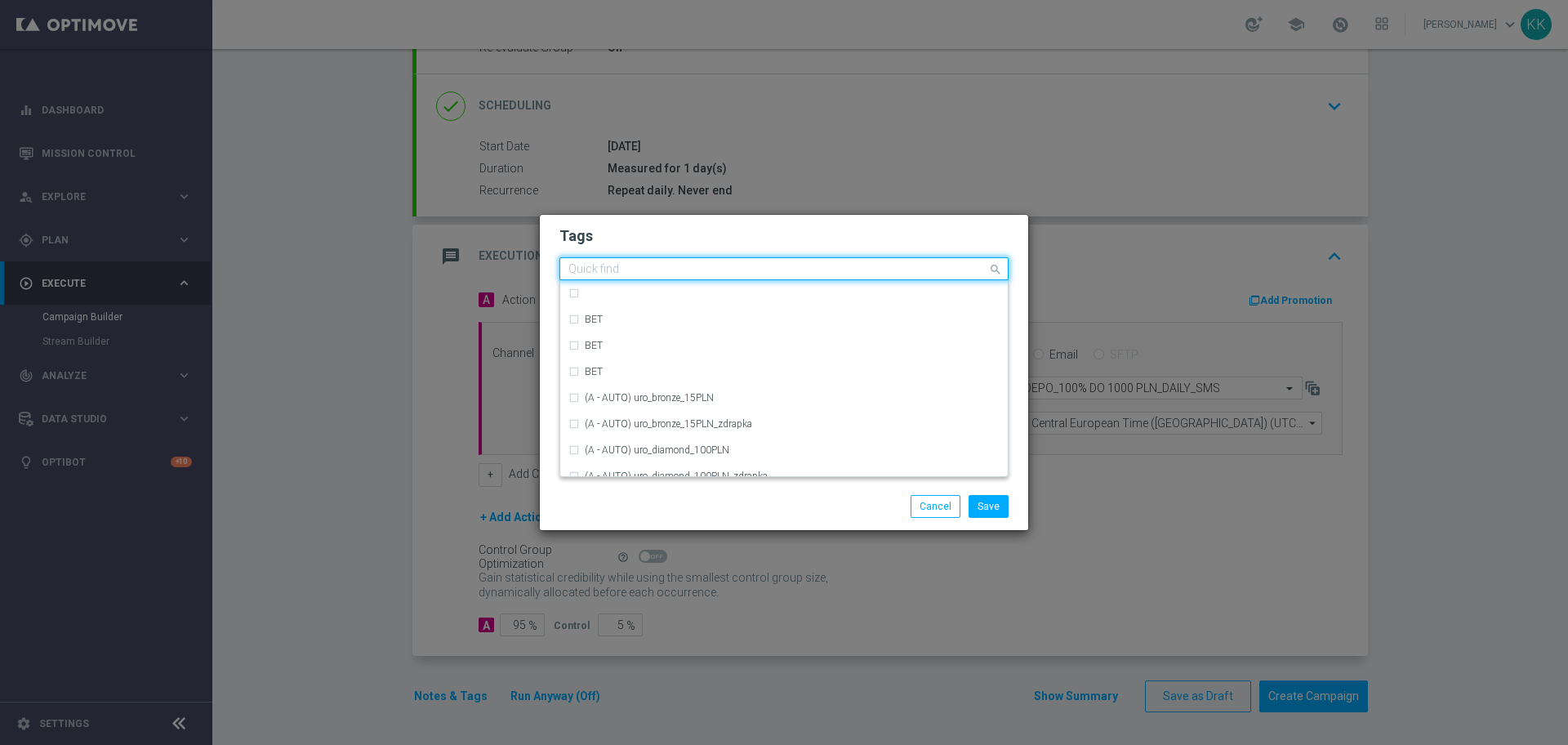
click at [690, 274] on input "text" at bounding box center [778, 270] width 419 height 14
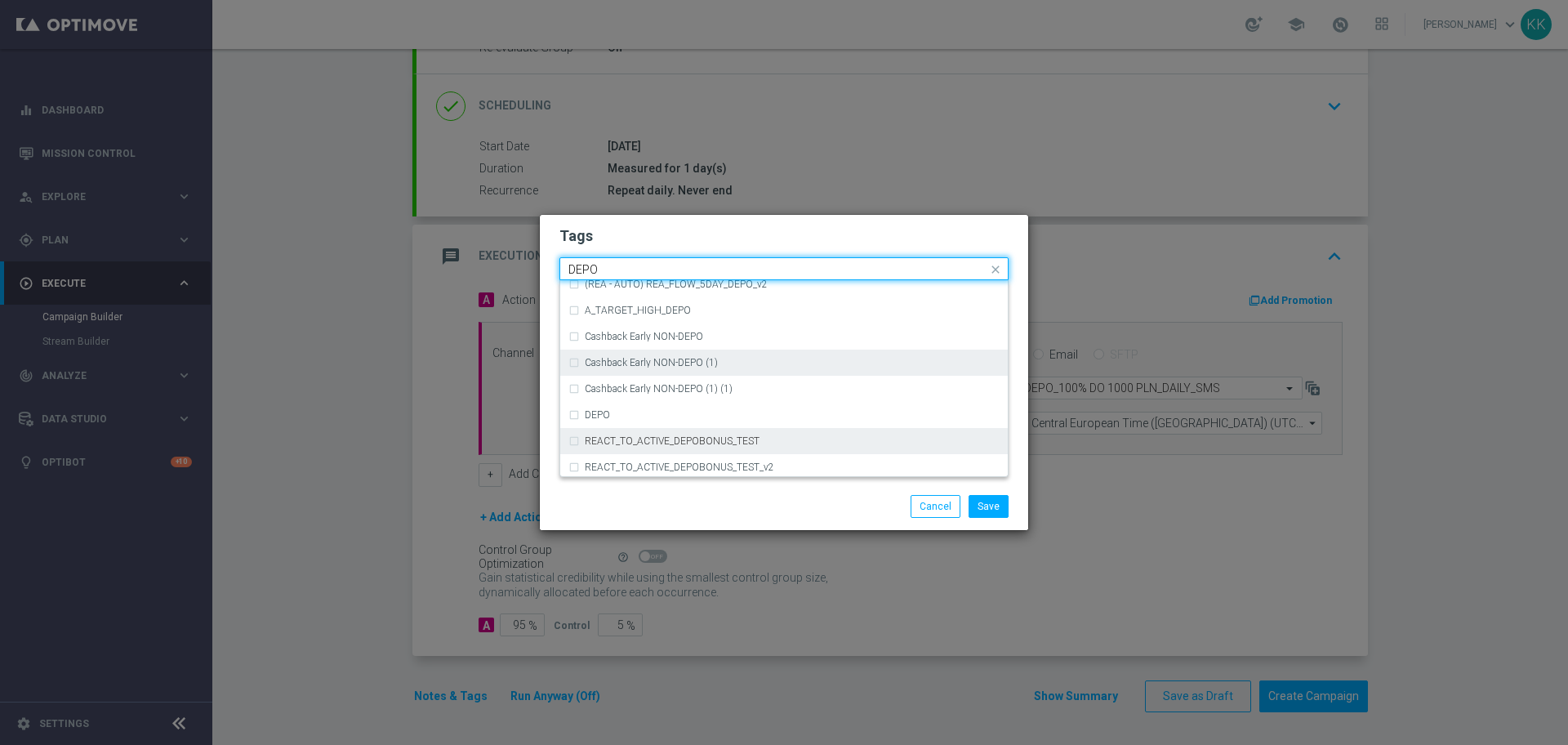
scroll to position [645, 0]
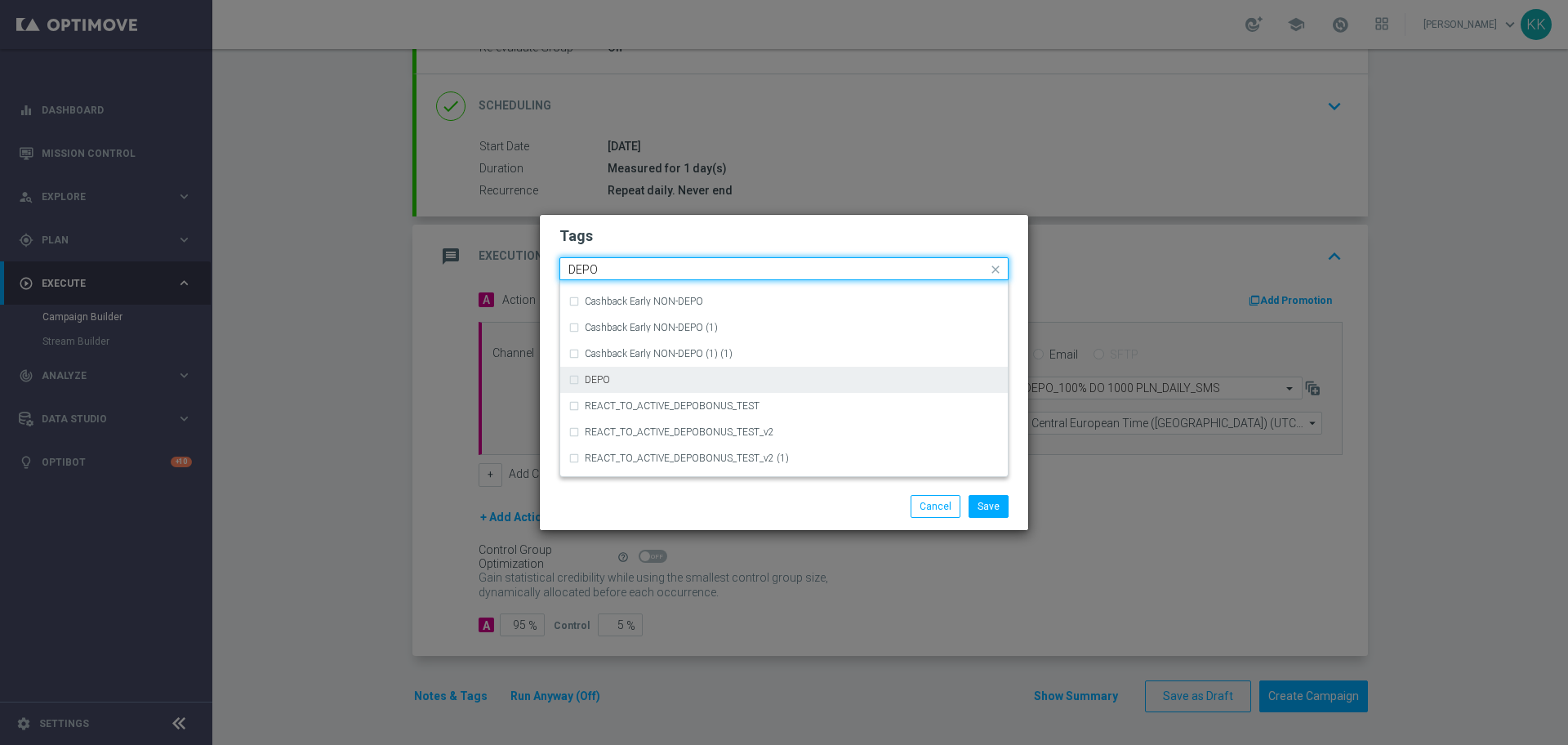
click at [639, 380] on div "DEPO" at bounding box center [792, 380] width 415 height 9
type input "DEPO"
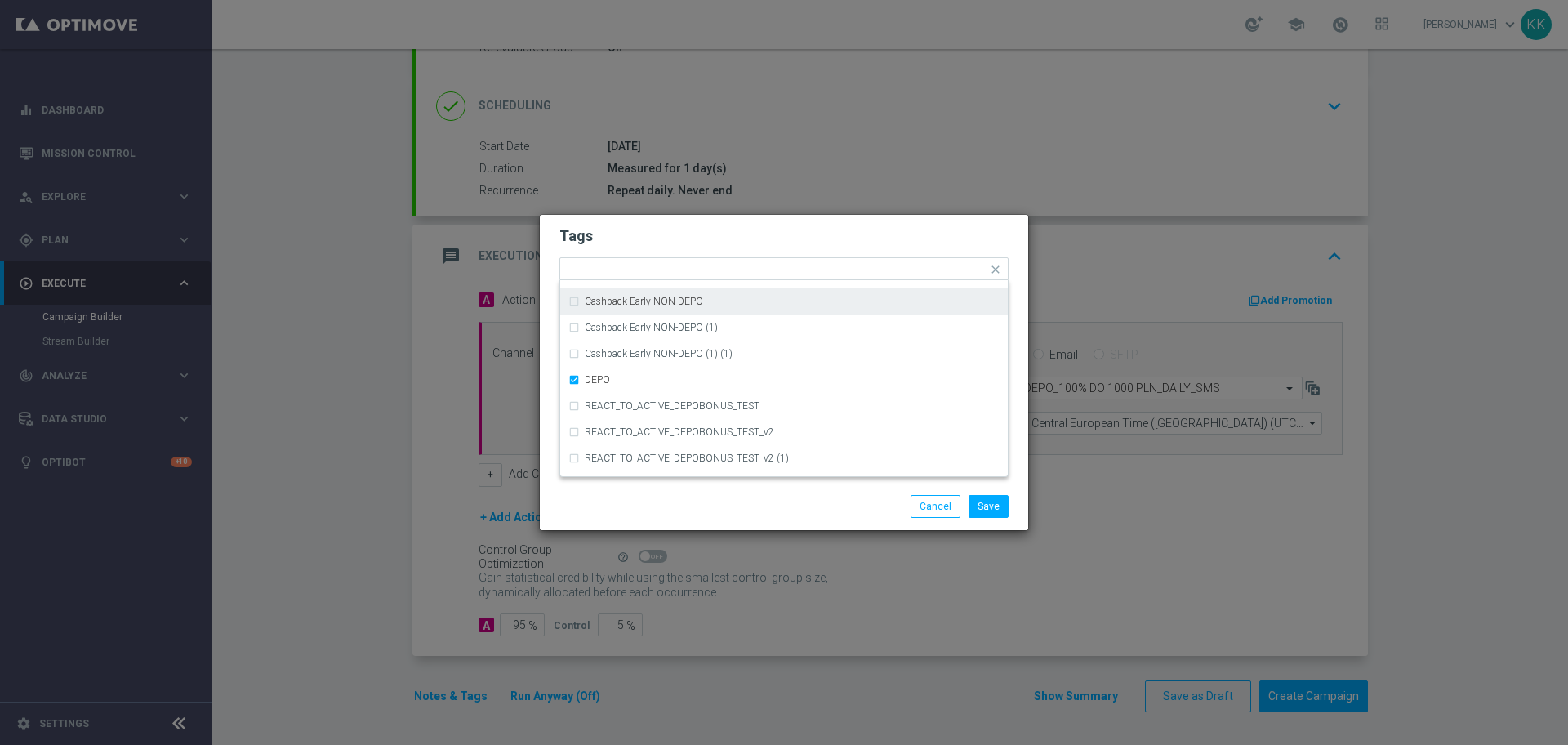
click at [734, 200] on modal-container "Tags Quick find × D × PREM × DEPO (REA - AUTO) REA_FLOW_5DAY_DEPO (REA - AUTO) …" at bounding box center [784, 372] width 1568 height 745
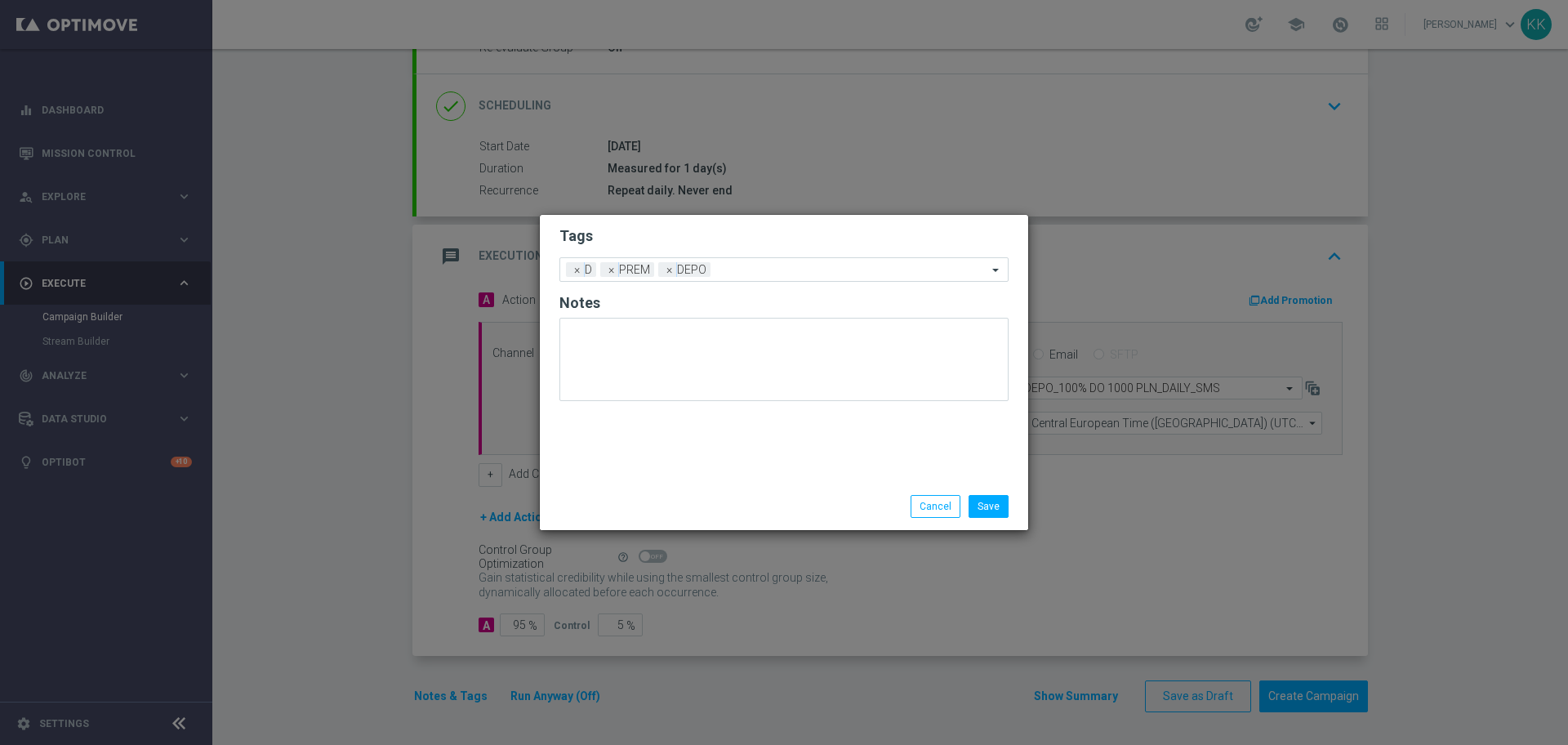
click at [794, 252] on form "Tags Add a new tag × D × PREM × DEPO Notes" at bounding box center [784, 318] width 449 height 191
click at [802, 268] on input "text" at bounding box center [852, 270] width 270 height 14
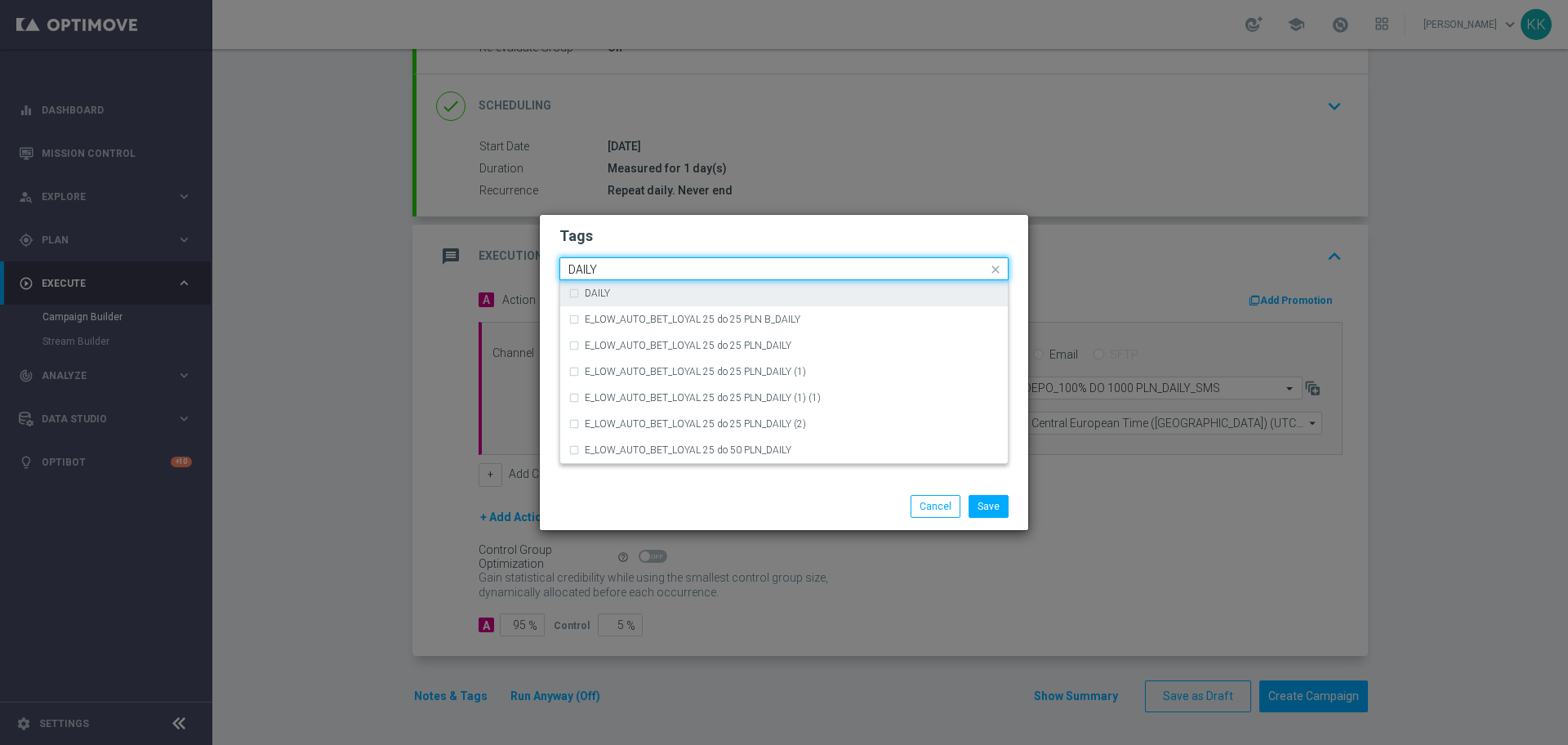
click at [791, 289] on div "DAILY" at bounding box center [792, 293] width 415 height 9
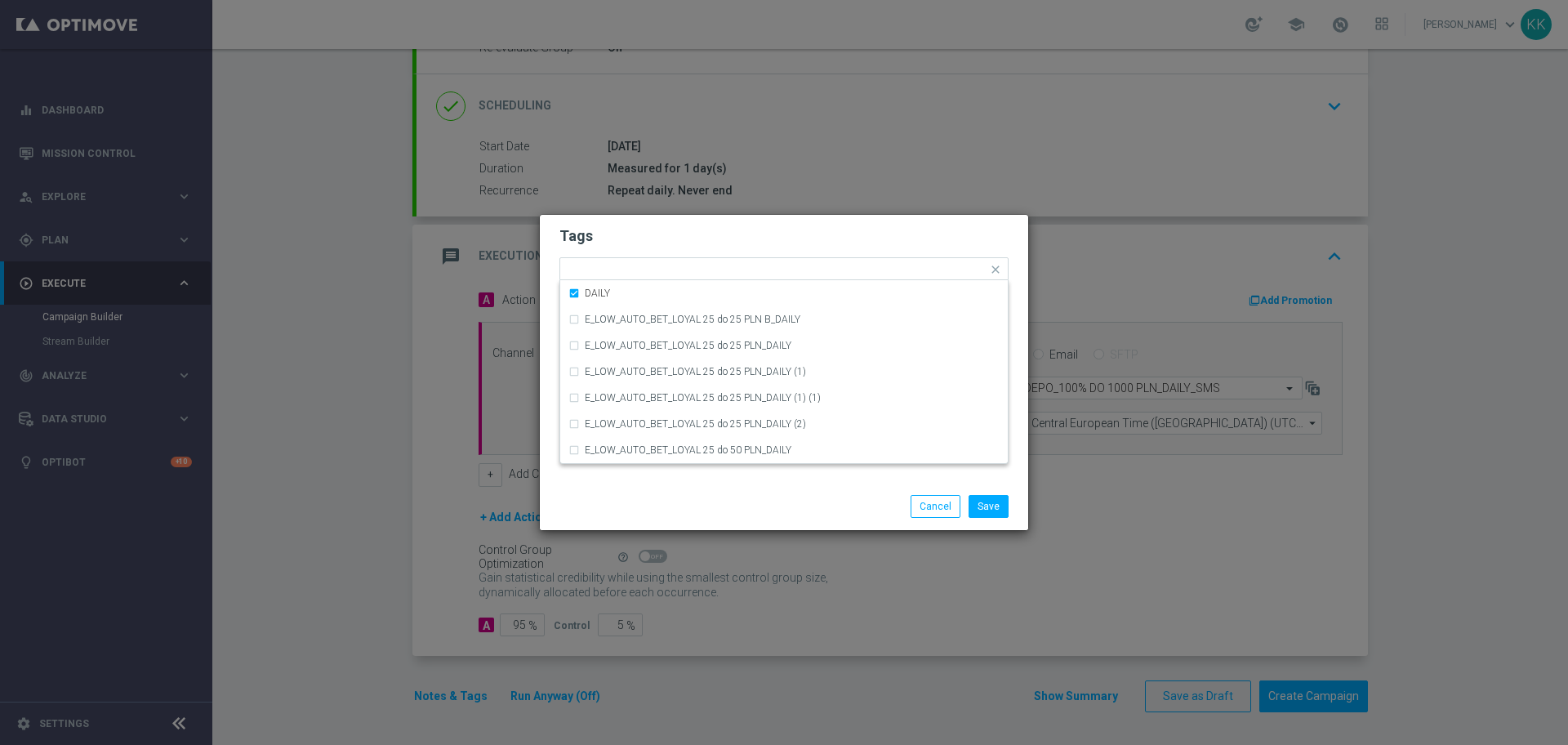
click at [784, 252] on form "Tags Quick find × D × PREM × DEPO × DAILY DAILY E_LOW_AUTO_BET_LOYAL 25 do 25 P…" at bounding box center [784, 317] width 449 height 189
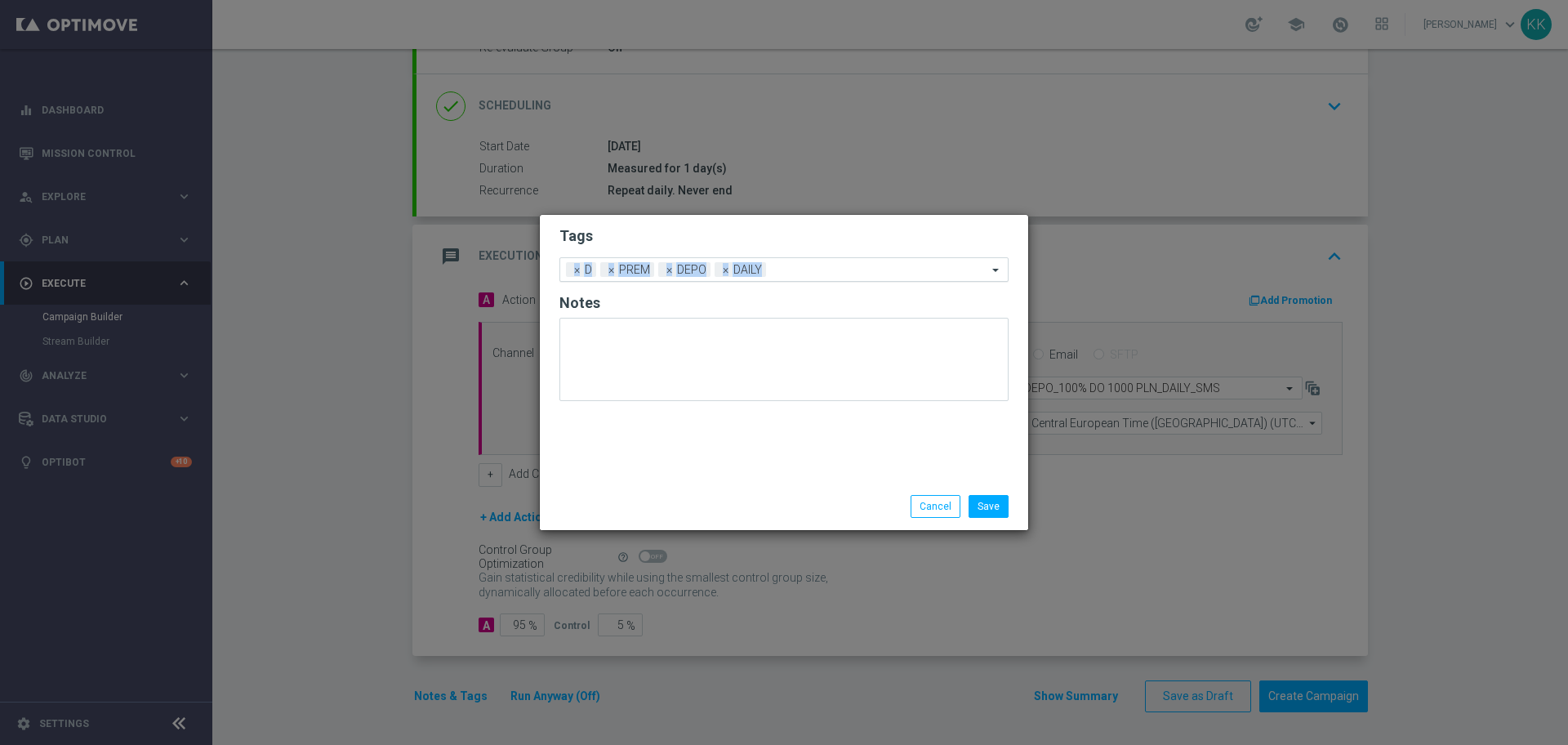
click at [829, 262] on div "Add a new tag × D × PREM × DEPO × DAILY" at bounding box center [774, 269] width 427 height 22
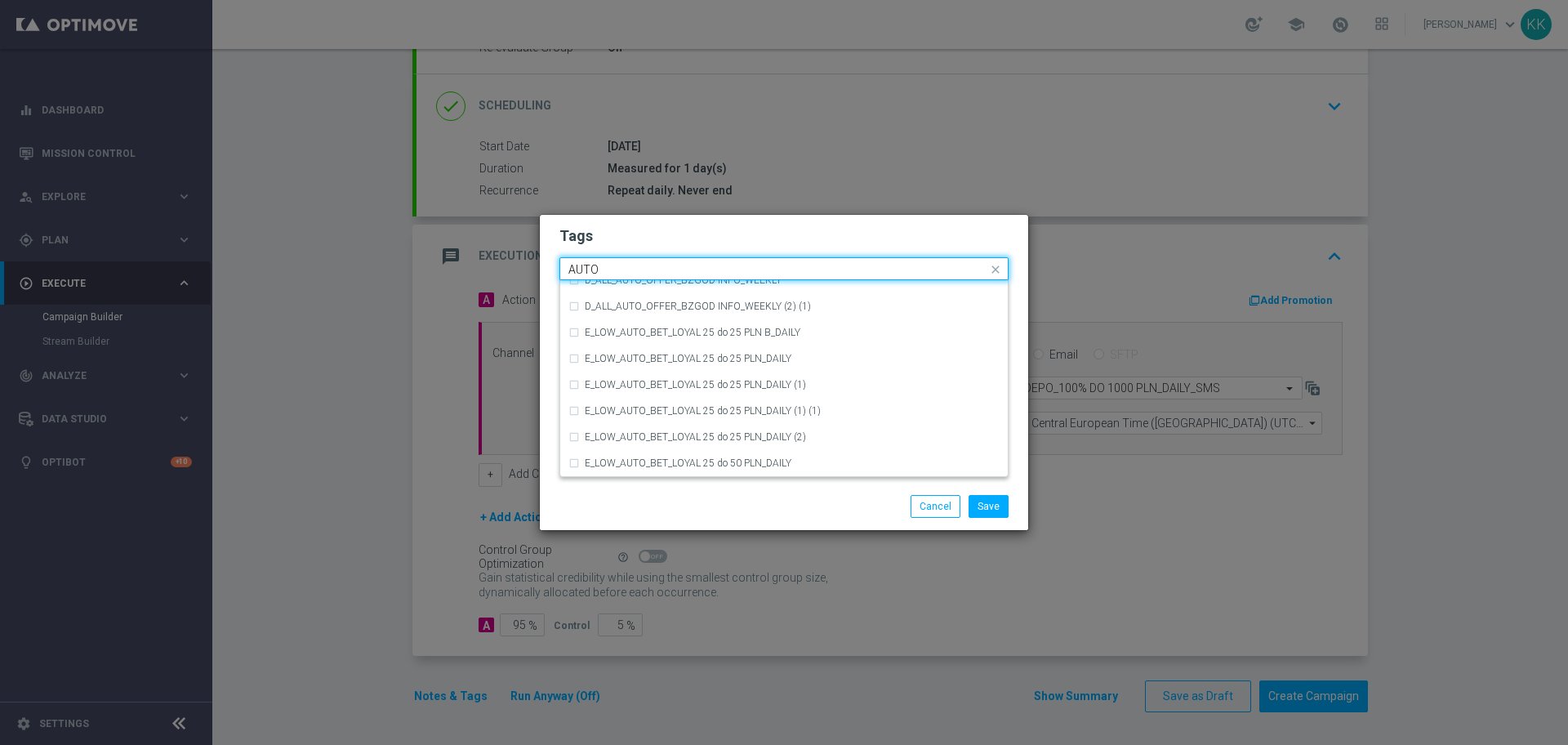
scroll to position [1928, 0]
click at [814, 384] on div "AUTO" at bounding box center [784, 378] width 431 height 26
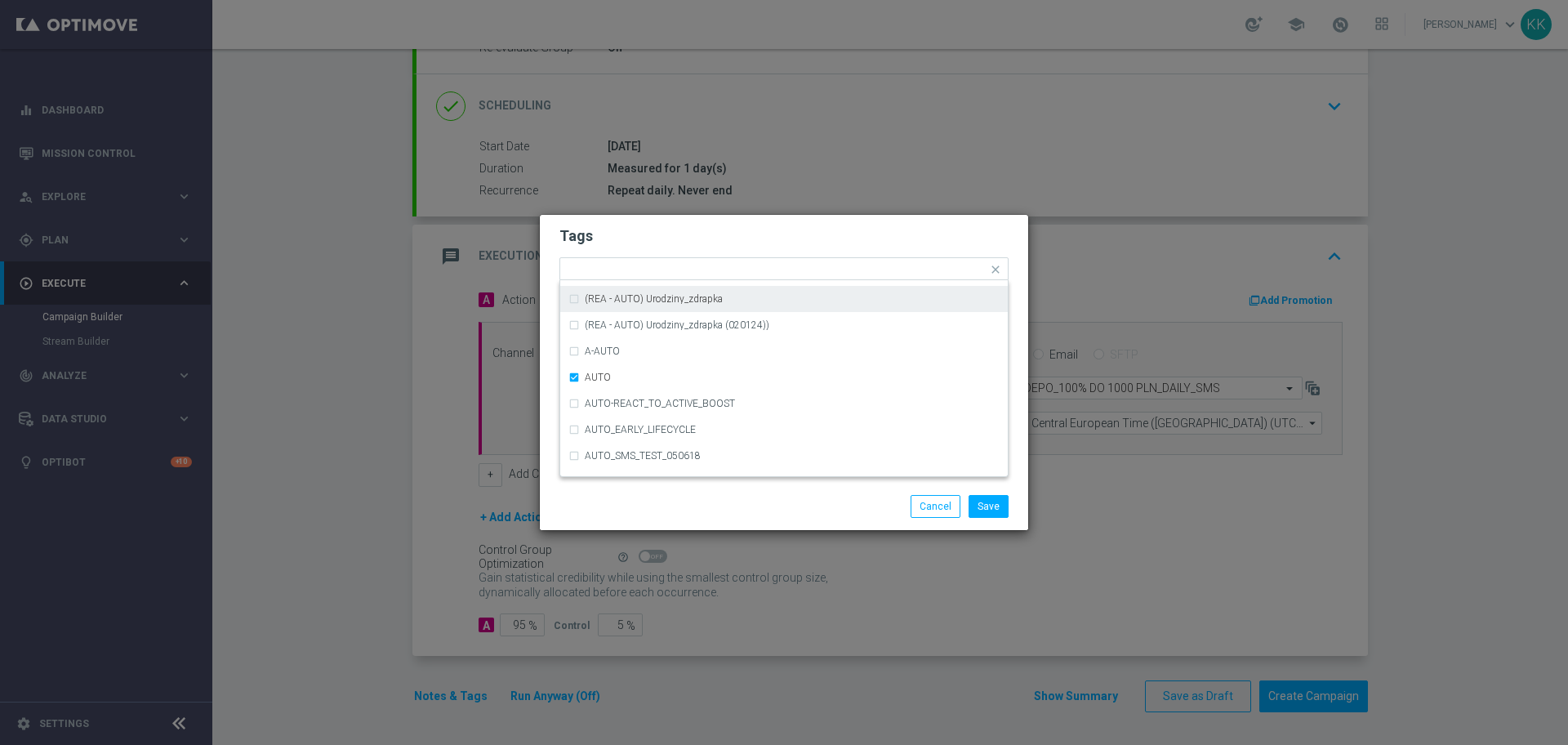
click at [870, 216] on div "Tags Quick find × D × PREM × DEPO × DAILY × AUTO (REA - AUTO) REA_FLOW_5DAY_DEP…" at bounding box center [784, 349] width 488 height 268
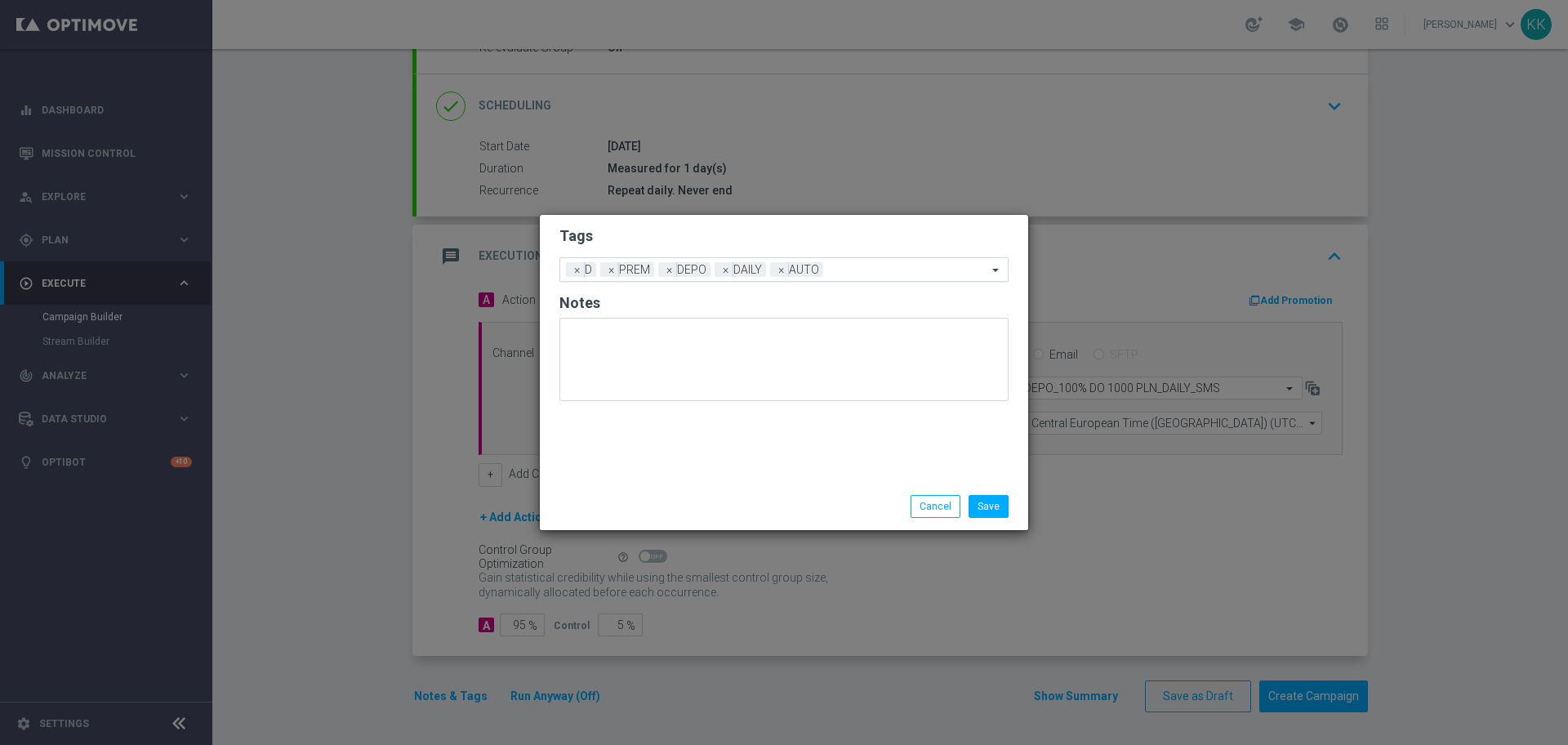
click at [899, 258] on div "Add a new tag × D × PREM × DEPO × DAILY × AUTO" at bounding box center [784, 270] width 449 height 24
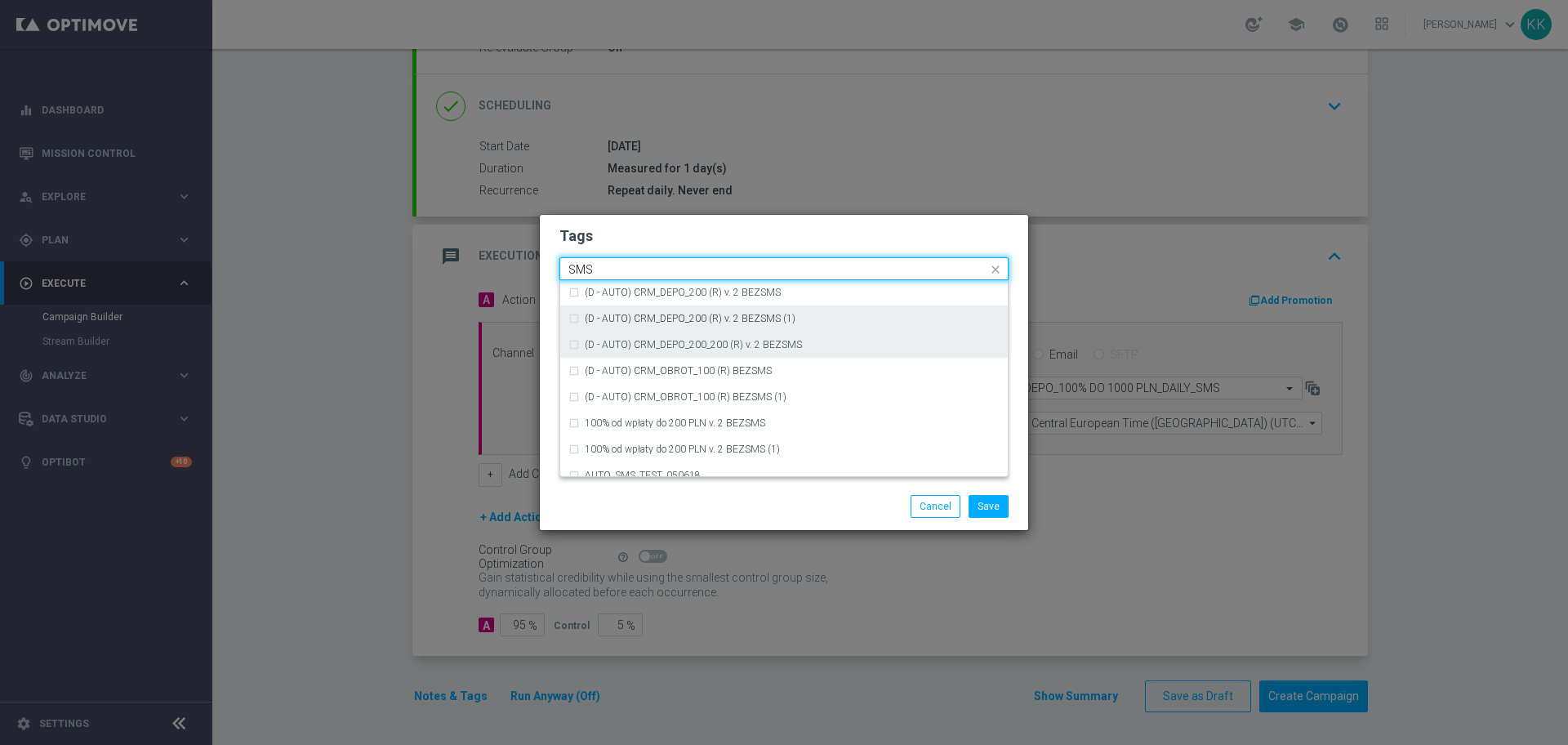
scroll to position [248, 0]
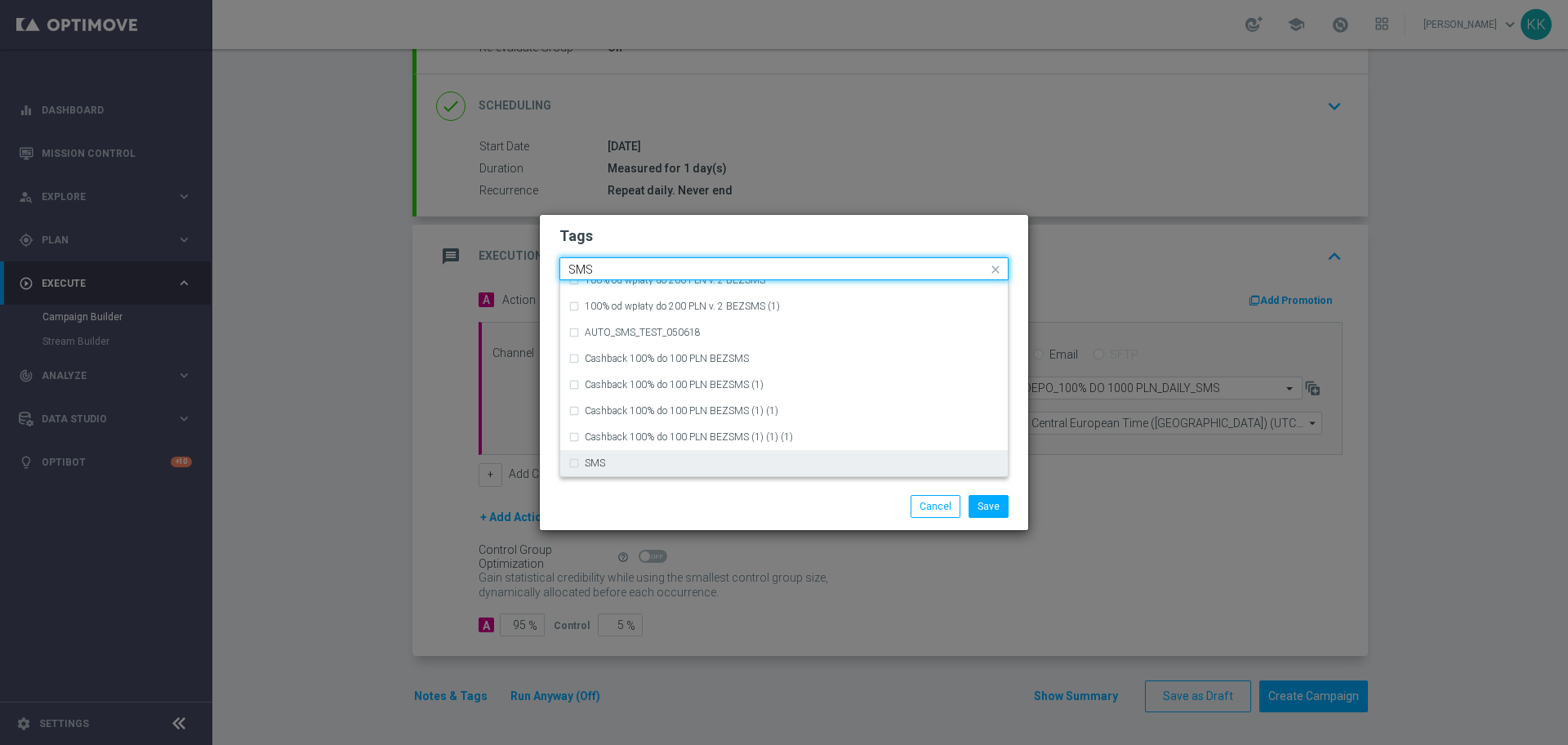
click at [746, 462] on div "SMS" at bounding box center [792, 463] width 415 height 9
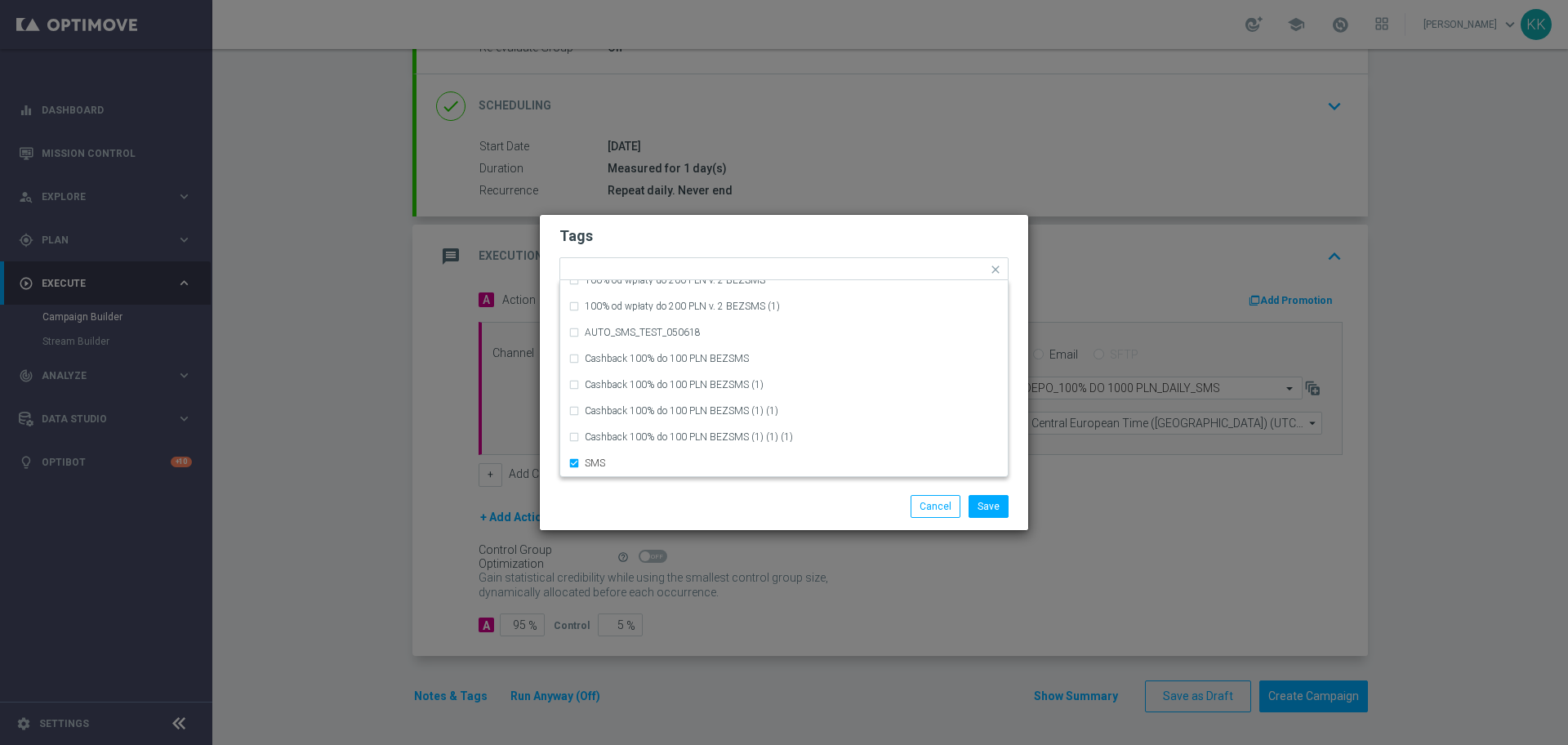
click at [759, 504] on div "Save Cancel" at bounding box center [862, 506] width 316 height 22
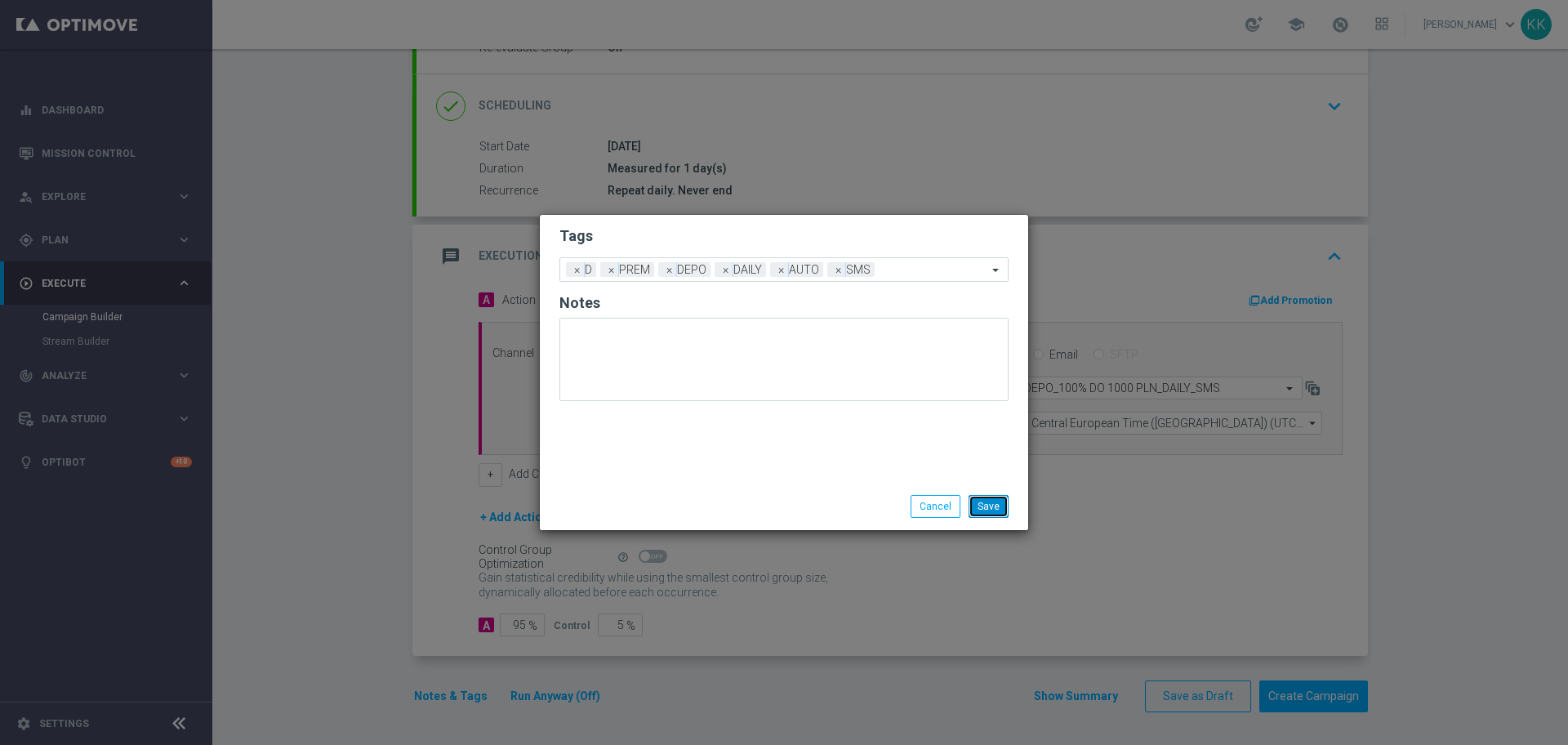
click at [983, 505] on button "Save" at bounding box center [989, 506] width 40 height 22
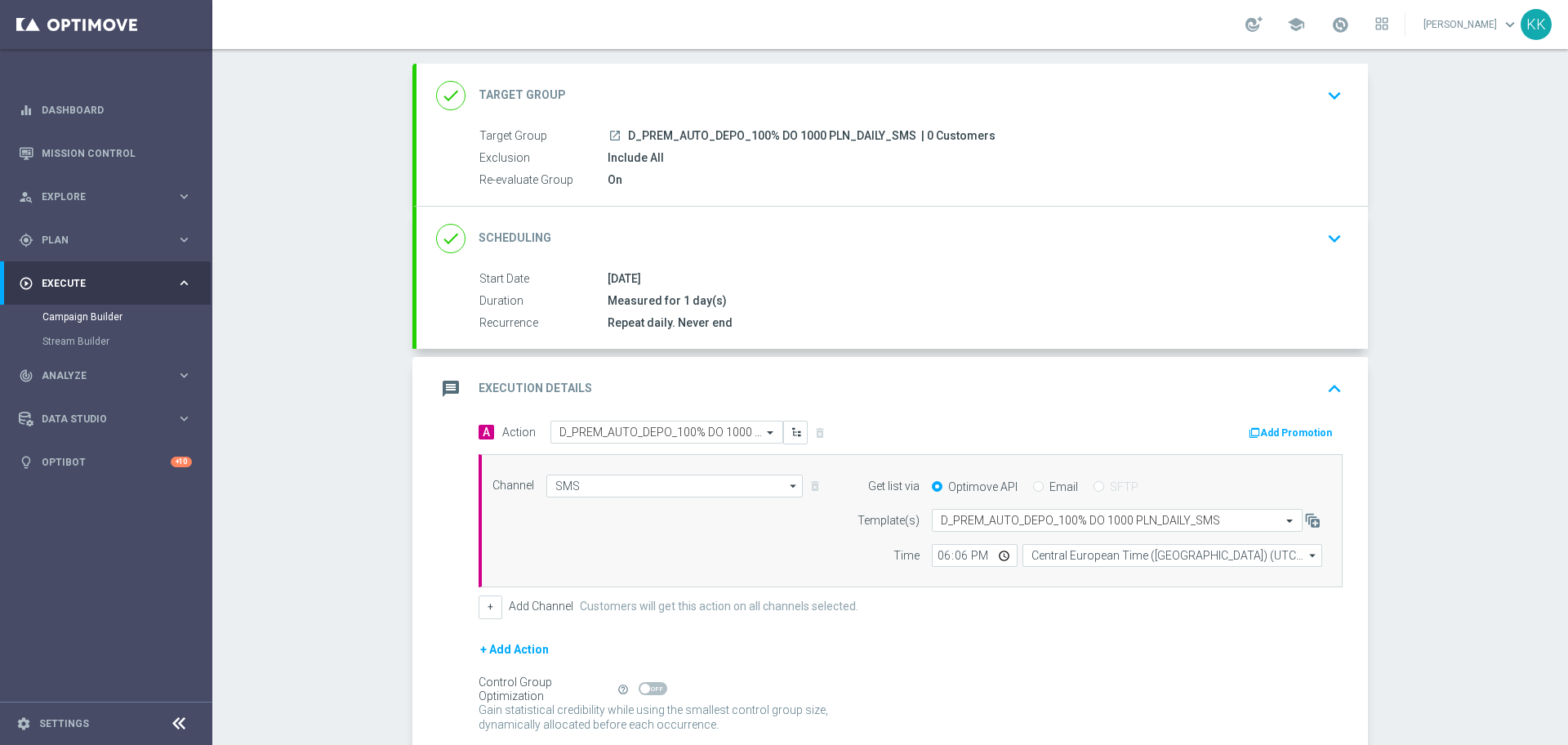
scroll to position [0, 0]
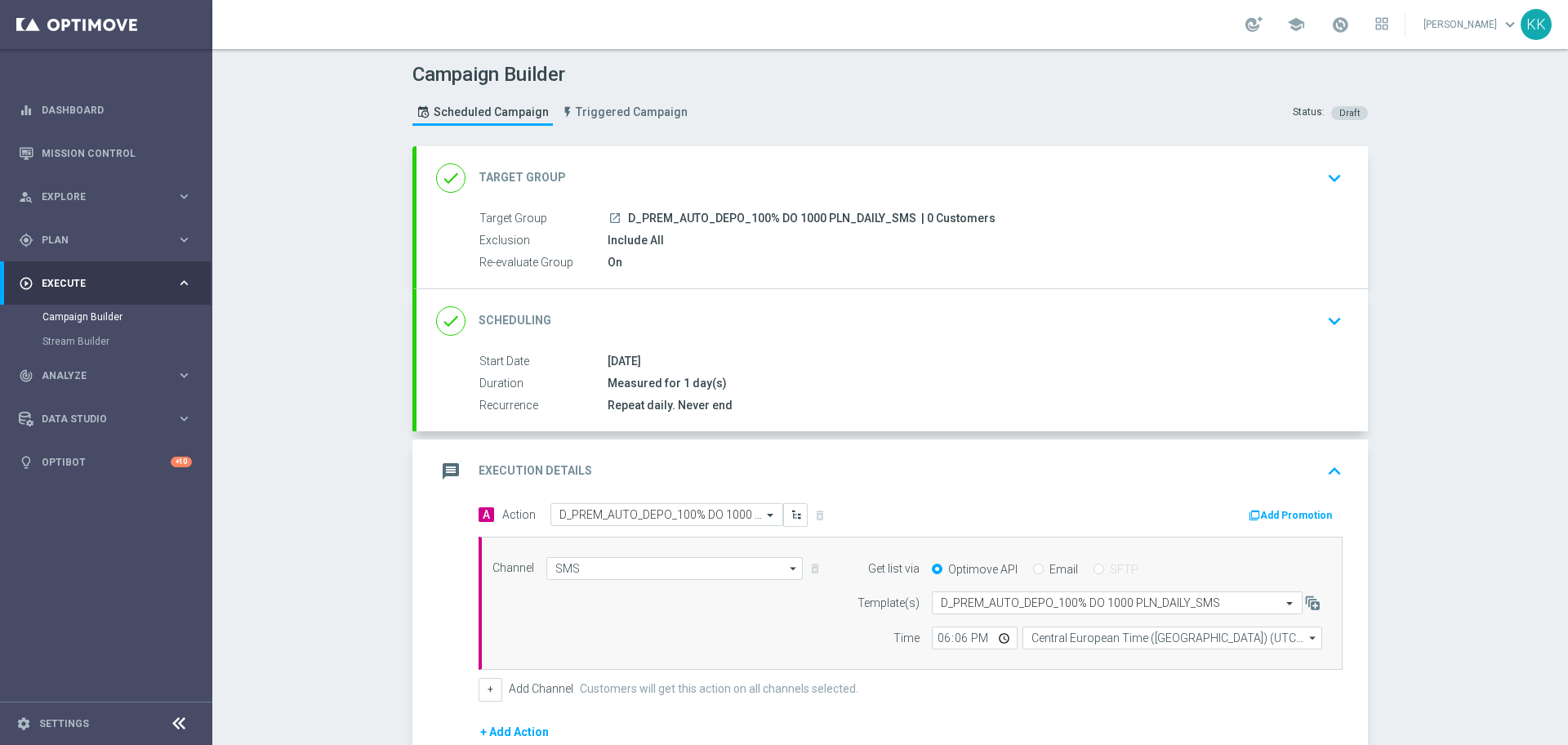
click at [1290, 188] on div "done Target Group keyboard_arrow_down" at bounding box center [891, 177] width 912 height 31
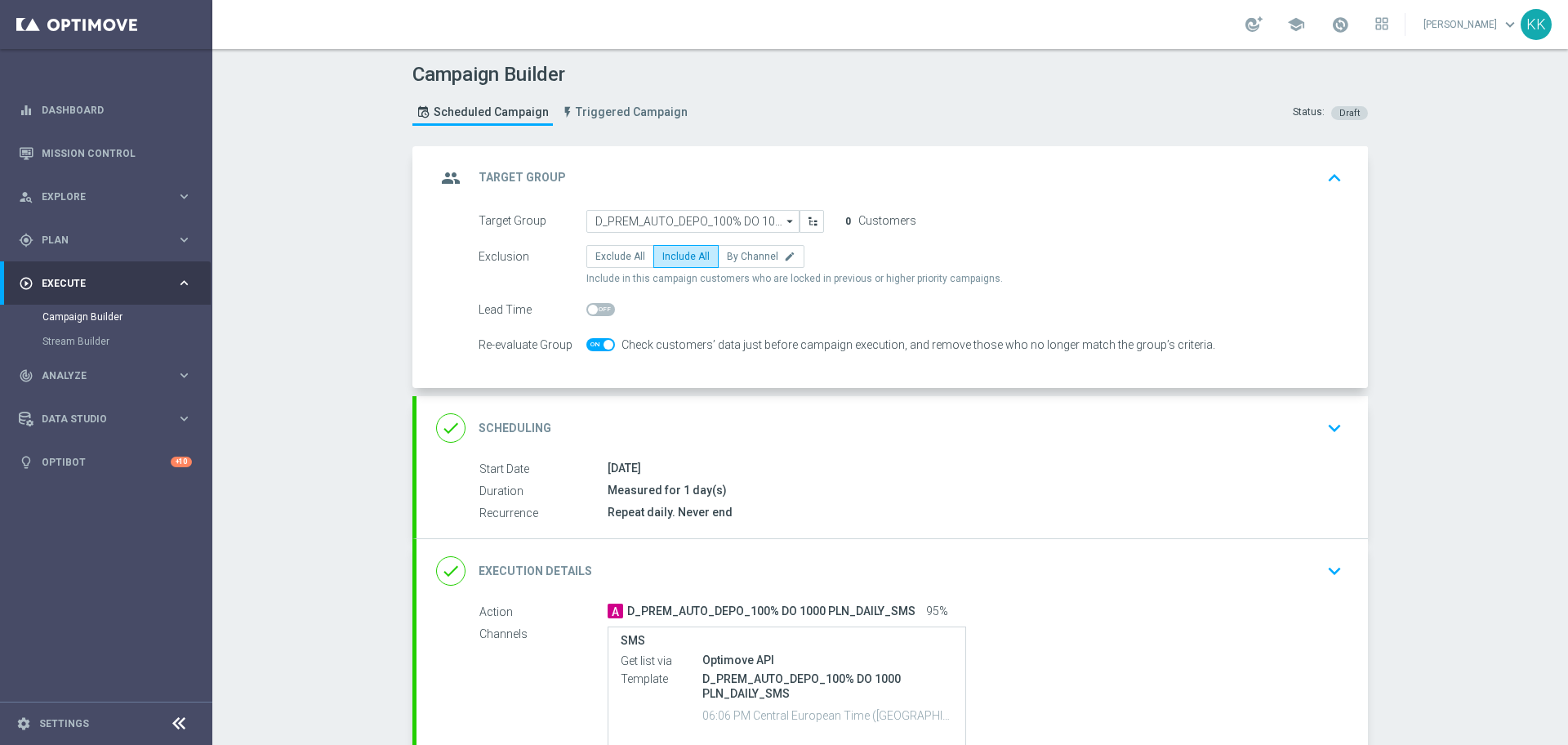
click at [1326, 416] on icon "keyboard_arrow_down" at bounding box center [1335, 428] width 24 height 24
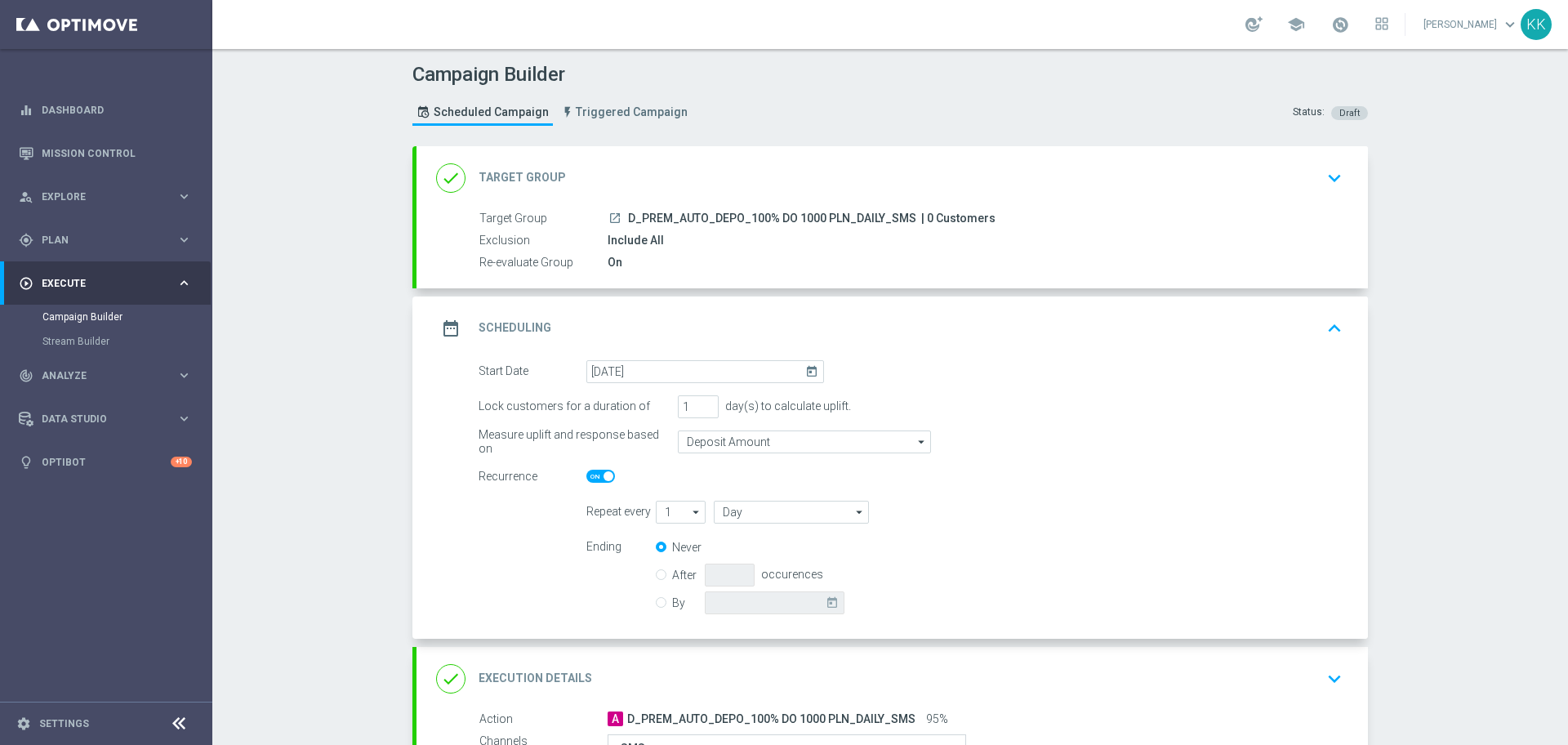
click at [335, 362] on div "Campaign Builder Scheduled Campaign Triggered Campaign Status: Draft done Targe…" at bounding box center [890, 396] width 1356 height 695
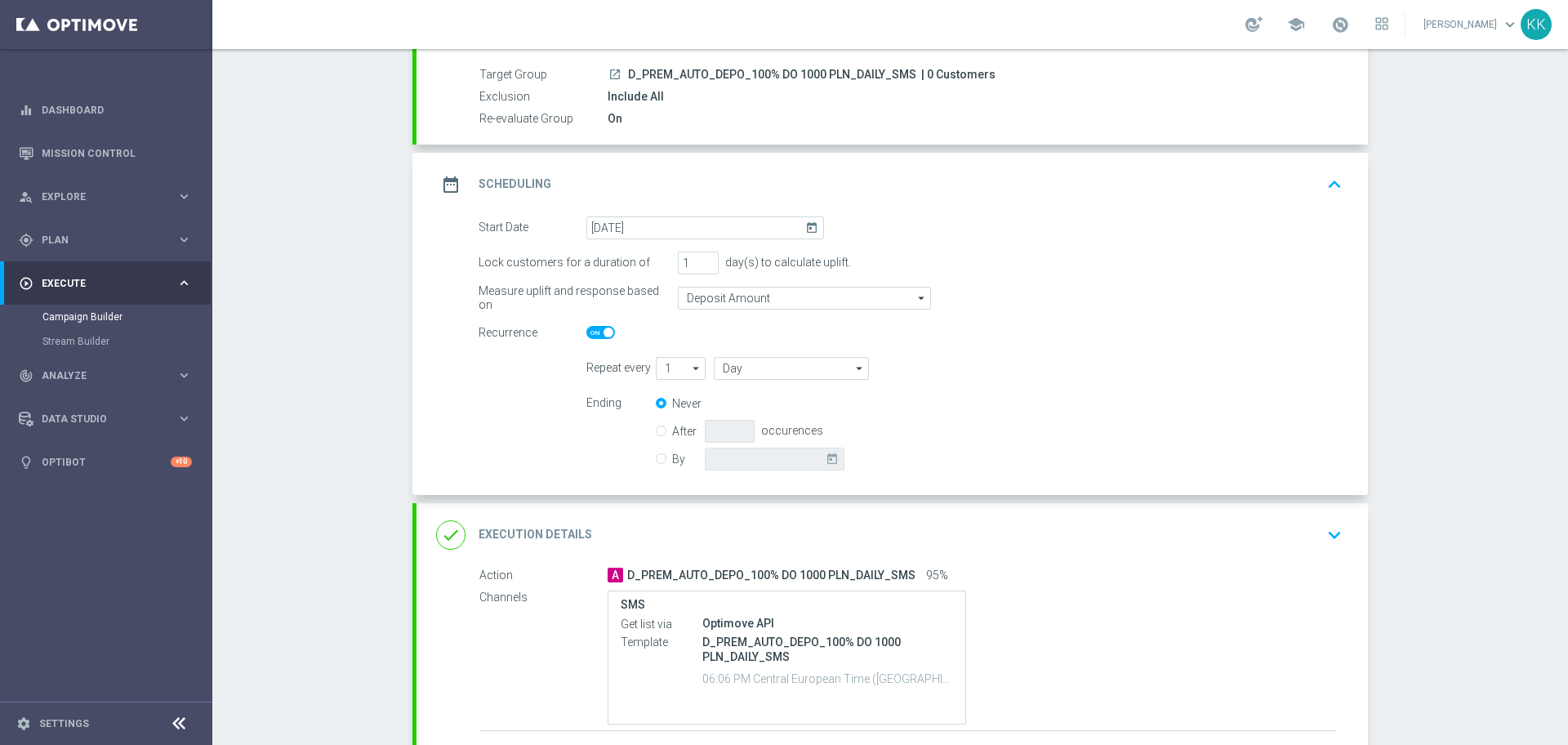
scroll to position [204, 0]
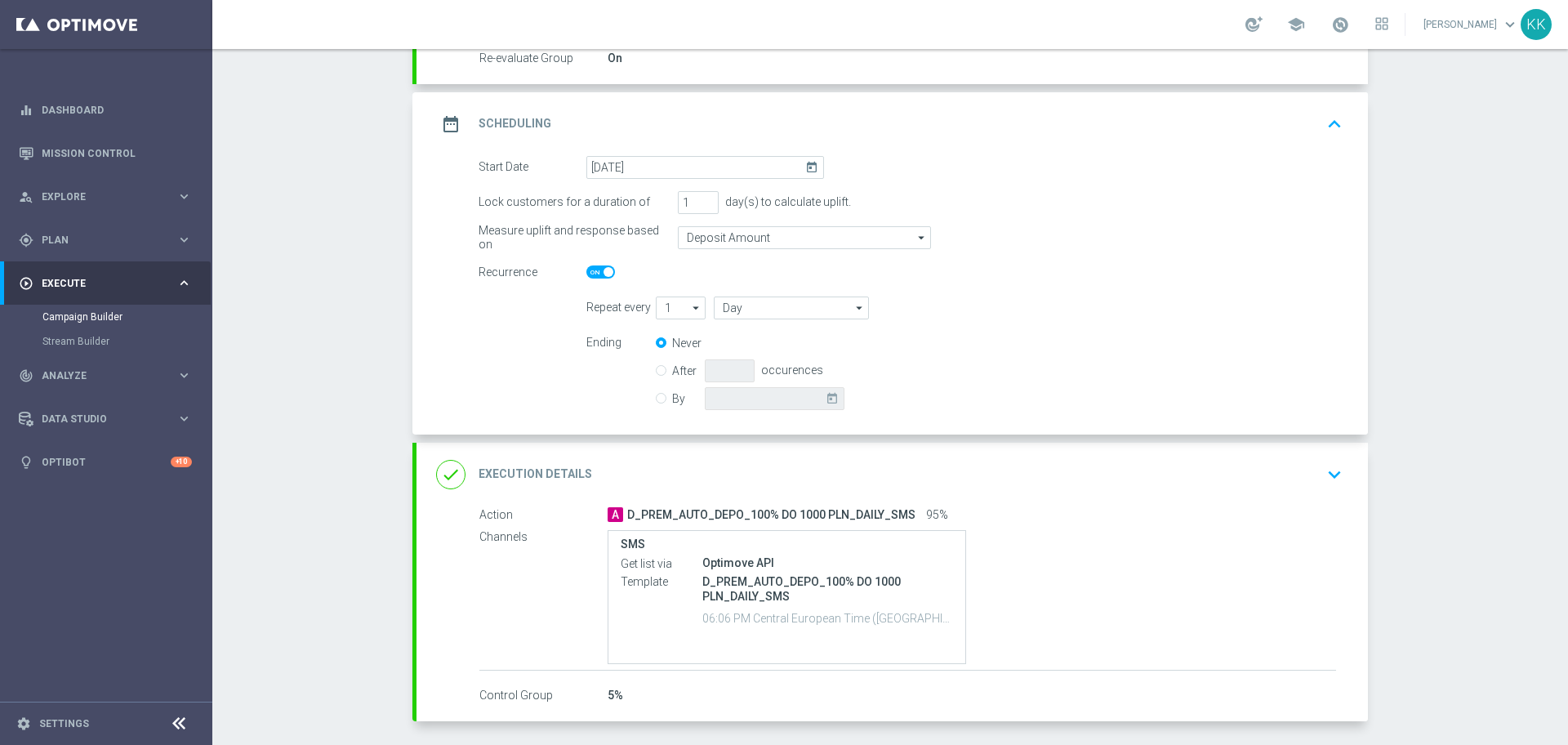
click at [1324, 485] on icon "keyboard_arrow_down" at bounding box center [1335, 474] width 24 height 24
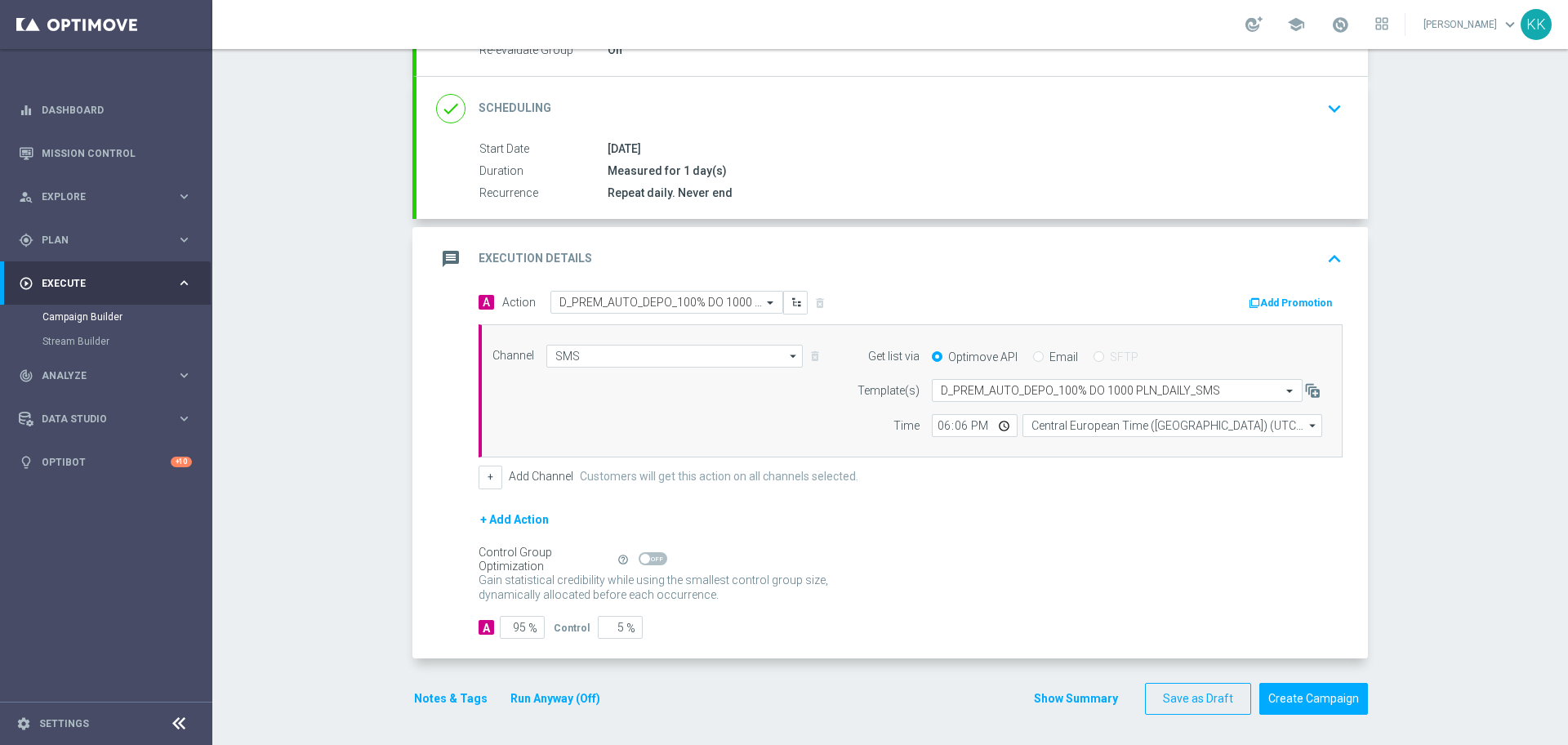
scroll to position [215, 0]
click at [440, 697] on button "Notes & Tags" at bounding box center [451, 696] width 77 height 21
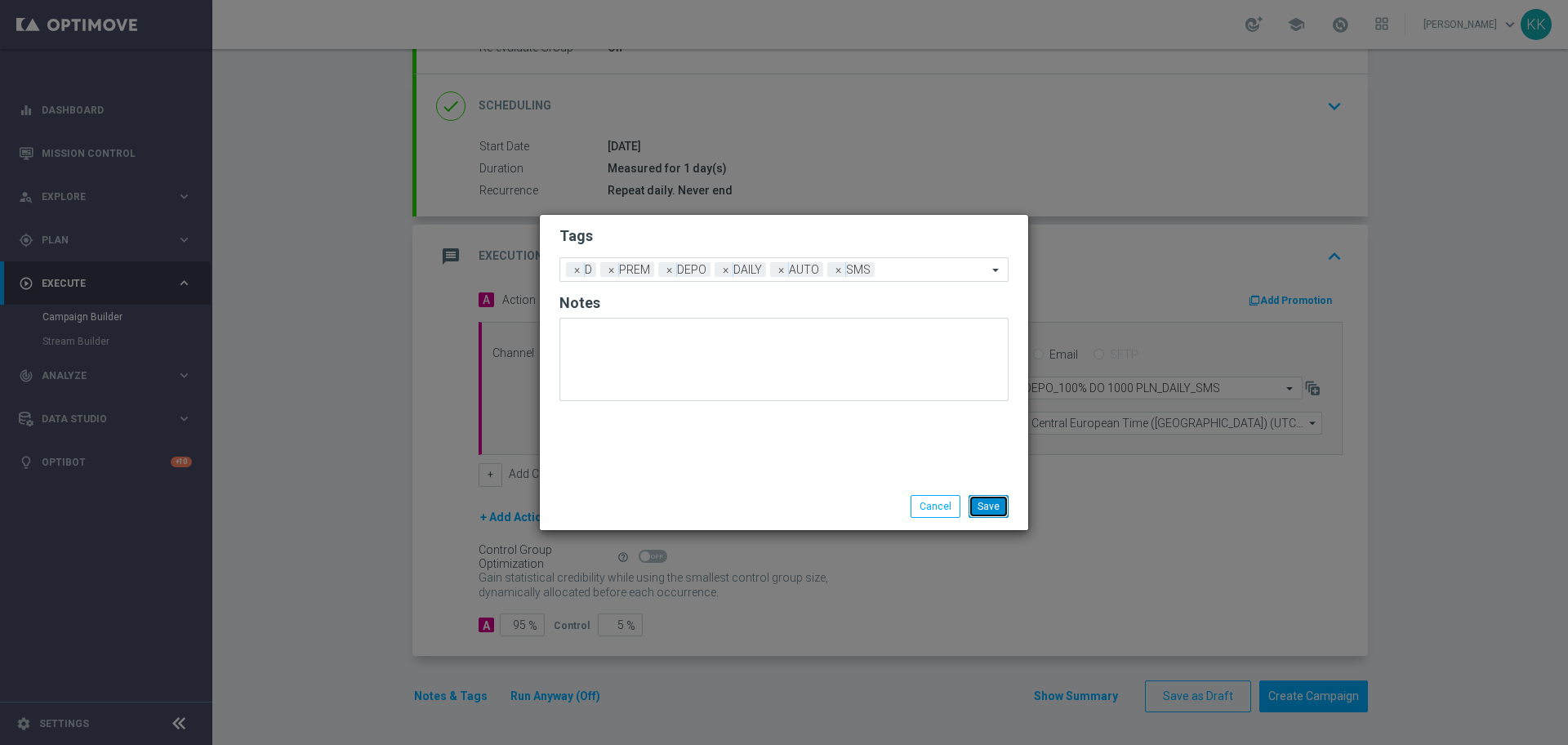
click at [991, 506] on button "Save" at bounding box center [989, 506] width 40 height 22
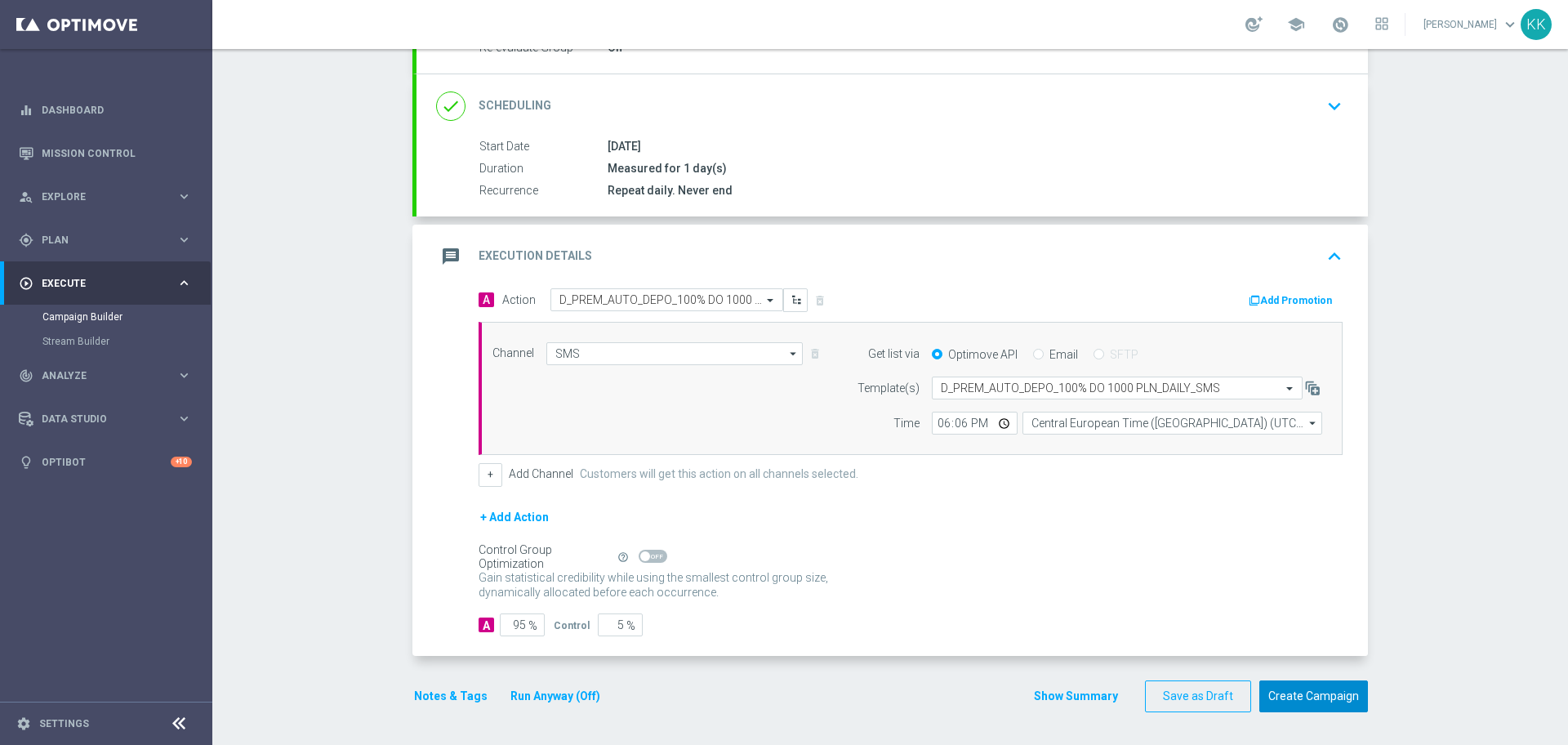
click at [1333, 702] on button "Create Campaign" at bounding box center [1314, 696] width 109 height 32
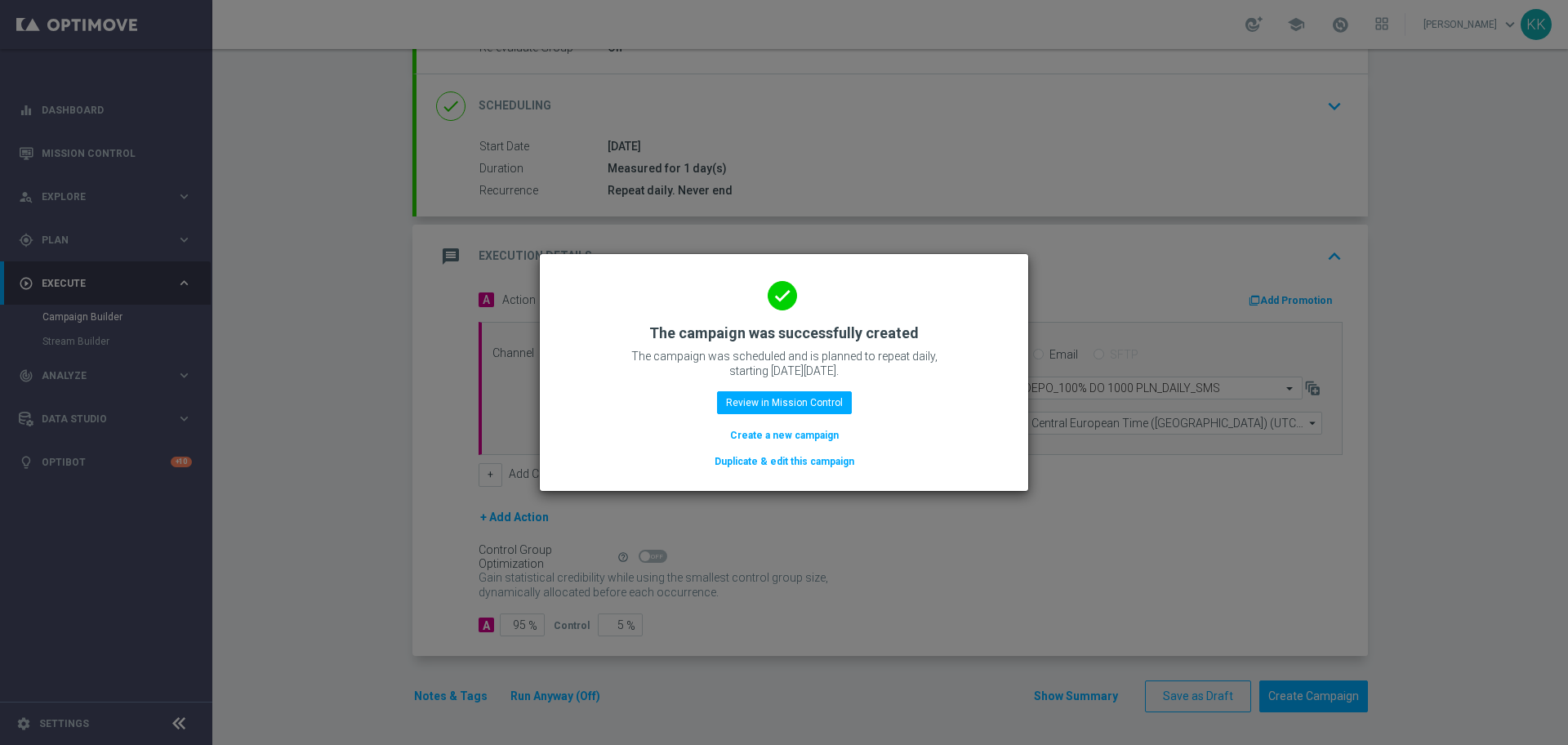
click at [792, 440] on button "Create a new campaign" at bounding box center [784, 435] width 112 height 18
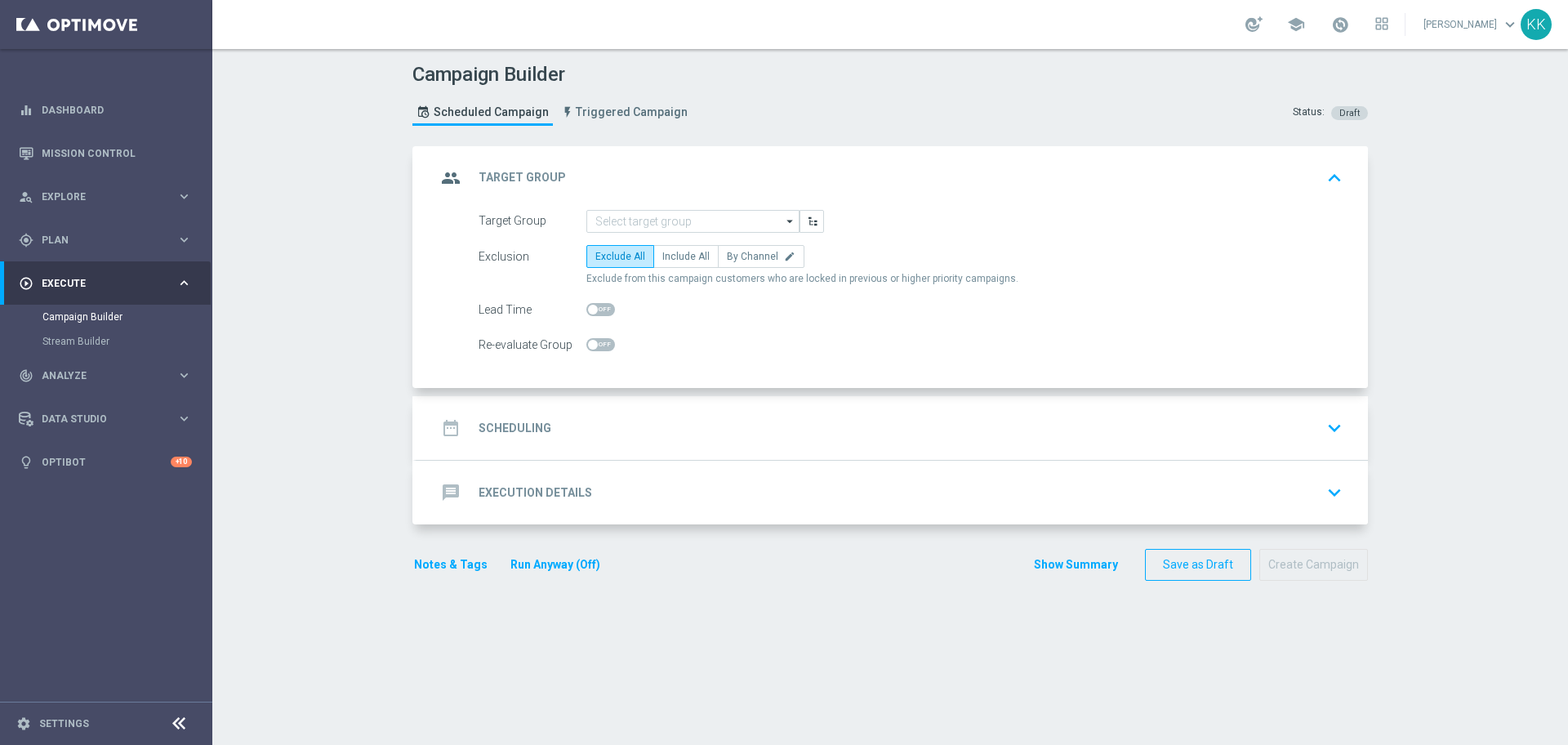
scroll to position [0, 0]
click at [727, 218] on input at bounding box center [693, 221] width 213 height 22
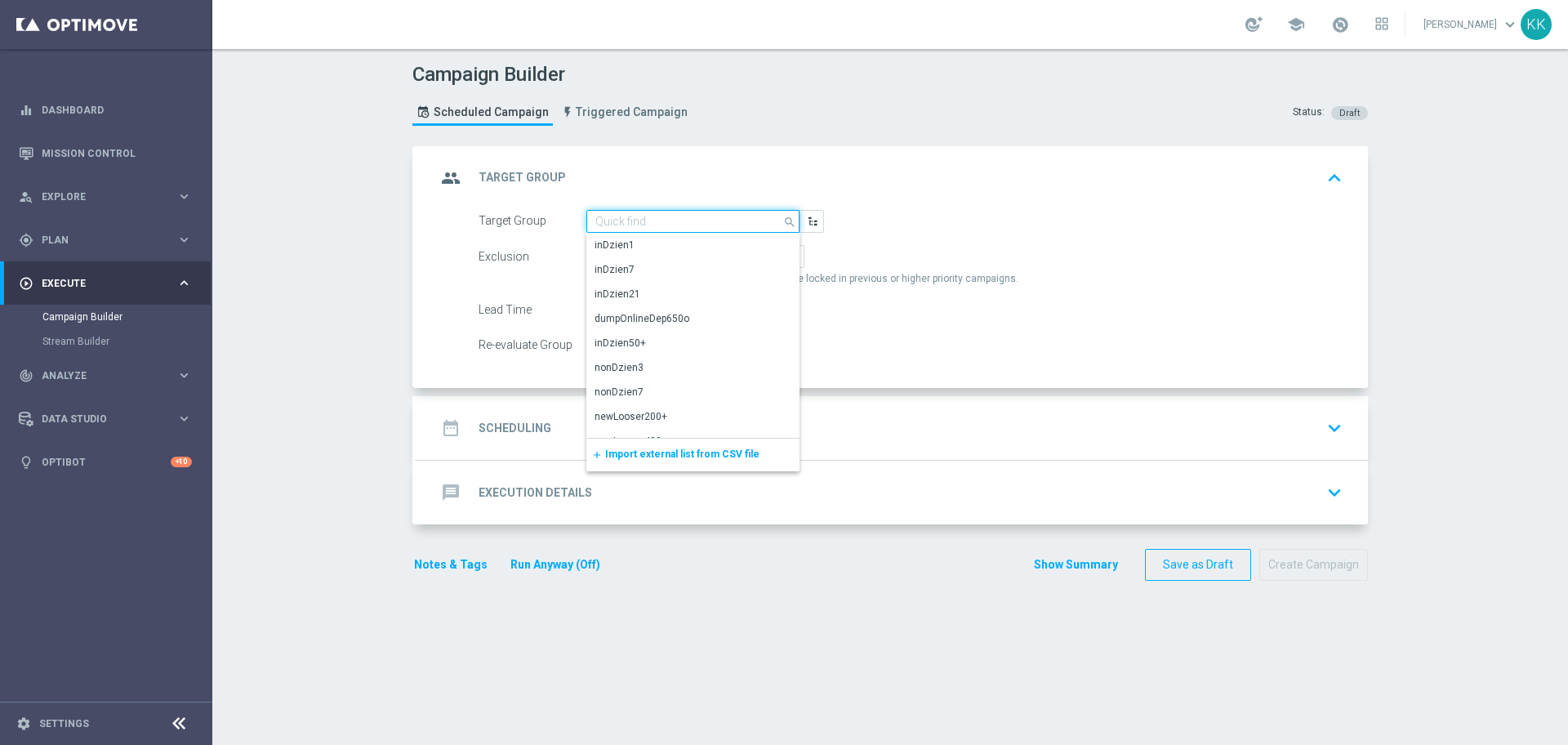
paste input "D_PEXTRA_AUTO_DEPO_100% DO 2000 PLN_DAILY_SMS"
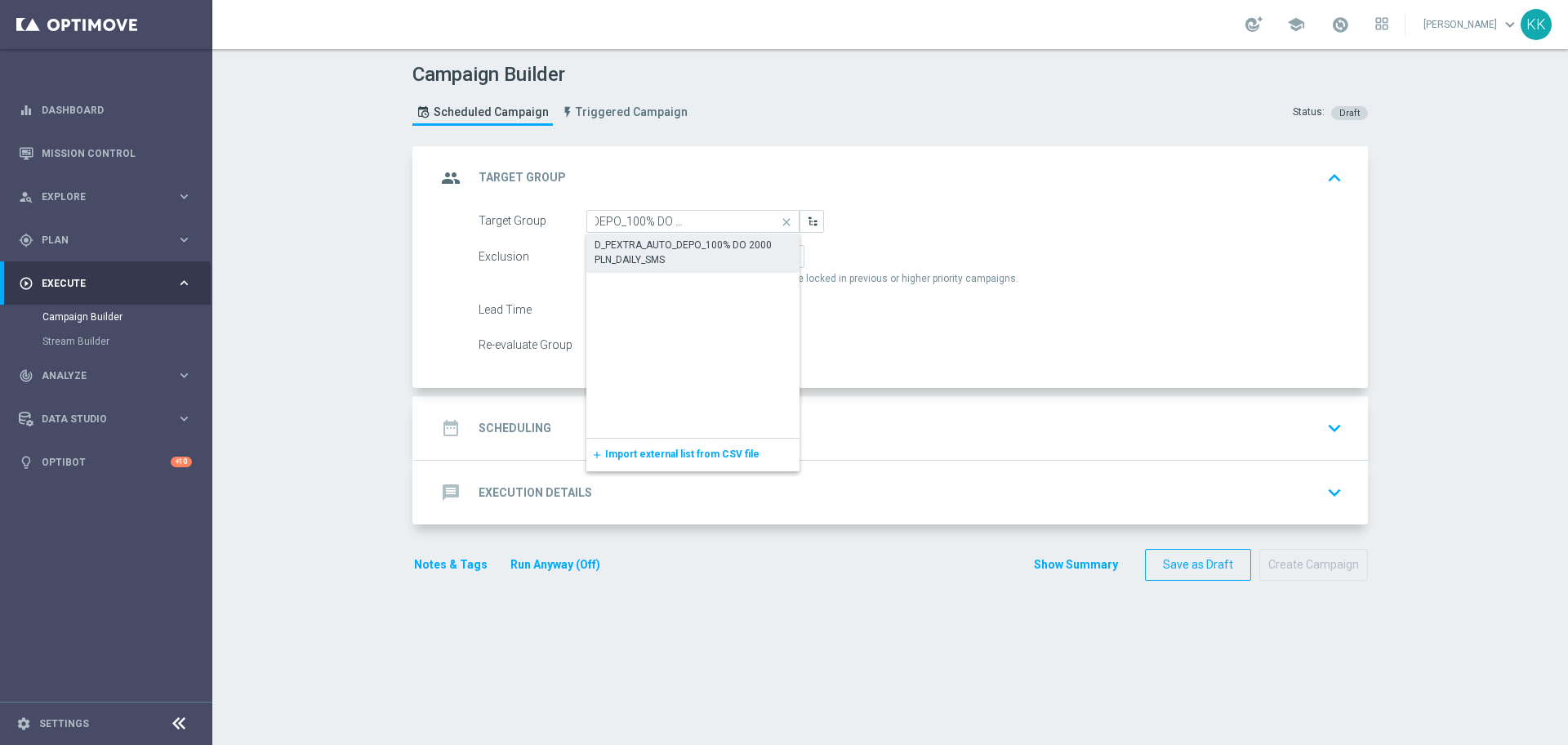
click at [687, 250] on div "D_PEXTRA_AUTO_DEPO_100% DO 2000 PLN_DAILY_SMS" at bounding box center [693, 252] width 197 height 29
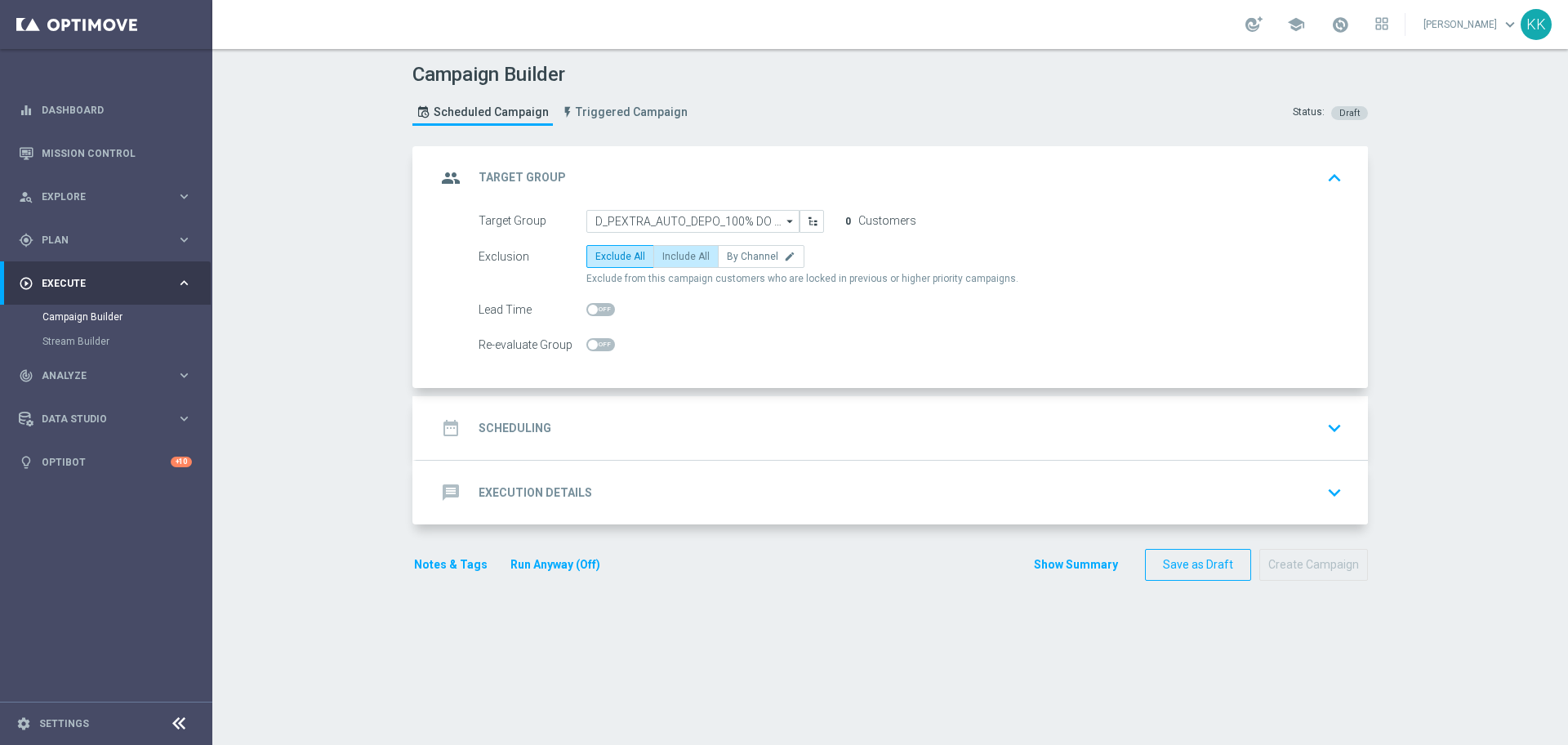
click at [679, 256] on span "Include All" at bounding box center [686, 257] width 48 height 11
click at [673, 256] on input "Include All" at bounding box center [667, 259] width 10 height 10
click at [589, 346] on span at bounding box center [592, 345] width 9 height 9
click at [589, 346] on input "checkbox" at bounding box center [601, 345] width 29 height 13
click at [734, 435] on div "date_range Scheduling keyboard_arrow_down" at bounding box center [891, 427] width 912 height 31
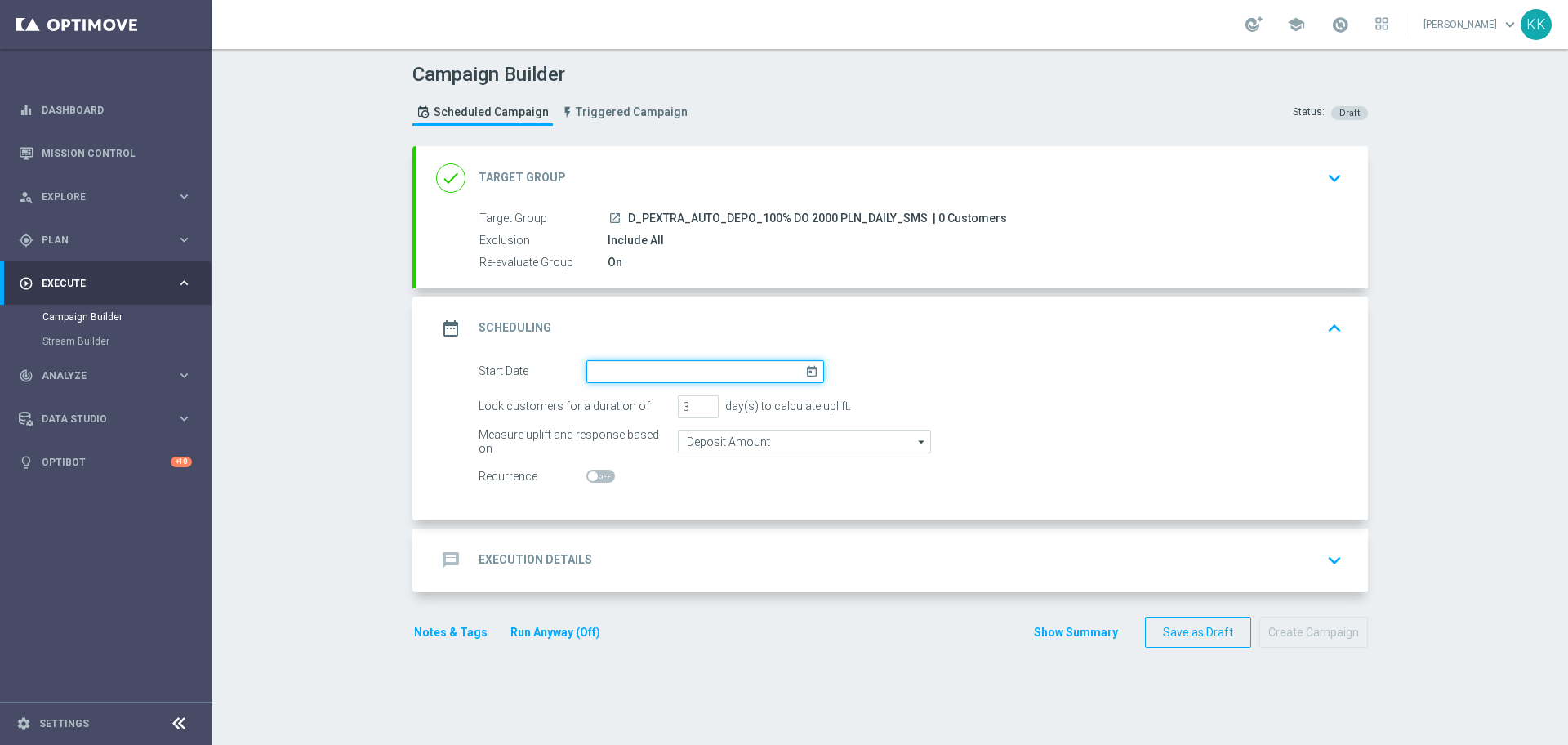
click at [677, 362] on input at bounding box center [706, 371] width 238 height 22
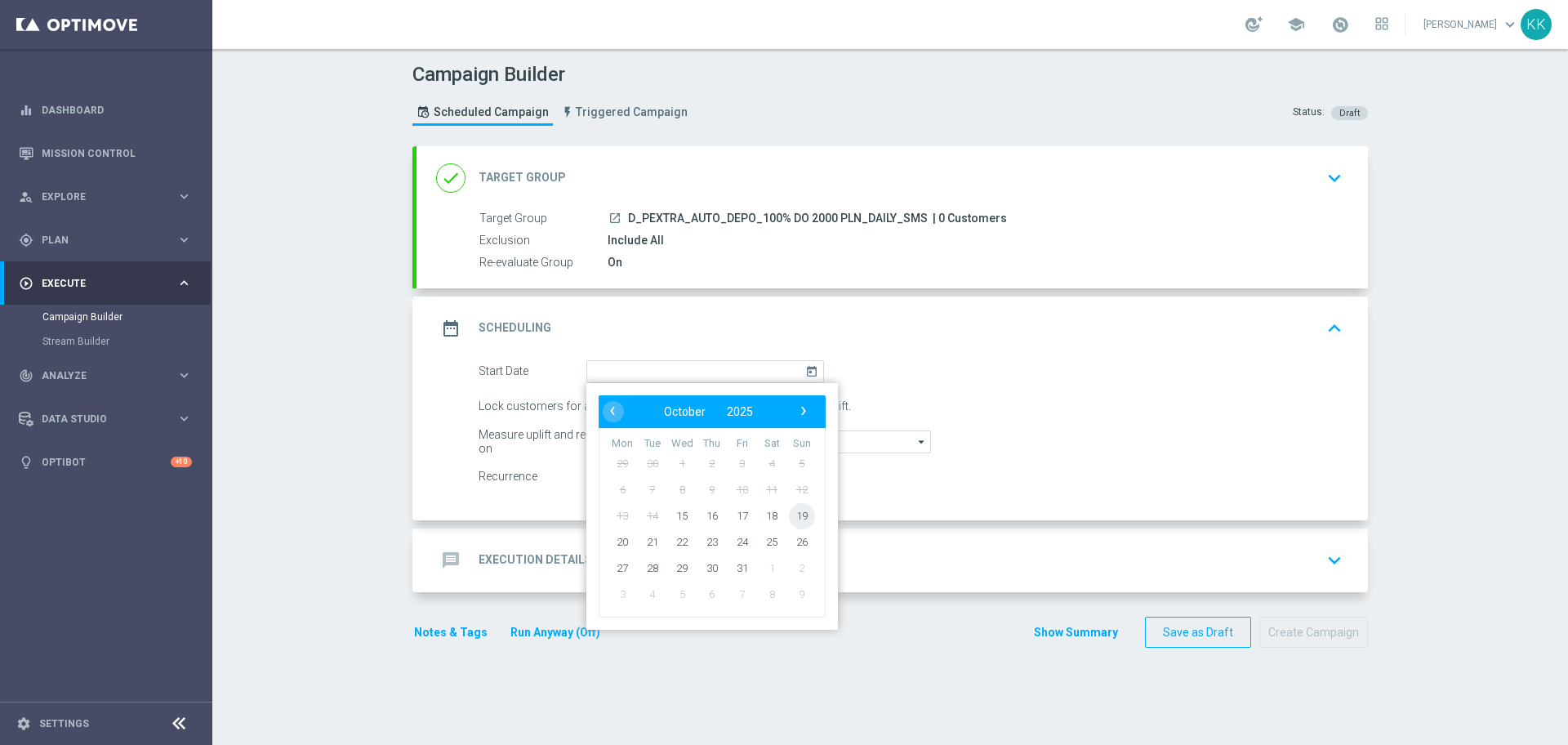
click at [799, 514] on span "19" at bounding box center [802, 515] width 26 height 26
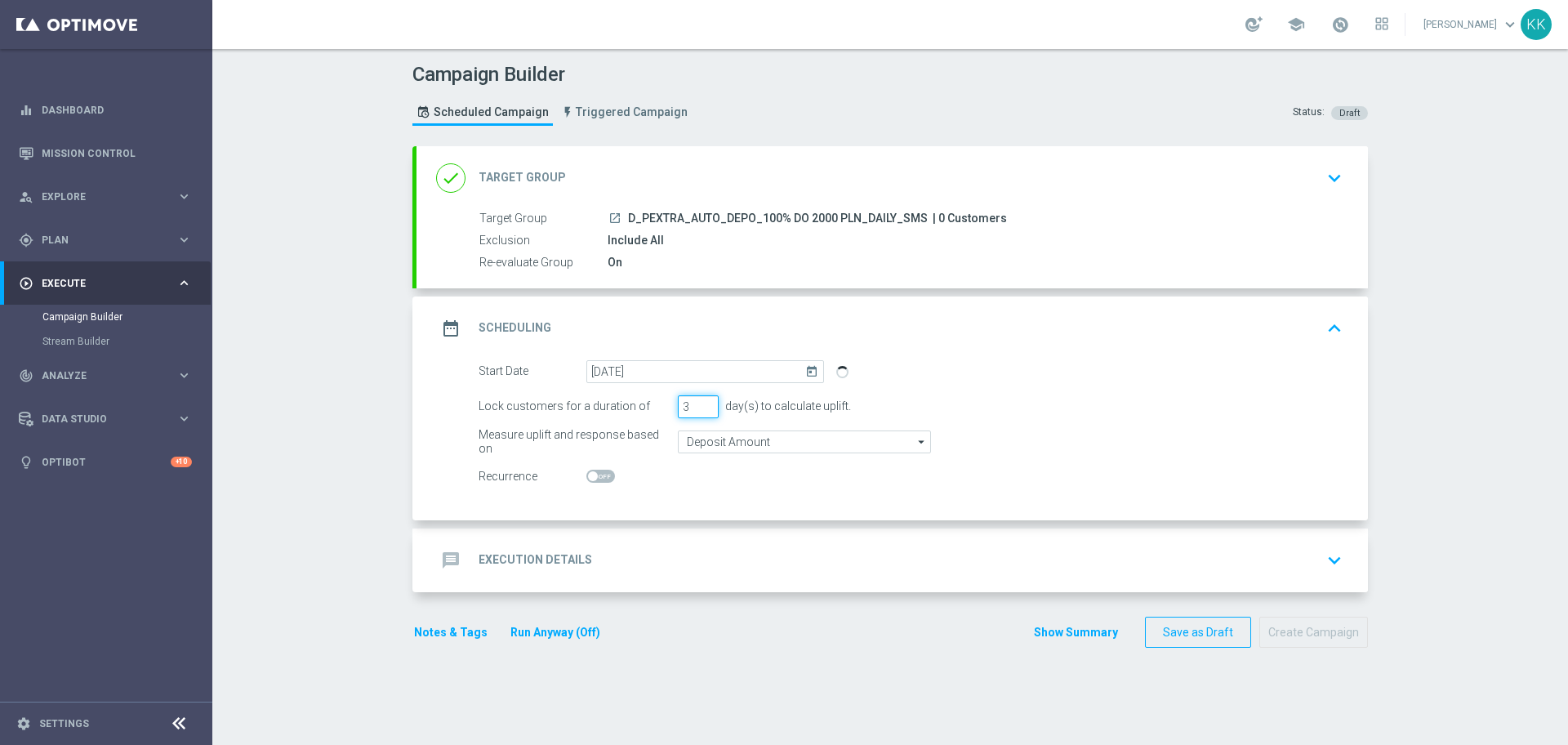
drag, startPoint x: 682, startPoint y: 407, endPoint x: 657, endPoint y: 407, distance: 25.0
click at [657, 407] on div "Lock customers for a duration of 3 day(s) to calculate uplift." at bounding box center [911, 407] width 889 height 22
click at [601, 485] on div at bounding box center [706, 477] width 238 height 22
click at [603, 469] on span at bounding box center [601, 476] width 29 height 13
click at [603, 469] on input "checkbox" at bounding box center [601, 476] width 29 height 13
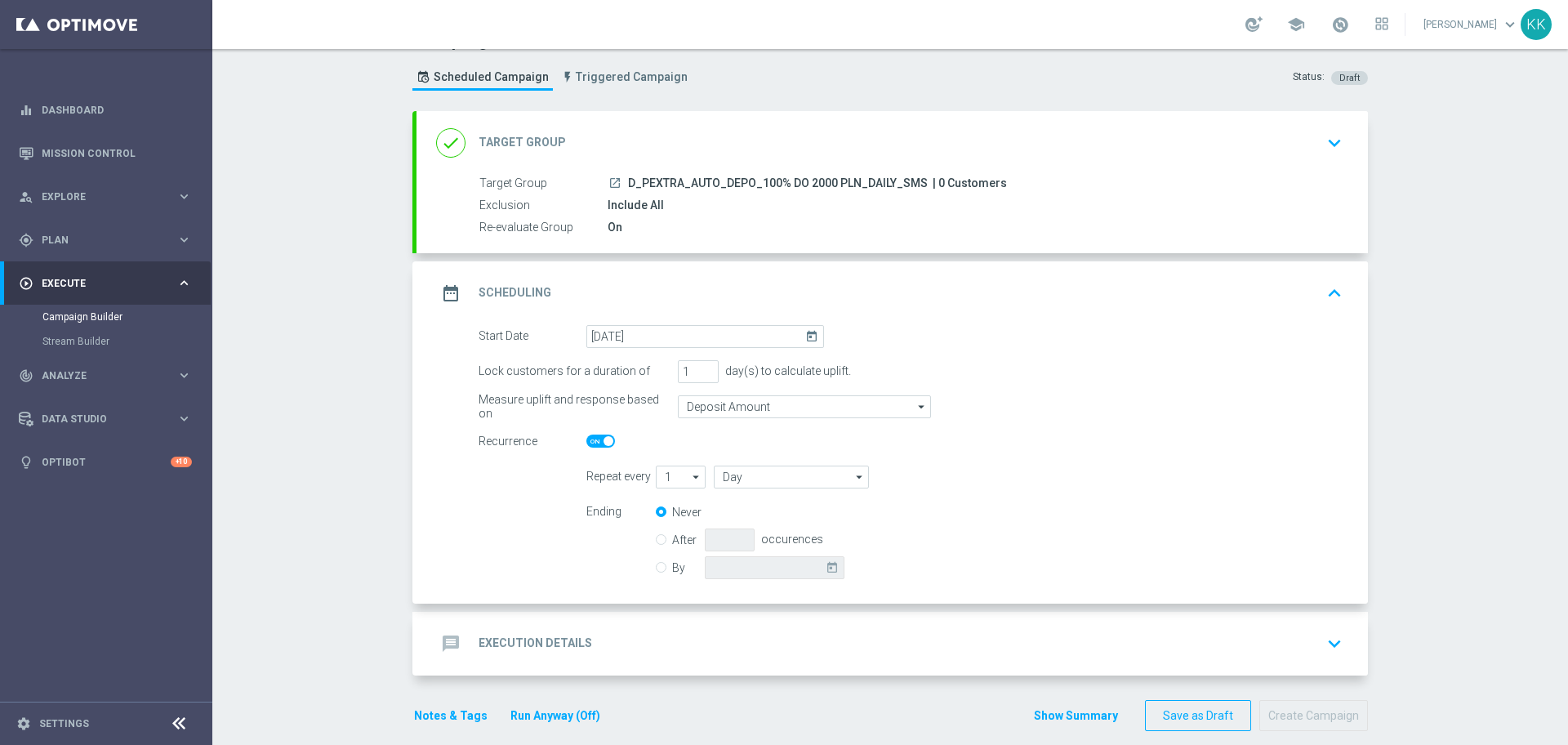
scroll to position [54, 0]
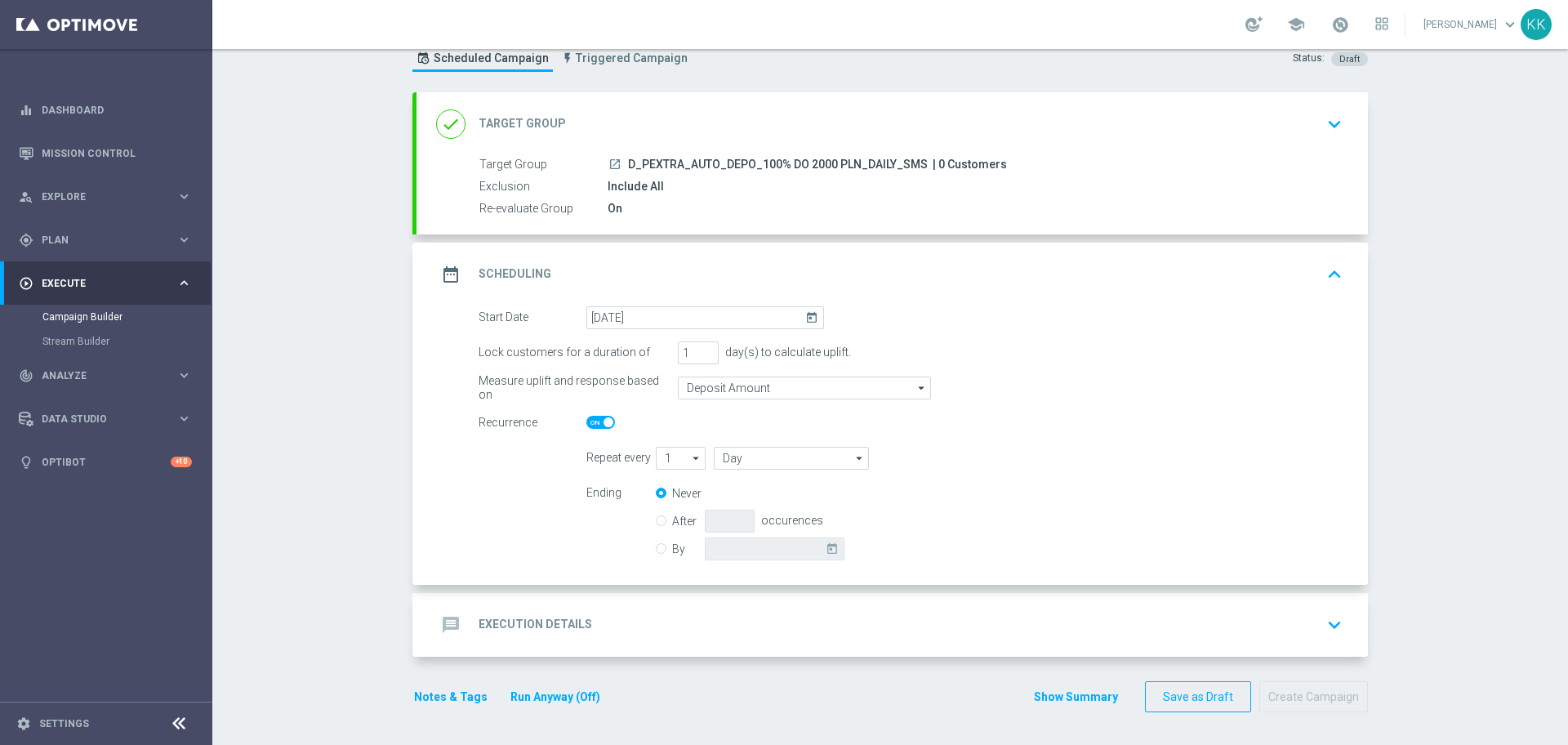
click at [1322, 613] on icon "keyboard_arrow_down" at bounding box center [1335, 625] width 24 height 24
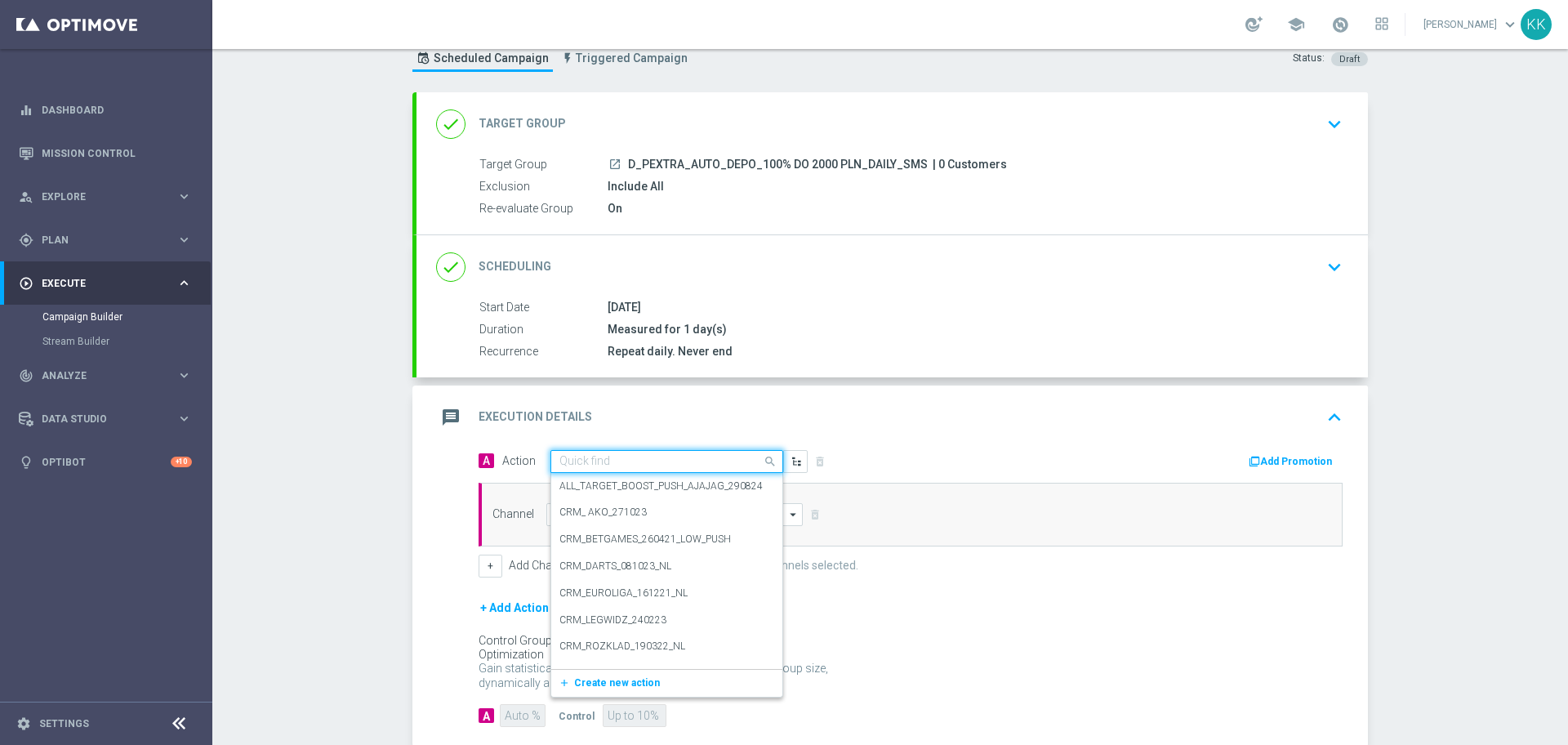
click at [676, 455] on input "text" at bounding box center [650, 461] width 182 height 14
paste input "D_PEXTRA_AUTO_DEPO_100% DO 2000 PLN_DAILY_SMS"
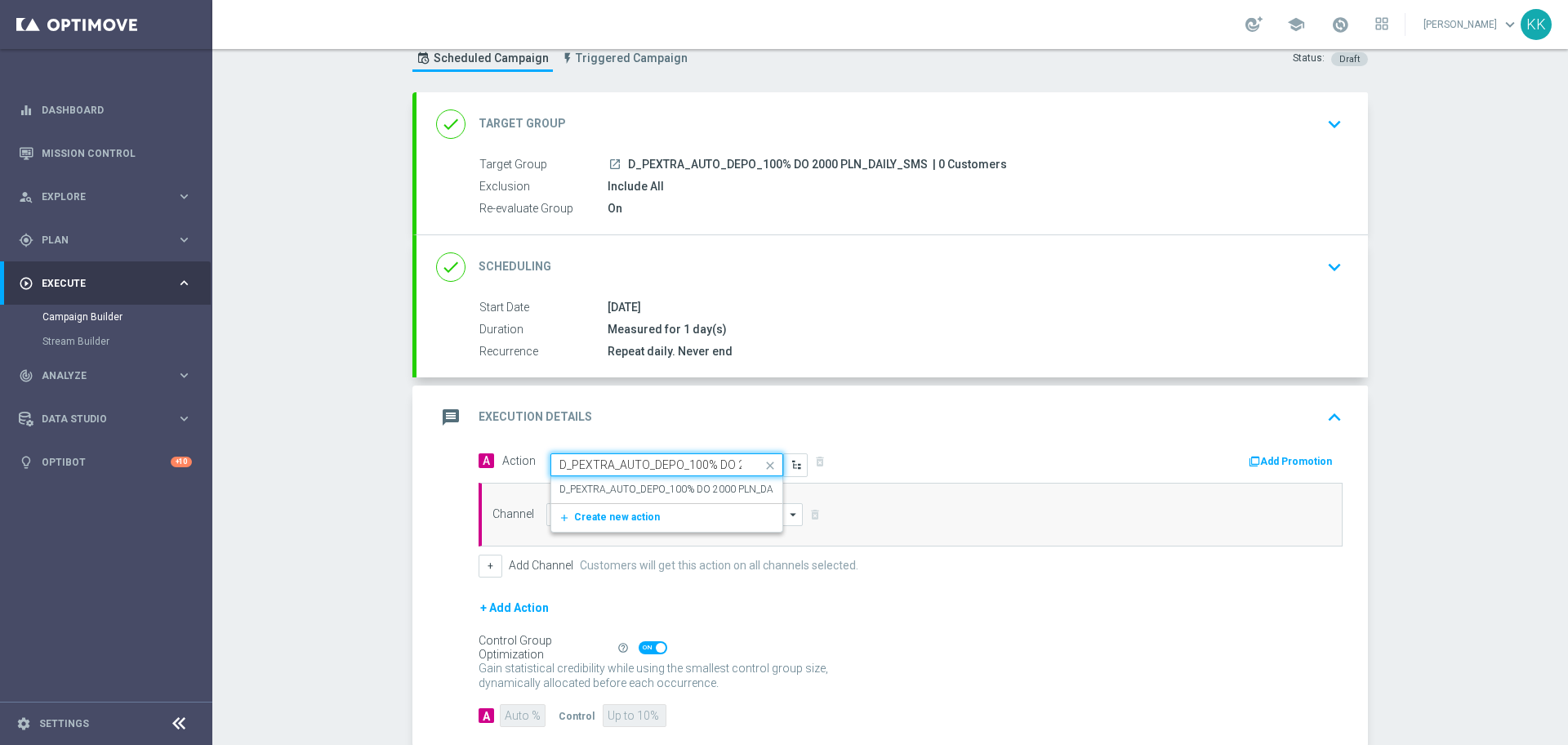
scroll to position [0, 105]
click at [687, 483] on label "D_PEXTRA_AUTO_DEPO_100% DO 2000 PLN_DAILY_SMS" at bounding box center [685, 489] width 251 height 14
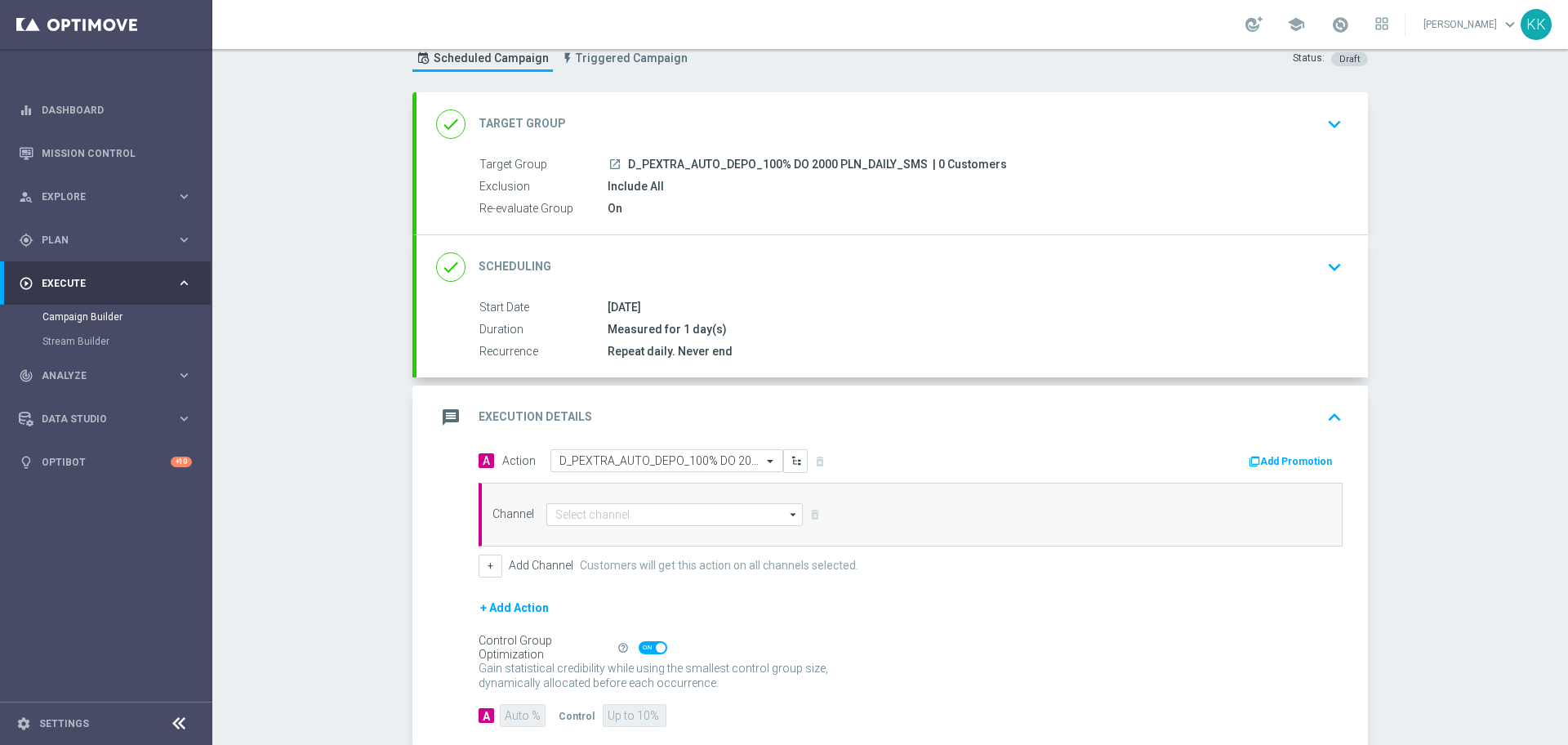
scroll to position [0, 0]
click at [666, 514] on input at bounding box center [675, 514] width 257 height 22
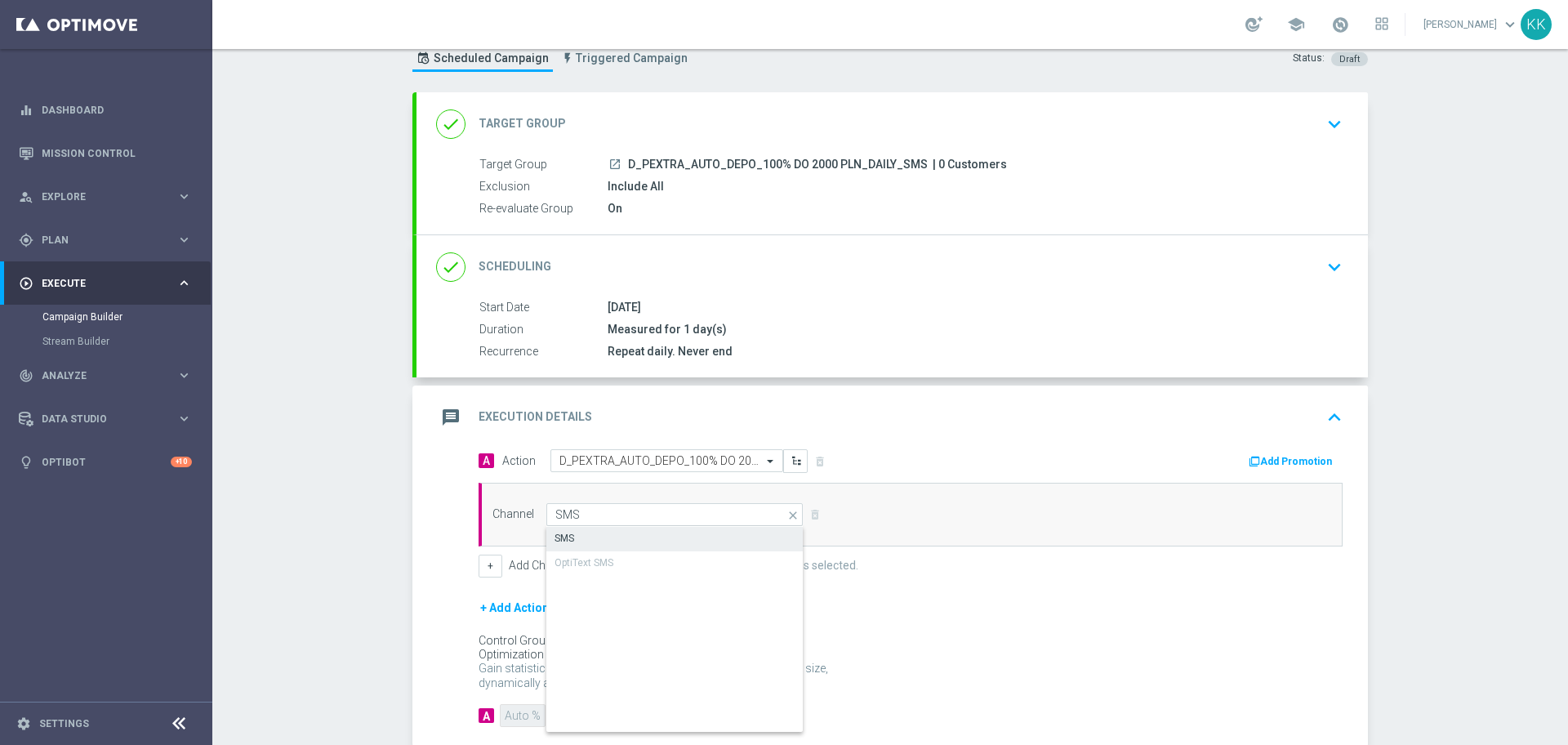
click at [674, 537] on div "SMS" at bounding box center [675, 538] width 258 height 22
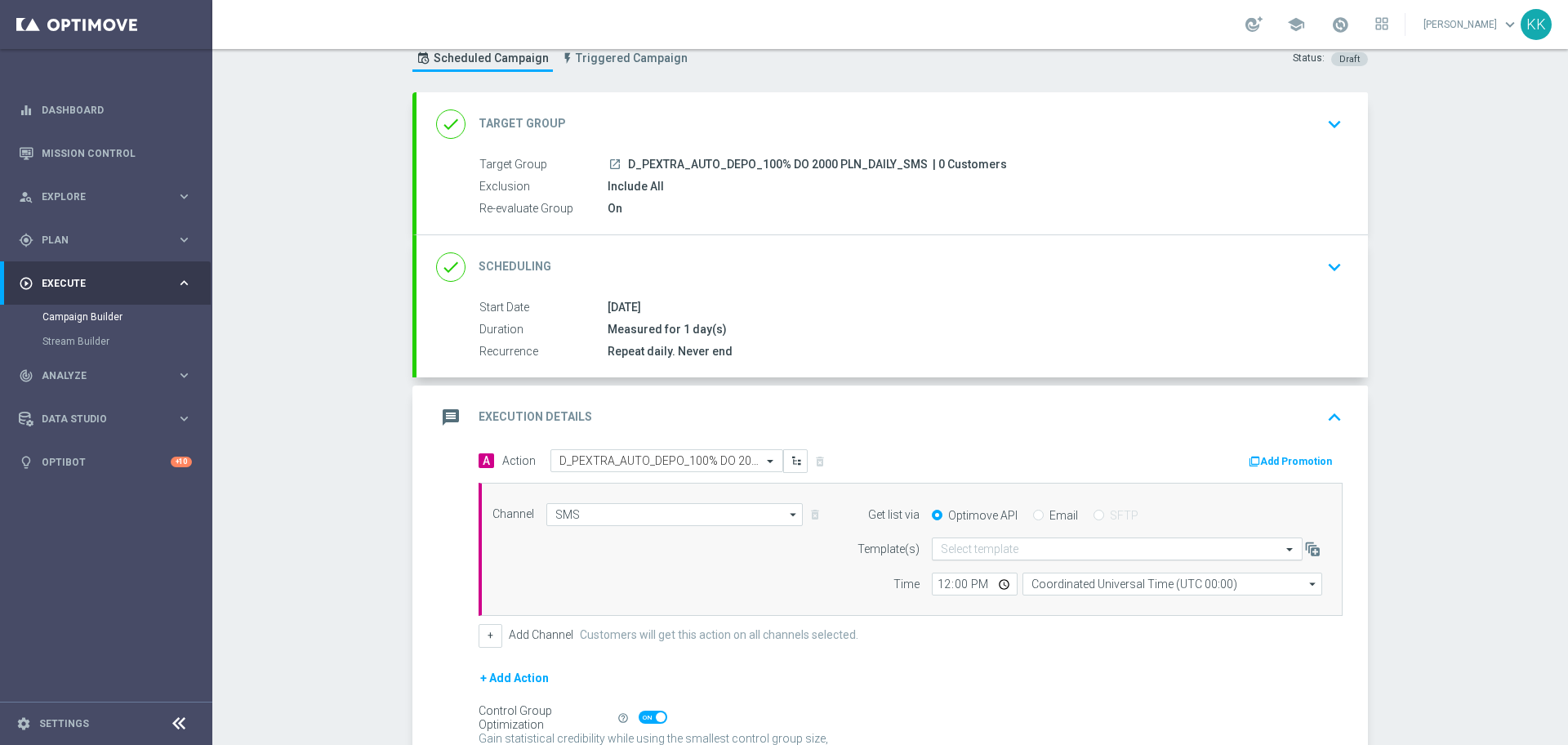
click at [1008, 555] on input "text" at bounding box center [1101, 549] width 321 height 14
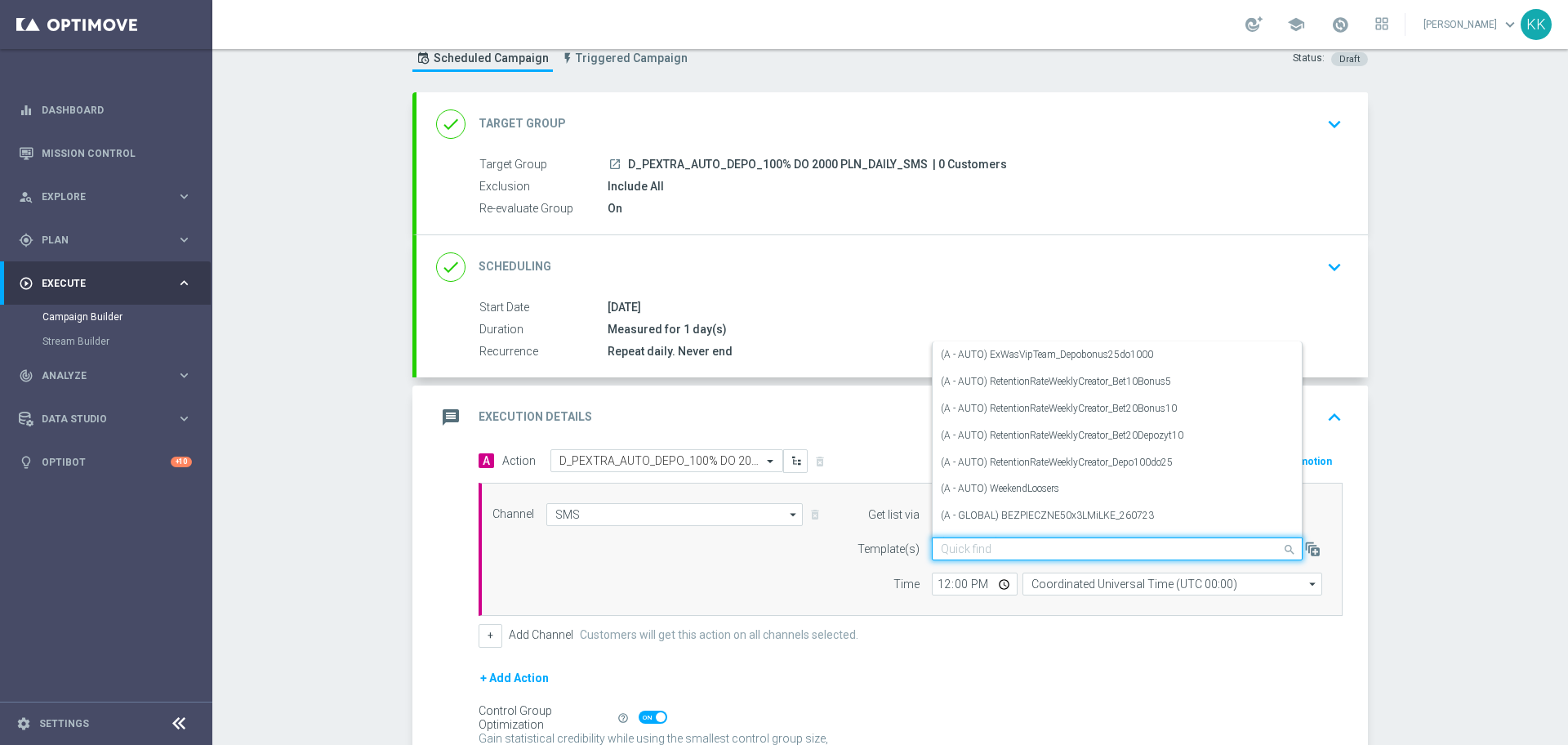
paste input "D_PEXTRA_AUTO_DEPO_100% DO 2000 PLN_DAILY_SMS"
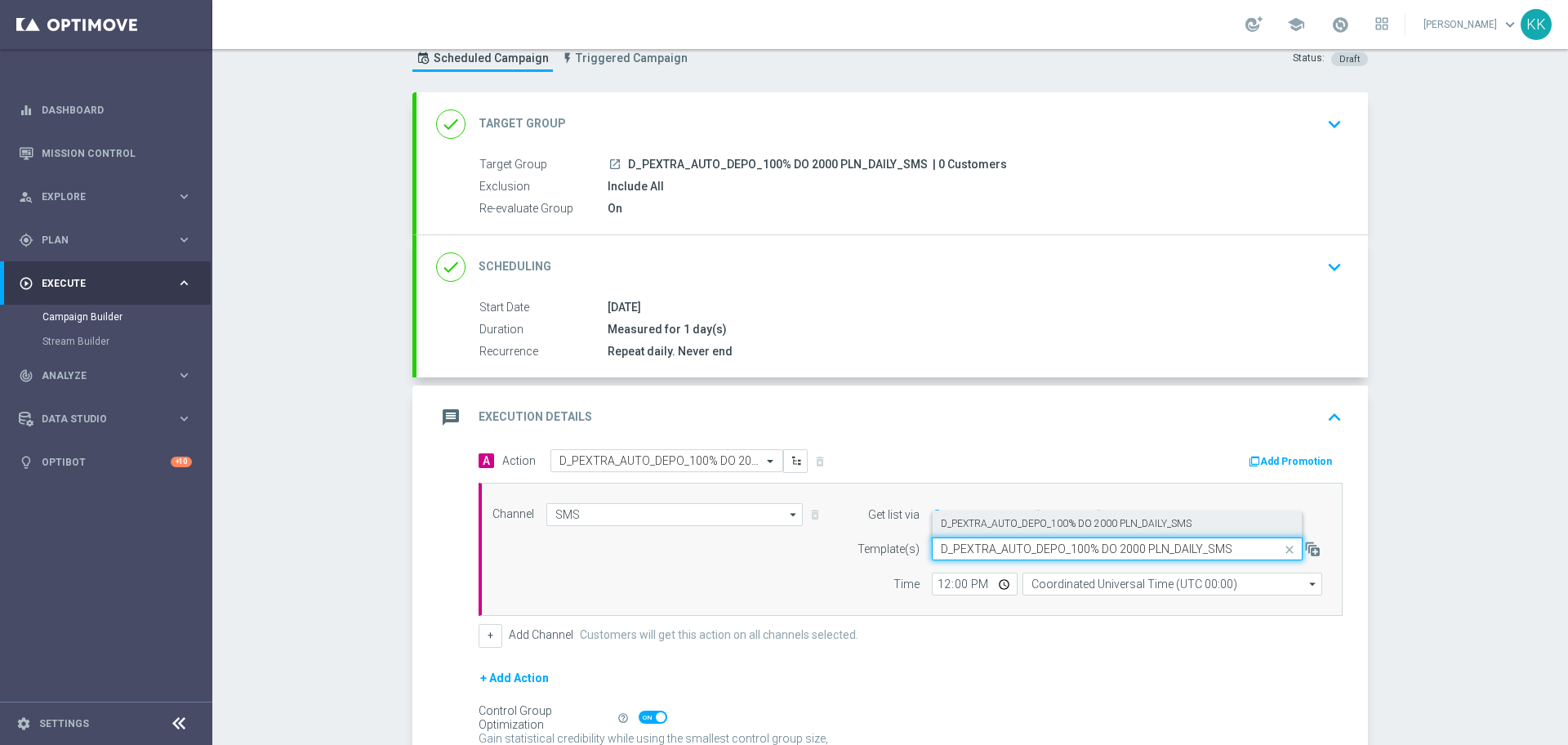
click at [1009, 524] on label "D_PEXTRA_AUTO_DEPO_100% DO 2000 PLN_DAILY_SMS" at bounding box center [1067, 524] width 251 height 14
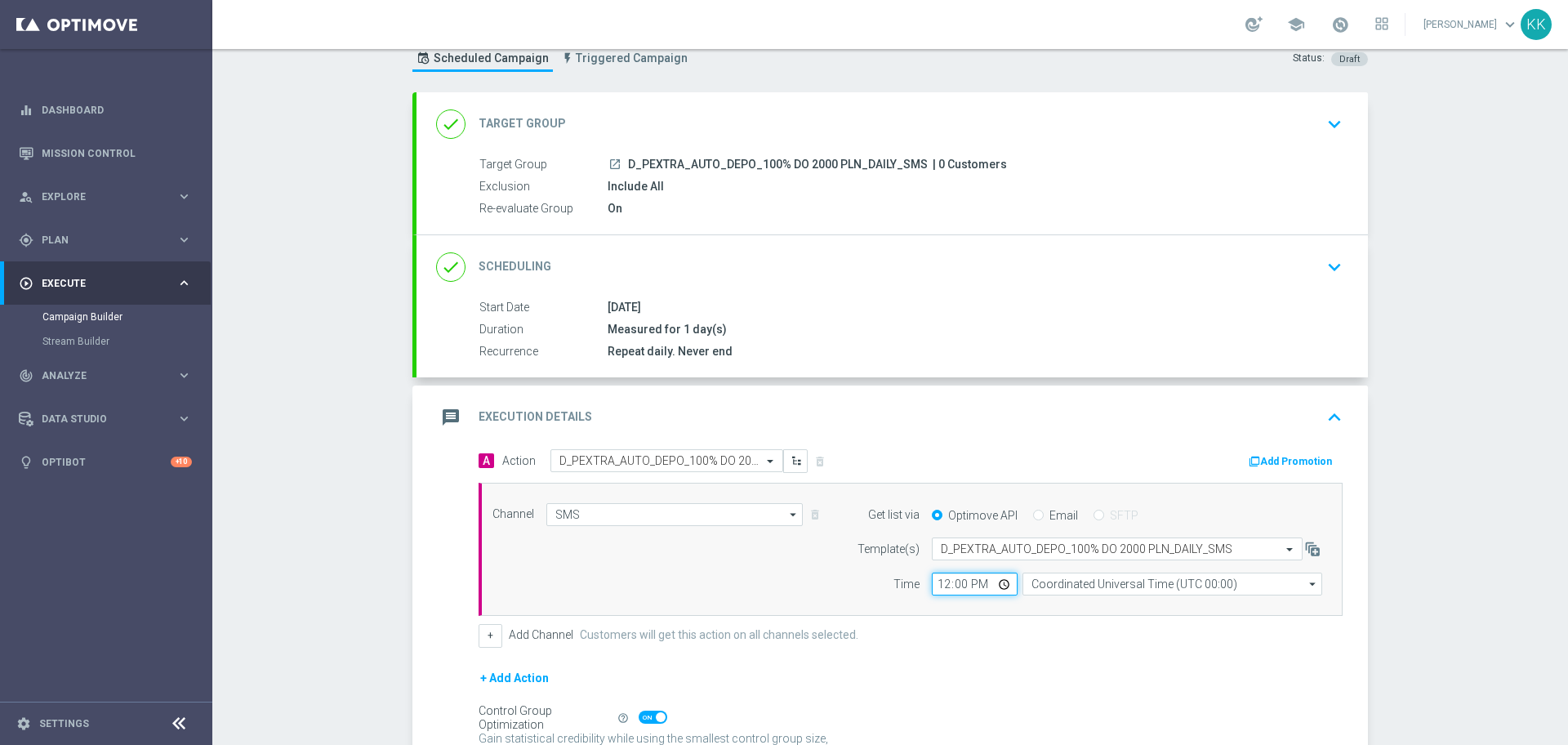
click at [937, 574] on input "12:00" at bounding box center [975, 584] width 86 height 22
click at [1099, 576] on input "Coordinated Universal Time (UTC 00:00)" at bounding box center [1172, 584] width 300 height 22
click at [1119, 603] on div "Central European Time ([GEOGRAPHIC_DATA]) (UTC +02:00)" at bounding box center [1164, 608] width 267 height 15
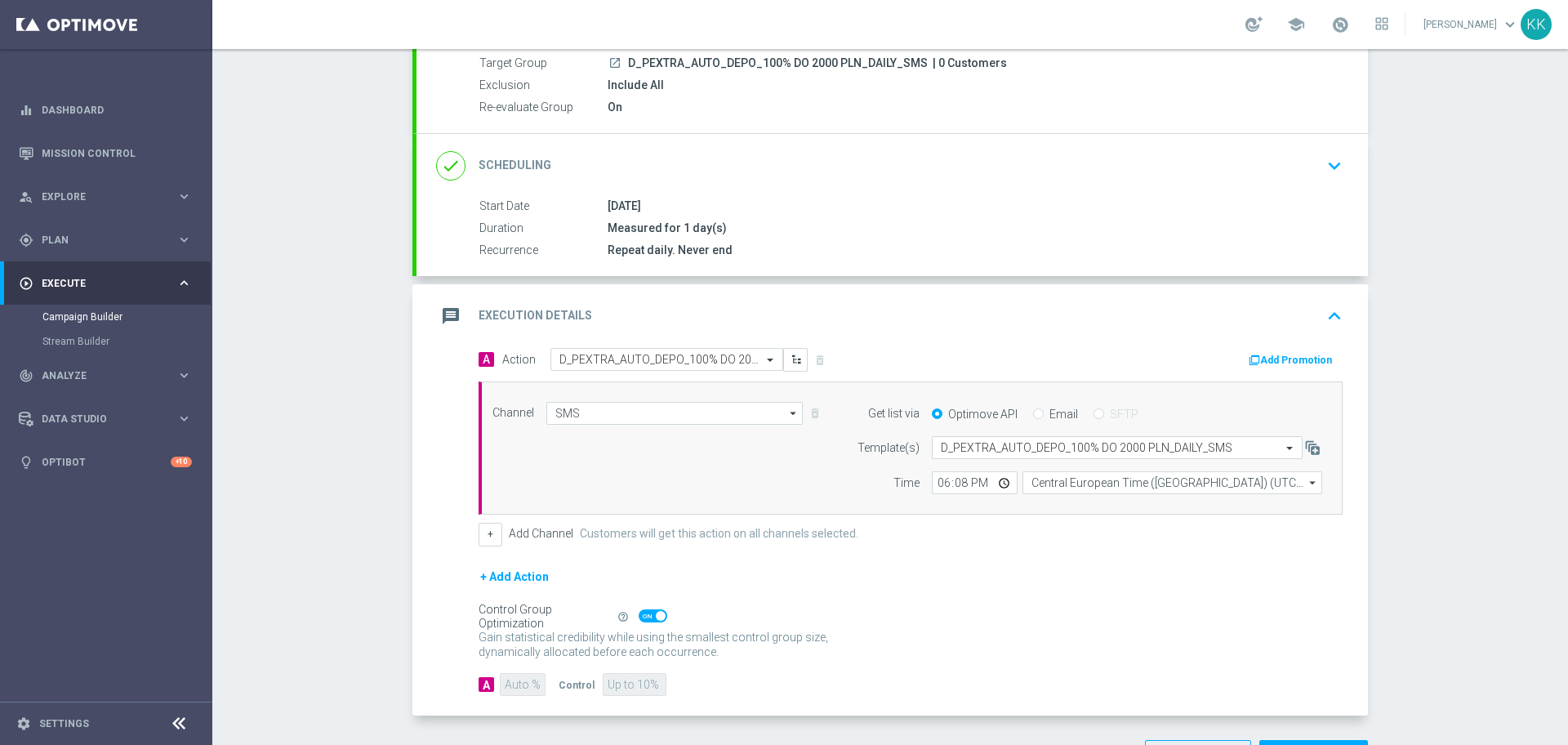
scroll to position [215, 0]
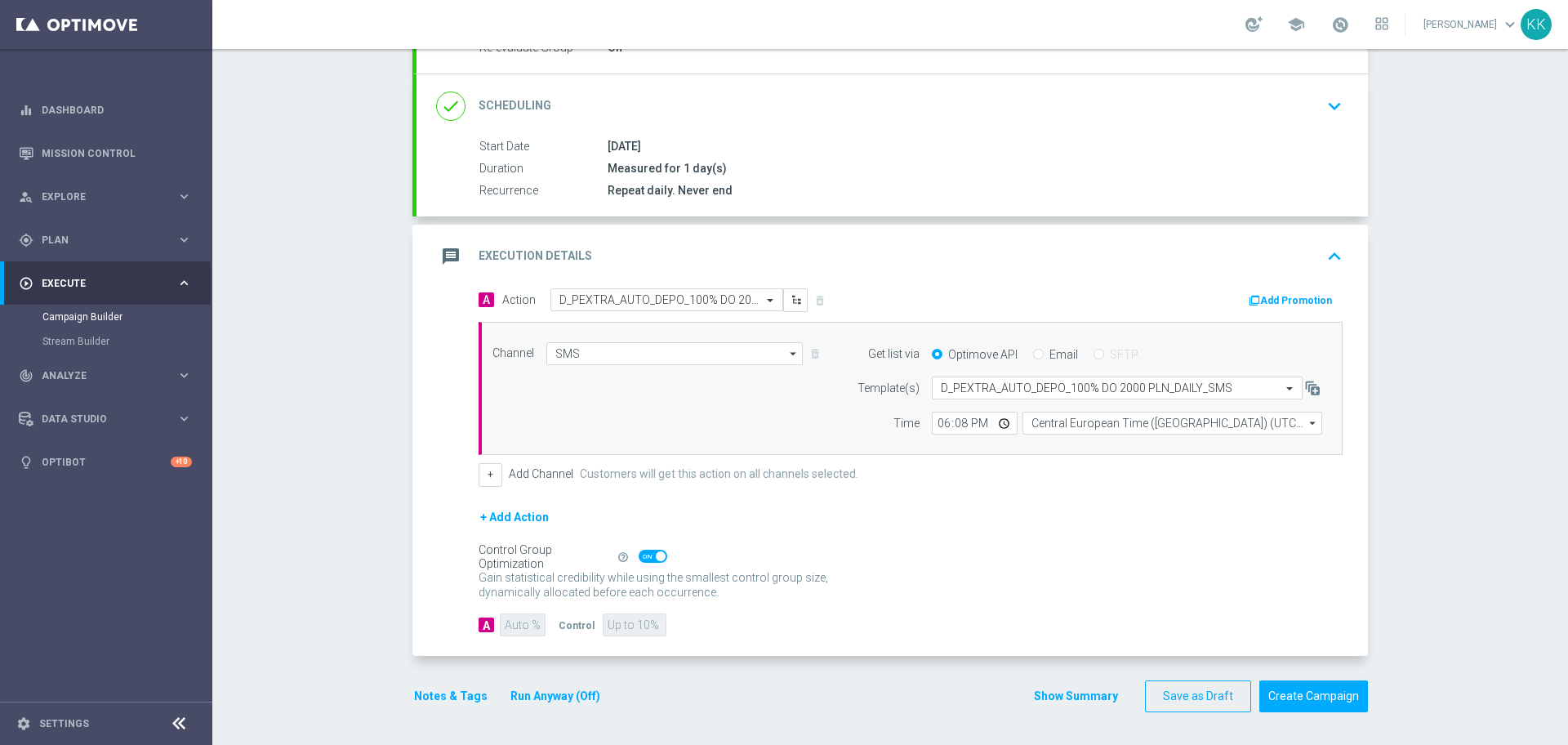
click at [645, 559] on span at bounding box center [652, 556] width 29 height 13
click at [645, 559] on input "checkbox" at bounding box center [652, 556] width 29 height 13
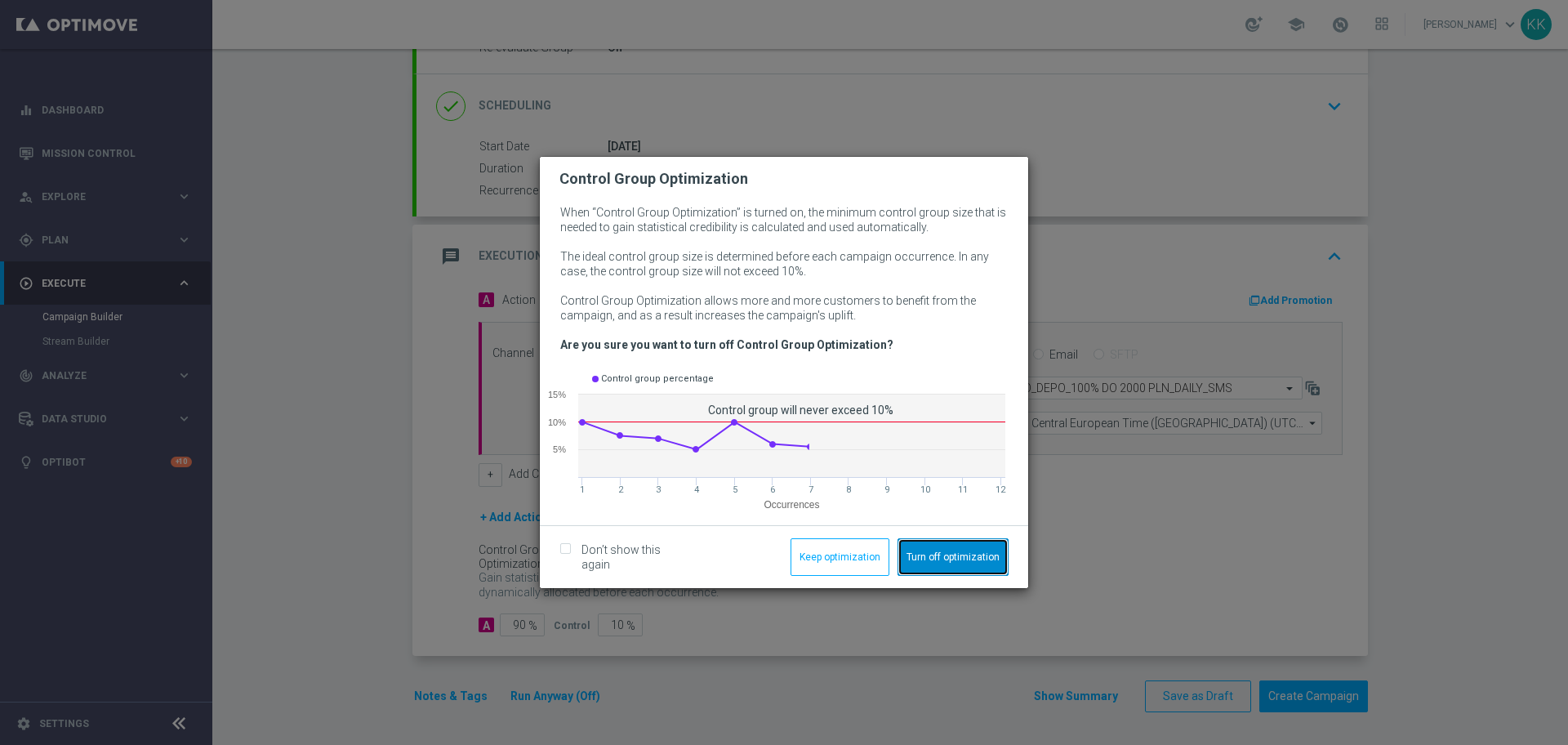
click at [967, 547] on button "Turn off optimization" at bounding box center [953, 557] width 112 height 37
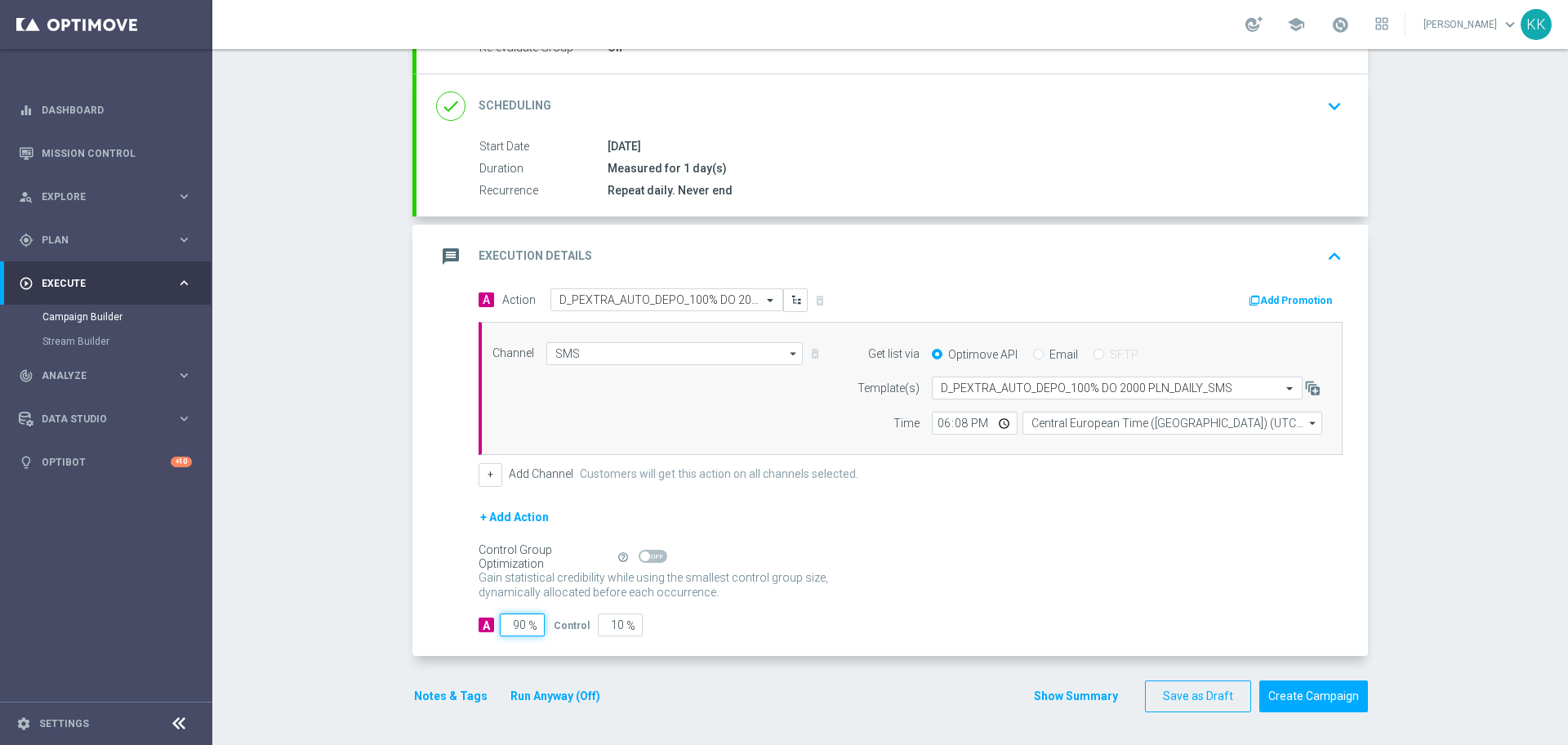
click at [518, 626] on input "90" at bounding box center [522, 624] width 45 height 22
click at [437, 692] on button "Notes & Tags" at bounding box center [451, 696] width 77 height 21
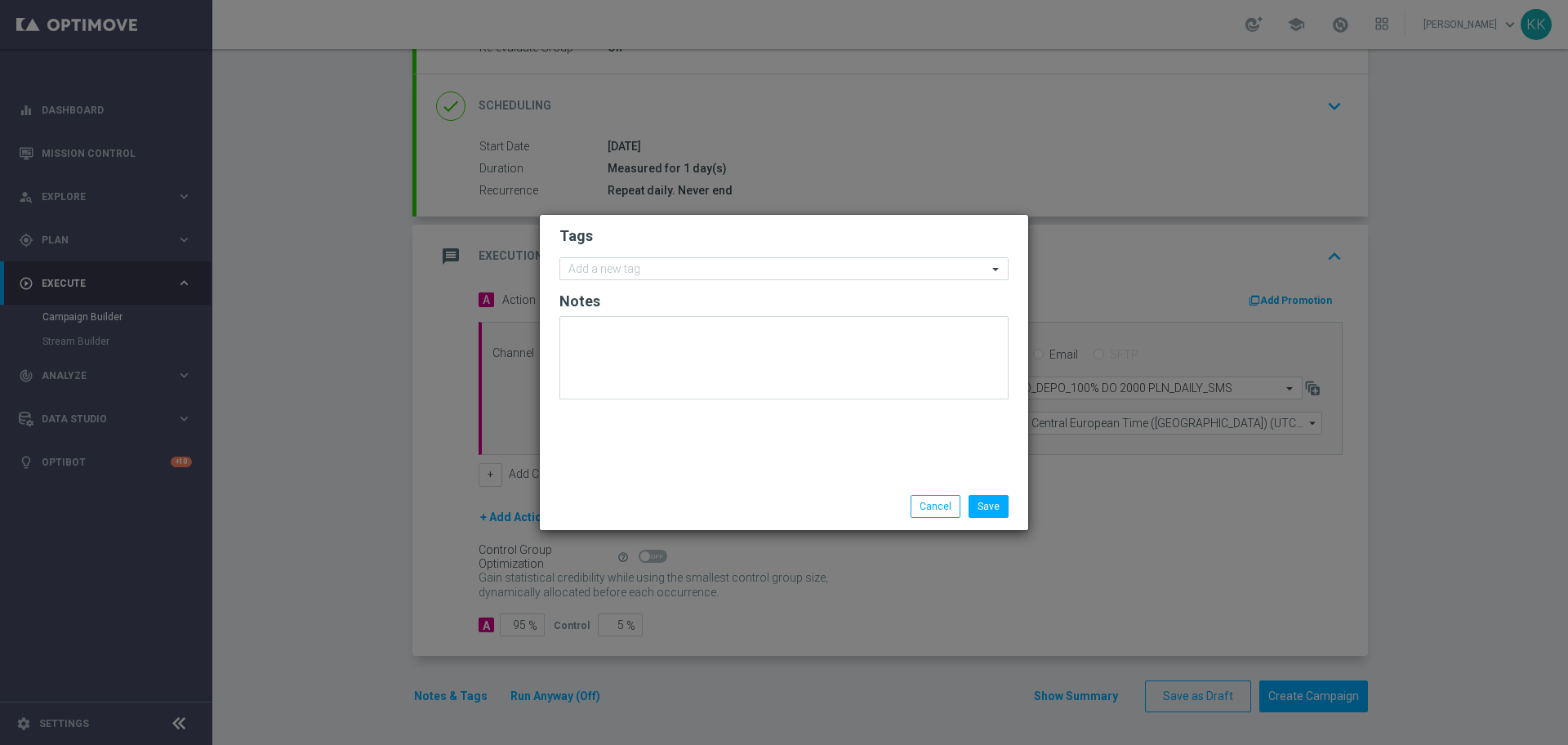
click at [654, 254] on form "Tags Add a new tag Notes" at bounding box center [784, 317] width 449 height 189
click at [670, 270] on input "text" at bounding box center [778, 270] width 419 height 14
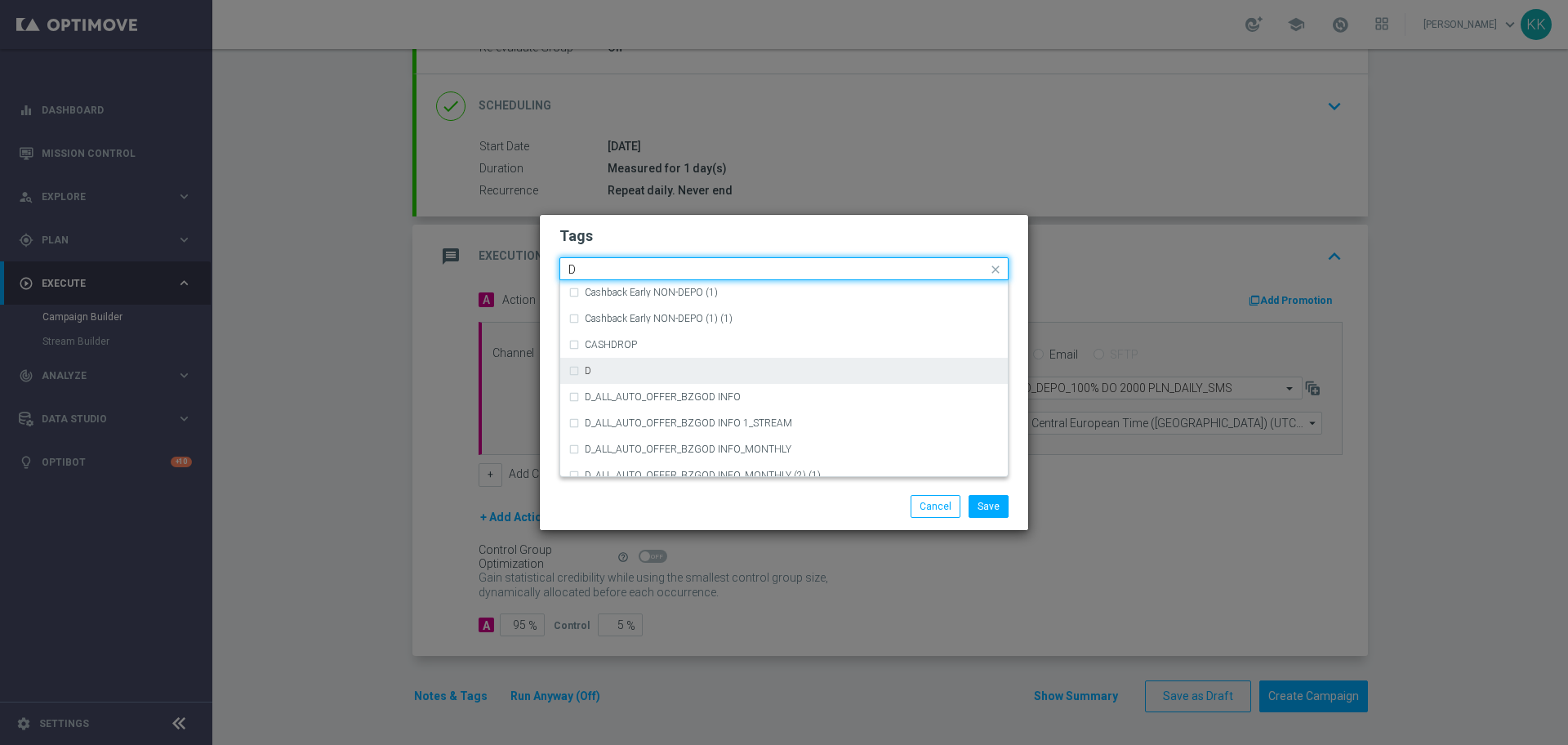
scroll to position [1727, 0]
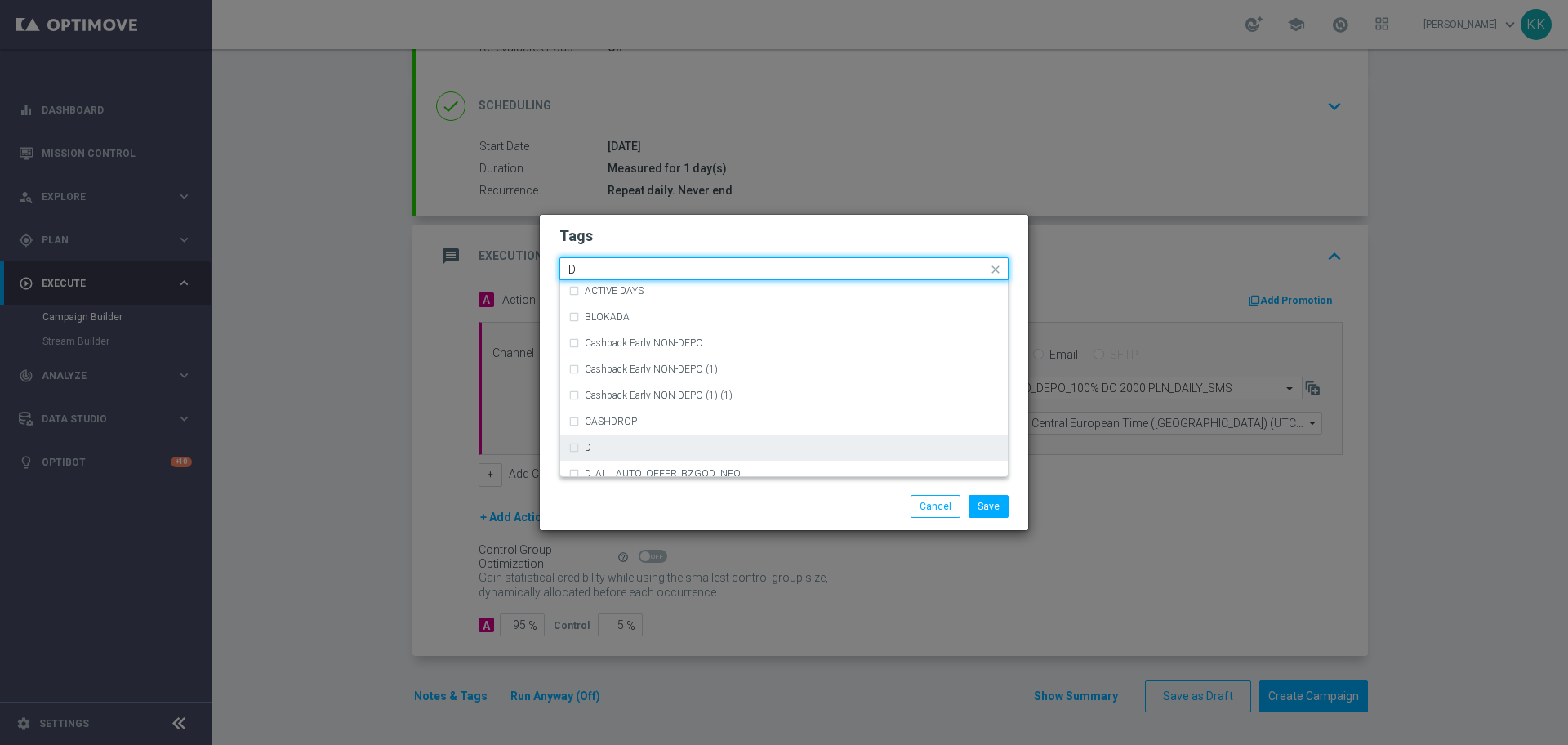
click at [644, 445] on div "D" at bounding box center [792, 447] width 415 height 9
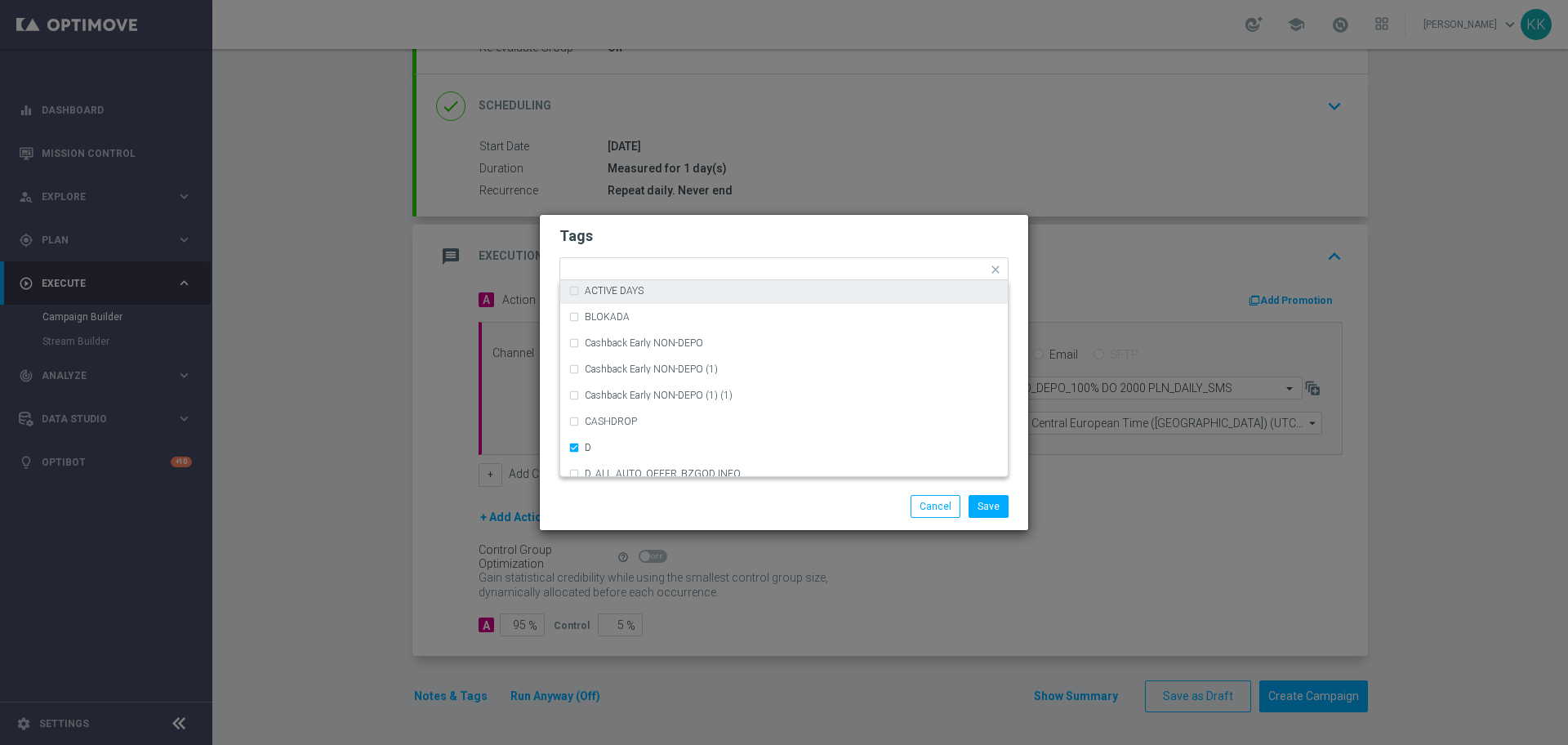
click at [703, 245] on h2 "Tags" at bounding box center [784, 235] width 449 height 20
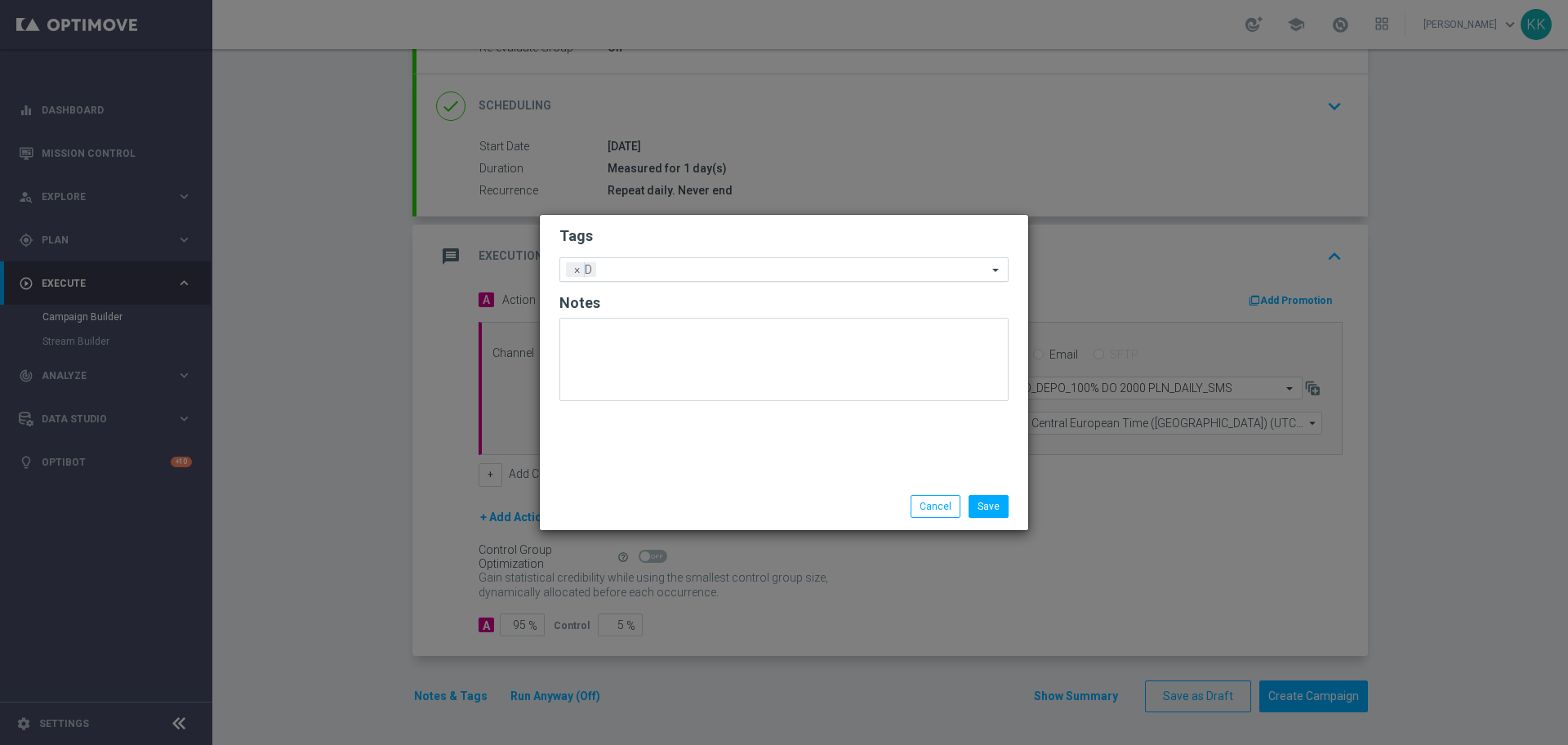
click at [727, 270] on input "text" at bounding box center [795, 270] width 384 height 14
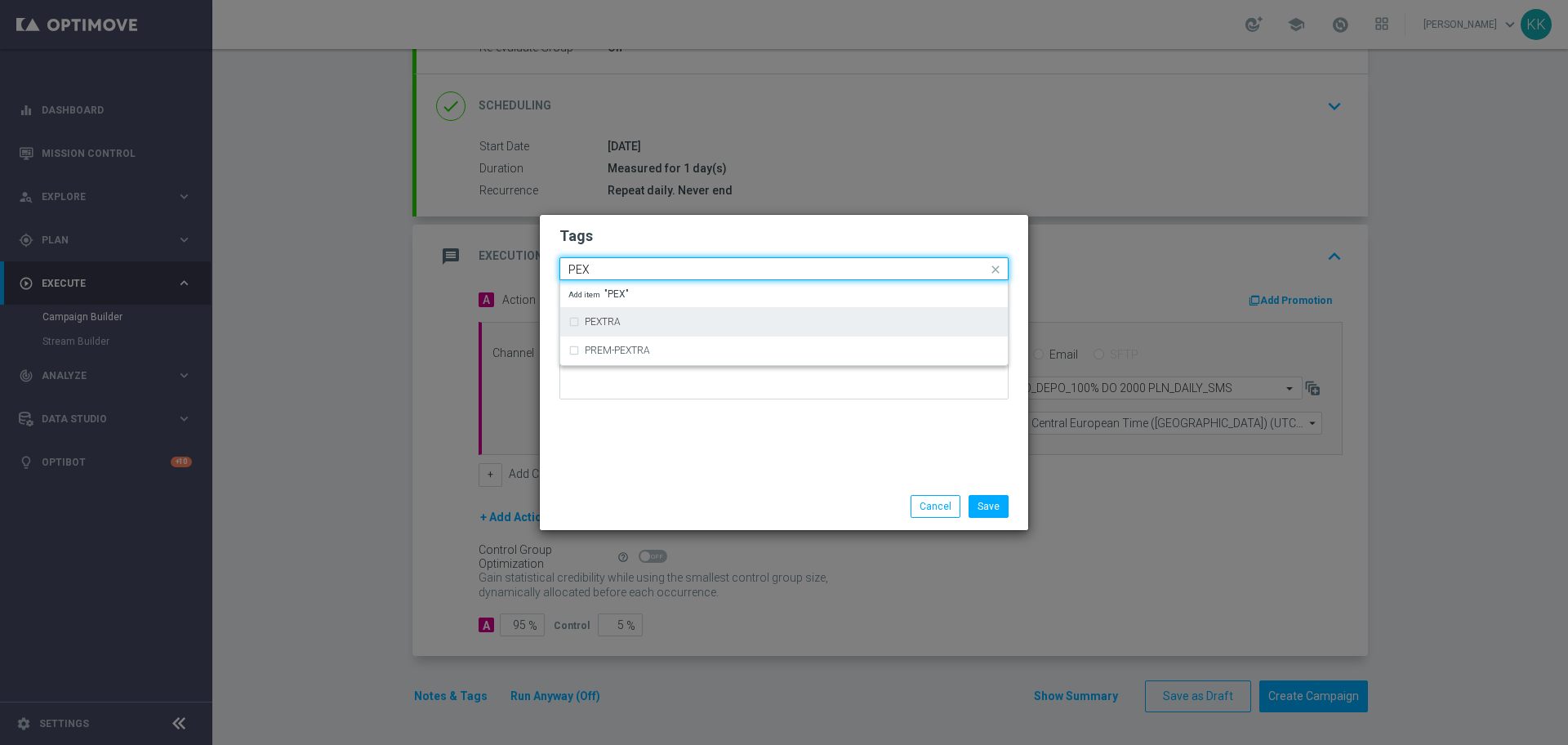
click at [750, 311] on div "PEXTRA" at bounding box center [784, 321] width 431 height 26
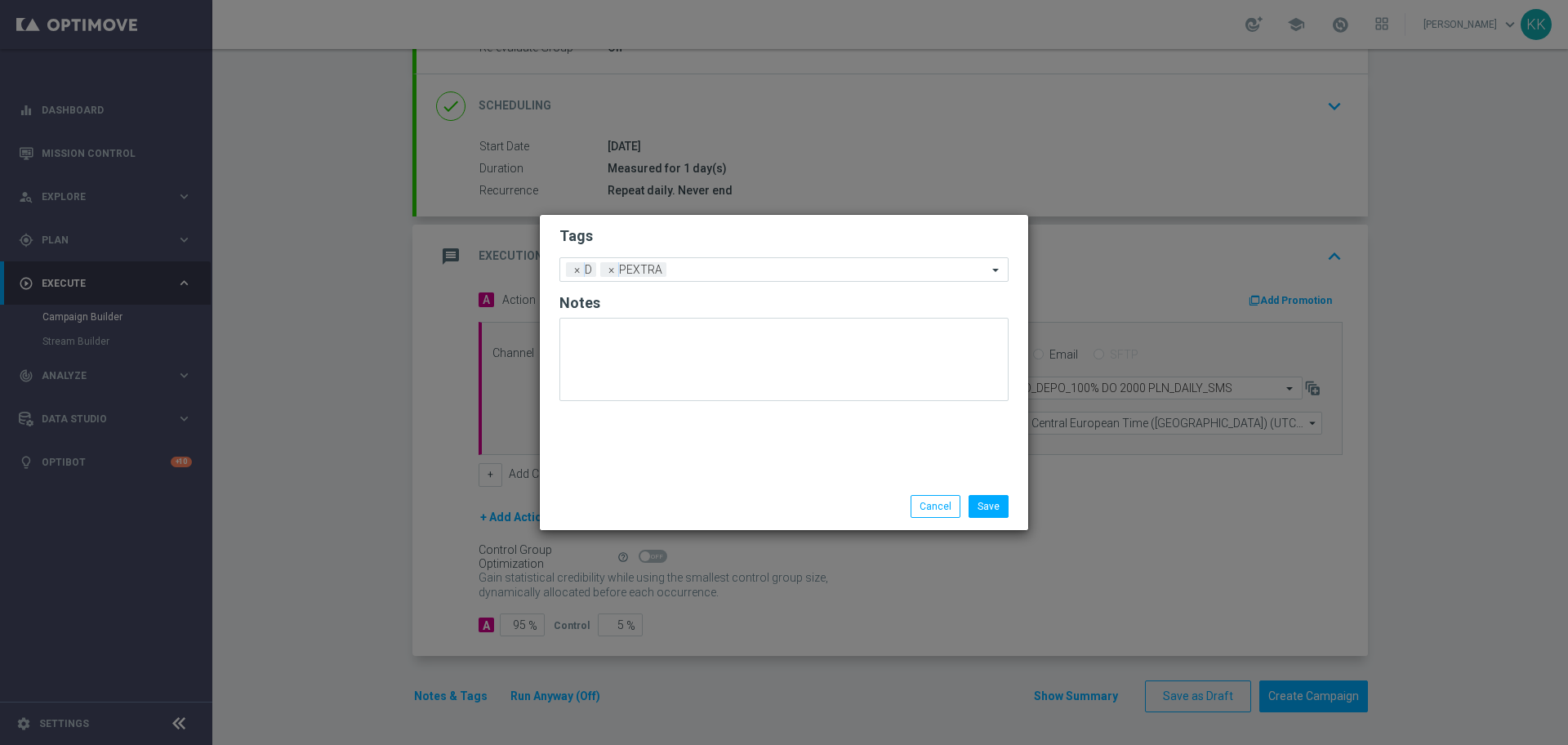
click at [743, 241] on h2 "Tags" at bounding box center [784, 235] width 449 height 20
click at [760, 273] on input "text" at bounding box center [830, 270] width 315 height 14
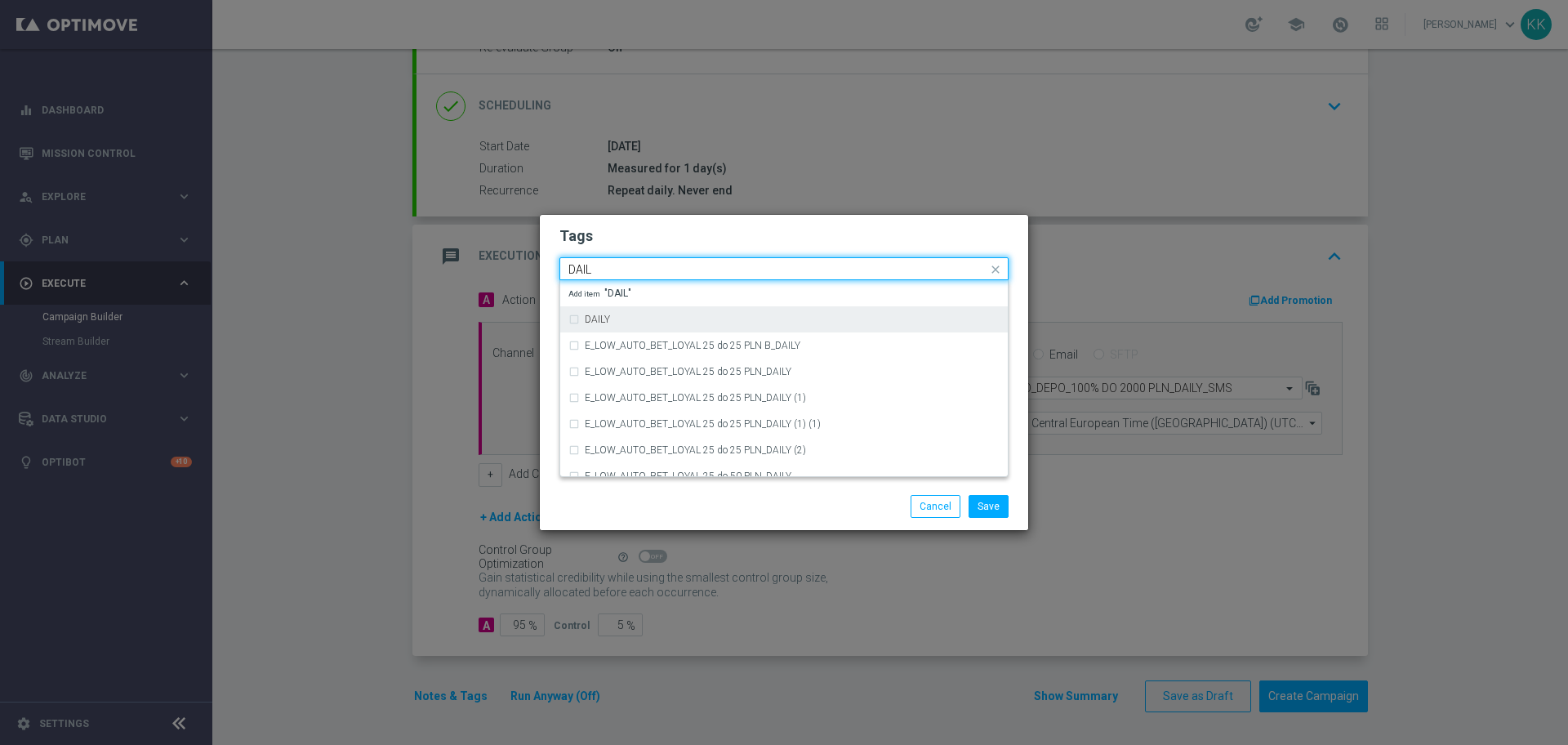
click at [605, 328] on div "DAILY" at bounding box center [784, 320] width 431 height 26
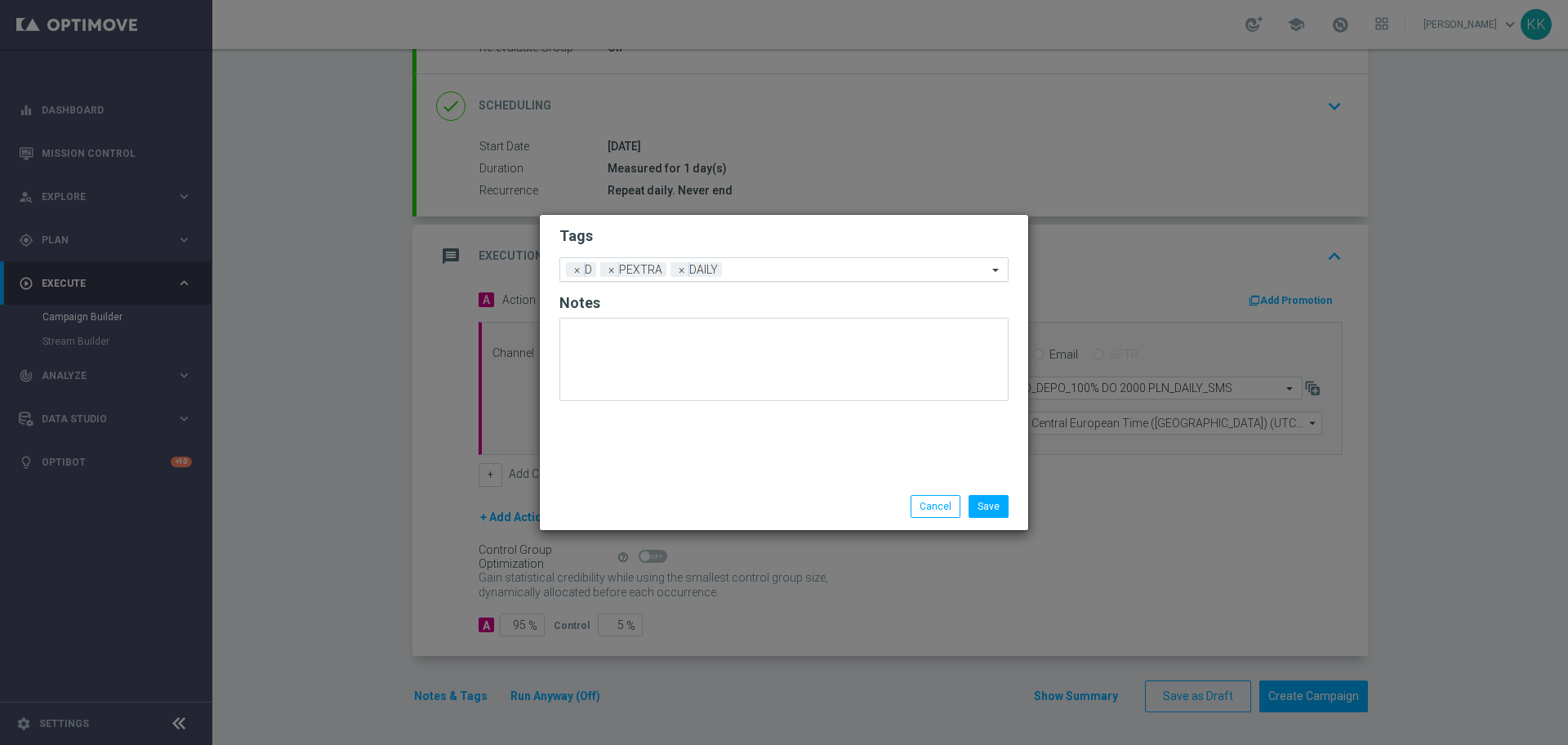
drag, startPoint x: 722, startPoint y: 238, endPoint x: 727, endPoint y: 261, distance: 23.5
click at [720, 238] on h2 "Tags" at bounding box center [784, 235] width 449 height 20
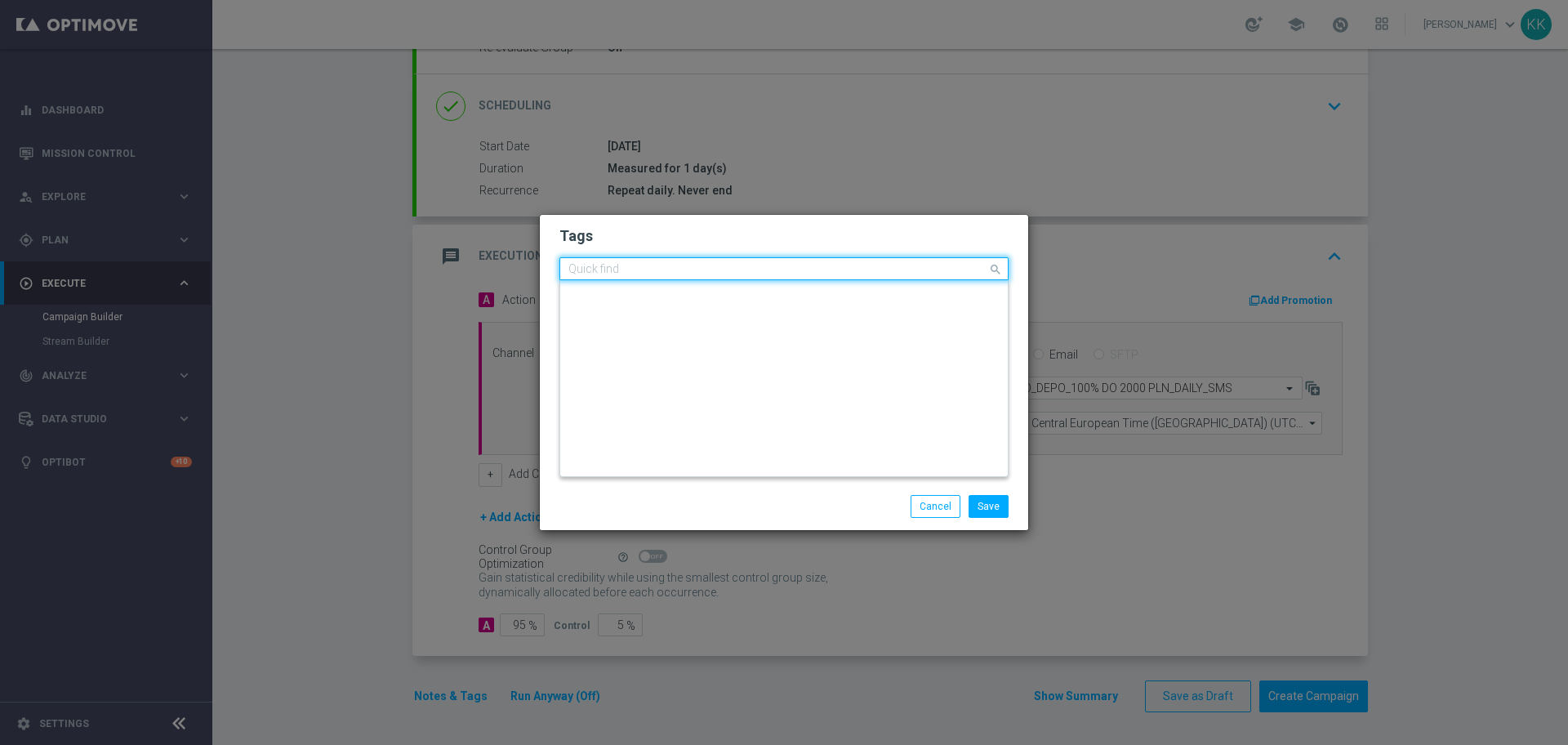
click at [735, 267] on input "text" at bounding box center [778, 270] width 419 height 14
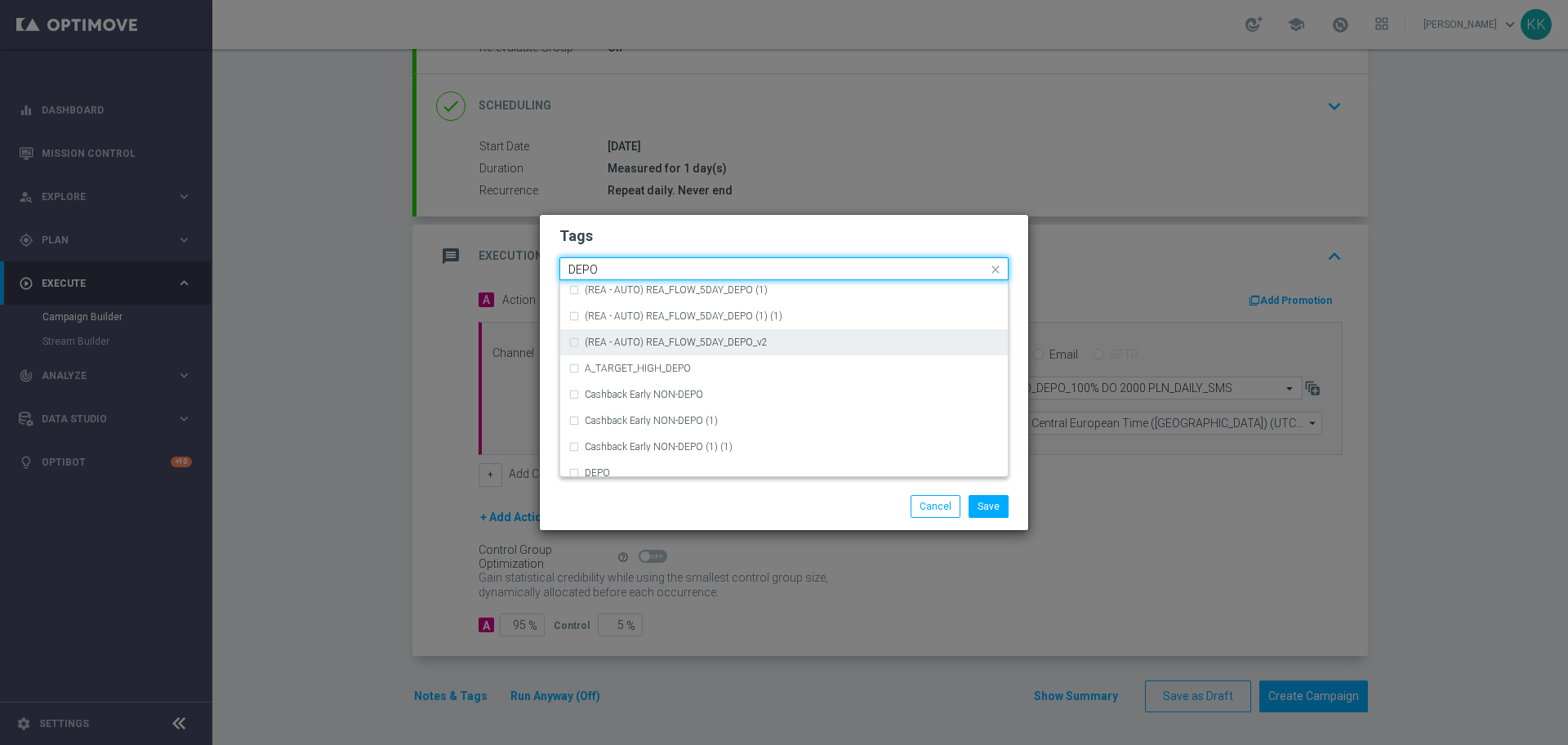
scroll to position [551, 0]
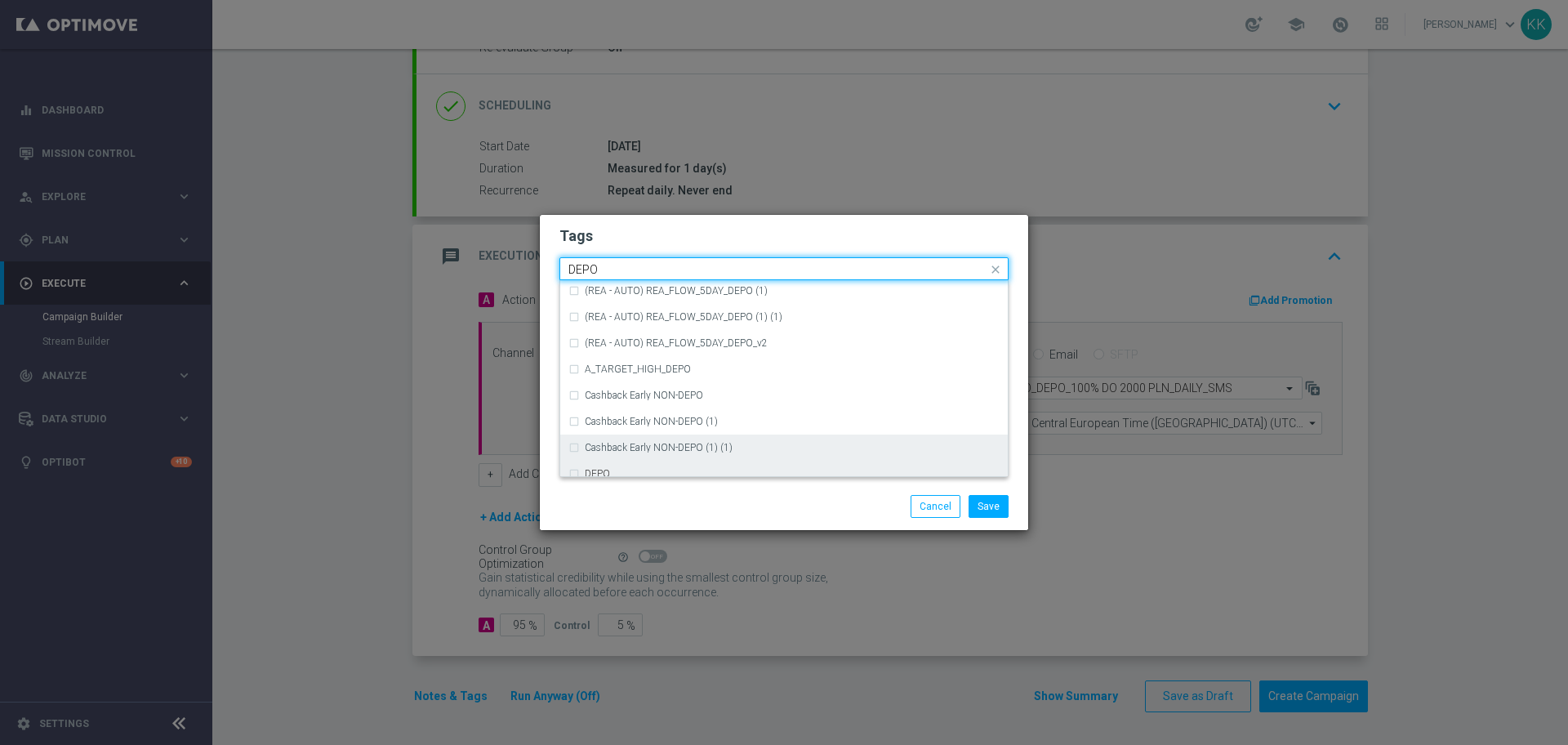
click at [651, 460] on div "DEPO" at bounding box center [784, 473] width 431 height 26
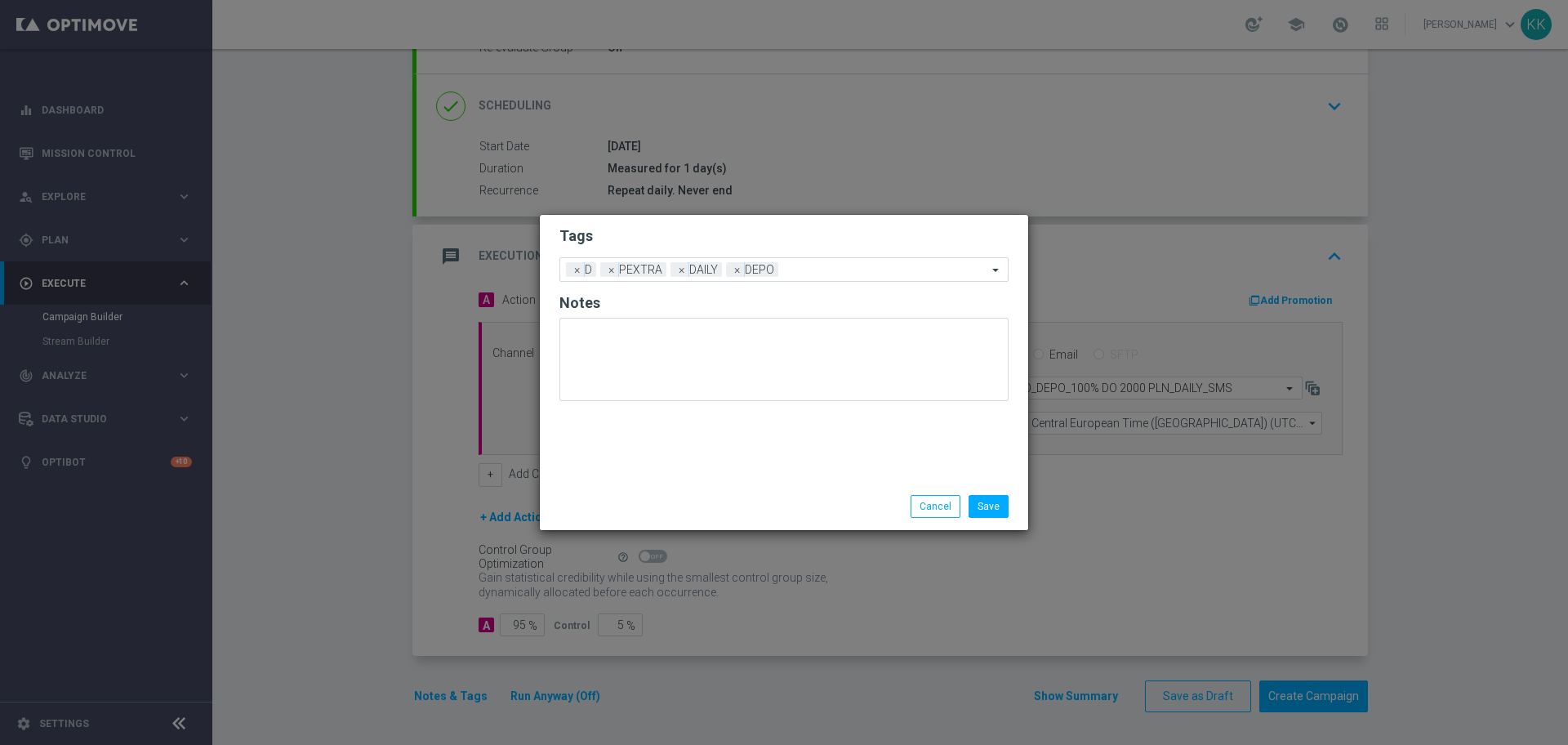
click at [780, 209] on modal-container "Tags Add a new tag × D × PEXTRA × DAILY × DEPO Notes Save Cancel" at bounding box center [784, 372] width 1568 height 745
click at [819, 266] on input "text" at bounding box center [886, 270] width 202 height 14
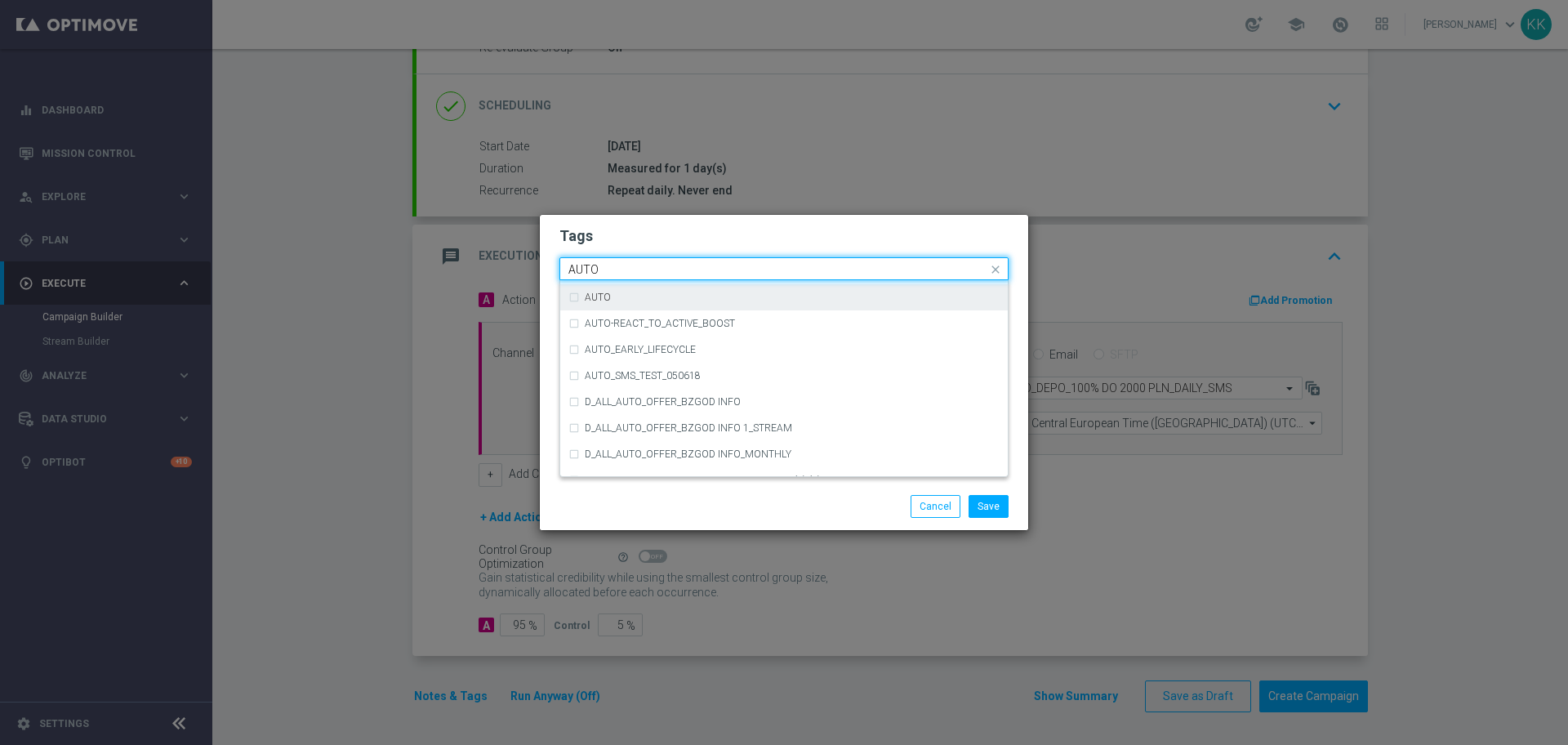
scroll to position [1928, 0]
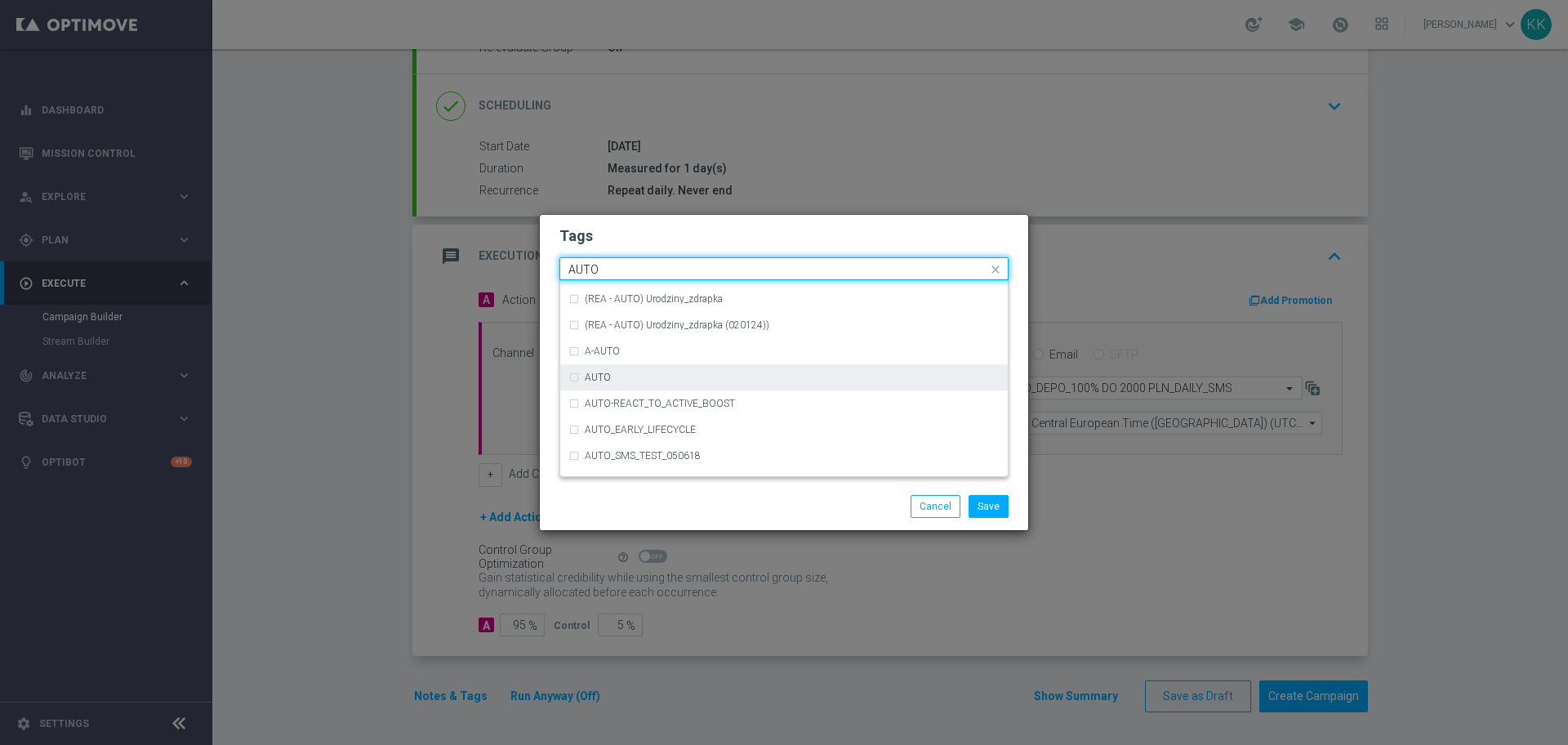
click at [677, 372] on div "AUTO" at bounding box center [792, 377] width 415 height 9
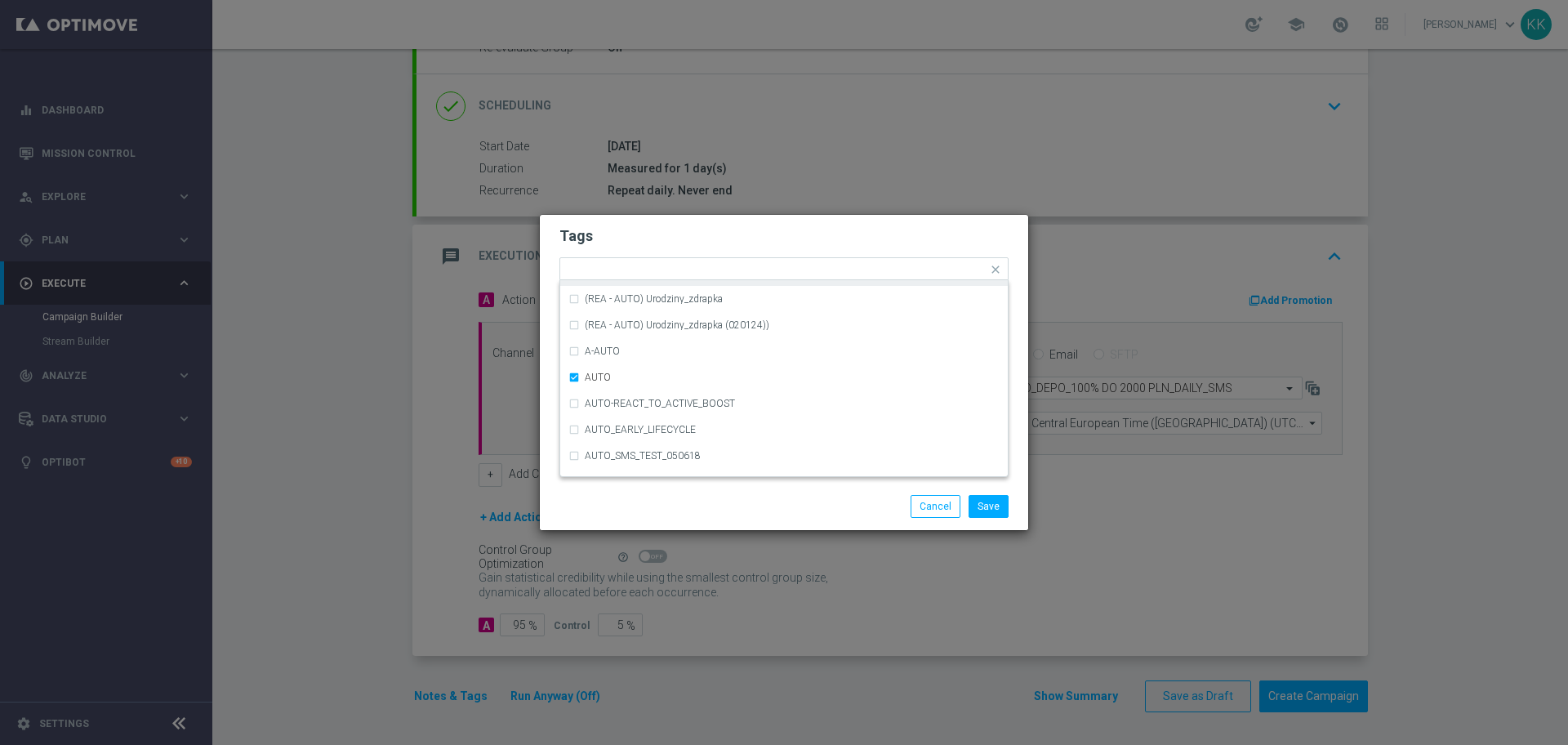
click at [727, 231] on h2 "Tags" at bounding box center [784, 235] width 449 height 20
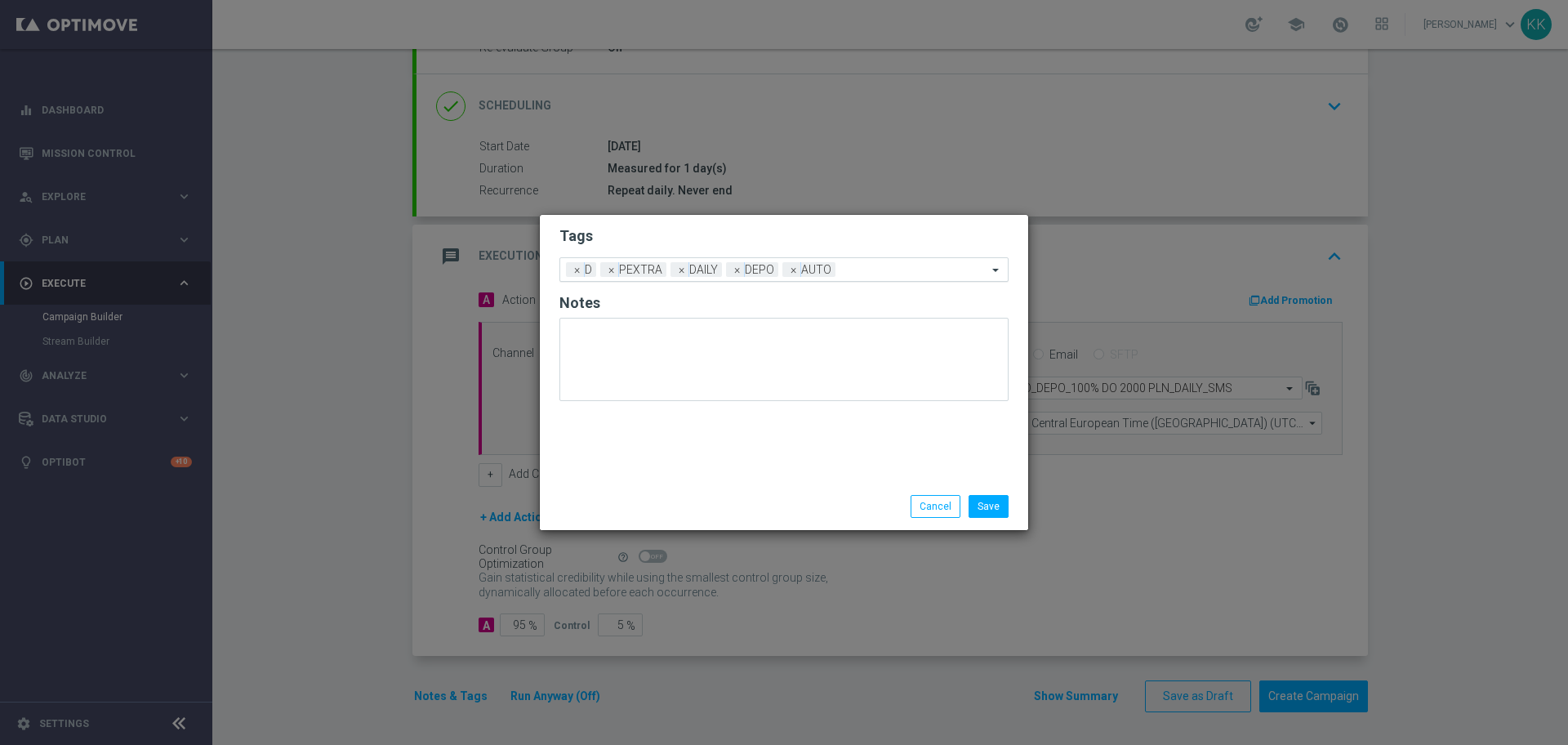
click at [859, 267] on input "text" at bounding box center [914, 270] width 145 height 14
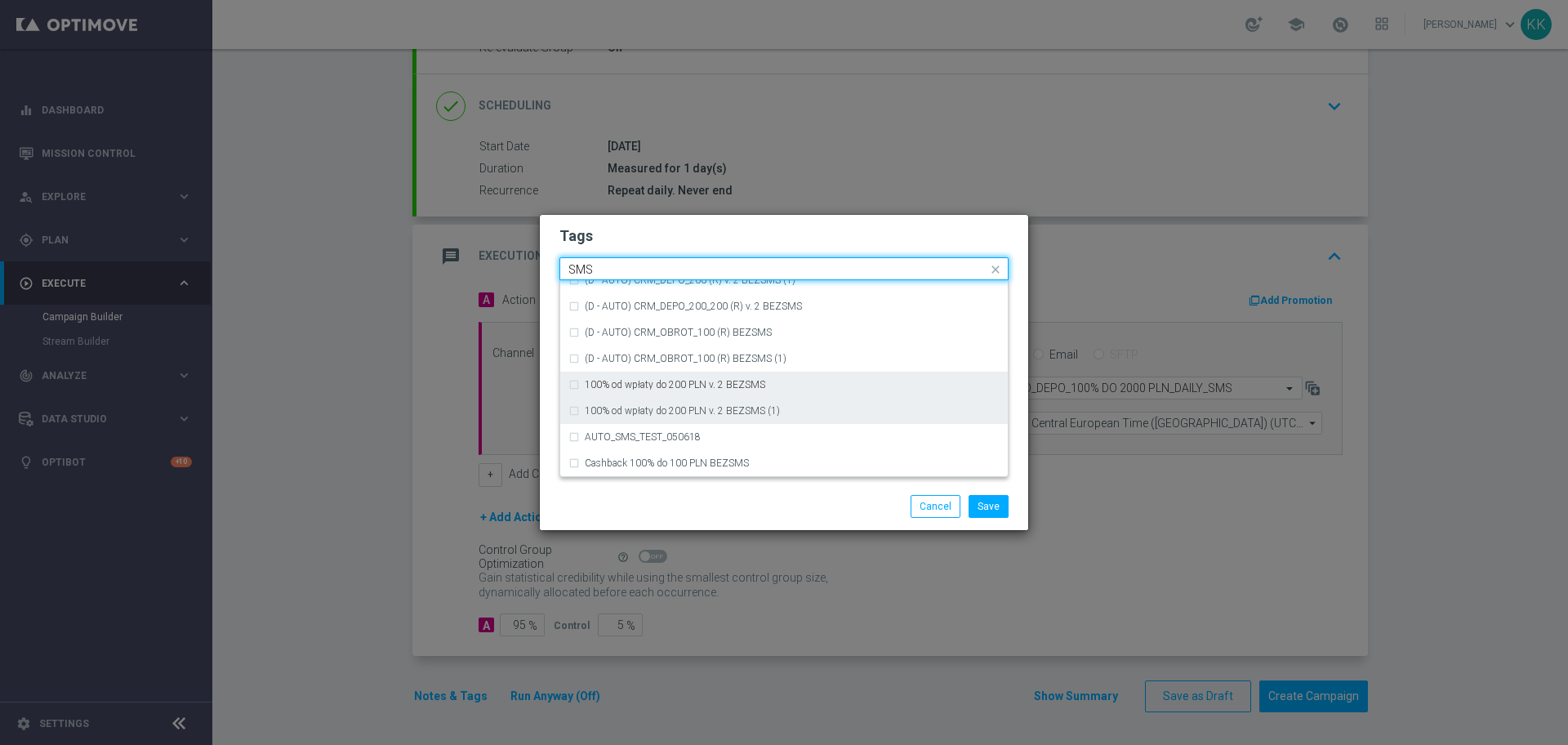
scroll to position [248, 0]
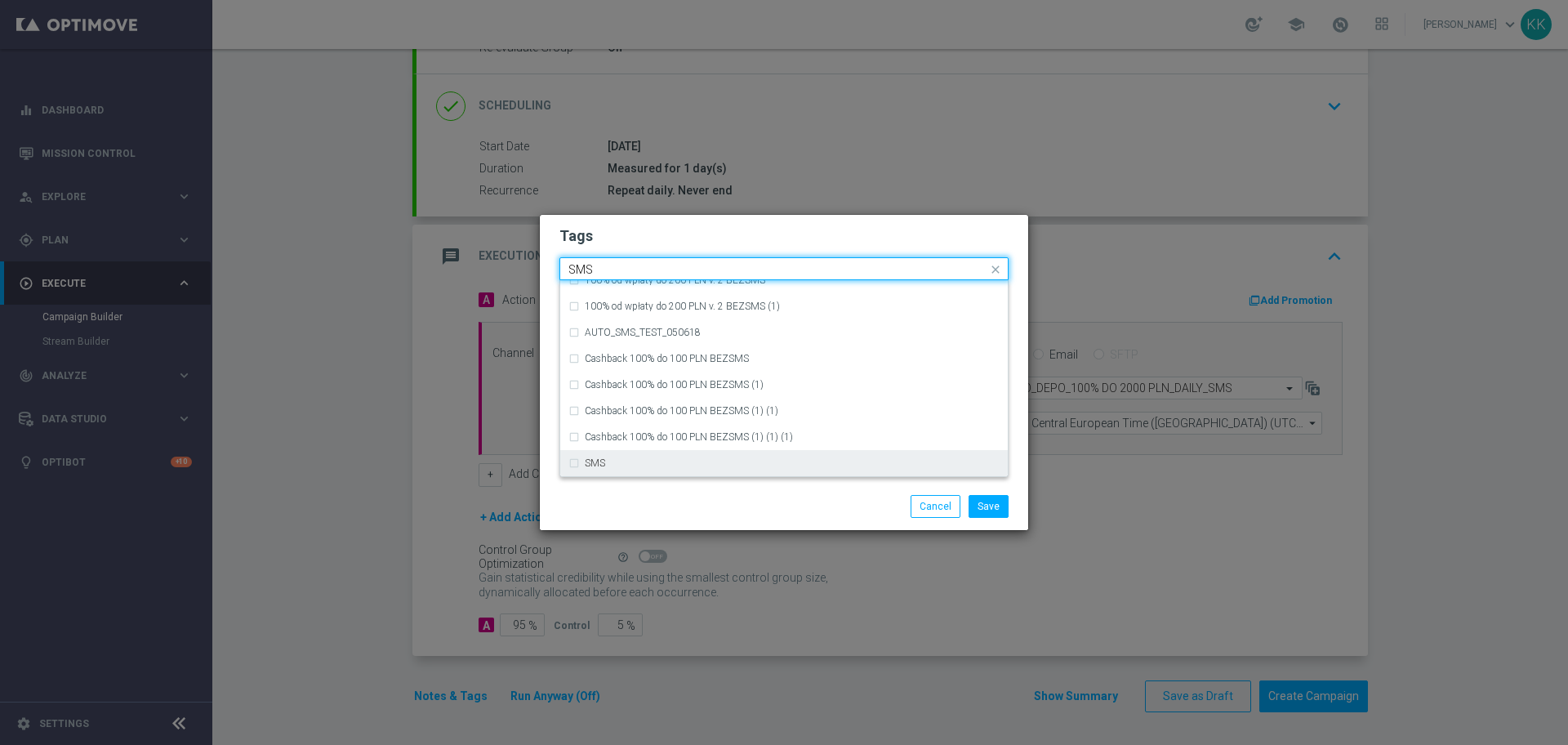
click at [685, 454] on div "SMS" at bounding box center [784, 463] width 431 height 26
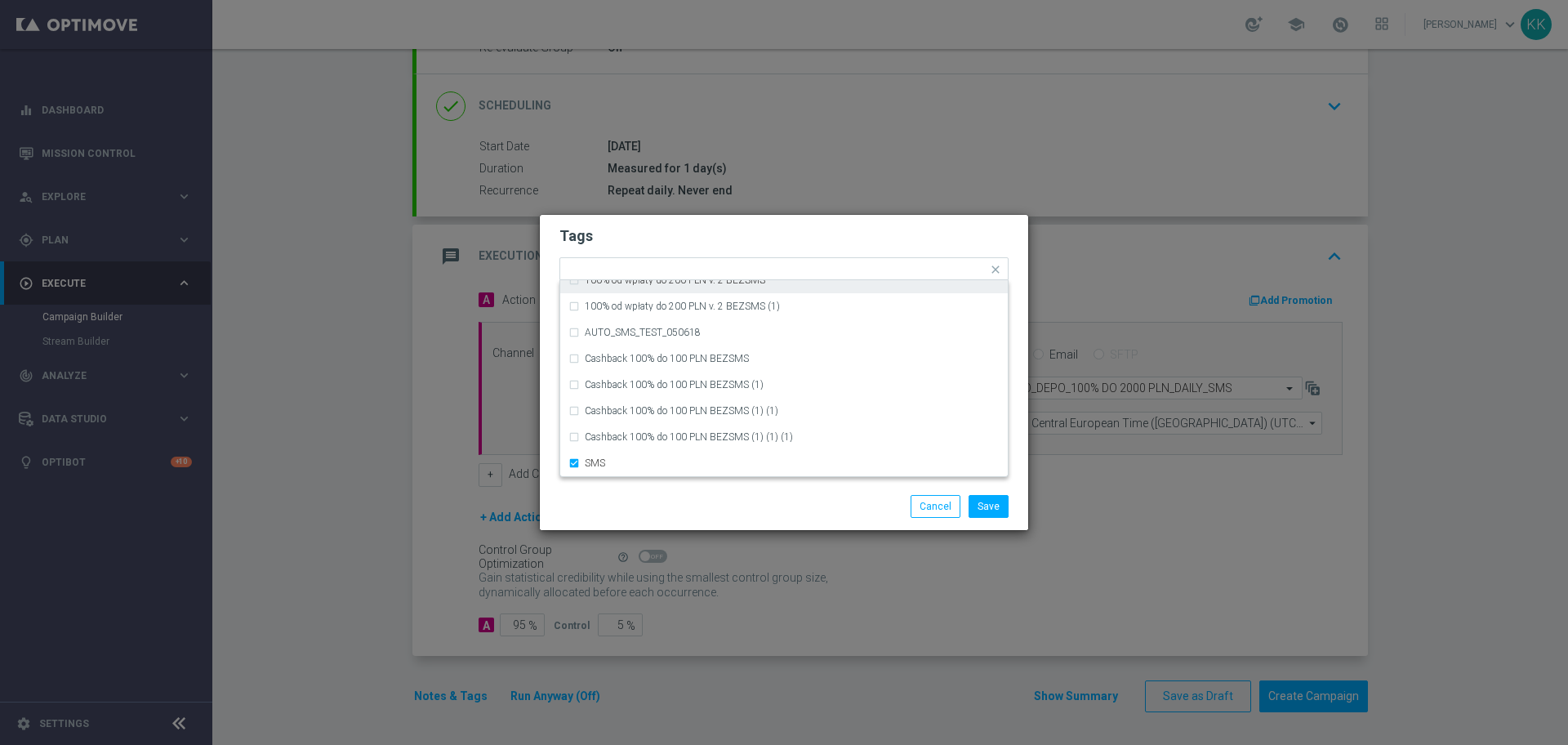
click at [709, 238] on h2 "Tags" at bounding box center [784, 235] width 449 height 20
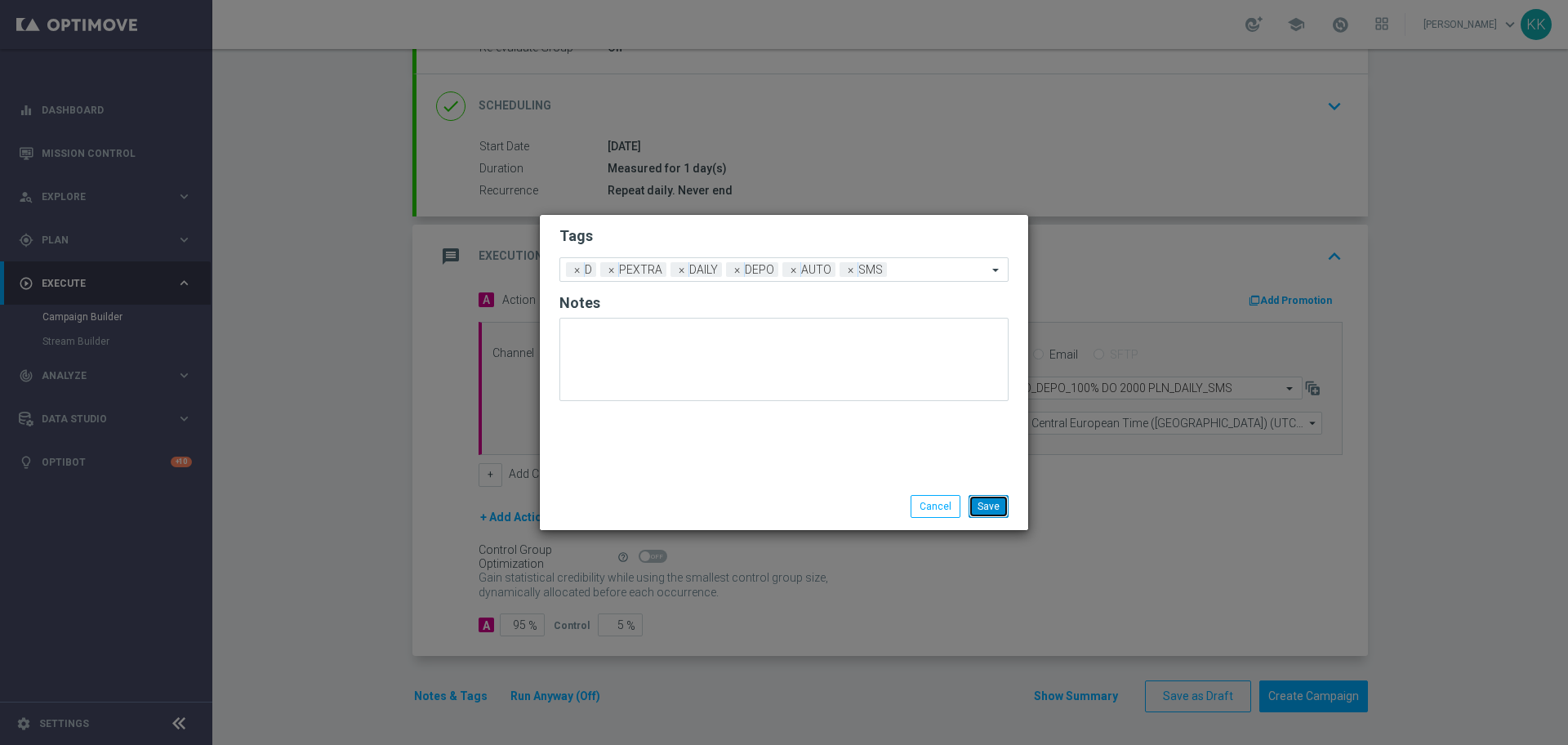
click at [994, 497] on button "Save" at bounding box center [989, 506] width 40 height 22
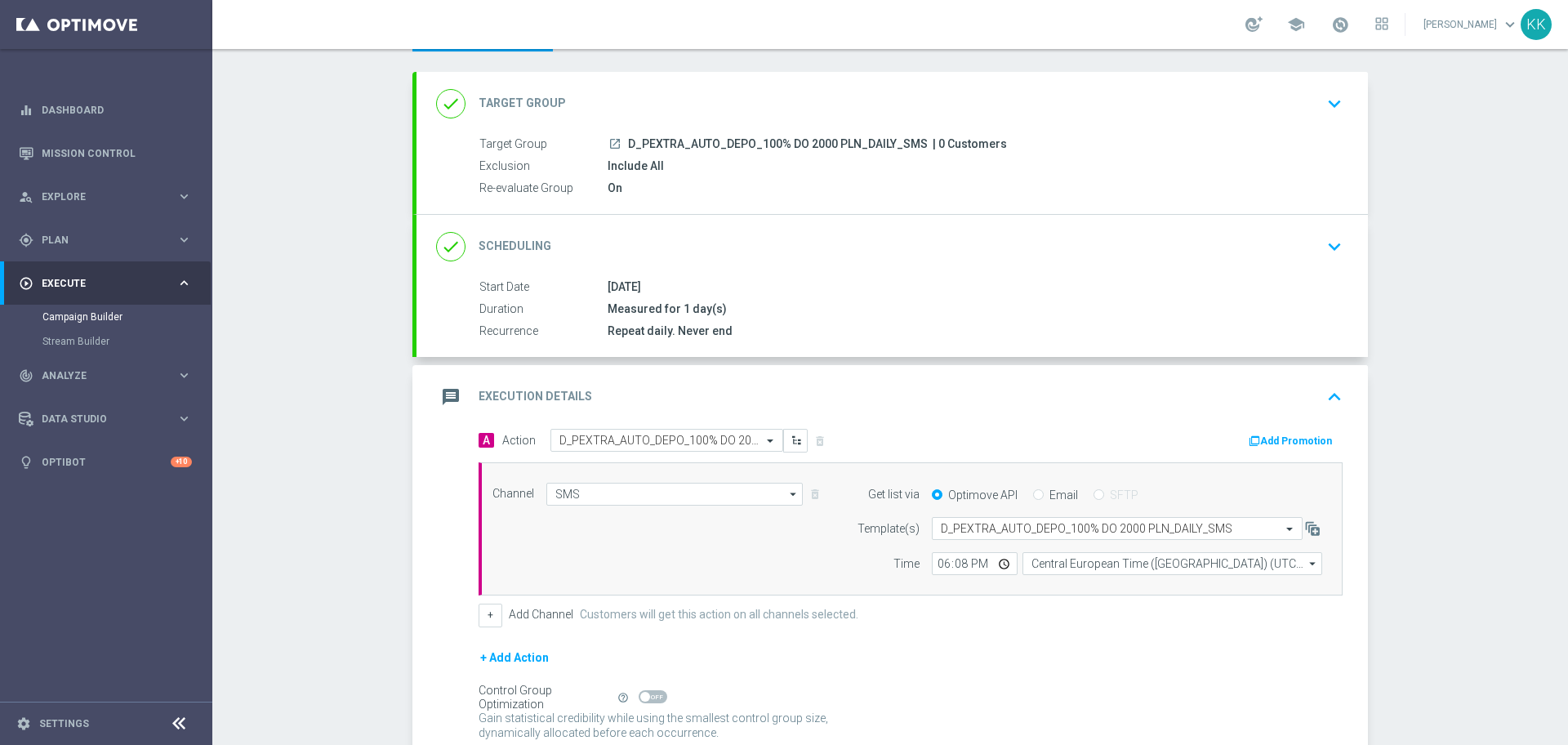
scroll to position [0, 0]
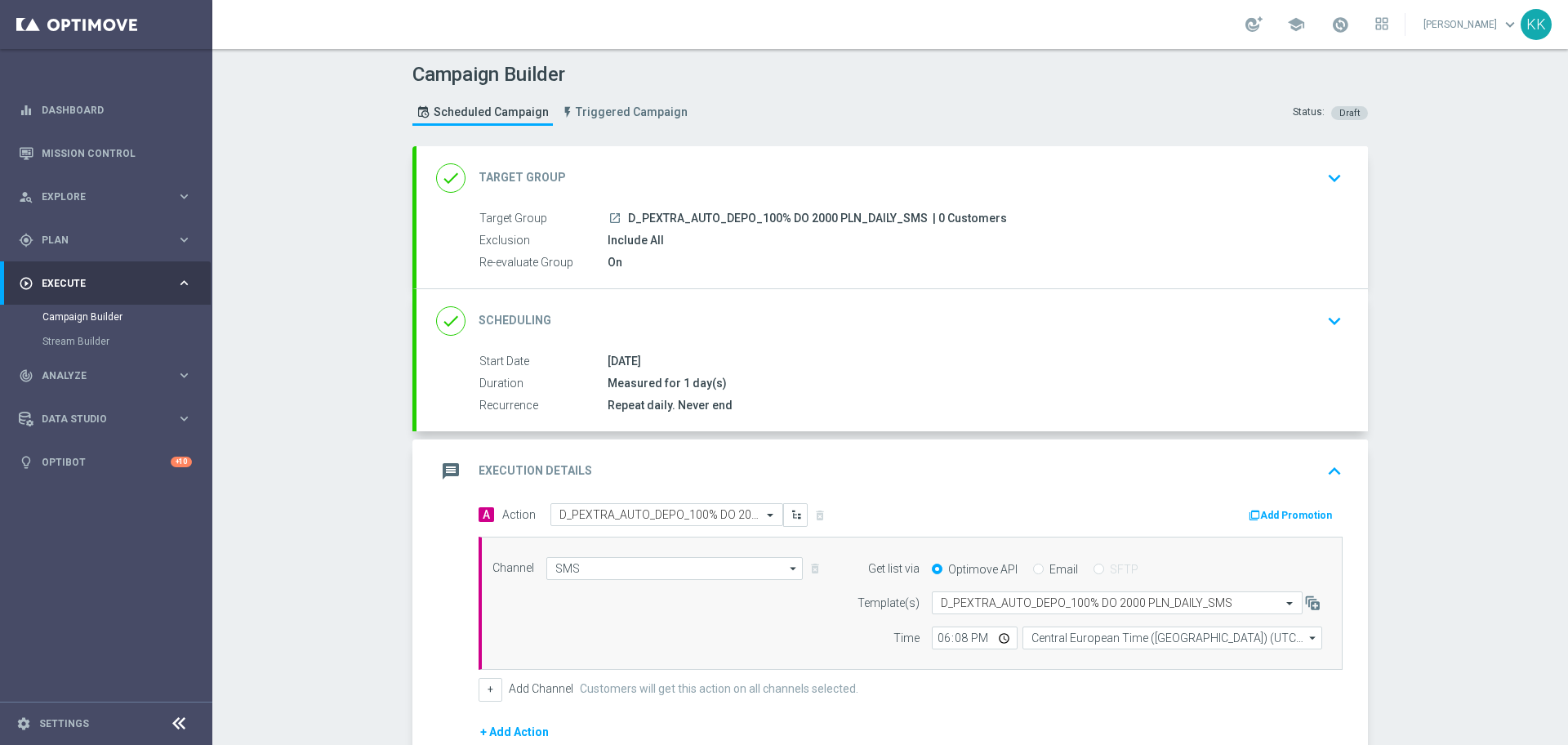
click at [1322, 171] on icon "keyboard_arrow_down" at bounding box center [1335, 178] width 24 height 24
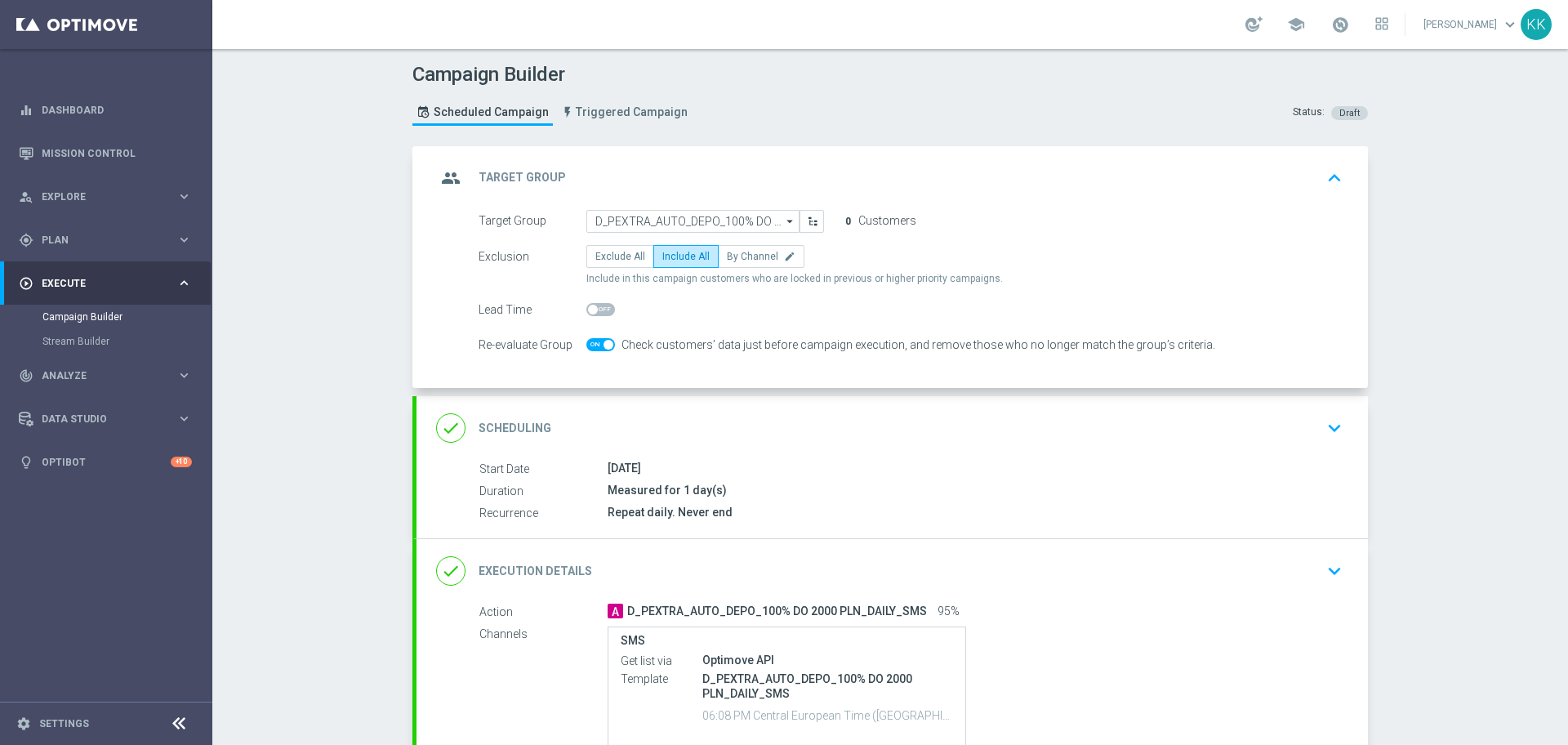
click at [1296, 416] on div "done Scheduling keyboard_arrow_down" at bounding box center [891, 427] width 912 height 31
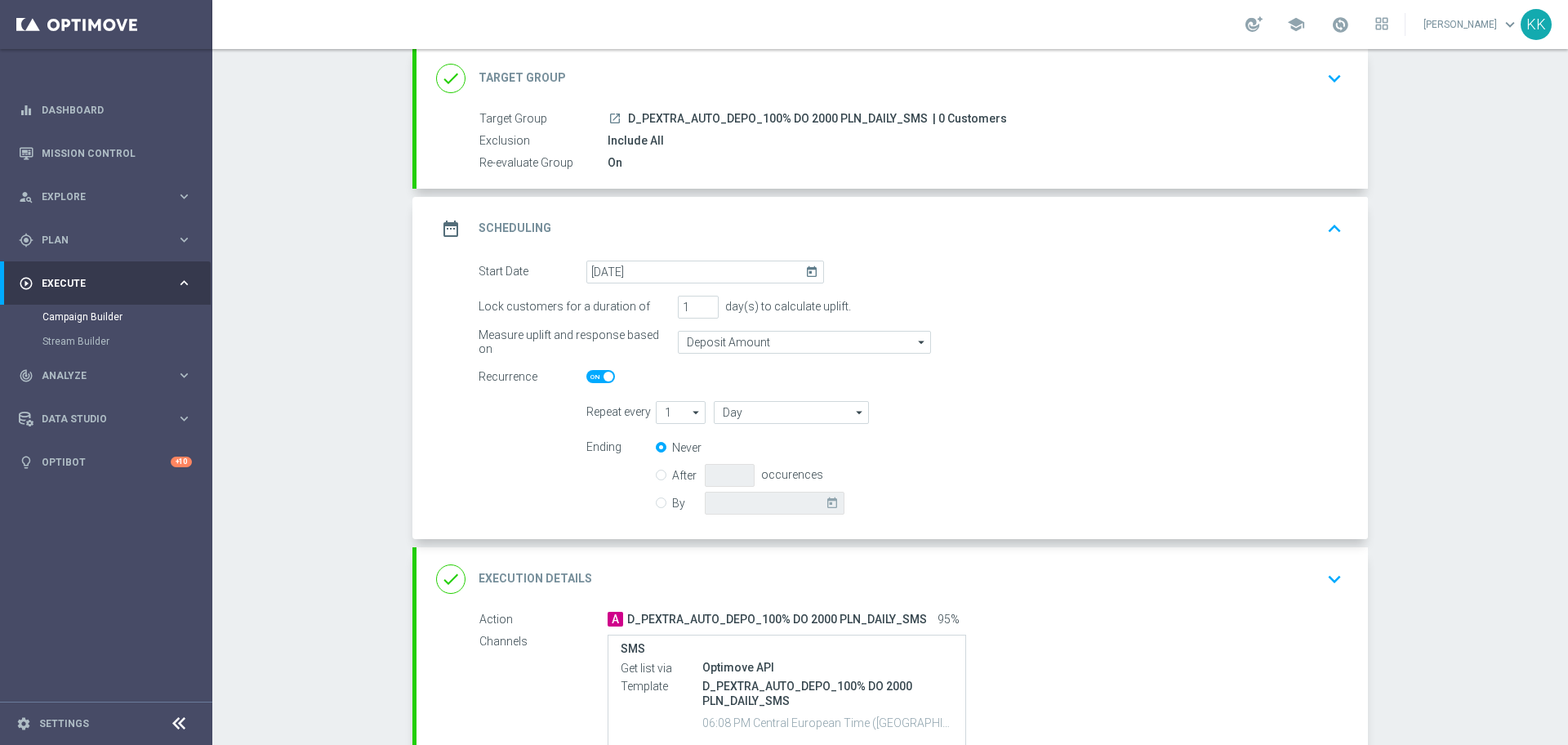
scroll to position [204, 0]
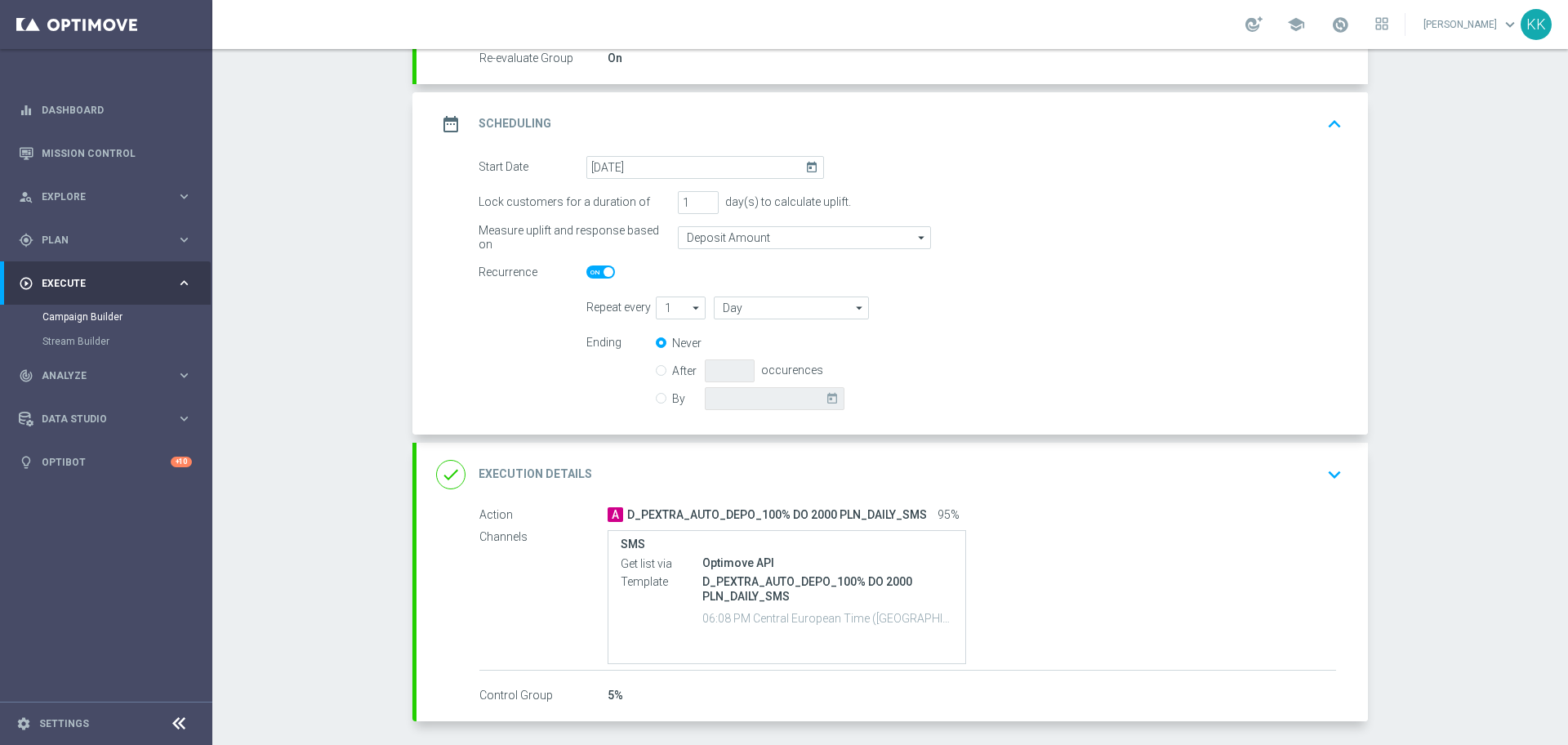
click at [1326, 469] on icon "keyboard_arrow_down" at bounding box center [1335, 474] width 24 height 24
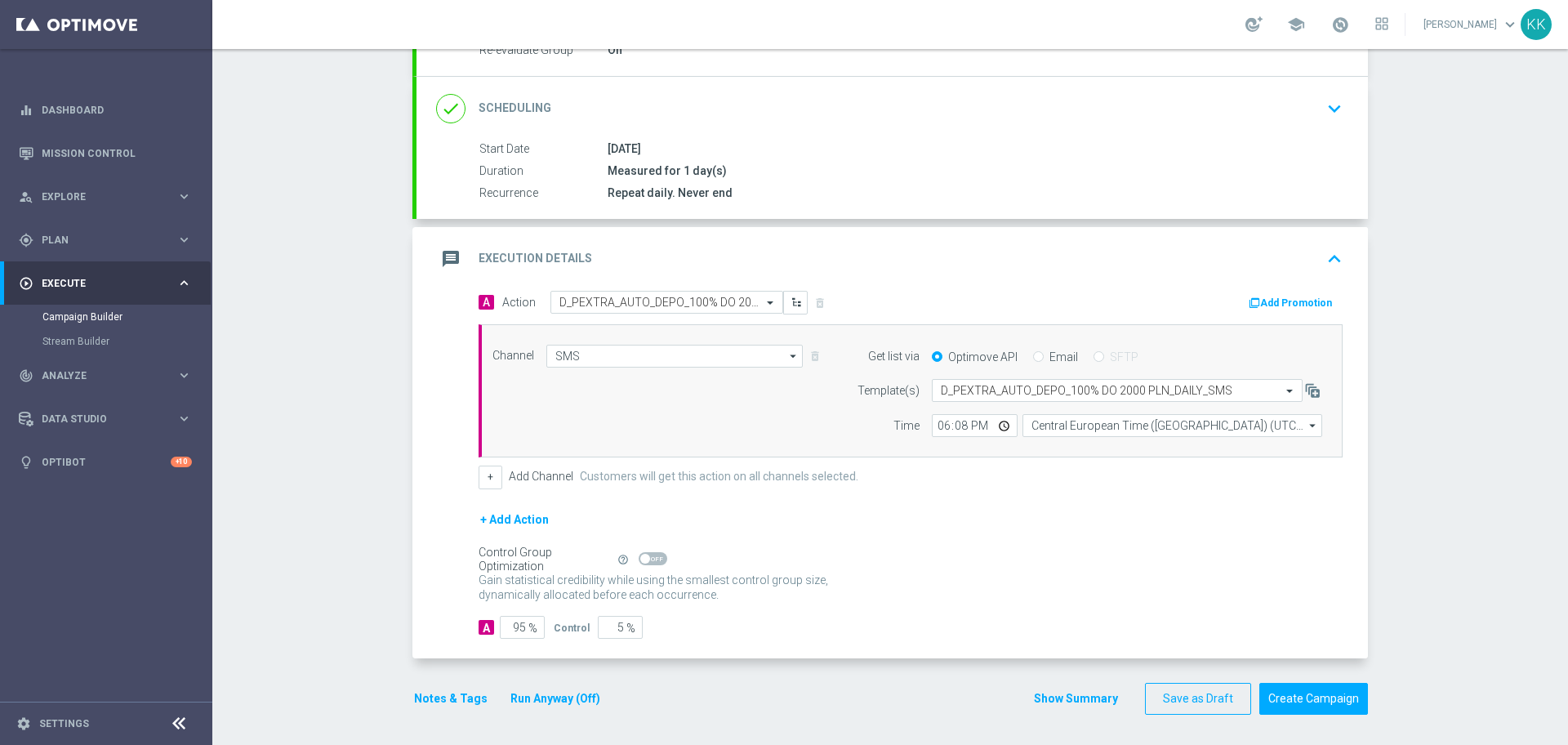
scroll to position [215, 0]
click at [433, 700] on button "Notes & Tags" at bounding box center [451, 696] width 77 height 21
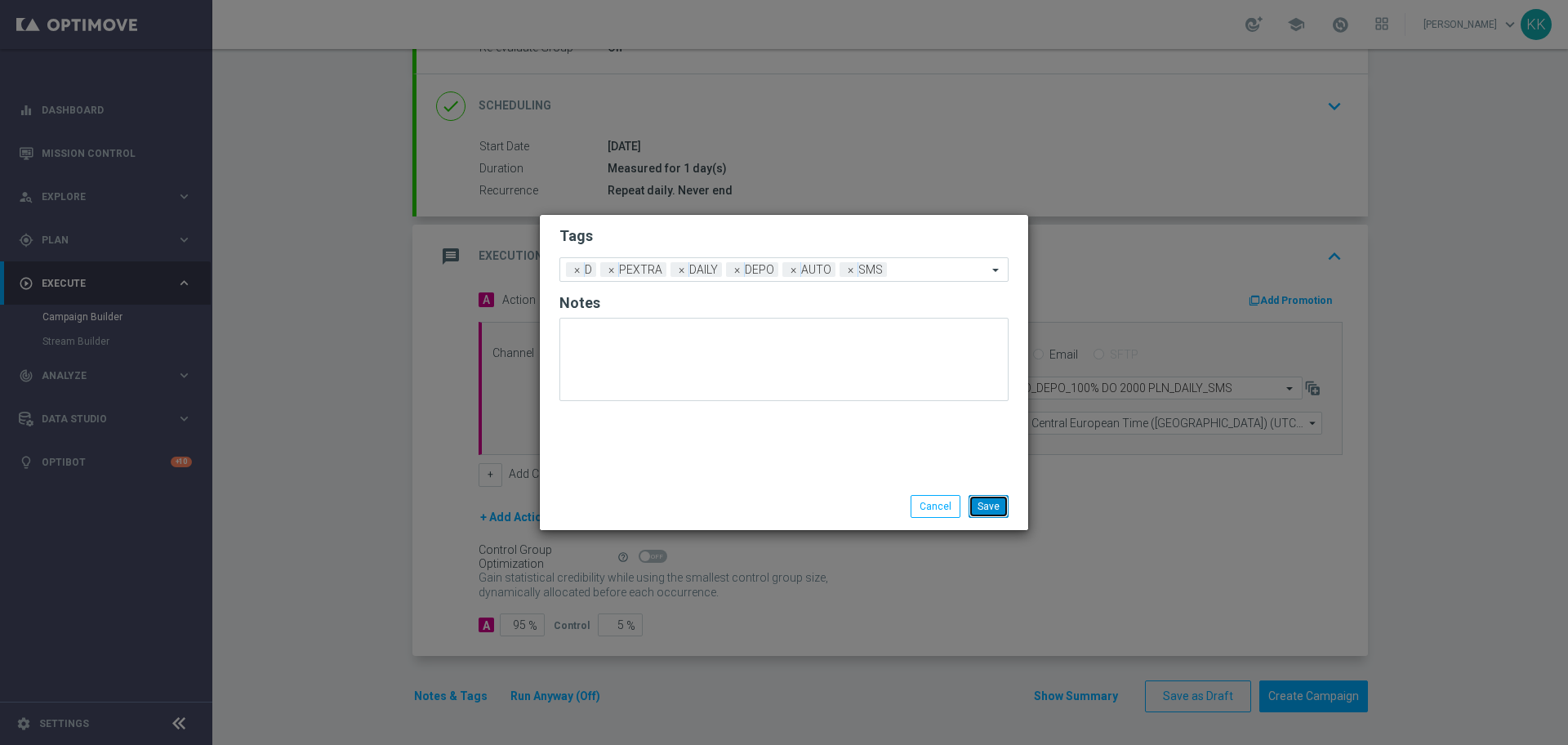
click at [1007, 510] on button "Save" at bounding box center [989, 506] width 40 height 22
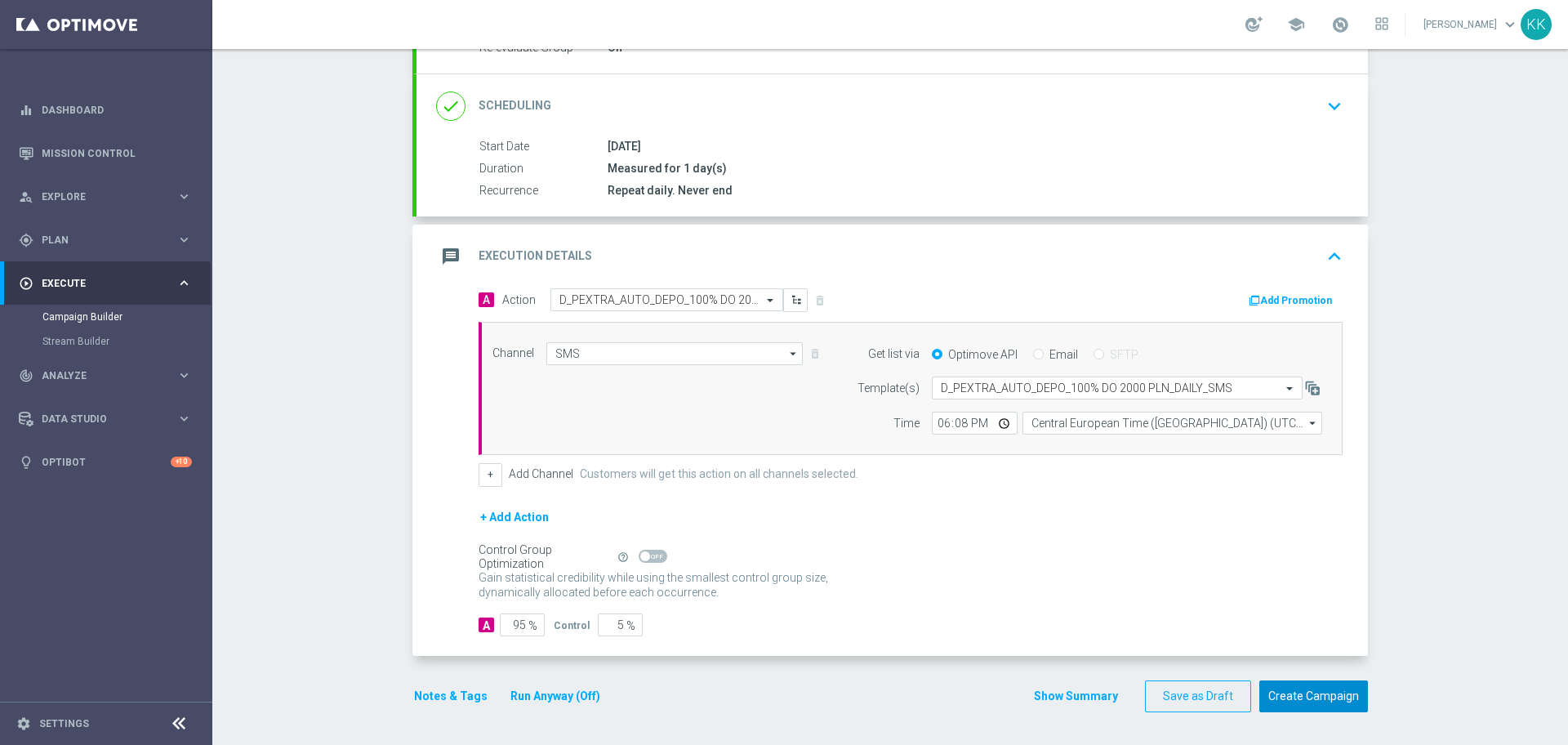
click at [1306, 697] on button "Create Campaign" at bounding box center [1314, 696] width 109 height 32
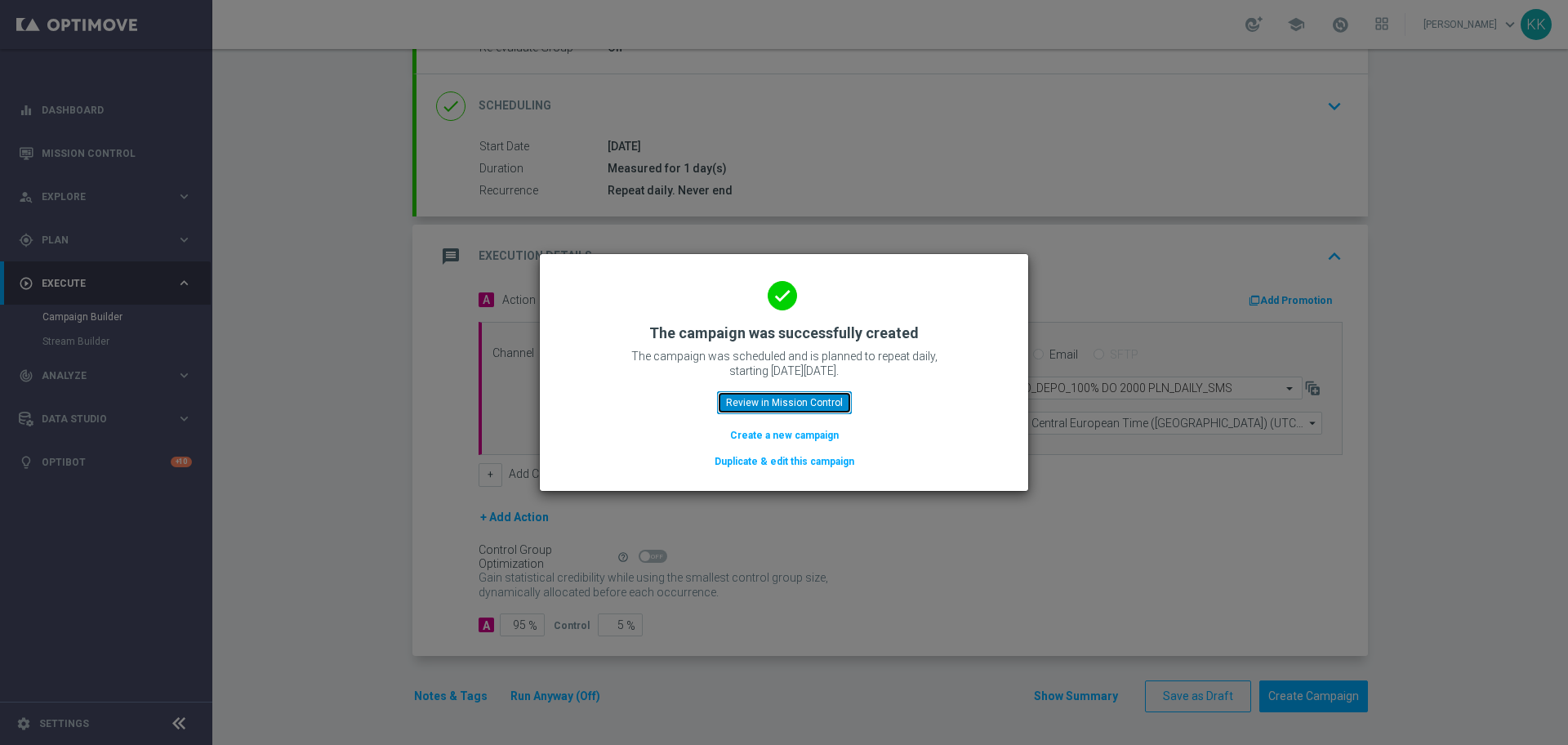
click at [773, 403] on button "Review in Mission Control" at bounding box center [784, 402] width 135 height 22
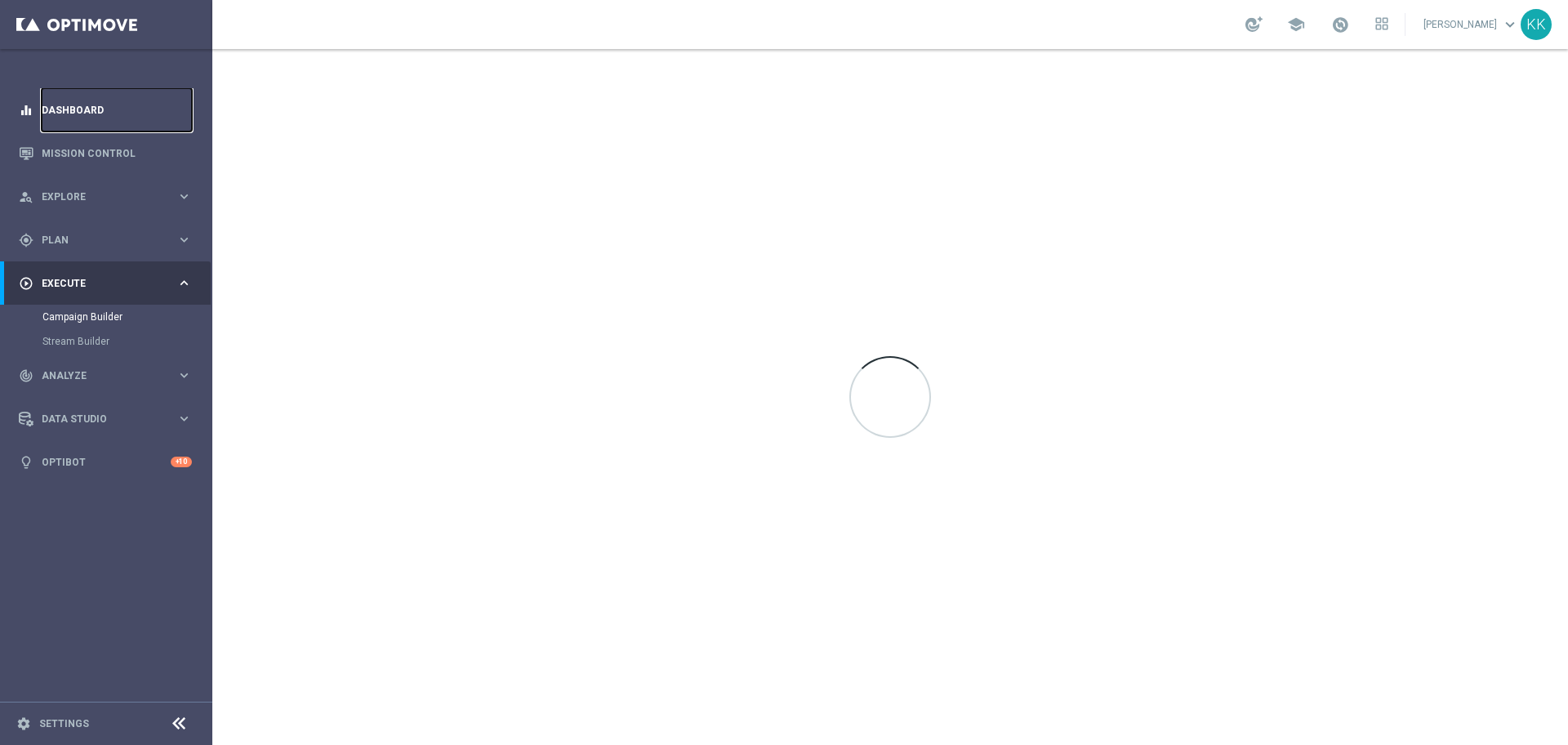
click at [80, 121] on link "Dashboard" at bounding box center [116, 110] width 150 height 43
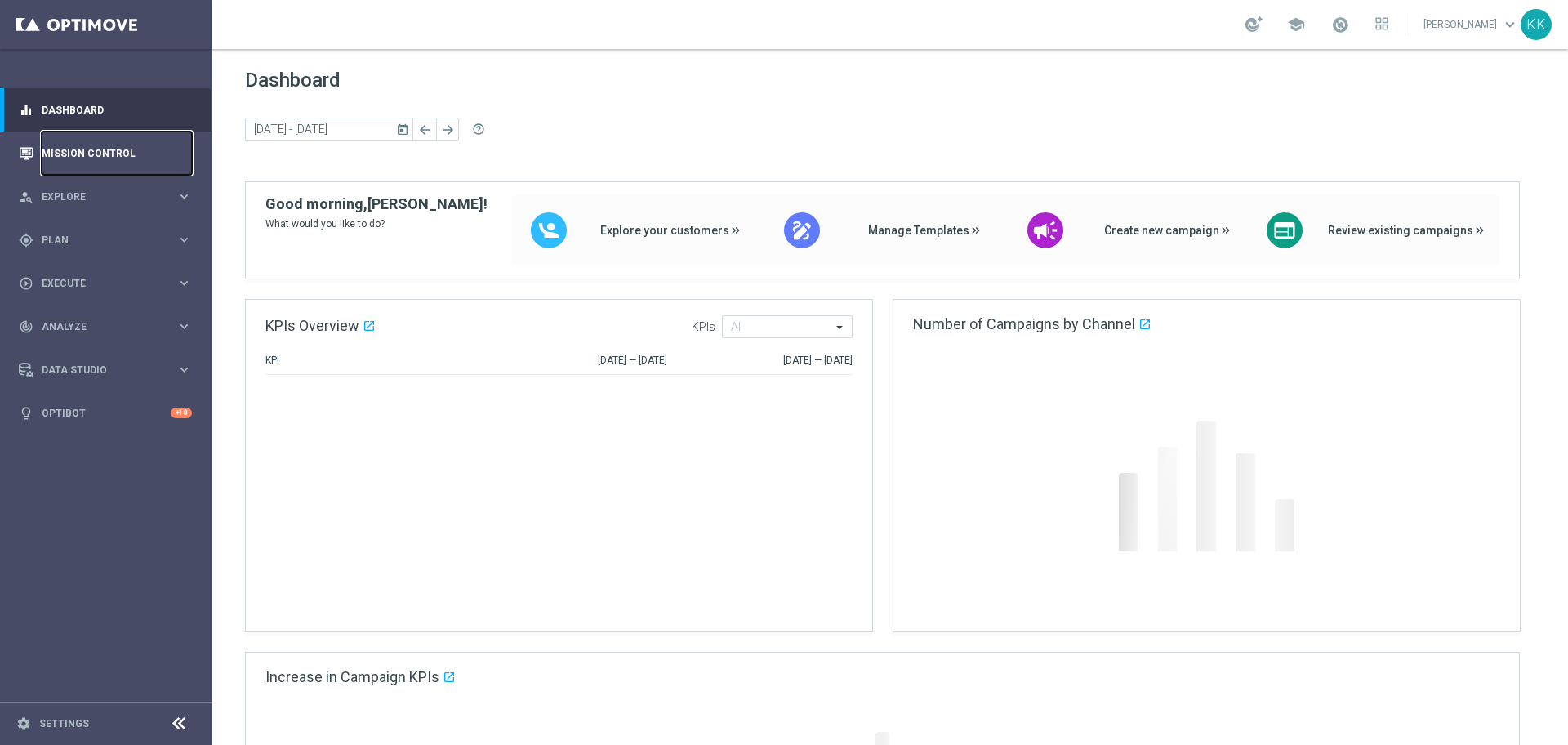
click at [75, 142] on link "Mission Control" at bounding box center [116, 153] width 150 height 43
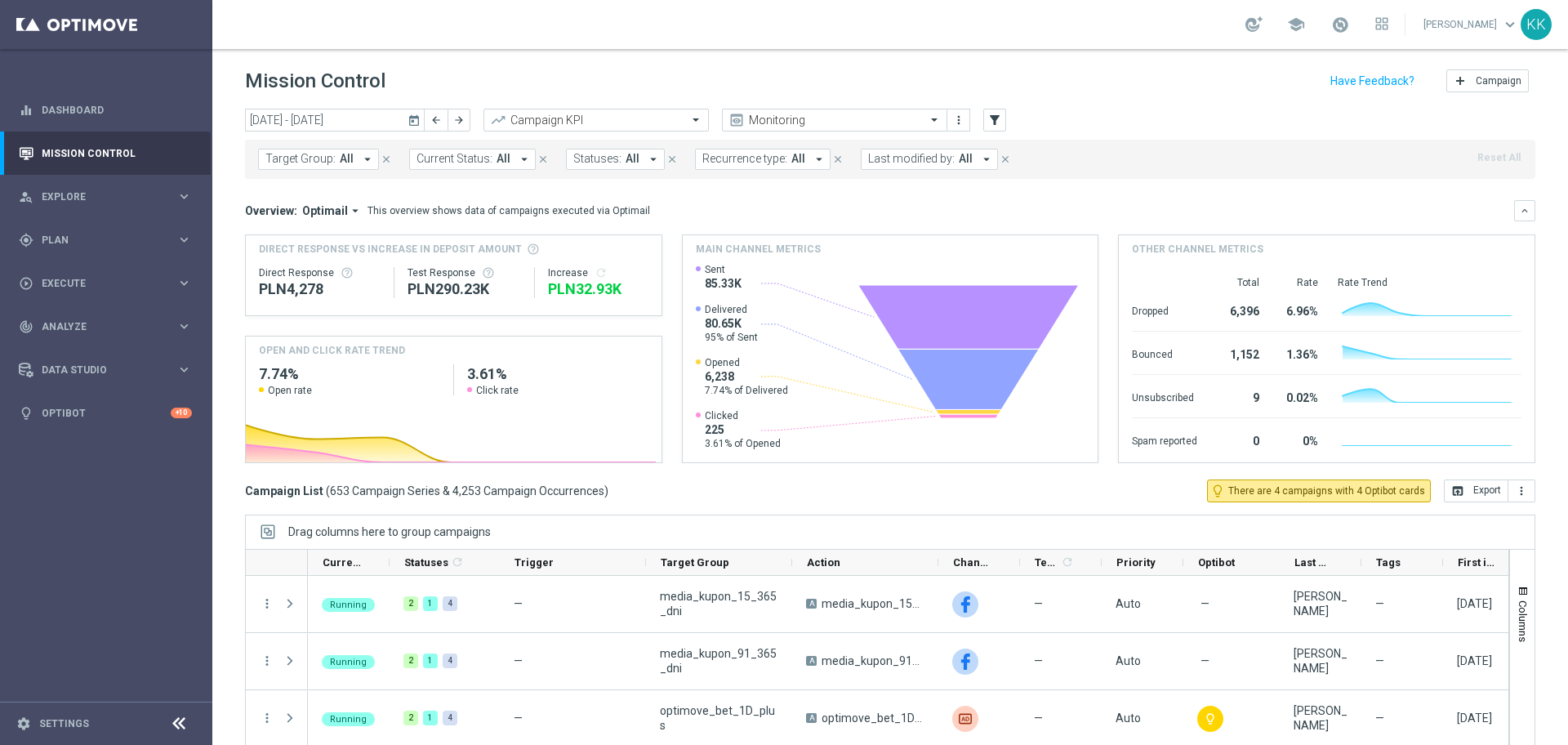
click at [308, 154] on span "Target Group:" at bounding box center [300, 158] width 70 height 14
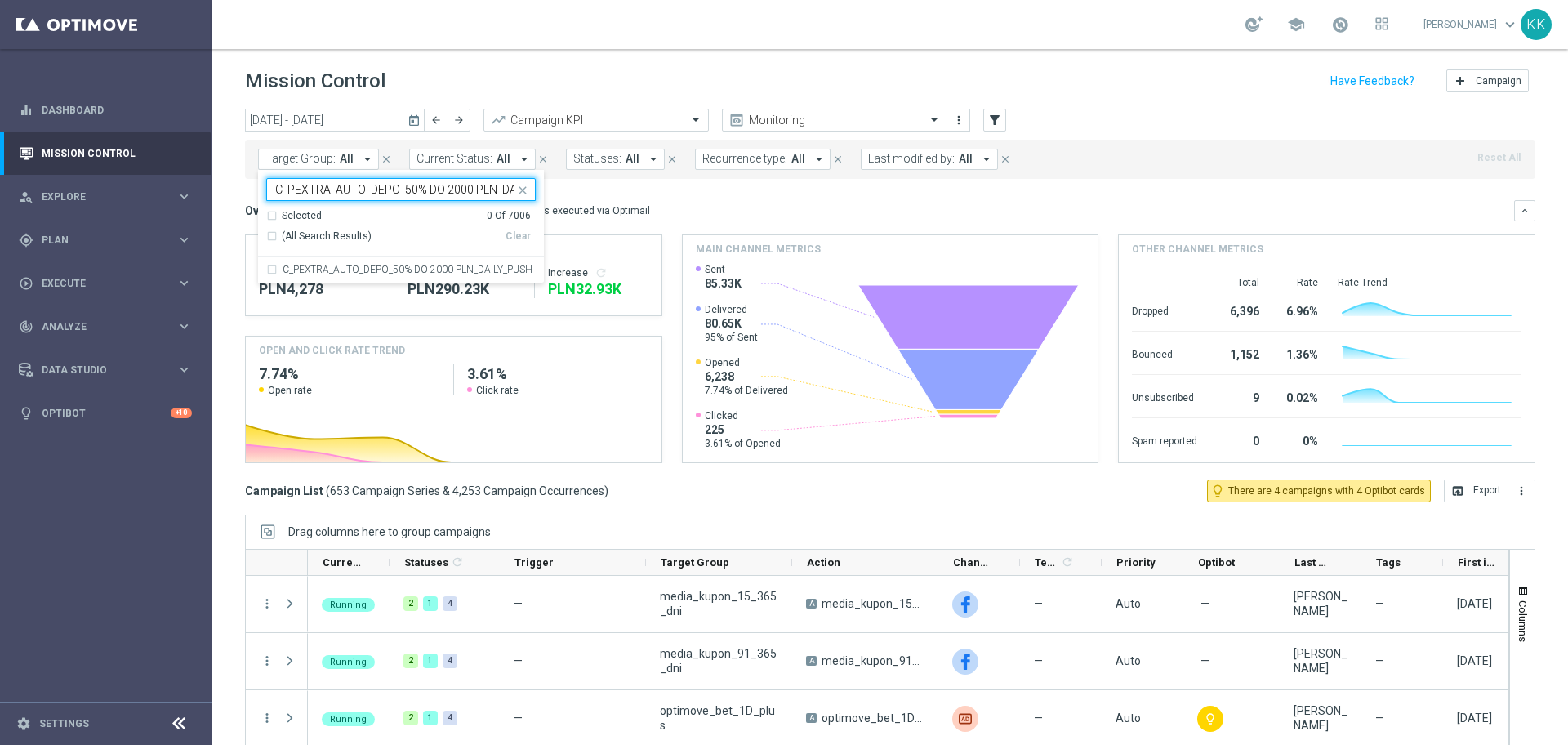
scroll to position [0, 48]
click at [389, 263] on div "C_PEXTRA_AUTO_DEPO_50% DO 2000 PLN_DAILY_PUSH" at bounding box center [401, 270] width 270 height 26
type input "C_PEXTRA_AUTO_DEPO_50% DO 2000 PLN_DAILY_PUSH"
click at [484, 36] on div "school Katarzyna Kamińska keyboard_arrow_down KK" at bounding box center [890, 24] width 1356 height 49
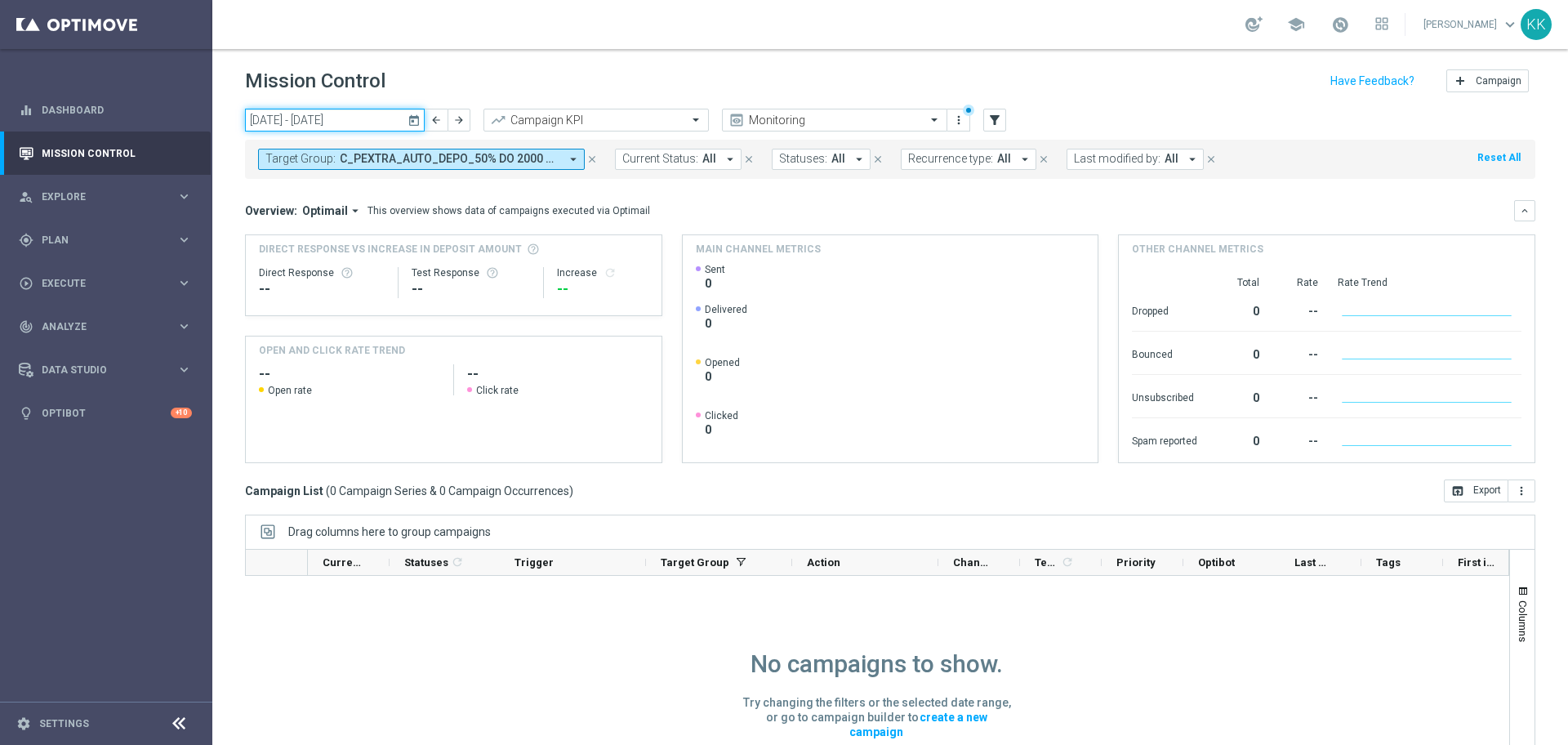
click at [345, 124] on input "[DATE] - [DATE]" at bounding box center [335, 120] width 180 height 22
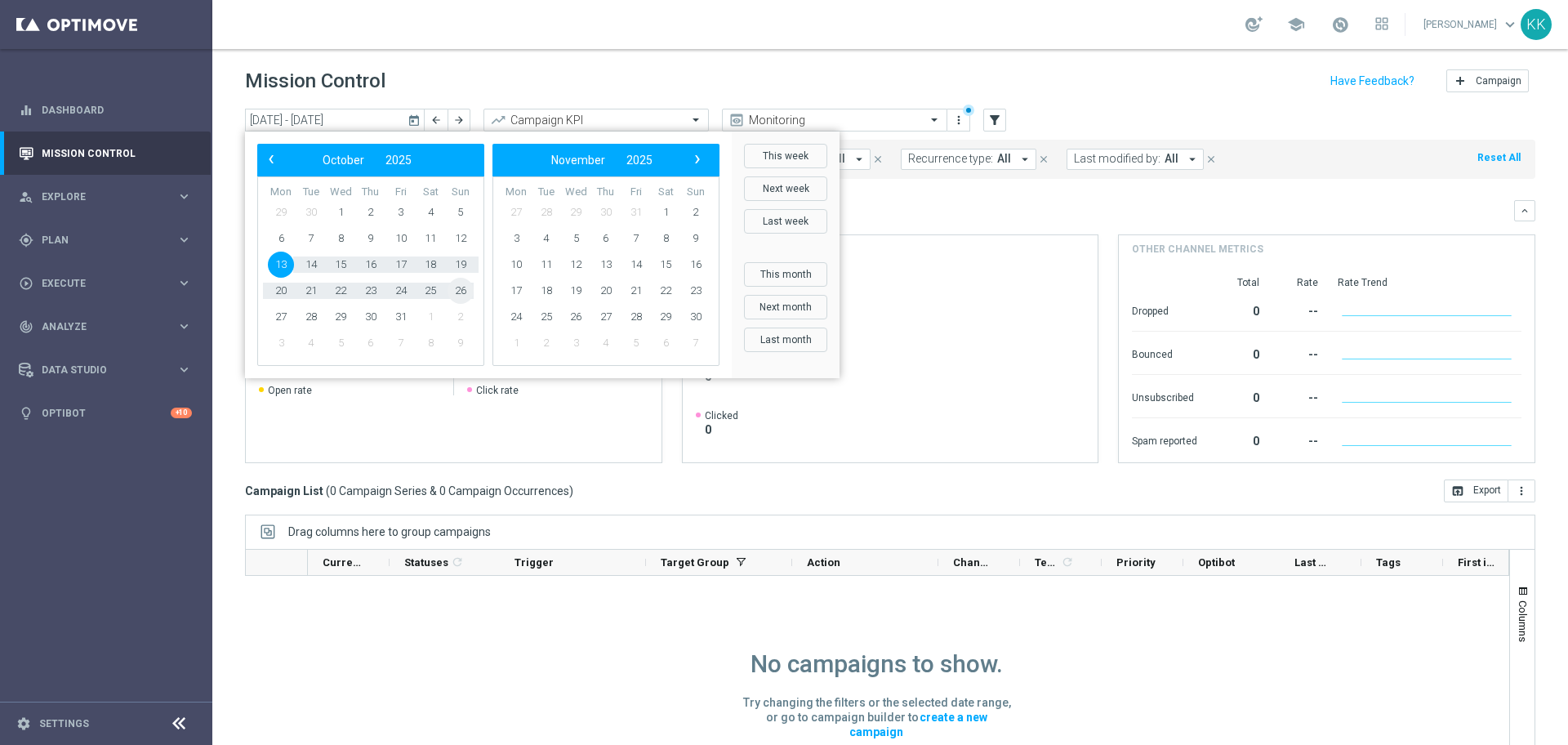
click at [457, 294] on span "26" at bounding box center [461, 291] width 26 height 26
type input "13 Oct 2025 - 26 Oct 2025"
